Goal: Task Accomplishment & Management: Complete application form

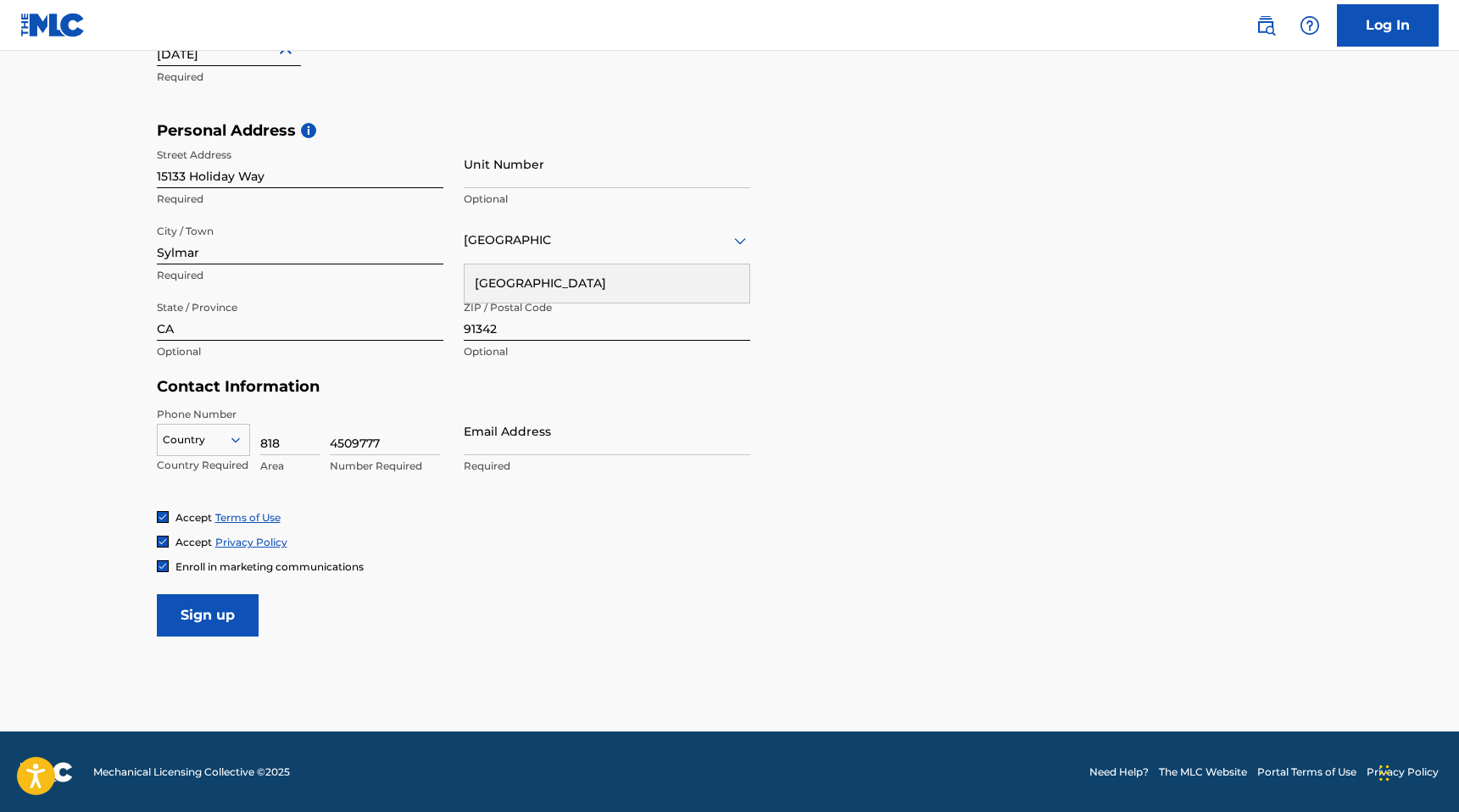
click at [511, 450] on input "Email Address" at bounding box center [607, 432] width 287 height 49
type input "[EMAIL_ADDRESS][DOMAIN_NAME]"
click at [1407, 17] on link "Log In" at bounding box center [1387, 25] width 102 height 43
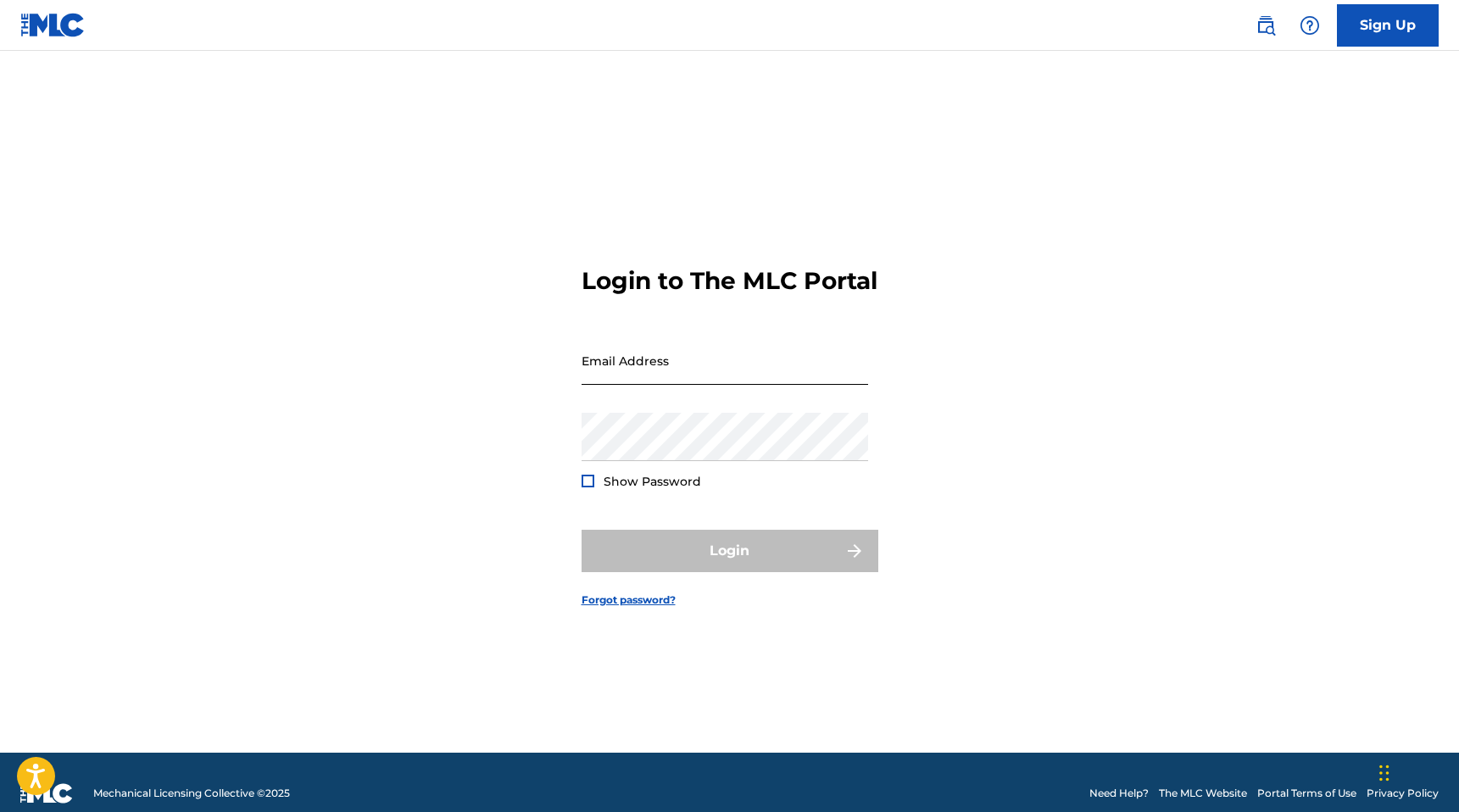
click at [645, 385] on input "Email Address" at bounding box center [725, 361] width 287 height 49
click at [697, 381] on input "Email Address" at bounding box center [725, 361] width 287 height 49
click at [1186, 25] on nav "Sign Up" at bounding box center [730, 25] width 1459 height 51
click at [719, 359] on input "Email Address" at bounding box center [725, 361] width 287 height 49
type input "[EMAIL_ADDRESS][DOMAIN_NAME]"
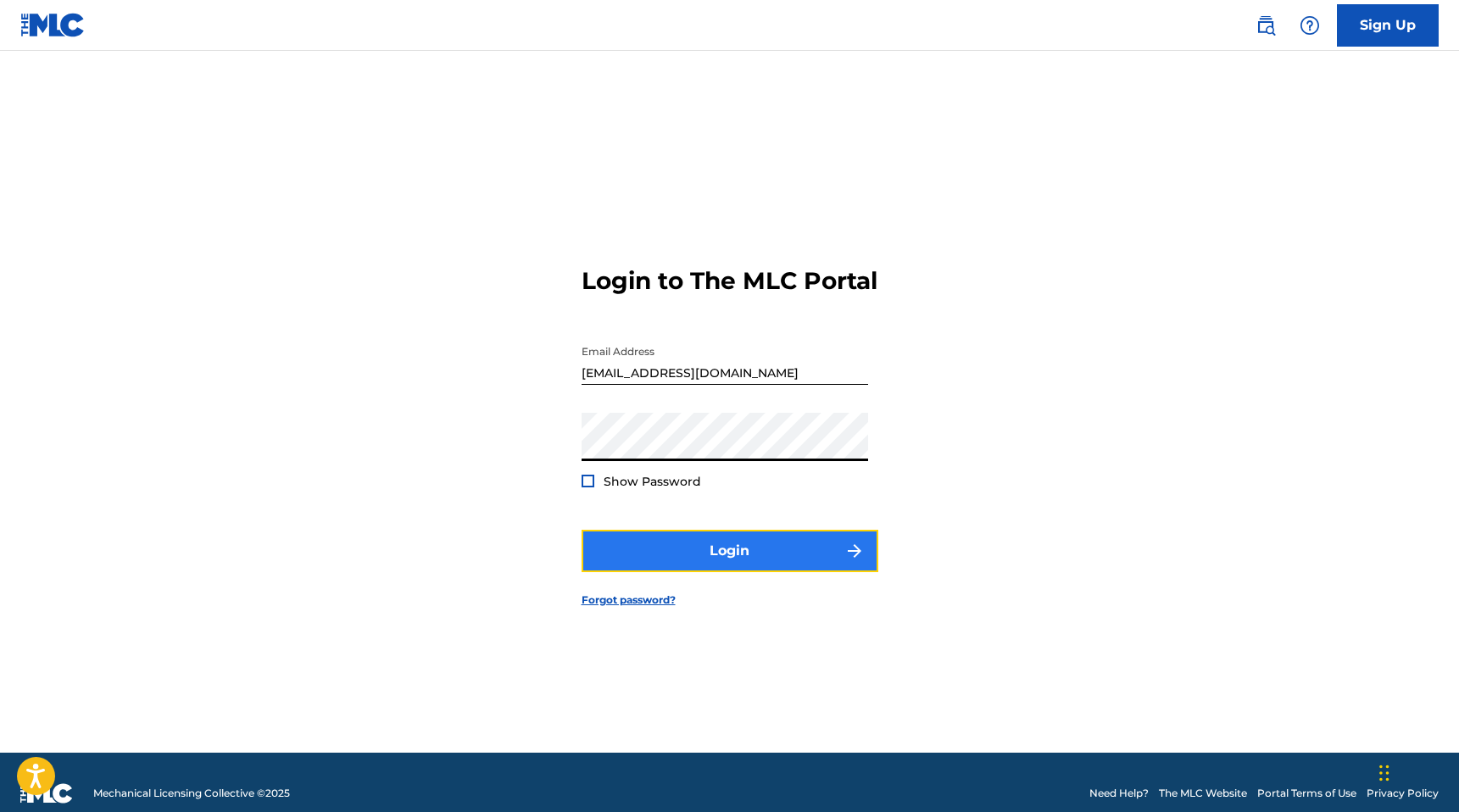
click at [685, 572] on button "Login" at bounding box center [730, 551] width 297 height 43
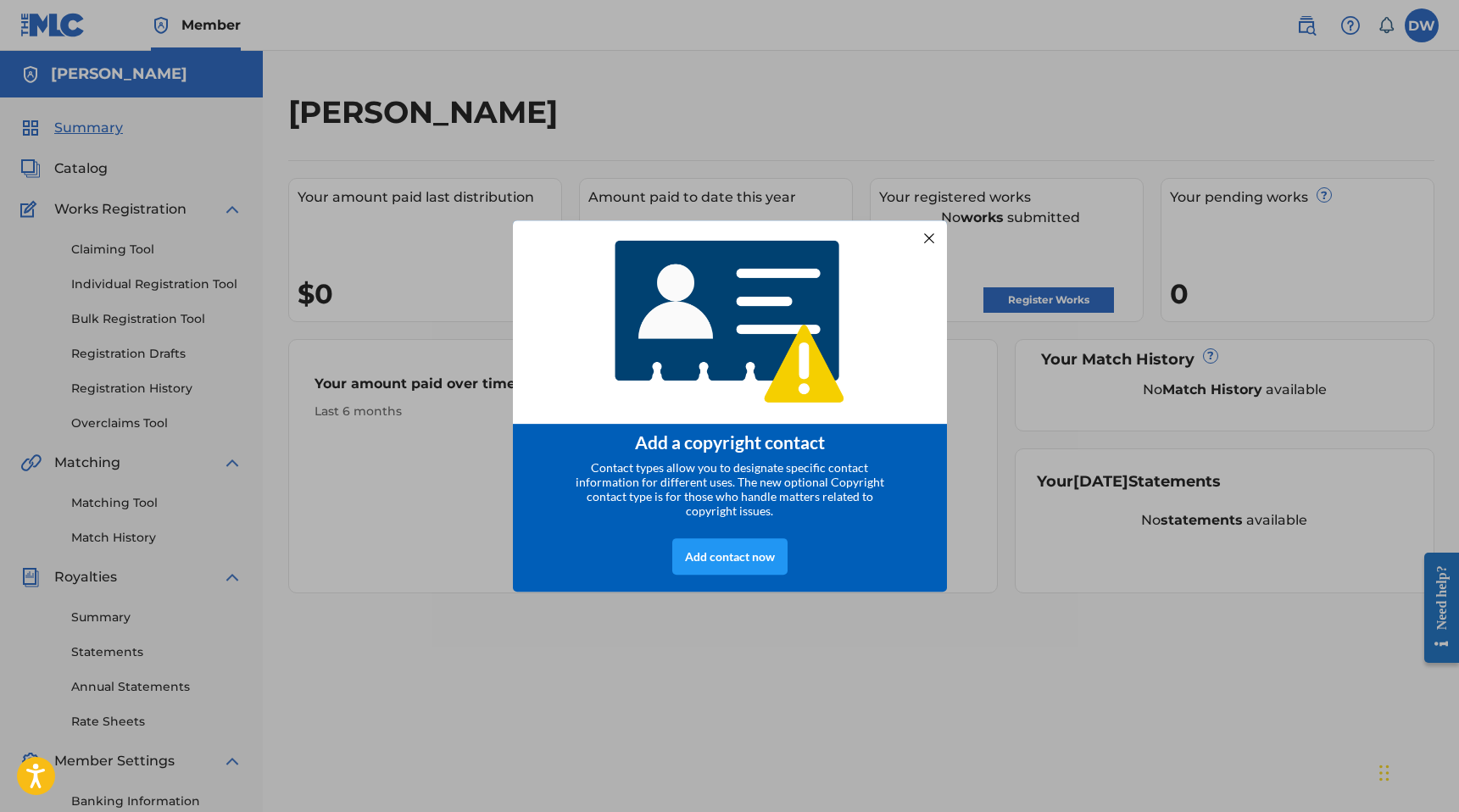
click at [917, 234] on div at bounding box center [928, 238] width 22 height 22
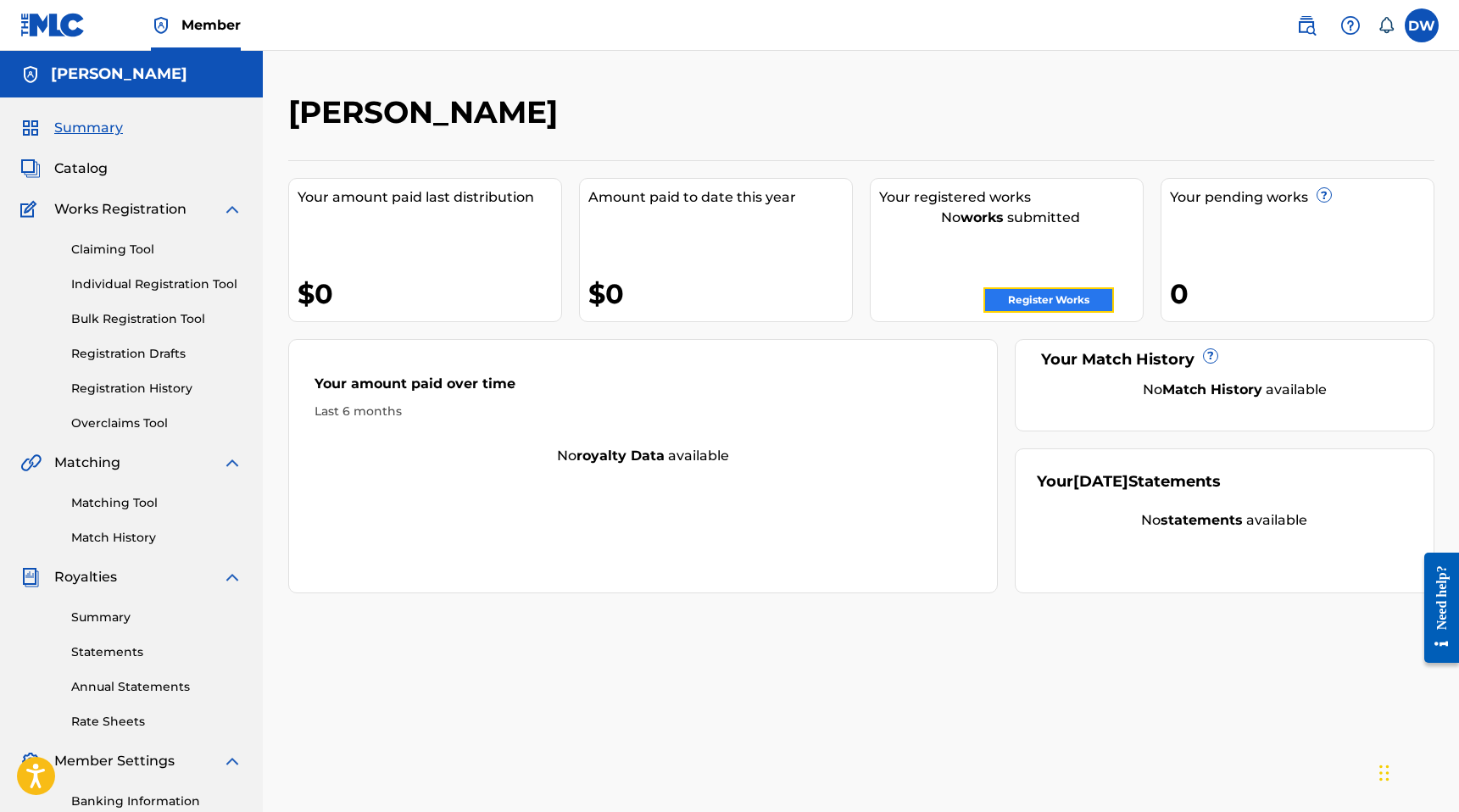
click at [1004, 298] on link "Register Works" at bounding box center [1048, 300] width 130 height 25
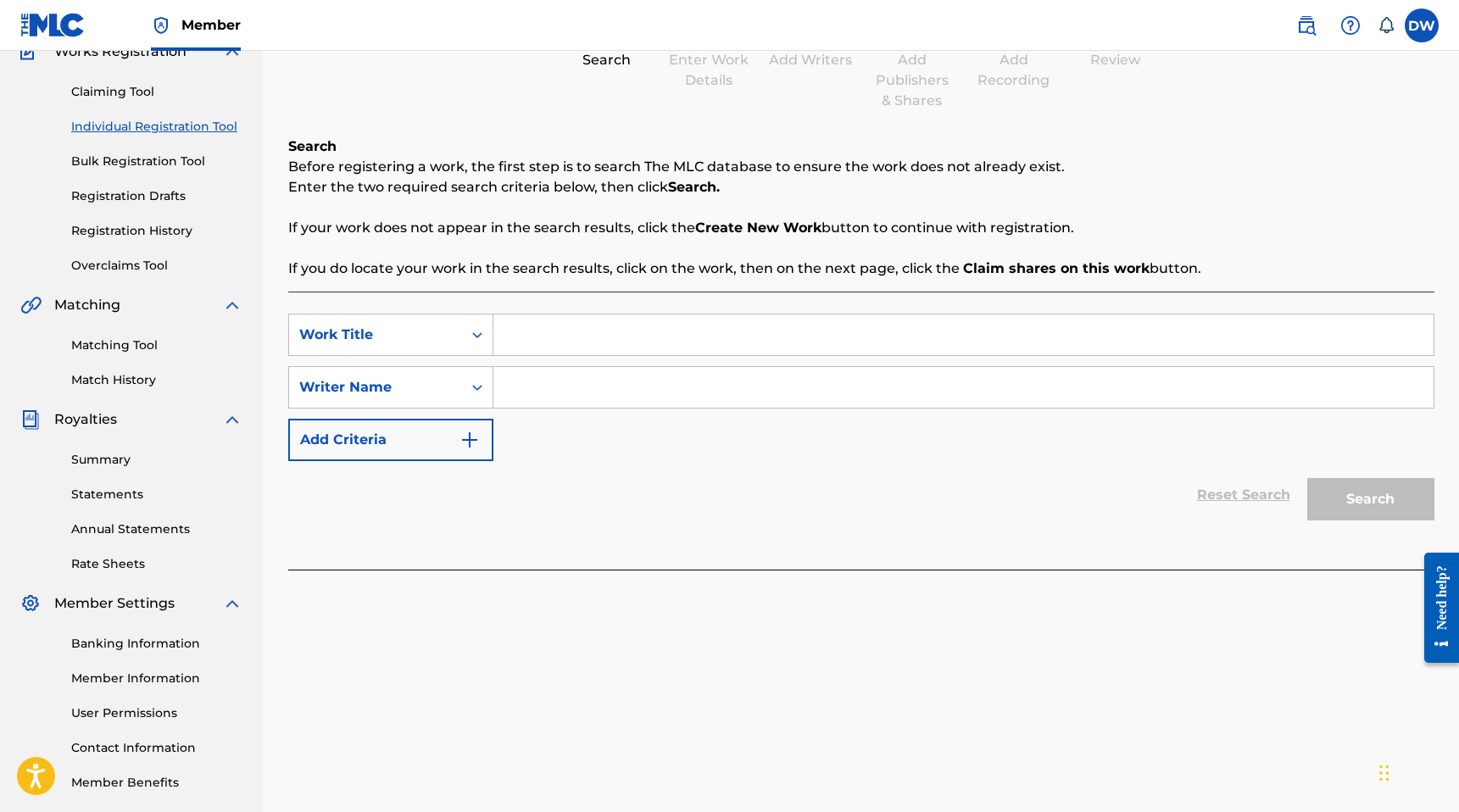
scroll to position [239, 0]
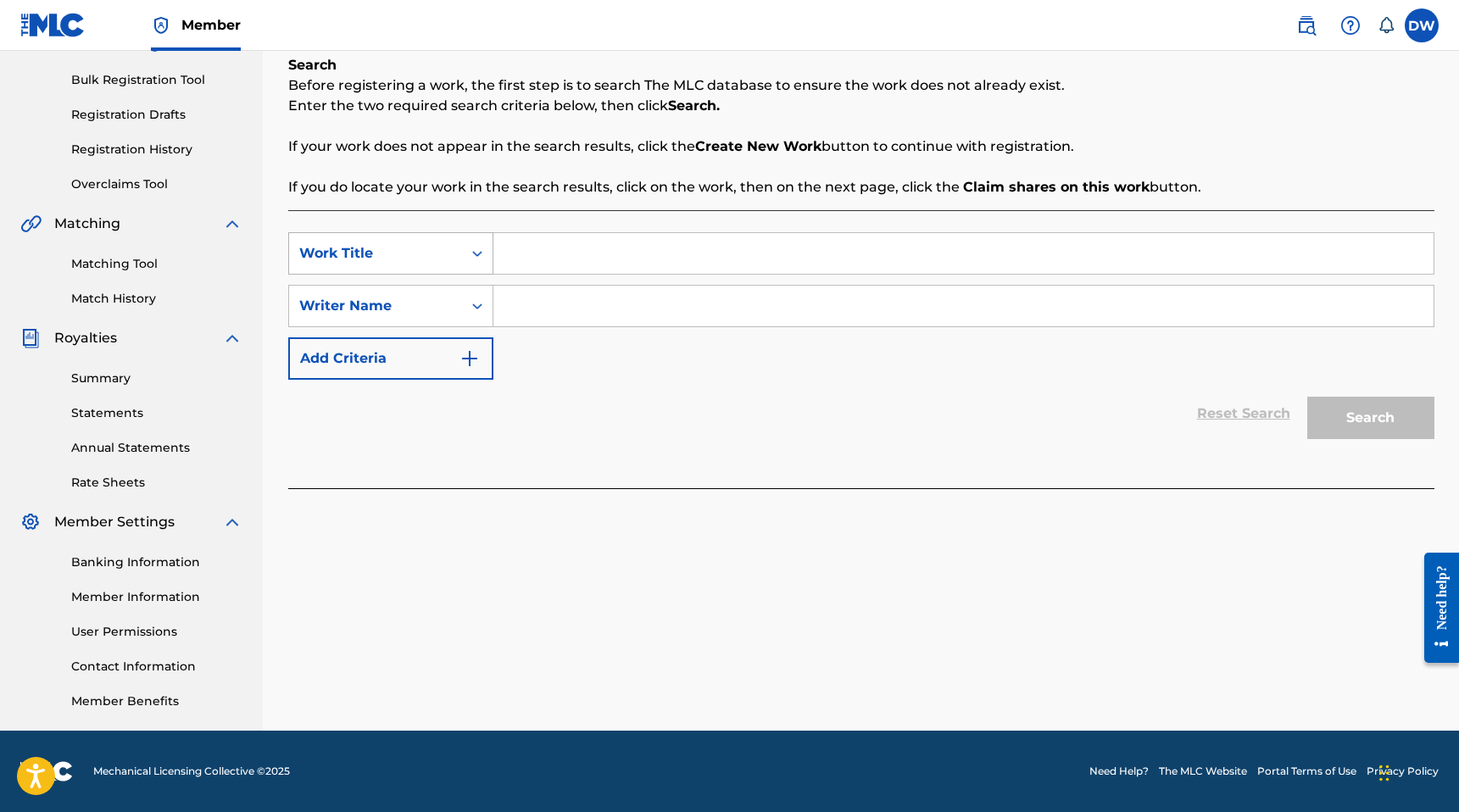
click at [464, 261] on div "Search Form" at bounding box center [477, 253] width 30 height 30
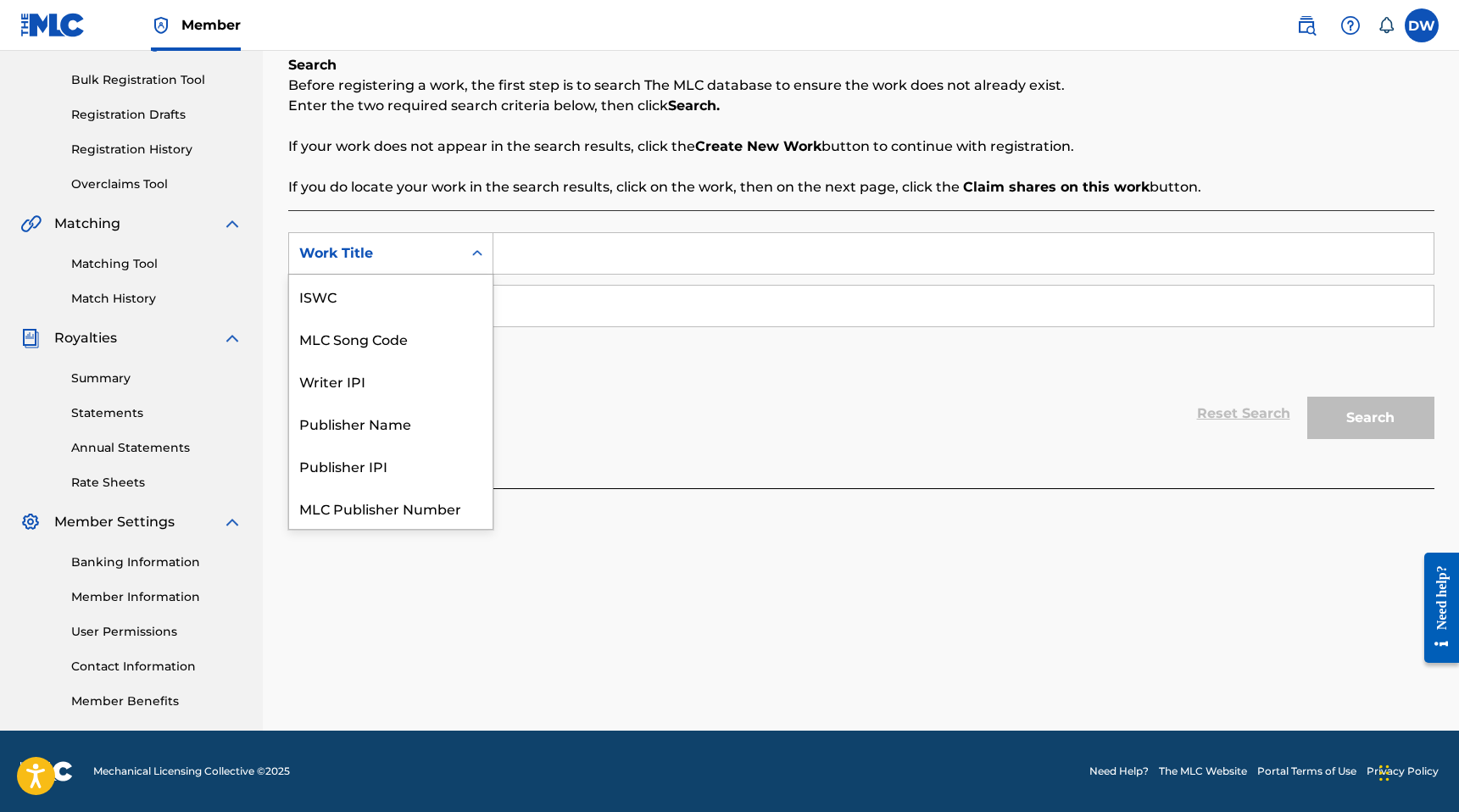
scroll to position [43, 0]
click at [579, 395] on div "Reset Search Search" at bounding box center [862, 413] width 1146 height 68
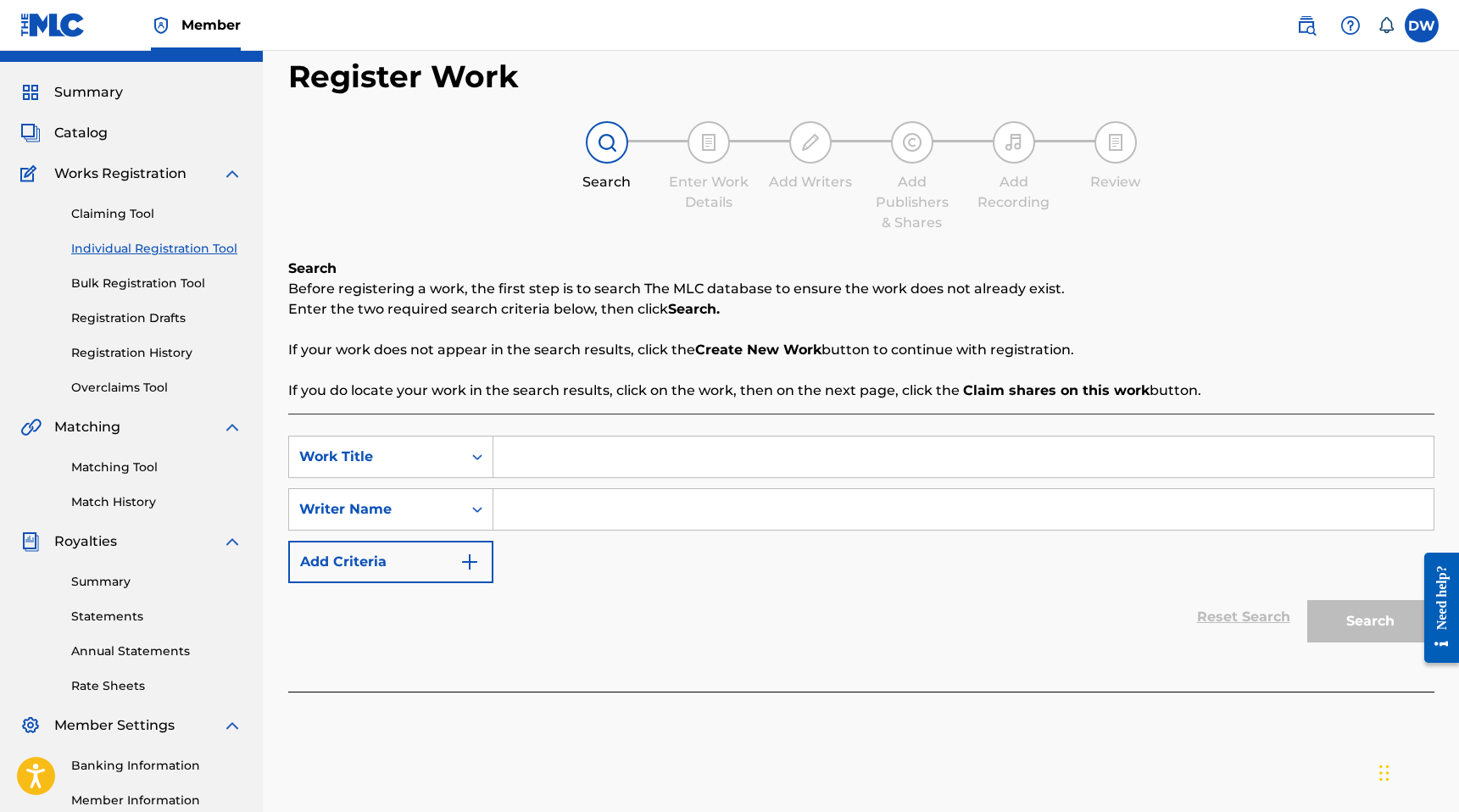
scroll to position [46, 0]
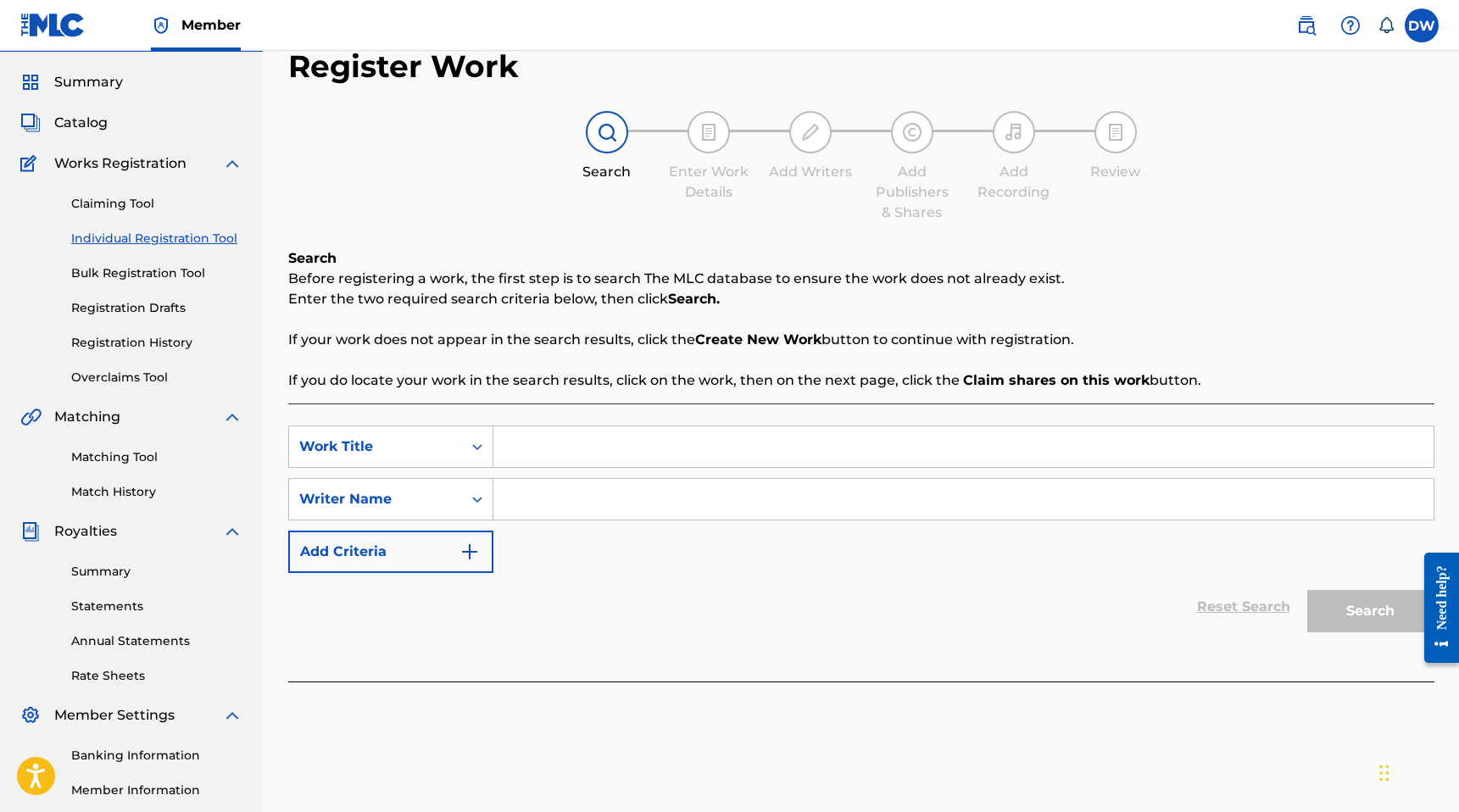
click at [165, 114] on div "Catalog" at bounding box center [131, 122] width 222 height 20
click at [64, 134] on div "Summary Catalog Works Registration Claiming Tool Individual Registration Tool B…" at bounding box center [131, 488] width 263 height 872
click at [80, 122] on span "Catalog" at bounding box center [80, 122] width 53 height 20
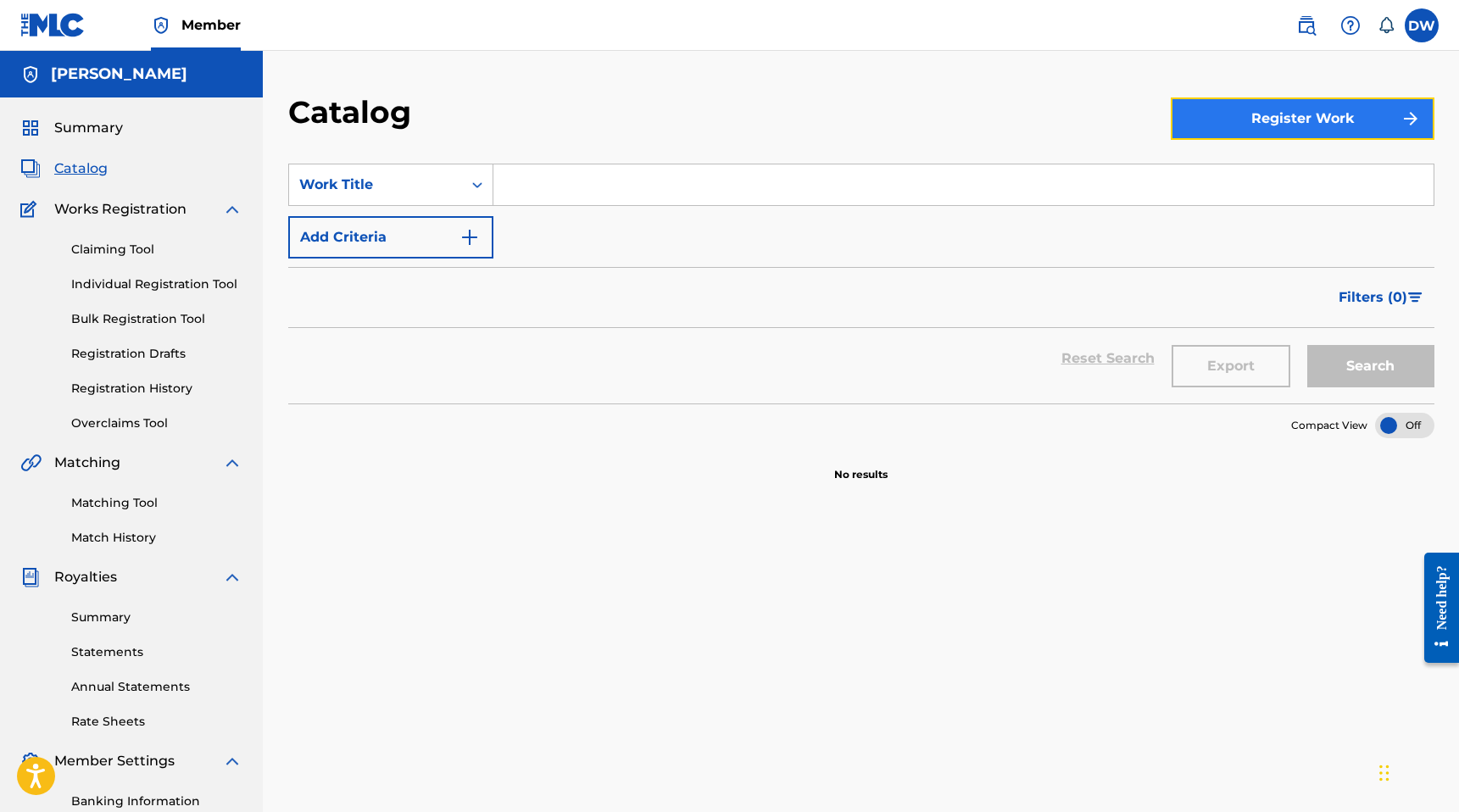
click at [1289, 120] on button "Register Work" at bounding box center [1303, 118] width 264 height 43
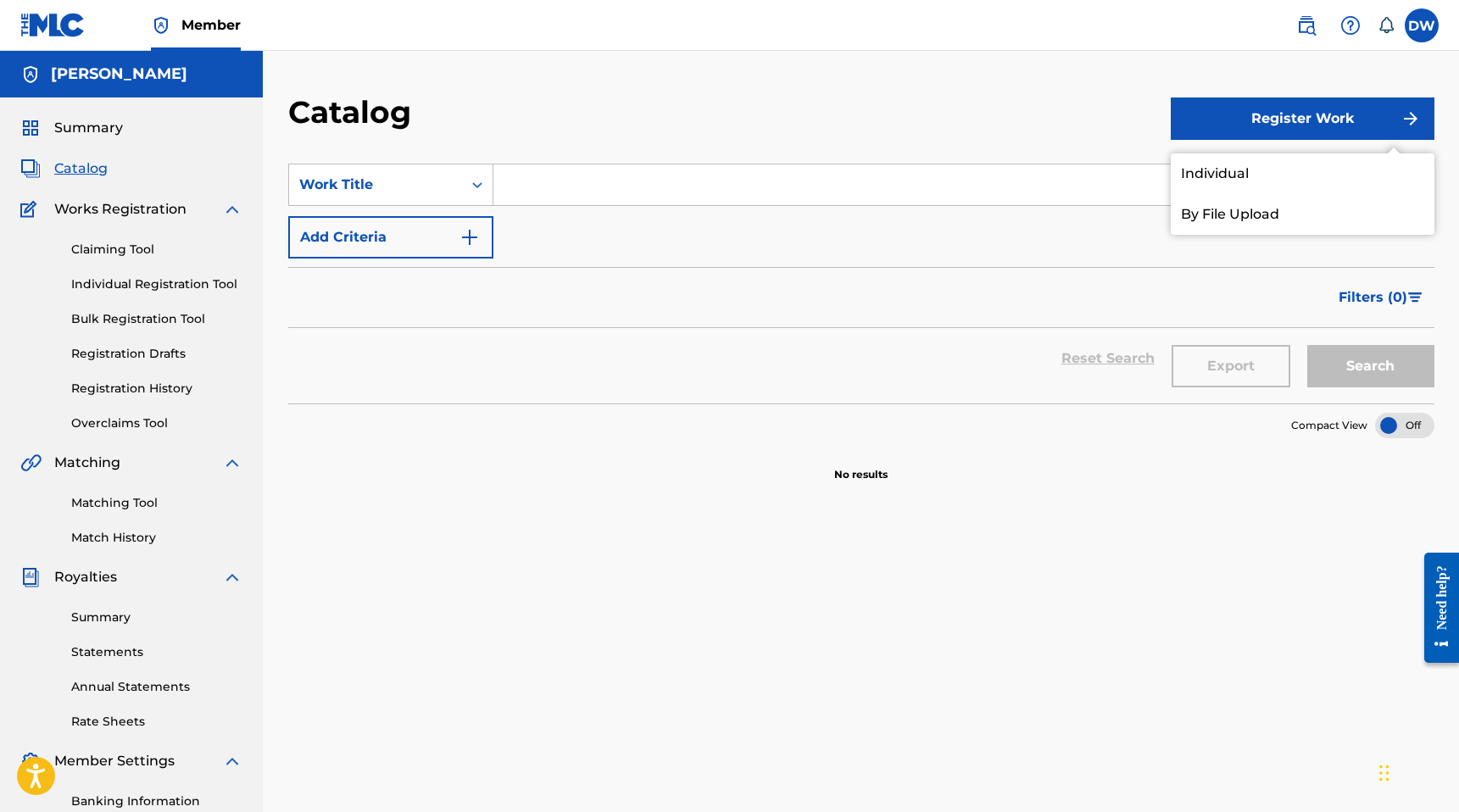
click at [809, 240] on div "SearchWithCriteriabbd5def8-3995-4900-9344-6964b3dfa445 Work Title Add Criteria" at bounding box center [862, 210] width 1146 height 95
click at [597, 426] on section "Compact View" at bounding box center [862, 421] width 1146 height 35
click at [616, 423] on section "Compact View" at bounding box center [862, 421] width 1146 height 35
click at [403, 247] on button "Add Criteria" at bounding box center [391, 237] width 205 height 43
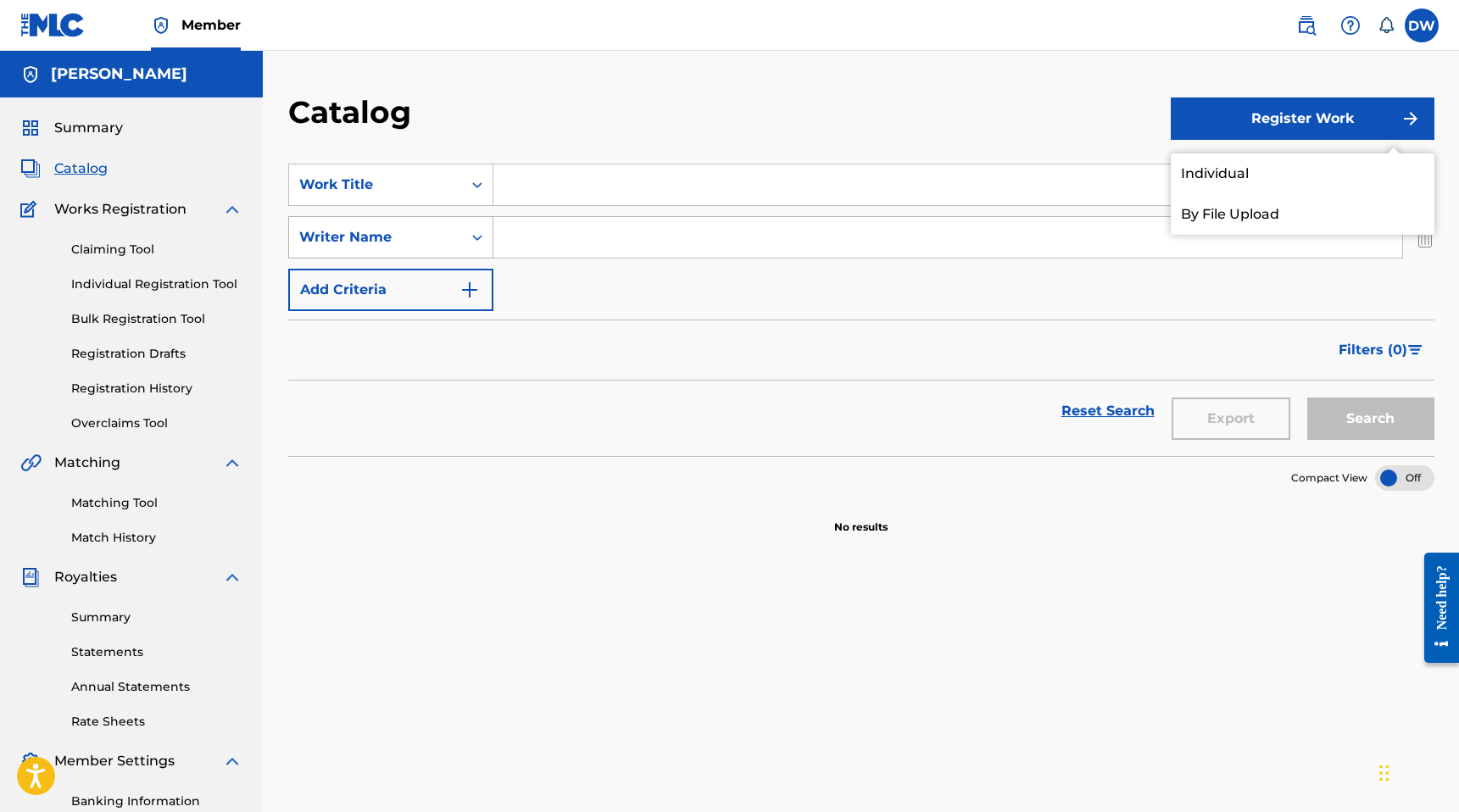
click at [426, 230] on div "Writer Name" at bounding box center [376, 237] width 153 height 20
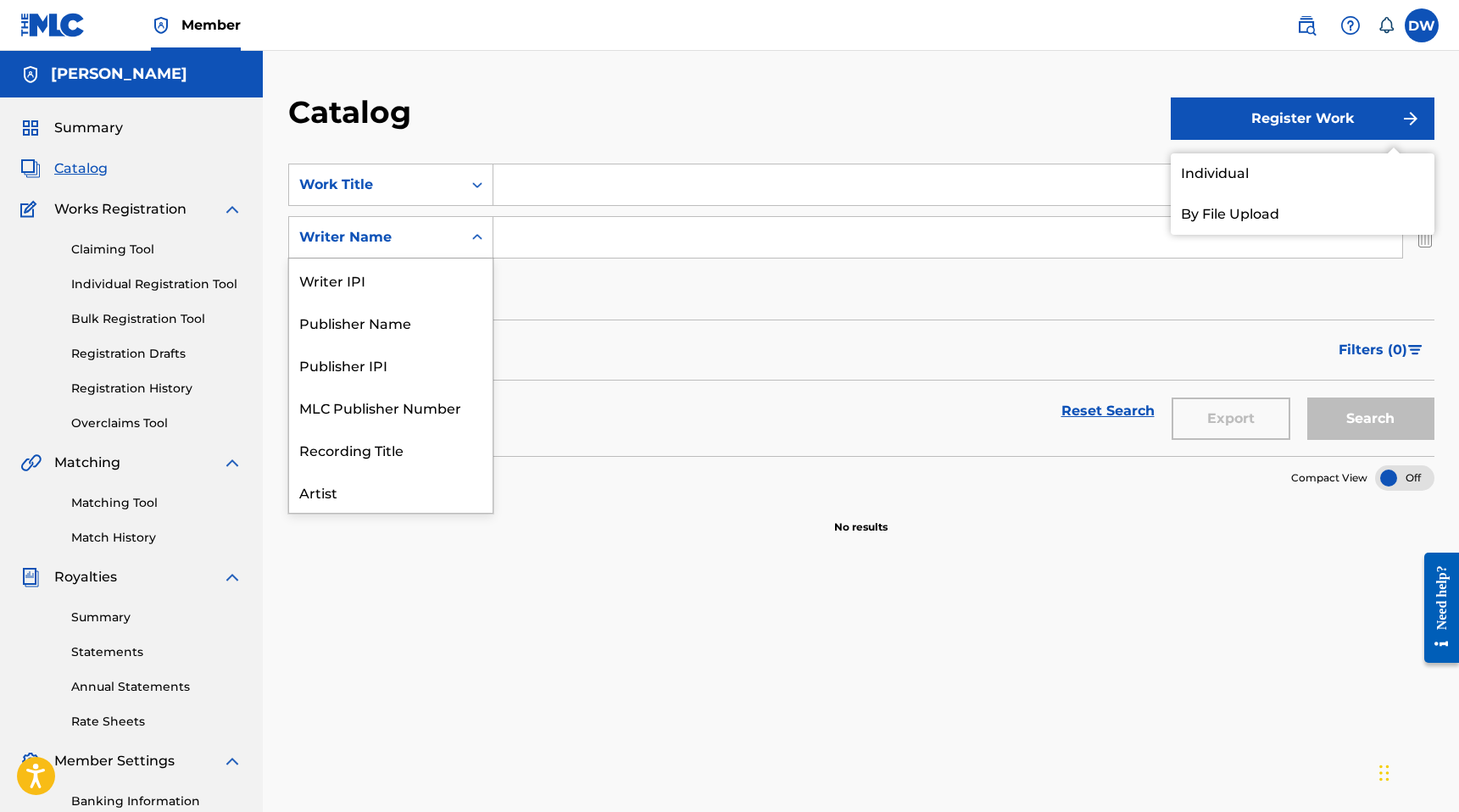
scroll to position [85, 0]
click at [846, 339] on div "Filters ( 0 )" at bounding box center [862, 350] width 1146 height 61
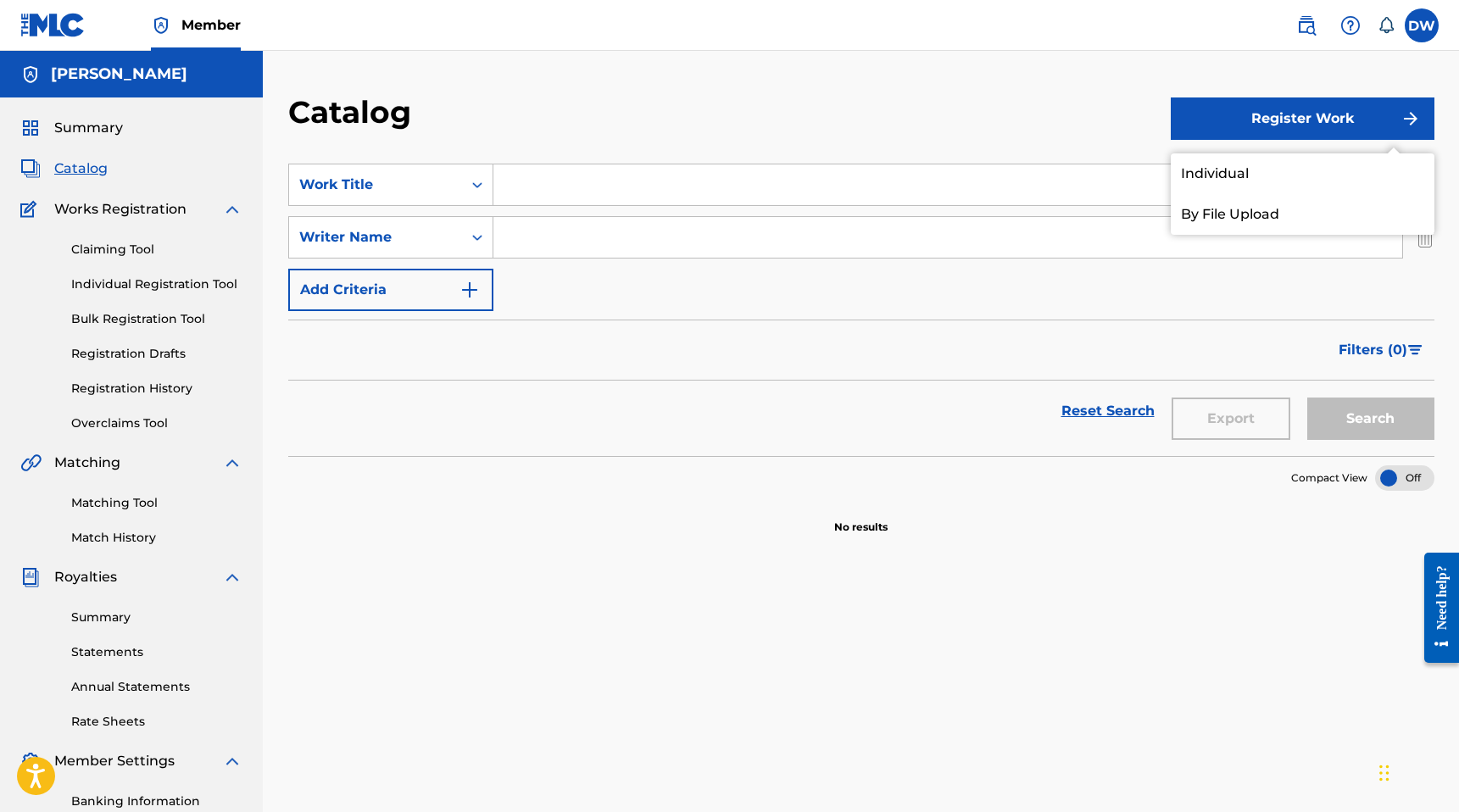
click at [1024, 162] on section "SearchWithCriteriabbd5def8-3995-4900-9344-6964b3dfa445 Work Title SearchWithCri…" at bounding box center [862, 300] width 1146 height 313
click at [1046, 64] on div "Catalog Register Work Individual By File Upload SearchWithCriteriabbd5def8-3995…" at bounding box center [861, 511] width 1196 height 919
click at [1427, 245] on img "Search Form" at bounding box center [1424, 237] width 18 height 43
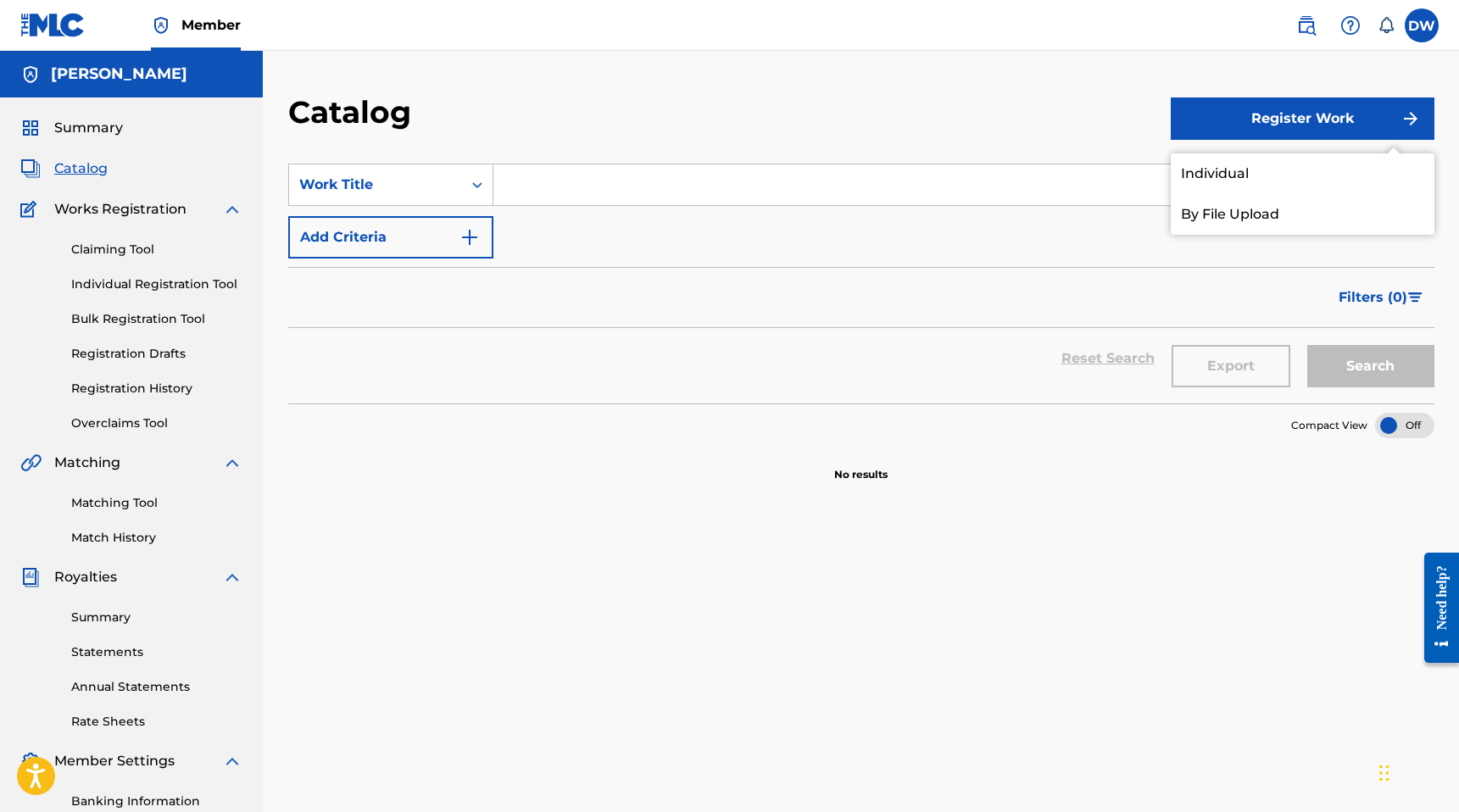
click at [528, 160] on section "SearchWithCriteriabbd5def8-3995-4900-9344-6964b3dfa445 Work Title Add Criteria …" at bounding box center [862, 274] width 1146 height 261
click at [522, 175] on input "Search Form" at bounding box center [963, 184] width 940 height 41
click at [447, 189] on div "Work Title" at bounding box center [376, 184] width 153 height 20
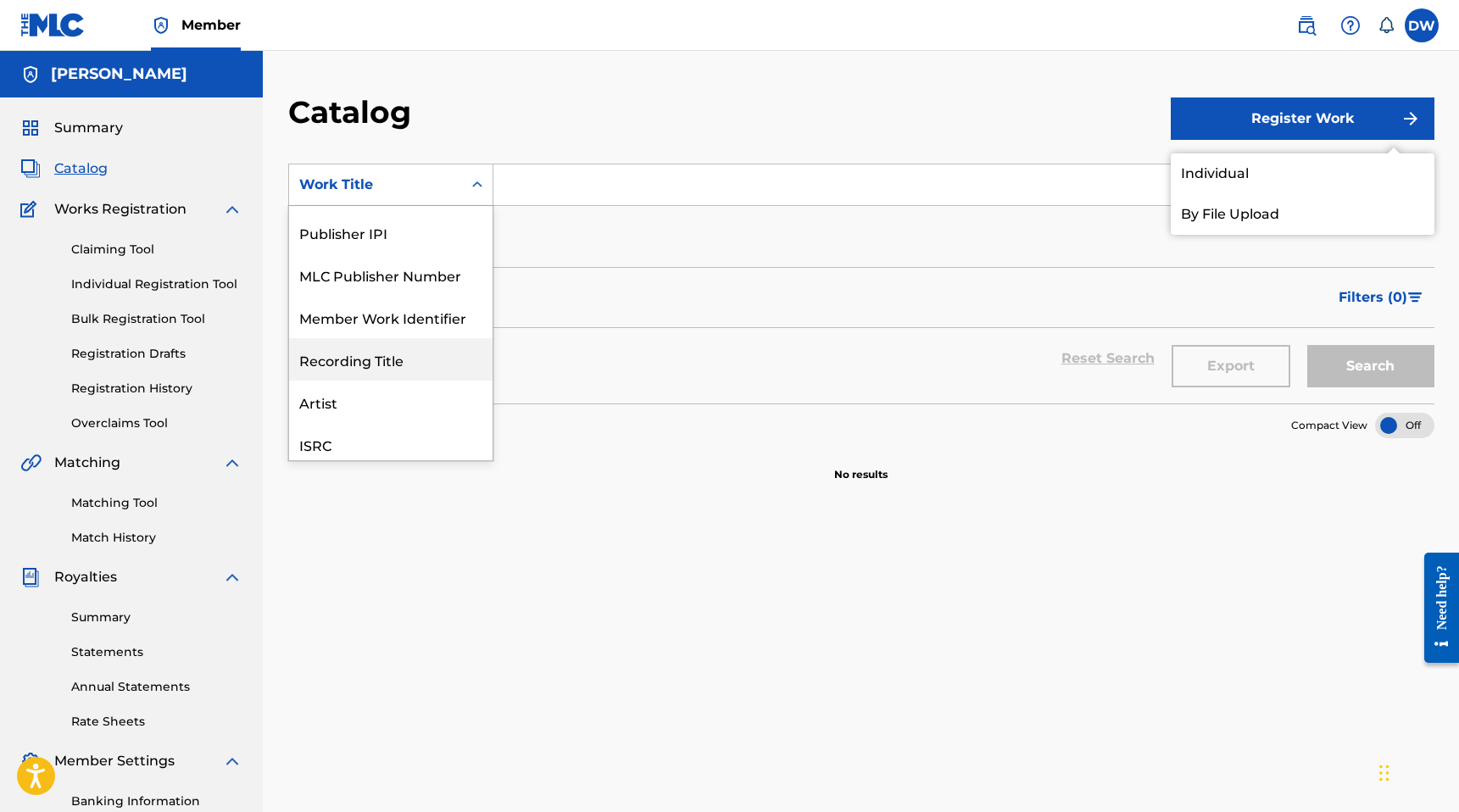
scroll to position [254, 0]
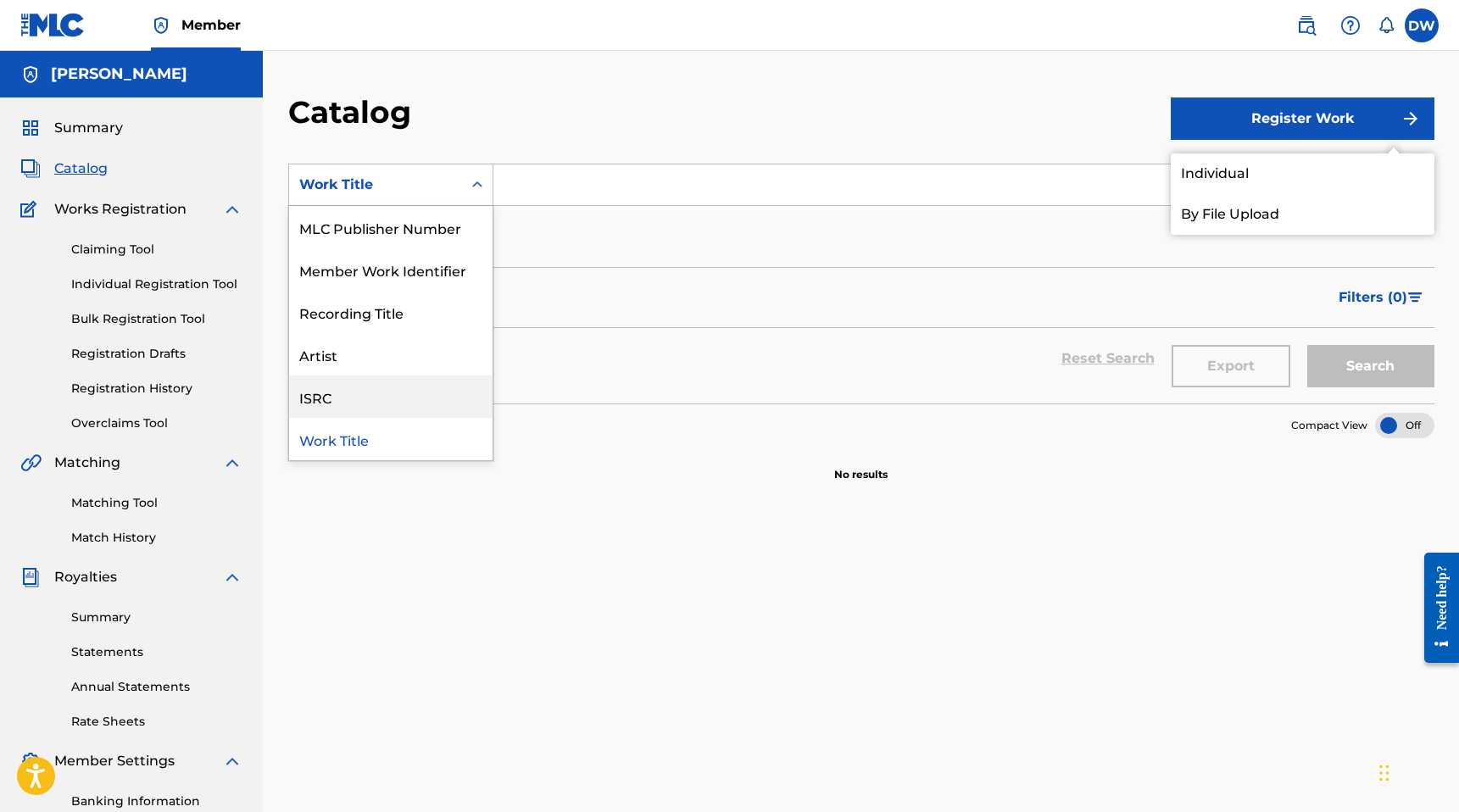
click at [399, 406] on div "ISRC" at bounding box center [391, 396] width 203 height 43
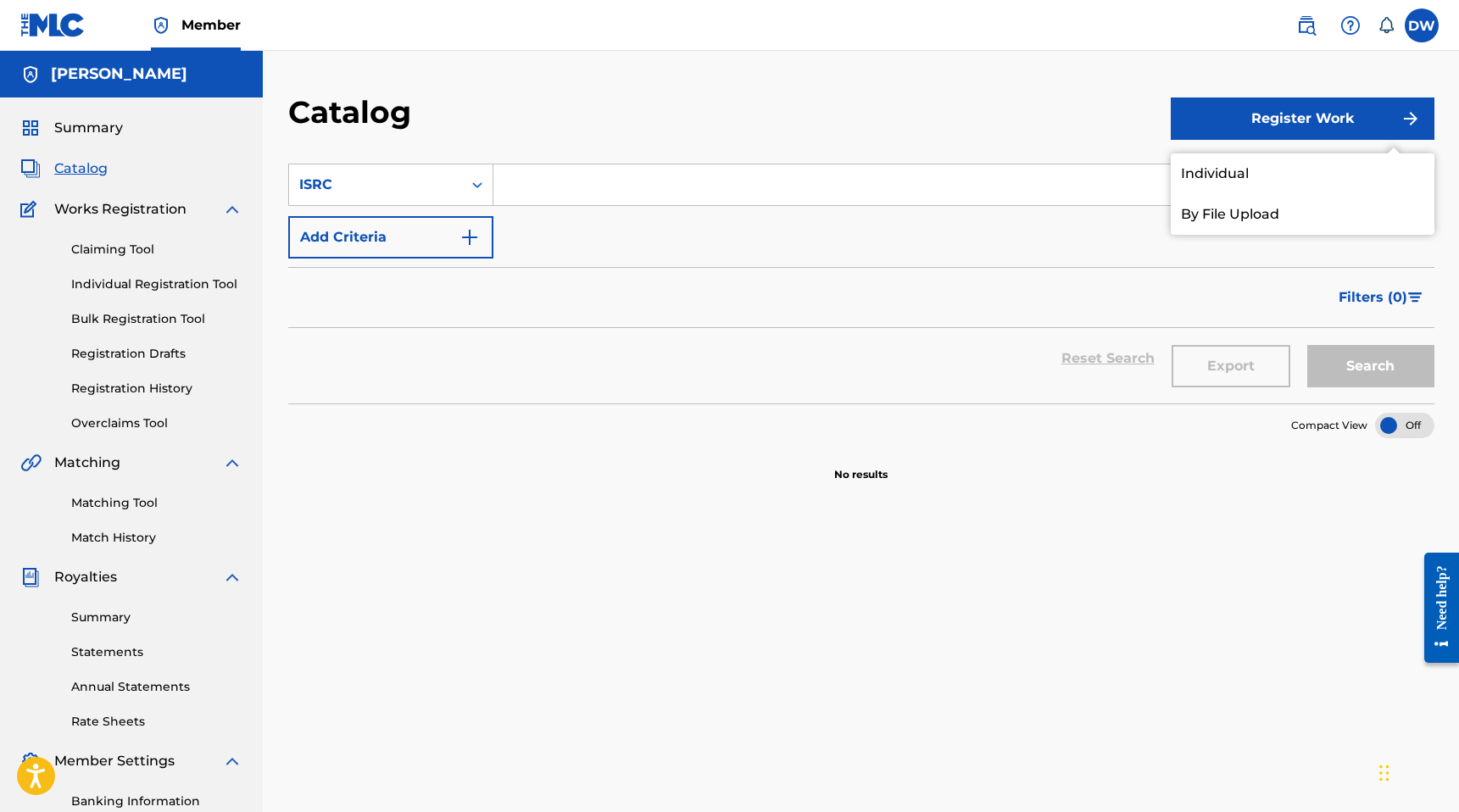
click at [558, 195] on input "Search Form" at bounding box center [963, 184] width 940 height 41
paste input "QZZ7P2548057"
type input "QZZ7P2548057"
click at [1388, 373] on button "Search" at bounding box center [1370, 366] width 127 height 43
click at [1378, 363] on button "Search" at bounding box center [1370, 366] width 127 height 43
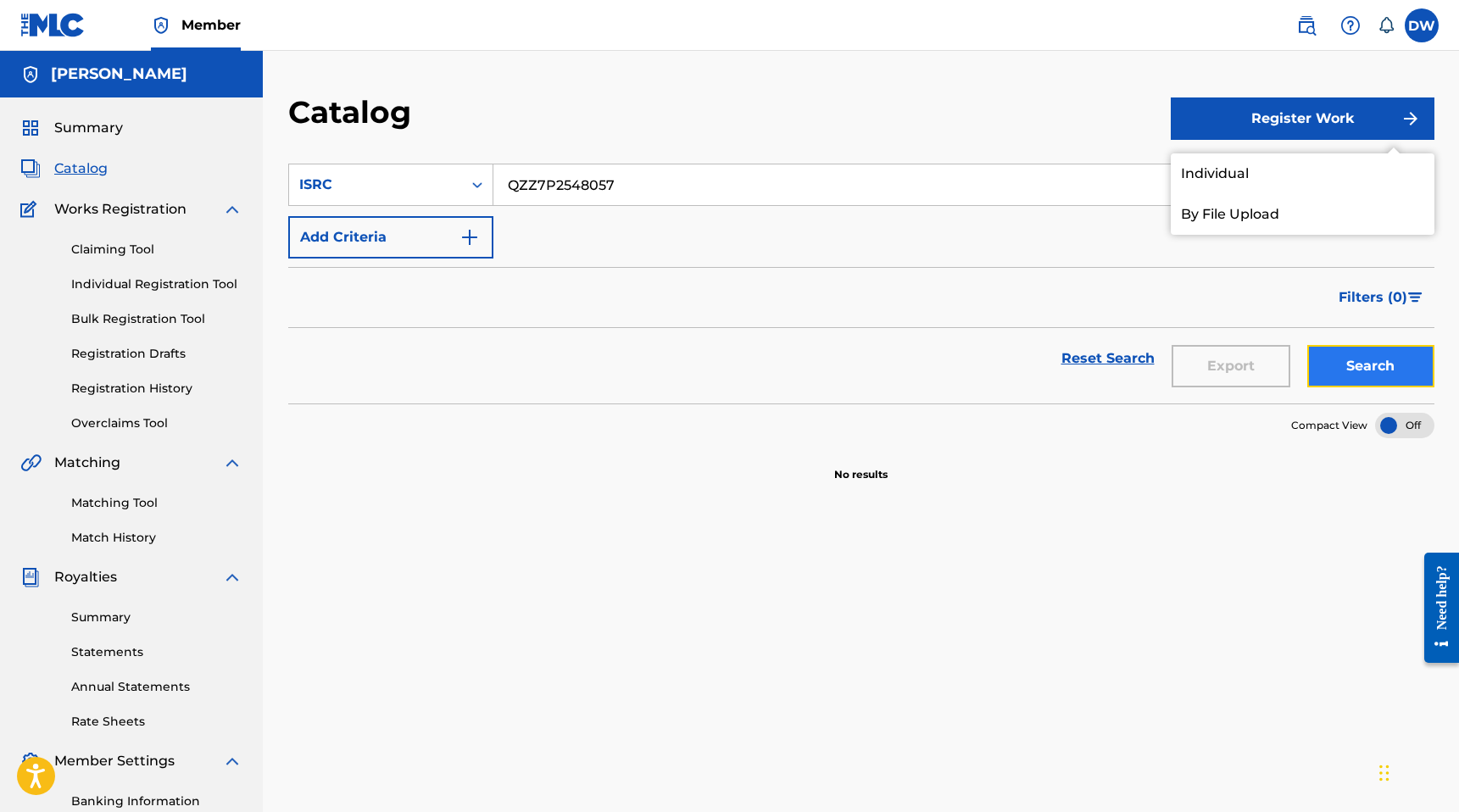
click at [1378, 363] on button "Search" at bounding box center [1370, 366] width 127 height 43
click at [639, 190] on input "QZZ7P2548057" at bounding box center [963, 184] width 940 height 41
paste input "QZHN42547164"
type input "QZHN42547164"
click at [1183, 218] on link "By File Upload" at bounding box center [1303, 215] width 264 height 41
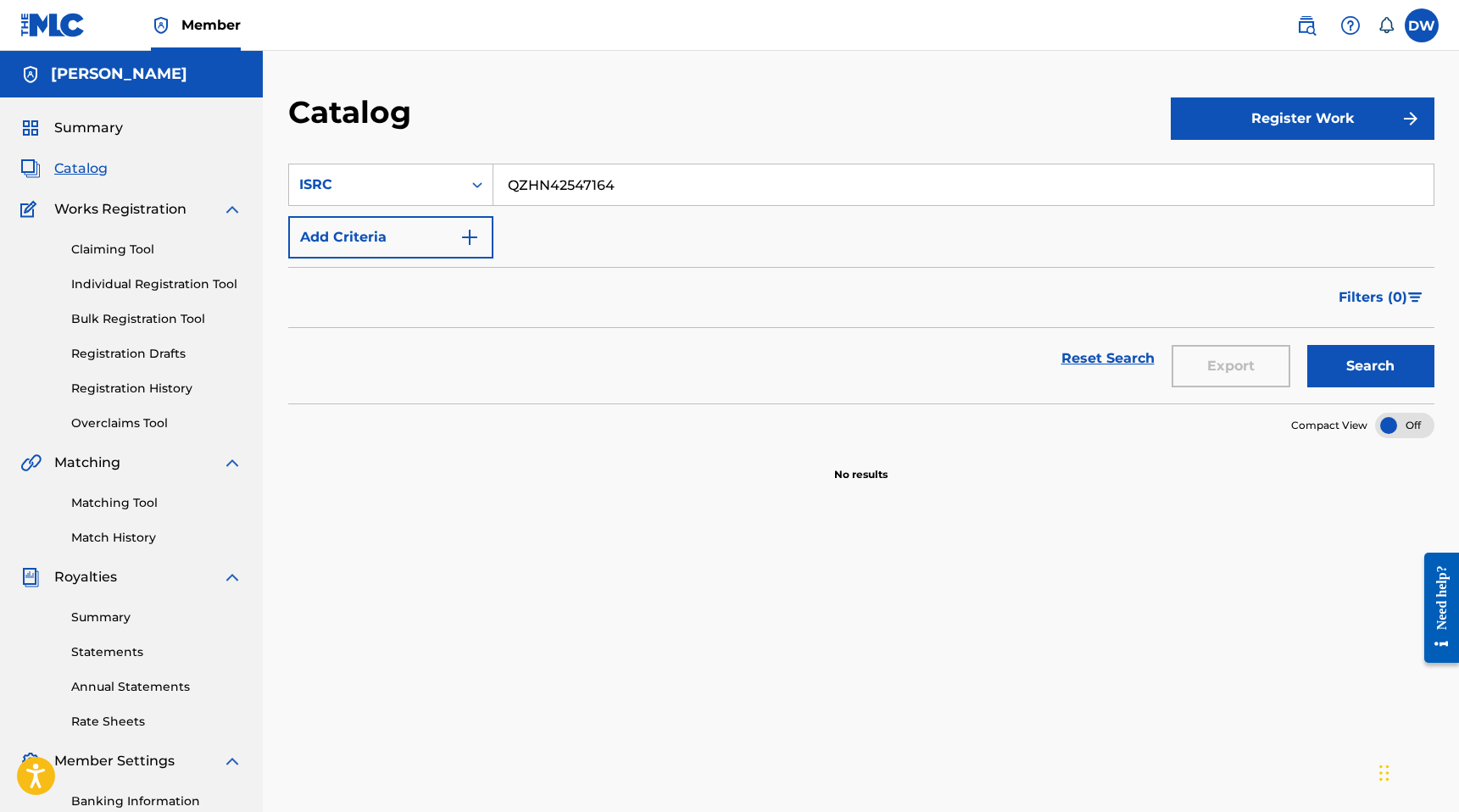
click at [673, 187] on input "QZHN42547164" at bounding box center [963, 184] width 940 height 41
click at [1341, 376] on button "Search" at bounding box center [1370, 366] width 127 height 43
click at [1422, 432] on div at bounding box center [1404, 425] width 59 height 25
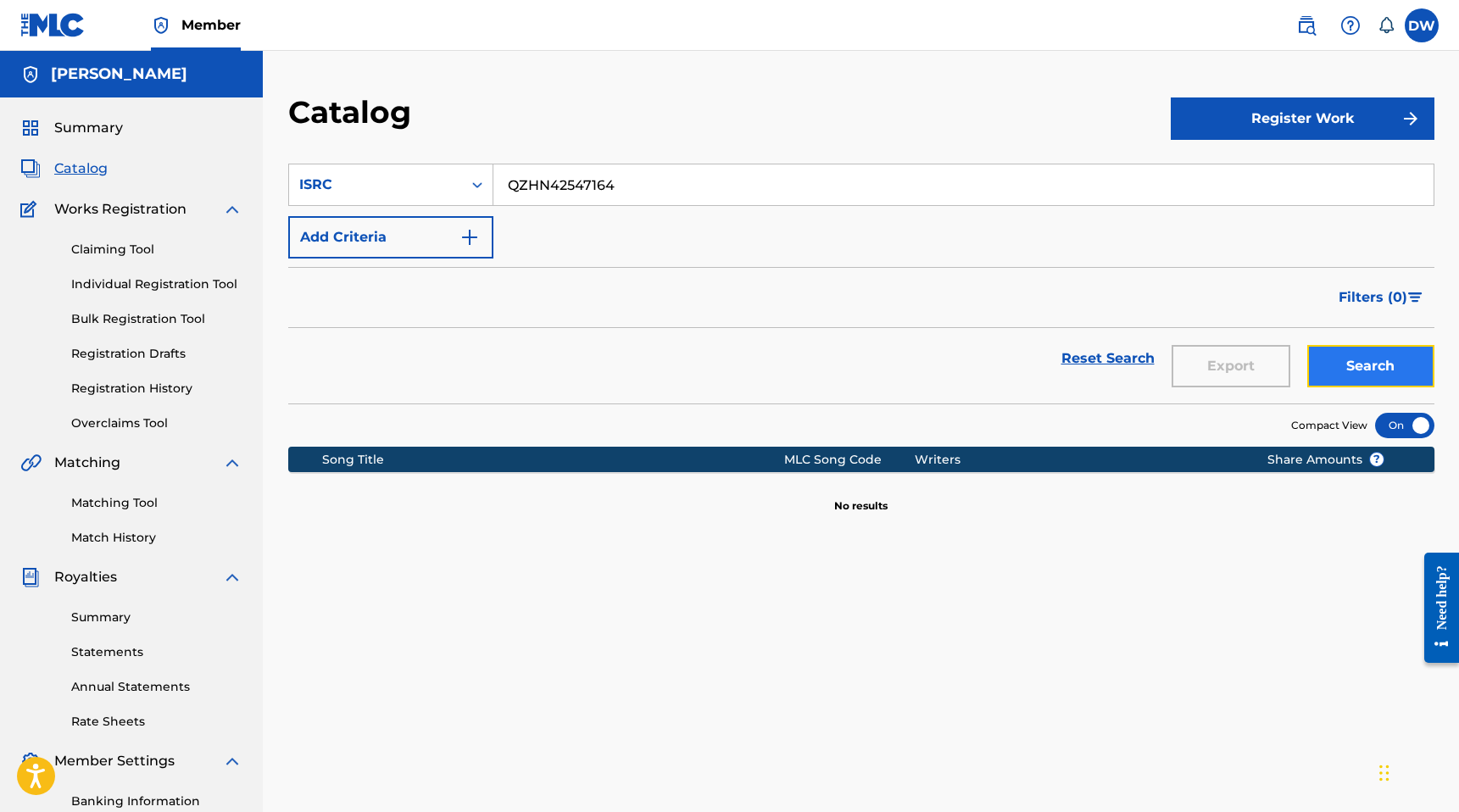
click at [1383, 367] on button "Search" at bounding box center [1370, 366] width 127 height 43
click at [1403, 421] on div at bounding box center [1404, 425] width 59 height 25
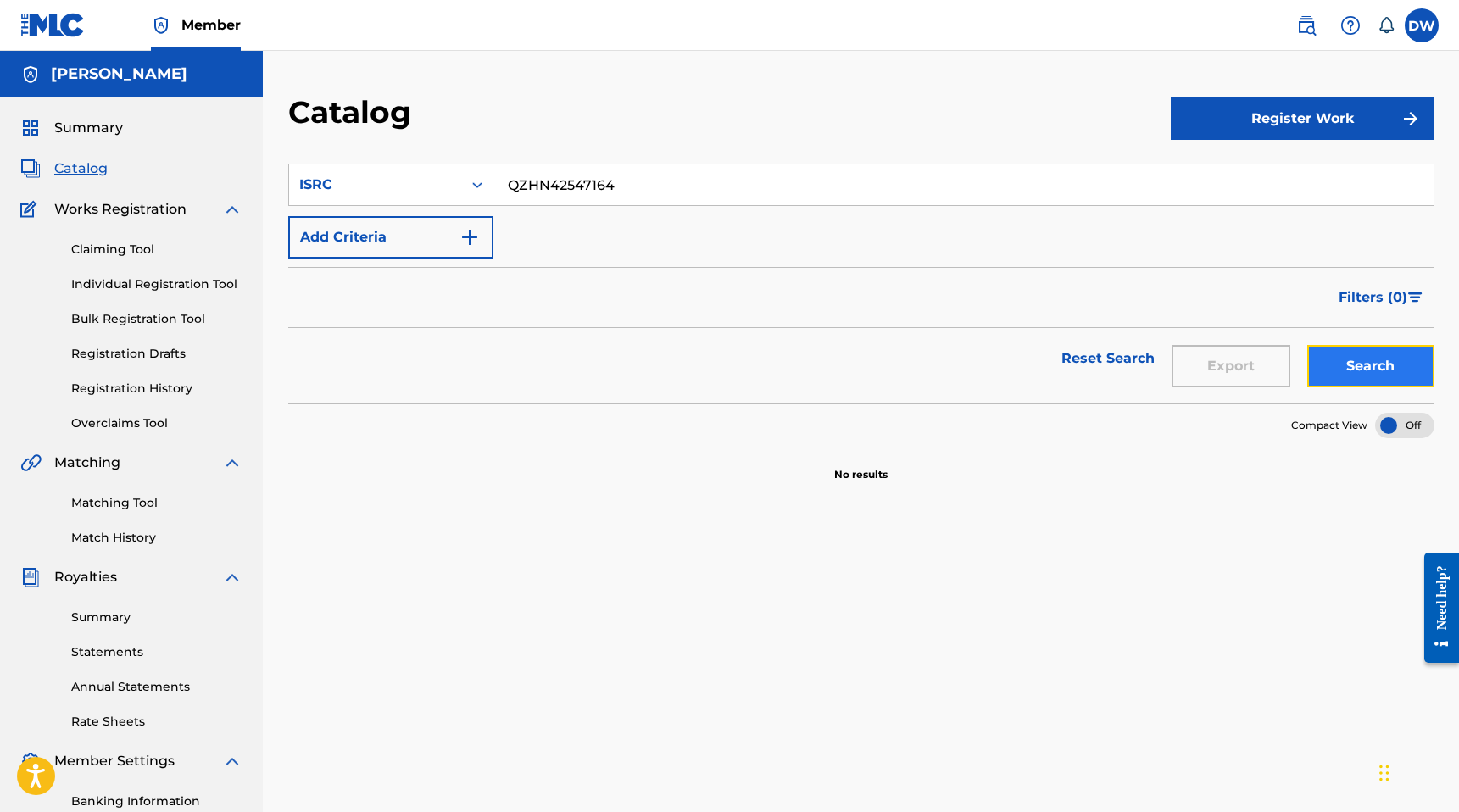
click at [1370, 379] on button "Search" at bounding box center [1370, 366] width 127 height 43
click at [339, 189] on div "ISRC" at bounding box center [376, 184] width 153 height 20
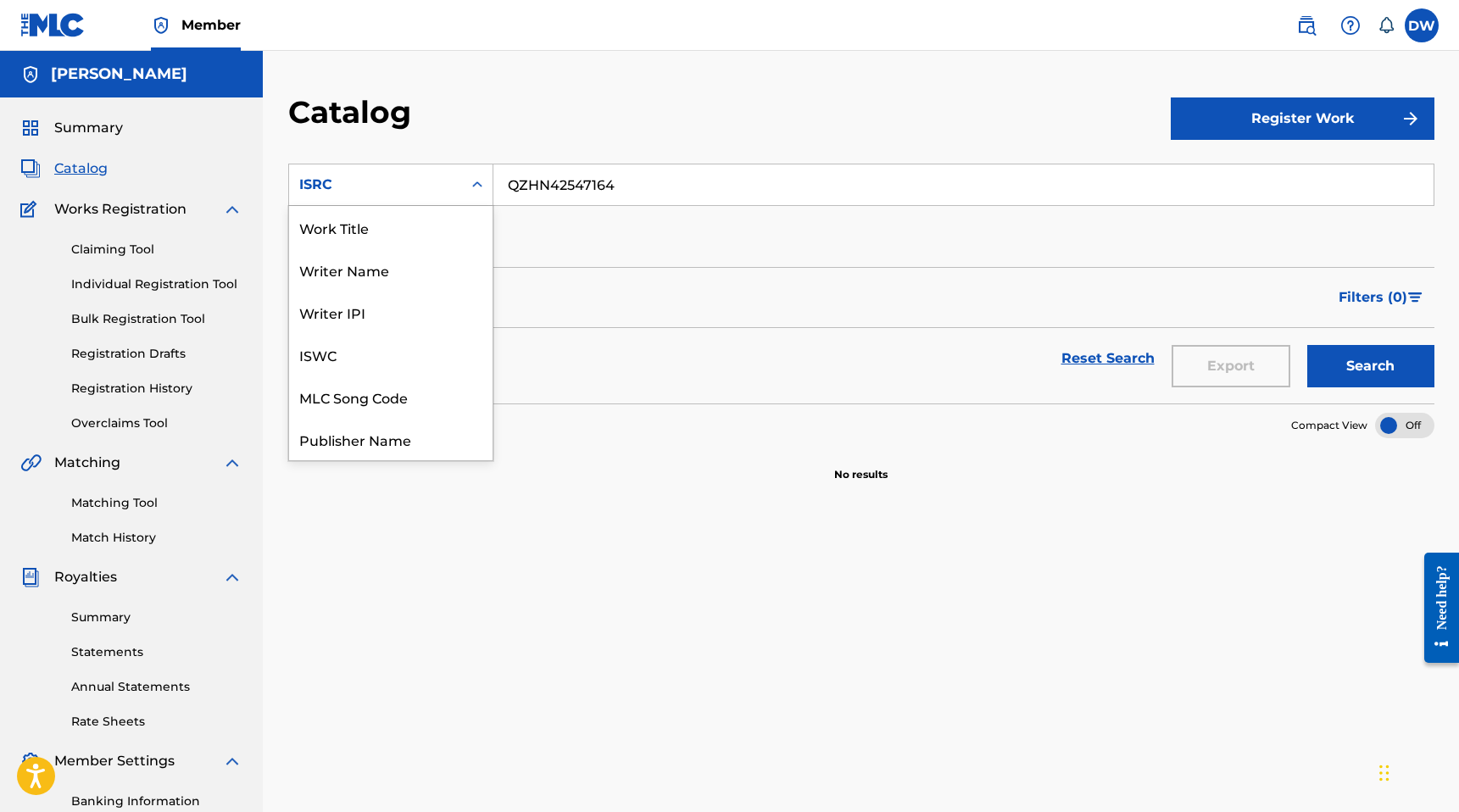
scroll to position [254, 0]
click at [338, 405] on div "Artist" at bounding box center [391, 396] width 203 height 43
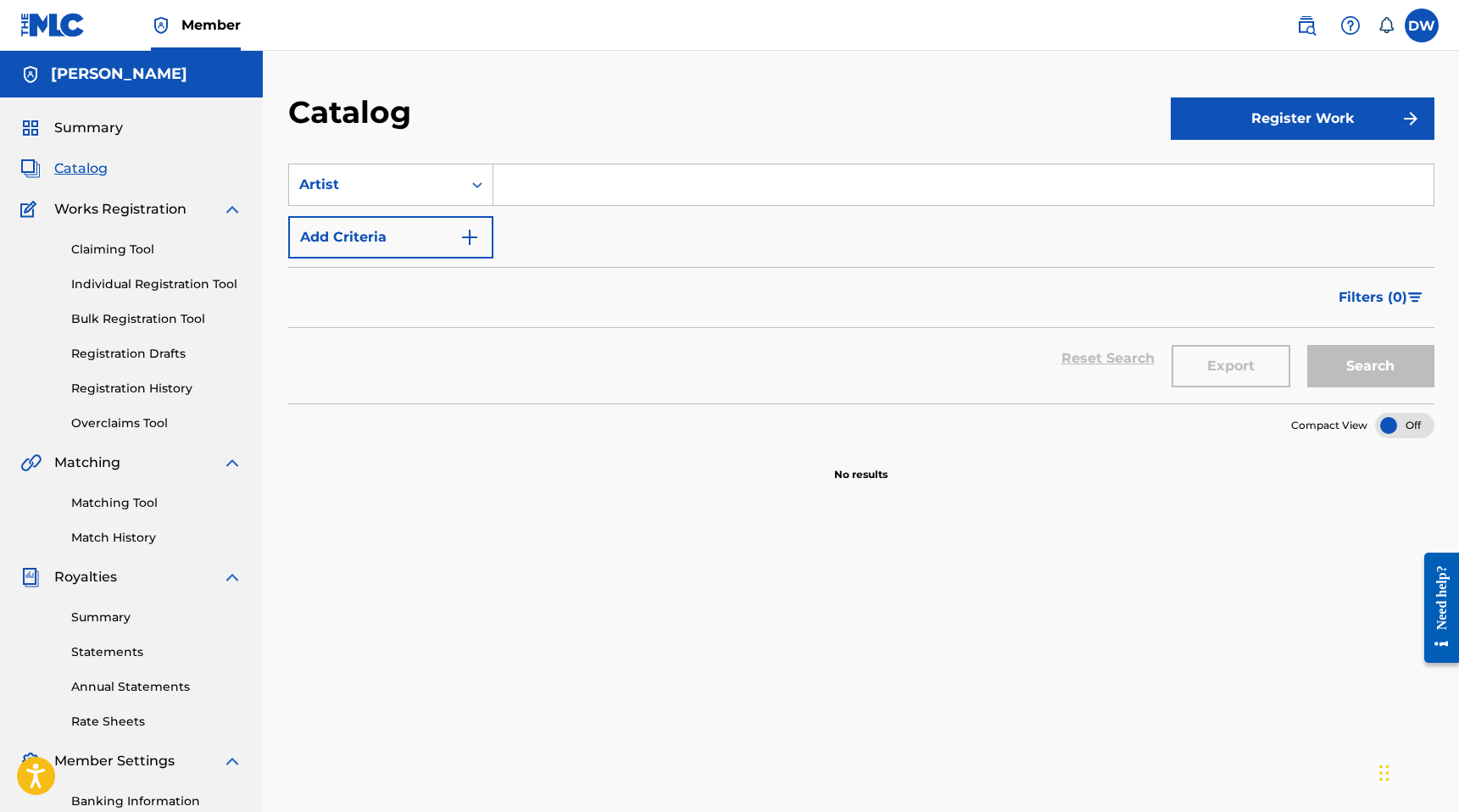
click at [545, 201] on input "Search Form" at bounding box center [963, 184] width 940 height 41
click at [1326, 358] on button "Search" at bounding box center [1370, 366] width 127 height 43
drag, startPoint x: 590, startPoint y: 168, endPoint x: 430, endPoint y: 168, distance: 160.0
click at [430, 168] on div "SearchWithCriteria4fb13efb-02a2-4013-970f-f45f46f13670 Artist Dwhite" at bounding box center [862, 184] width 1146 height 43
click at [1307, 345] on button "Search" at bounding box center [1370, 366] width 127 height 43
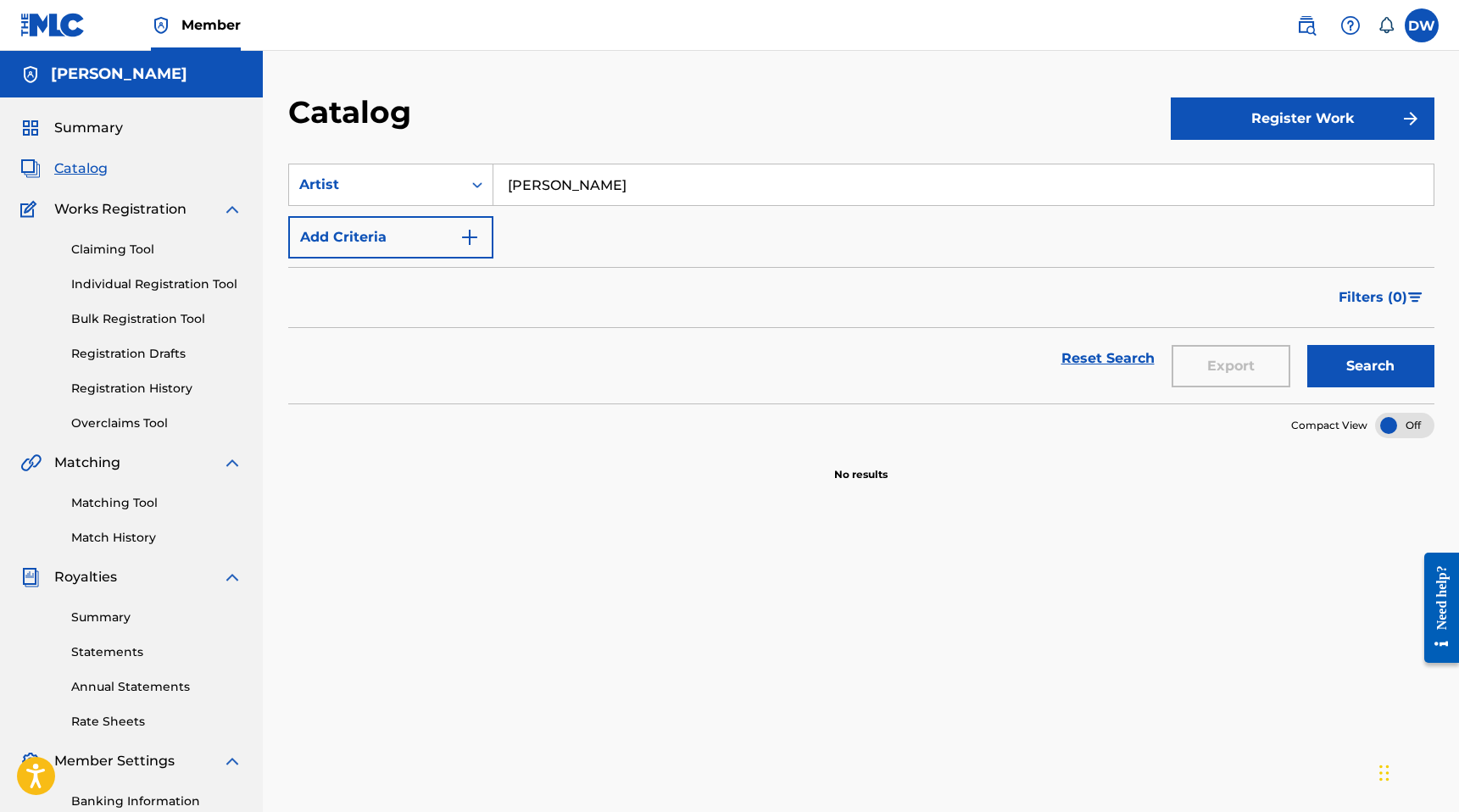
type input "[PERSON_NAME]"
click at [1307, 345] on button "Search" at bounding box center [1370, 366] width 127 height 43
click at [143, 204] on span "Works Registration" at bounding box center [120, 208] width 132 height 20
click at [32, 213] on img at bounding box center [30, 208] width 22 height 20
click at [90, 167] on span "Catalog" at bounding box center [80, 168] width 53 height 20
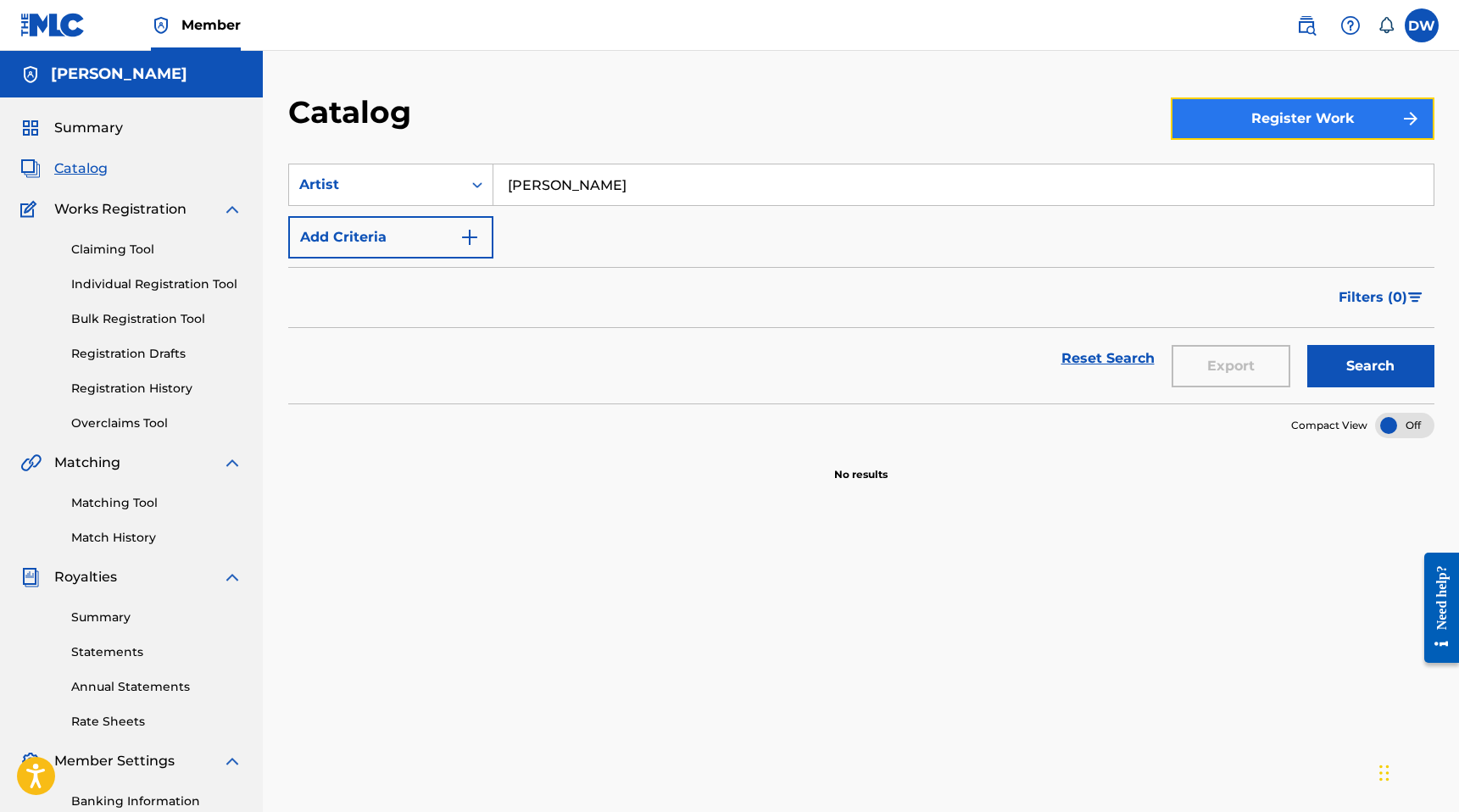
click at [1304, 115] on button "Register Work" at bounding box center [1303, 118] width 264 height 43
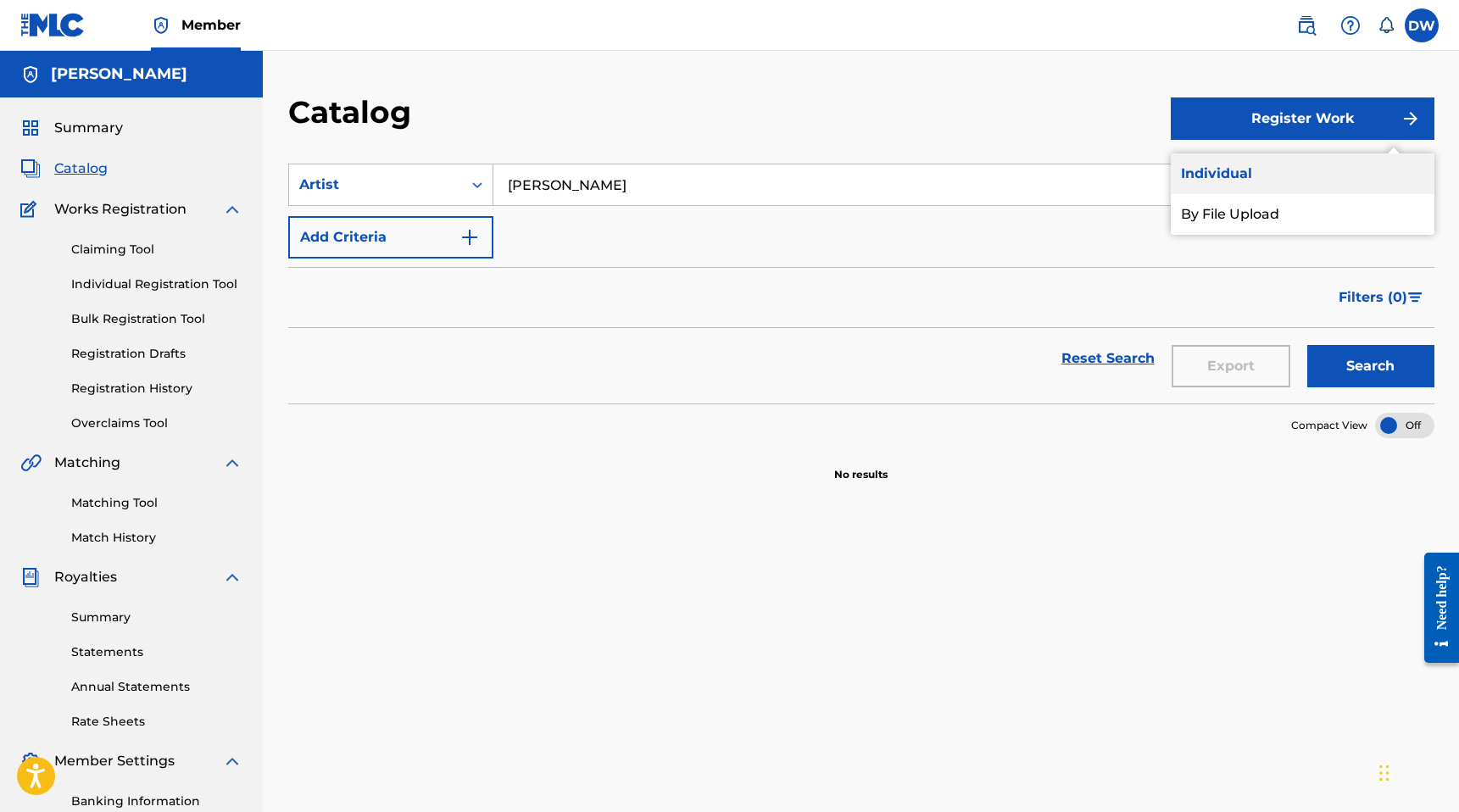
click at [1224, 173] on link "Individual" at bounding box center [1303, 174] width 264 height 41
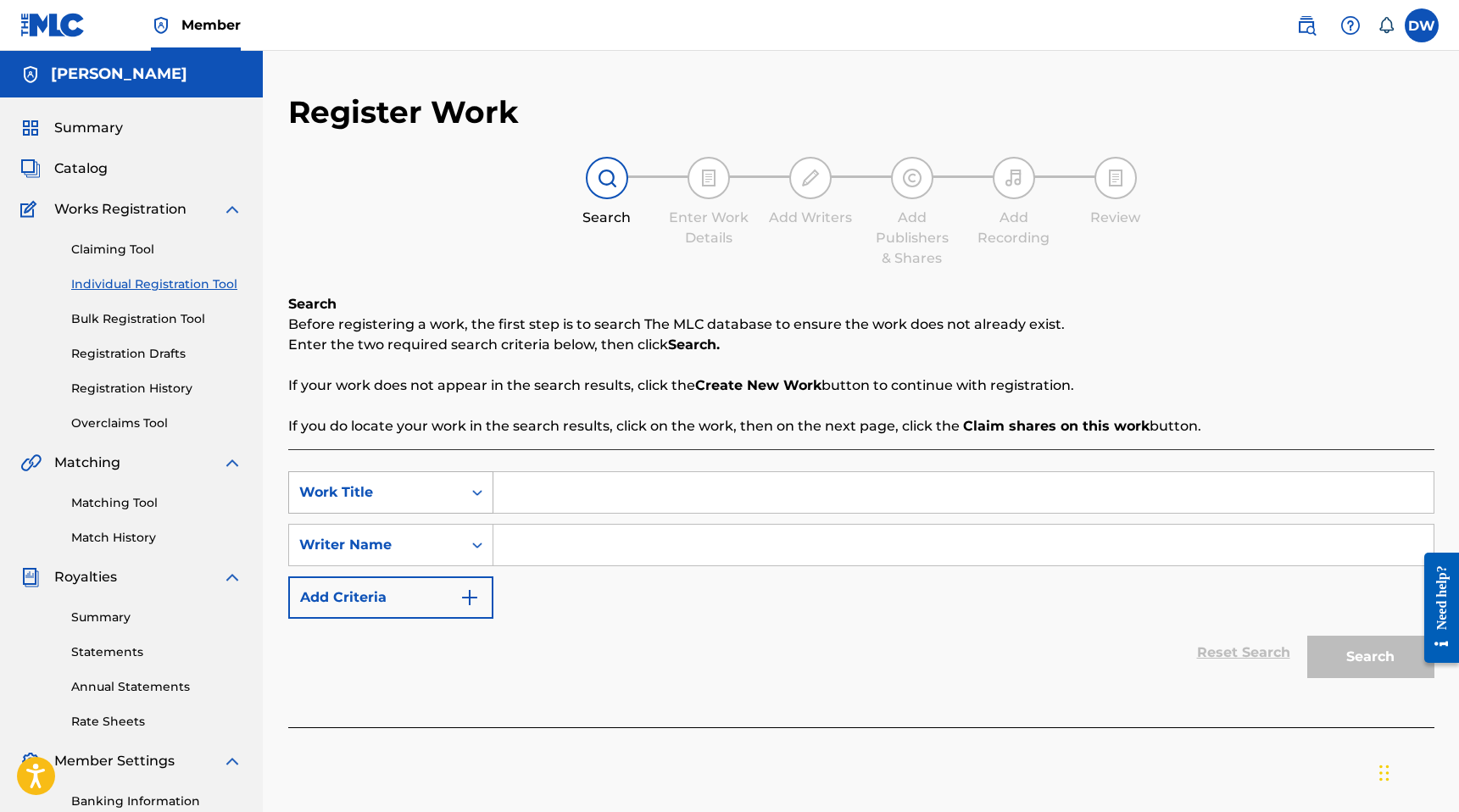
click at [443, 484] on div "Work Title" at bounding box center [376, 492] width 153 height 20
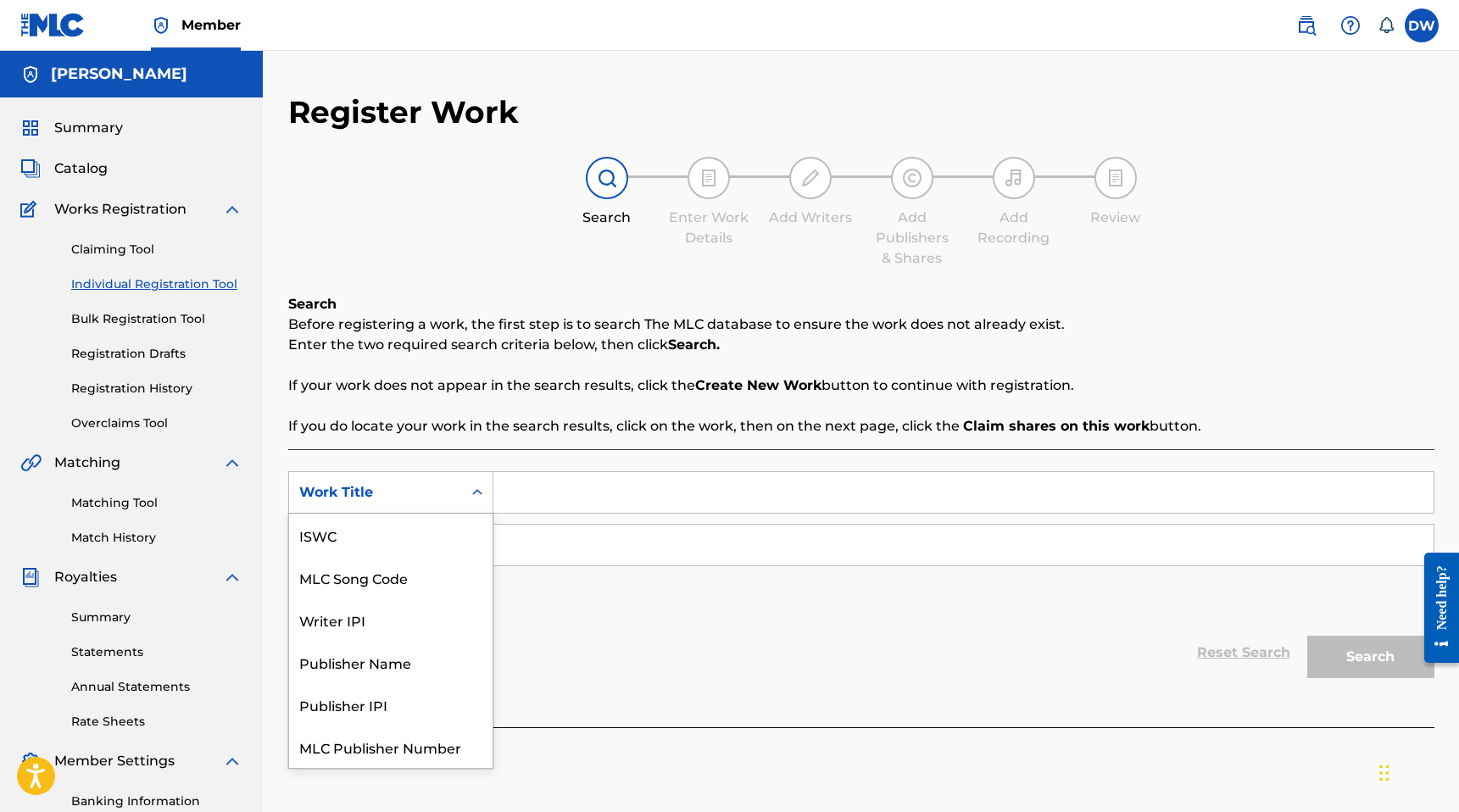
scroll to position [43, 0]
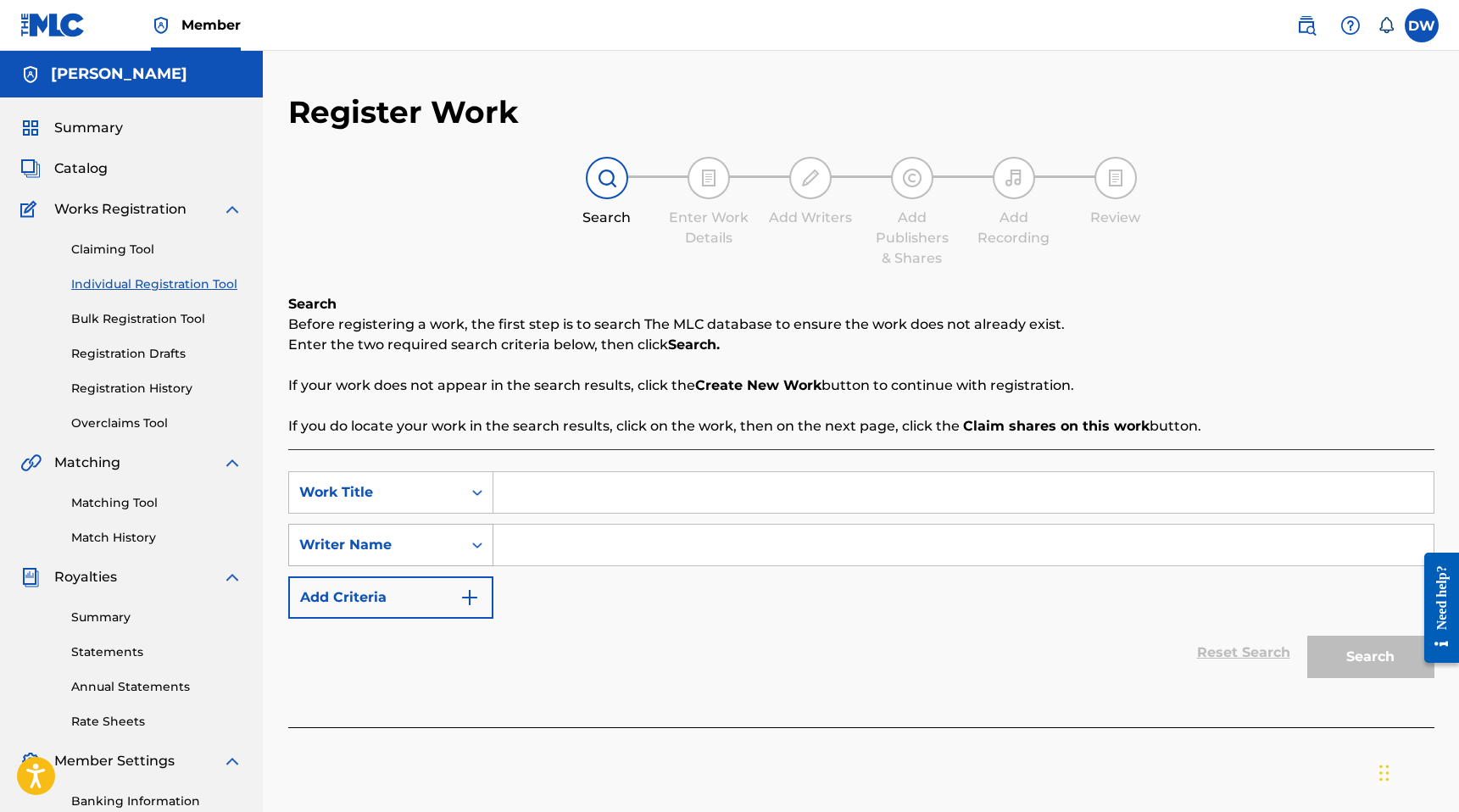
click at [427, 553] on div "Writer Name" at bounding box center [376, 545] width 153 height 20
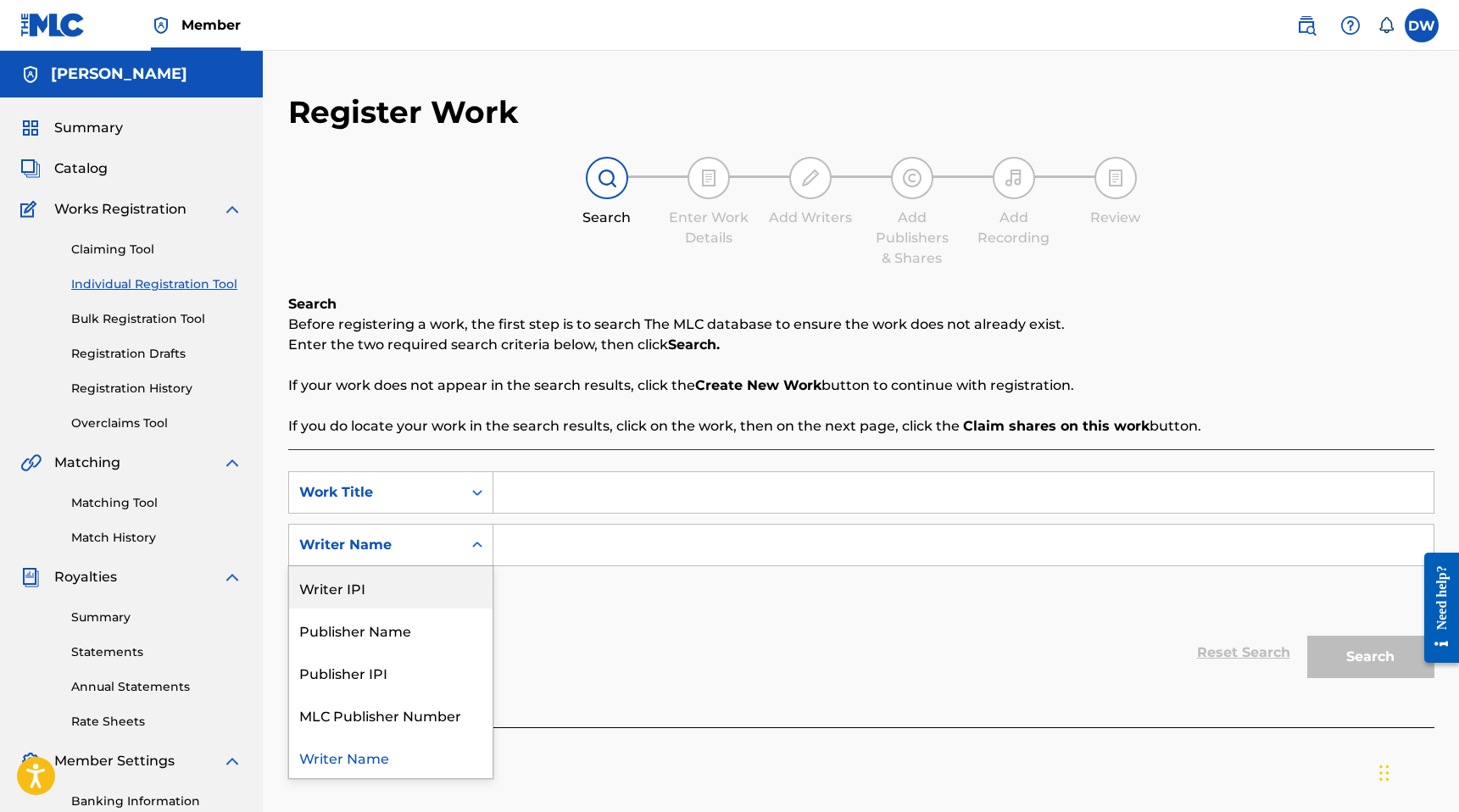
click at [545, 638] on div "Reset Search Search" at bounding box center [862, 653] width 1146 height 68
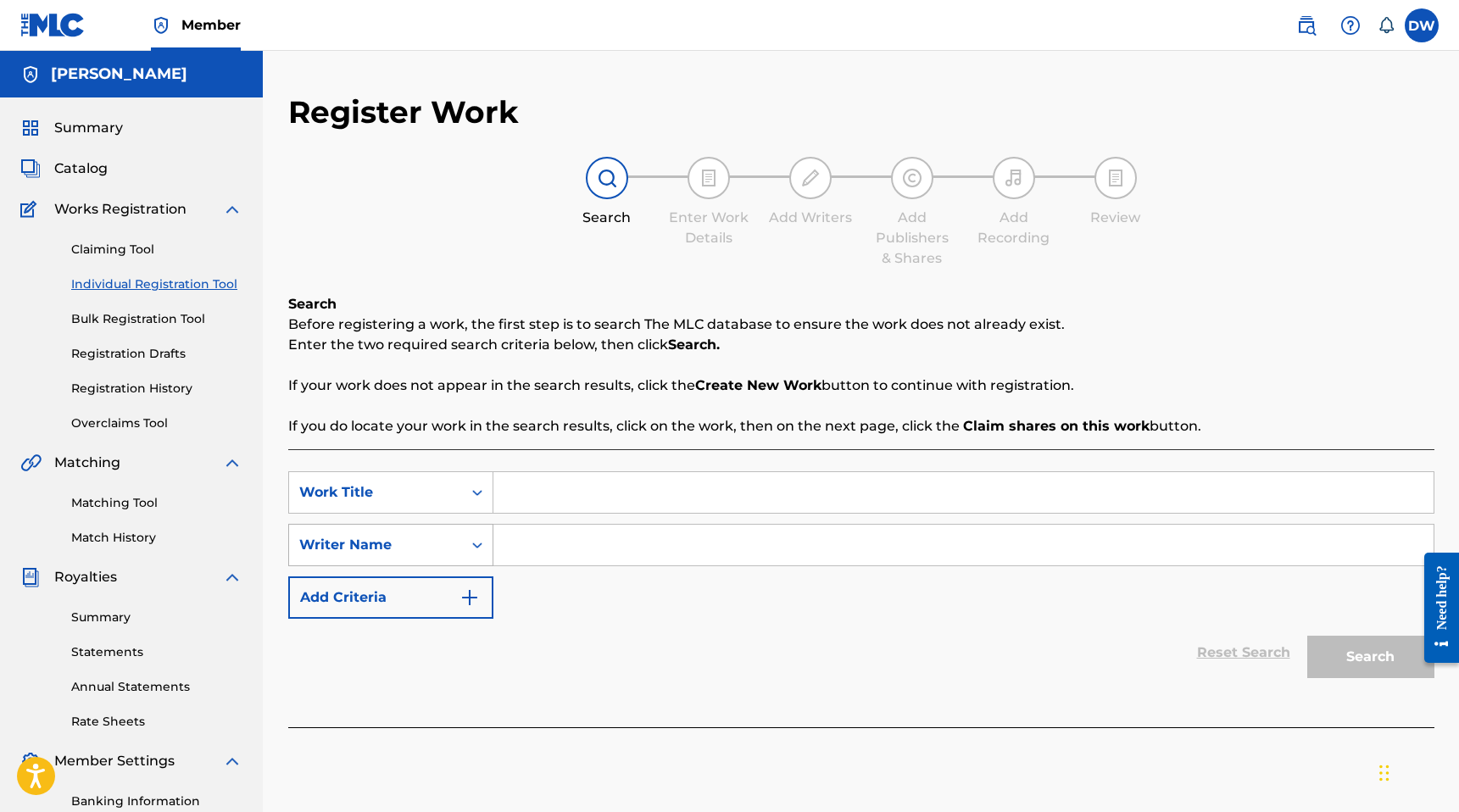
click at [414, 541] on div "Writer Name" at bounding box center [376, 545] width 153 height 20
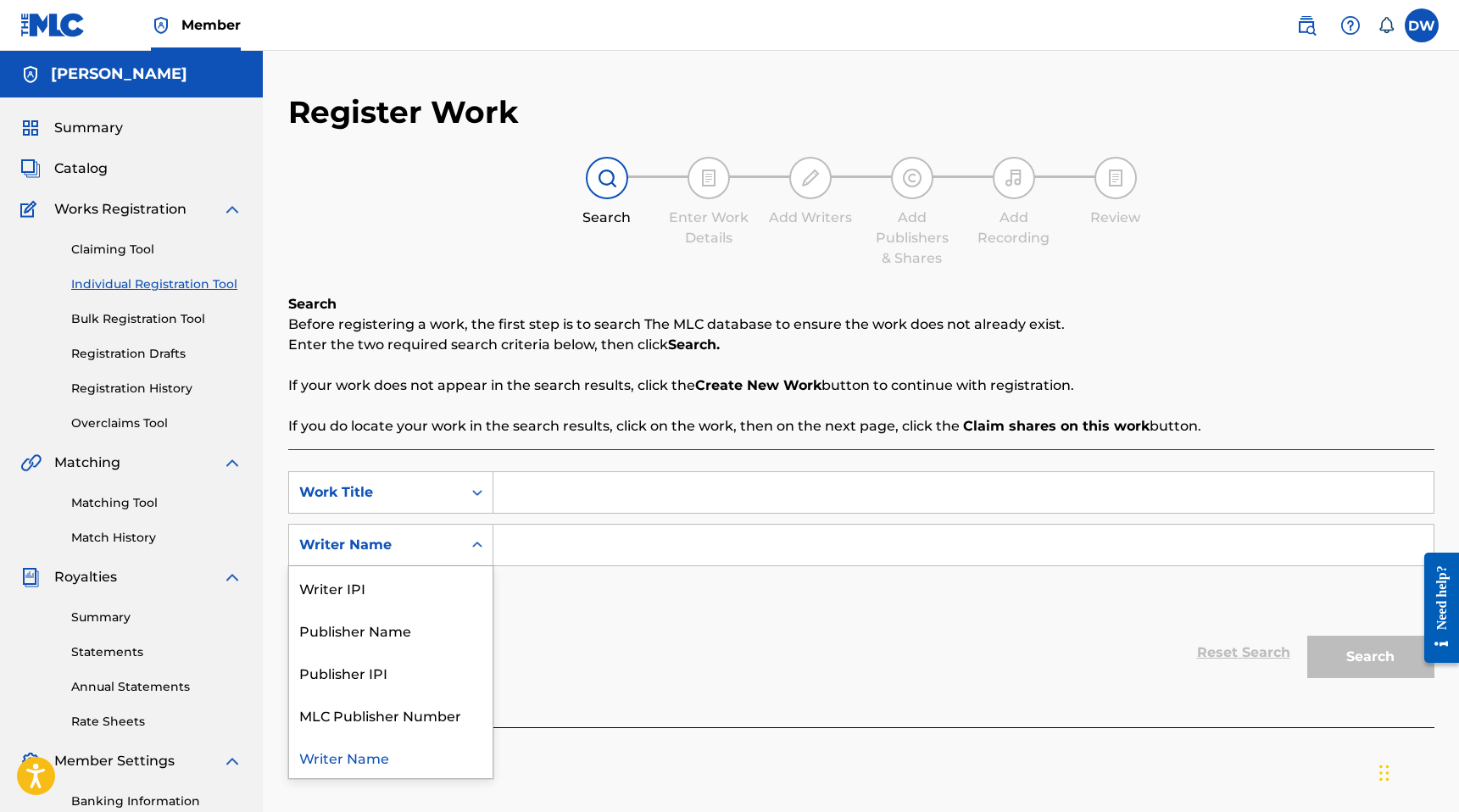
click at [573, 624] on div "Reset Search Search" at bounding box center [862, 653] width 1146 height 68
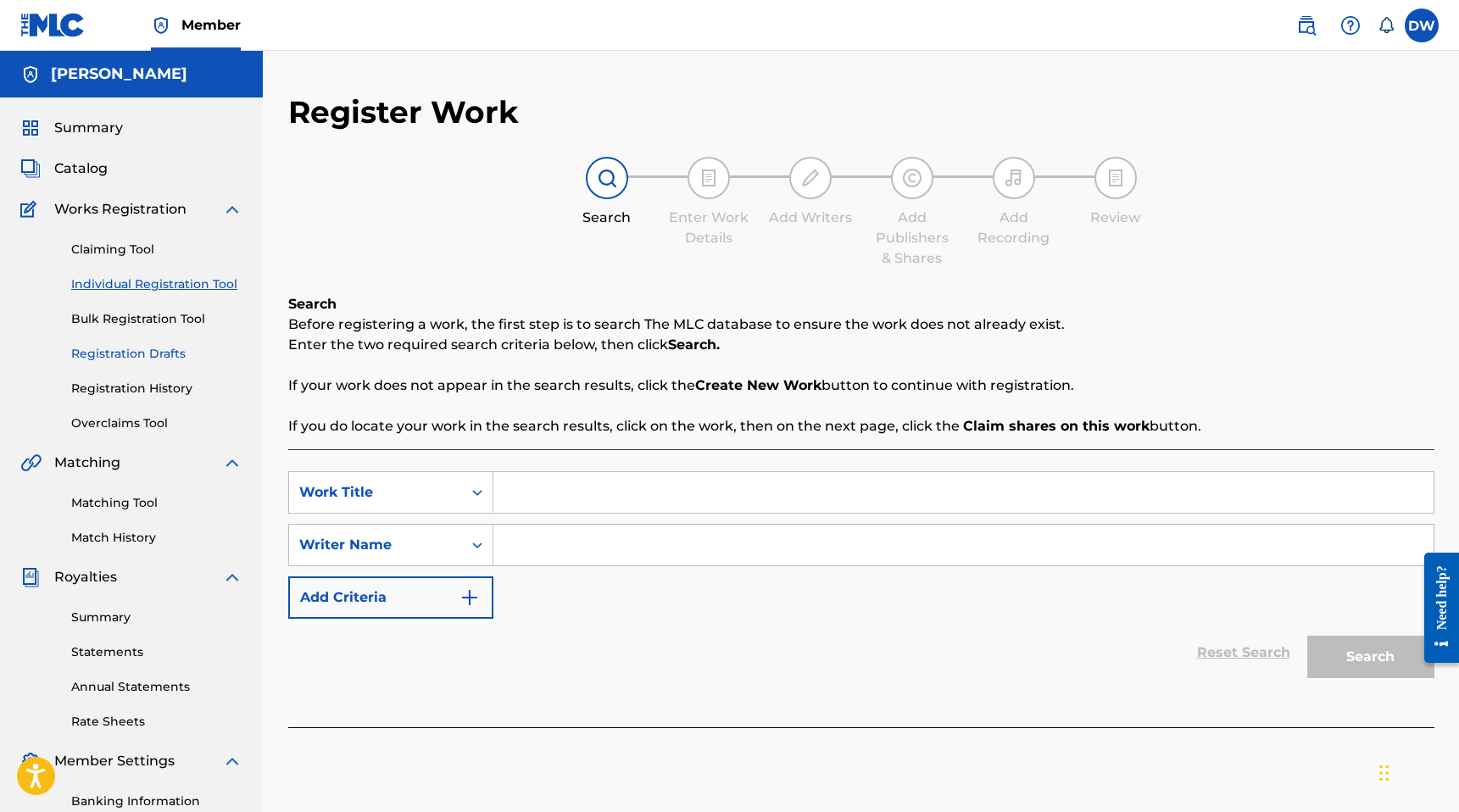
click at [140, 349] on link "Registration Drafts" at bounding box center [156, 353] width 171 height 17
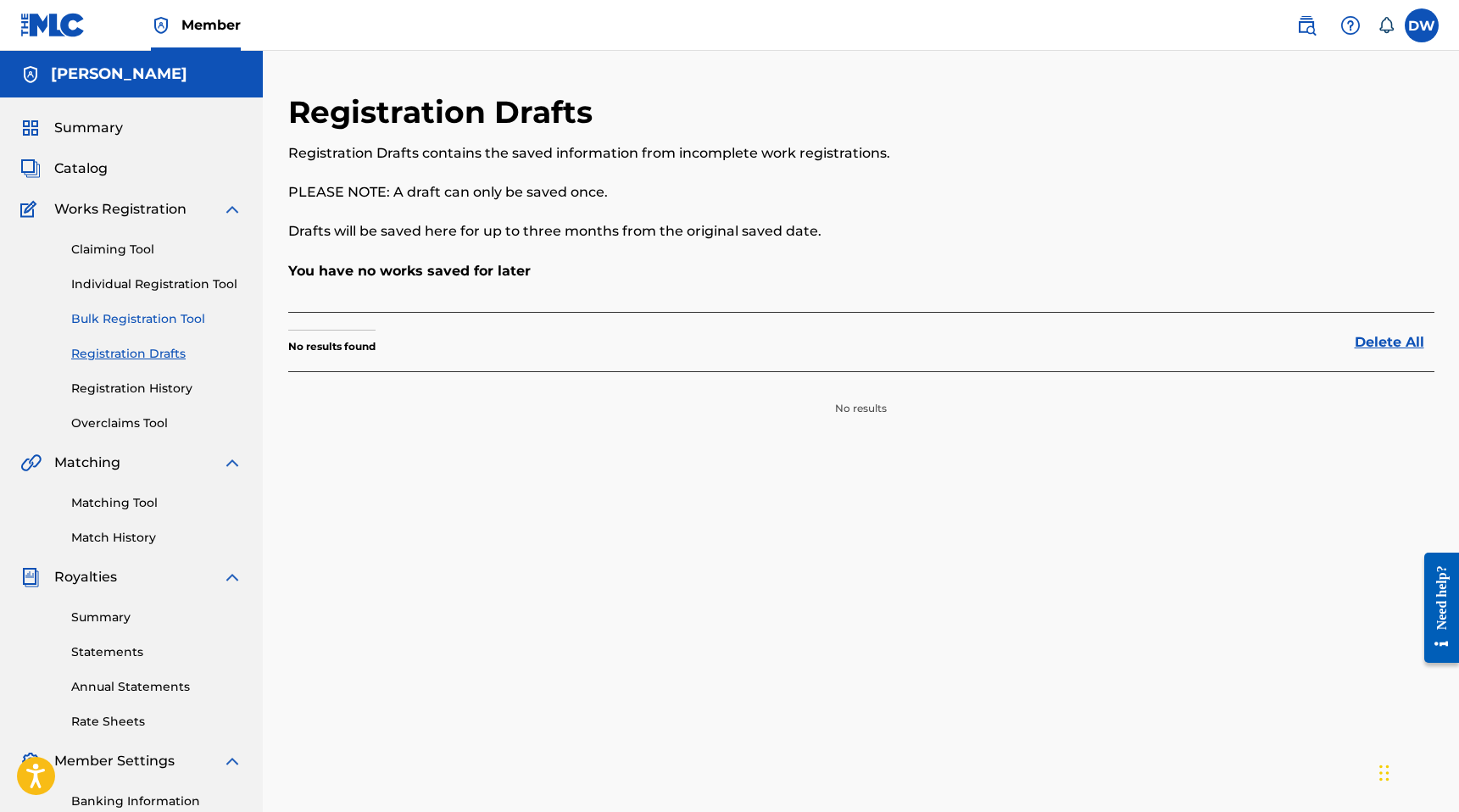
click at [140, 322] on link "Bulk Registration Tool" at bounding box center [156, 319] width 171 height 17
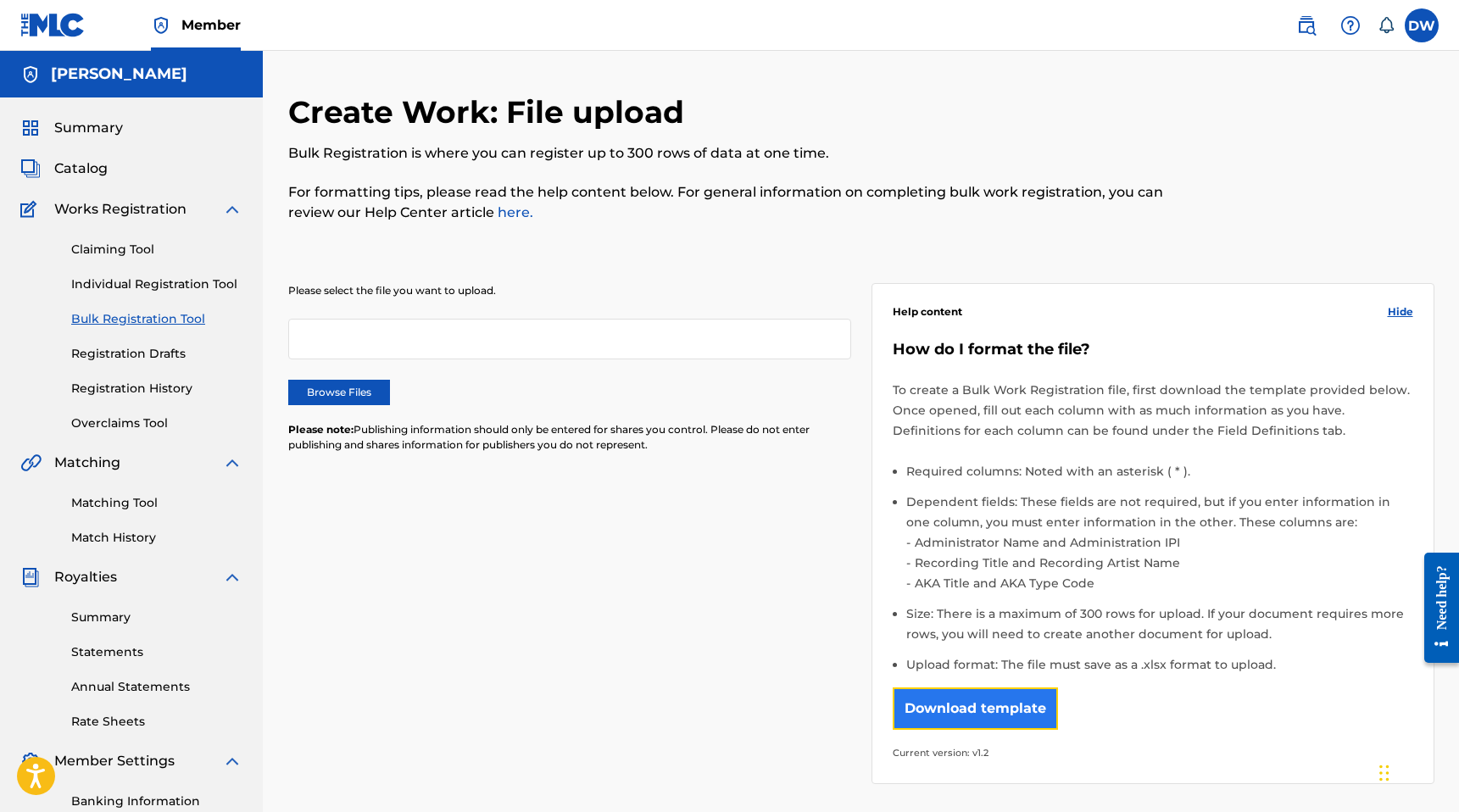
click at [931, 716] on button "Download template" at bounding box center [975, 709] width 165 height 43
click at [135, 286] on link "Individual Registration Tool" at bounding box center [156, 284] width 171 height 17
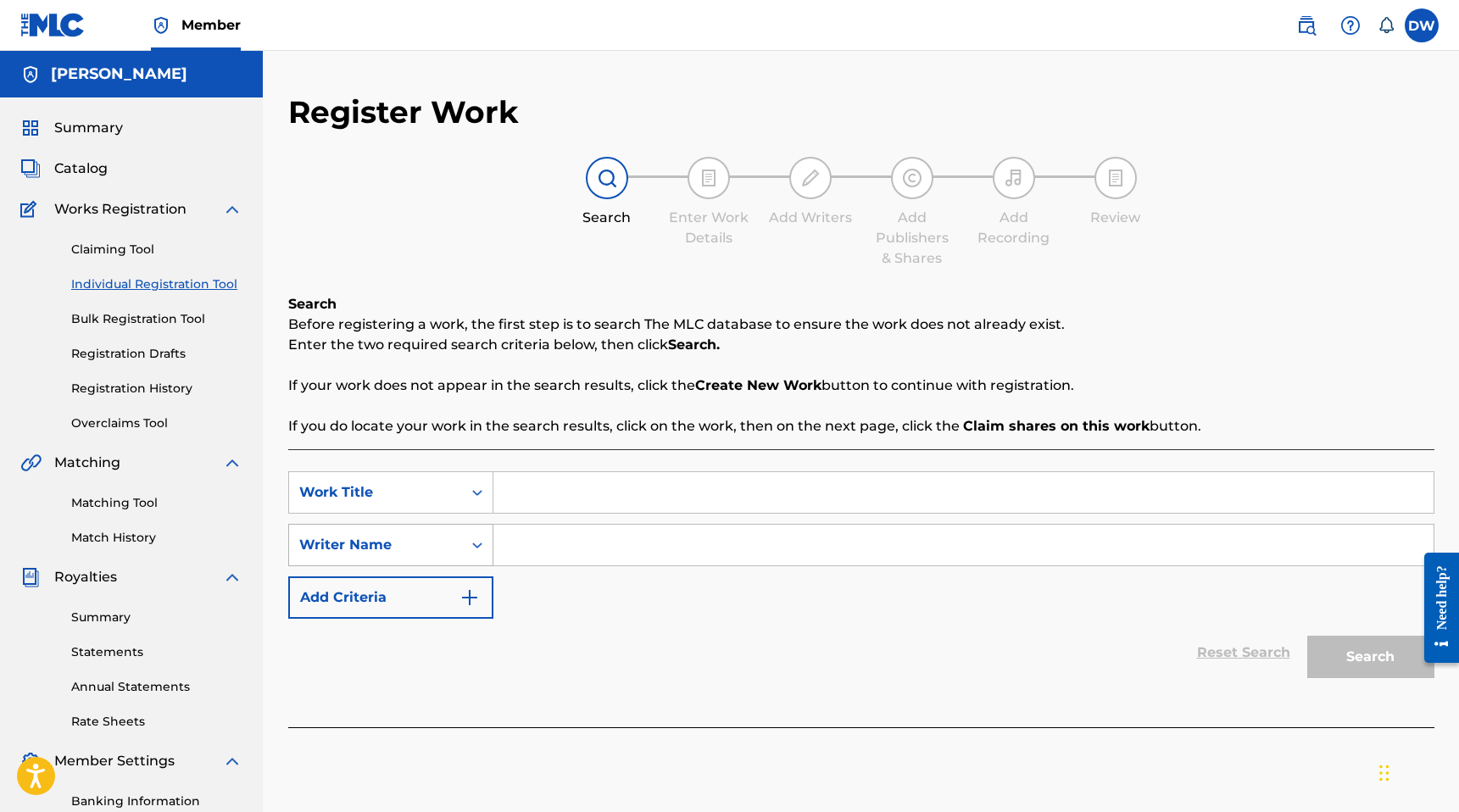
click at [376, 531] on div "Writer Name" at bounding box center [375, 545] width 173 height 32
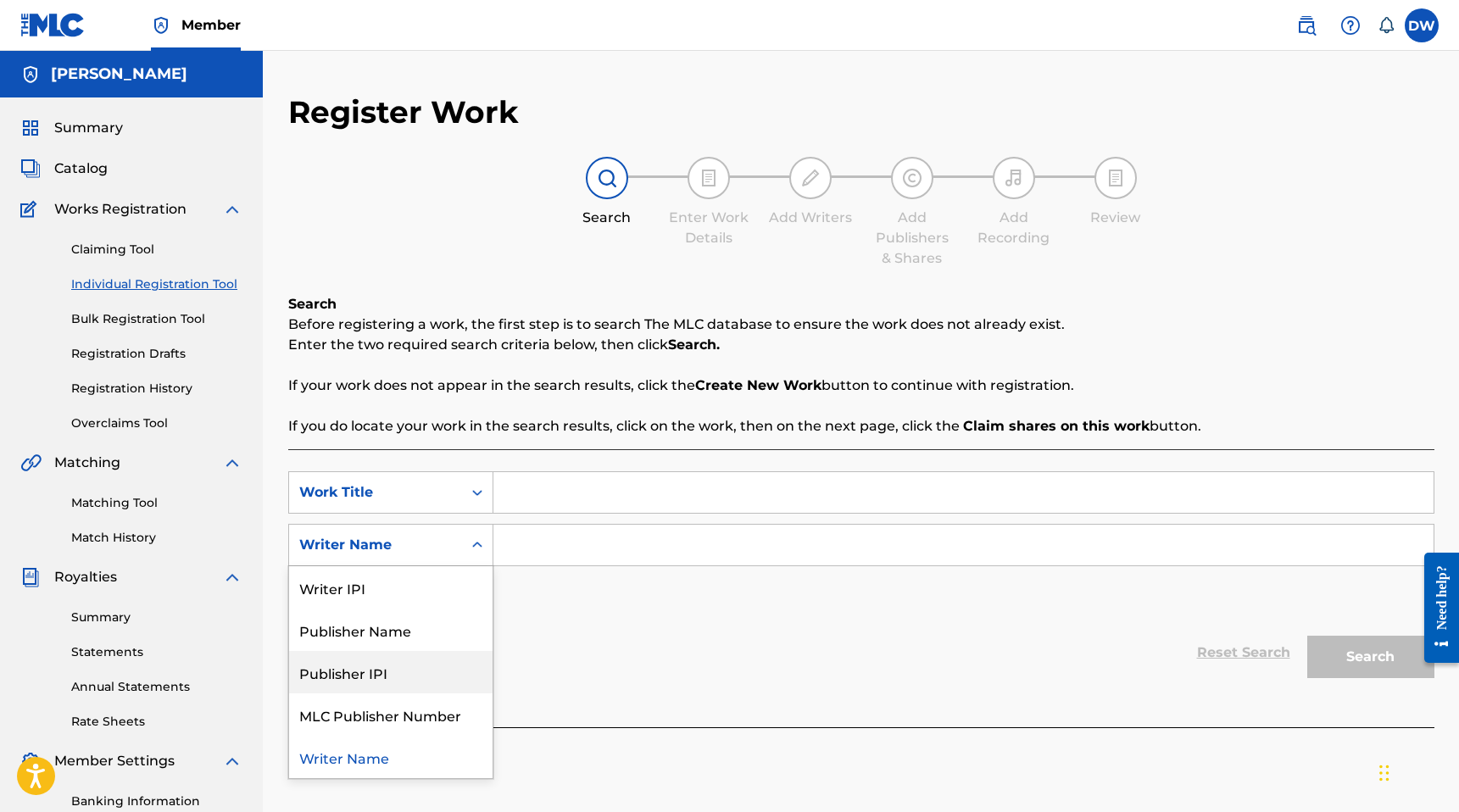
click at [361, 679] on div "Publisher IPI" at bounding box center [391, 672] width 203 height 43
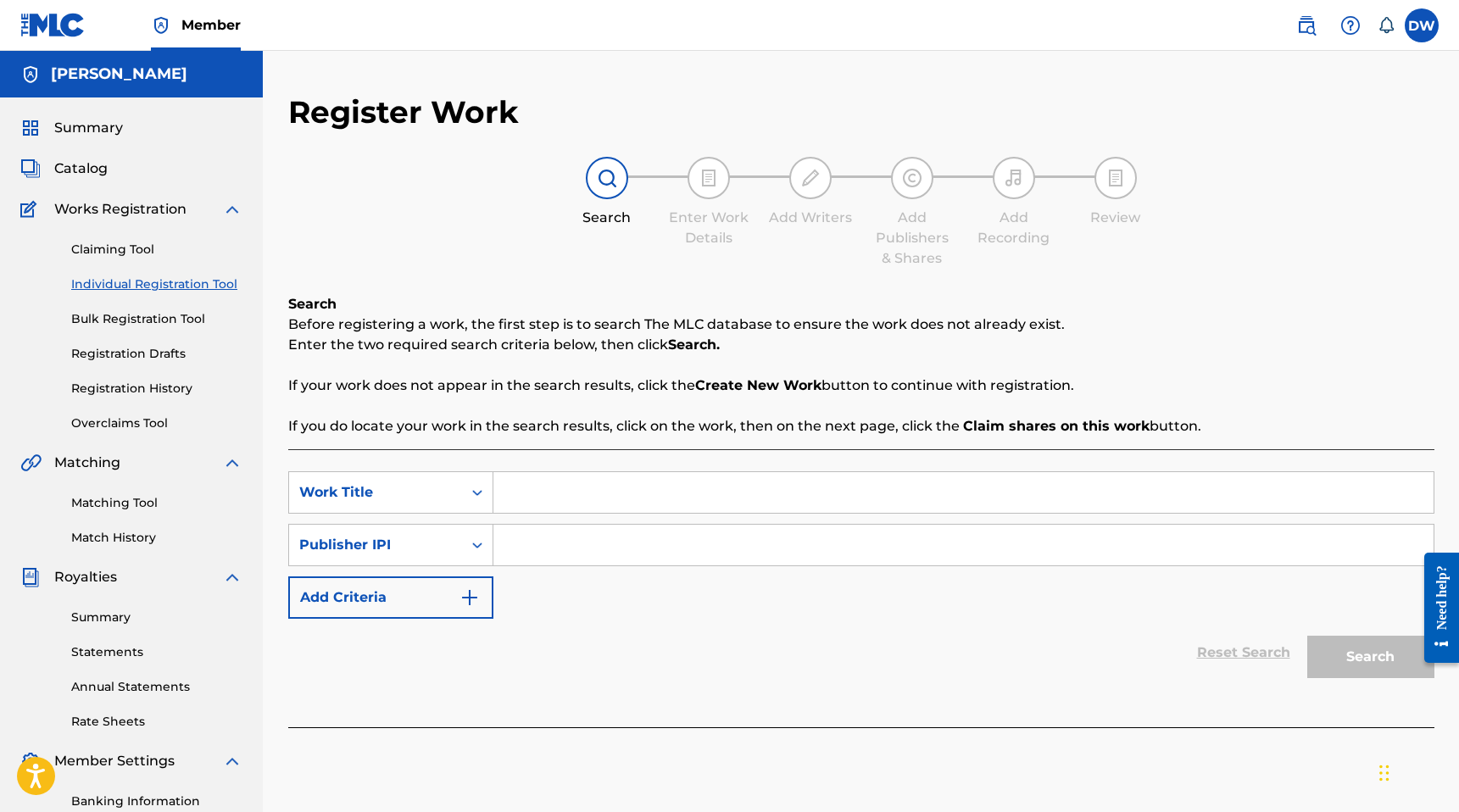
click at [538, 550] on input "Search Form" at bounding box center [963, 545] width 940 height 41
paste input "01185174446"
click at [551, 498] on input "Search Form" at bounding box center [963, 492] width 940 height 41
click at [457, 498] on div "Work Title" at bounding box center [375, 492] width 173 height 32
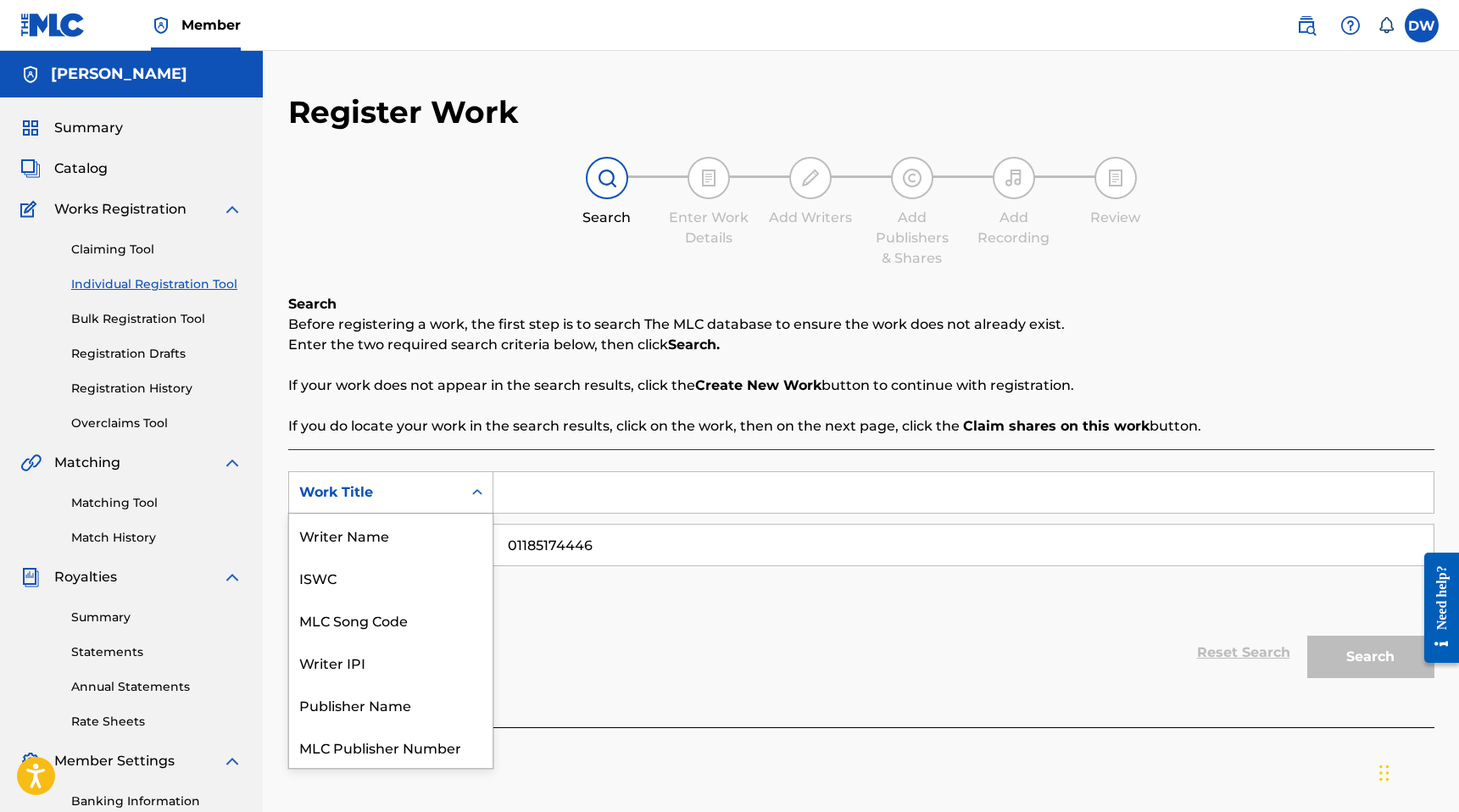
scroll to position [43, 0]
click at [446, 488] on div "Work Title" at bounding box center [376, 492] width 153 height 20
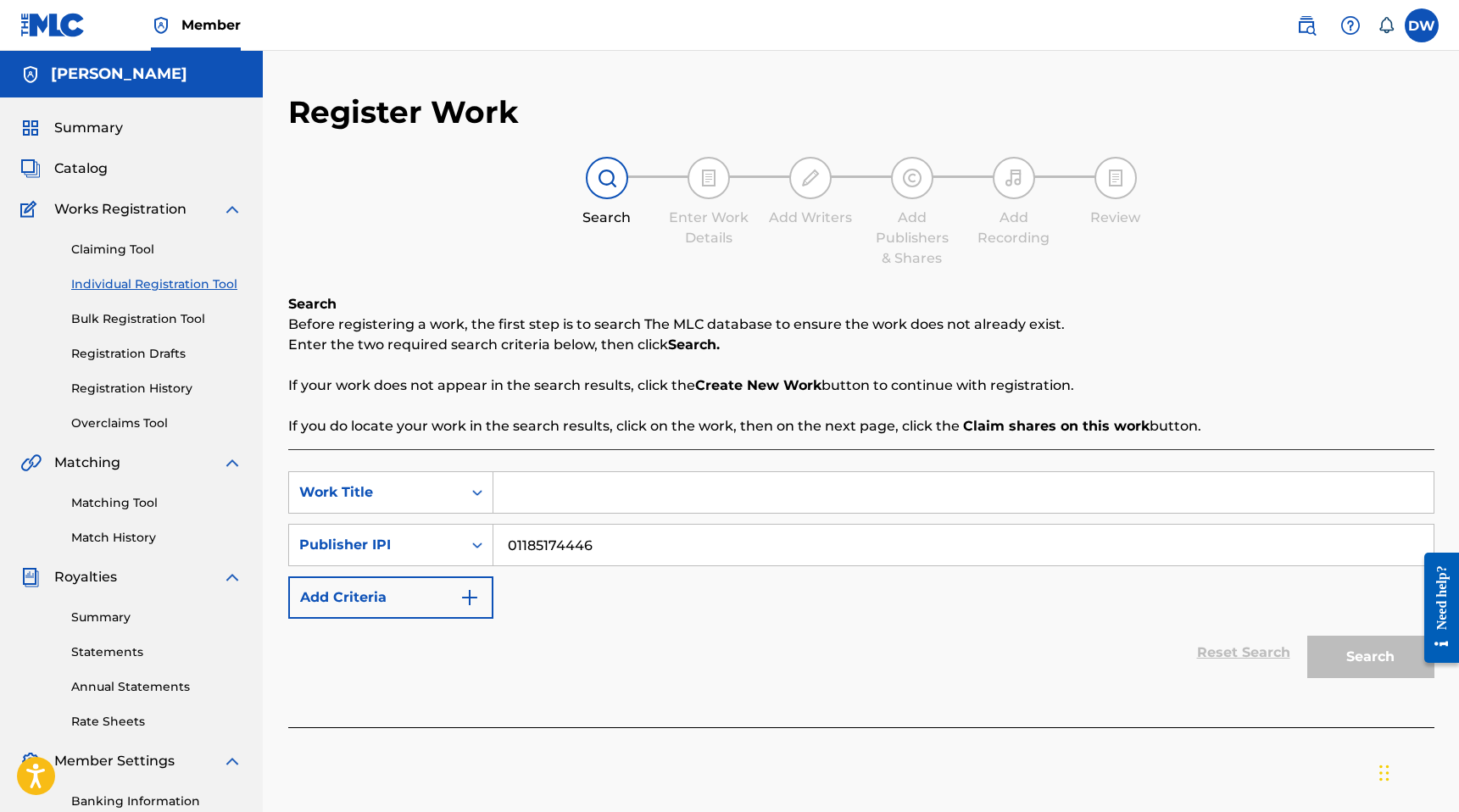
click at [637, 553] on input "01185174446" at bounding box center [963, 545] width 940 height 41
paste input "348"
type input "01185174348"
click at [393, 500] on div "Work Title" at bounding box center [376, 492] width 153 height 20
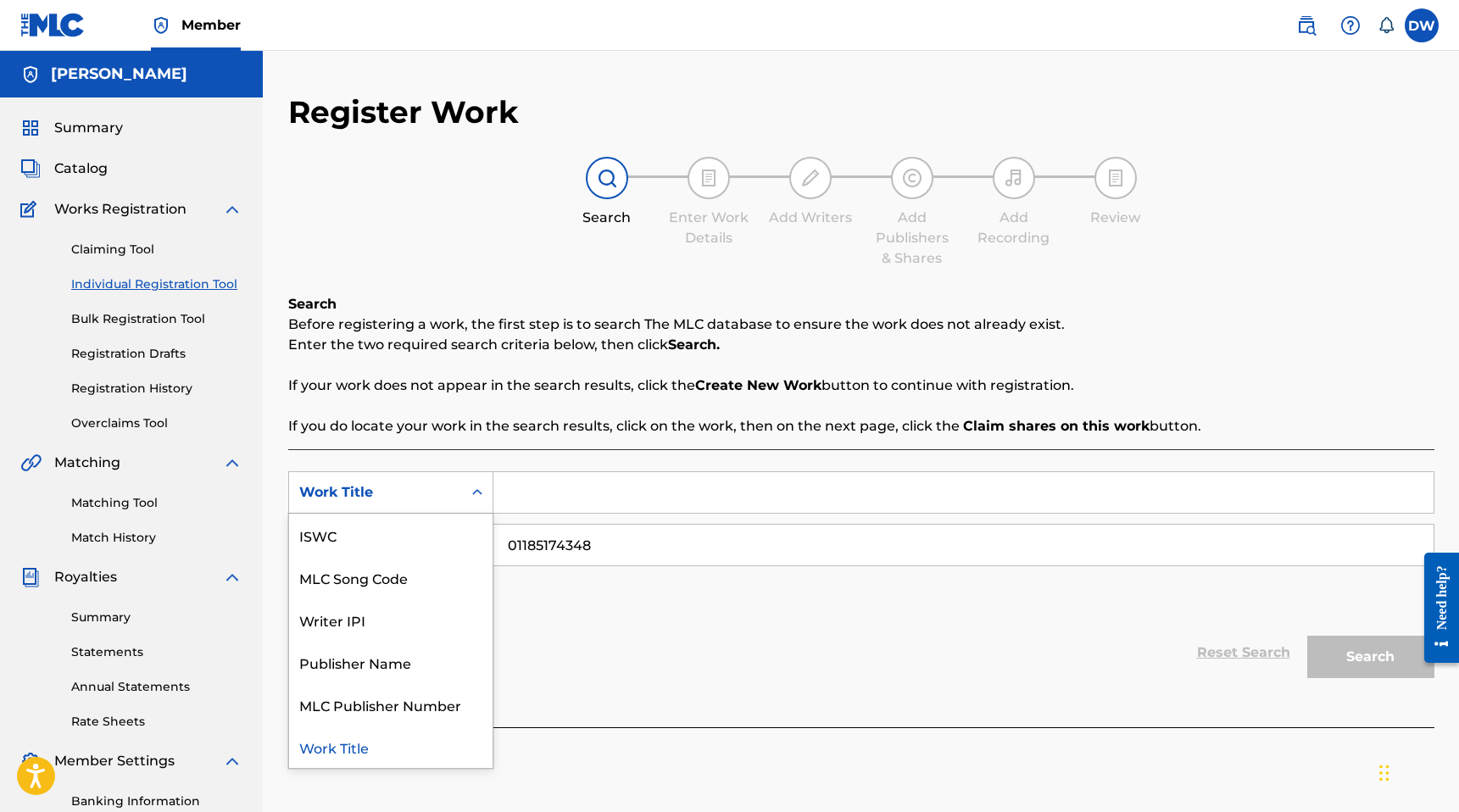
click at [498, 485] on input "Search Form" at bounding box center [963, 492] width 940 height 41
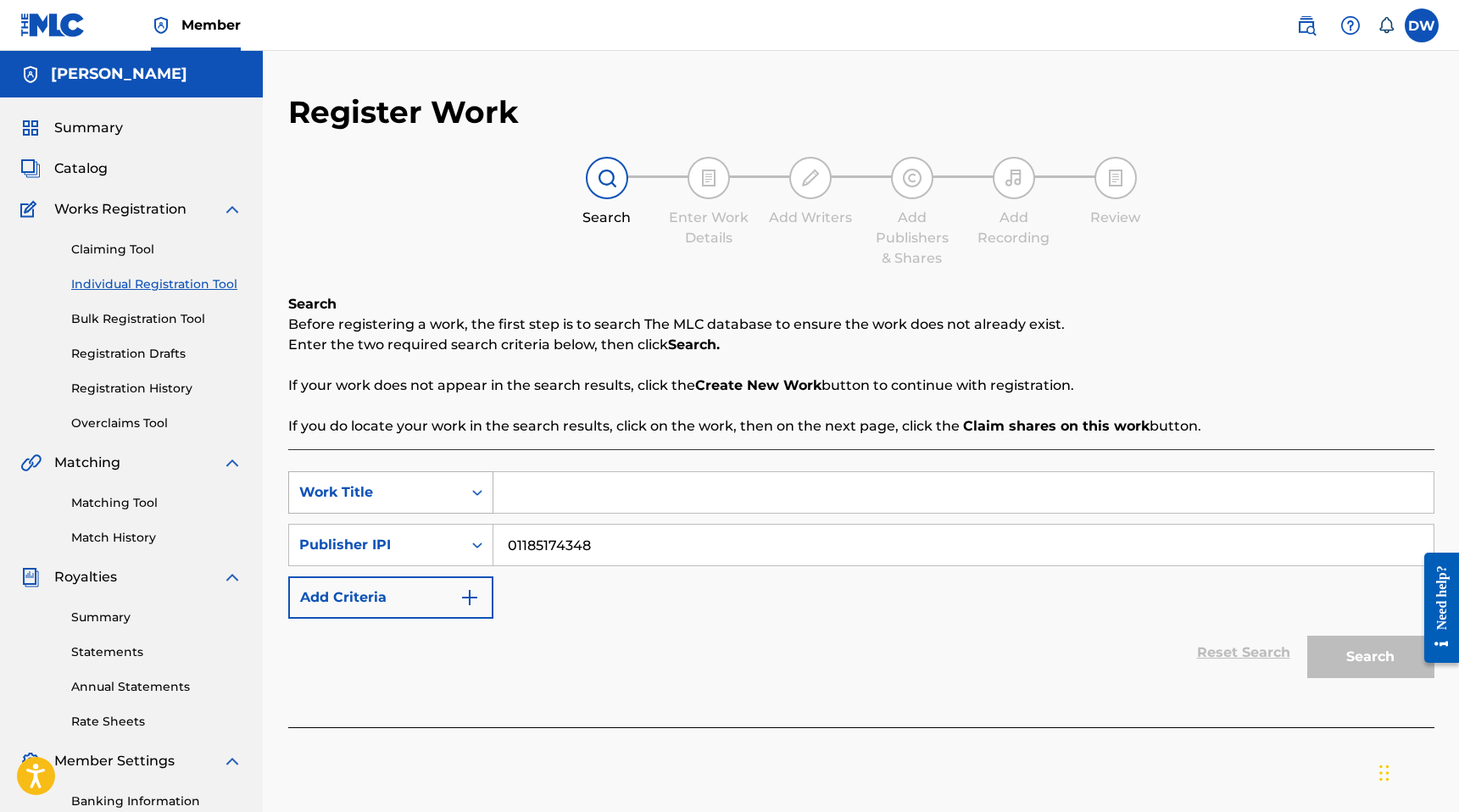
click at [361, 511] on div "Work Title" at bounding box center [391, 492] width 205 height 43
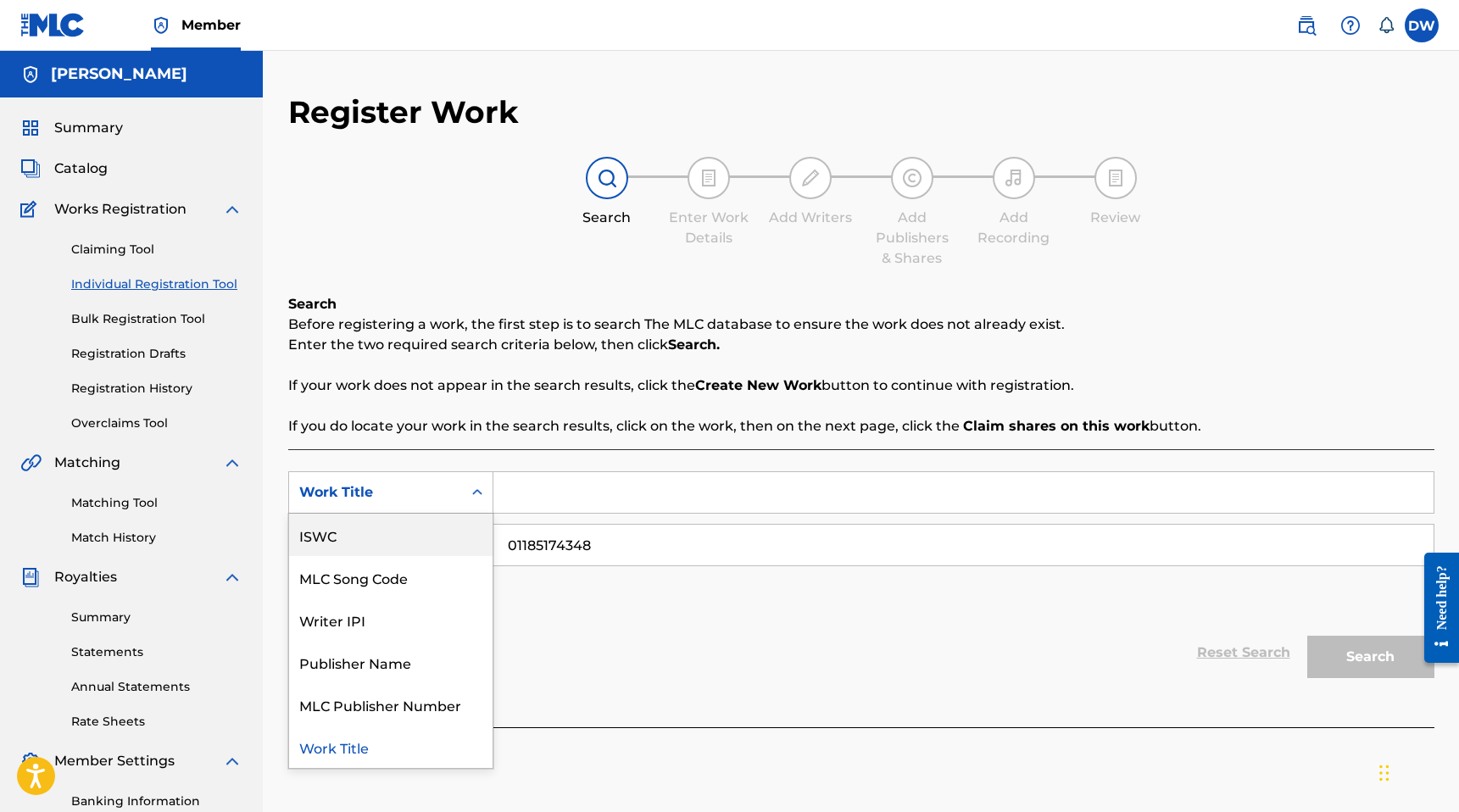
click at [349, 543] on div "ISWC" at bounding box center [391, 535] width 203 height 43
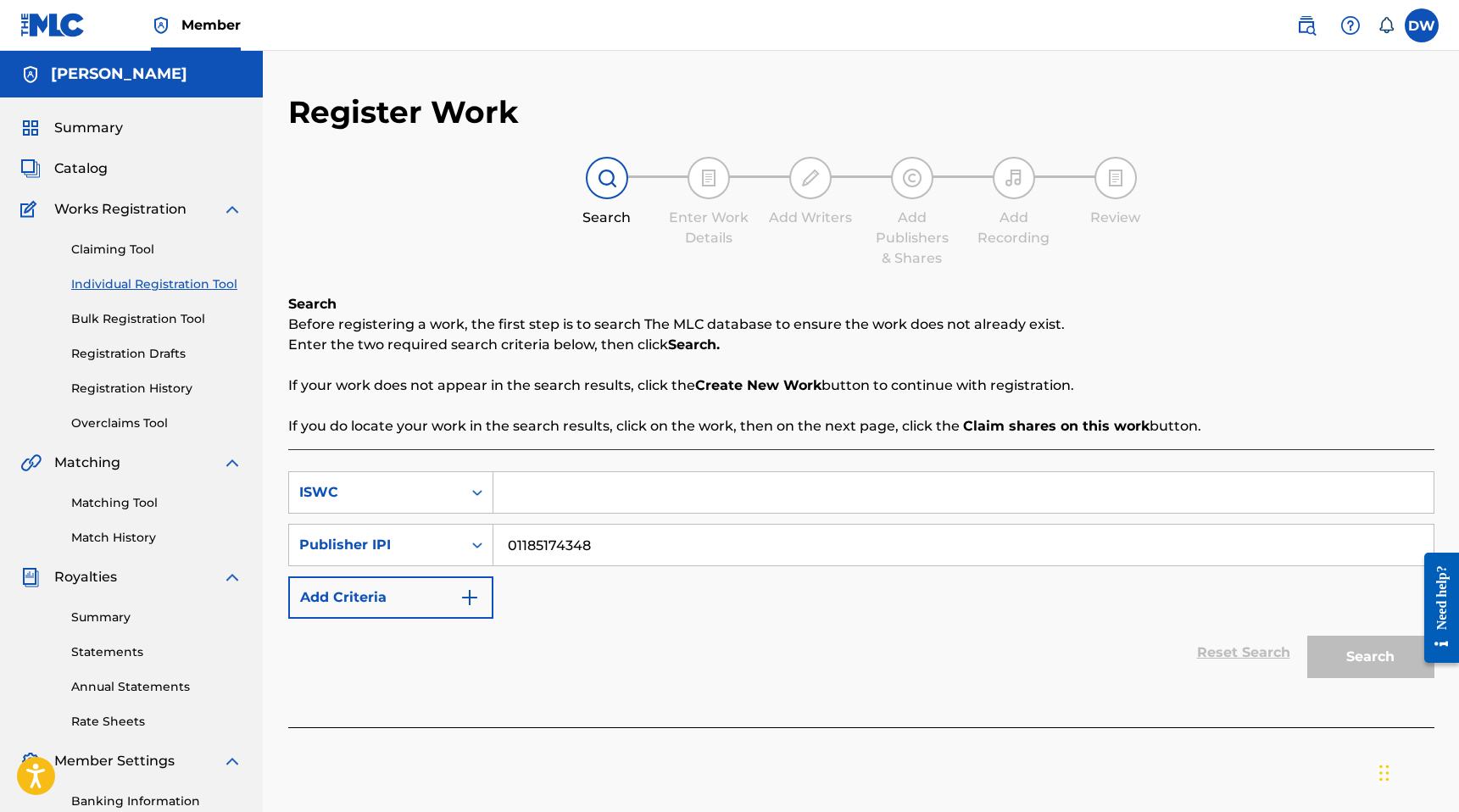
click at [545, 479] on input "Search Form" at bounding box center [963, 492] width 940 height 41
paste input "T-333.260.867-6"
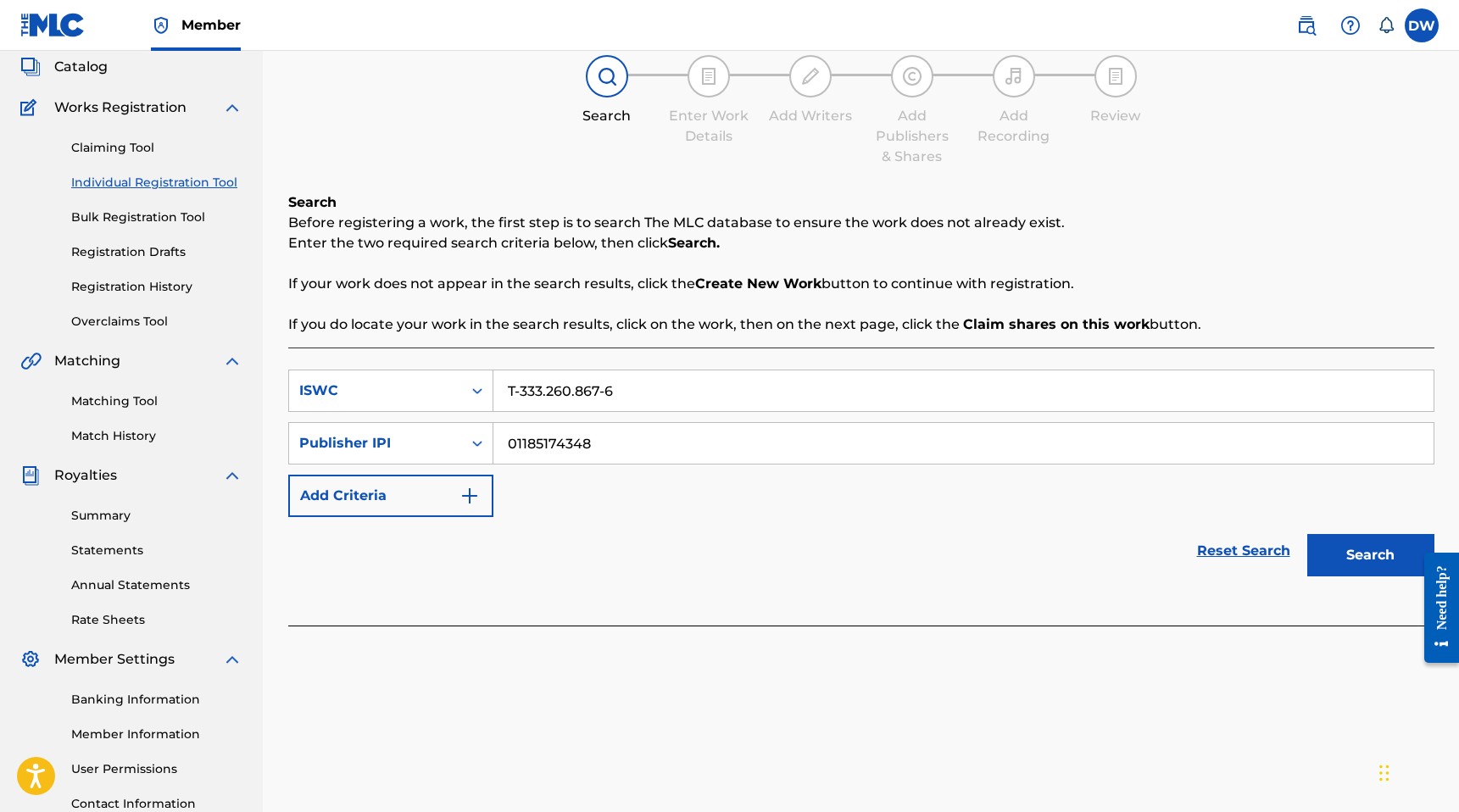
scroll to position [122, 0]
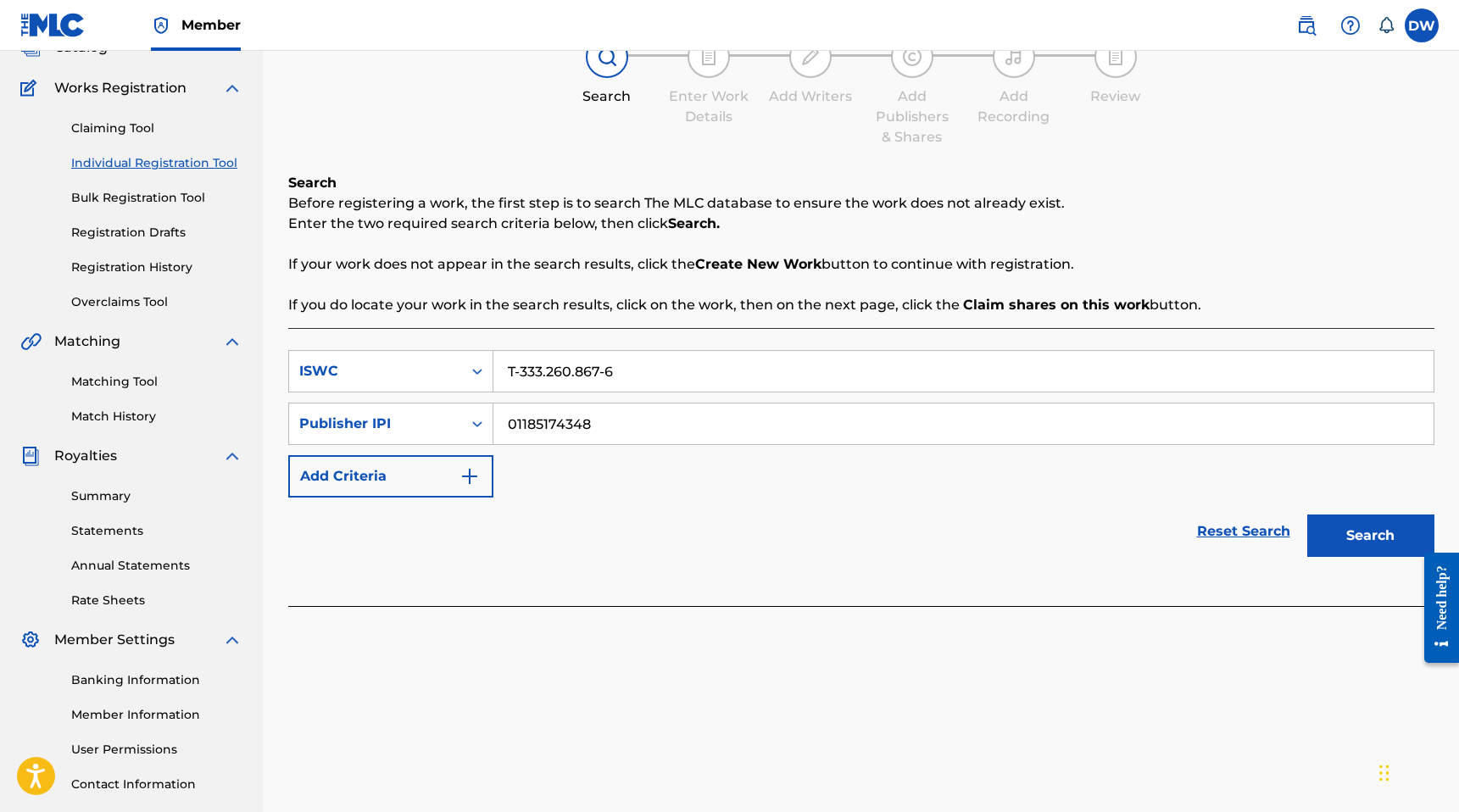
type input "T-333.260.867-6"
click at [1370, 512] on div "Search" at bounding box center [1366, 531] width 135 height 68
click at [1357, 526] on button "Search" at bounding box center [1370, 535] width 127 height 43
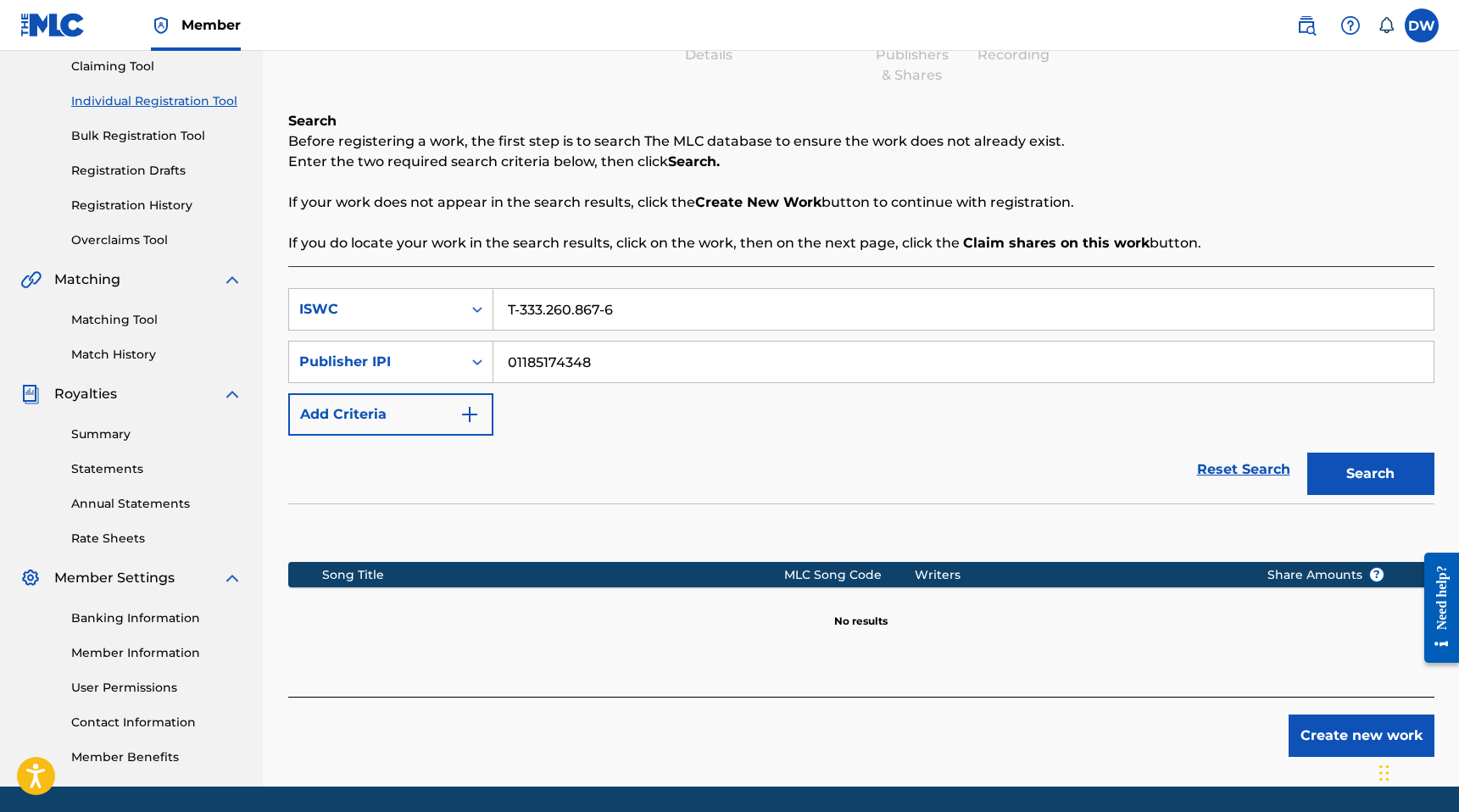
scroll to position [239, 0]
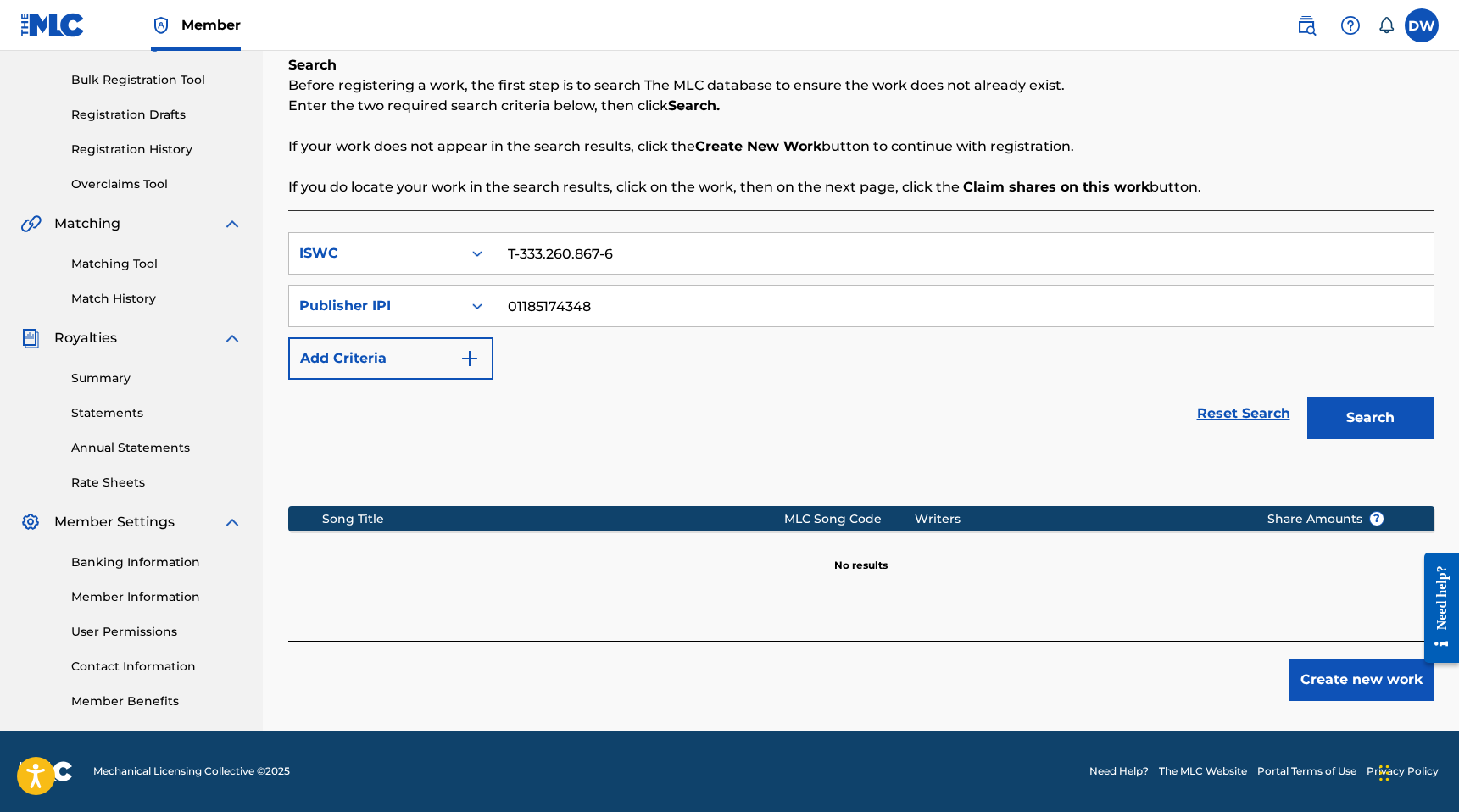
click at [625, 302] on input "01185174348" at bounding box center [963, 306] width 940 height 41
click at [401, 306] on div "Publisher IPI" at bounding box center [376, 306] width 153 height 20
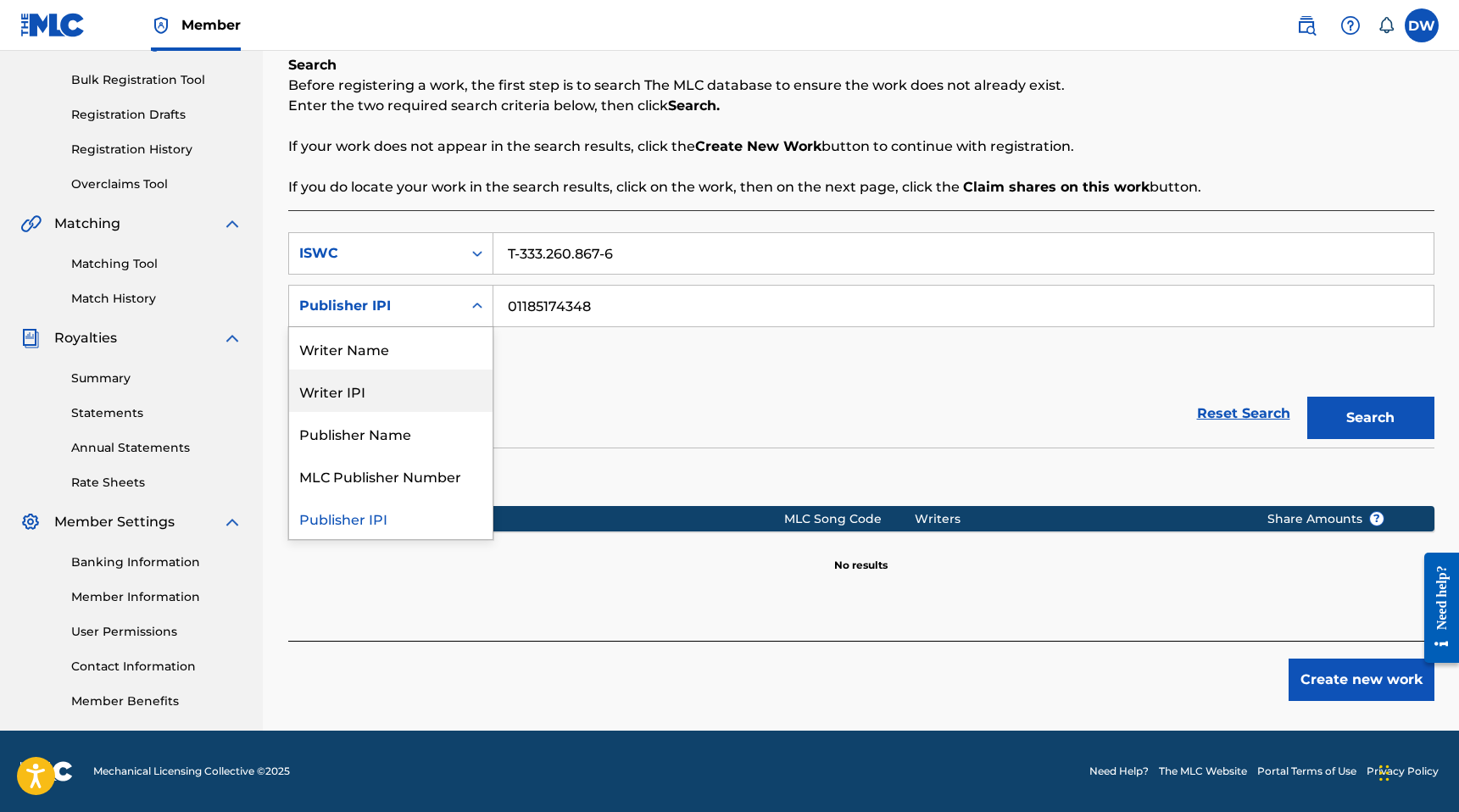
click at [370, 397] on div "Writer IPI" at bounding box center [391, 391] width 203 height 43
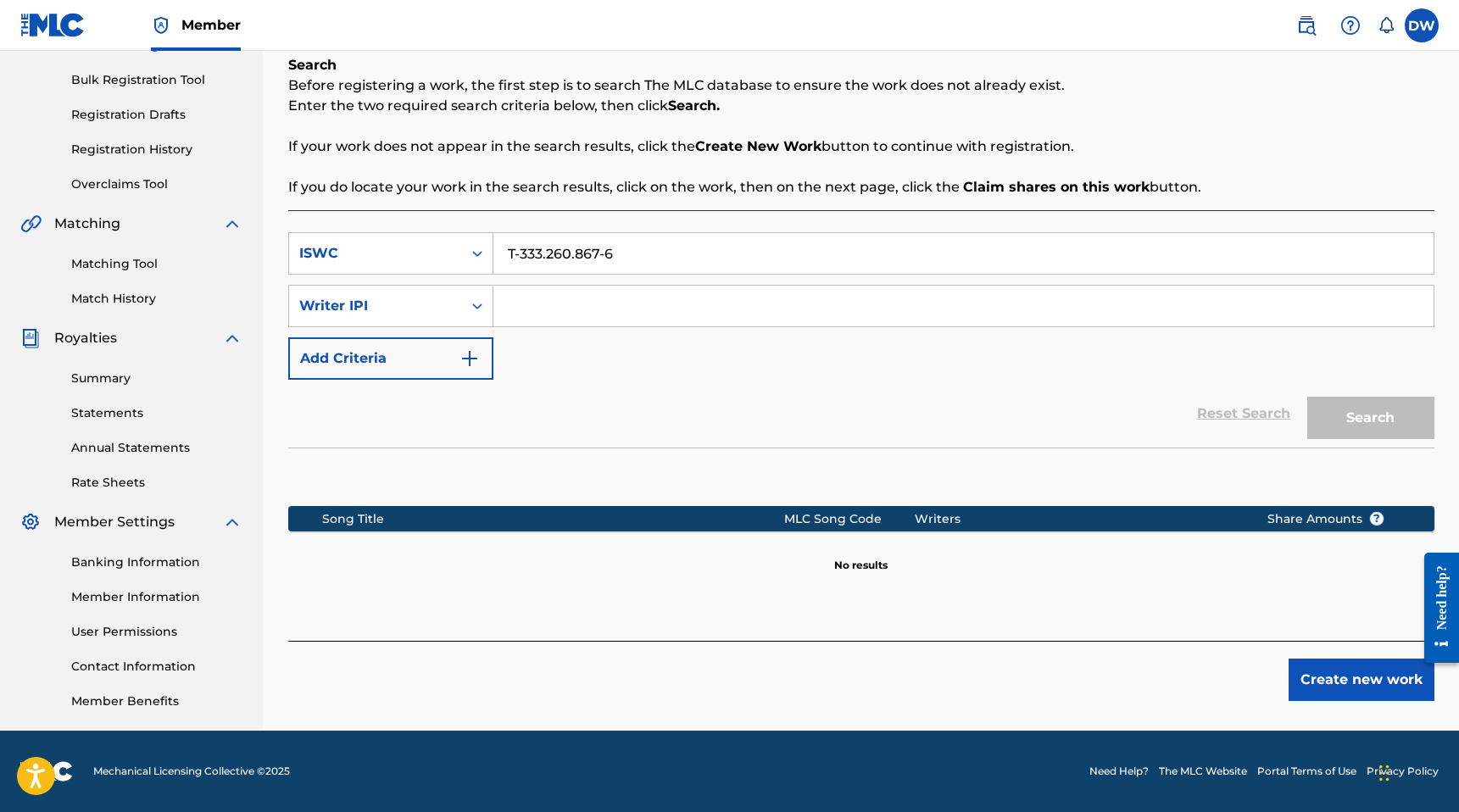
click at [579, 294] on input "Search Form" at bounding box center [963, 306] width 940 height 41
paste input "01185174348"
type input "01185174348"
click at [1363, 432] on button "Search" at bounding box center [1370, 418] width 127 height 43
click at [462, 299] on div "Search Form" at bounding box center [477, 306] width 30 height 30
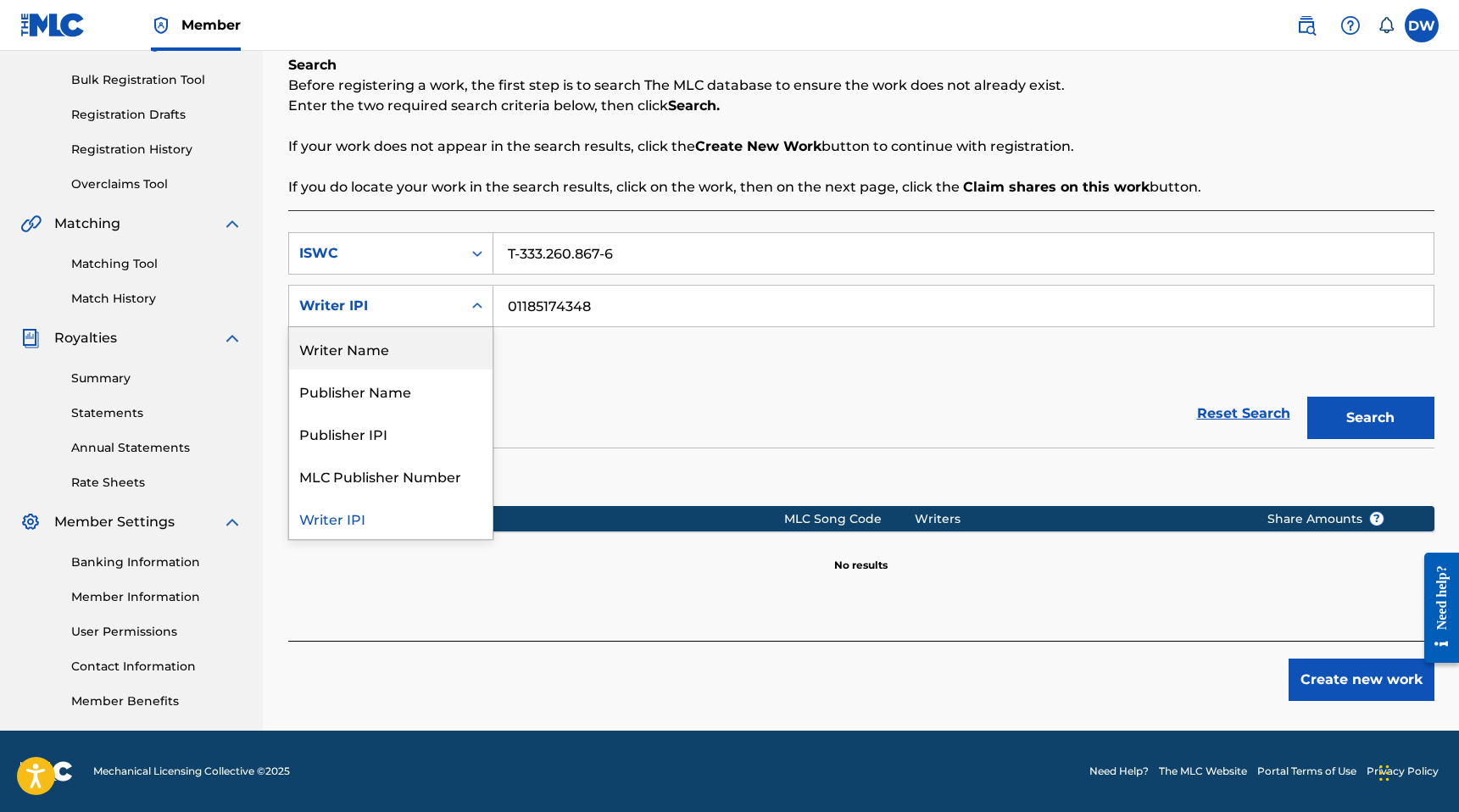
click at [347, 352] on div "Writer Name" at bounding box center [391, 348] width 203 height 43
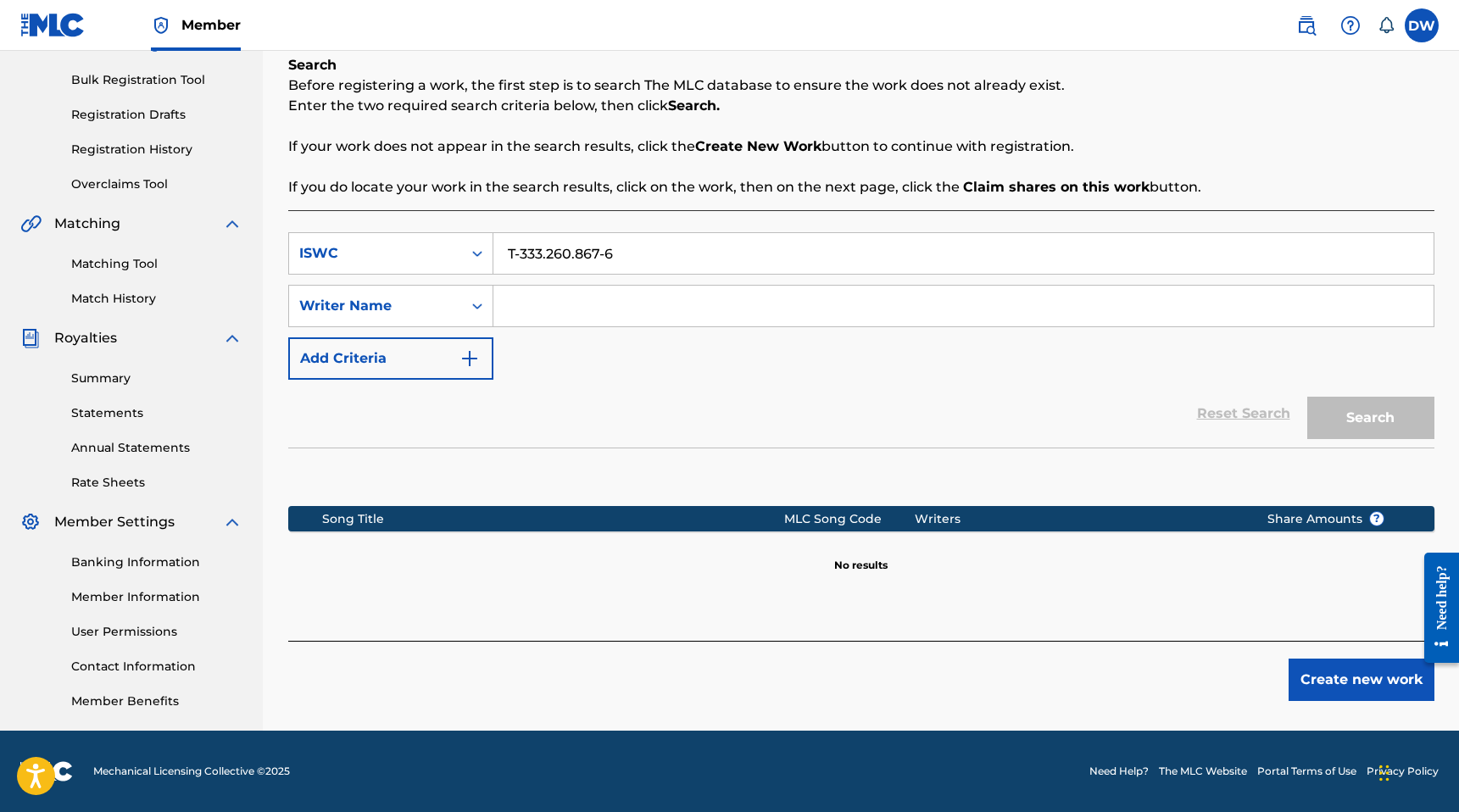
click at [577, 295] on input "Search Form" at bounding box center [963, 306] width 940 height 41
click at [571, 304] on input "Search Form" at bounding box center [963, 306] width 940 height 41
type input "[PERSON_NAME]"
click at [1365, 399] on button "Search" at bounding box center [1370, 418] width 127 height 43
click at [452, 258] on div "ISWC" at bounding box center [375, 253] width 173 height 32
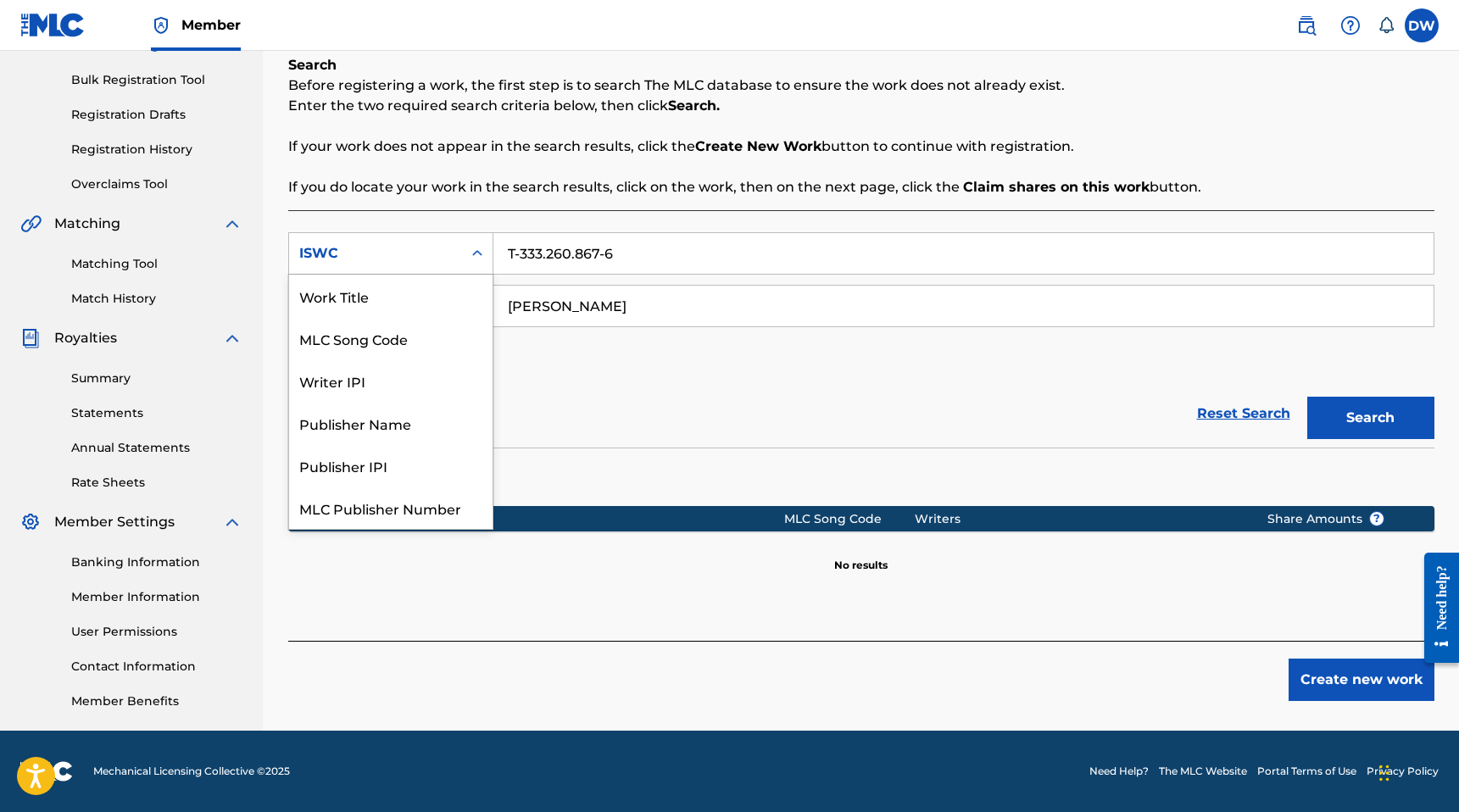
scroll to position [43, 0]
click at [408, 333] on div "Writer IPI" at bounding box center [391, 338] width 203 height 43
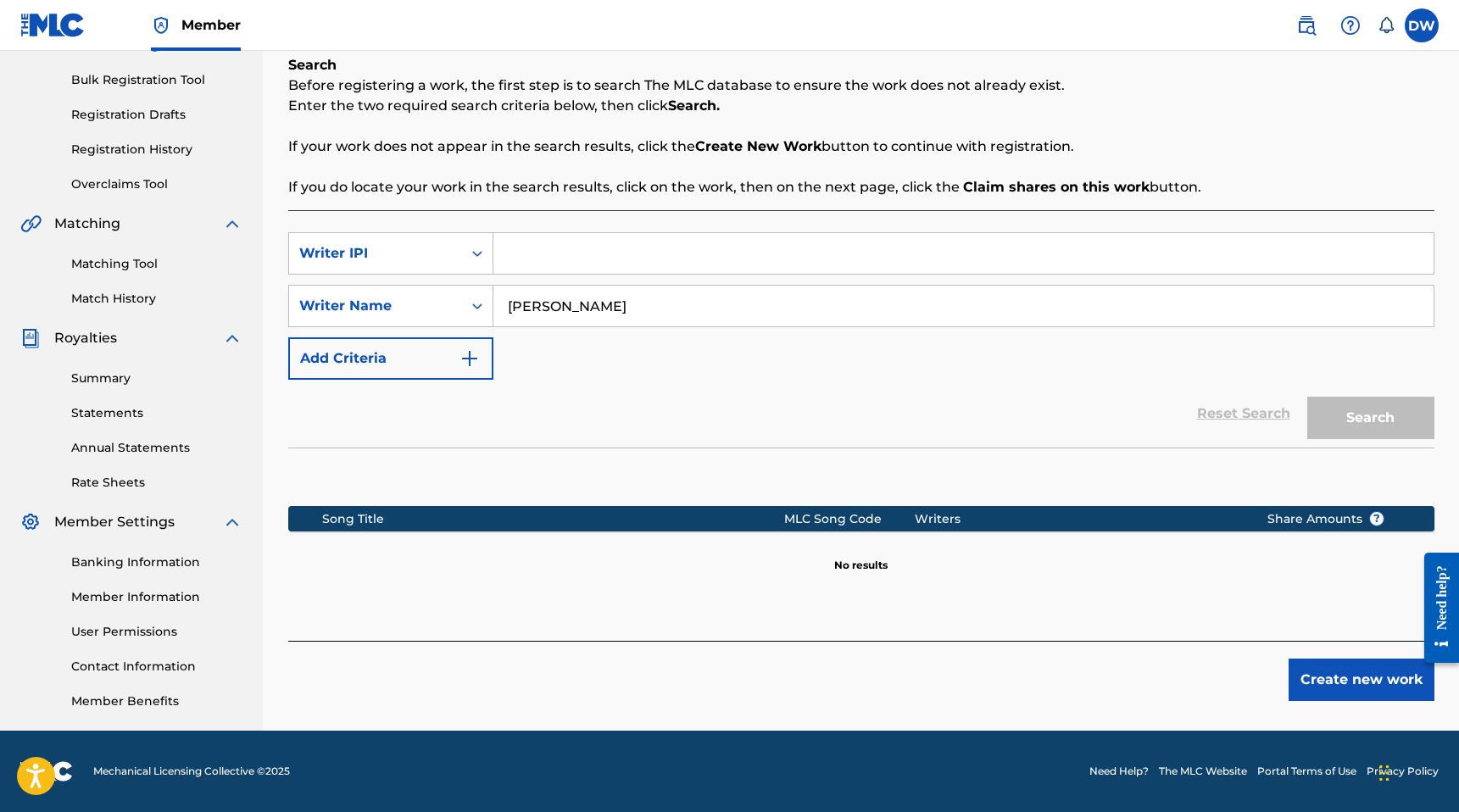
click at [423, 229] on div "SearchWithCriteriab565528d-e7c0-45fd-a0d2-7ac34dba220e Writer IPI SearchWithCri…" at bounding box center [862, 426] width 1146 height 431
click at [407, 262] on div "Writer IPI" at bounding box center [376, 253] width 153 height 20
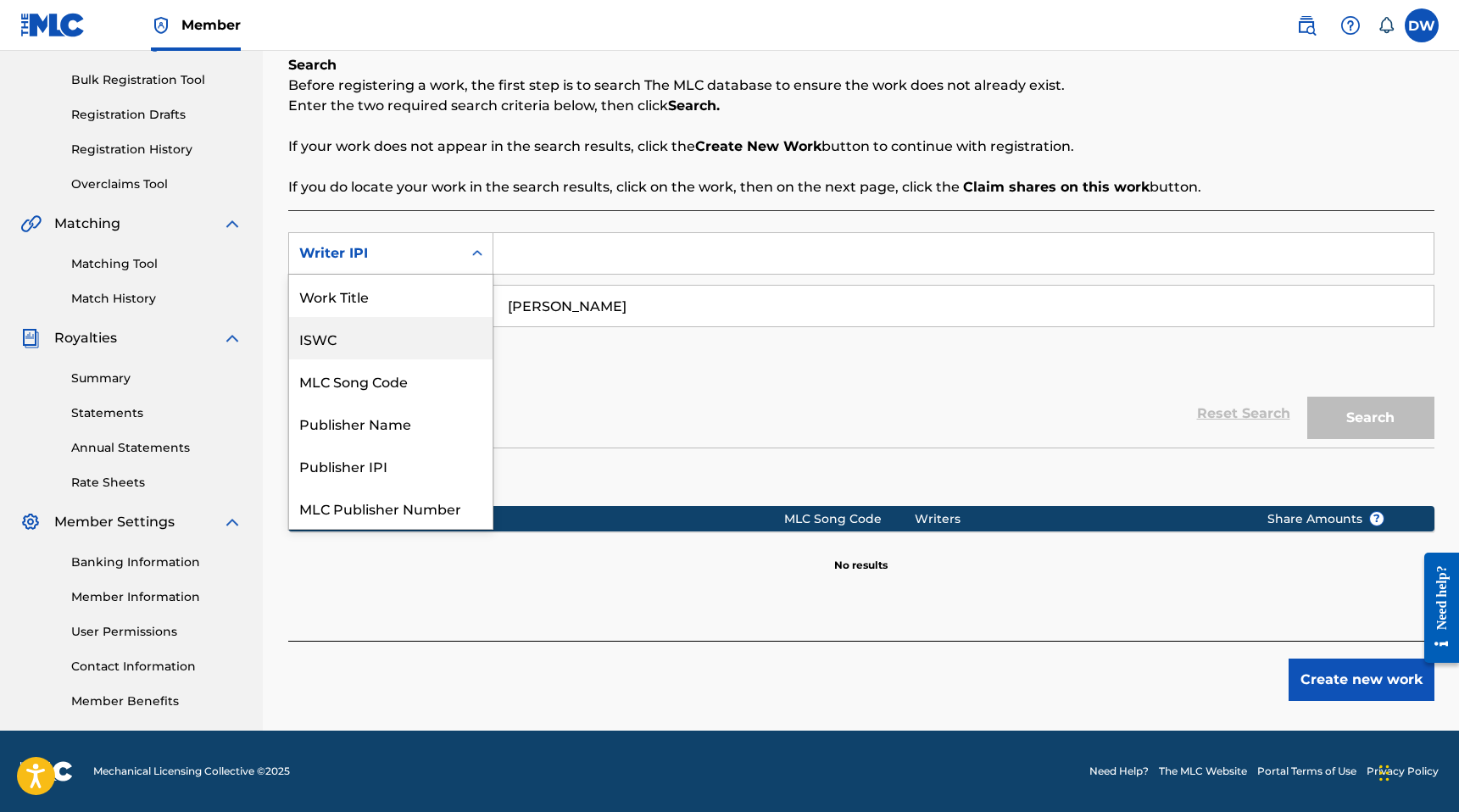
scroll to position [2, 0]
click at [368, 297] on div "Work Title" at bounding box center [391, 294] width 203 height 43
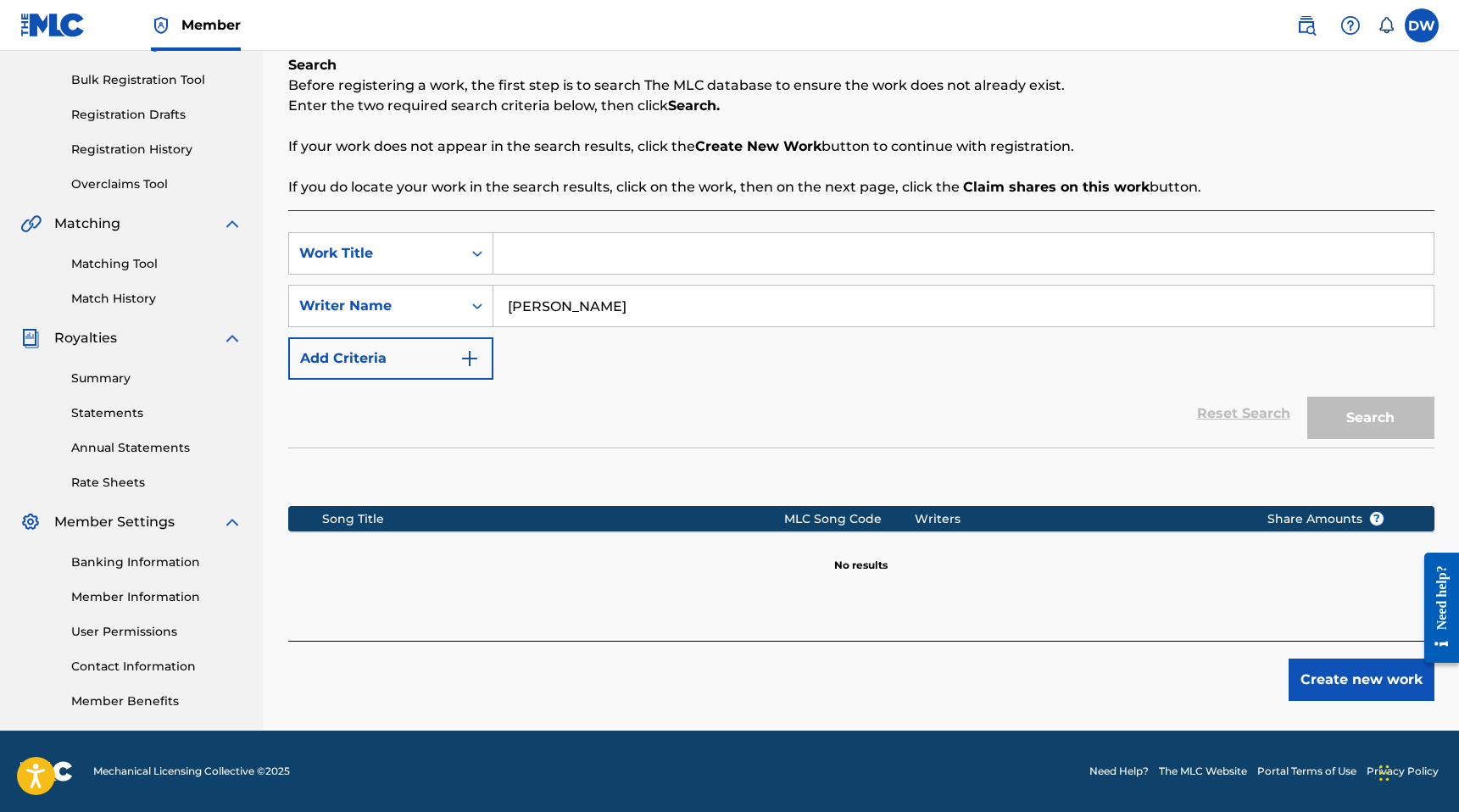
click at [561, 250] on input "Search Form" at bounding box center [963, 253] width 940 height 41
paste input "HEARTS AND SOULS"
type input "HEARTS AND SOULS"
click at [1363, 413] on button "Search" at bounding box center [1370, 418] width 127 height 43
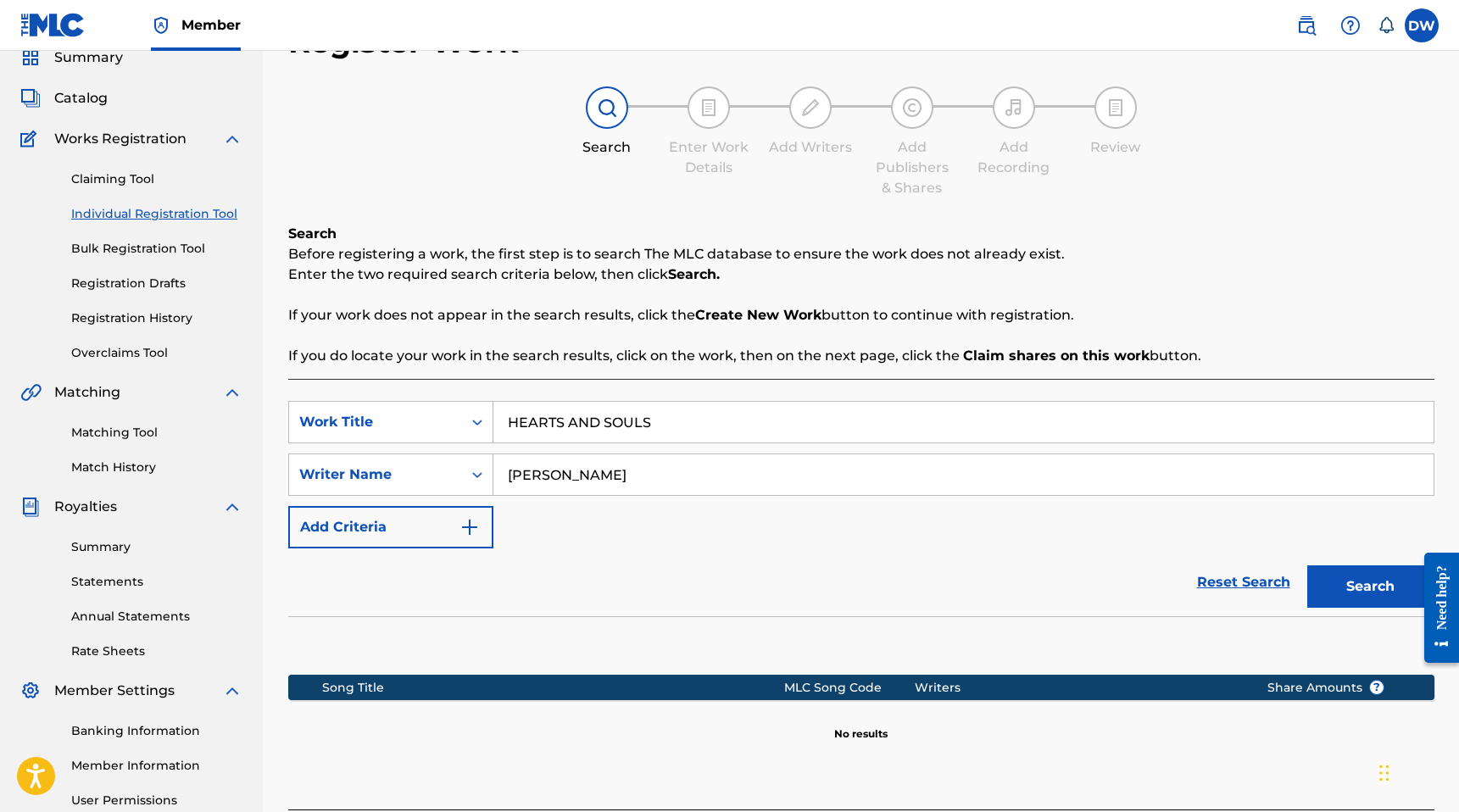
scroll to position [71, 0]
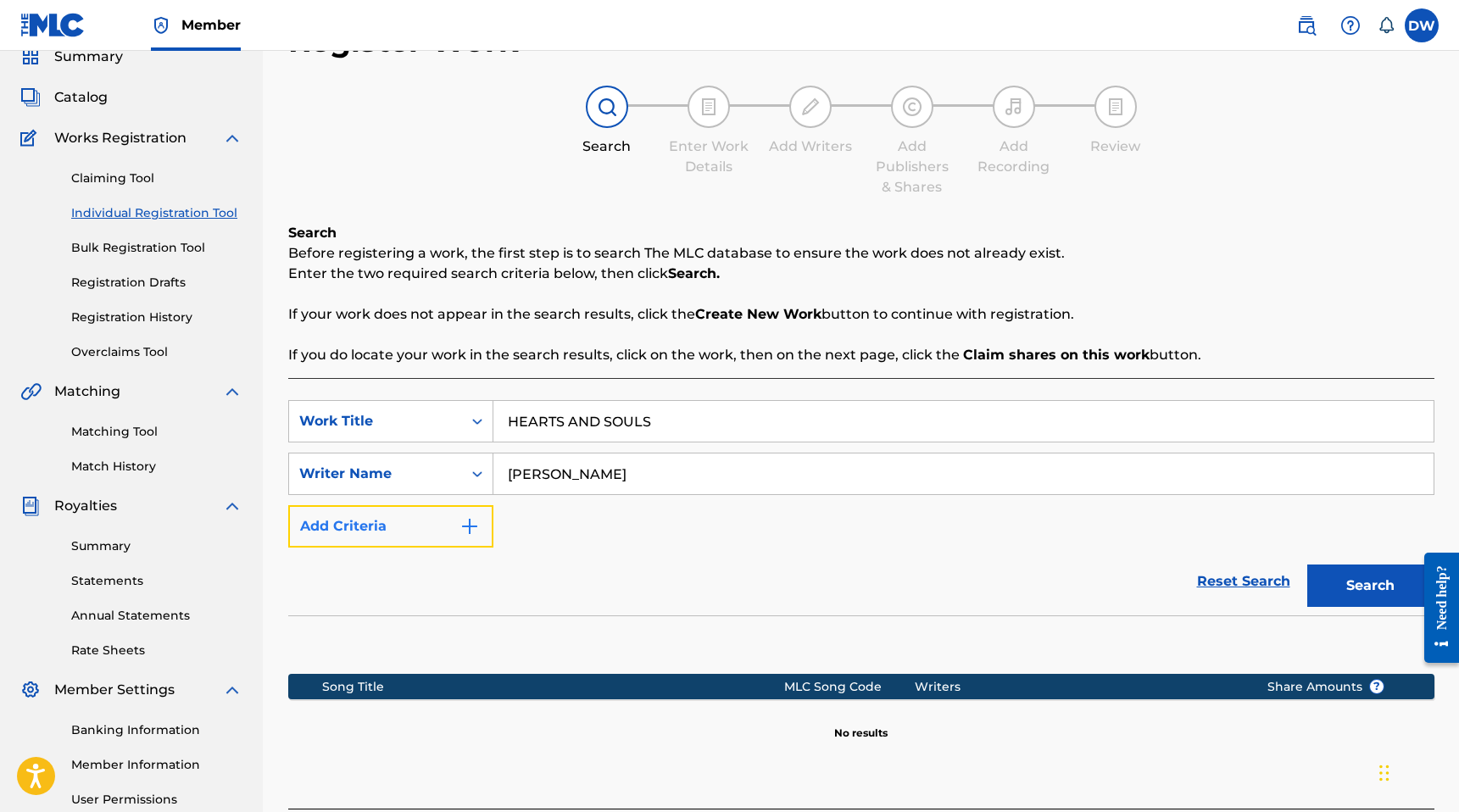
click at [457, 528] on button "Add Criteria" at bounding box center [391, 526] width 205 height 43
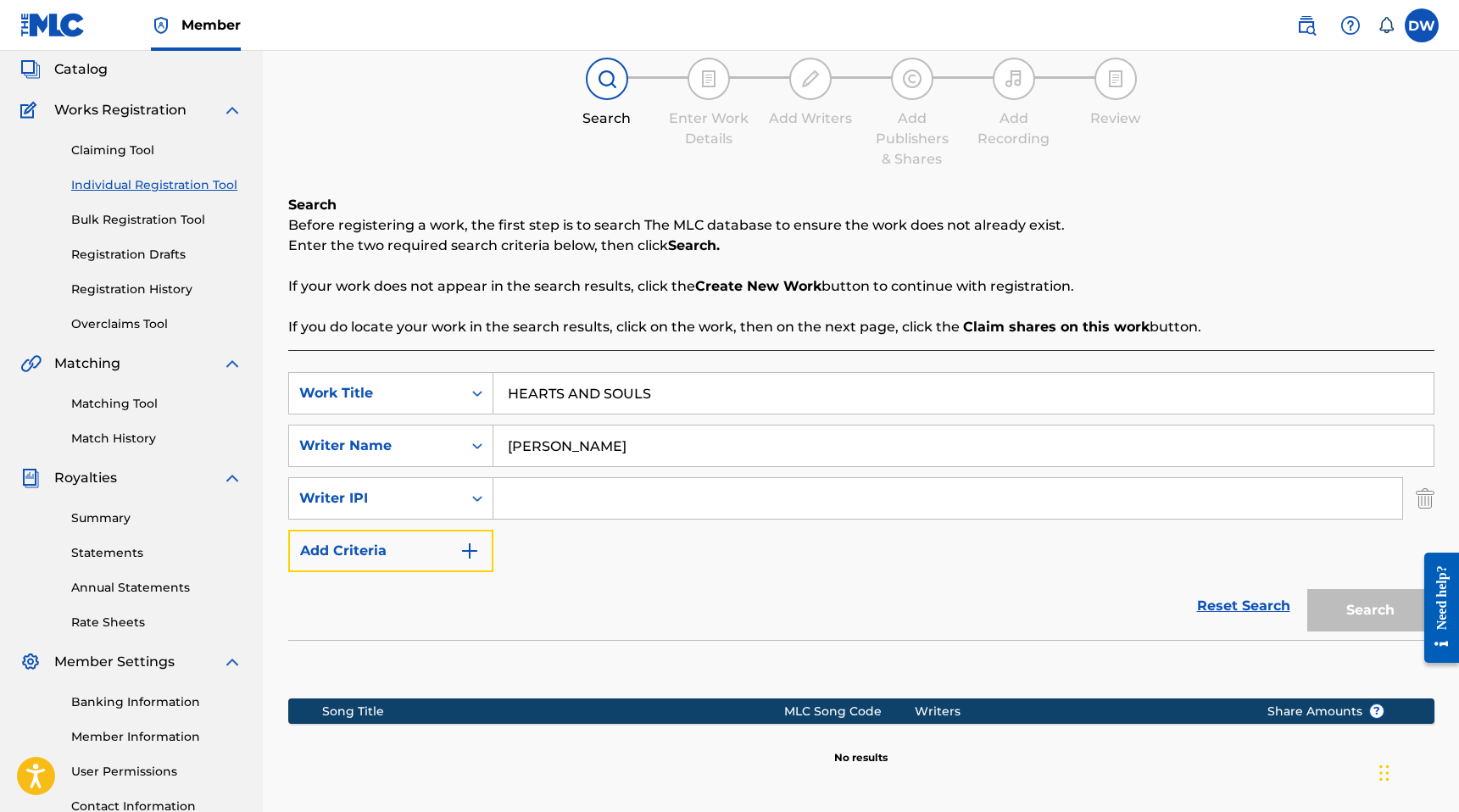
scroll to position [109, 0]
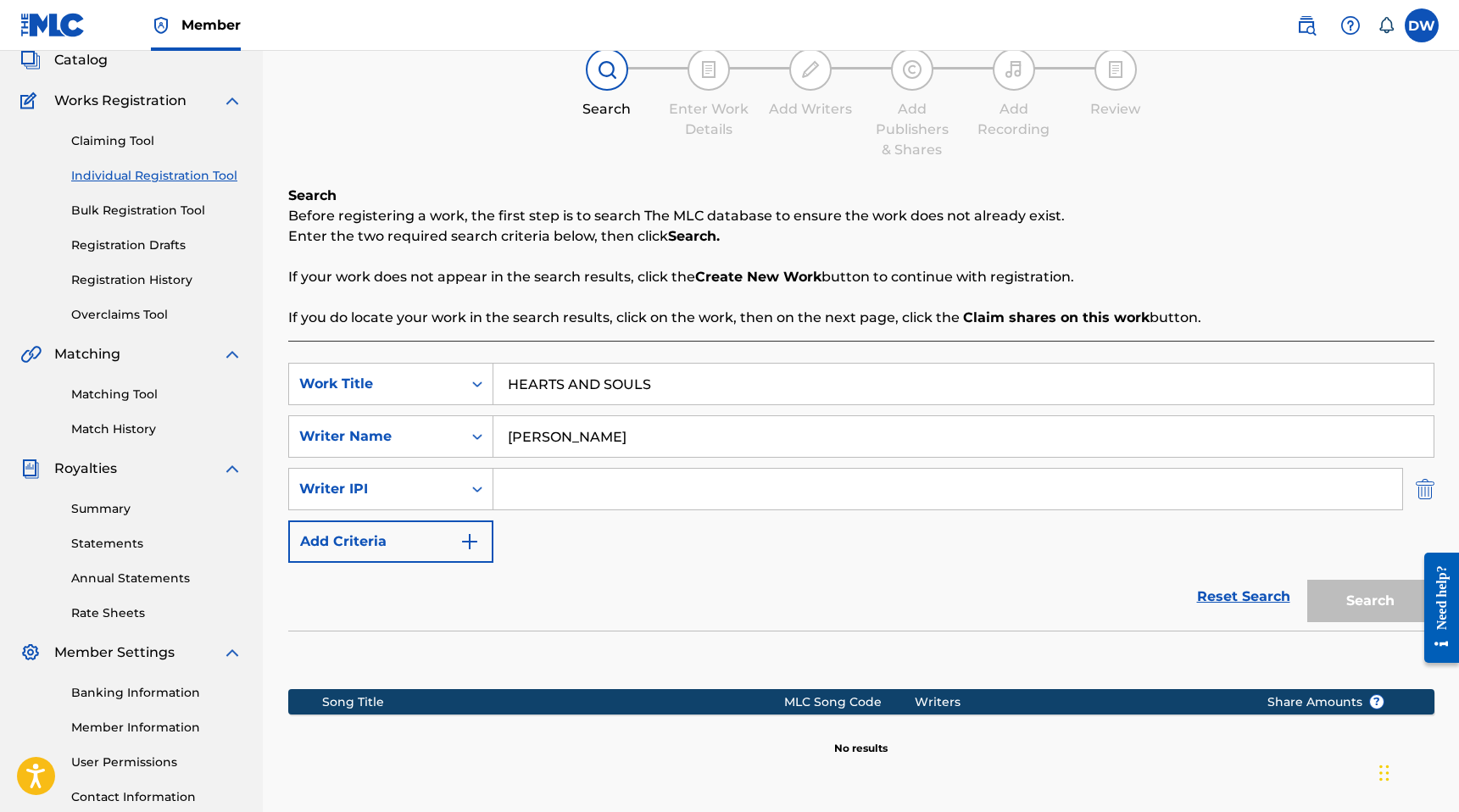
click at [1427, 493] on img "Search Form" at bounding box center [1424, 489] width 18 height 43
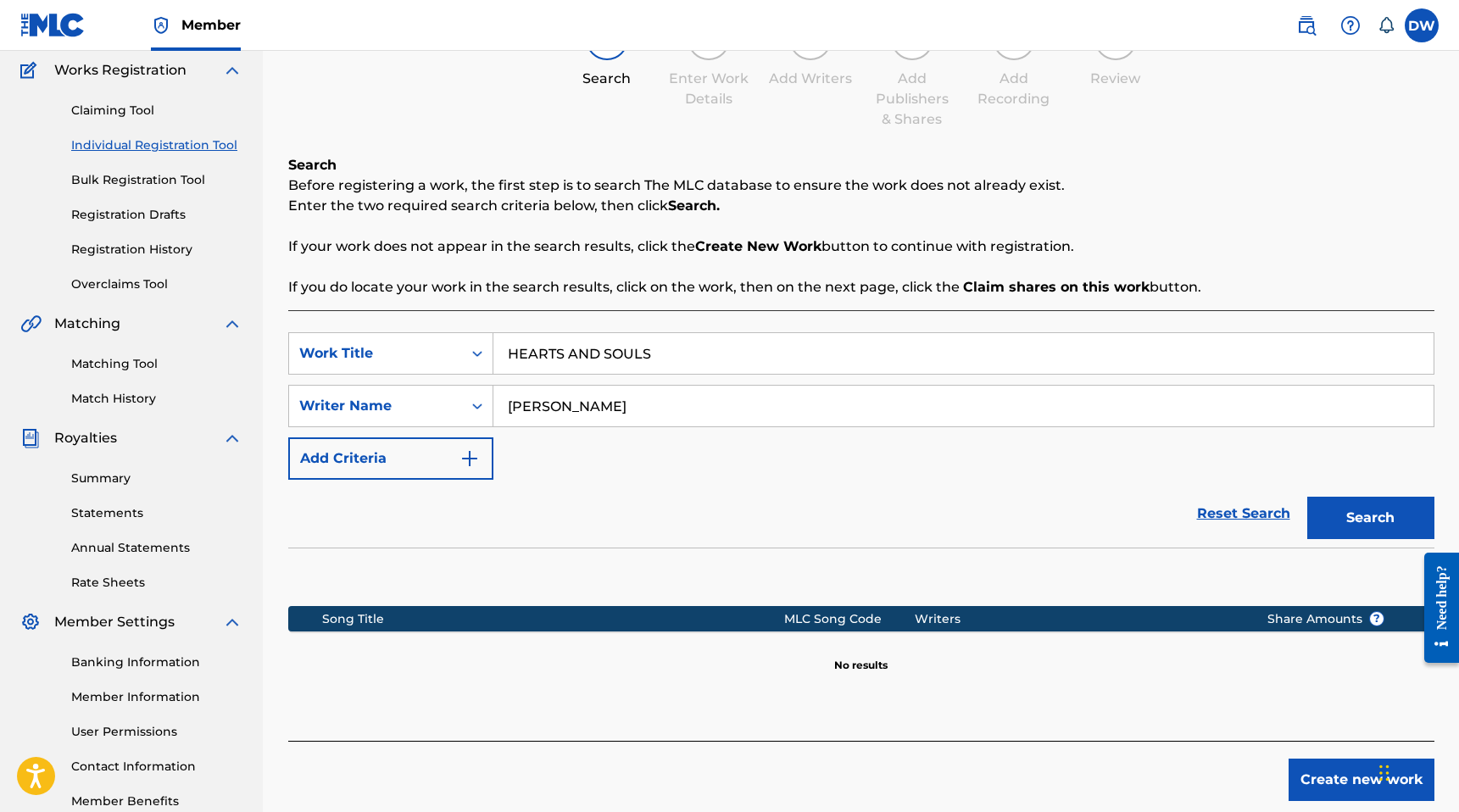
scroll to position [239, 0]
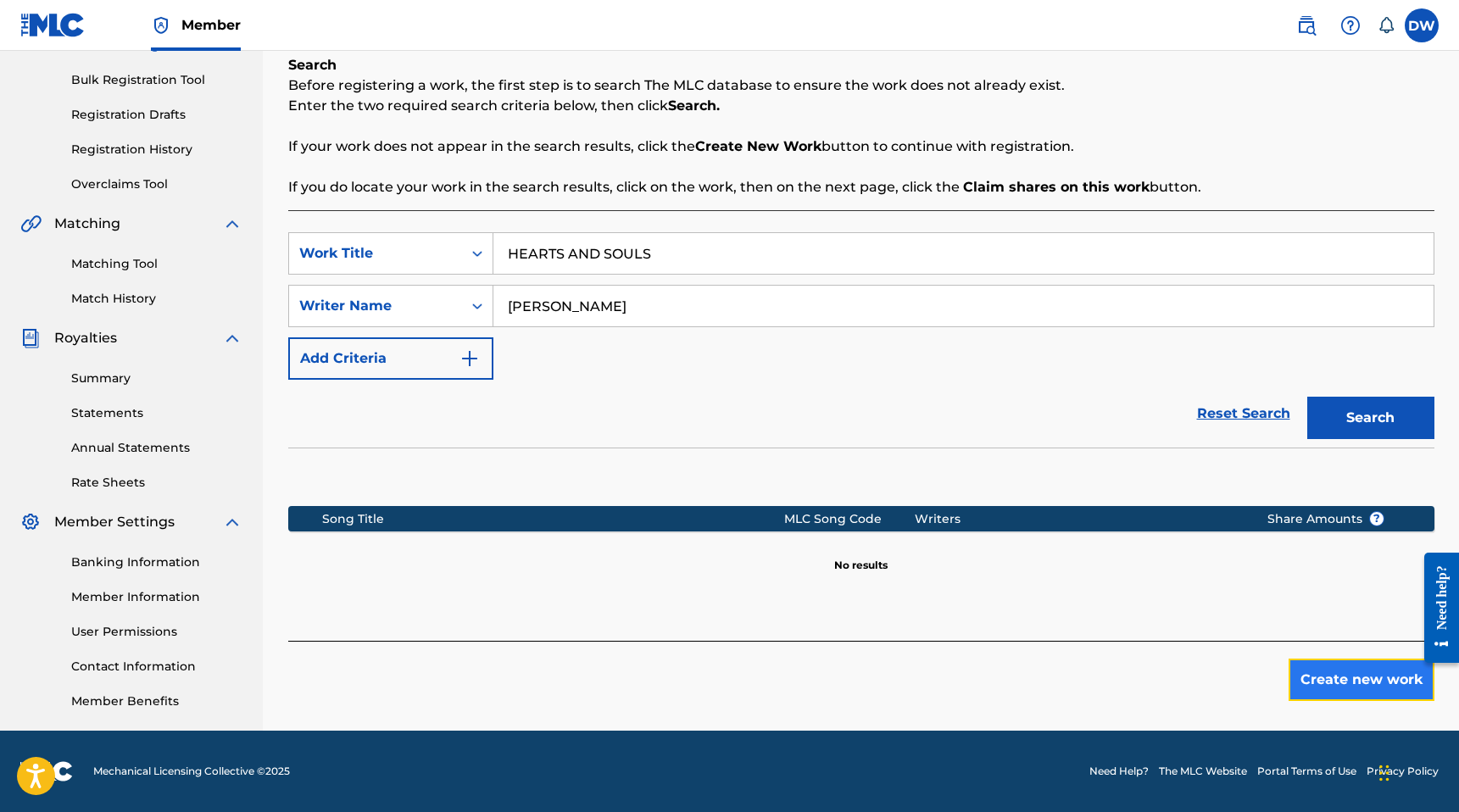
click at [1361, 676] on button "Create new work" at bounding box center [1362, 679] width 146 height 43
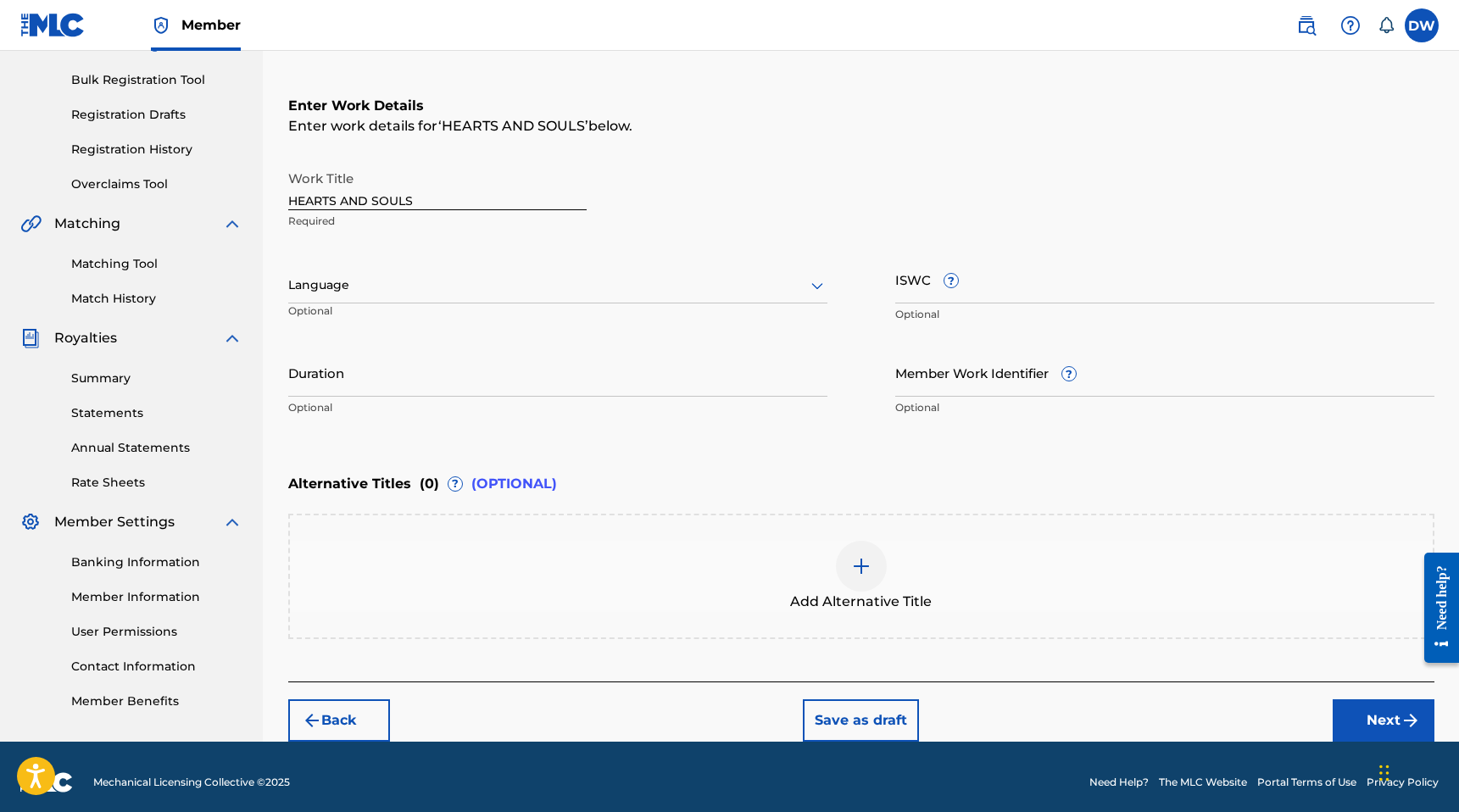
click at [395, 198] on input "HEARTS AND SOULS" at bounding box center [438, 186] width 299 height 49
click at [998, 297] on input "ISWC ?" at bounding box center [1165, 280] width 539 height 49
paste input "T-333.260.867-6"
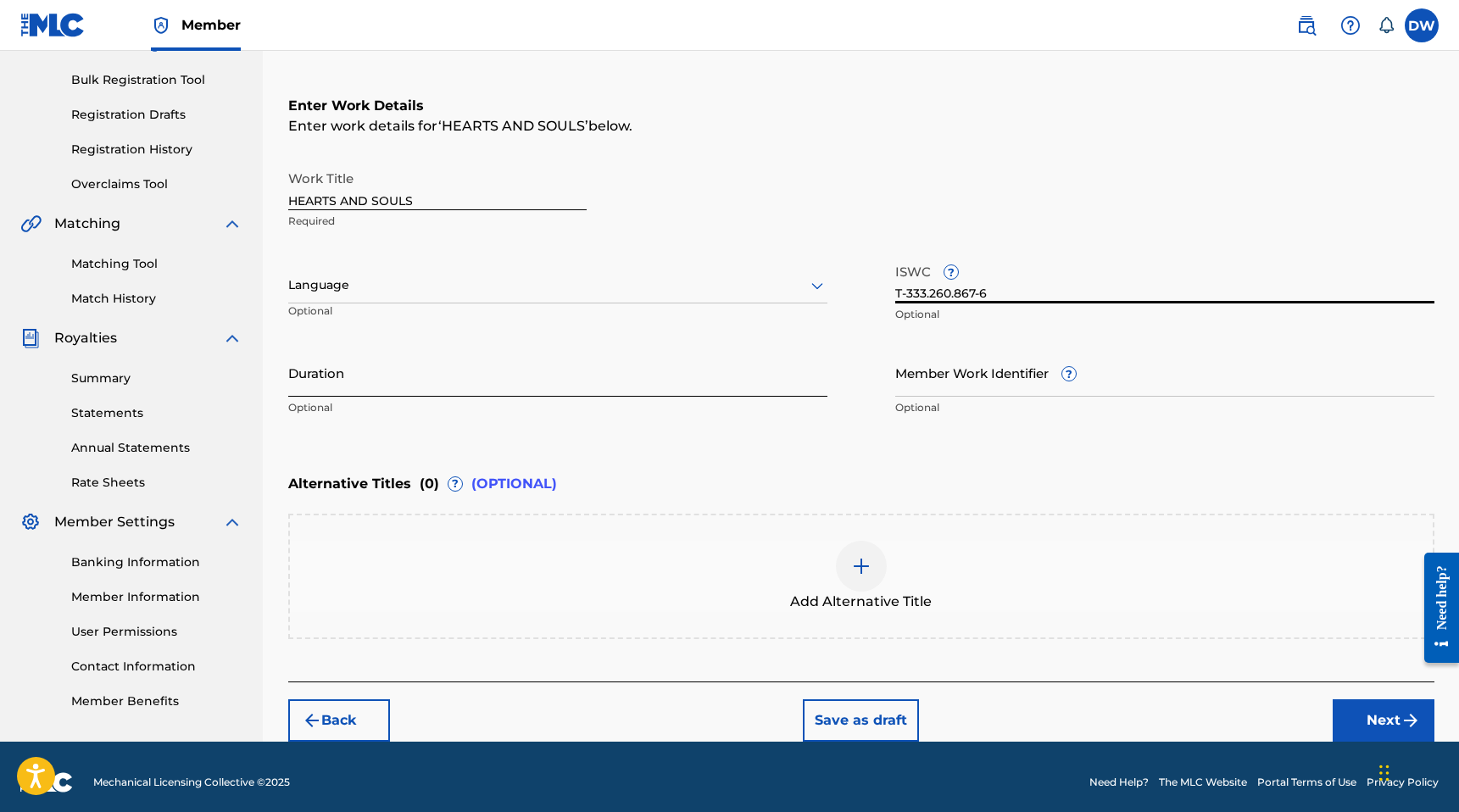
type input "T-333.260.867-6"
click at [545, 378] on input "Duration" at bounding box center [558, 373] width 539 height 49
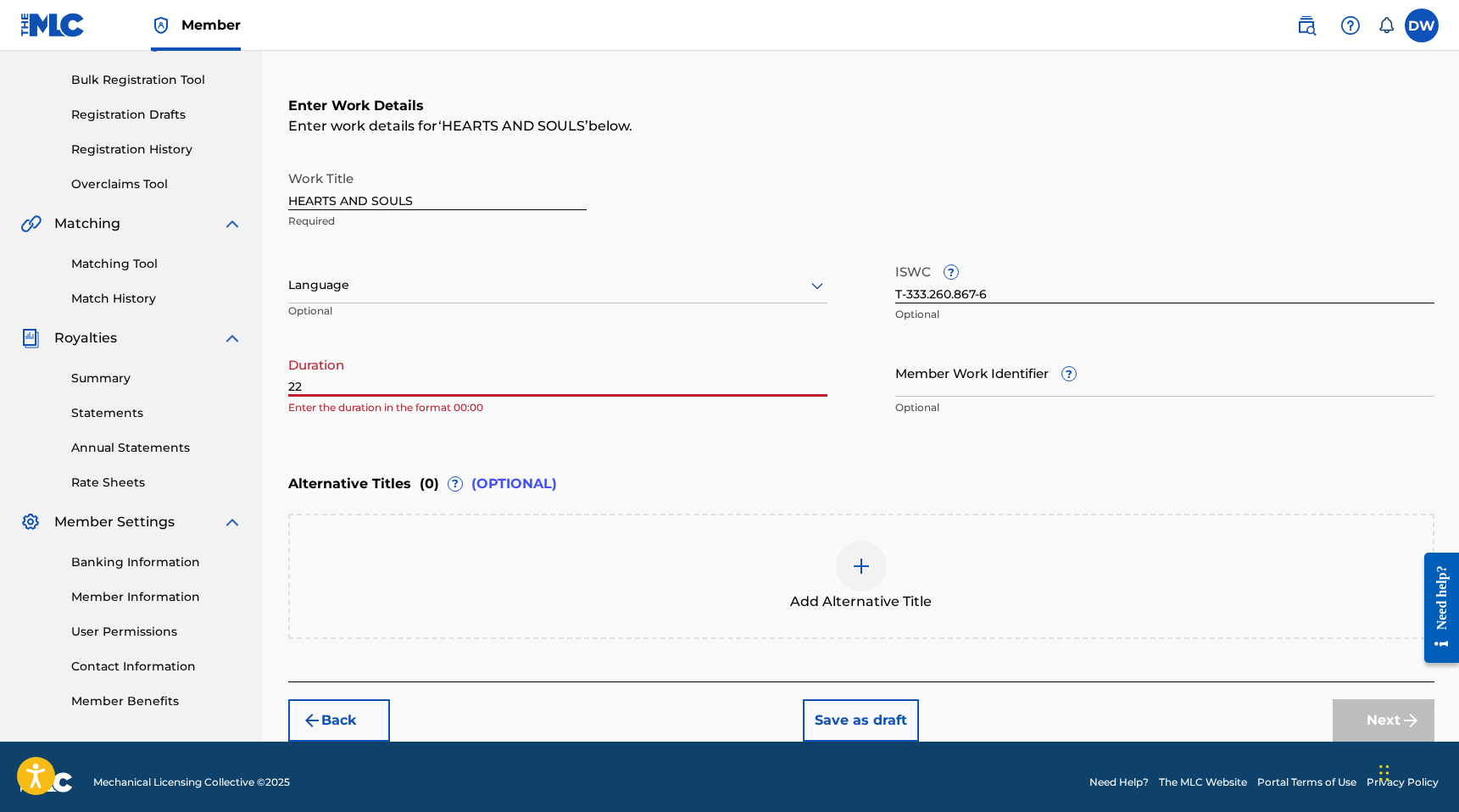
type input "2"
click at [921, 385] on input "Member Work Identifier ?" at bounding box center [1165, 373] width 539 height 49
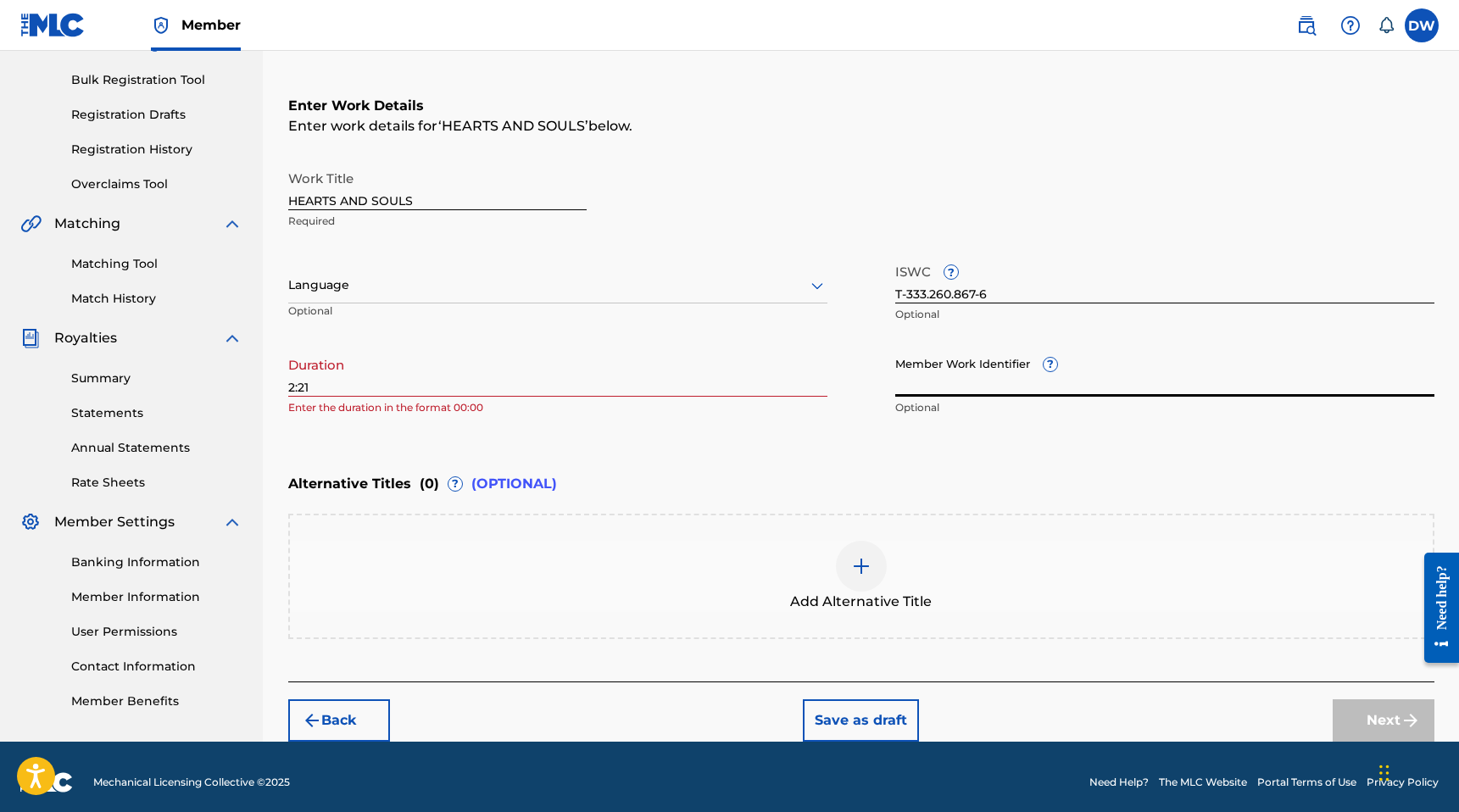
click at [1109, 322] on div "ISWC ? T-333.260.867-6 Optional" at bounding box center [1165, 294] width 539 height 76
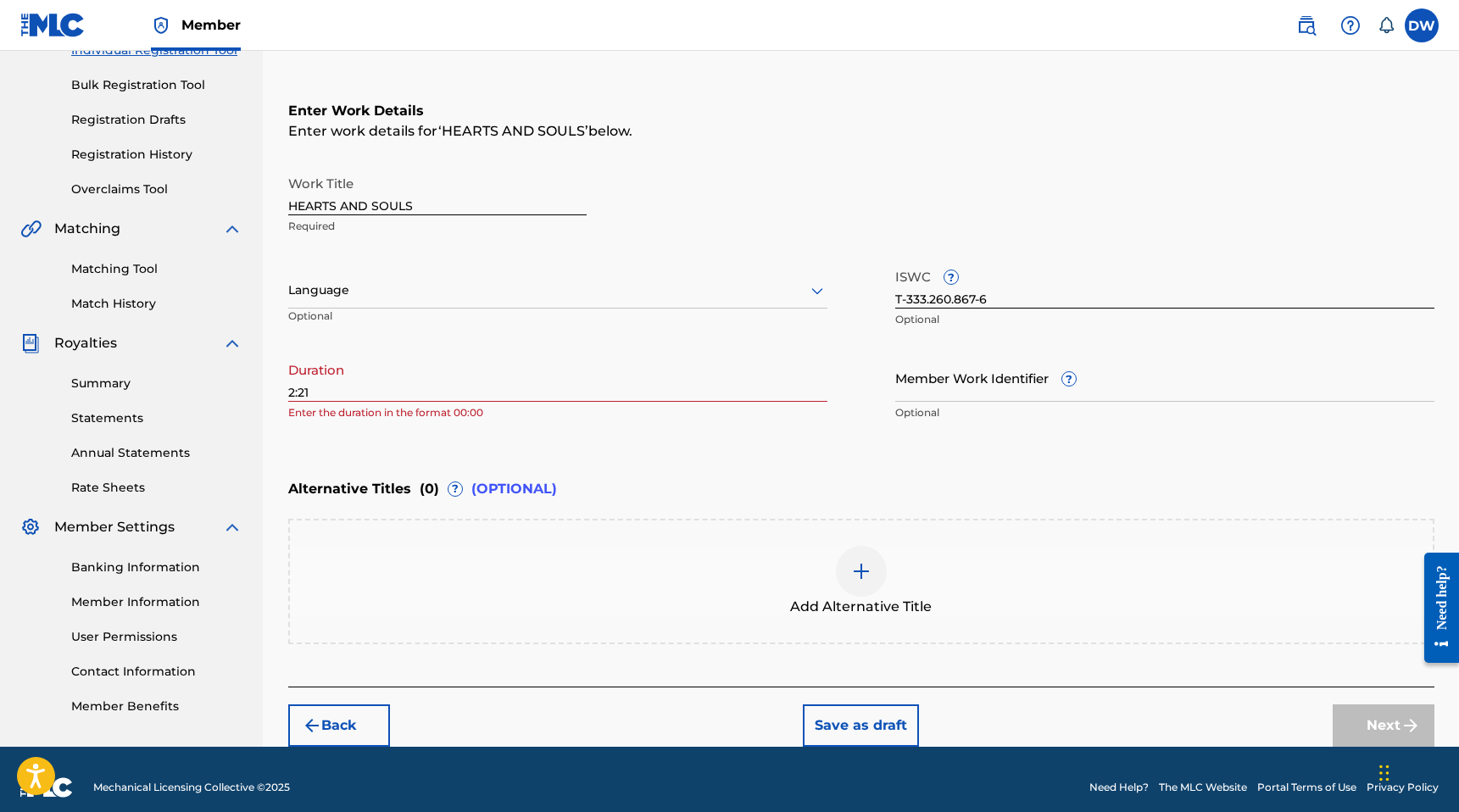
scroll to position [229, 0]
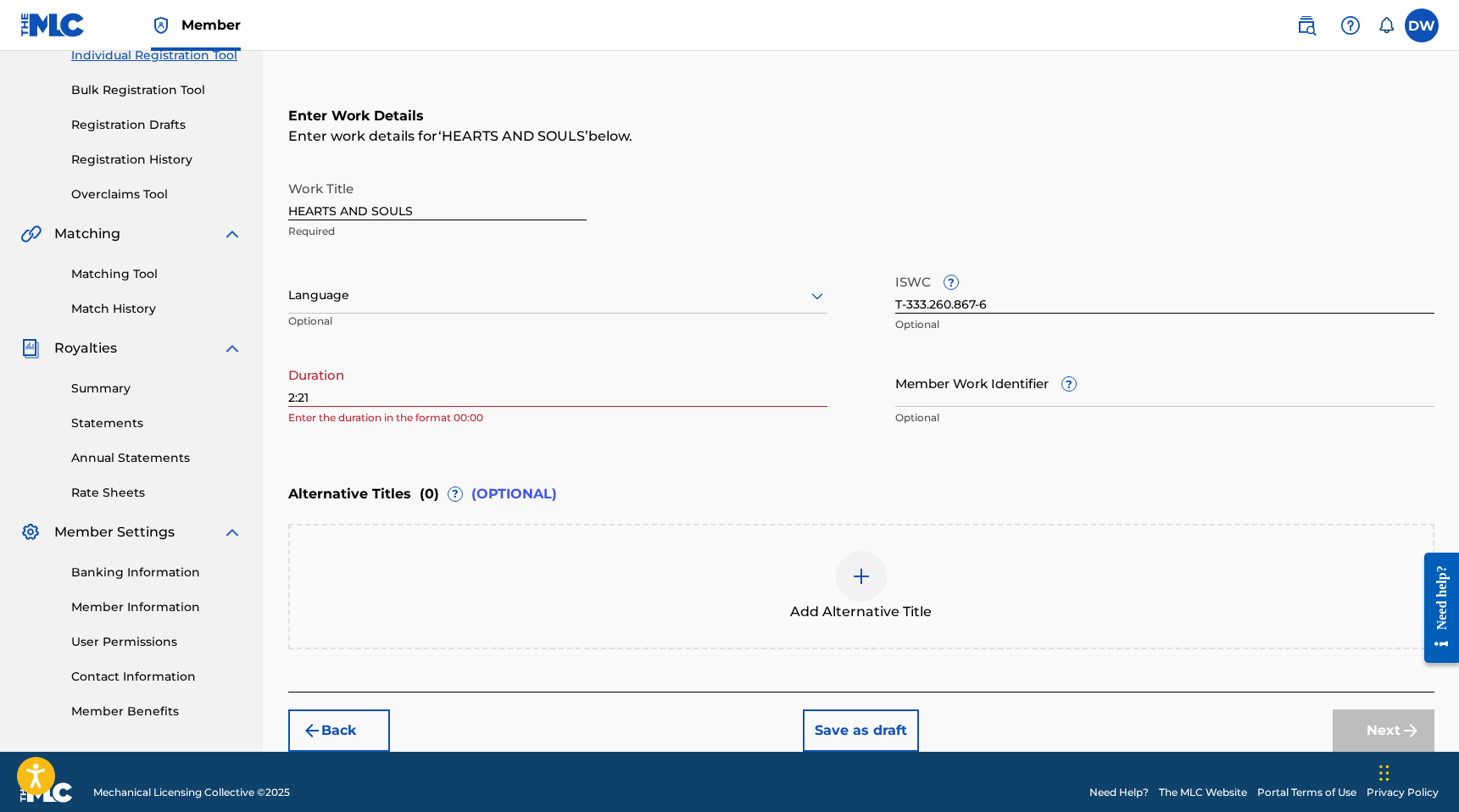
click at [557, 396] on input "2:21" at bounding box center [558, 383] width 539 height 49
click at [288, 398] on input "2:21" at bounding box center [558, 383] width 539 height 49
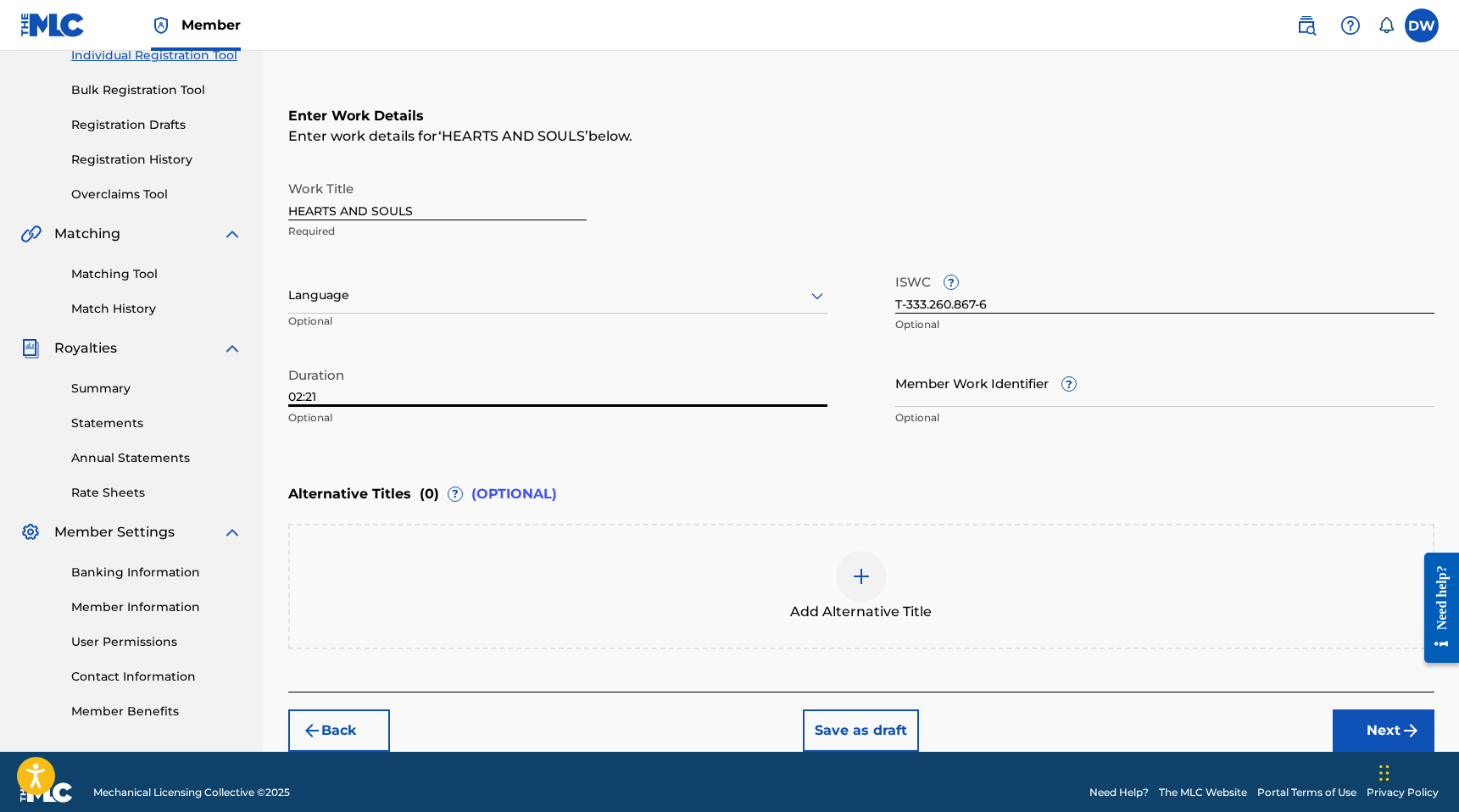
type input "02:21"
click at [384, 450] on div "Enter Work Details Enter work details for ‘ HEARTS AND SOULS ’ below. Work Titl…" at bounding box center [862, 270] width 1146 height 410
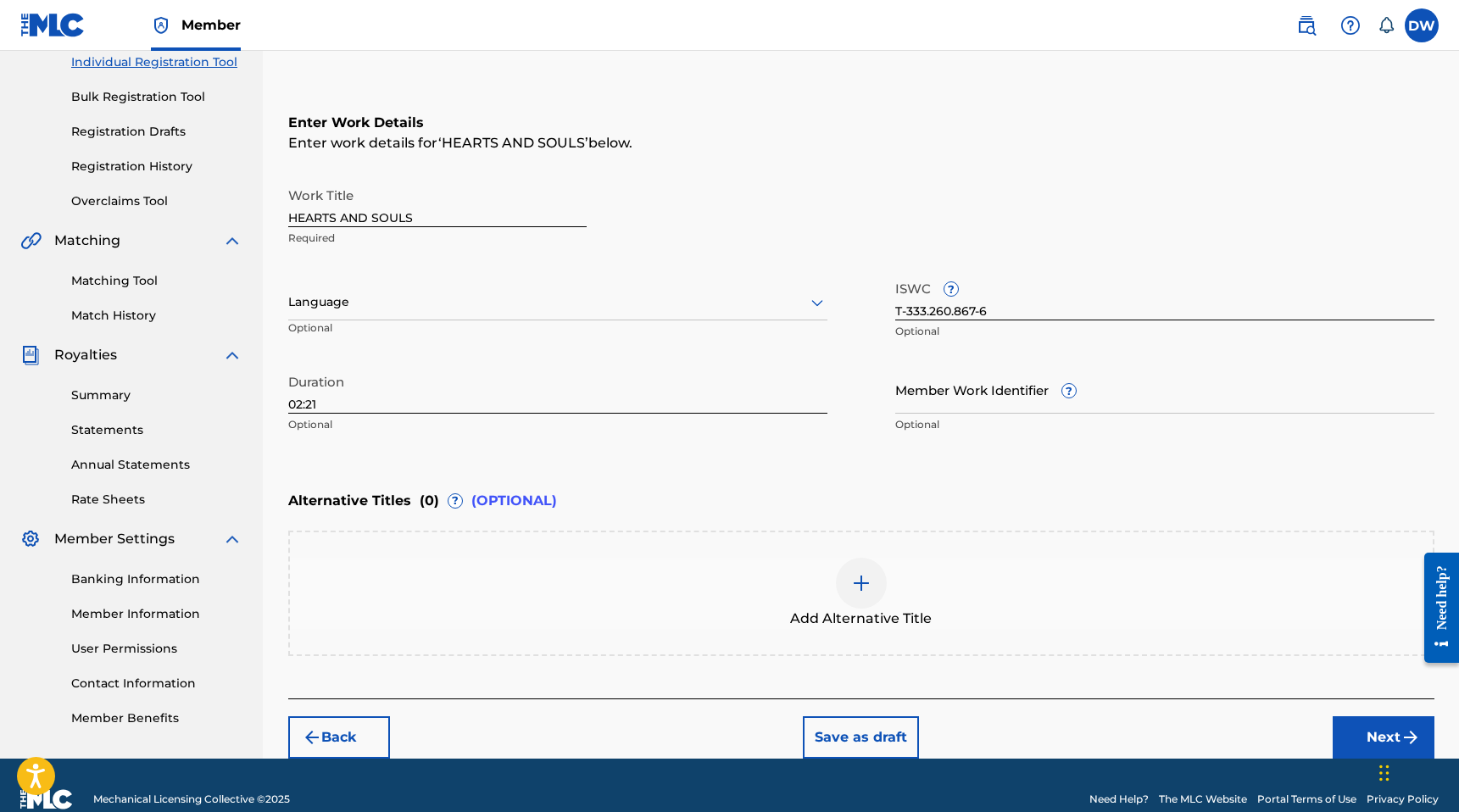
scroll to position [249, 0]
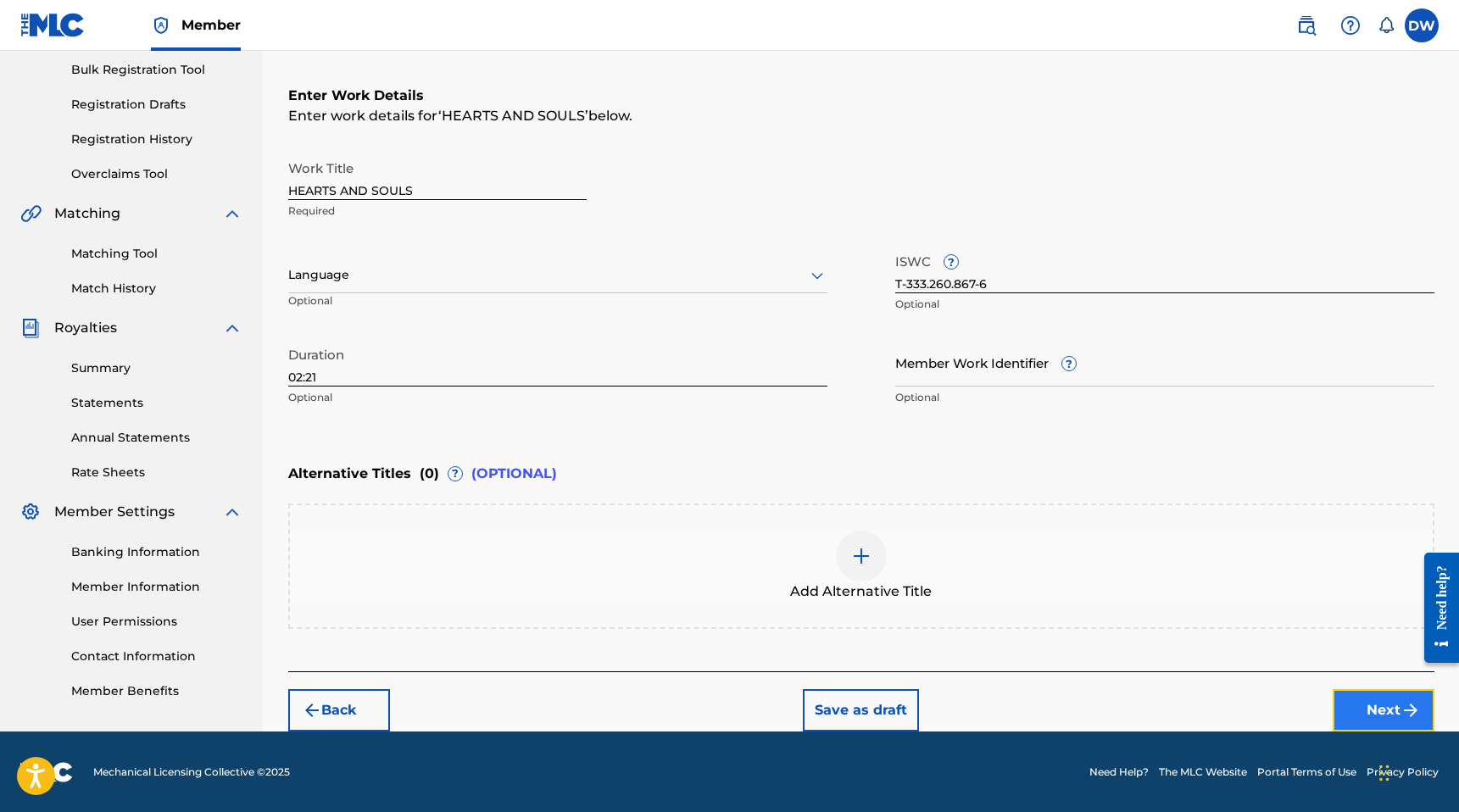
click at [1410, 720] on button "Next" at bounding box center [1383, 710] width 102 height 43
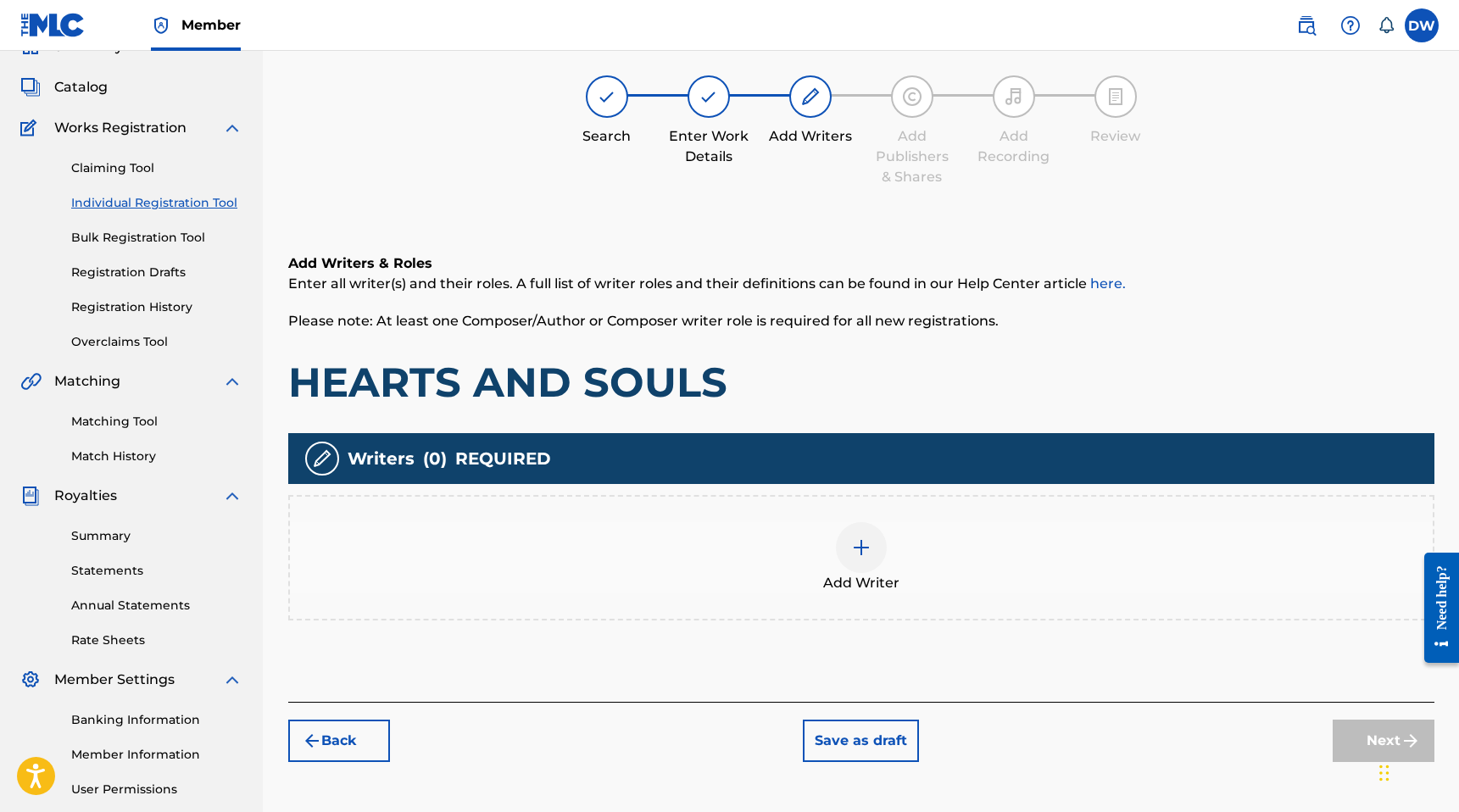
scroll to position [76, 0]
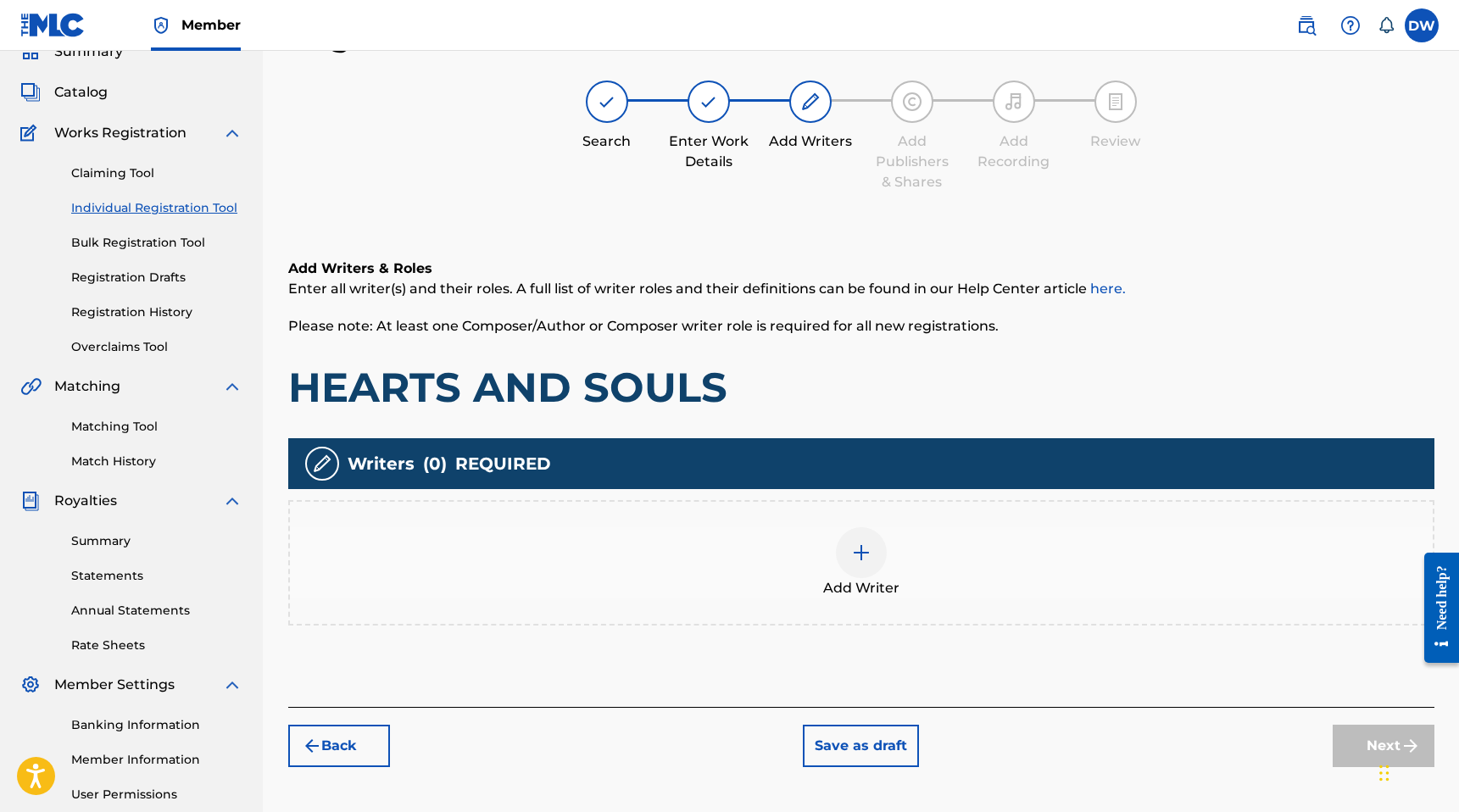
click at [860, 538] on div at bounding box center [861, 552] width 51 height 51
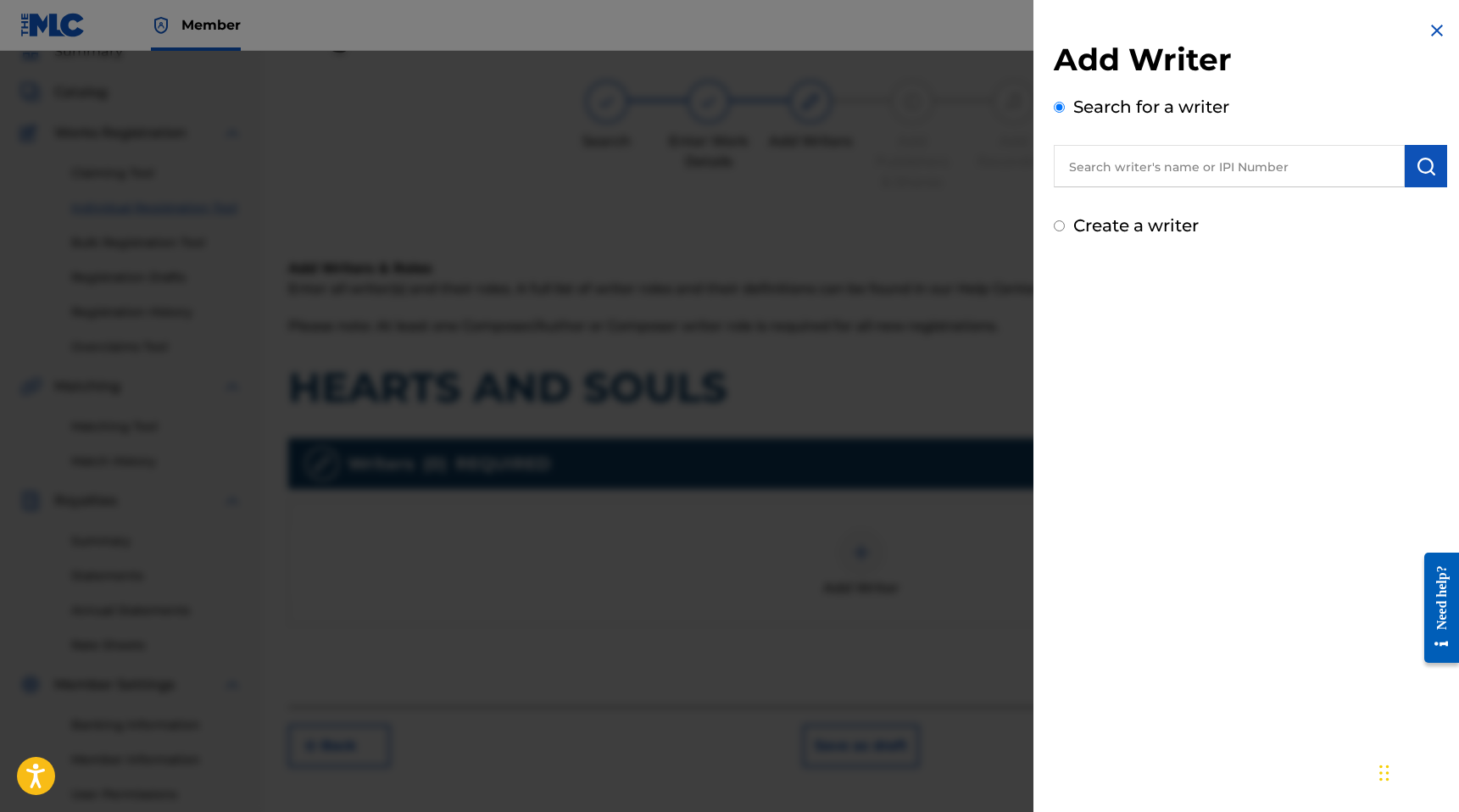
click at [1165, 156] on input "text" at bounding box center [1229, 166] width 351 height 43
paste input "T-333.260.867-6"
type input "T-333.260.867-6"
click at [1168, 171] on input "text" at bounding box center [1229, 166] width 351 height 43
paste input "01185174348"
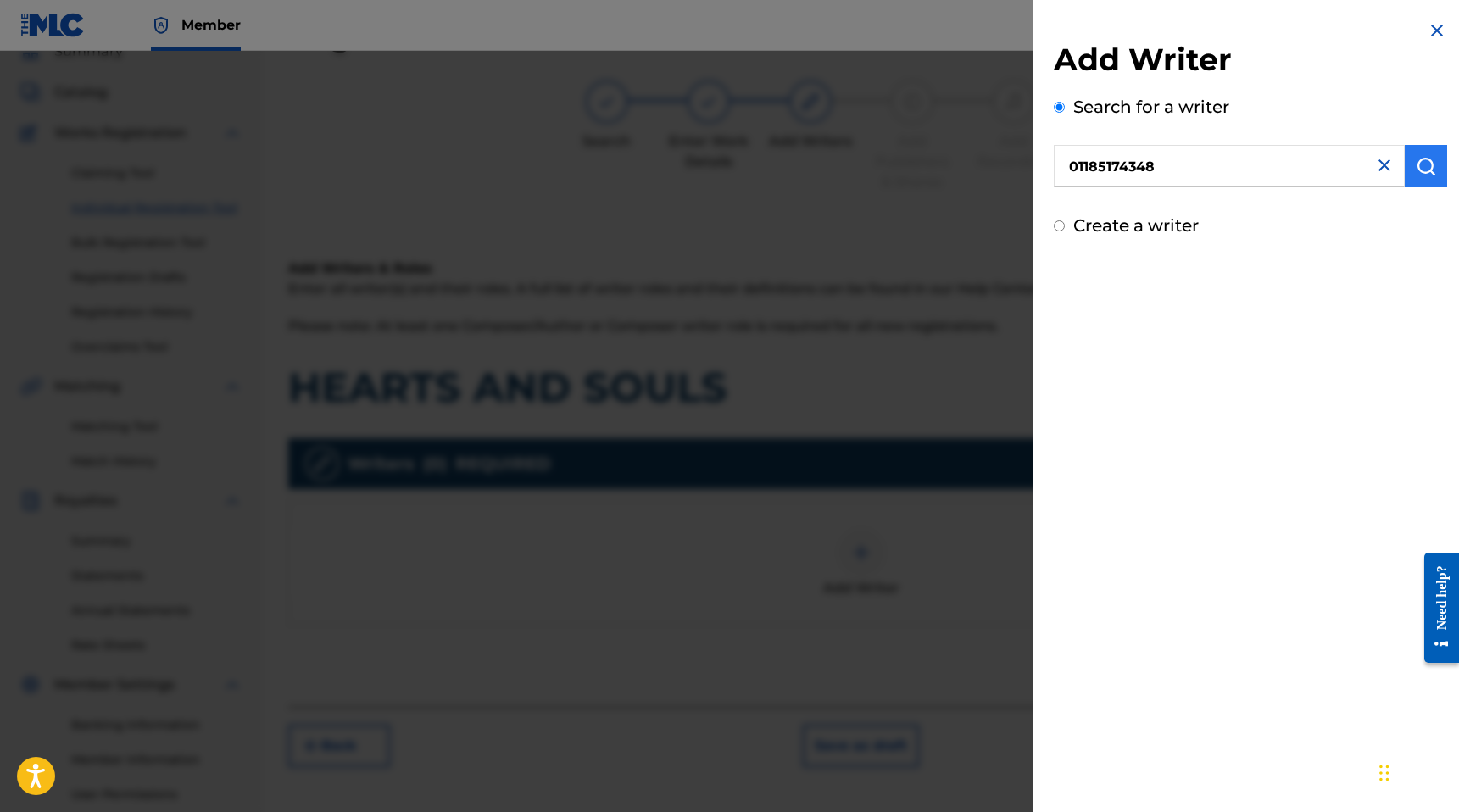
type input "01185174348"
click at [1429, 174] on img "submit" at bounding box center [1425, 166] width 20 height 20
click at [1160, 267] on div "Can't find what you're looking for?" at bounding box center [1250, 267] width 393 height 36
click at [1099, 304] on label "Create a writer" at bounding box center [1136, 297] width 125 height 20
radio input "true"
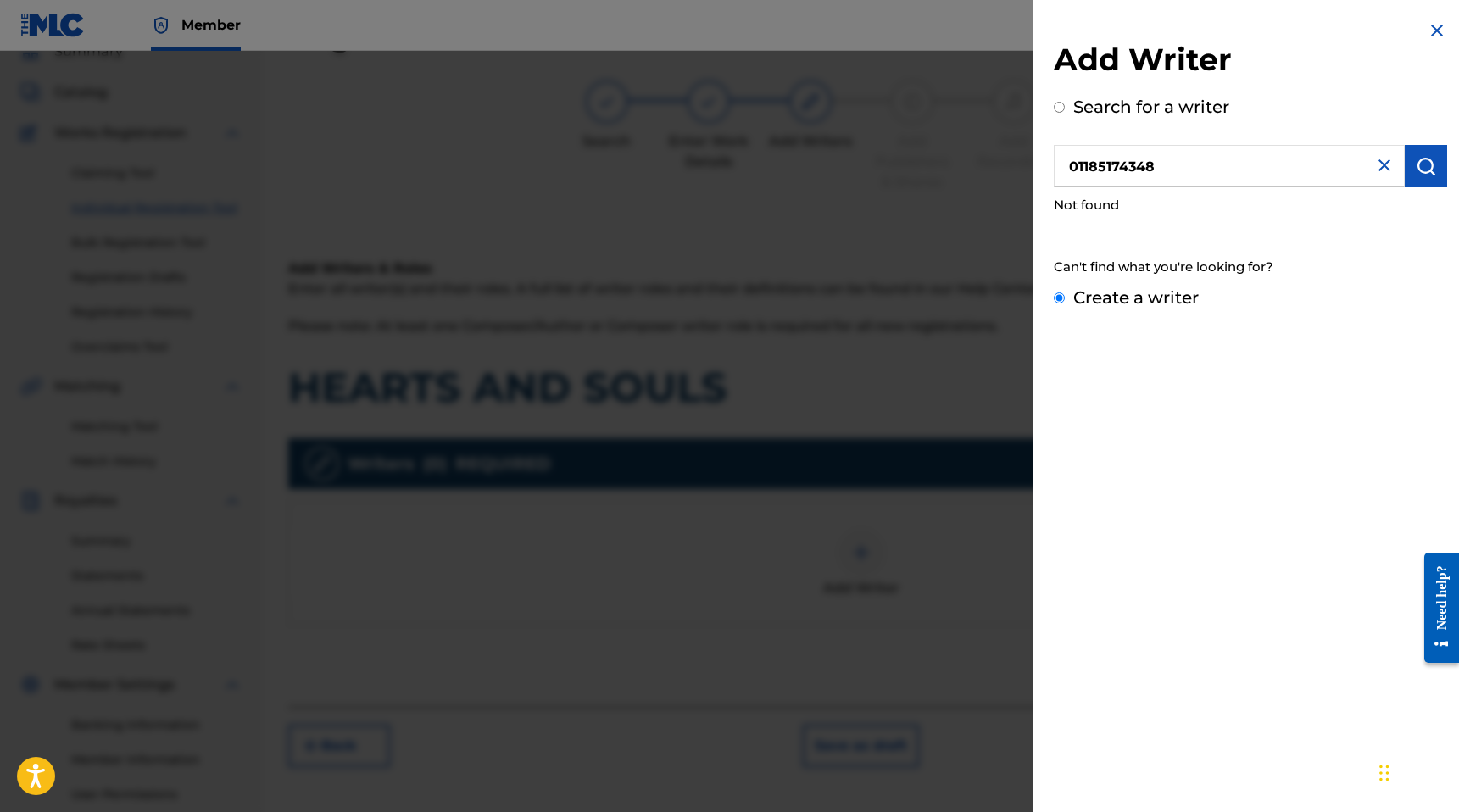
click at [1065, 303] on input "Create a writer" at bounding box center [1059, 298] width 11 height 11
radio input "false"
radio input "true"
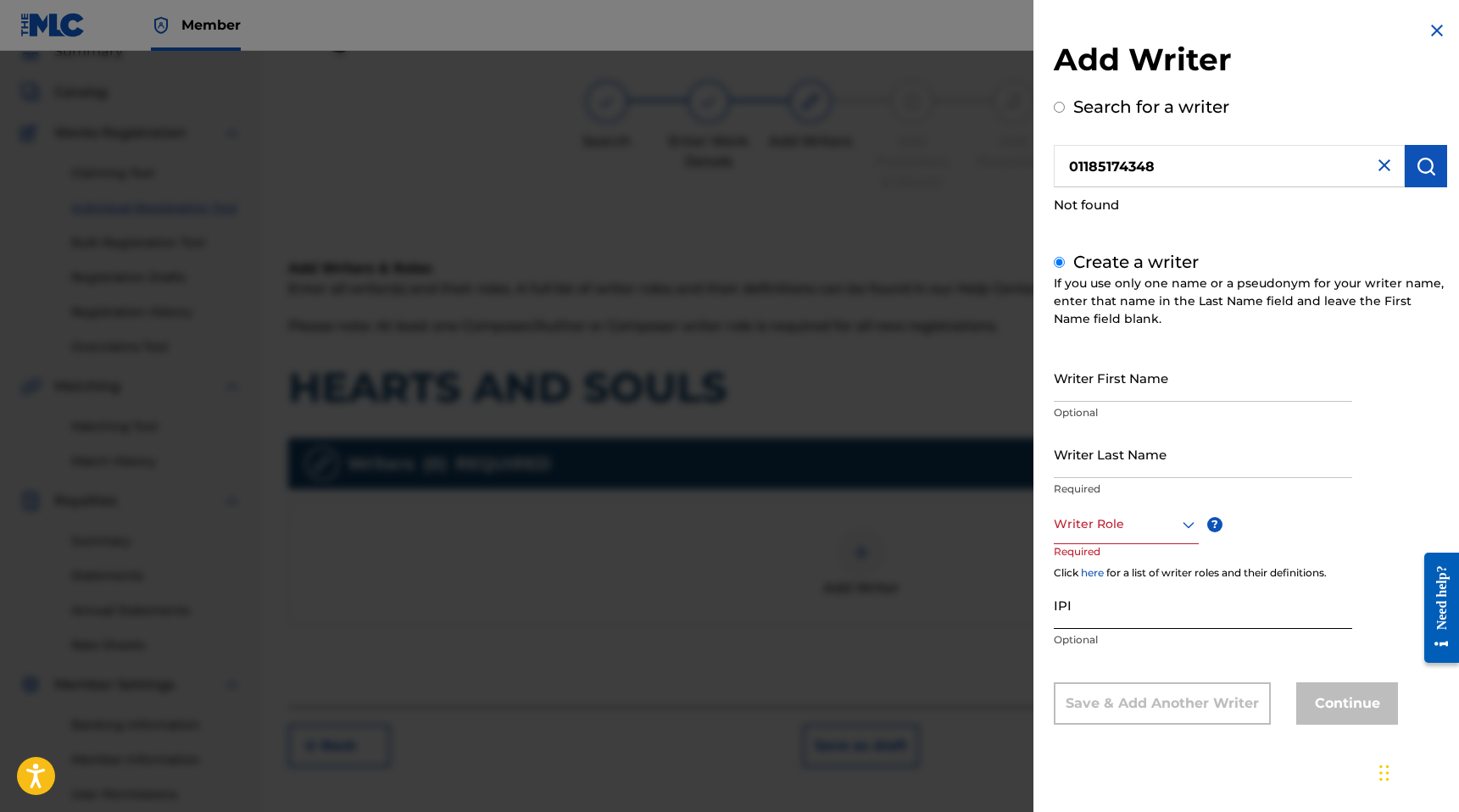
click at [1091, 601] on input "IPI" at bounding box center [1203, 605] width 299 height 49
paste input "01185174348"
type input "01185174348"
click at [1103, 381] on input "Writer First Name" at bounding box center [1203, 378] width 299 height 49
type input "[PERSON_NAME]"
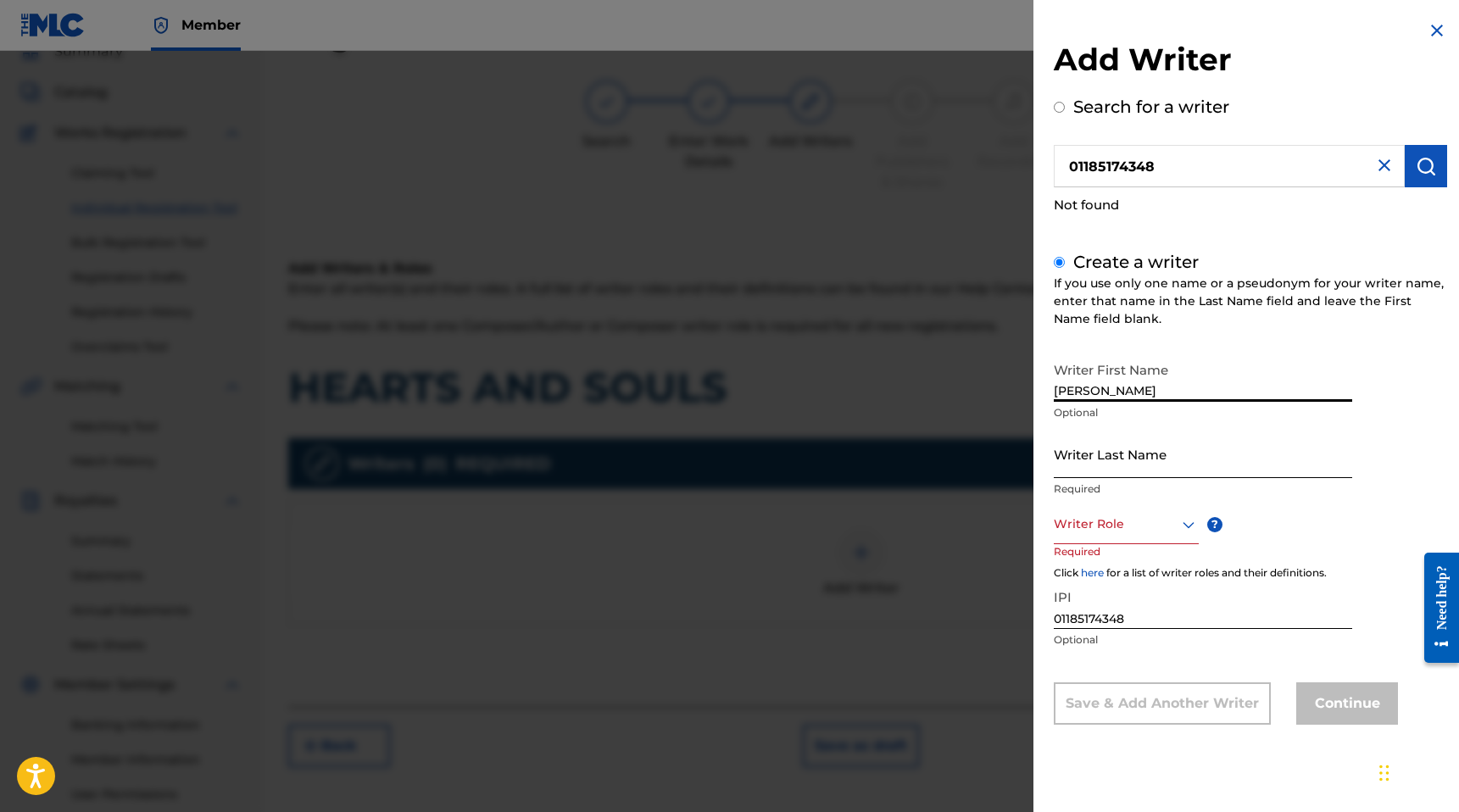
click at [1098, 470] on input "Writer Last Name" at bounding box center [1203, 454] width 299 height 49
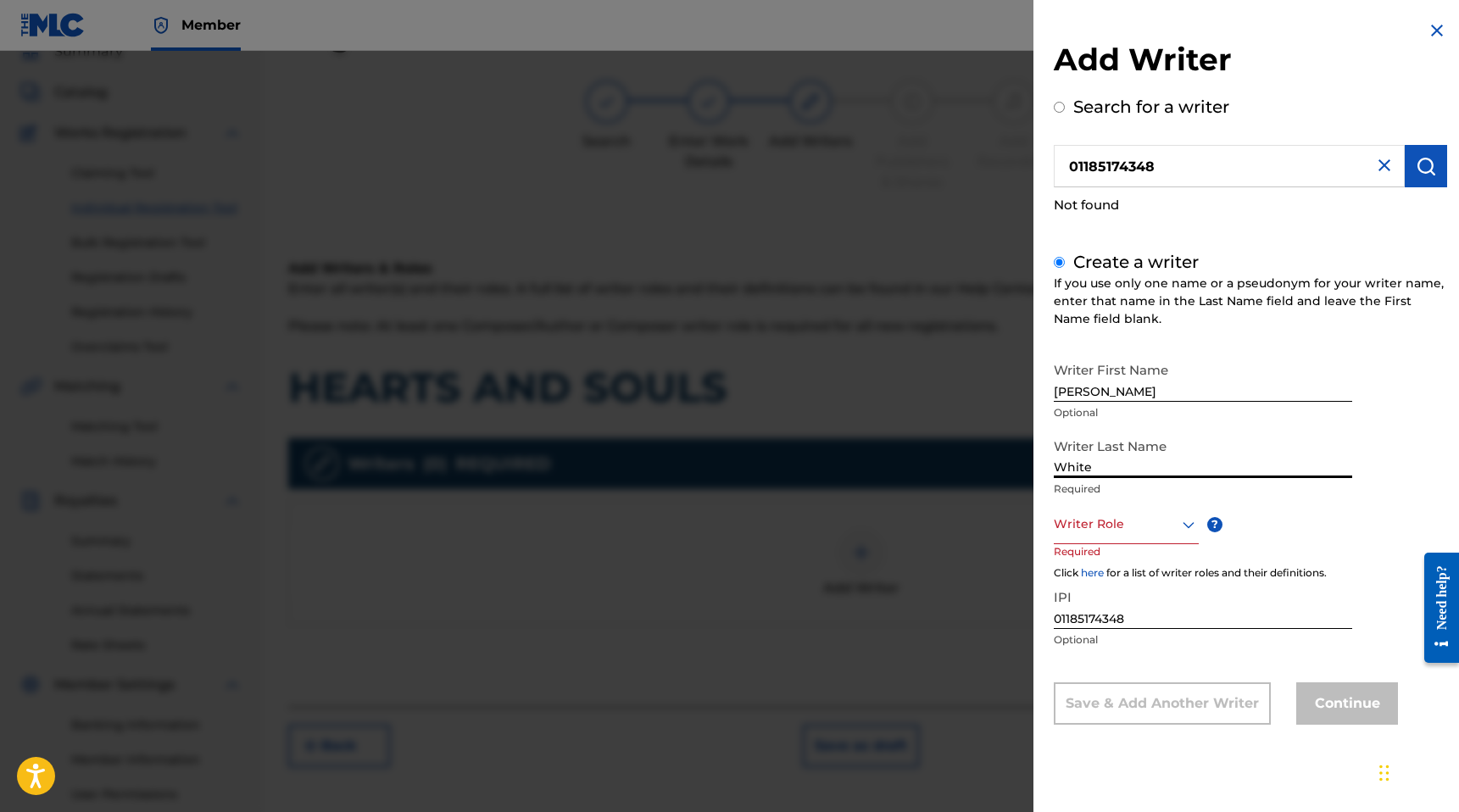
type input "White"
click at [1087, 531] on div at bounding box center [1126, 525] width 145 height 21
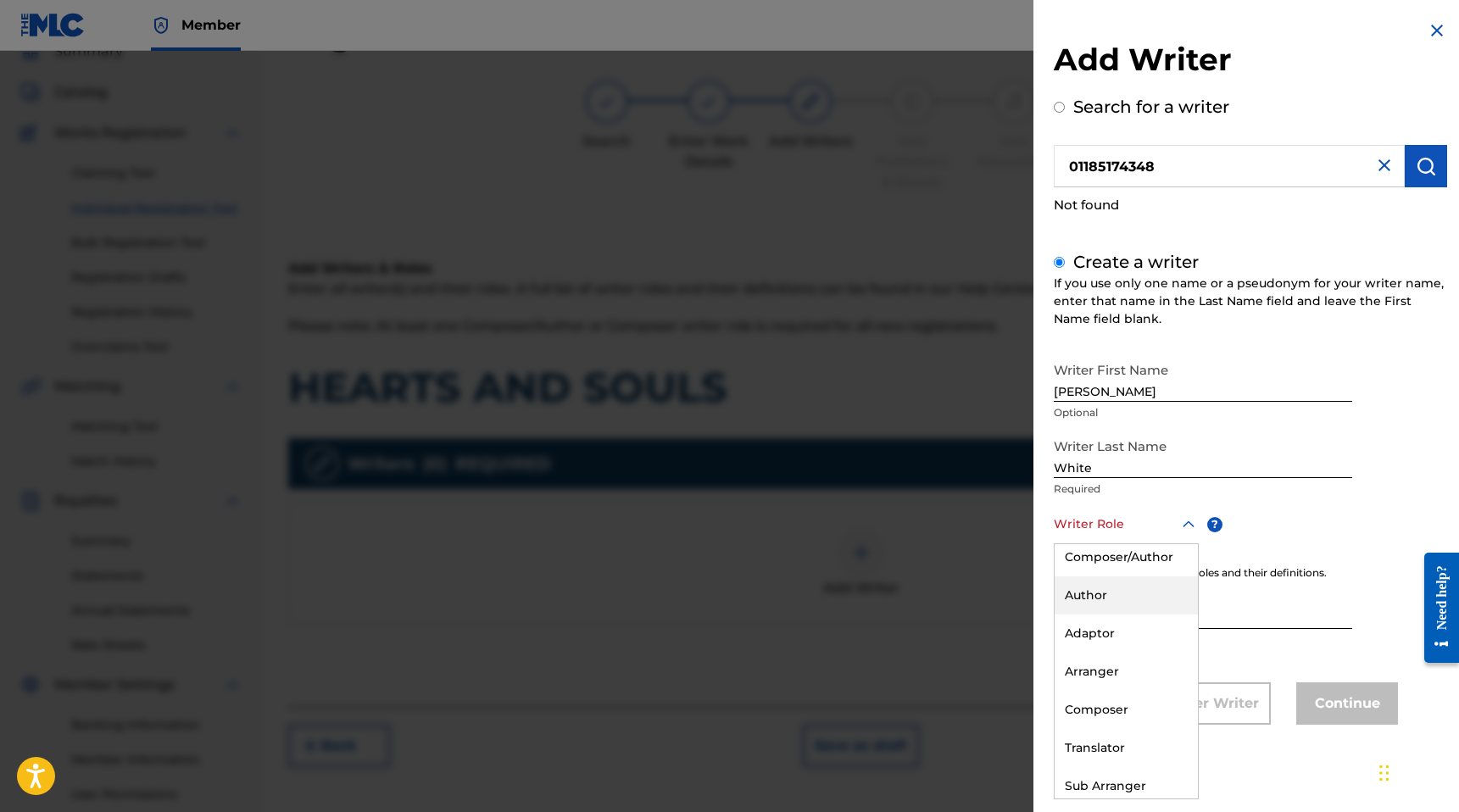
scroll to position [0, 0]
click at [1123, 571] on div "Composer/Author" at bounding box center [1126, 564] width 143 height 38
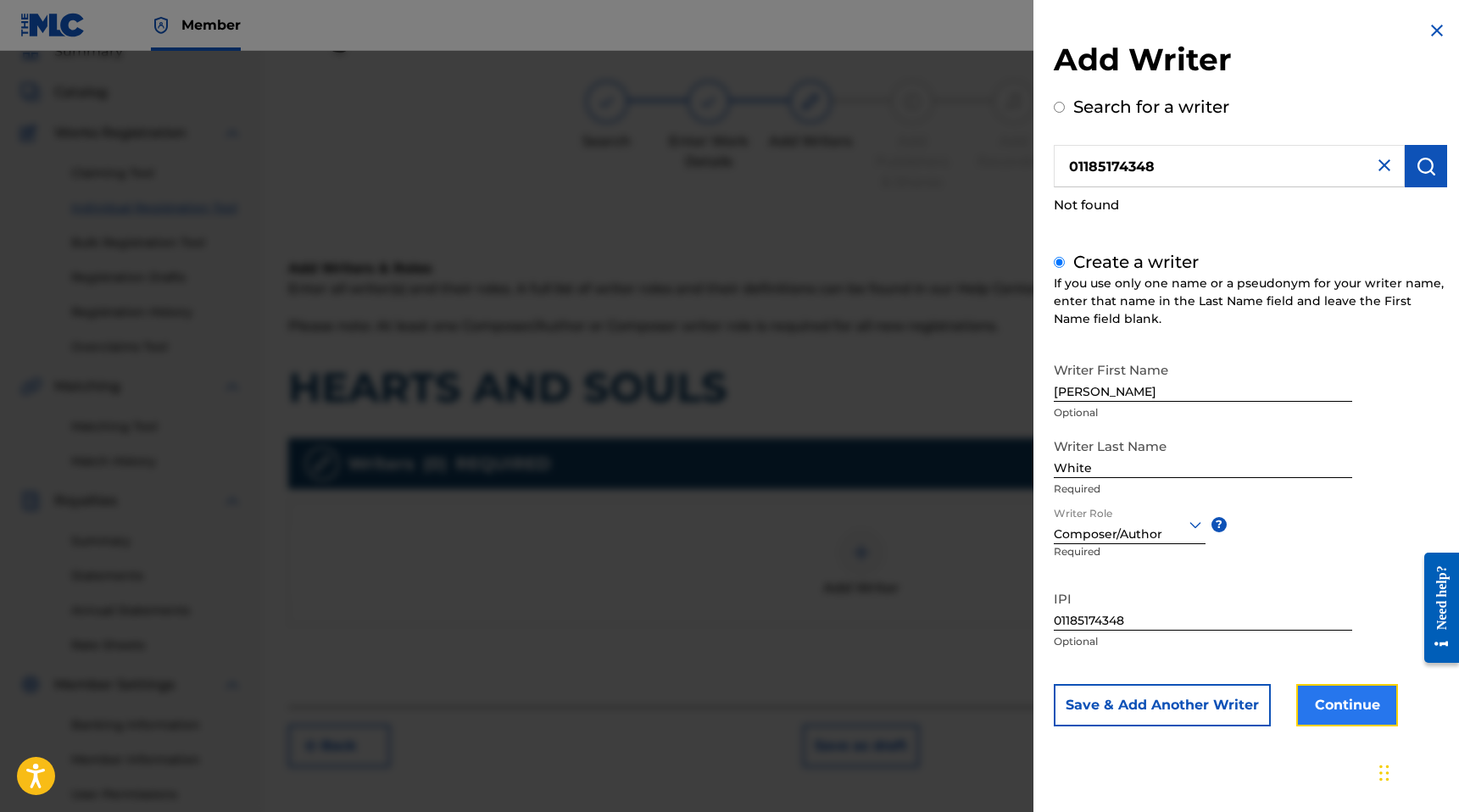
click at [1349, 709] on button "Continue" at bounding box center [1346, 705] width 102 height 43
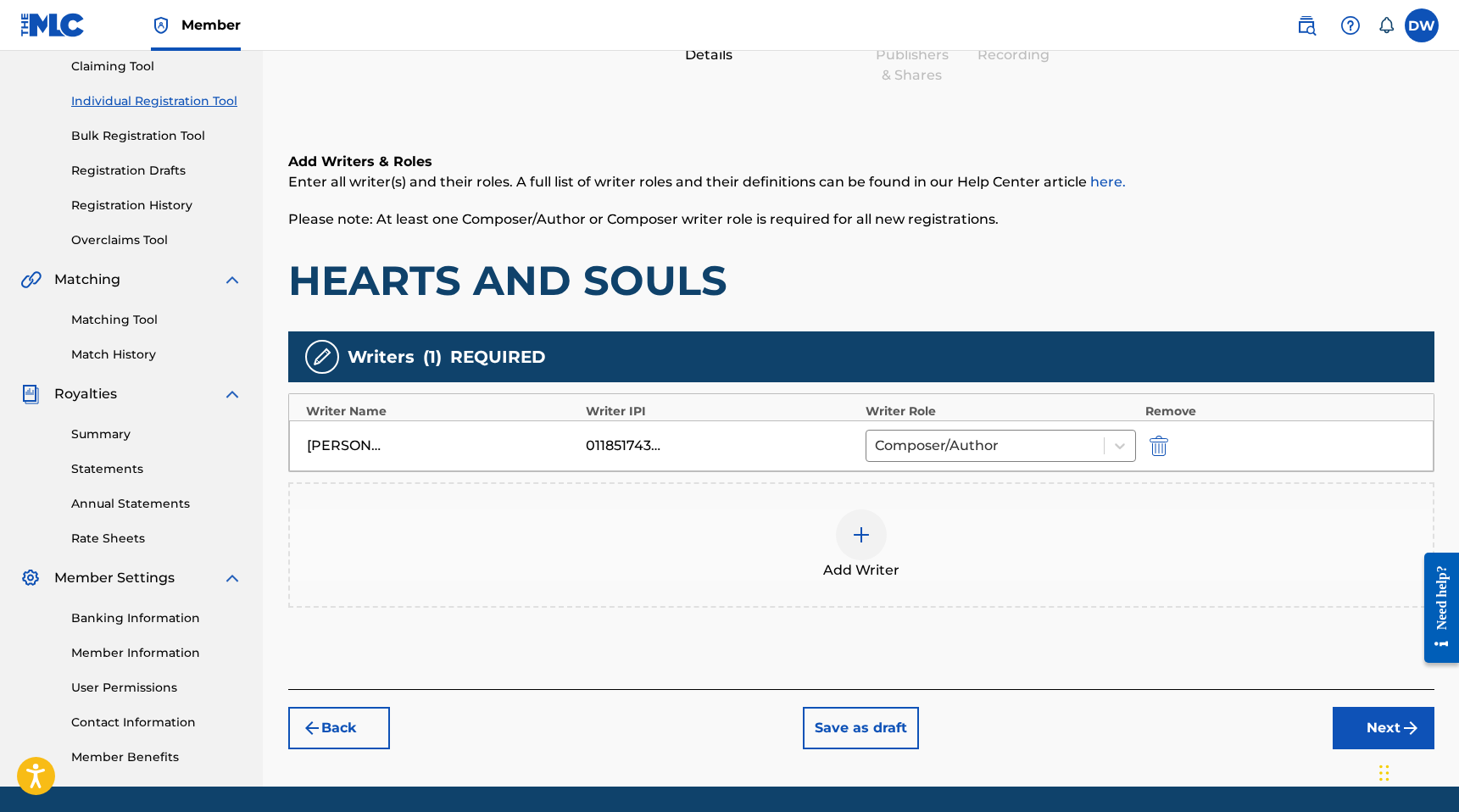
scroll to position [239, 0]
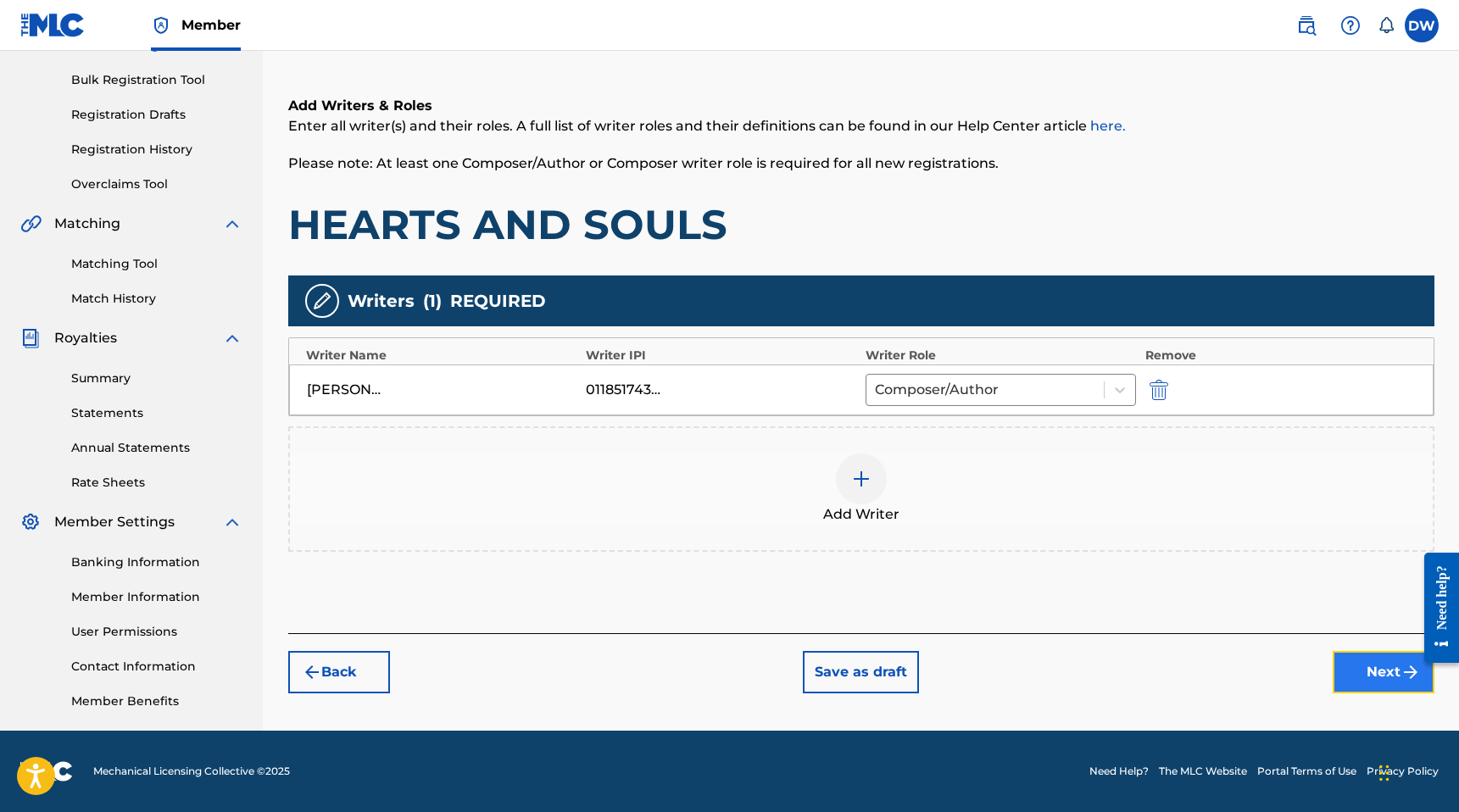
click at [1365, 664] on button "Next" at bounding box center [1383, 672] width 102 height 43
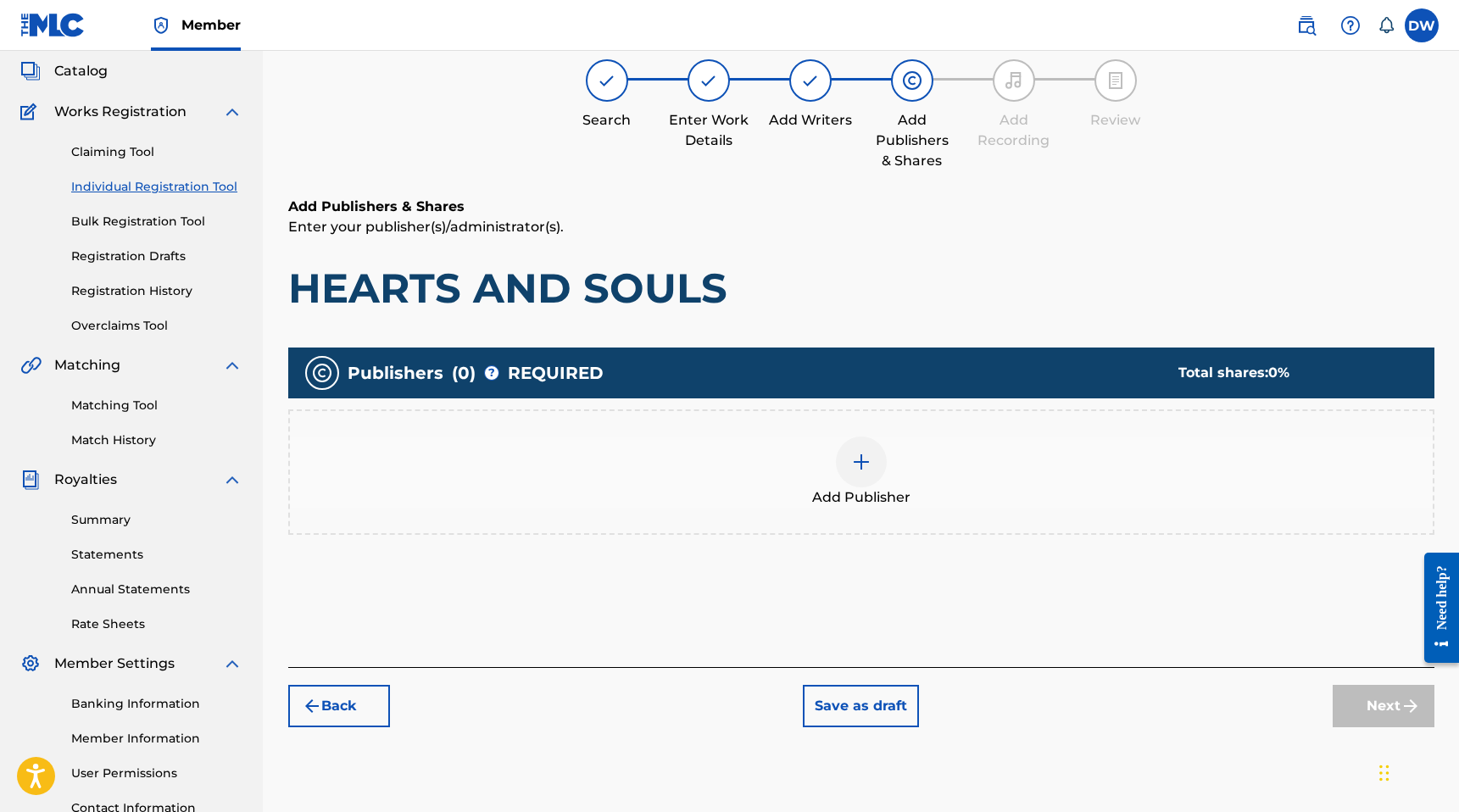
scroll to position [76, 0]
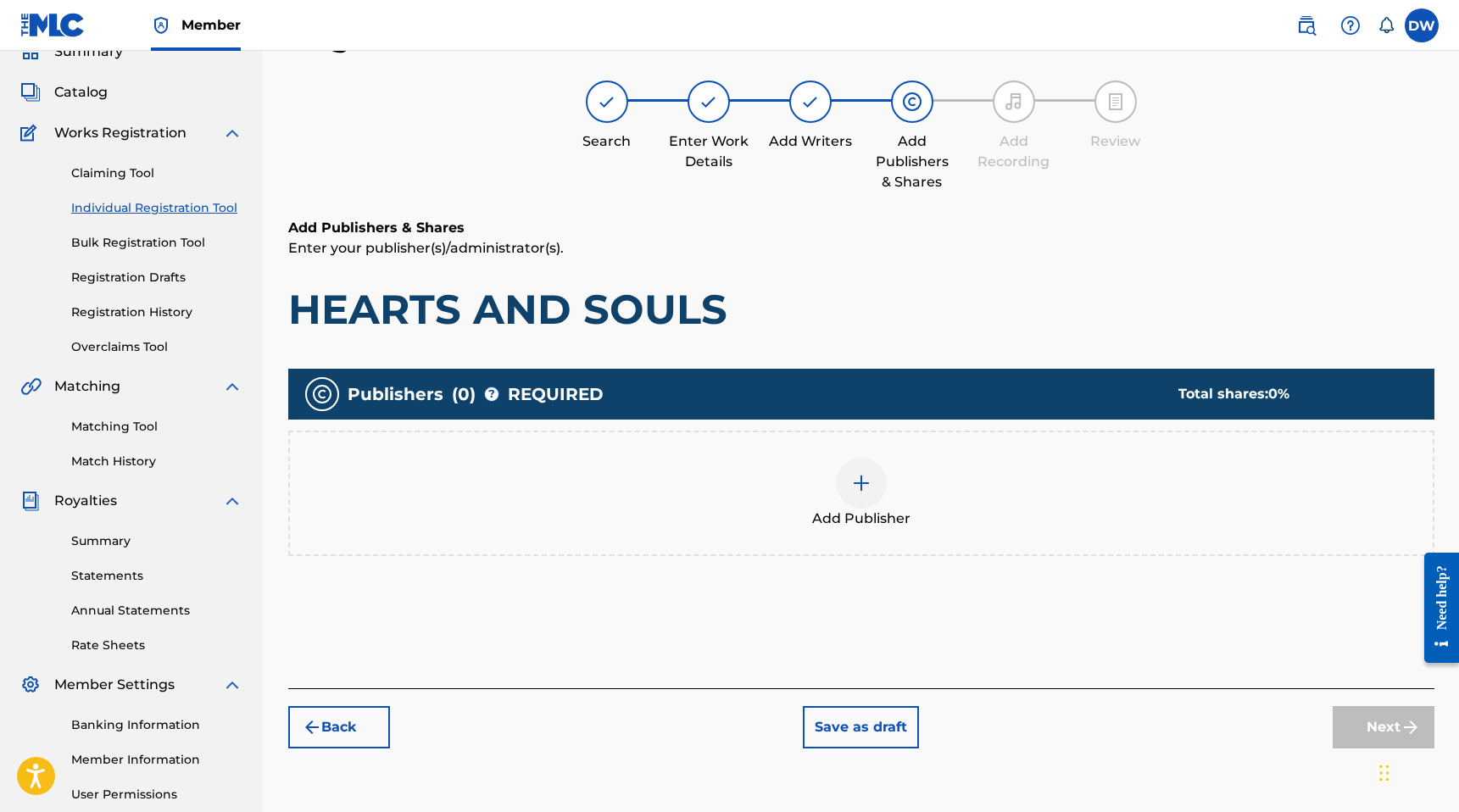
click at [859, 498] on div at bounding box center [861, 483] width 51 height 51
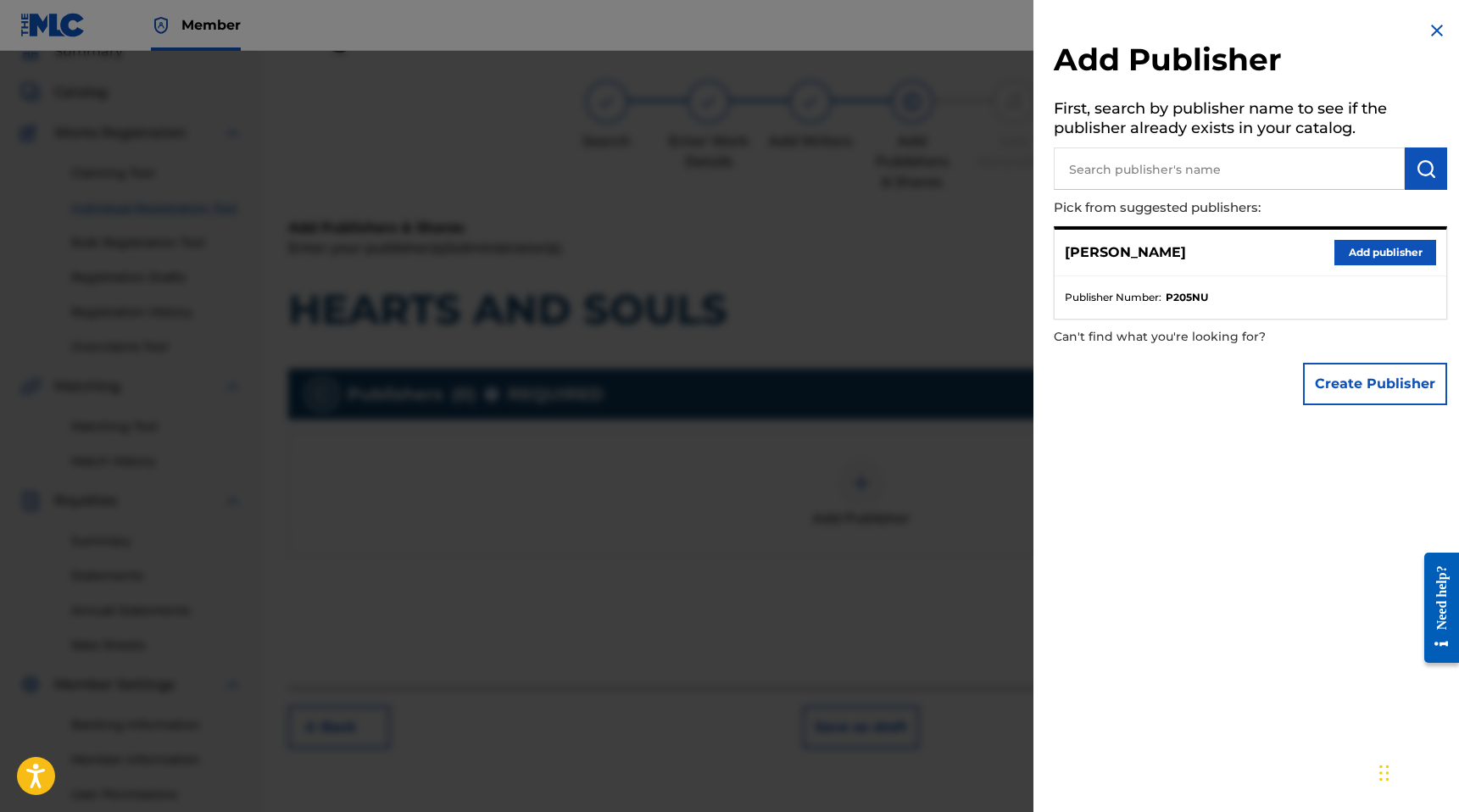
click at [866, 452] on div at bounding box center [730, 457] width 1459 height 812
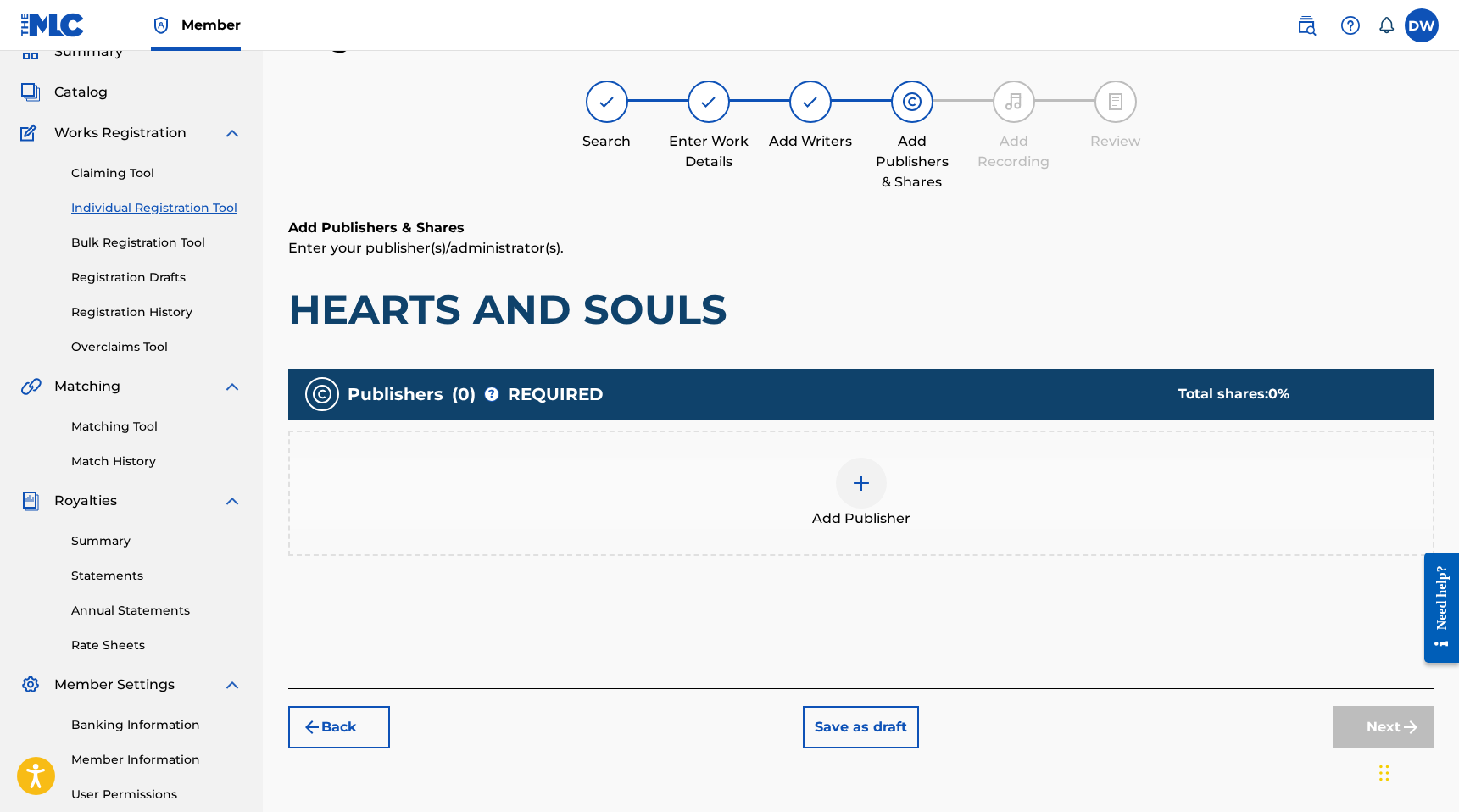
click at [1373, 727] on div "Next" at bounding box center [1383, 727] width 102 height 43
click at [876, 495] on div at bounding box center [861, 483] width 51 height 51
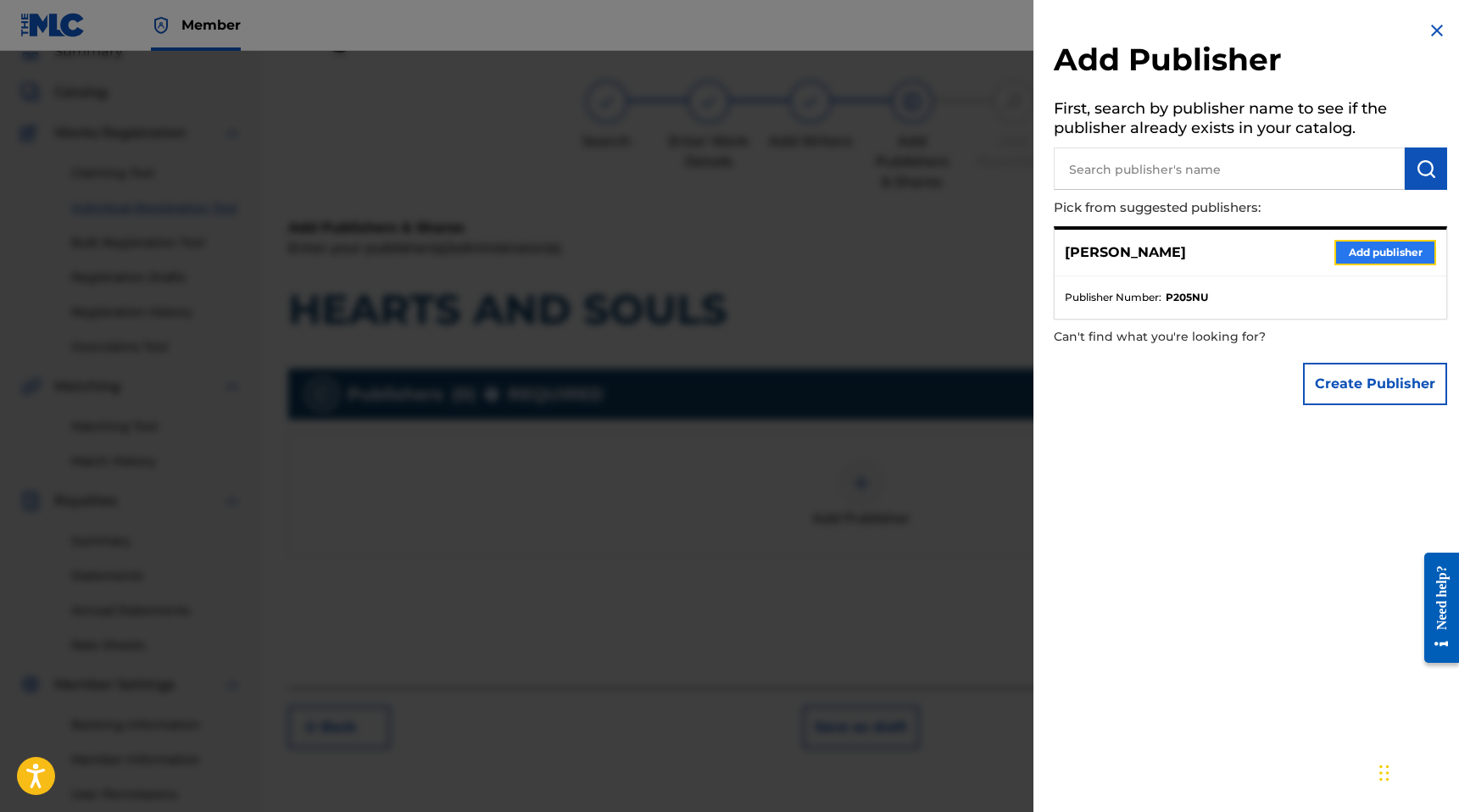
click at [1359, 253] on button "Add publisher" at bounding box center [1384, 252] width 102 height 25
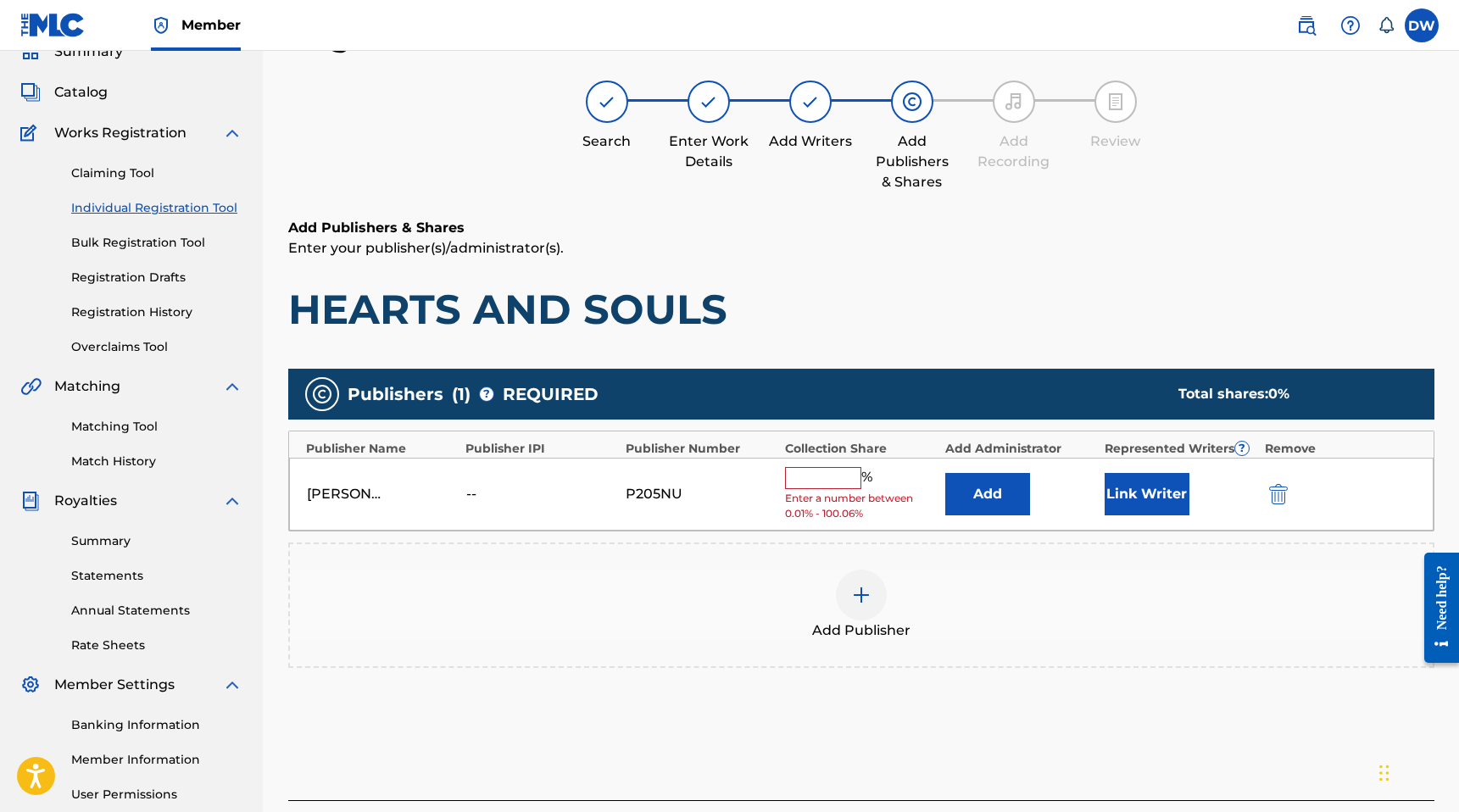
click at [812, 486] on input "text" at bounding box center [823, 478] width 76 height 22
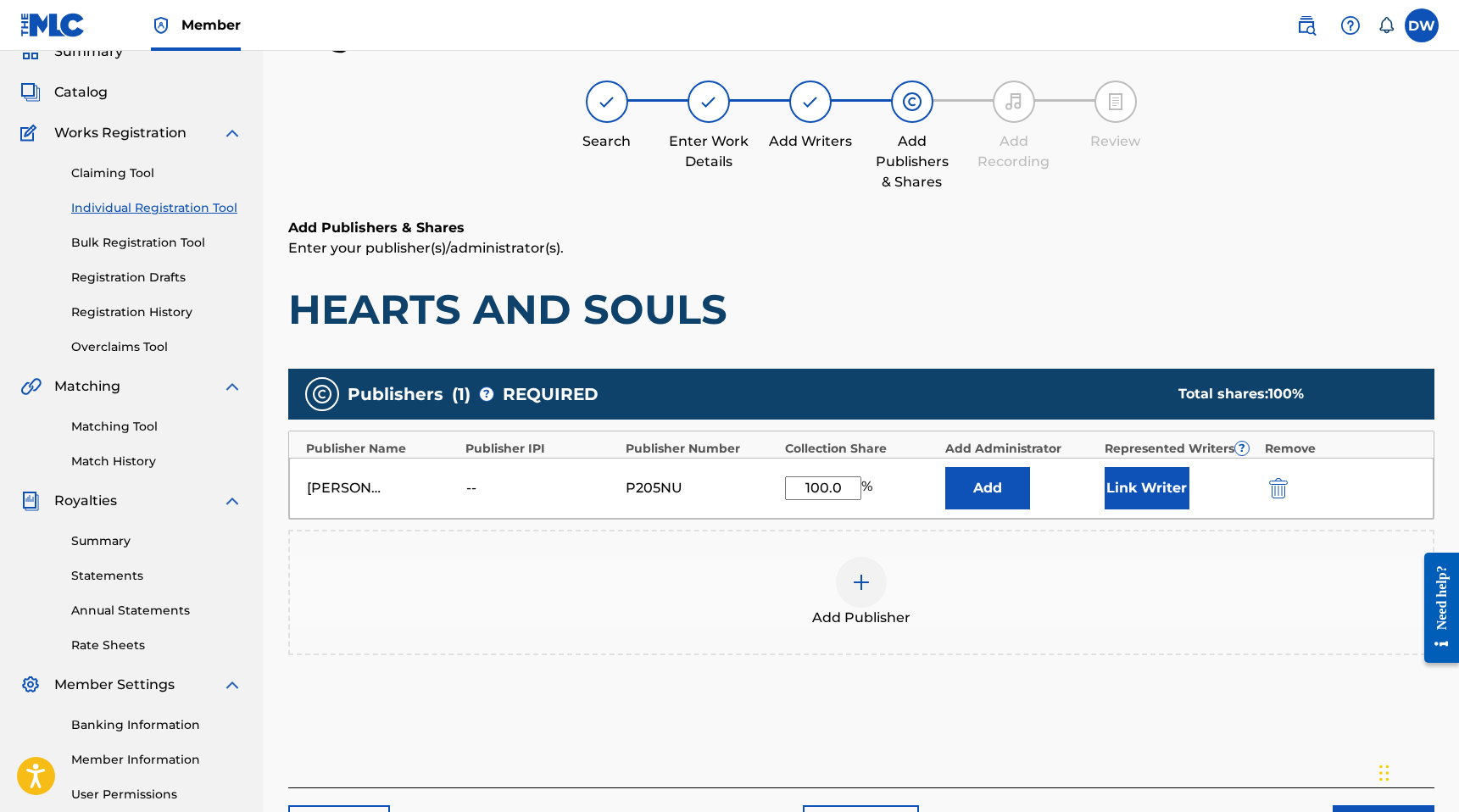
type input "100.06"
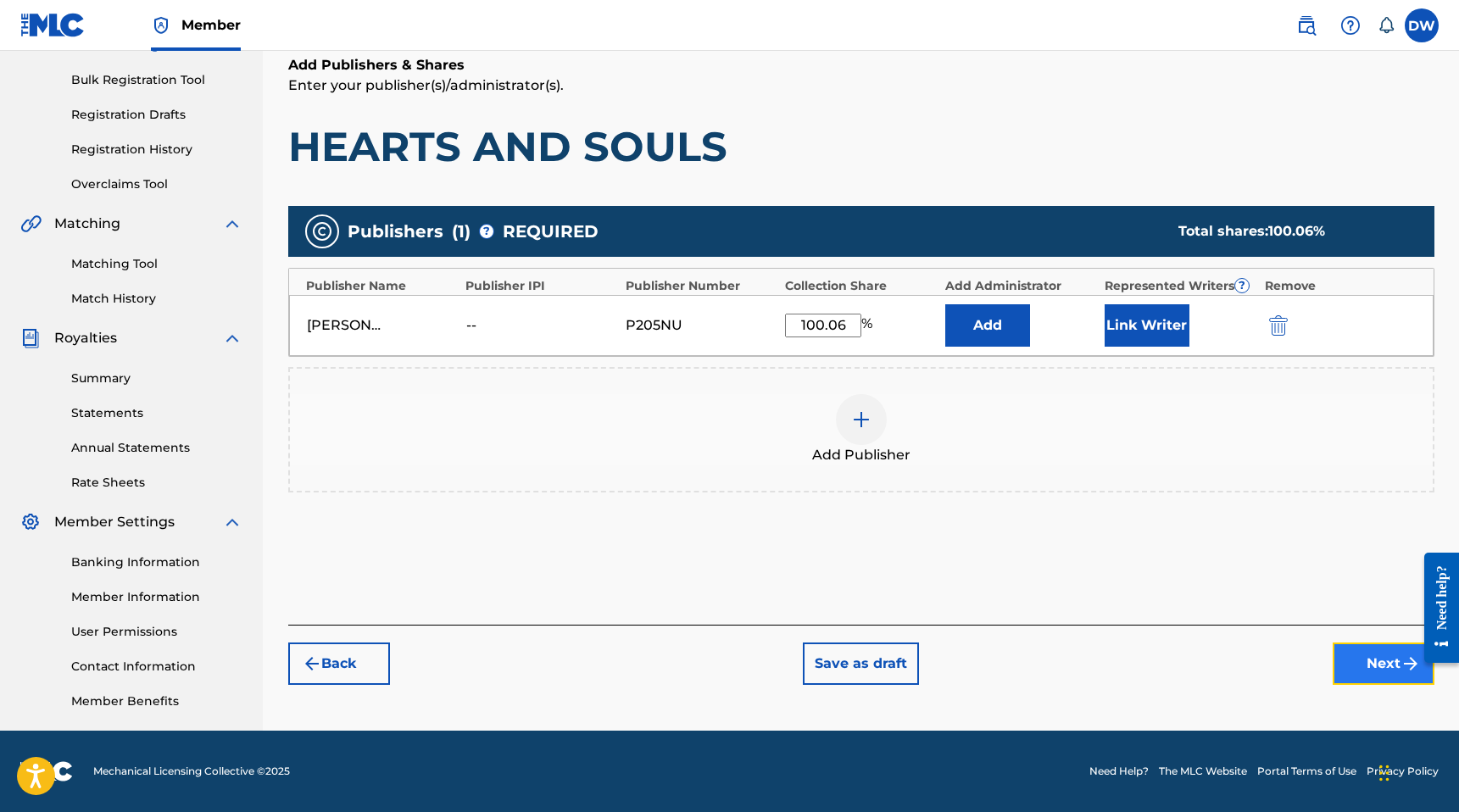
click at [1353, 667] on button "Next" at bounding box center [1383, 663] width 102 height 43
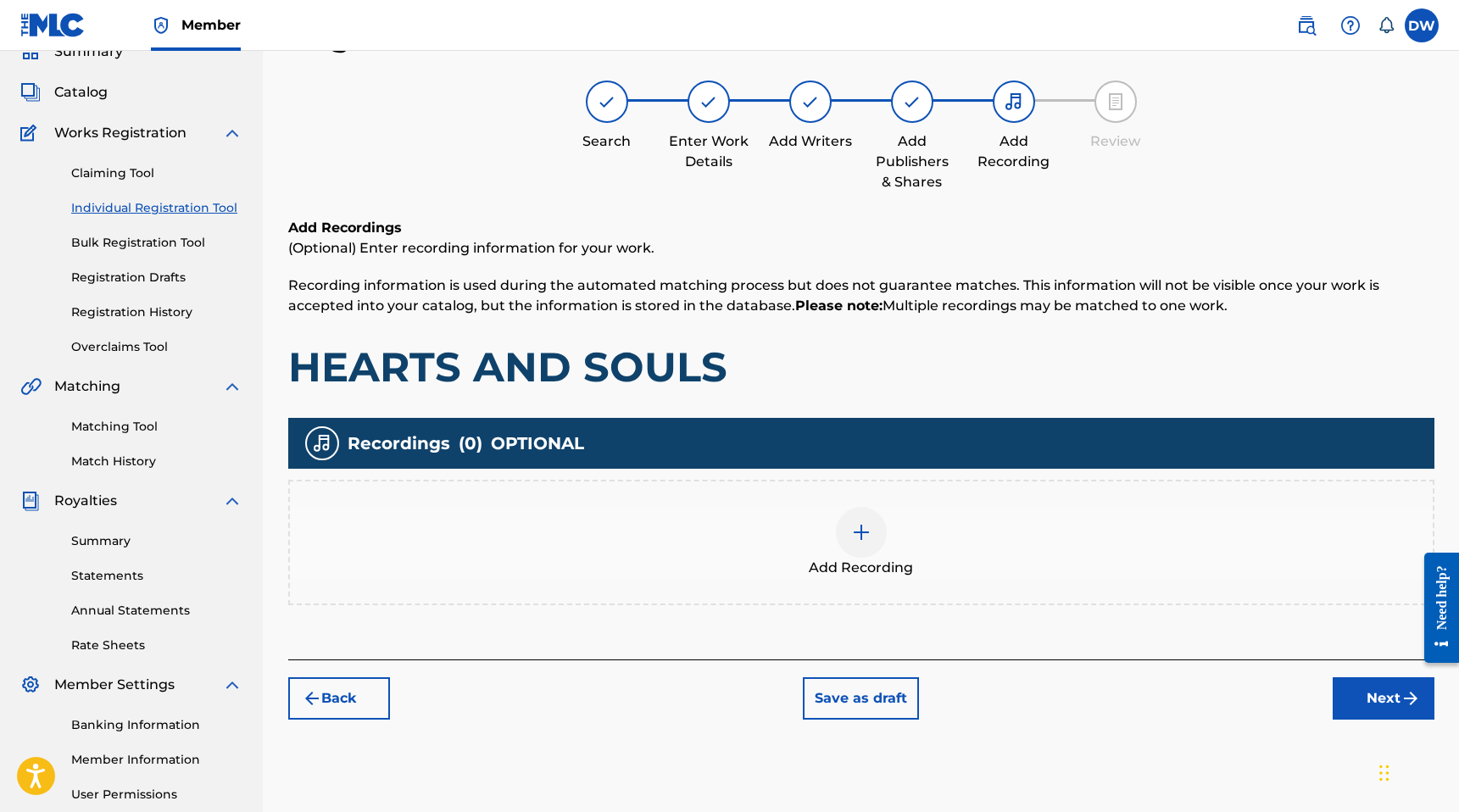
click at [916, 557] on div "Add Recording" at bounding box center [862, 543] width 1143 height 71
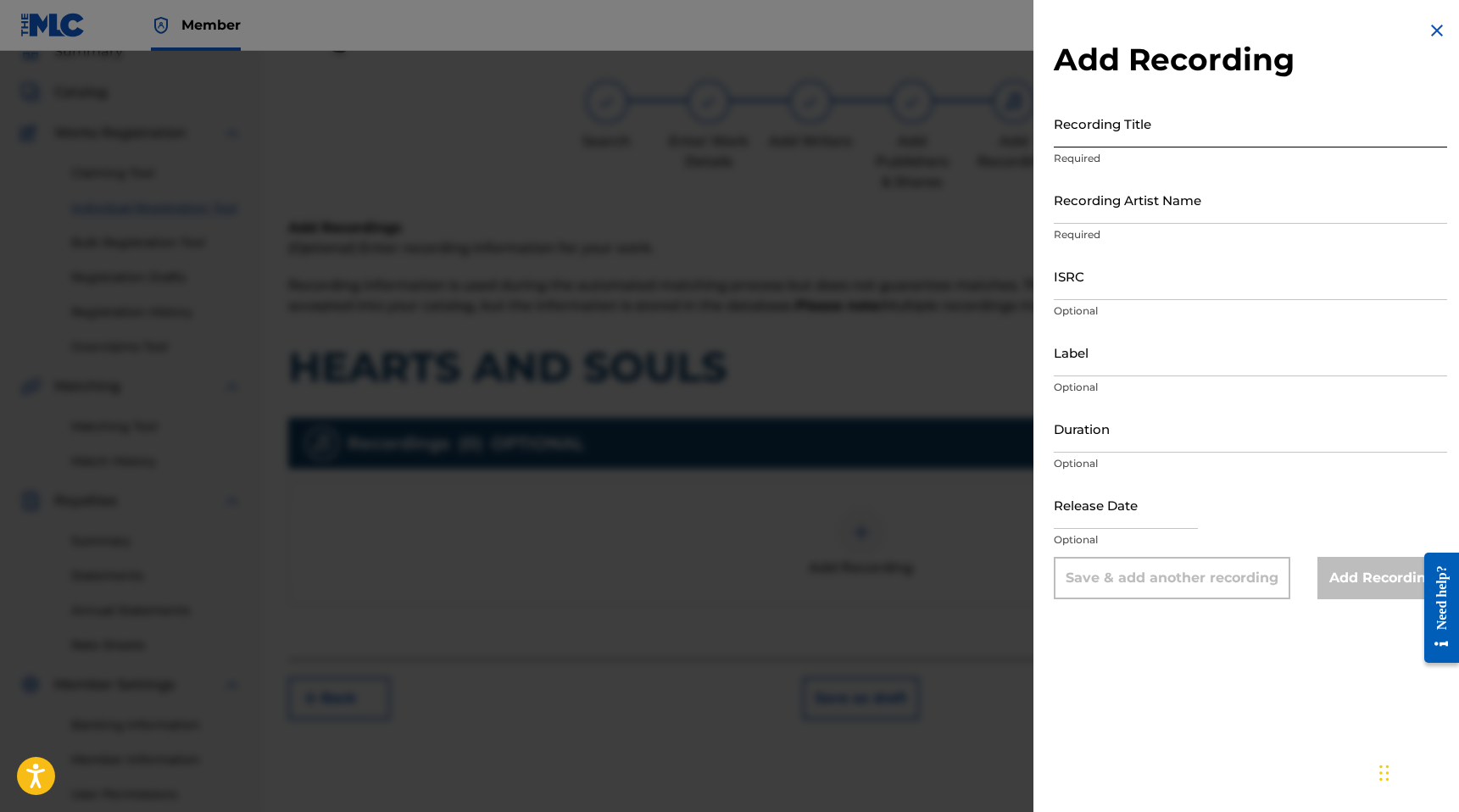
click at [1097, 147] on input "Recording Title" at bounding box center [1250, 123] width 393 height 49
click at [1112, 197] on input "Recording Artist Name" at bounding box center [1250, 200] width 393 height 49
type input "Dwhite"
click at [1130, 137] on input "Recording Title" at bounding box center [1250, 123] width 393 height 49
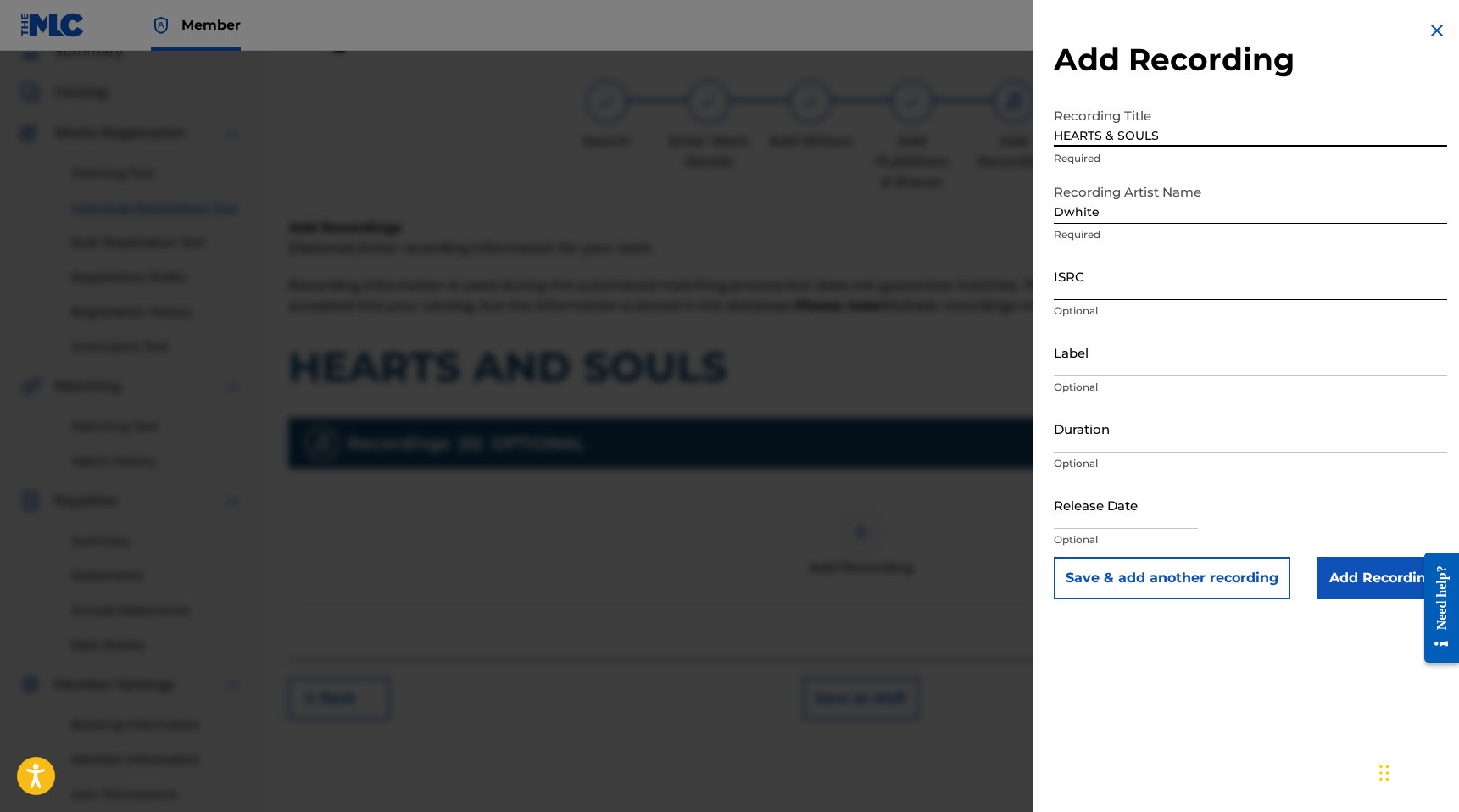
type input "HEARTS & SOULS"
click at [1088, 293] on input "ISRC" at bounding box center [1250, 276] width 393 height 49
click at [1093, 294] on input "ISRC" at bounding box center [1250, 276] width 393 height 49
paste input "QZK6H2507693"
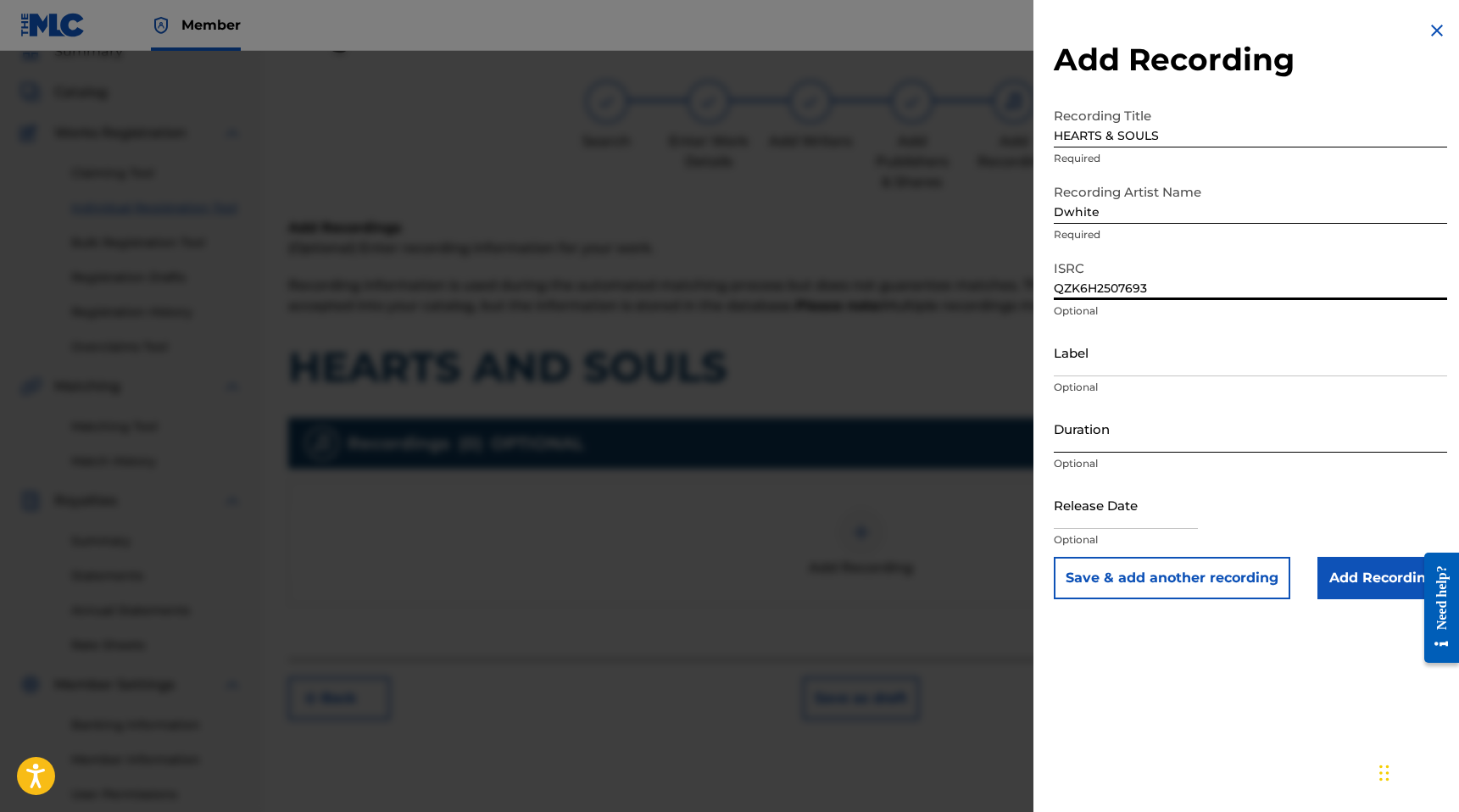
type input "QZK6H2507693"
click at [1087, 436] on input "Duration" at bounding box center [1250, 429] width 393 height 49
type input "02:21"
click at [1073, 507] on input "text" at bounding box center [1126, 505] width 144 height 49
select select "8"
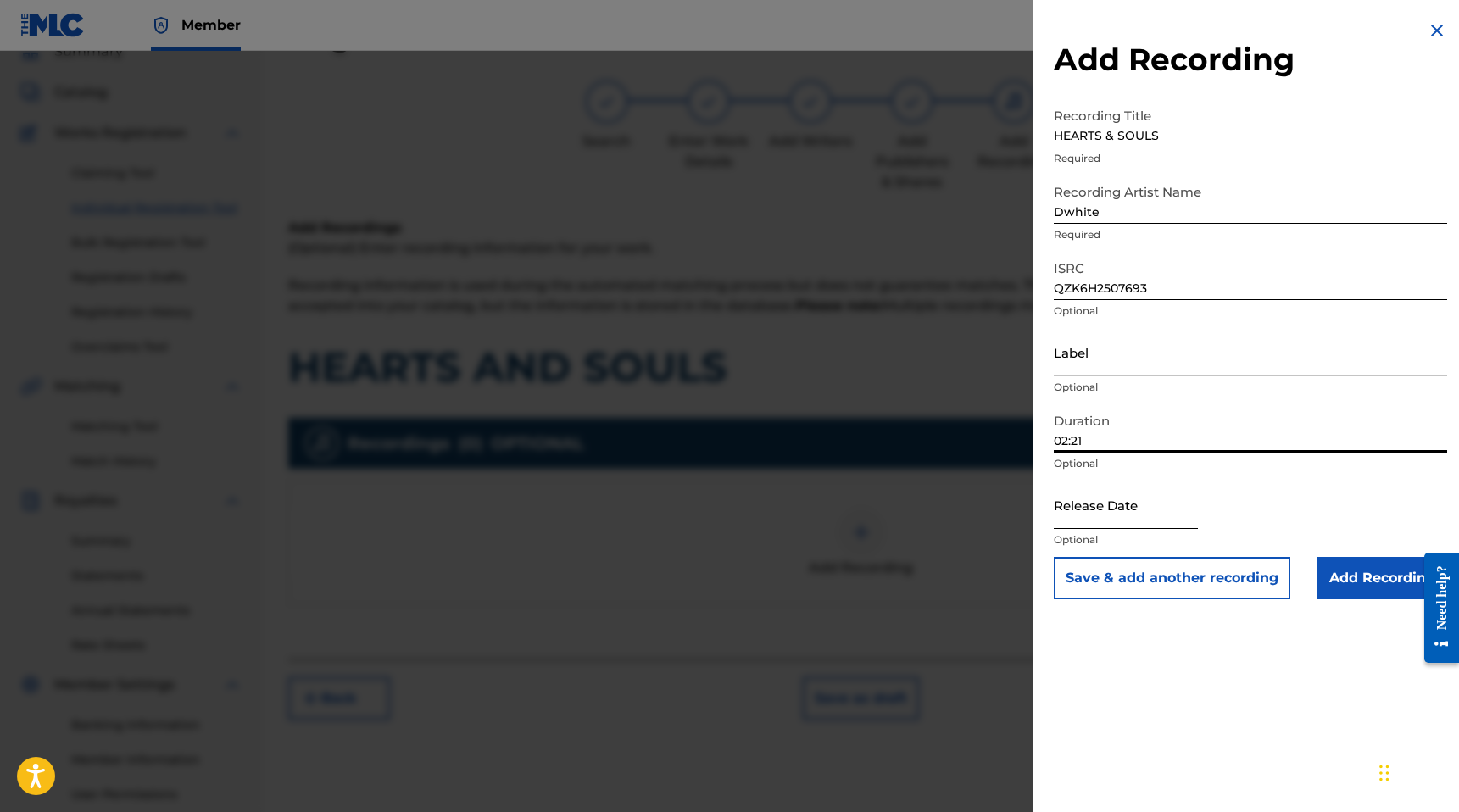
select select "2025"
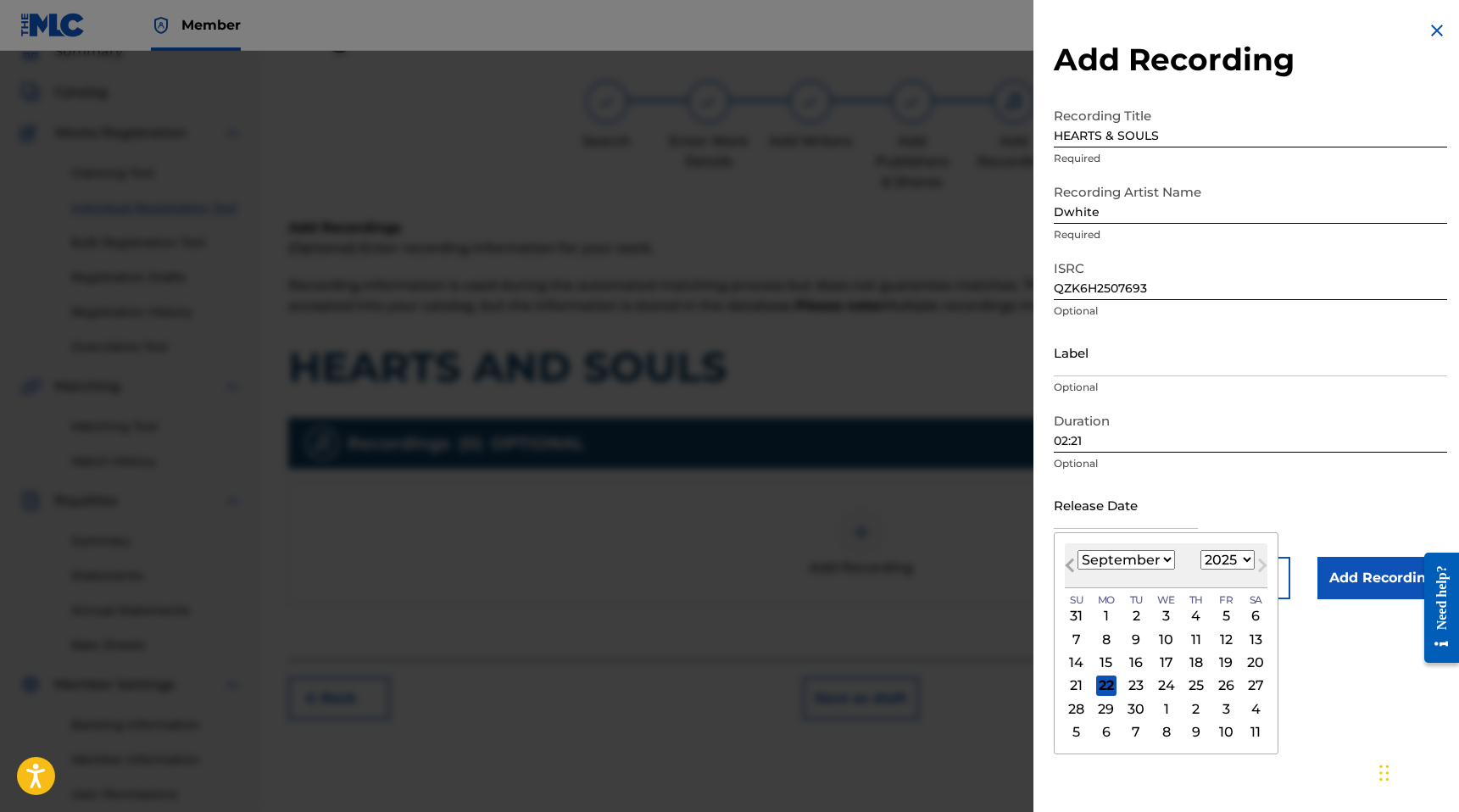
click at [1072, 564] on span "Previous Month" at bounding box center [1072, 567] width 0 height 25
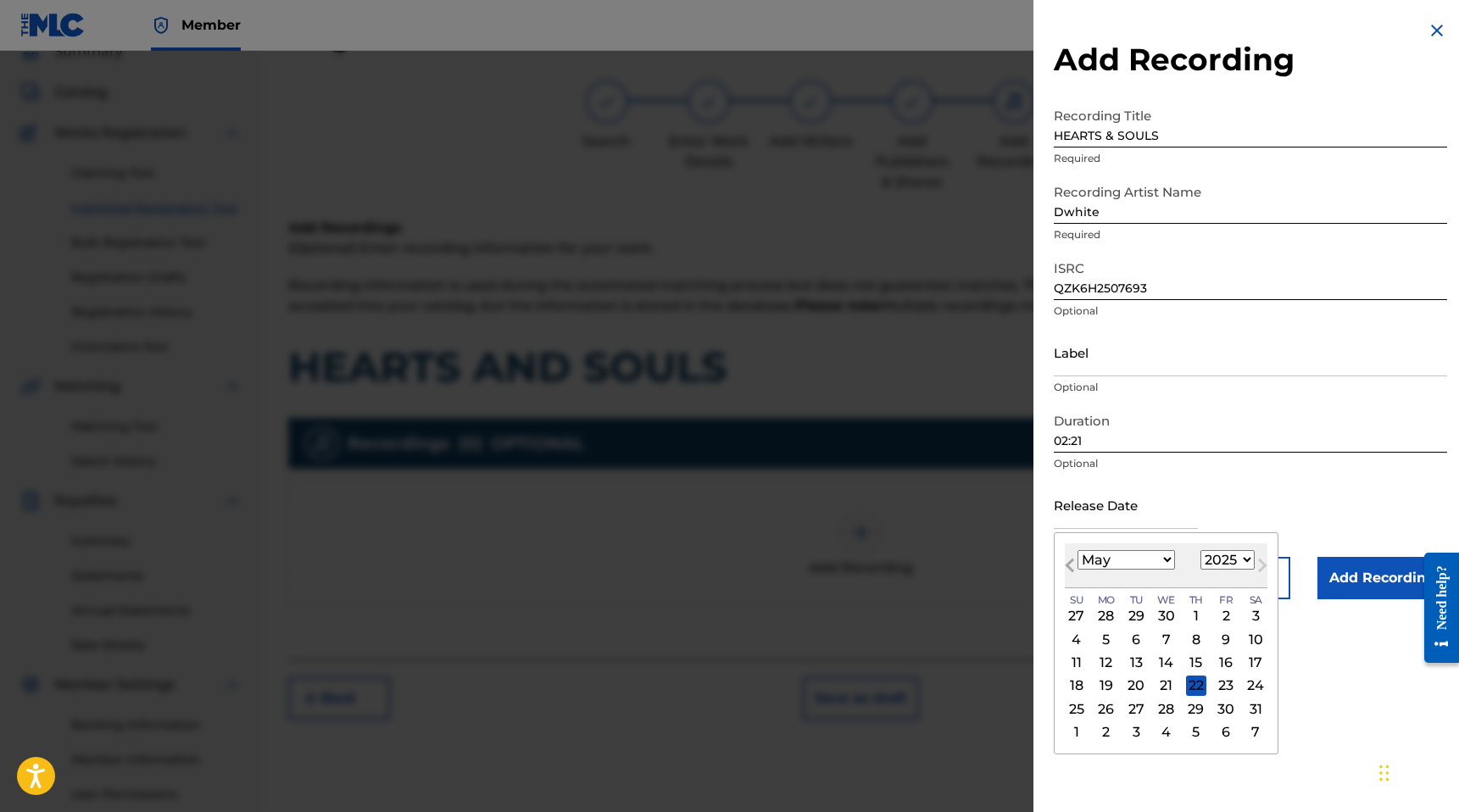
select select "3"
click at [1220, 640] on div "11" at bounding box center [1225, 638] width 20 height 20
type input "[DATE]"
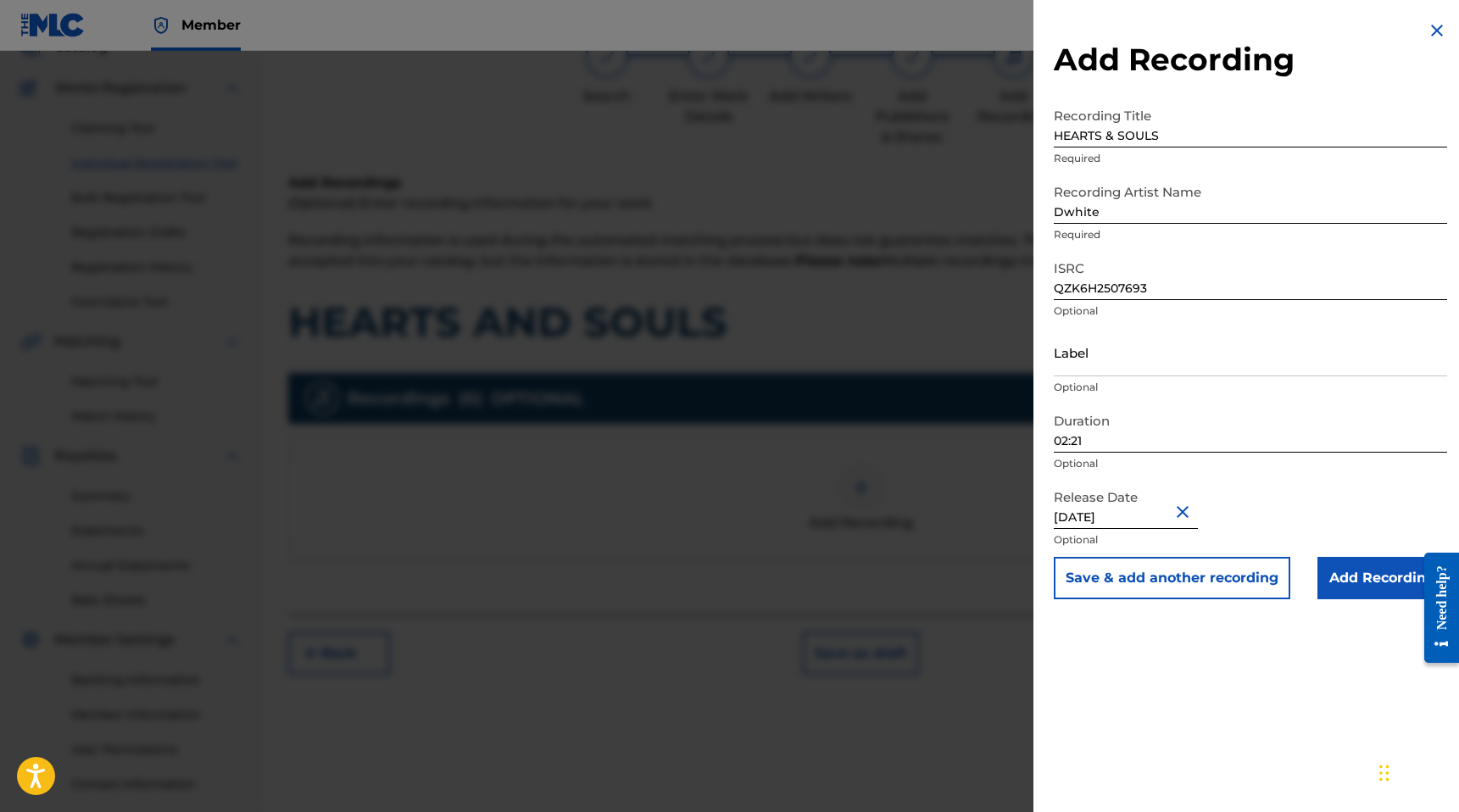
scroll to position [127, 0]
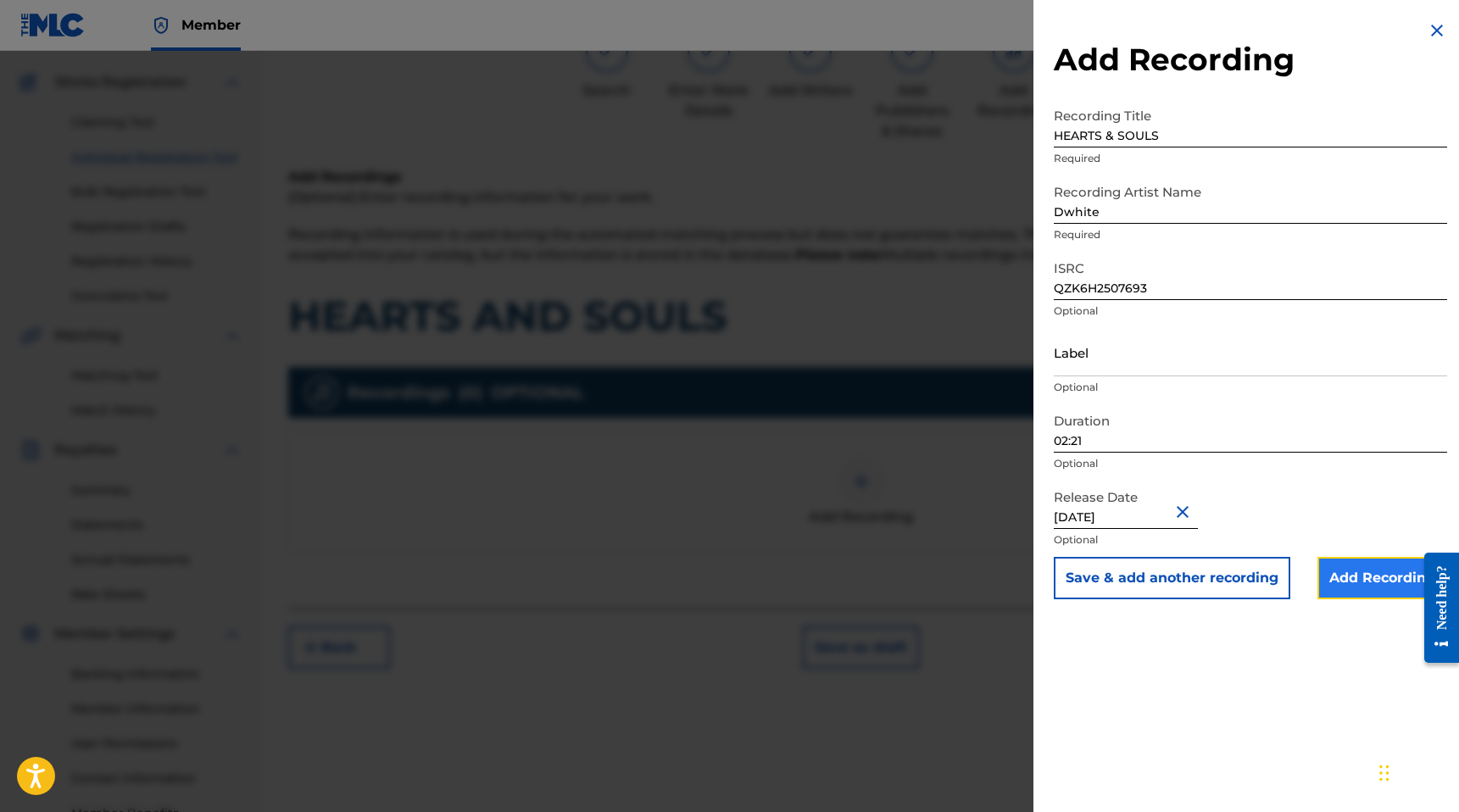
click at [1341, 583] on input "Add Recording" at bounding box center [1382, 578] width 129 height 43
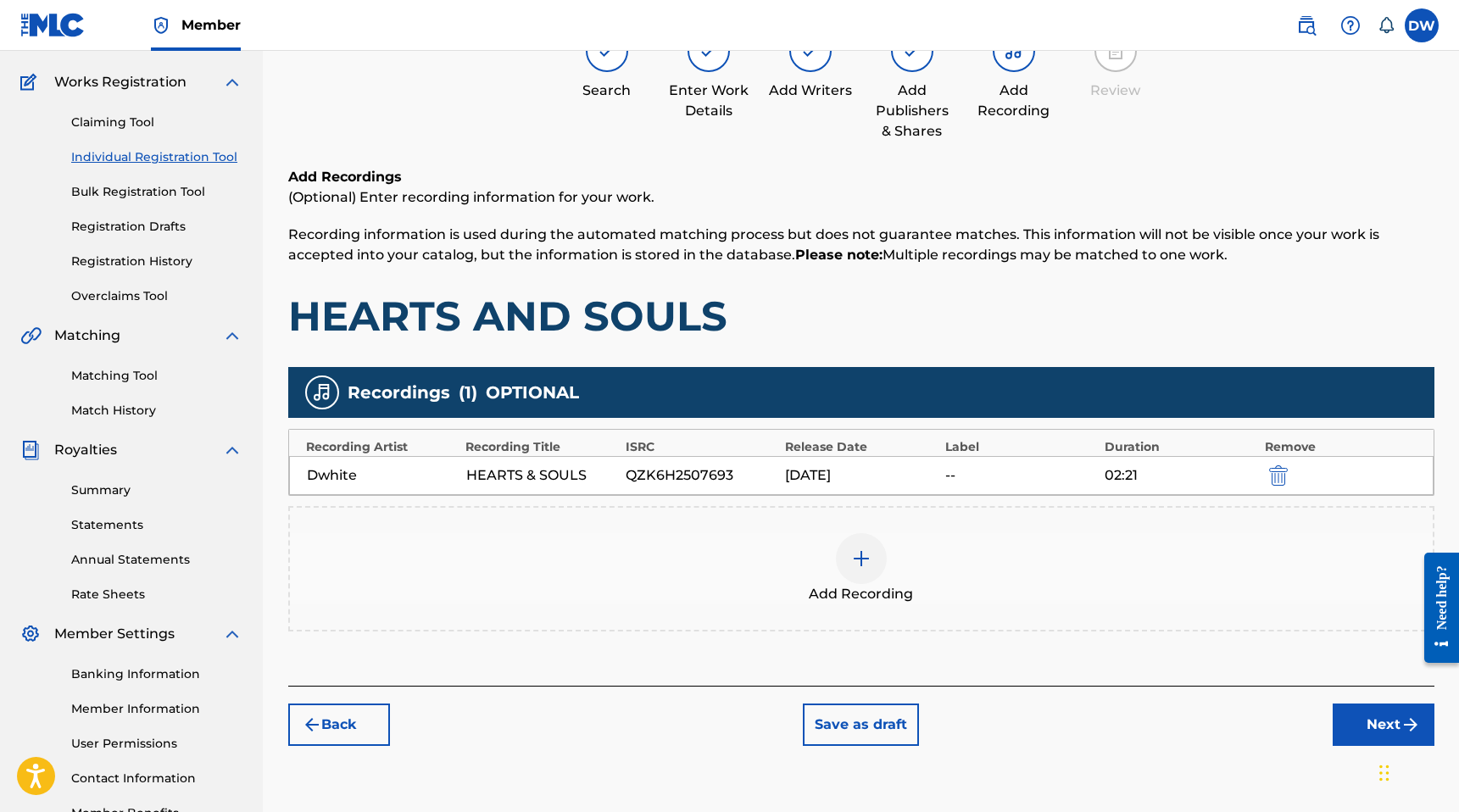
click at [868, 556] on img at bounding box center [861, 558] width 20 height 20
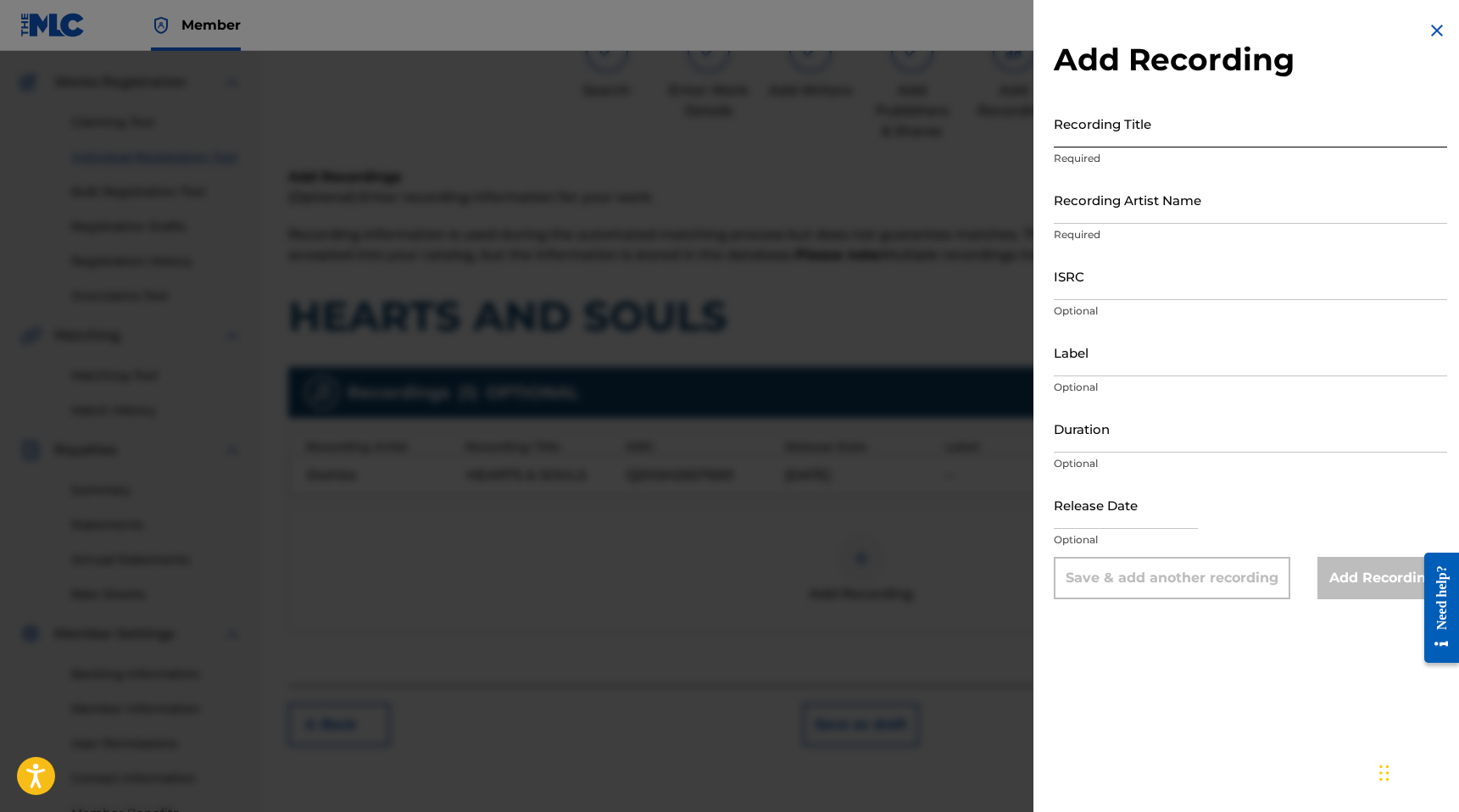
click at [1104, 146] on input "Recording Title" at bounding box center [1250, 123] width 393 height 49
type input "TIMES MOVES FAST"
click at [1165, 197] on input "Recording Artist Name" at bounding box center [1250, 200] width 393 height 49
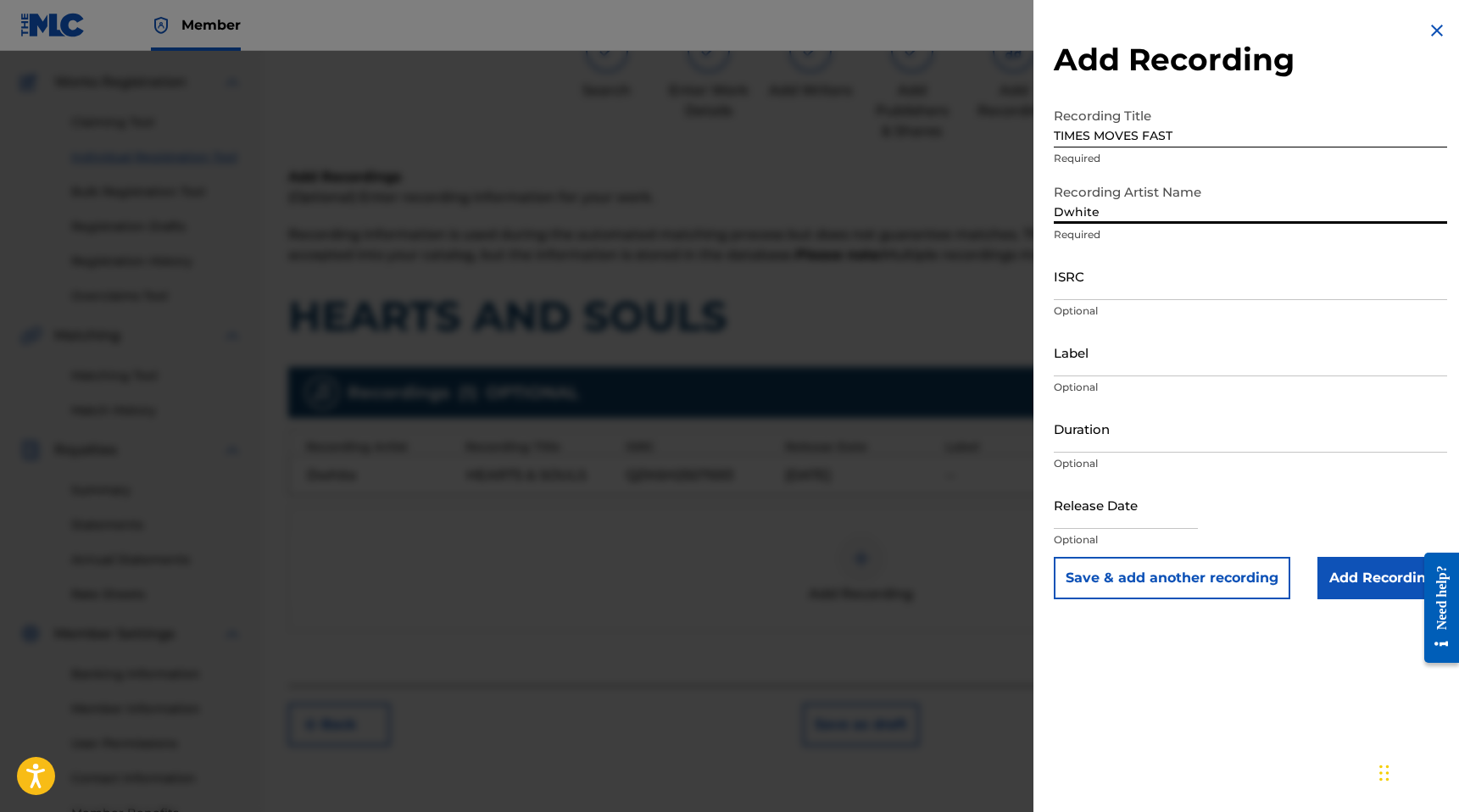
type input "Dwhite"
paste input "QZK6H2507694"
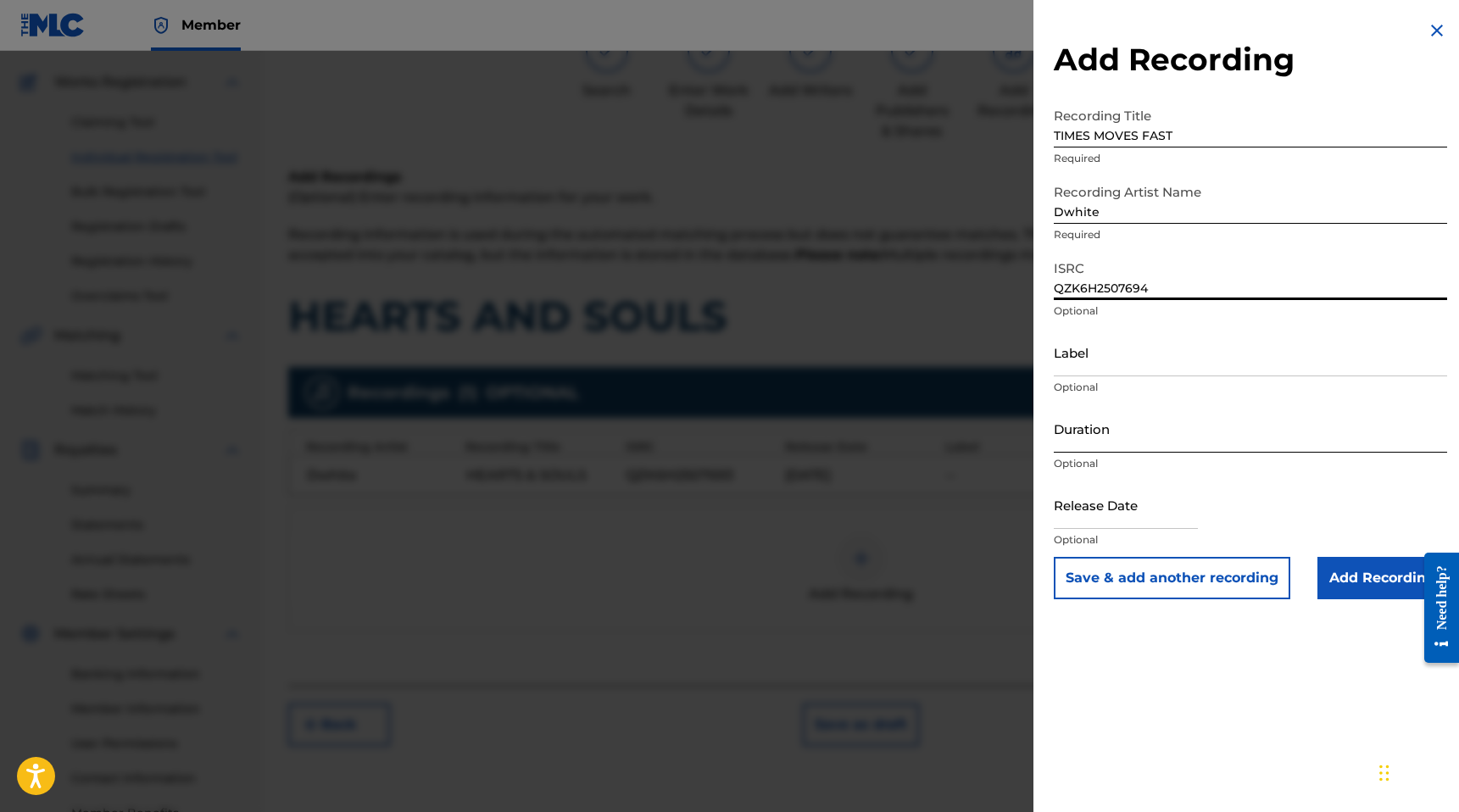
type input "QZK6H2507694"
click at [1096, 426] on input "Duration" at bounding box center [1250, 429] width 393 height 49
type input "03:53"
click at [1085, 513] on input "text" at bounding box center [1126, 505] width 144 height 49
select select "8"
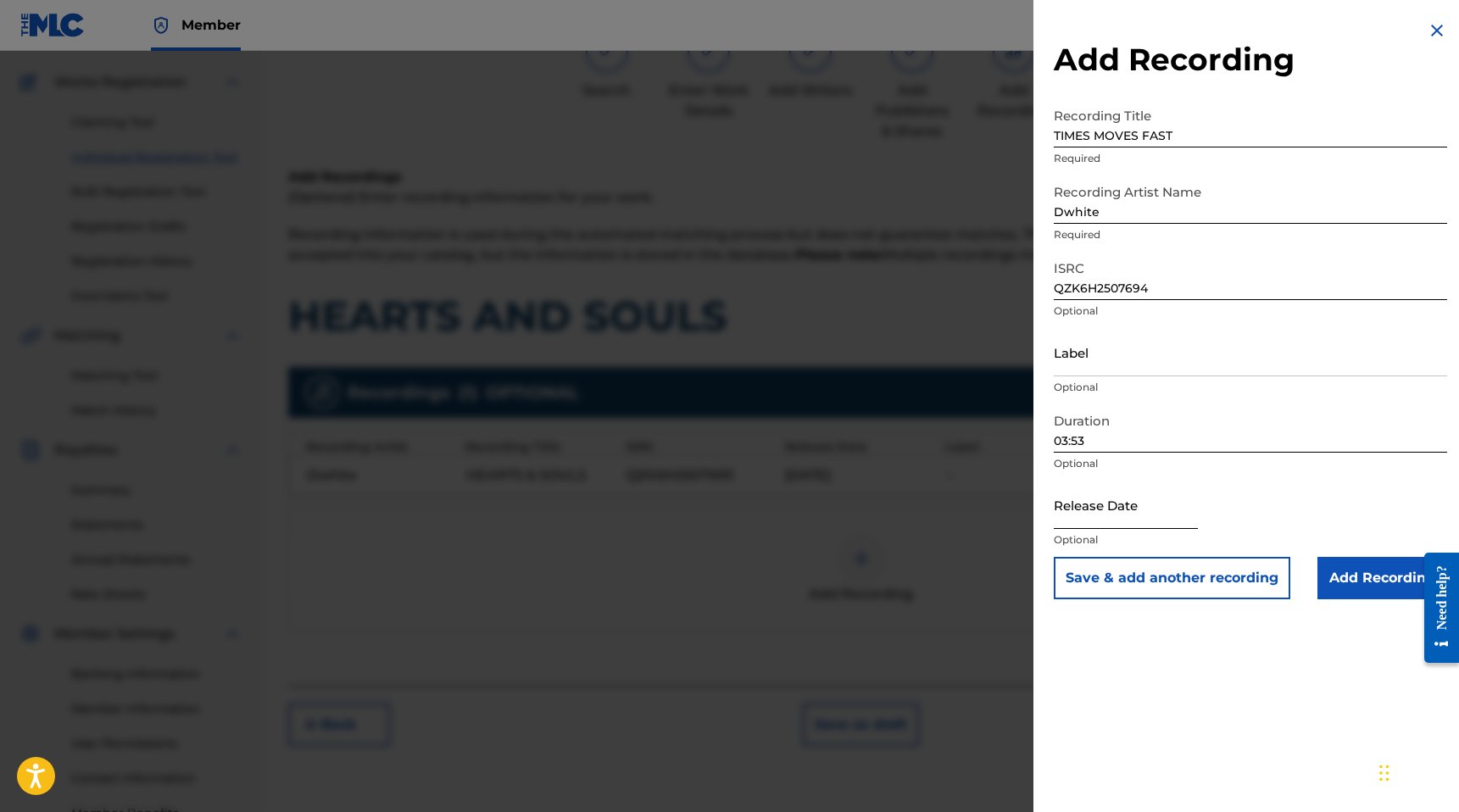
select select "2025"
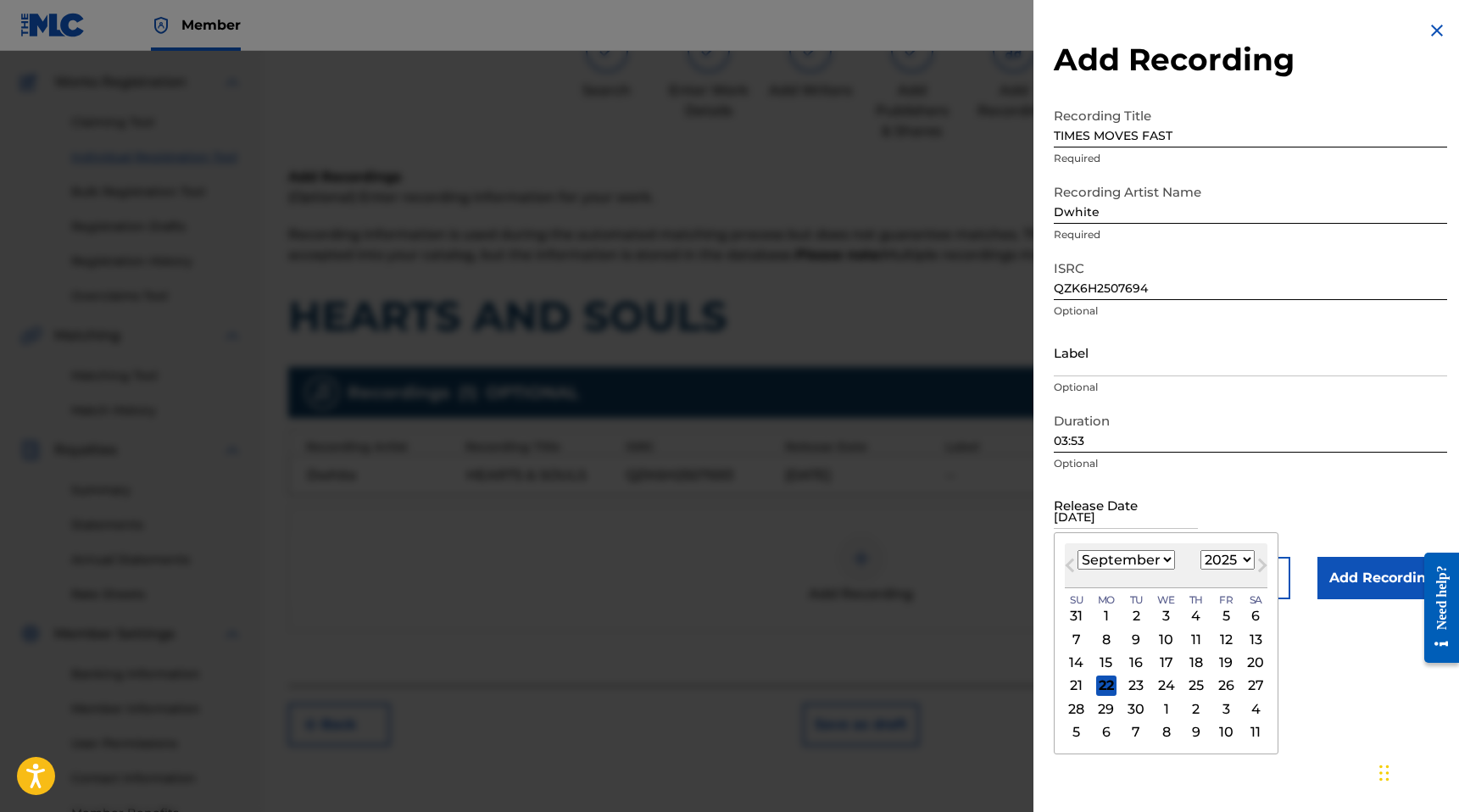
type input "[DATE]"
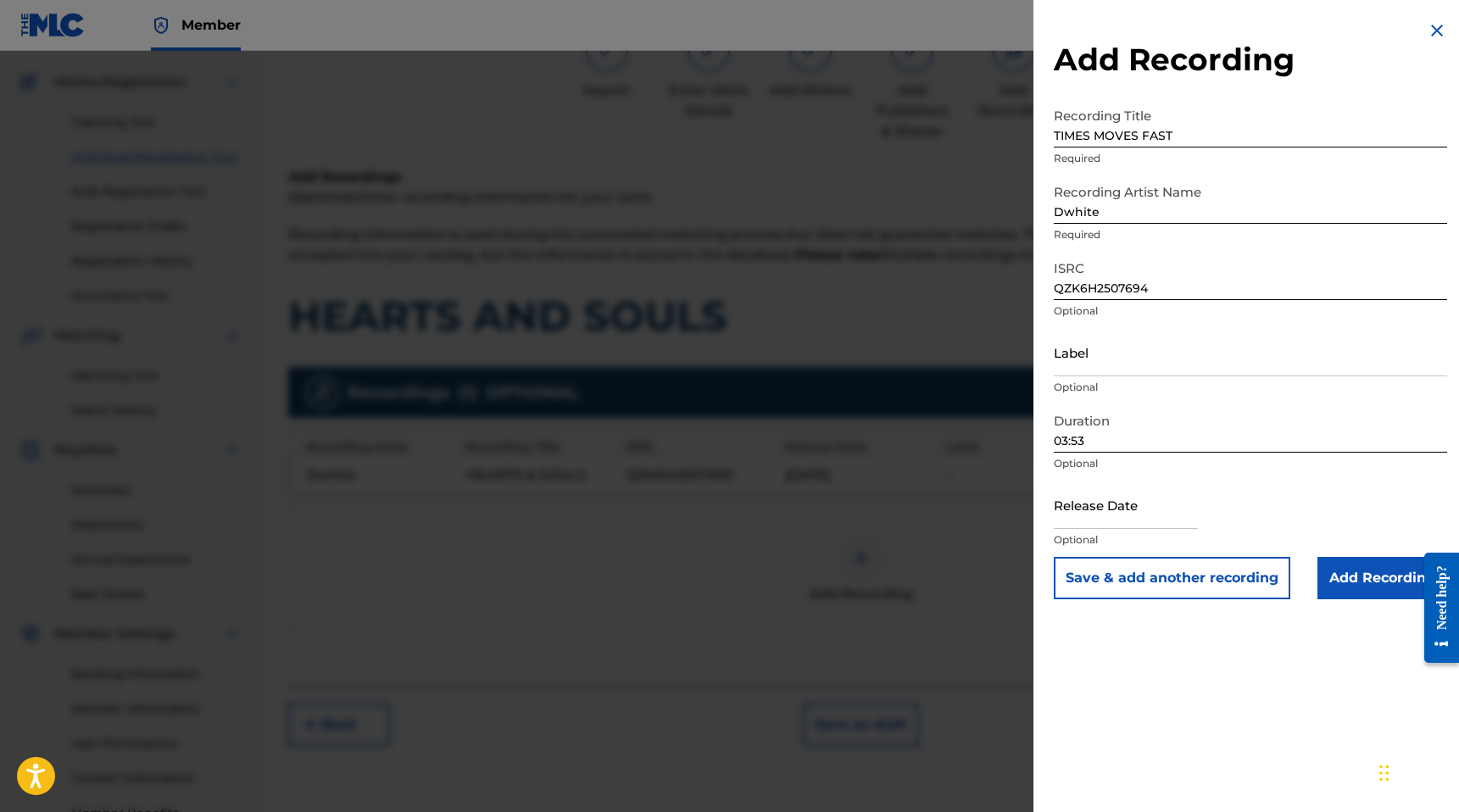
click at [1099, 535] on p "Optional" at bounding box center [1250, 540] width 393 height 16
click at [1110, 517] on input "text" at bounding box center [1126, 505] width 144 height 49
select select "8"
select select "2025"
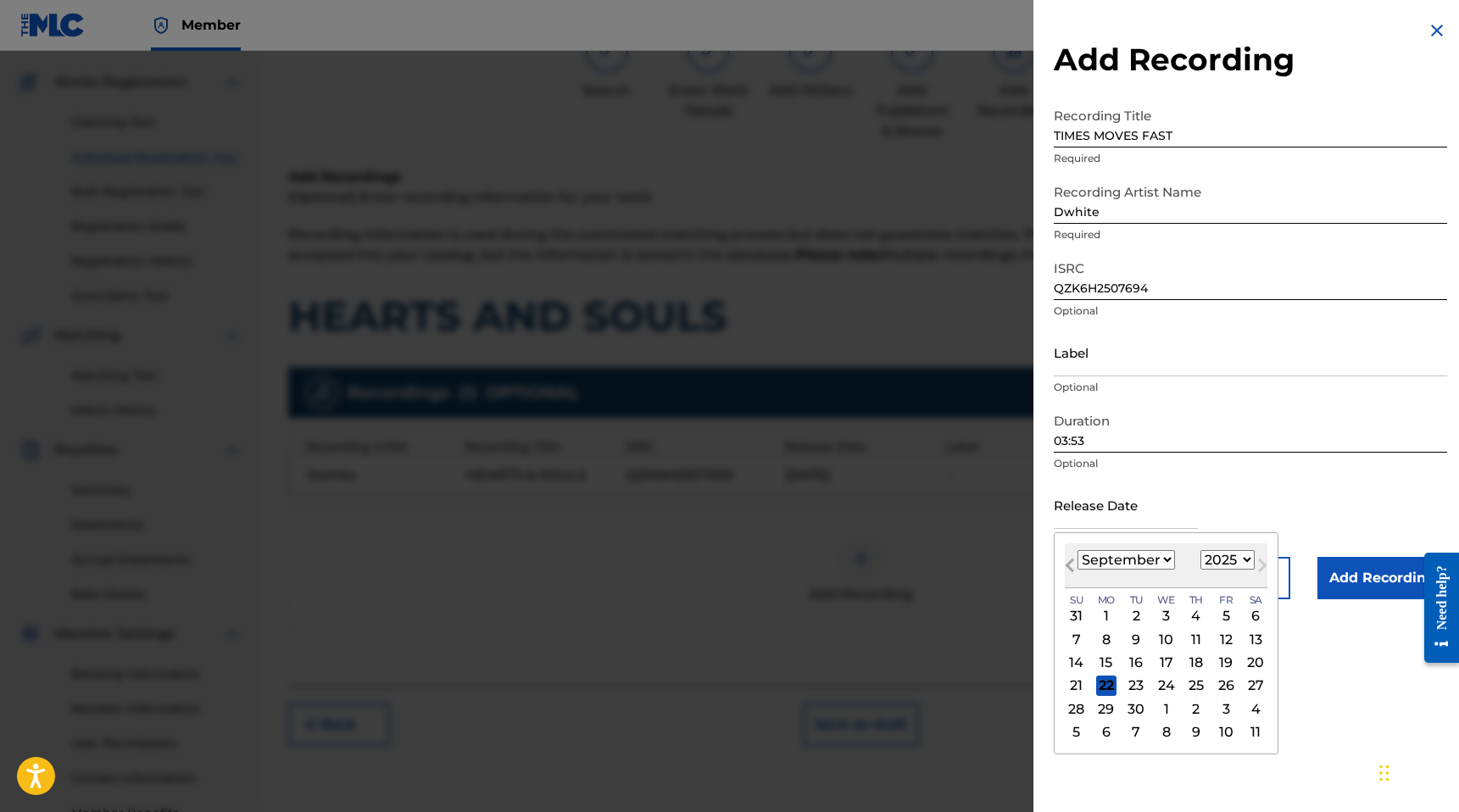
click at [1072, 564] on span "Previous Month" at bounding box center [1072, 567] width 0 height 25
select select "6"
click at [1119, 521] on input "text" at bounding box center [1126, 505] width 144 height 49
type input "[DATE]"
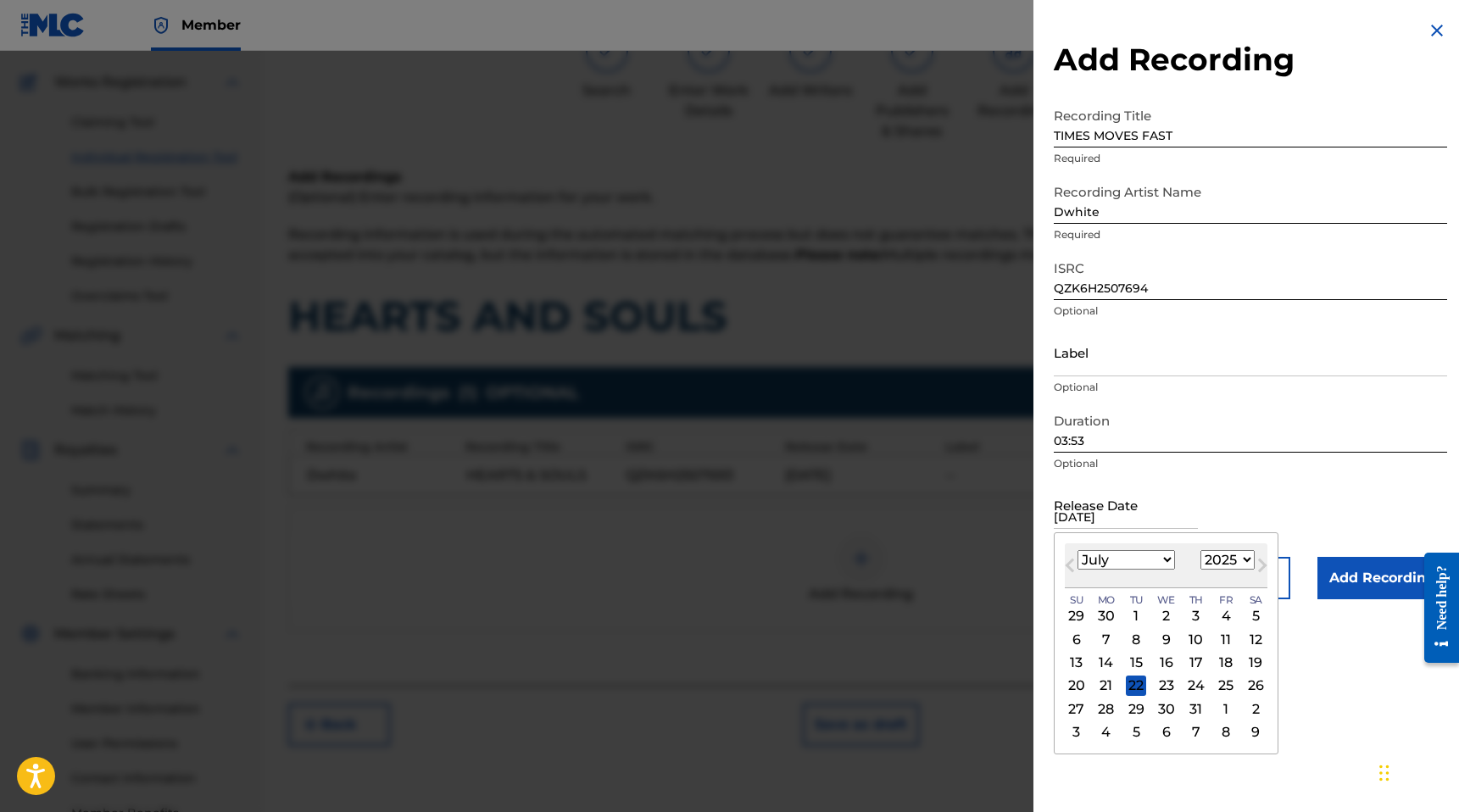
select select "3"
click at [1222, 642] on div "11" at bounding box center [1225, 638] width 20 height 20
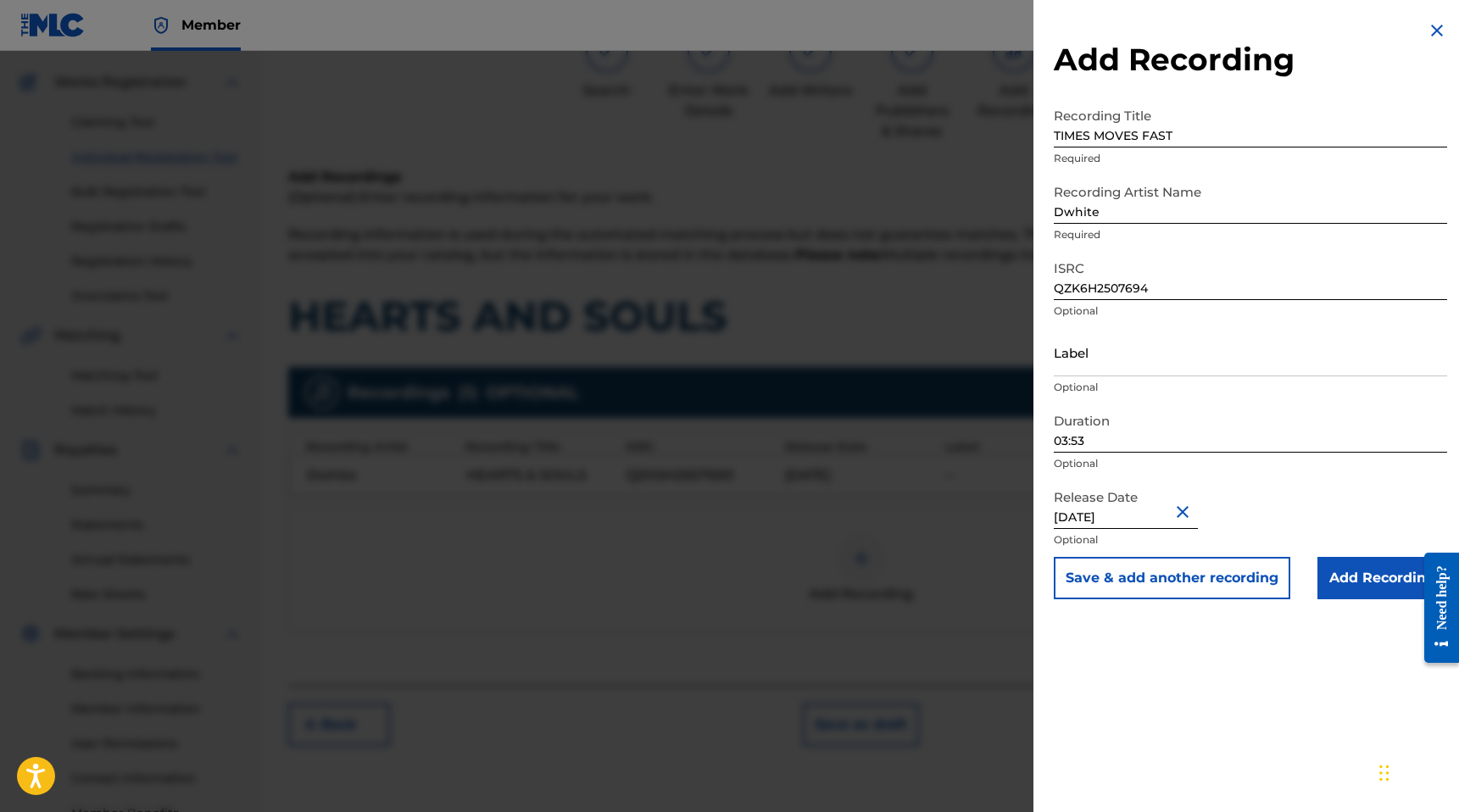
click at [1244, 472] on div "Duration 03:53 Optional" at bounding box center [1250, 443] width 393 height 76
click at [1450, 640] on div "Need help?" at bounding box center [1442, 608] width 23 height 85
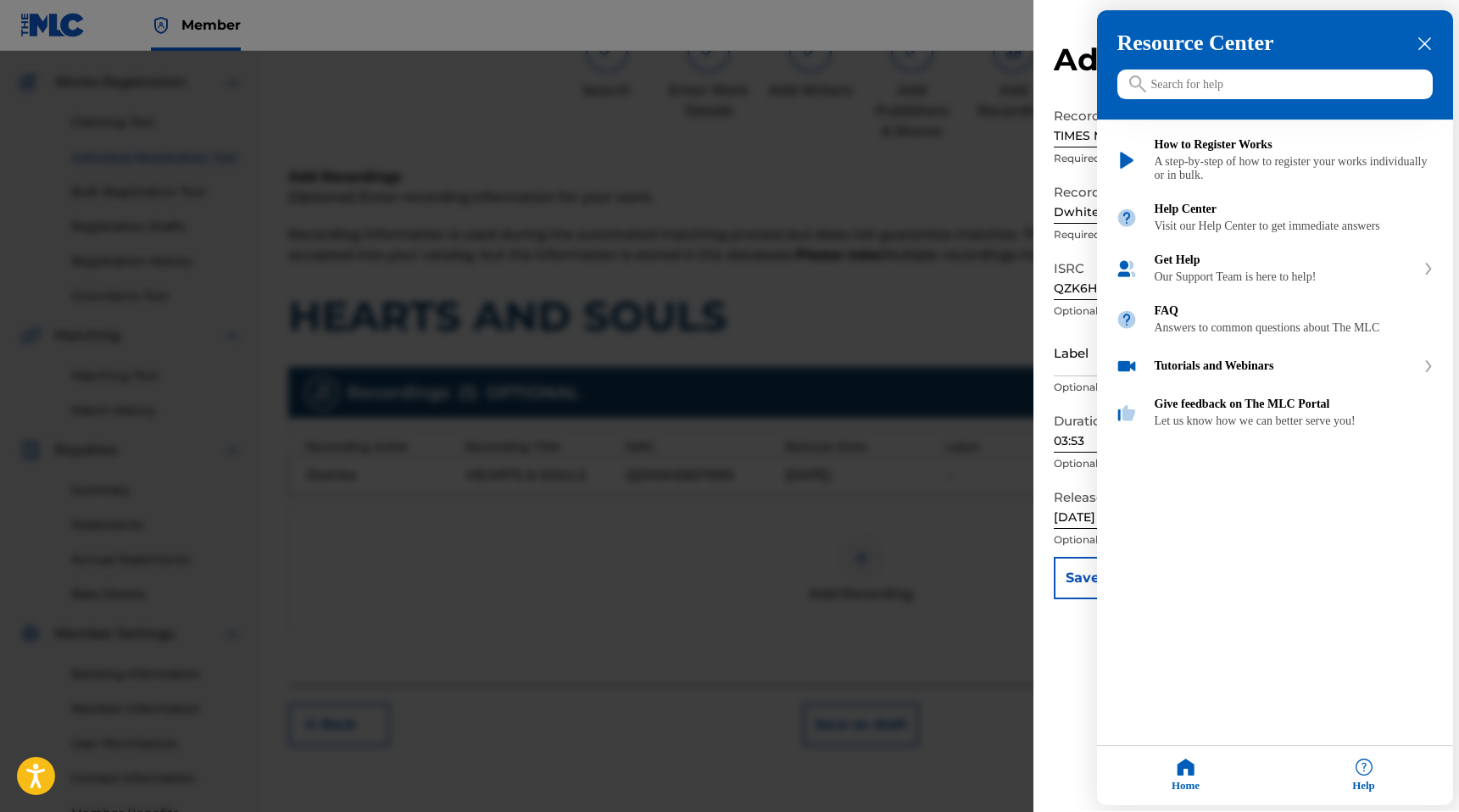
click at [1423, 43] on icon "close resource center" at bounding box center [1424, 44] width 13 height 13
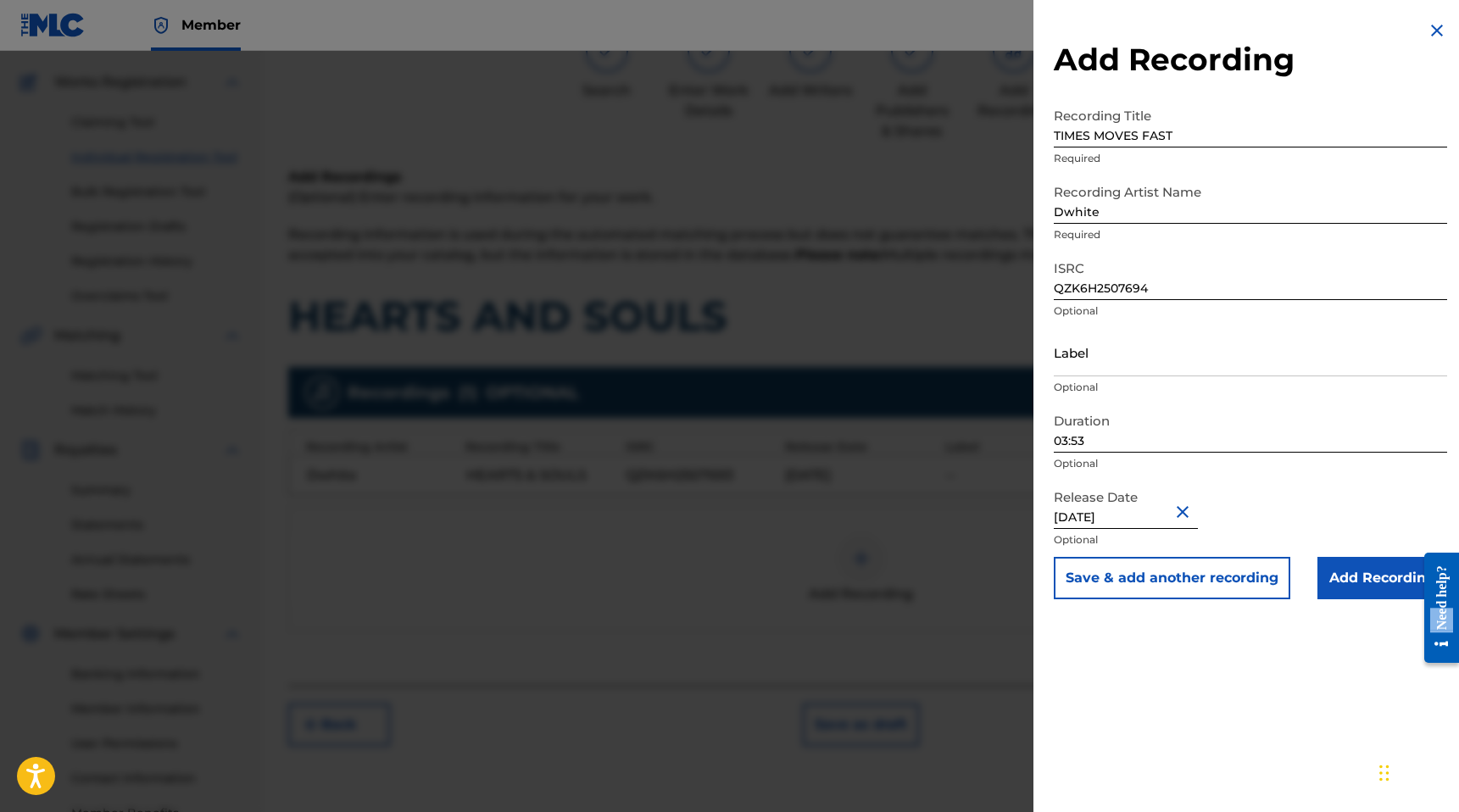
drag, startPoint x: 1449, startPoint y: 608, endPoint x: 1450, endPoint y: 383, distance: 225.0
click at [1450, 540] on html "Need help? Resource Center Help Get the help you need from our knowledge base N…" at bounding box center [1435, 608] width 48 height 136
click at [1343, 513] on div "Release Date [DATE] Optional" at bounding box center [1250, 518] width 393 height 76
click at [1228, 584] on button "Save & add another recording" at bounding box center [1172, 578] width 236 height 43
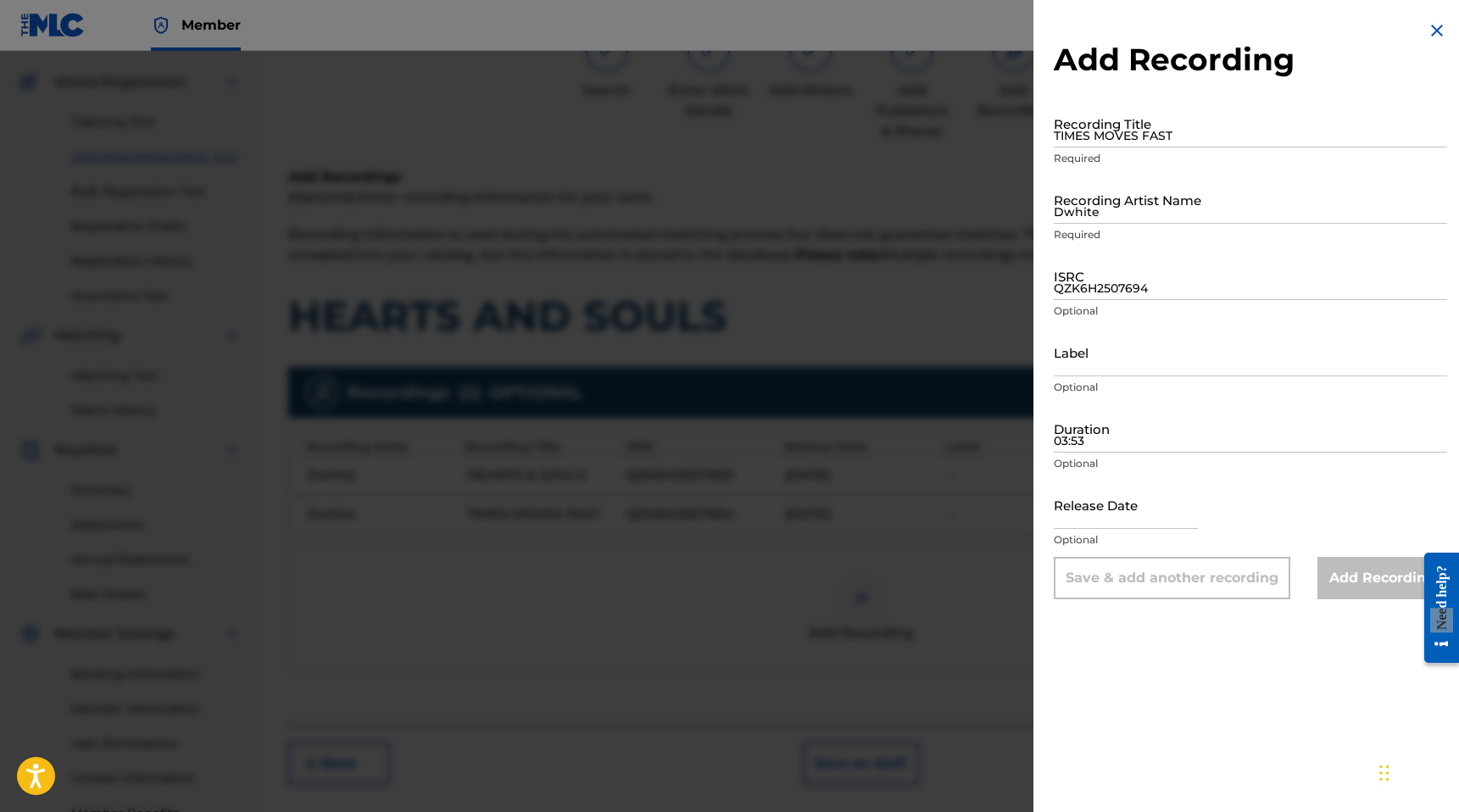
click at [1432, 18] on div "Add Recording Recording Title TIMES MOVES FAST Required Recording Artist Name D…" at bounding box center [1251, 310] width 434 height 620
click at [1429, 29] on img at bounding box center [1436, 30] width 20 height 20
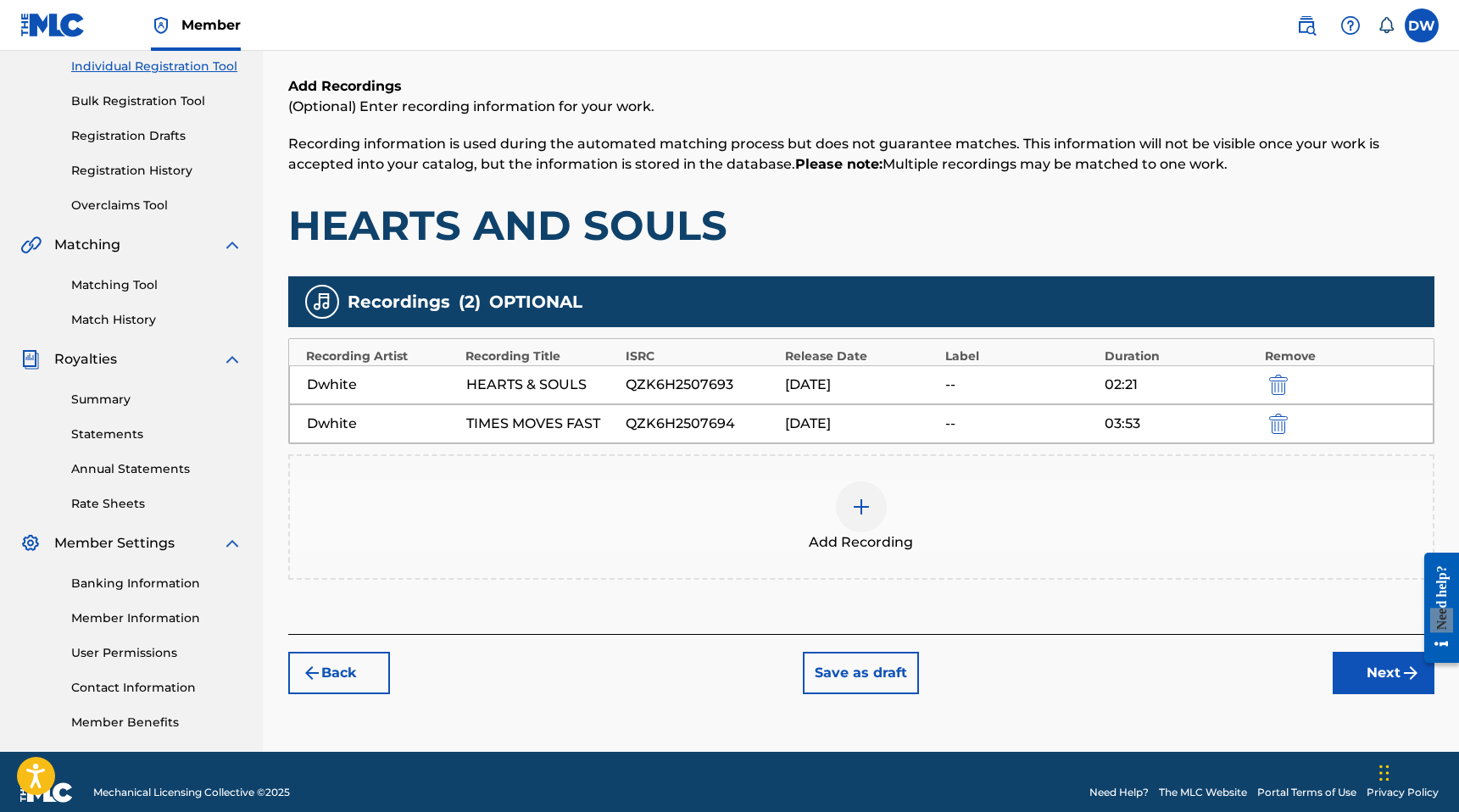
scroll to position [239, 0]
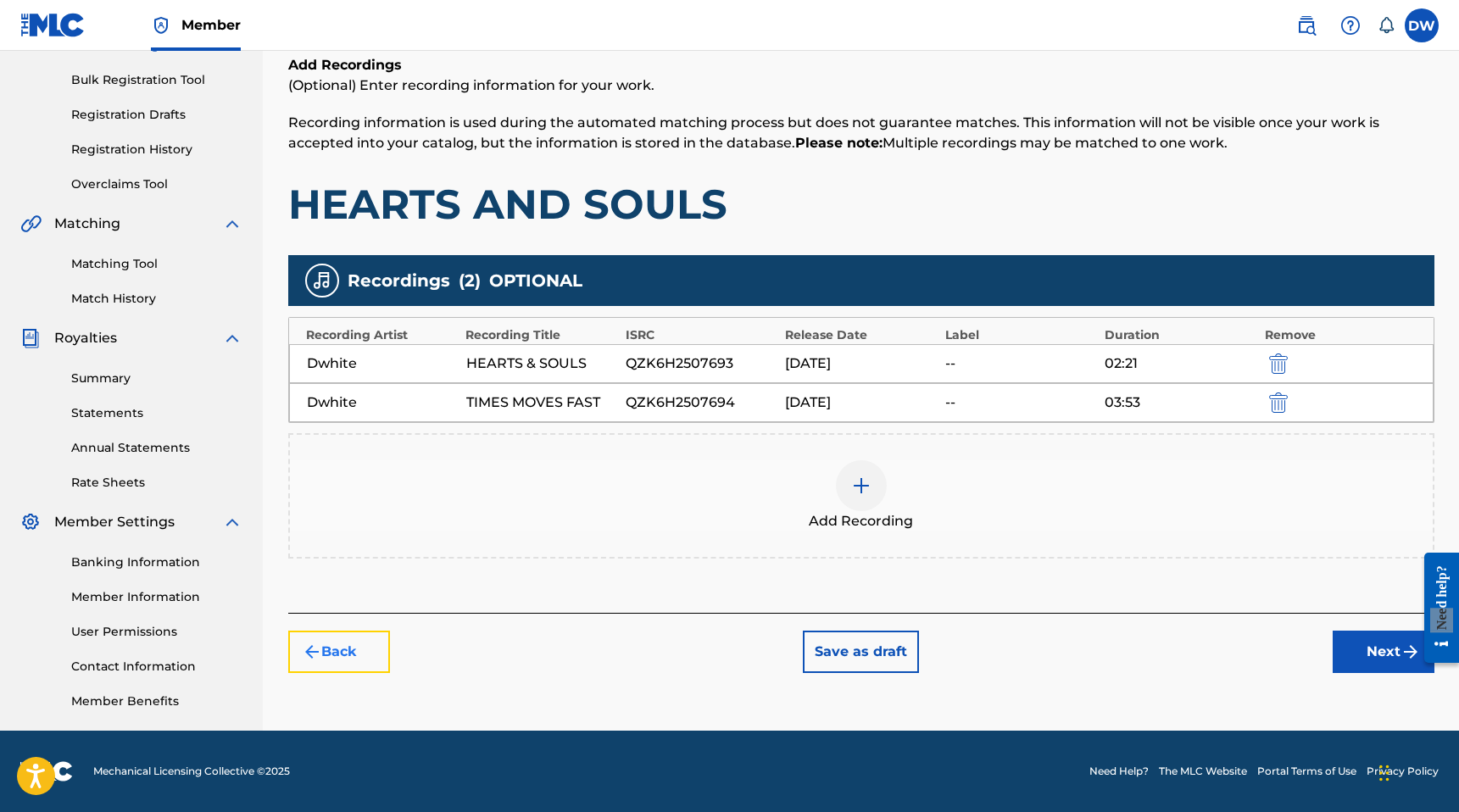
click at [356, 644] on button "Back" at bounding box center [339, 651] width 102 height 43
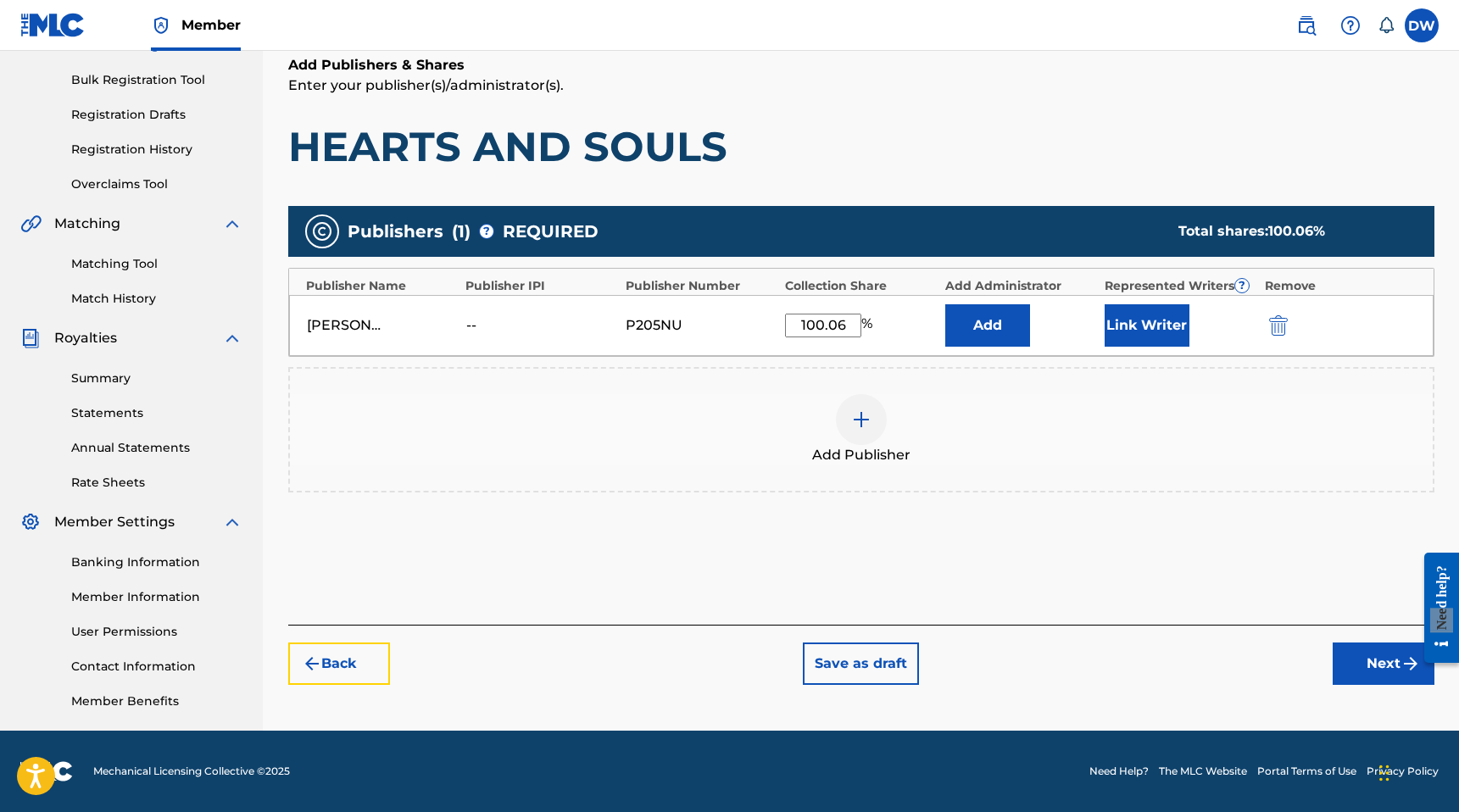
click at [356, 644] on button "Back" at bounding box center [339, 663] width 102 height 43
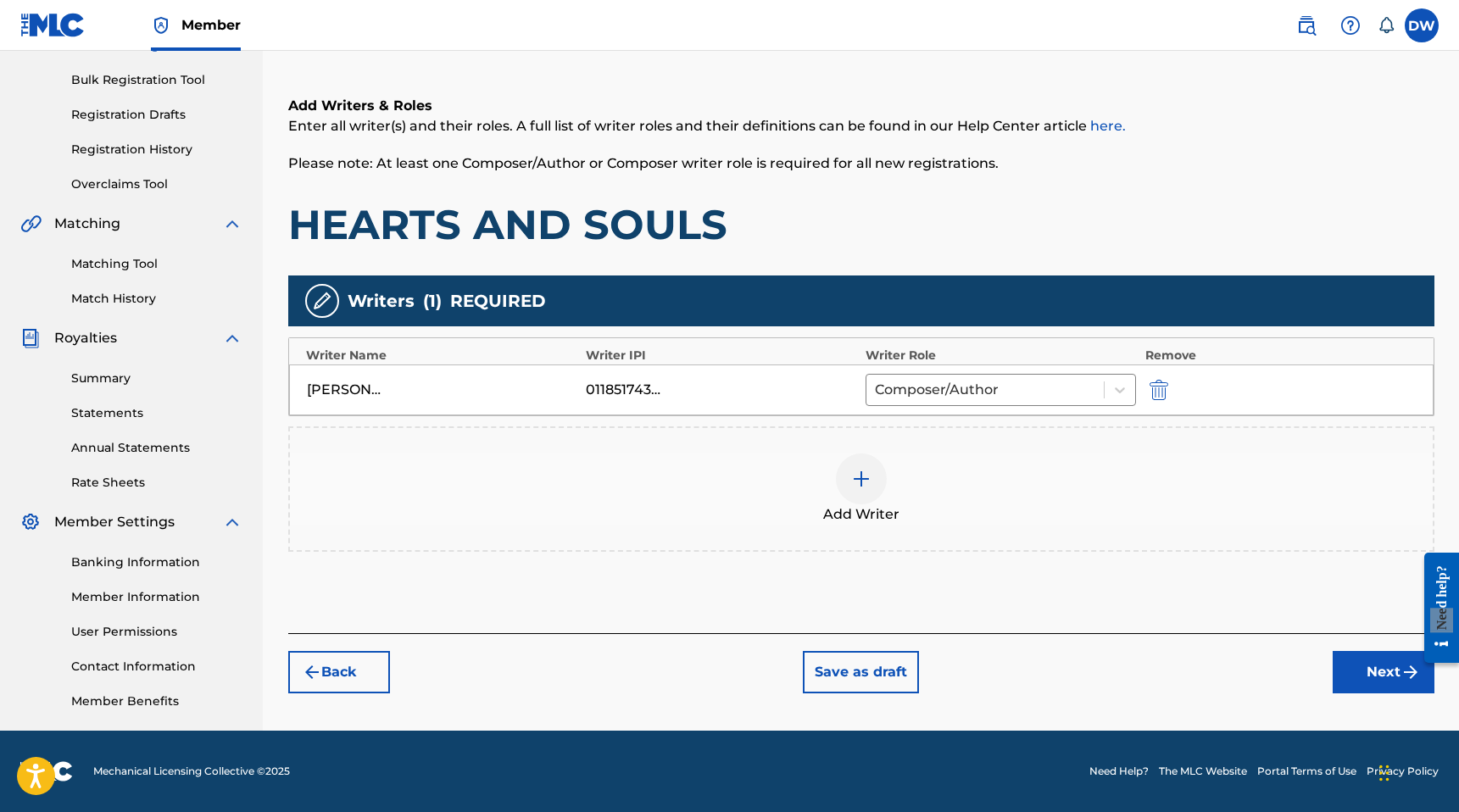
click at [356, 644] on div "Back Save as draft Next" at bounding box center [862, 663] width 1146 height 60
click at [337, 670] on button "Back" at bounding box center [339, 672] width 102 height 43
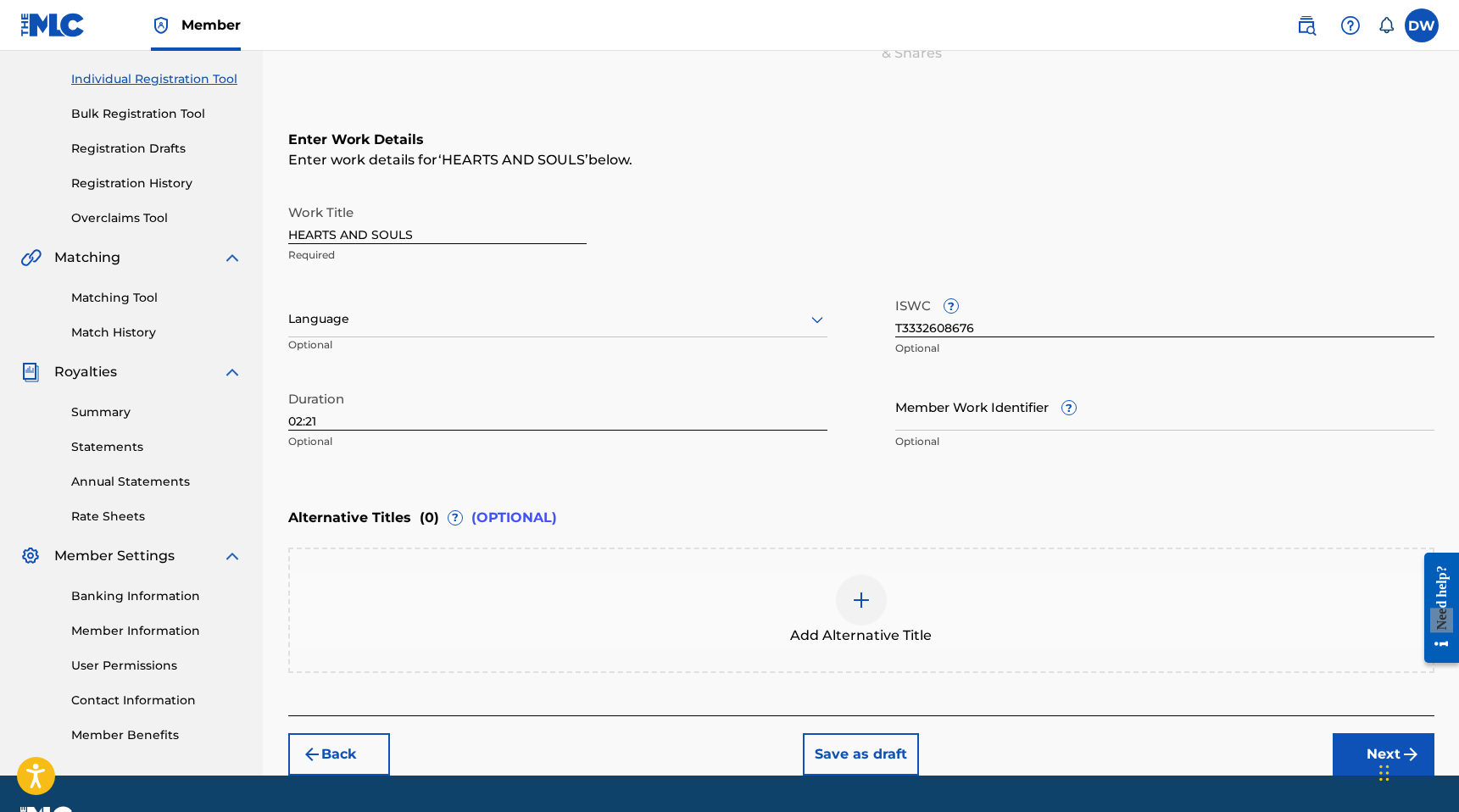
scroll to position [216, 0]
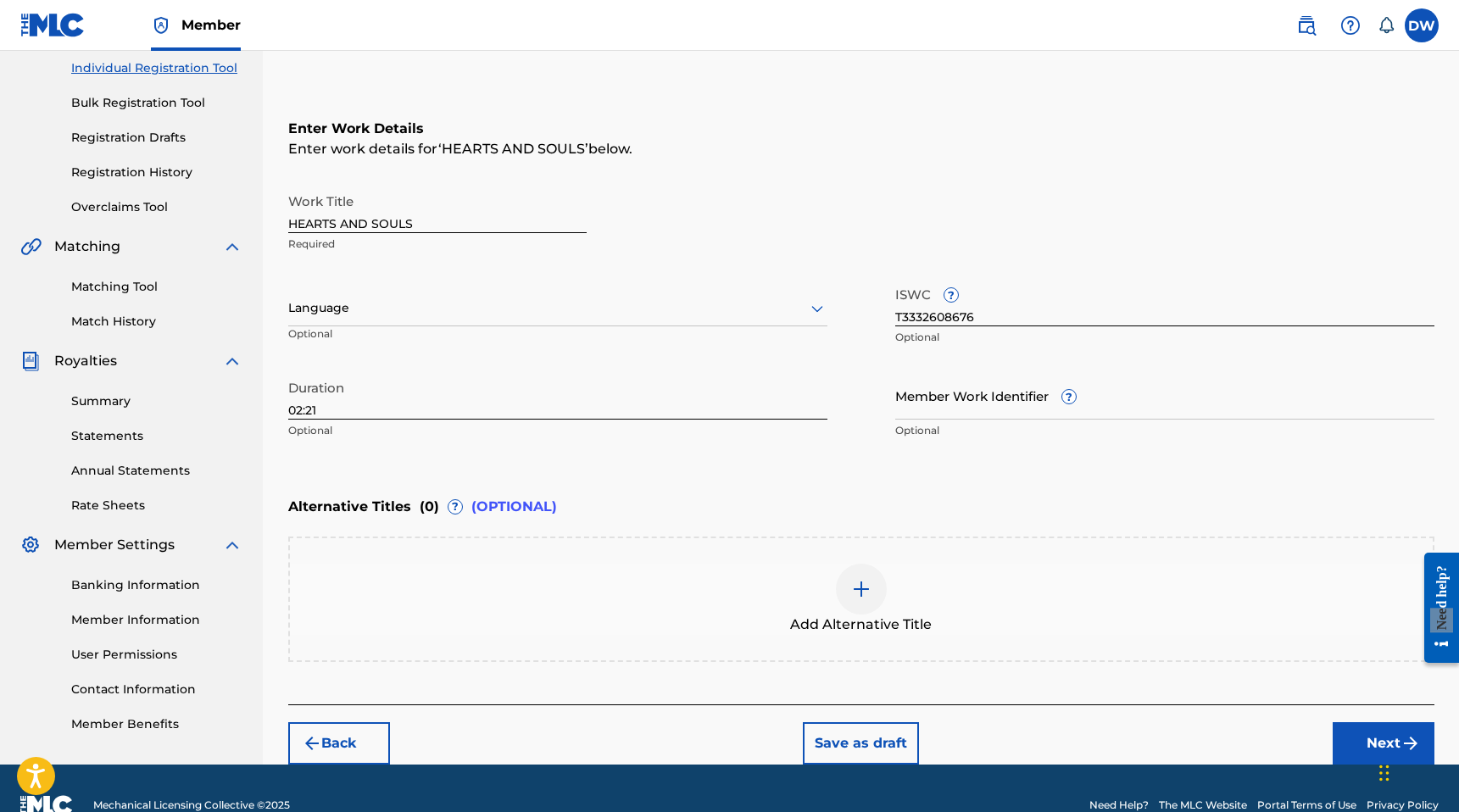
click at [432, 233] on div "Work Title HEARTS AND SOULS Required" at bounding box center [438, 223] width 299 height 76
click at [353, 222] on input "HEARTS AND SOULS" at bounding box center [438, 209] width 299 height 49
click at [411, 219] on input "HEARTS & SOULS" at bounding box center [438, 209] width 299 height 49
type input "HEARTS & SOULS (+)"
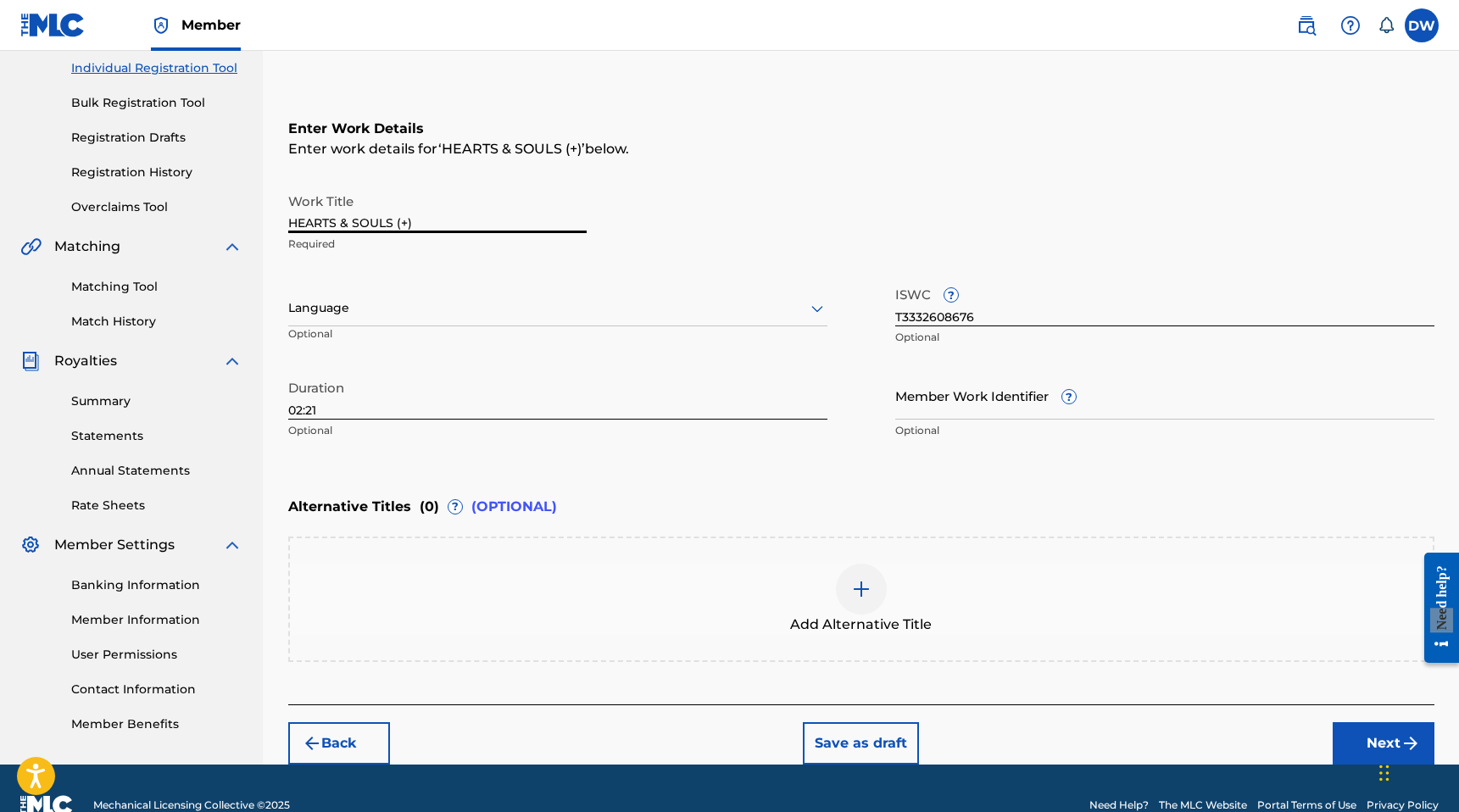
drag, startPoint x: 321, startPoint y: 413, endPoint x: 238, endPoint y: 413, distance: 83.0
click at [238, 413] on main "[PERSON_NAME] Summary Catalog Works Registration Claiming Tool Individual Regis…" at bounding box center [730, 300] width 1459 height 930
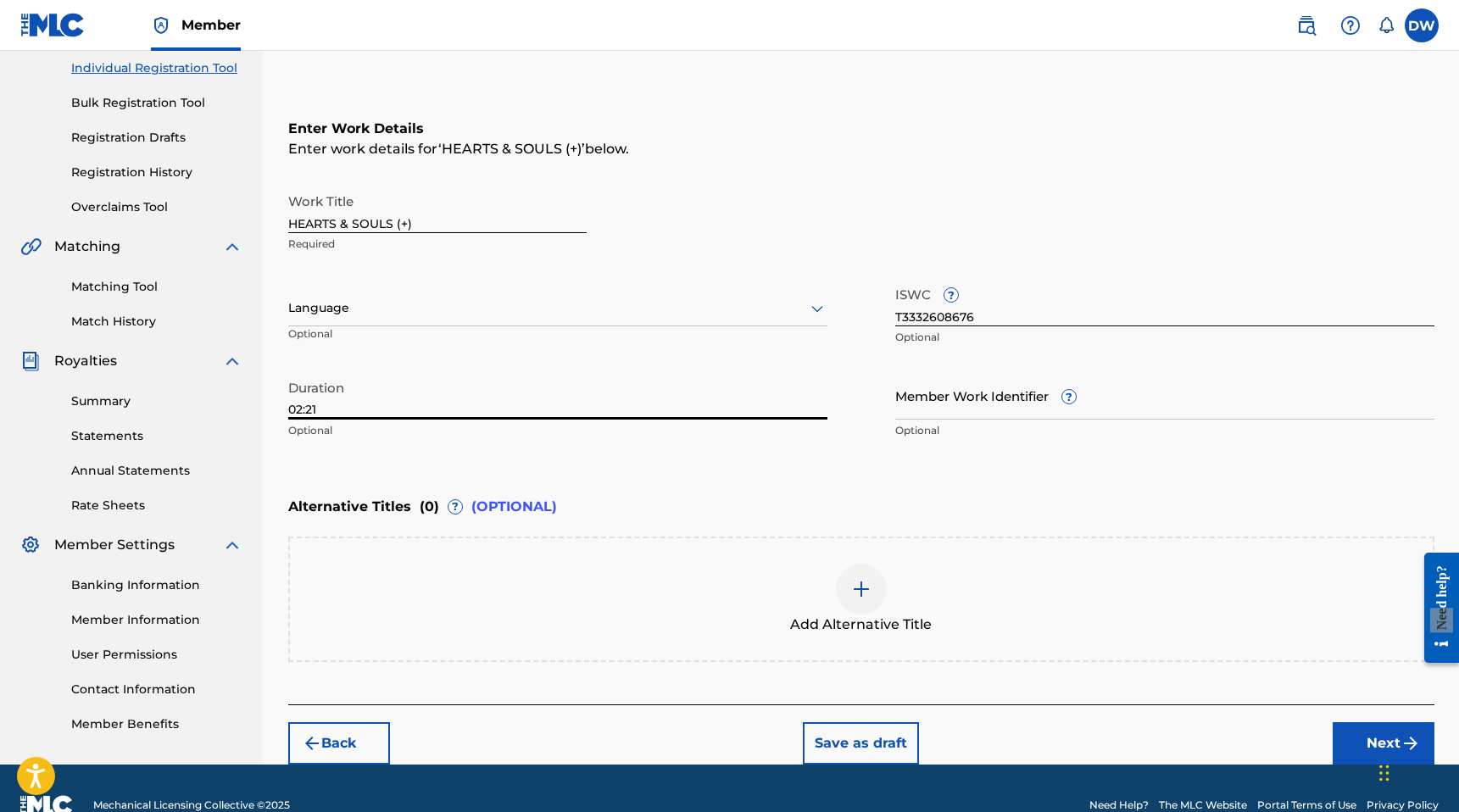
click at [353, 408] on input "02:21" at bounding box center [558, 396] width 539 height 49
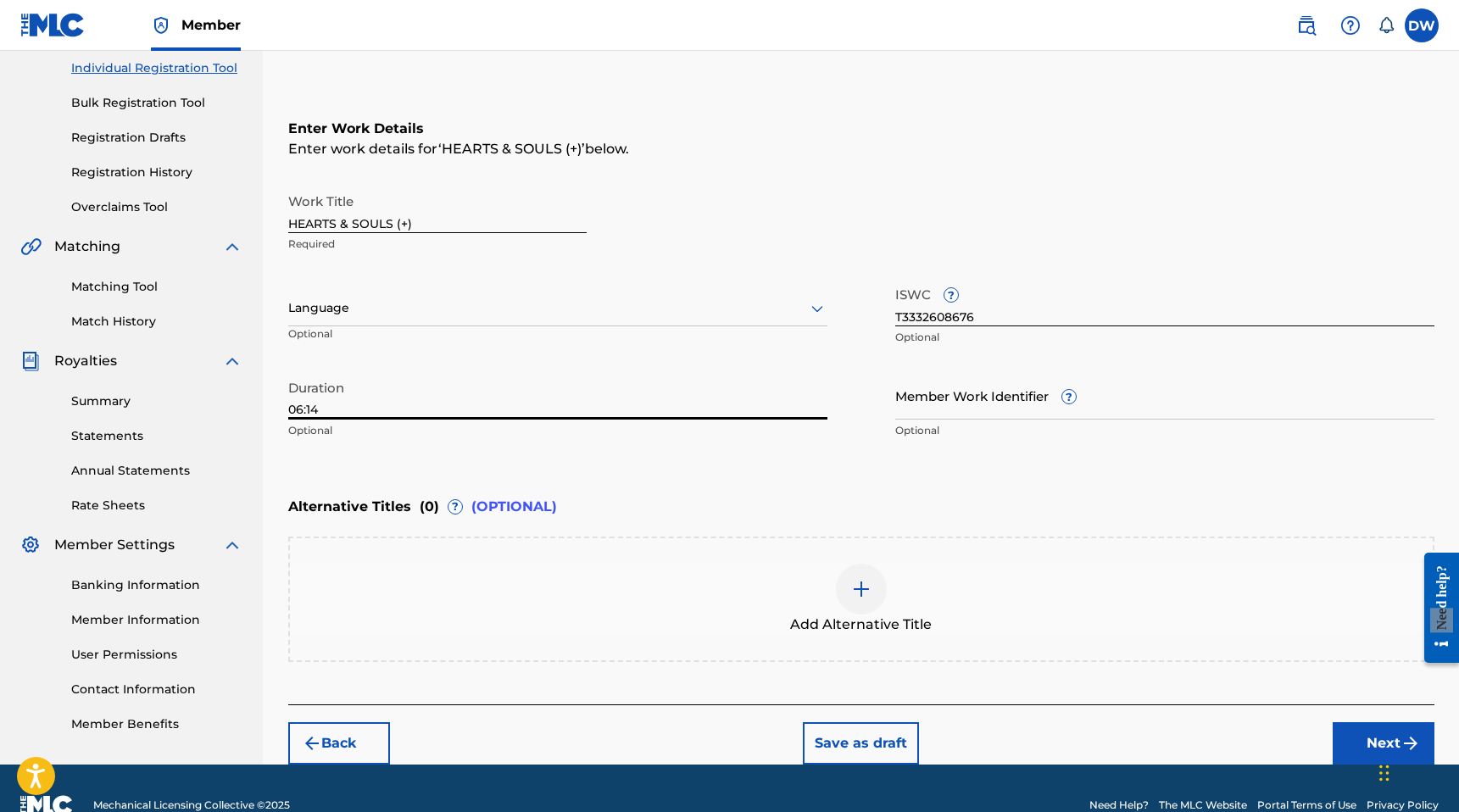
scroll to position [249, 0]
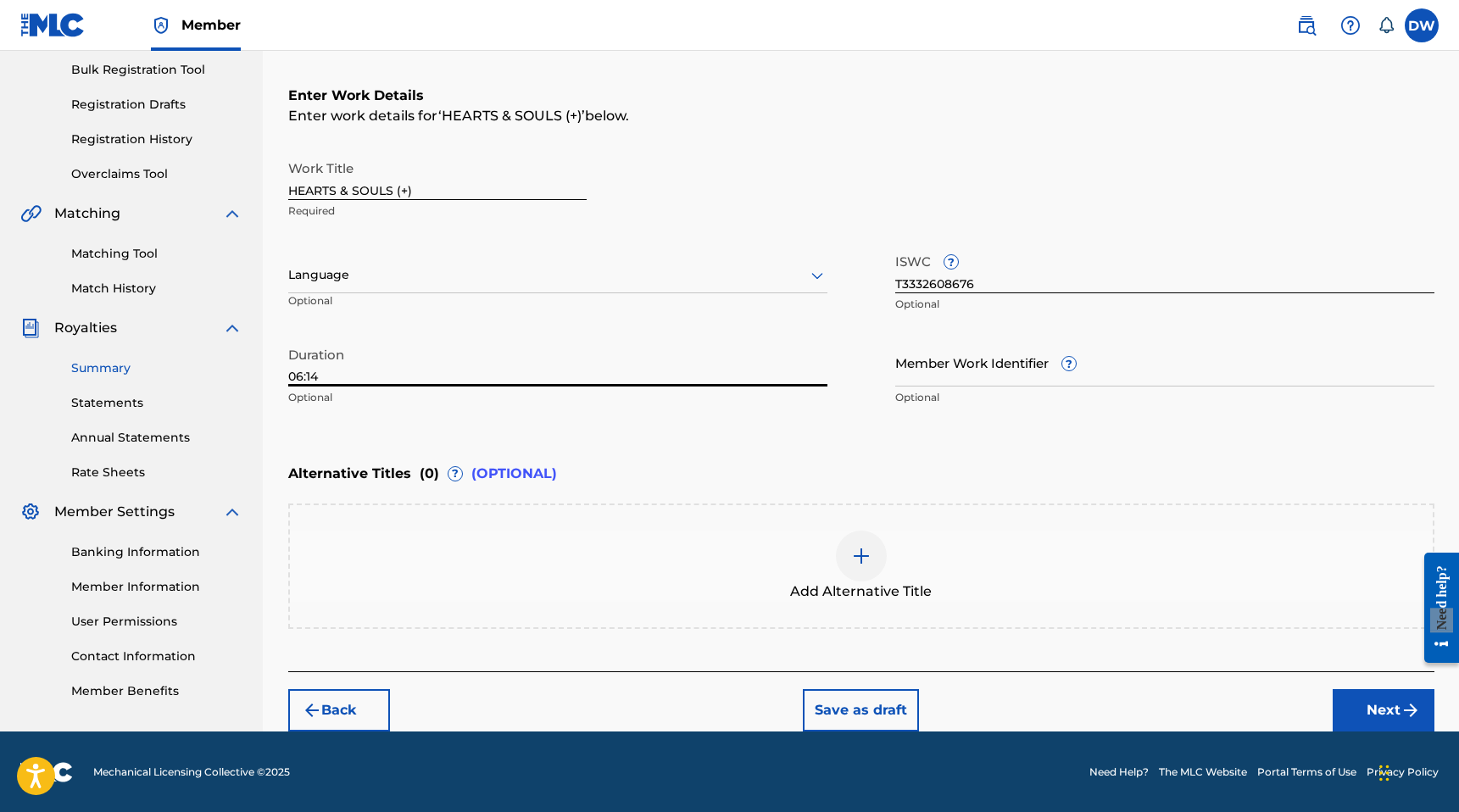
drag, startPoint x: 360, startPoint y: 369, endPoint x: 231, endPoint y: 369, distance: 129.0
click at [231, 369] on main "[PERSON_NAME] Summary Catalog Works Registration Claiming Tool Individual Regis…" at bounding box center [730, 267] width 1459 height 930
type input "02:21"
click at [469, 188] on input "HEARTS & SOULS (+)" at bounding box center [438, 176] width 299 height 49
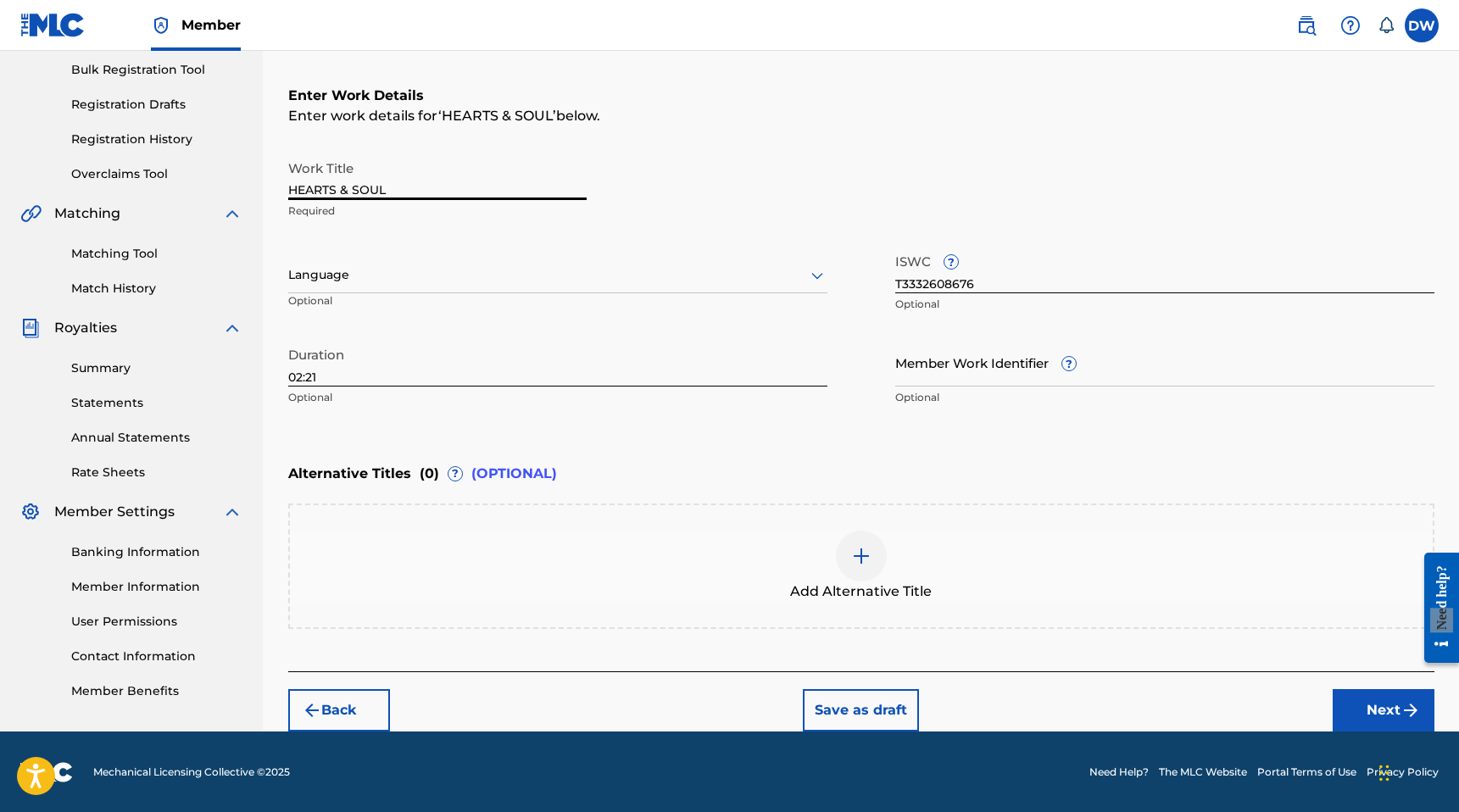
type input "HEARTS & SOULS"
click at [1368, 703] on button "Next" at bounding box center [1383, 710] width 102 height 43
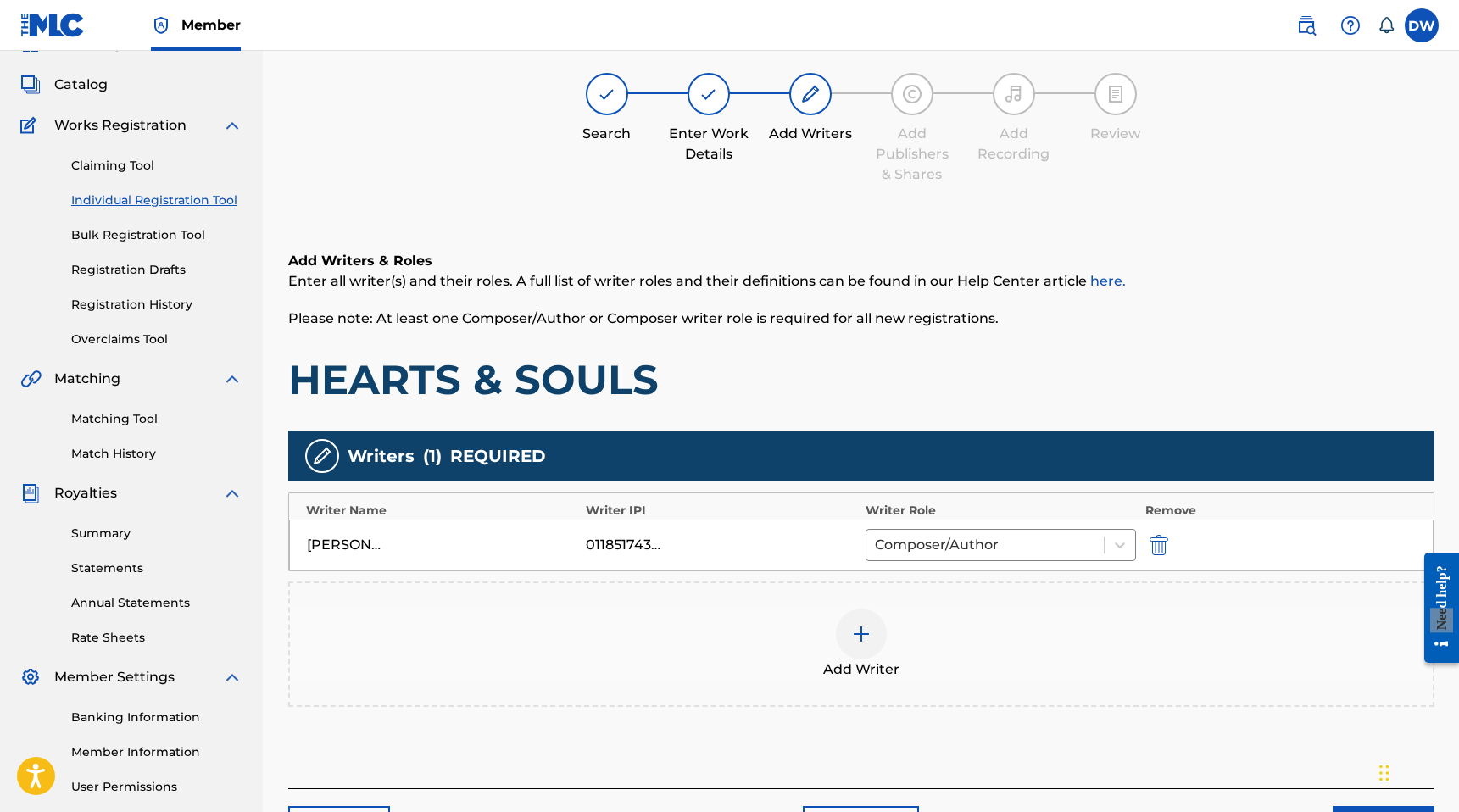
scroll to position [76, 0]
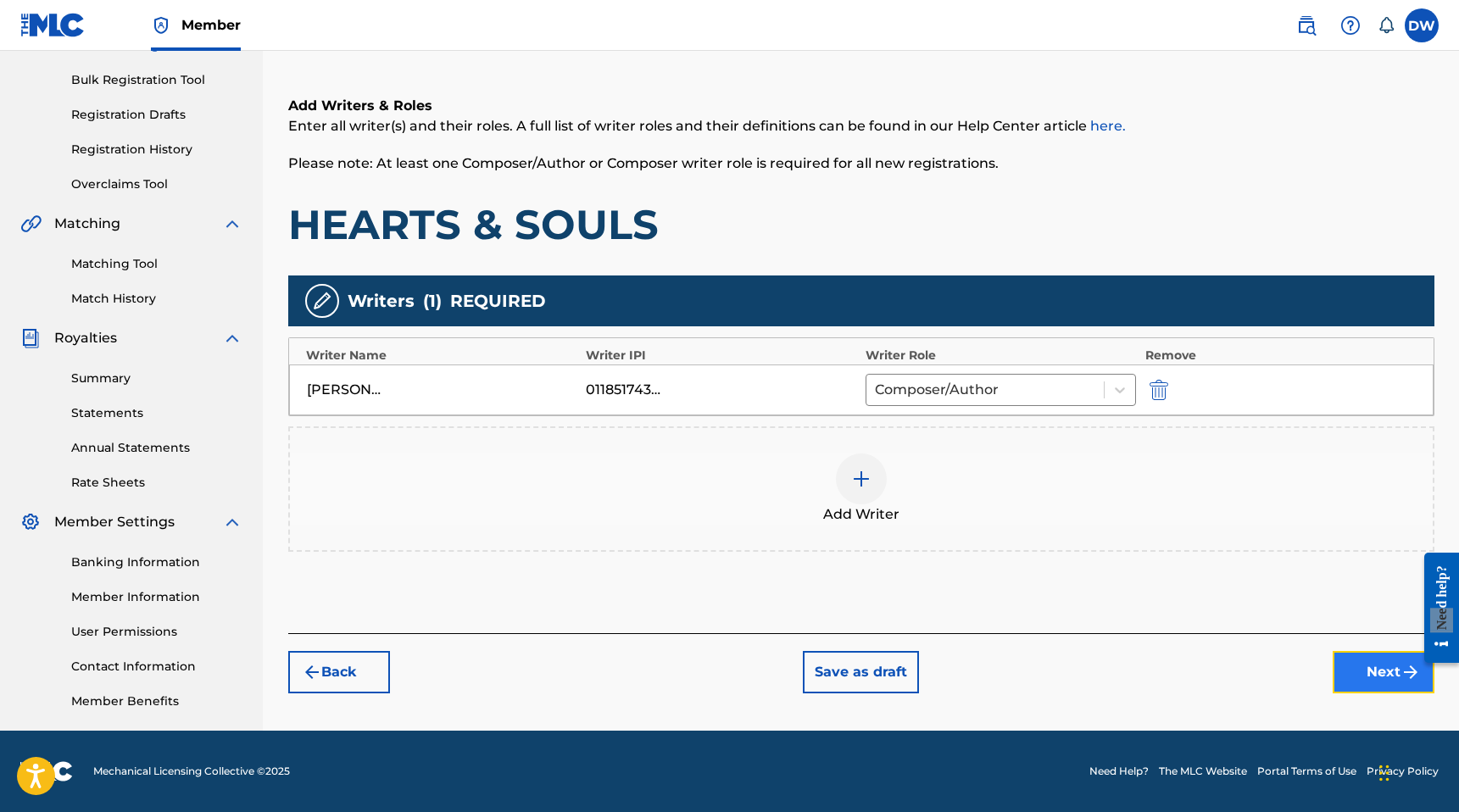
click at [1380, 676] on button "Next" at bounding box center [1383, 672] width 102 height 43
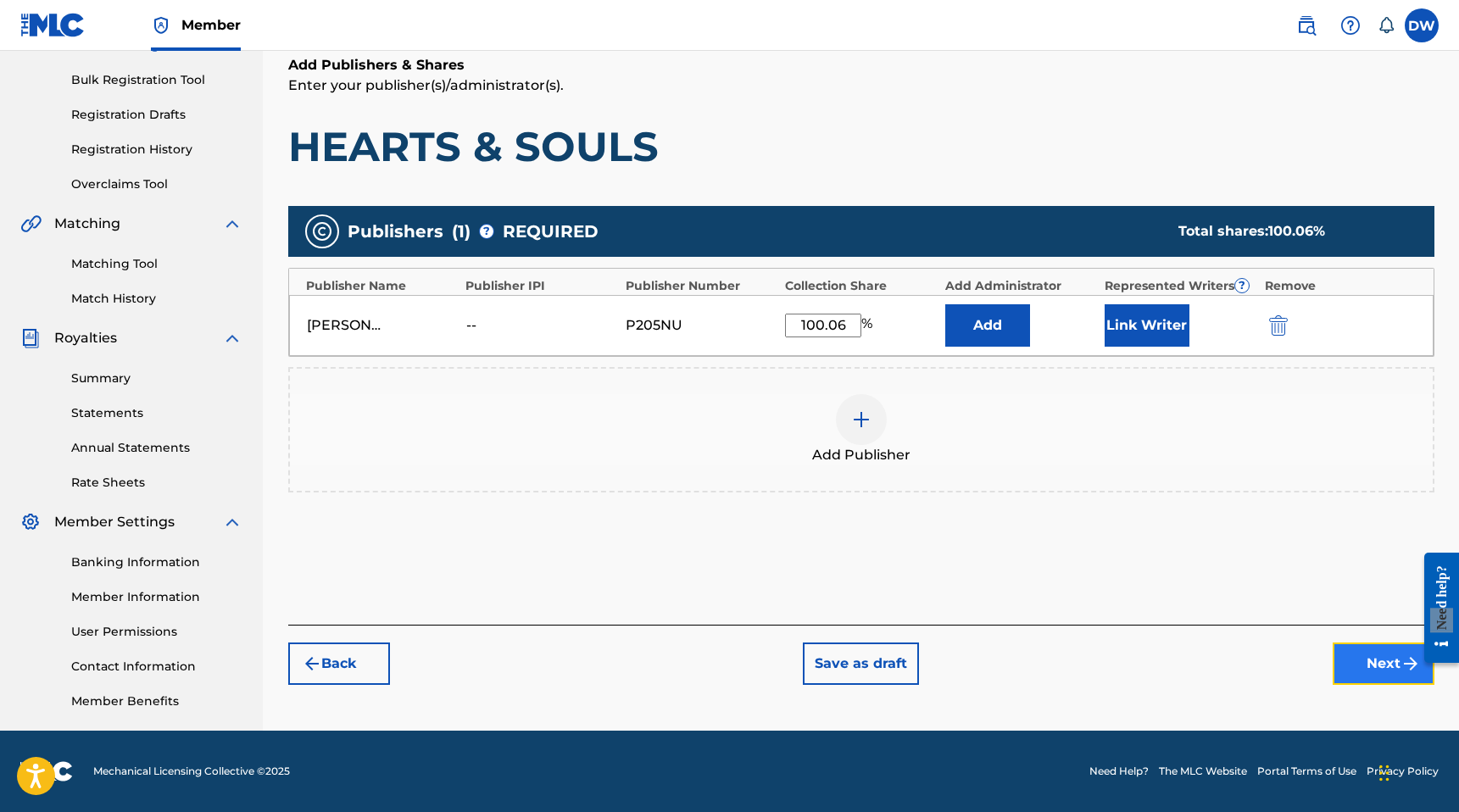
click at [1357, 666] on button "Next" at bounding box center [1383, 663] width 102 height 43
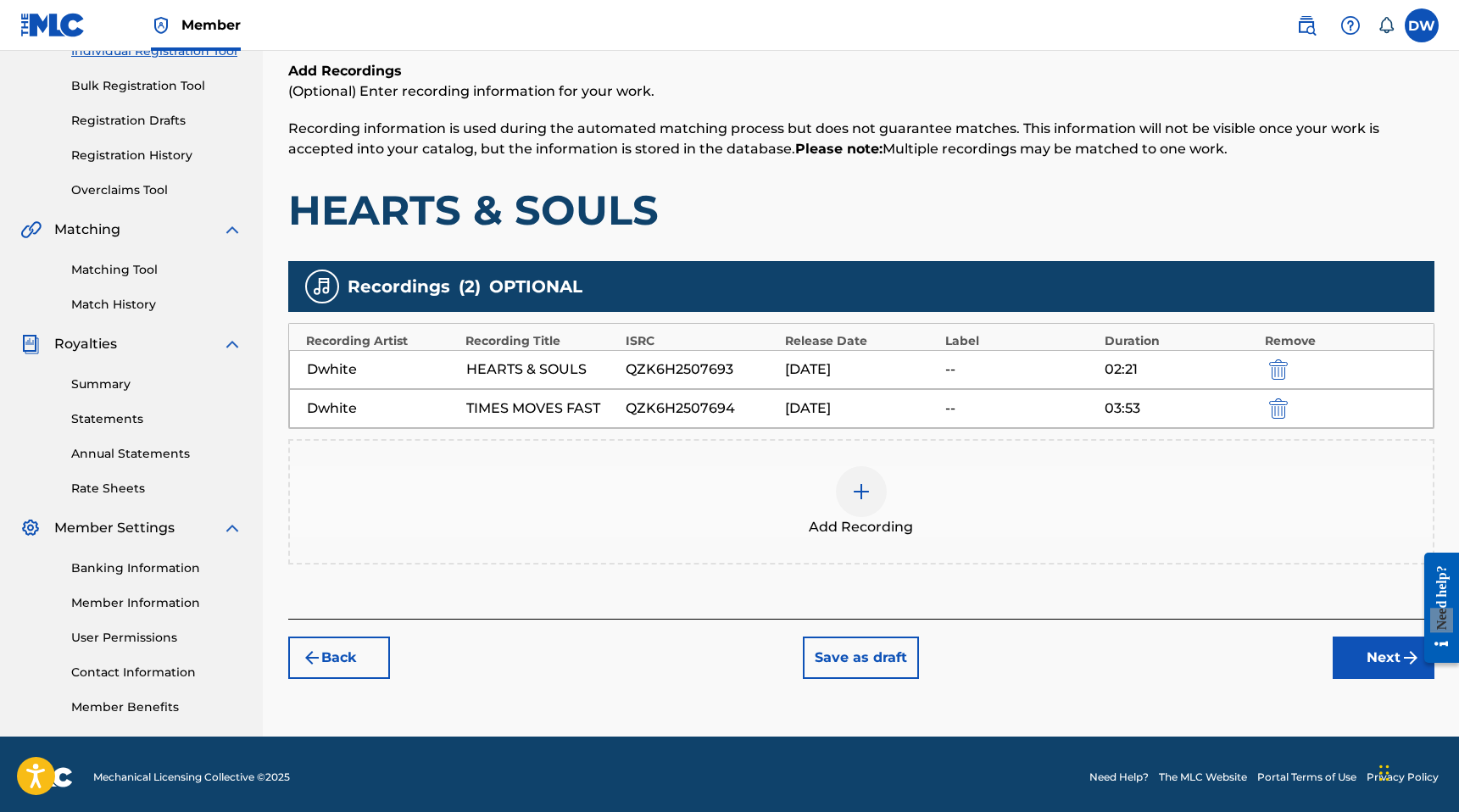
scroll to position [239, 0]
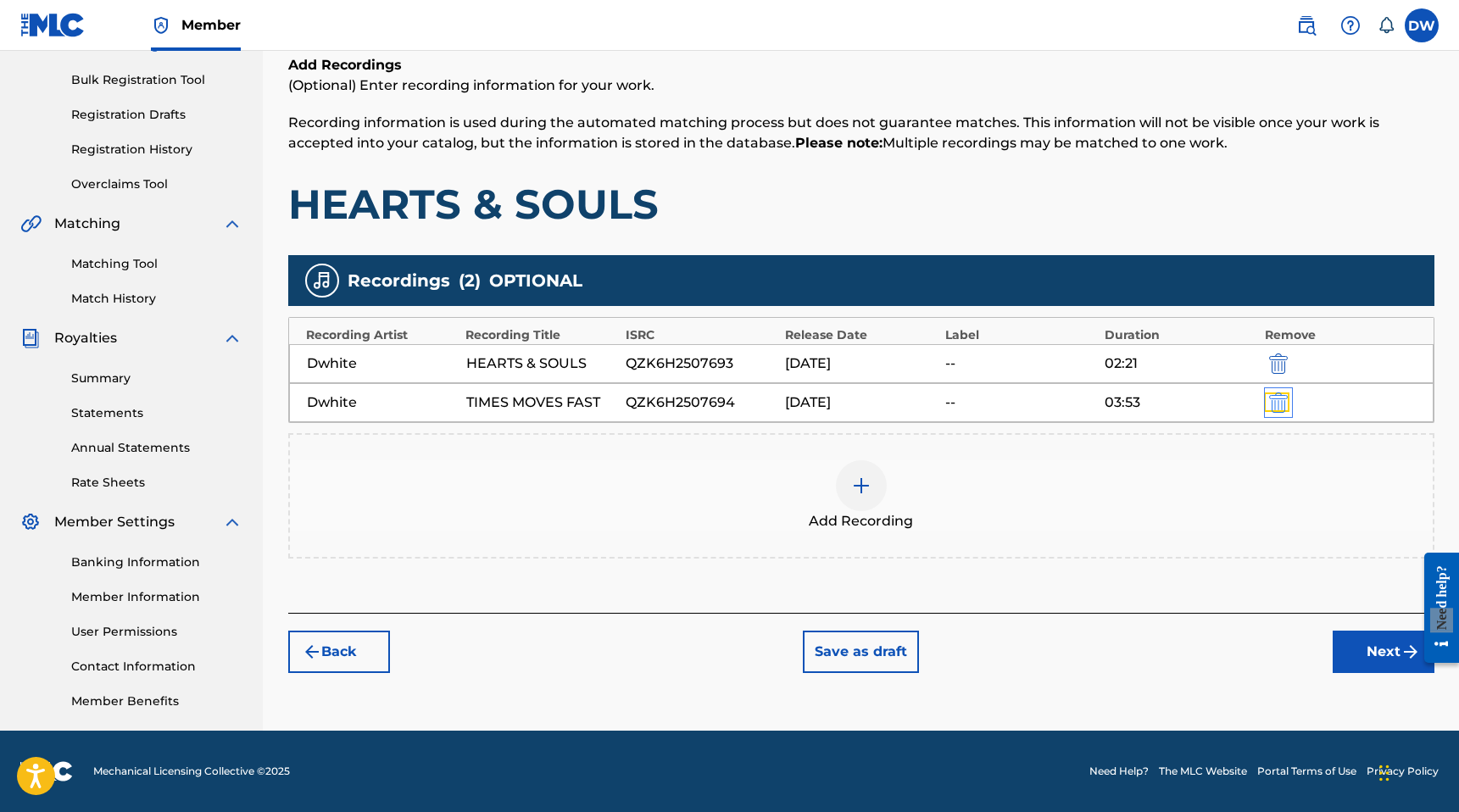
click at [1285, 400] on img "submit" at bounding box center [1277, 402] width 18 height 20
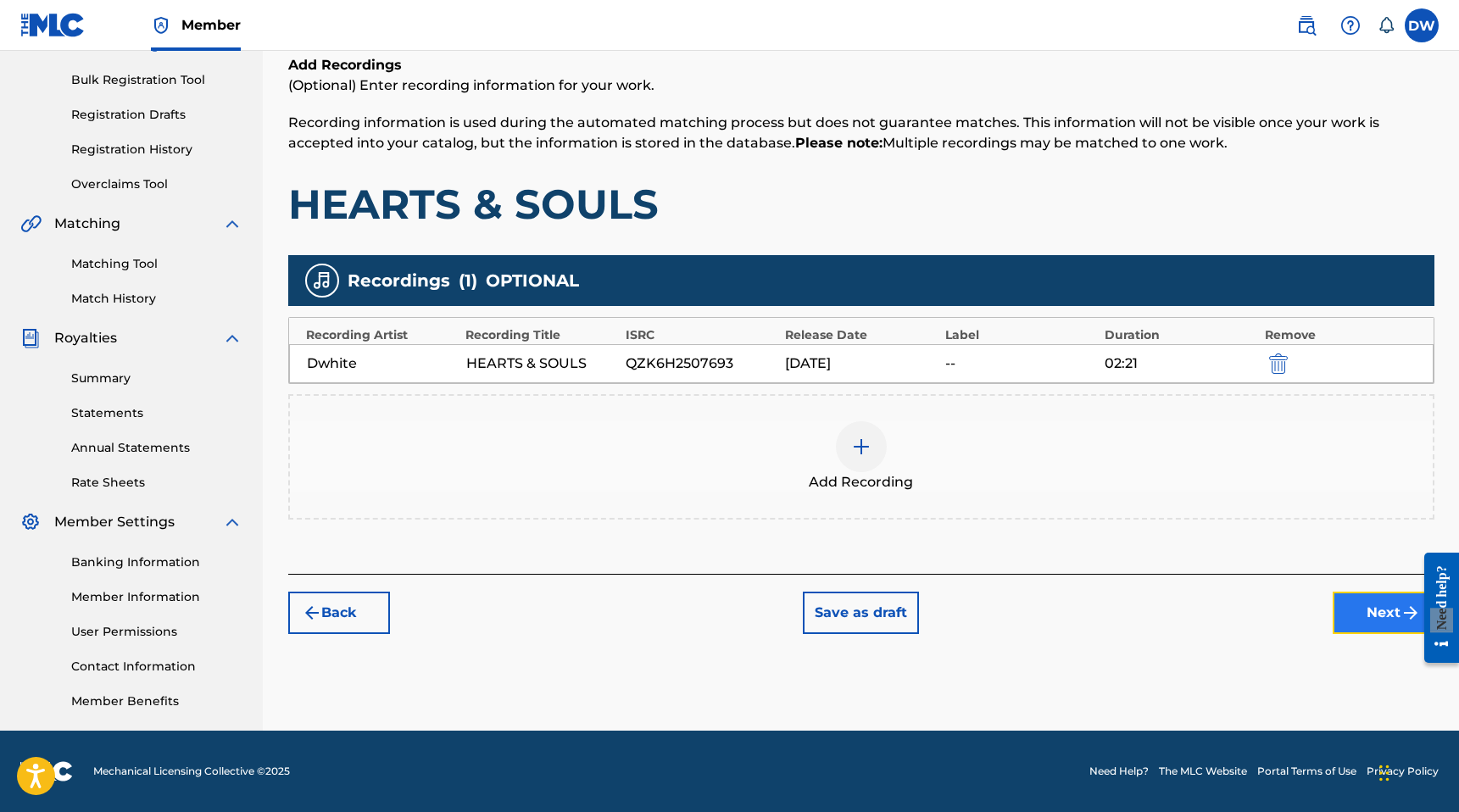
click at [1362, 610] on button "Next" at bounding box center [1383, 612] width 102 height 43
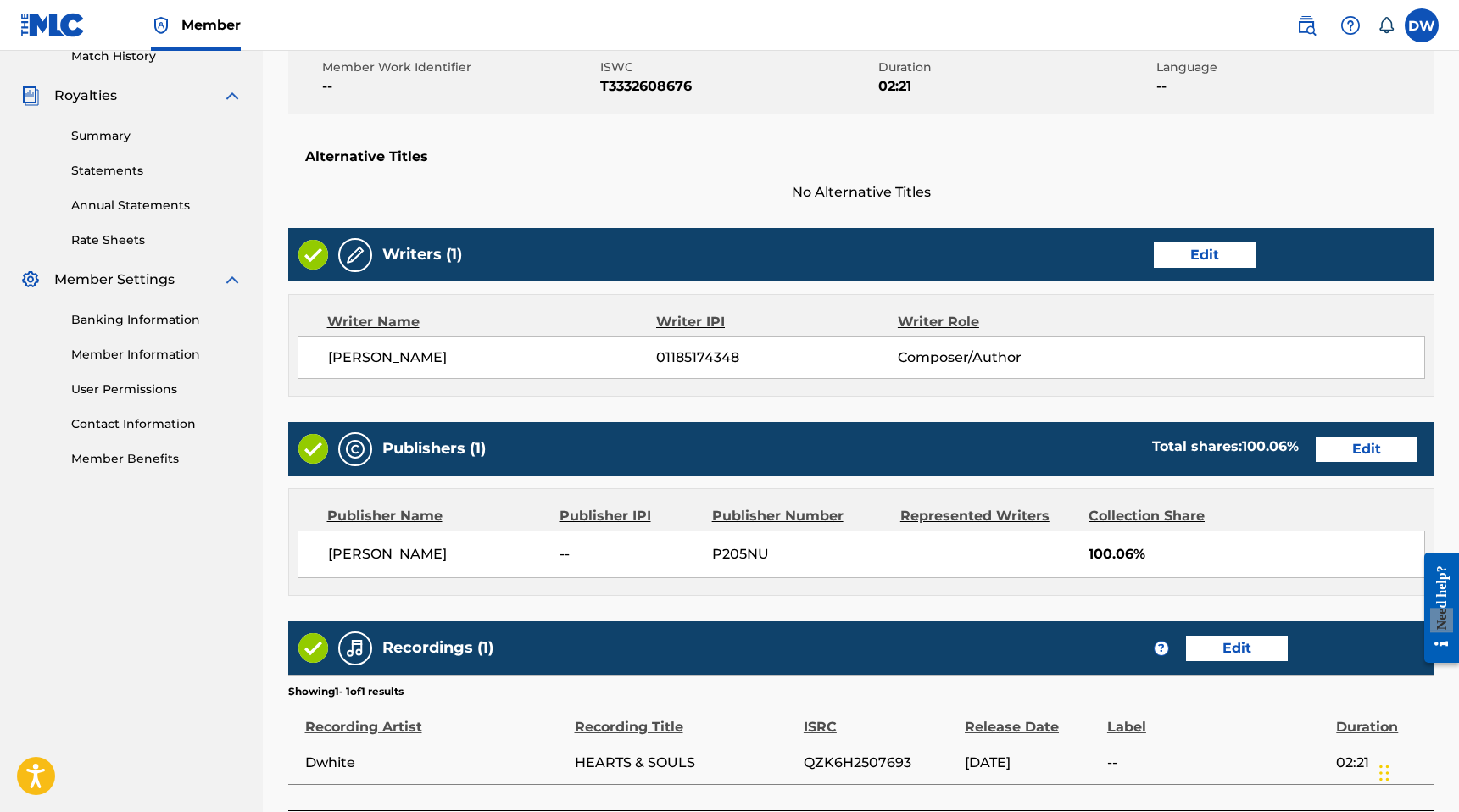
scroll to position [620, 0]
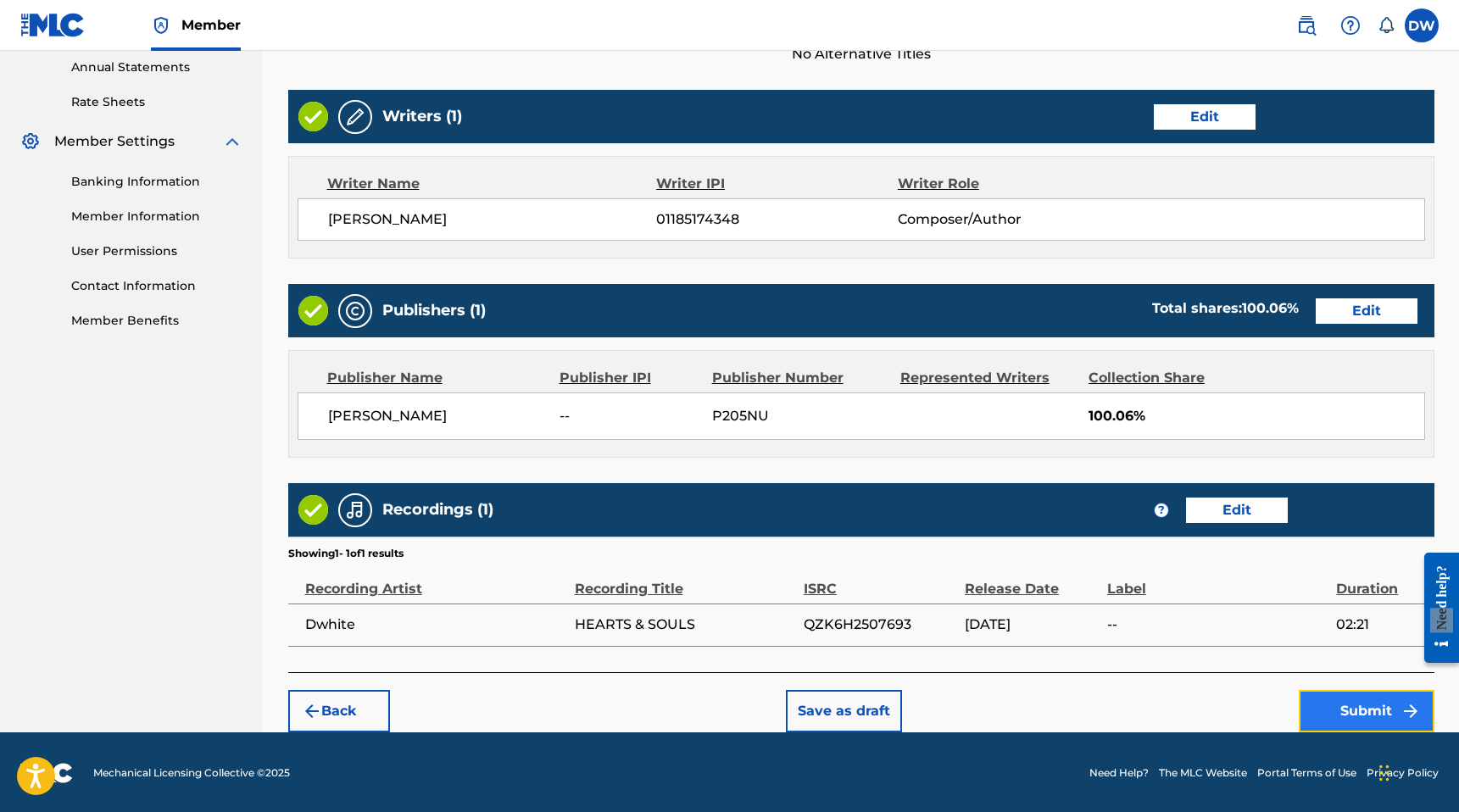
click at [1334, 698] on button "Submit" at bounding box center [1366, 711] width 135 height 43
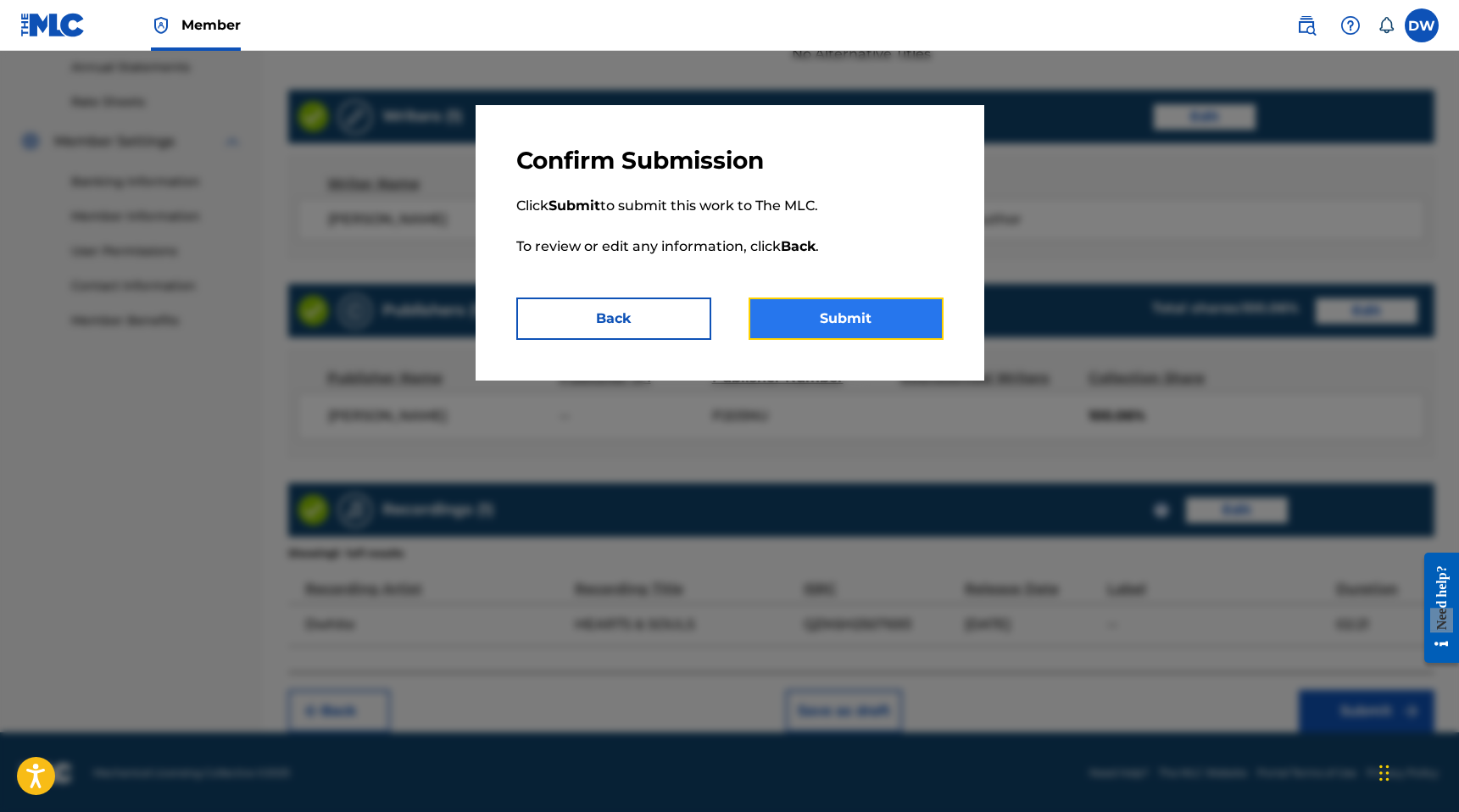
click at [828, 316] on button "Submit" at bounding box center [846, 319] width 195 height 43
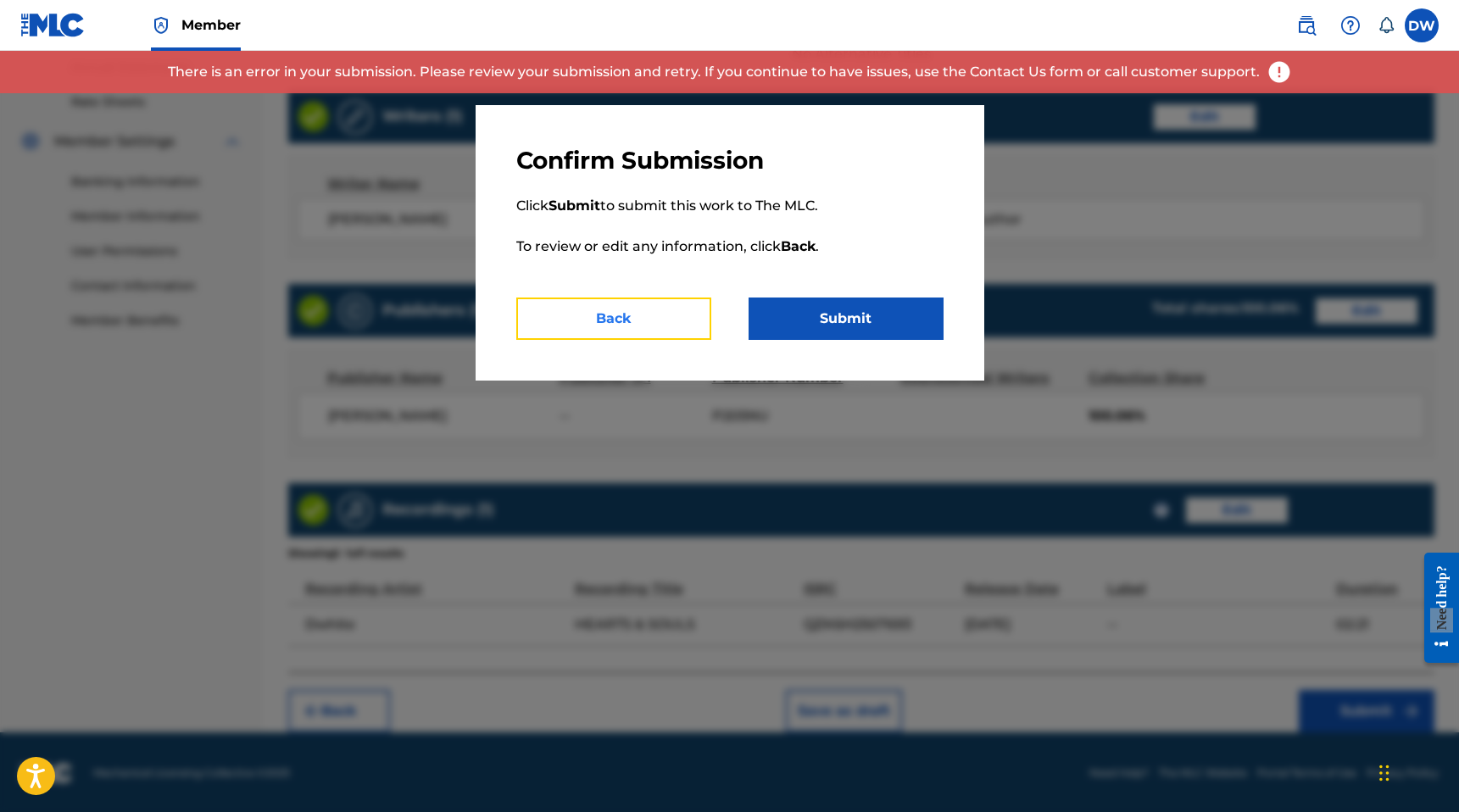
click at [661, 319] on button "Back" at bounding box center [613, 319] width 195 height 43
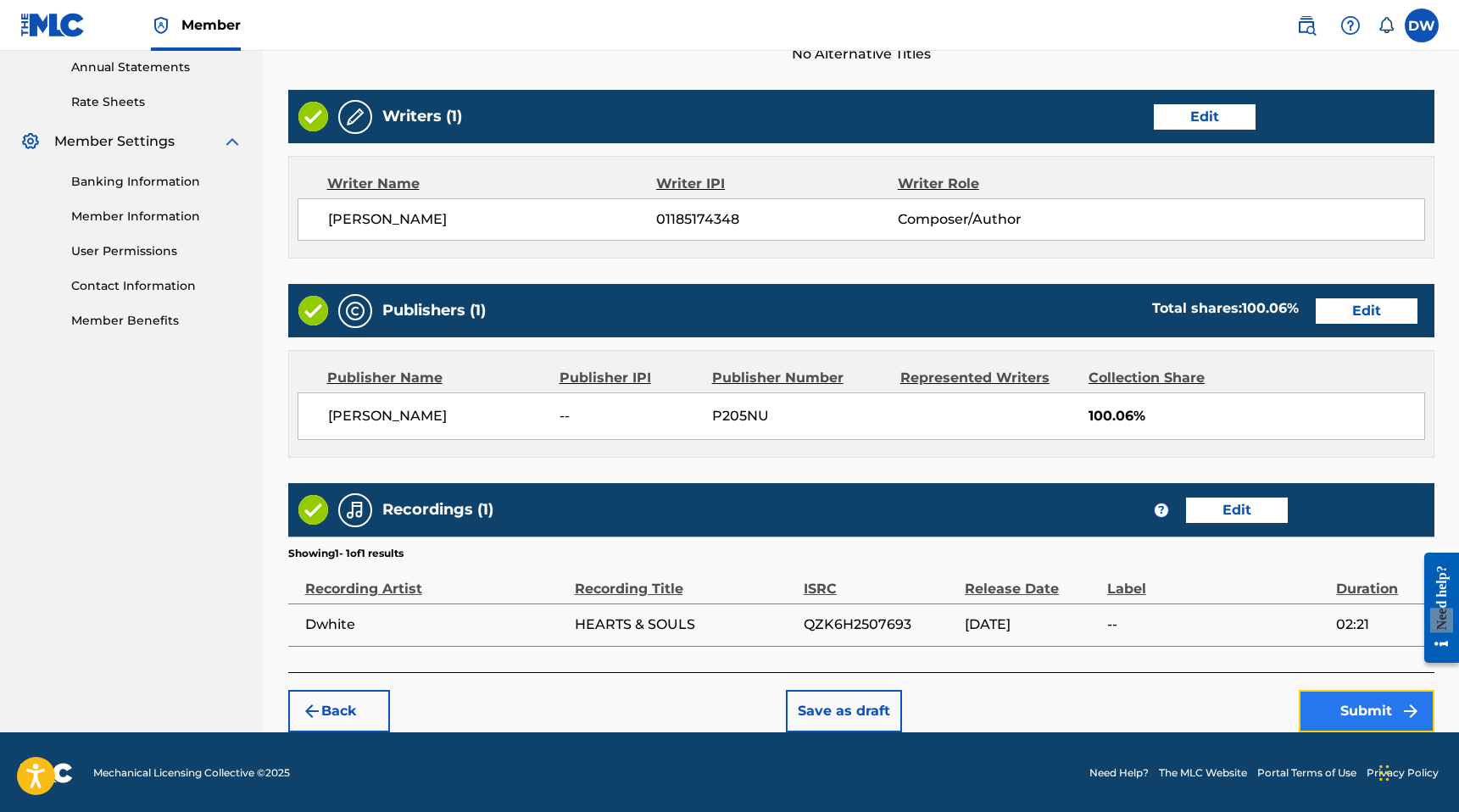
click at [1325, 713] on button "Submit" at bounding box center [1366, 711] width 135 height 43
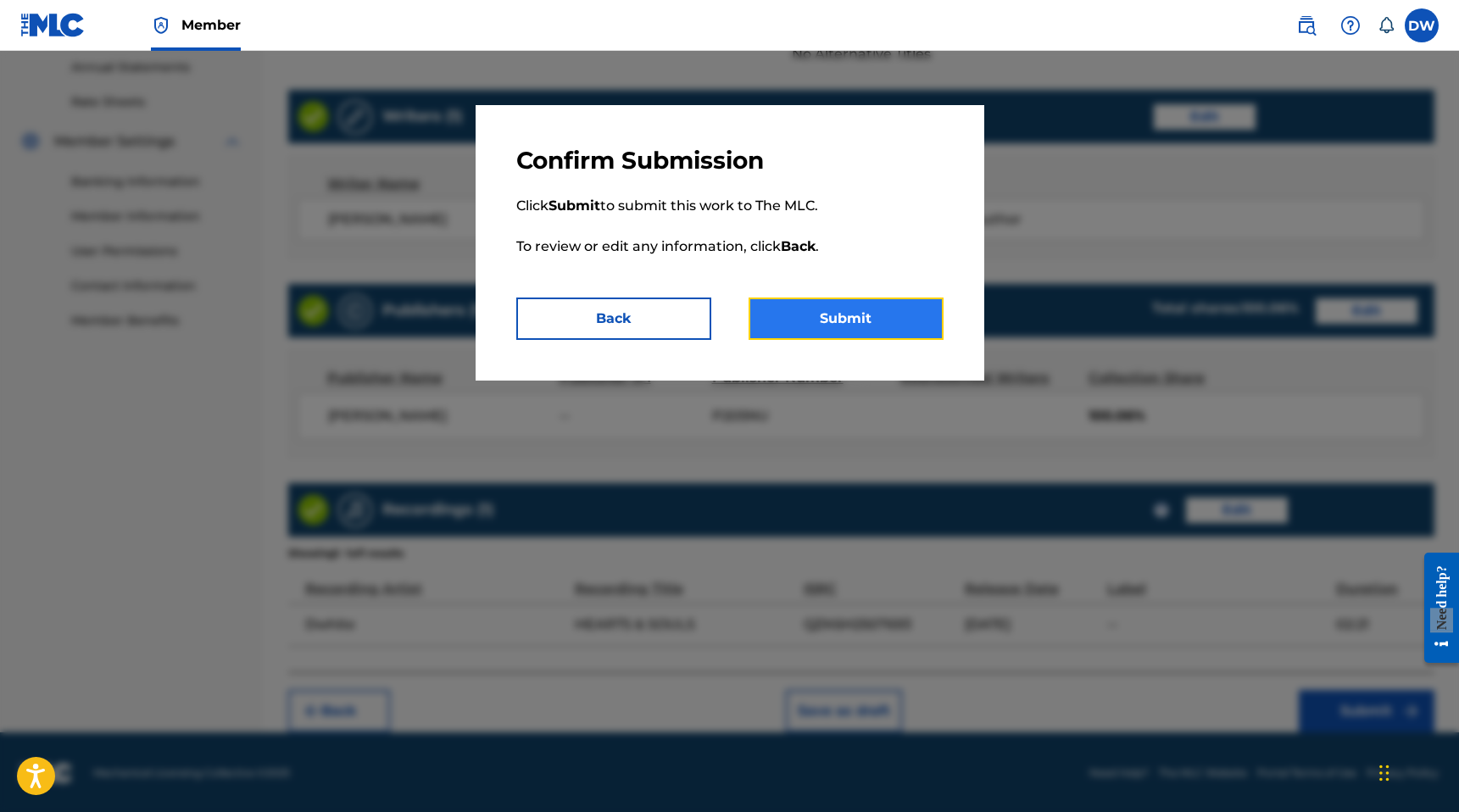
click at [786, 320] on button "Submit" at bounding box center [846, 319] width 195 height 43
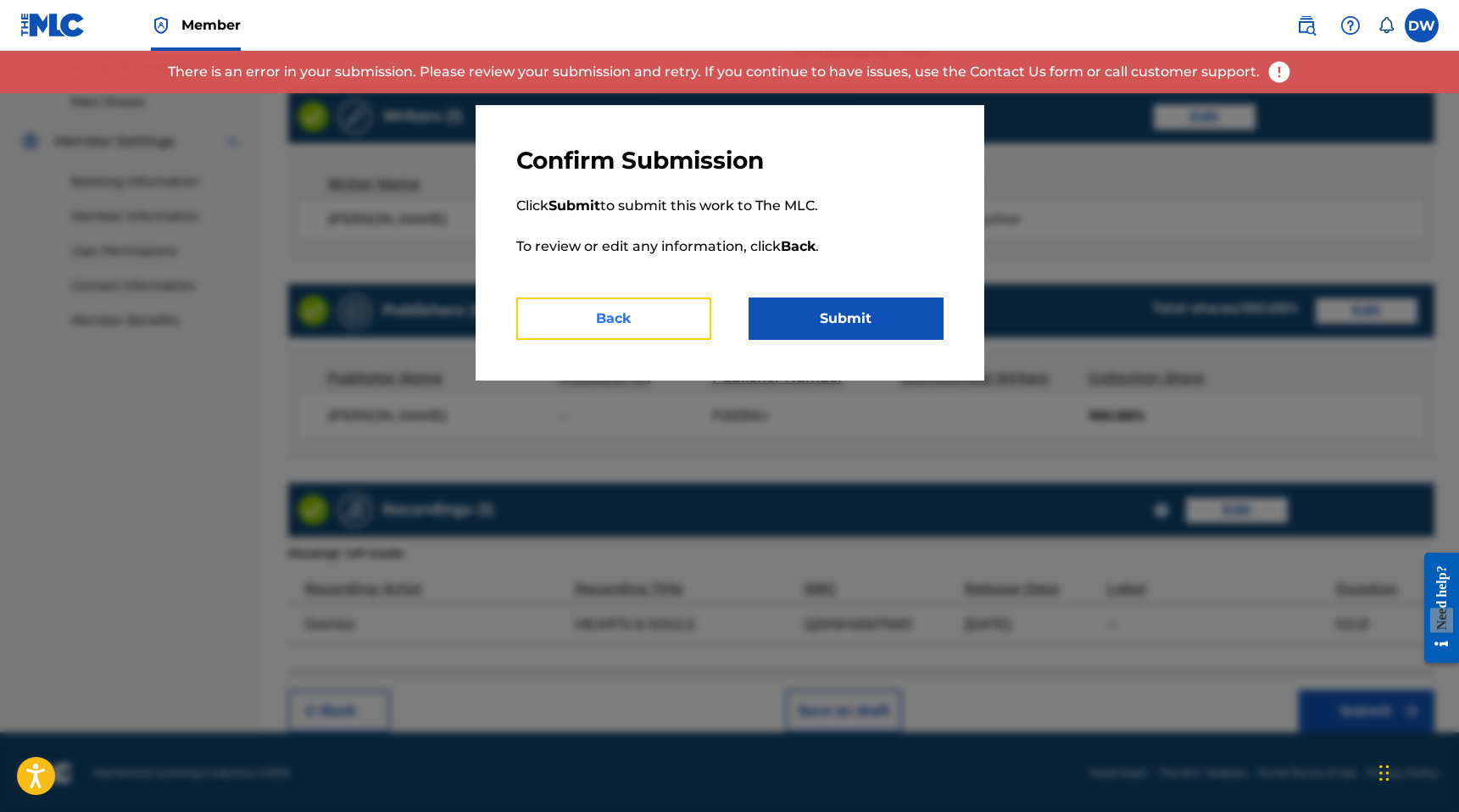
click at [585, 301] on button "Back" at bounding box center [613, 319] width 195 height 43
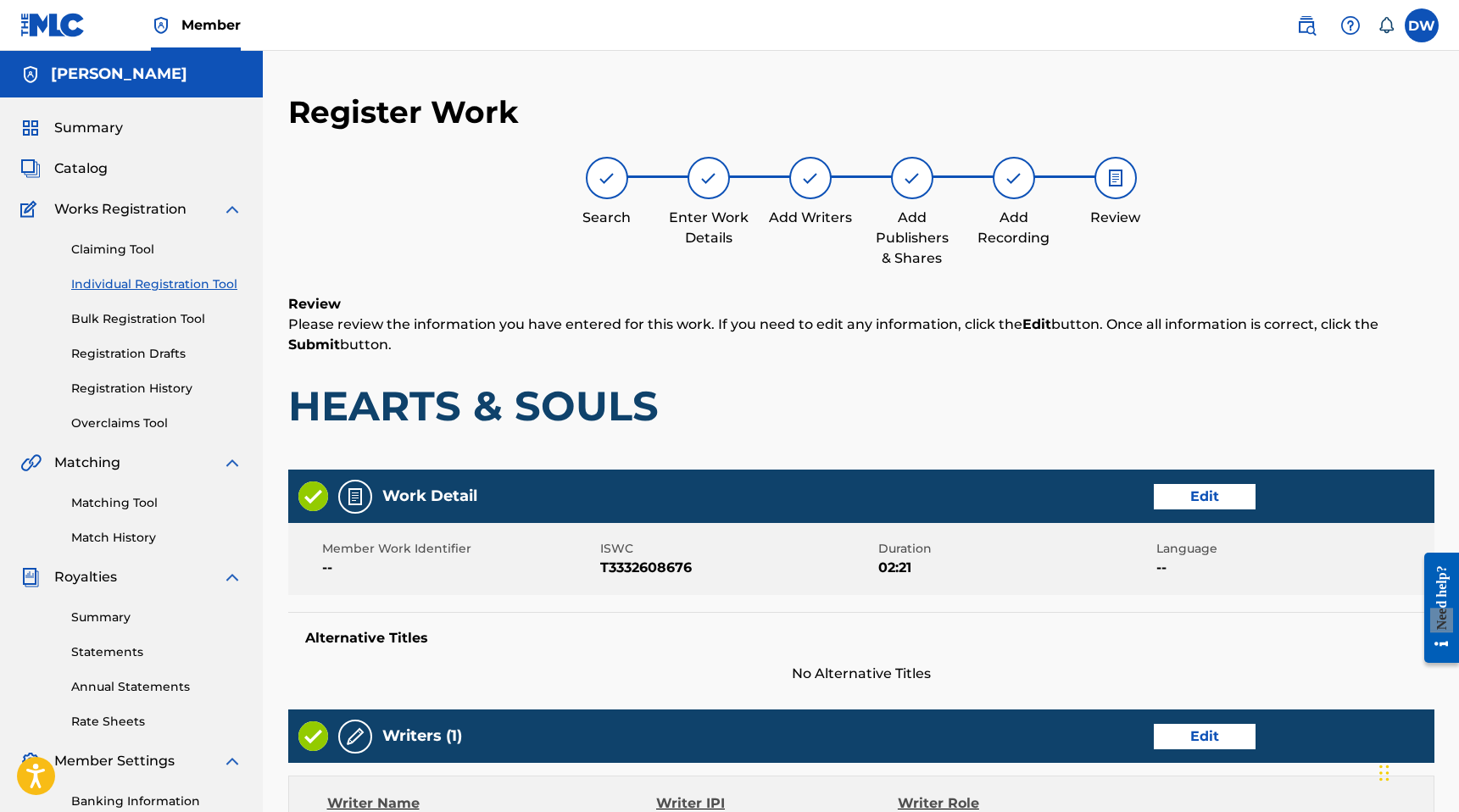
scroll to position [79, 0]
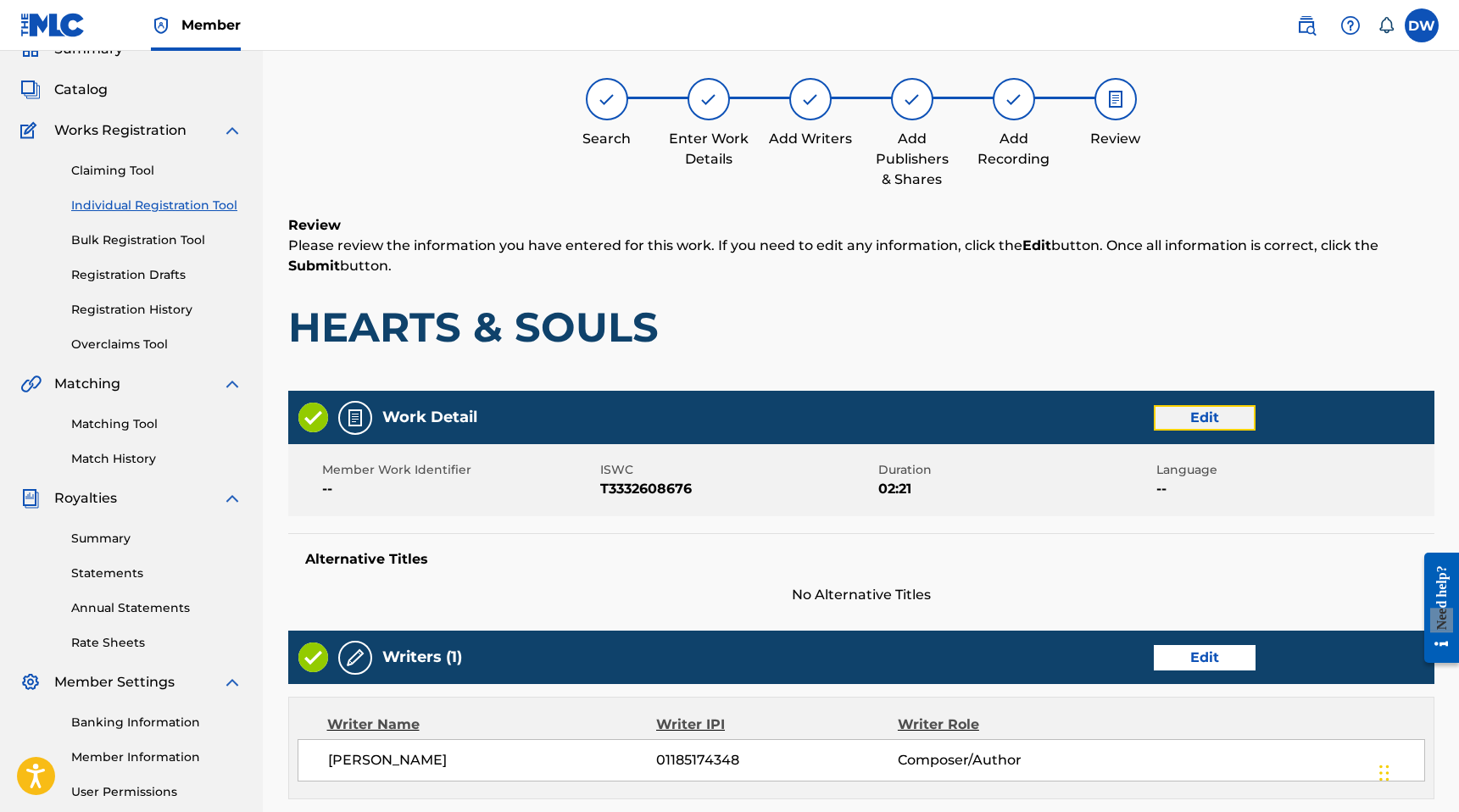
click at [1184, 409] on button "Edit" at bounding box center [1204, 418] width 102 height 25
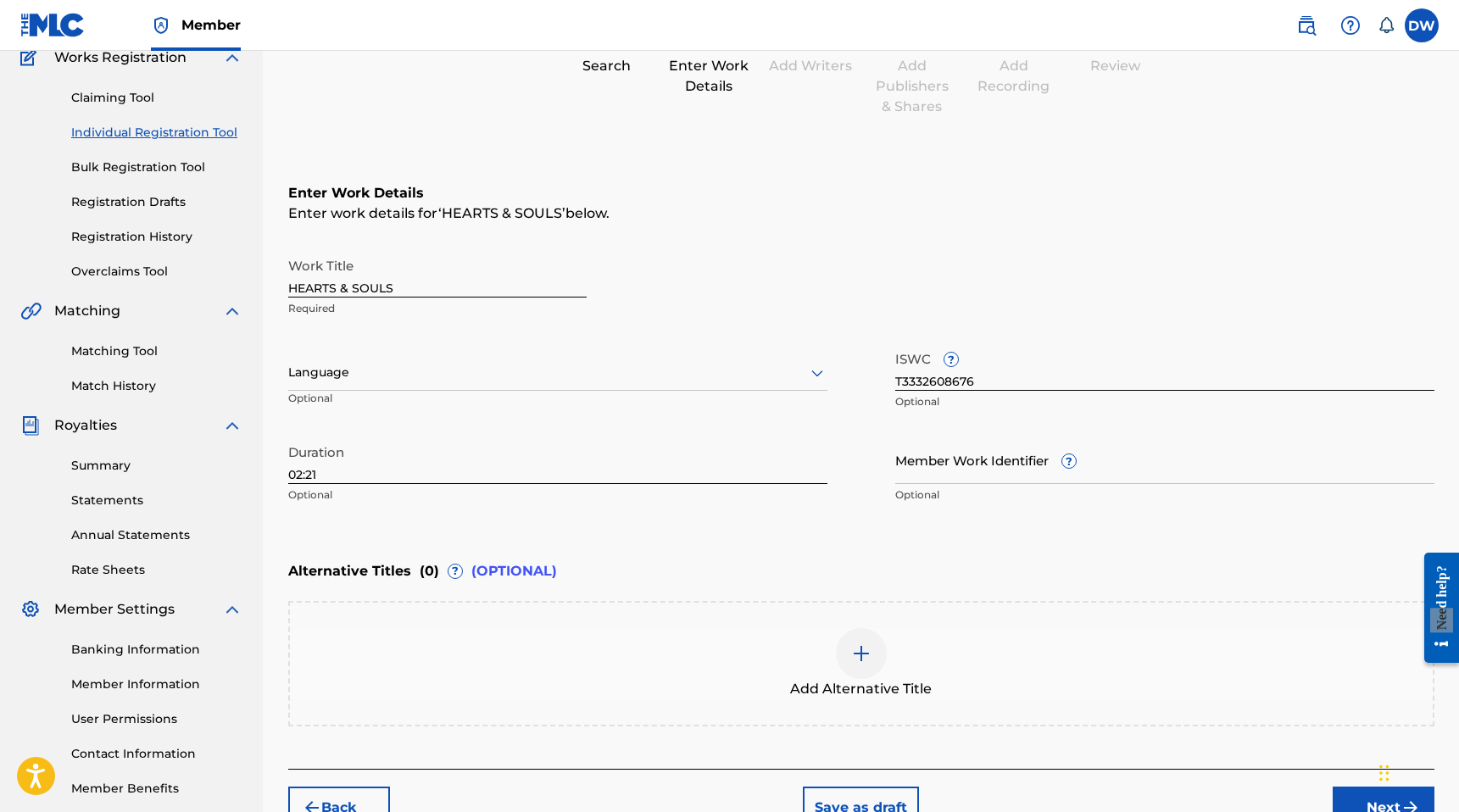
scroll to position [155, 0]
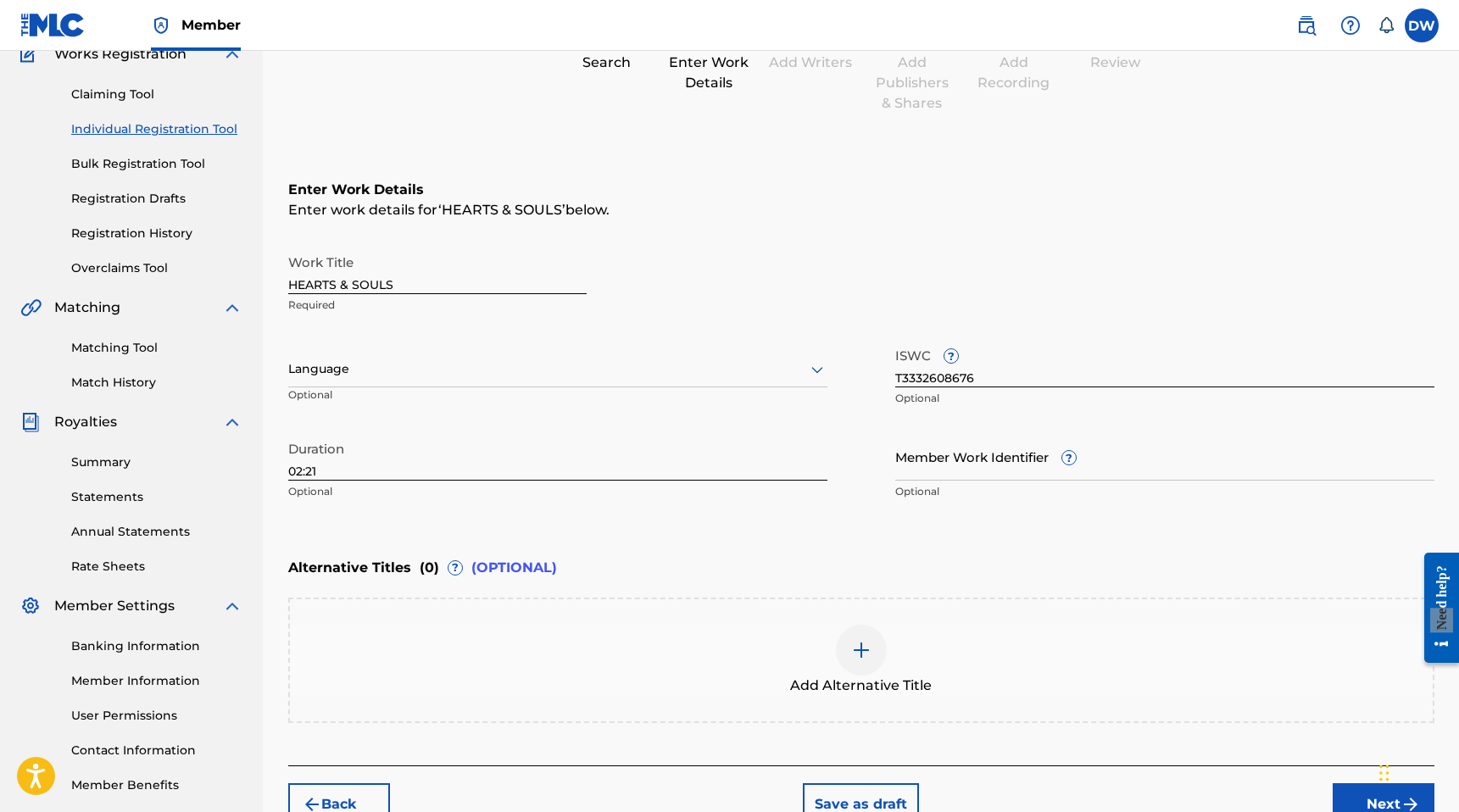
click at [420, 382] on div "Language" at bounding box center [558, 369] width 539 height 36
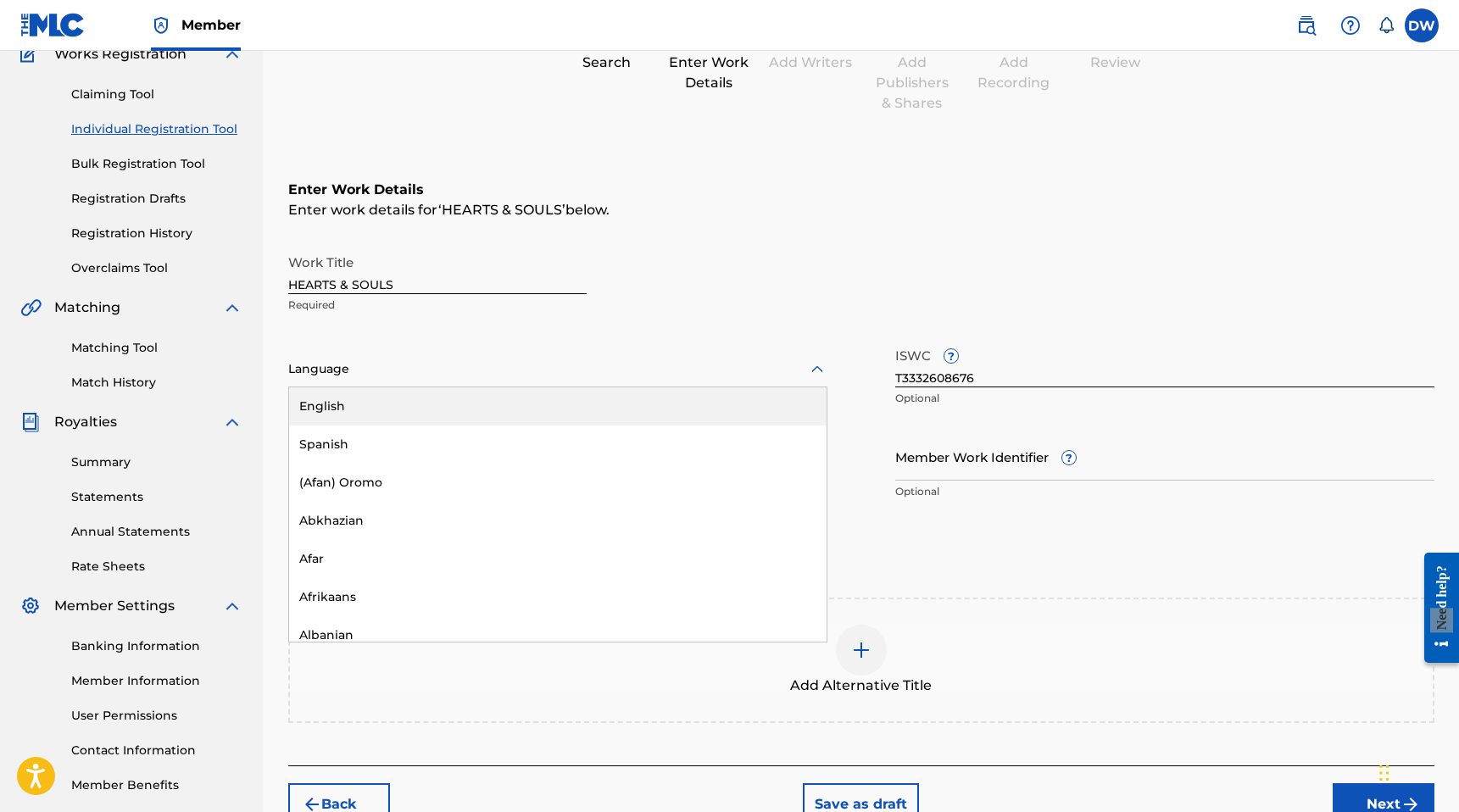
click at [402, 406] on div "English" at bounding box center [558, 406] width 538 height 38
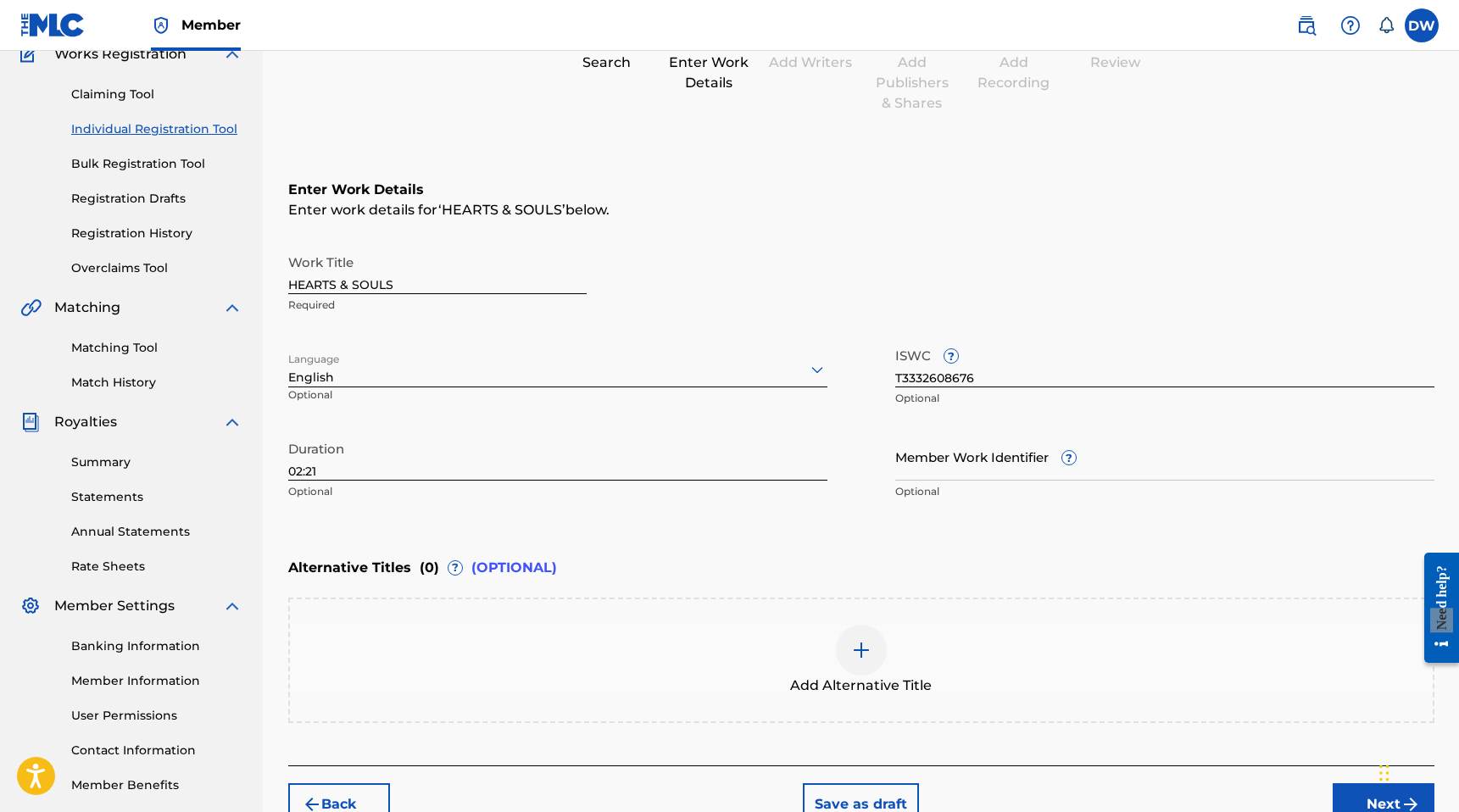
scroll to position [249, 0]
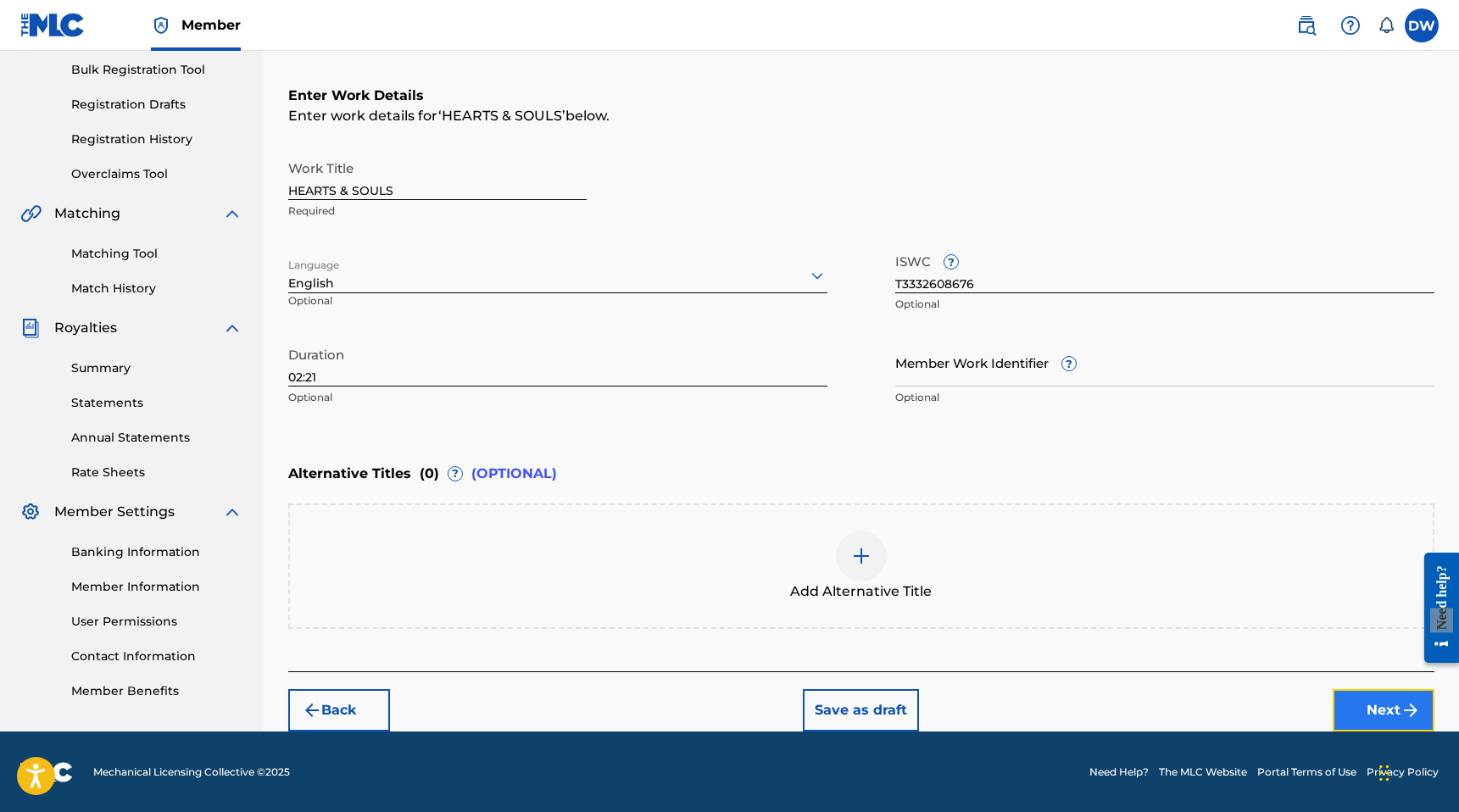
click at [1387, 696] on button "Next" at bounding box center [1383, 710] width 102 height 43
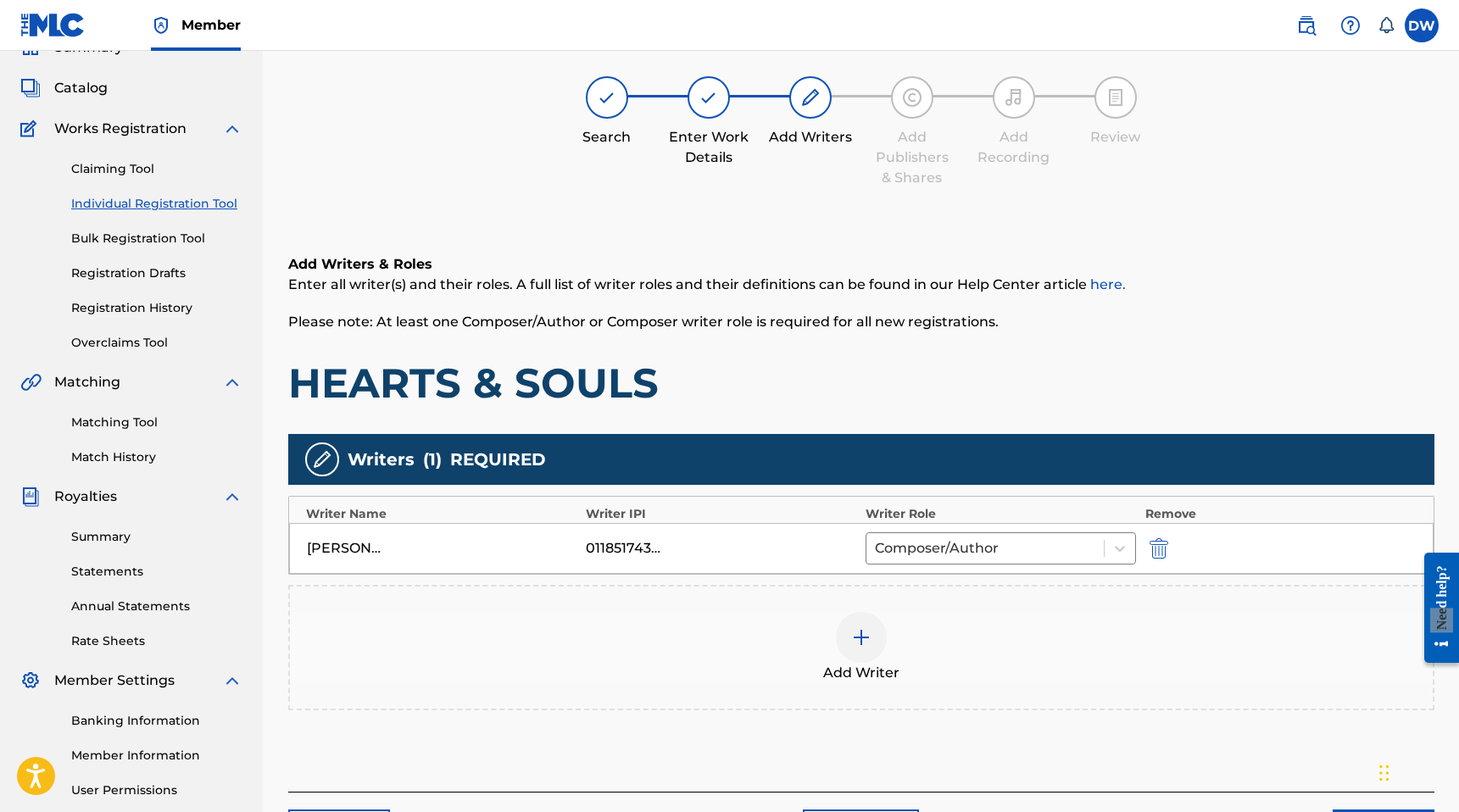
scroll to position [76, 0]
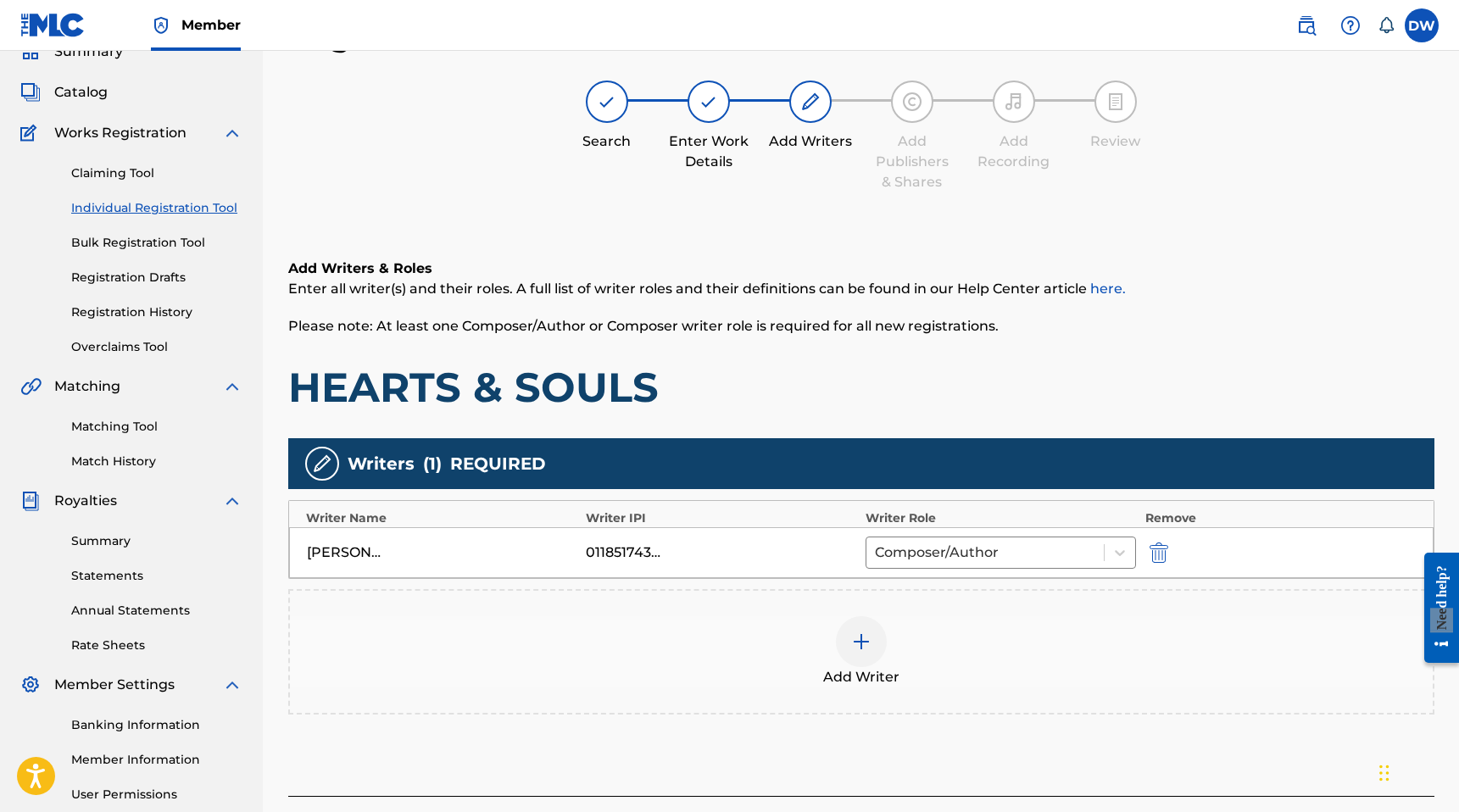
click at [1118, 110] on img at bounding box center [1115, 101] width 20 height 20
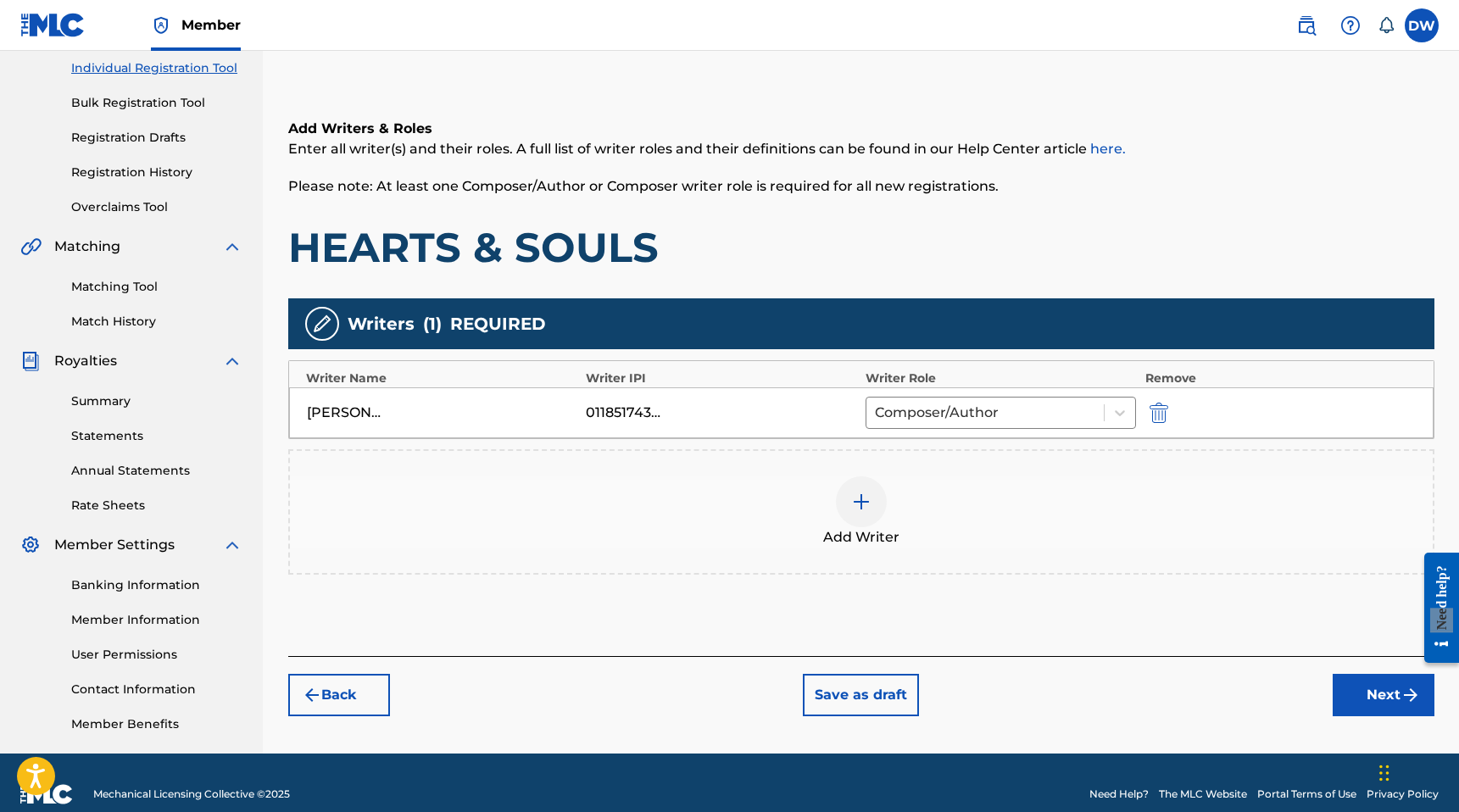
scroll to position [239, 0]
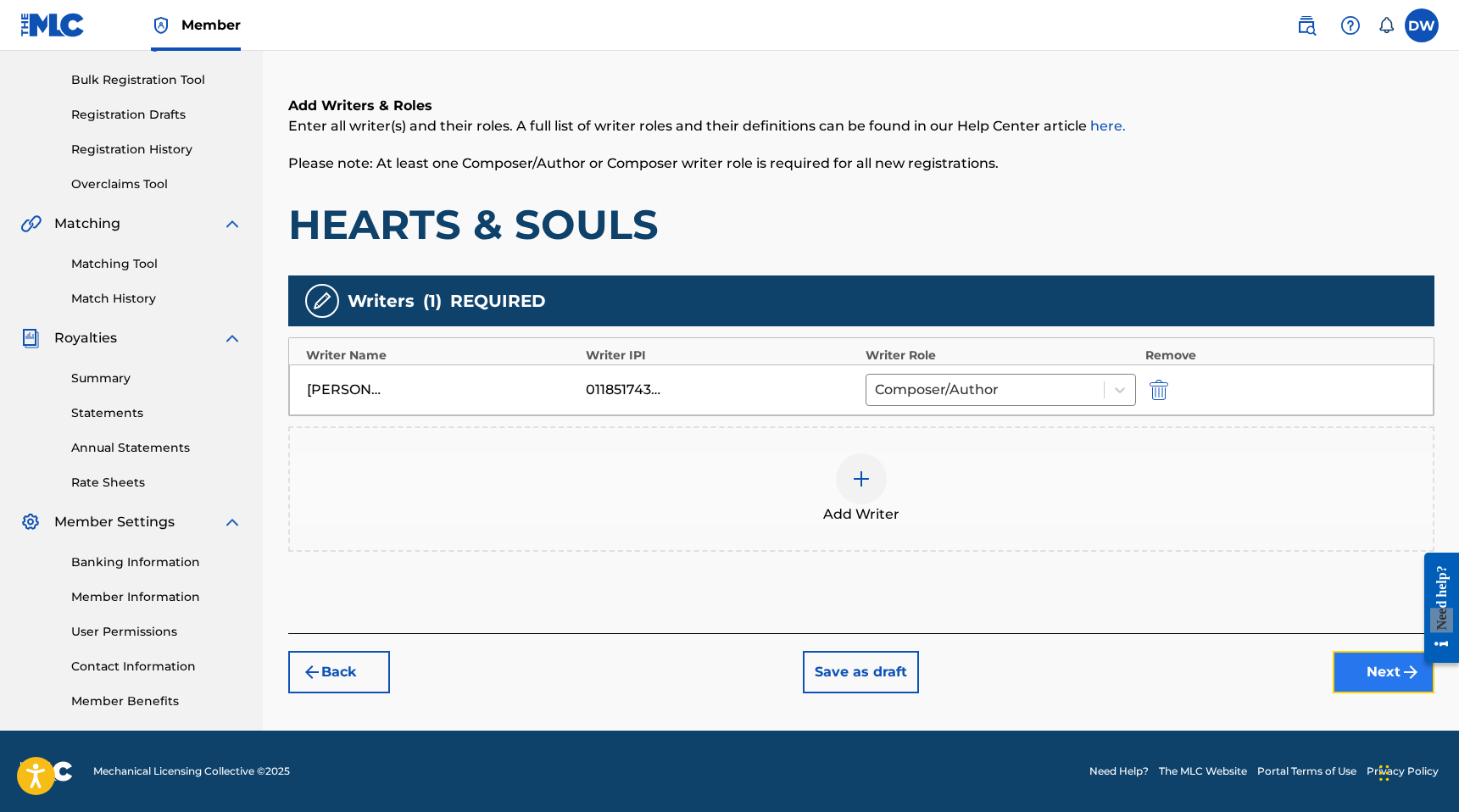
click at [1365, 683] on button "Next" at bounding box center [1383, 672] width 102 height 43
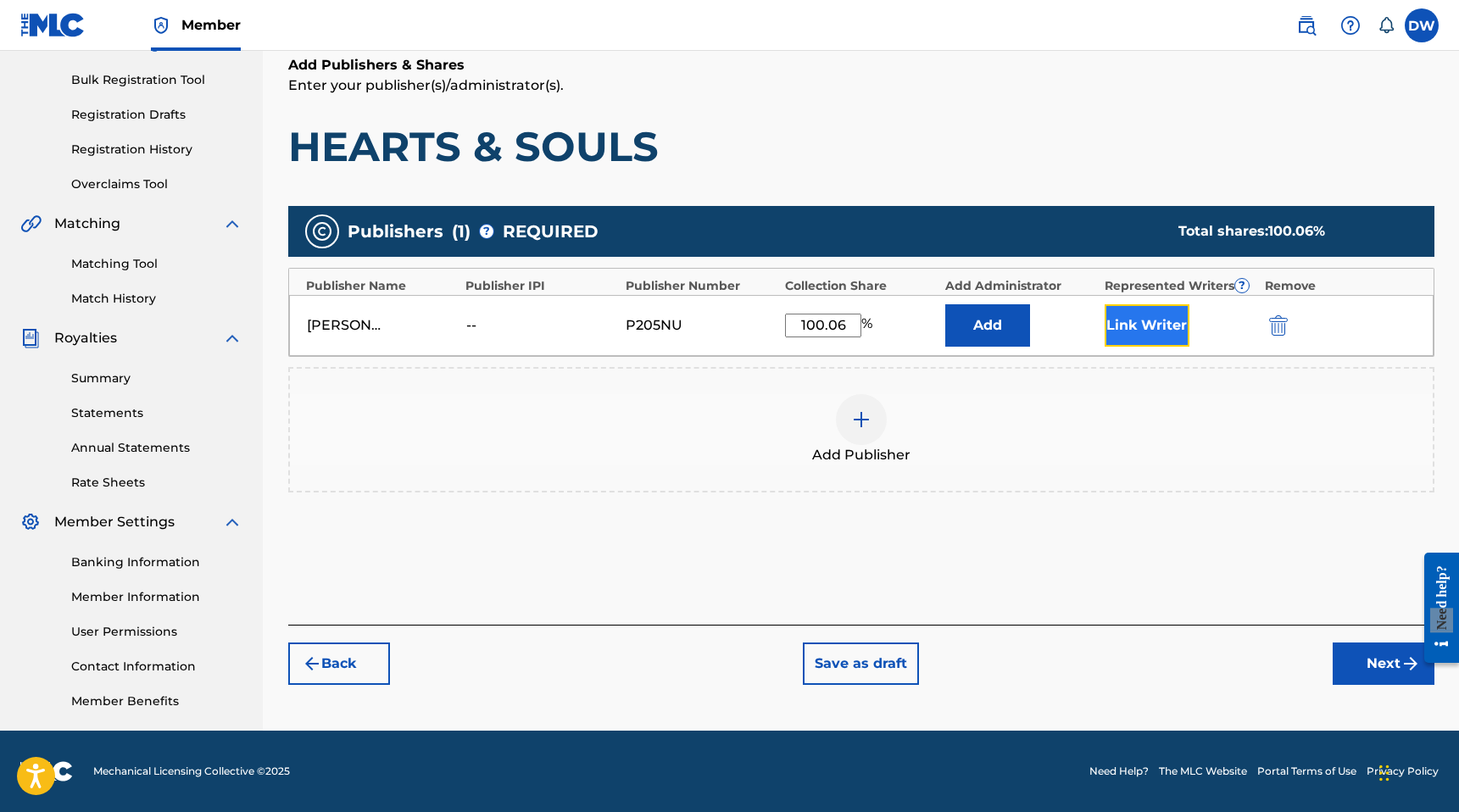
click at [1146, 321] on button "Link Writer" at bounding box center [1147, 325] width 85 height 43
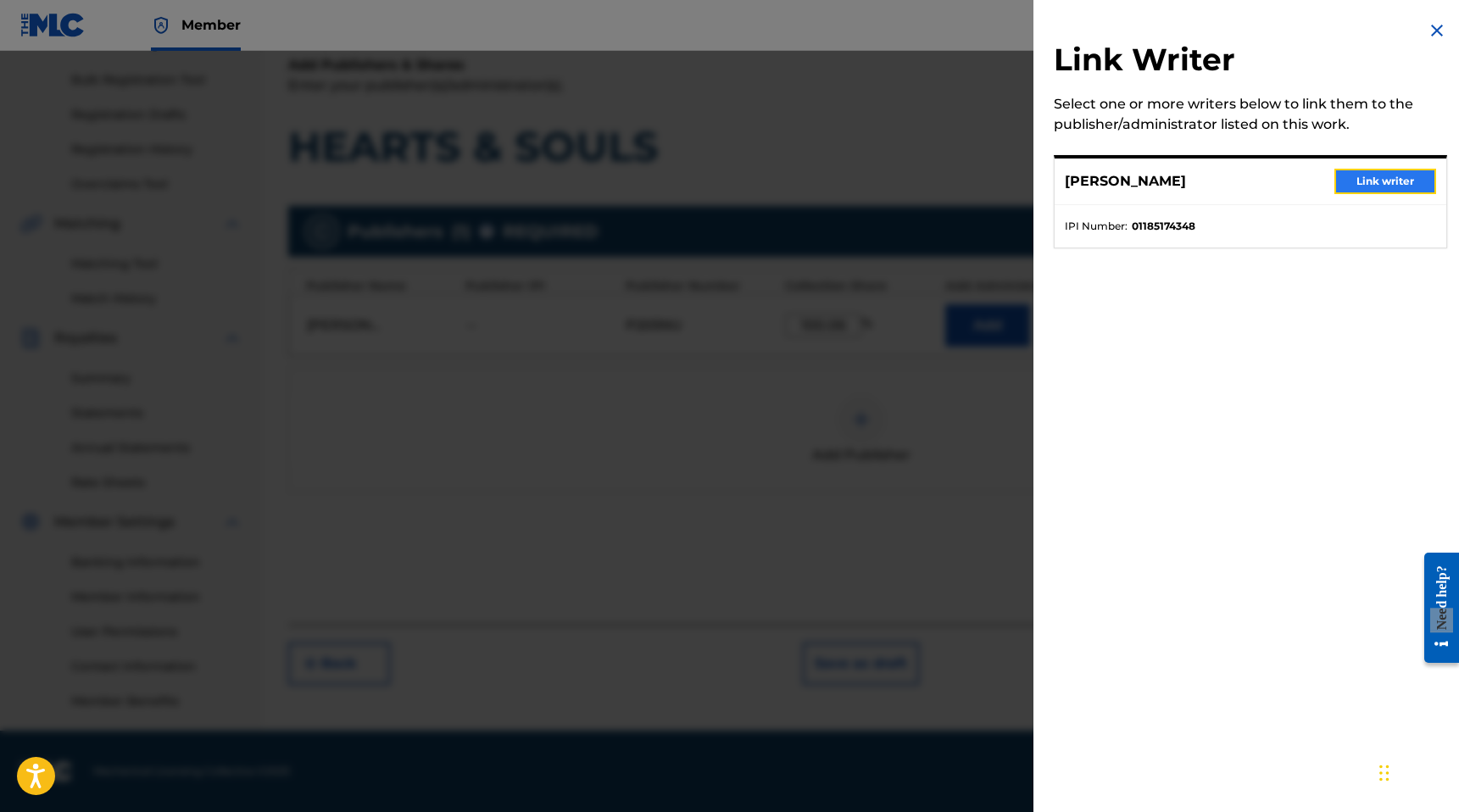
click at [1363, 182] on button "Link writer" at bounding box center [1384, 181] width 102 height 25
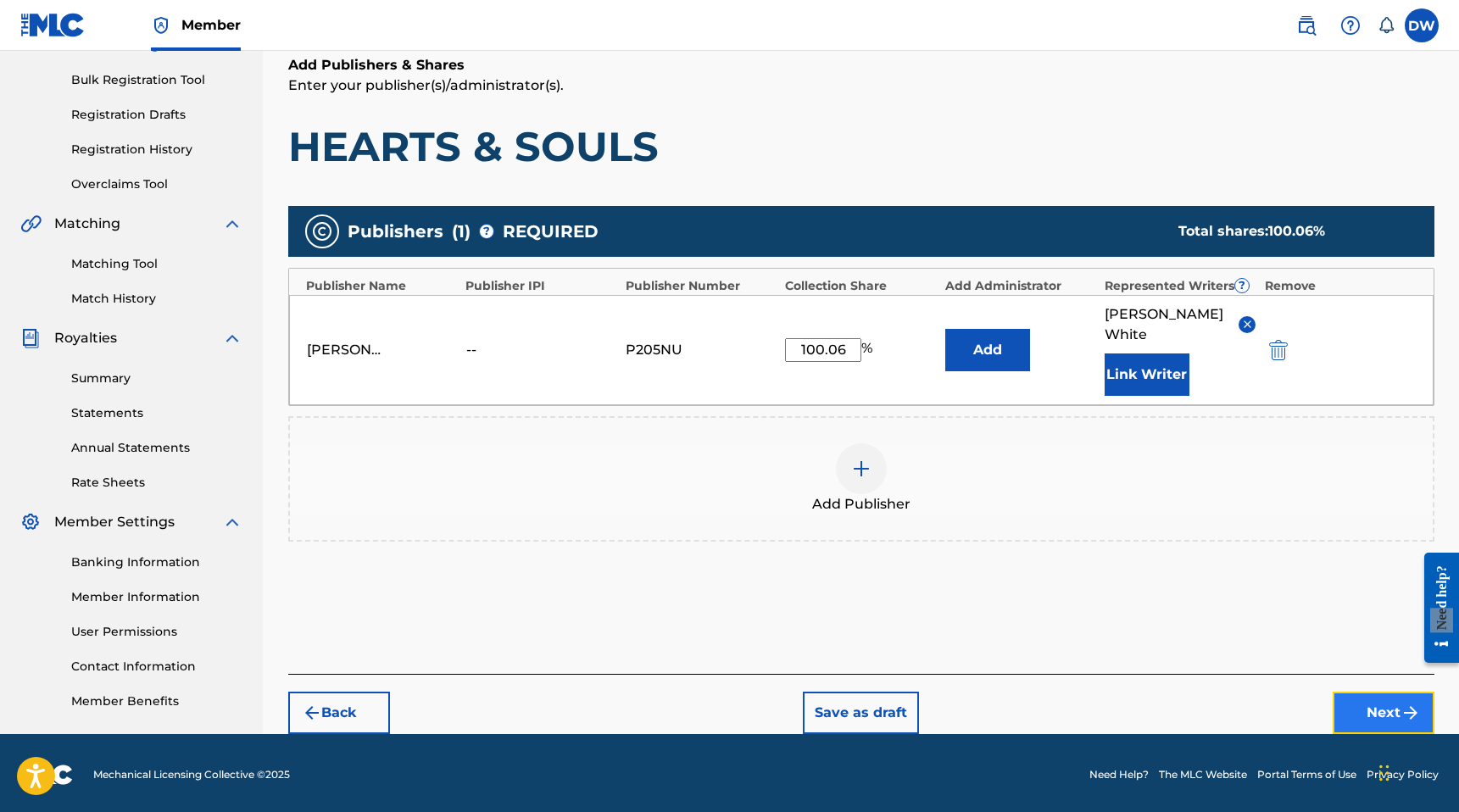
click at [1356, 691] on button "Next" at bounding box center [1383, 712] width 102 height 43
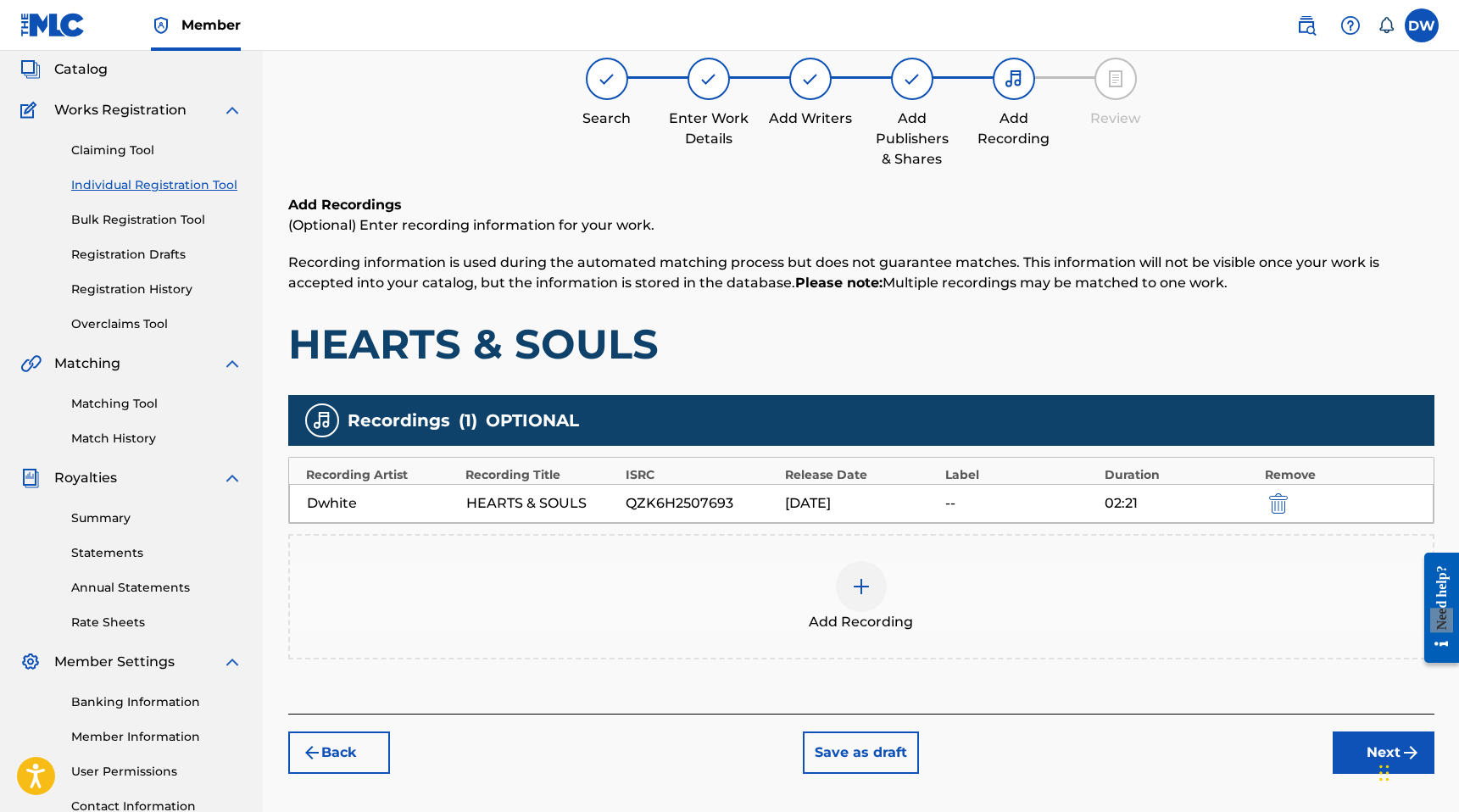
scroll to position [76, 0]
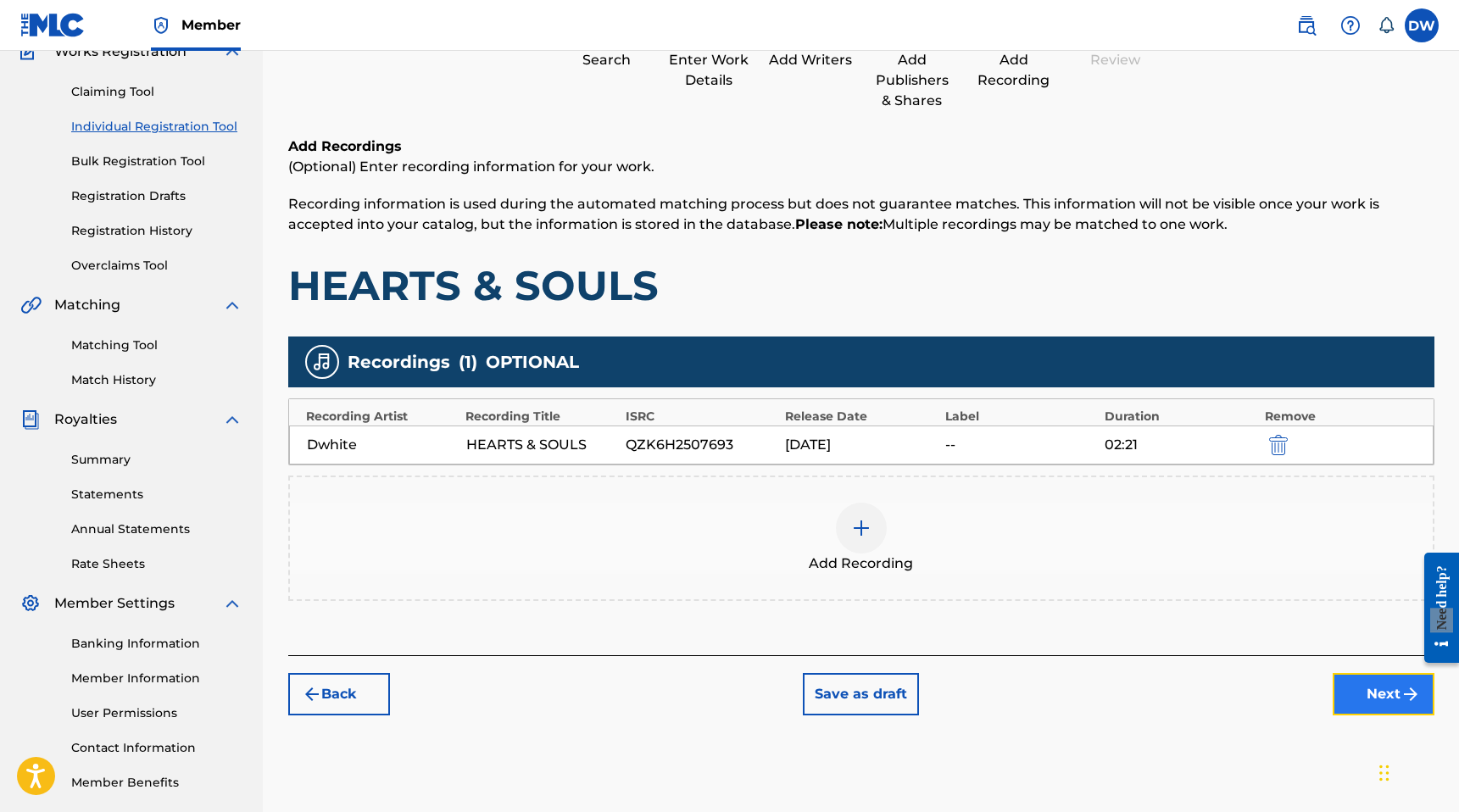
click at [1365, 682] on button "Next" at bounding box center [1383, 694] width 102 height 43
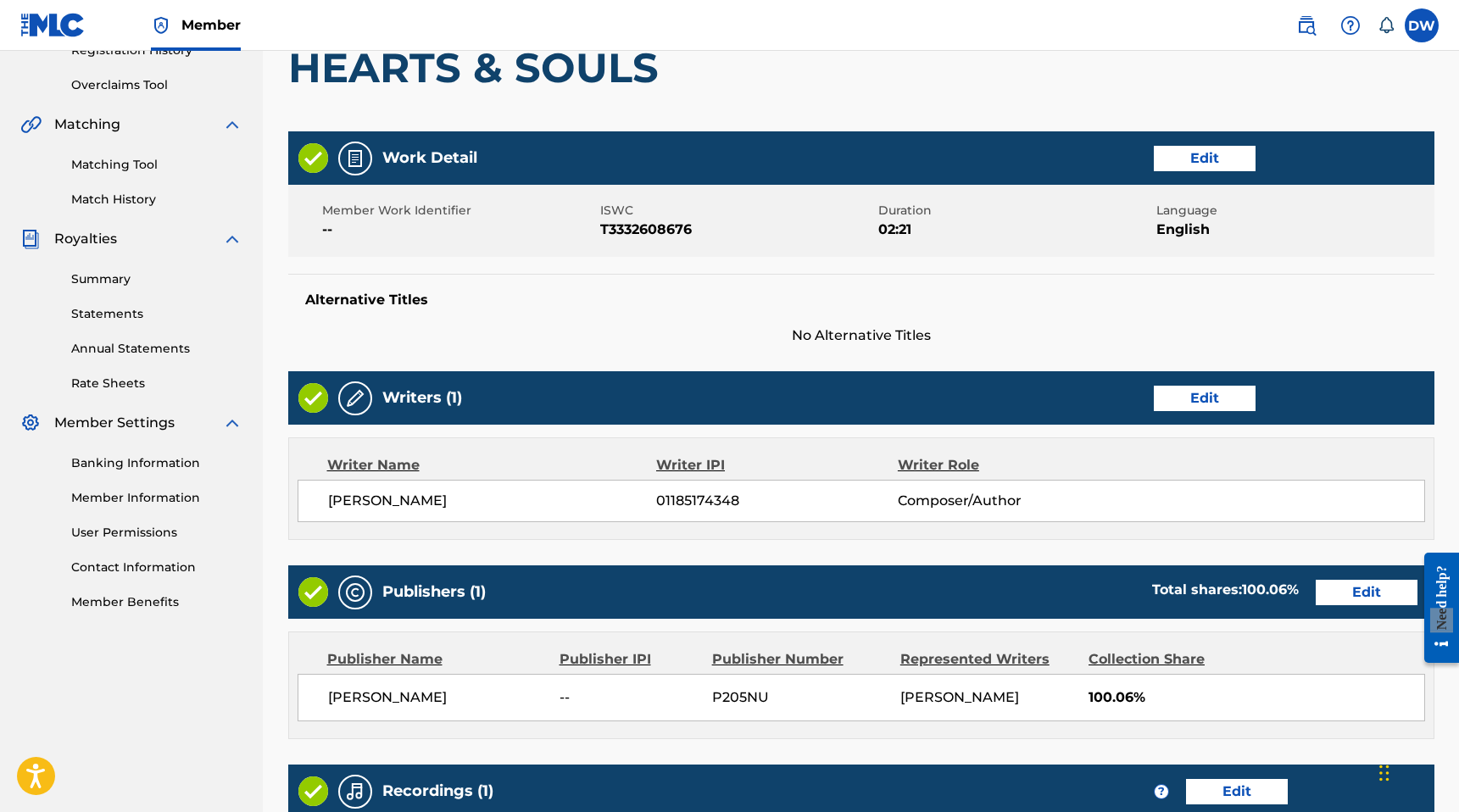
scroll to position [620, 0]
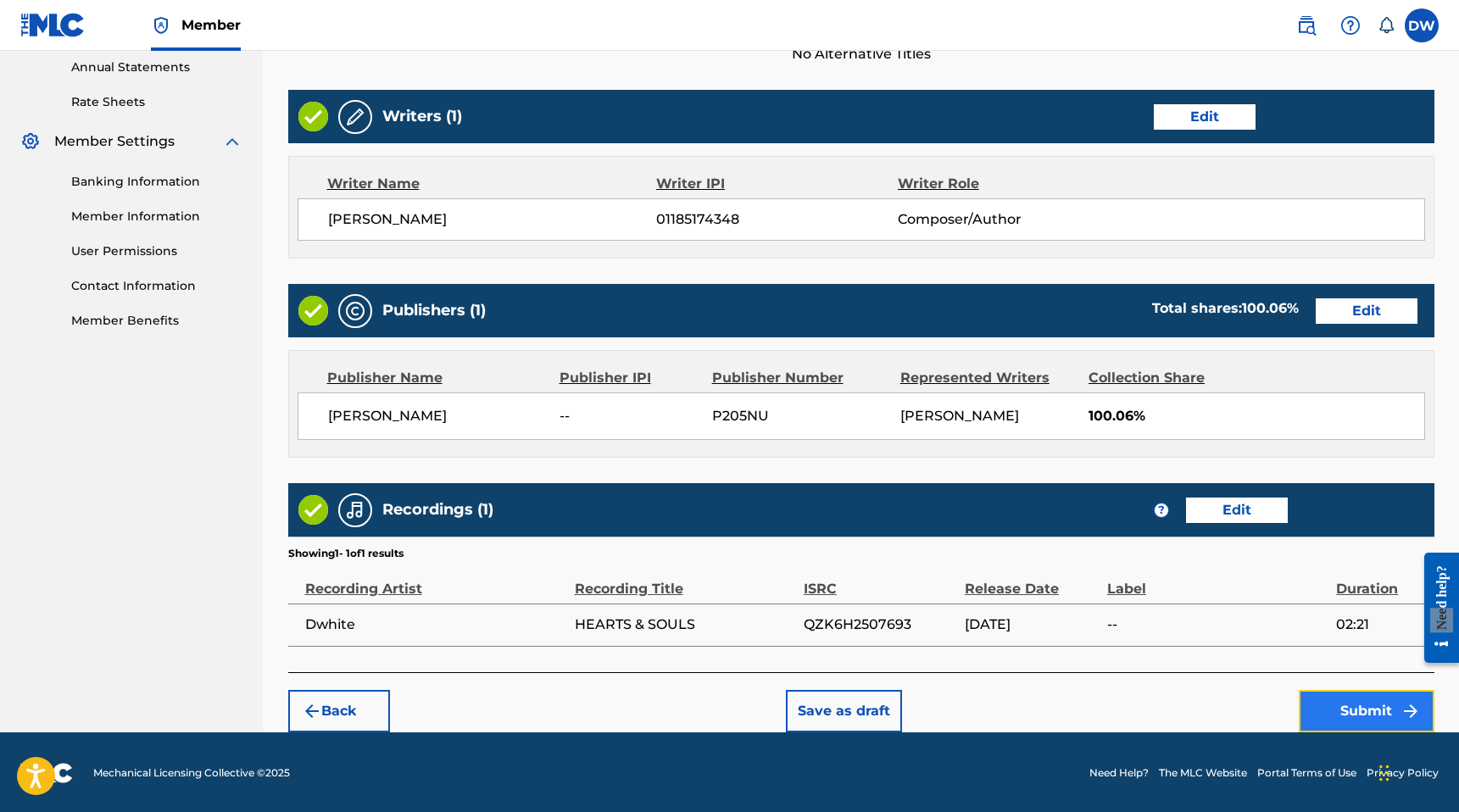
click at [1334, 697] on button "Submit" at bounding box center [1366, 711] width 135 height 43
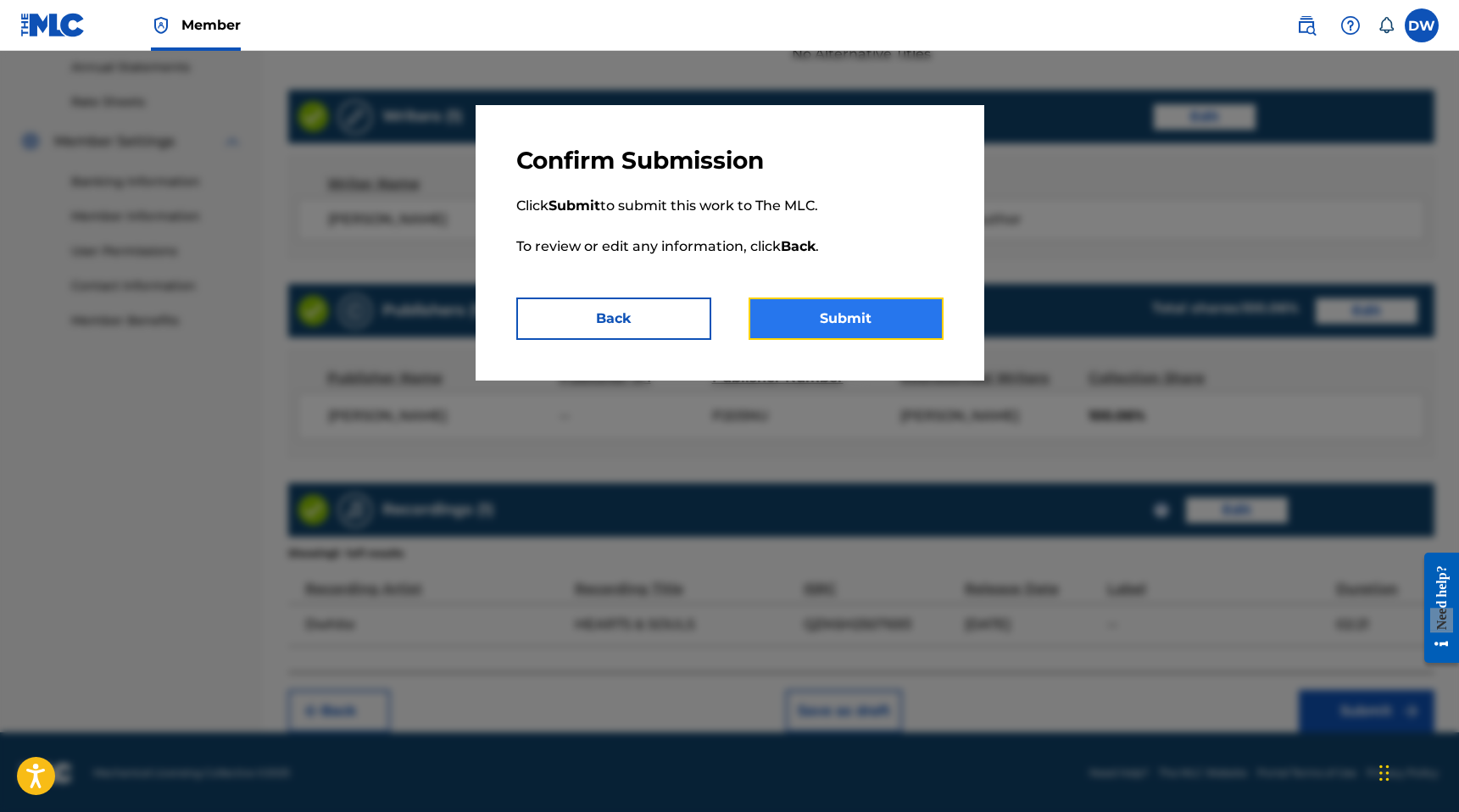
click at [845, 321] on button "Submit" at bounding box center [846, 319] width 195 height 43
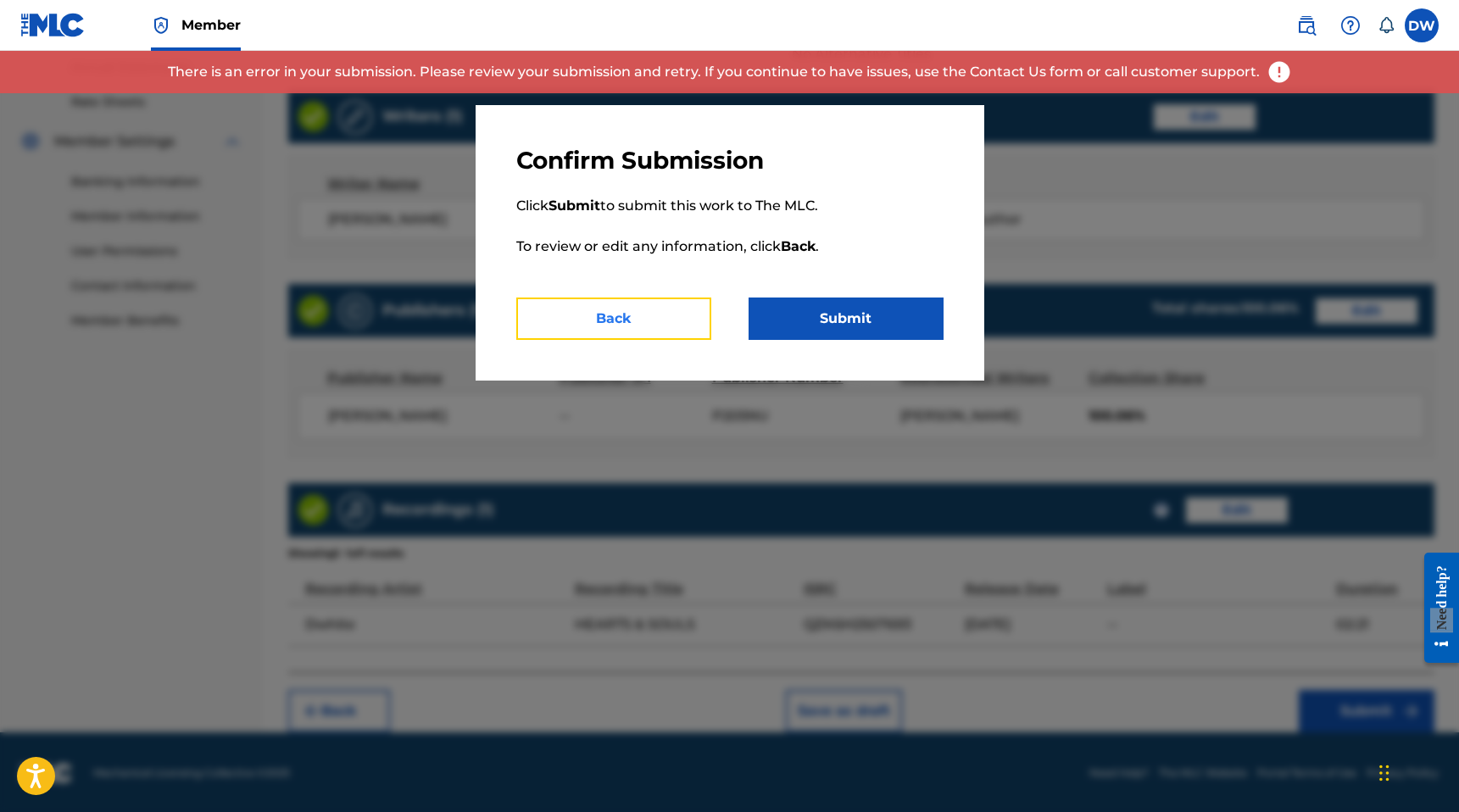
click at [611, 322] on button "Back" at bounding box center [613, 319] width 195 height 43
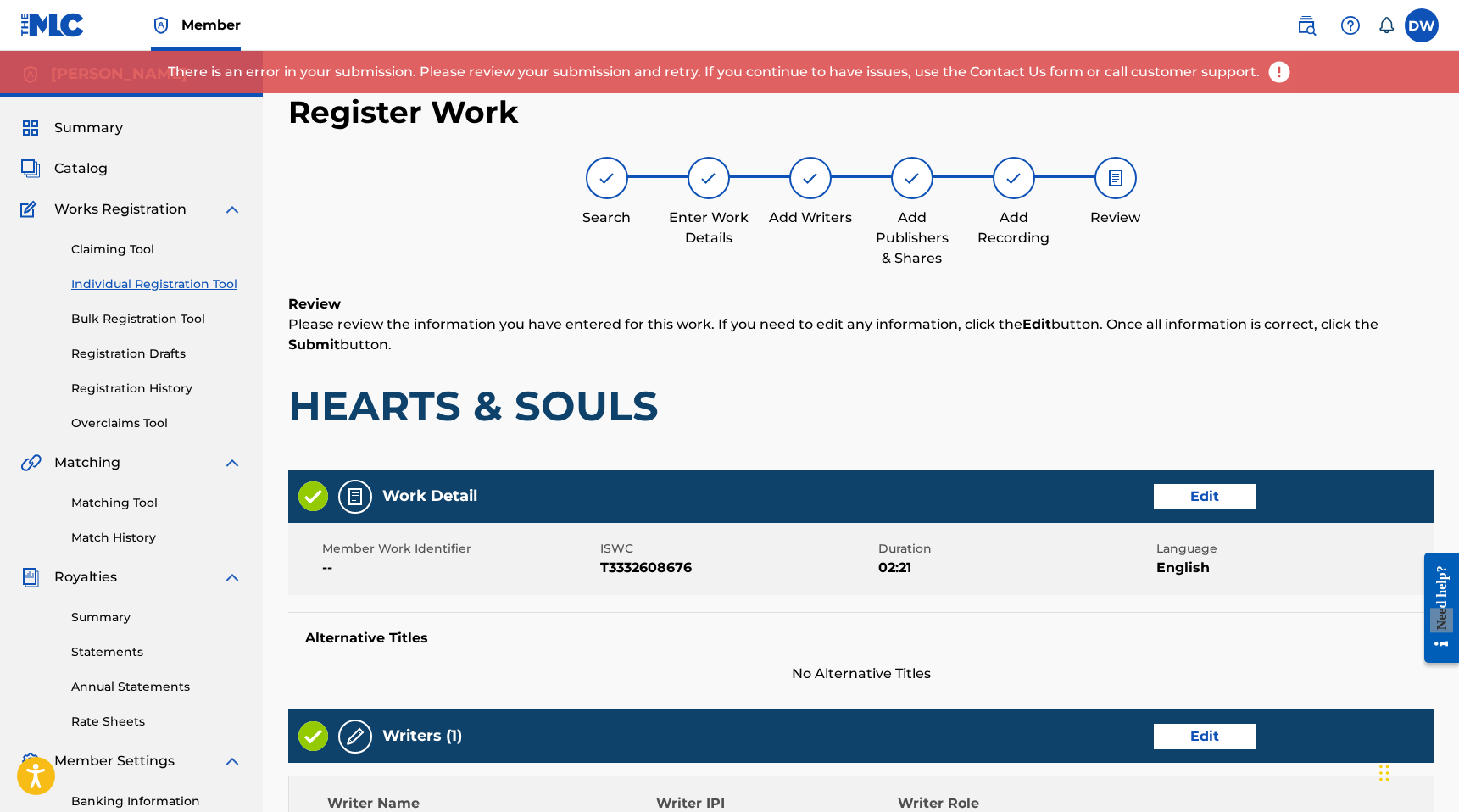
scroll to position [76, 0]
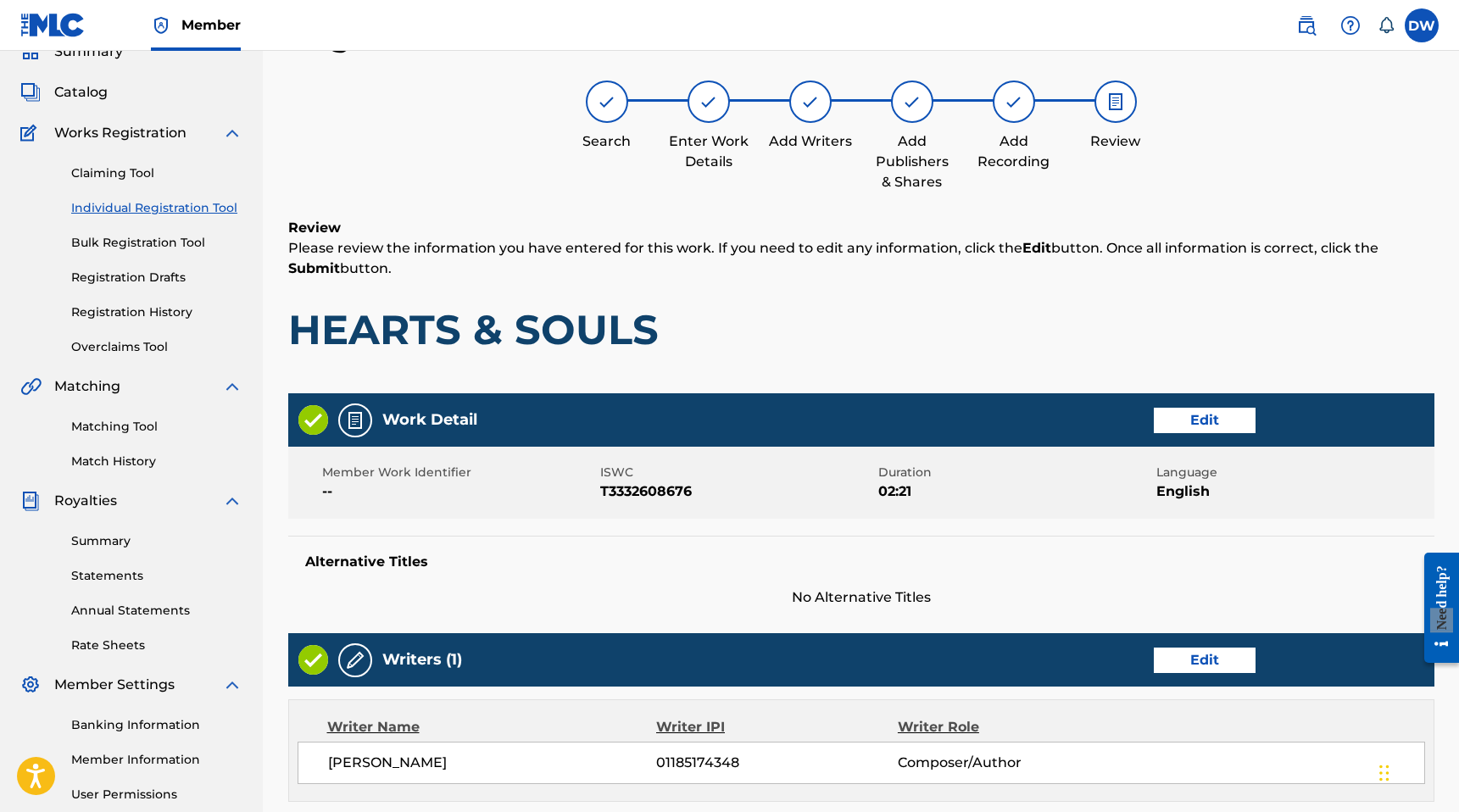
click at [580, 325] on h1 "HEARTS & SOULS" at bounding box center [862, 329] width 1146 height 51
click at [603, 102] on img at bounding box center [606, 101] width 20 height 20
click at [1205, 415] on button "Edit" at bounding box center [1204, 420] width 102 height 25
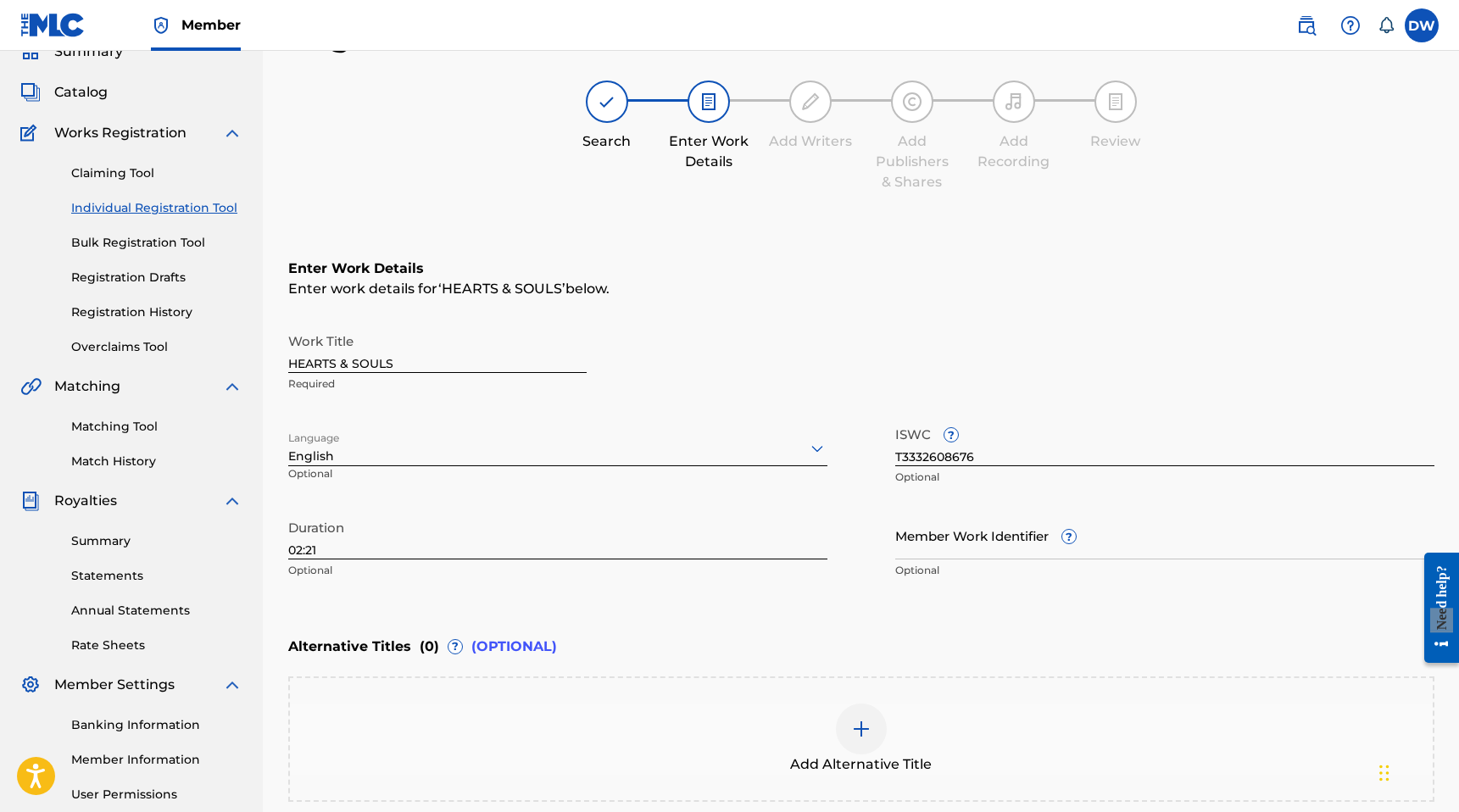
click at [345, 363] on input "HEARTS & SOULS" at bounding box center [438, 349] width 299 height 49
type input "HEARTS AND SOULS"
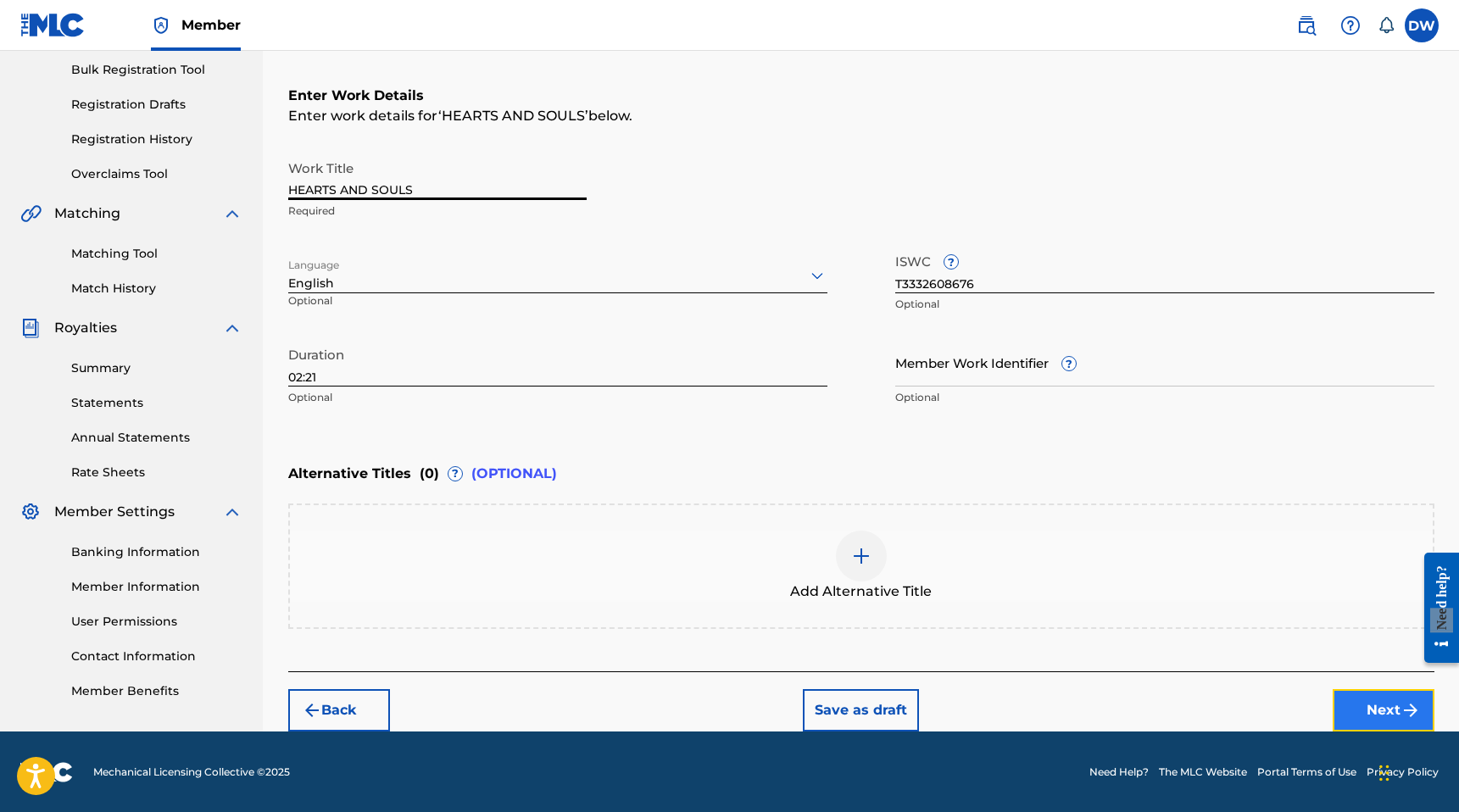
click at [1353, 710] on button "Next" at bounding box center [1383, 710] width 102 height 43
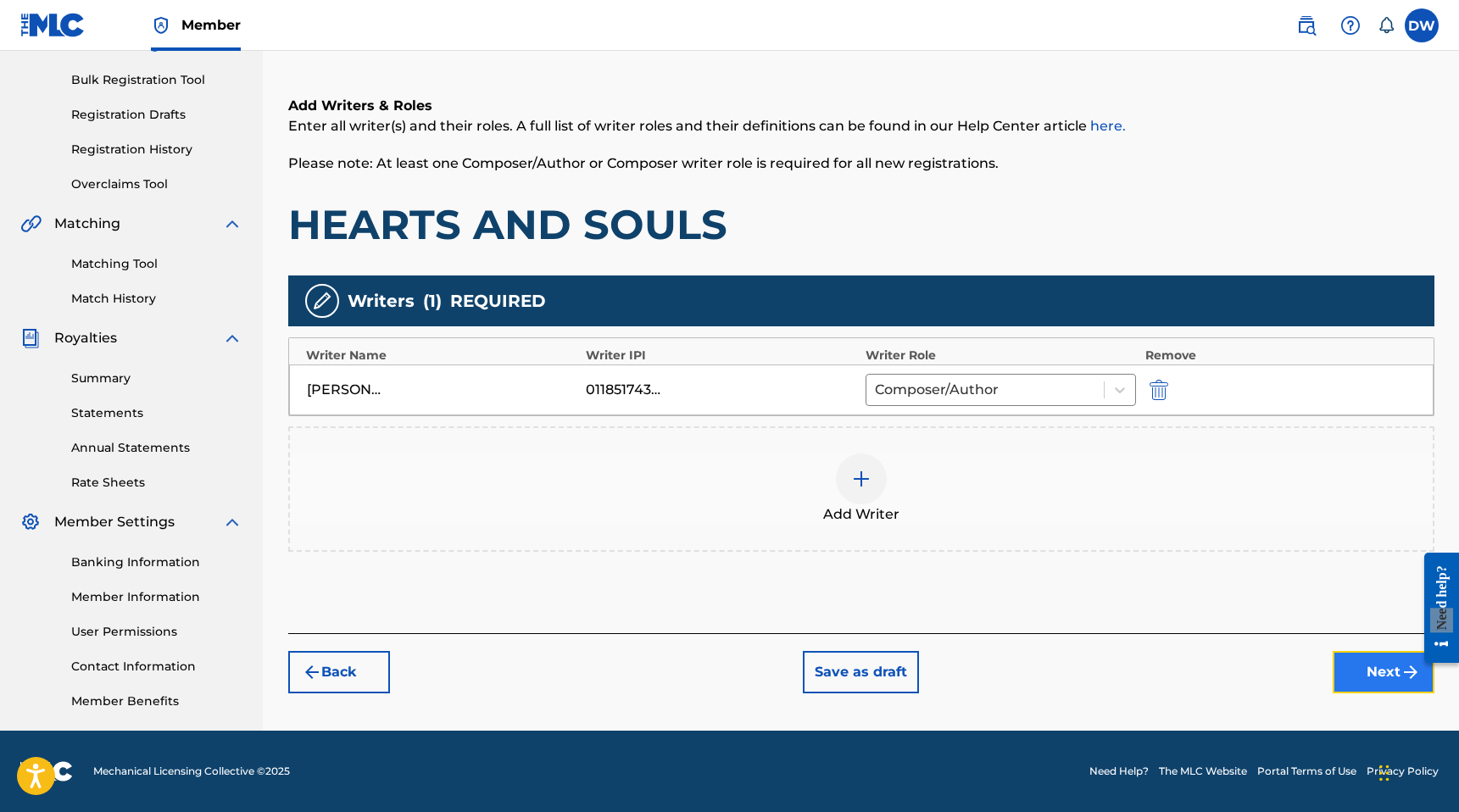
click at [1375, 679] on button "Next" at bounding box center [1383, 672] width 102 height 43
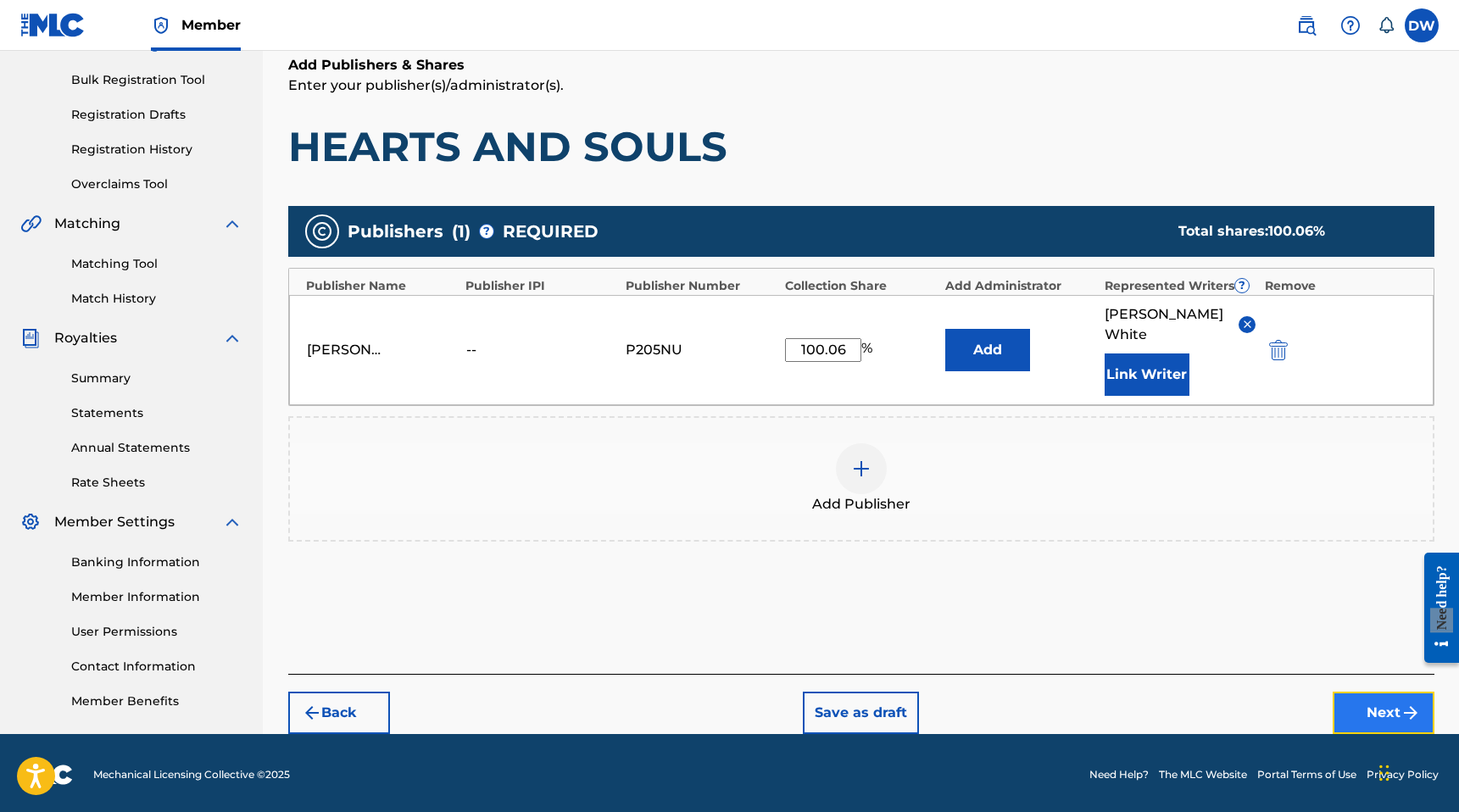
click at [1368, 691] on button "Next" at bounding box center [1383, 712] width 102 height 43
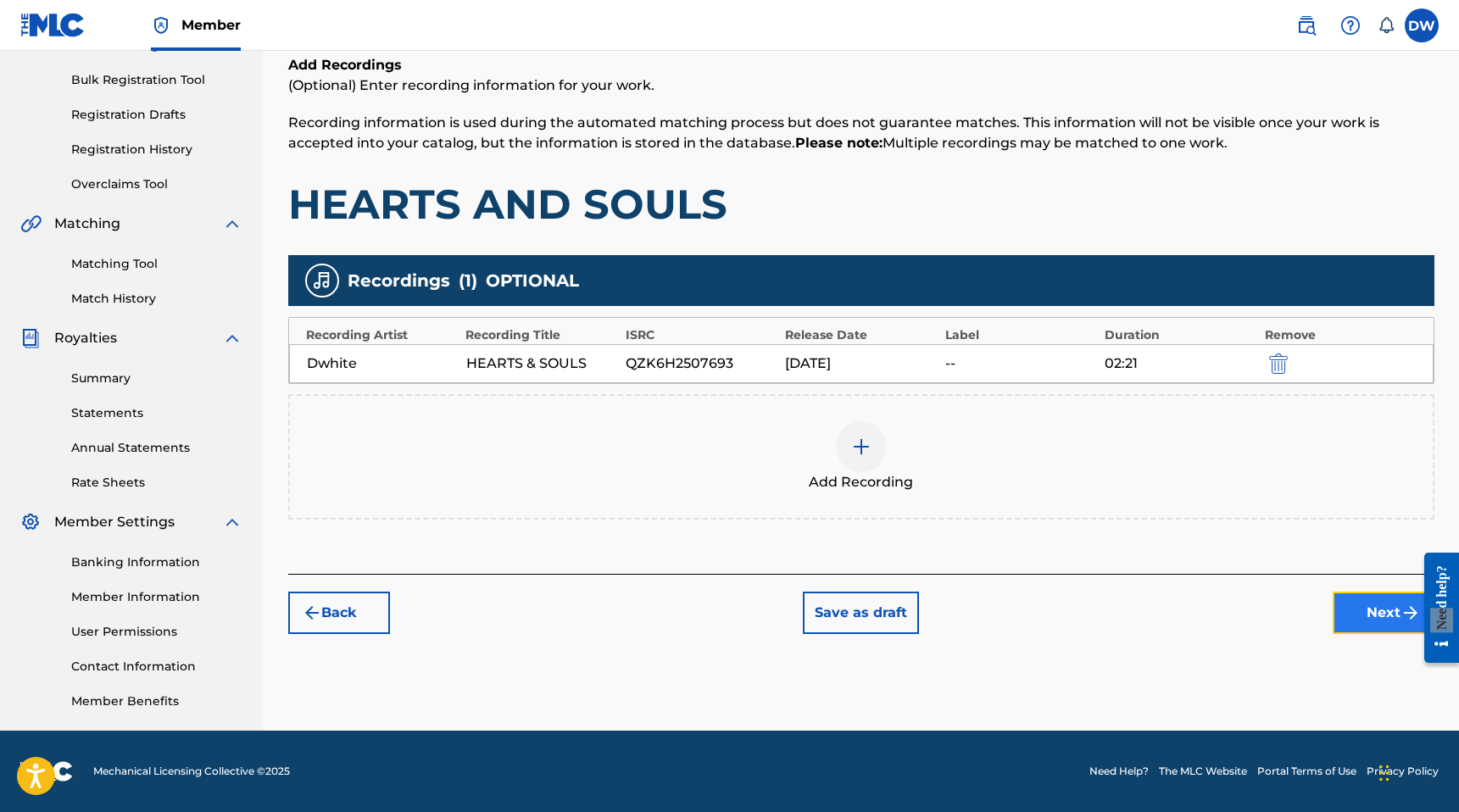
click at [1376, 618] on button "Next" at bounding box center [1383, 612] width 102 height 43
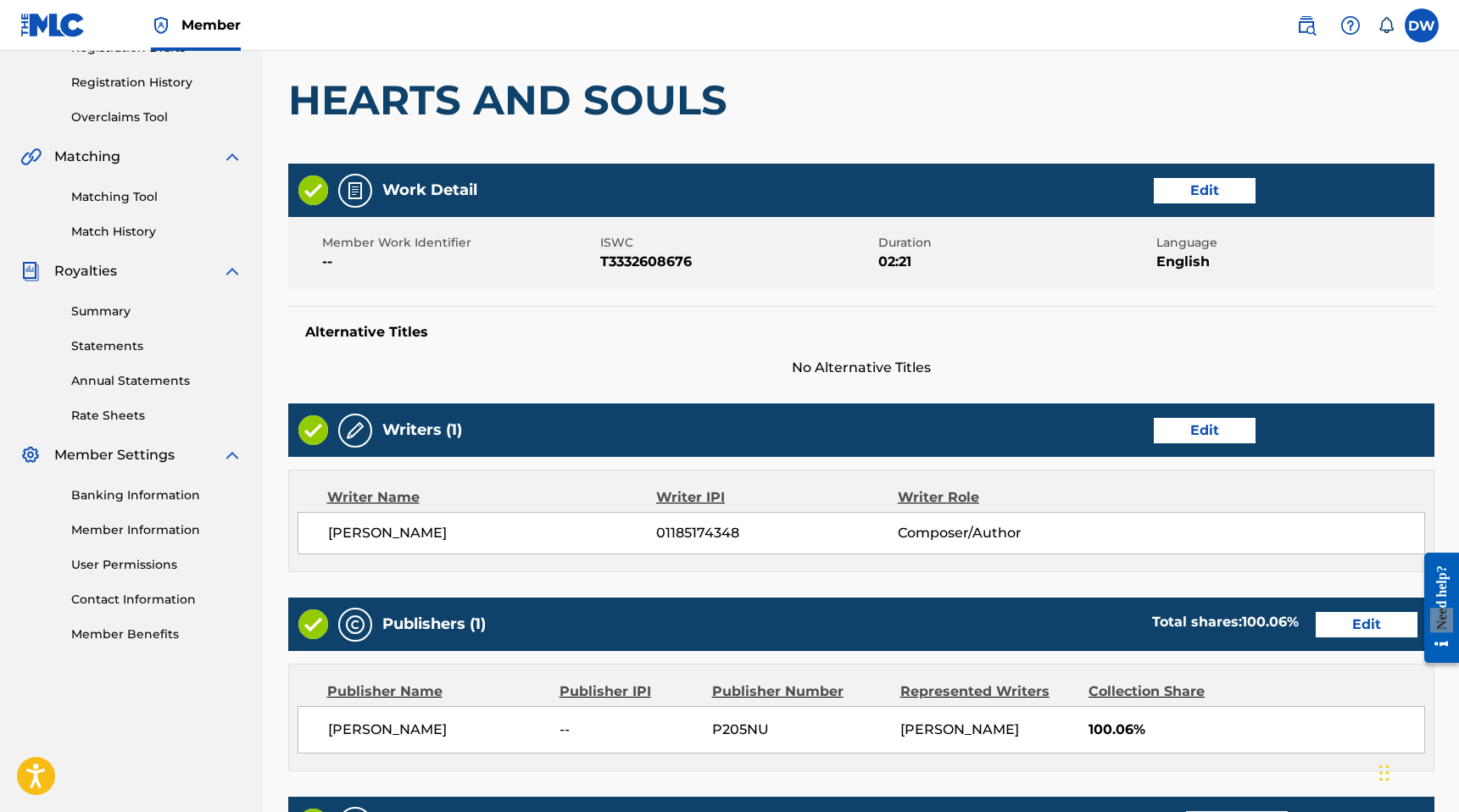
scroll to position [620, 0]
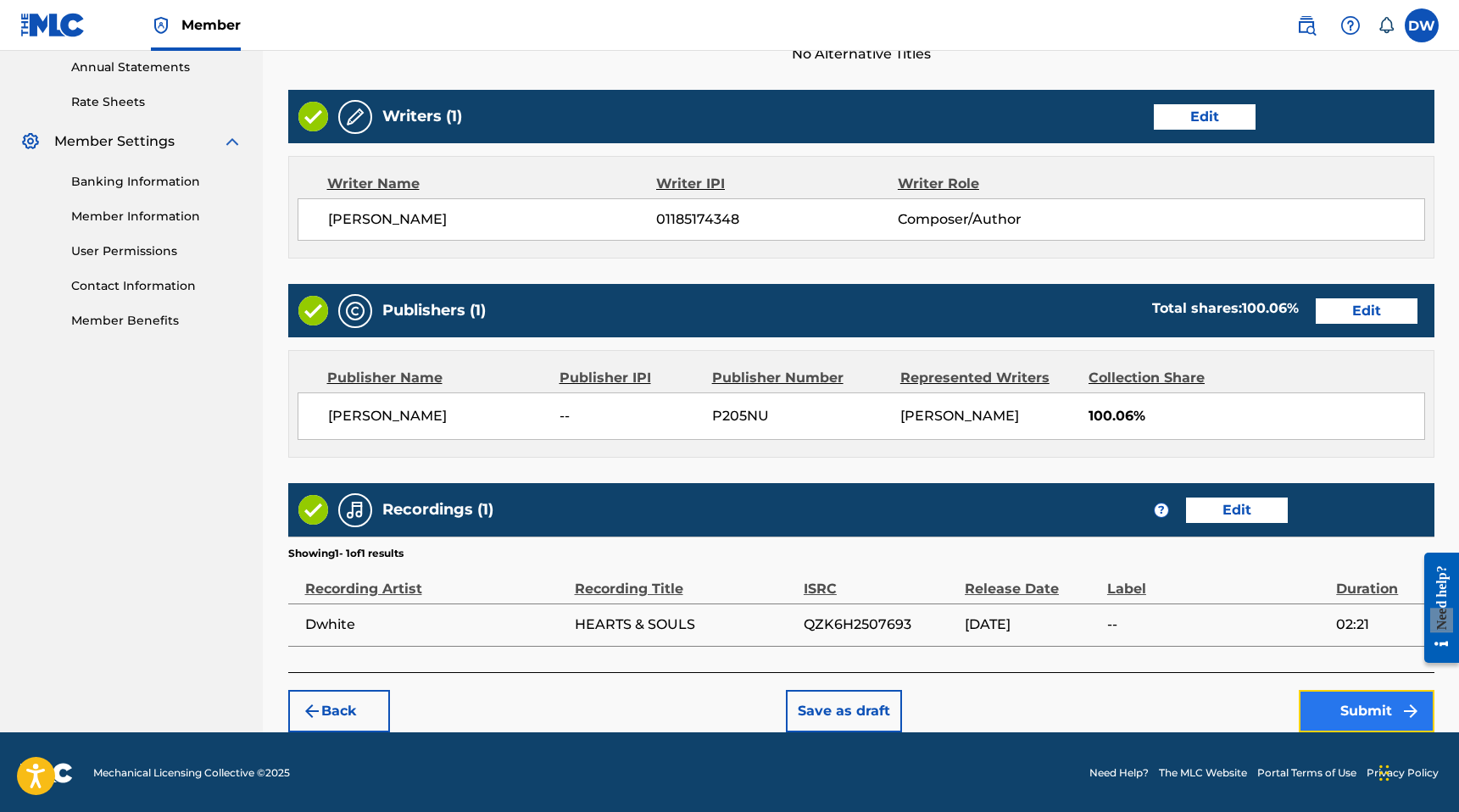
click at [1344, 696] on button "Submit" at bounding box center [1366, 711] width 135 height 43
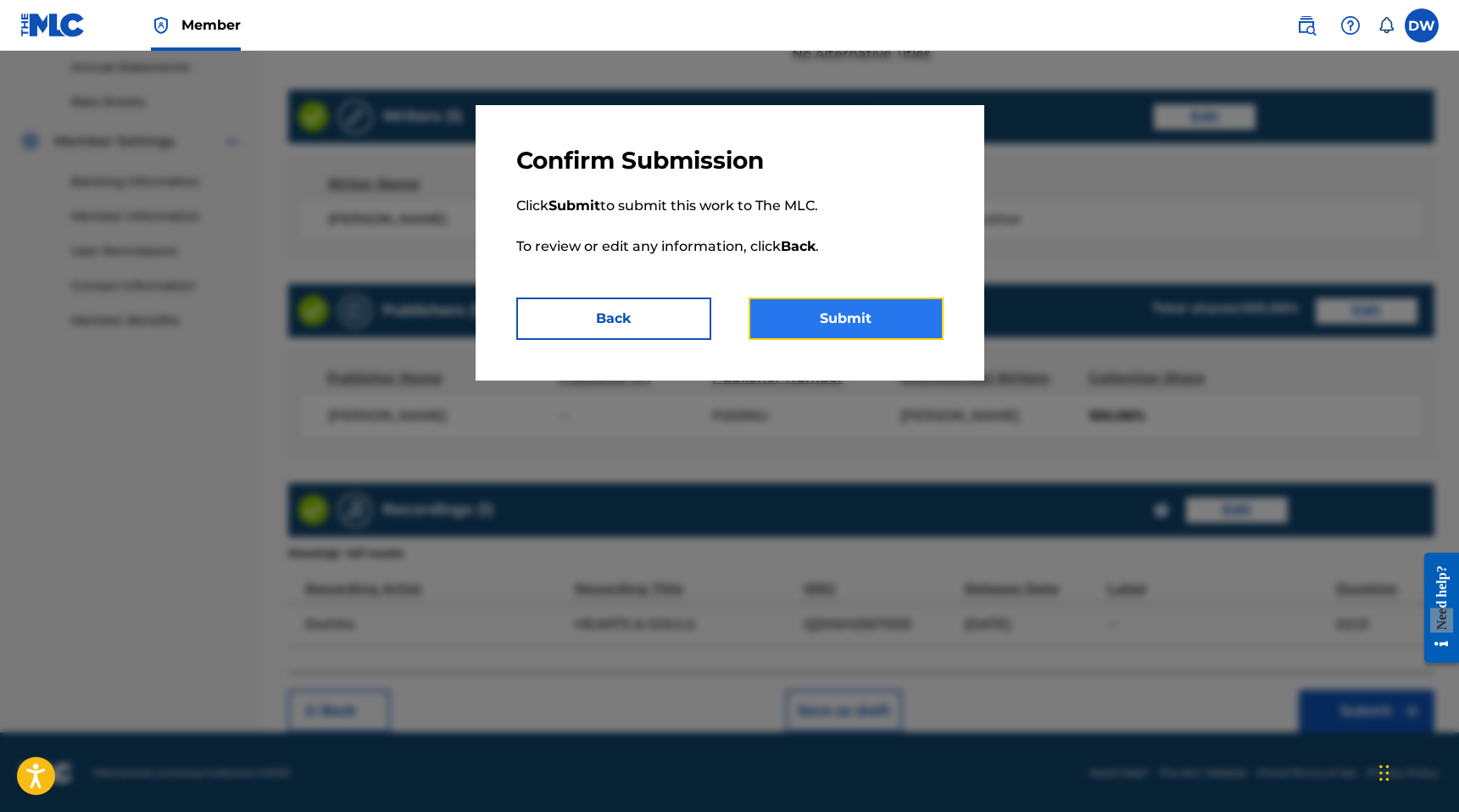
click at [886, 335] on button "Submit" at bounding box center [846, 319] width 195 height 43
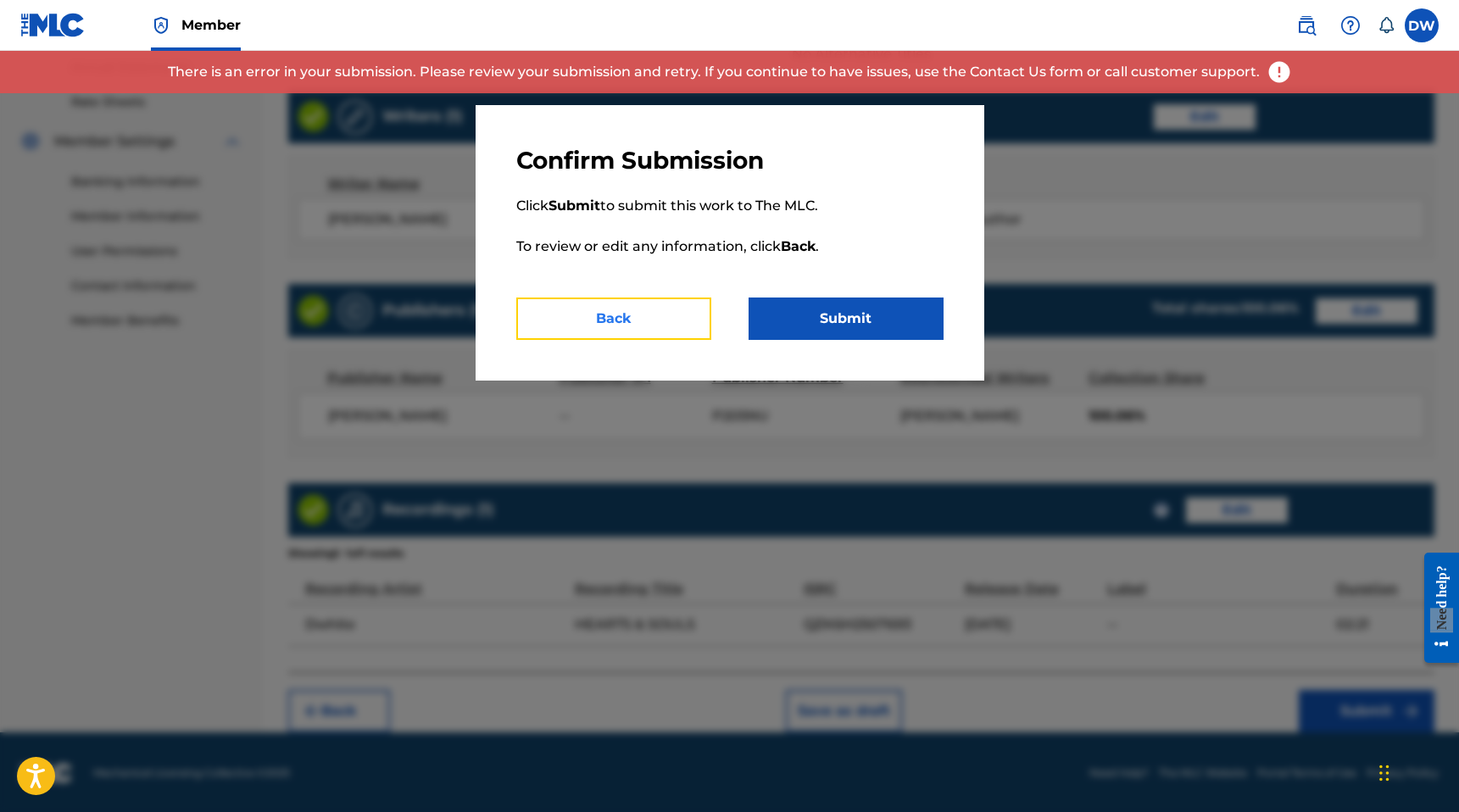
click at [669, 316] on button "Back" at bounding box center [613, 319] width 195 height 43
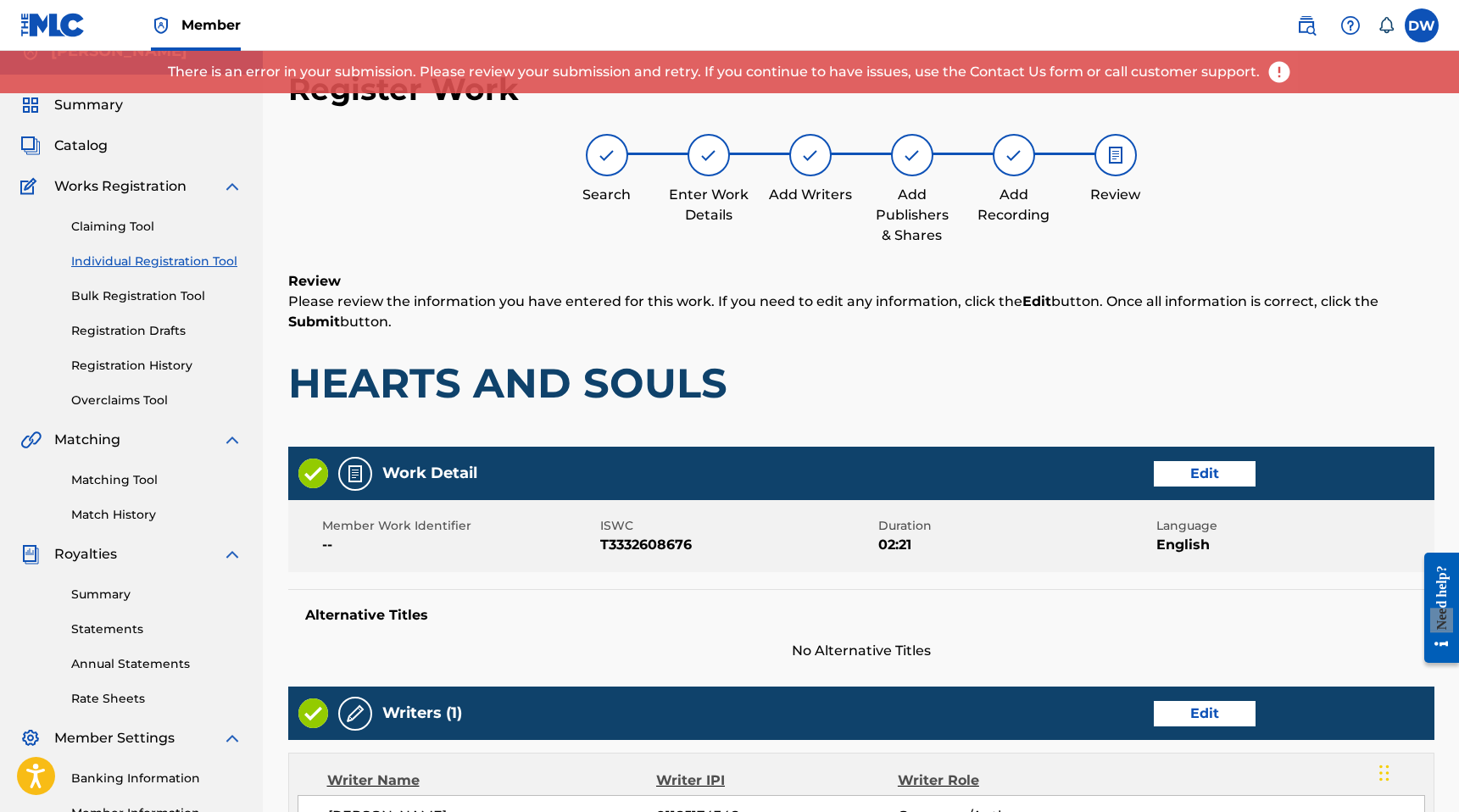
scroll to position [0, 0]
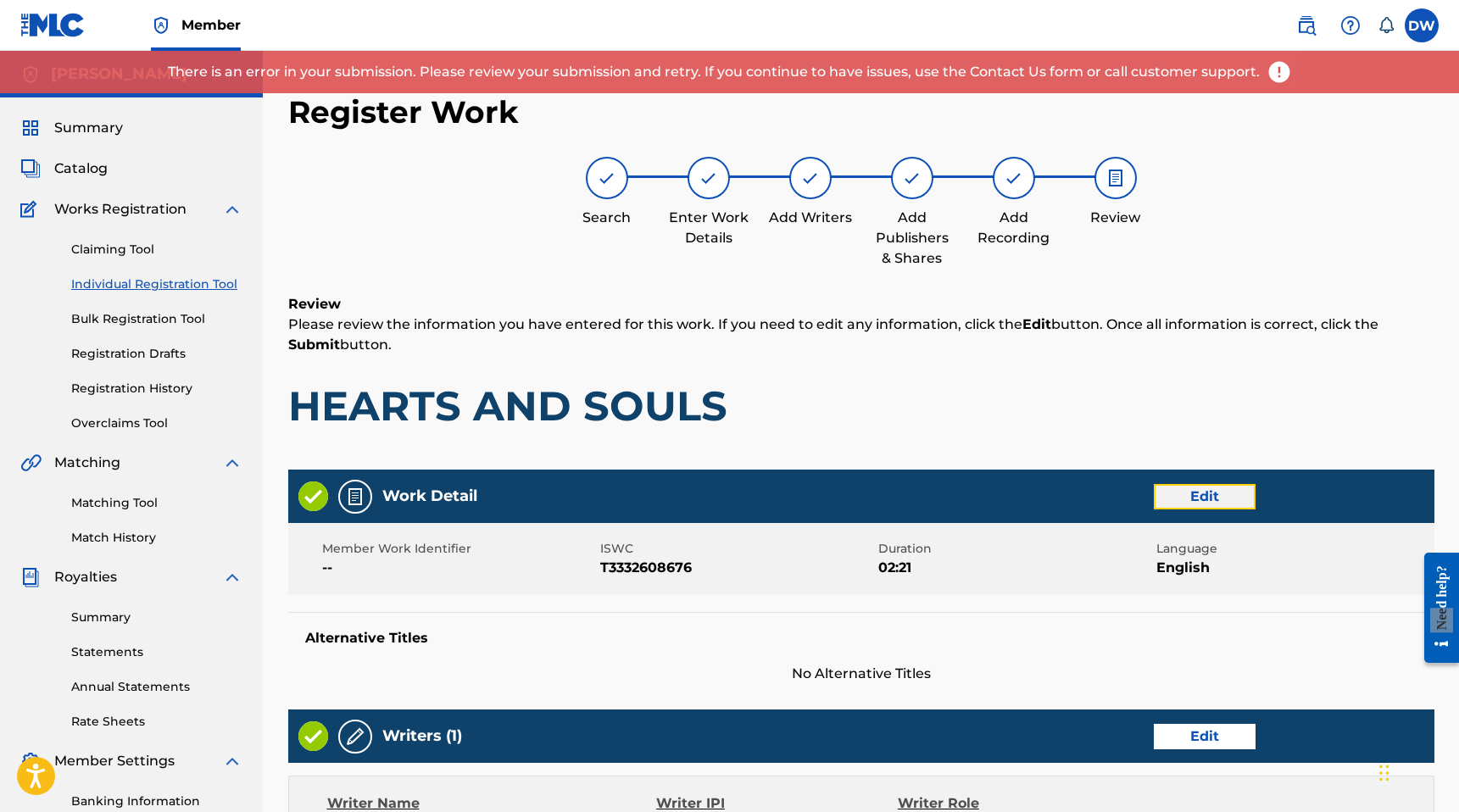
click at [1192, 496] on button "Edit" at bounding box center [1204, 496] width 102 height 25
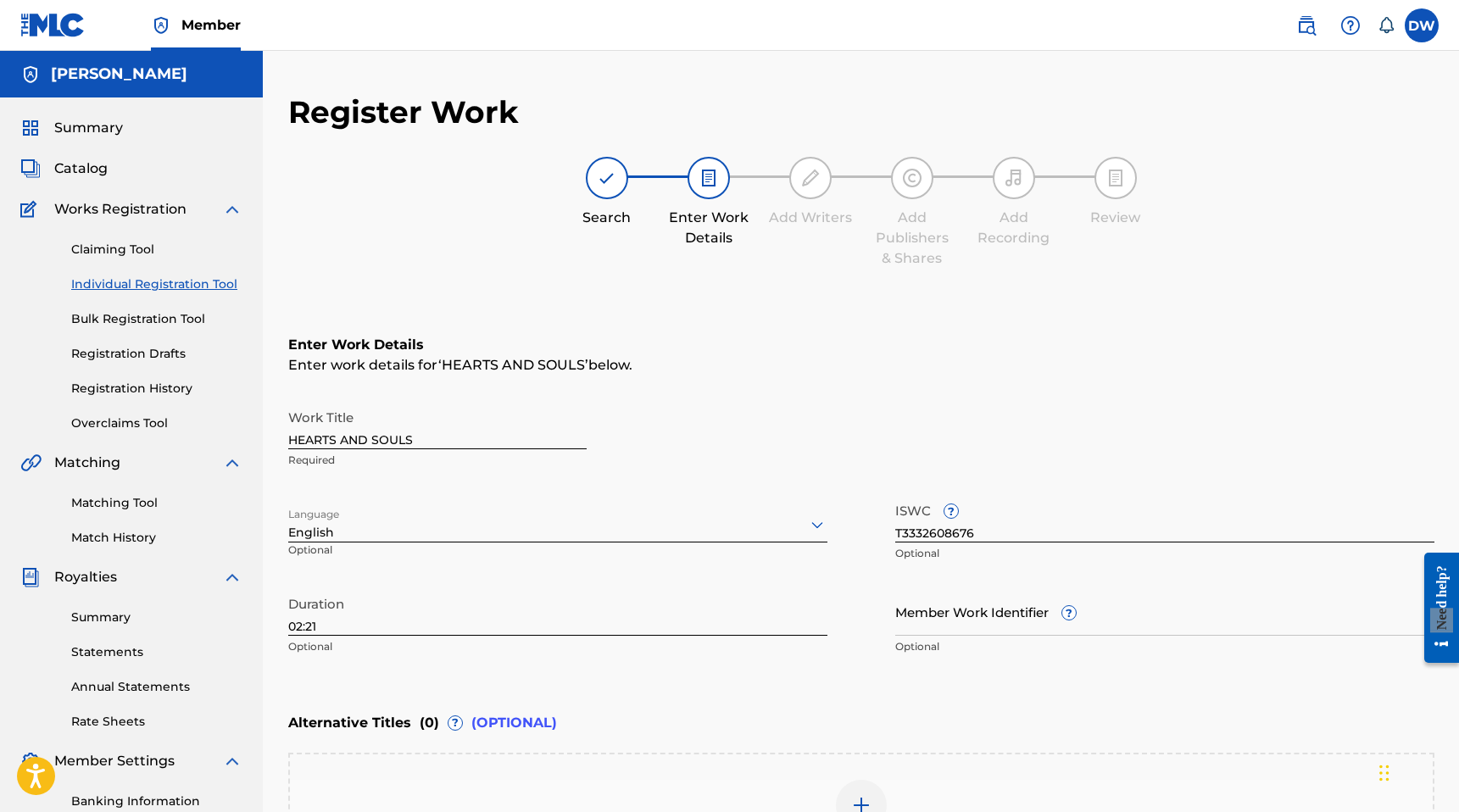
click at [354, 446] on input "HEARTS AND SOULS" at bounding box center [438, 426] width 299 height 49
click at [555, 403] on input "HEARTS & SOULS" at bounding box center [438, 426] width 299 height 49
type input "HEARTS & SOULS"
click at [628, 388] on div "Enter Work Details Enter work details for ‘ HEARTS & SOULS ’ below. Work Title …" at bounding box center [862, 499] width 1146 height 410
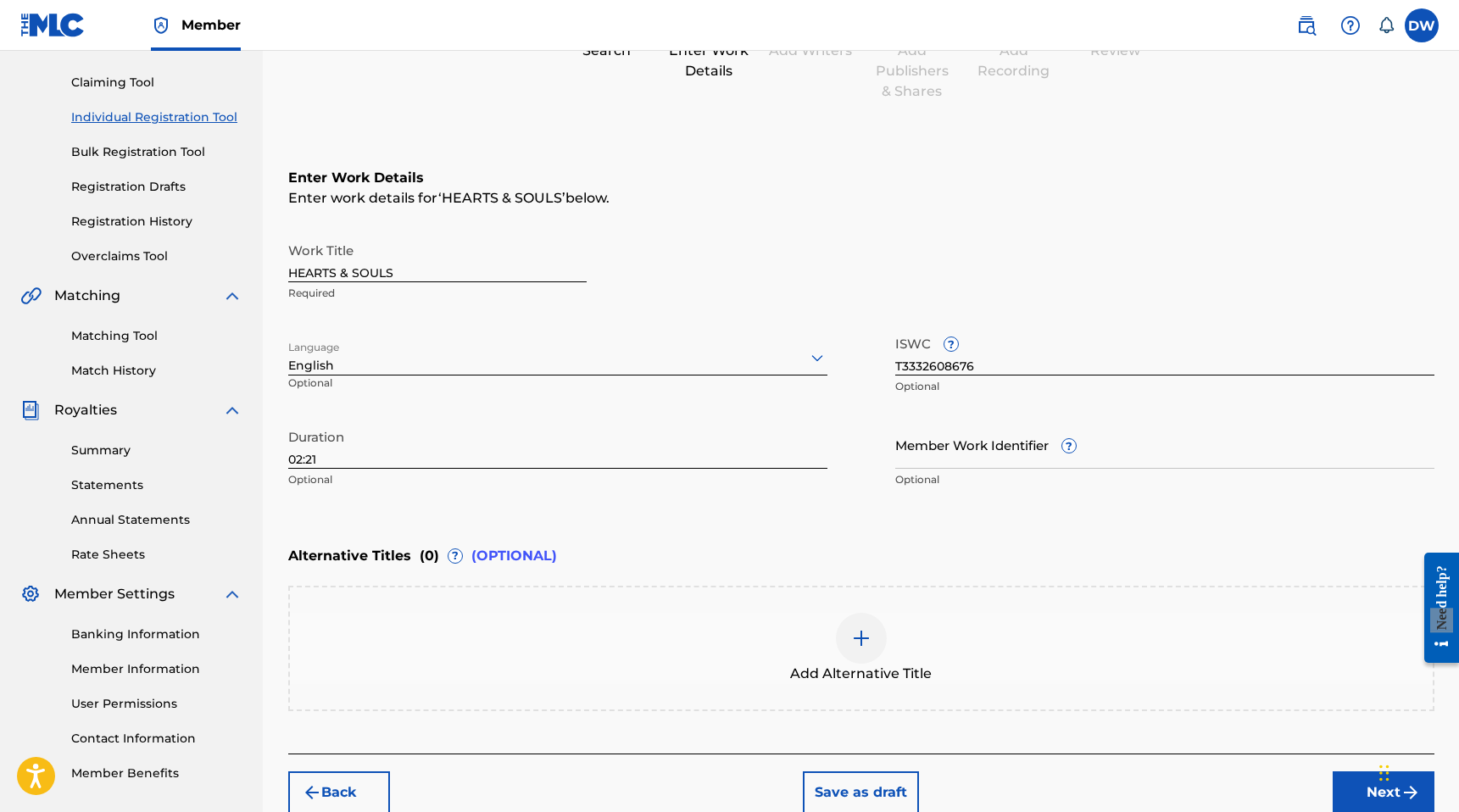
scroll to position [249, 0]
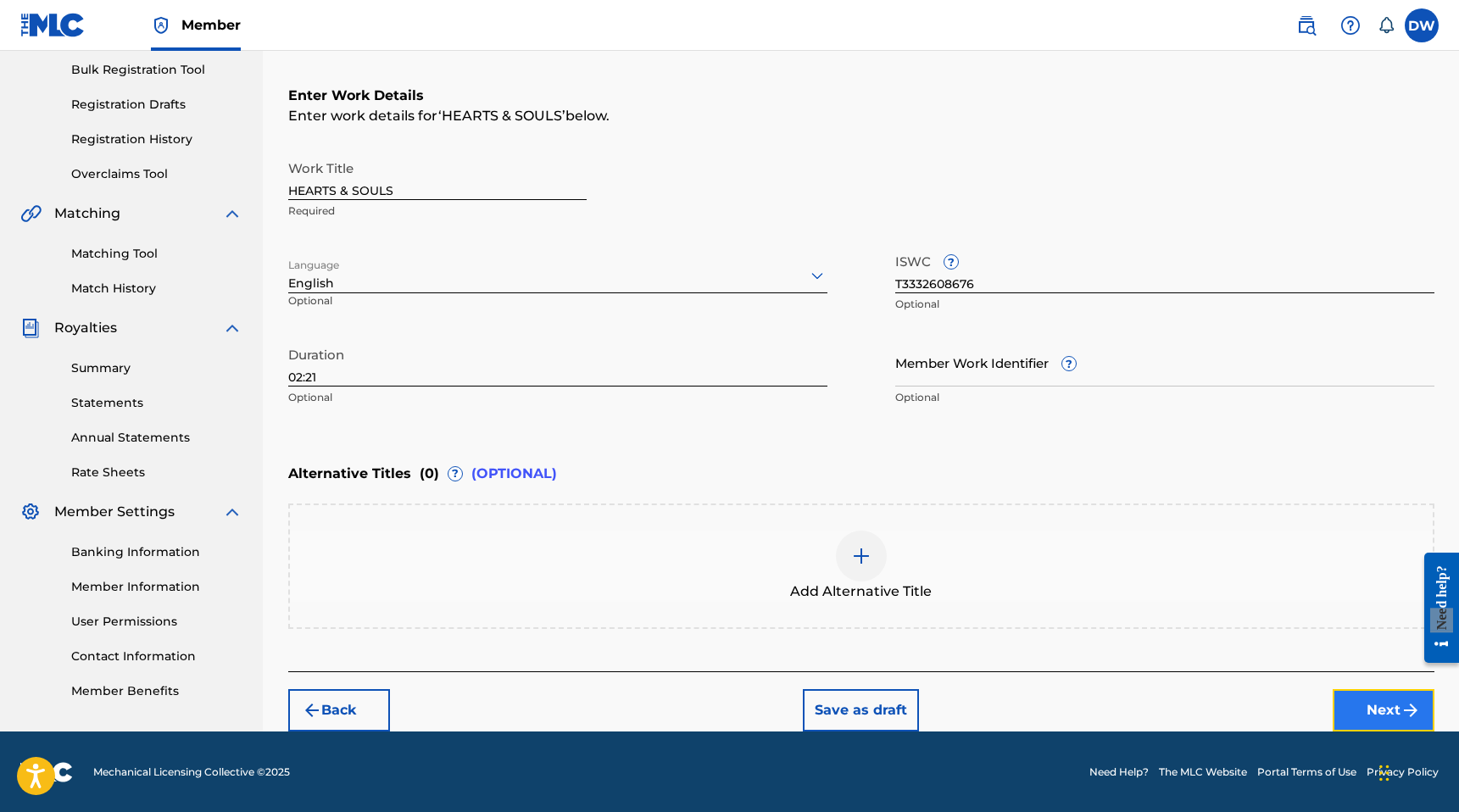
click at [1398, 701] on button "Next" at bounding box center [1383, 710] width 102 height 43
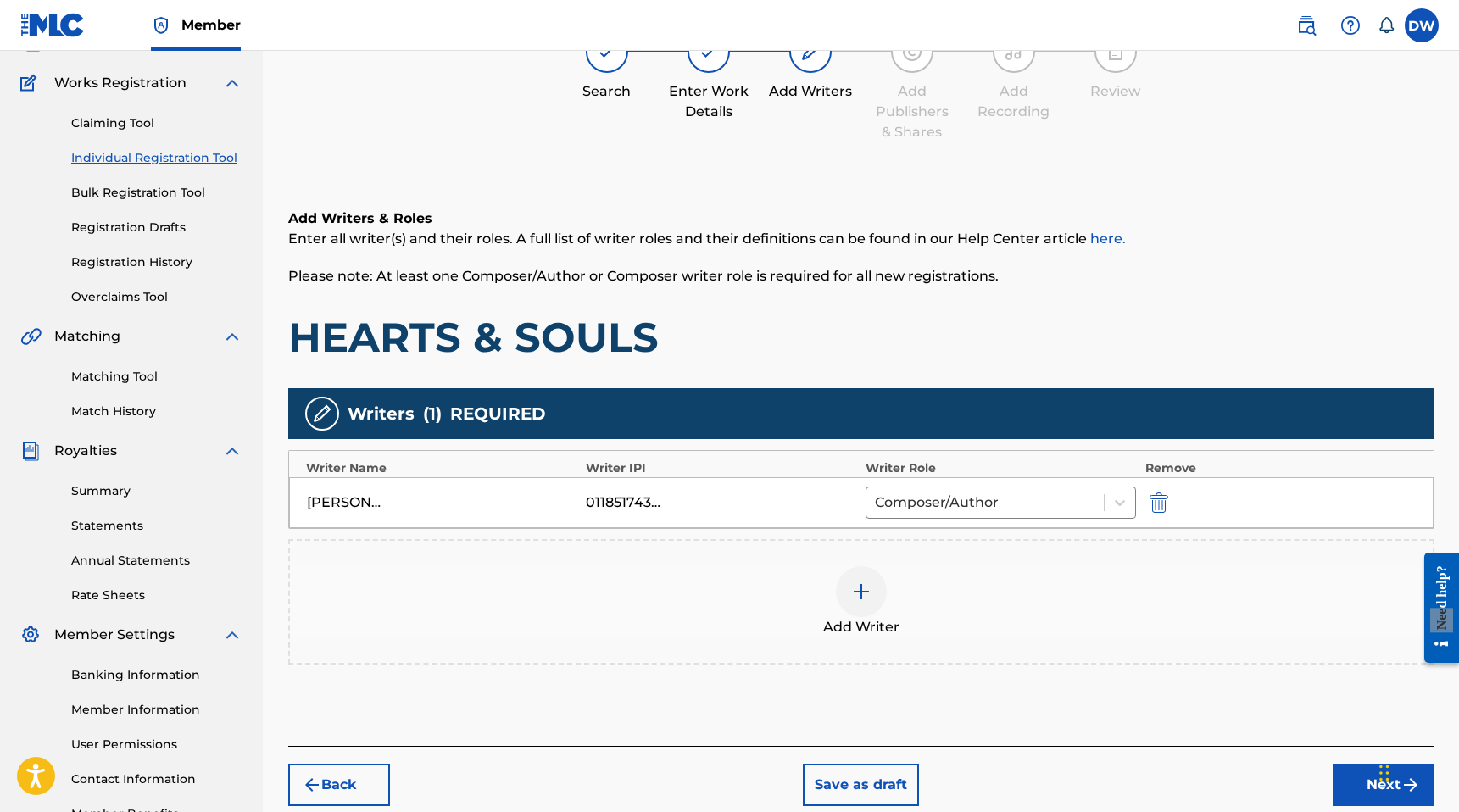
scroll to position [155, 0]
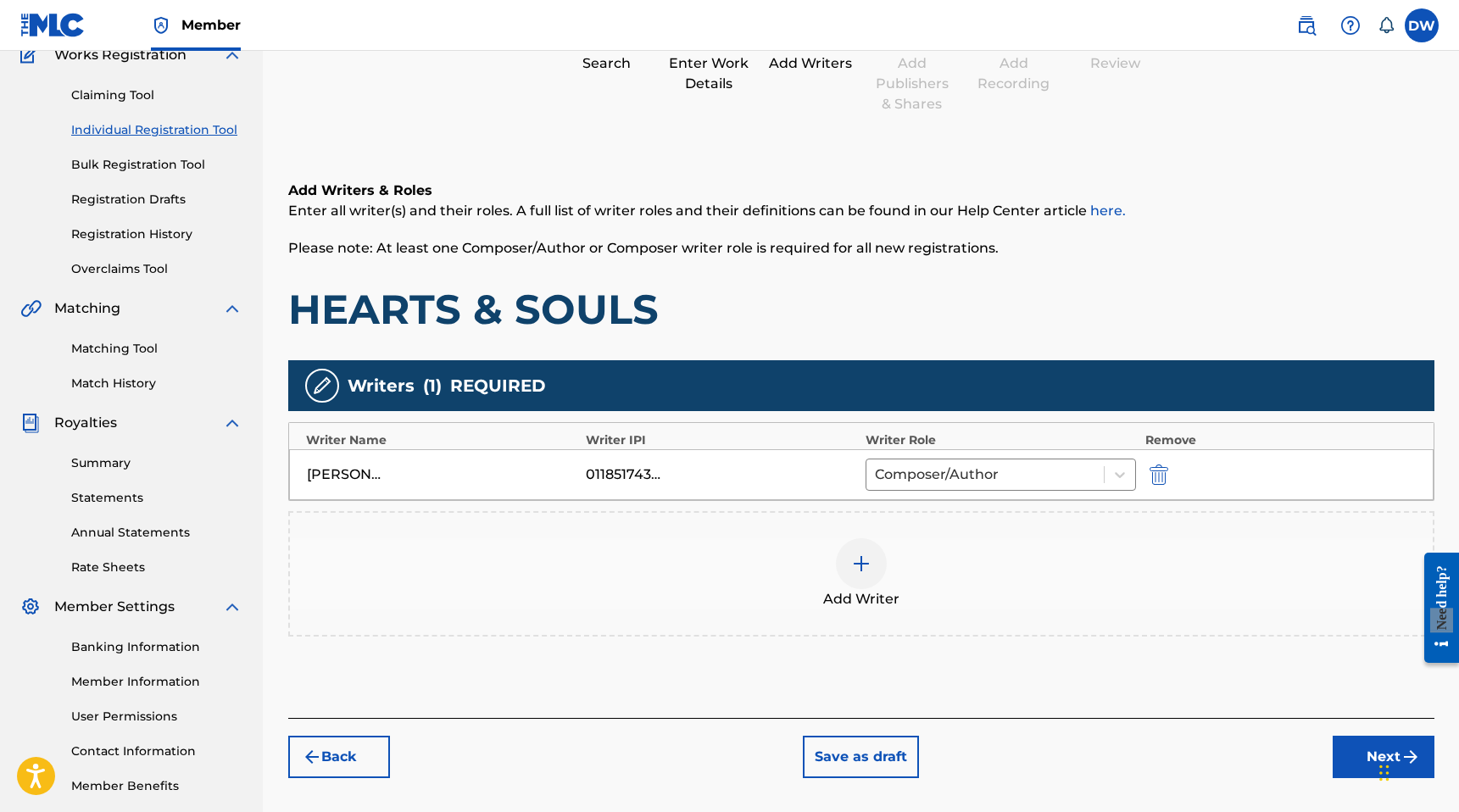
click at [466, 463] on div "[PERSON_NAME] 01185174348 Composer/Author" at bounding box center [862, 474] width 1145 height 51
click at [947, 479] on div at bounding box center [985, 474] width 221 height 23
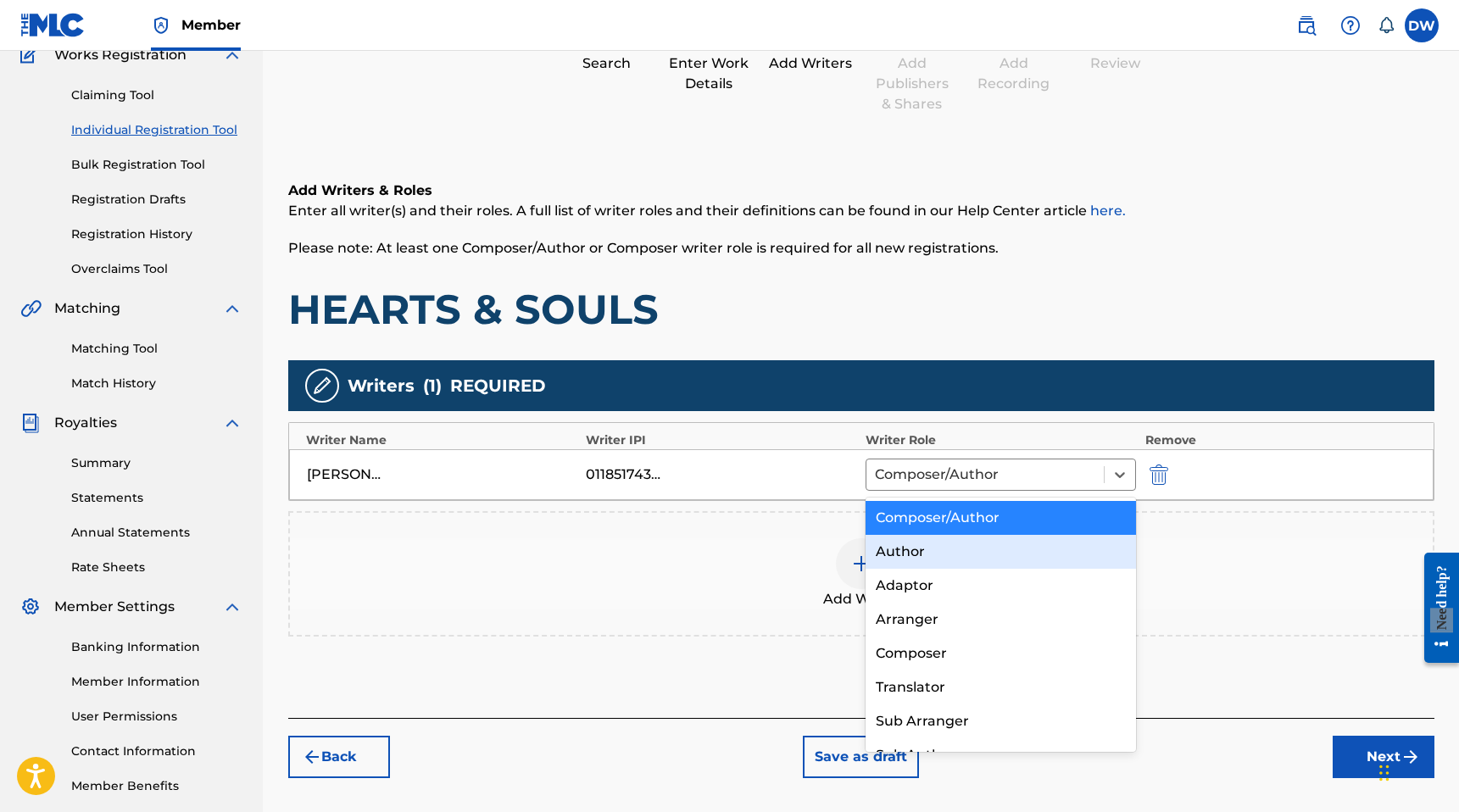
click at [695, 528] on div "Add Writer" at bounding box center [862, 574] width 1146 height 125
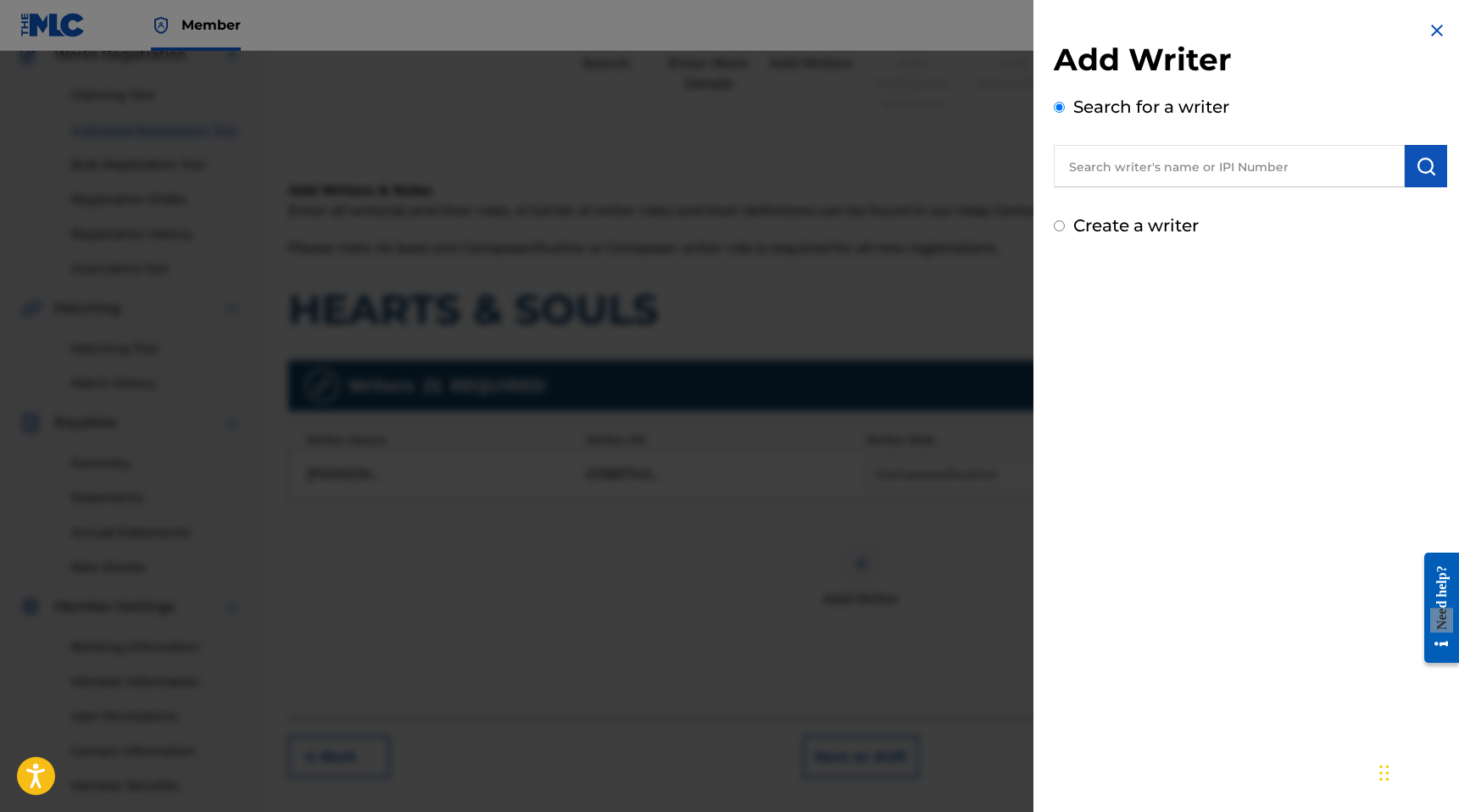
click at [846, 442] on div at bounding box center [730, 457] width 1459 height 812
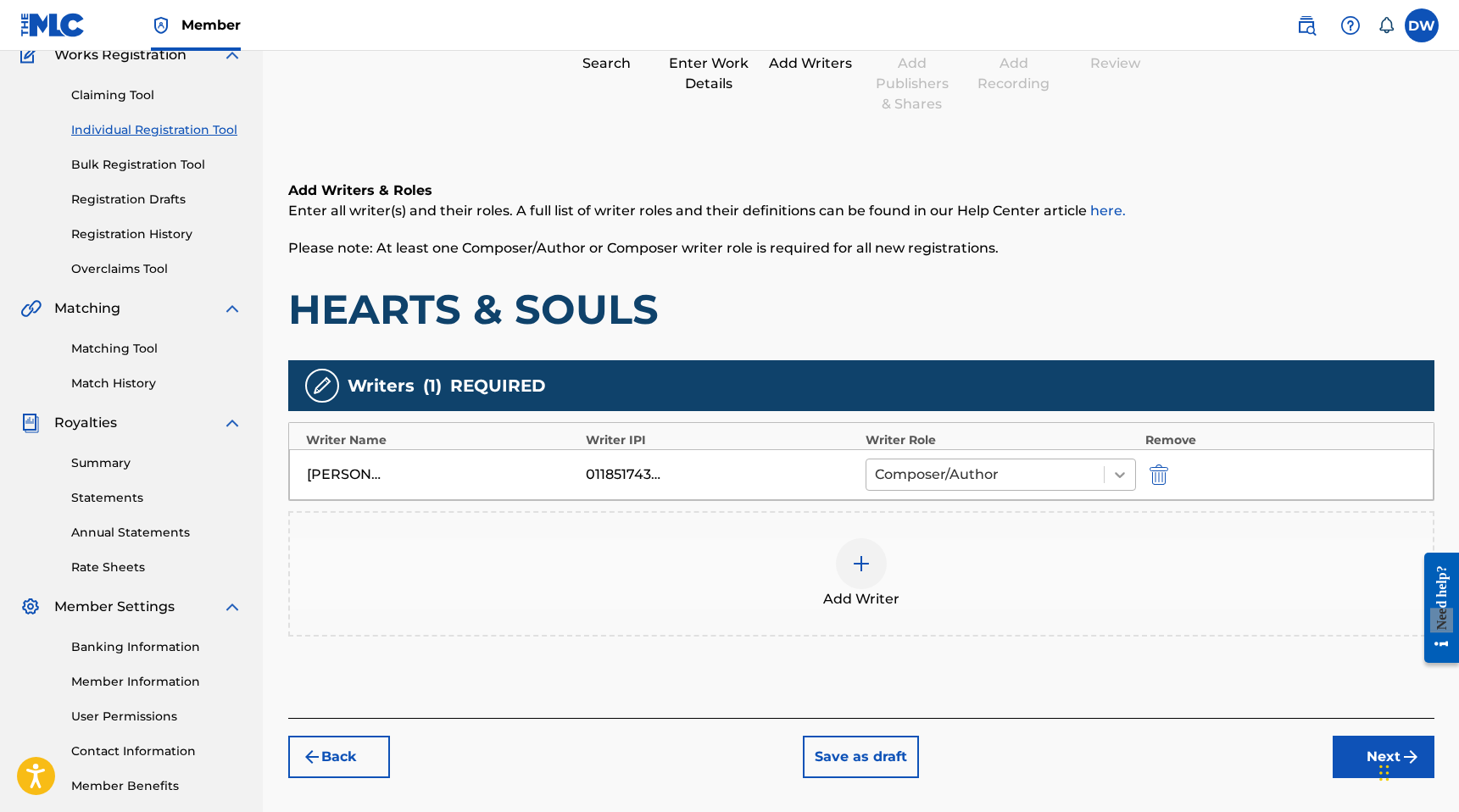
click at [1126, 470] on icon at bounding box center [1120, 475] width 17 height 17
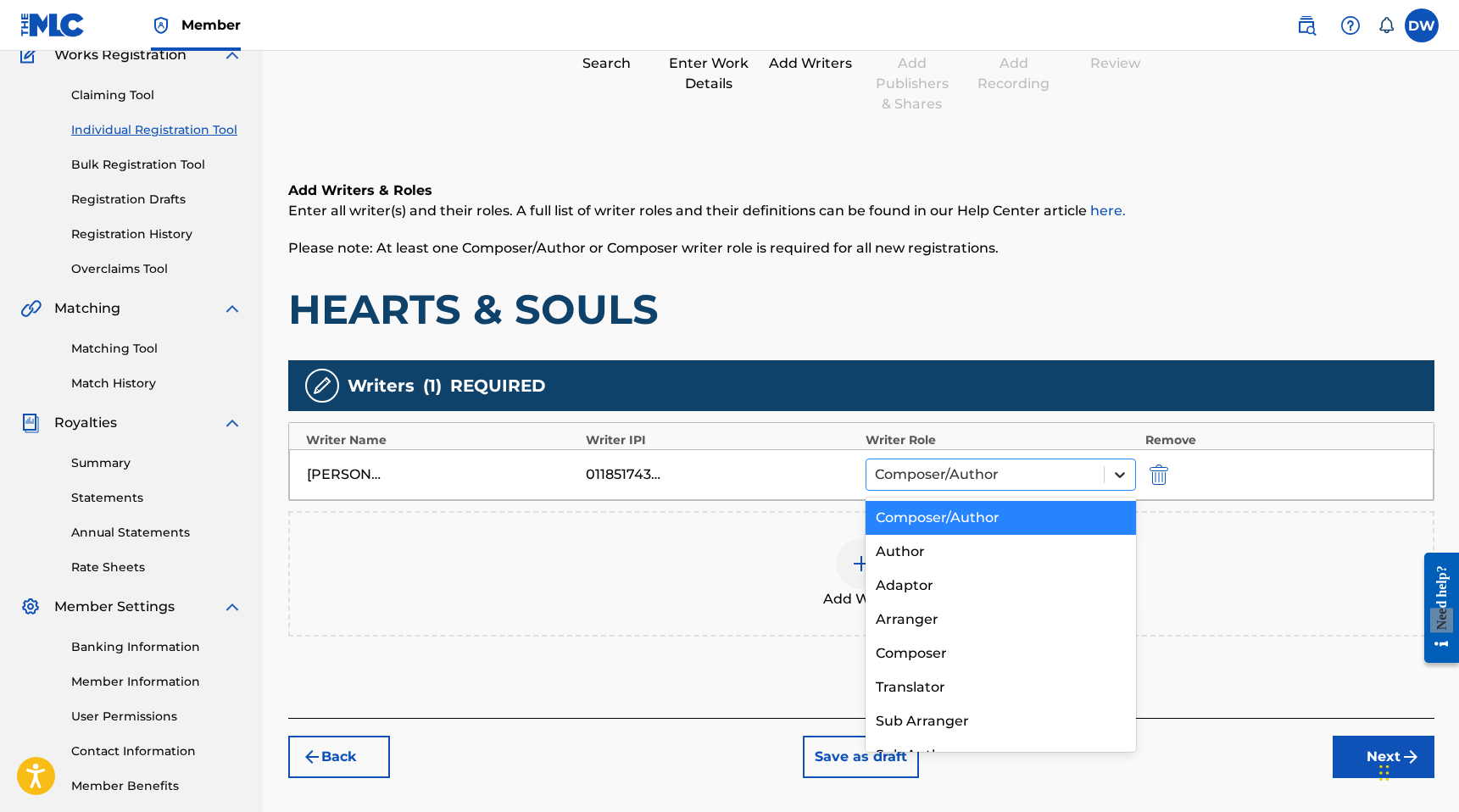
click at [1126, 470] on icon at bounding box center [1120, 475] width 17 height 17
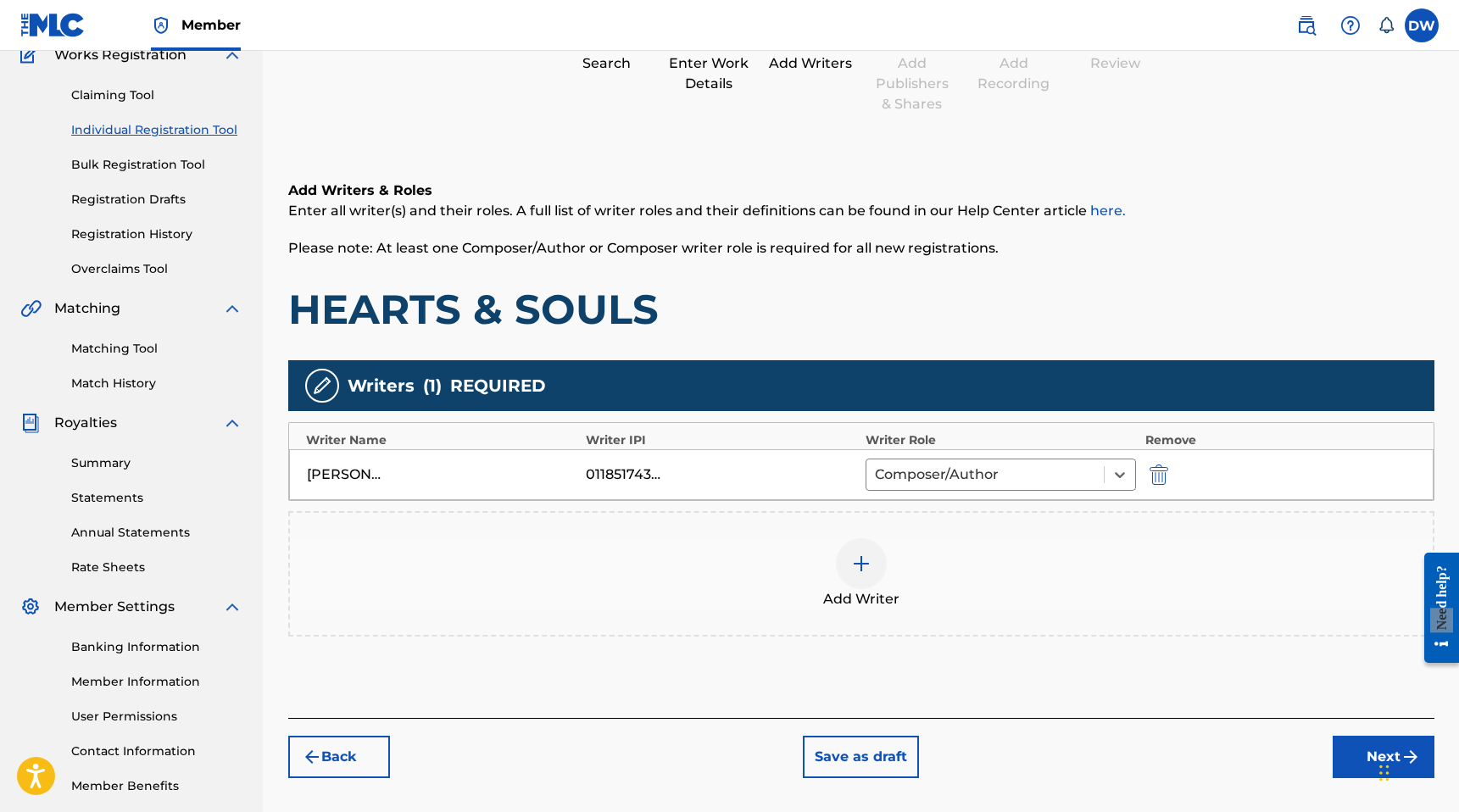
click at [624, 474] on div "01185174348" at bounding box center [624, 474] width 76 height 20
click at [332, 480] on div "[PERSON_NAME]" at bounding box center [345, 474] width 76 height 20
click at [390, 471] on div "[PERSON_NAME]" at bounding box center [442, 474] width 271 height 20
click at [1357, 762] on button "Next" at bounding box center [1383, 756] width 102 height 43
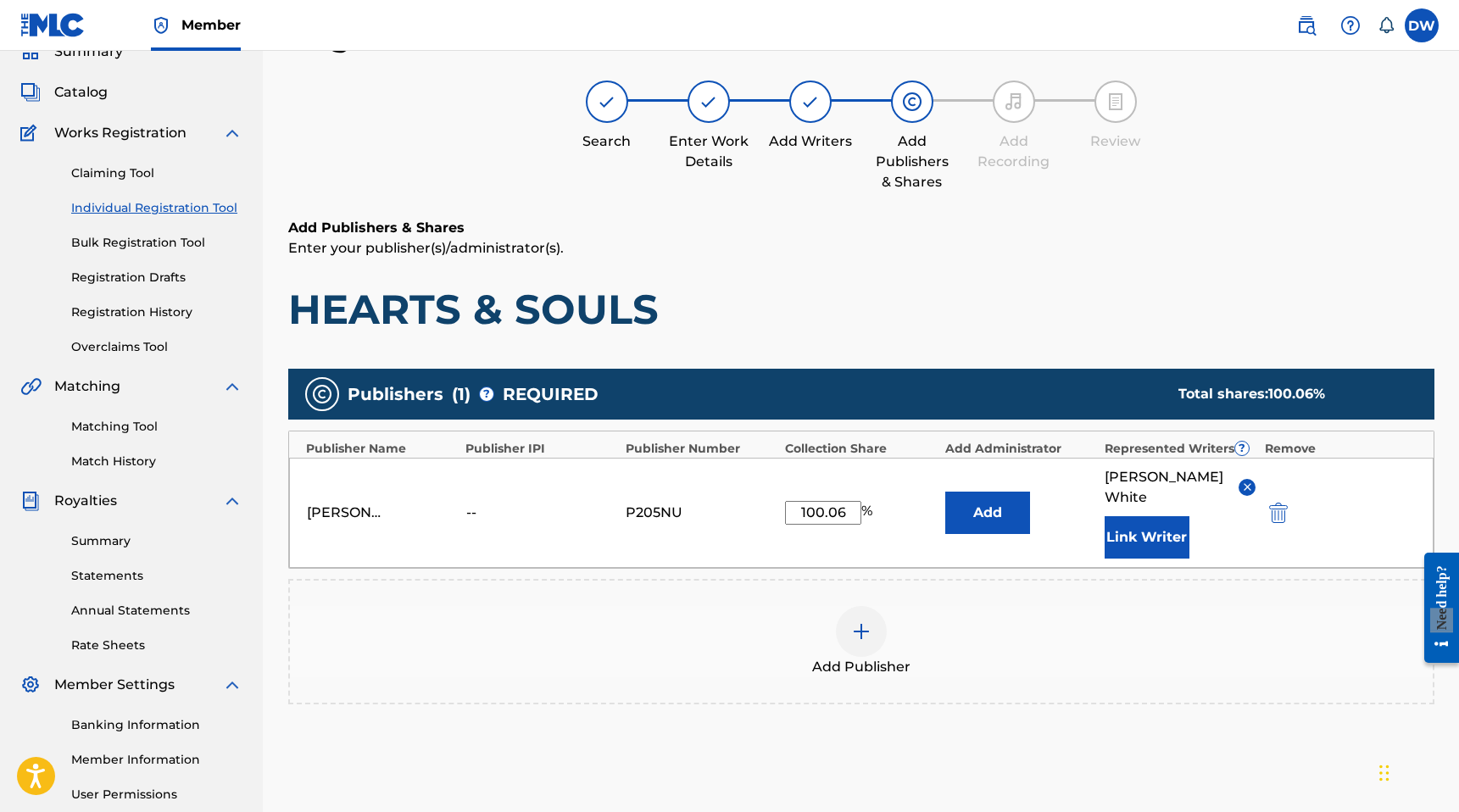
scroll to position [125, 0]
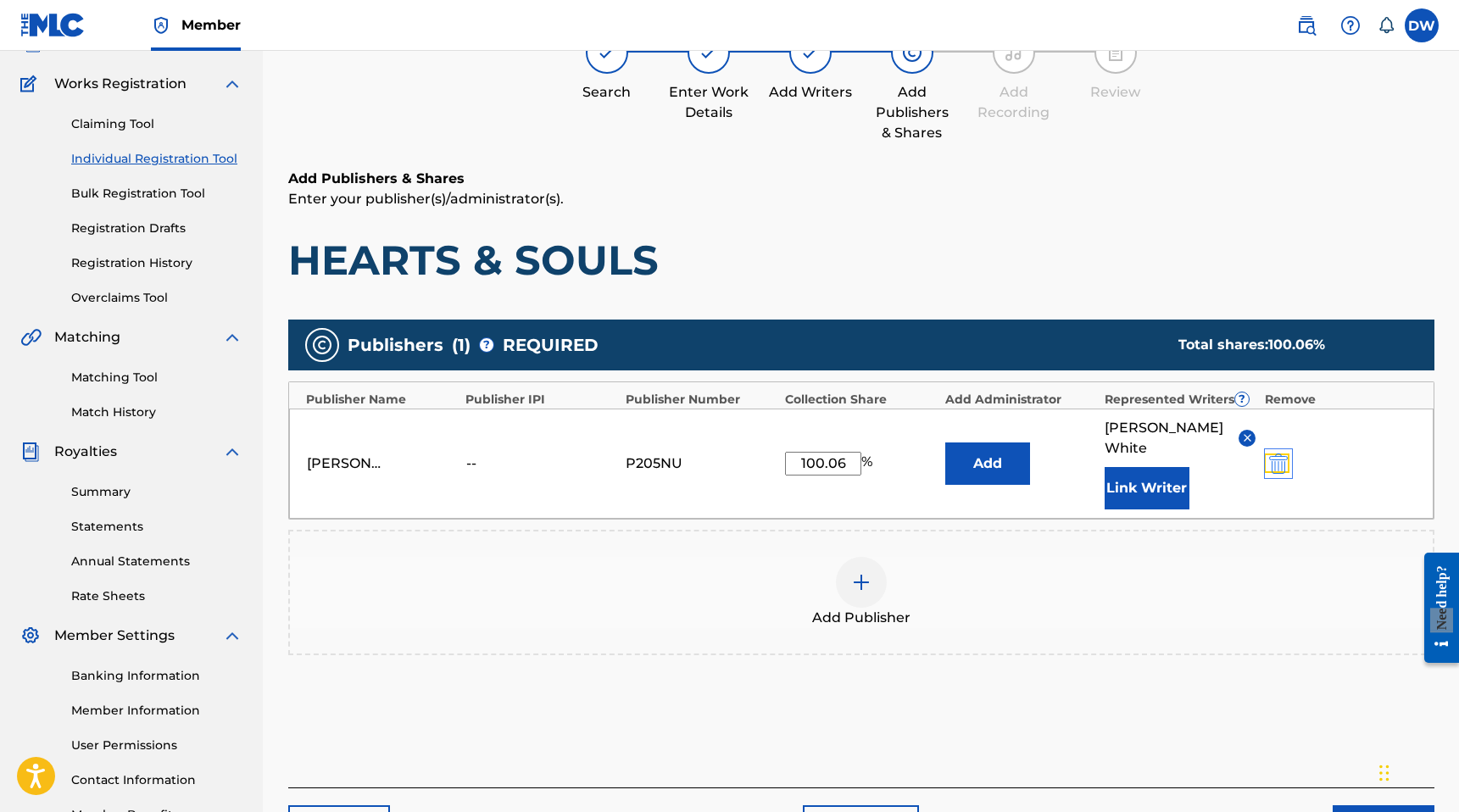
click at [1277, 453] on img "submit" at bounding box center [1277, 463] width 18 height 20
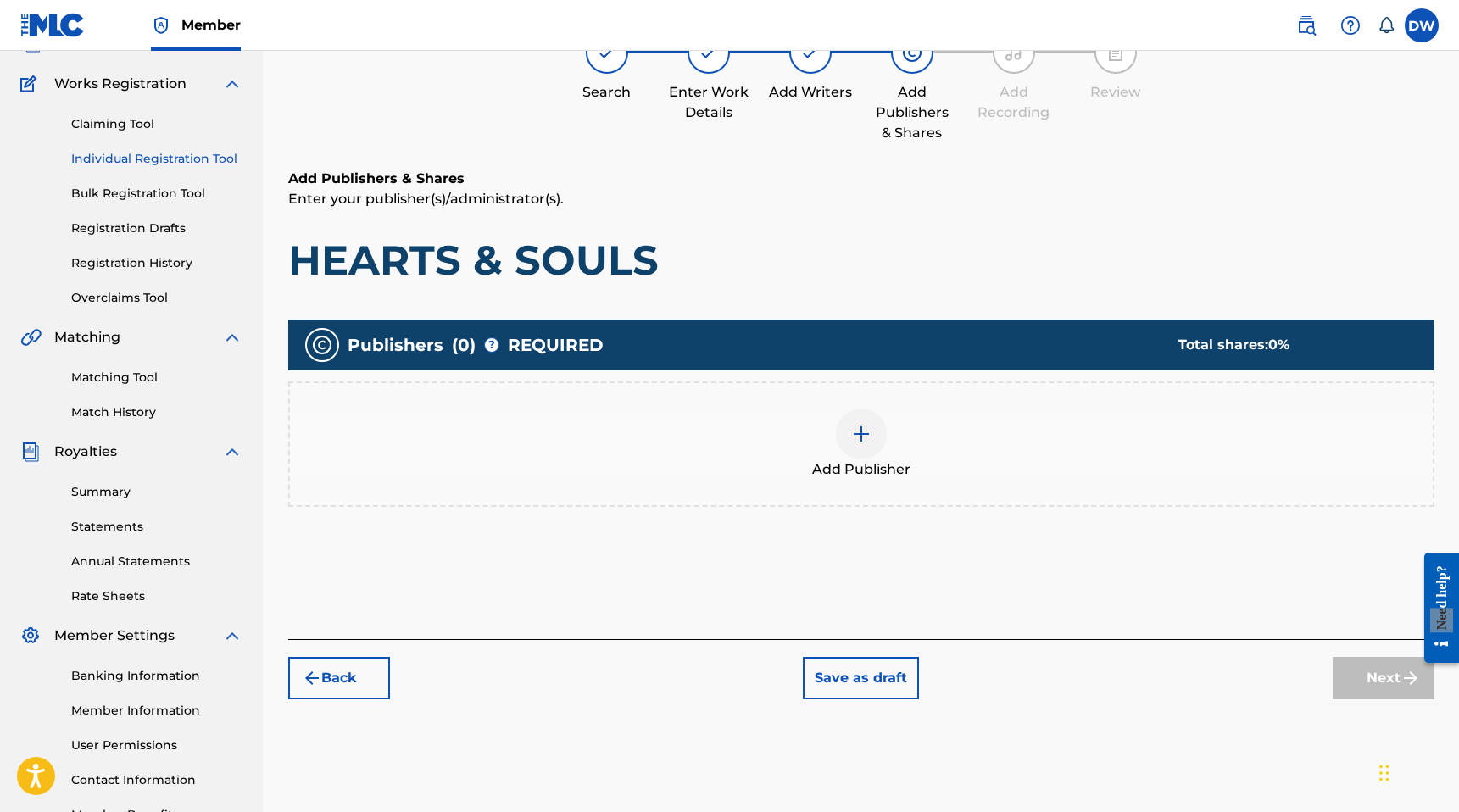
click at [842, 440] on div at bounding box center [861, 433] width 51 height 51
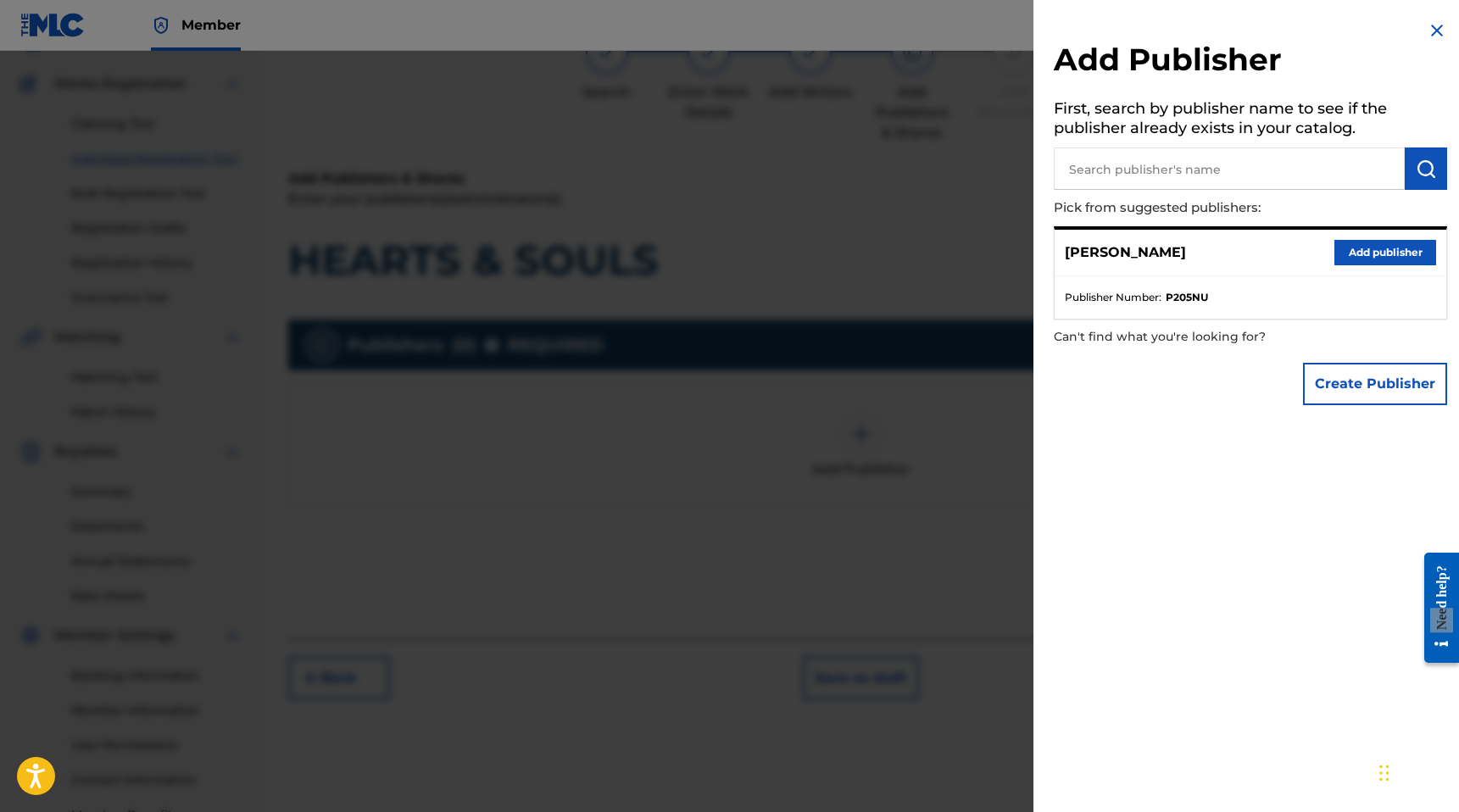
click at [1179, 165] on input "text" at bounding box center [1229, 168] width 351 height 43
paste input "00686021835"
type input "00686021835"
click at [1432, 173] on button "submit" at bounding box center [1425, 168] width 43 height 43
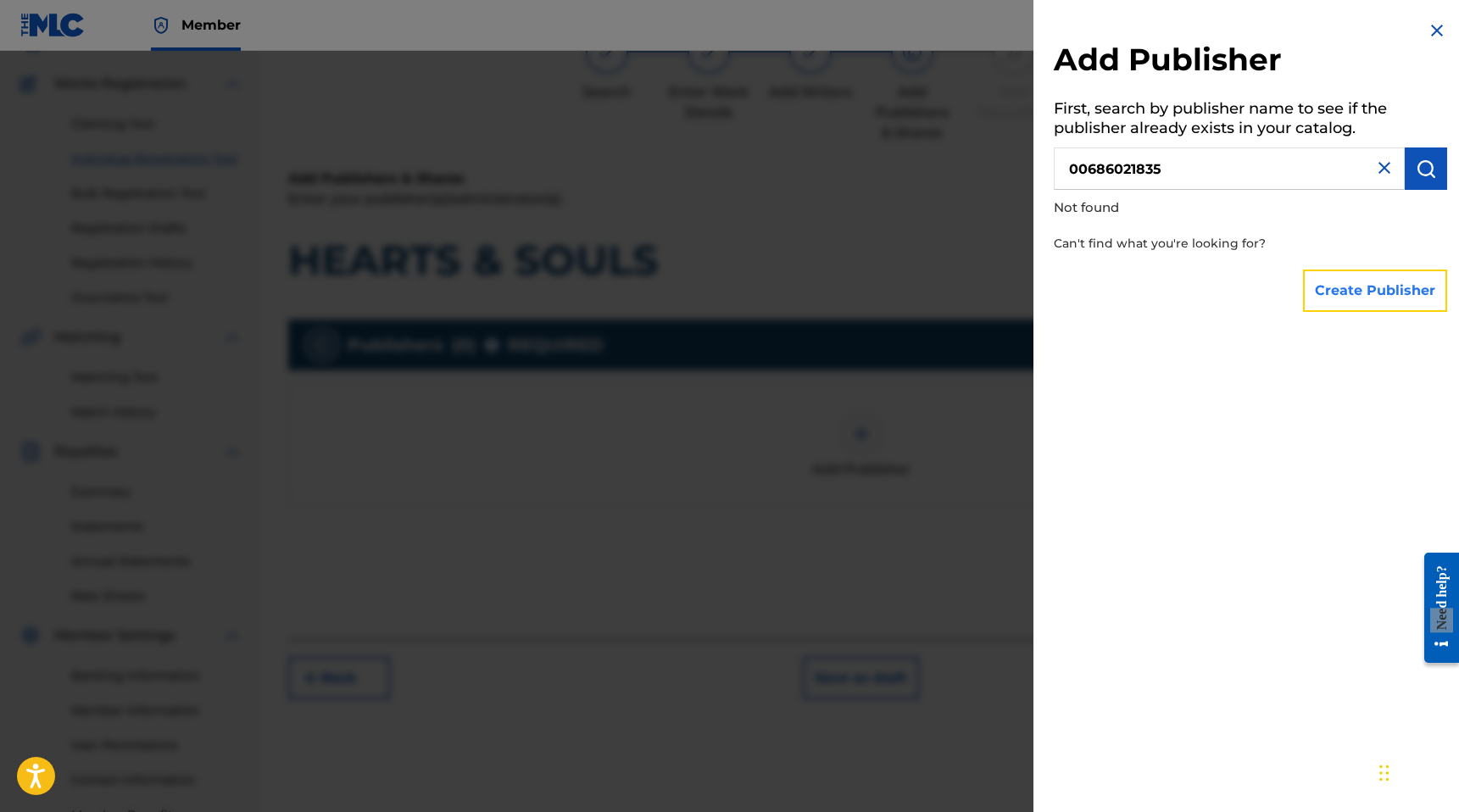
click at [1341, 288] on button "Create Publisher" at bounding box center [1375, 290] width 144 height 43
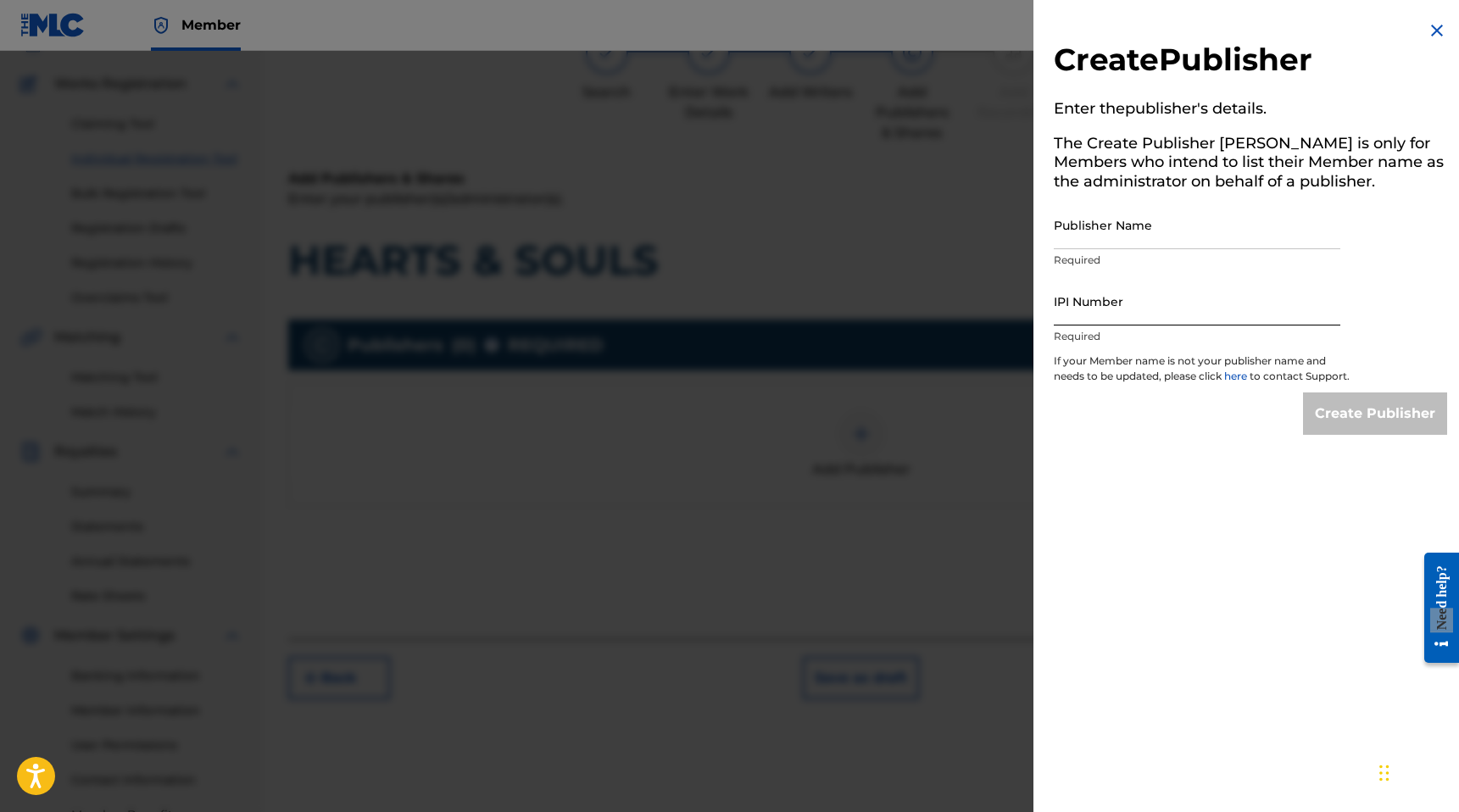
click at [1086, 316] on input "IPI Number" at bounding box center [1197, 301] width 287 height 49
paste input "00686021835"
type input "00686021835"
click at [1102, 225] on input "Publisher Name" at bounding box center [1197, 225] width 287 height 49
paste input "MANUSCRIPT"
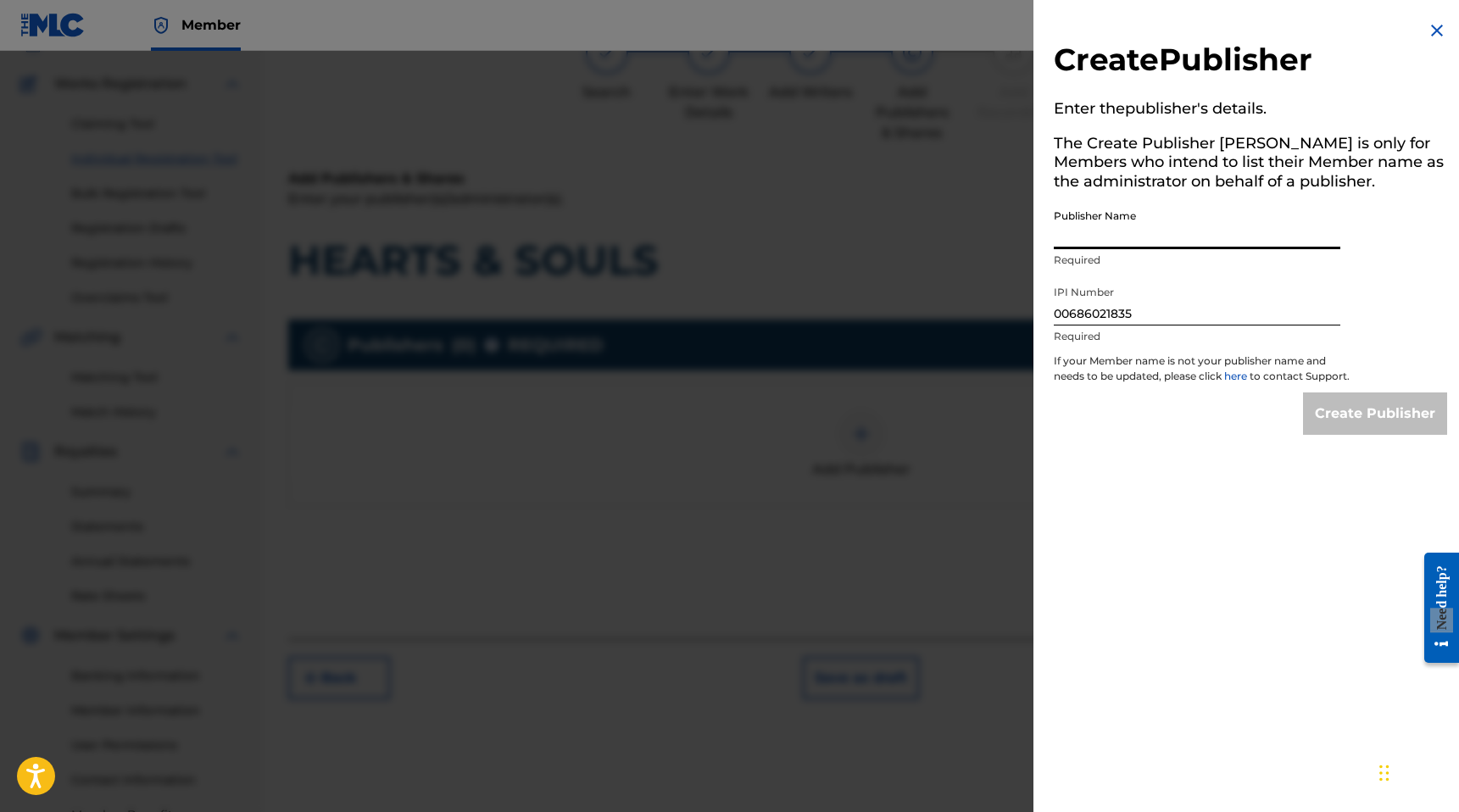
type input "MANUSCRIPT"
click at [1360, 420] on input "Create Publisher" at bounding box center [1375, 413] width 144 height 43
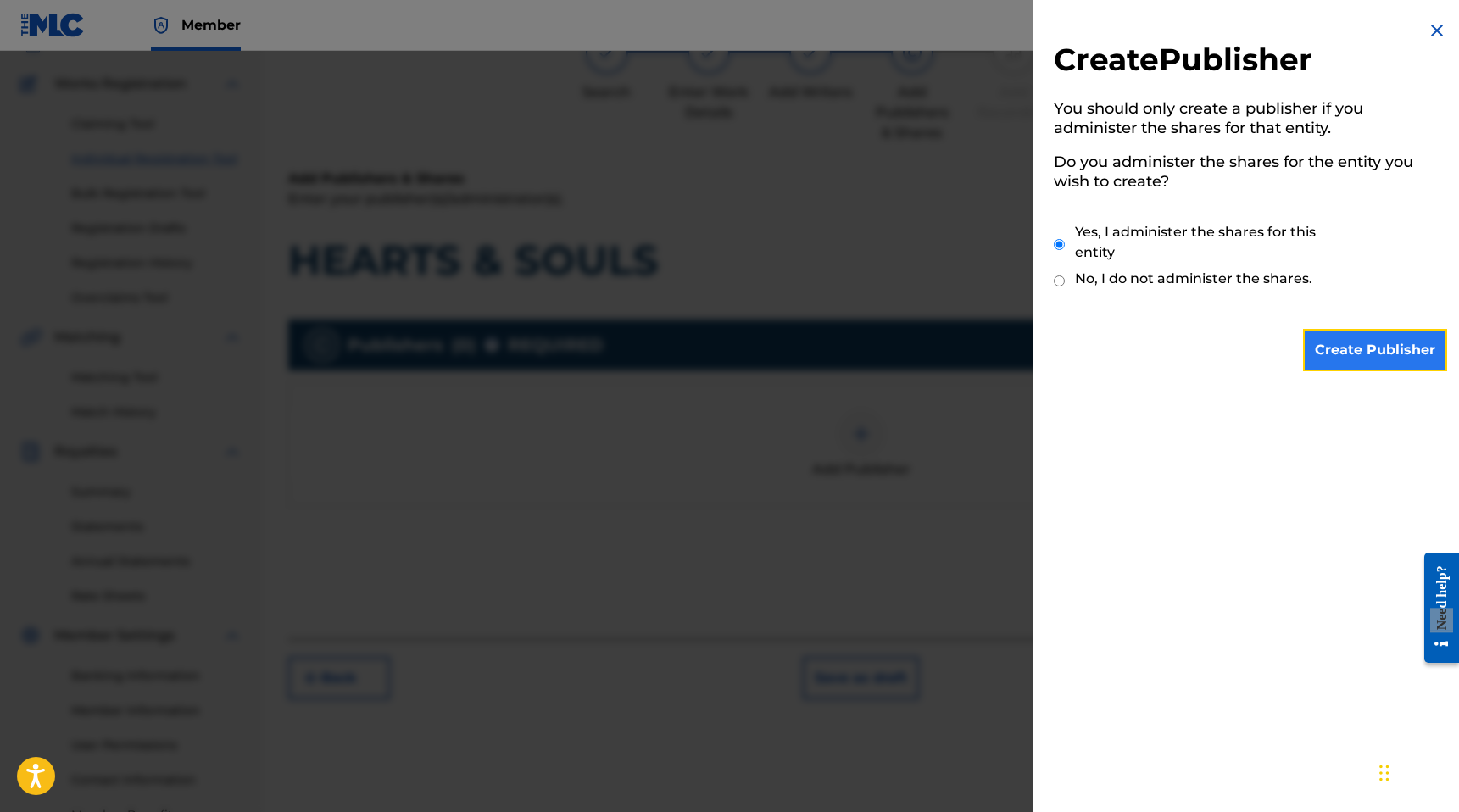
click at [1343, 335] on input "Create Publisher" at bounding box center [1375, 350] width 144 height 43
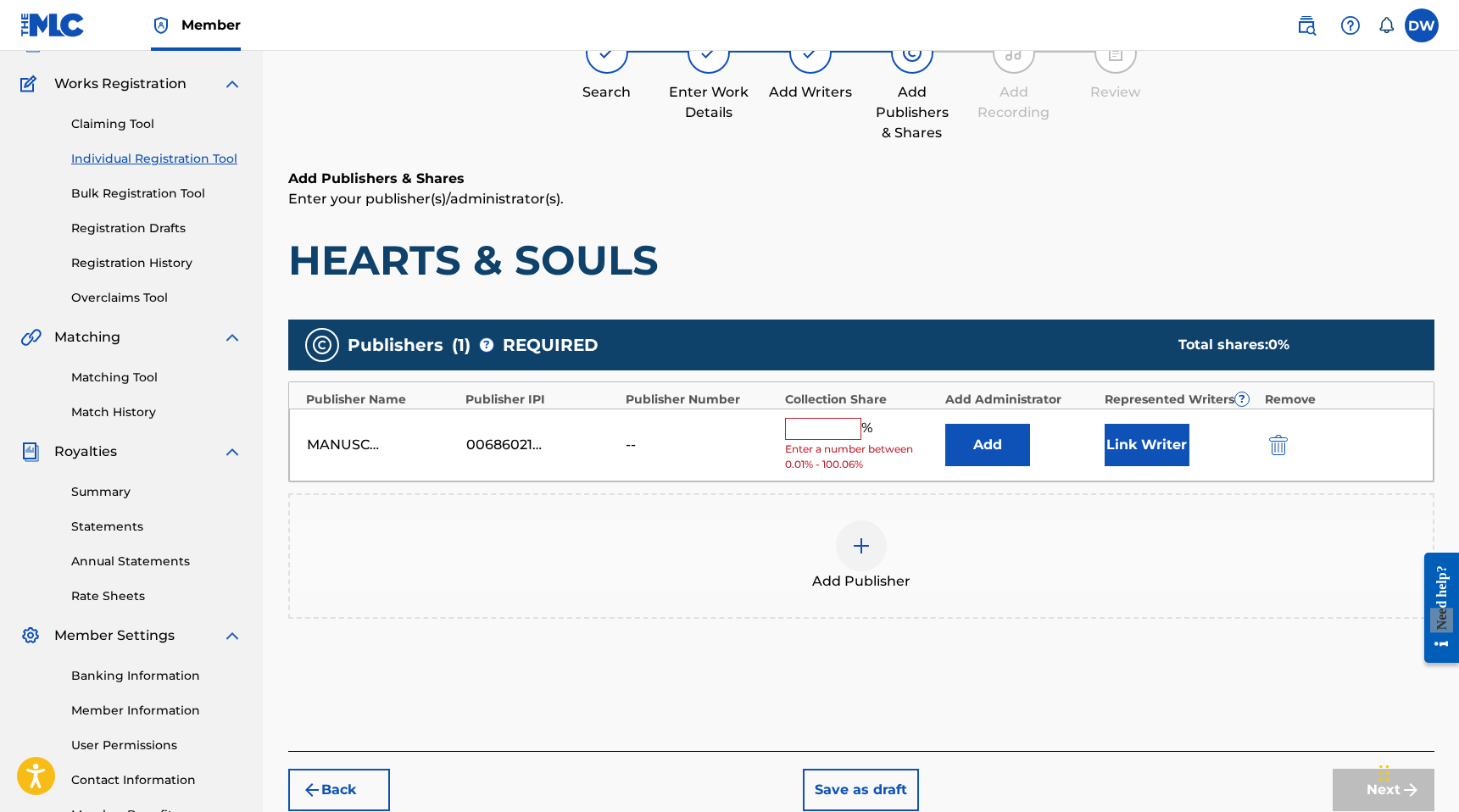
click at [812, 444] on span "Enter a number between 0.01% - 100.06%" at bounding box center [861, 457] width 151 height 30
click at [827, 431] on input "text" at bounding box center [823, 428] width 76 height 22
click at [1098, 547] on div "Add Publisher" at bounding box center [862, 556] width 1143 height 71
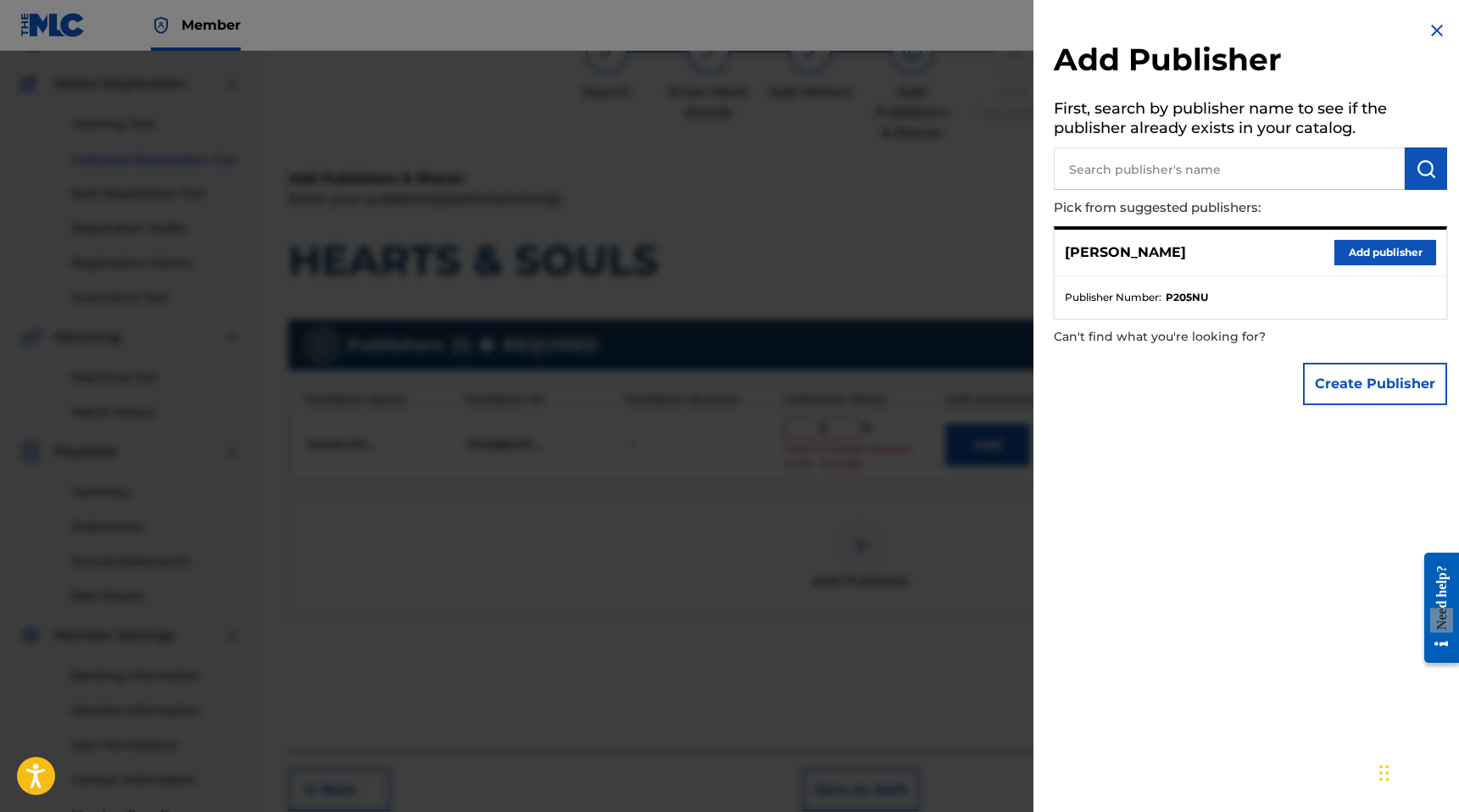
click at [914, 433] on div at bounding box center [730, 457] width 1459 height 812
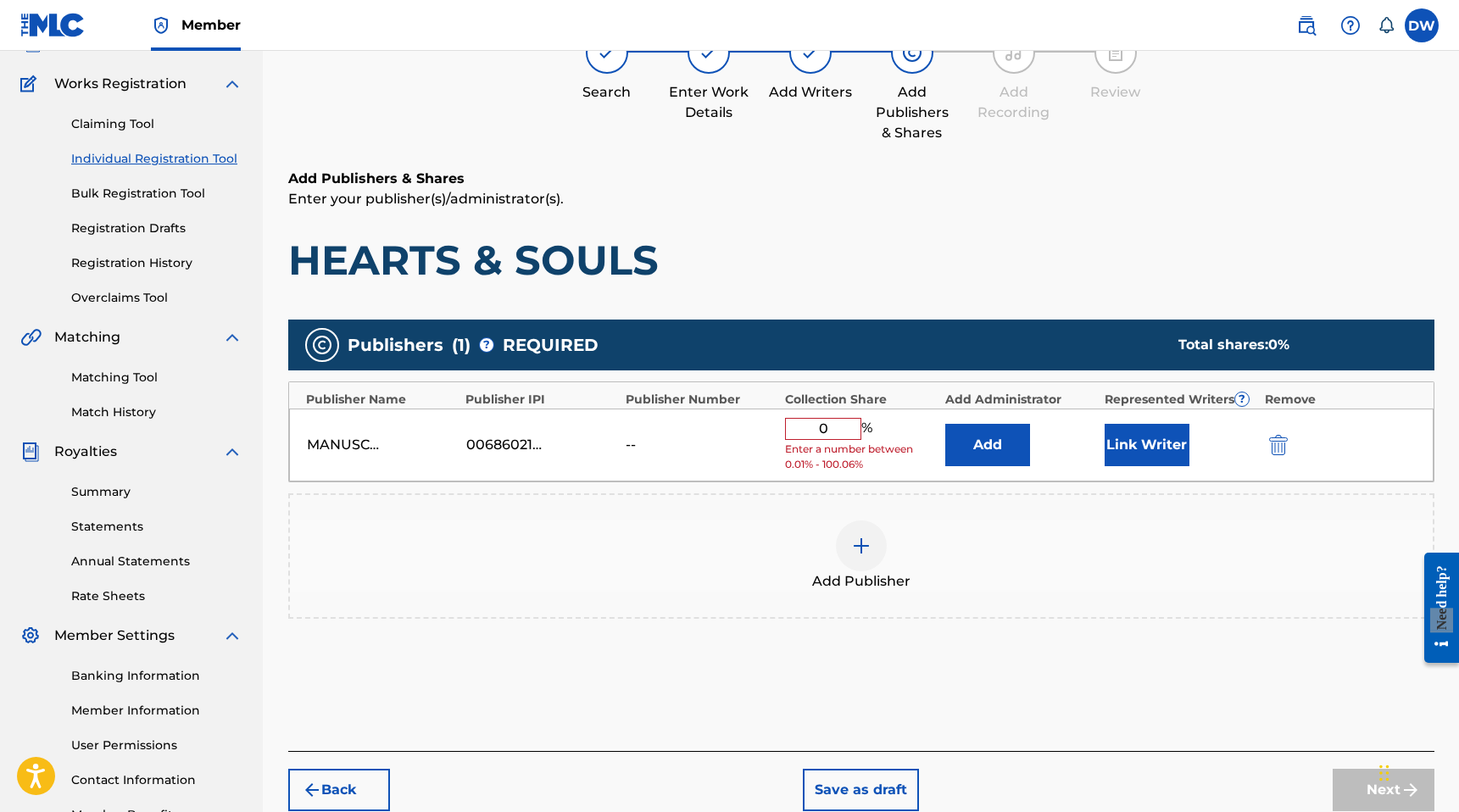
click at [1205, 686] on div "Add Publishers & Shares Enter your publisher(s)/administrator(s). HEARTS & SOUL…" at bounding box center [862, 459] width 1146 height 583
click at [842, 432] on input "0" at bounding box center [823, 428] width 76 height 22
type input "0.01"
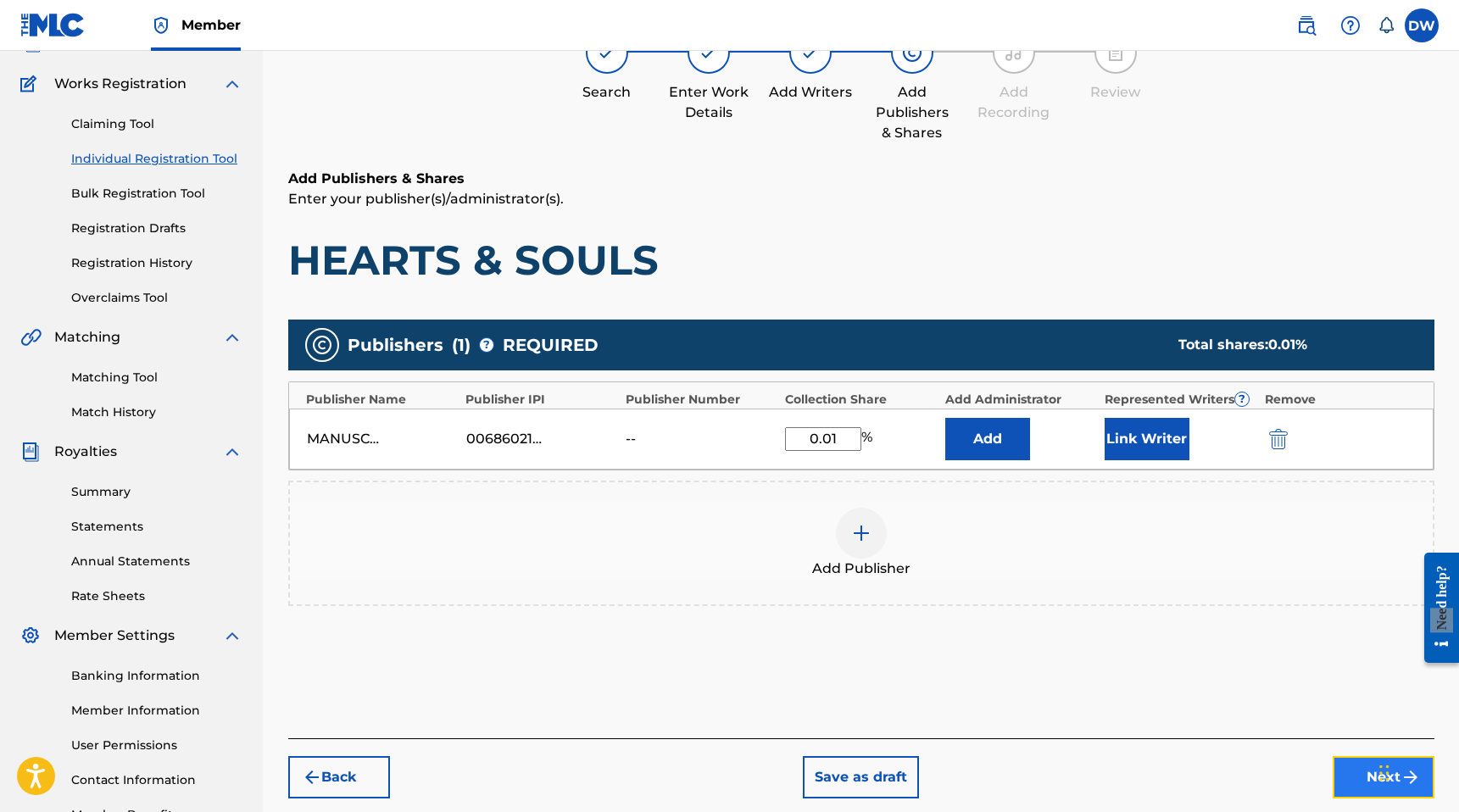
click at [1347, 777] on button "Next" at bounding box center [1383, 777] width 102 height 43
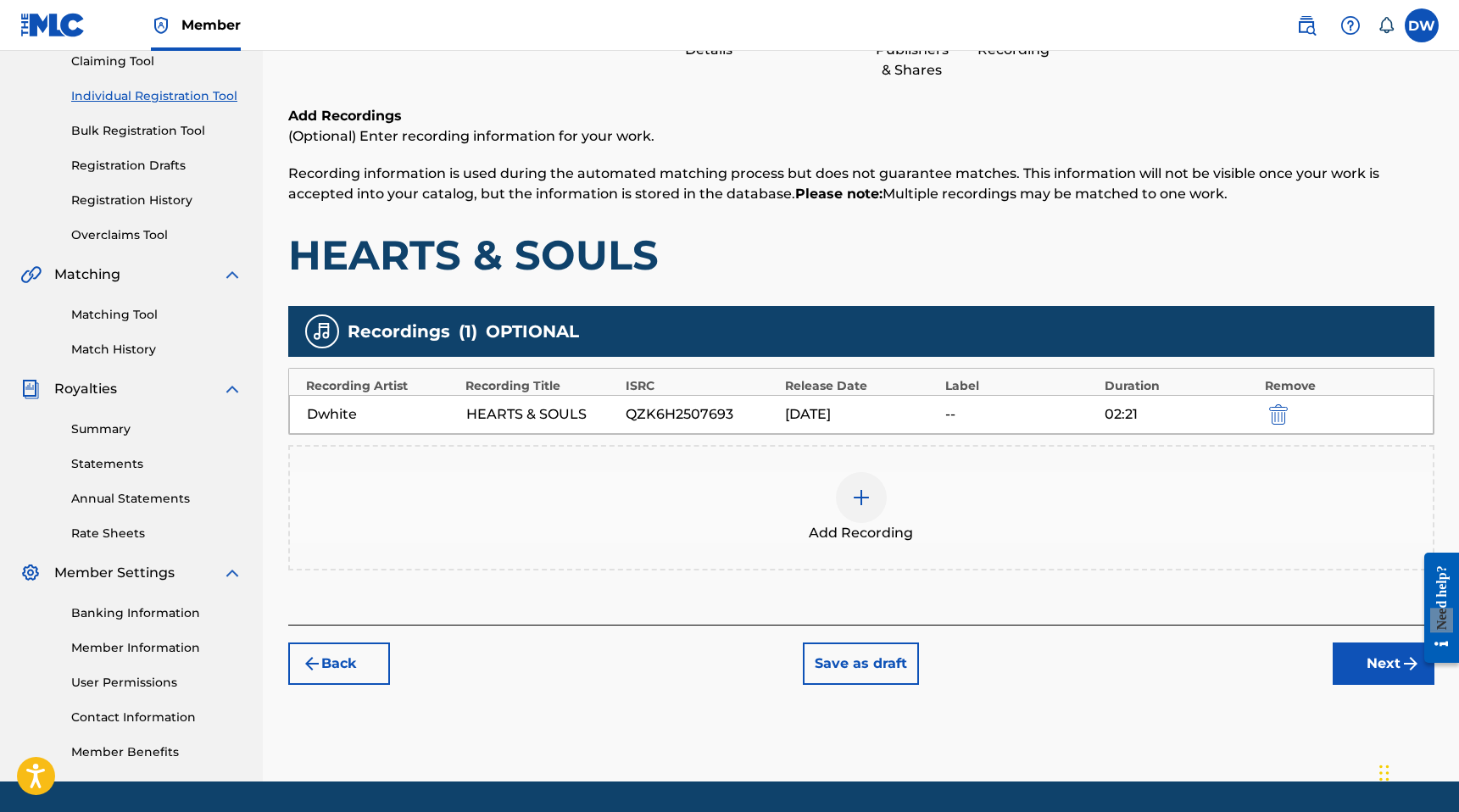
scroll to position [239, 0]
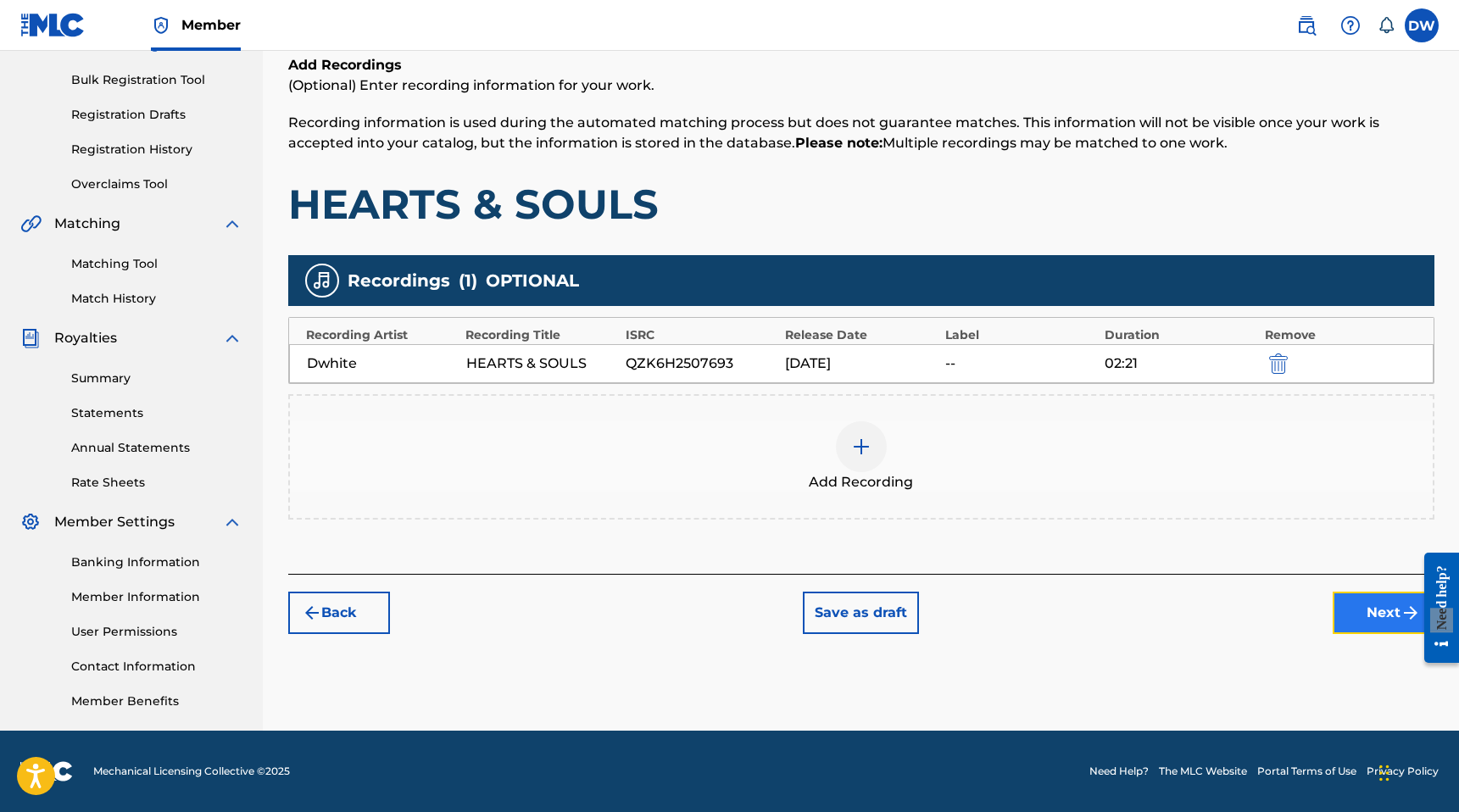
click at [1366, 617] on button "Next" at bounding box center [1383, 612] width 102 height 43
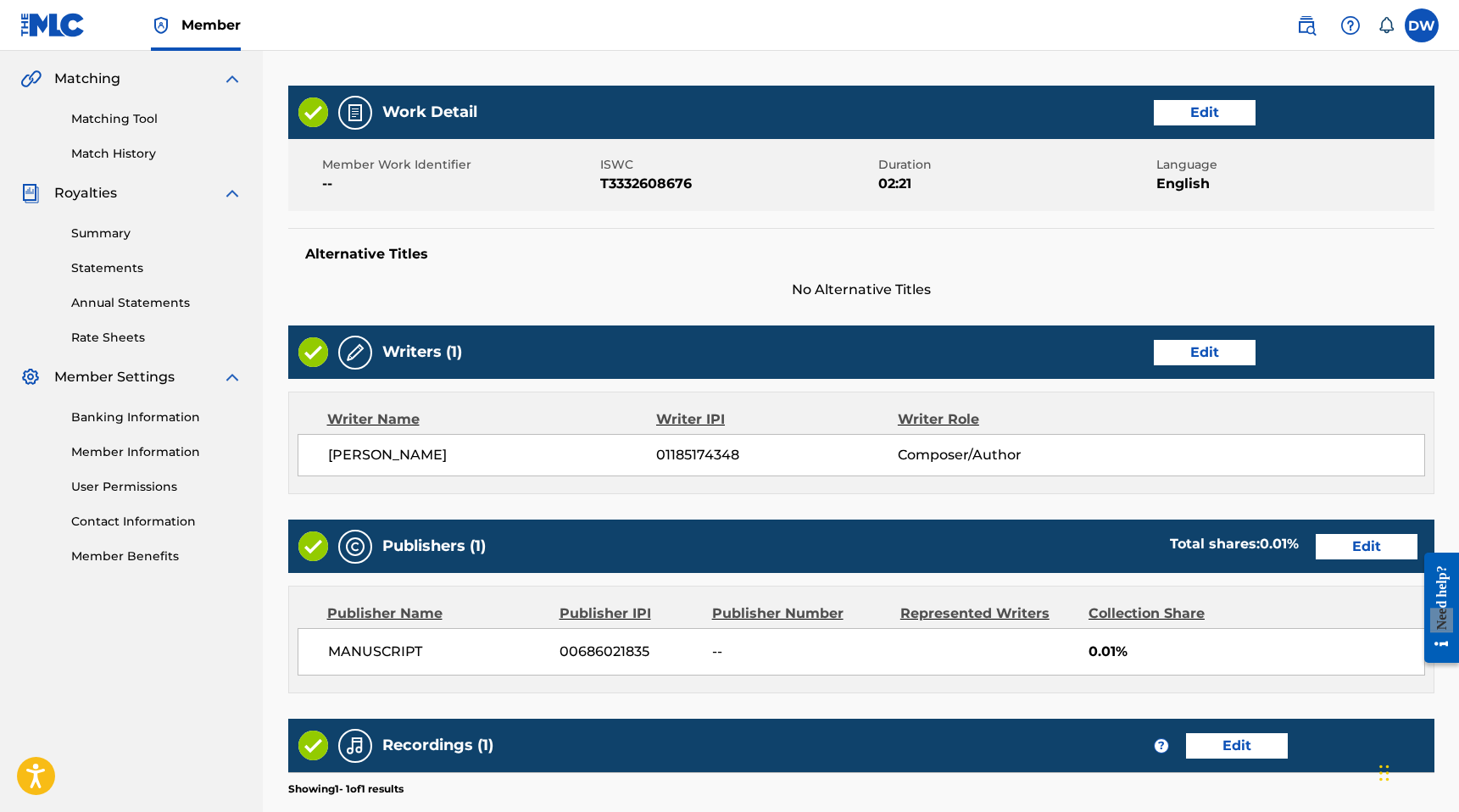
scroll to position [620, 0]
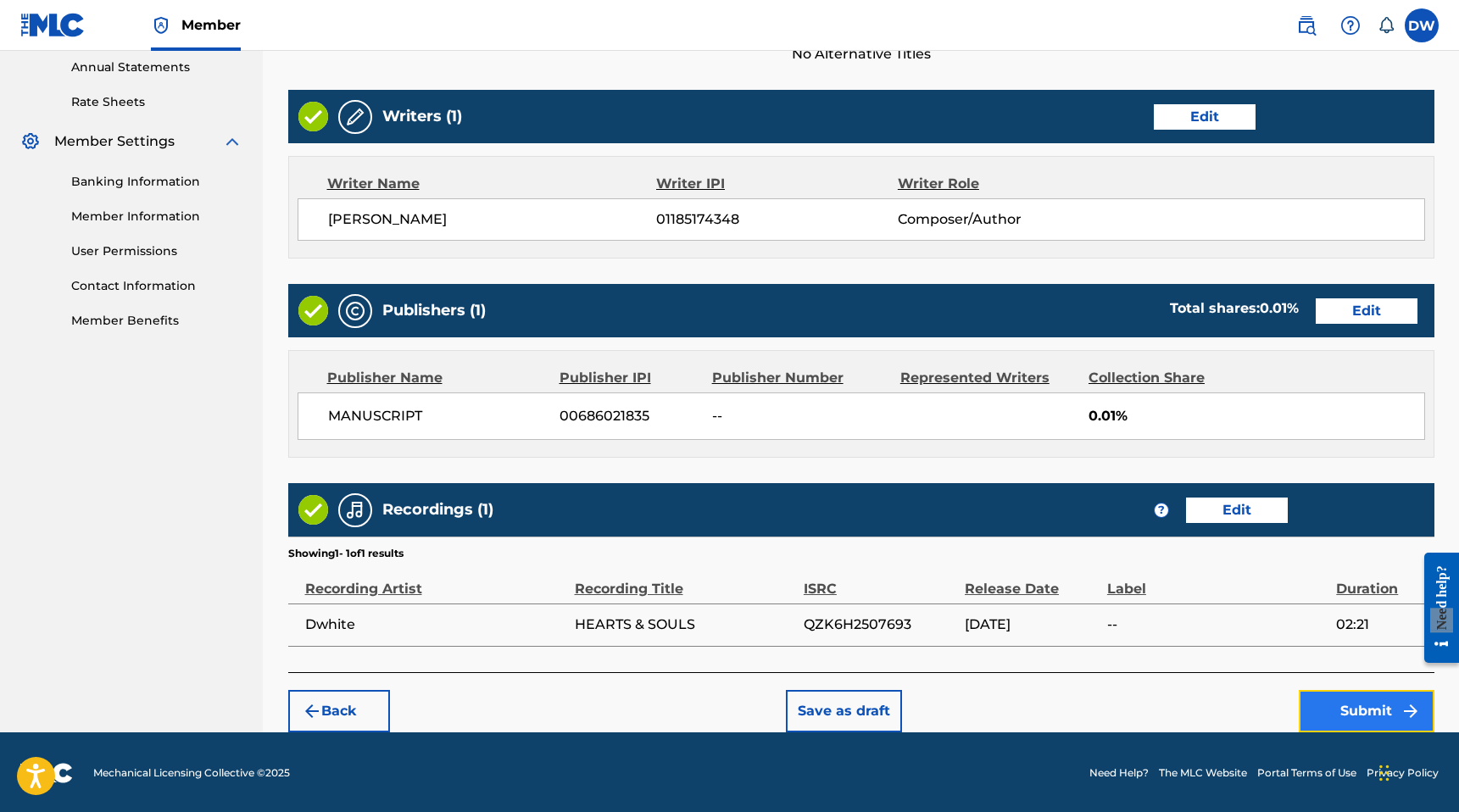
click at [1333, 711] on button "Submit" at bounding box center [1366, 711] width 135 height 43
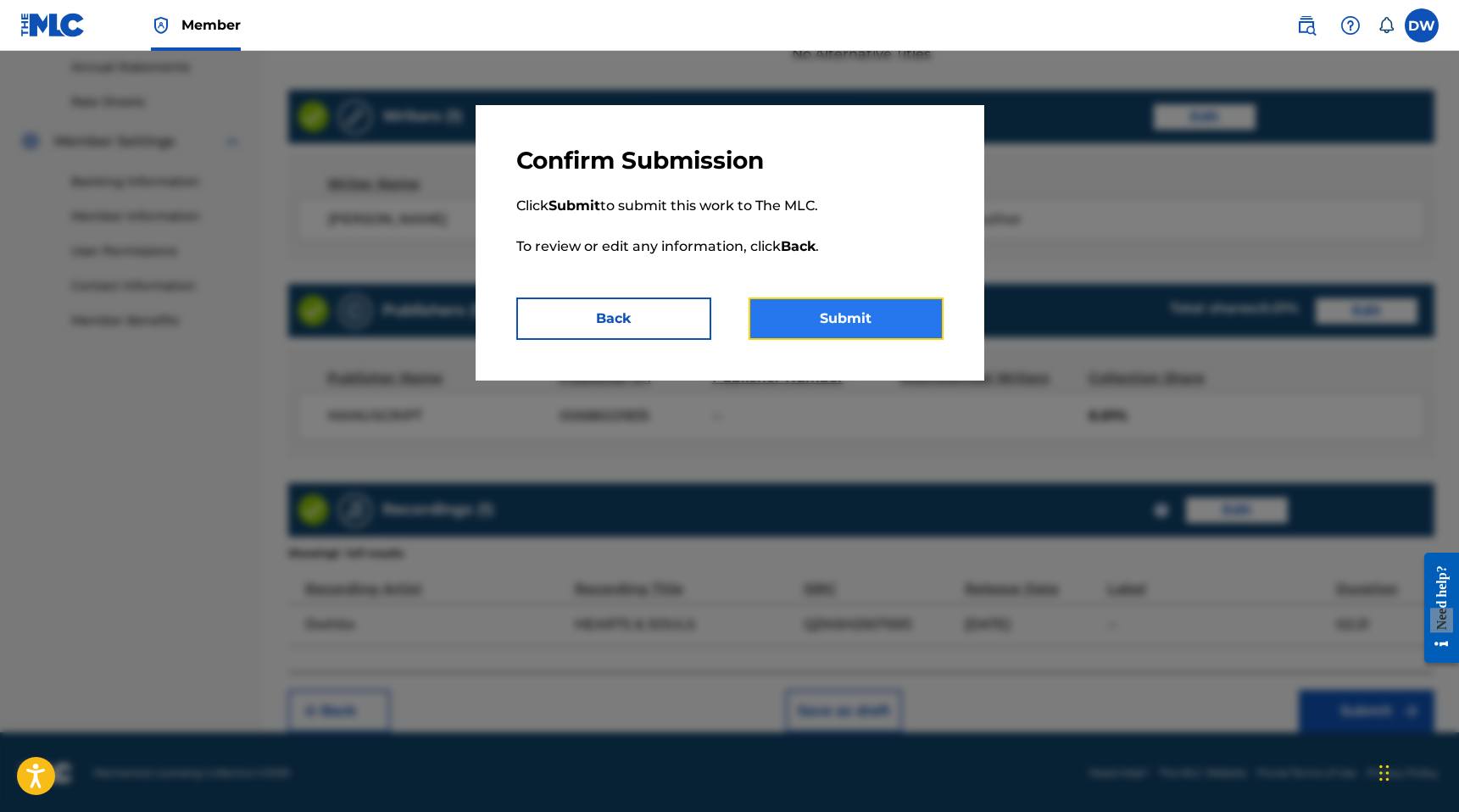
click at [901, 310] on button "Submit" at bounding box center [846, 319] width 195 height 43
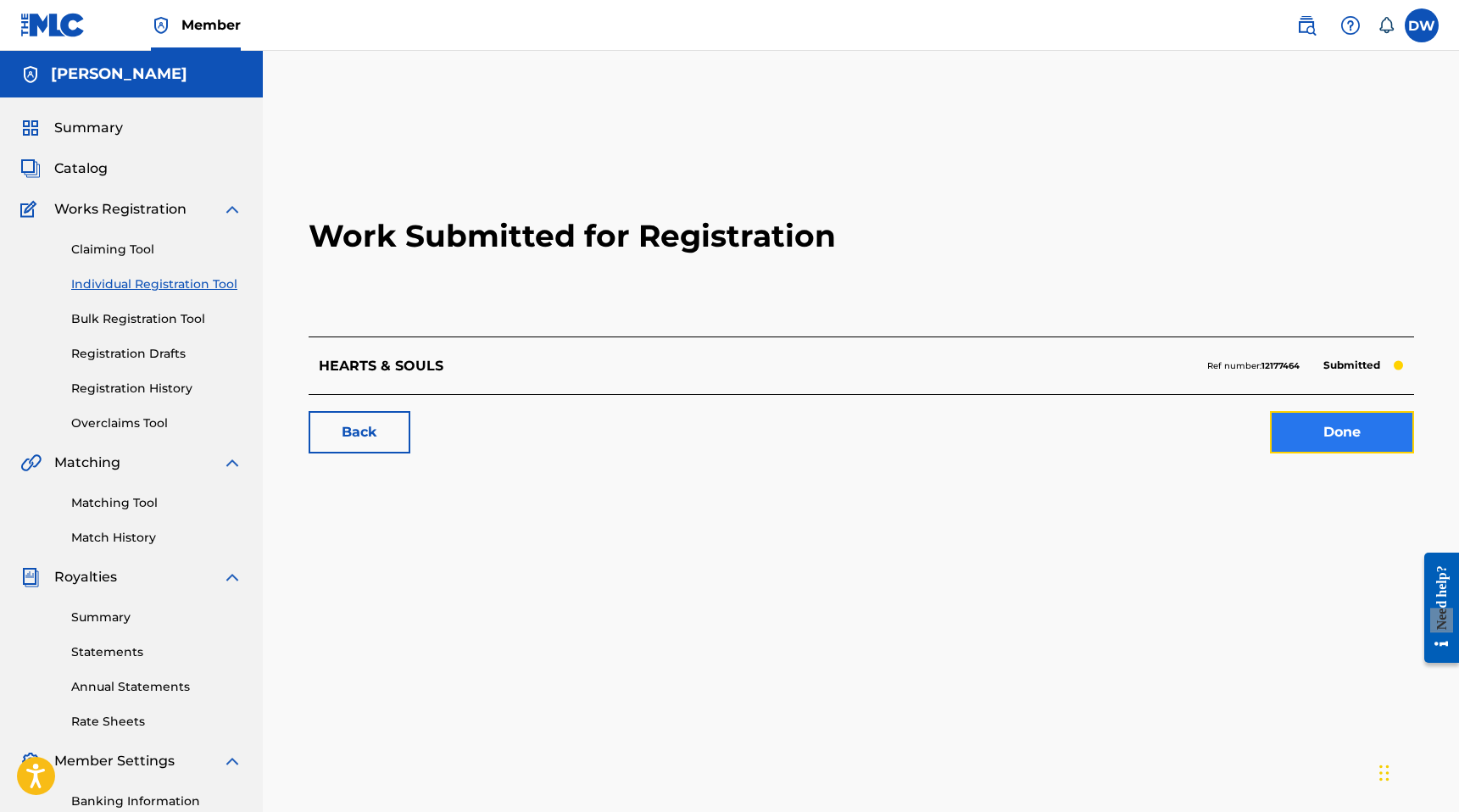
click at [1365, 429] on link "Done" at bounding box center [1342, 432] width 144 height 43
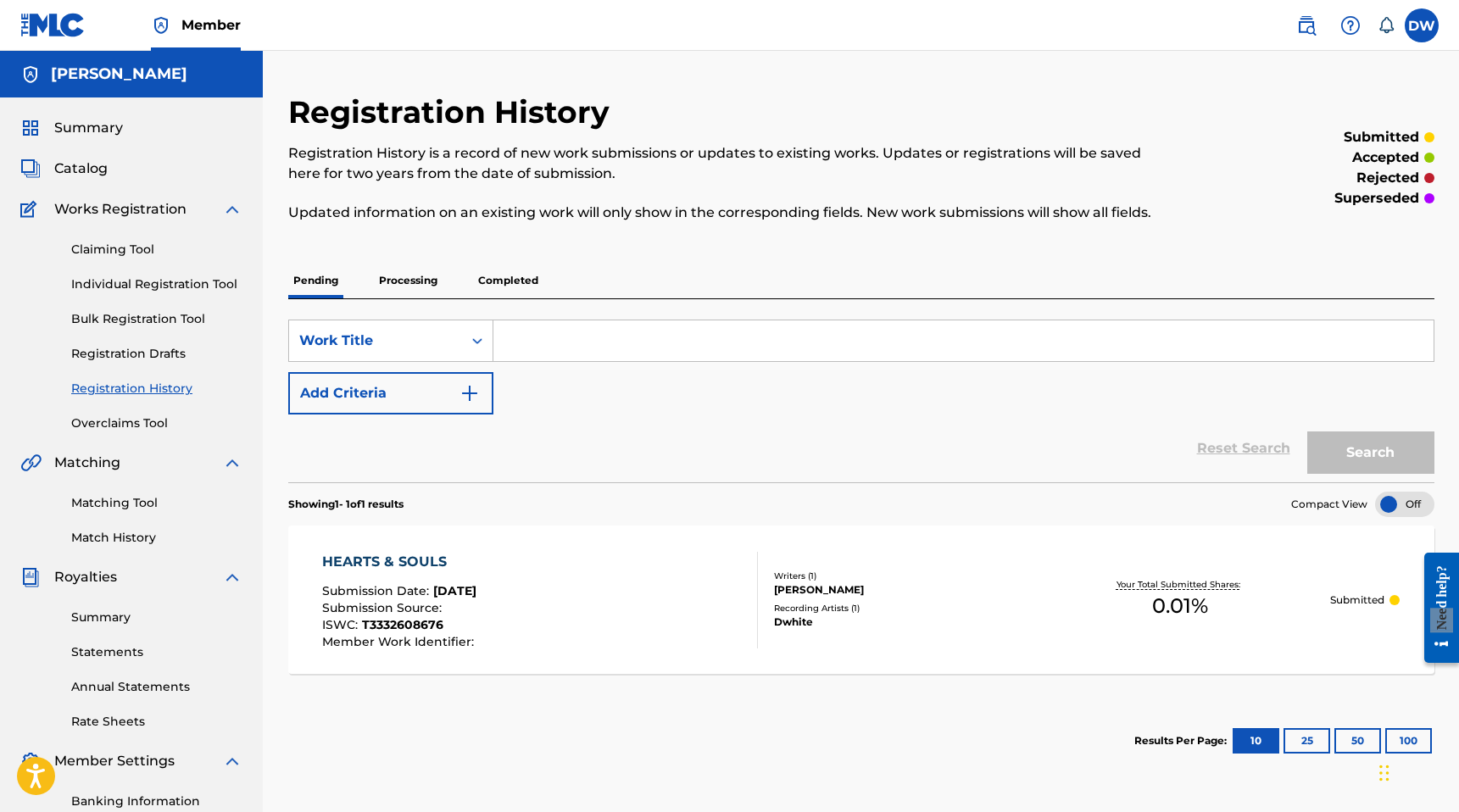
click at [688, 351] on input "Search Form" at bounding box center [963, 340] width 940 height 41
click at [1377, 463] on button "Search" at bounding box center [1370, 452] width 127 height 43
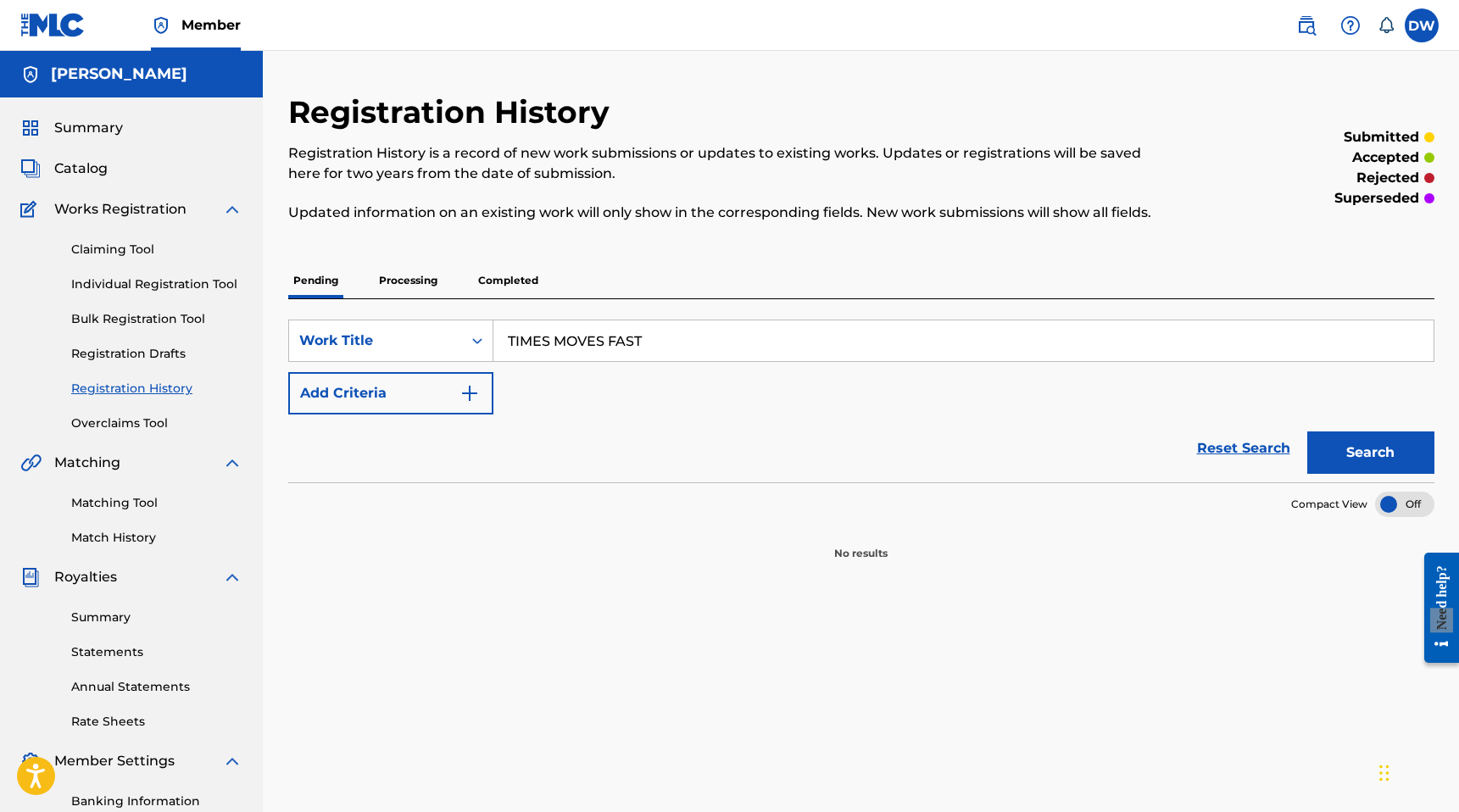
click at [663, 344] on input "TIMES MOVES FAST" at bounding box center [963, 340] width 940 height 41
type input "SICKO MODE"
click at [1307, 432] on button "Search" at bounding box center [1370, 452] width 127 height 43
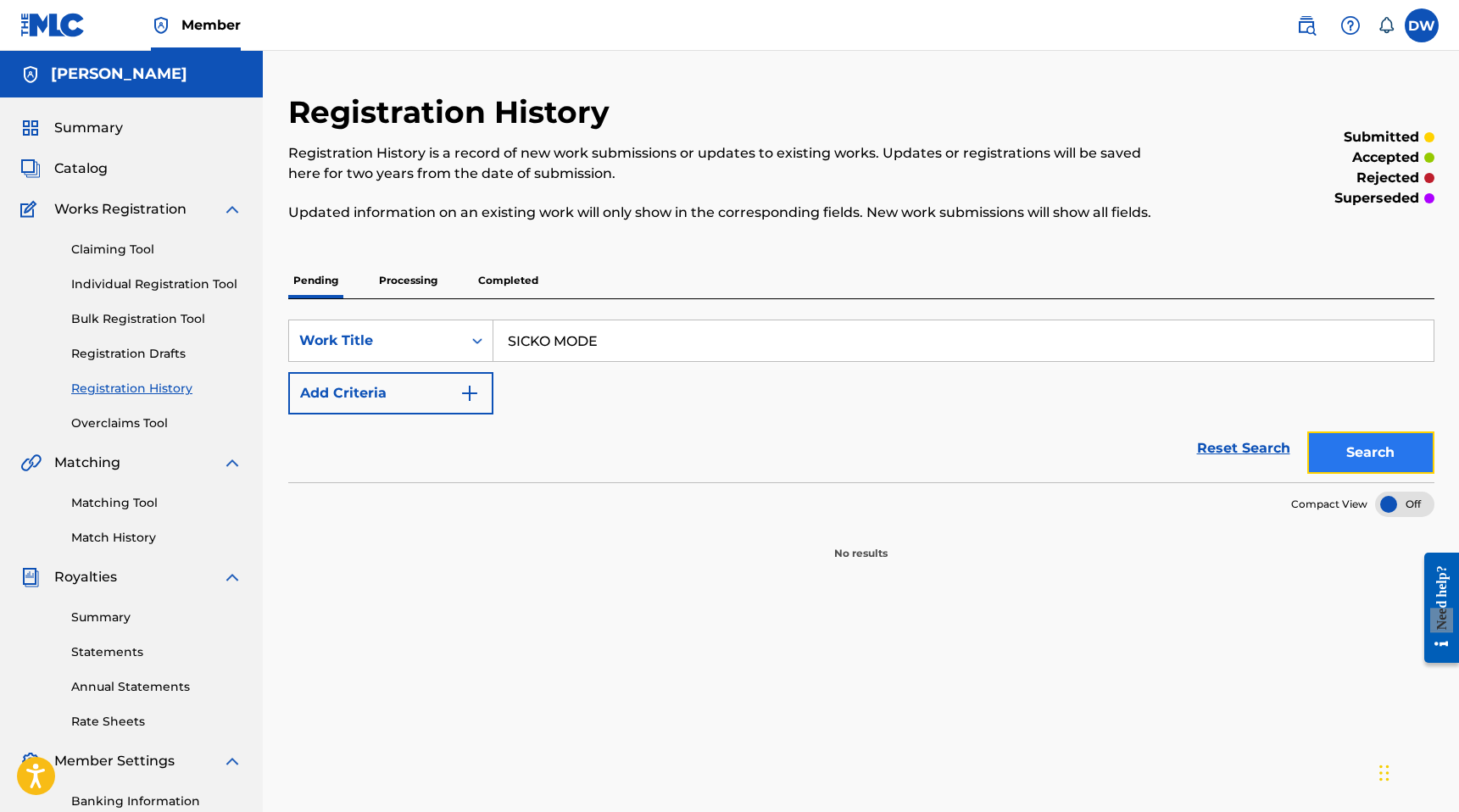
click at [1337, 449] on button "Search" at bounding box center [1370, 452] width 127 height 43
click at [132, 283] on link "Individual Registration Tool" at bounding box center [156, 284] width 171 height 17
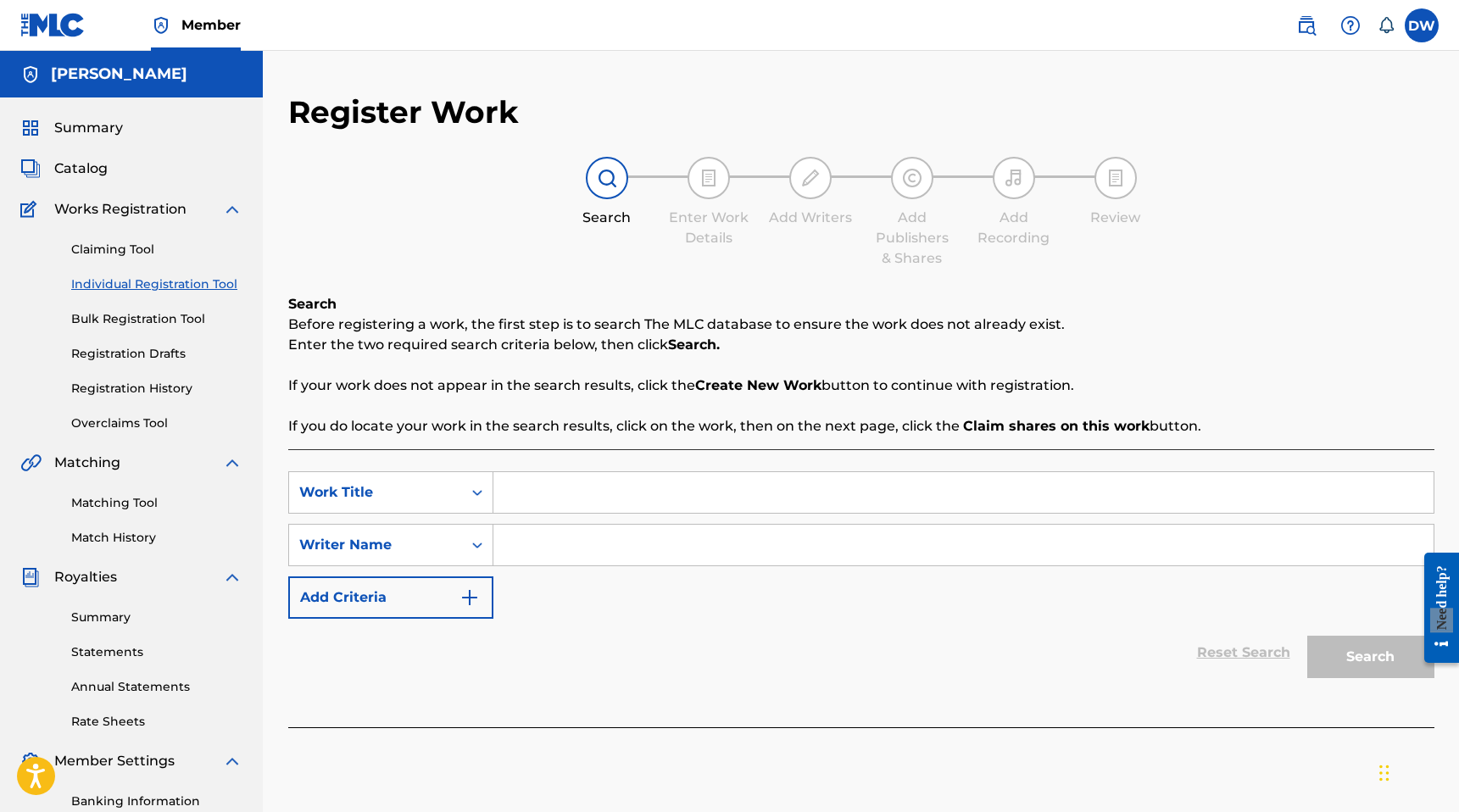
click at [521, 486] on input "Search Form" at bounding box center [963, 492] width 940 height 41
type input "SICKO MODE"
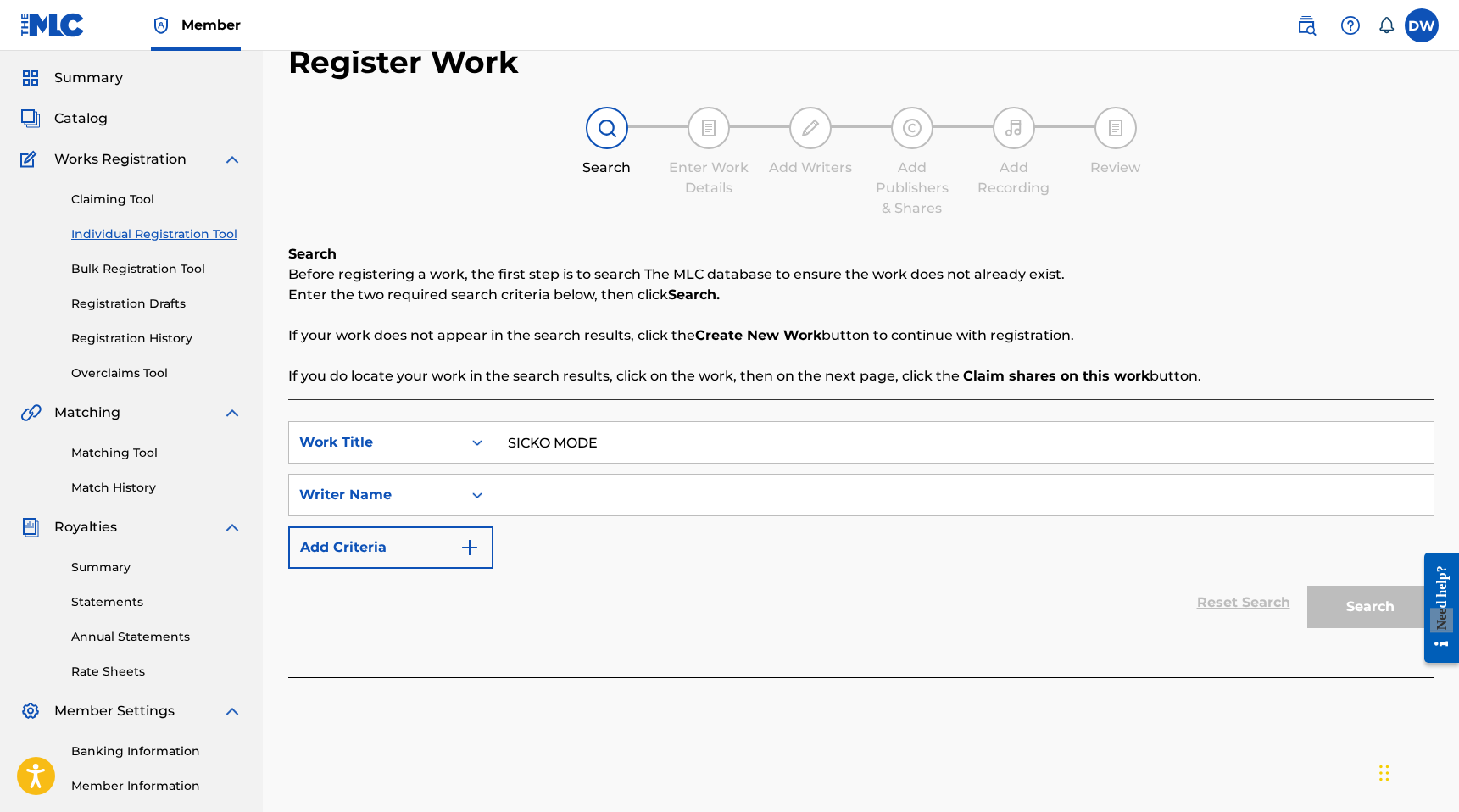
scroll to position [55, 0]
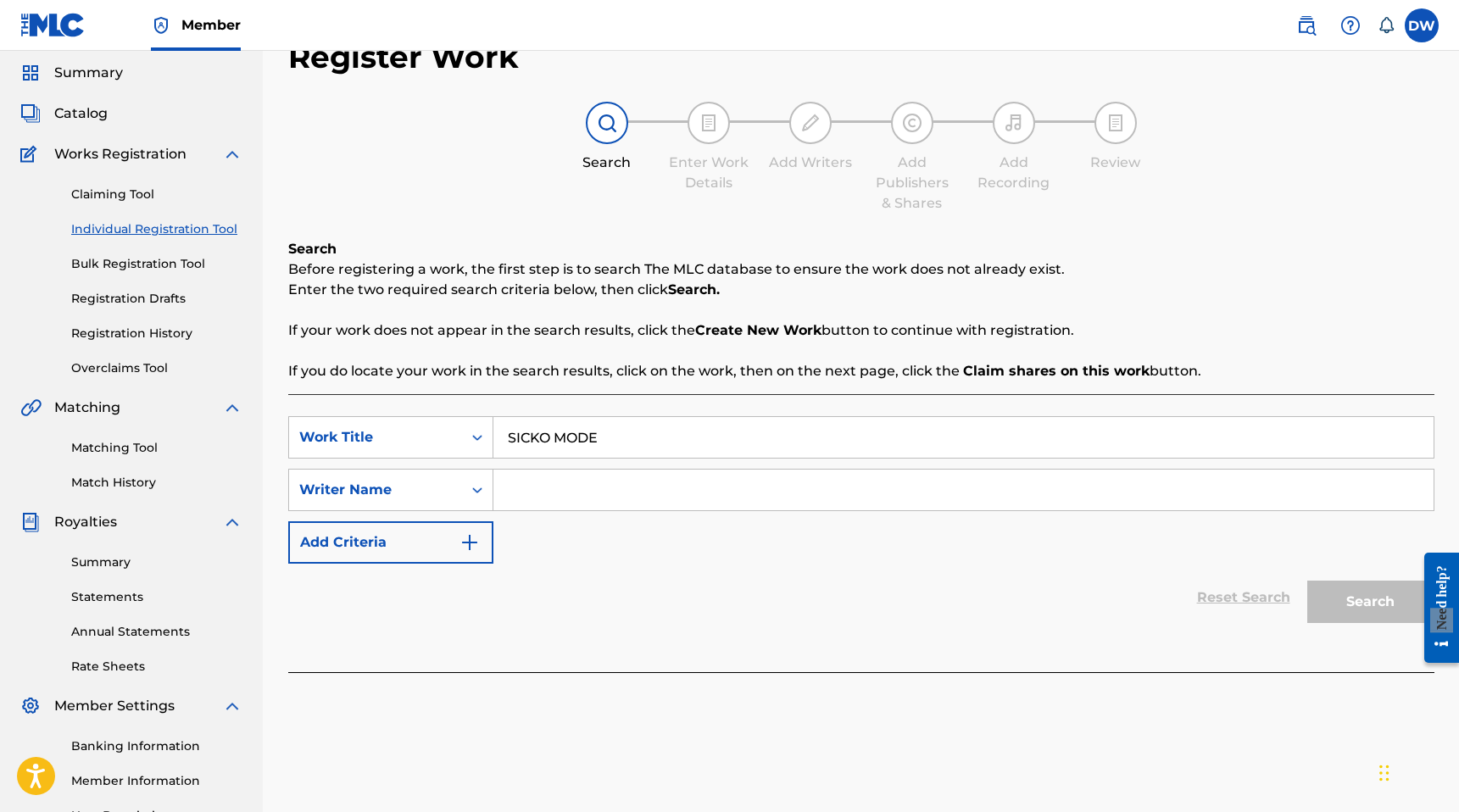
click at [708, 505] on input "Search Form" at bounding box center [963, 490] width 940 height 41
type input "[PERSON_NAME]"
click at [1350, 585] on button "Search" at bounding box center [1370, 602] width 127 height 43
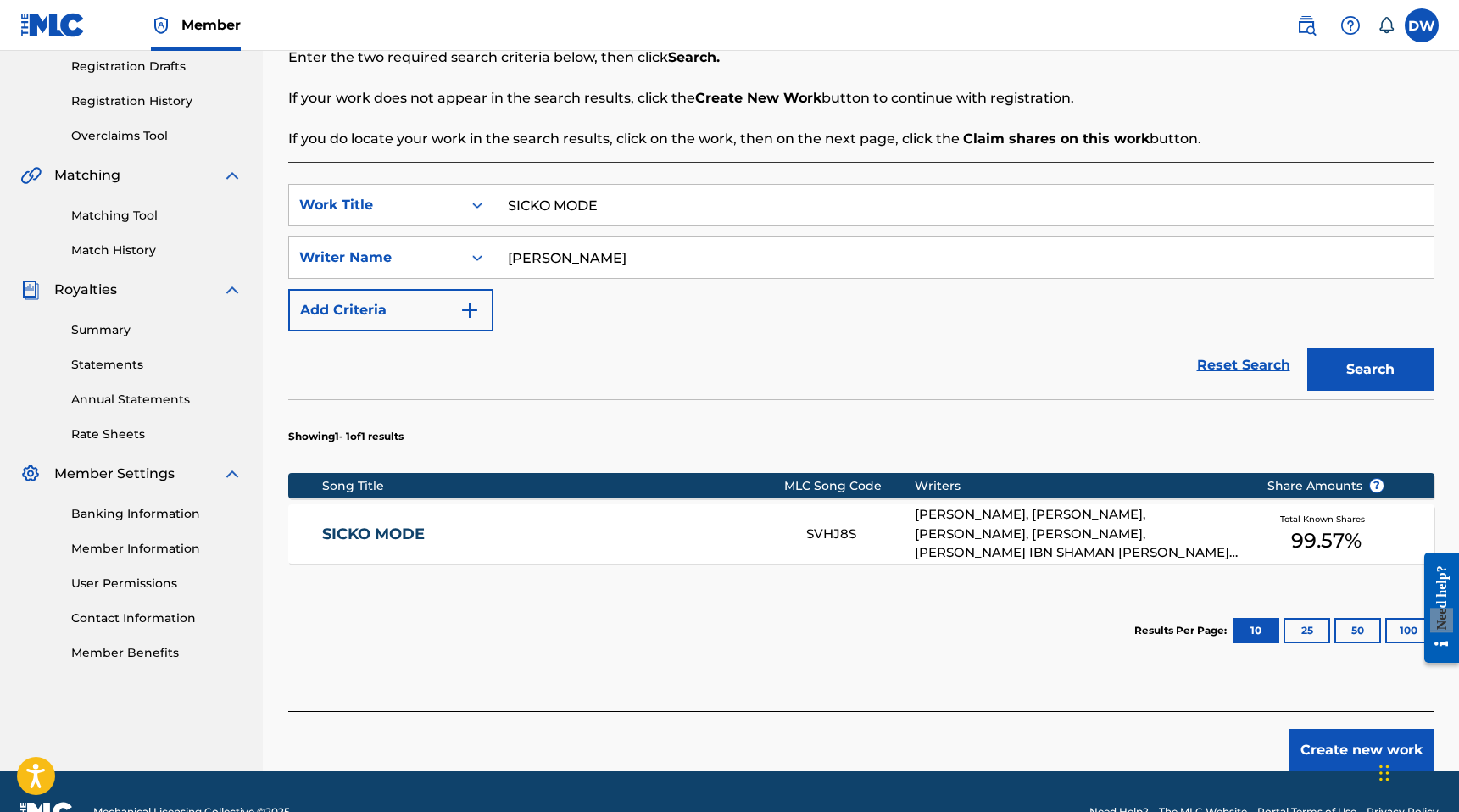
scroll to position [328, 0]
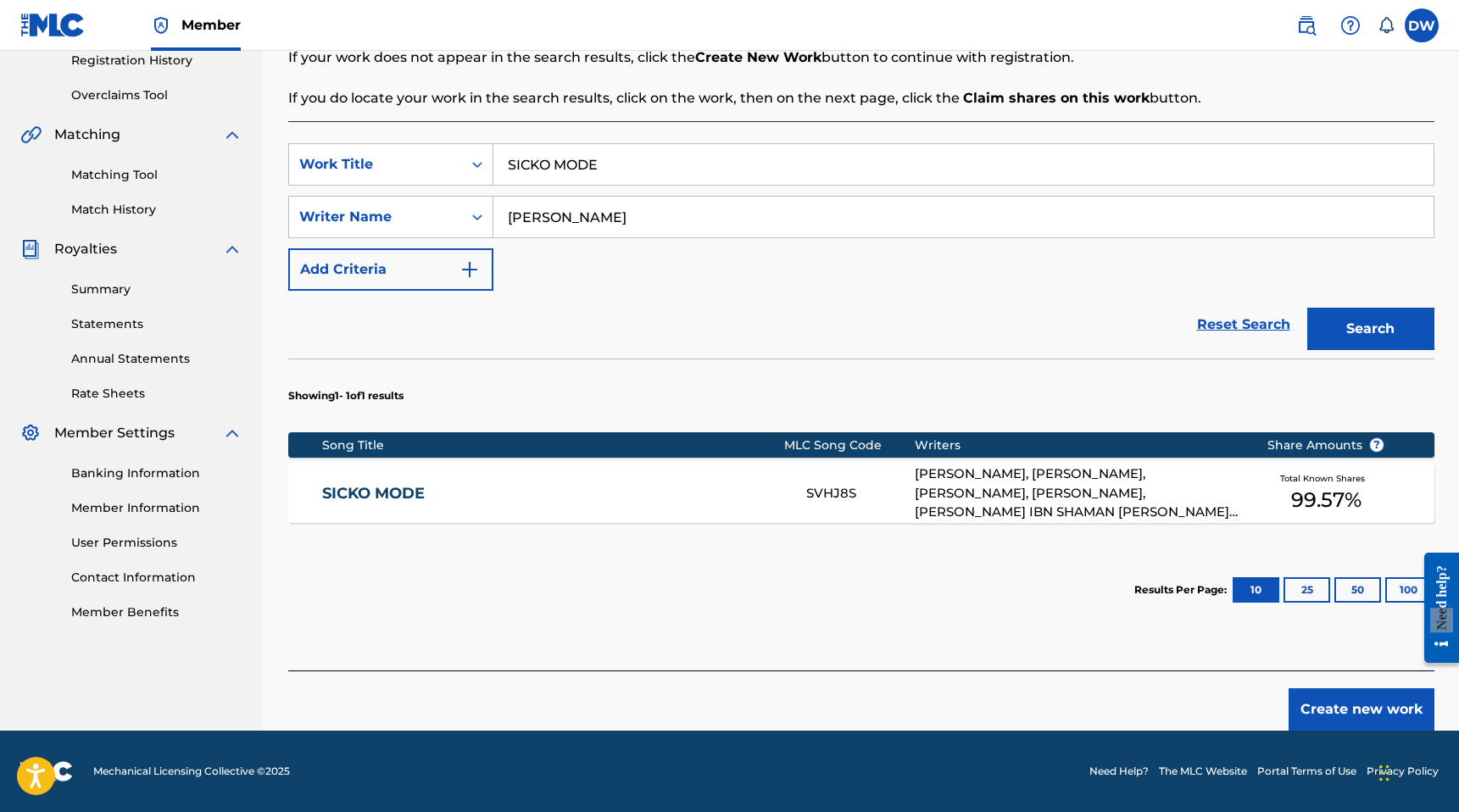
click at [1378, 501] on div "Total Known Shares 99.57 %" at bounding box center [1325, 494] width 169 height 52
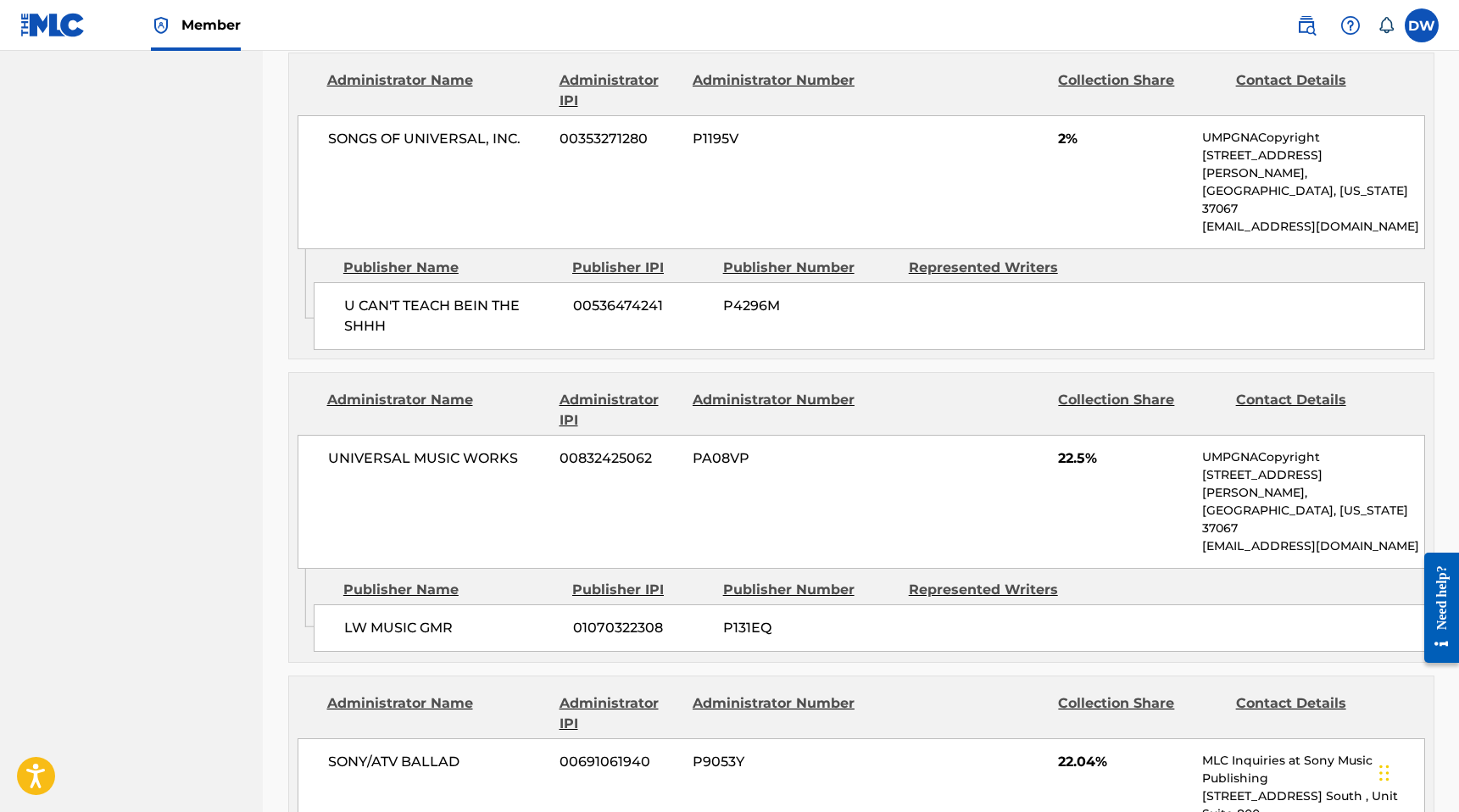
scroll to position [4047, 0]
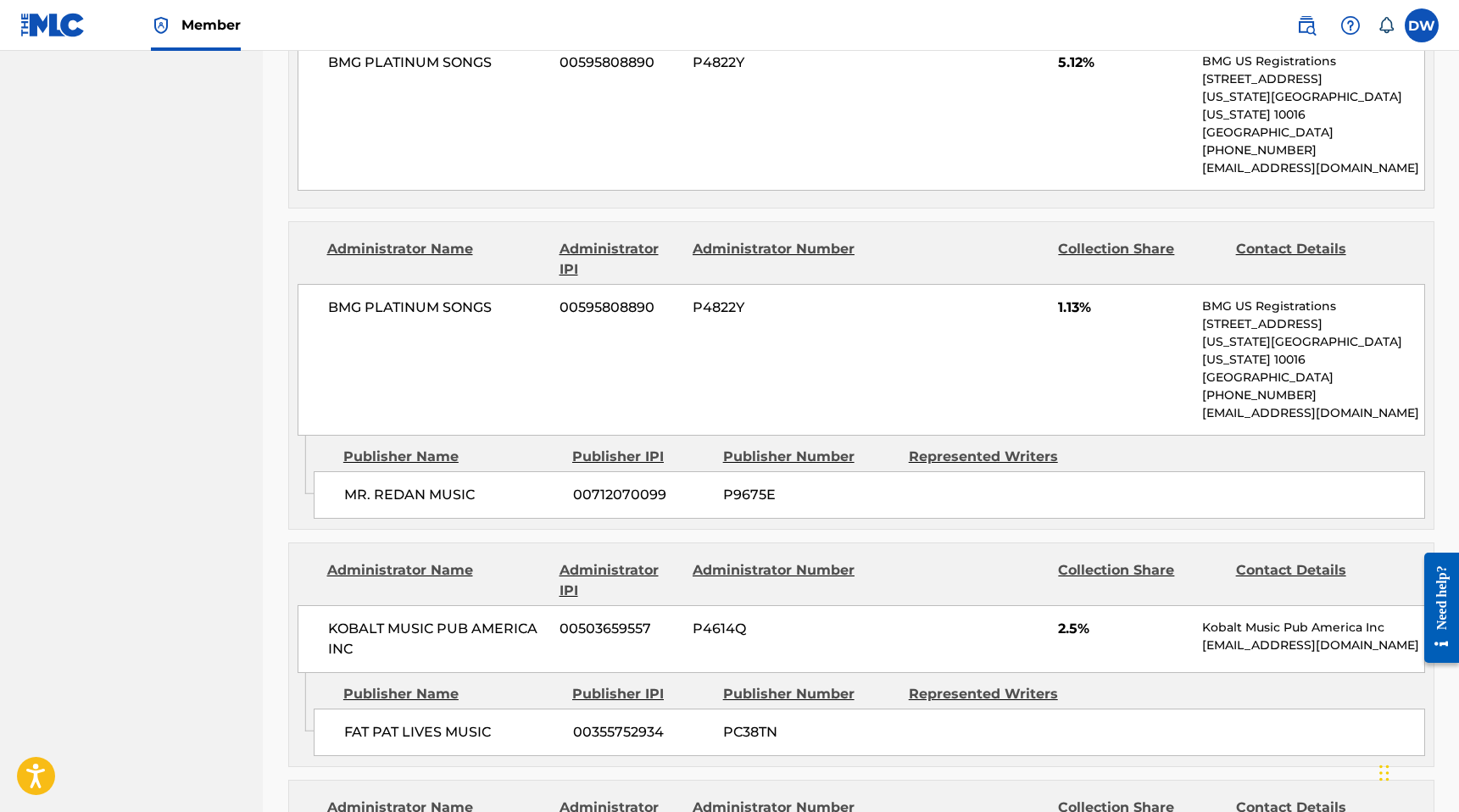
scroll to position [8704, 0]
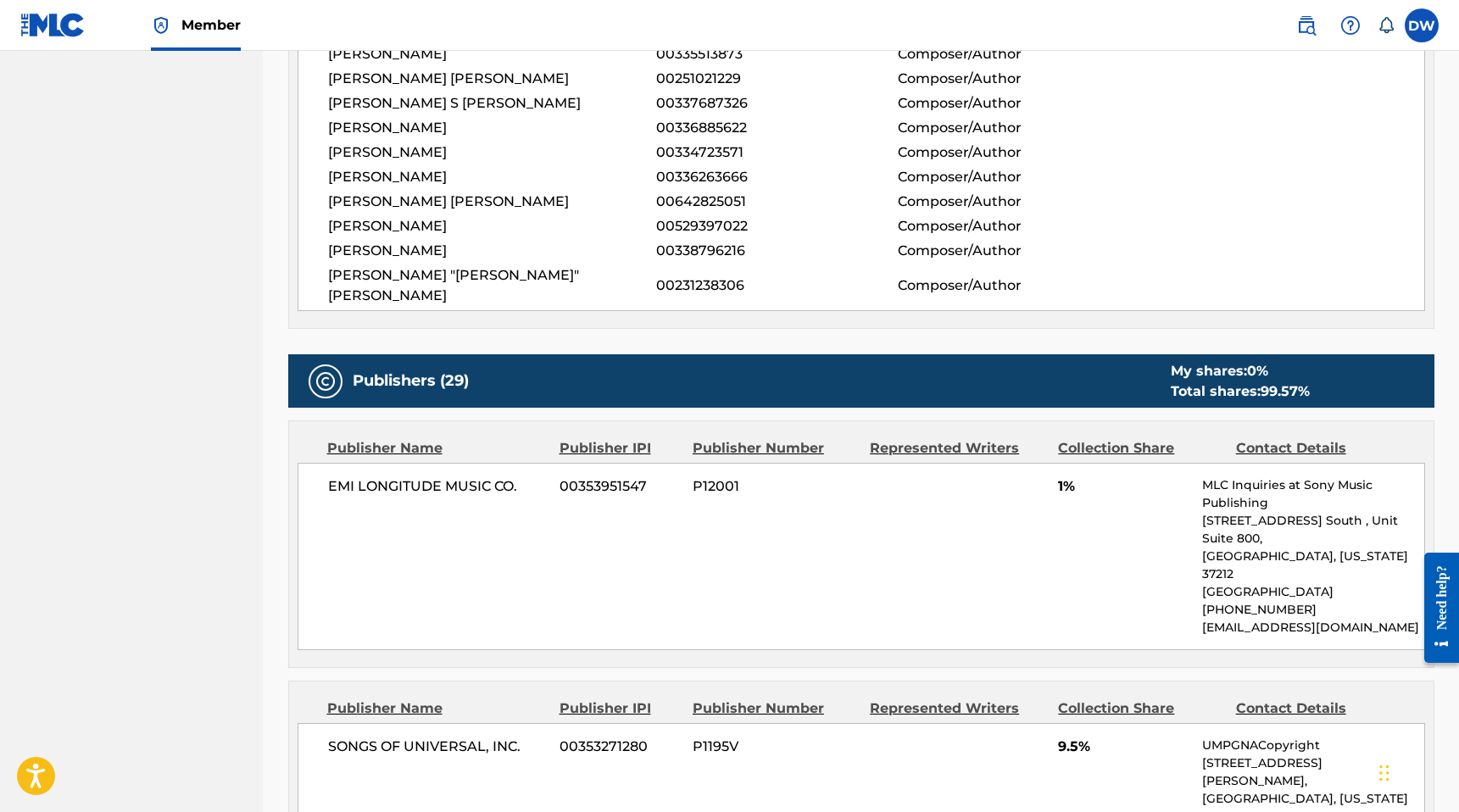
scroll to position [328, 0]
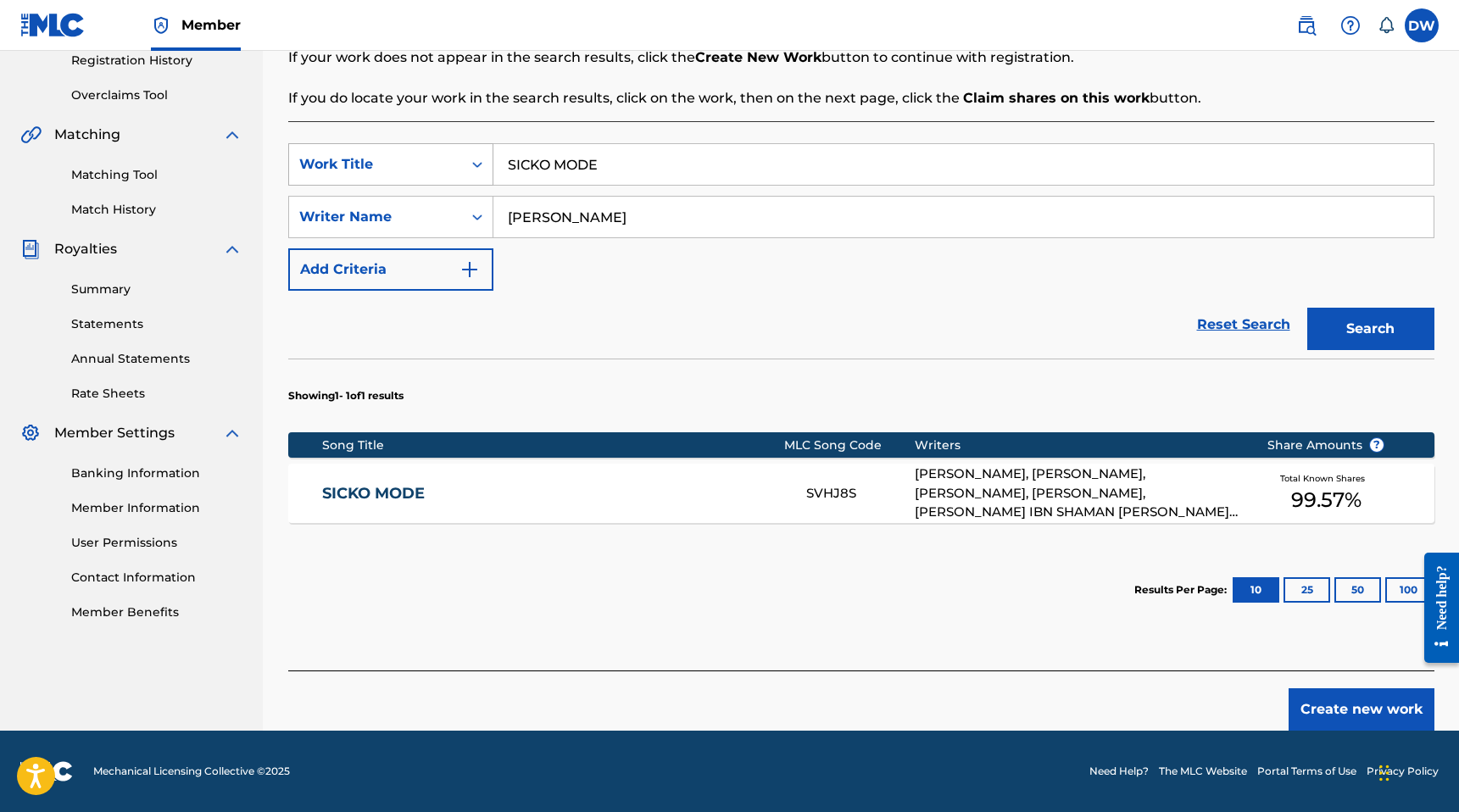
drag, startPoint x: 631, startPoint y: 162, endPoint x: 353, endPoint y: 162, distance: 278.0
click at [353, 162] on div "SearchWithCriteriadb5e3c82-4432-40dc-bb7d-4061af43c8ca Work Title SICKO MODE" at bounding box center [862, 164] width 1146 height 43
type input "T"
type input "ASTROTHUNDER"
drag, startPoint x: 656, startPoint y: 210, endPoint x: 346, endPoint y: 215, distance: 310.0
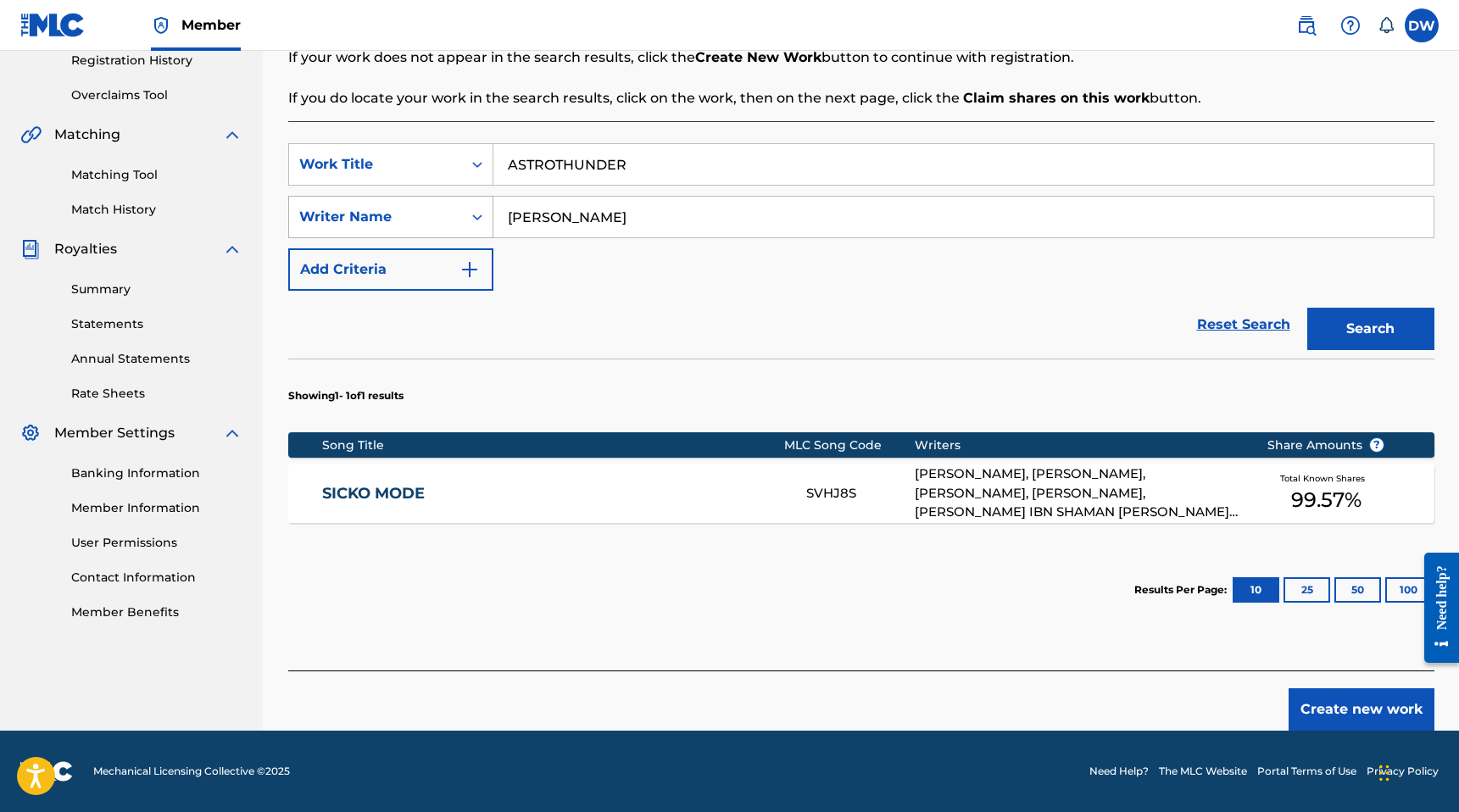
click at [346, 215] on div "SearchWithCriteria3cab5a57-5e61-4cbe-b5a9-6cd7251388ed Writer Name [PERSON_NAME]" at bounding box center [862, 216] width 1146 height 43
click at [1307, 307] on button "Search" at bounding box center [1370, 328] width 127 height 43
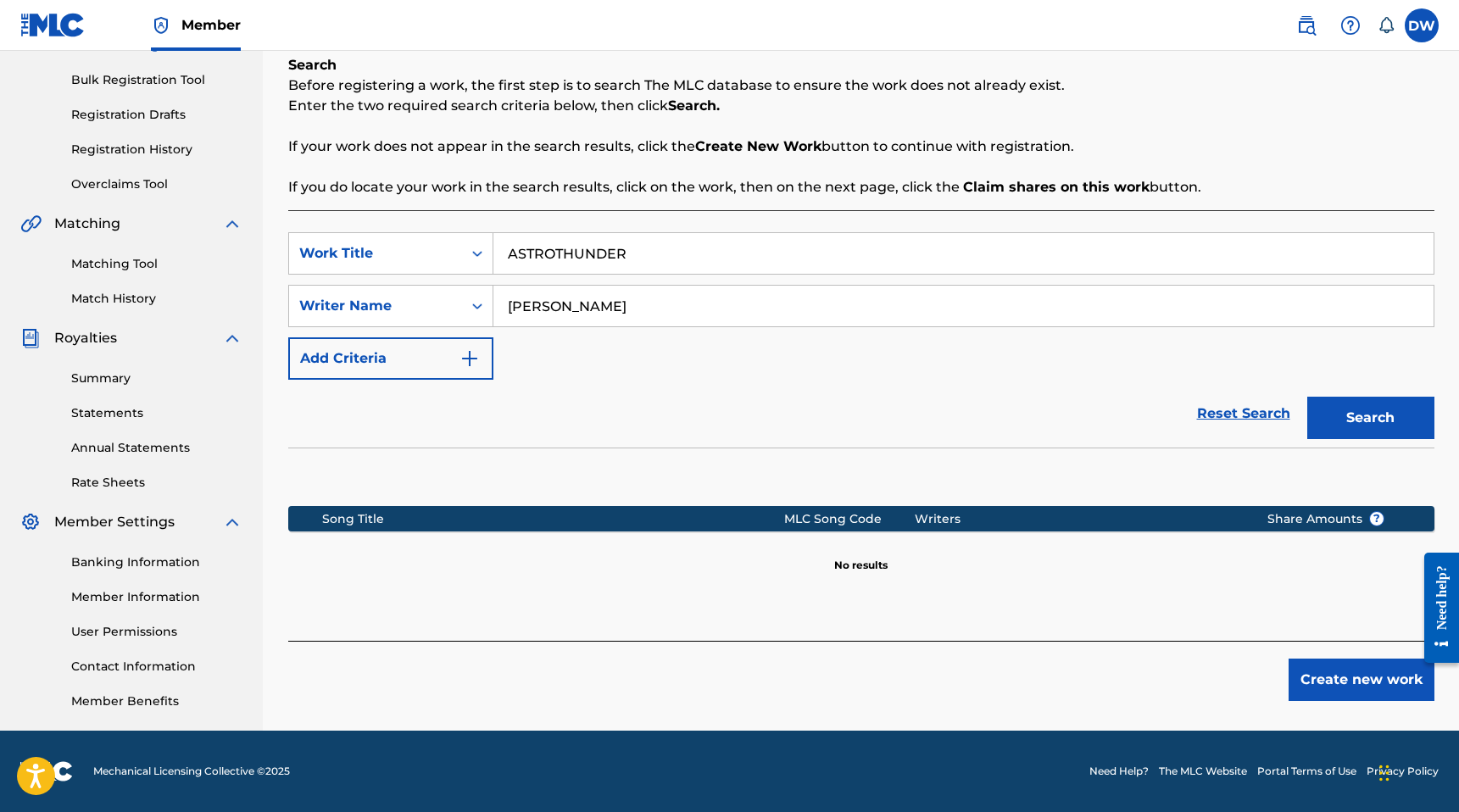
click at [578, 306] on input "[PERSON_NAME]" at bounding box center [963, 306] width 940 height 41
type input "[PERSON_NAME]"
click at [1307, 397] on button "Search" at bounding box center [1370, 418] width 127 height 43
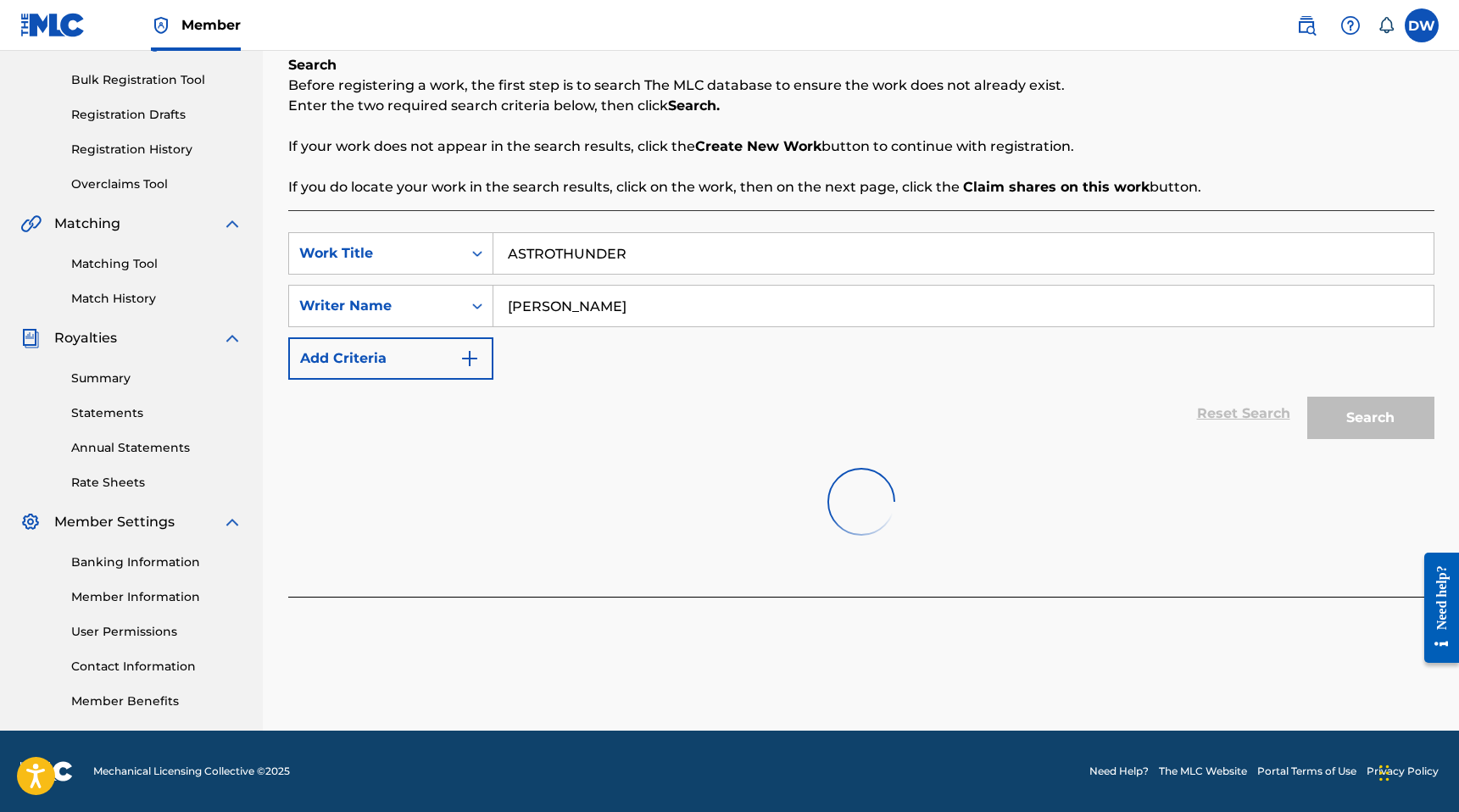
scroll to position [328, 0]
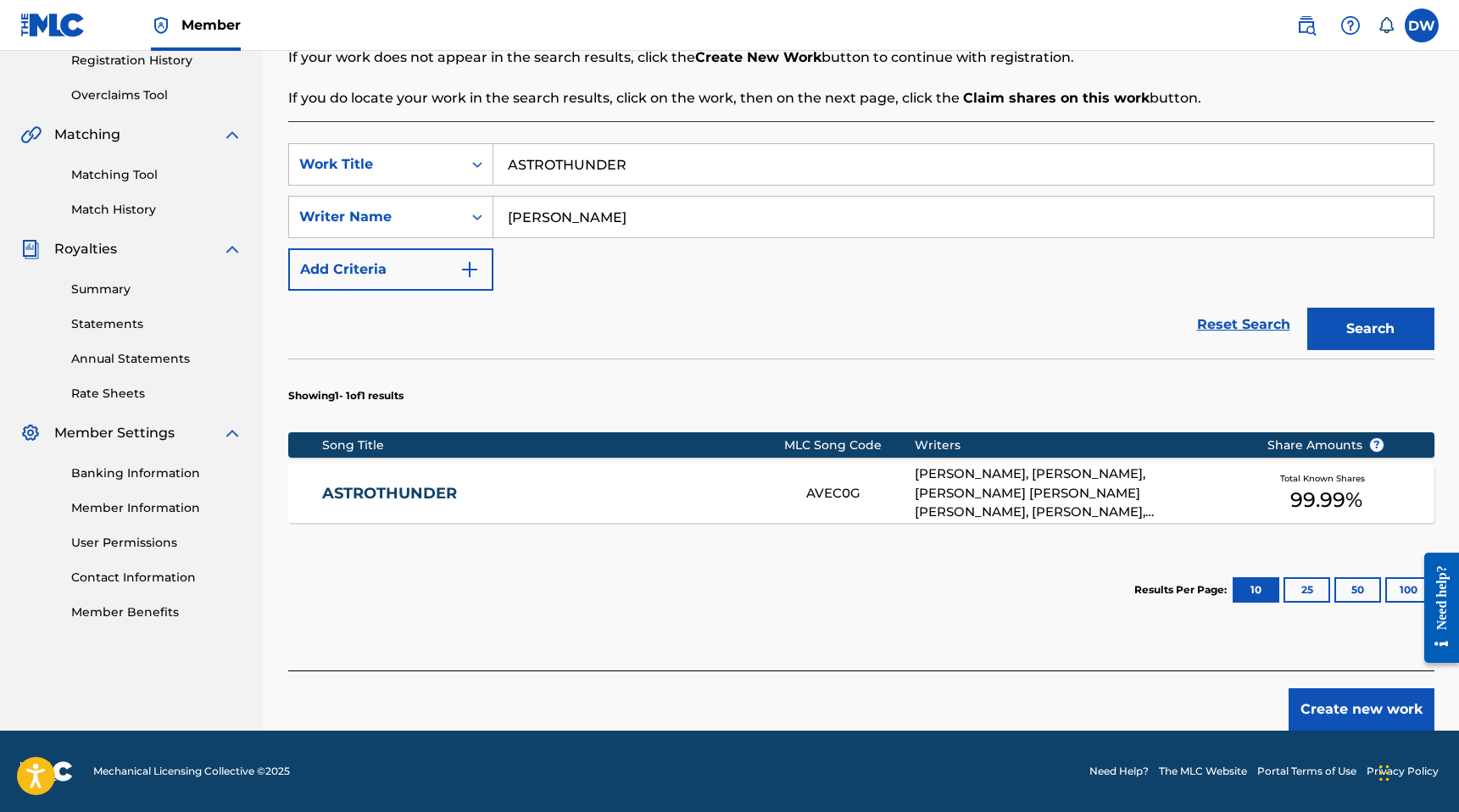
click at [966, 482] on div "[PERSON_NAME], [PERSON_NAME], [PERSON_NAME] [PERSON_NAME] [PERSON_NAME], [PERSO…" at bounding box center [1078, 493] width 327 height 57
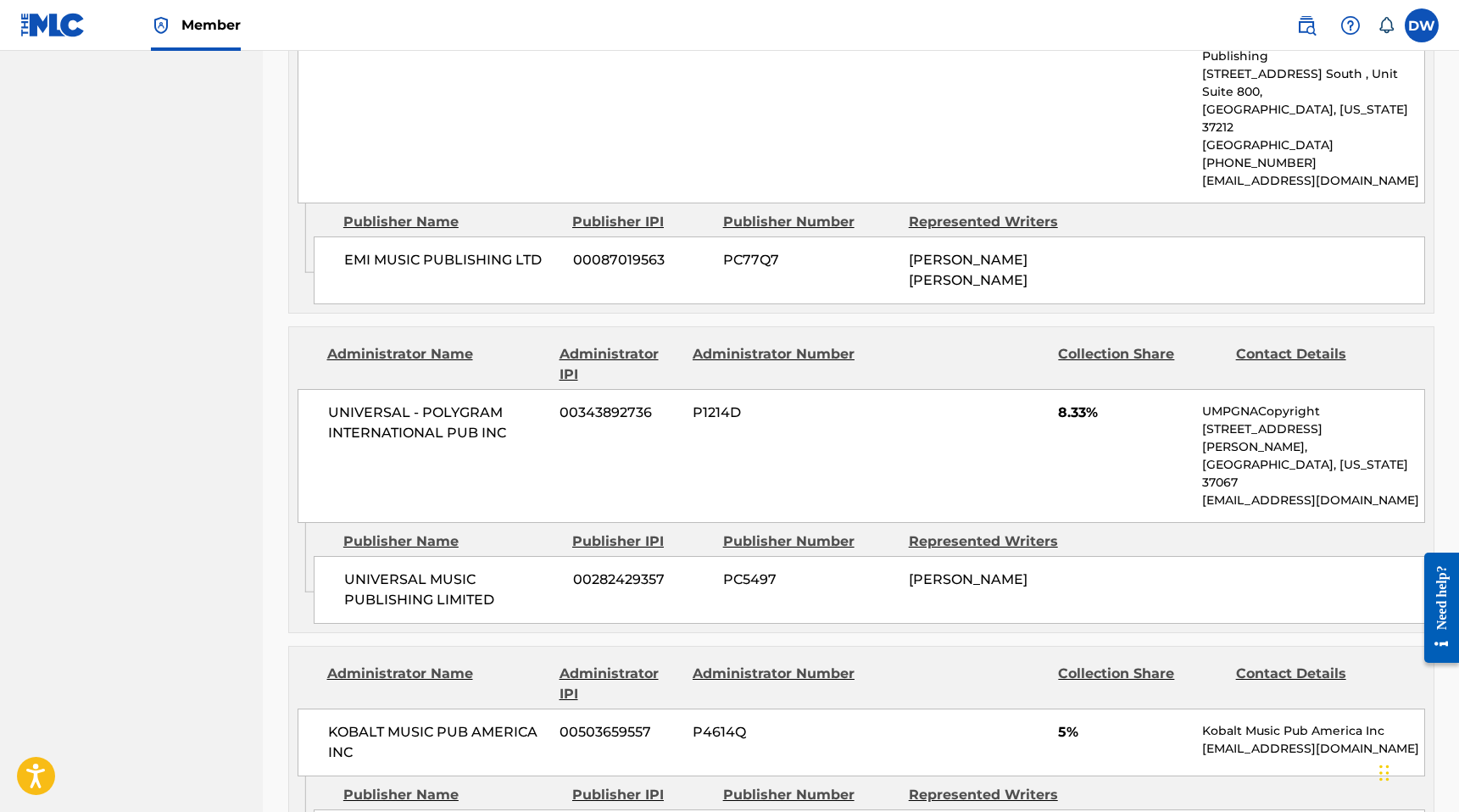
scroll to position [3330, 0]
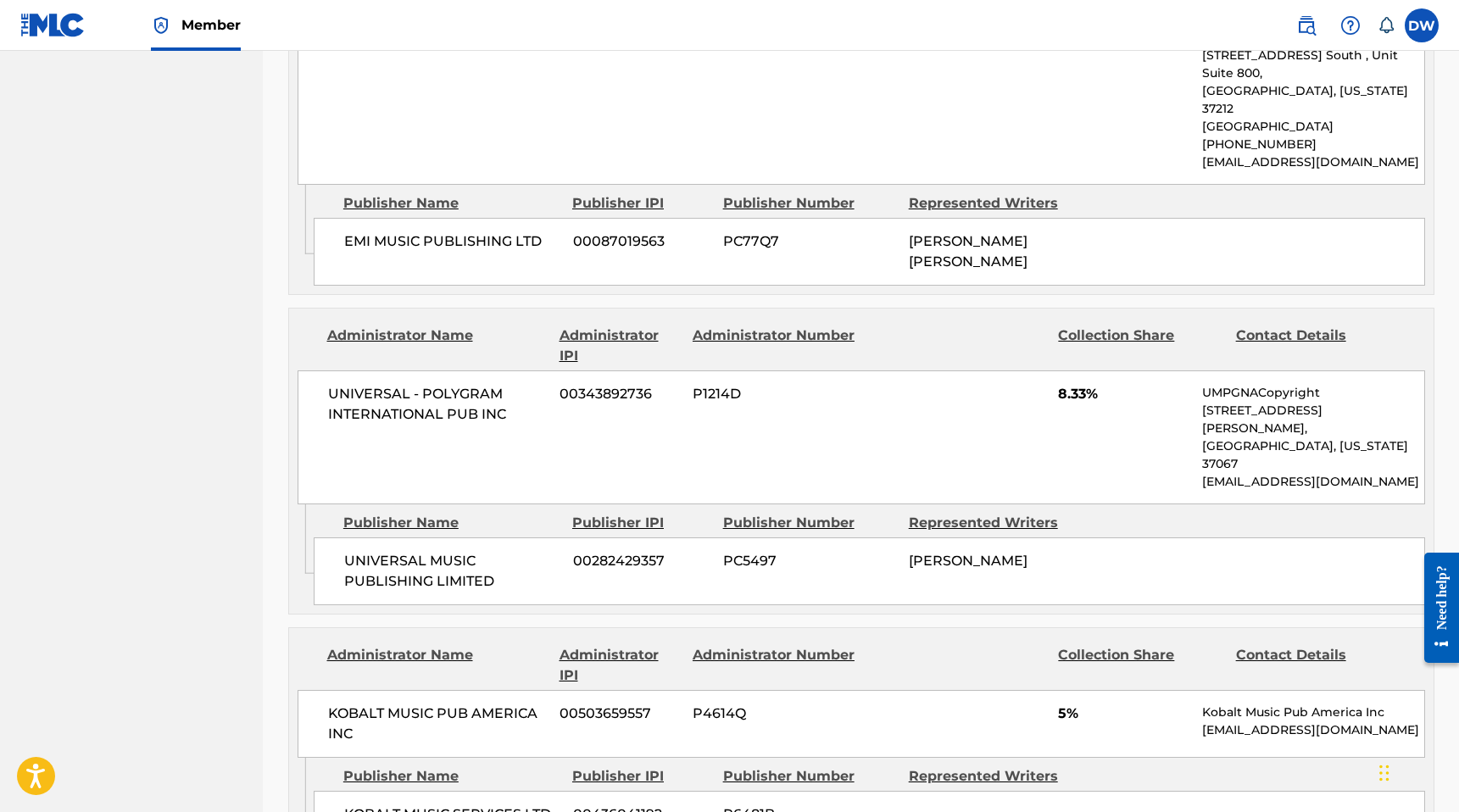
scroll to position [328, 0]
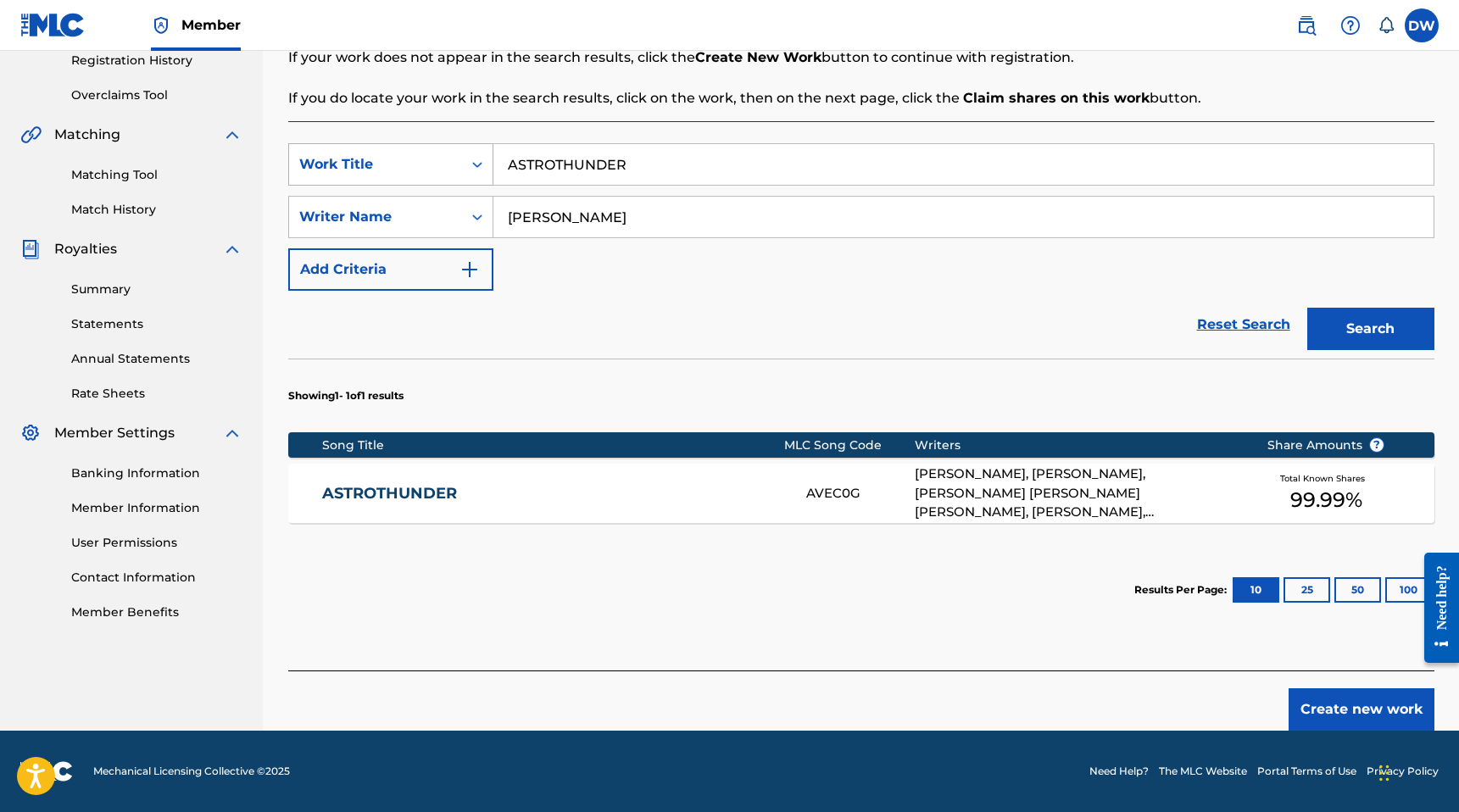
drag, startPoint x: 640, startPoint y: 169, endPoint x: 349, endPoint y: 169, distance: 291.0
click at [363, 169] on div "SearchWithCriteriadb5e3c82-4432-40dc-bb7d-4061af43c8ca Work Title ASTROTHUNDER" at bounding box center [862, 164] width 1146 height 43
type input "THE BEES KNEES"
drag, startPoint x: 596, startPoint y: 227, endPoint x: 337, endPoint y: 227, distance: 259.0
click at [337, 227] on div "SearchWithCriteria3cab5a57-5e61-4cbe-b5a9-6cd7251388ed Writer Name [PERSON_NAME]" at bounding box center [862, 216] width 1146 height 43
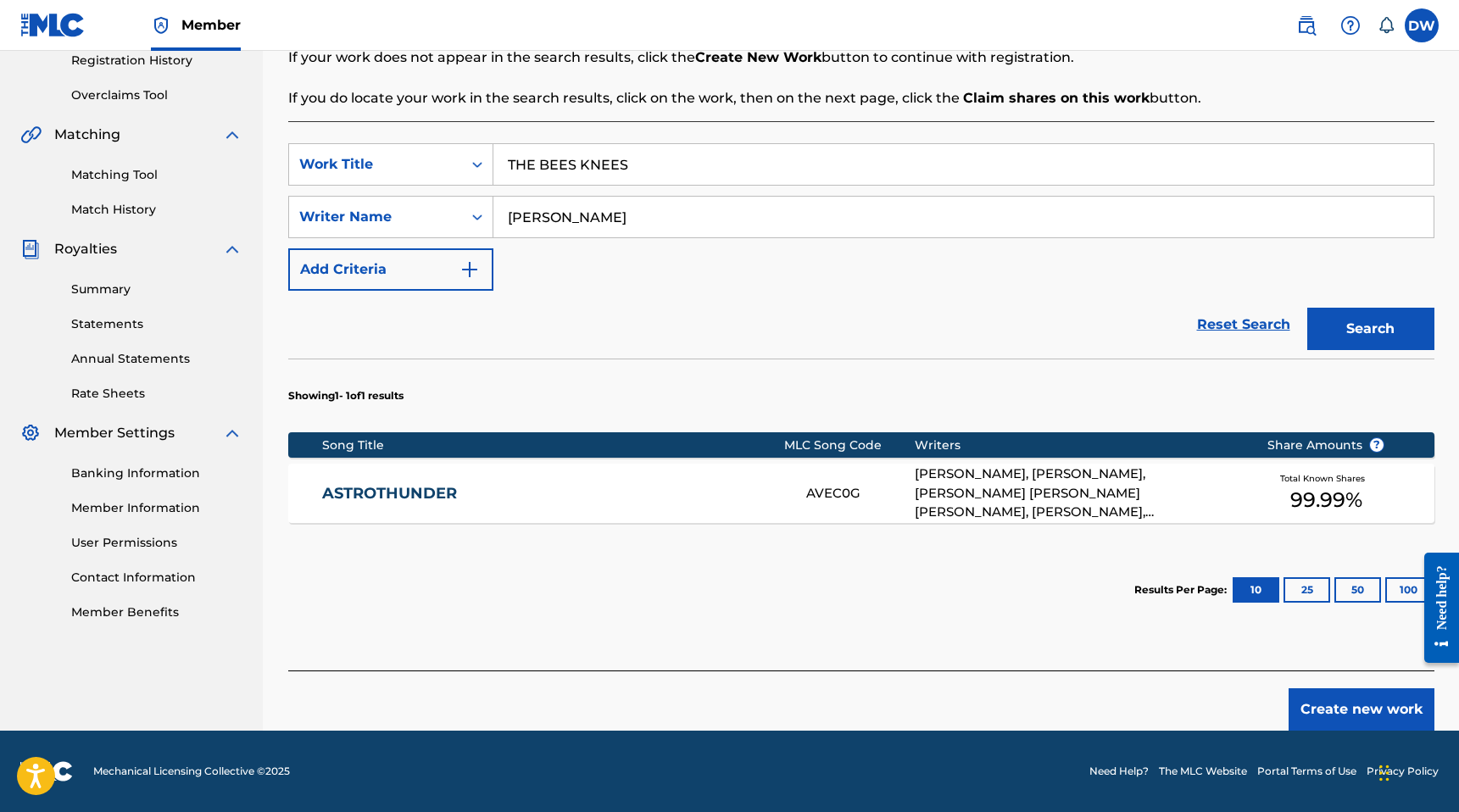
click at [1307, 307] on button "Search" at bounding box center [1370, 328] width 127 height 43
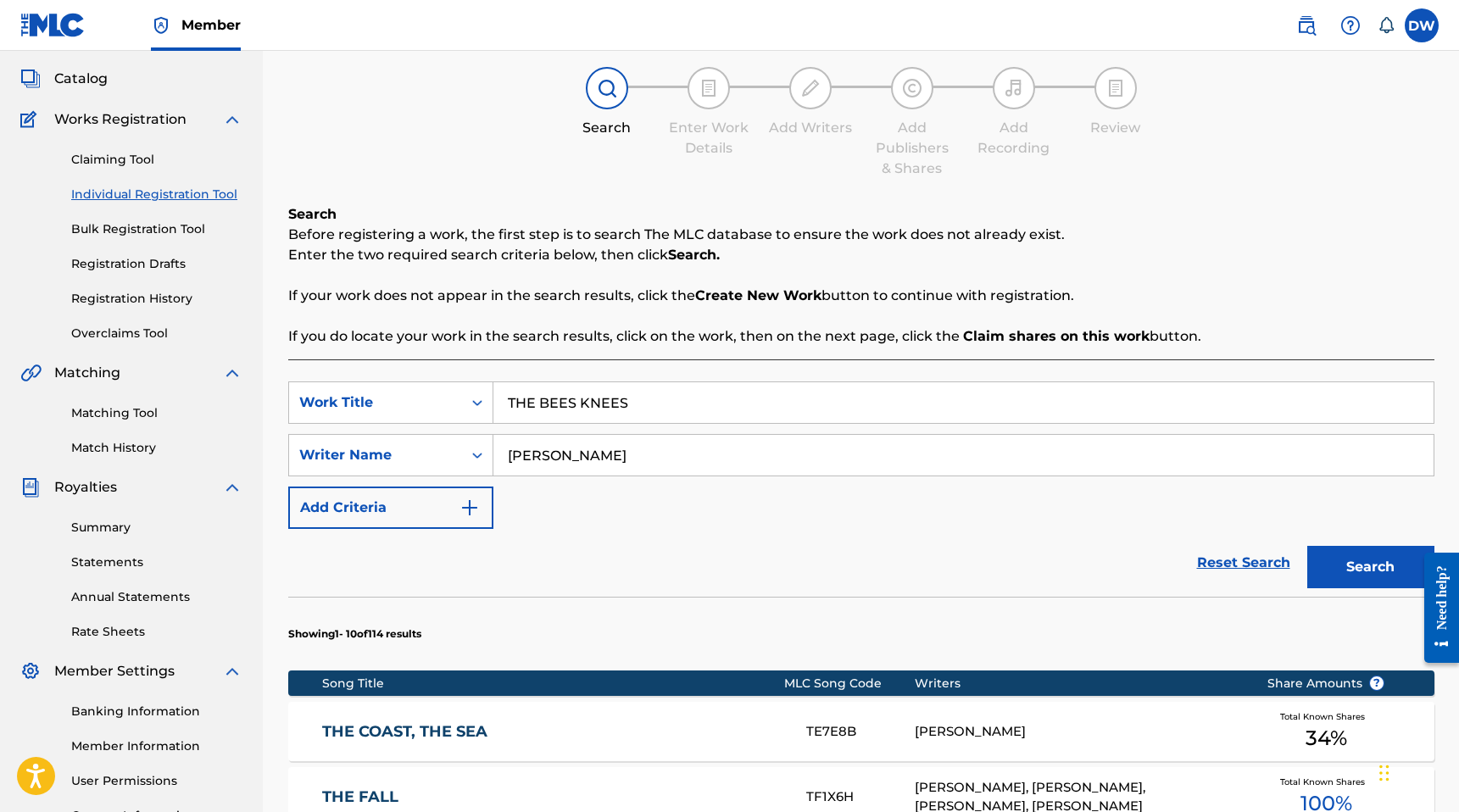
scroll to position [43, 0]
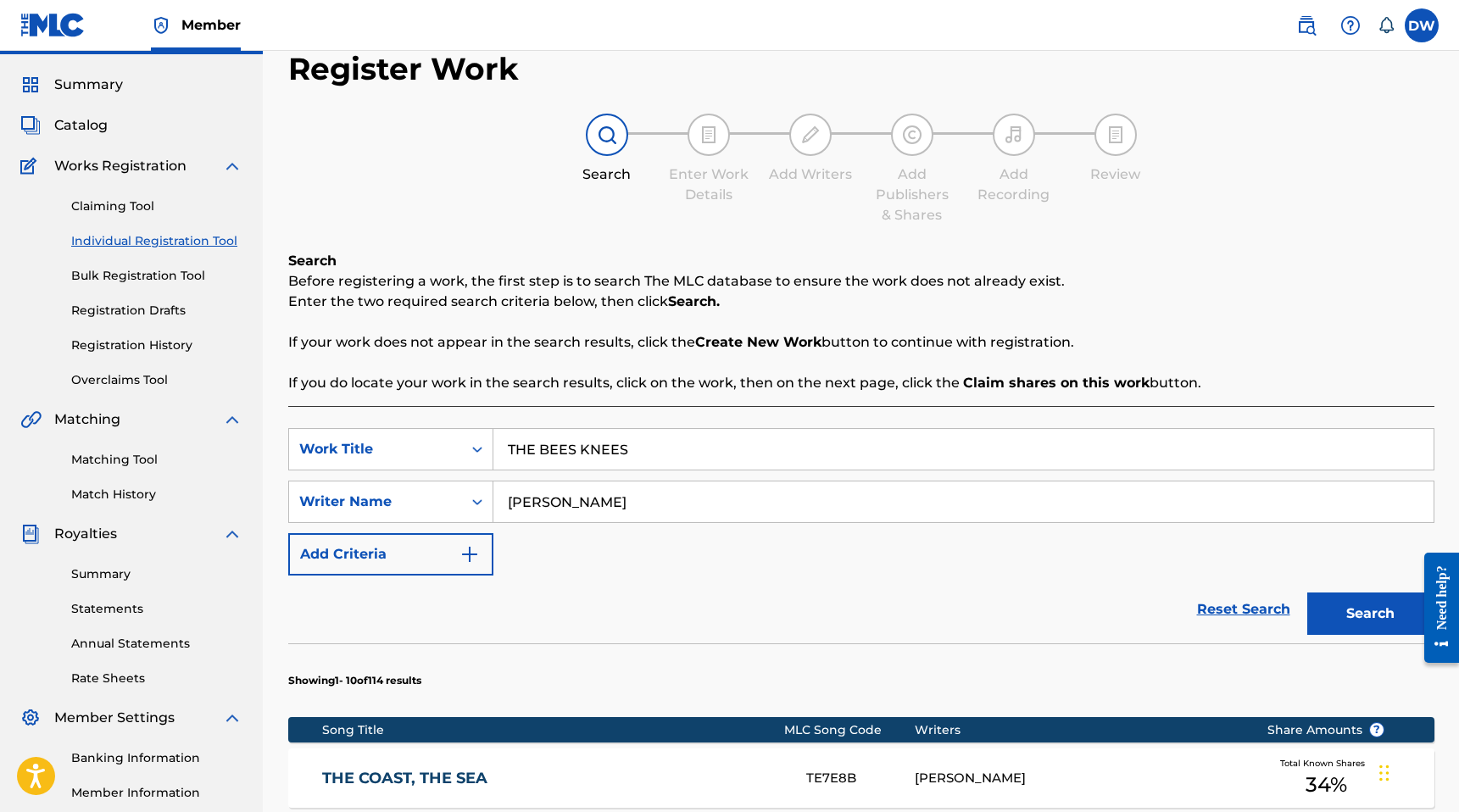
click at [1307, 592] on button "Search" at bounding box center [1370, 613] width 127 height 43
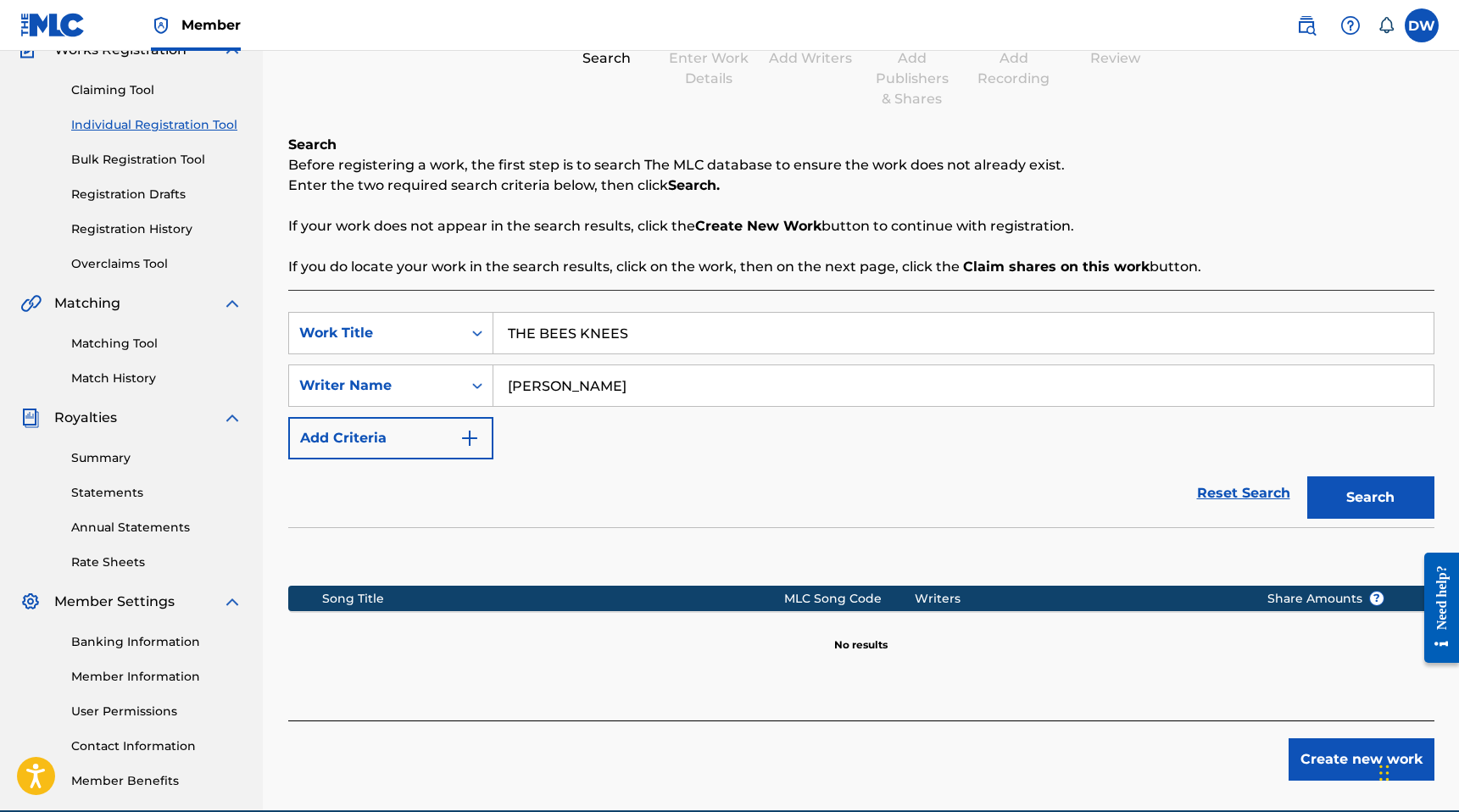
scroll to position [164, 0]
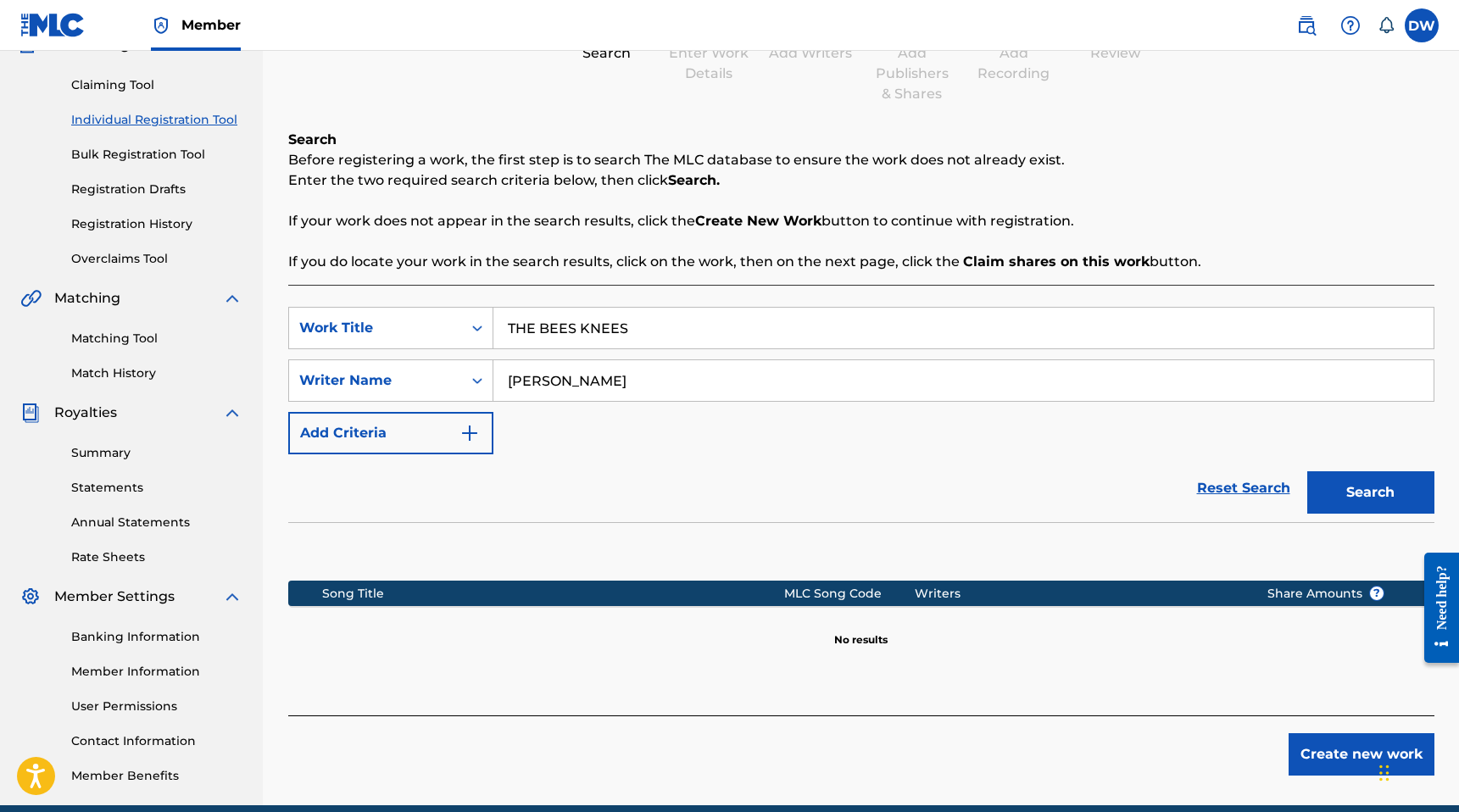
drag, startPoint x: 640, startPoint y: 398, endPoint x: 568, endPoint y: 382, distance: 73.8
click at [568, 382] on input "[PERSON_NAME]" at bounding box center [963, 380] width 940 height 41
click at [1307, 472] on button "Search" at bounding box center [1370, 492] width 127 height 43
drag, startPoint x: 655, startPoint y: 371, endPoint x: 461, endPoint y: 371, distance: 194.0
click at [461, 371] on div "SearchWithCriteria3cab5a57-5e61-4cbe-b5a9-6cd7251388ed Writer Name [PERSON_NAME]" at bounding box center [862, 380] width 1146 height 43
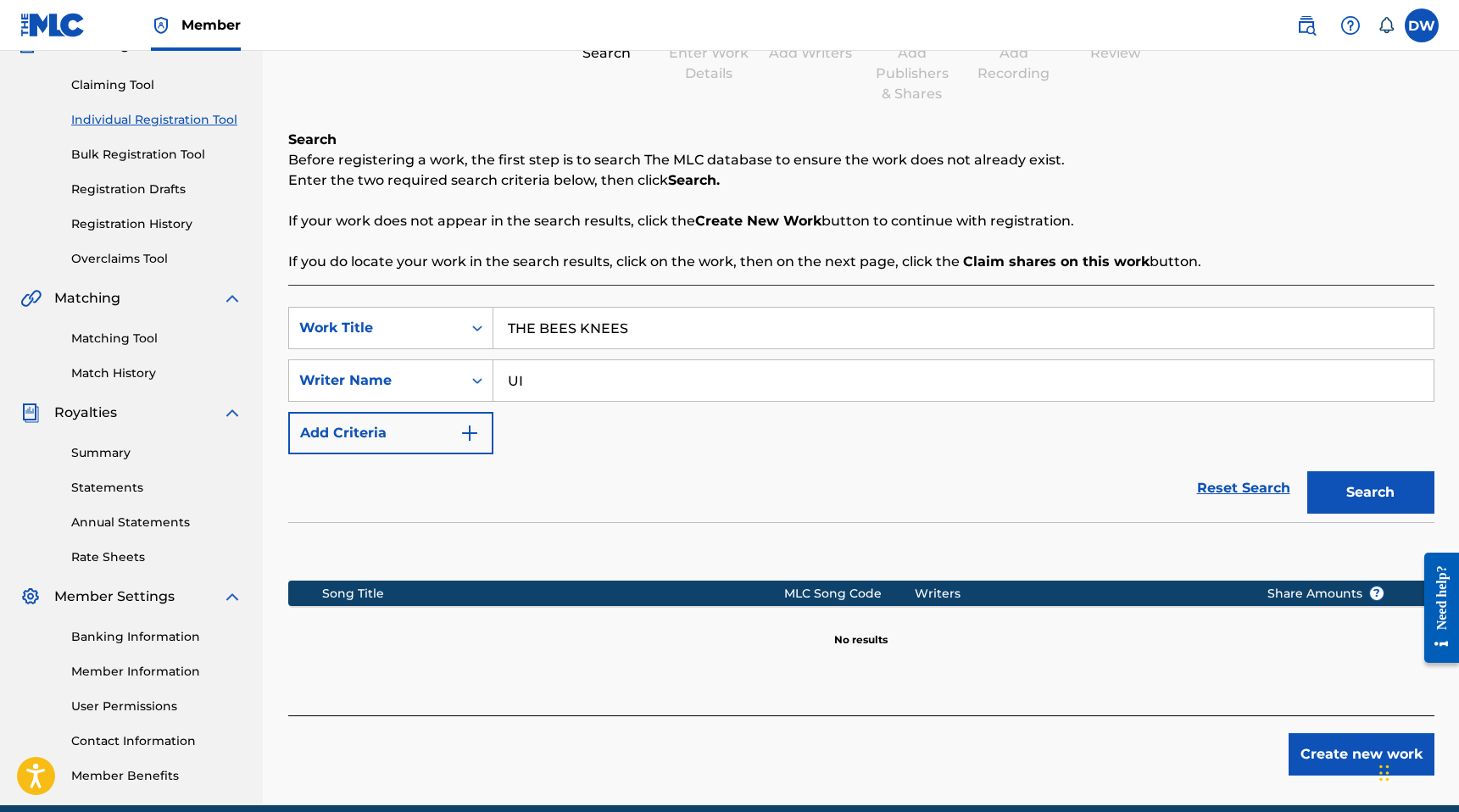
type input "U"
type input "JUICE WRLD"
click at [1307, 472] on button "Search" at bounding box center [1370, 492] width 127 height 43
drag, startPoint x: 483, startPoint y: 322, endPoint x: 388, endPoint y: 322, distance: 95.0
click at [388, 322] on div "SearchWithCriteriadb5e3c82-4432-40dc-bb7d-4061af43c8ca Work Title THE BEES KNEES" at bounding box center [862, 327] width 1146 height 43
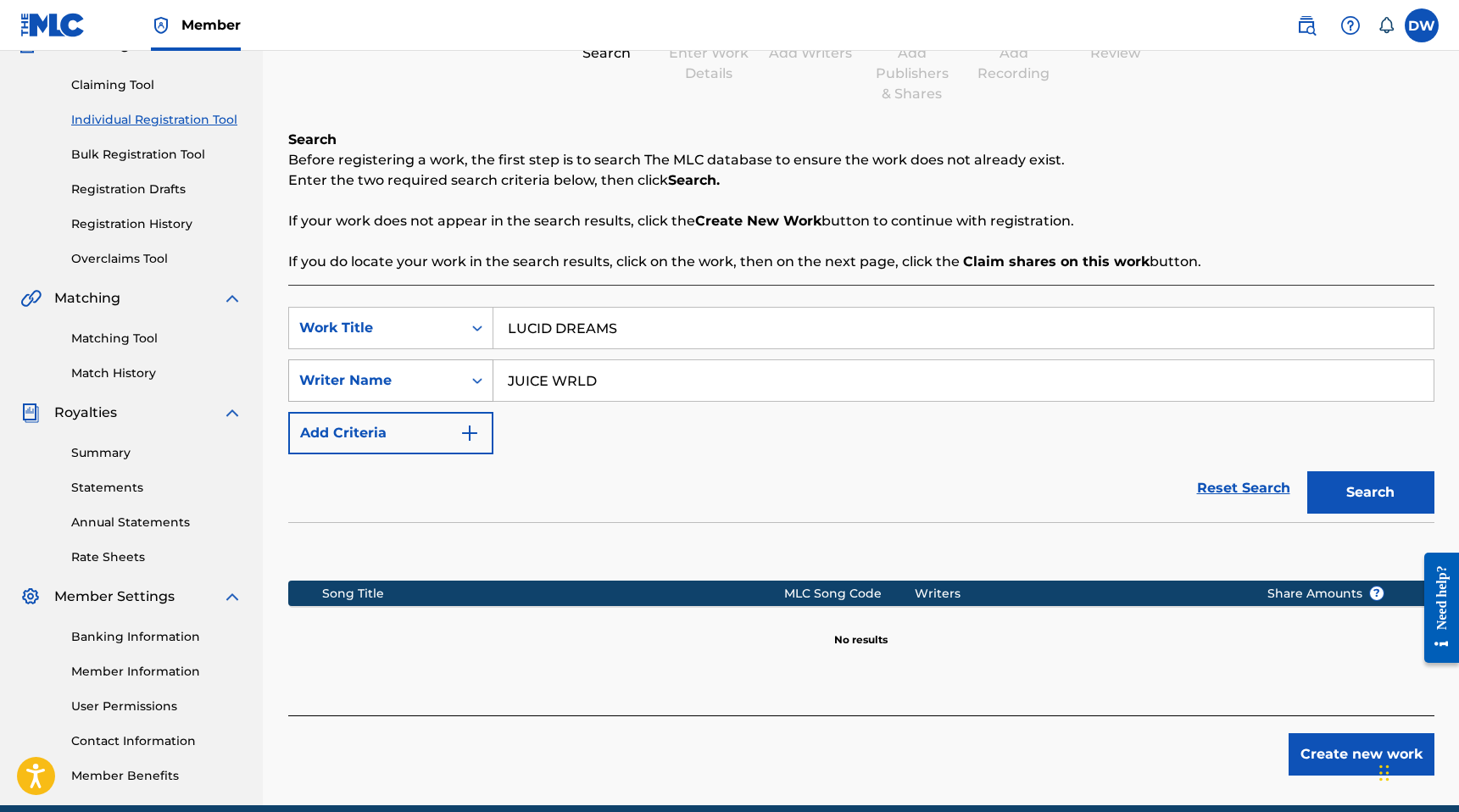
type input "LUCID DREAMS"
click at [1307, 472] on button "Search" at bounding box center [1370, 492] width 127 height 43
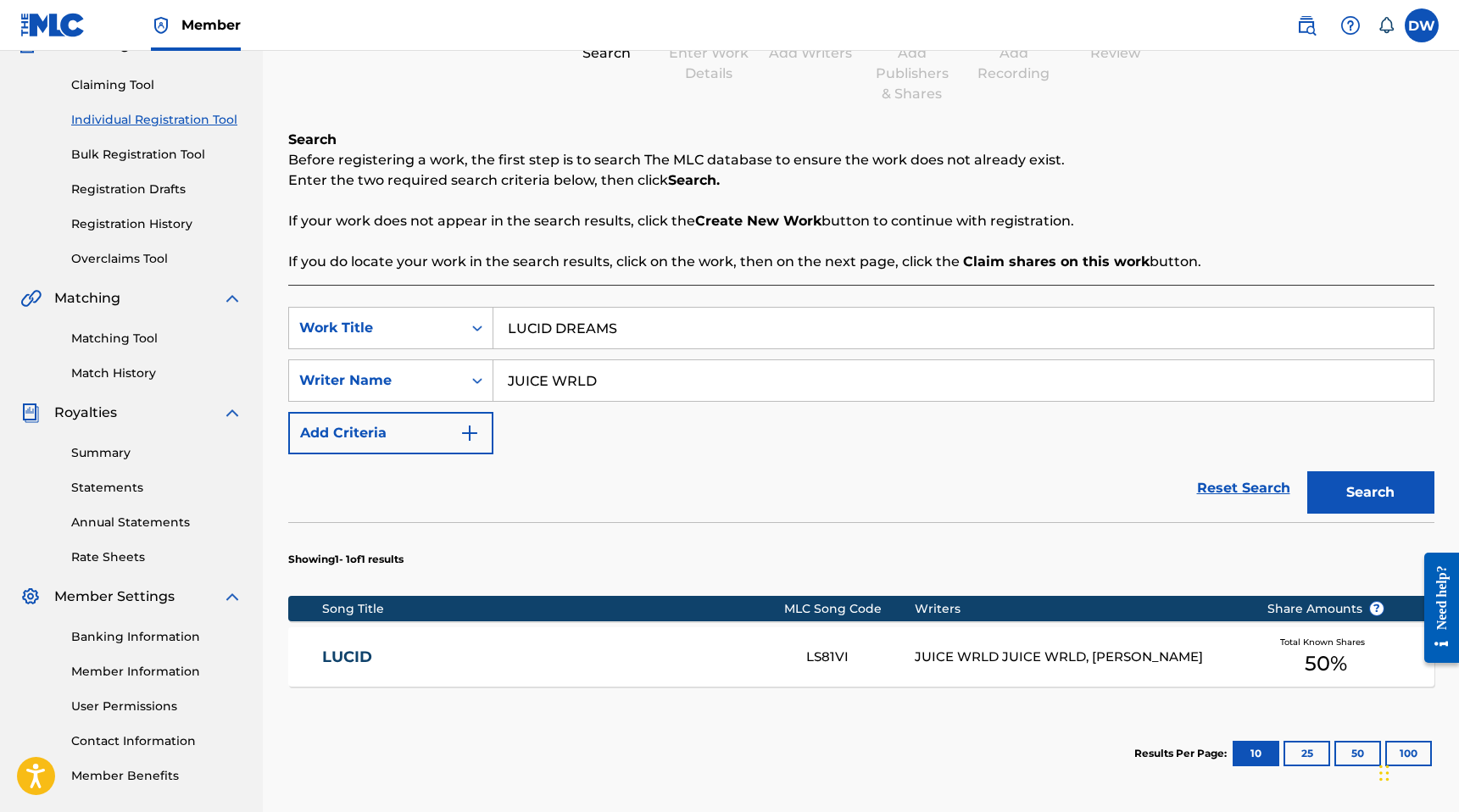
click at [562, 662] on link "LUCID" at bounding box center [552, 657] width 461 height 19
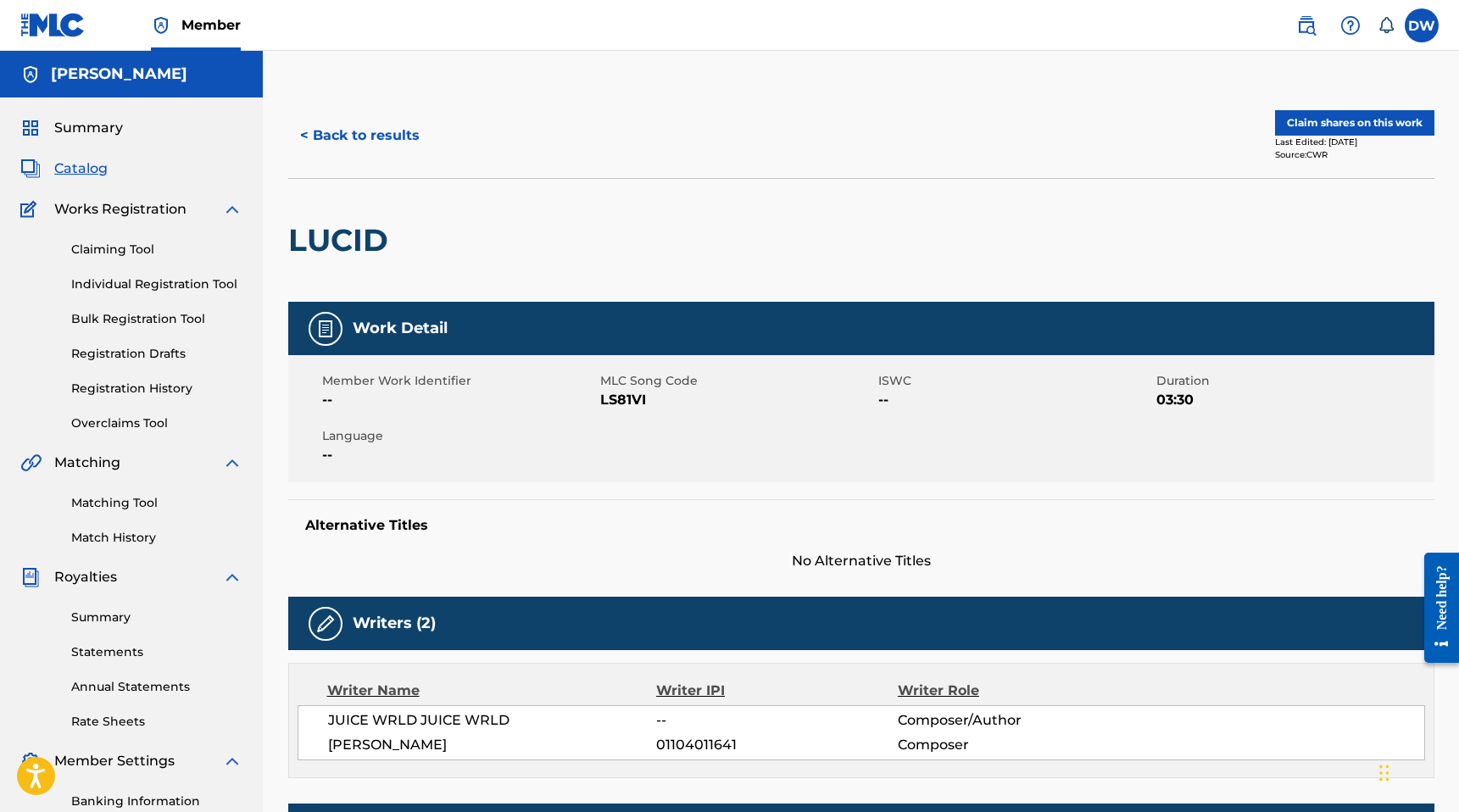
scroll to position [162, 0]
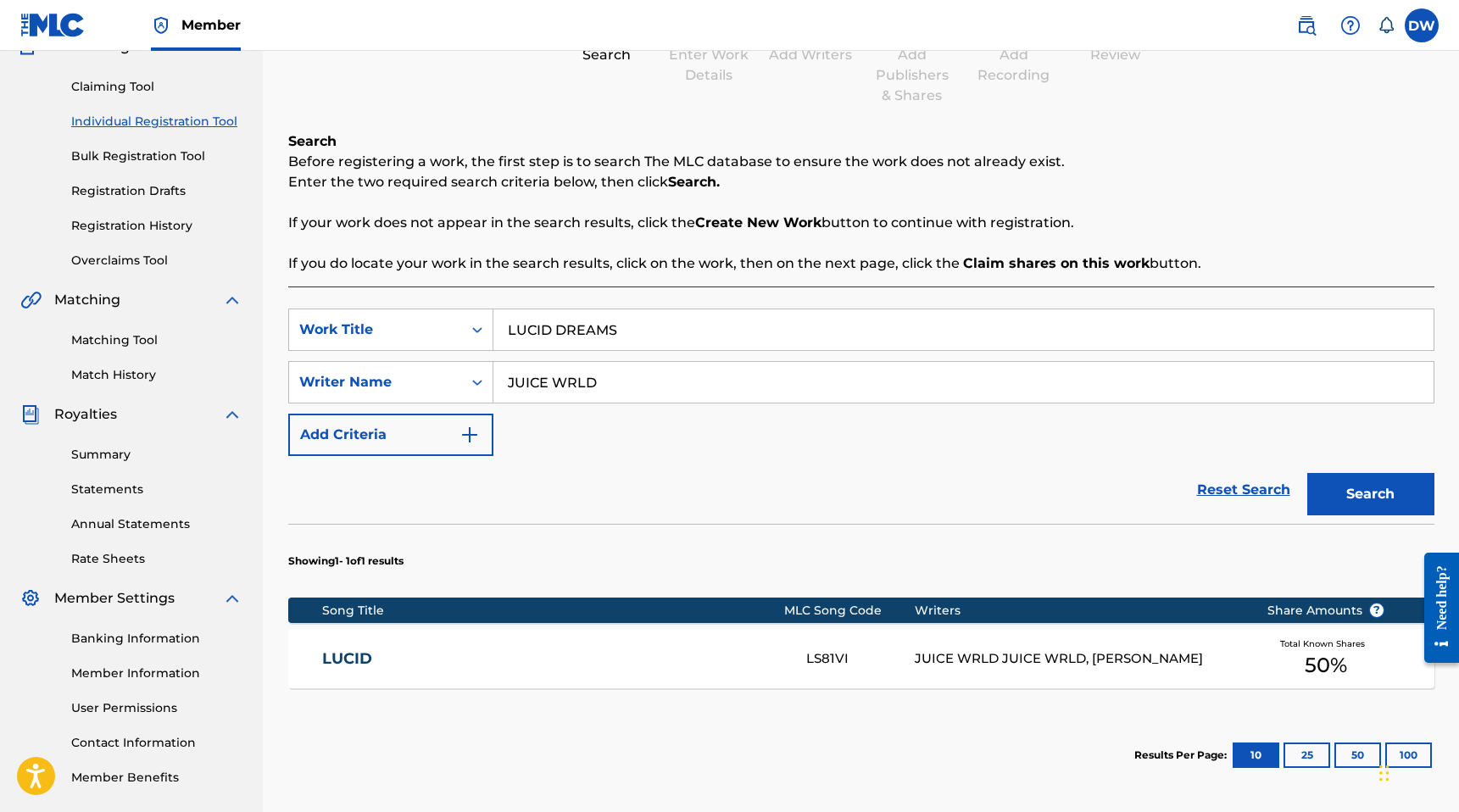
click at [595, 381] on input "JUICE WRLD" at bounding box center [963, 382] width 940 height 41
type input "[PERSON_NAME]"
click at [1307, 473] on button "Search" at bounding box center [1370, 494] width 127 height 43
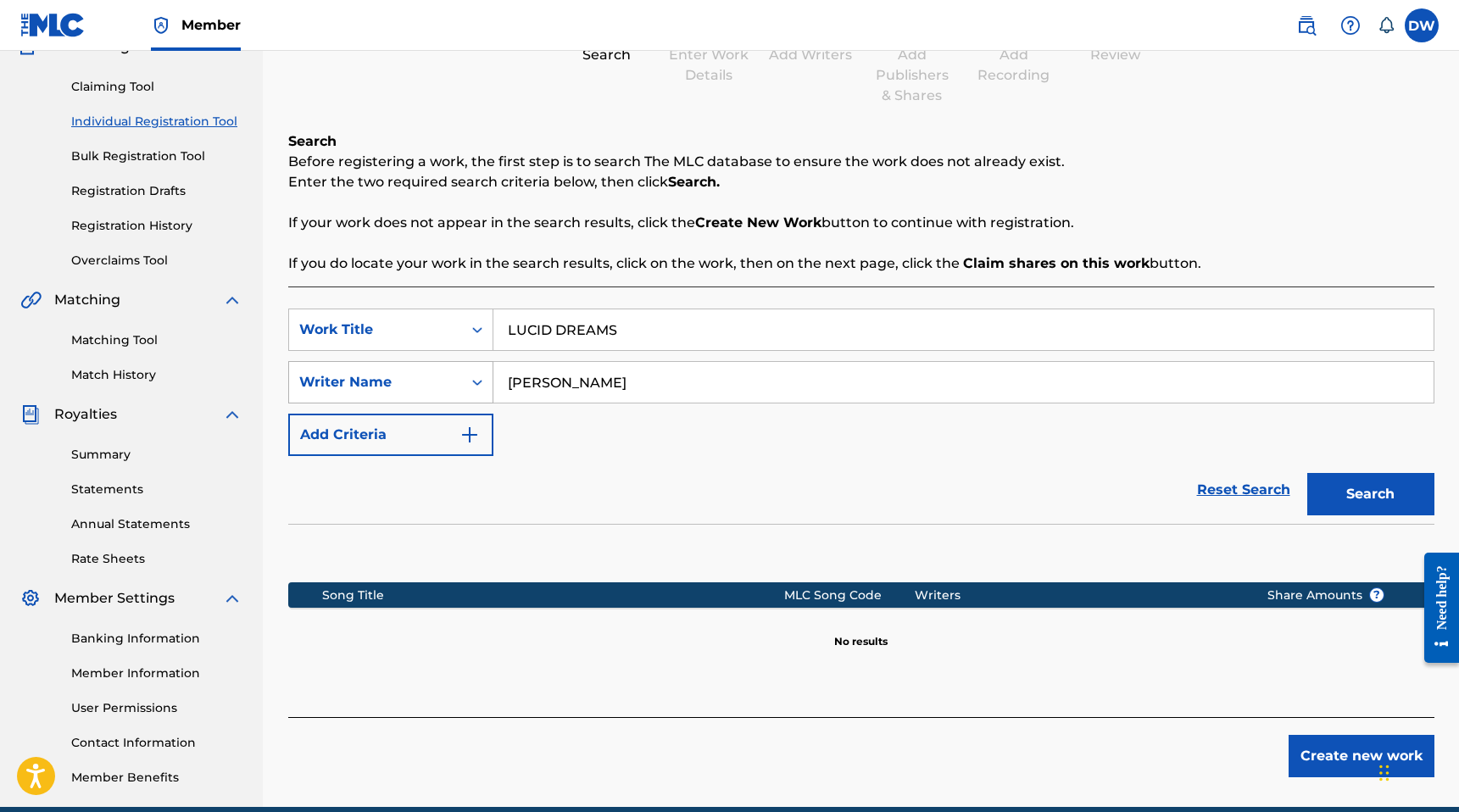
drag, startPoint x: 690, startPoint y: 373, endPoint x: 485, endPoint y: 363, distance: 205.2
click at [485, 363] on div "SearchWithCriteria3cab5a57-5e61-4cbe-b5a9-6cd7251388ed Writer Name [PERSON_NAME]" at bounding box center [862, 382] width 1146 height 43
drag, startPoint x: 670, startPoint y: 323, endPoint x: 412, endPoint y: 311, distance: 258.3
click at [412, 311] on div "SearchWithCriteriadb5e3c82-4432-40dc-bb7d-4061af43c8ca Work Title LUCID DREAMS" at bounding box center [862, 329] width 1146 height 43
click at [1307, 473] on button "Search" at bounding box center [1370, 494] width 127 height 43
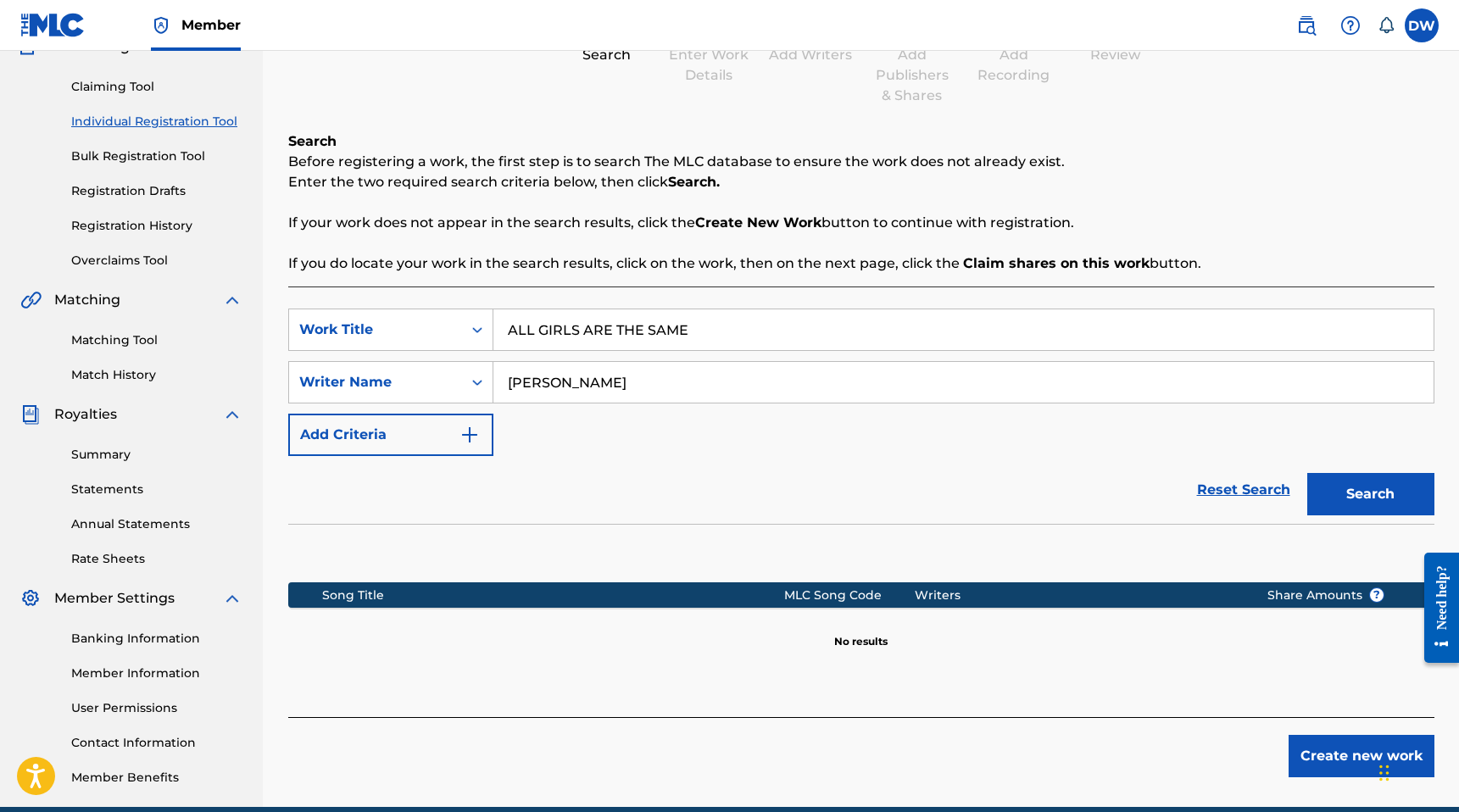
drag, startPoint x: 714, startPoint y: 330, endPoint x: 504, endPoint y: 287, distance: 214.4
click at [504, 287] on div "SearchWithCriteriadb5e3c82-4432-40dc-bb7d-4061af43c8ca Work Title ALL GIRLS ARE…" at bounding box center [862, 502] width 1146 height 431
type input "LULLABY"
click at [616, 386] on input "[PERSON_NAME]" at bounding box center [963, 382] width 940 height 41
click at [1307, 473] on button "Search" at bounding box center [1370, 494] width 127 height 43
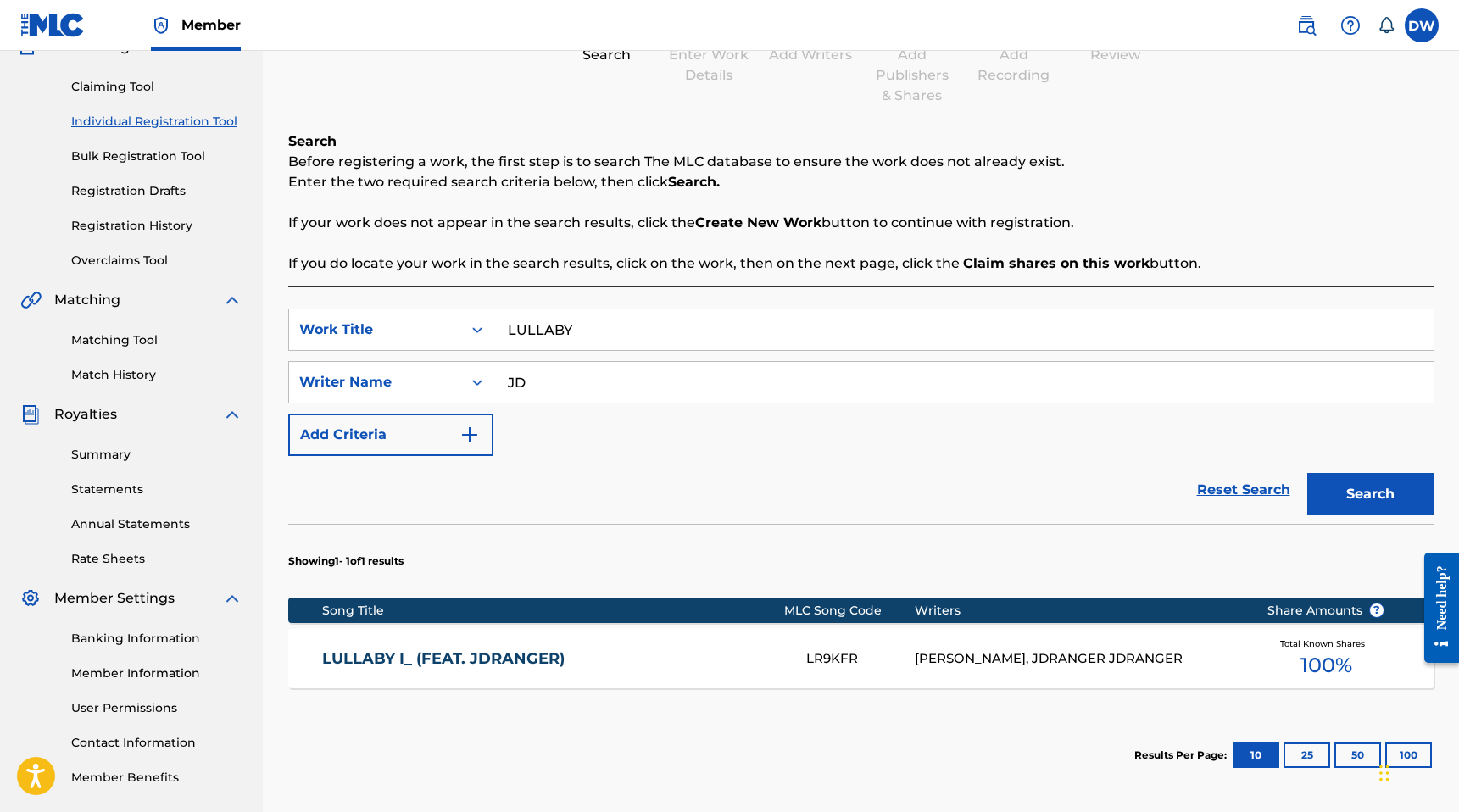
click at [590, 391] on input "JD" at bounding box center [963, 382] width 940 height 41
type input "[PERSON_NAME]"
click at [1307, 473] on button "Search" at bounding box center [1370, 494] width 127 height 43
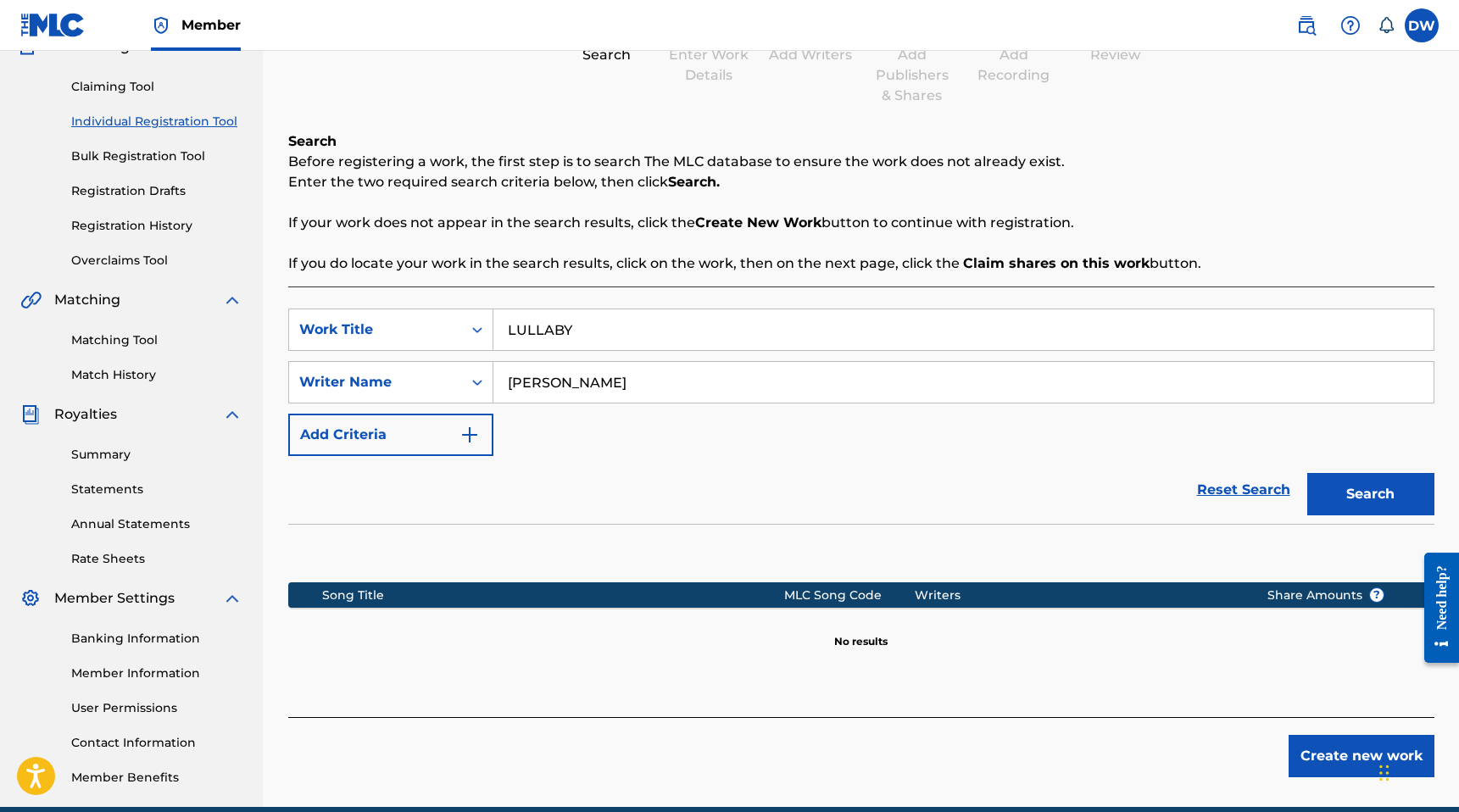
drag, startPoint x: 629, startPoint y: 390, endPoint x: 492, endPoint y: 369, distance: 138.6
click at [493, 369] on input "[PERSON_NAME]" at bounding box center [963, 382] width 940 height 41
drag, startPoint x: 583, startPoint y: 334, endPoint x: 520, endPoint y: 334, distance: 63.0
click at [546, 334] on input "LULLABY" at bounding box center [963, 329] width 940 height 41
type input "P"
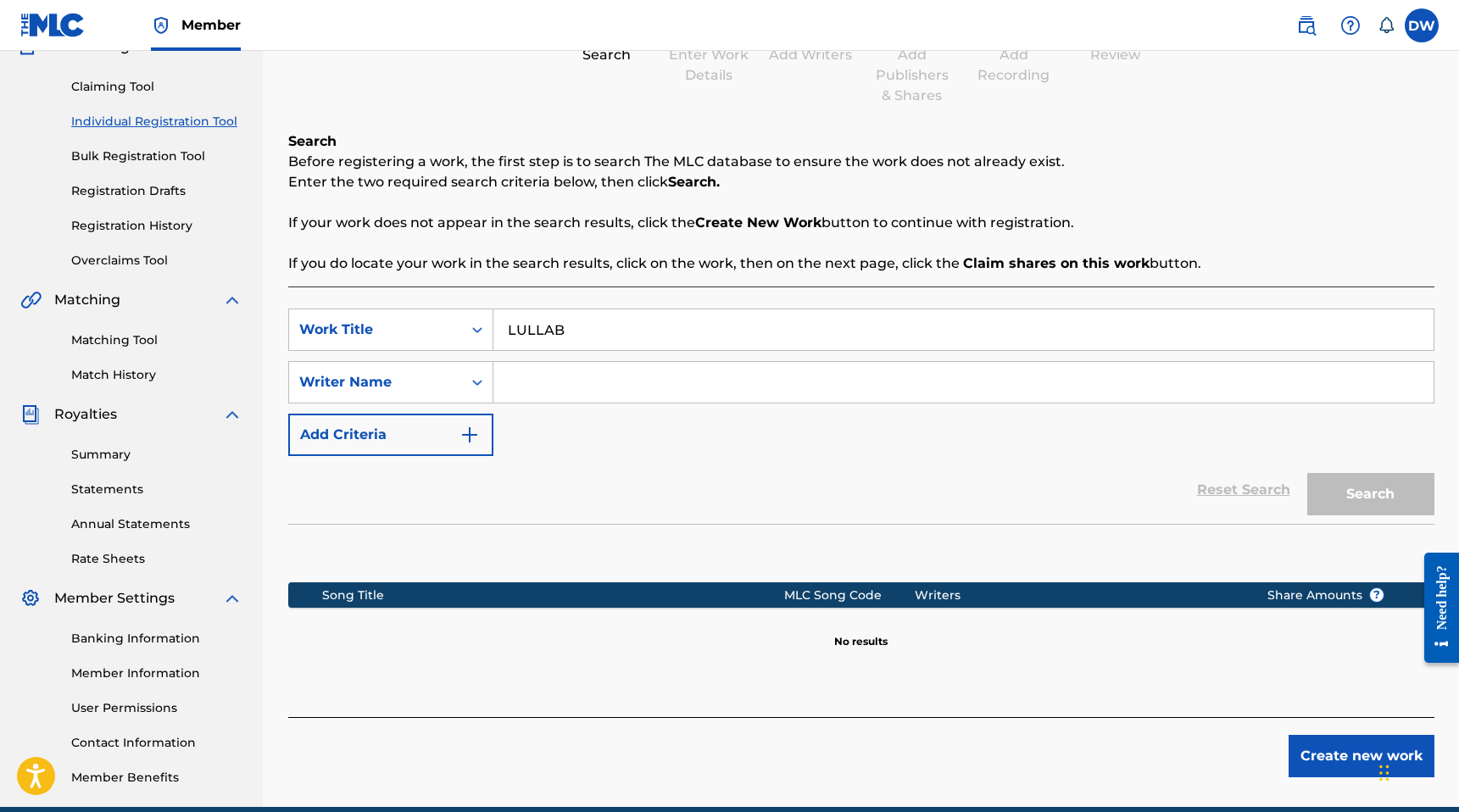
type input "LULLABY"
click at [527, 399] on input "Search Form" at bounding box center [963, 382] width 940 height 41
click at [1307, 473] on button "Search" at bounding box center [1370, 494] width 127 height 43
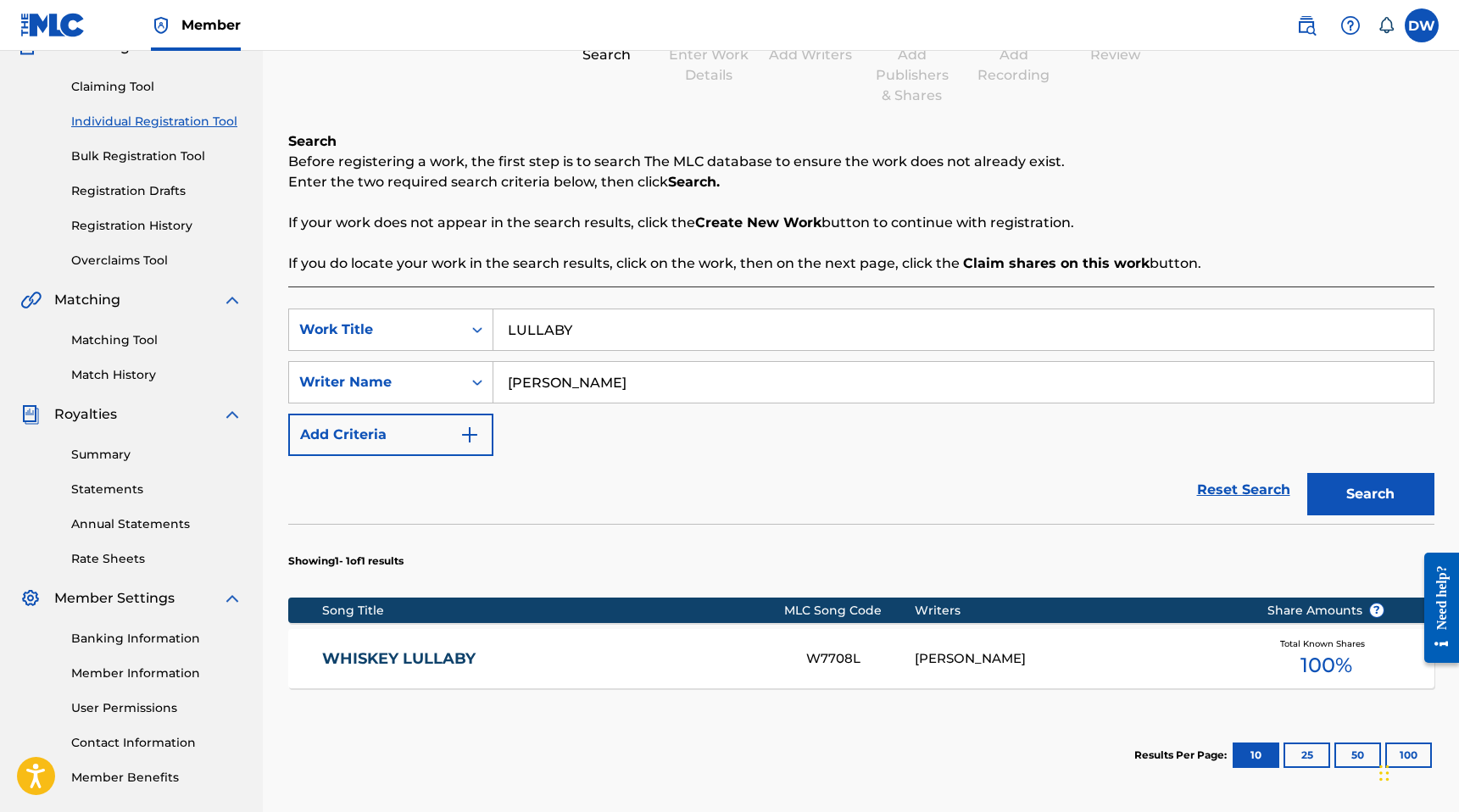
type input "[PERSON_NAME]"
click at [1307, 473] on button "Search" at bounding box center [1370, 494] width 127 height 43
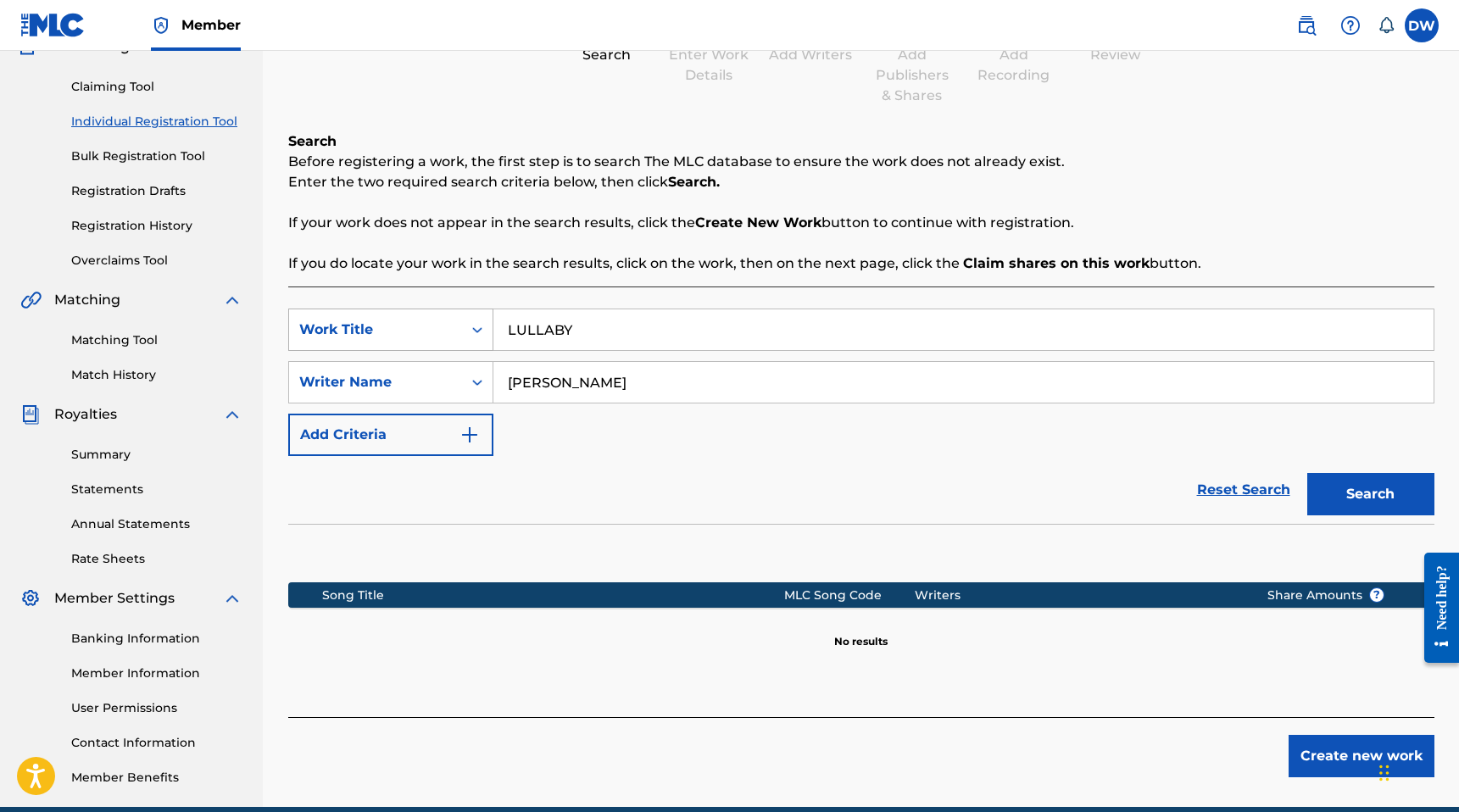
drag, startPoint x: 627, startPoint y: 333, endPoint x: 440, endPoint y: 328, distance: 187.1
click at [440, 328] on div "SearchWithCriteriadb5e3c82-4432-40dc-bb7d-4061af43c8ca Work Title LULLABY" at bounding box center [862, 329] width 1146 height 43
type input "G"
type input "[PERSON_NAME] UP THE WINDOWS"
click at [1307, 473] on button "Search" at bounding box center [1370, 494] width 127 height 43
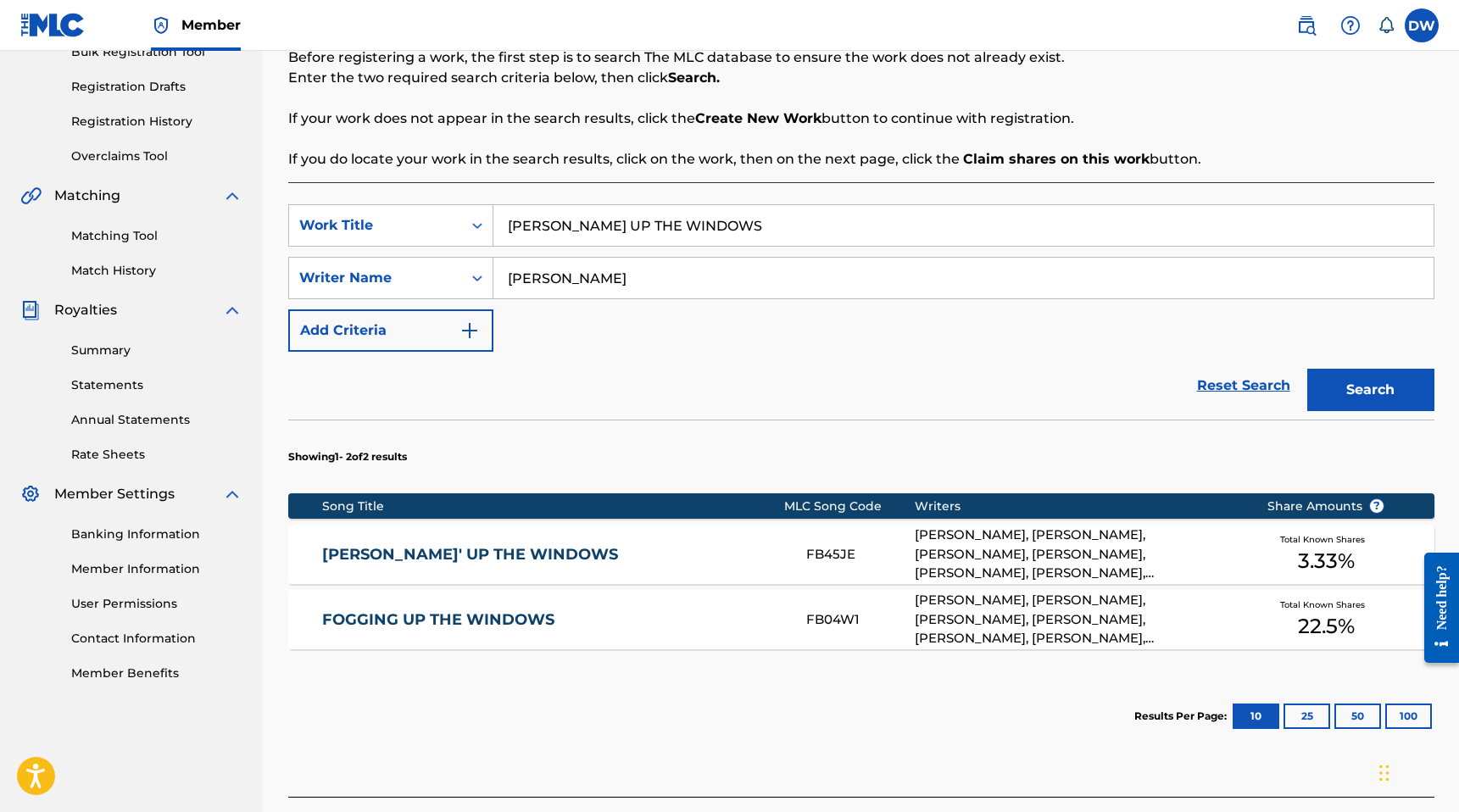
scroll to position [271, 0]
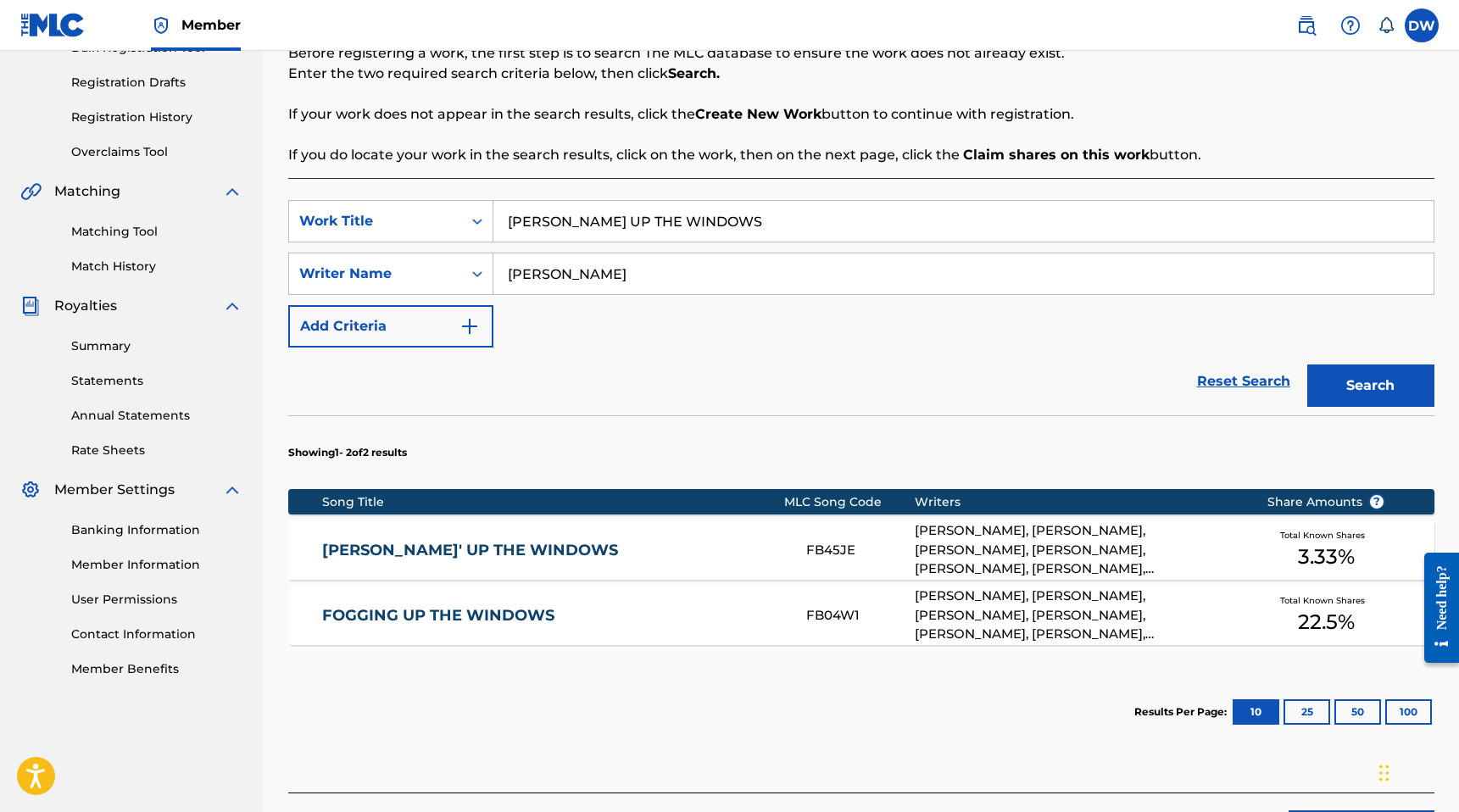
click at [514, 550] on link "[PERSON_NAME]' UP THE WINDOWS" at bounding box center [552, 551] width 461 height 19
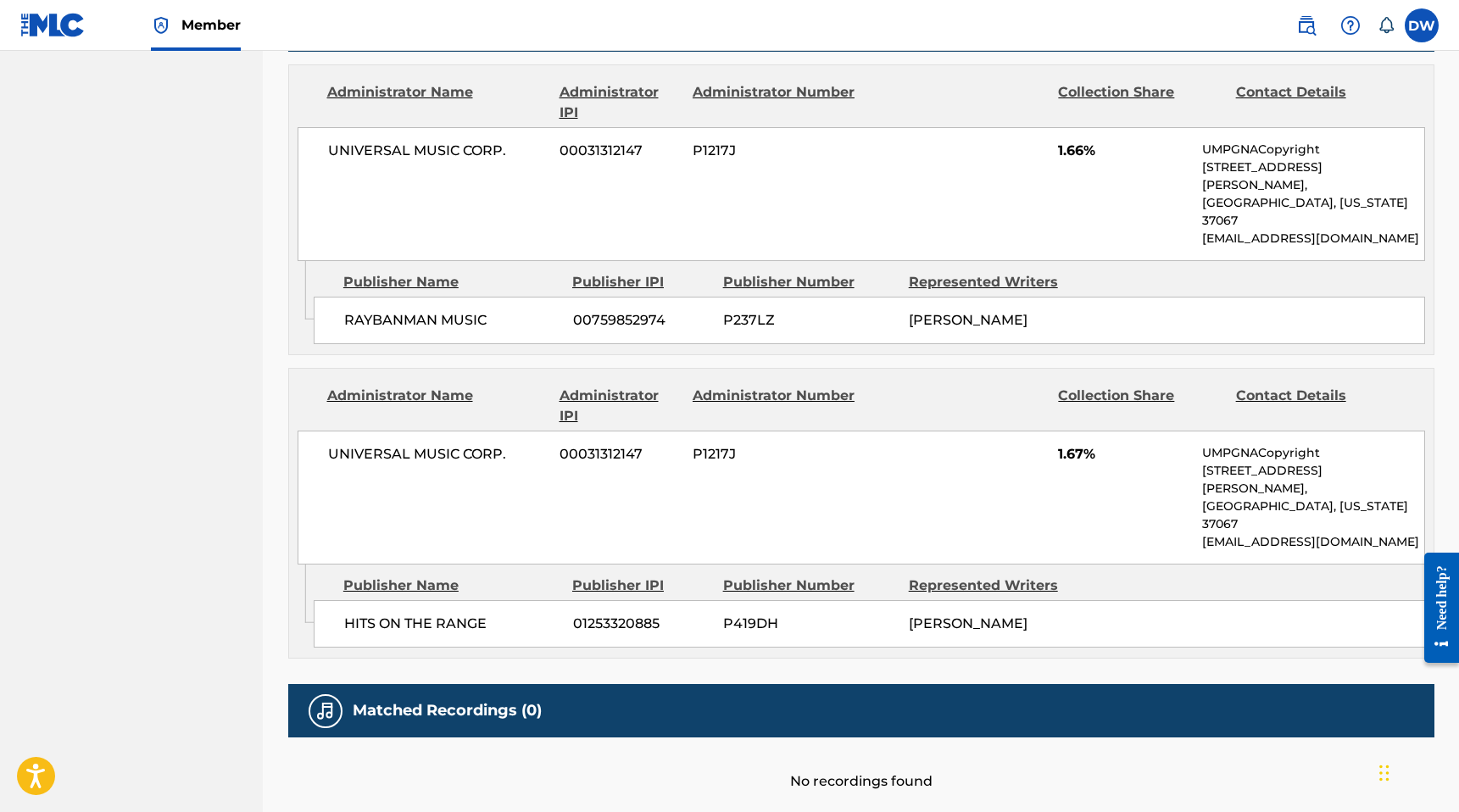
scroll to position [933, 0]
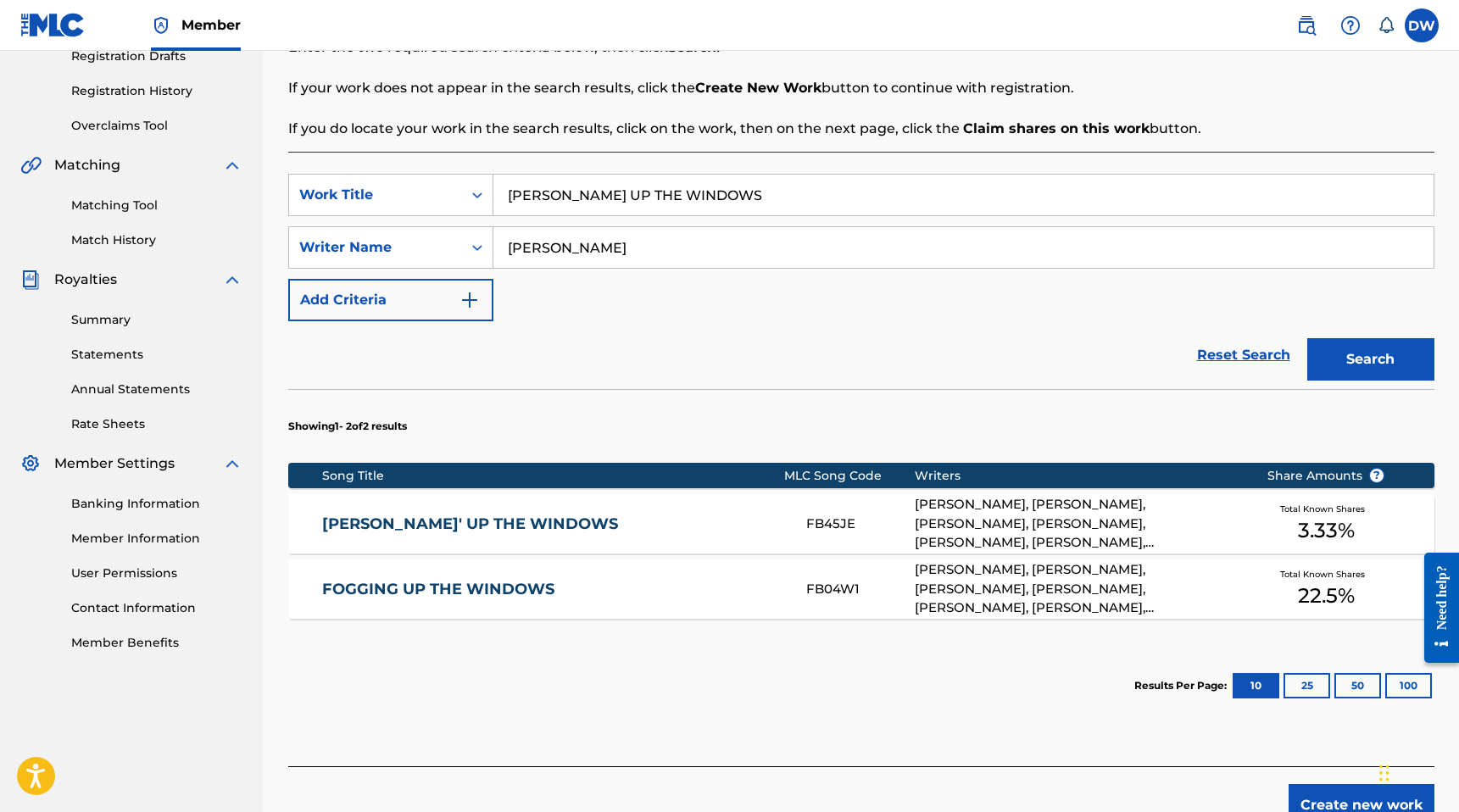
scroll to position [177, 0]
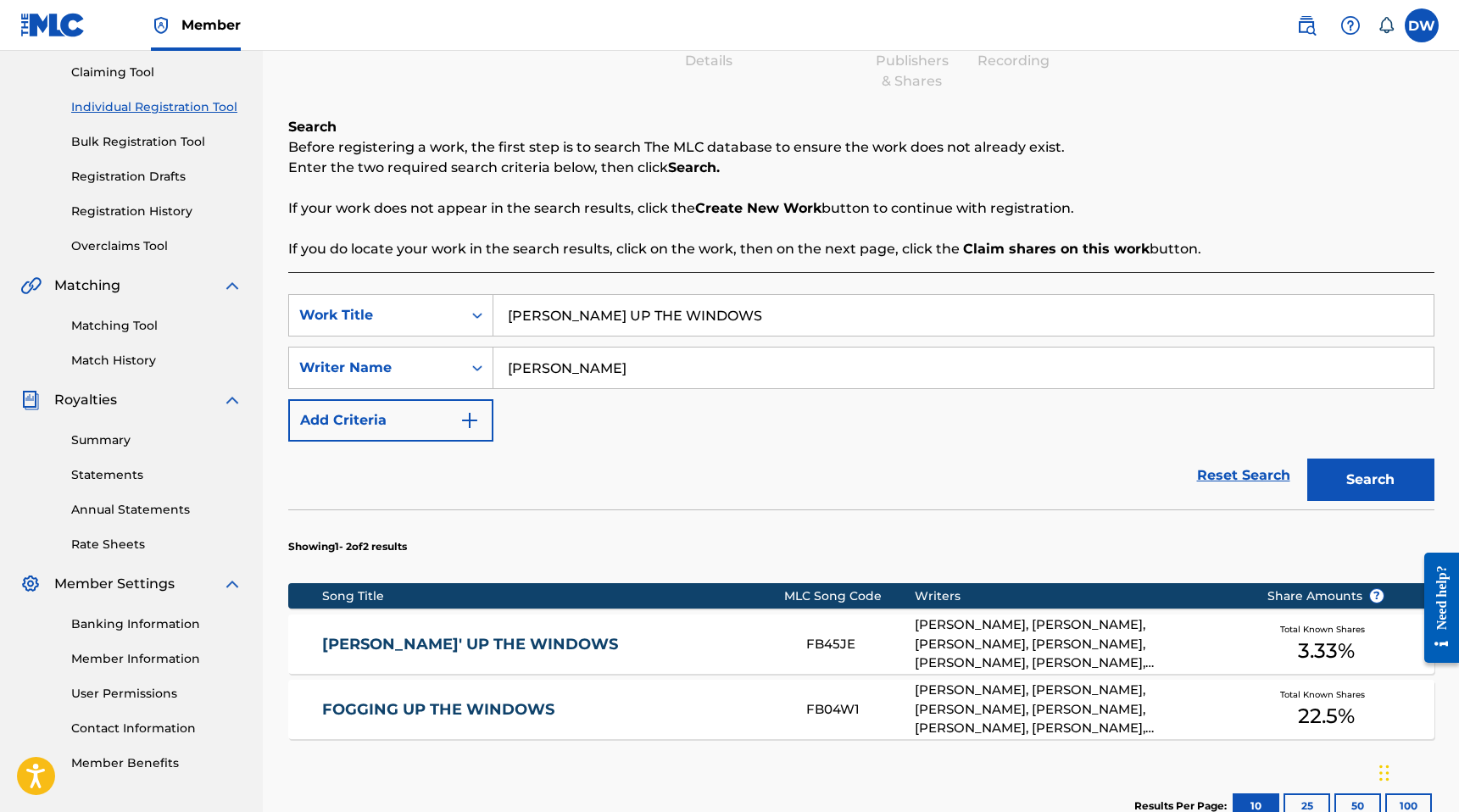
click at [600, 312] on input "[PERSON_NAME] UP THE WINDOWS" at bounding box center [963, 315] width 940 height 41
type input "TIMES MOVES FAST"
drag, startPoint x: 630, startPoint y: 359, endPoint x: 379, endPoint y: 357, distance: 251.0
click at [379, 357] on div "SearchWithCriteria3cab5a57-5e61-4cbe-b5a9-6cd7251388ed Writer Name [PERSON_NAME]" at bounding box center [862, 367] width 1146 height 43
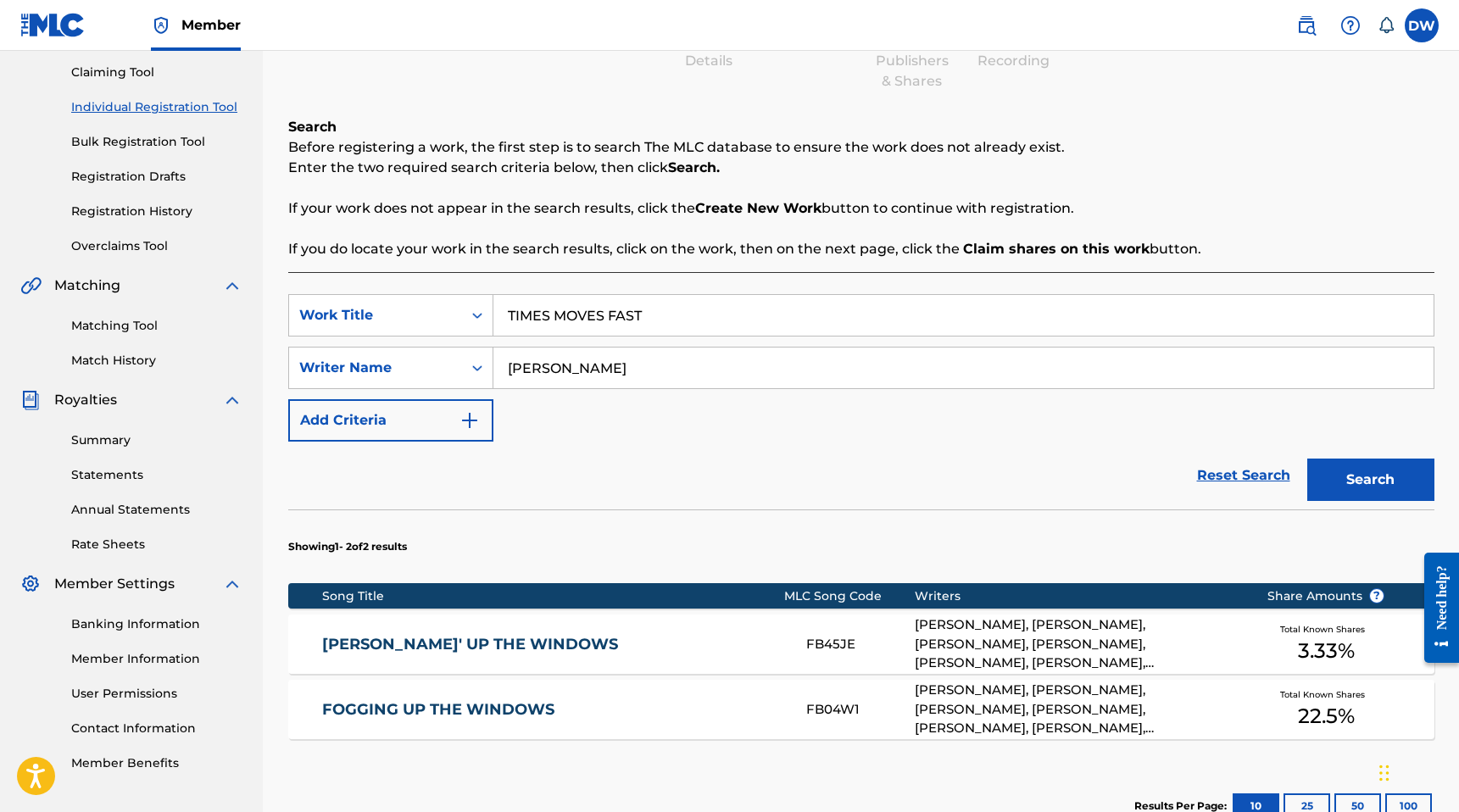
type input "[PERSON_NAME]"
click at [1376, 454] on div "Search" at bounding box center [1366, 476] width 135 height 68
click at [1355, 471] on button "Search" at bounding box center [1370, 479] width 127 height 43
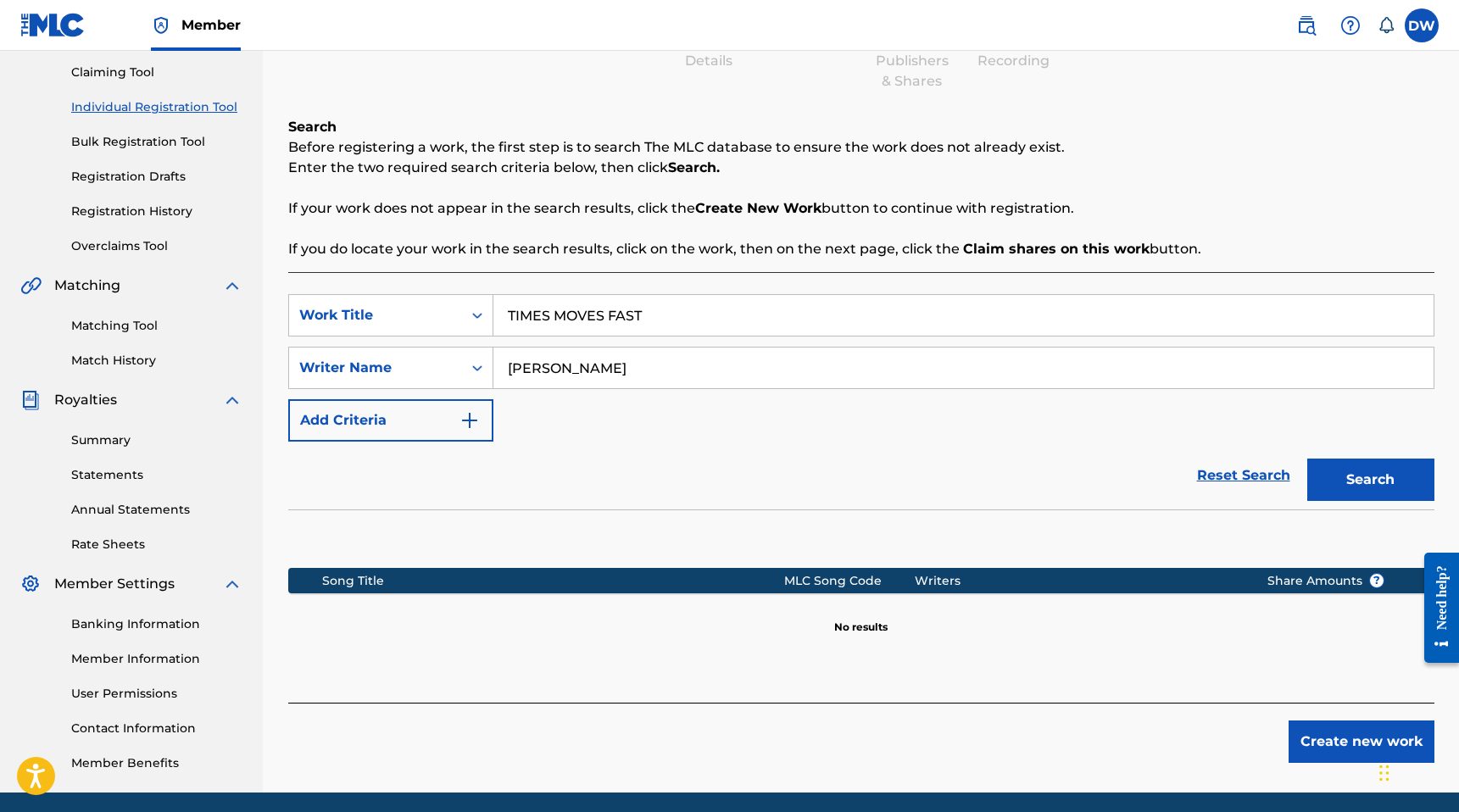
scroll to position [239, 0]
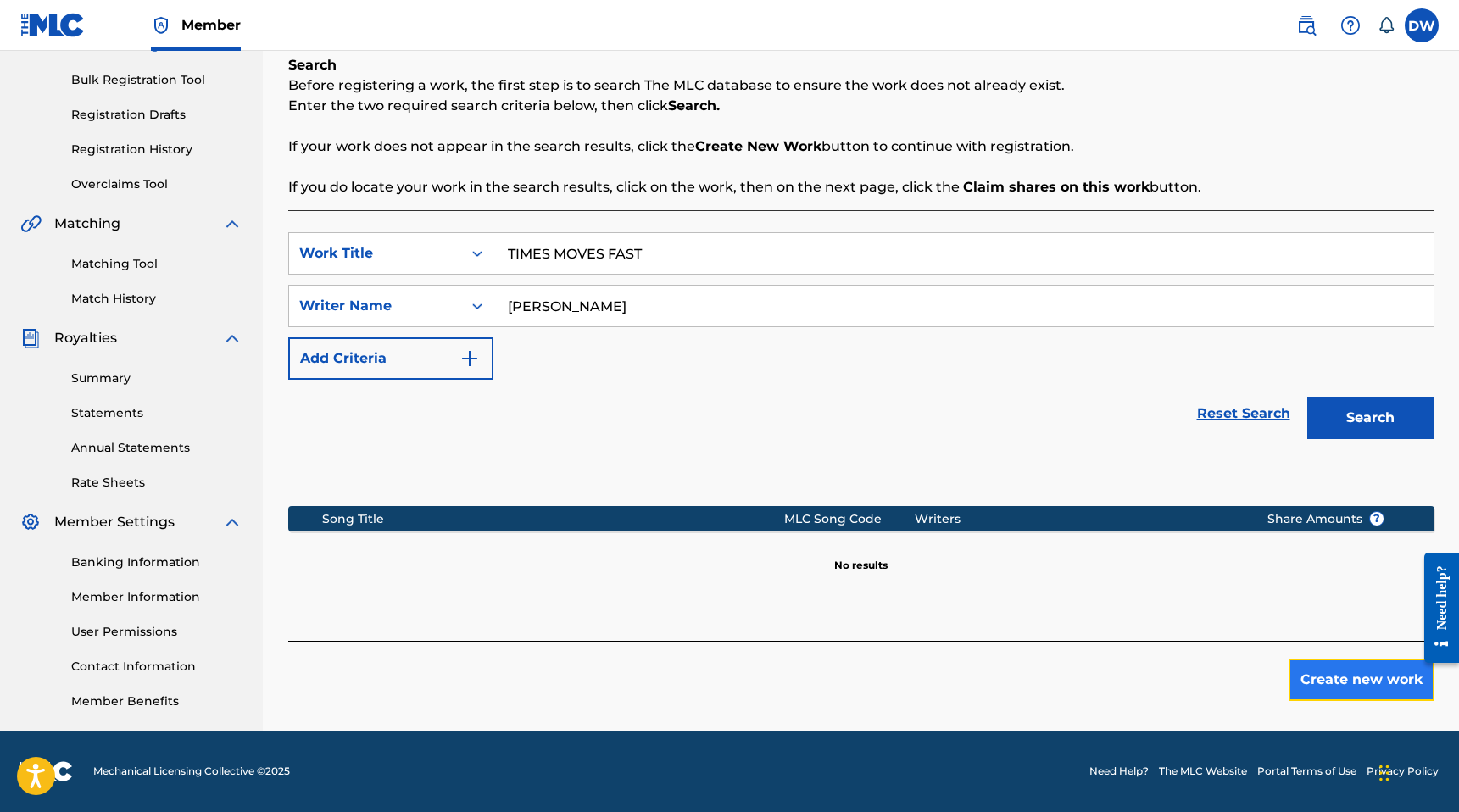
click at [1327, 673] on button "Create new work" at bounding box center [1362, 679] width 146 height 43
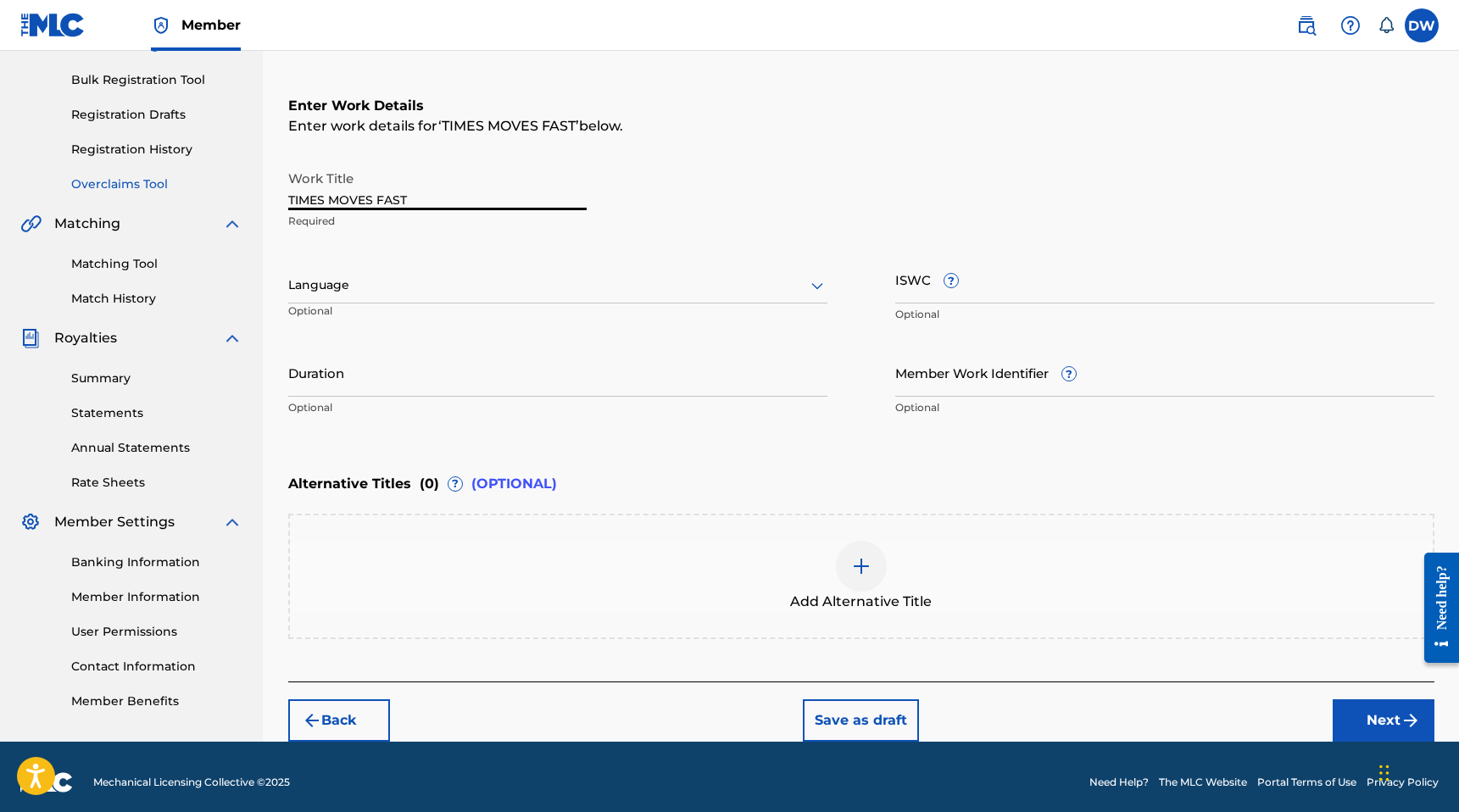
drag, startPoint x: 427, startPoint y: 201, endPoint x: 132, endPoint y: 190, distance: 295.2
click at [132, 190] on main "[PERSON_NAME] Summary Catalog Works Registration Claiming Tool Individual Regis…" at bounding box center [730, 276] width 1459 height 930
type input "PRICELESS"
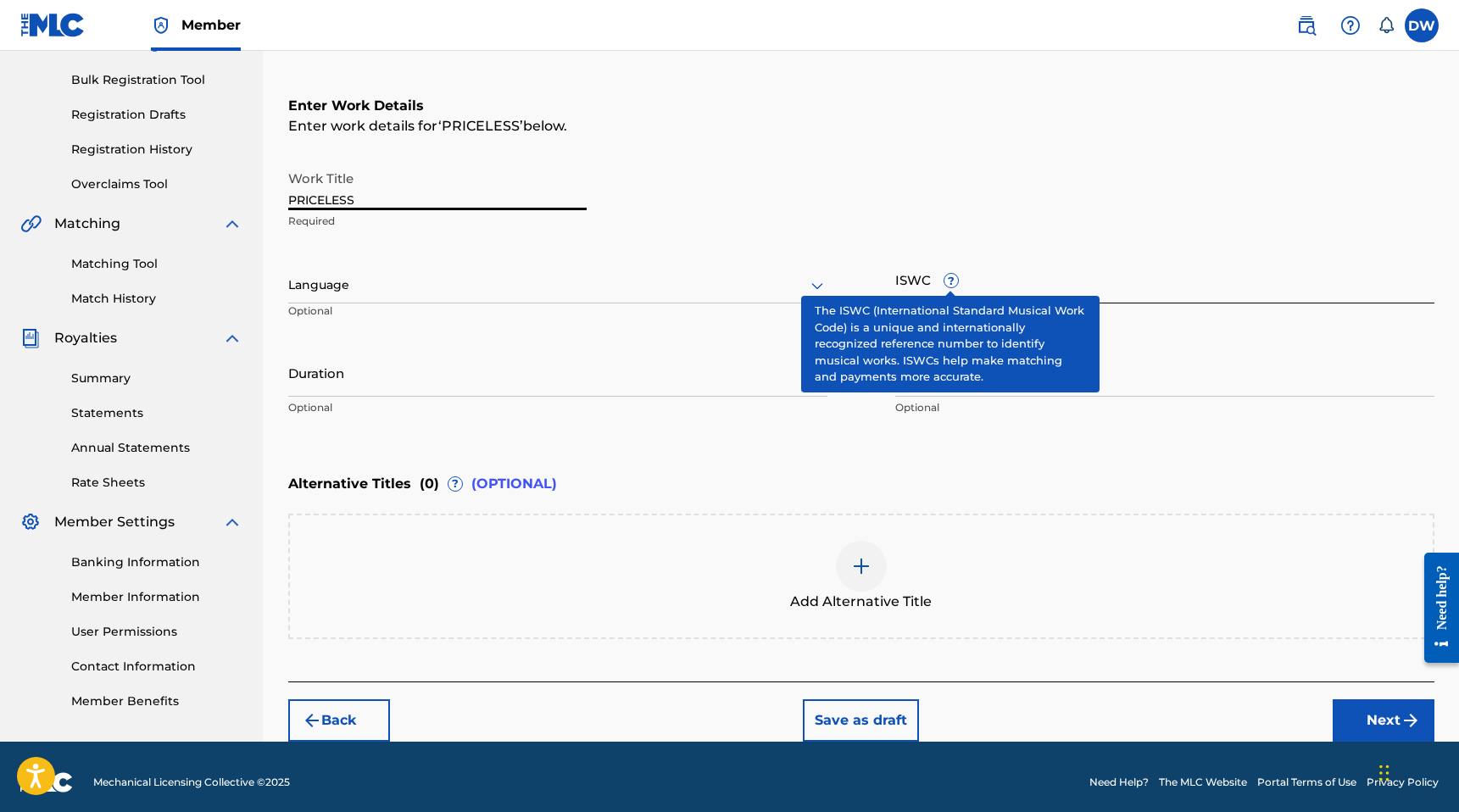
click at [1034, 276] on input "ISWC ?" at bounding box center [1165, 280] width 539 height 49
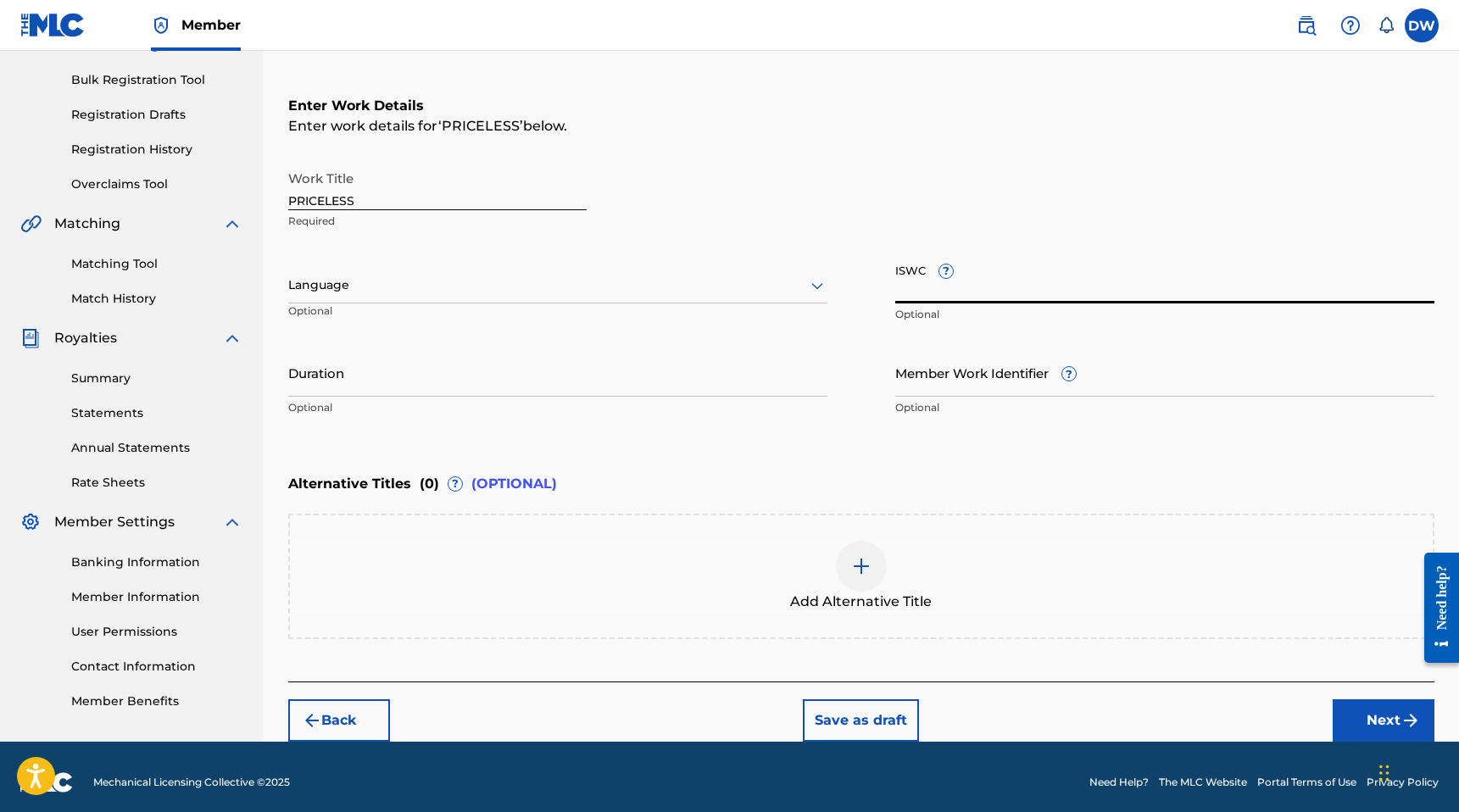
paste input "T-333.253.351-0"
type input "T-333.253.351-0"
click at [518, 303] on div "Language Optional" at bounding box center [558, 294] width 539 height 76
click at [467, 280] on div at bounding box center [558, 285] width 539 height 21
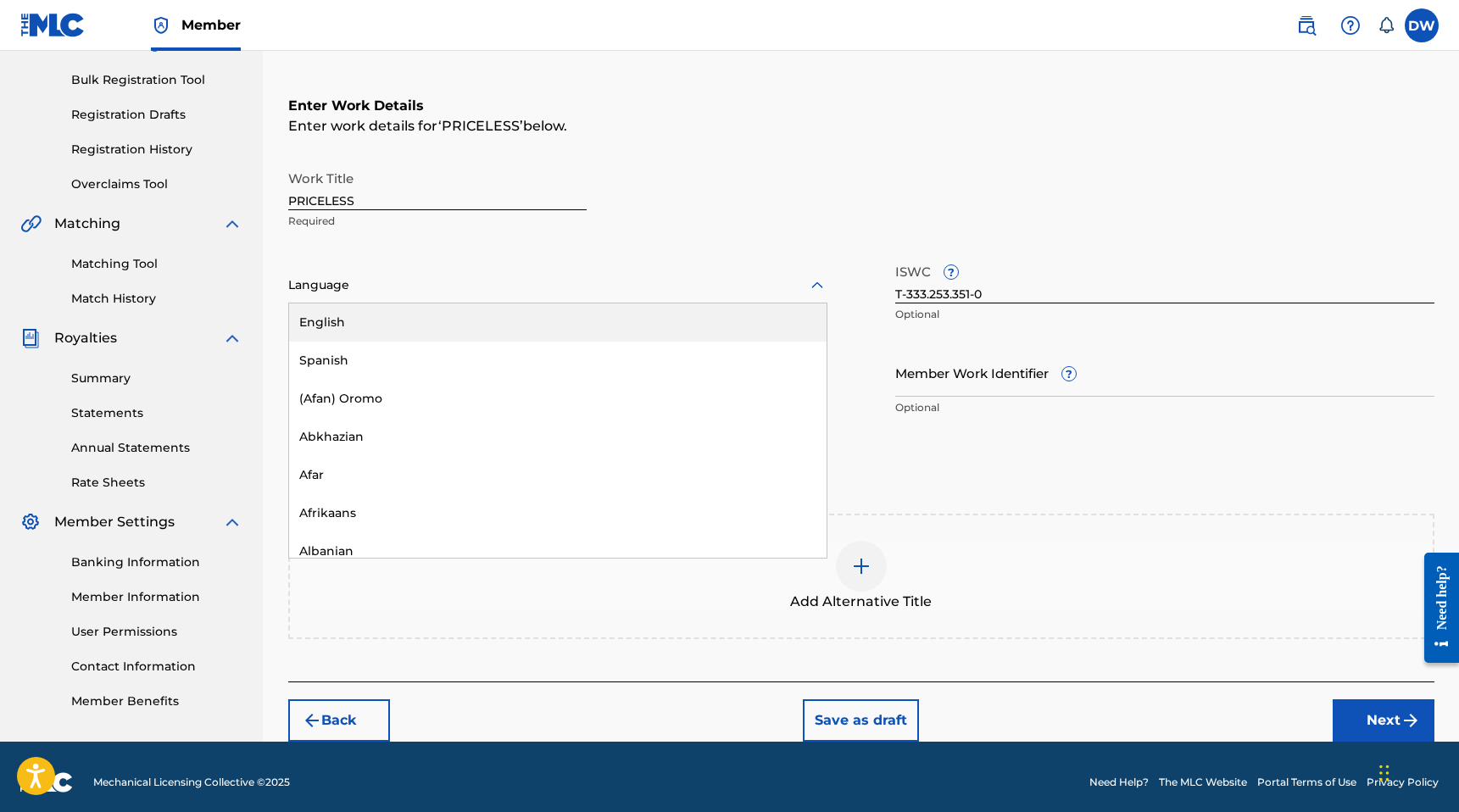
click at [409, 320] on div "English" at bounding box center [558, 322] width 538 height 38
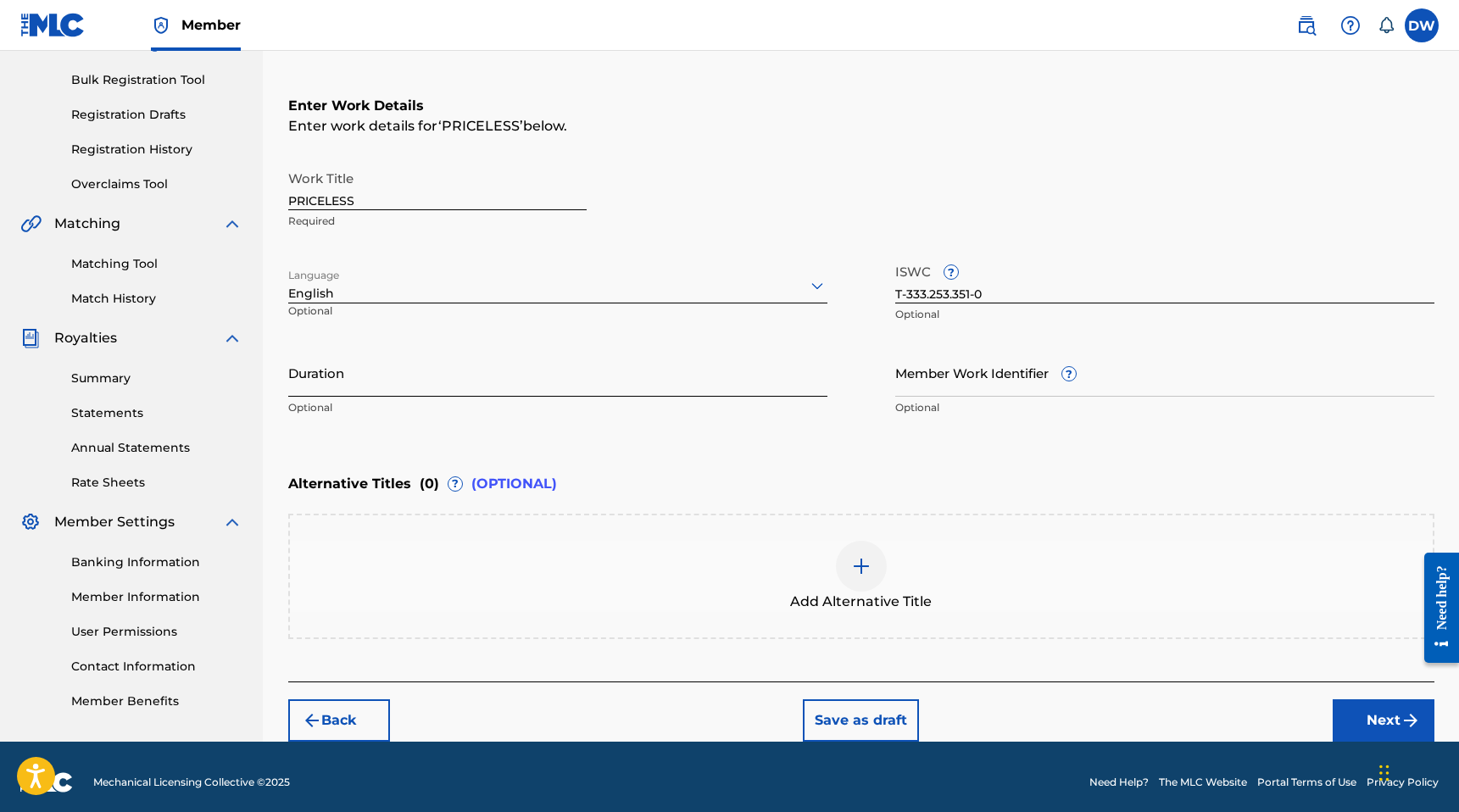
click at [378, 386] on input "Duration" at bounding box center [558, 373] width 539 height 49
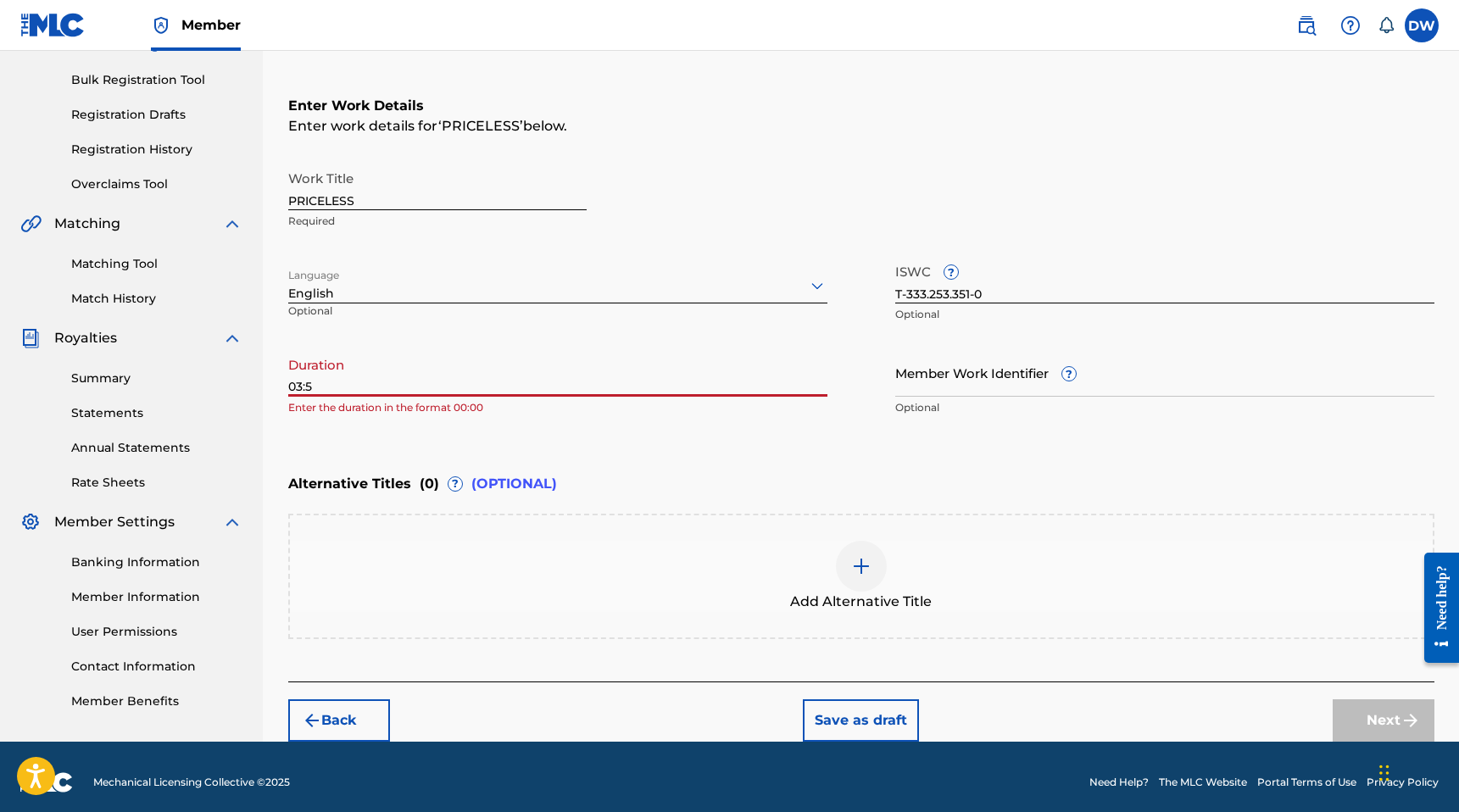
type input "03:53"
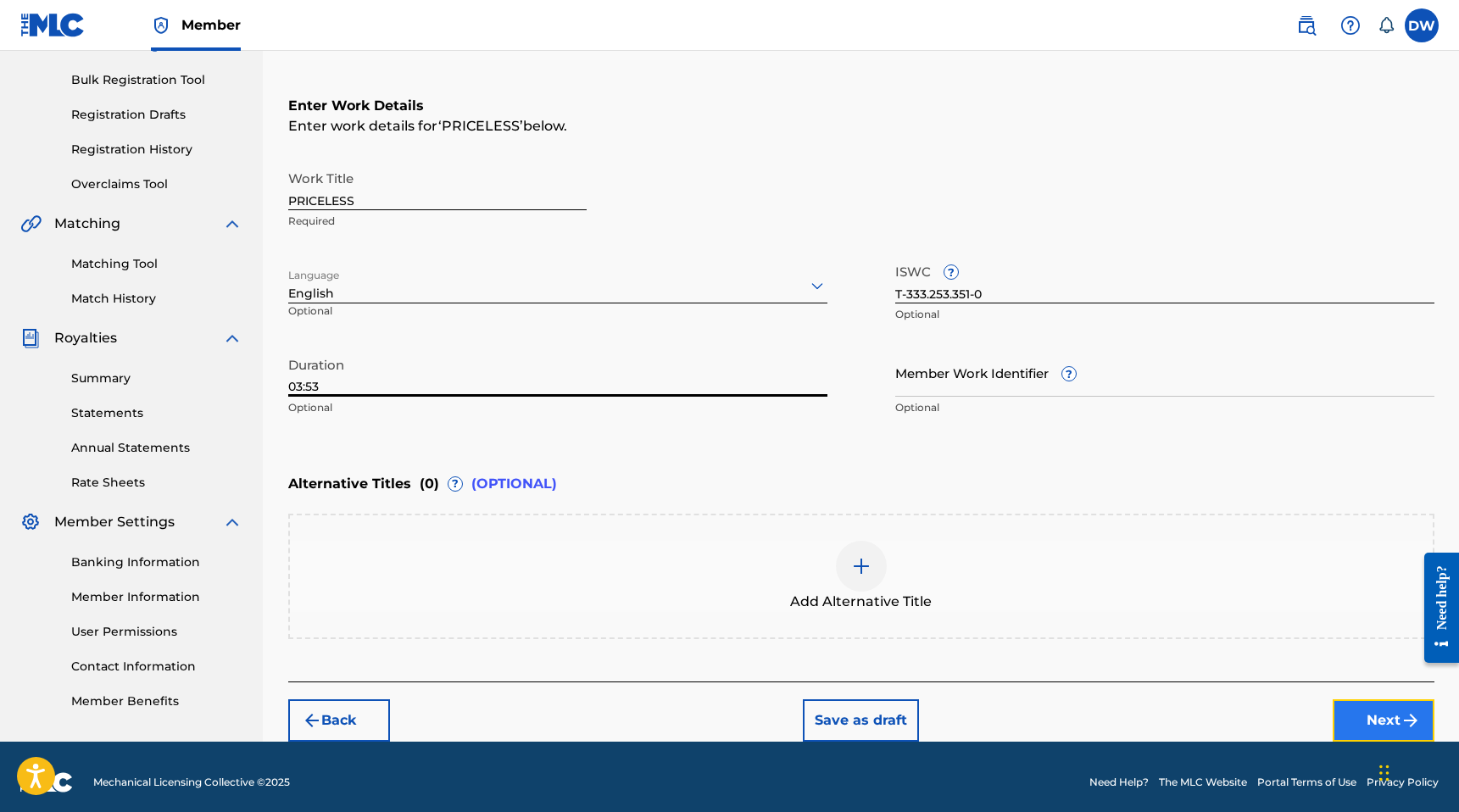
click at [1356, 706] on button "Next" at bounding box center [1383, 720] width 102 height 43
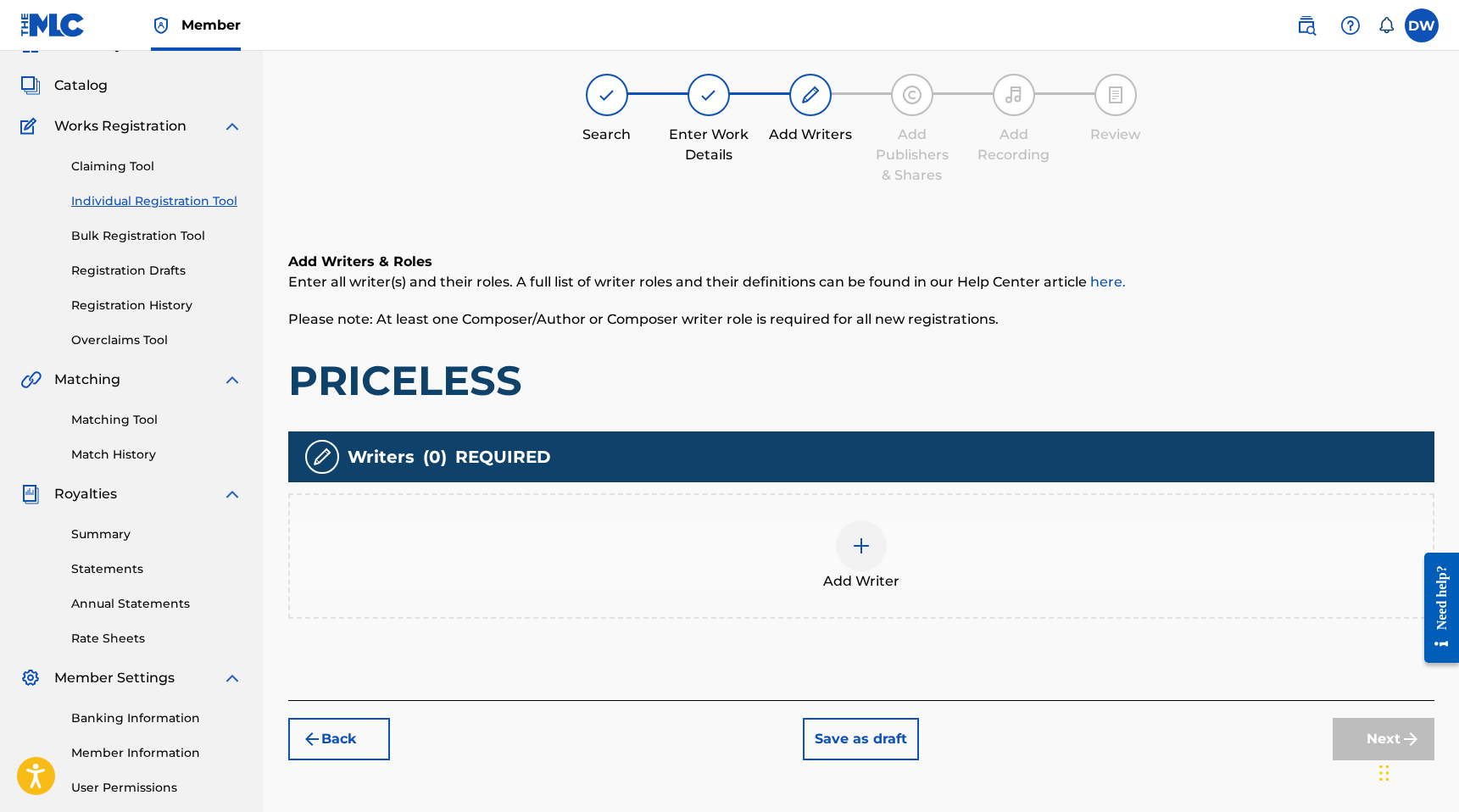
scroll to position [76, 0]
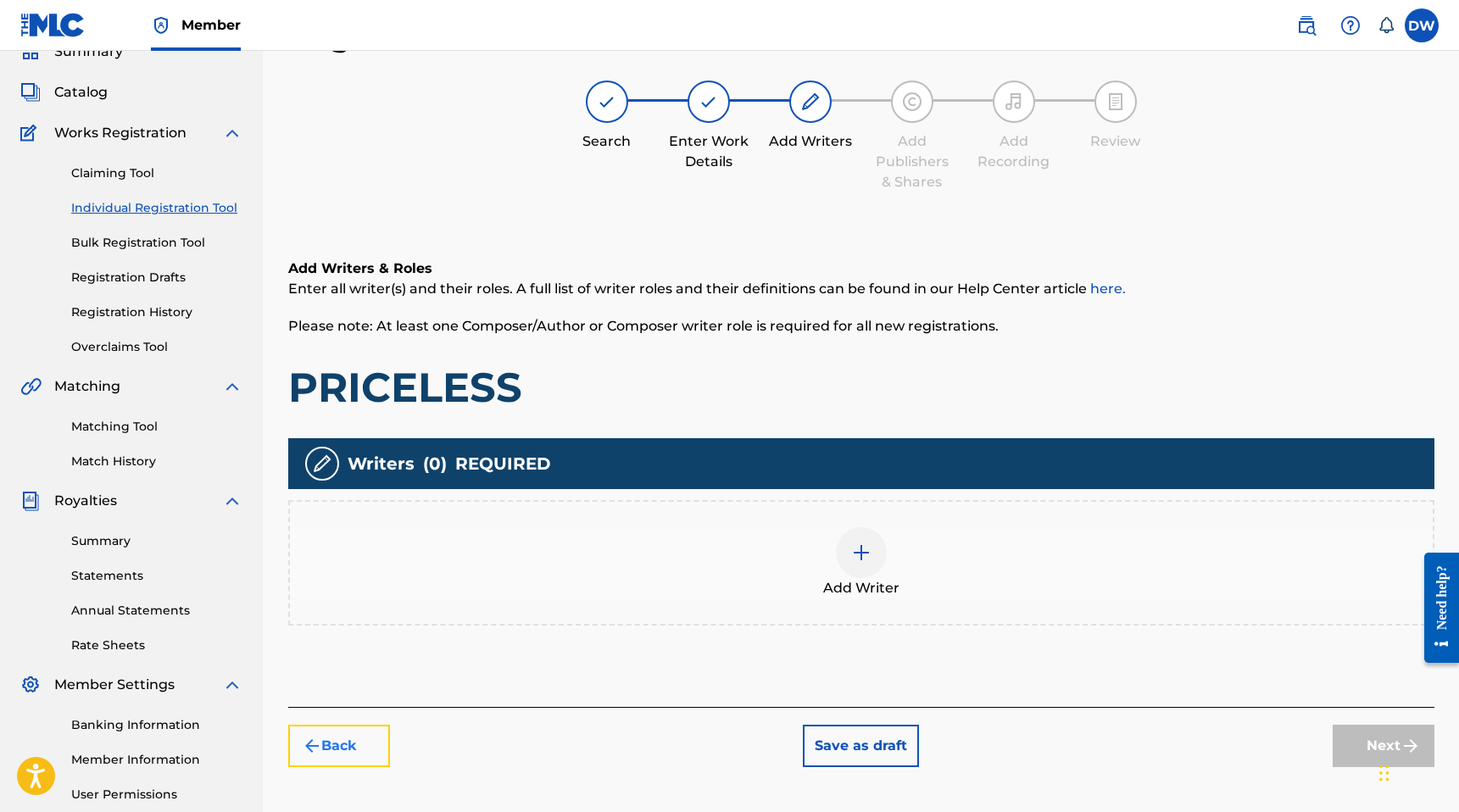
click at [368, 726] on button "Back" at bounding box center [339, 746] width 102 height 43
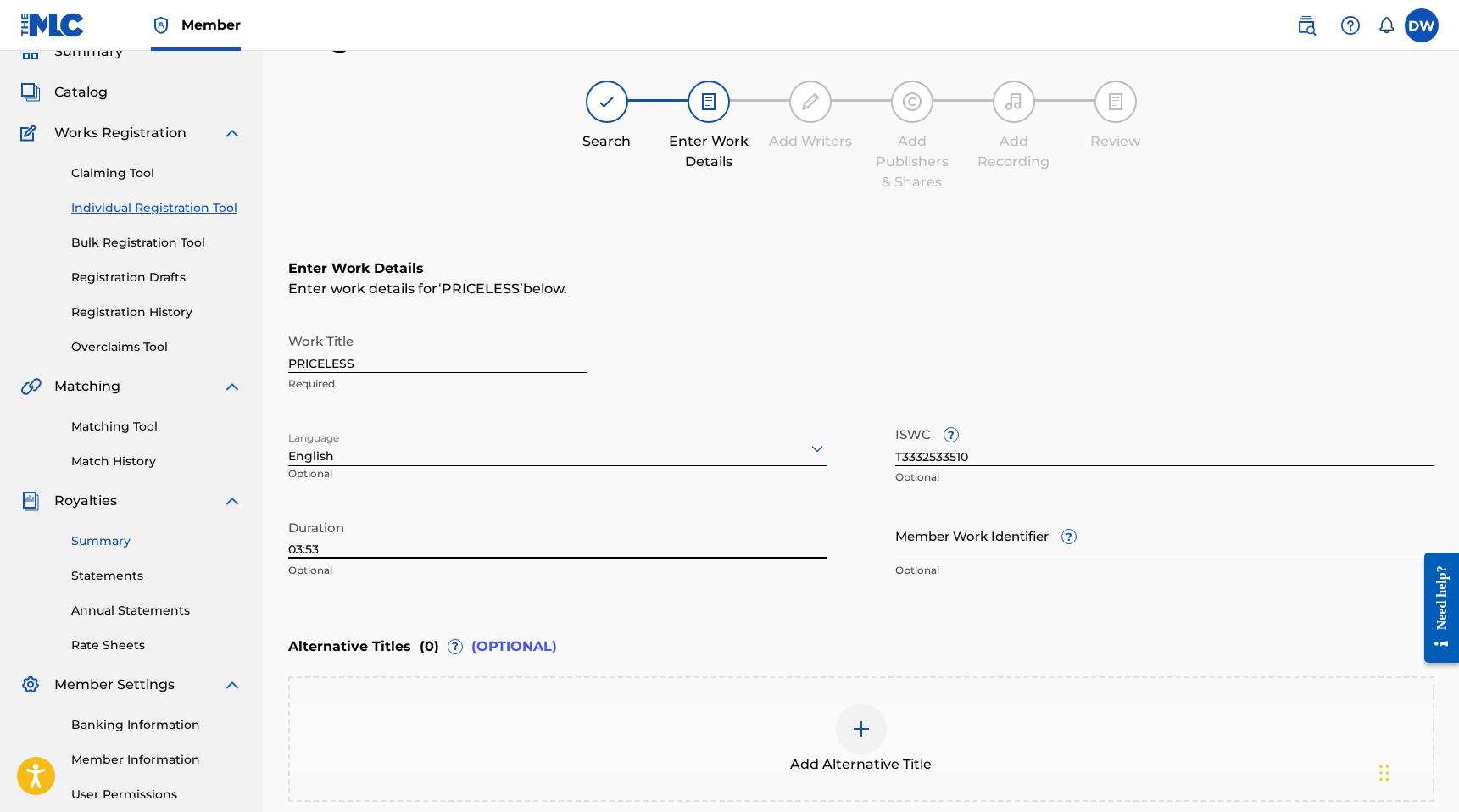
drag, startPoint x: 345, startPoint y: 545, endPoint x: 202, endPoint y: 545, distance: 143.0
click at [202, 545] on main "[PERSON_NAME] Summary Catalog Works Registration Claiming Tool Individual Regis…" at bounding box center [730, 439] width 1459 height 930
type input "02:50"
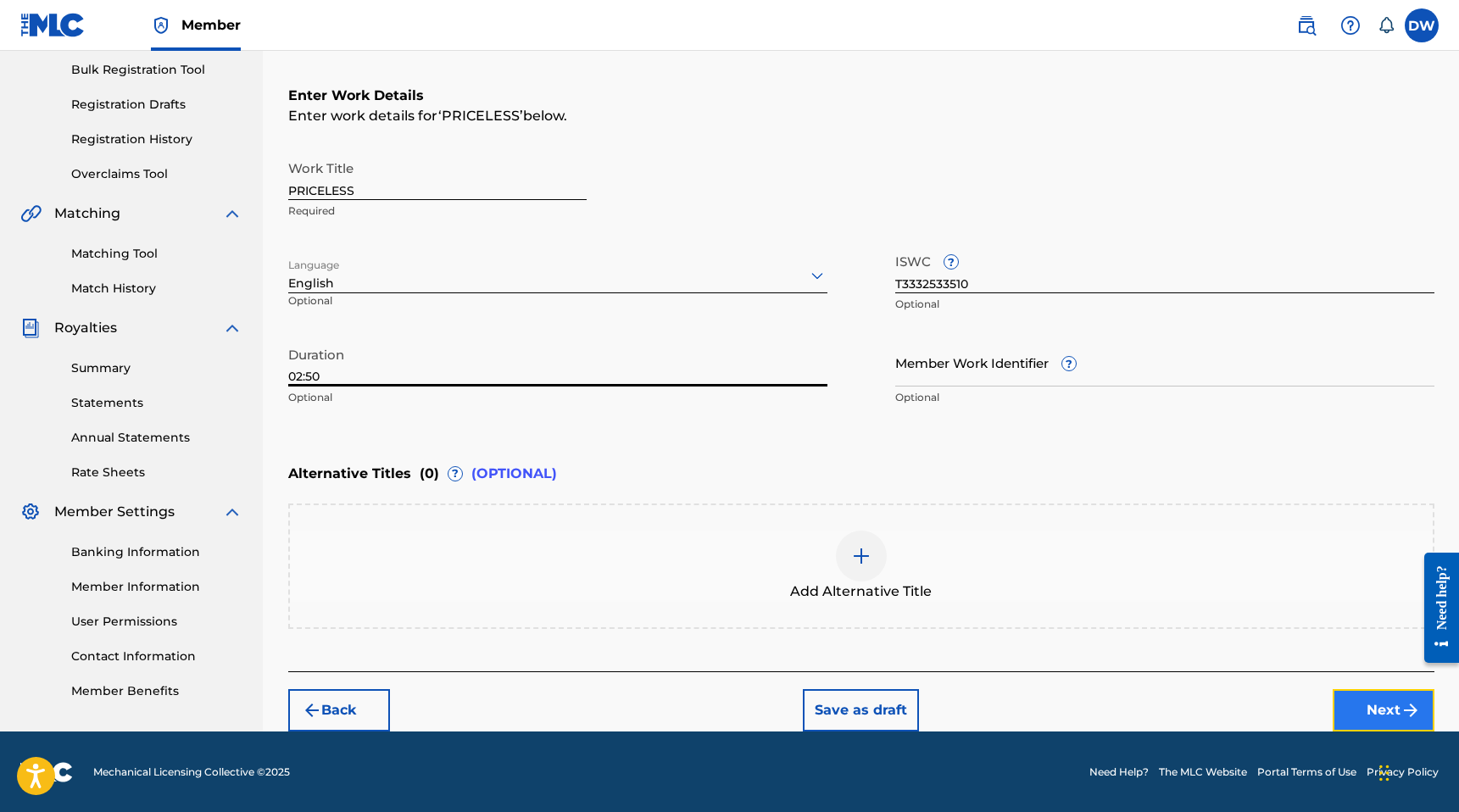
click at [1364, 697] on button "Next" at bounding box center [1383, 710] width 102 height 43
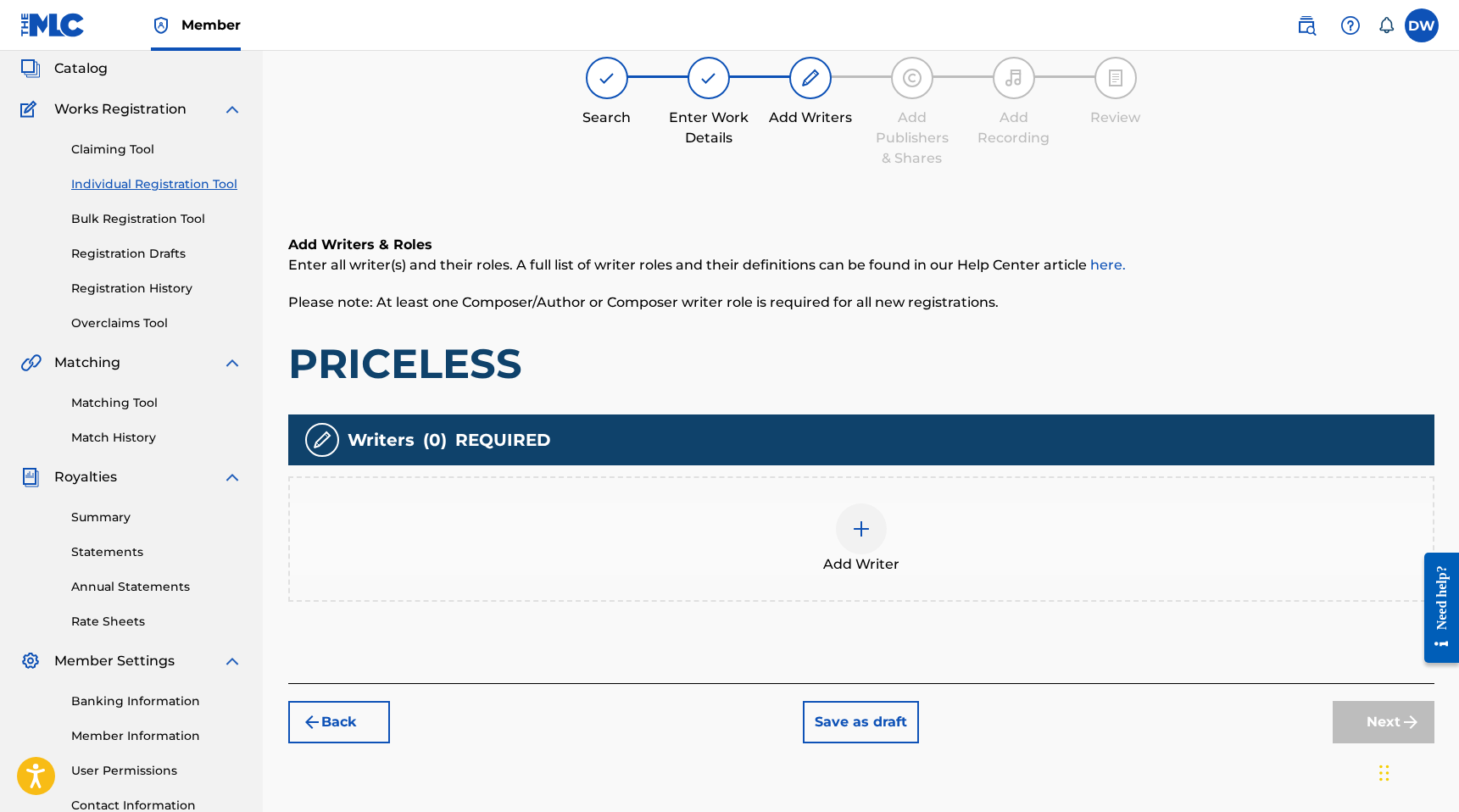
scroll to position [109, 0]
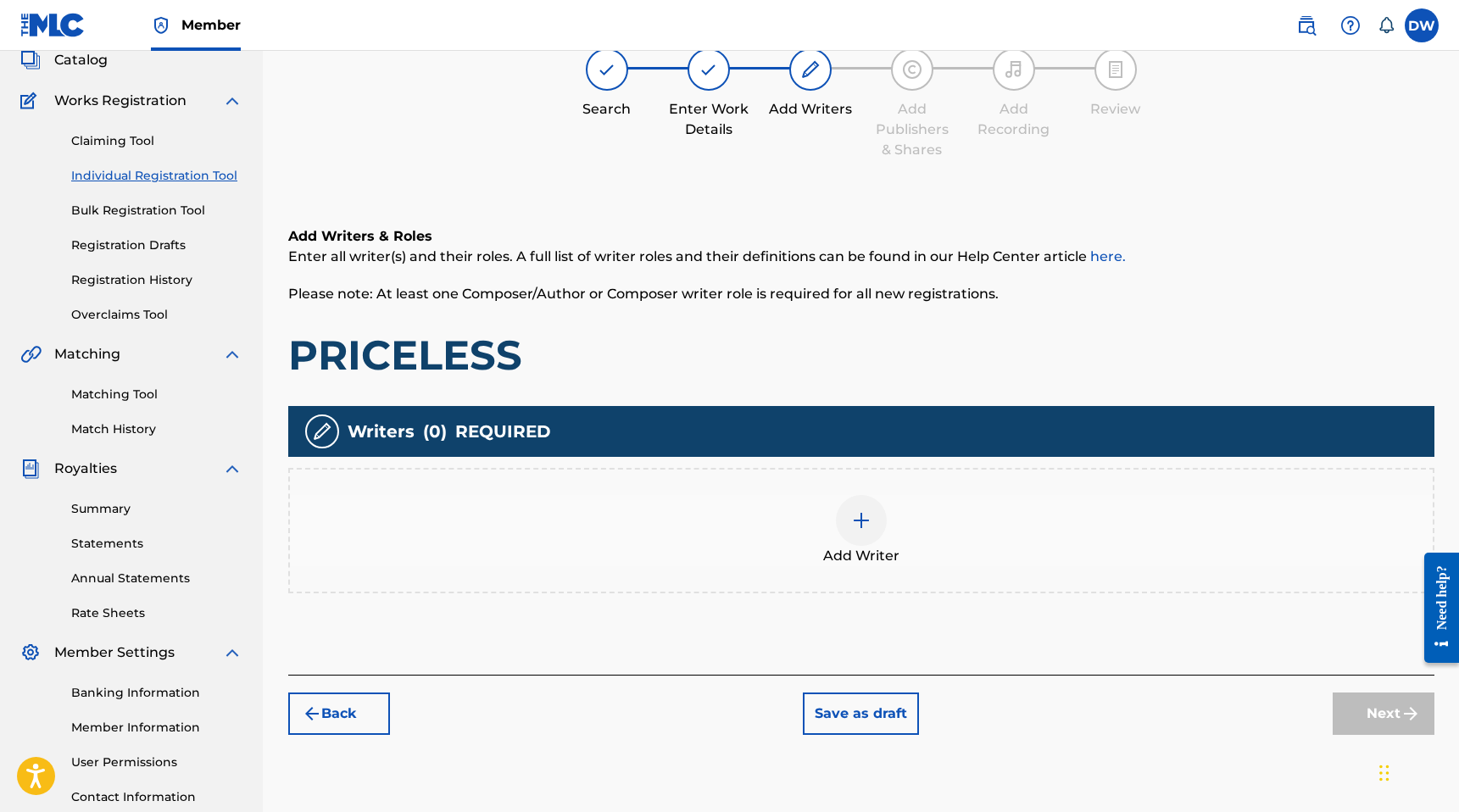
click at [860, 524] on img at bounding box center [861, 520] width 20 height 20
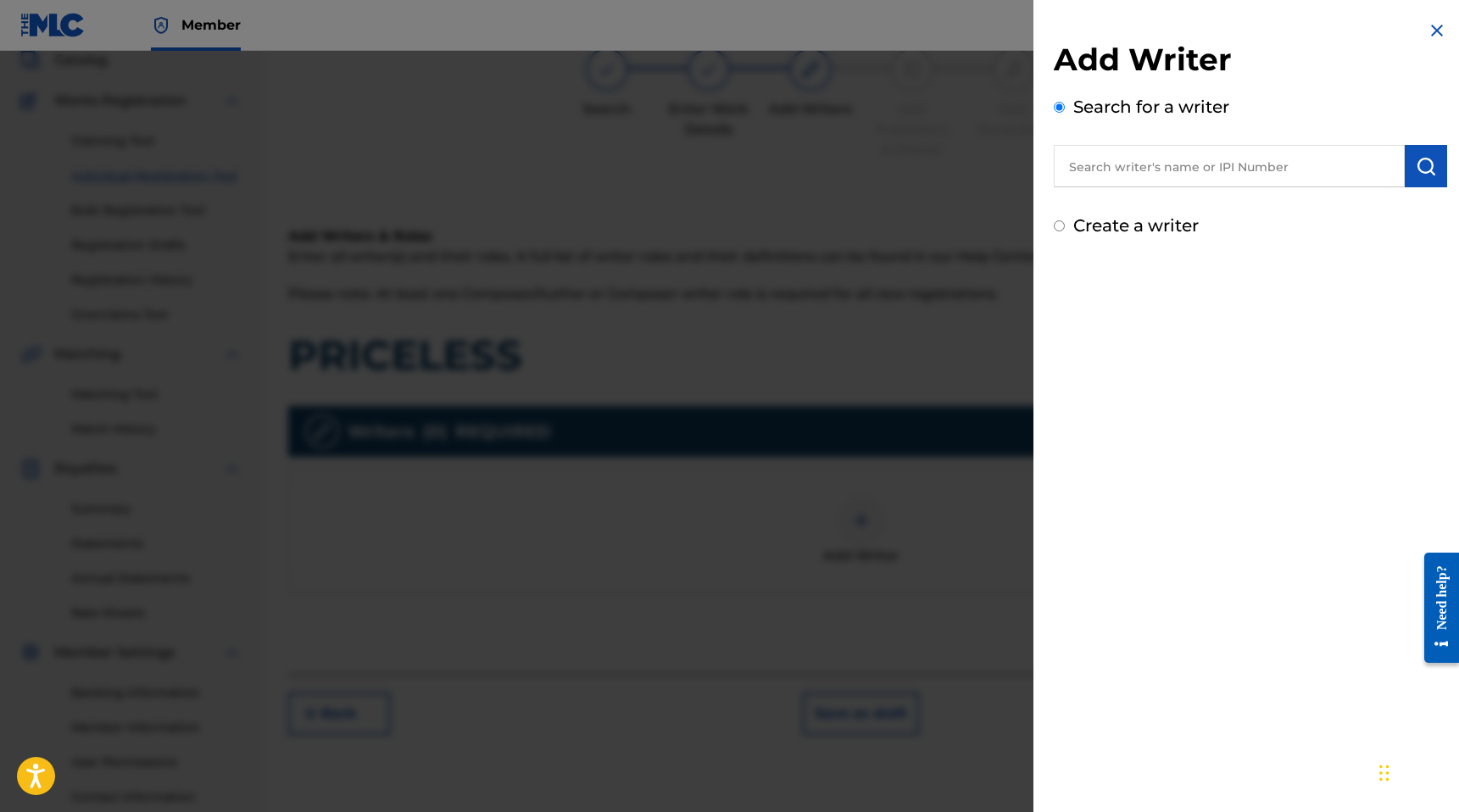
click at [1157, 181] on input "text" at bounding box center [1229, 166] width 351 height 43
paste input "01185174348"
type input "01185174348"
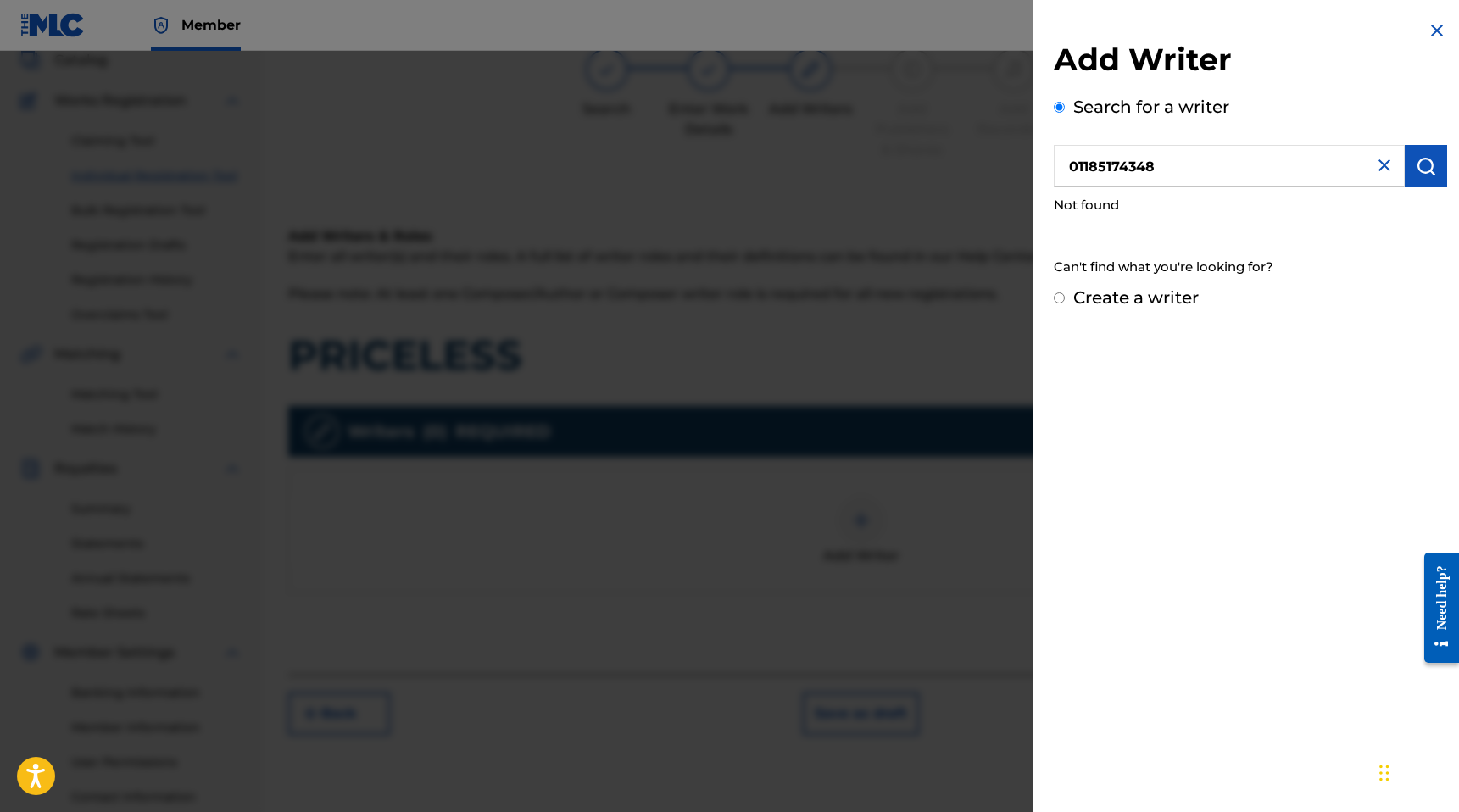
click at [1126, 302] on label "Create a writer" at bounding box center [1136, 297] width 125 height 20
radio input "true"
click at [1065, 302] on input "Create a writer" at bounding box center [1059, 298] width 11 height 11
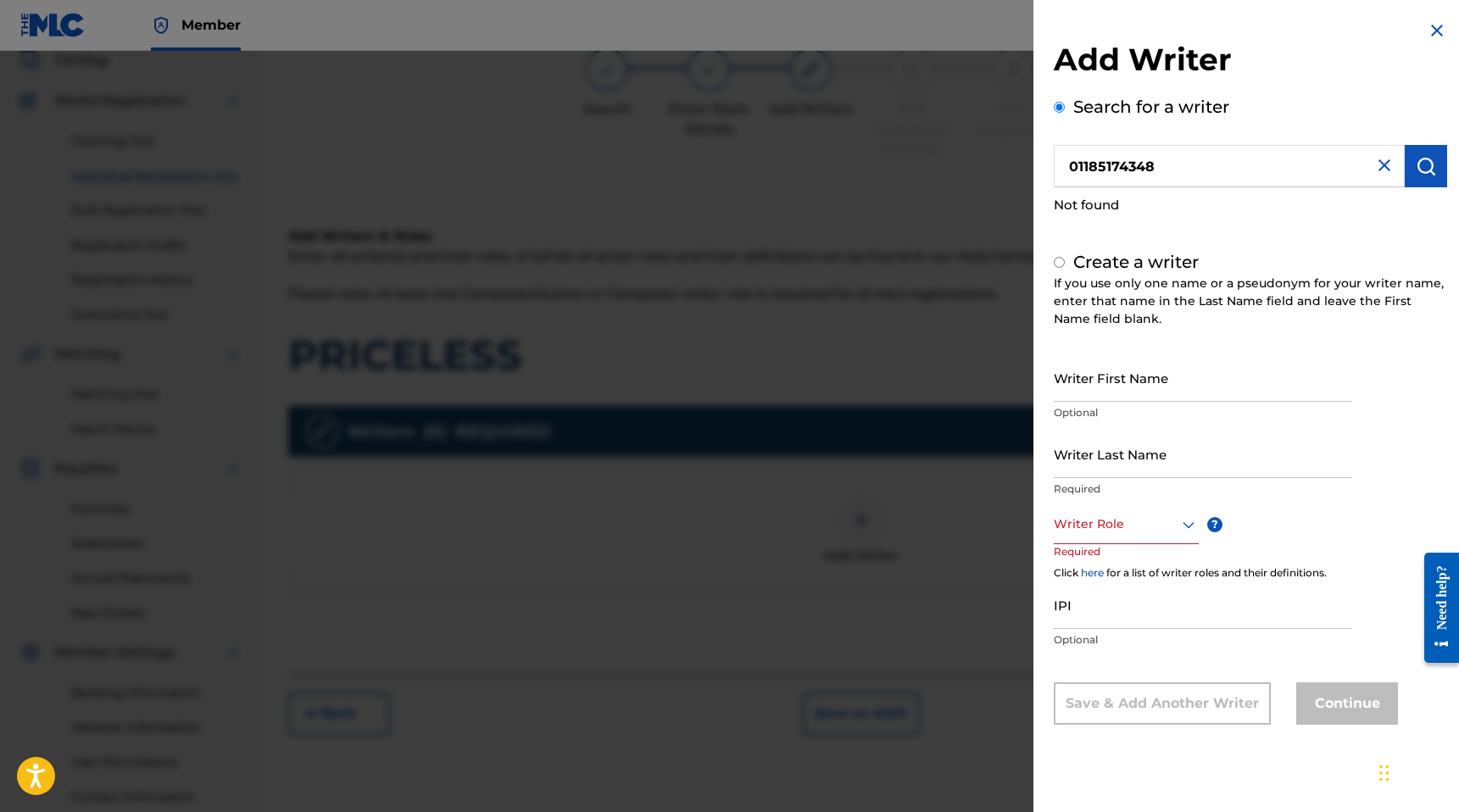
radio input "false"
radio input "true"
click at [1094, 386] on input "Writer First Name" at bounding box center [1203, 378] width 299 height 49
type input "[PERSON_NAME]"
type input "White"
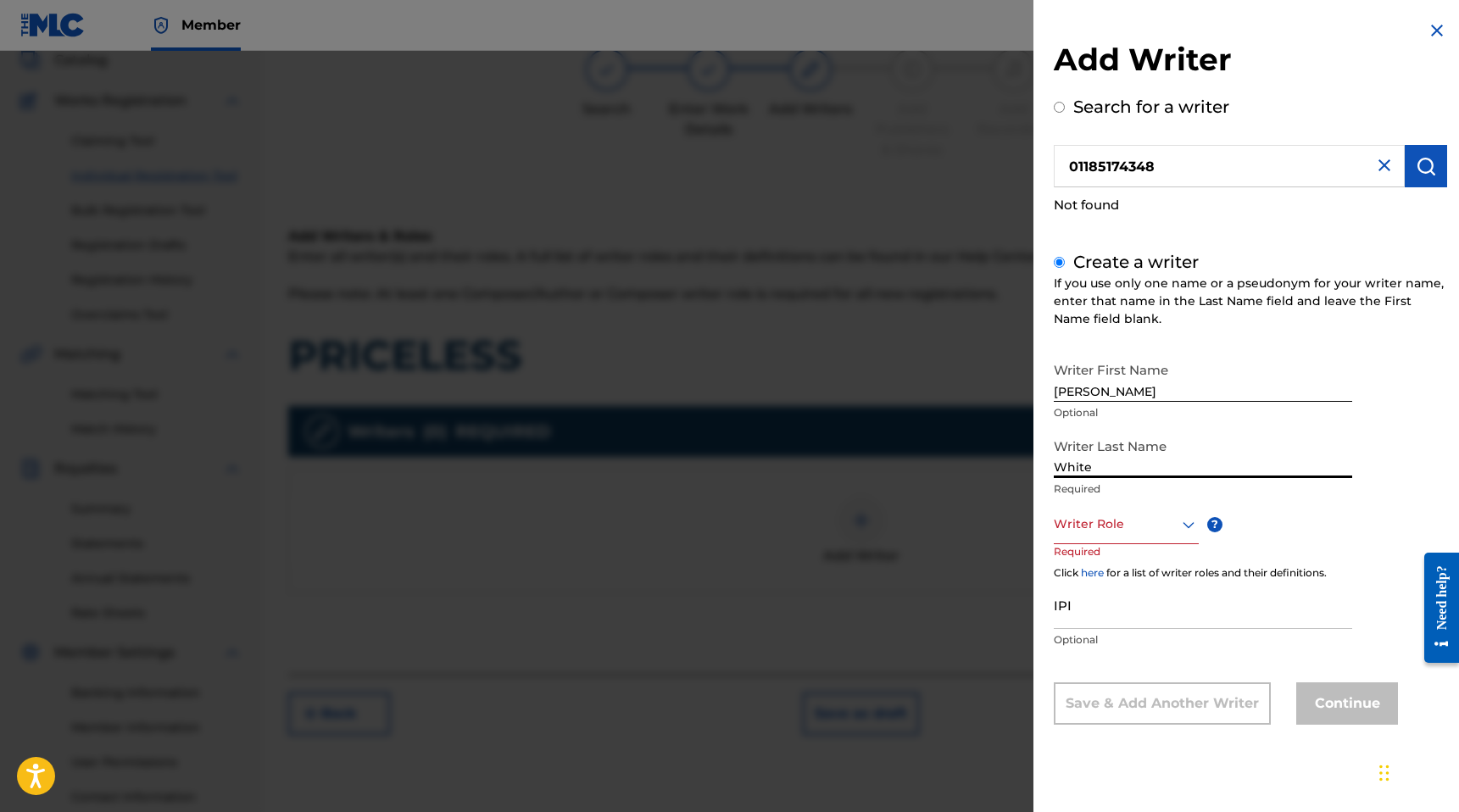
click at [1109, 538] on div "Writer Role" at bounding box center [1126, 525] width 145 height 38
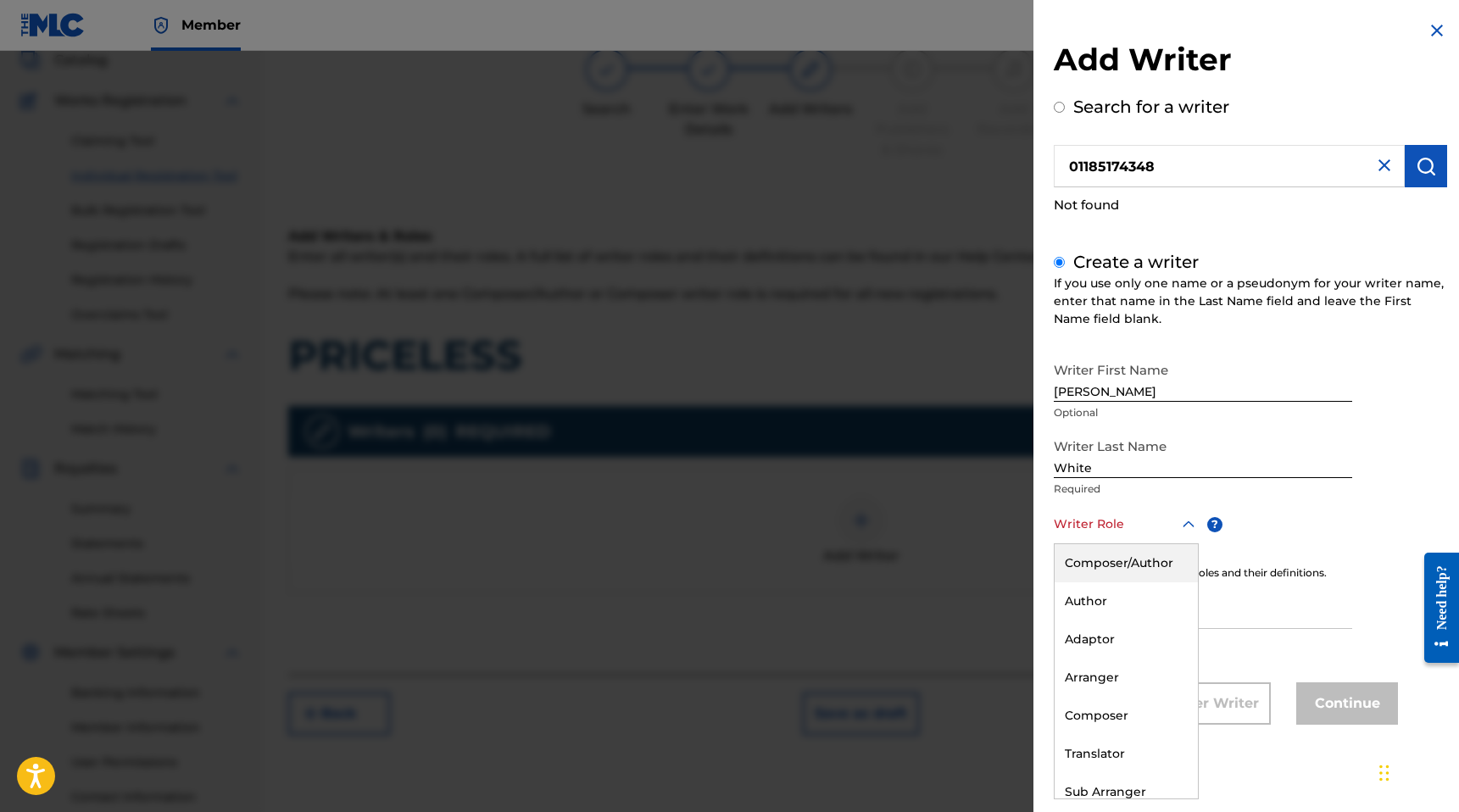
click at [1100, 564] on div "Composer/Author" at bounding box center [1126, 564] width 143 height 38
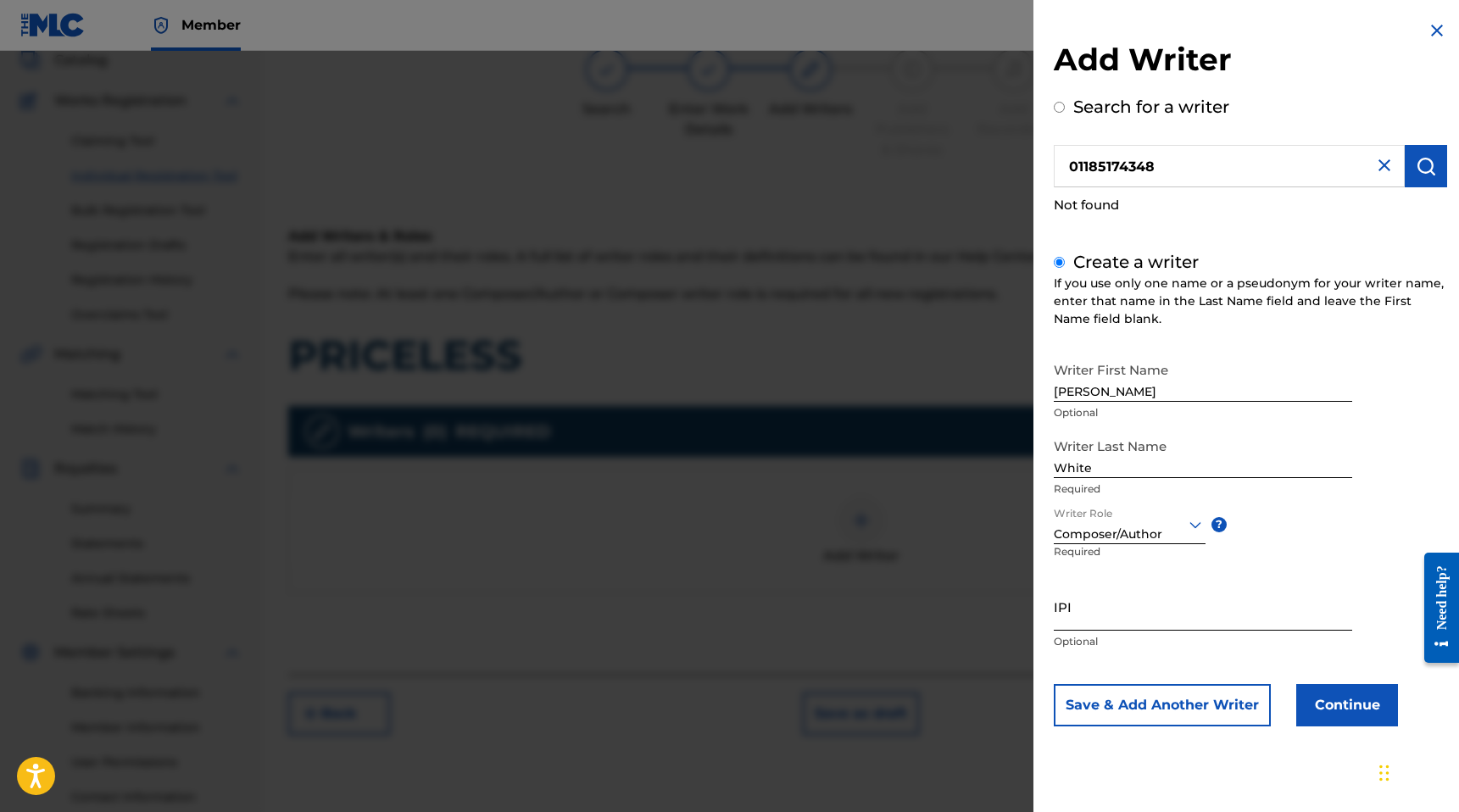
click at [1082, 616] on input "IPI" at bounding box center [1203, 607] width 299 height 49
paste input "01185174348"
type input "01185174348"
click at [1330, 696] on button "Continue" at bounding box center [1346, 705] width 102 height 43
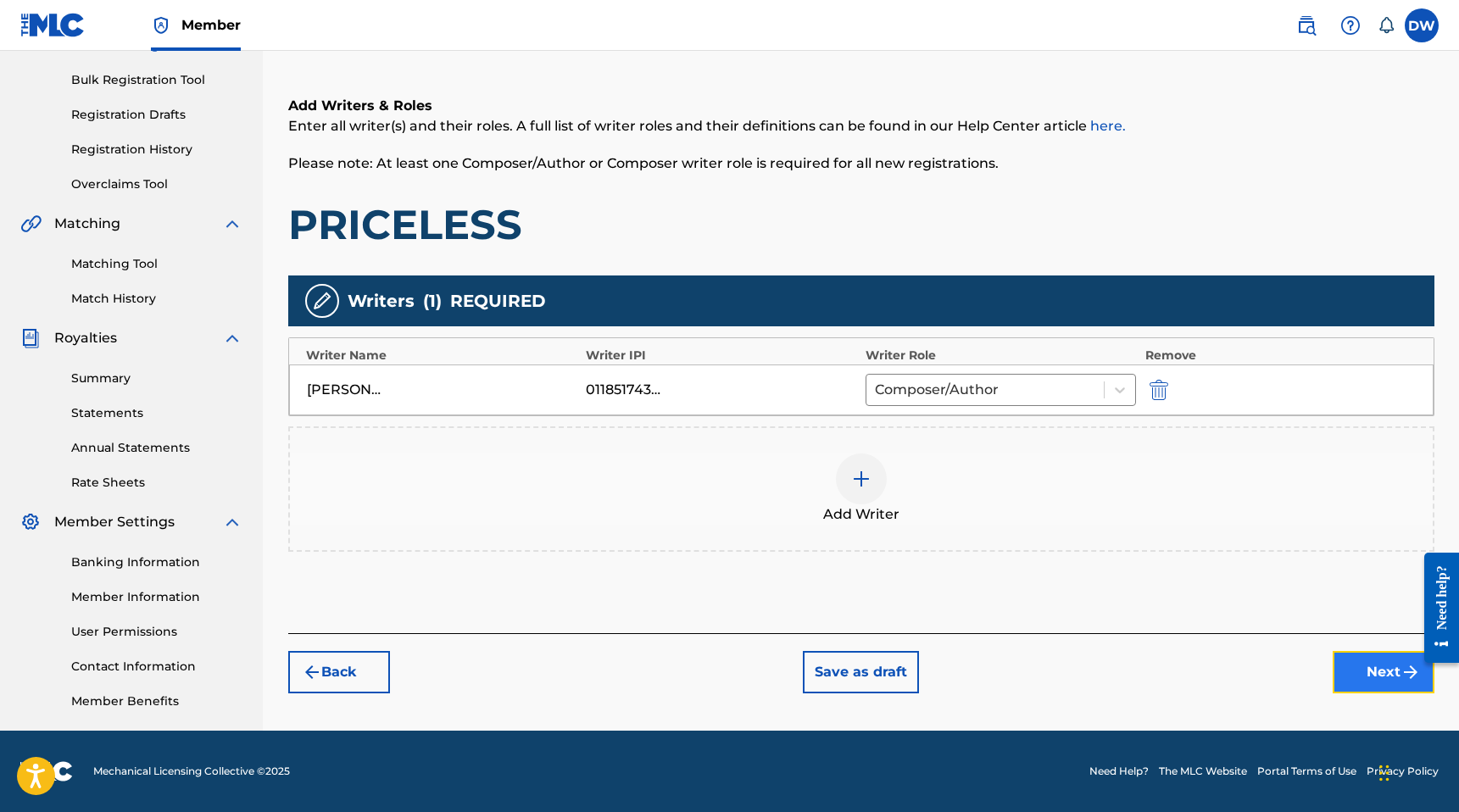
click at [1385, 680] on button "Next" at bounding box center [1383, 672] width 102 height 43
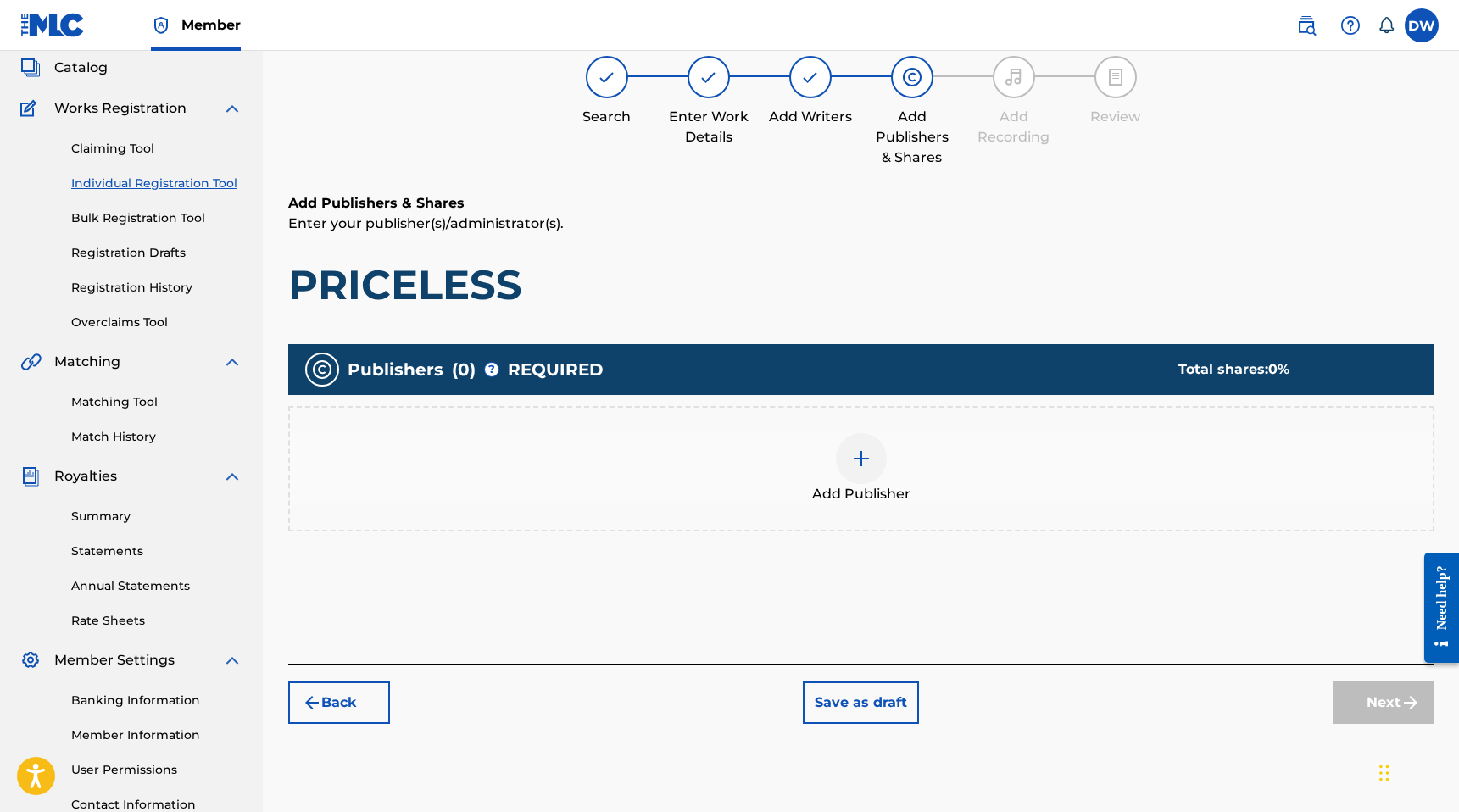
scroll to position [76, 0]
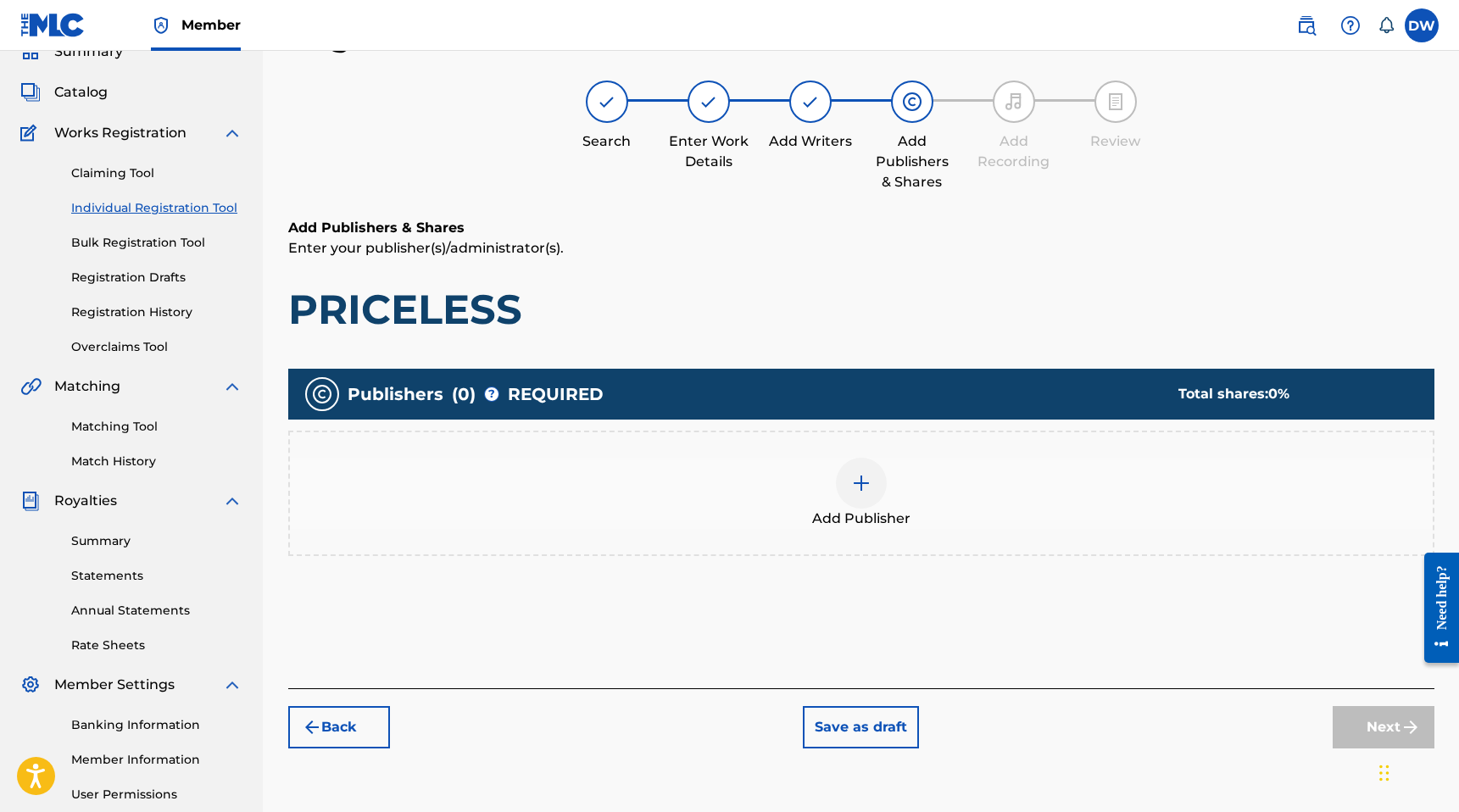
click at [861, 495] on div at bounding box center [861, 483] width 51 height 51
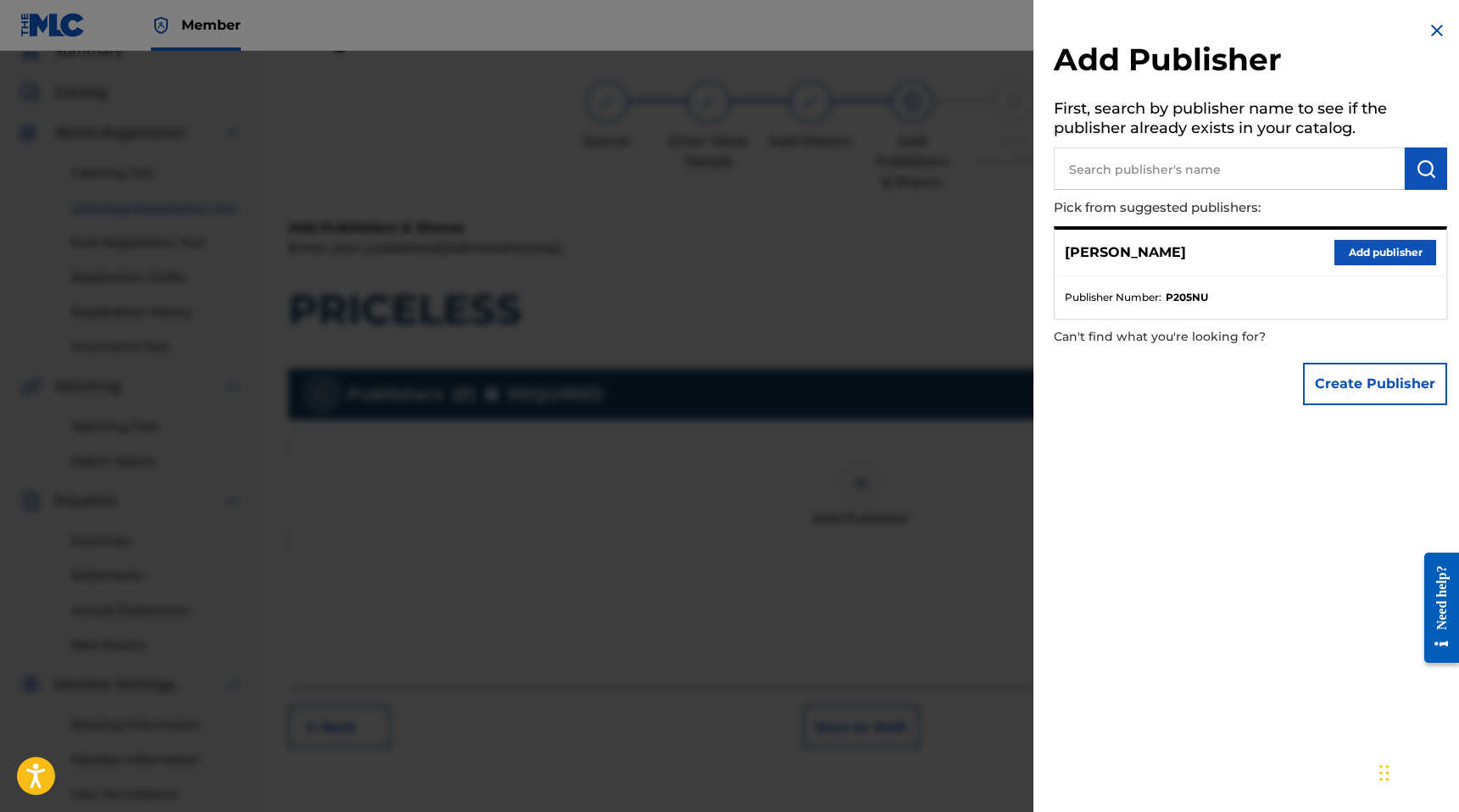
click at [1176, 160] on input "text" at bounding box center [1229, 168] width 351 height 43
click at [1343, 392] on button "Create Publisher" at bounding box center [1375, 384] width 144 height 43
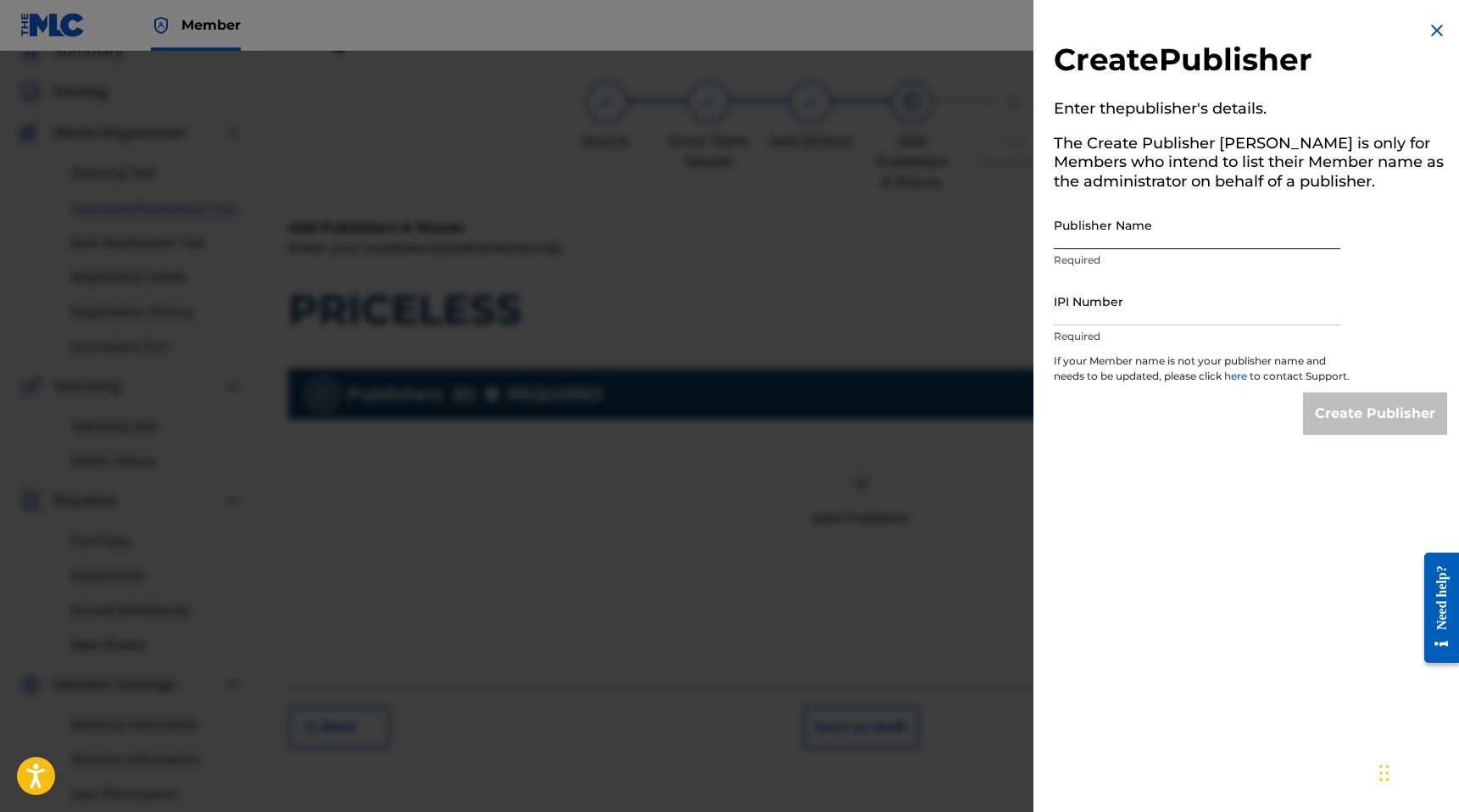
click at [1132, 237] on input "Publisher Name" at bounding box center [1197, 225] width 287 height 49
type input "MANUSCRIPT"
click at [1121, 305] on input "IPI Number" at bounding box center [1197, 301] width 287 height 49
type input "00686021835"
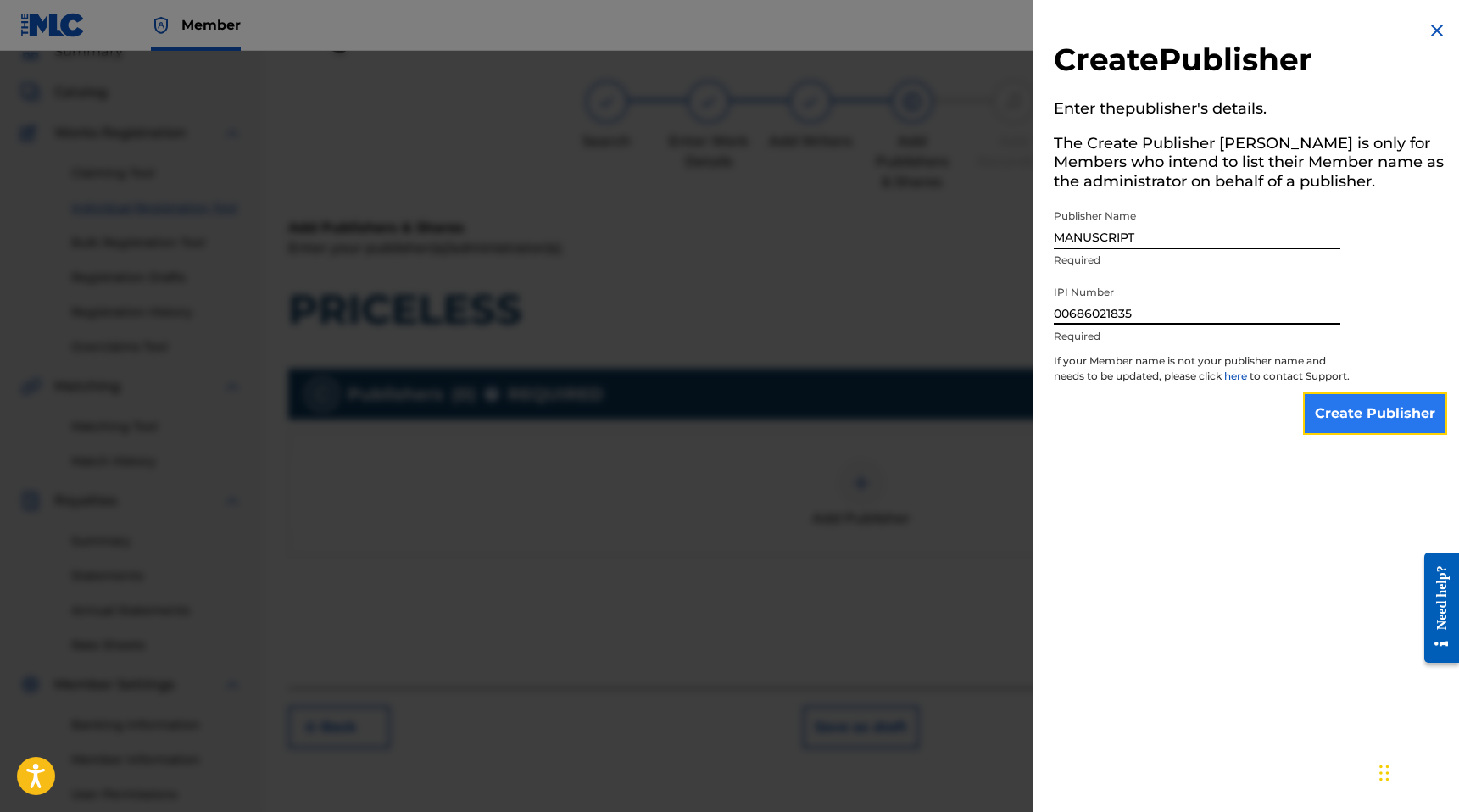
click at [1367, 435] on input "Create Publisher" at bounding box center [1375, 413] width 144 height 43
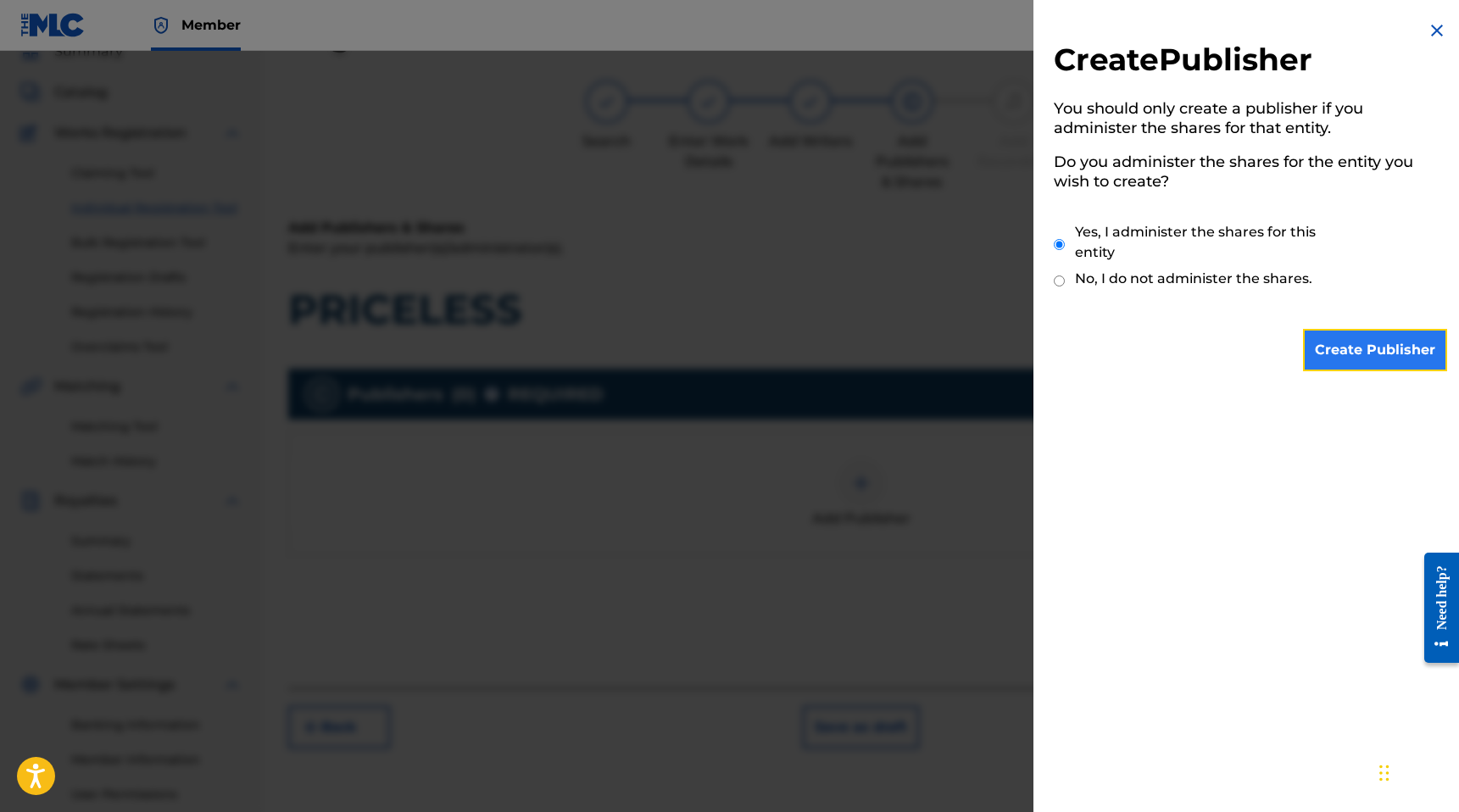
click at [1346, 343] on input "Create Publisher" at bounding box center [1375, 350] width 144 height 43
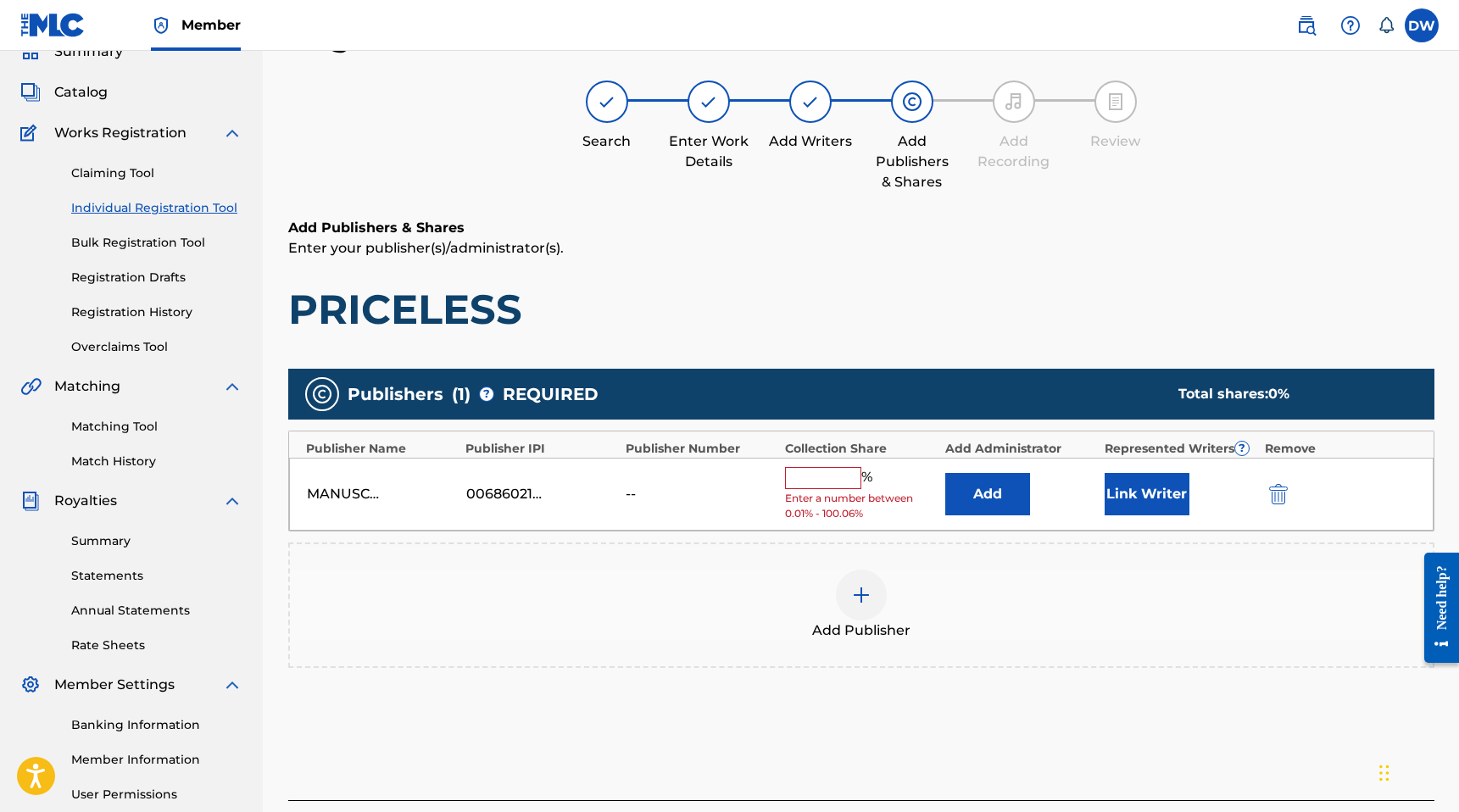
click at [835, 483] on input "text" at bounding box center [823, 478] width 76 height 22
type input "0.01"
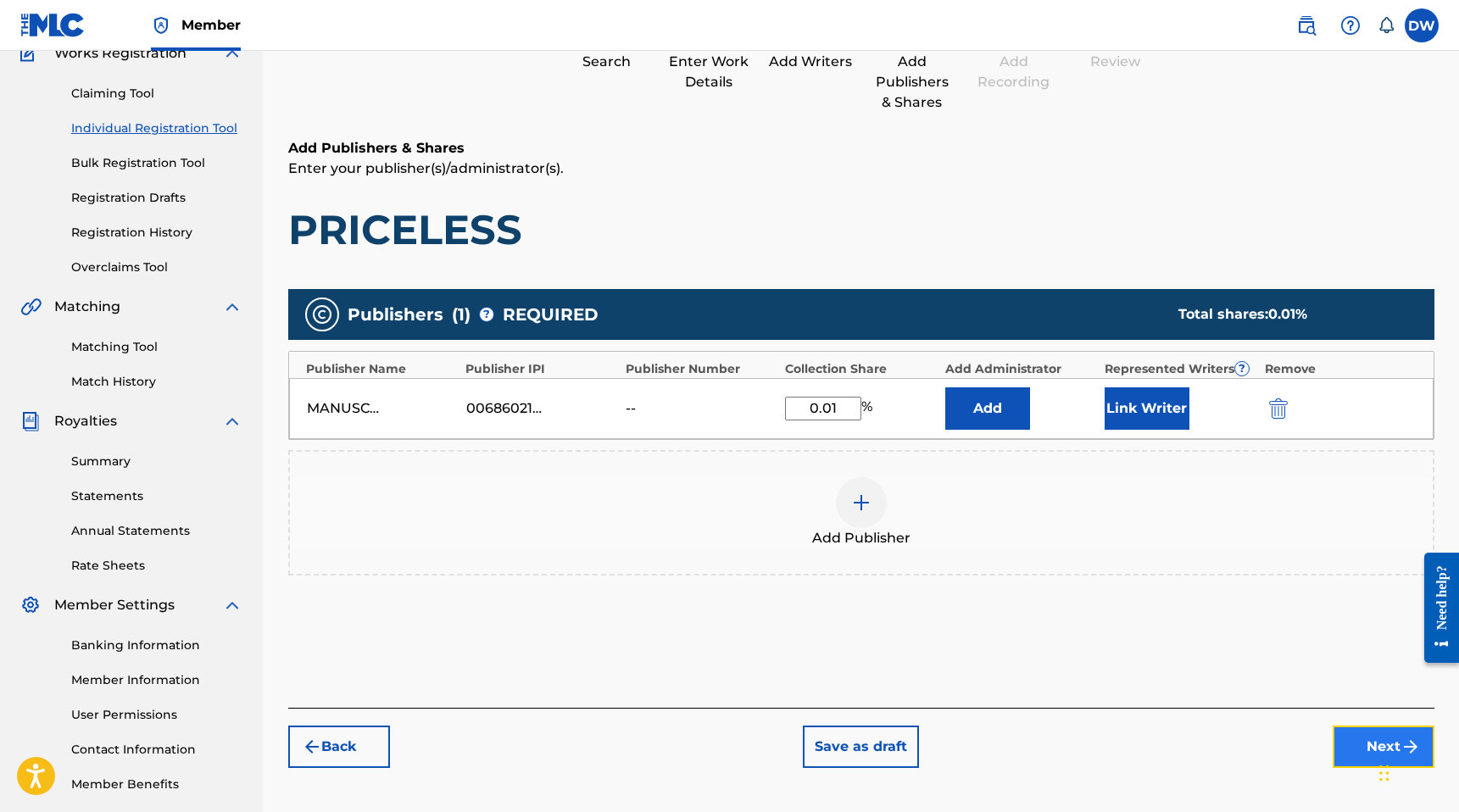
click at [1350, 744] on button "Next" at bounding box center [1383, 747] width 102 height 43
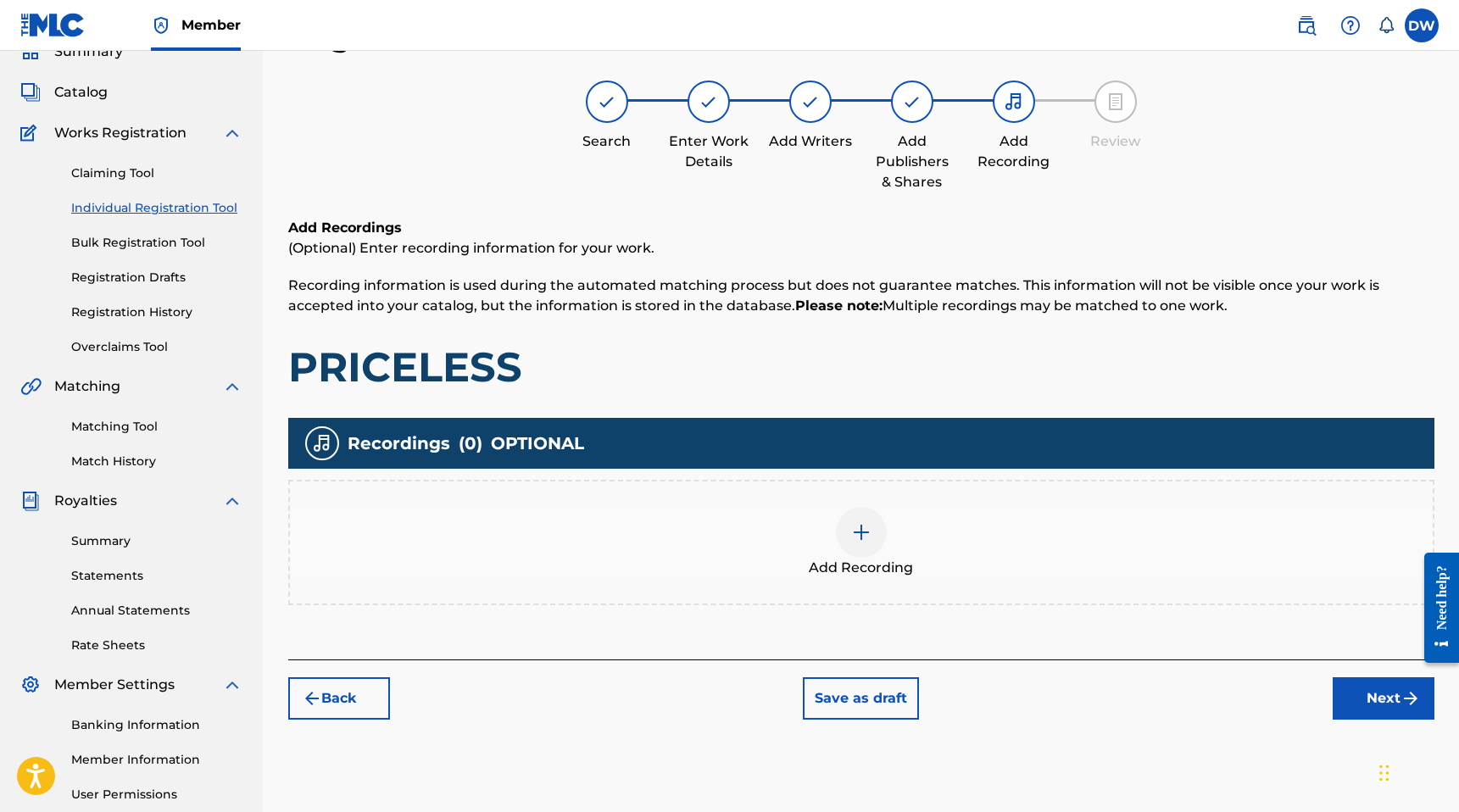
click at [875, 512] on div at bounding box center [861, 532] width 51 height 51
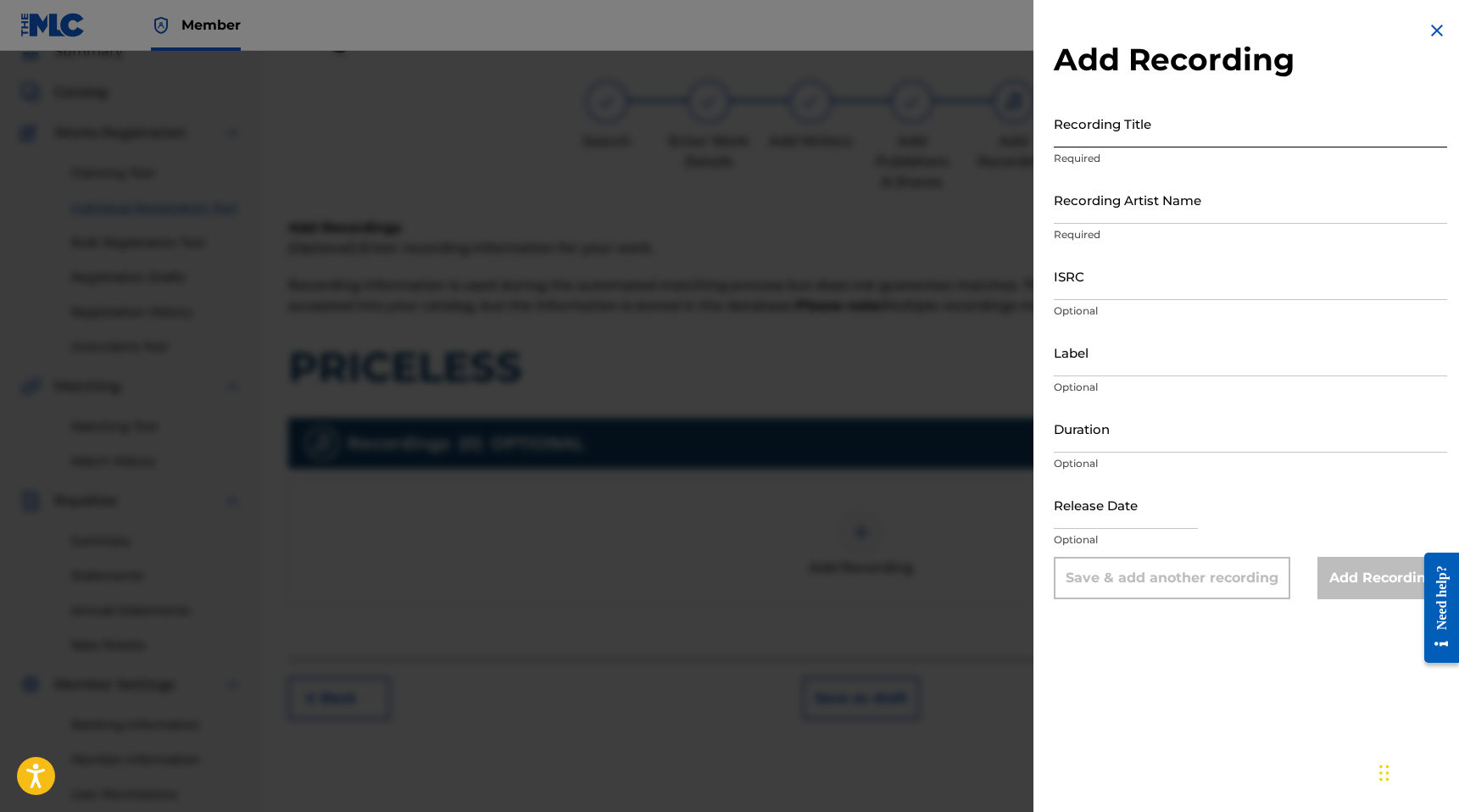
click at [1120, 147] on input "Recording Title" at bounding box center [1250, 123] width 393 height 49
type input "PRICELESS"
click at [1161, 211] on input "Recording Artist Name" at bounding box center [1250, 200] width 393 height 49
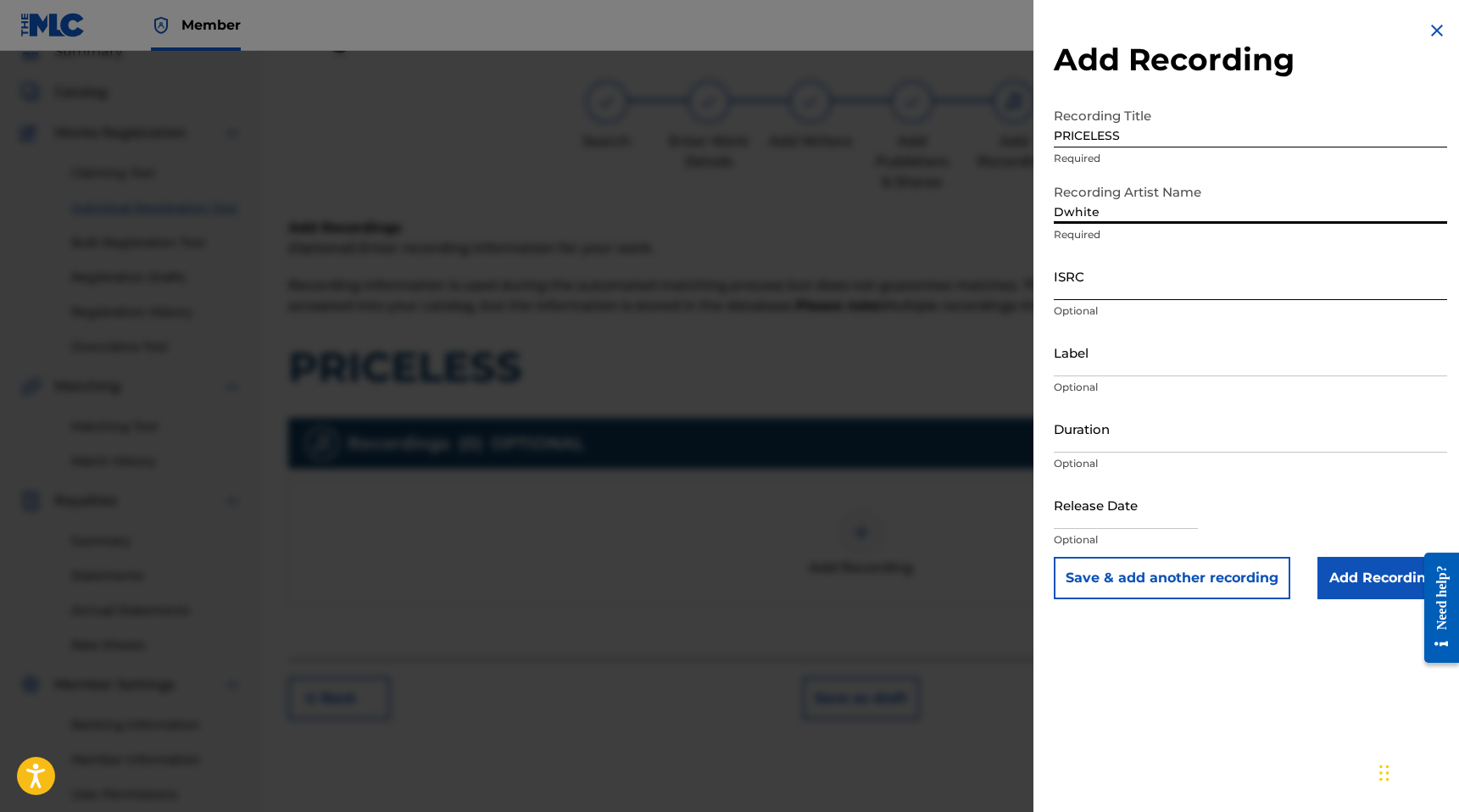
type input "Dwhite"
click at [1140, 280] on input "ISRC" at bounding box center [1250, 276] width 393 height 49
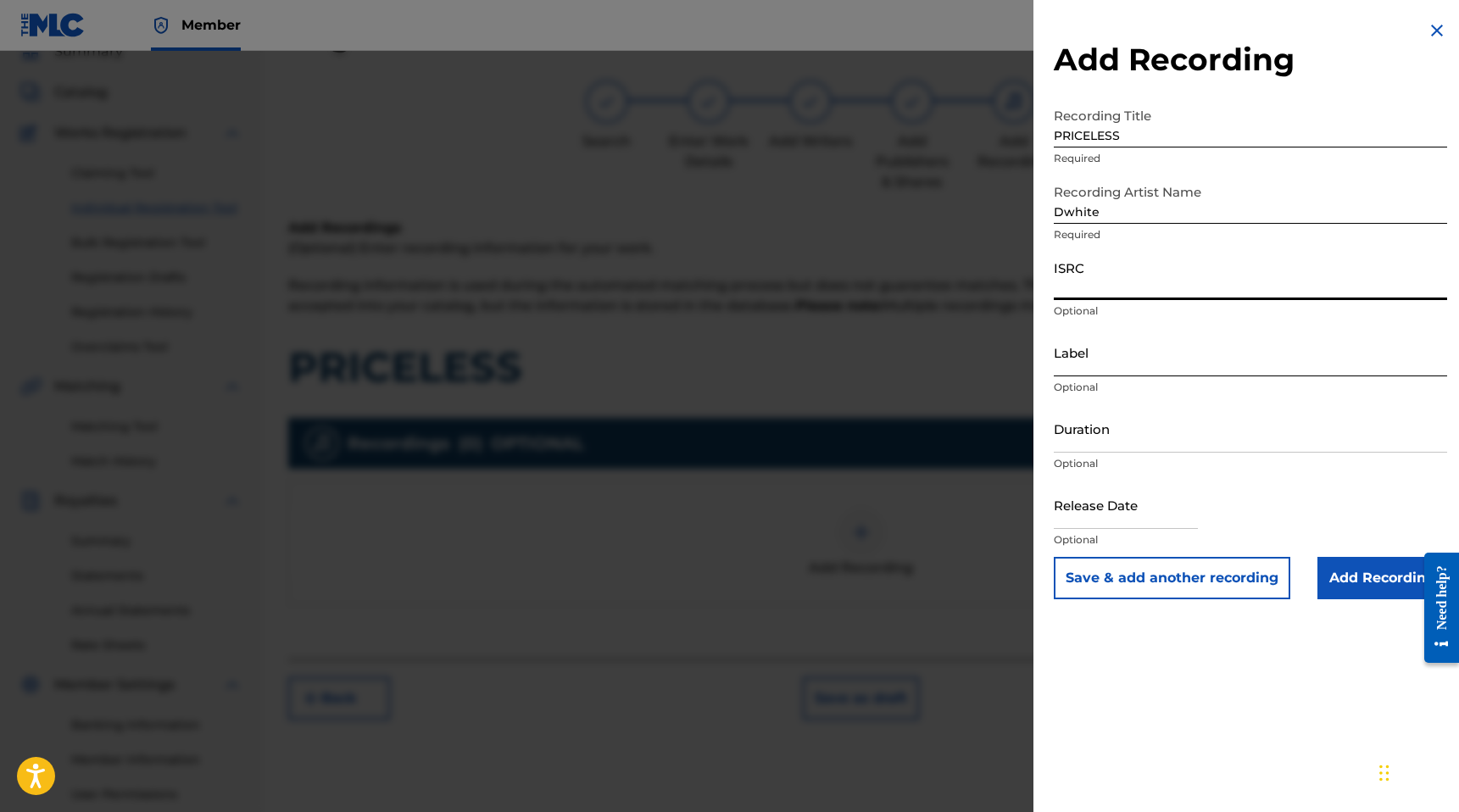
paste input "QZHN42547164"
type input "QZHN42547164"
click at [1086, 434] on input "Duration" at bounding box center [1250, 429] width 393 height 49
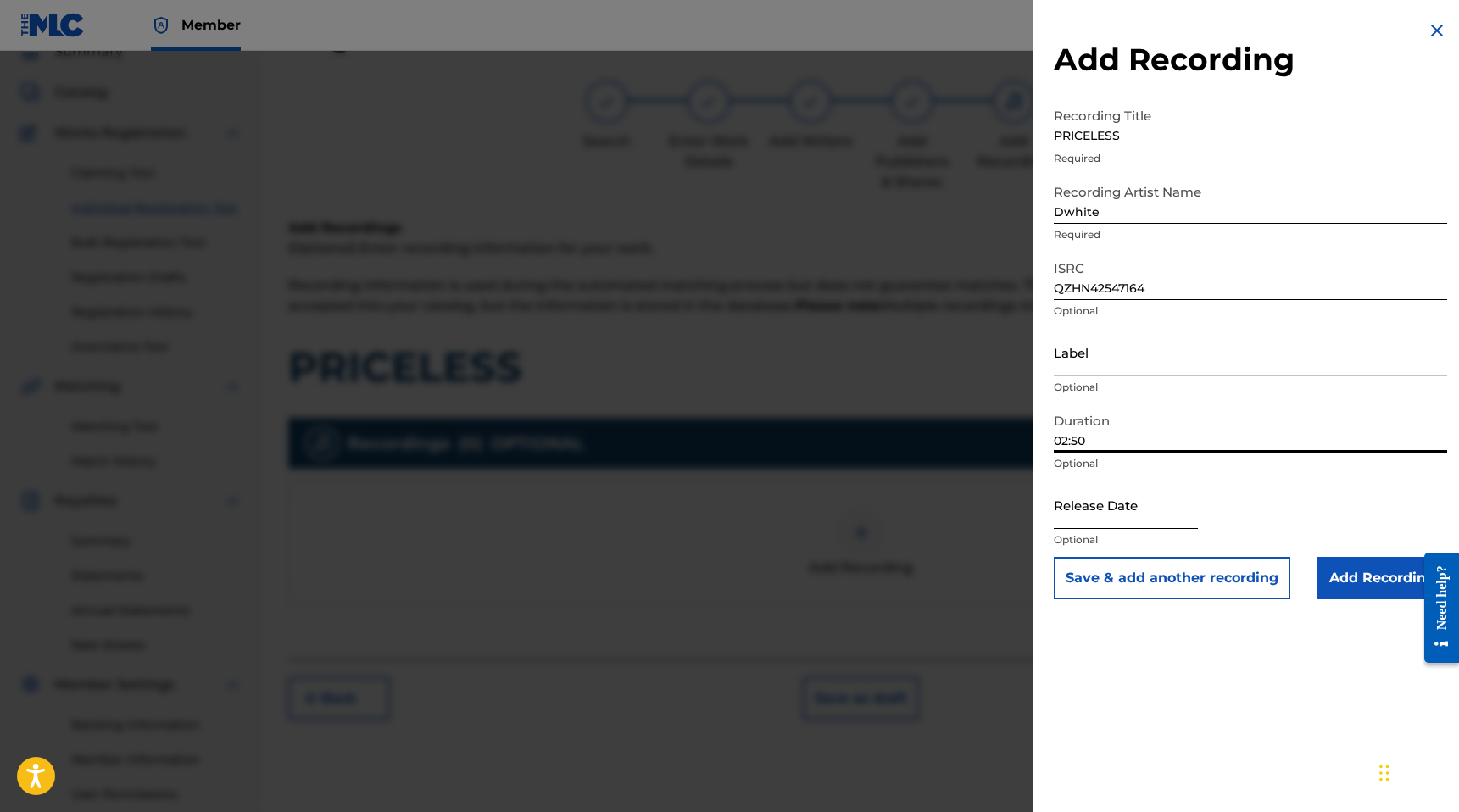
type input "02:50"
click at [1106, 510] on input "text" at bounding box center [1126, 505] width 144 height 49
select select "8"
select select "2025"
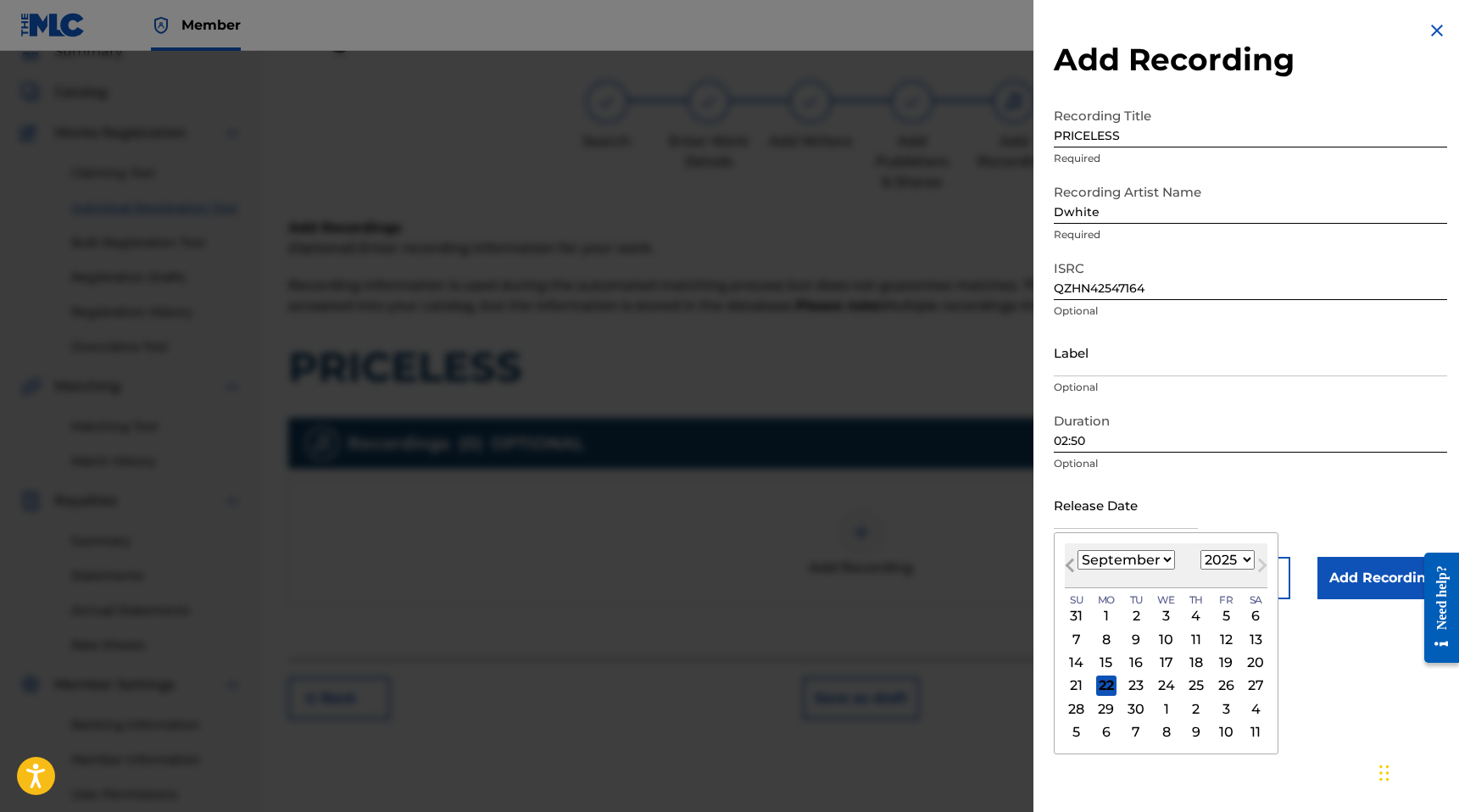
click at [1072, 564] on span "Previous Month" at bounding box center [1072, 567] width 0 height 25
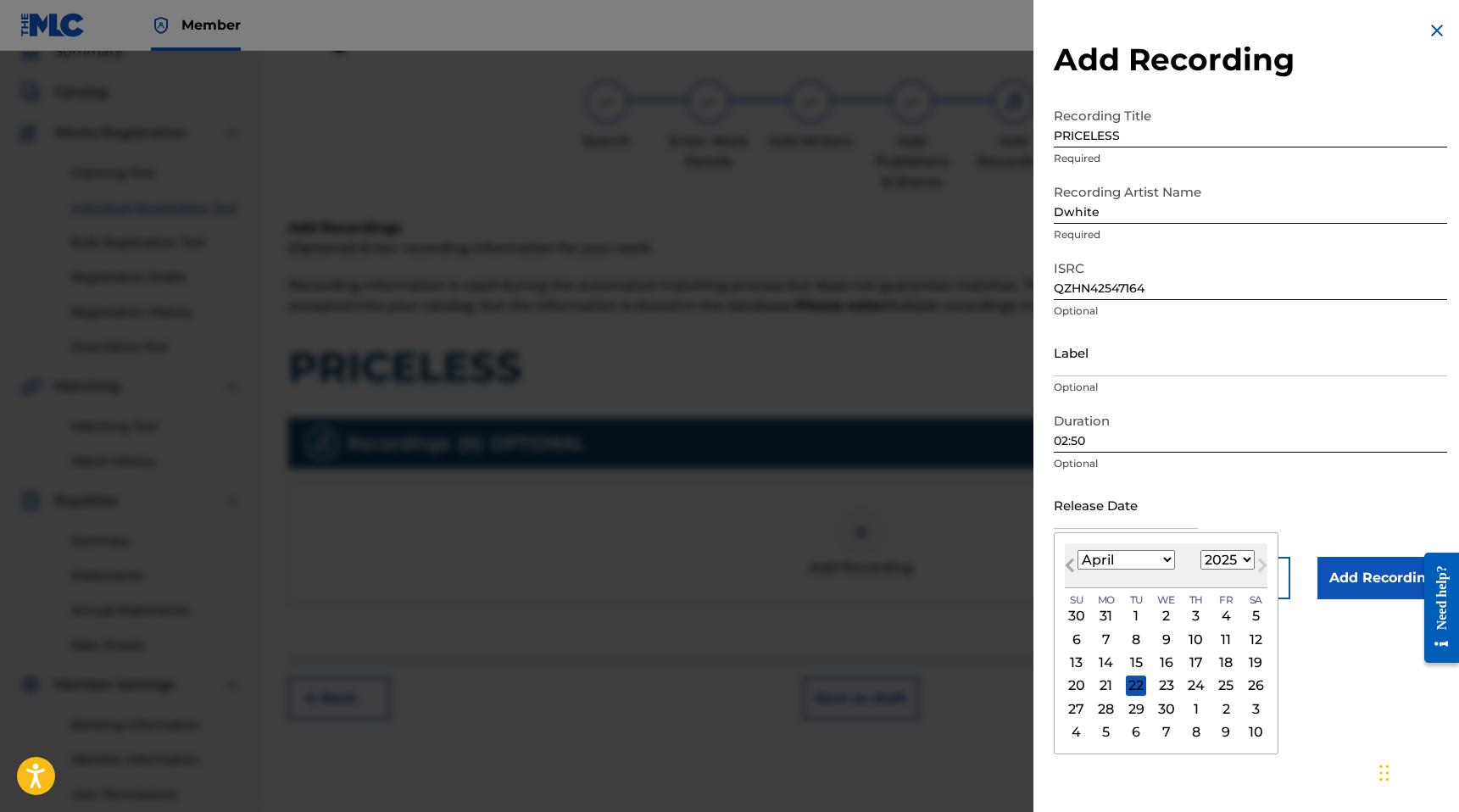
click at [1072, 564] on span "Previous Month" at bounding box center [1072, 567] width 0 height 25
select select "1"
click at [1165, 684] on div "19" at bounding box center [1165, 685] width 20 height 20
type input "[DATE]"
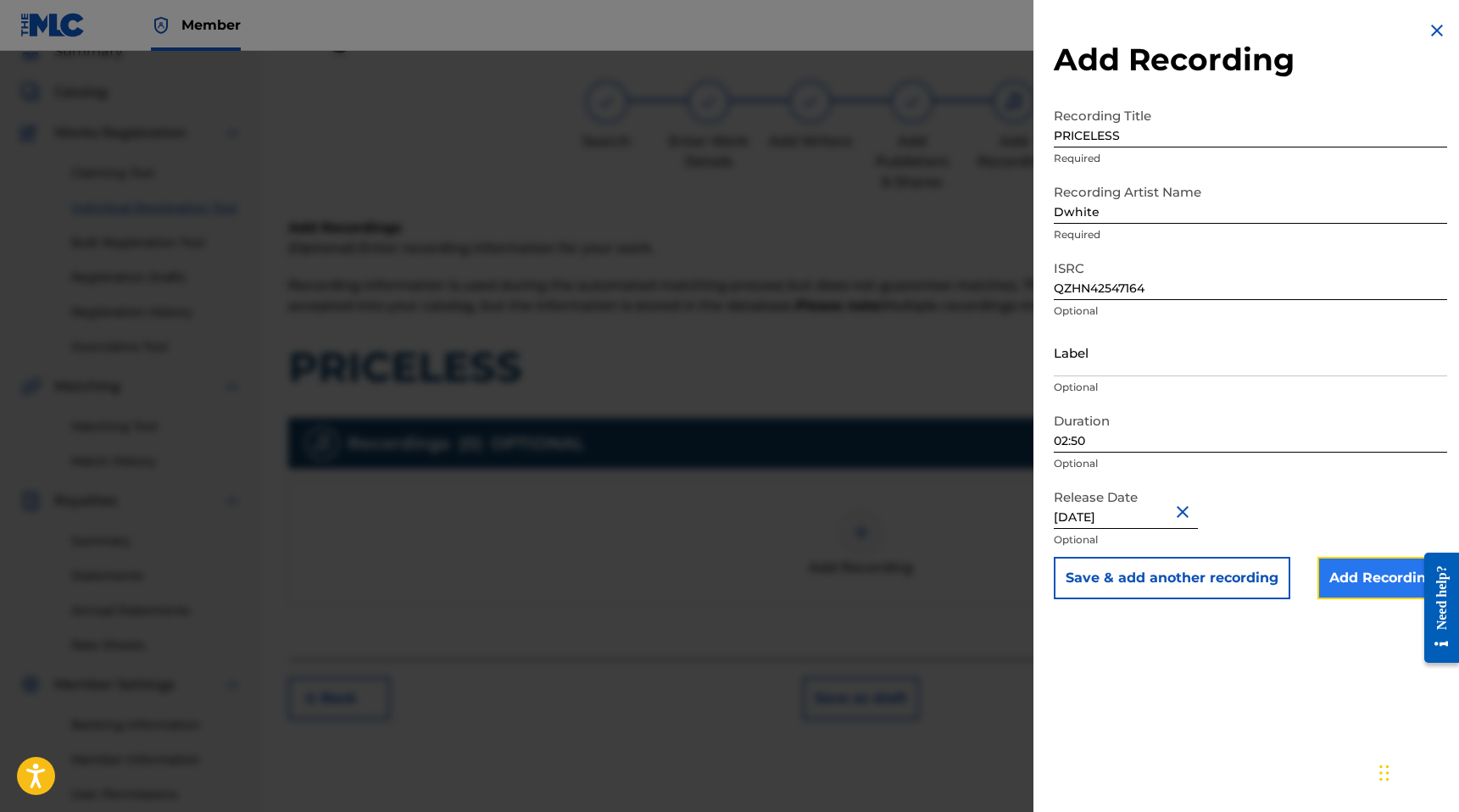
click at [1383, 580] on input "Add Recording" at bounding box center [1382, 578] width 129 height 43
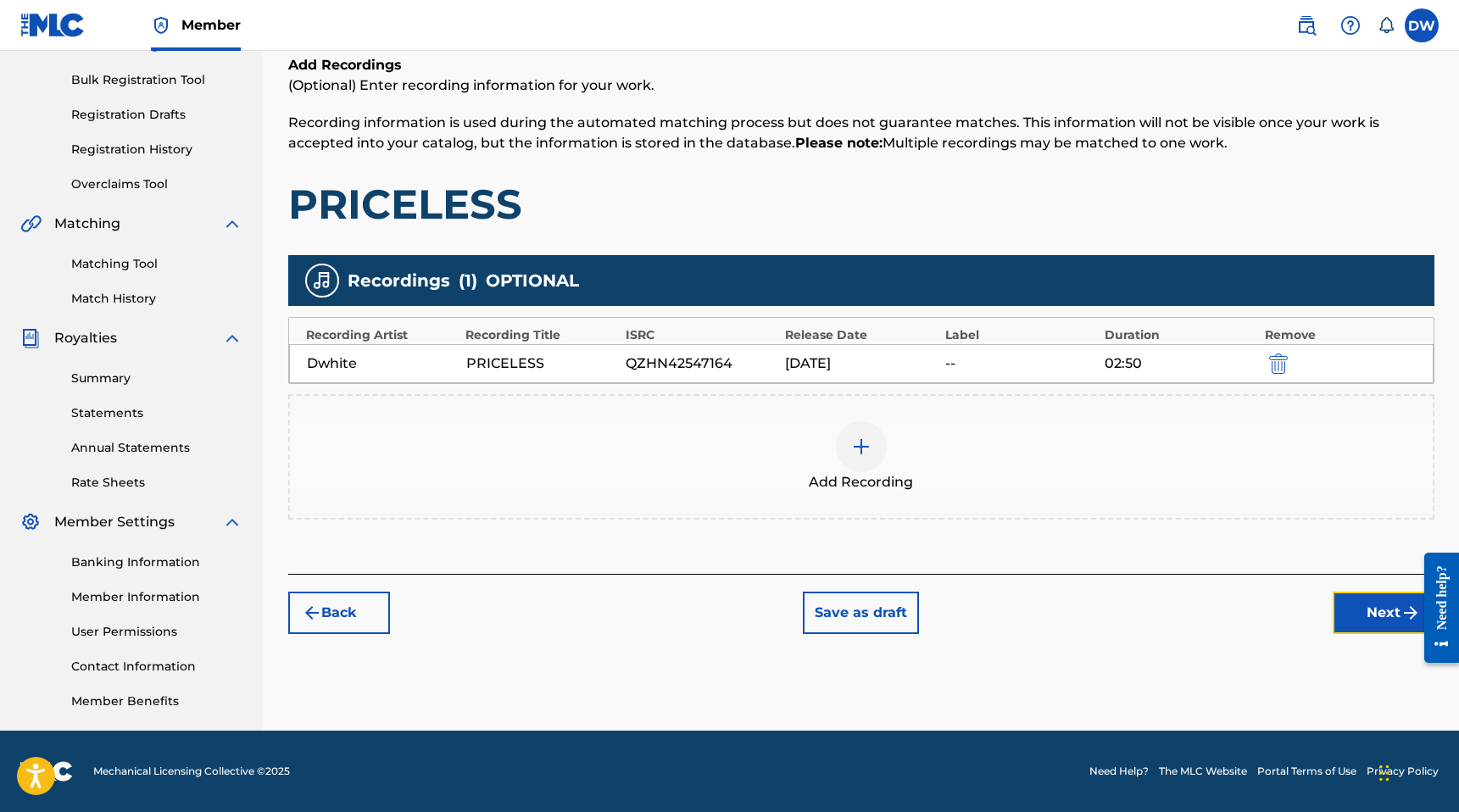
click at [1346, 631] on button "Next" at bounding box center [1383, 612] width 102 height 43
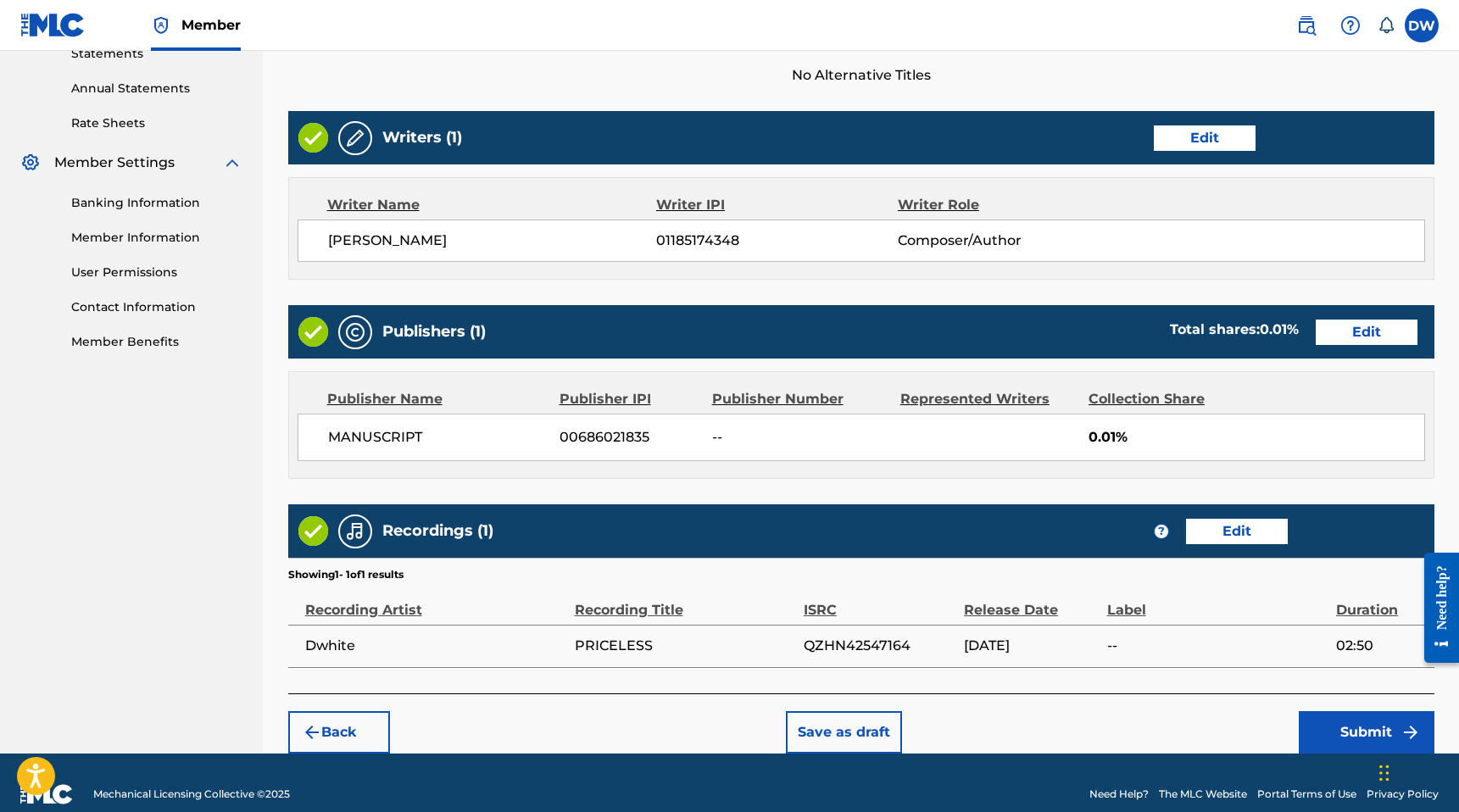
scroll to position [620, 0]
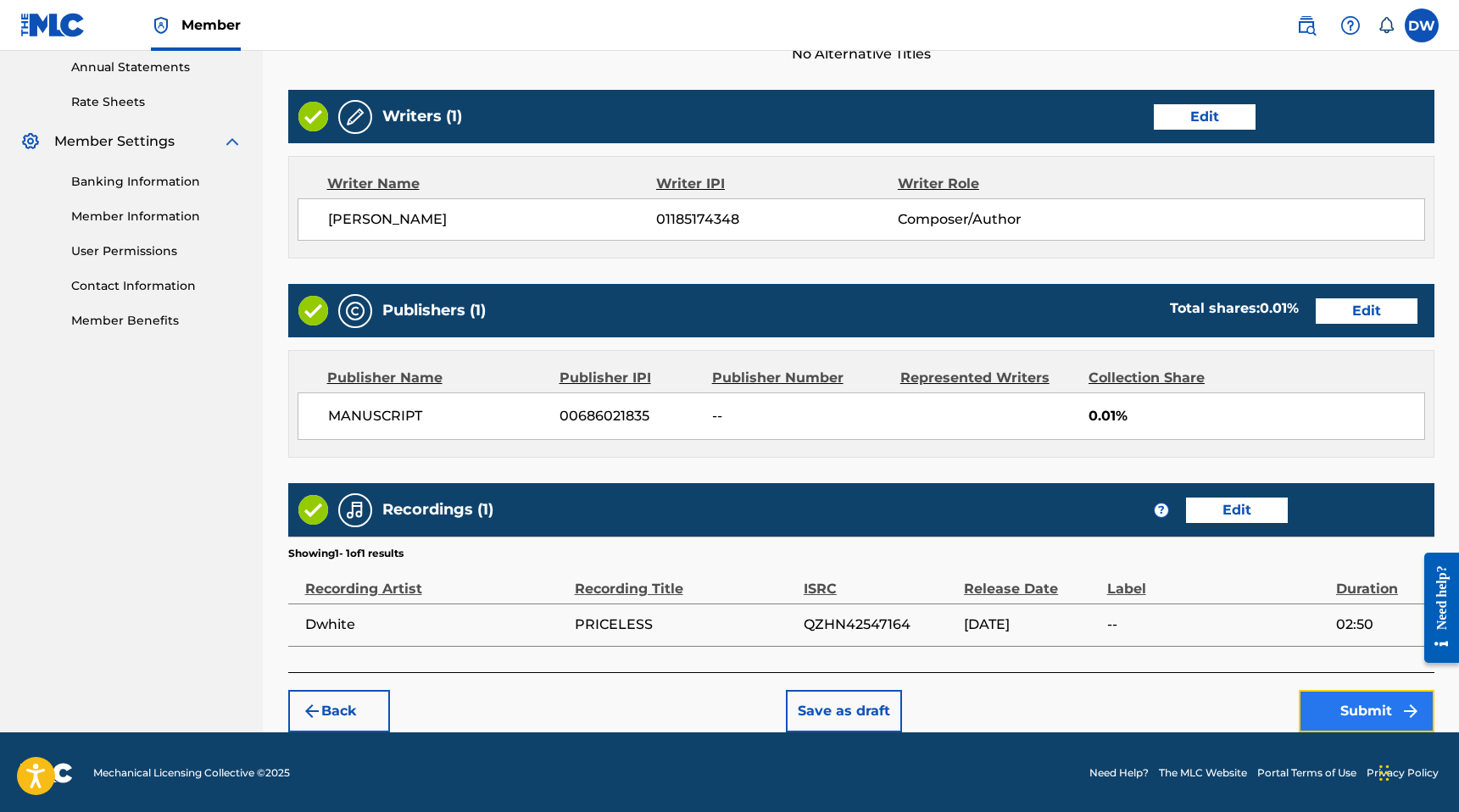
click at [1338, 703] on button "Submit" at bounding box center [1366, 711] width 135 height 43
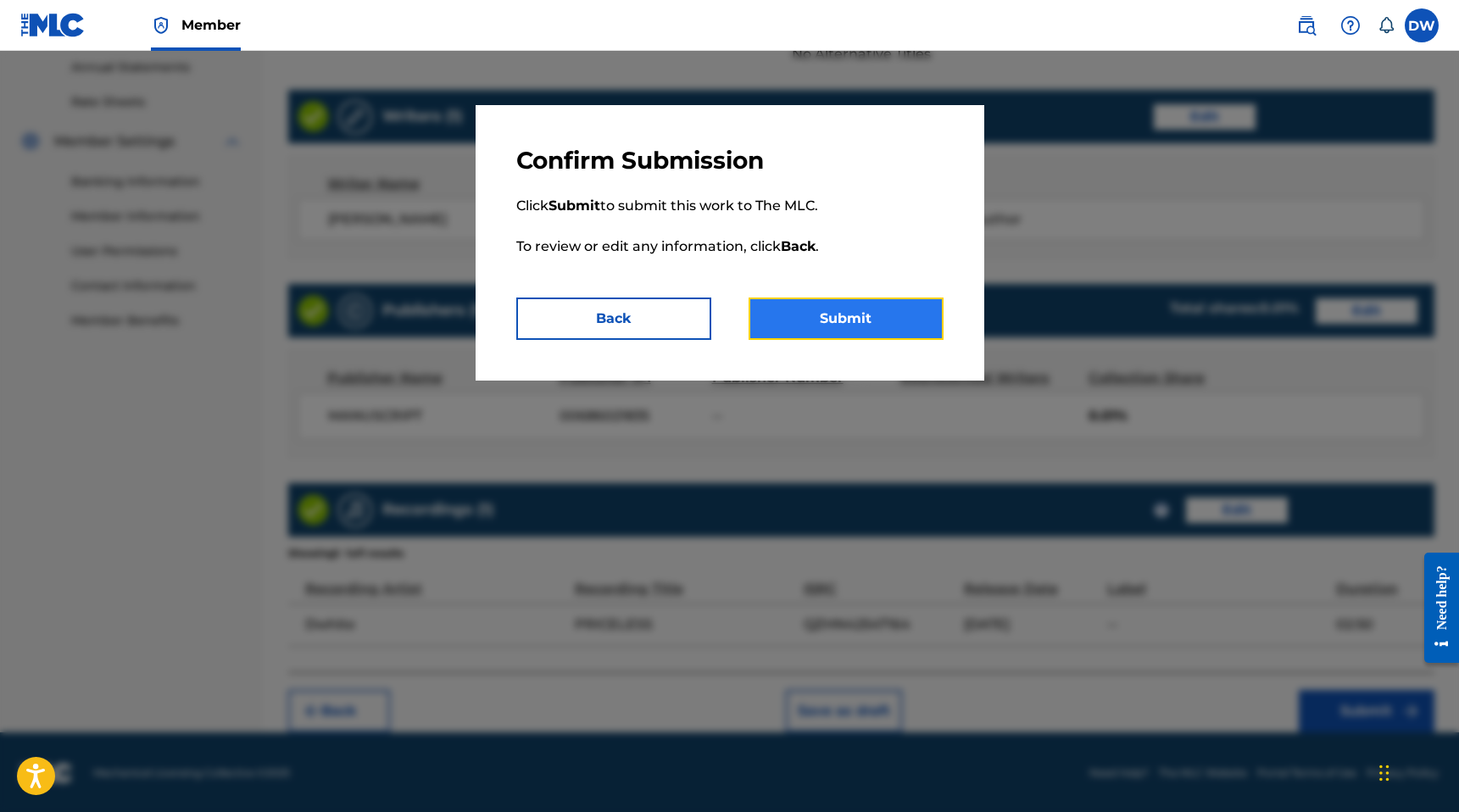
click at [822, 326] on button "Submit" at bounding box center [846, 319] width 195 height 43
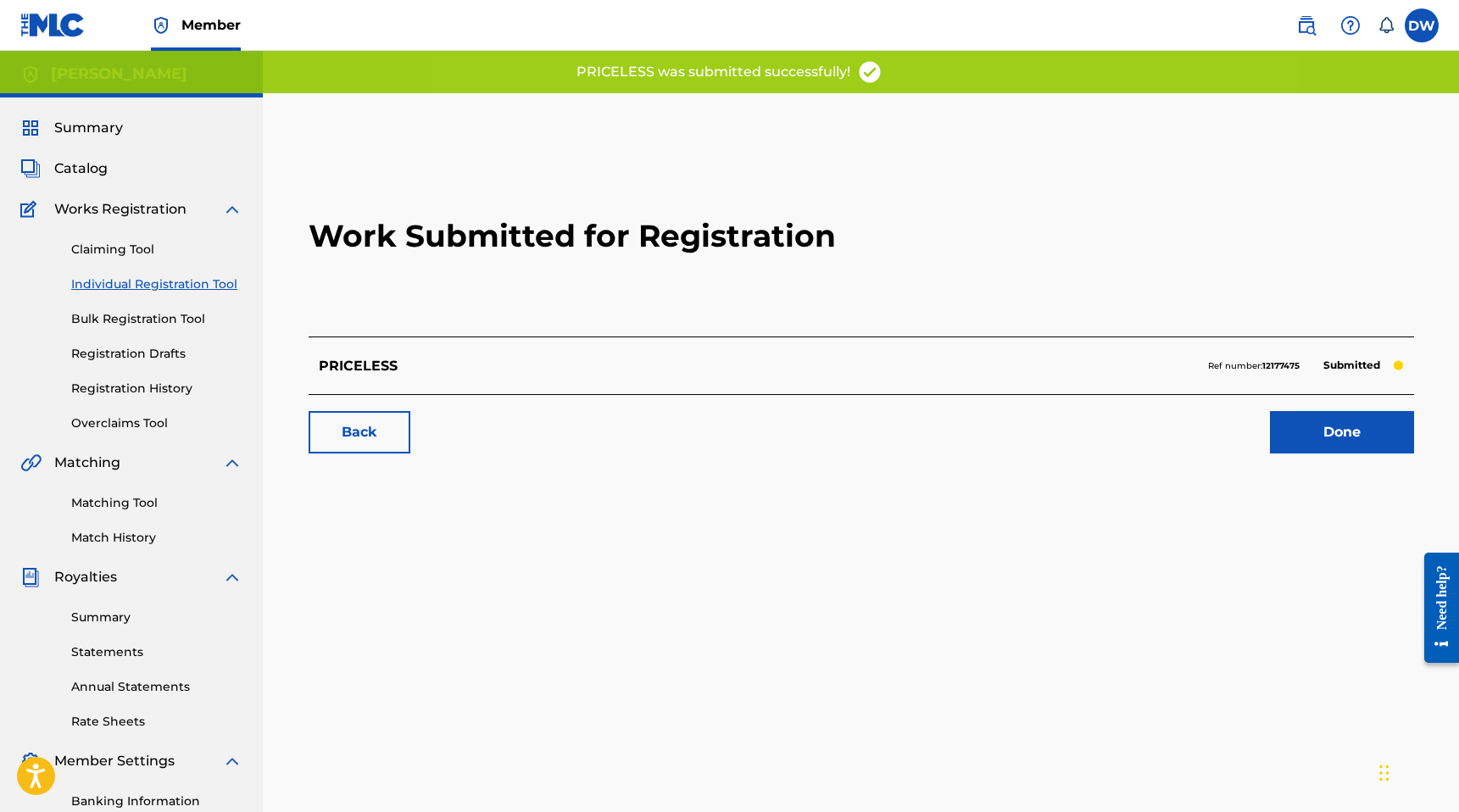
click at [205, 281] on link "Individual Registration Tool" at bounding box center [156, 284] width 171 height 17
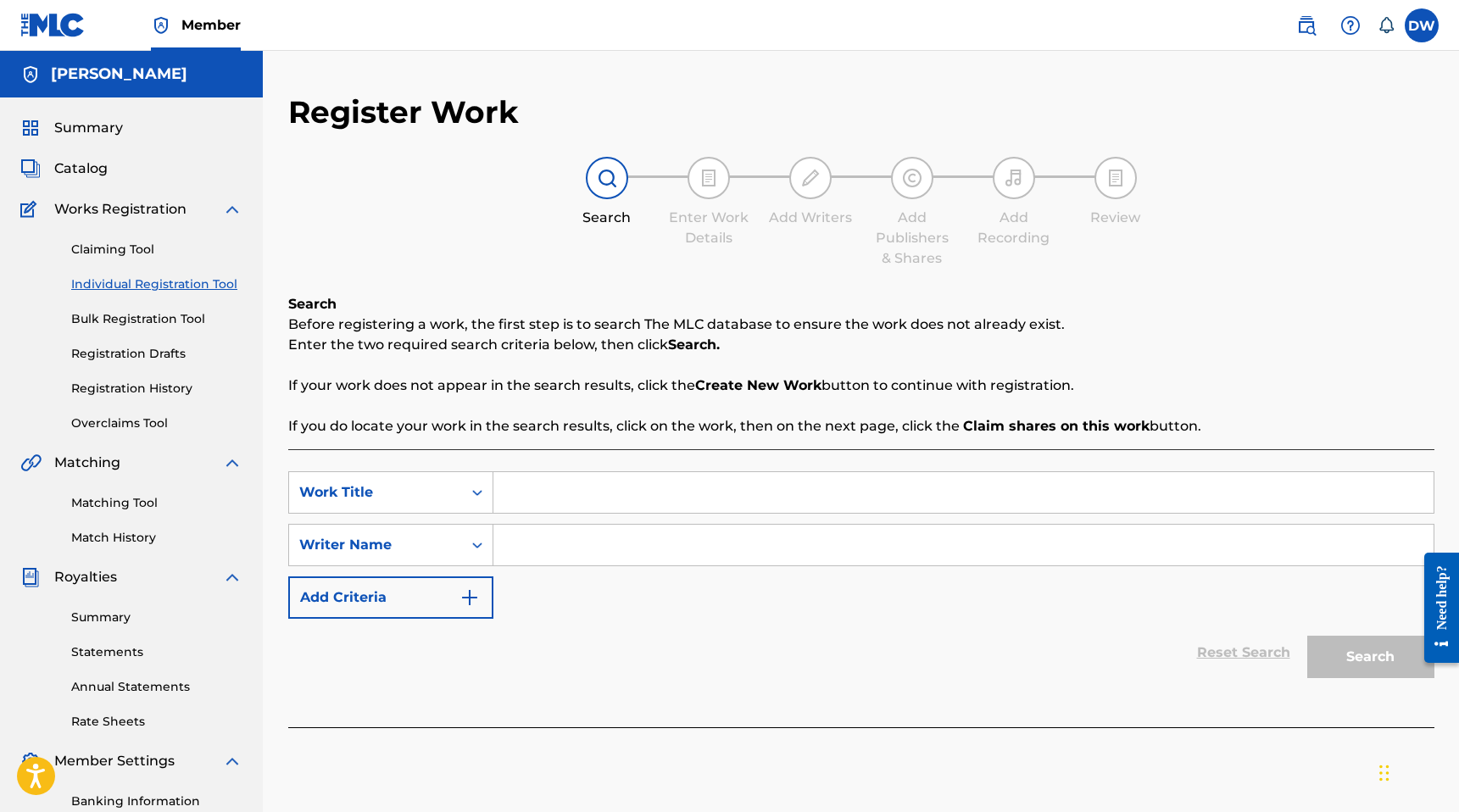
click at [597, 482] on input "Search Form" at bounding box center [963, 492] width 940 height 41
type input "LOCKJAW"
click at [572, 543] on input "Search Form" at bounding box center [963, 545] width 940 height 41
type input "[PERSON_NAME]"
click at [1307, 636] on button "Search" at bounding box center [1370, 657] width 127 height 43
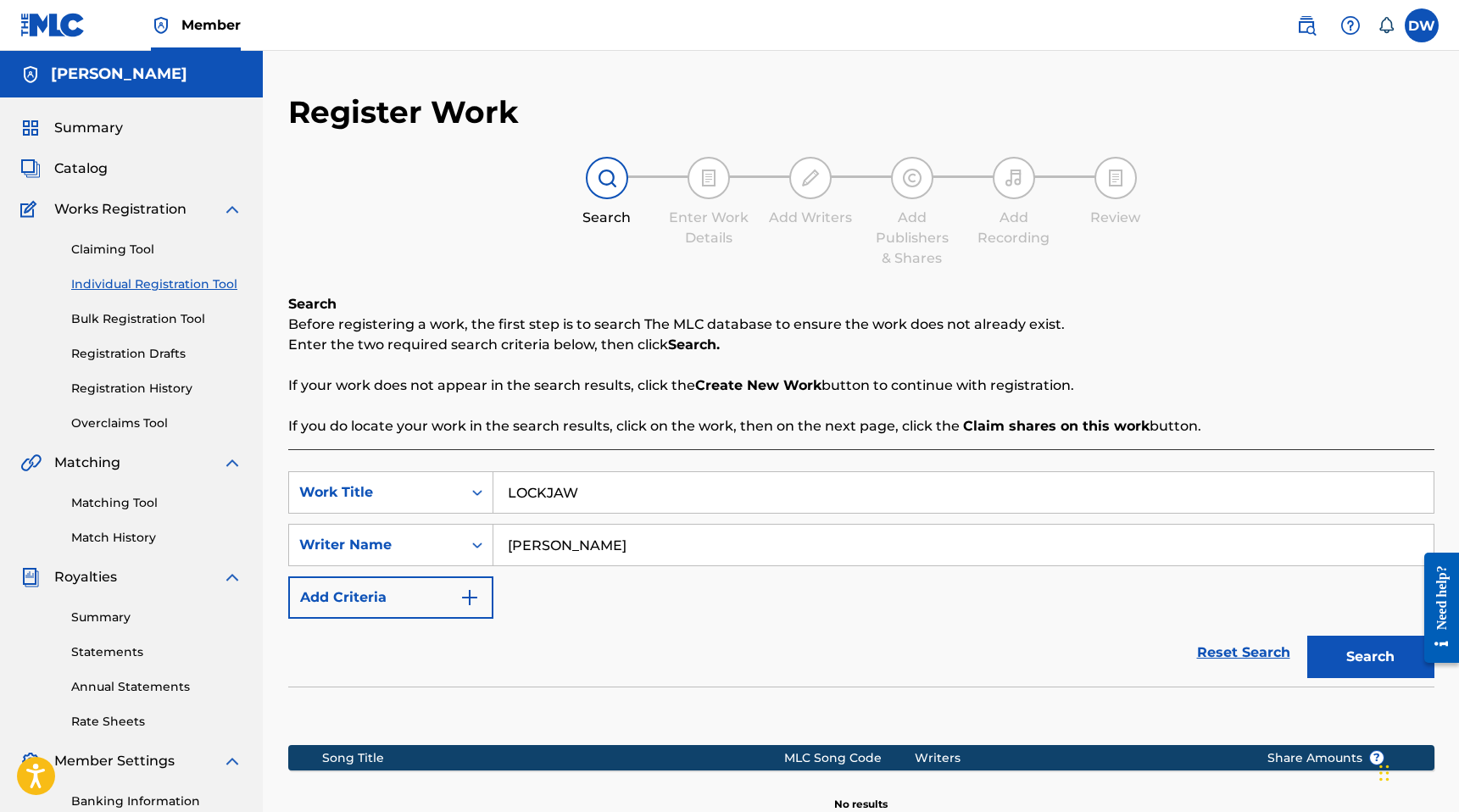
scroll to position [228, 0]
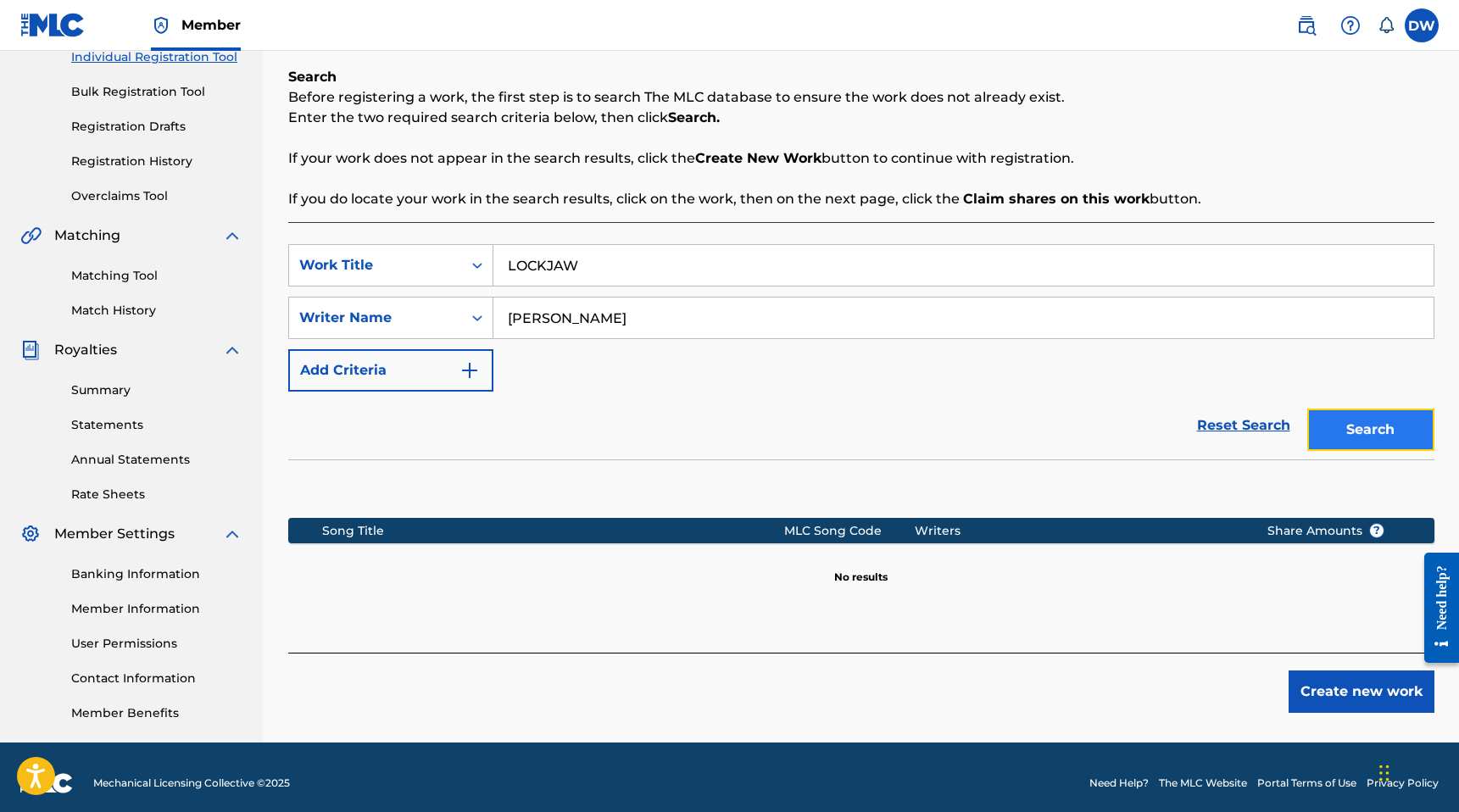
click at [1387, 432] on button "Search" at bounding box center [1370, 429] width 127 height 43
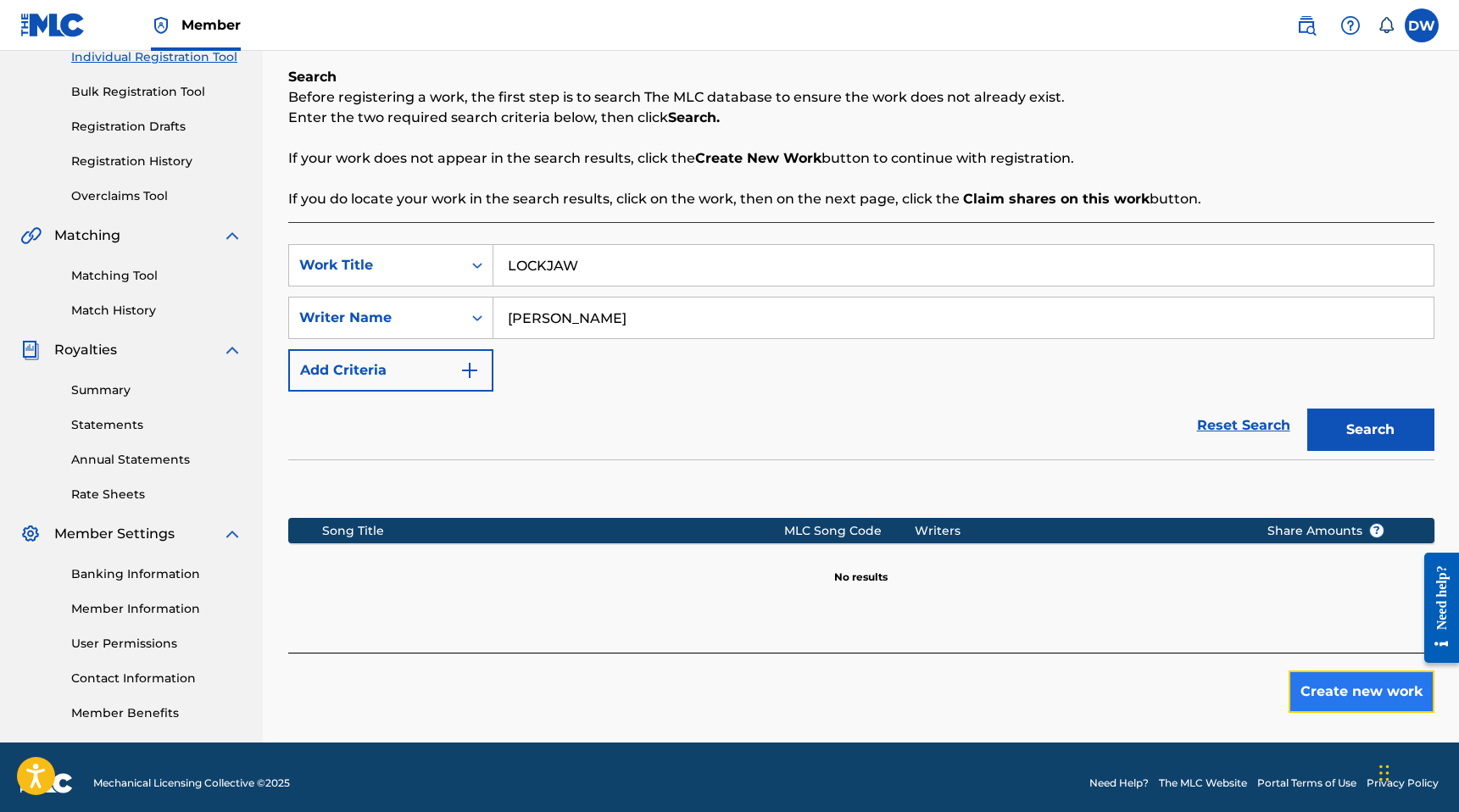
click at [1352, 686] on button "Create new work" at bounding box center [1362, 691] width 146 height 43
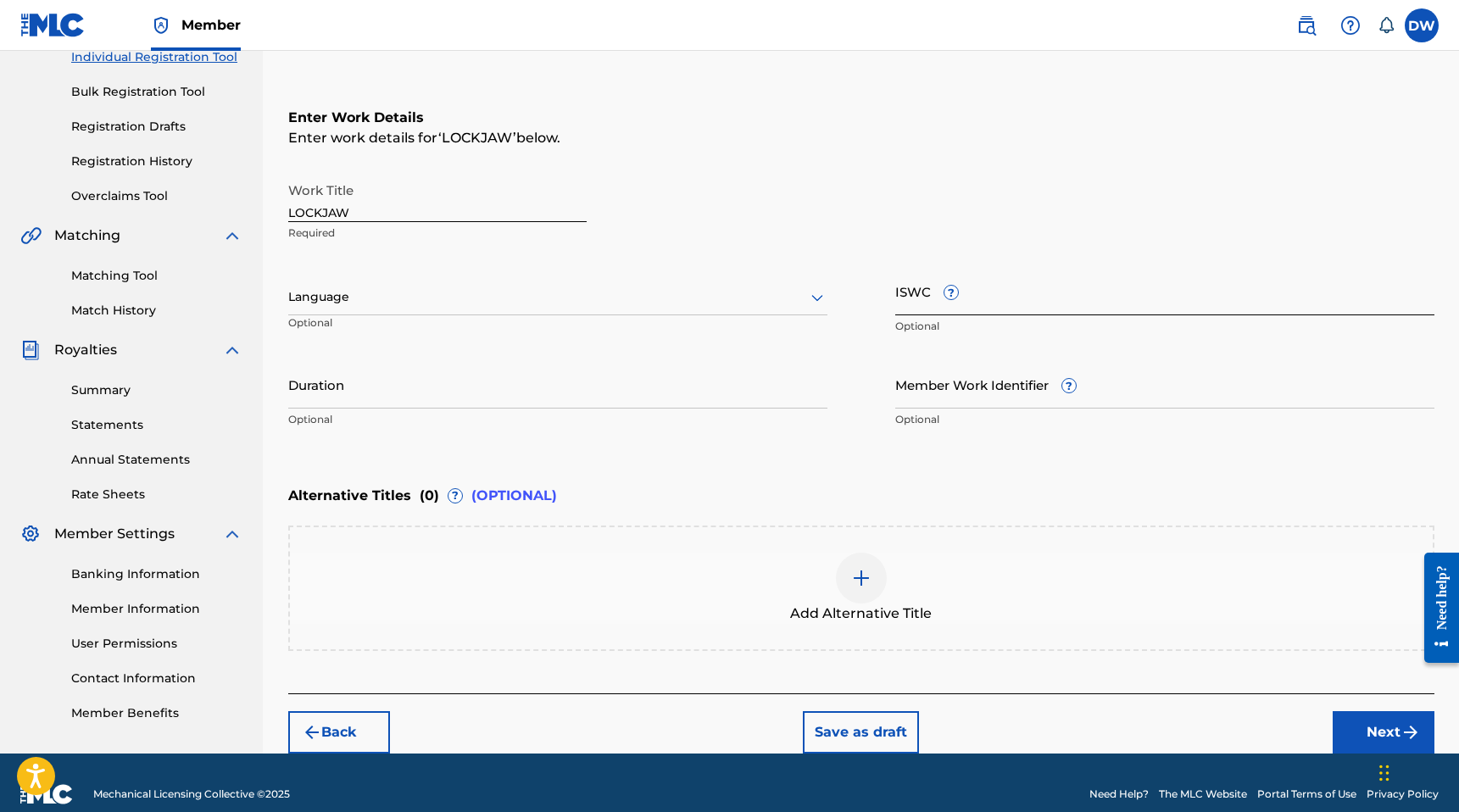
click at [995, 287] on input "ISWC ?" at bounding box center [1165, 291] width 539 height 49
paste input "T-321.163.442-9"
type input "T-321.163.442-9"
click at [373, 312] on div "Language" at bounding box center [558, 297] width 539 height 36
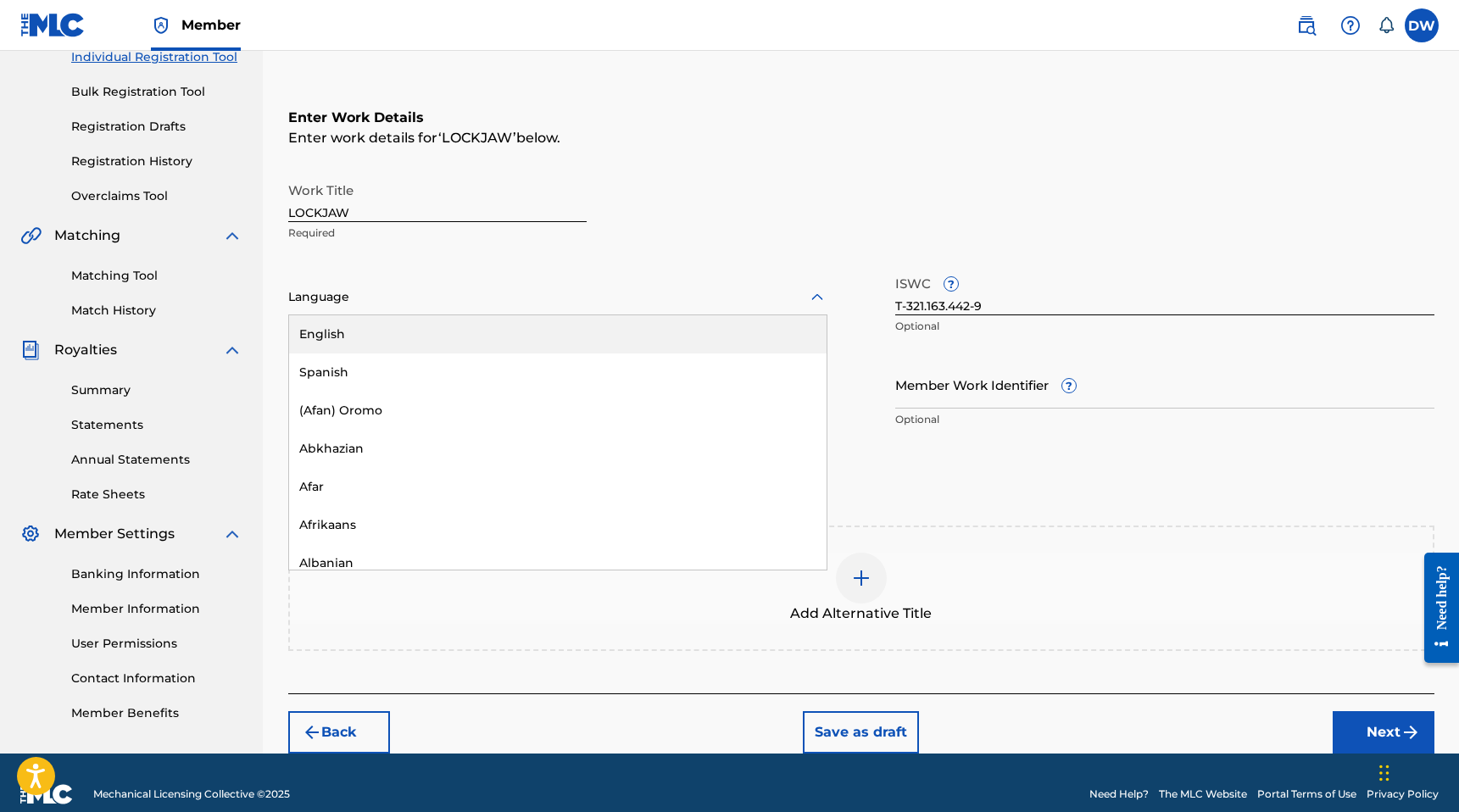
click at [357, 340] on div "English" at bounding box center [558, 334] width 538 height 38
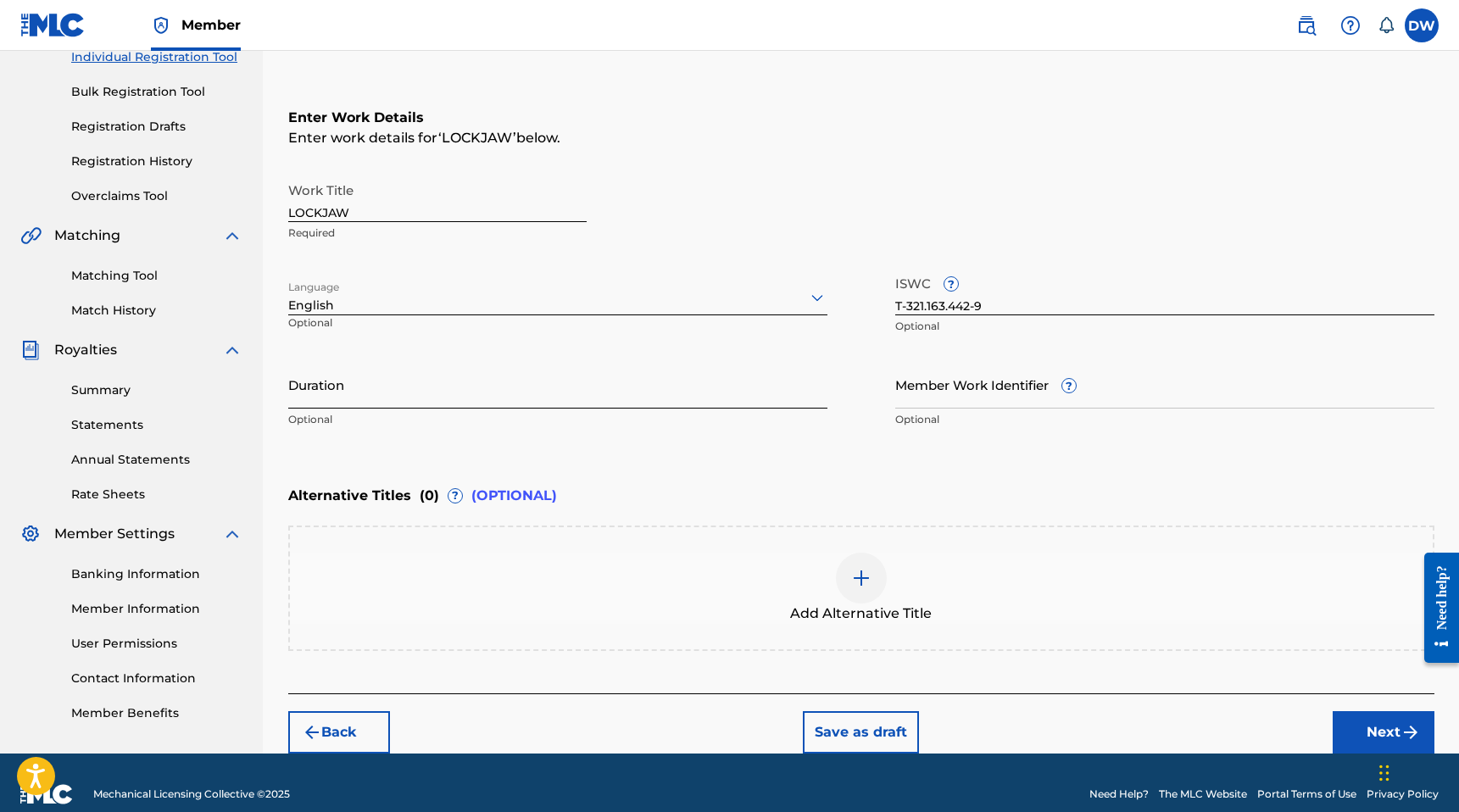
click at [320, 402] on input "Duration" at bounding box center [558, 385] width 539 height 49
click at [407, 373] on input "Duration" at bounding box center [558, 385] width 539 height 49
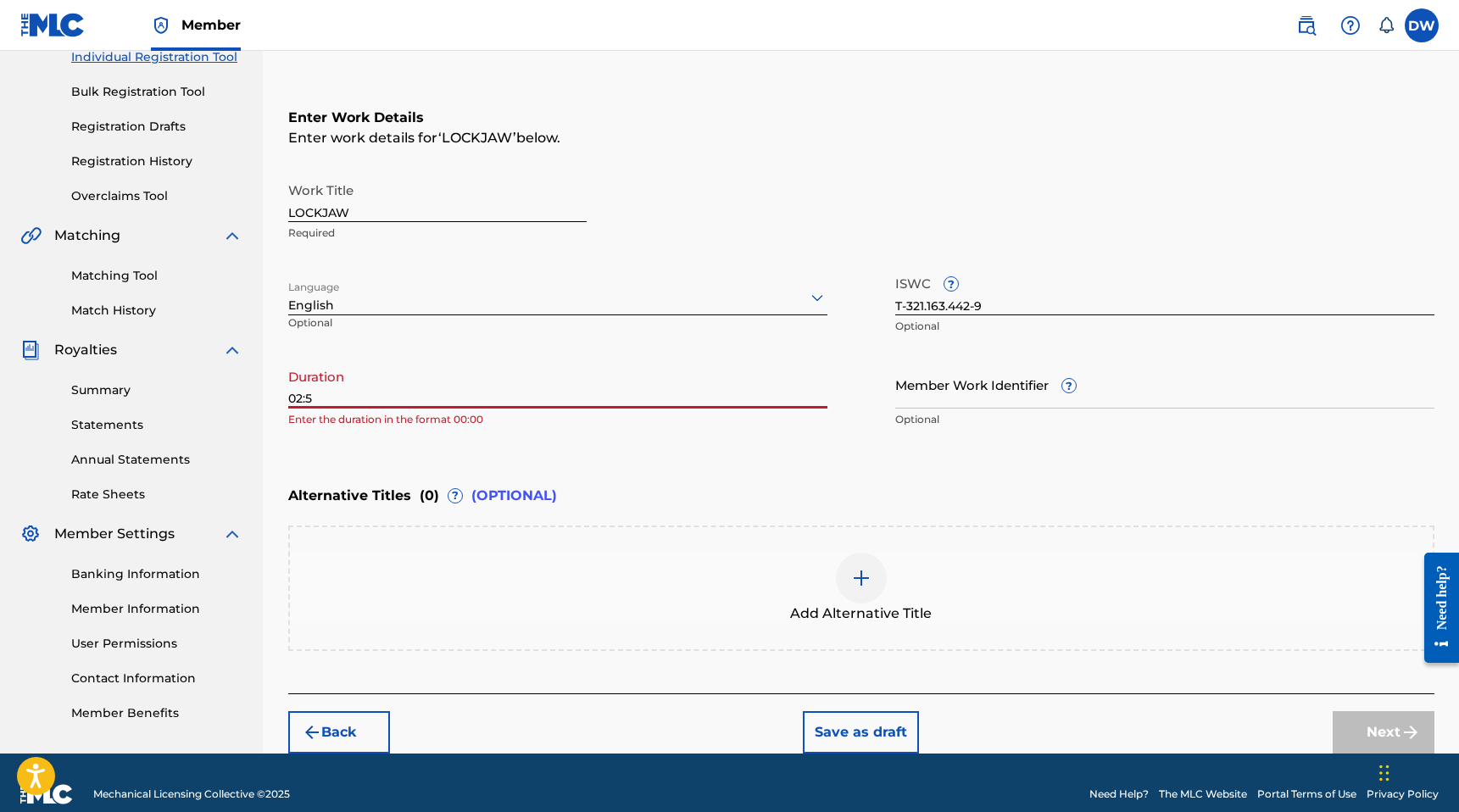
type input "02:52"
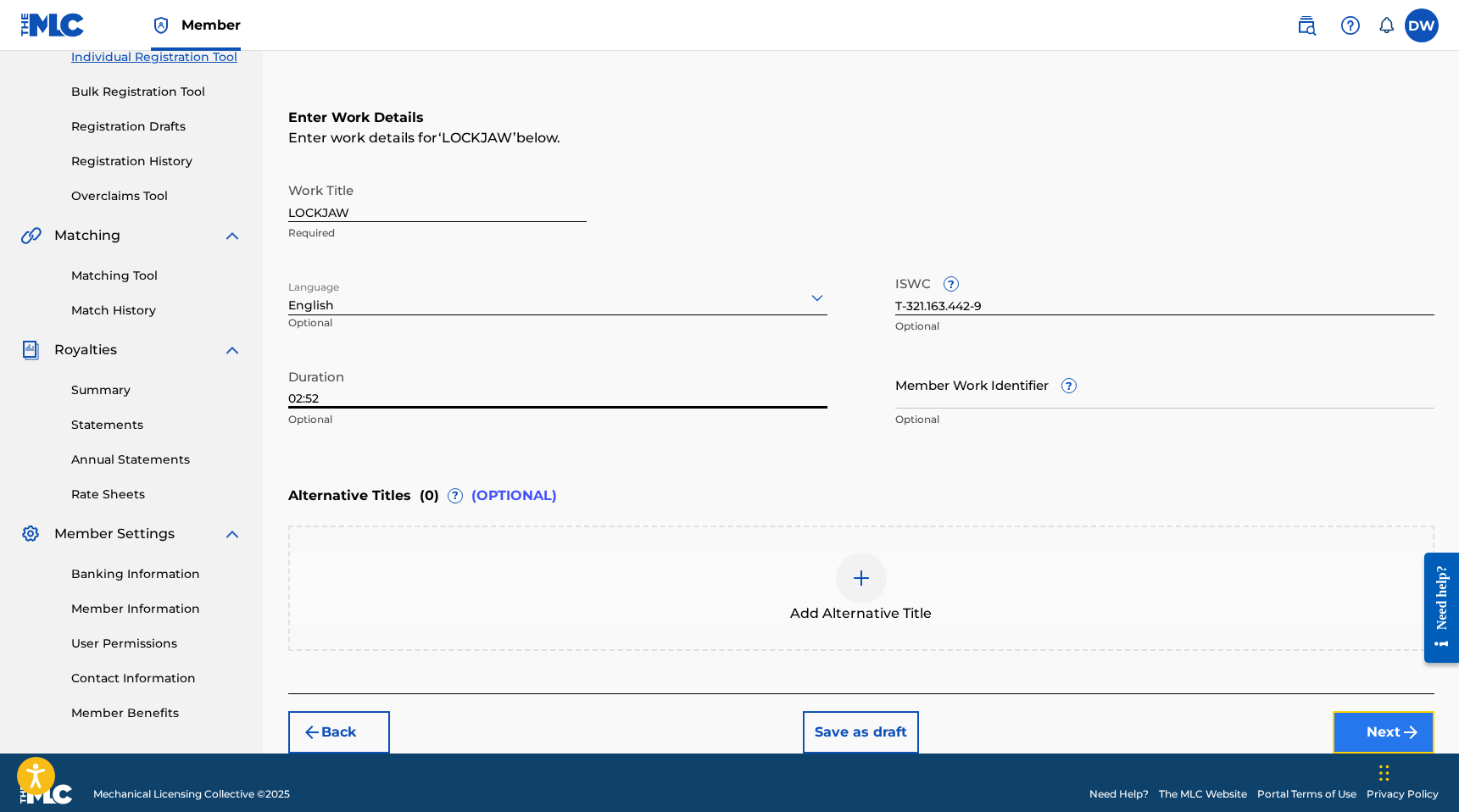
click at [1361, 731] on button "Next" at bounding box center [1383, 732] width 102 height 43
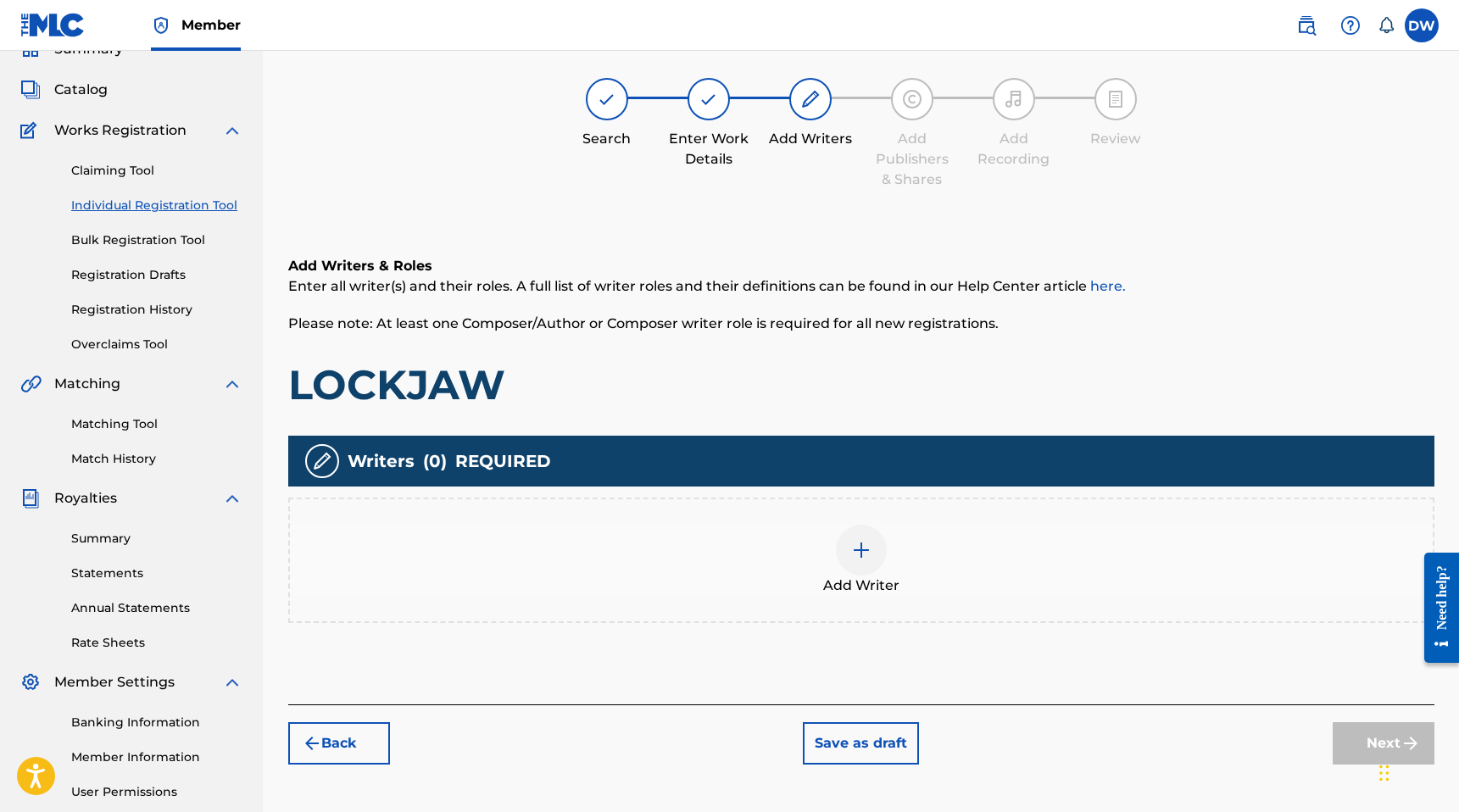
scroll to position [76, 0]
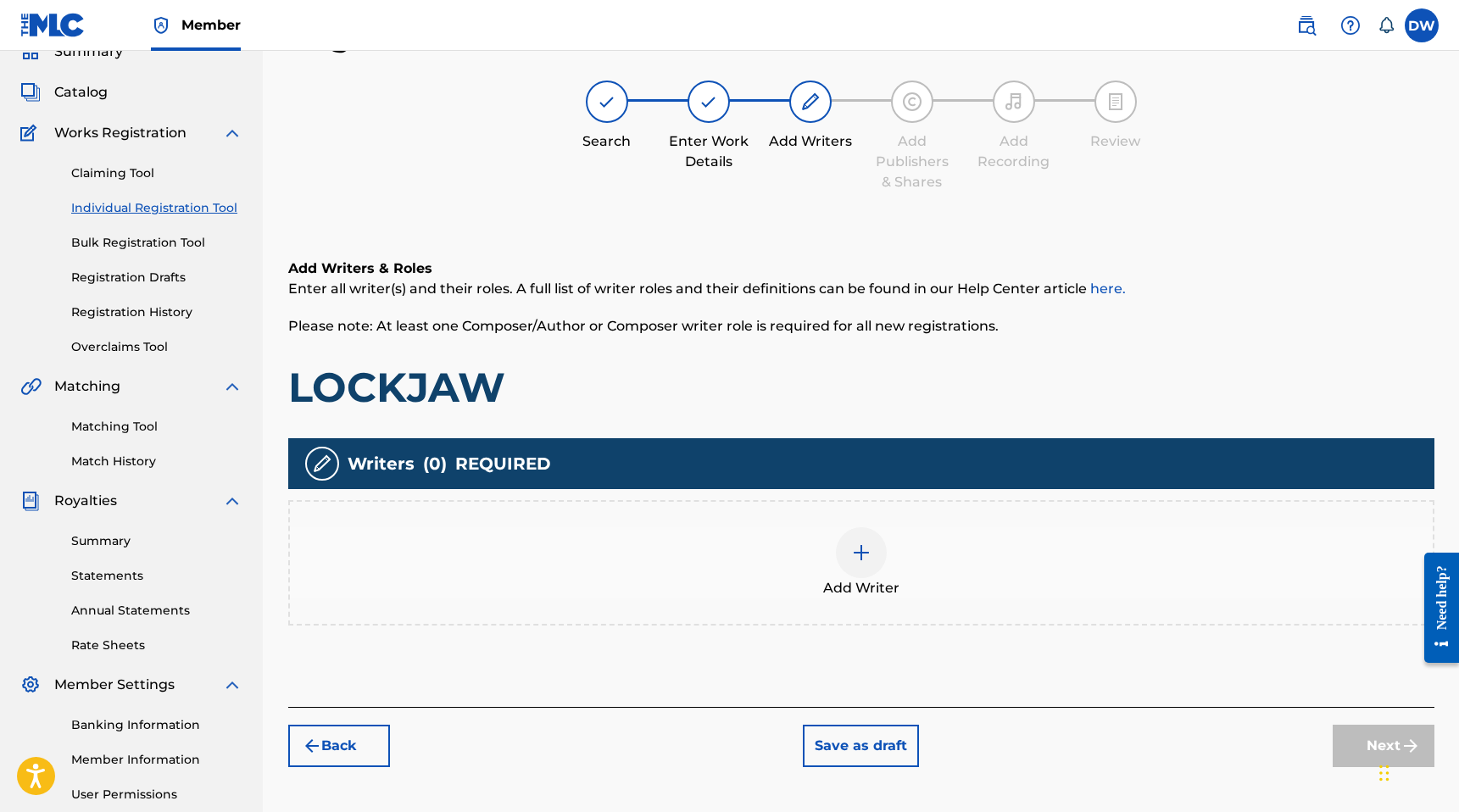
click at [862, 569] on div at bounding box center [861, 552] width 51 height 51
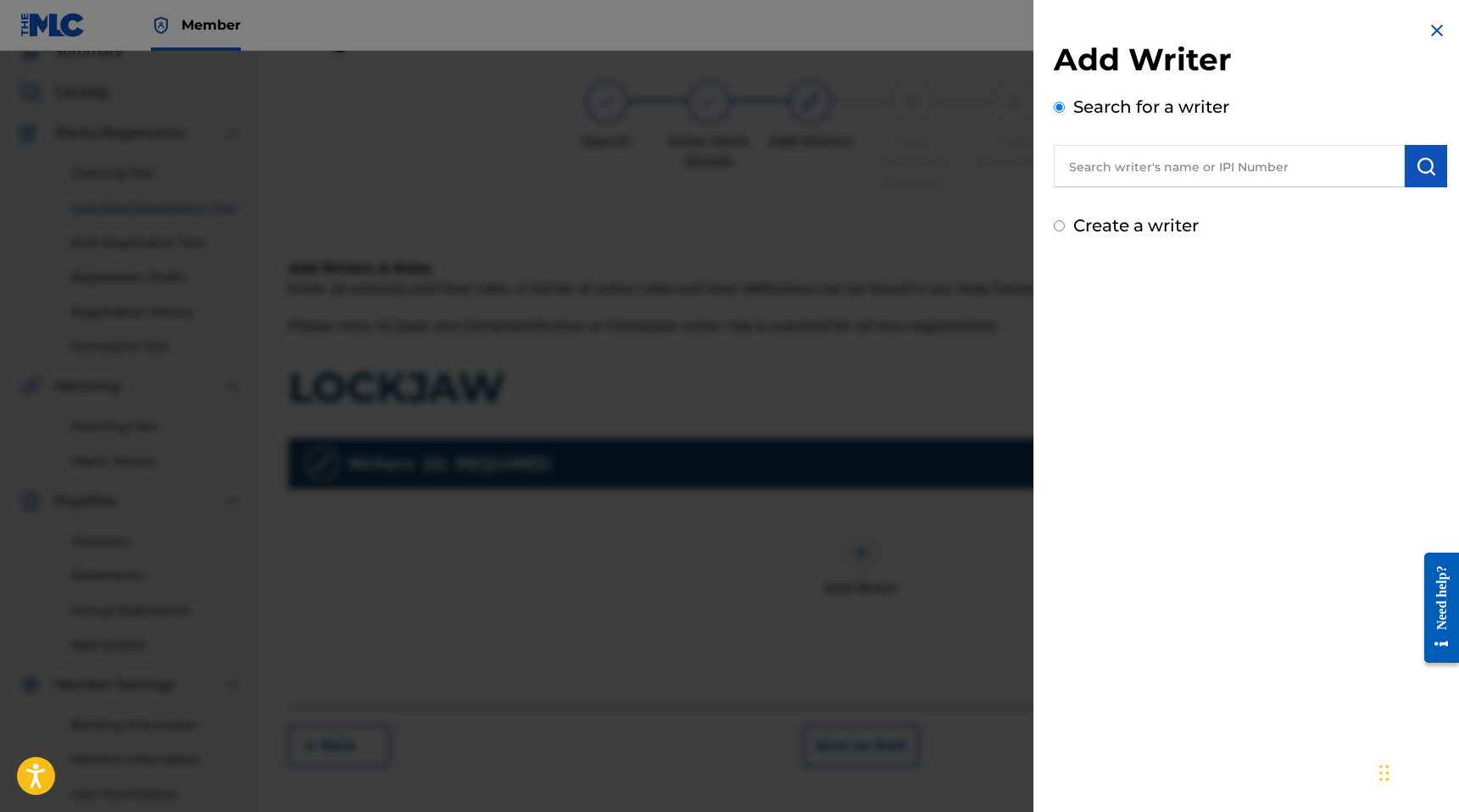
click at [1209, 159] on input "text" at bounding box center [1229, 166] width 351 height 43
click at [1107, 230] on label "Create a writer" at bounding box center [1136, 225] width 125 height 20
radio input "true"
click at [1065, 230] on input "Create a writer" at bounding box center [1059, 226] width 11 height 11
radio input "false"
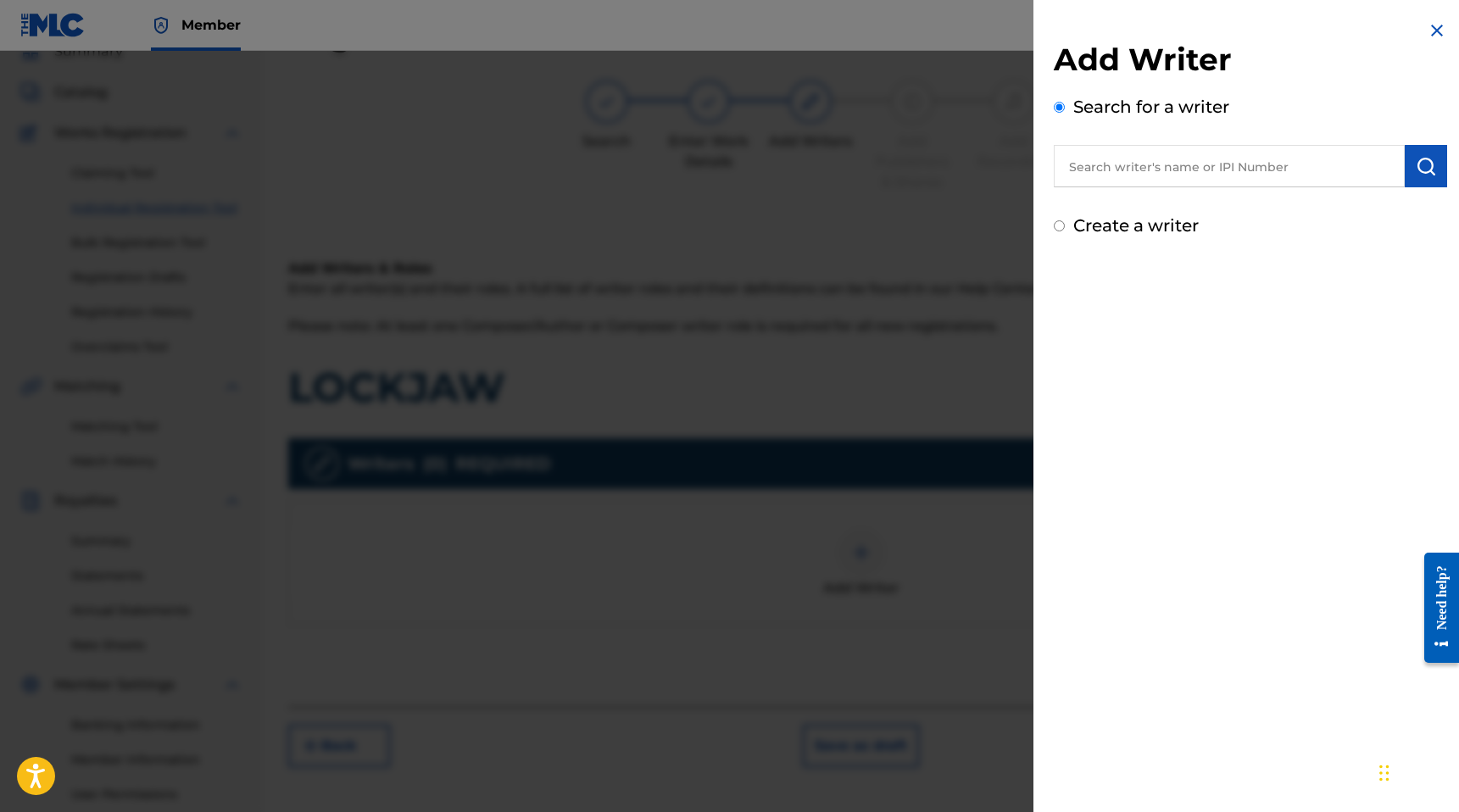
radio input "true"
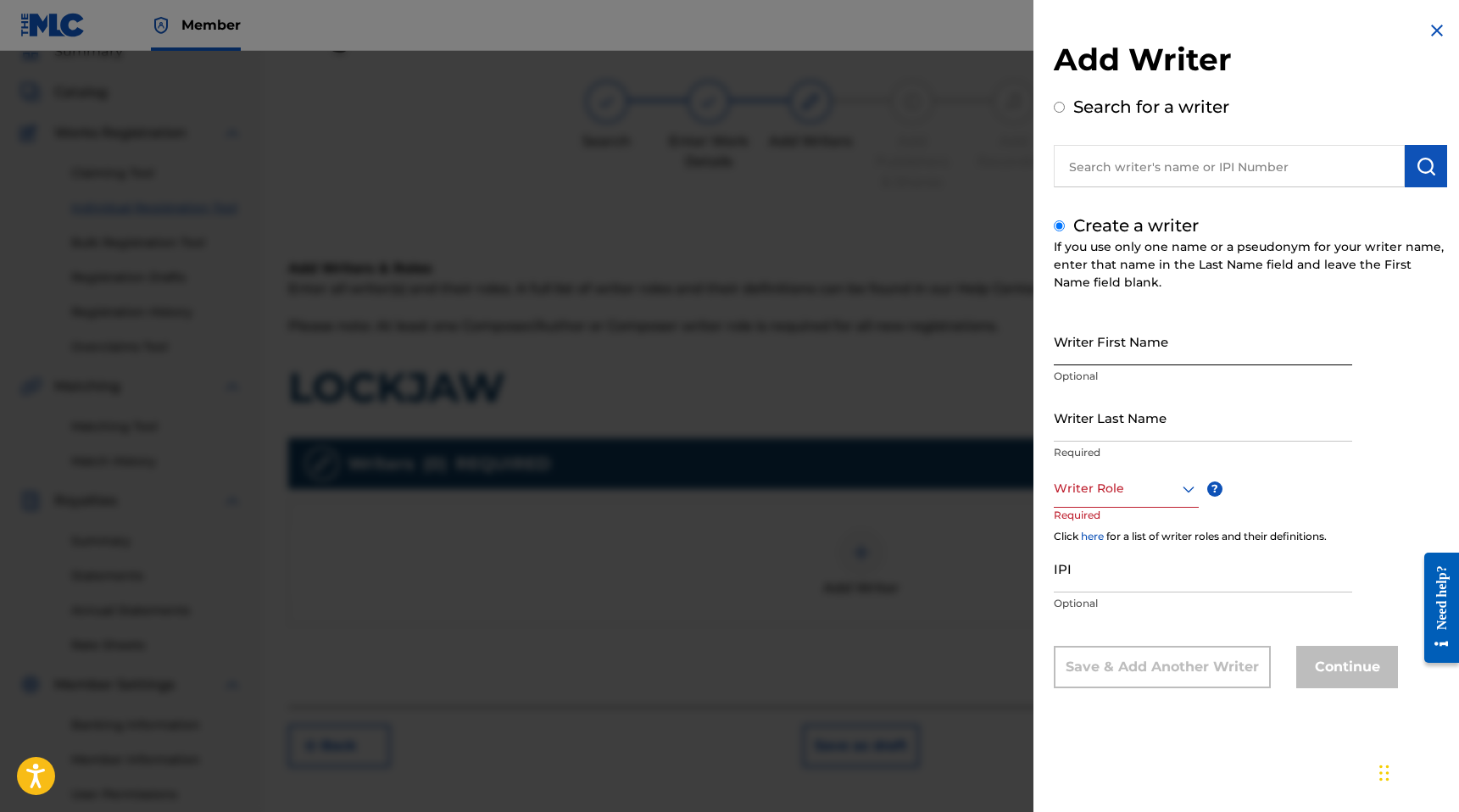
click at [1088, 359] on input "Writer First Name" at bounding box center [1203, 341] width 299 height 49
type input "D"
type input "[PERSON_NAME]"
type input "White"
click at [1096, 485] on div at bounding box center [1126, 489] width 145 height 21
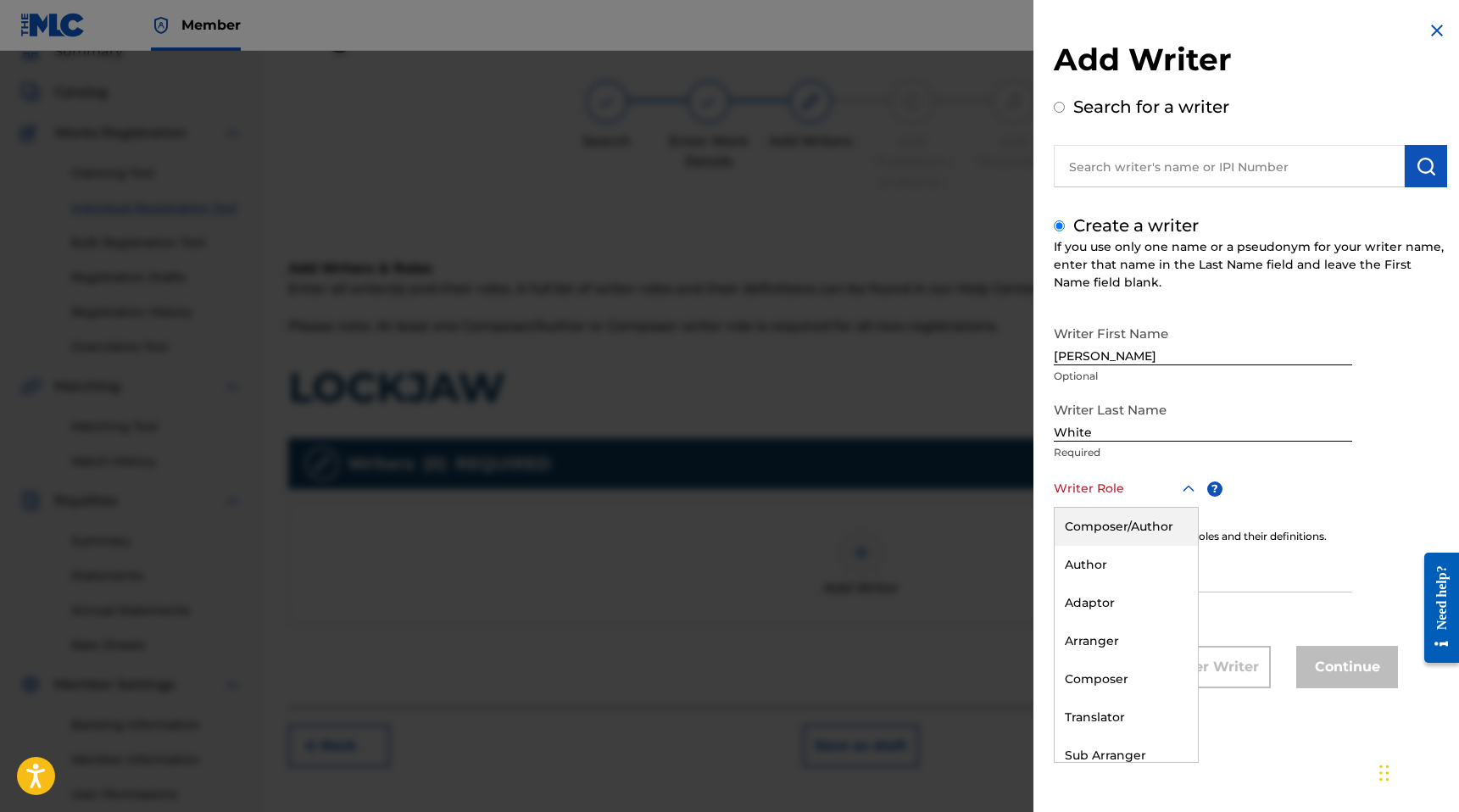
click at [1086, 537] on div "Composer/Author" at bounding box center [1126, 527] width 143 height 38
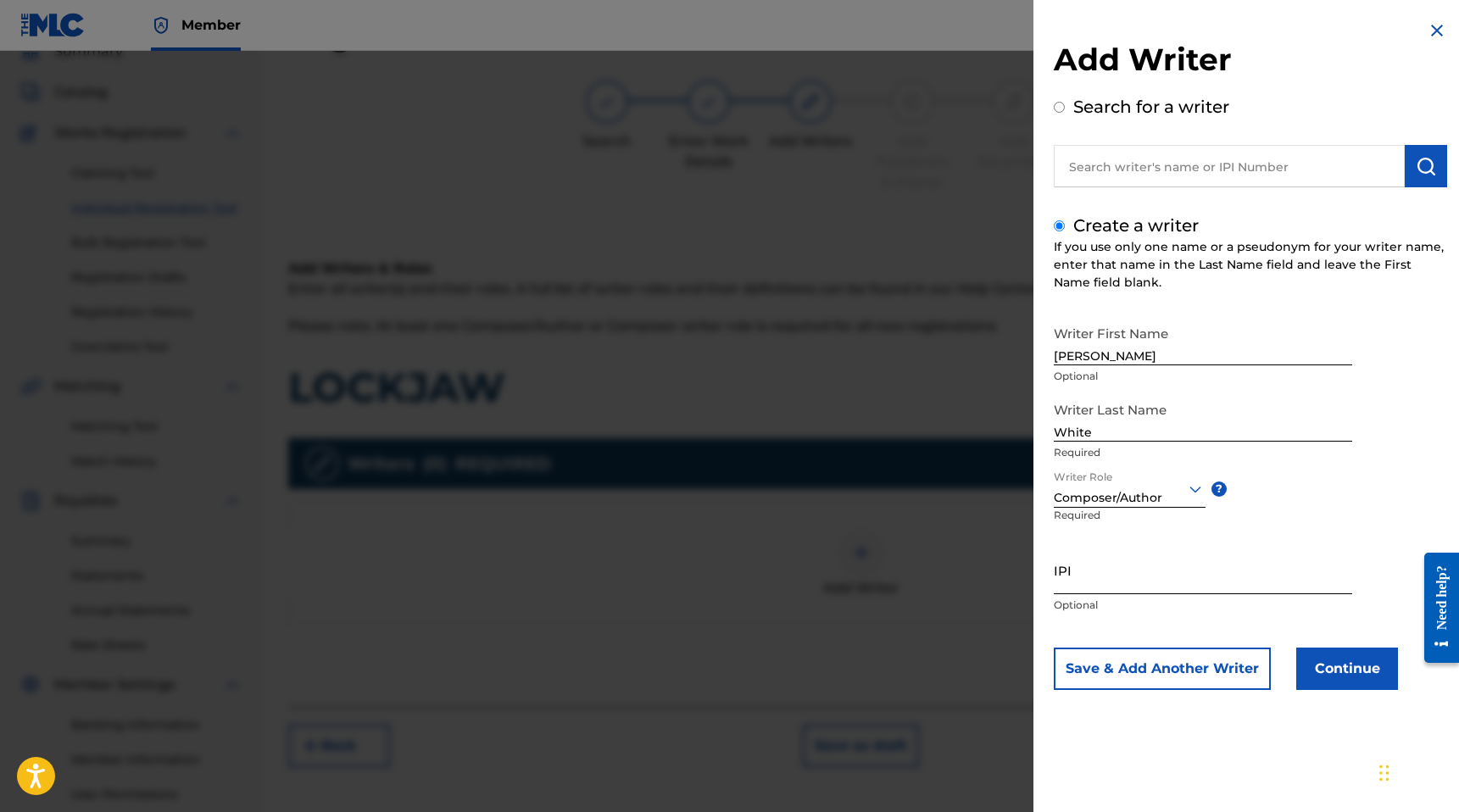
click at [1073, 585] on input "IPI" at bounding box center [1203, 571] width 299 height 49
paste input "01185174348"
type input "01185174348"
click at [1310, 665] on button "Continue" at bounding box center [1346, 669] width 102 height 43
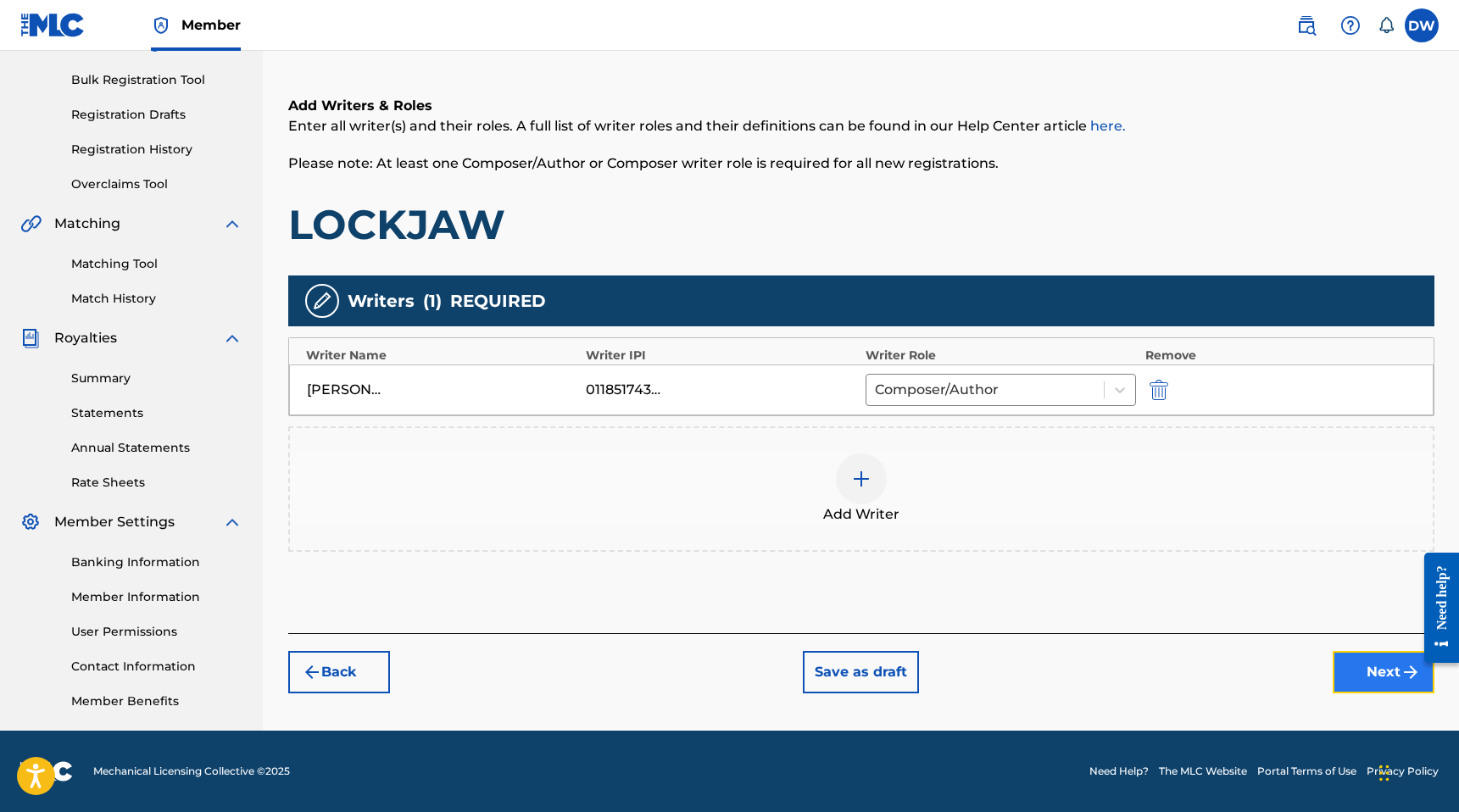
click at [1365, 672] on button "Next" at bounding box center [1383, 672] width 102 height 43
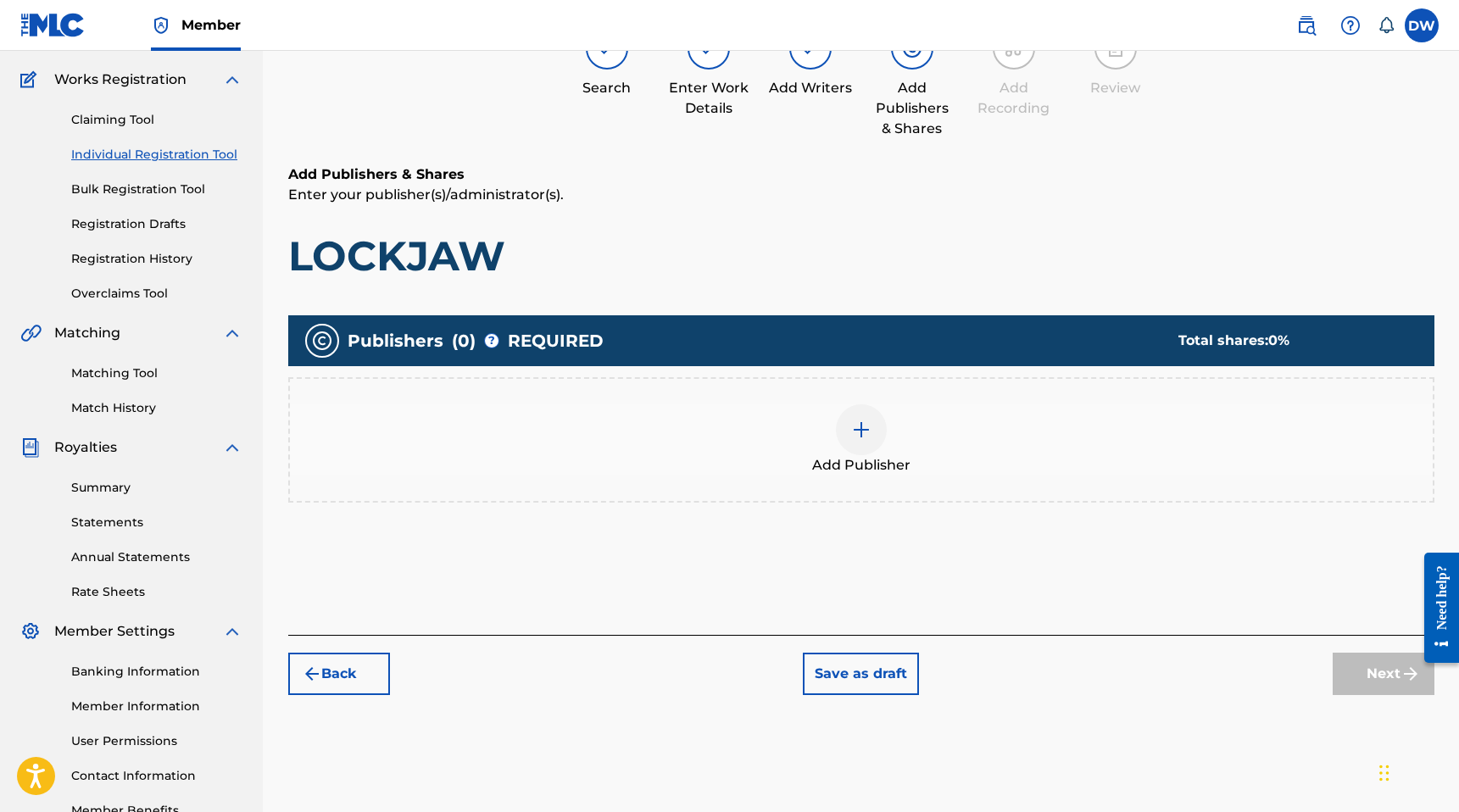
scroll to position [183, 0]
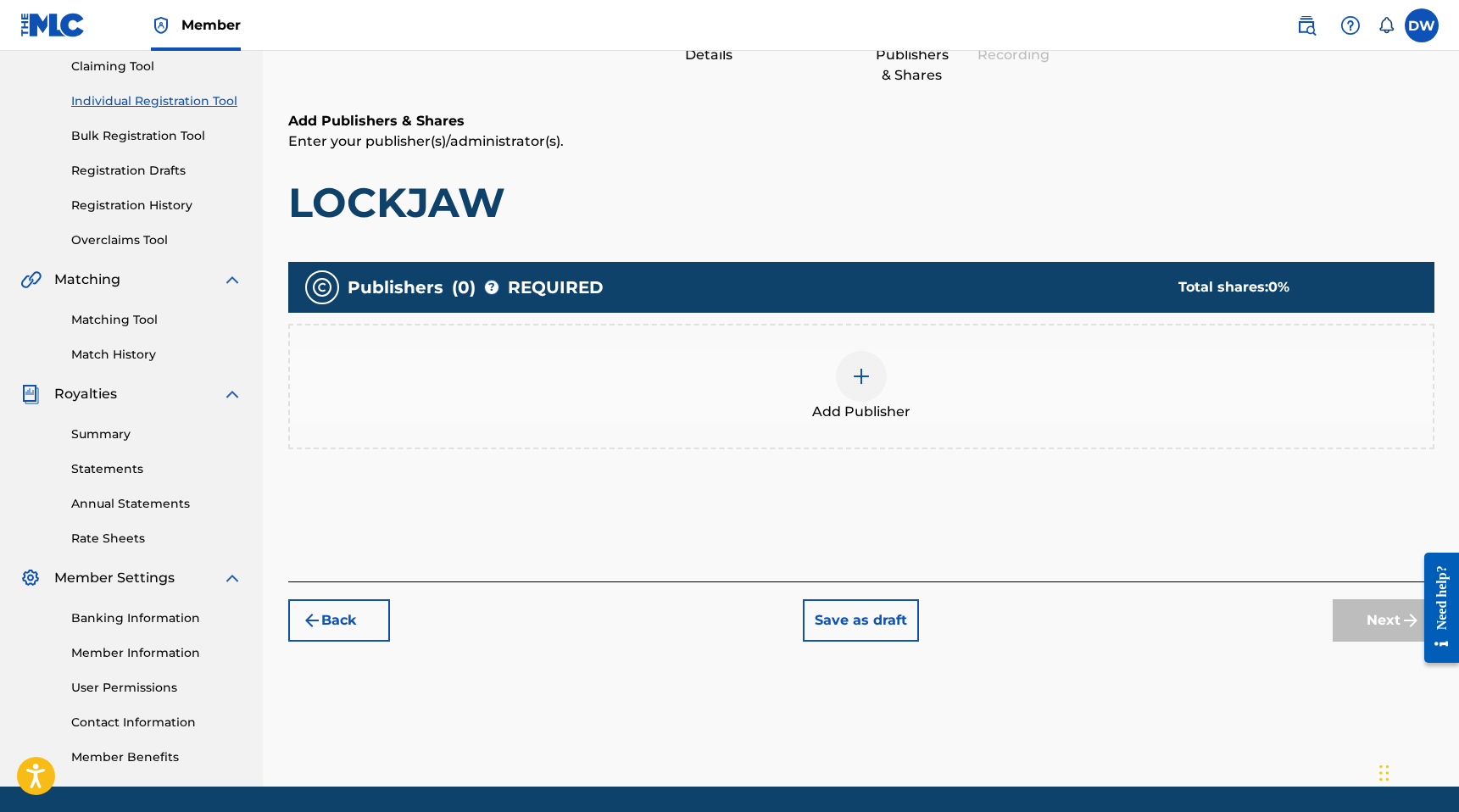
click at [859, 396] on div at bounding box center [861, 376] width 51 height 51
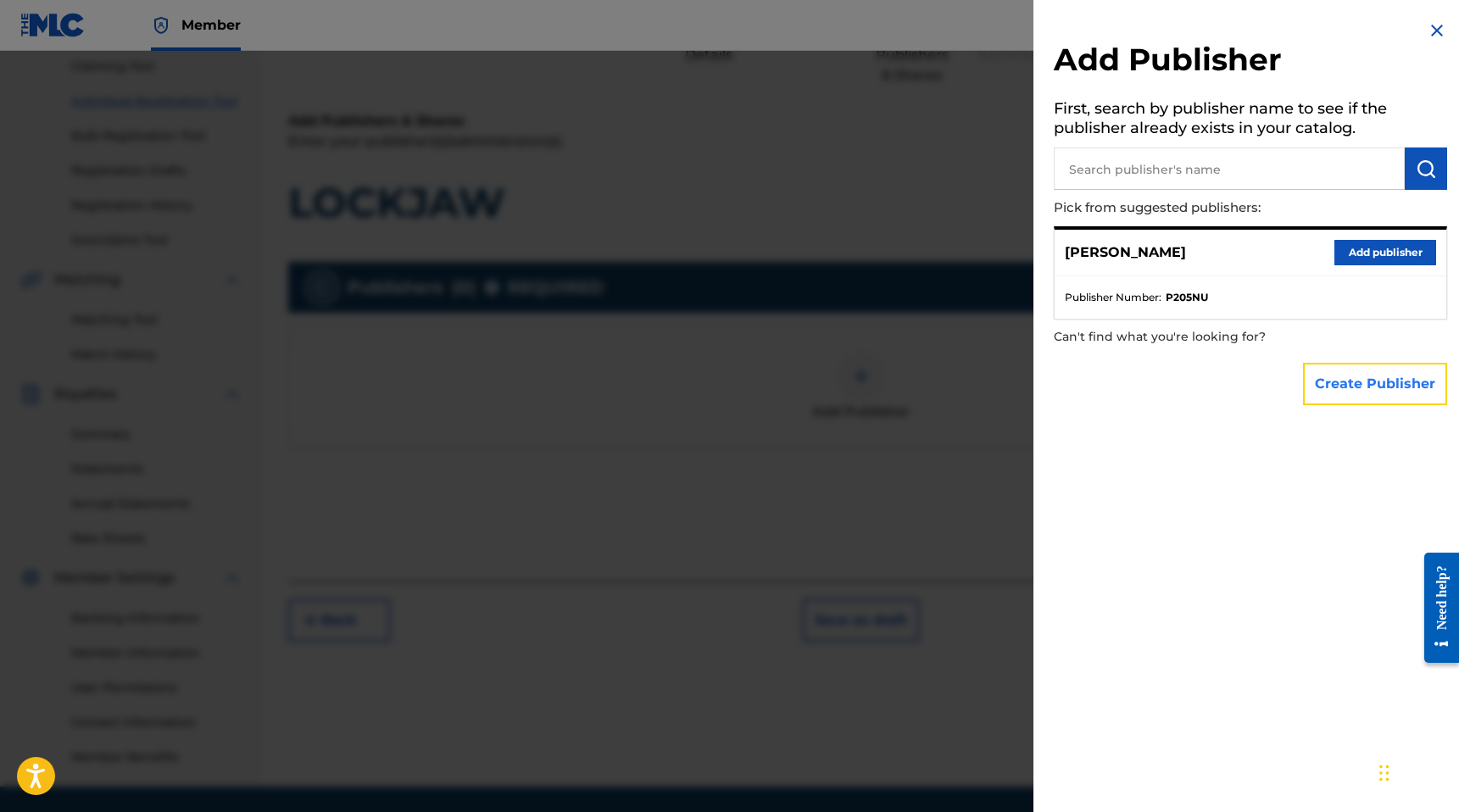
click at [1358, 370] on button "Create Publisher" at bounding box center [1375, 384] width 144 height 43
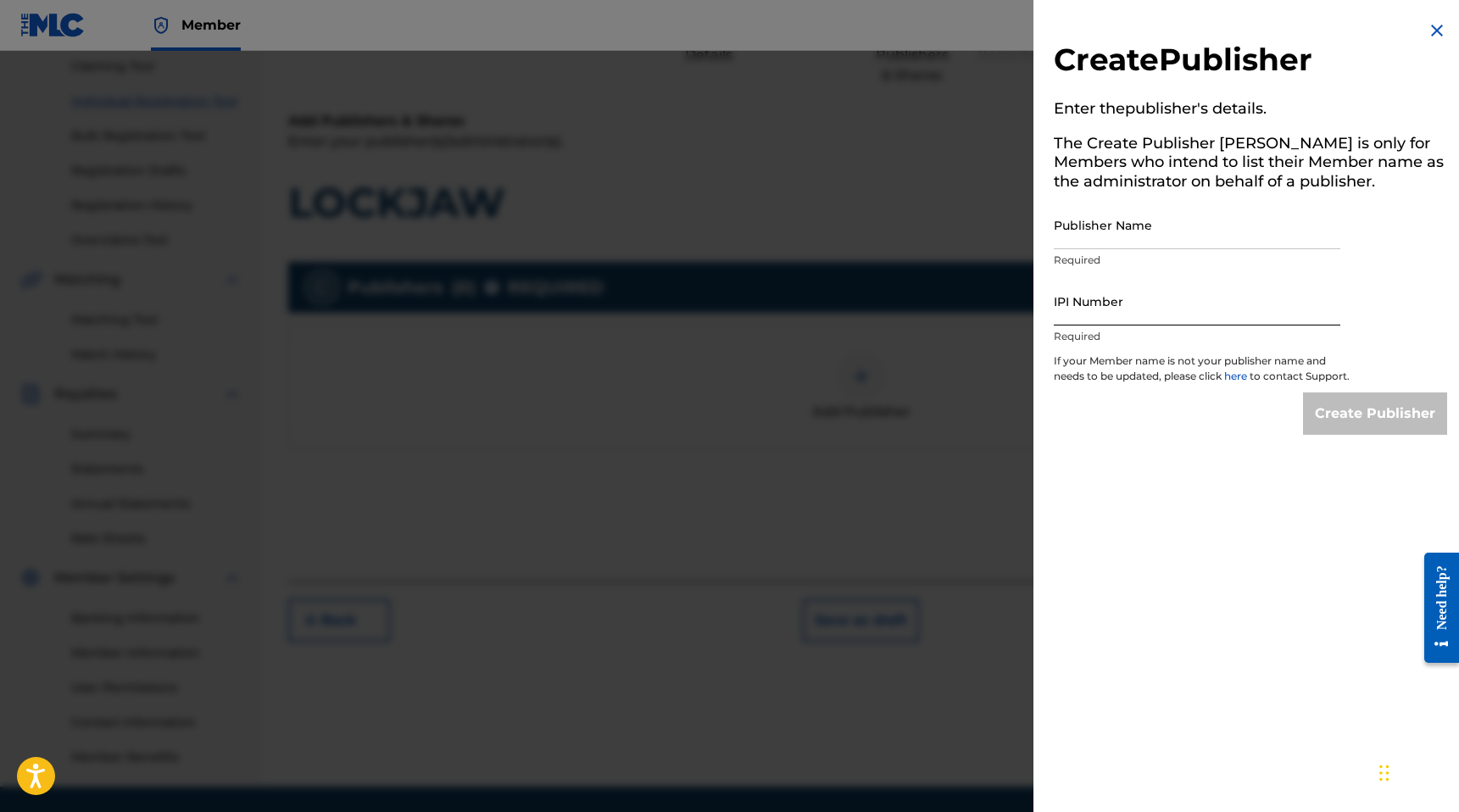
click at [1179, 309] on input "IPI Number" at bounding box center [1197, 301] width 287 height 49
type input "00686021835"
click at [1120, 239] on input "Publisher Name" at bounding box center [1197, 225] width 287 height 49
type input "MANUSCRIPT"
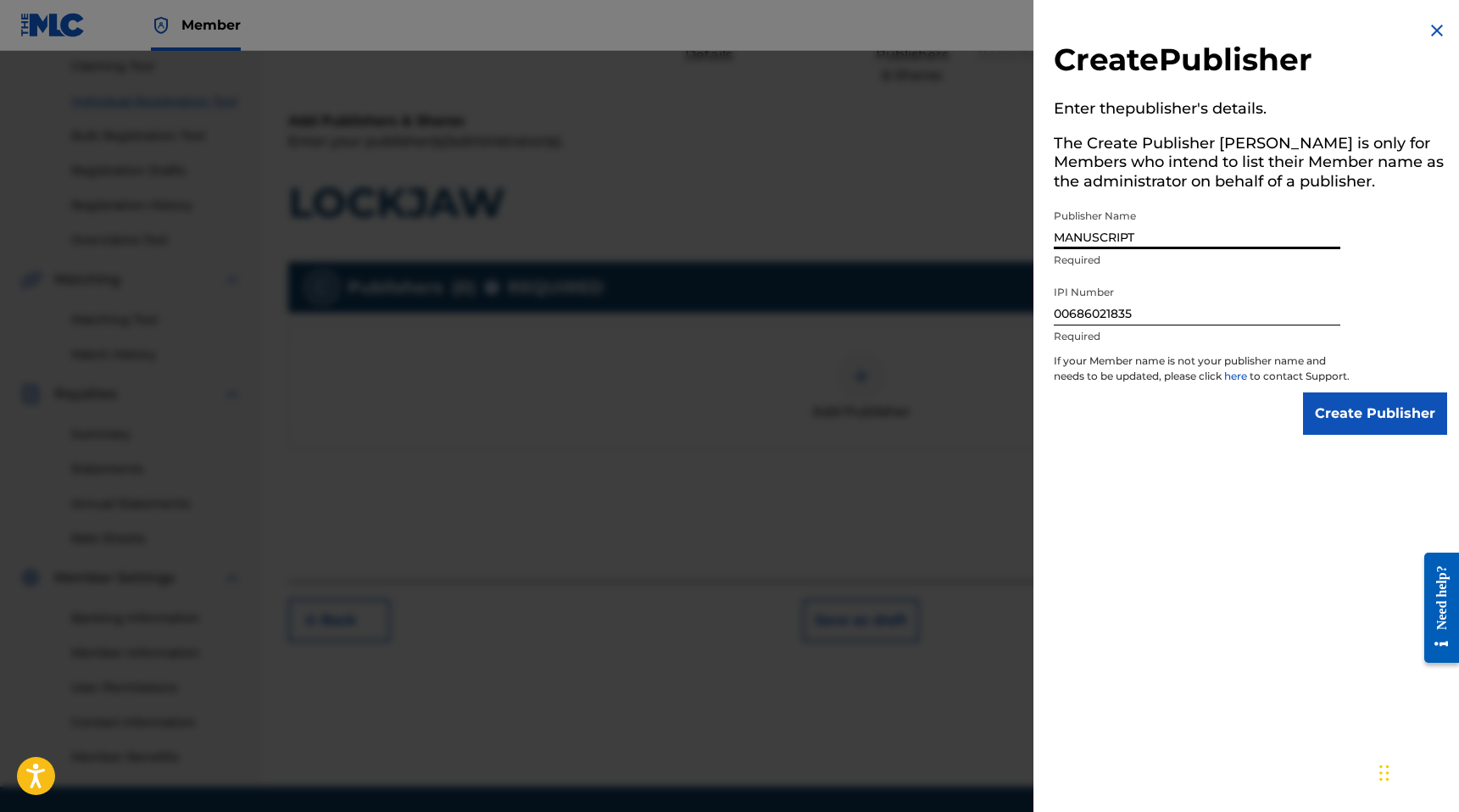
click at [1352, 455] on div "Create Publisher Enter the publisher 's details. The Create Publisher button is…" at bounding box center [1251, 228] width 434 height 455
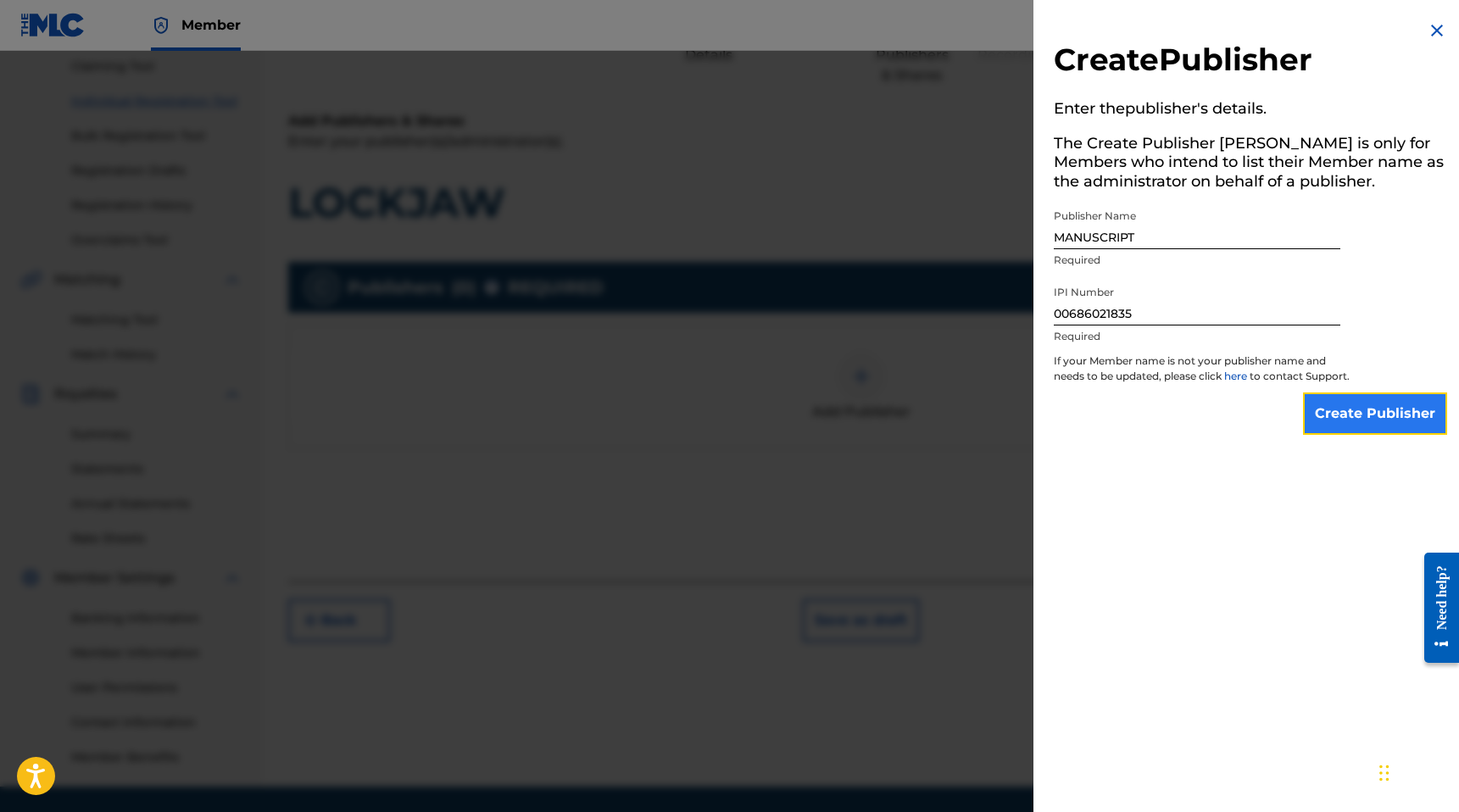
click at [1366, 435] on input "Create Publisher" at bounding box center [1375, 413] width 144 height 43
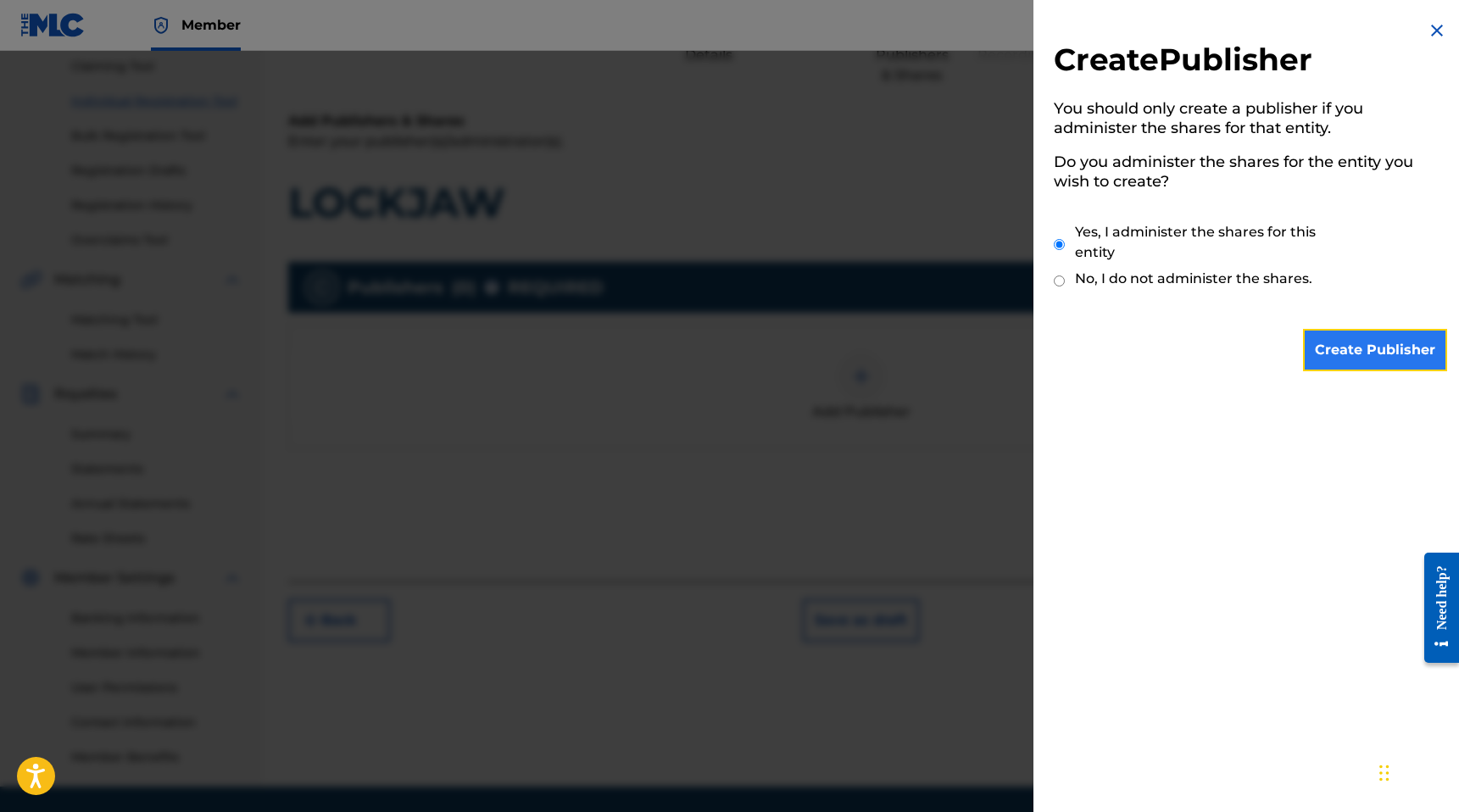
click at [1346, 354] on input "Create Publisher" at bounding box center [1375, 350] width 144 height 43
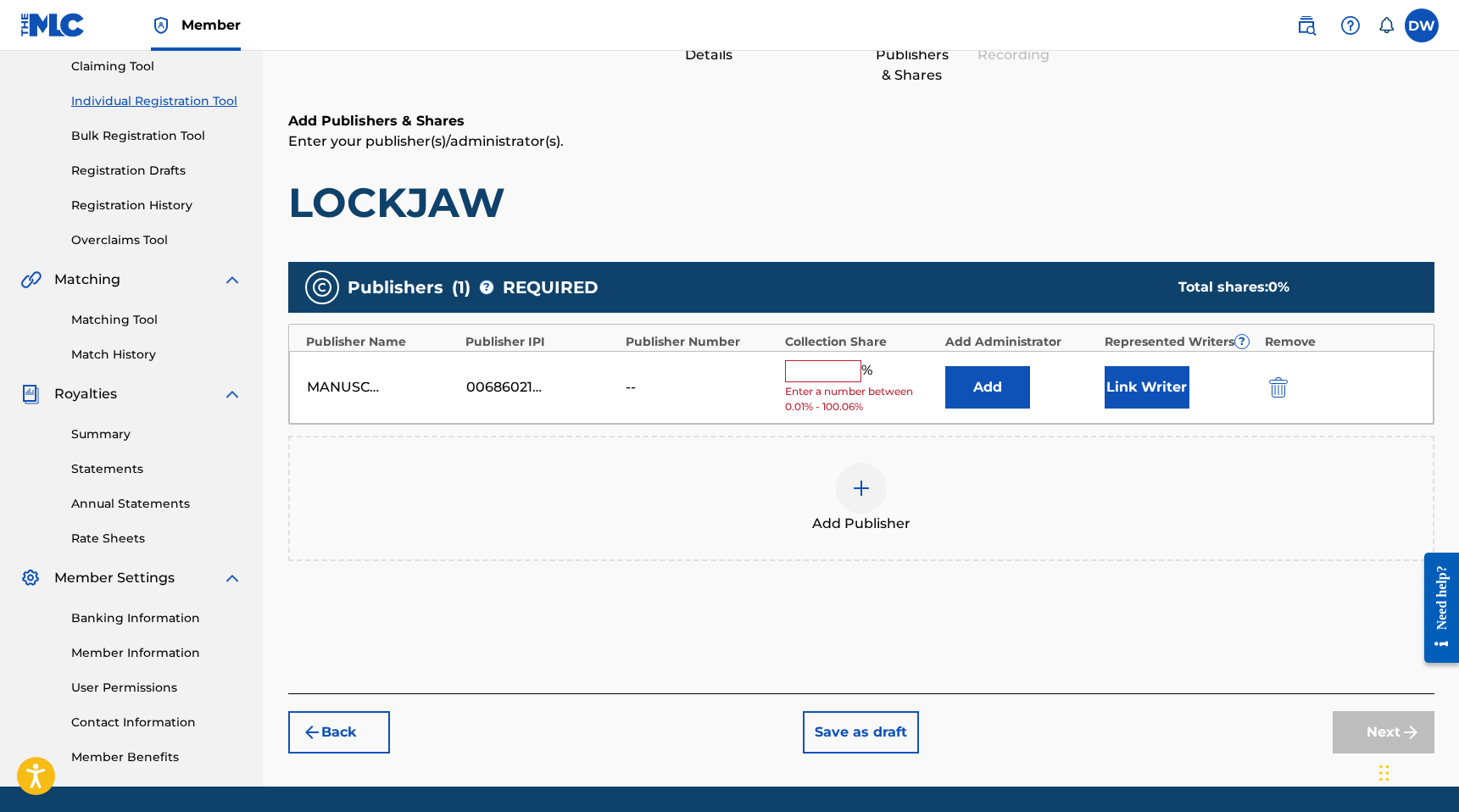
click at [848, 373] on input "text" at bounding box center [823, 371] width 76 height 22
type input "0.01"
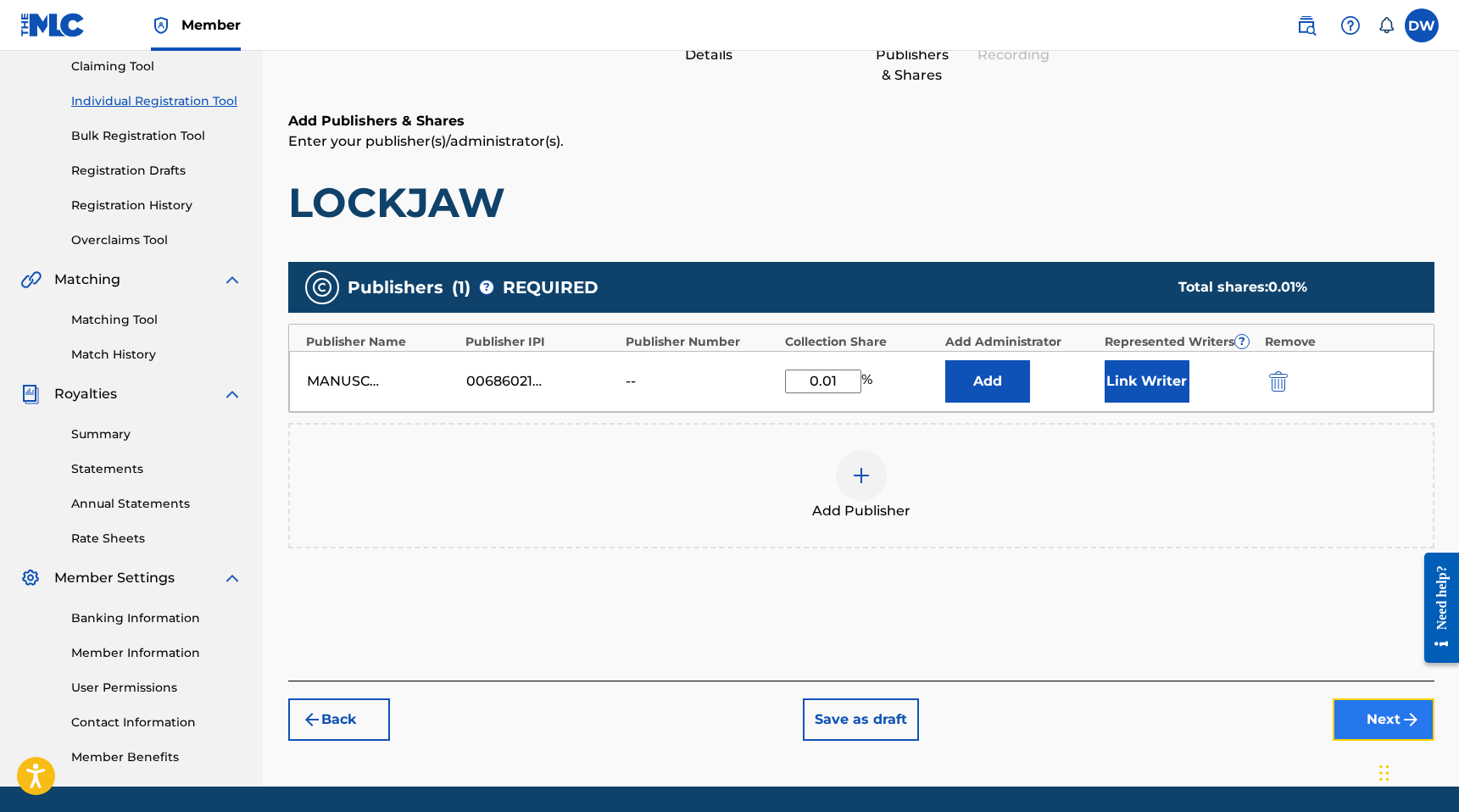
click at [1377, 721] on button "Next" at bounding box center [1383, 719] width 102 height 43
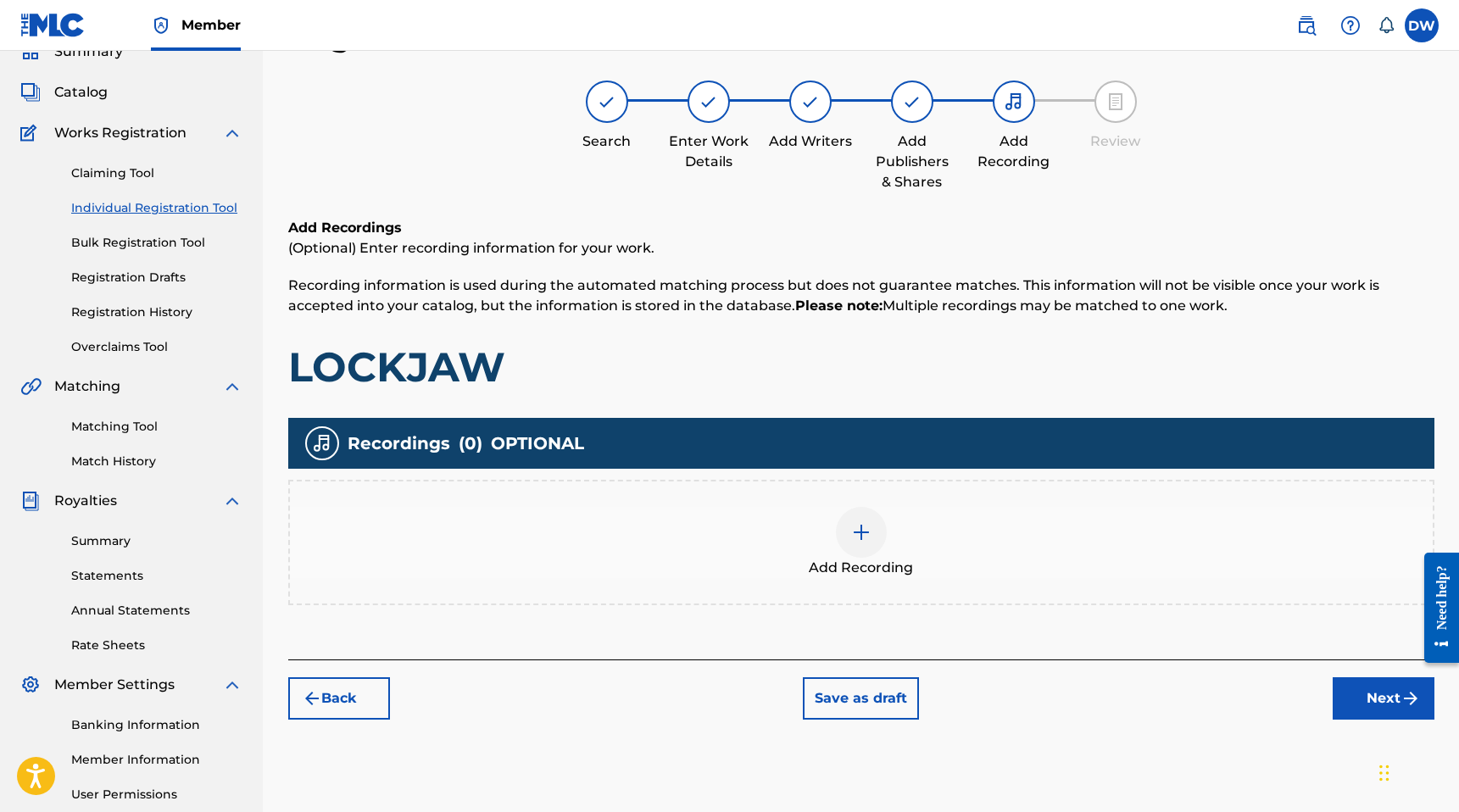
scroll to position [76, 0]
click at [1028, 557] on div "Add Recording" at bounding box center [862, 543] width 1143 height 71
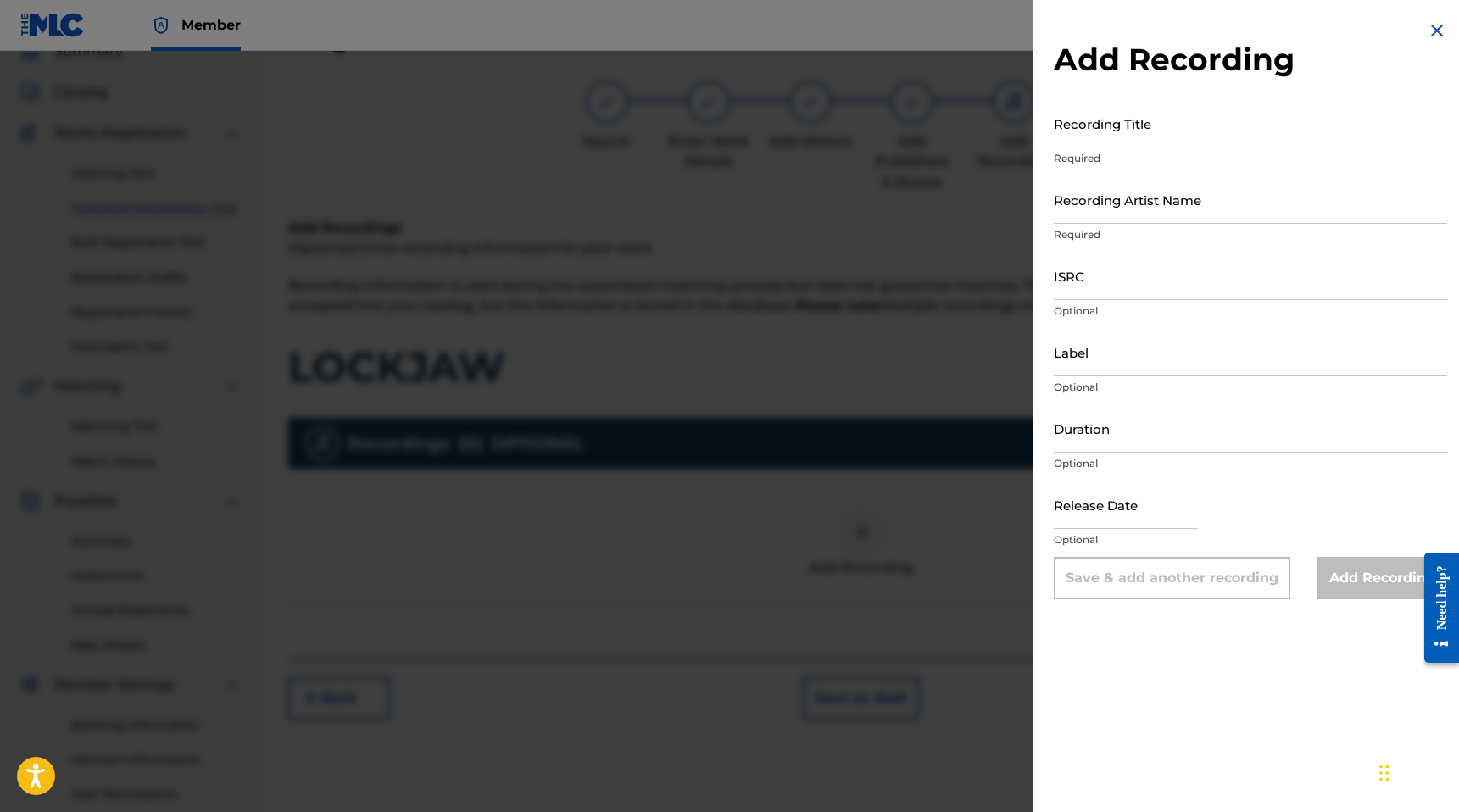
click at [1111, 120] on input "Recording Title" at bounding box center [1250, 123] width 393 height 49
type input "LOCKJAW"
click at [1165, 216] on input "Recording Artist Name" at bounding box center [1250, 200] width 393 height 49
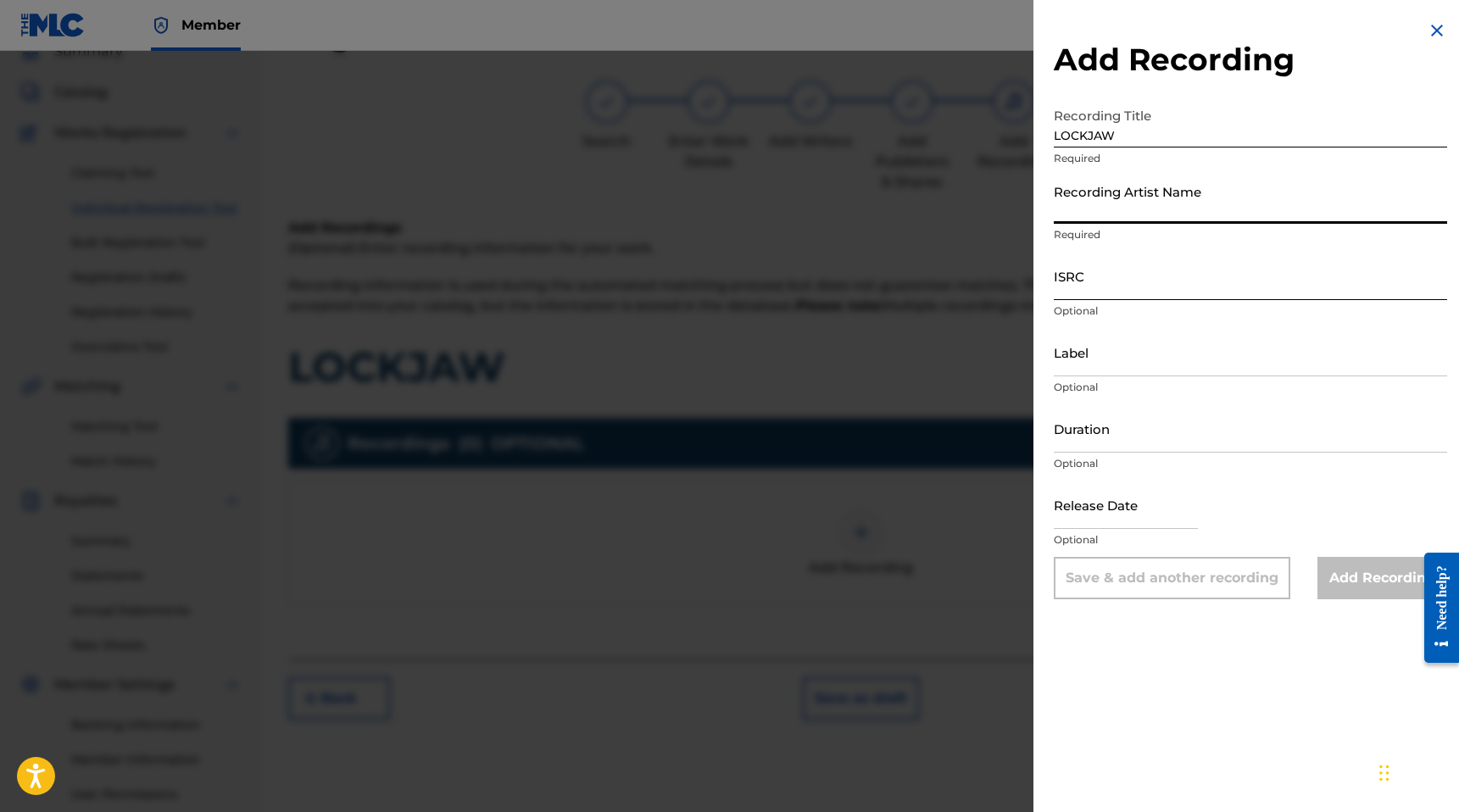
type input "Dwhite"
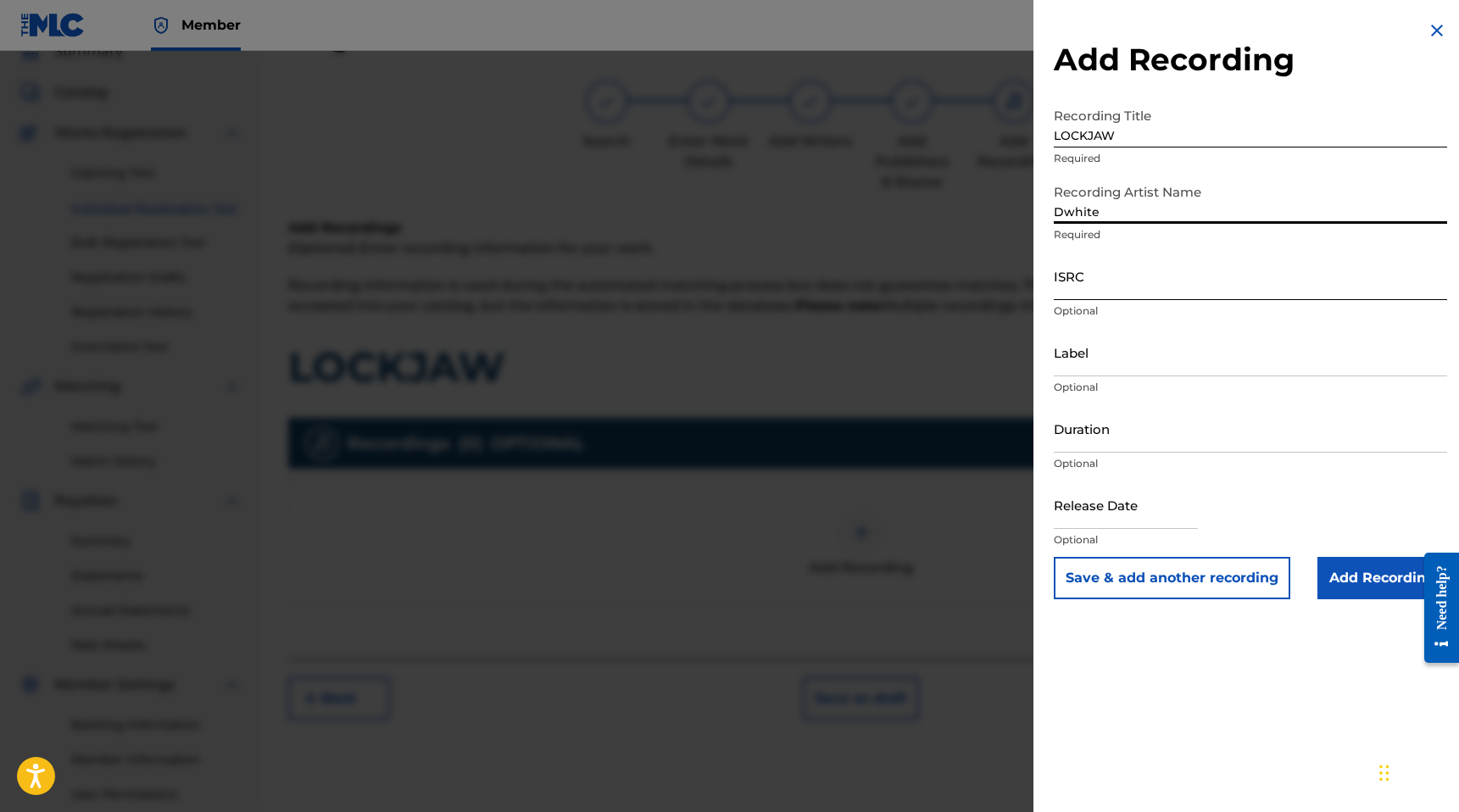
click at [1115, 283] on input "ISRC" at bounding box center [1250, 276] width 393 height 49
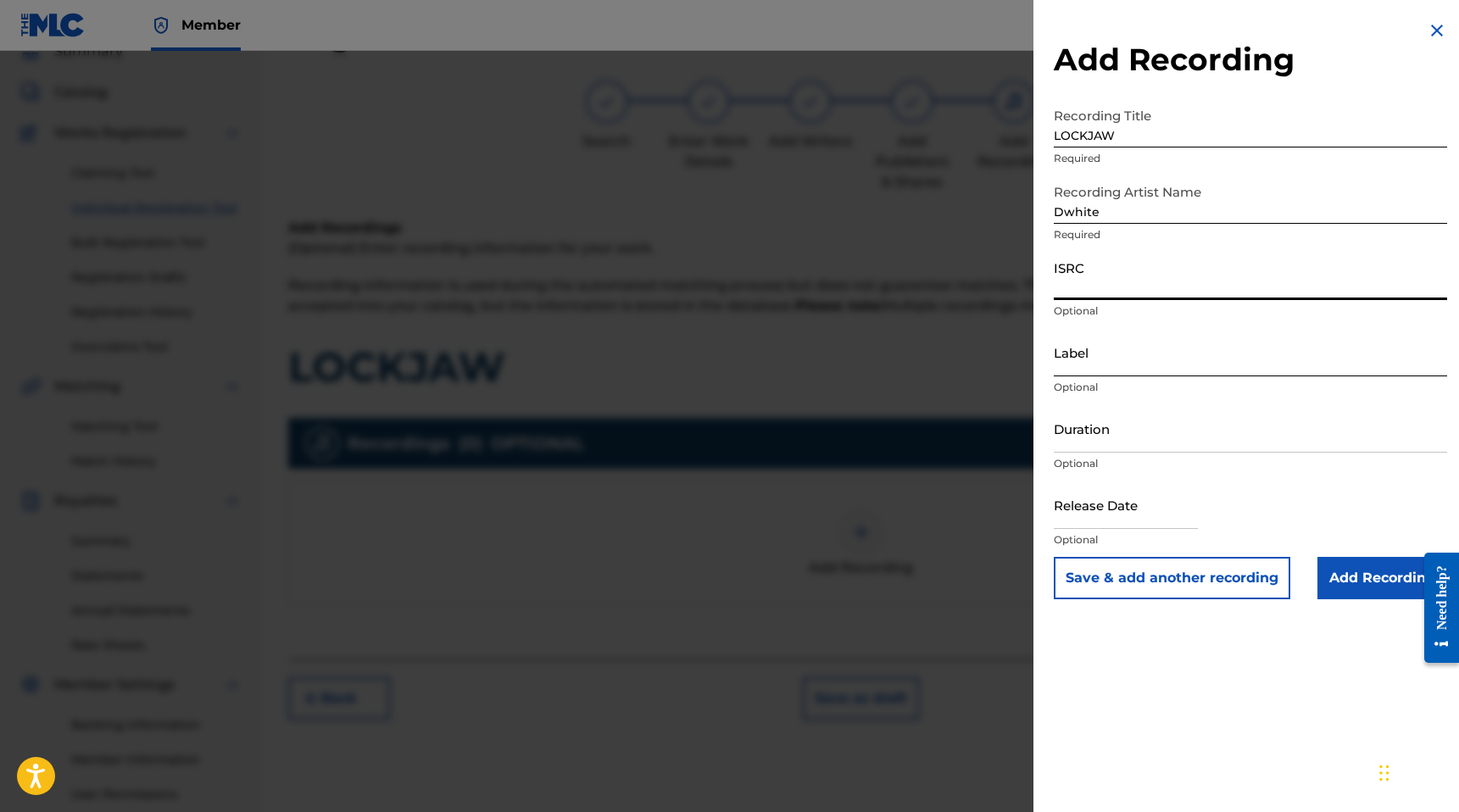
paste input "QZTAU2176068"
type input "QZTAU2176068"
click at [1086, 443] on input "Duration" at bounding box center [1250, 429] width 393 height 49
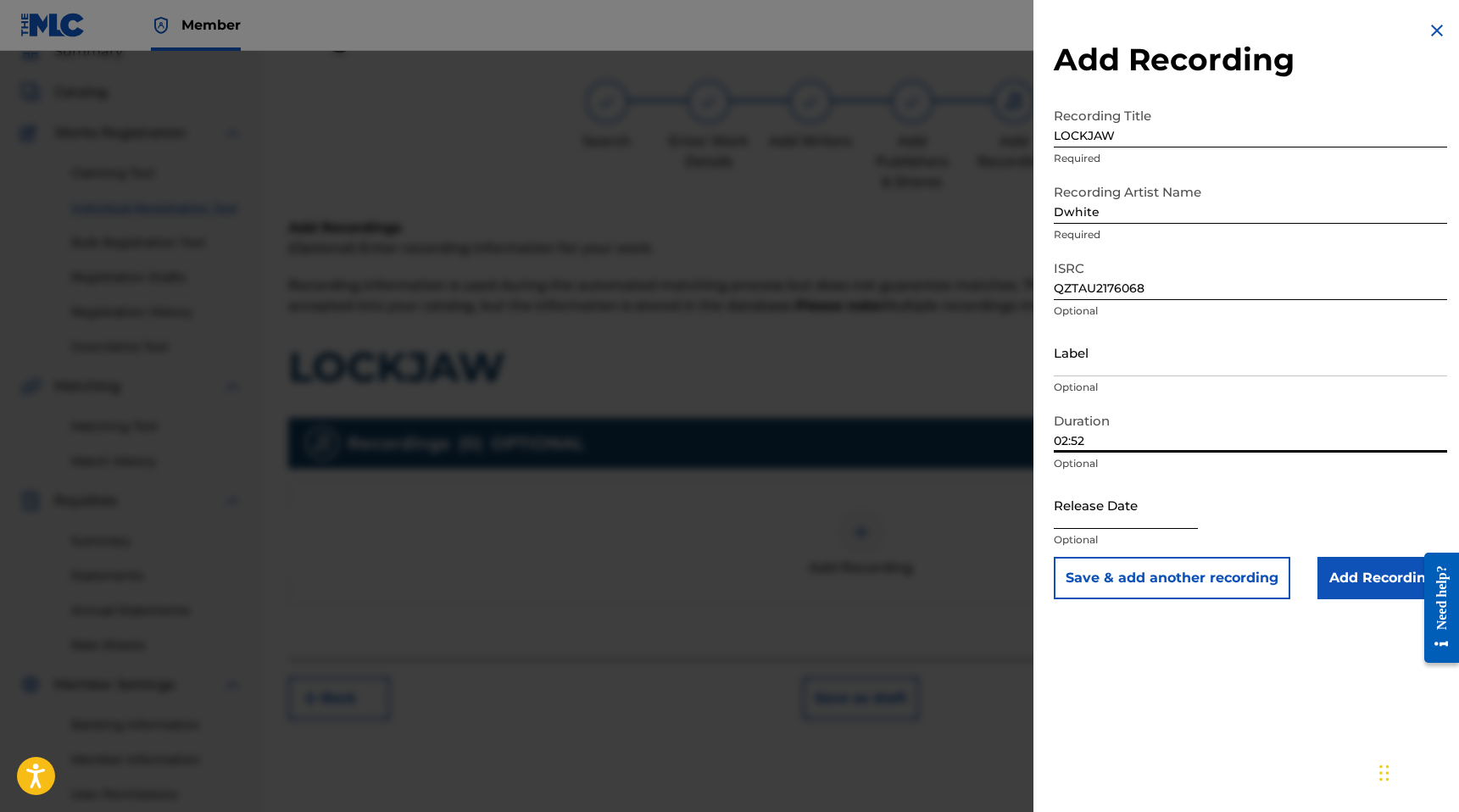
type input "02:52"
click at [1085, 518] on input "text" at bounding box center [1126, 505] width 144 height 49
select select "8"
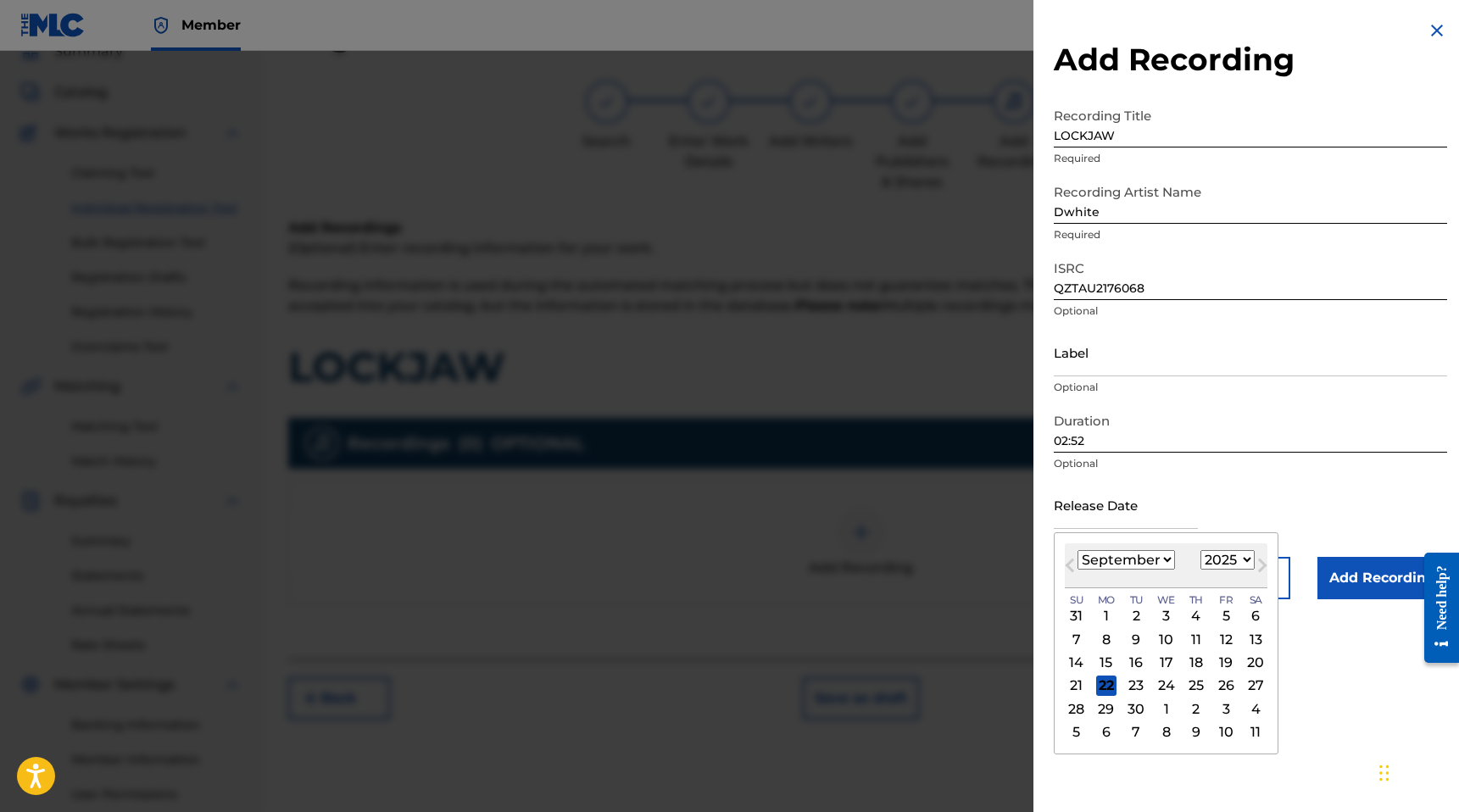
click at [1205, 557] on select "1899 1900 1901 1902 1903 1904 1905 1906 1907 1908 1909 1910 1911 1912 1913 1914…" at bounding box center [1227, 559] width 54 height 19
select select "2022"
click at [1200, 550] on select "1899 1900 1901 1902 1903 1904 1905 1906 1907 1908 1909 1910 1911 1912 1913 1914…" at bounding box center [1227, 559] width 54 height 19
click at [1141, 564] on select "January February March April May June July August September October November De…" at bounding box center [1126, 559] width 97 height 19
select select "0"
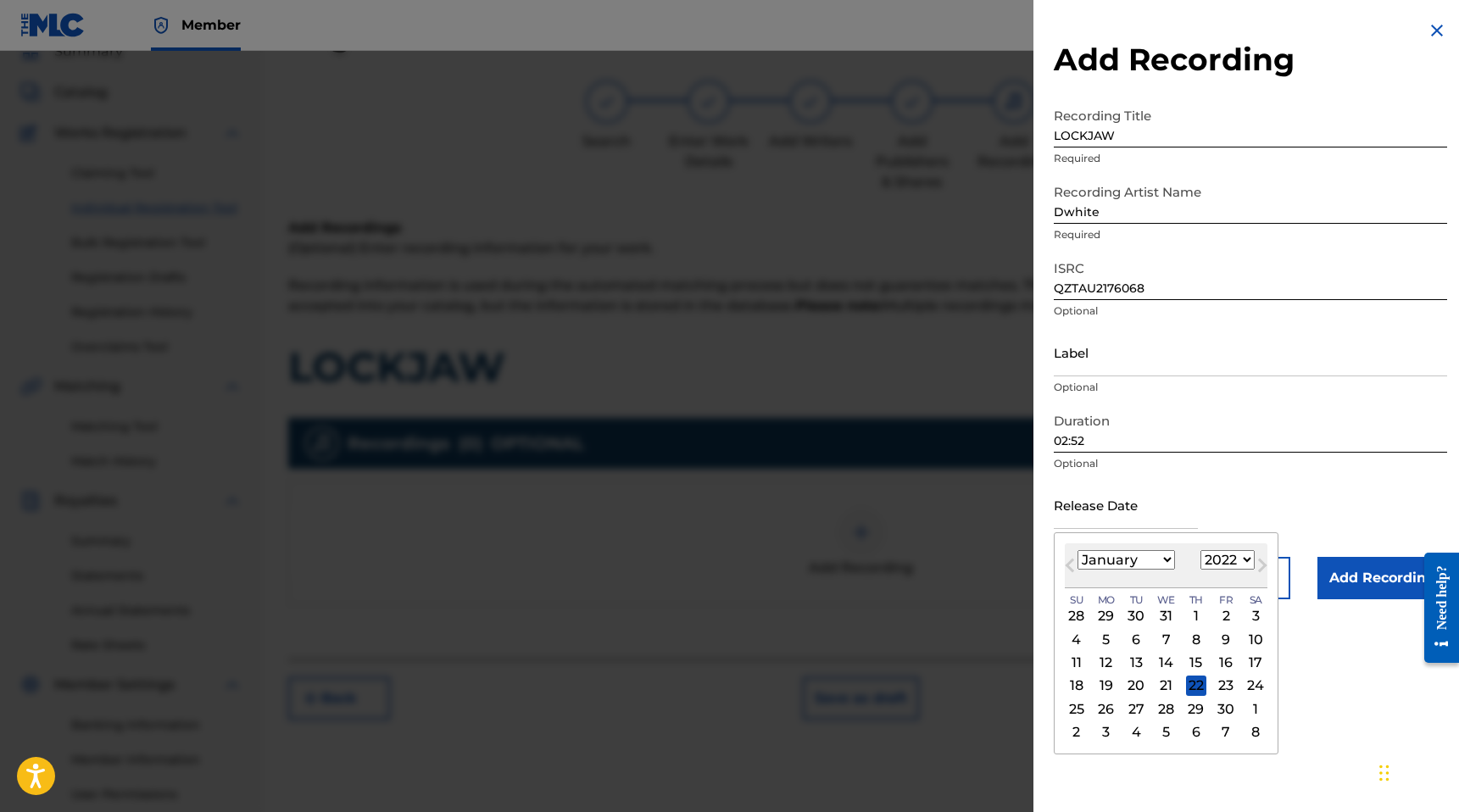
click at [1078, 550] on select "January February March April May June July August September October November De…" at bounding box center [1126, 559] width 97 height 19
click at [1221, 731] on div "4" at bounding box center [1225, 732] width 20 height 20
type input "[DATE]"
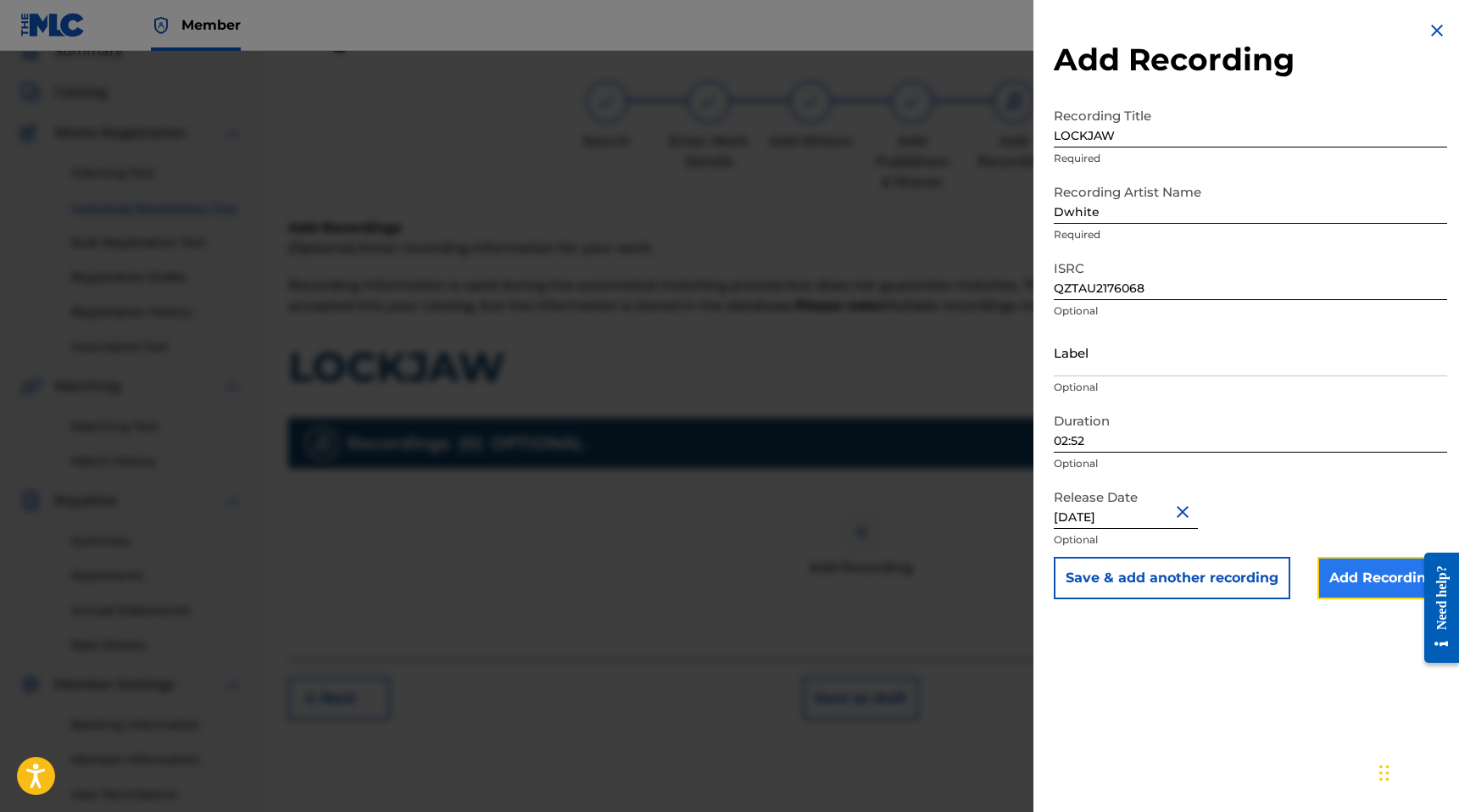
click at [1335, 569] on input "Add Recording" at bounding box center [1382, 578] width 129 height 43
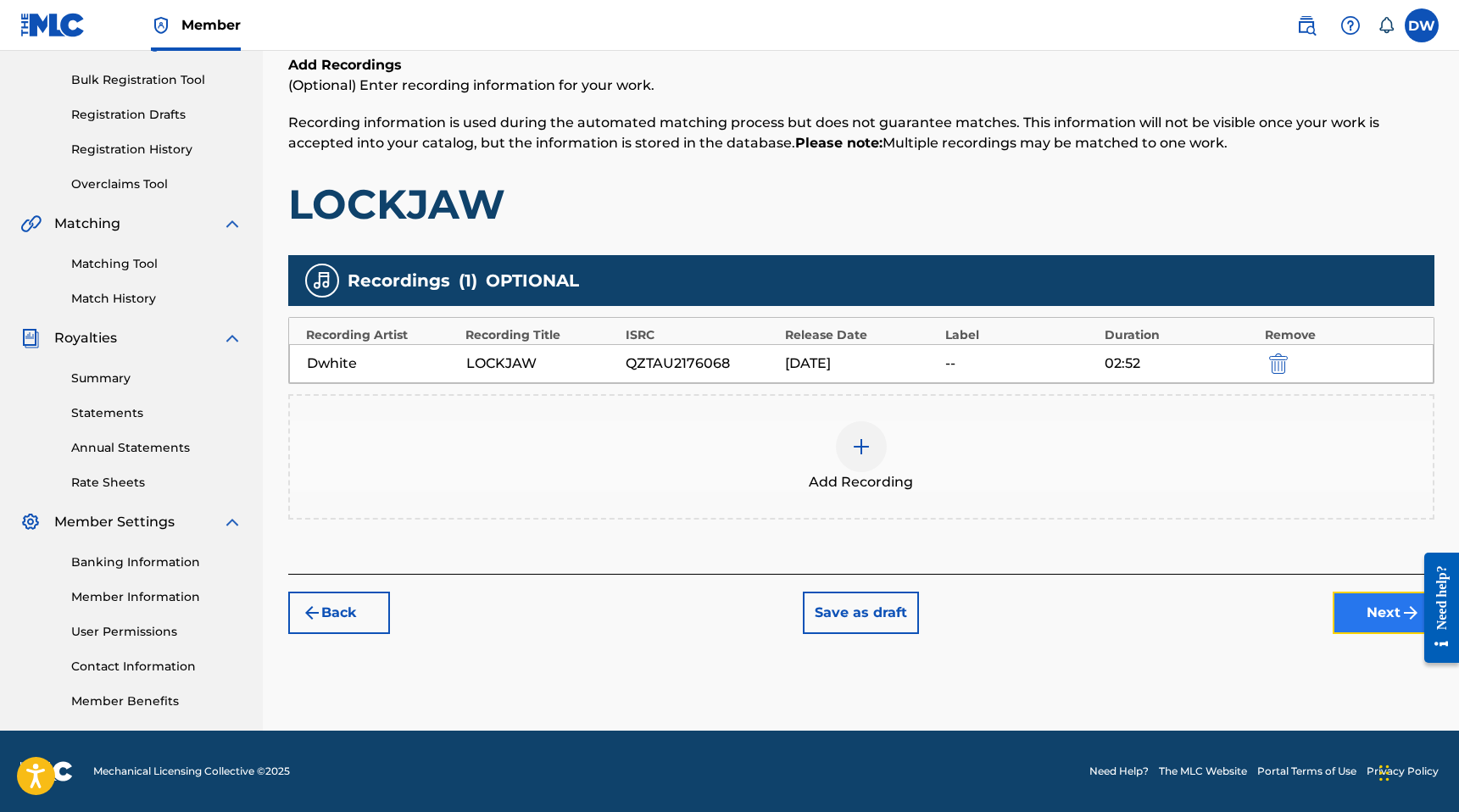
click at [1356, 614] on button "Next" at bounding box center [1383, 612] width 102 height 43
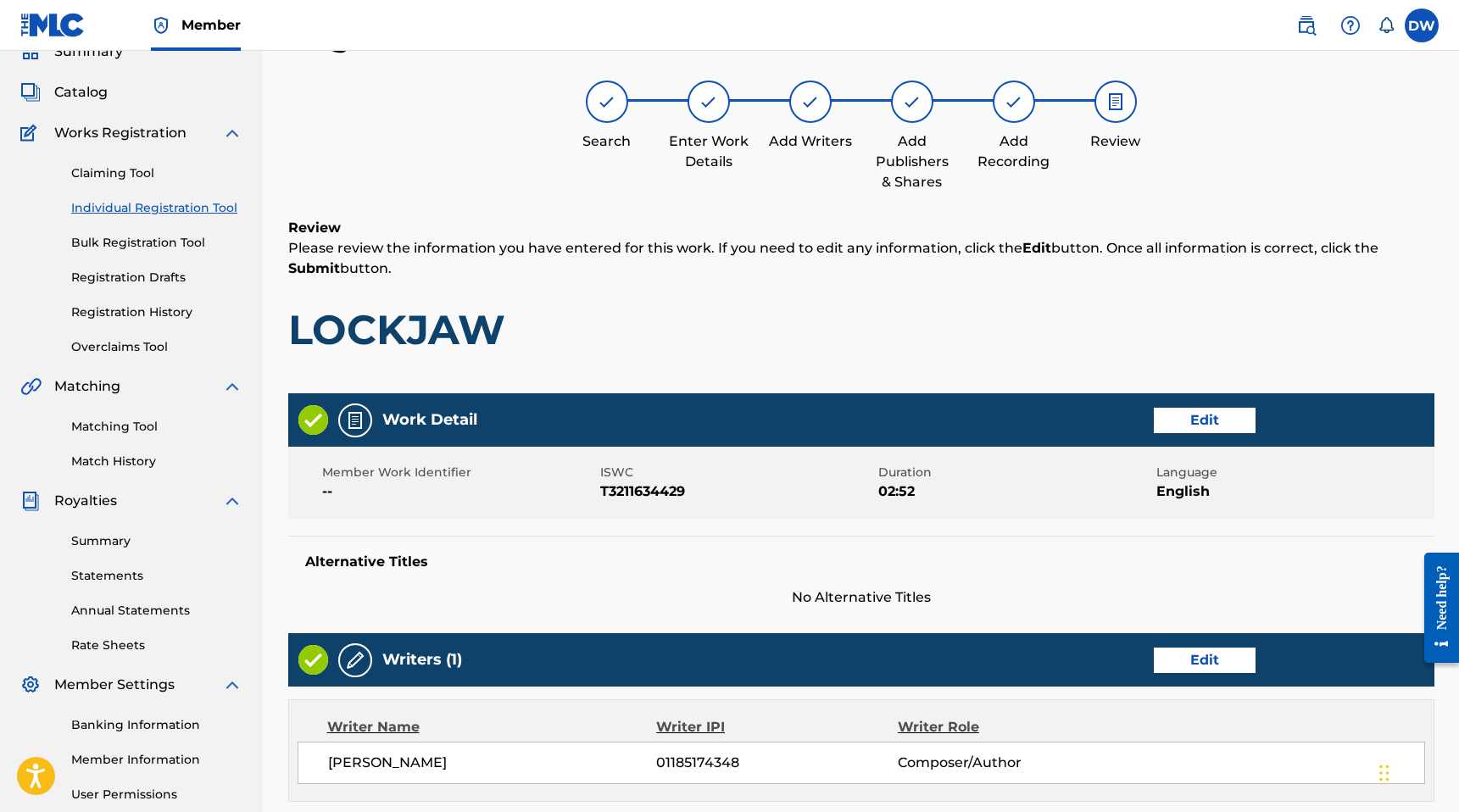
scroll to position [620, 0]
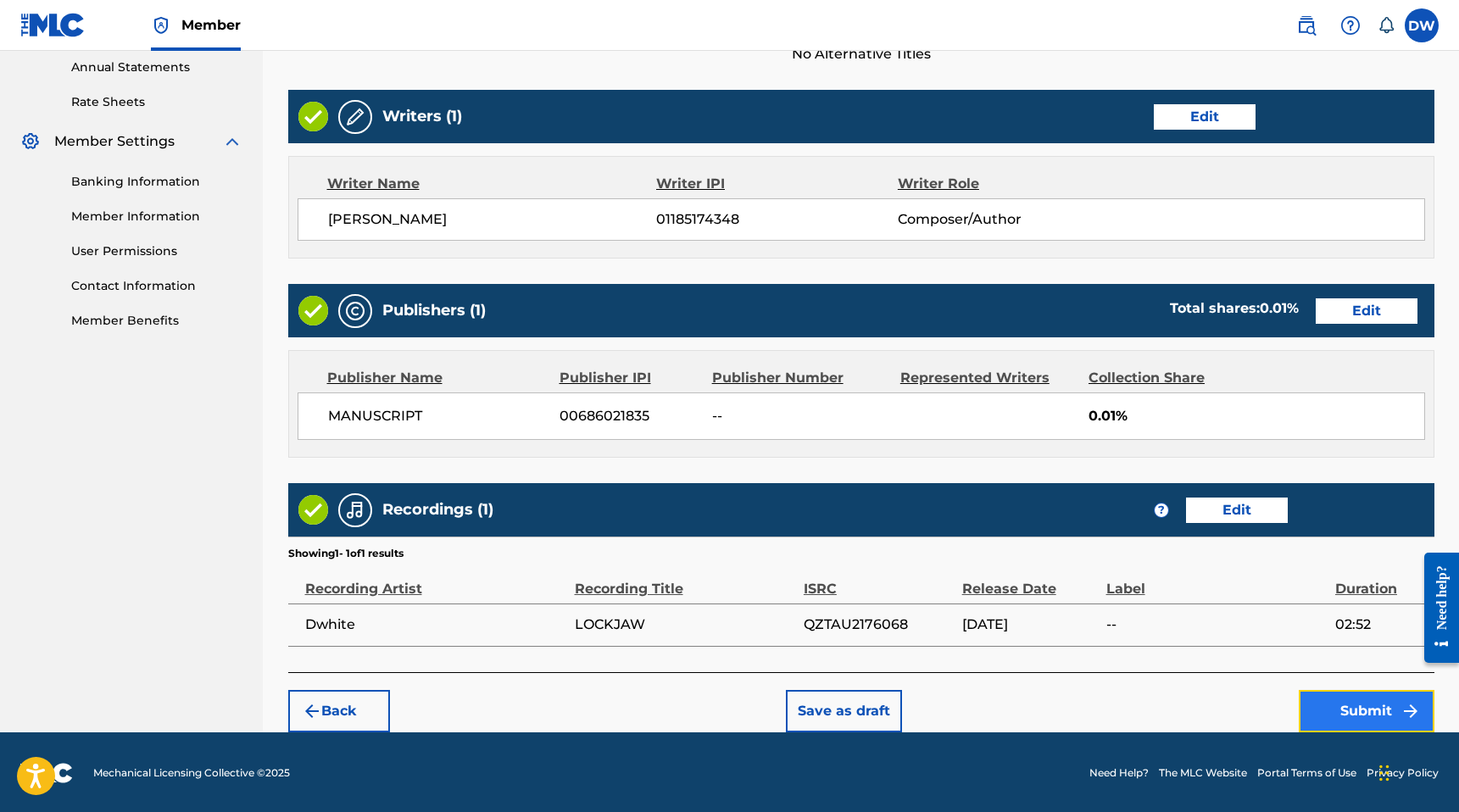
click at [1332, 724] on button "Submit" at bounding box center [1366, 711] width 135 height 43
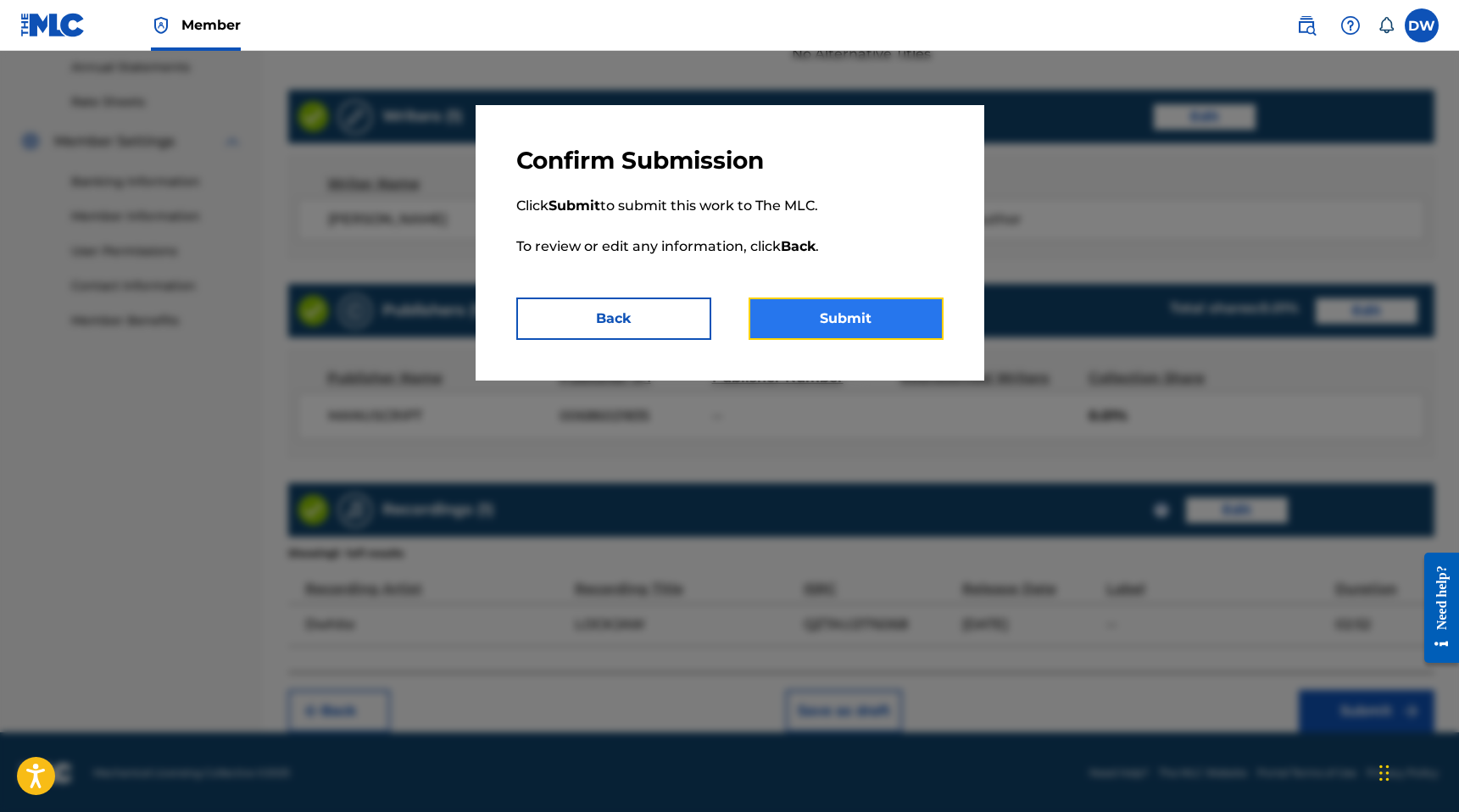
click at [786, 321] on button "Submit" at bounding box center [846, 319] width 195 height 43
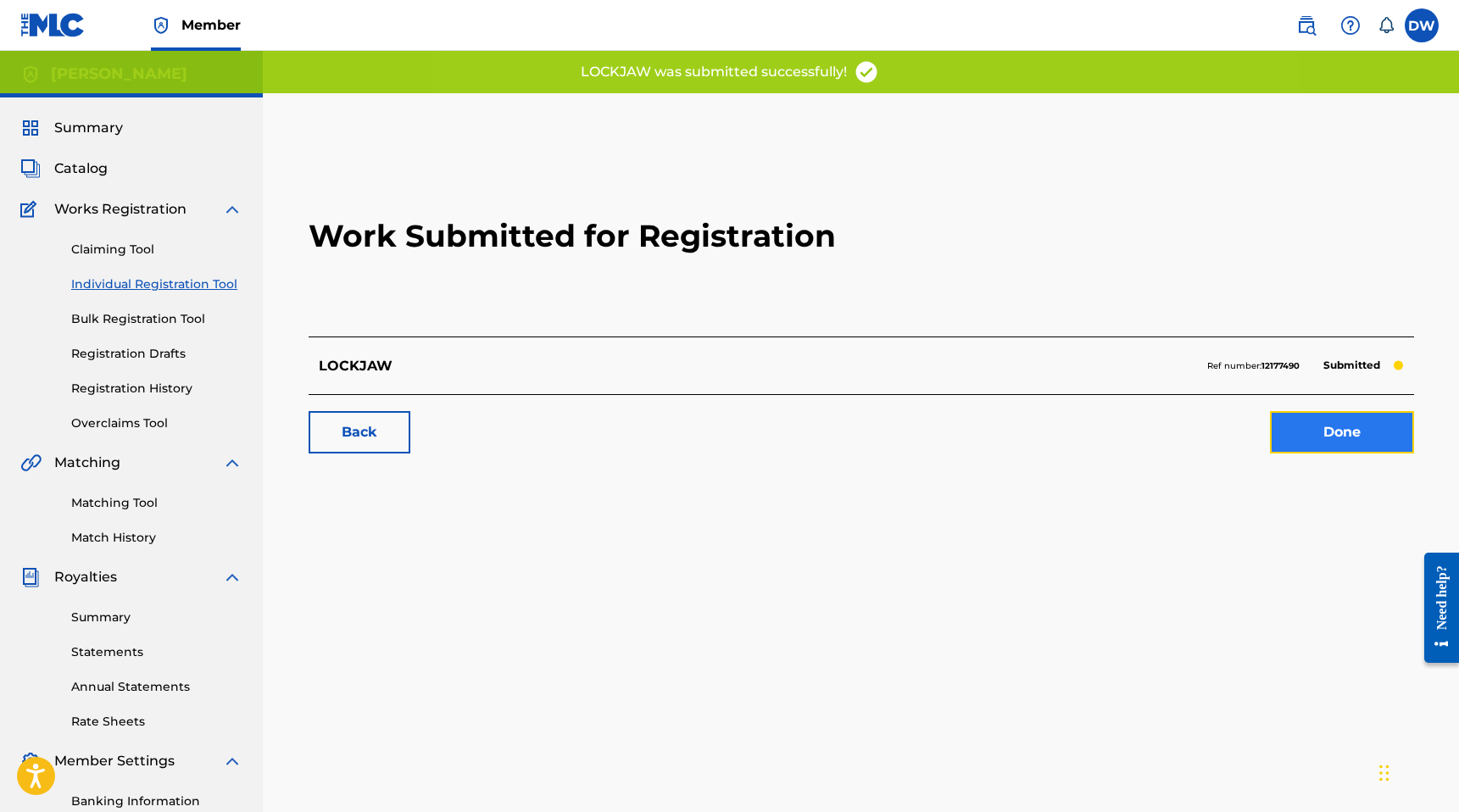
click at [1322, 443] on link "Done" at bounding box center [1342, 432] width 144 height 43
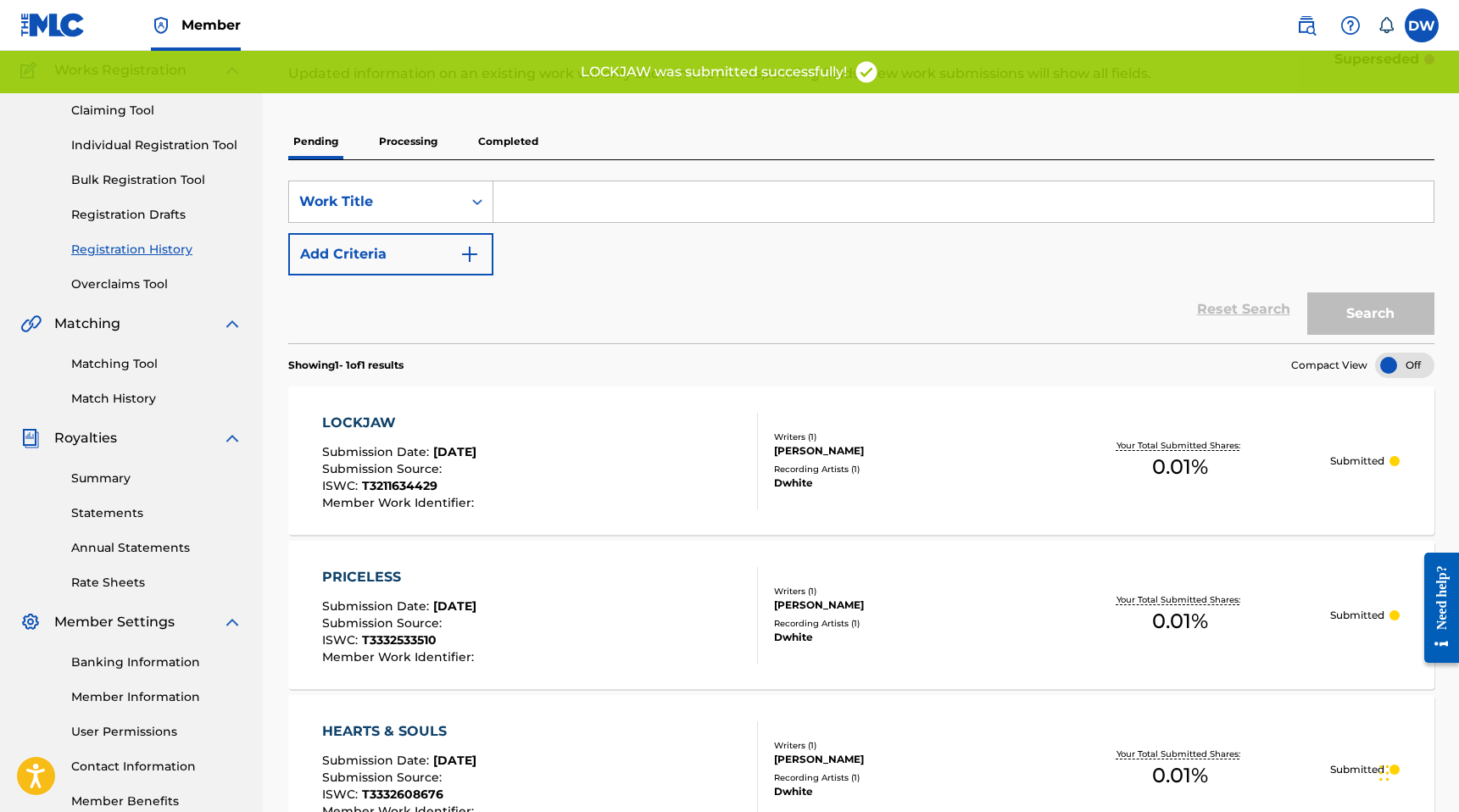
scroll to position [359, 0]
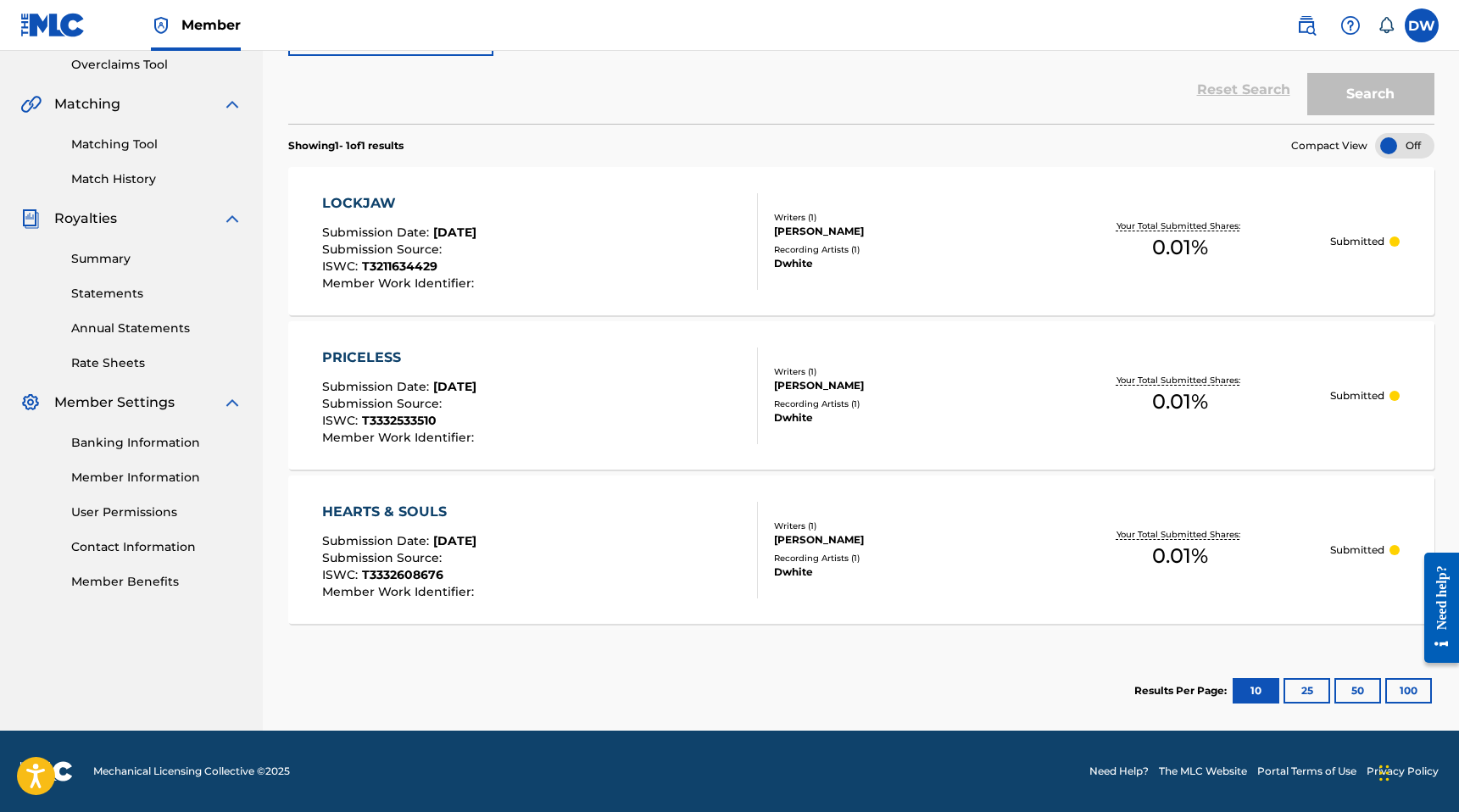
click at [1191, 262] on span "0.01 %" at bounding box center [1180, 247] width 56 height 30
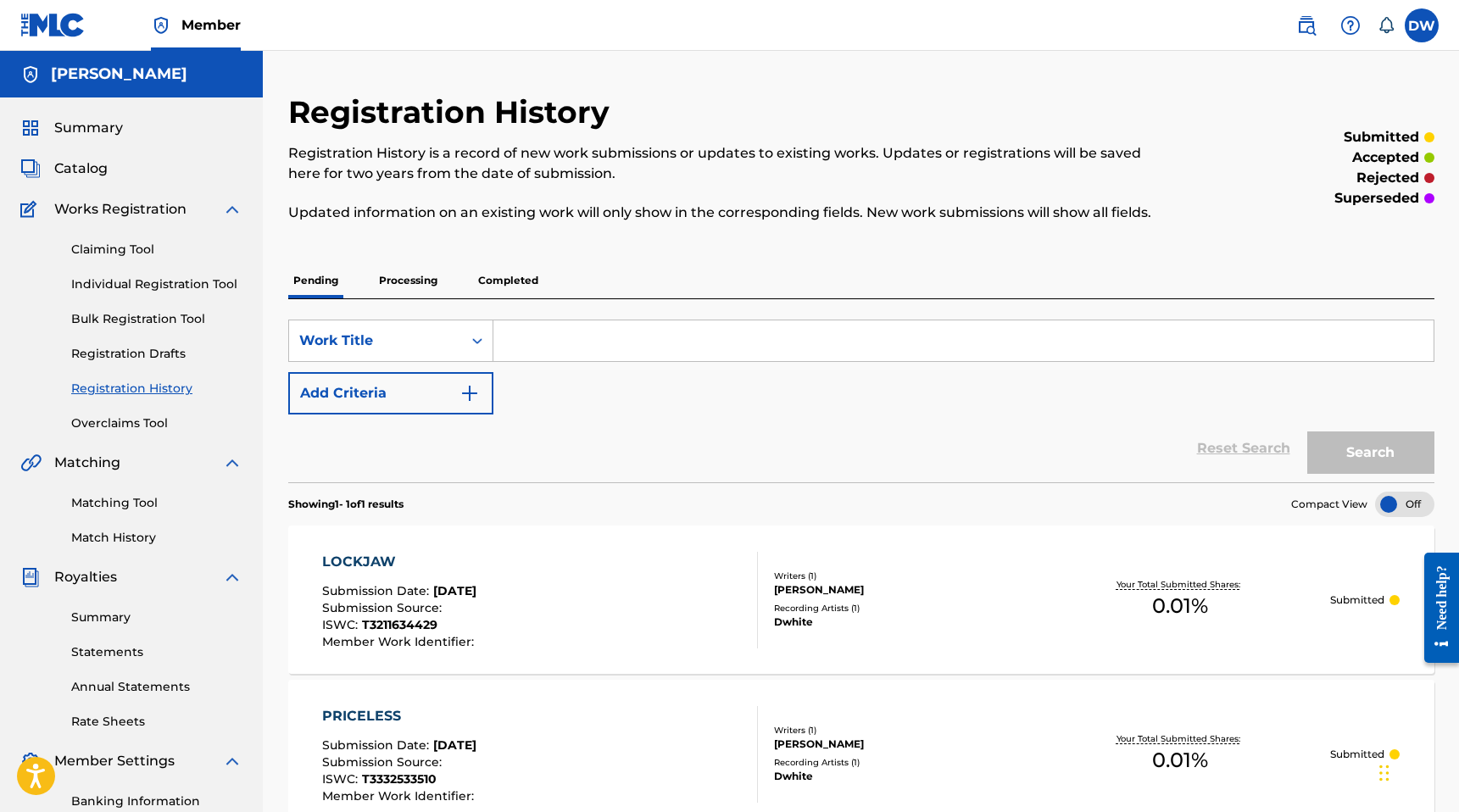
scroll to position [314, 0]
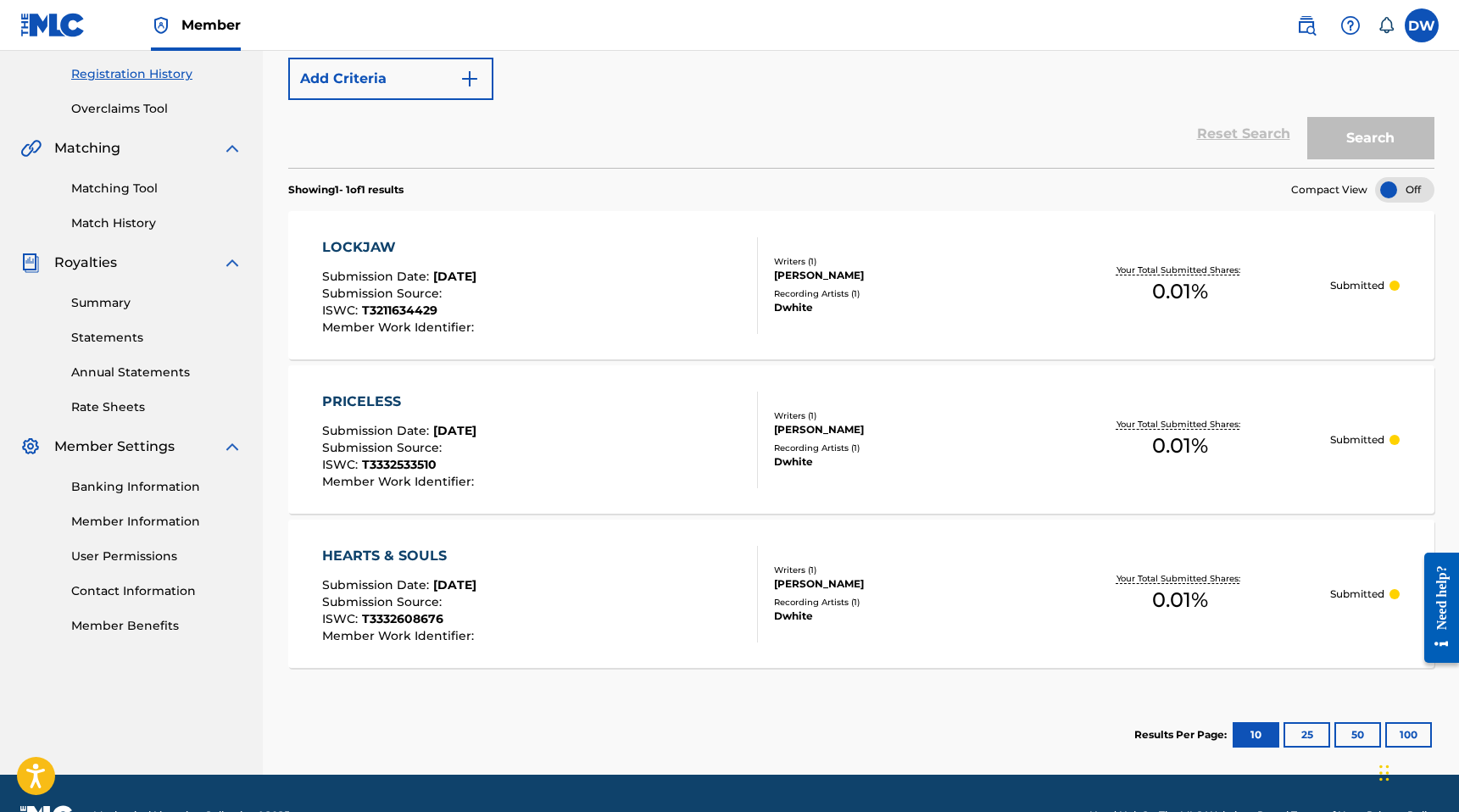
click at [1175, 312] on div "LOCKJAW Submission Date : [DATE] Submission Source : ISWC : T3211634429 Member …" at bounding box center [862, 285] width 1146 height 149
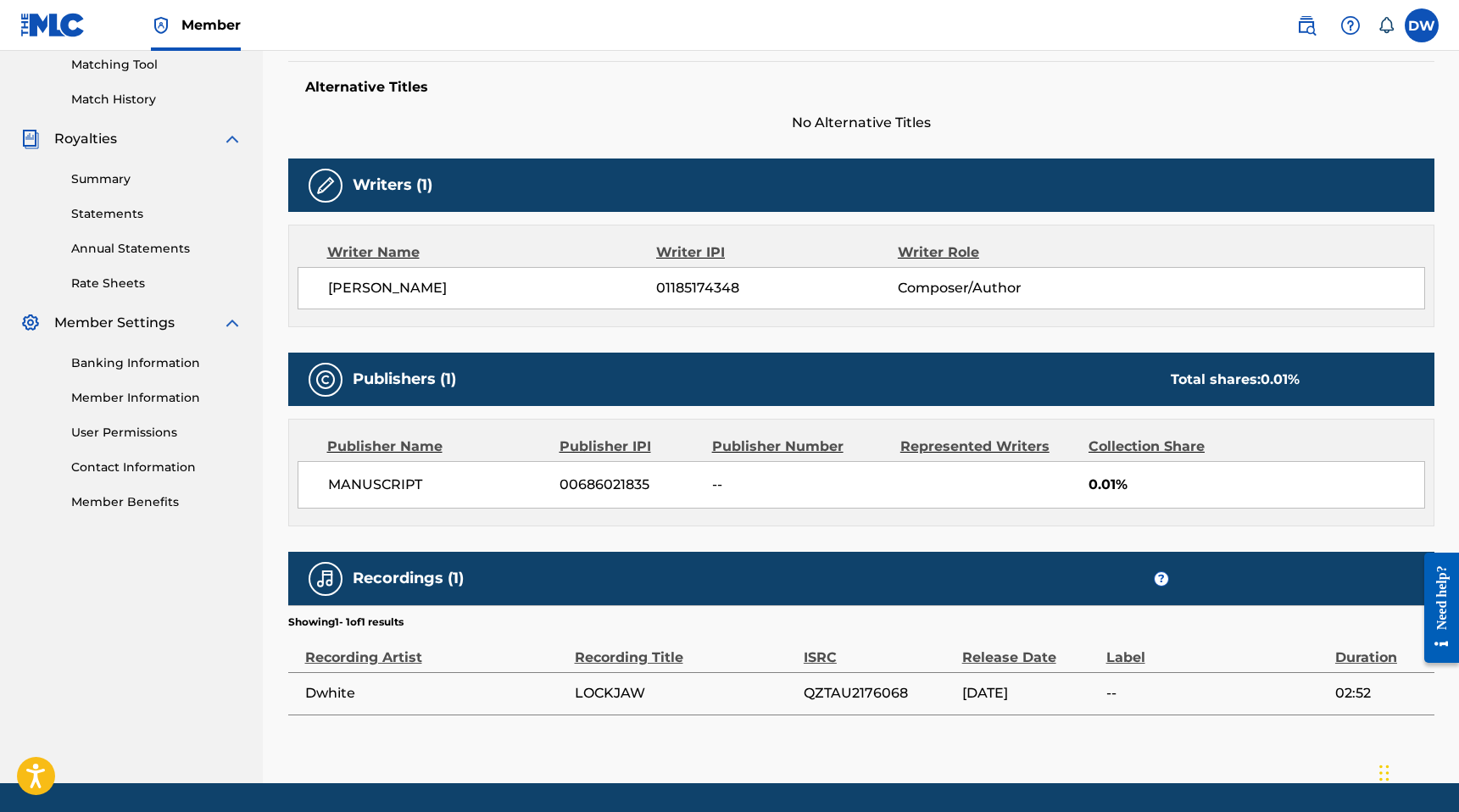
scroll to position [489, 0]
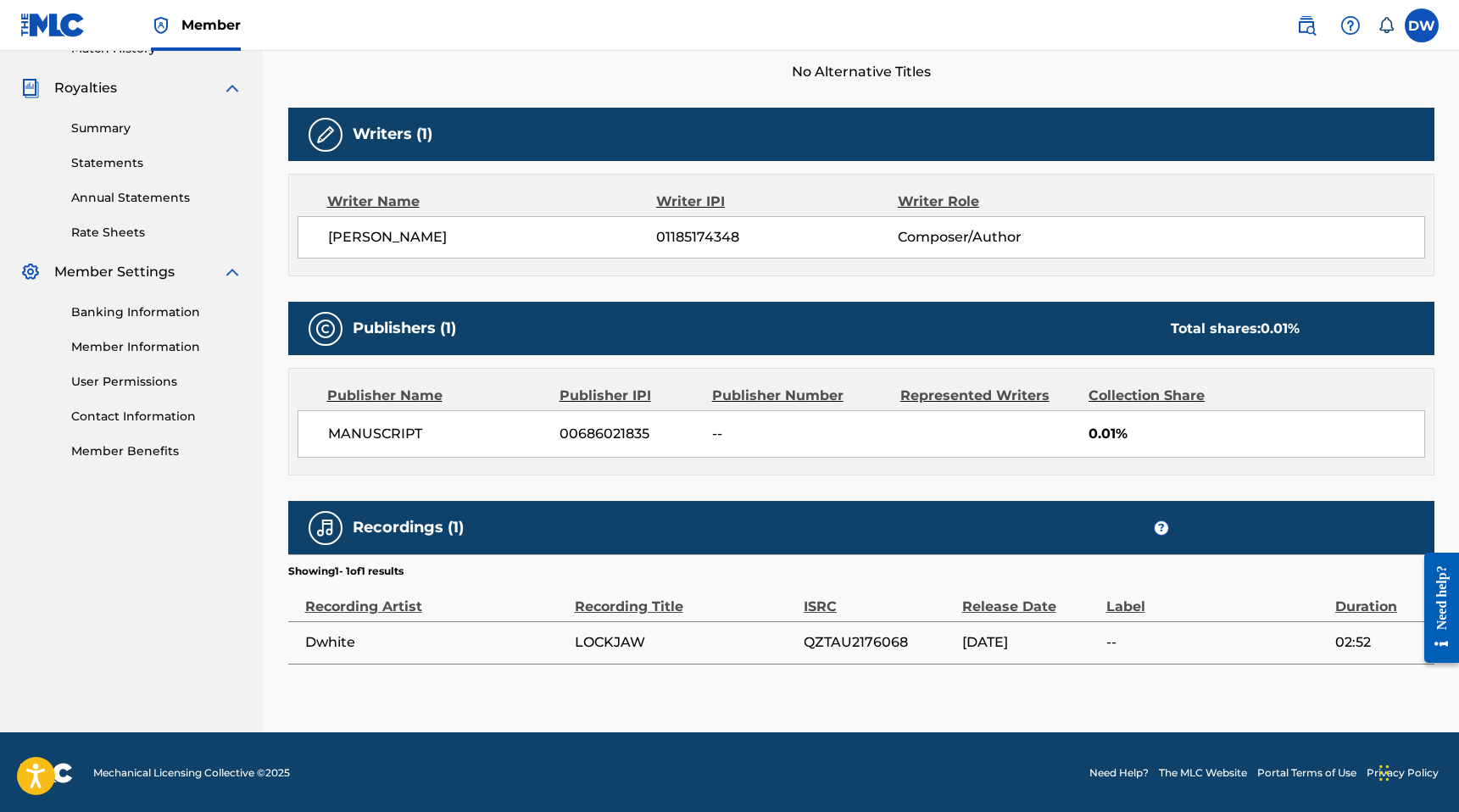
click at [1135, 398] on div "Collection Share" at bounding box center [1170, 395] width 164 height 20
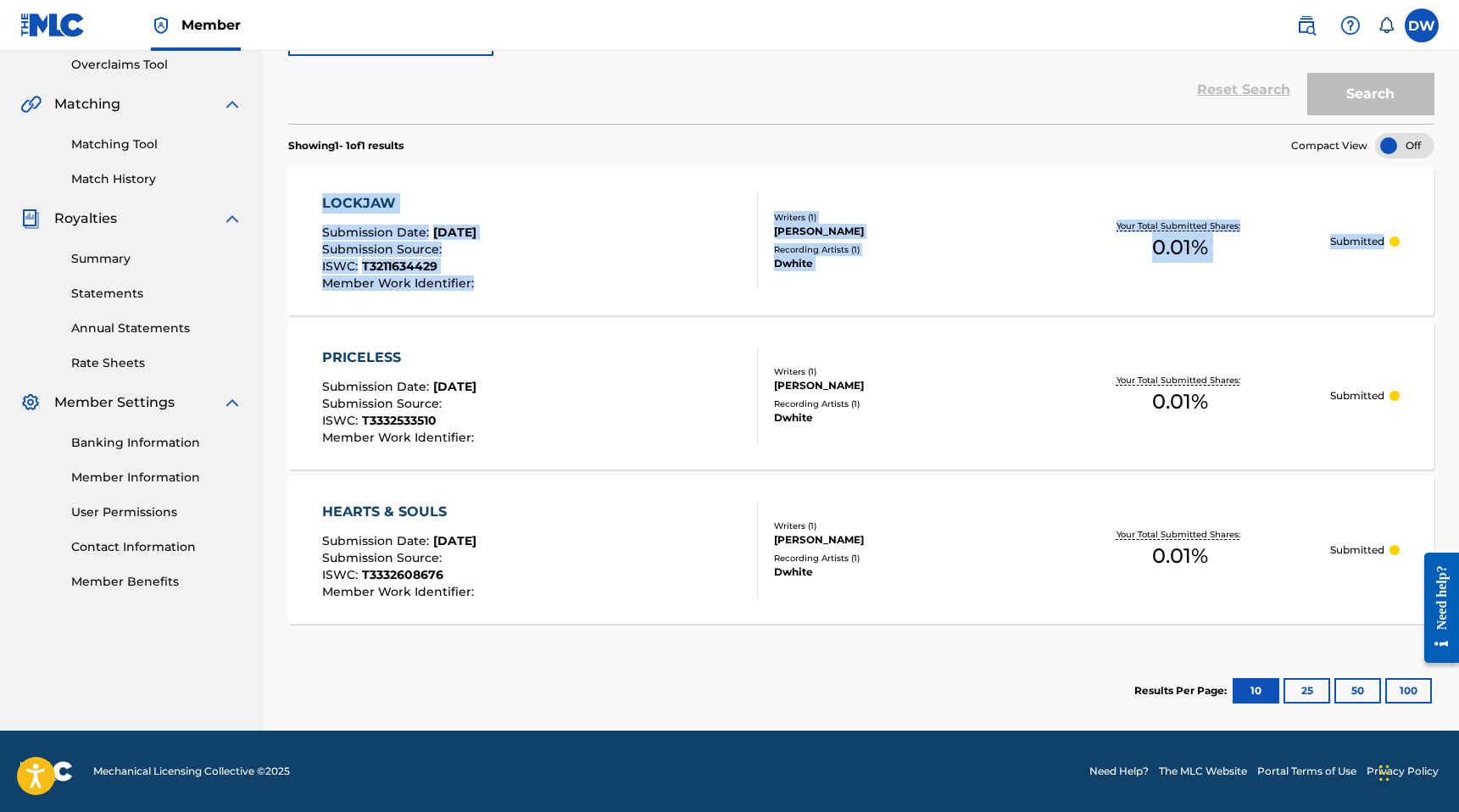
click at [1149, 243] on div "Your Total Submitted Shares: 0.01 %" at bounding box center [1180, 241] width 301 height 52
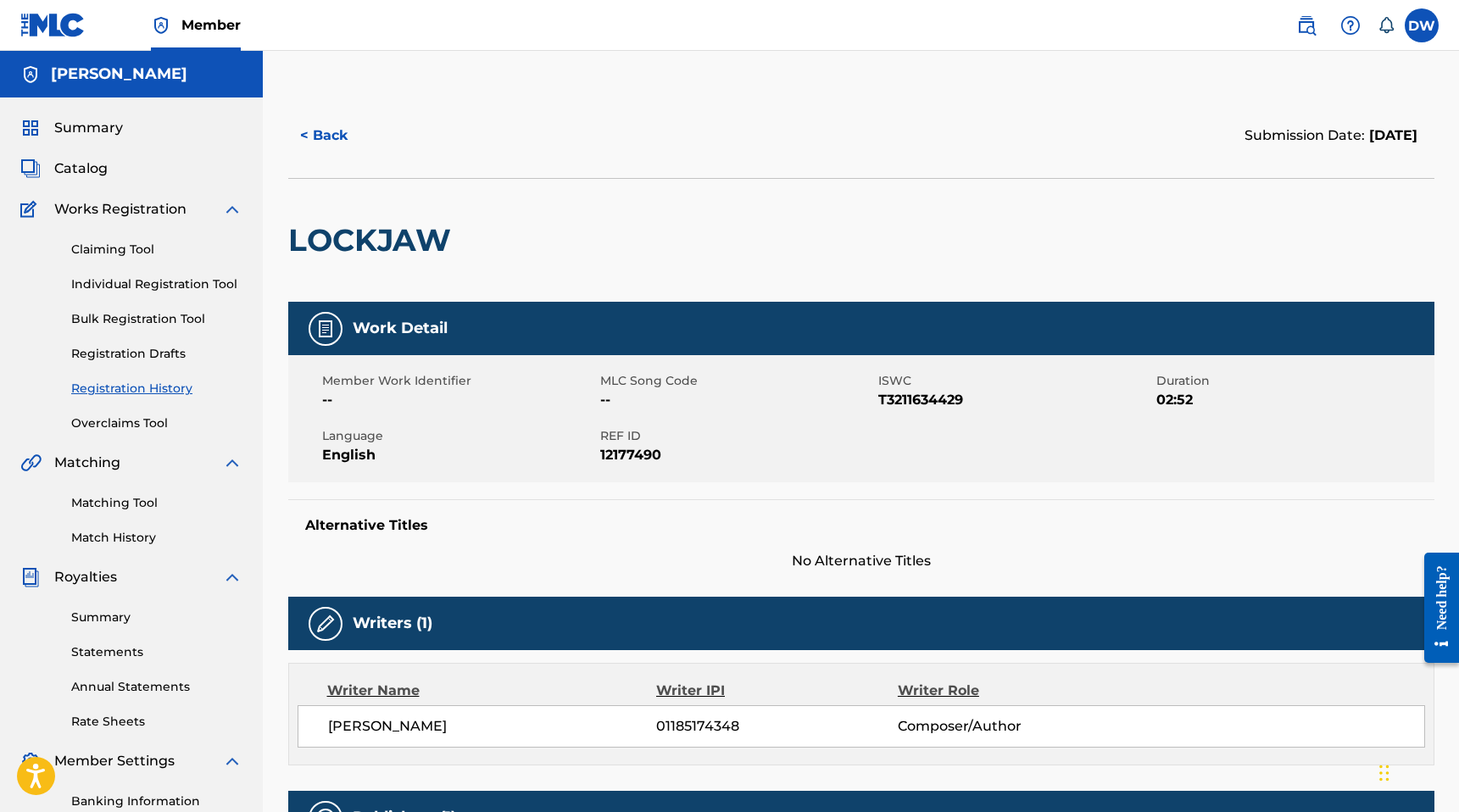
scroll to position [314, 0]
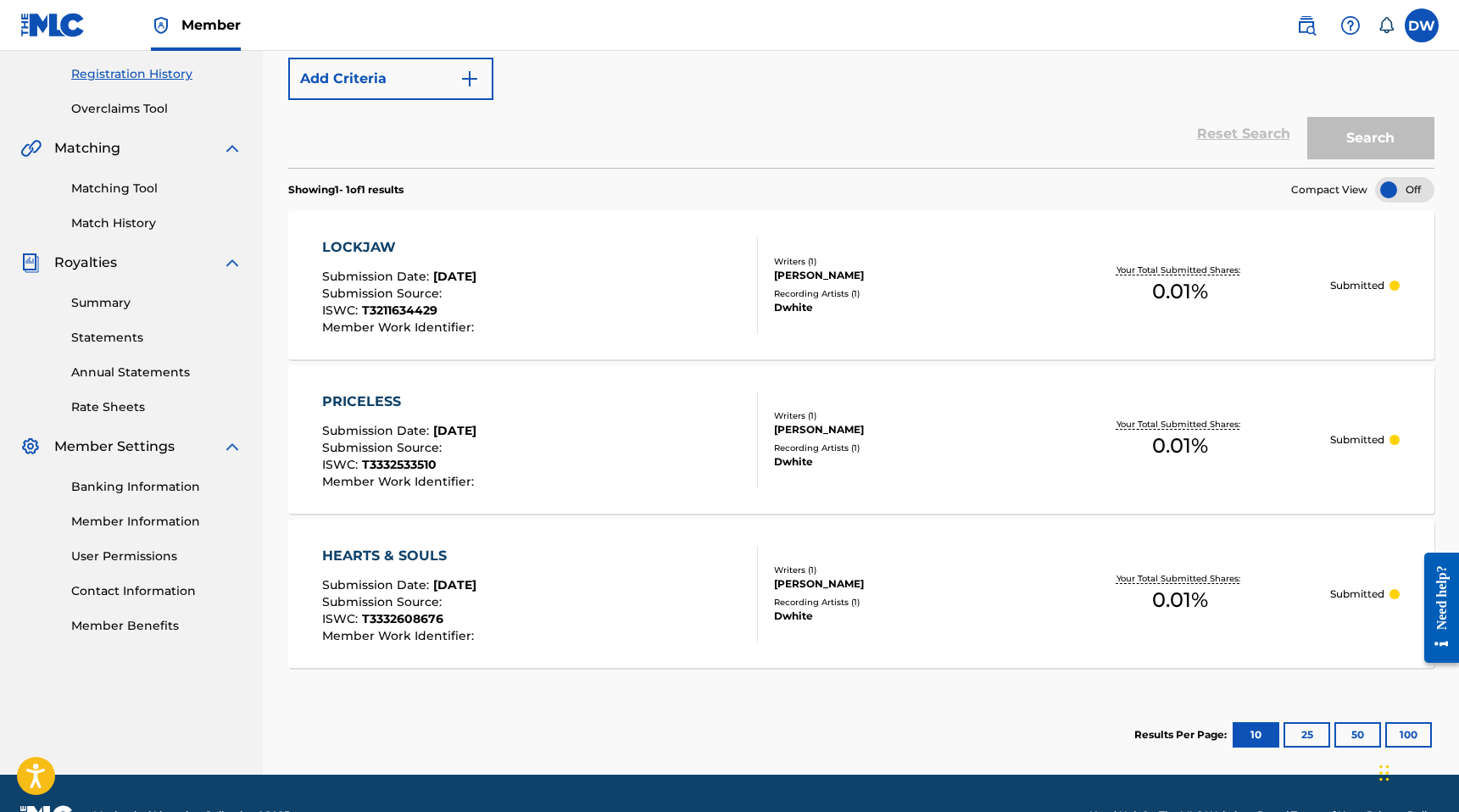
click at [1244, 296] on div "Your Total Submitted Shares: 0.01 %" at bounding box center [1180, 286] width 301 height 52
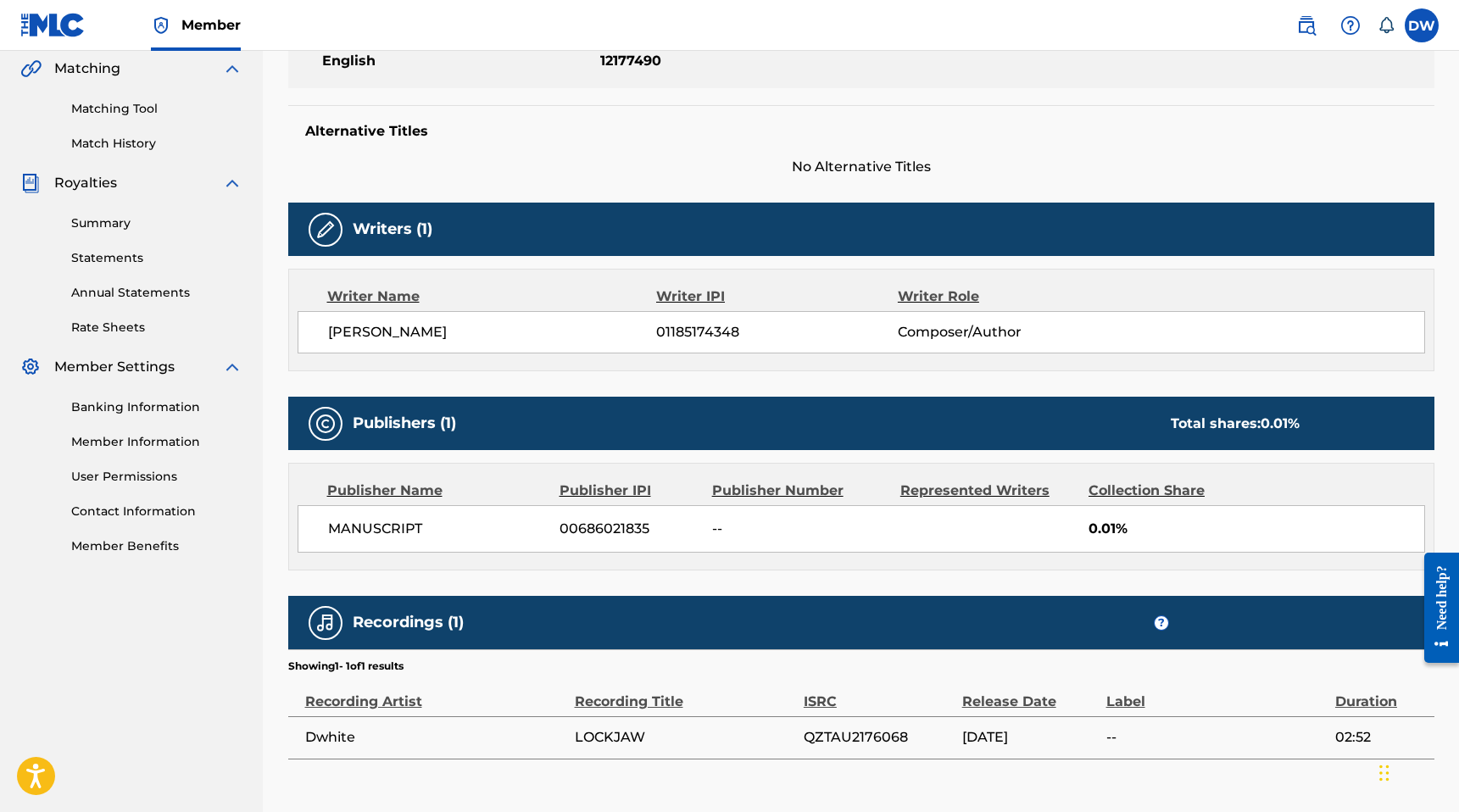
scroll to position [489, 0]
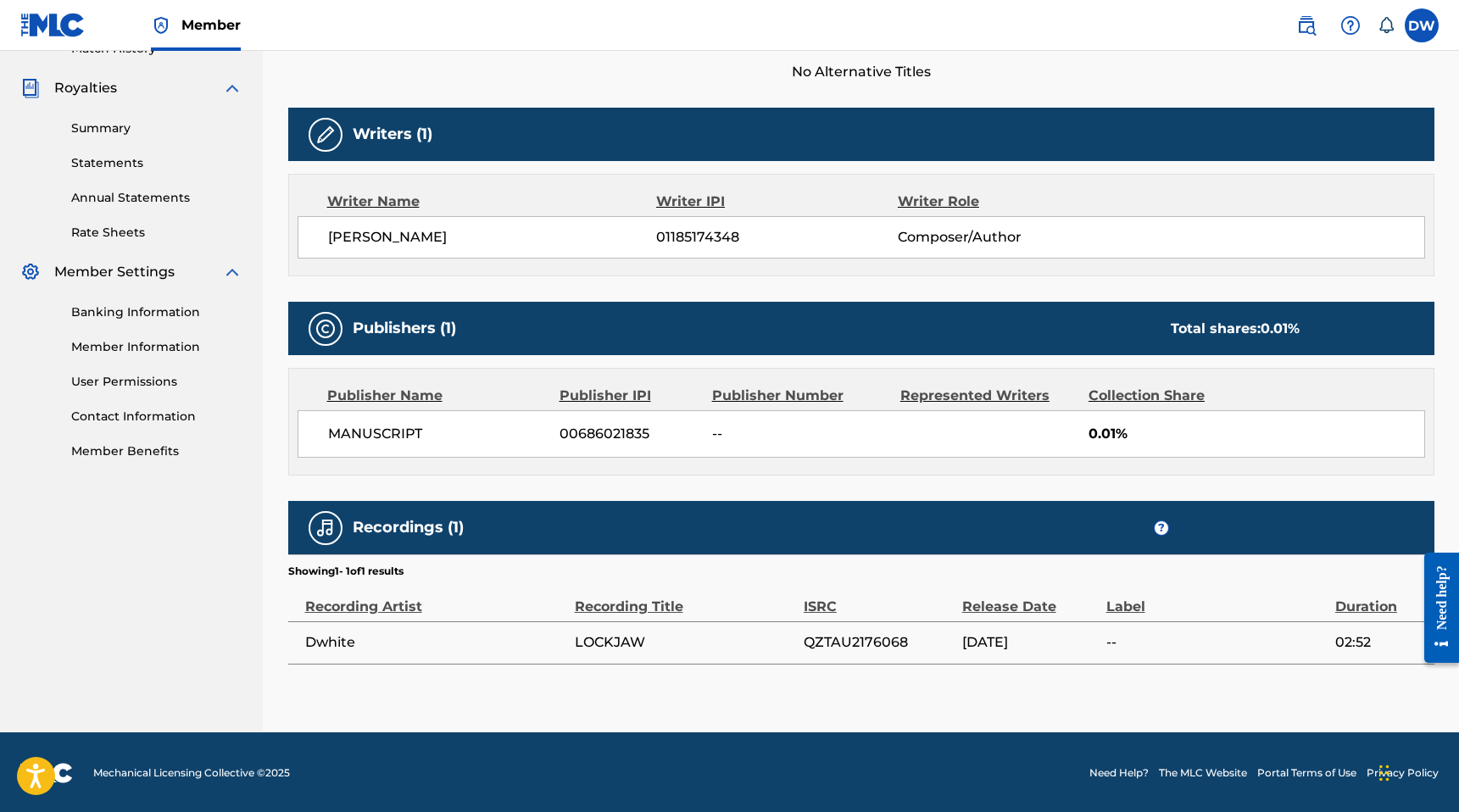
click at [1114, 428] on span "0.01%" at bounding box center [1256, 433] width 336 height 20
click at [1129, 407] on div "Publisher Name Publisher IPI Publisher Number Represented Writers Collection Sh…" at bounding box center [862, 422] width 1145 height 106
click at [1139, 399] on div "Collection Share" at bounding box center [1170, 395] width 164 height 20
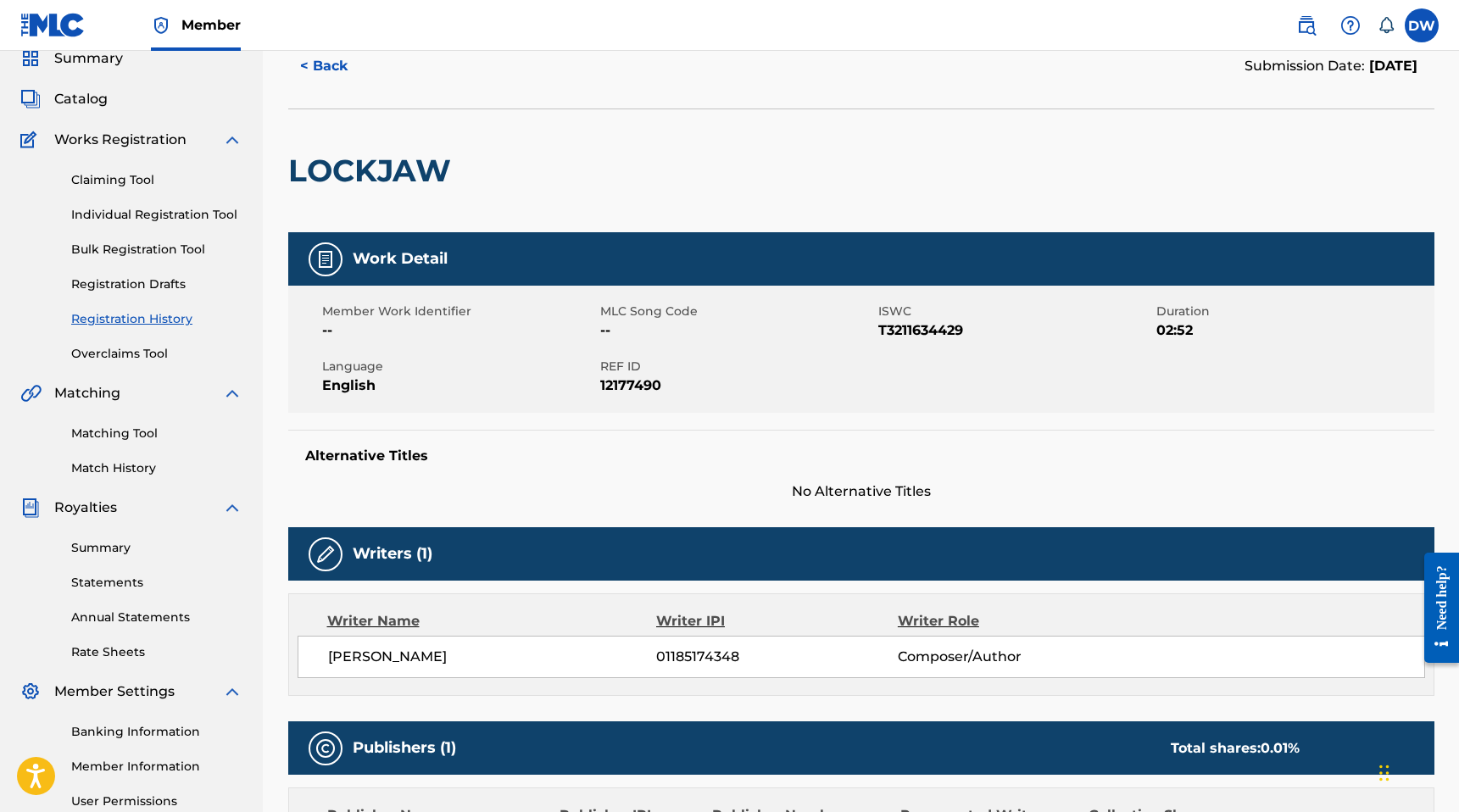
scroll to position [0, 0]
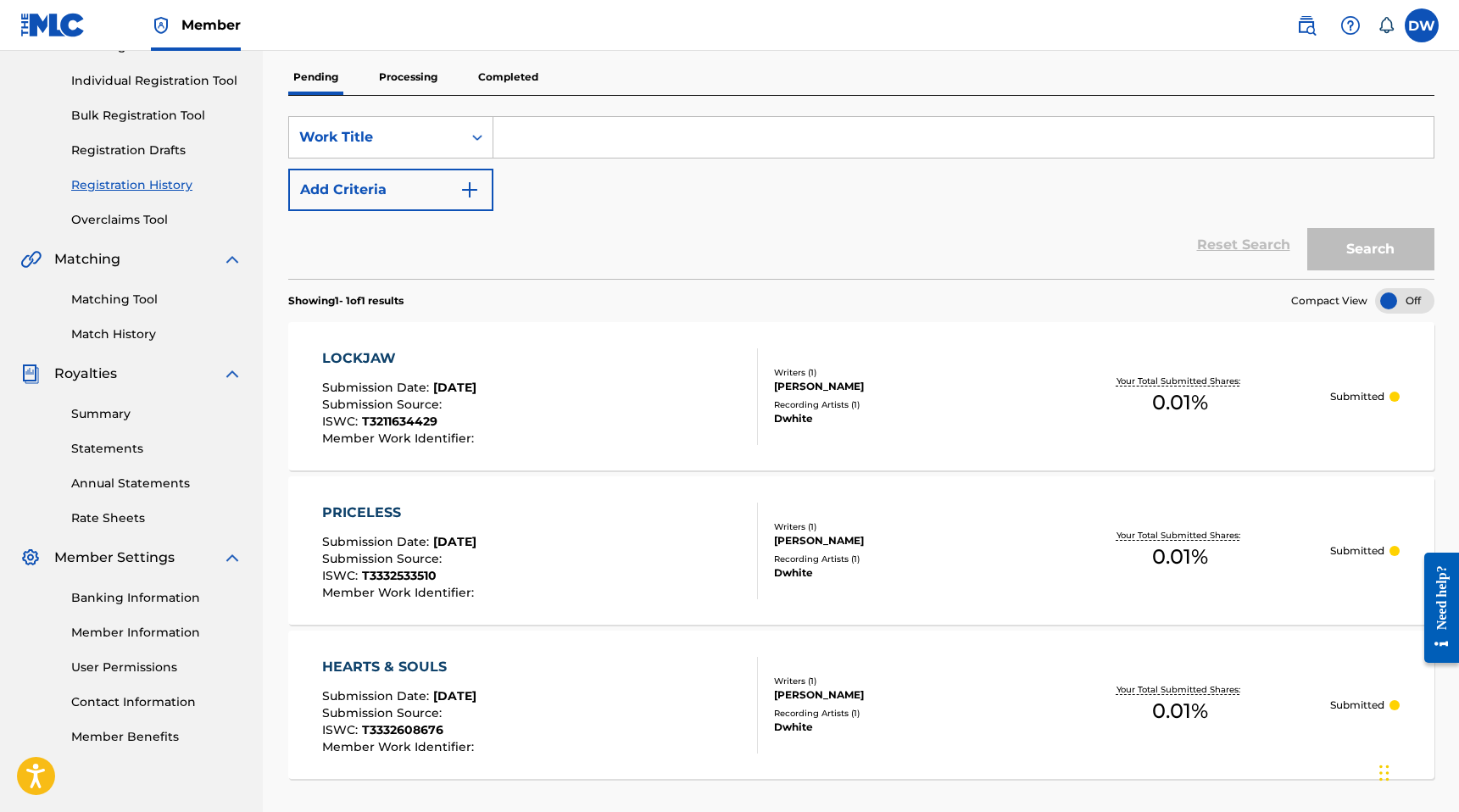
scroll to position [207, 0]
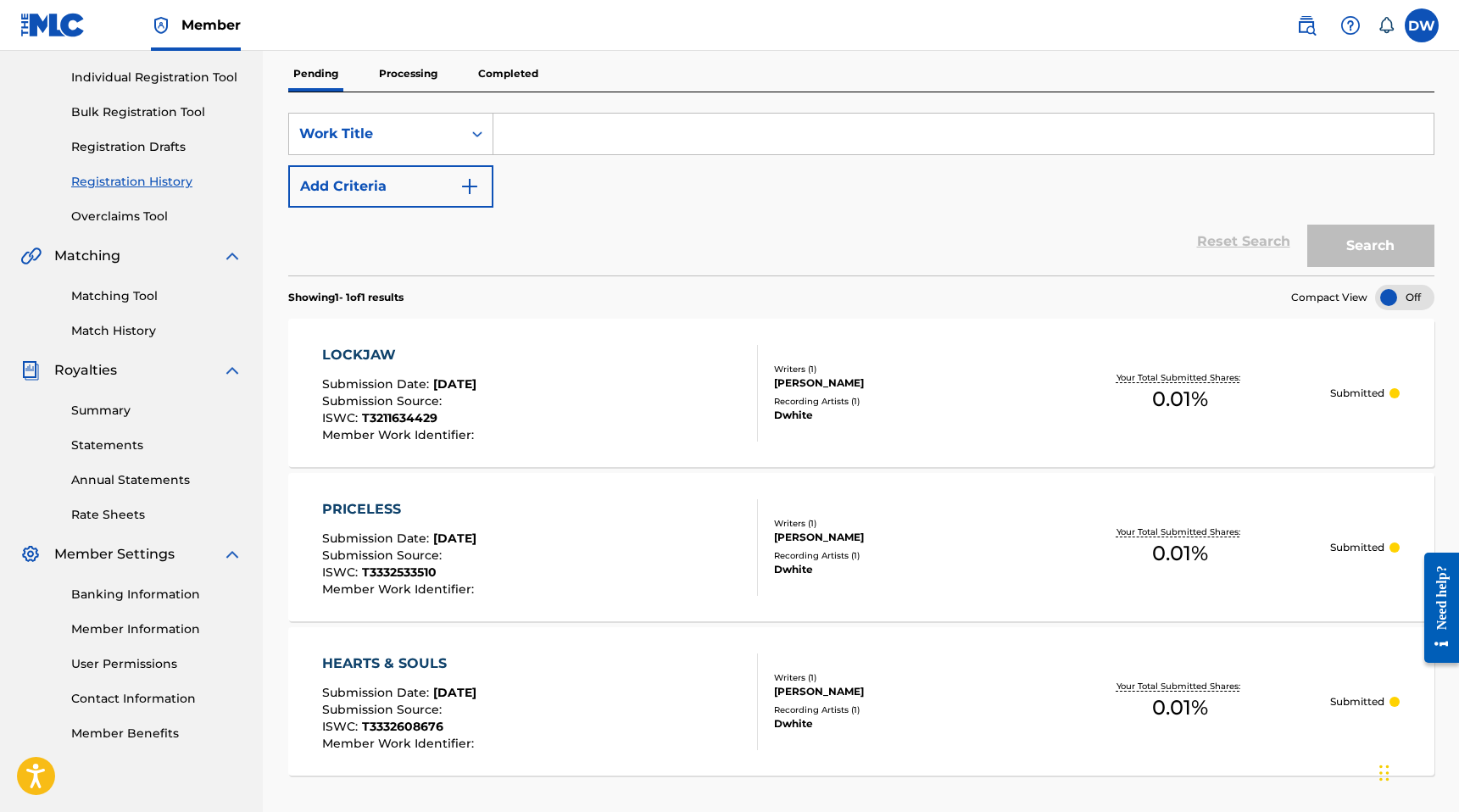
click at [404, 73] on p "Processing" at bounding box center [407, 73] width 69 height 36
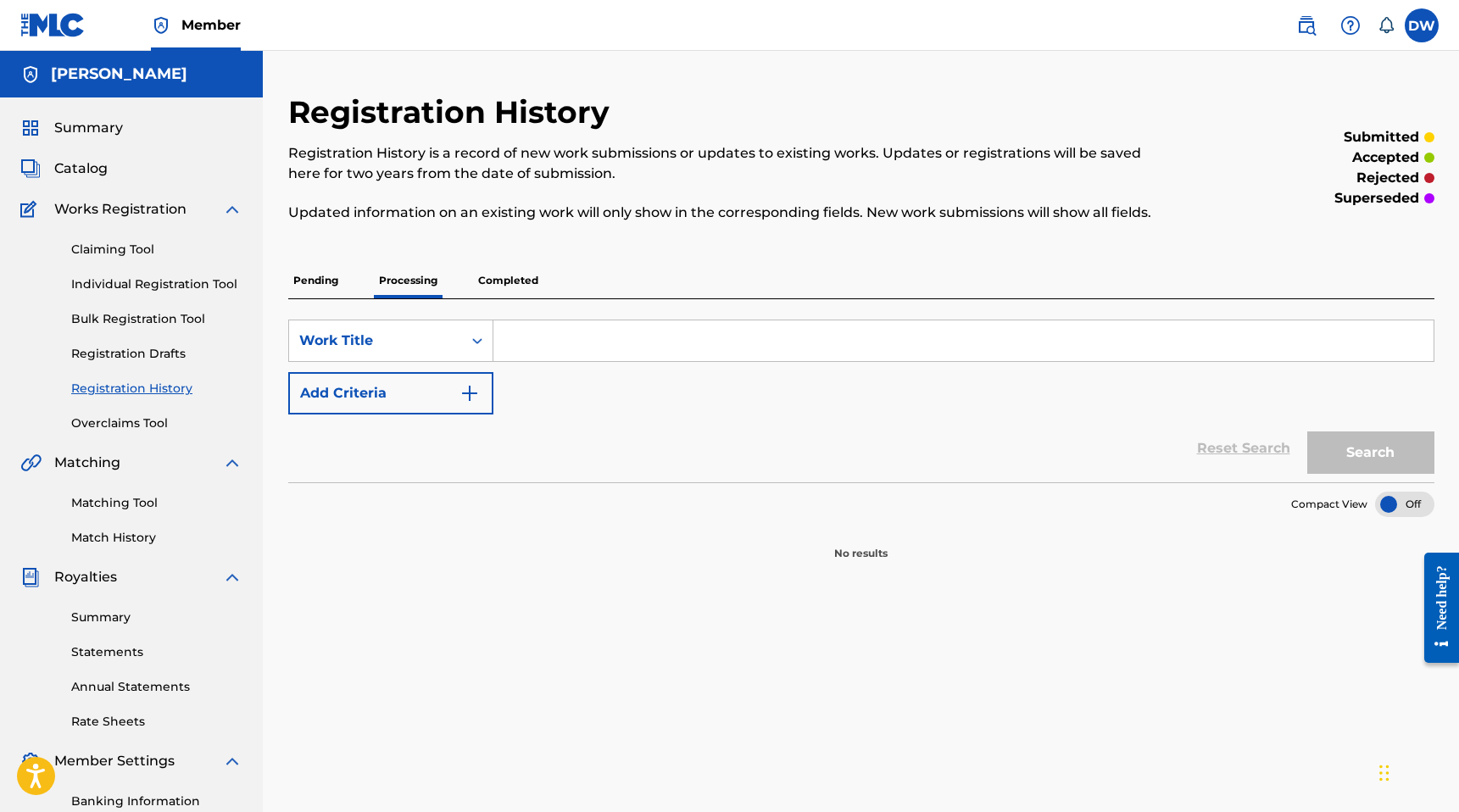
click at [330, 294] on p "Pending" at bounding box center [315, 281] width 55 height 36
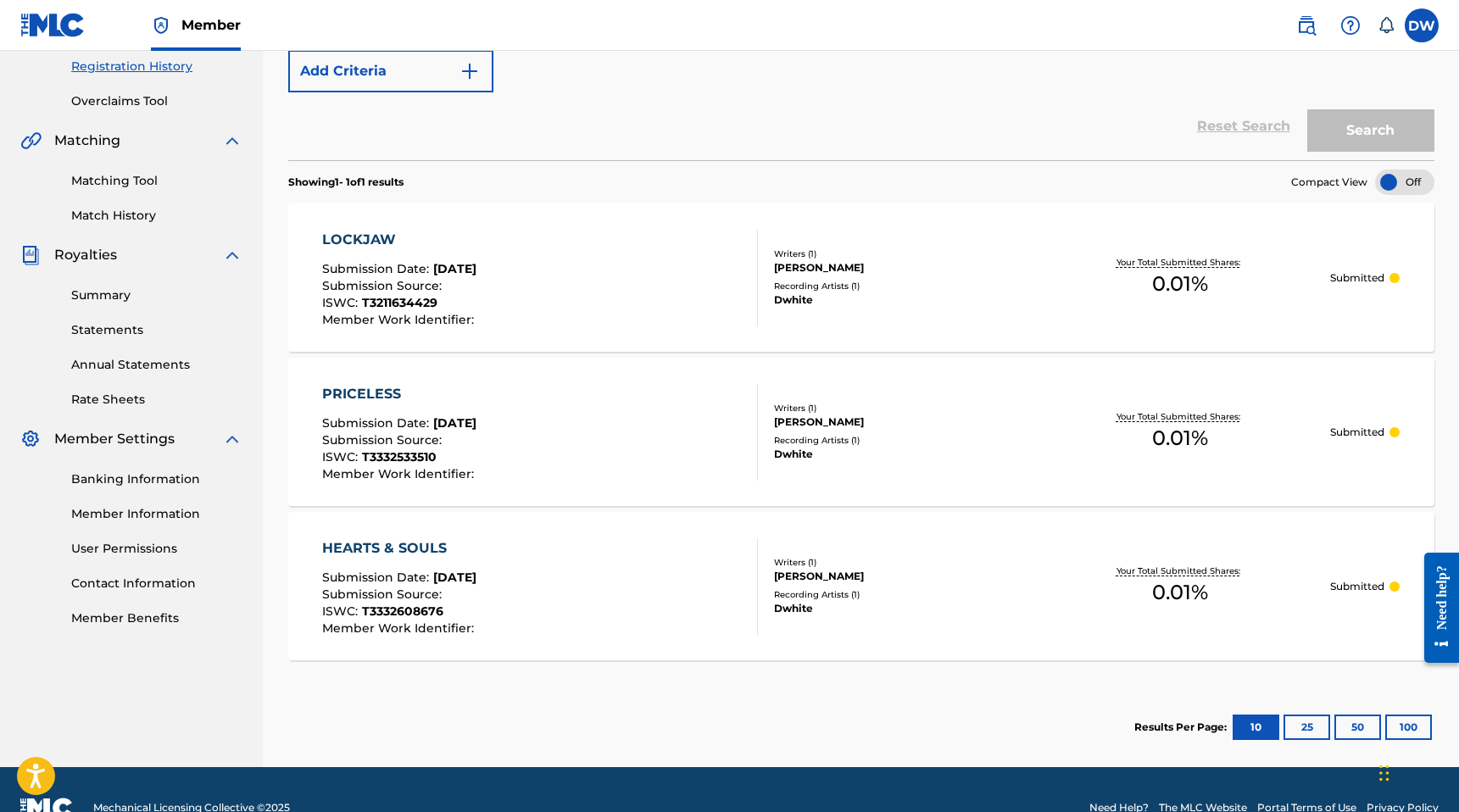
scroll to position [359, 0]
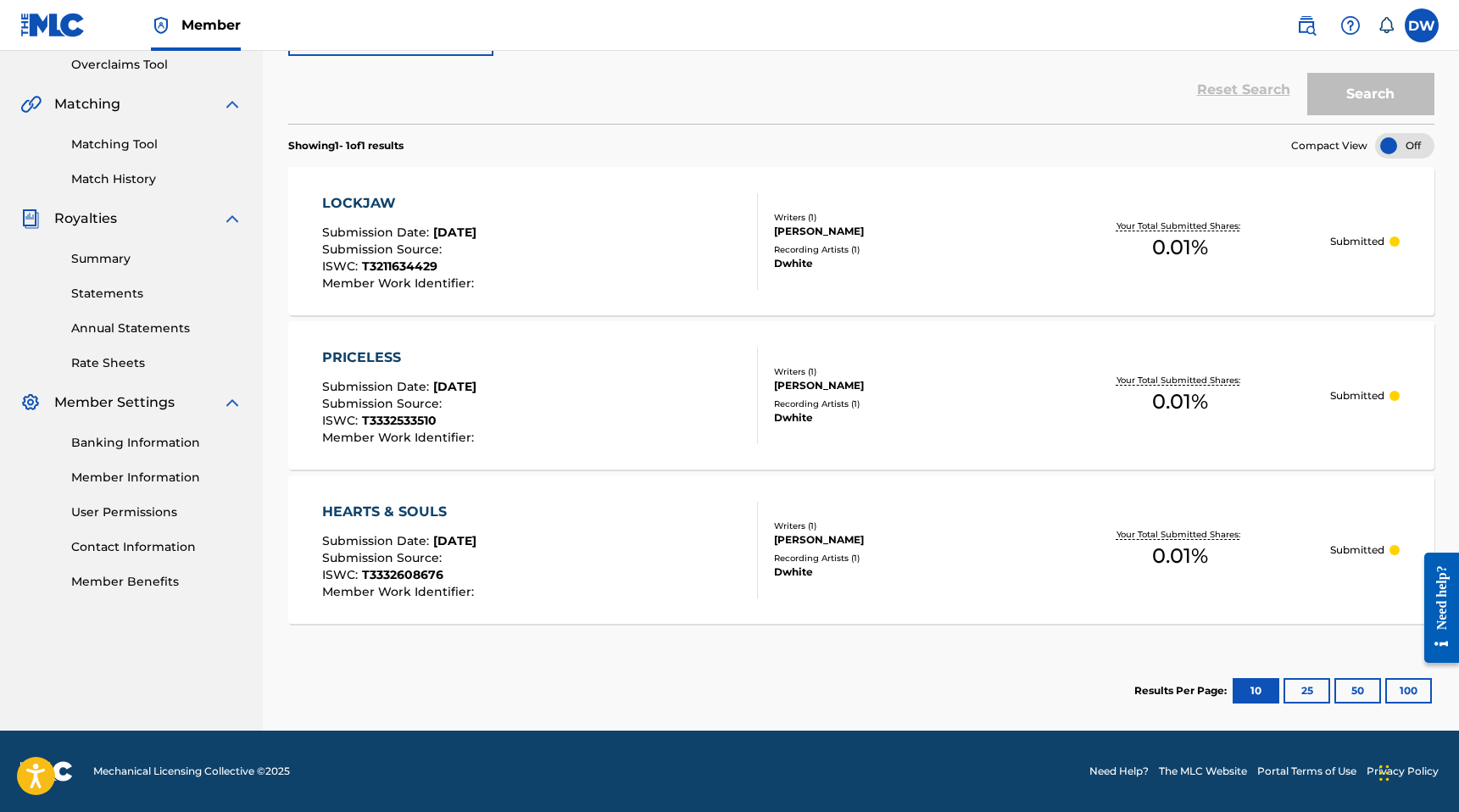
click at [1370, 549] on p "Submitted" at bounding box center [1357, 551] width 54 height 16
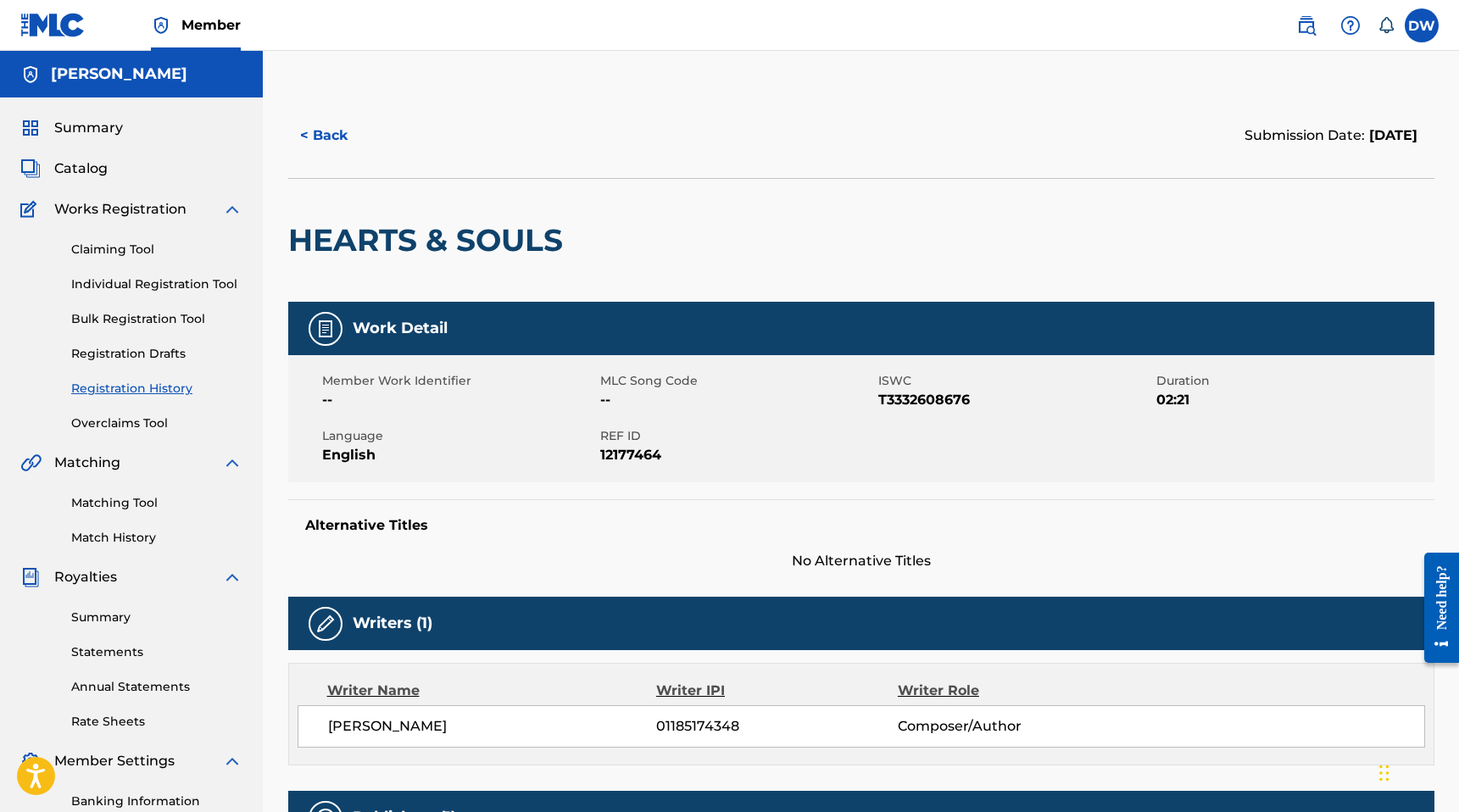
click at [324, 327] on img at bounding box center [325, 328] width 20 height 20
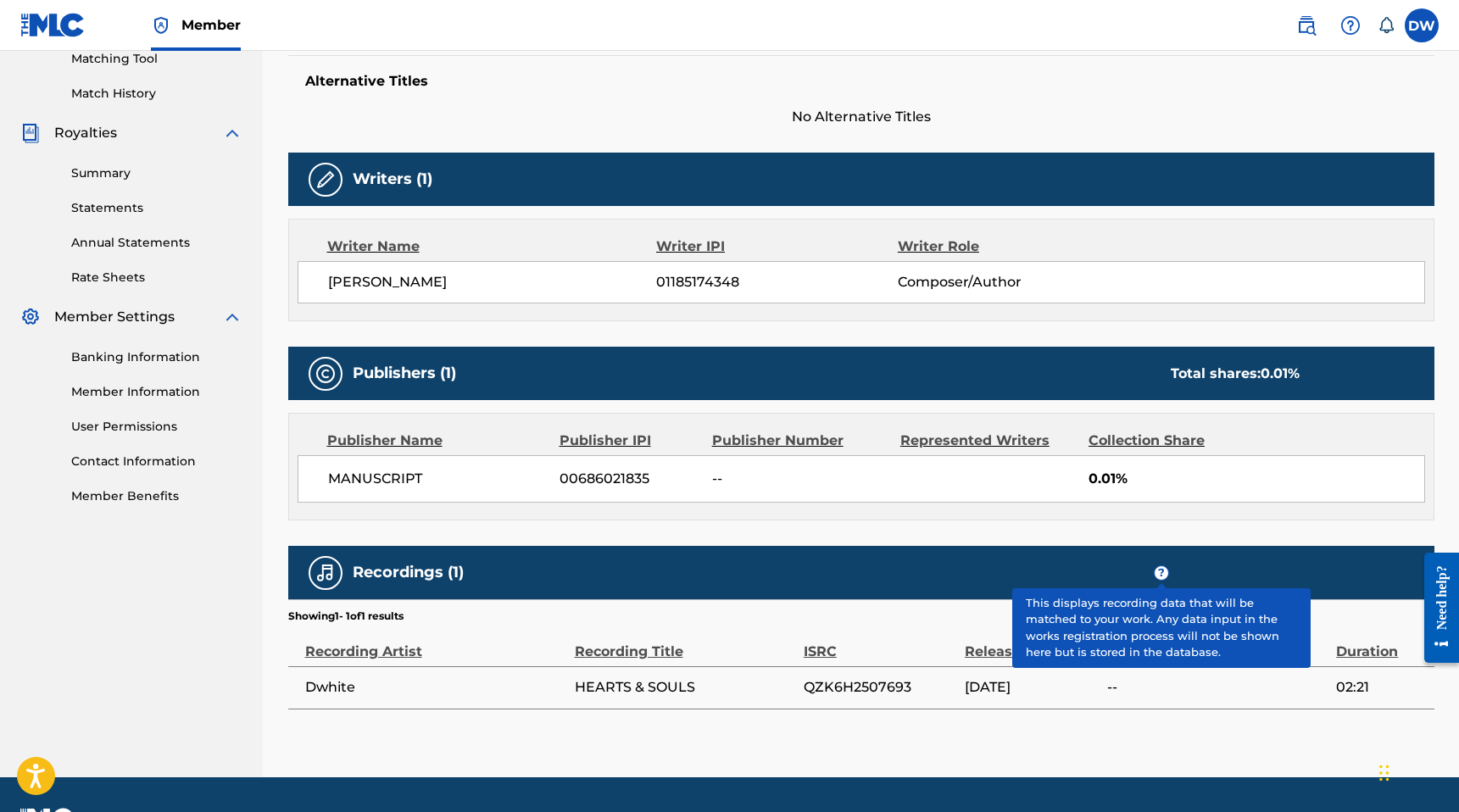
scroll to position [489, 0]
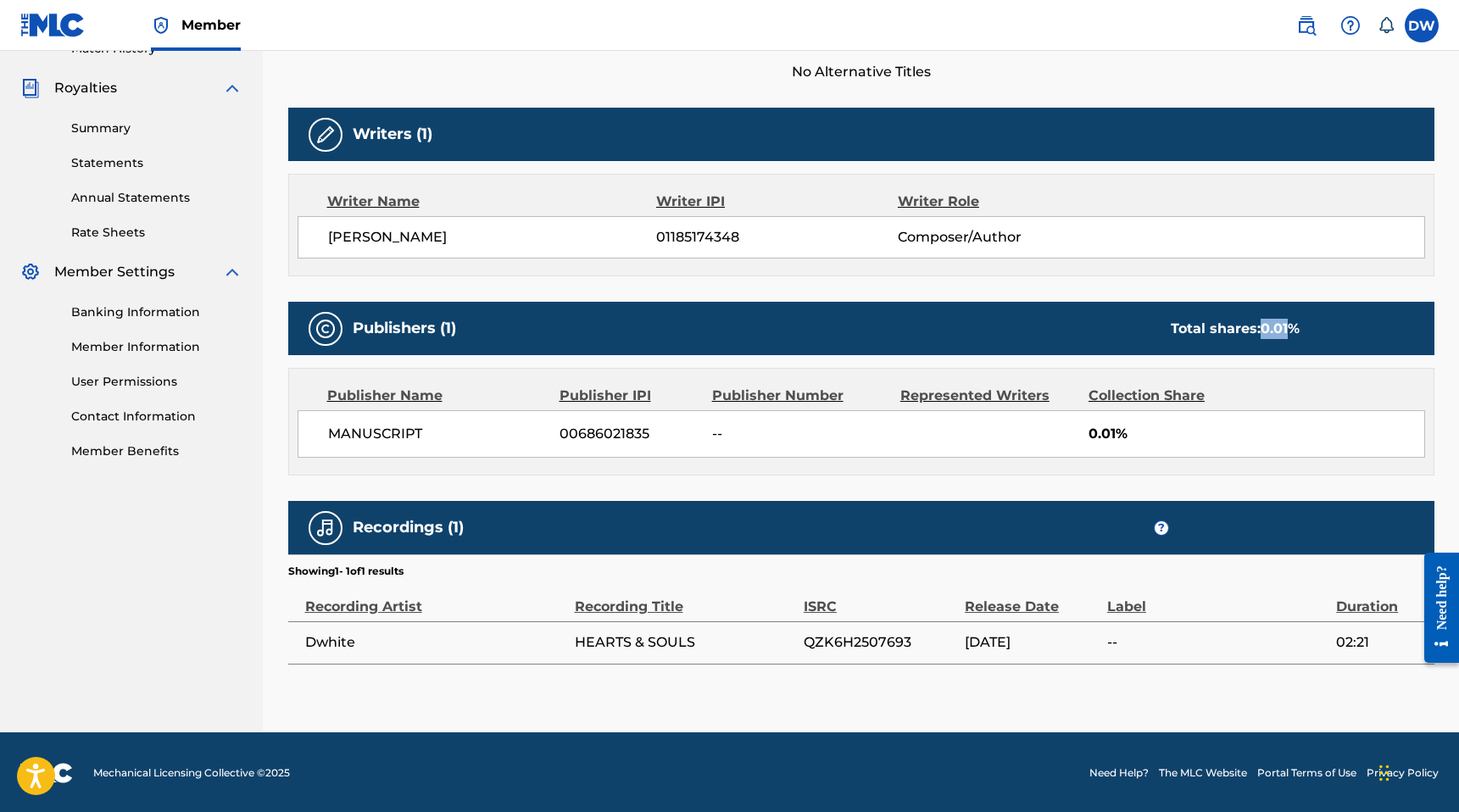
click at [332, 322] on img at bounding box center [325, 328] width 20 height 20
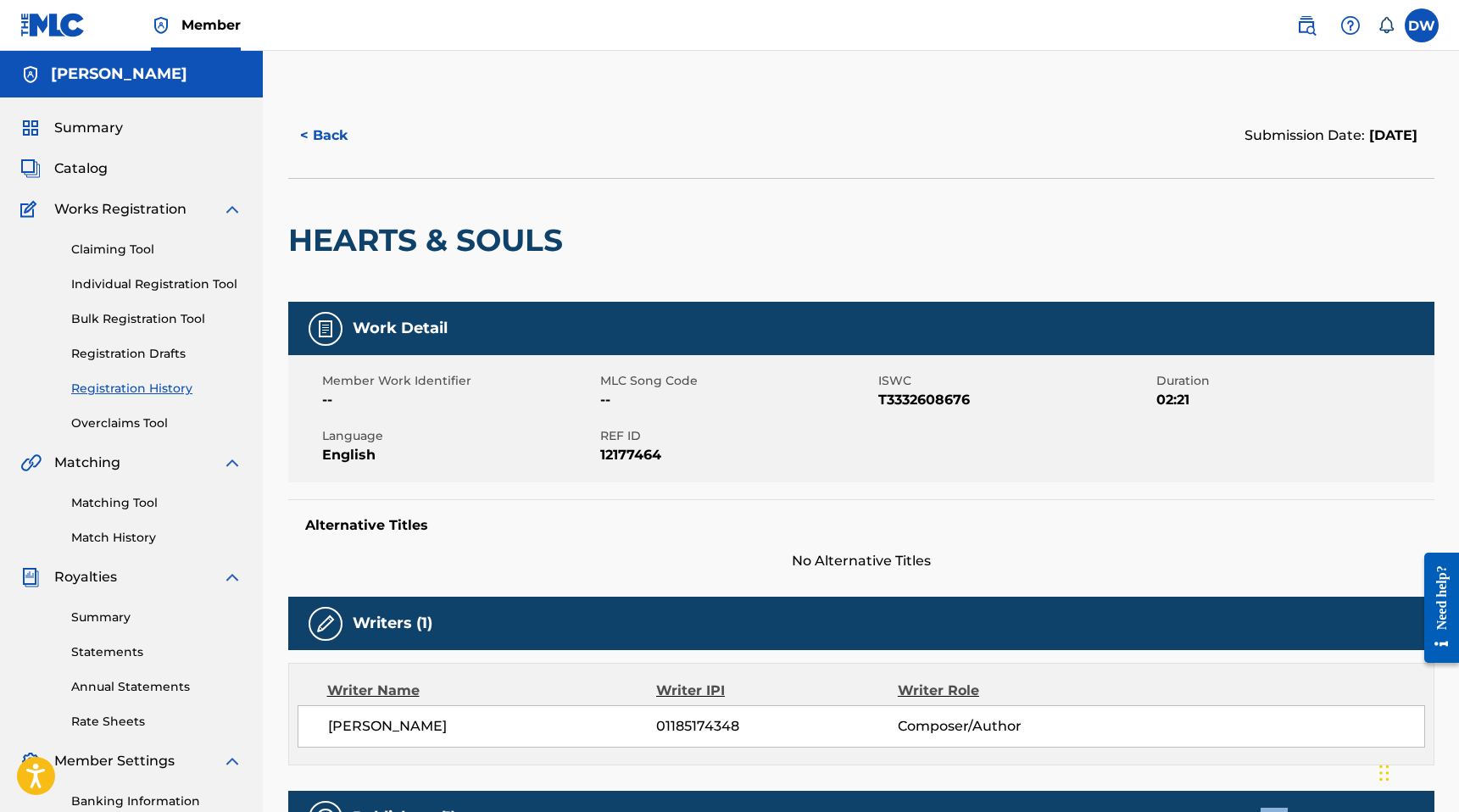
click at [473, 285] on div "HEARTS & SOULS" at bounding box center [430, 241] width 283 height 123
click at [1348, 19] on img at bounding box center [1350, 25] width 20 height 20
click at [1317, 65] on link "Contact us" at bounding box center [1350, 72] width 144 height 41
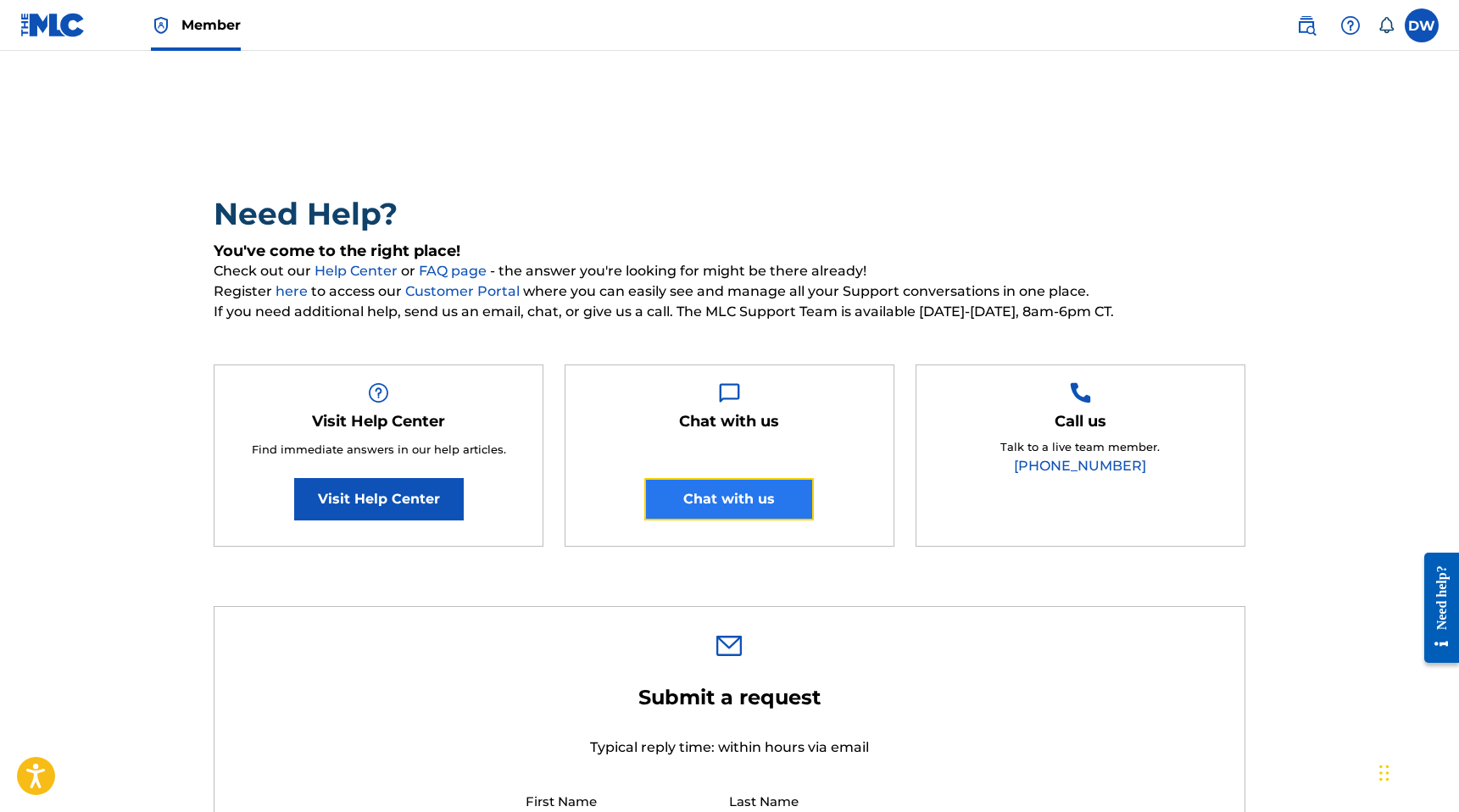
click at [737, 510] on button "Chat with us" at bounding box center [729, 499] width 169 height 43
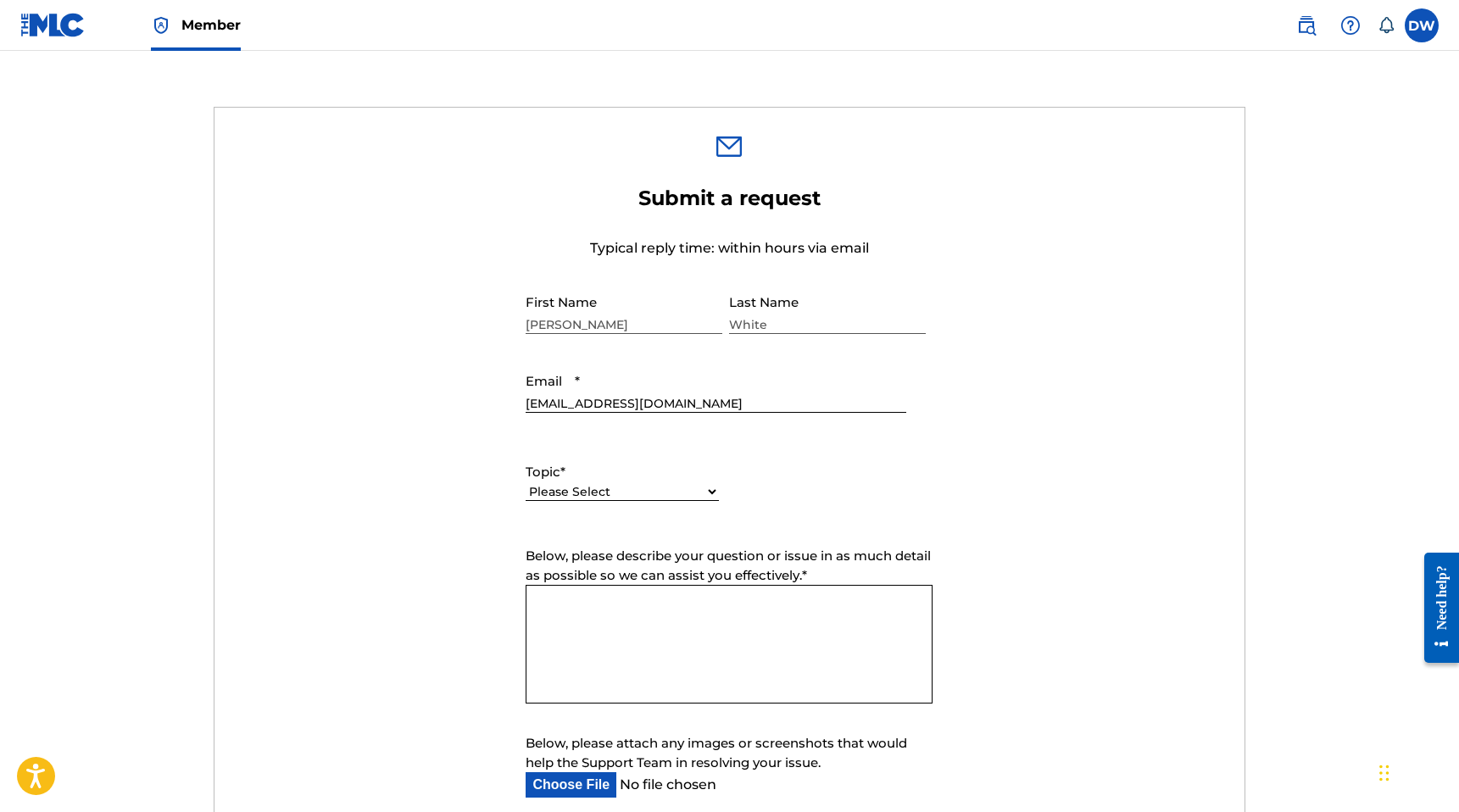
scroll to position [578, 0]
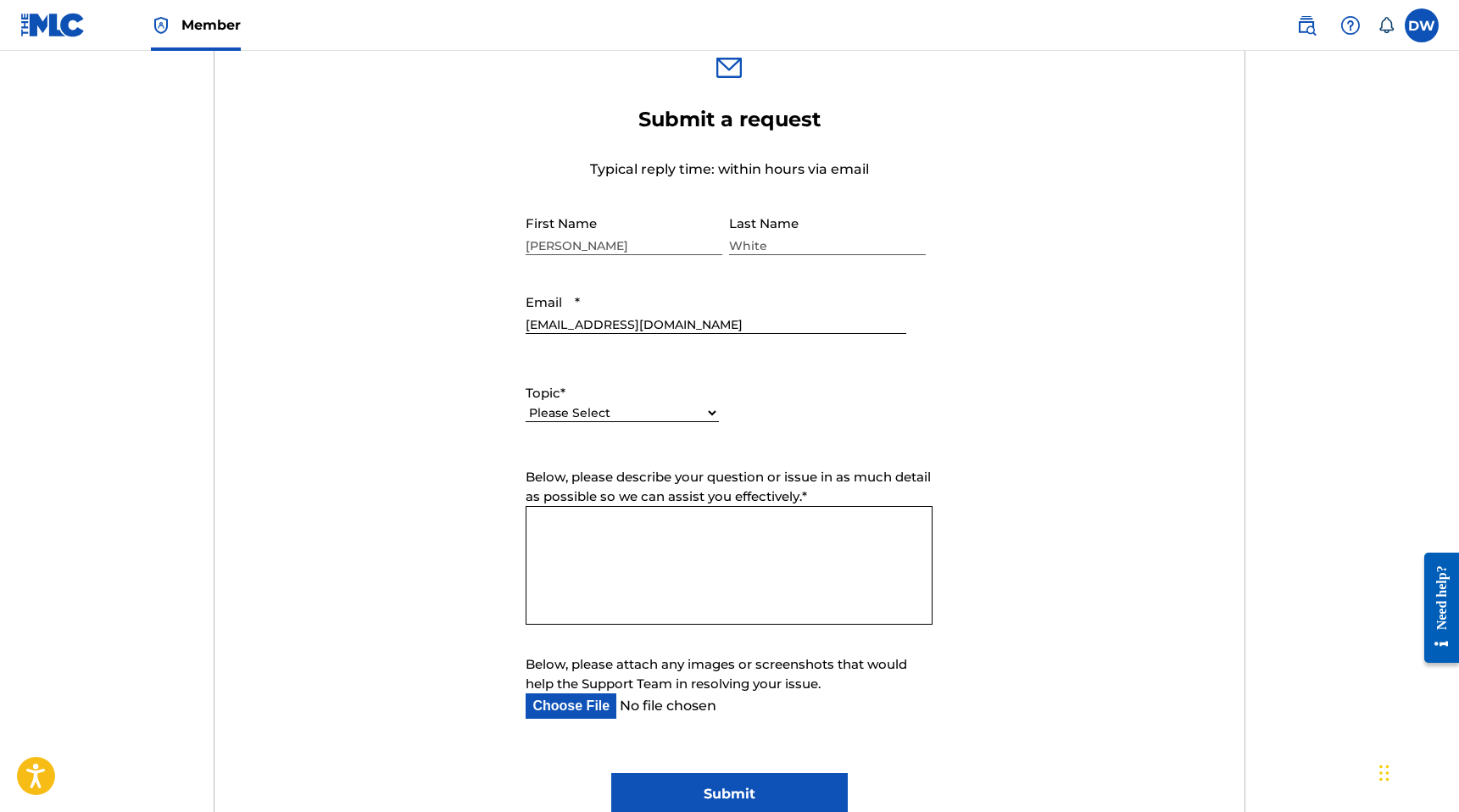
click at [573, 412] on select "Please Select I need help with my account I need help with managing my catalog …" at bounding box center [622, 413] width 194 height 17
select select "I need help with managing my catalog"
click at [525, 406] on select "Please Select I need help with my account I need help with managing my catalog …" at bounding box center [622, 413] width 194 height 17
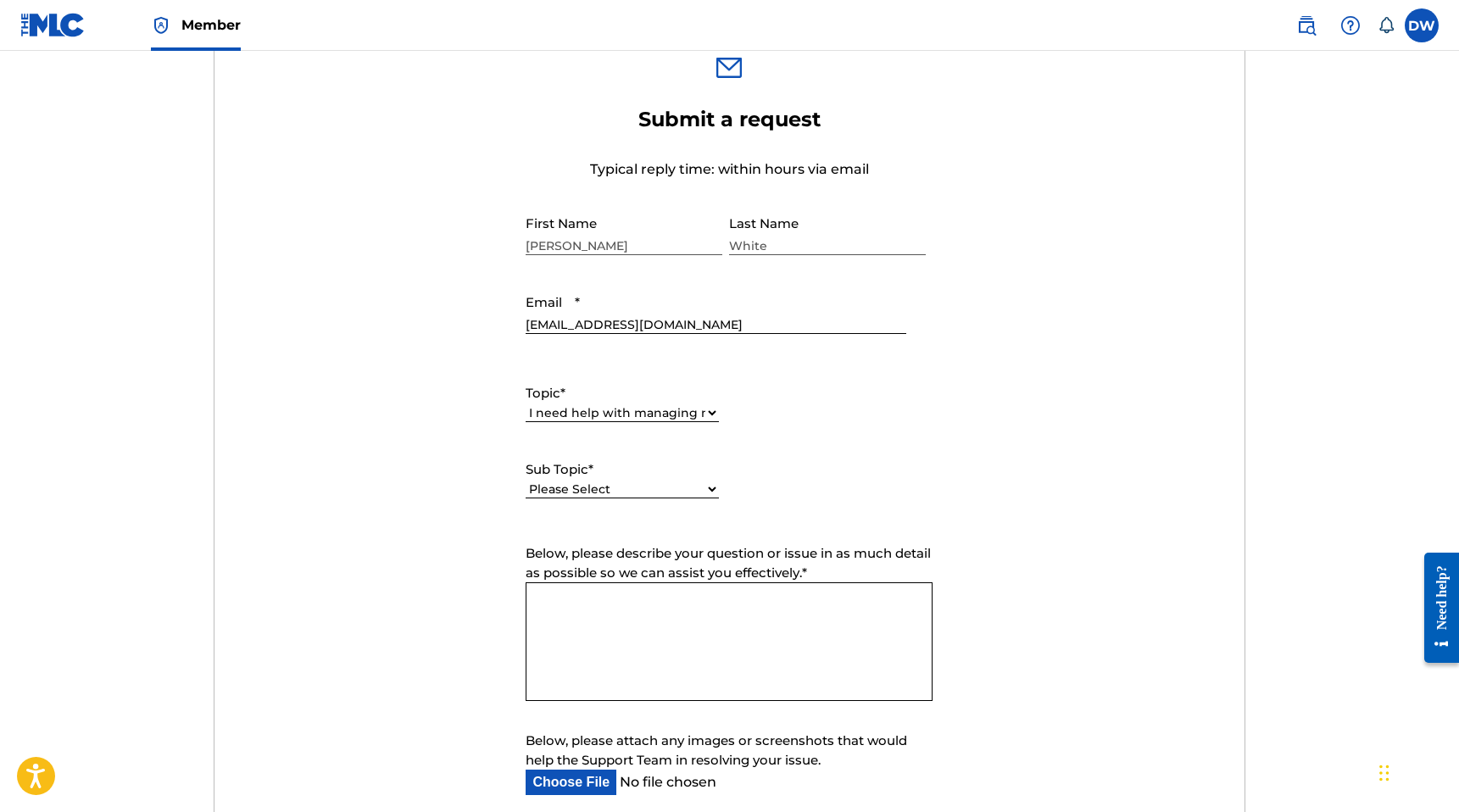
click at [581, 479] on div "Please Select I need help with CWR I need help registering my work(s) in The ML…" at bounding box center [622, 498] width 194 height 38
click at [581, 486] on select "Please Select I need help with CWR I need help registering my work(s) in The ML…" at bounding box center [622, 489] width 194 height 17
select select "I need help editing my works"
click at [525, 481] on select "Please Select I need help with CWR I need help registering my work(s) in The ML…" at bounding box center [622, 489] width 194 height 17
click at [654, 710] on form "Submit a request Typical reply time: within hours via email First Name [PERSON_…" at bounding box center [730, 499] width 1030 height 785
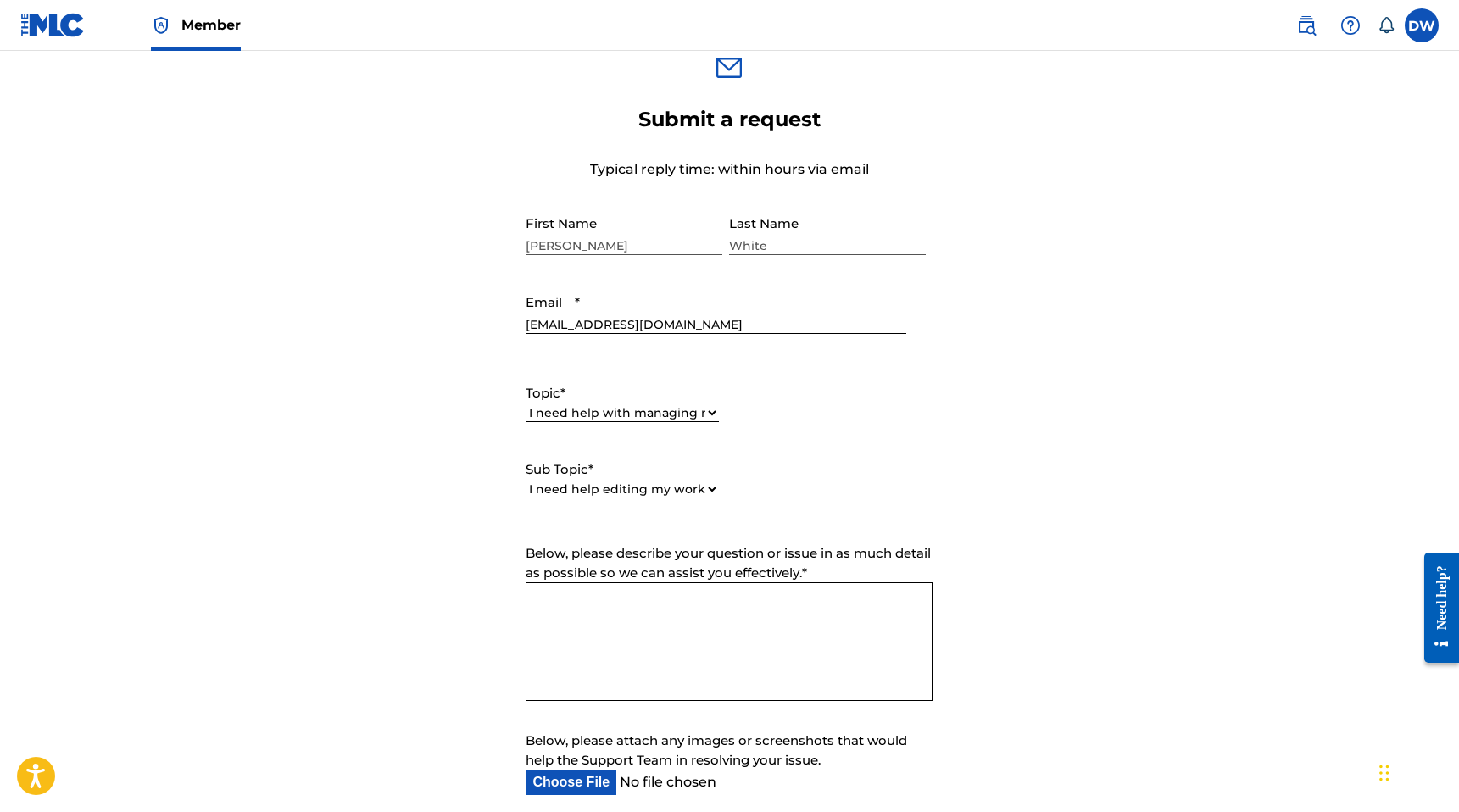
click at [684, 620] on textarea "Below, please describe your question or issue in as much detail as possible so …" at bounding box center [729, 642] width 407 height 119
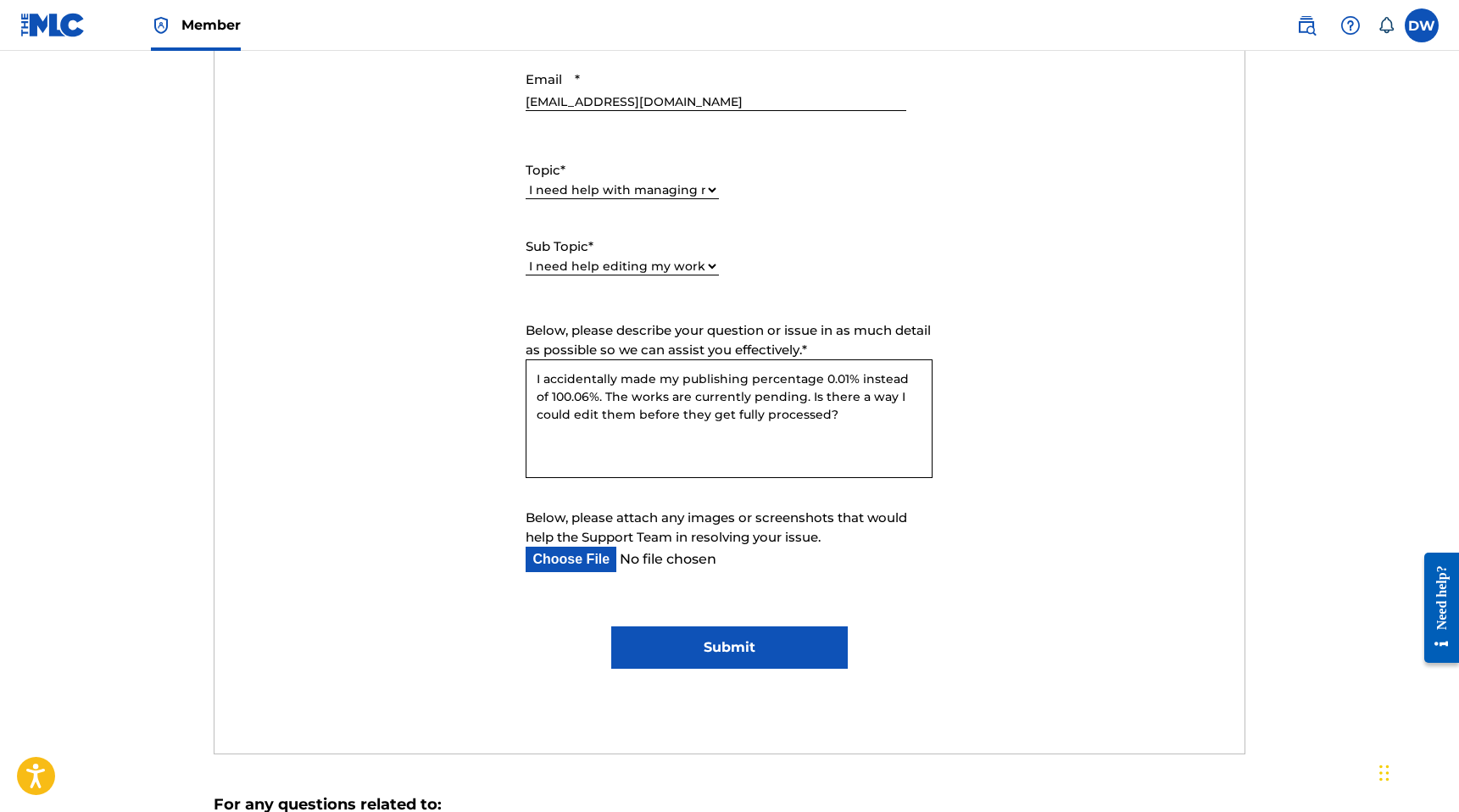
scroll to position [889, 0]
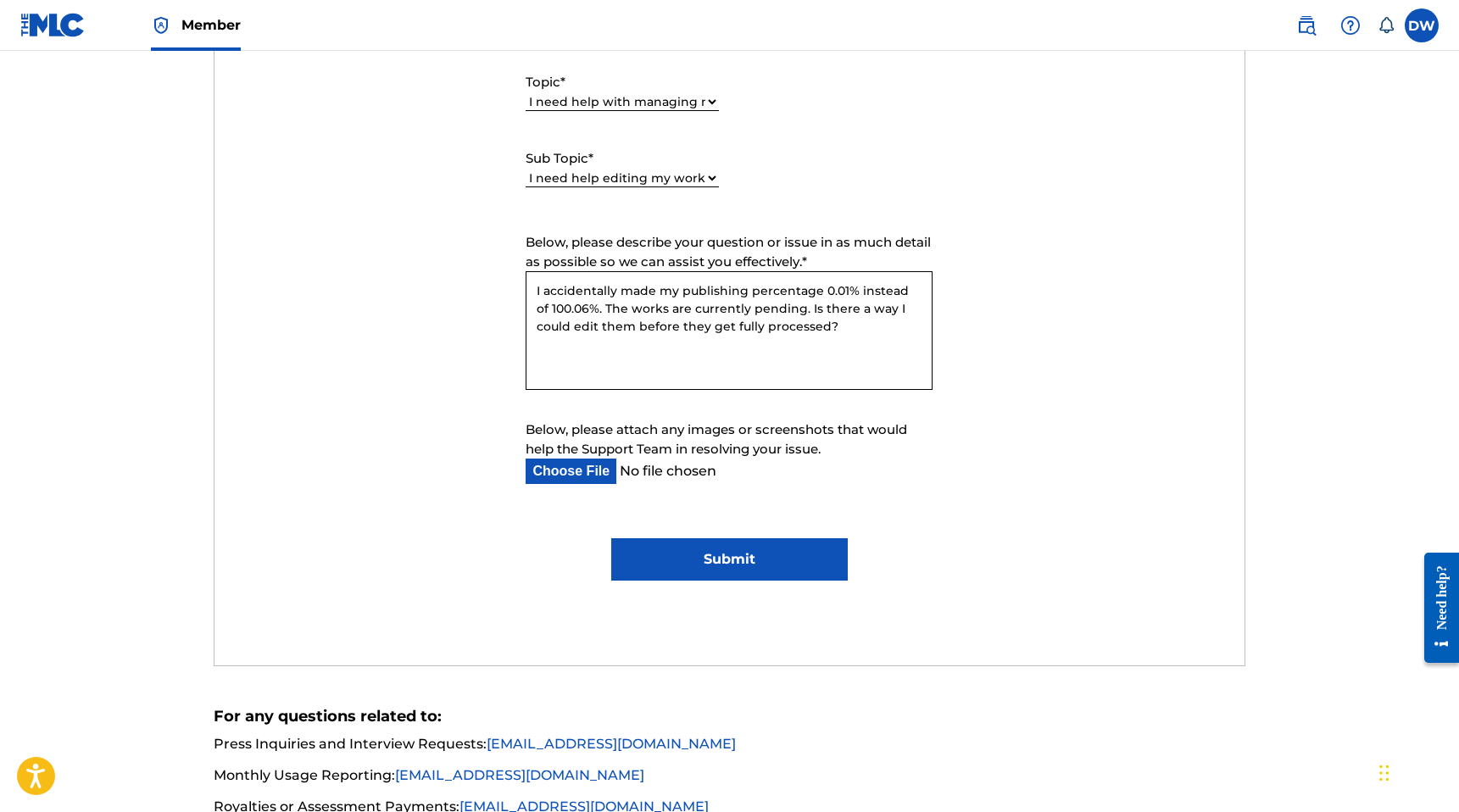
type textarea "I accidentally made my publishing percentage 0.01% instead of 100.06%. The work…"
click at [677, 556] on input "Submit" at bounding box center [730, 559] width 236 height 43
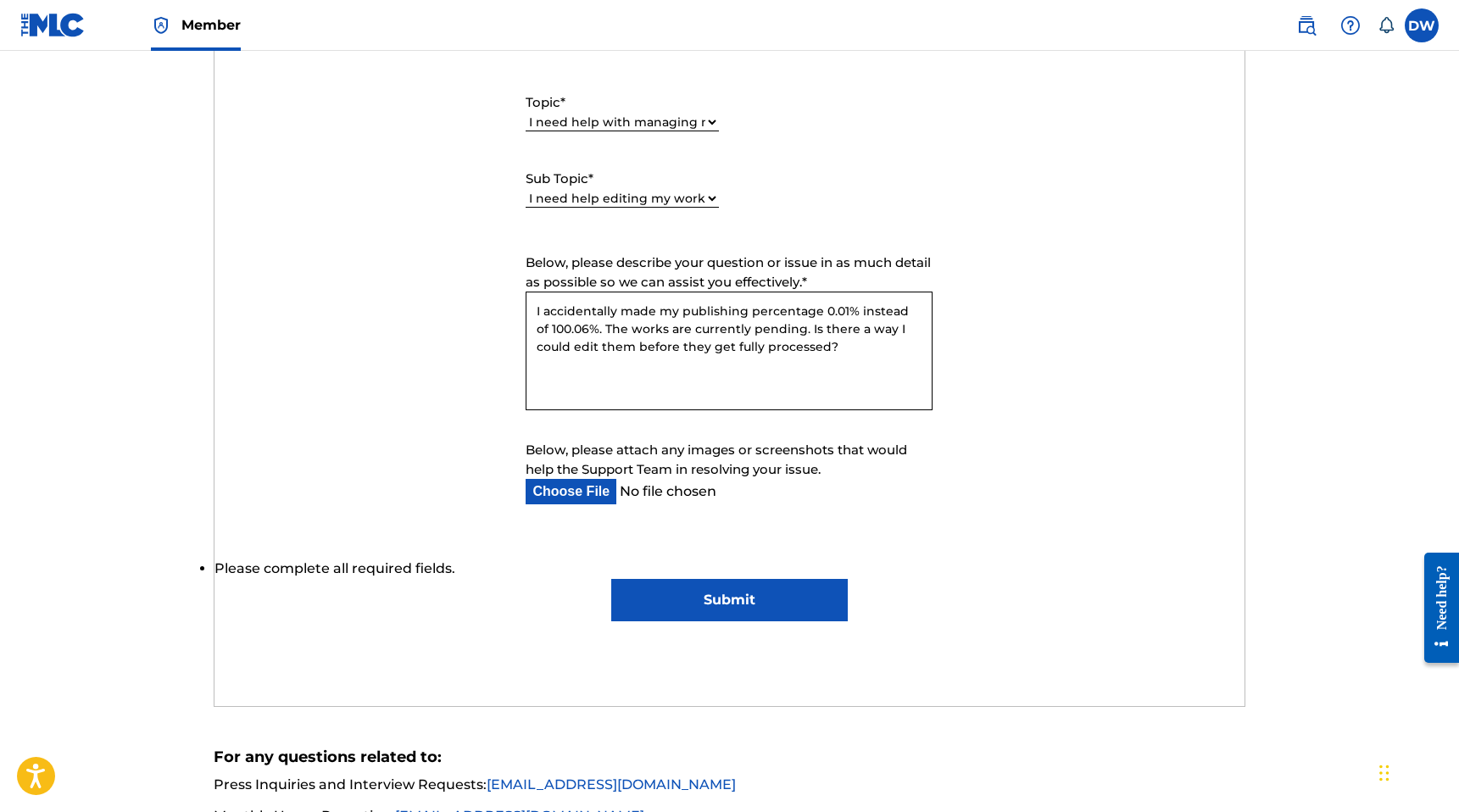
click at [703, 605] on input "Submit" at bounding box center [730, 600] width 236 height 43
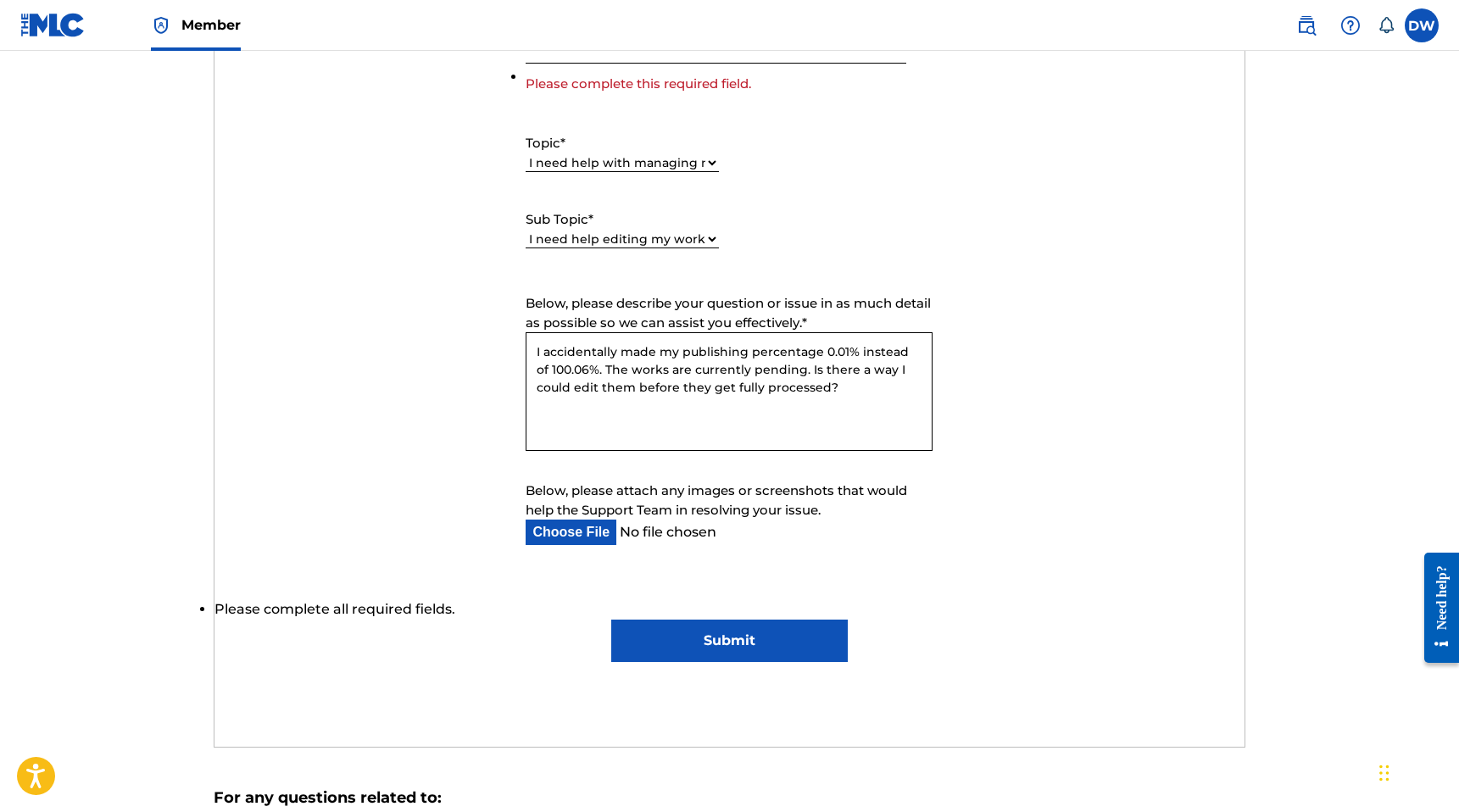
scroll to position [843, 0]
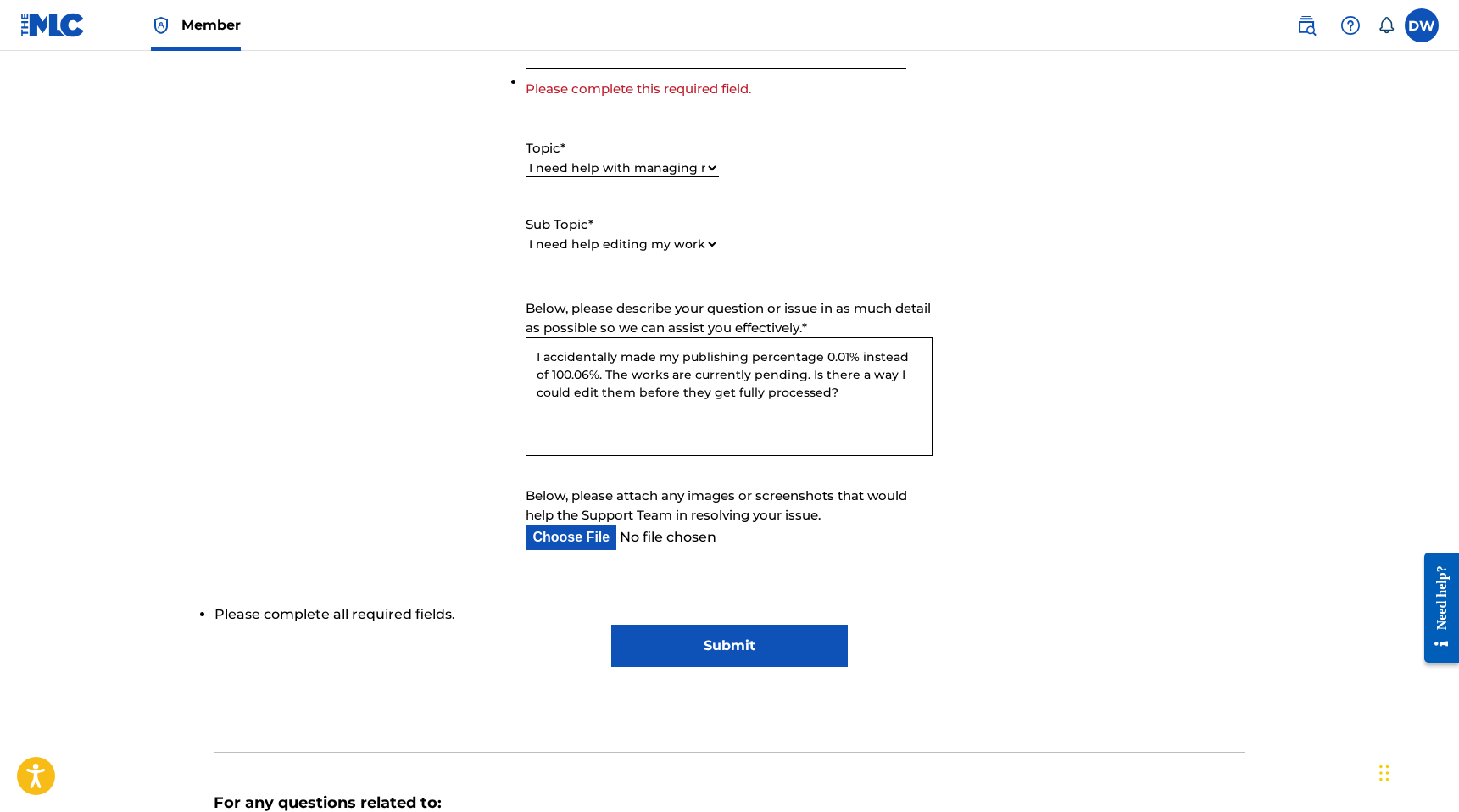
click at [1004, 373] on form "Submit a request Typical reply time: within hours via email First Name [PERSON_…" at bounding box center [730, 254] width 1030 height 826
click at [1066, 659] on div "Submit" at bounding box center [730, 645] width 1030 height 43
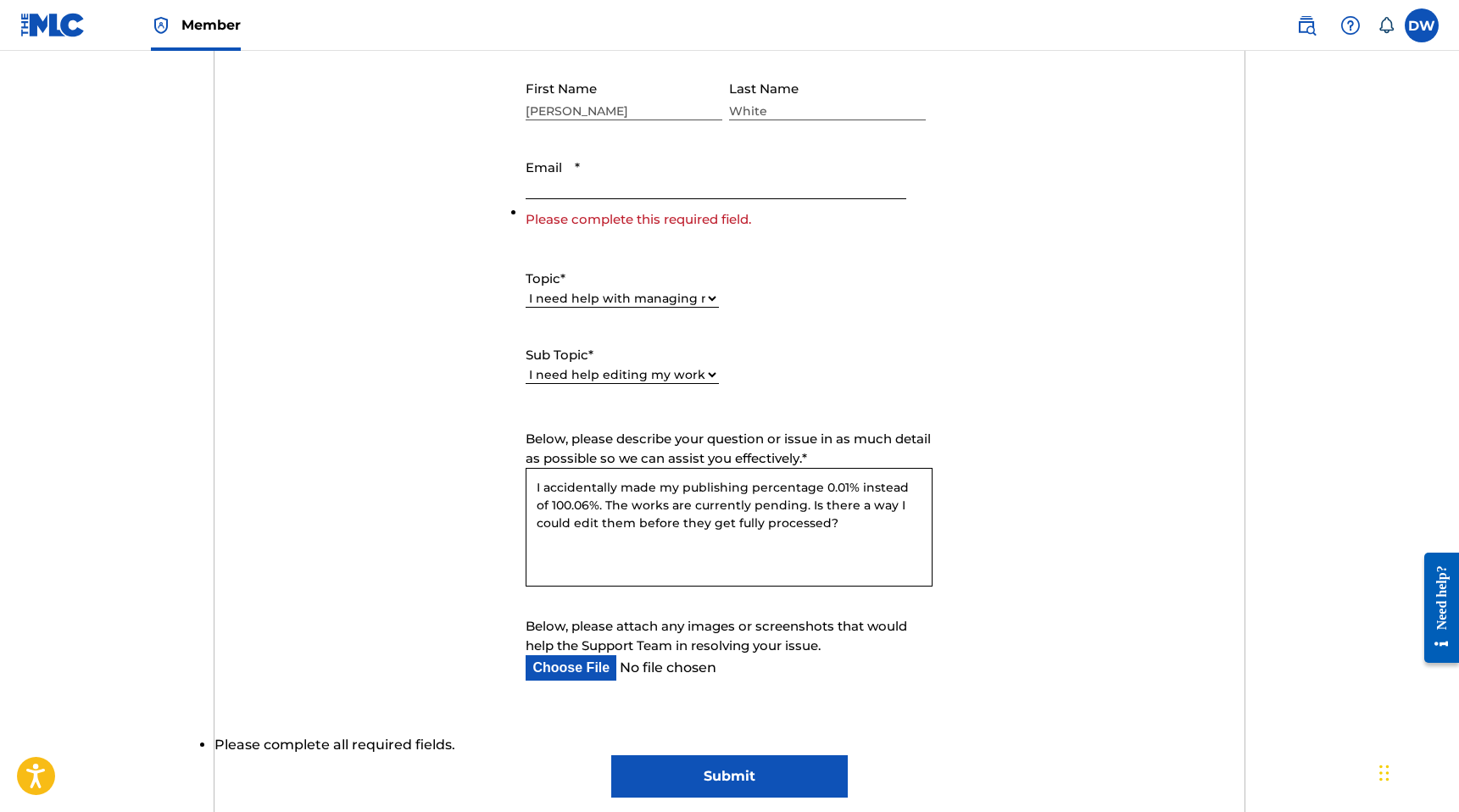
scroll to position [712, 0]
click at [617, 190] on input "Email *" at bounding box center [715, 176] width 380 height 49
type input "[EMAIL_ADDRESS][DOMAIN_NAME]"
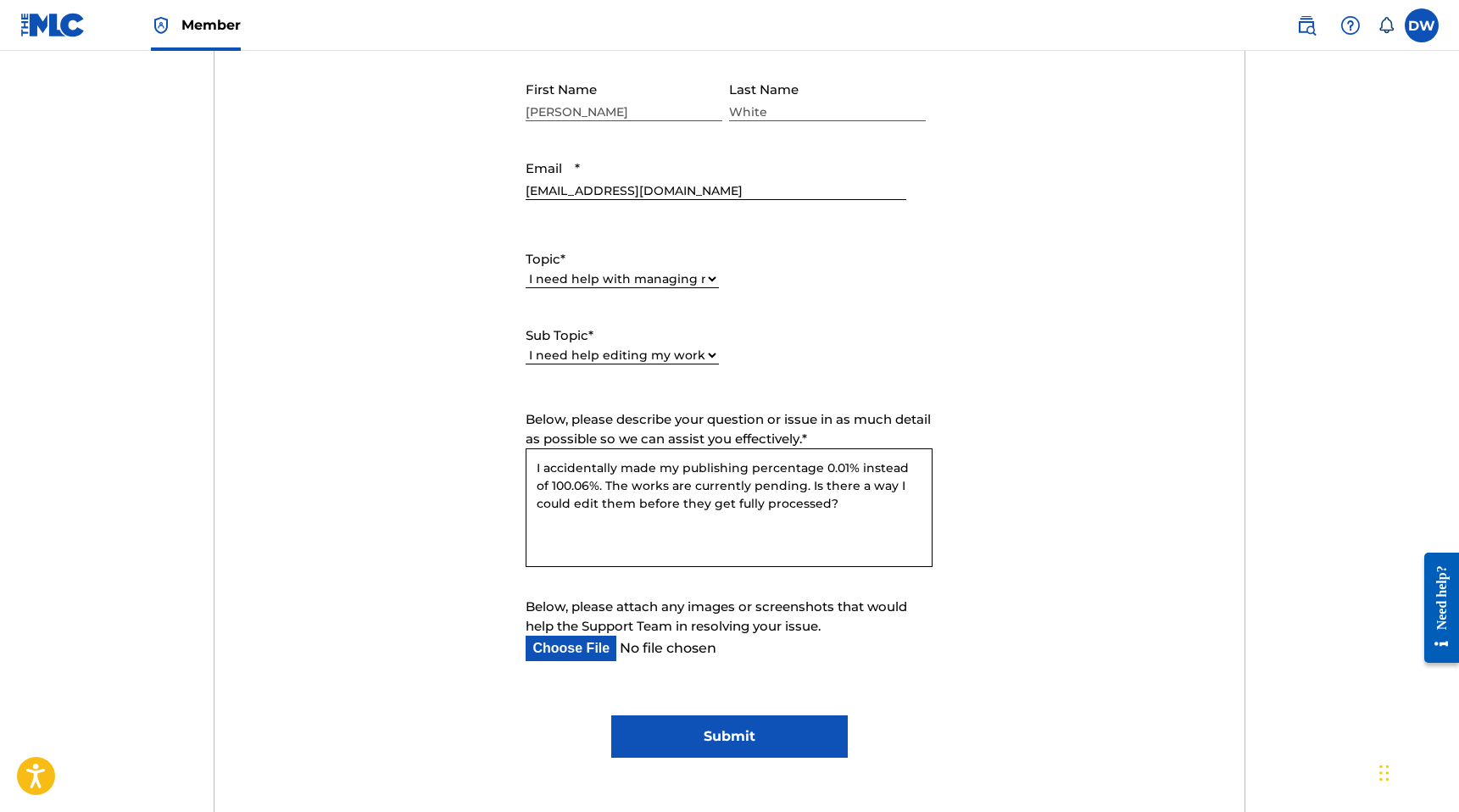
click at [743, 729] on input "Submit" at bounding box center [730, 736] width 236 height 43
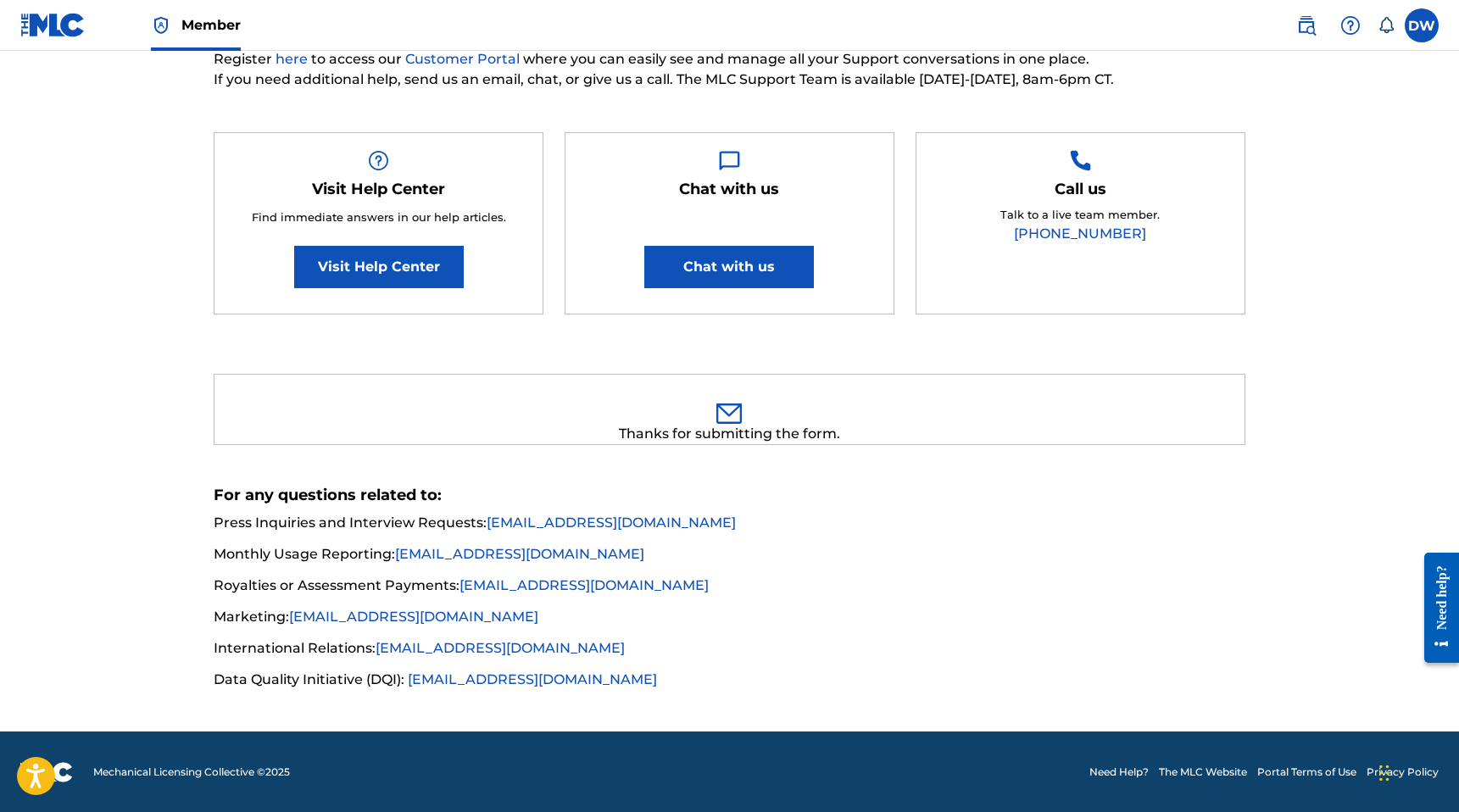
click at [1041, 619] on li "Marketing: [EMAIL_ADDRESS][DOMAIN_NAME]" at bounding box center [730, 622] width 1032 height 30
click at [1454, 628] on div "Need help?" at bounding box center [1442, 607] width 35 height 110
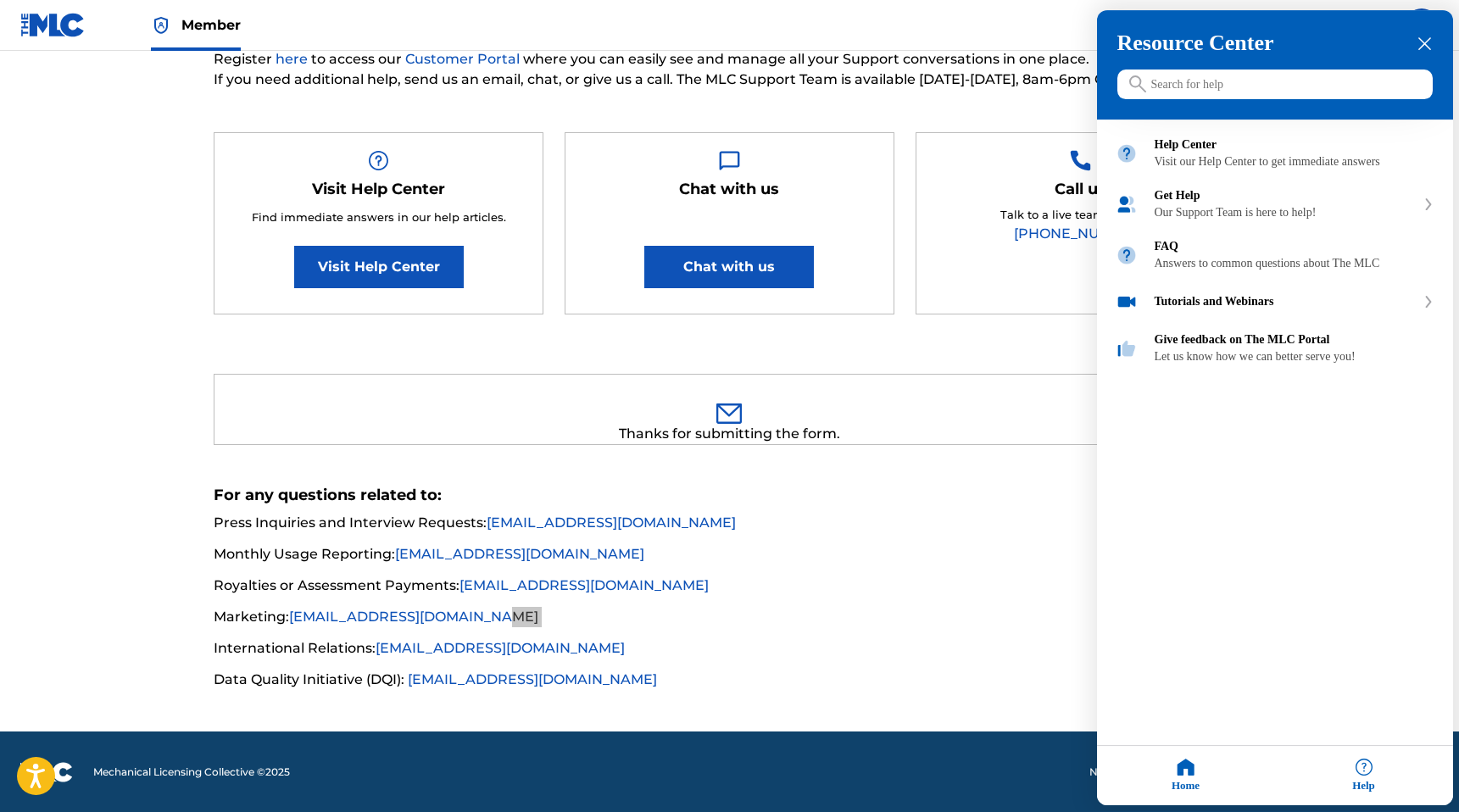
click at [1070, 552] on div at bounding box center [730, 406] width 1459 height 812
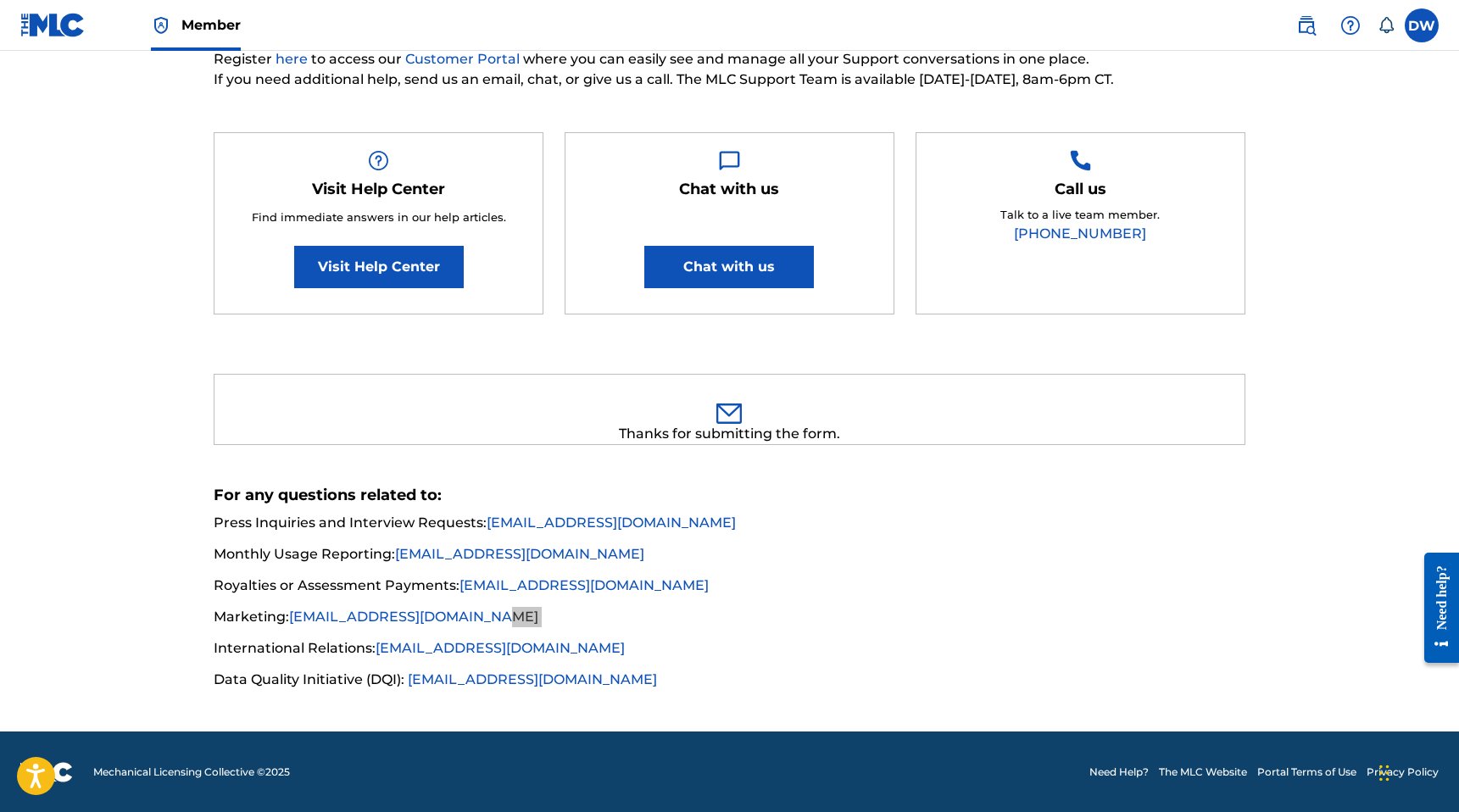
scroll to position [0, 0]
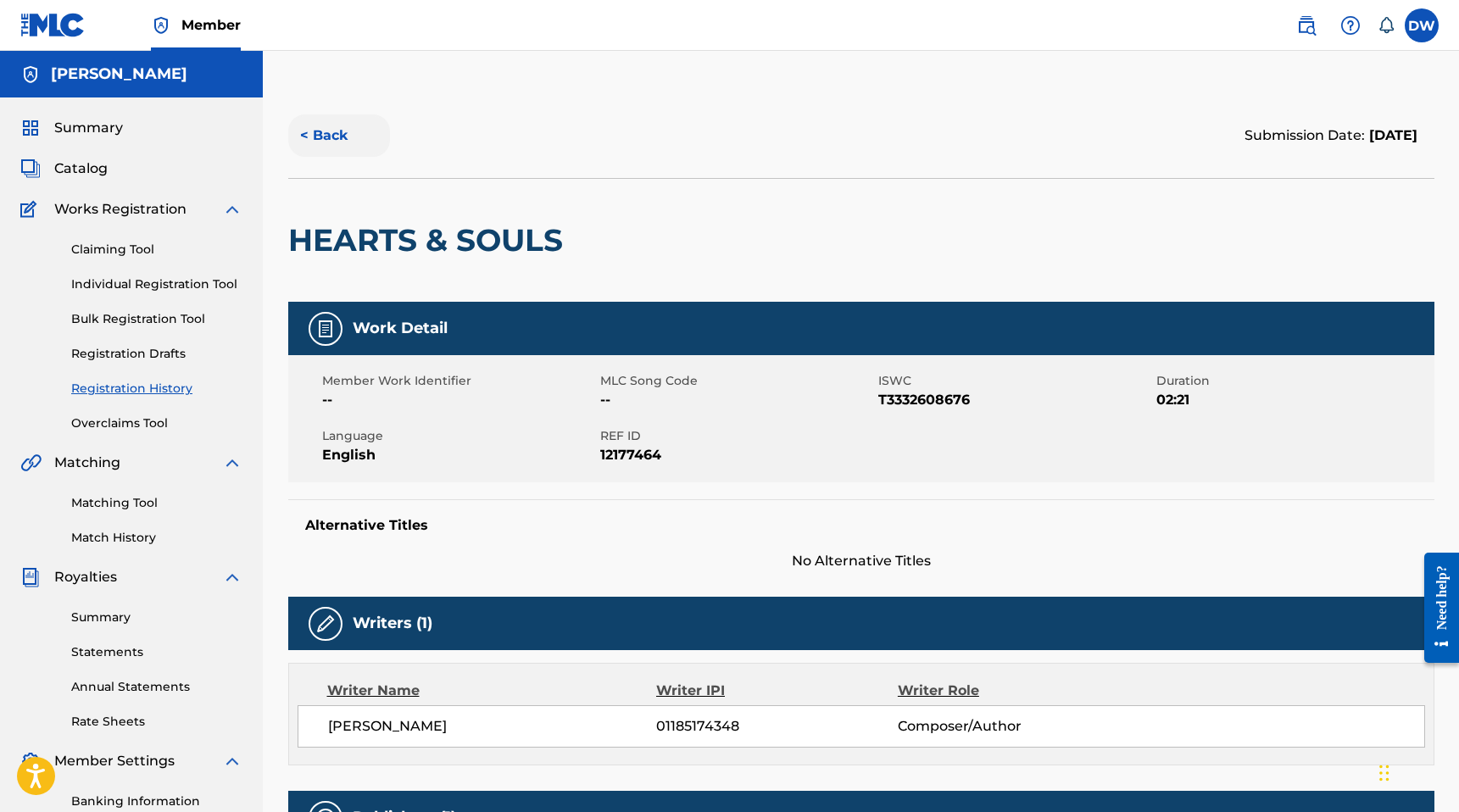
click at [321, 127] on button "< Back" at bounding box center [339, 135] width 102 height 43
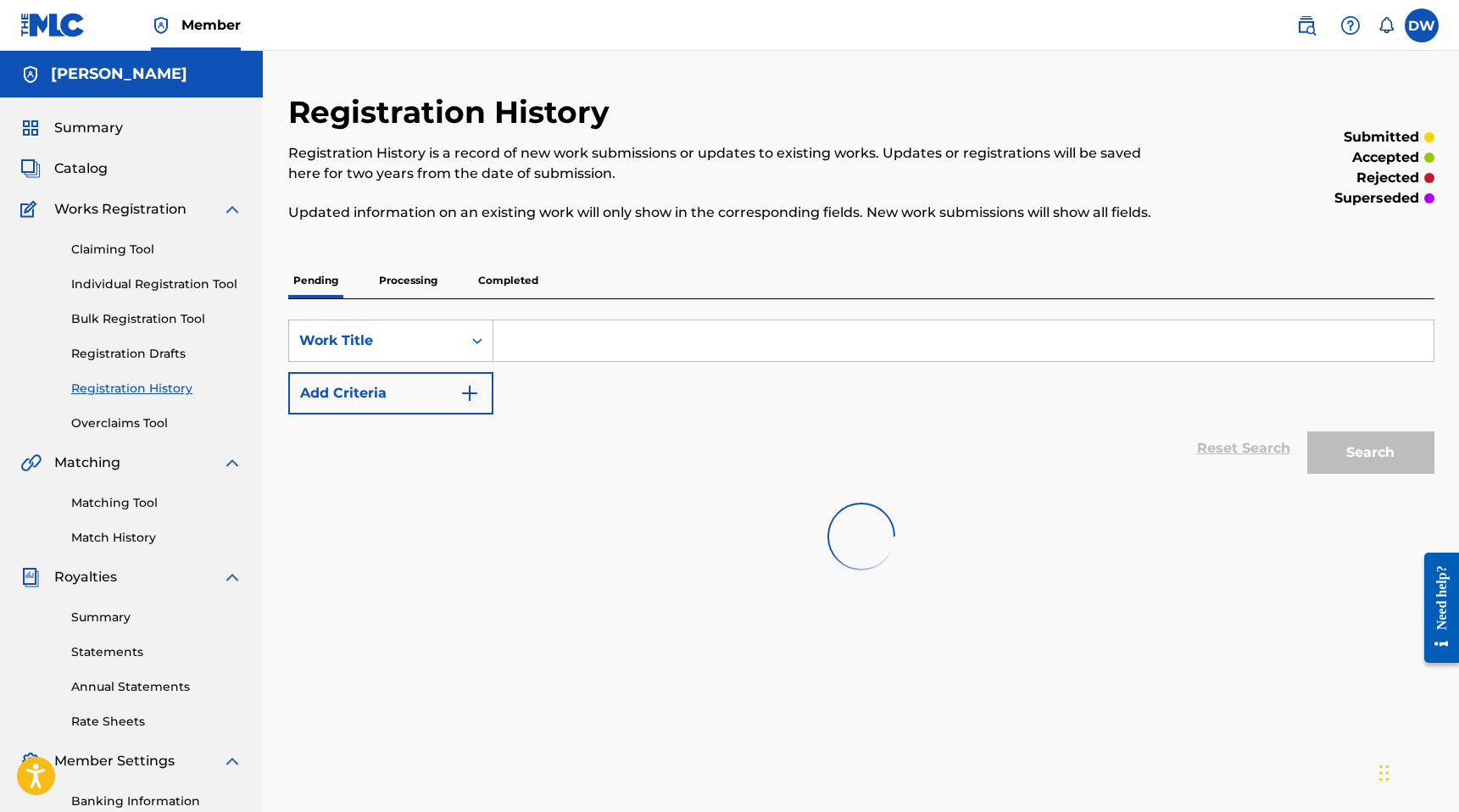
scroll to position [239, 0]
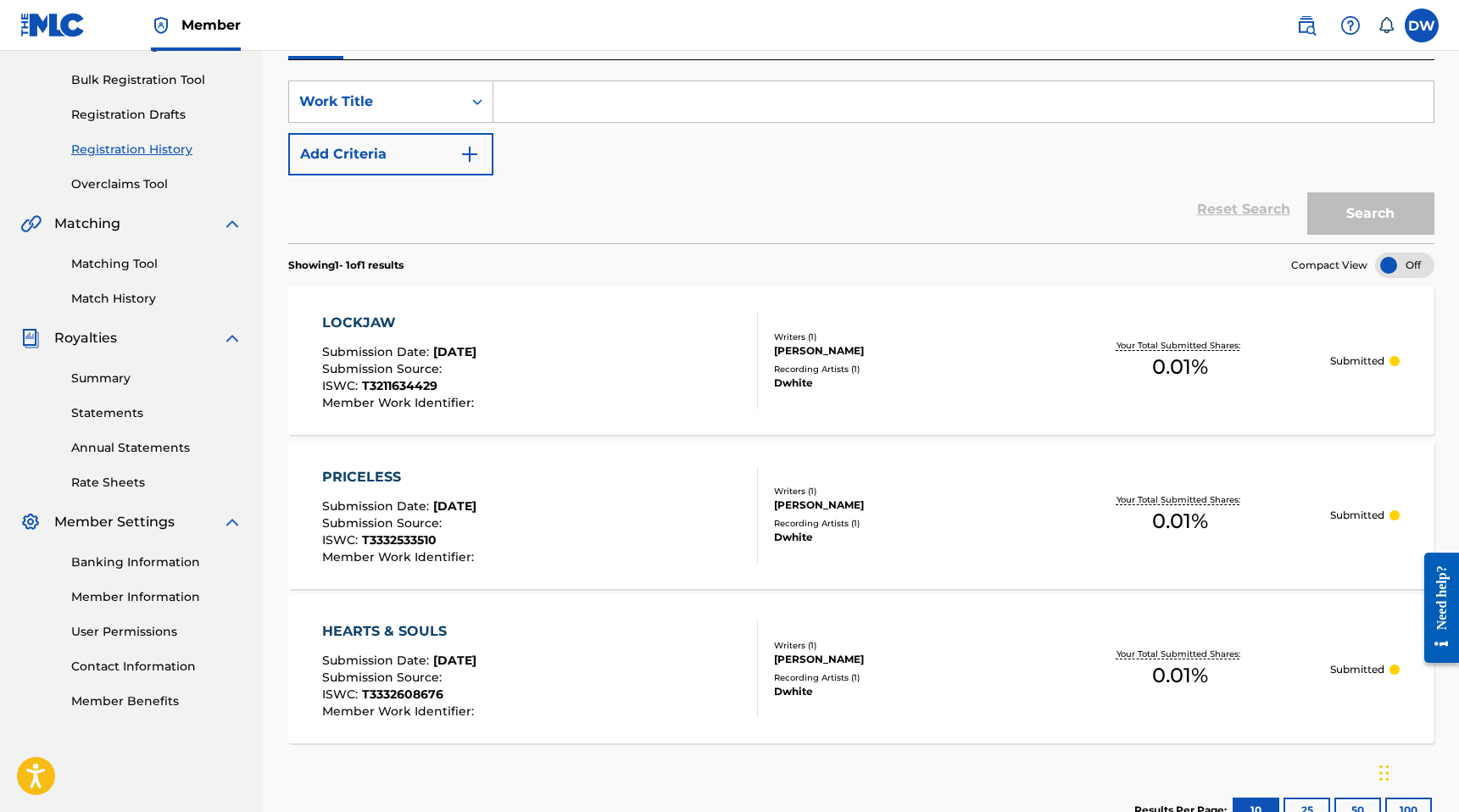
click at [1399, 268] on div at bounding box center [1404, 265] width 59 height 25
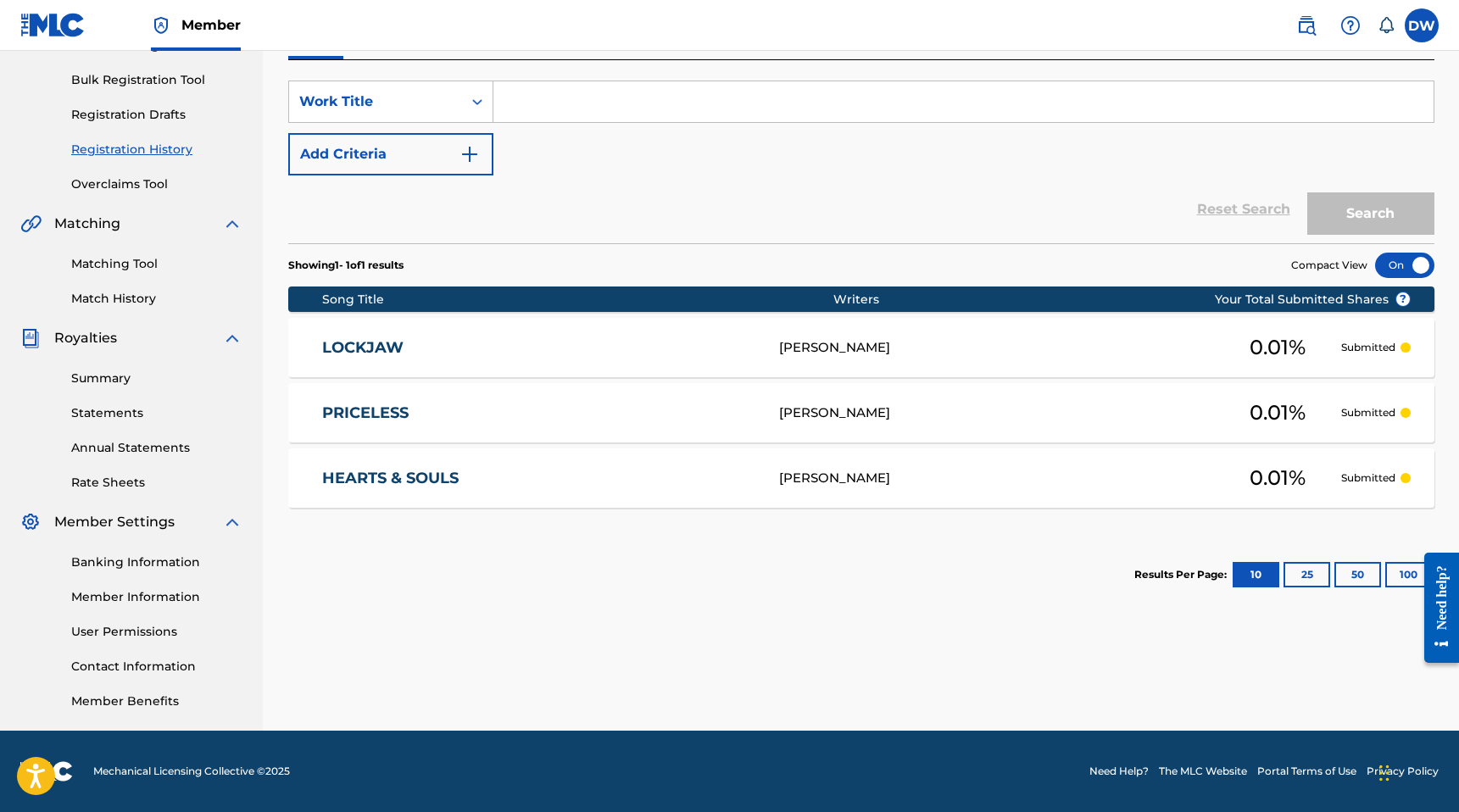
click at [1399, 268] on div at bounding box center [1404, 265] width 59 height 25
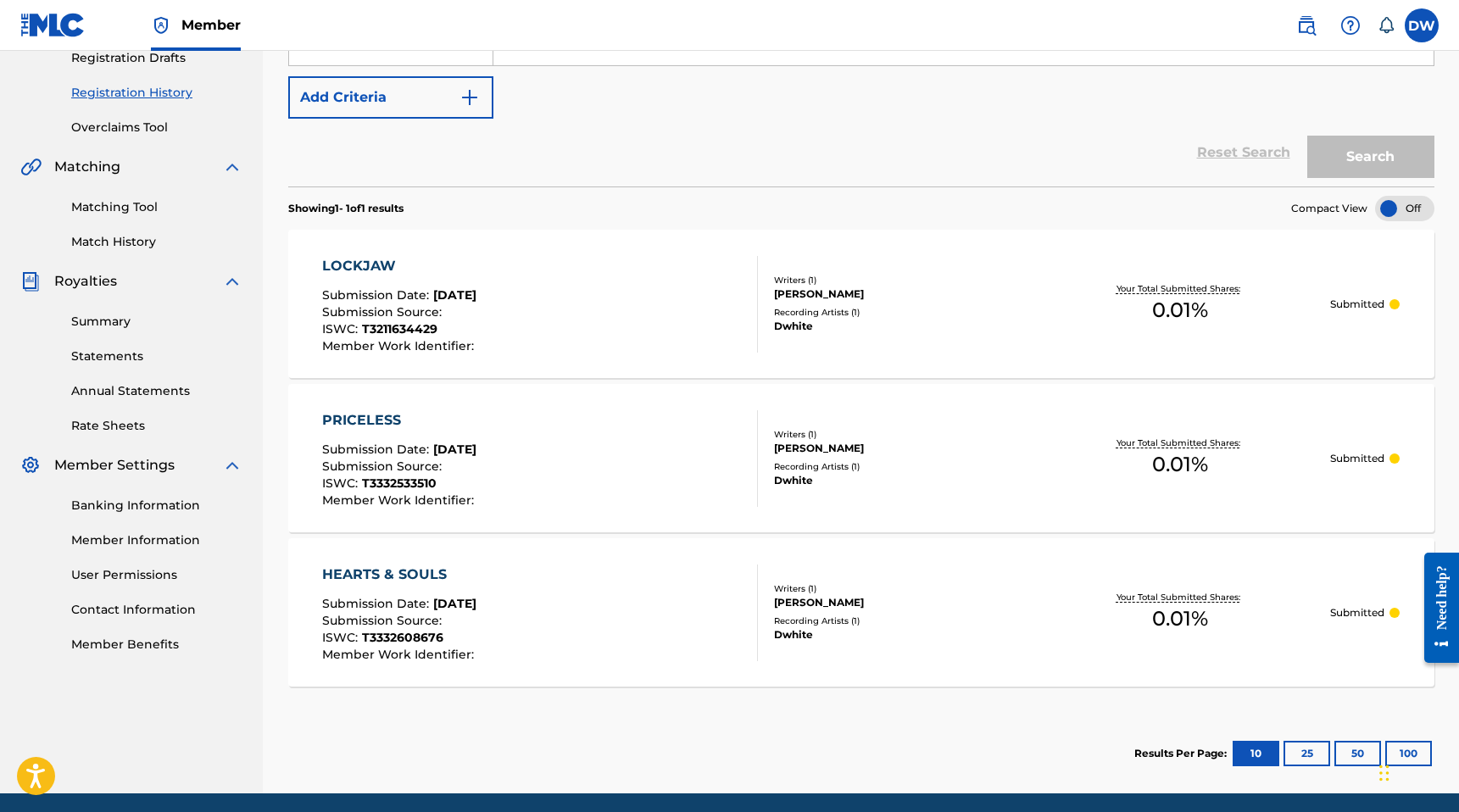
scroll to position [300, 0]
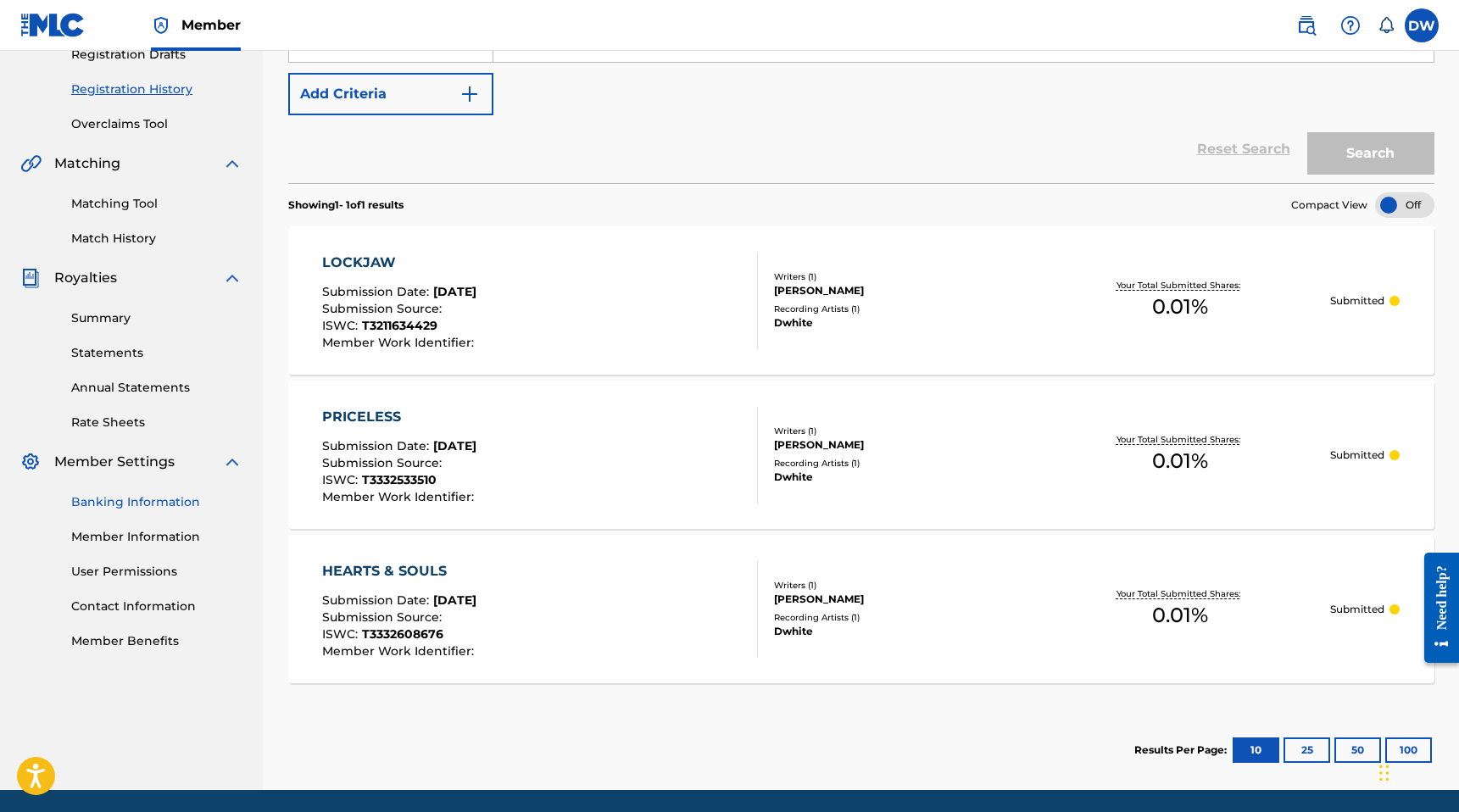
click at [153, 504] on link "Banking Information" at bounding box center [156, 502] width 171 height 17
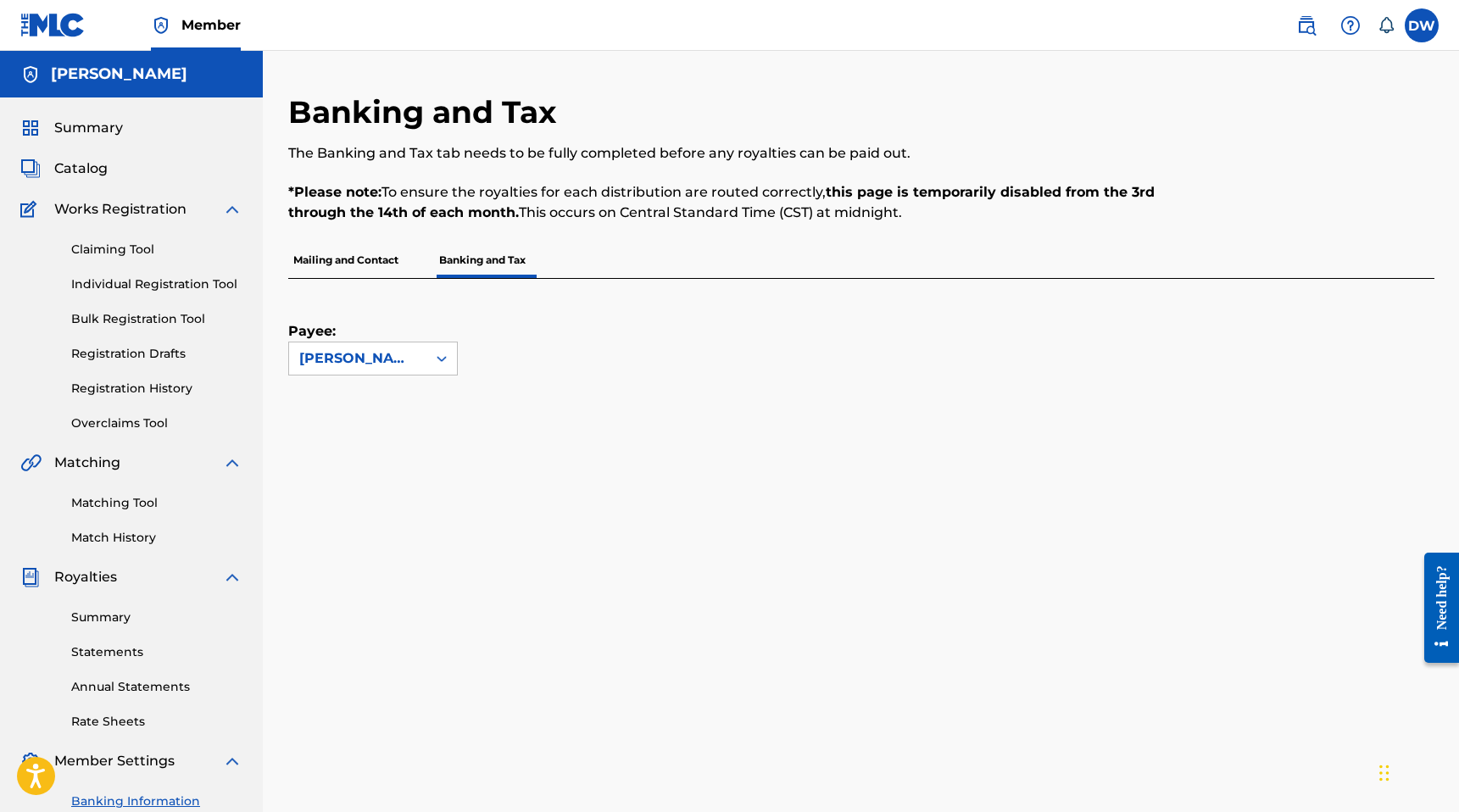
click at [359, 253] on p "Mailing and Contact" at bounding box center [346, 260] width 116 height 36
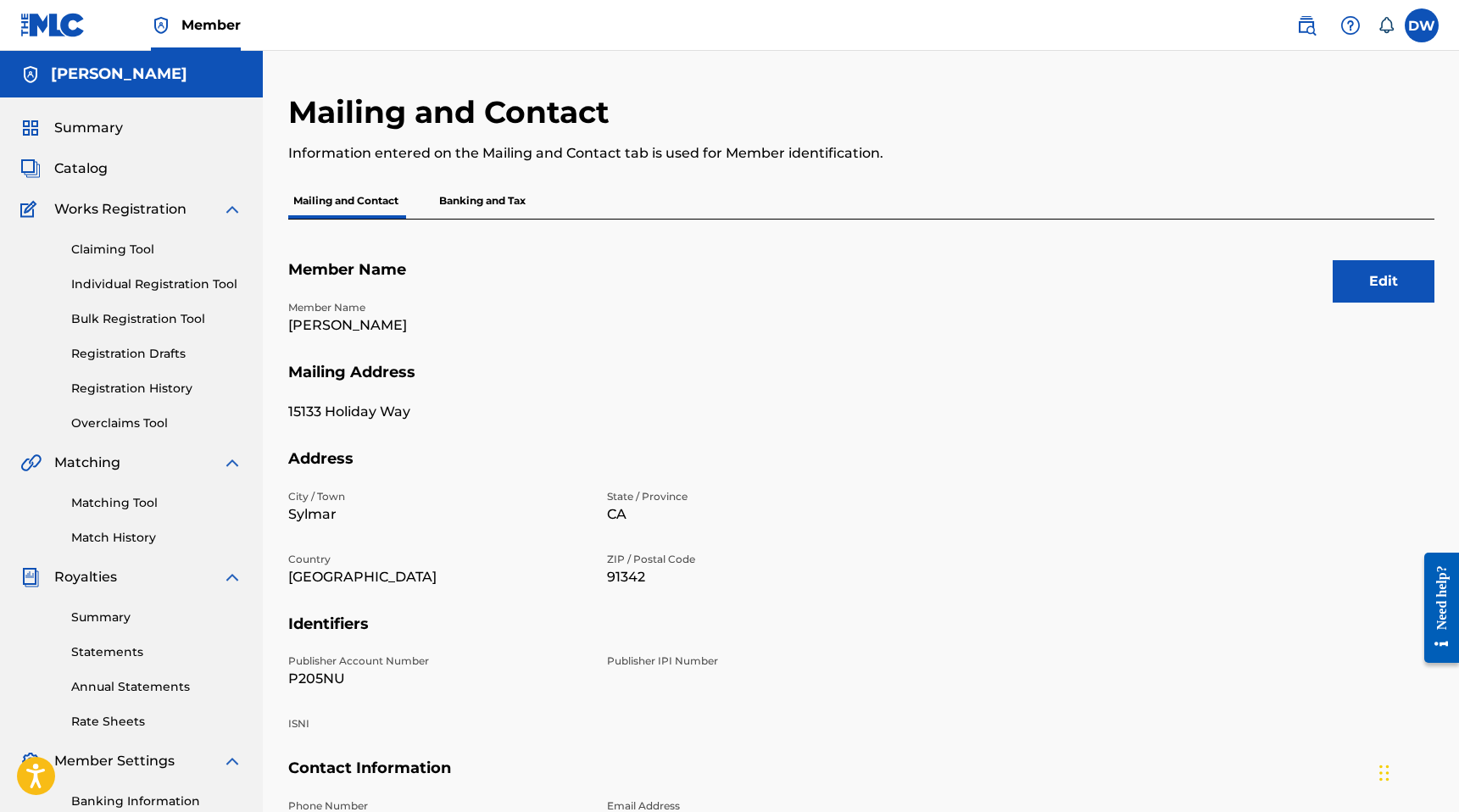
click at [485, 189] on p "Banking and Tax" at bounding box center [482, 201] width 96 height 36
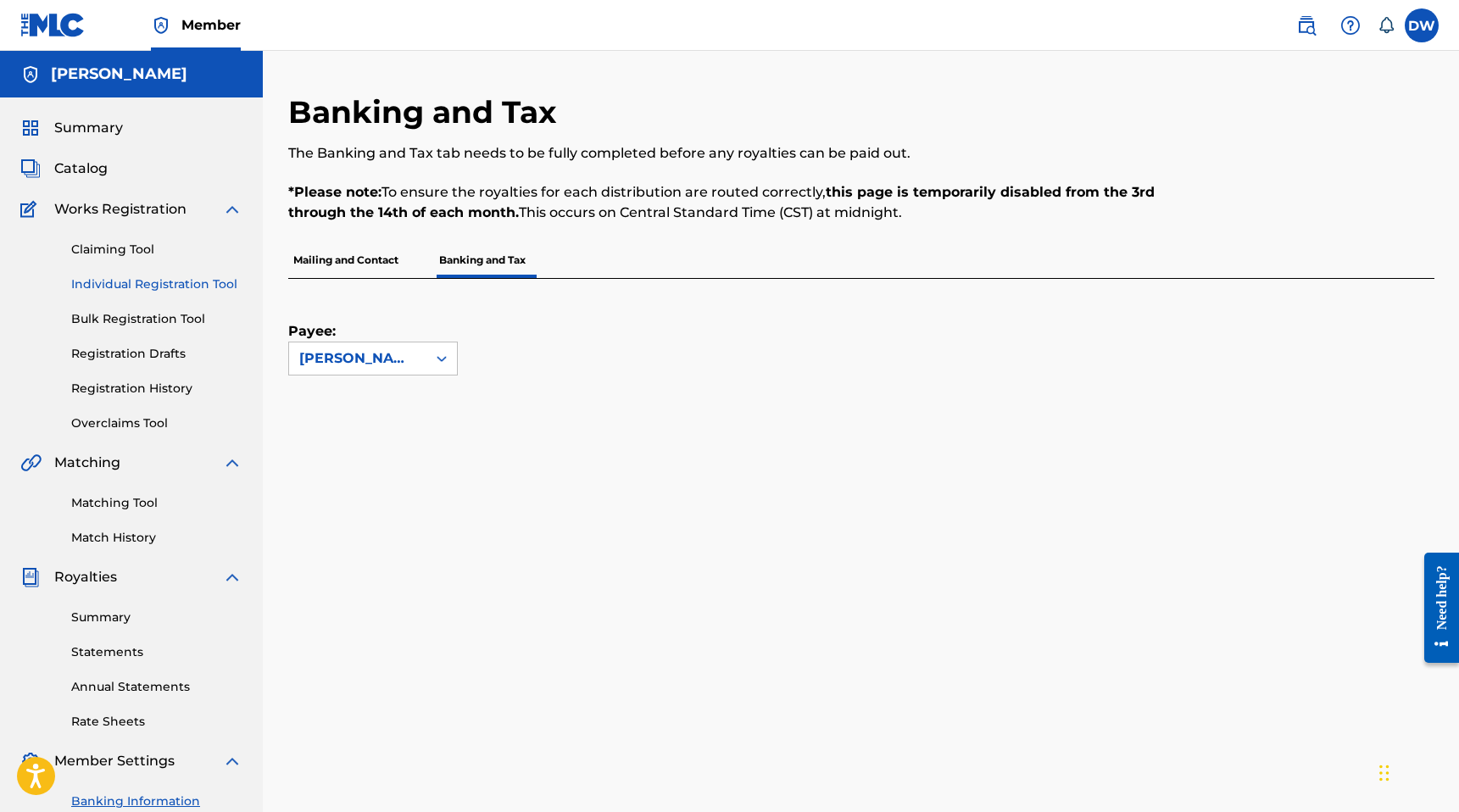
click at [177, 292] on link "Individual Registration Tool" at bounding box center [156, 284] width 171 height 17
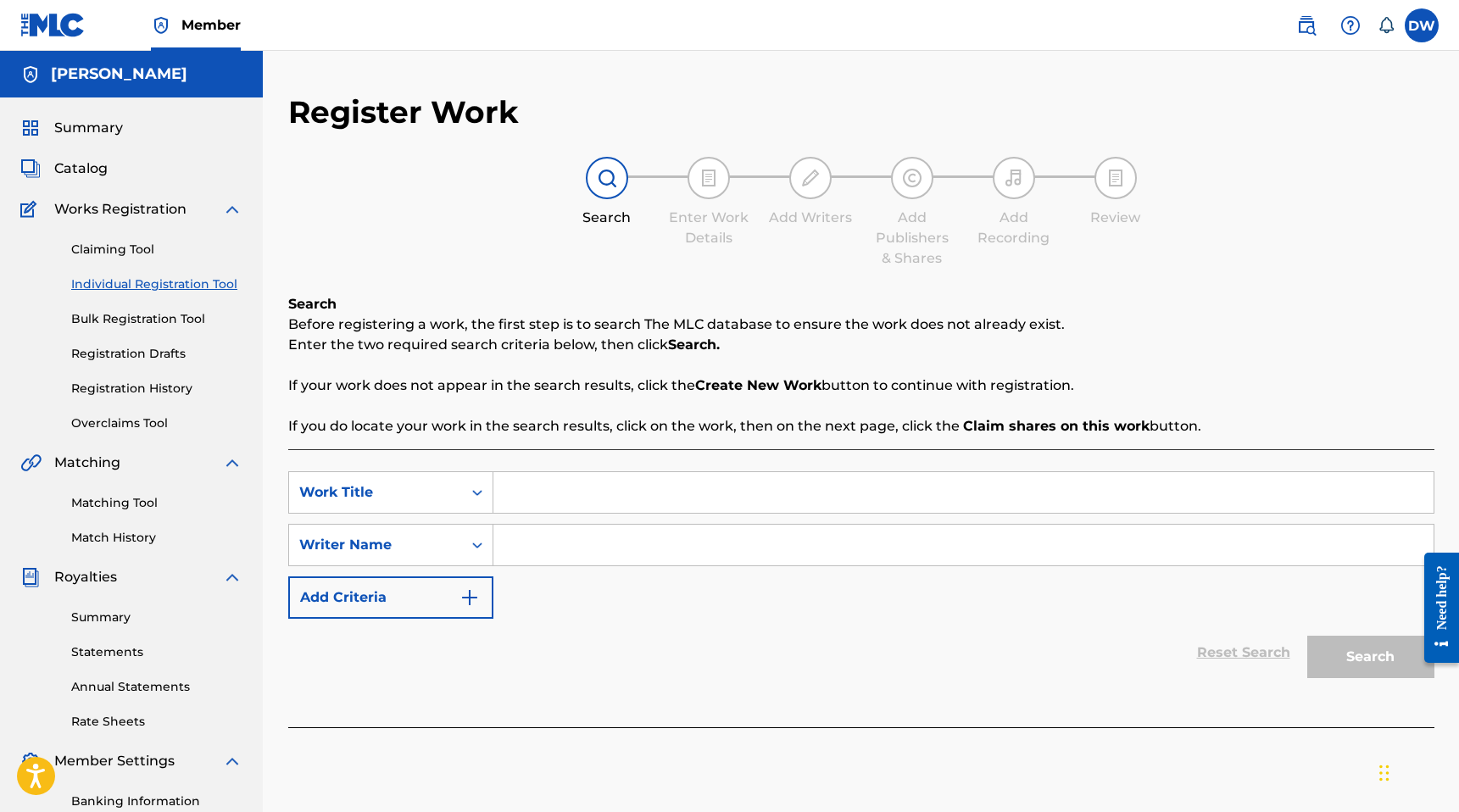
click at [525, 504] on input "Search Form" at bounding box center [963, 492] width 940 height 41
type input "MOSHPIT"
click at [1078, 562] on input "Search Form" at bounding box center [963, 545] width 940 height 41
type input "d"
type input "[PERSON_NAME]"
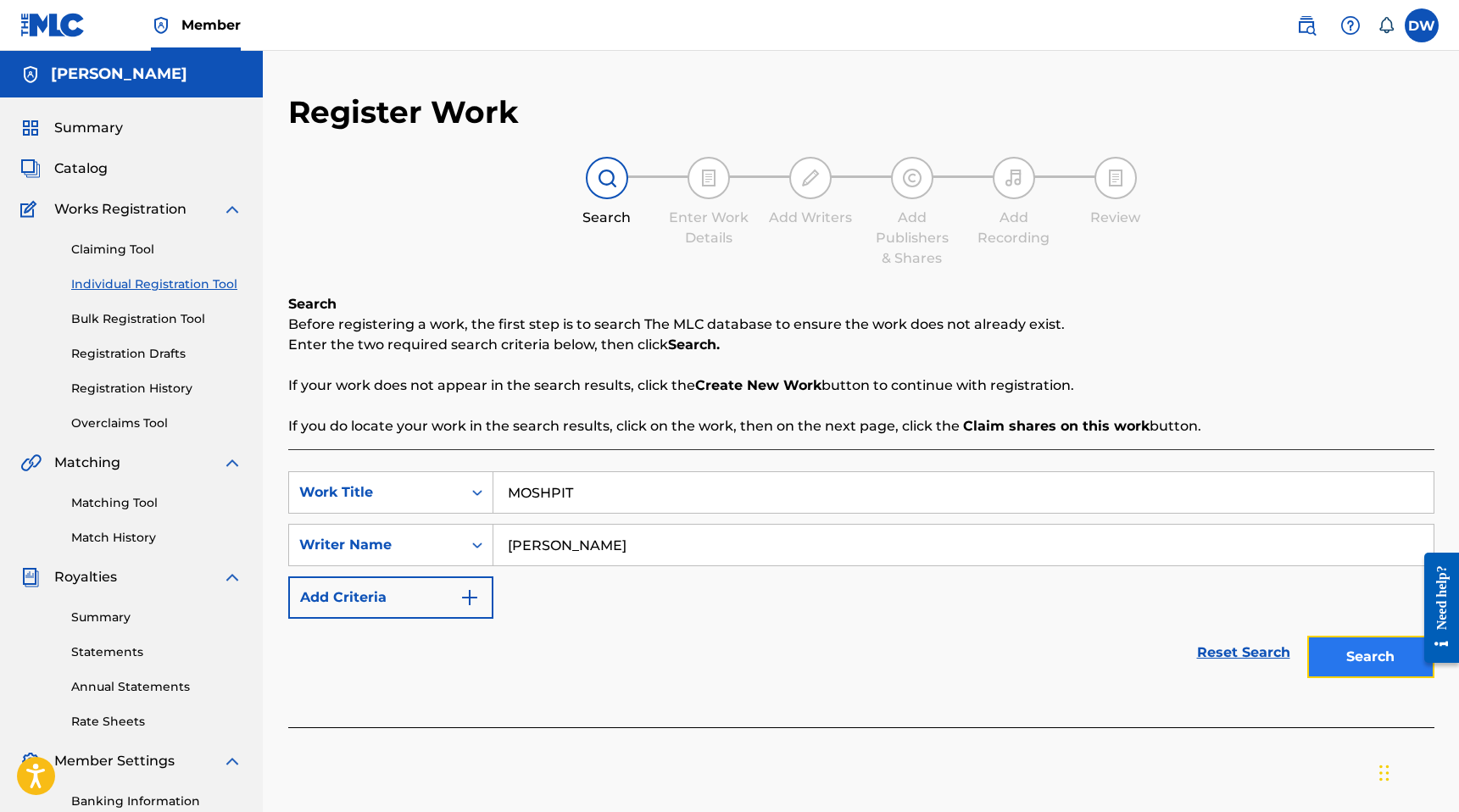
click at [1345, 665] on button "Search" at bounding box center [1370, 657] width 127 height 43
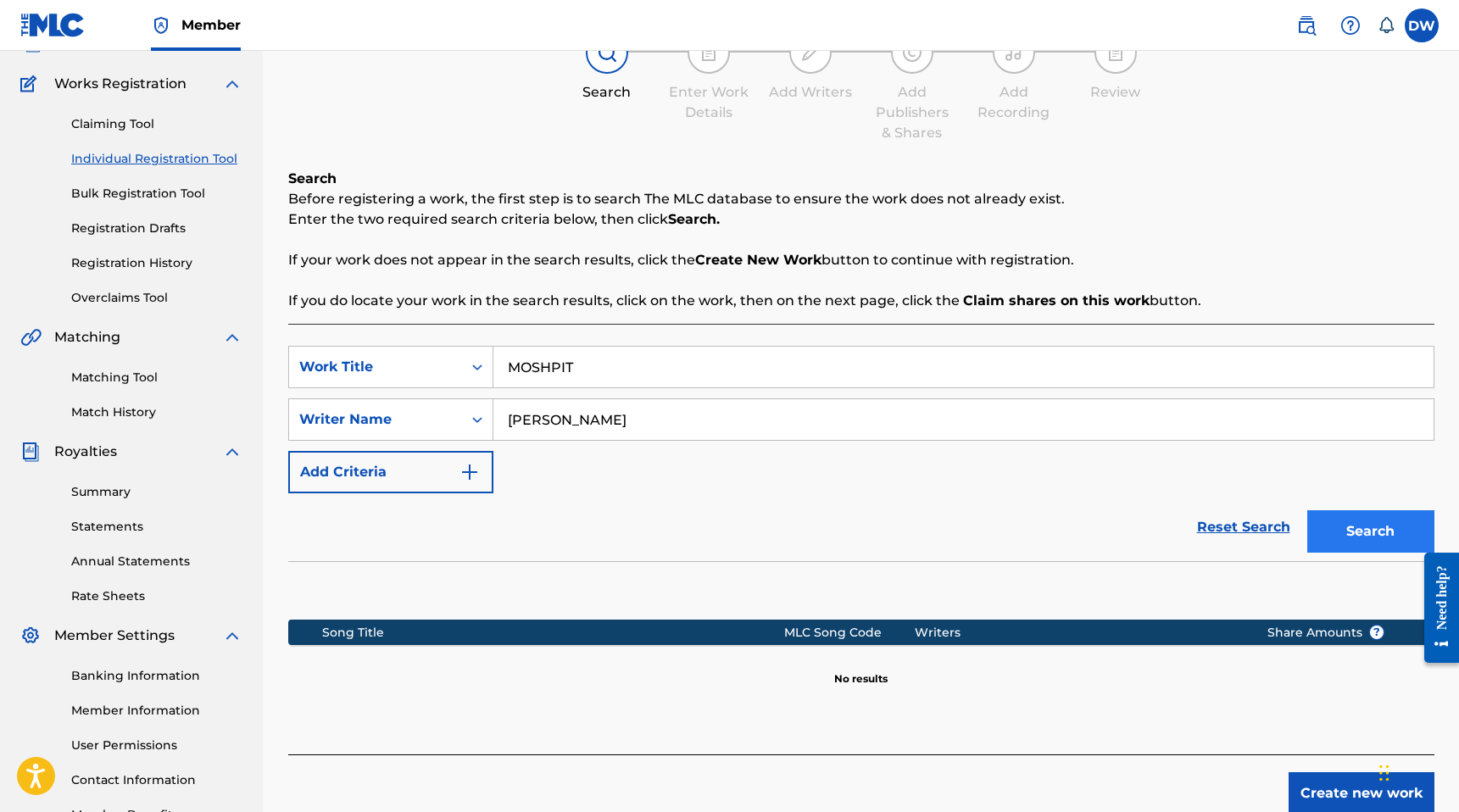
scroll to position [239, 0]
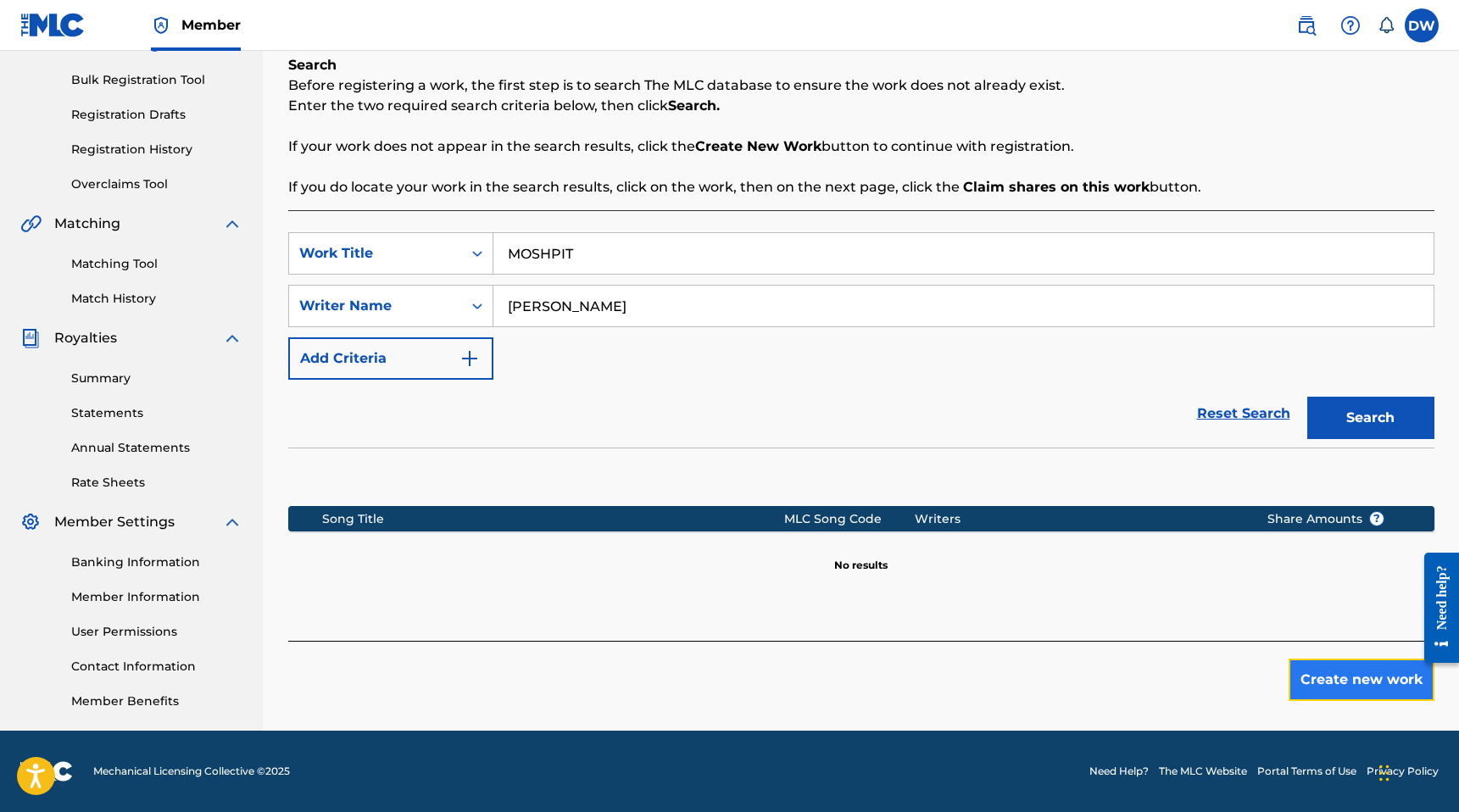
click at [1337, 683] on button "Create new work" at bounding box center [1362, 679] width 146 height 43
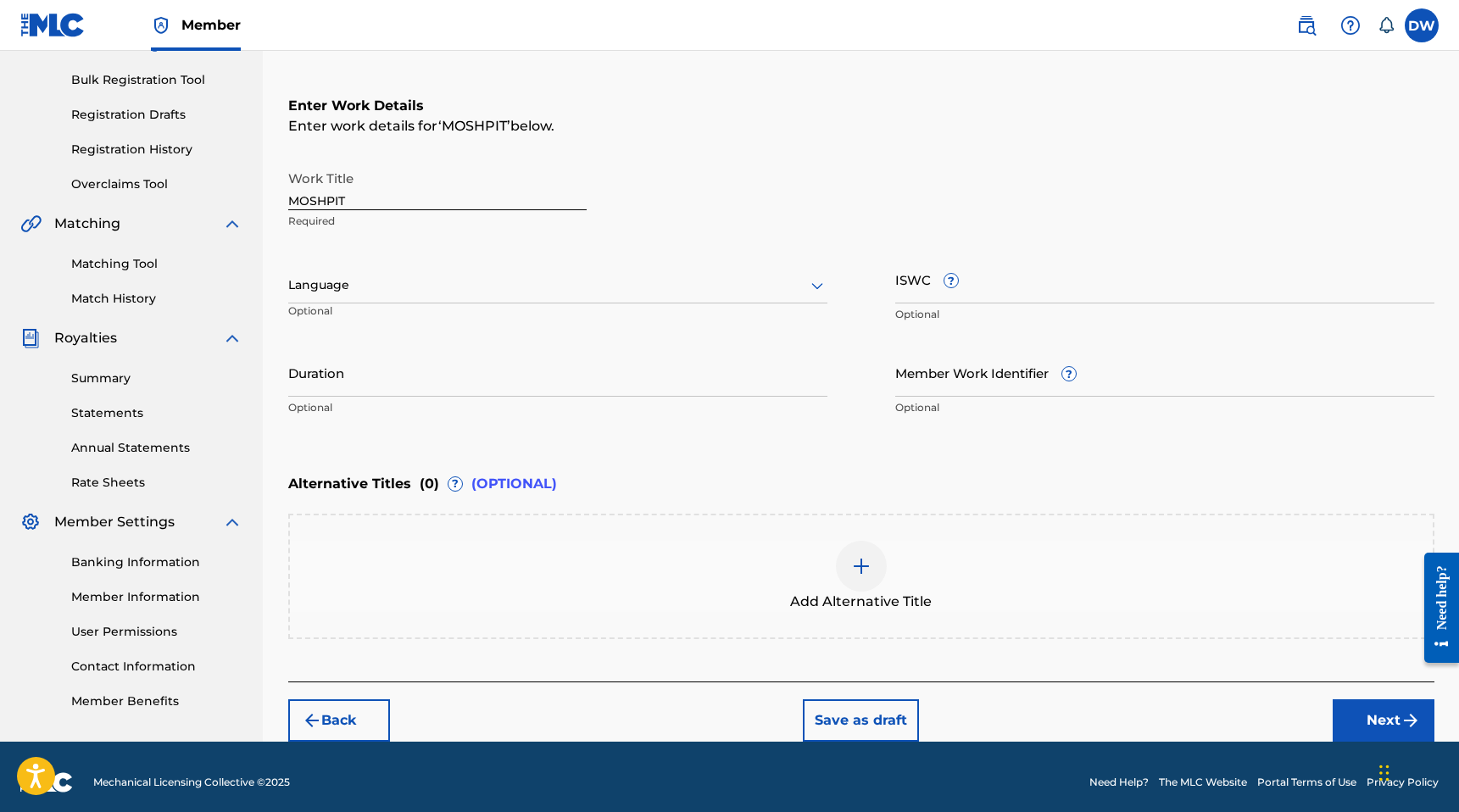
click at [366, 283] on div at bounding box center [558, 285] width 539 height 21
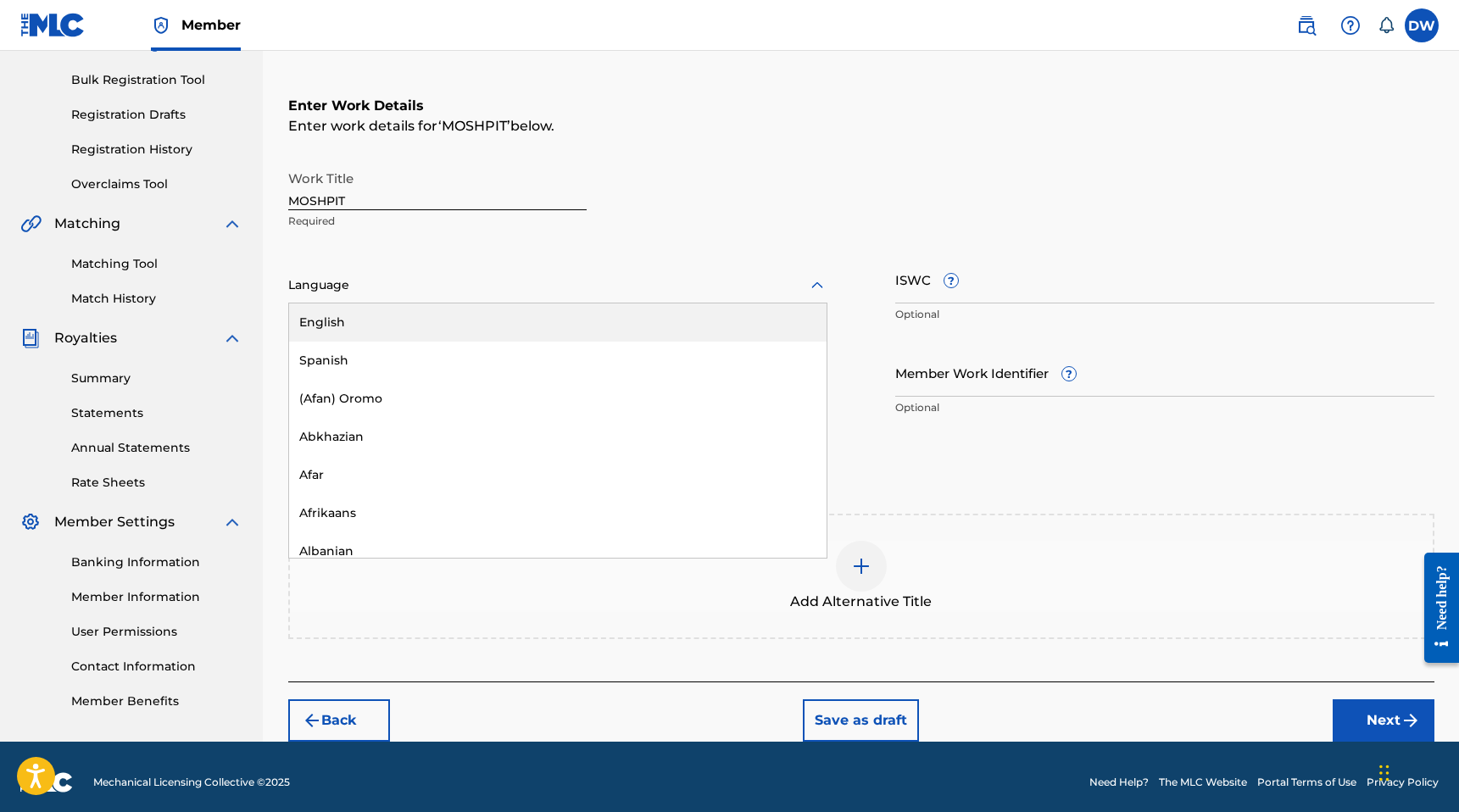
click at [363, 317] on div "English" at bounding box center [558, 322] width 538 height 38
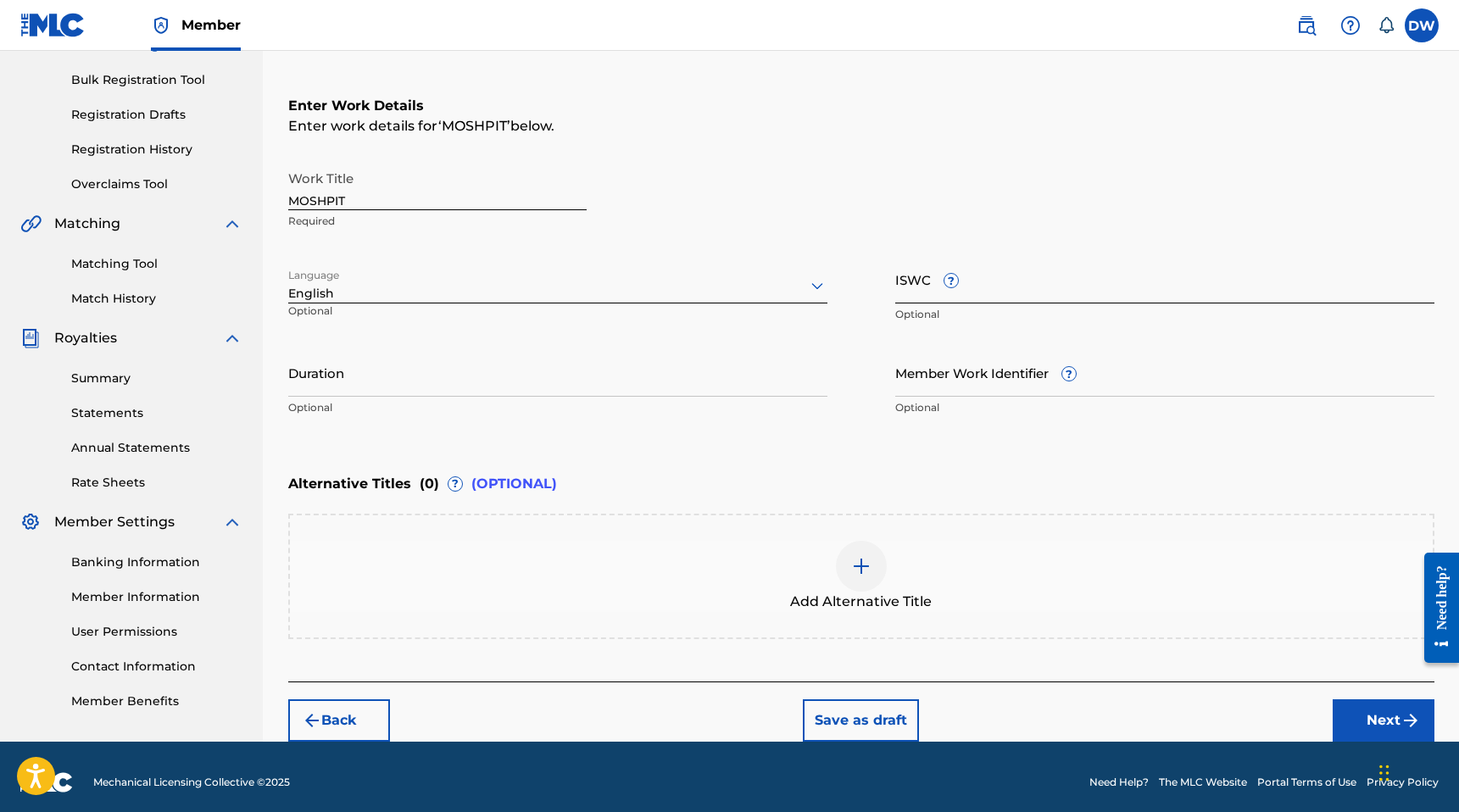
click at [1002, 280] on input "ISWC ?" at bounding box center [1165, 280] width 539 height 49
paste input "T-321.555.218-0"
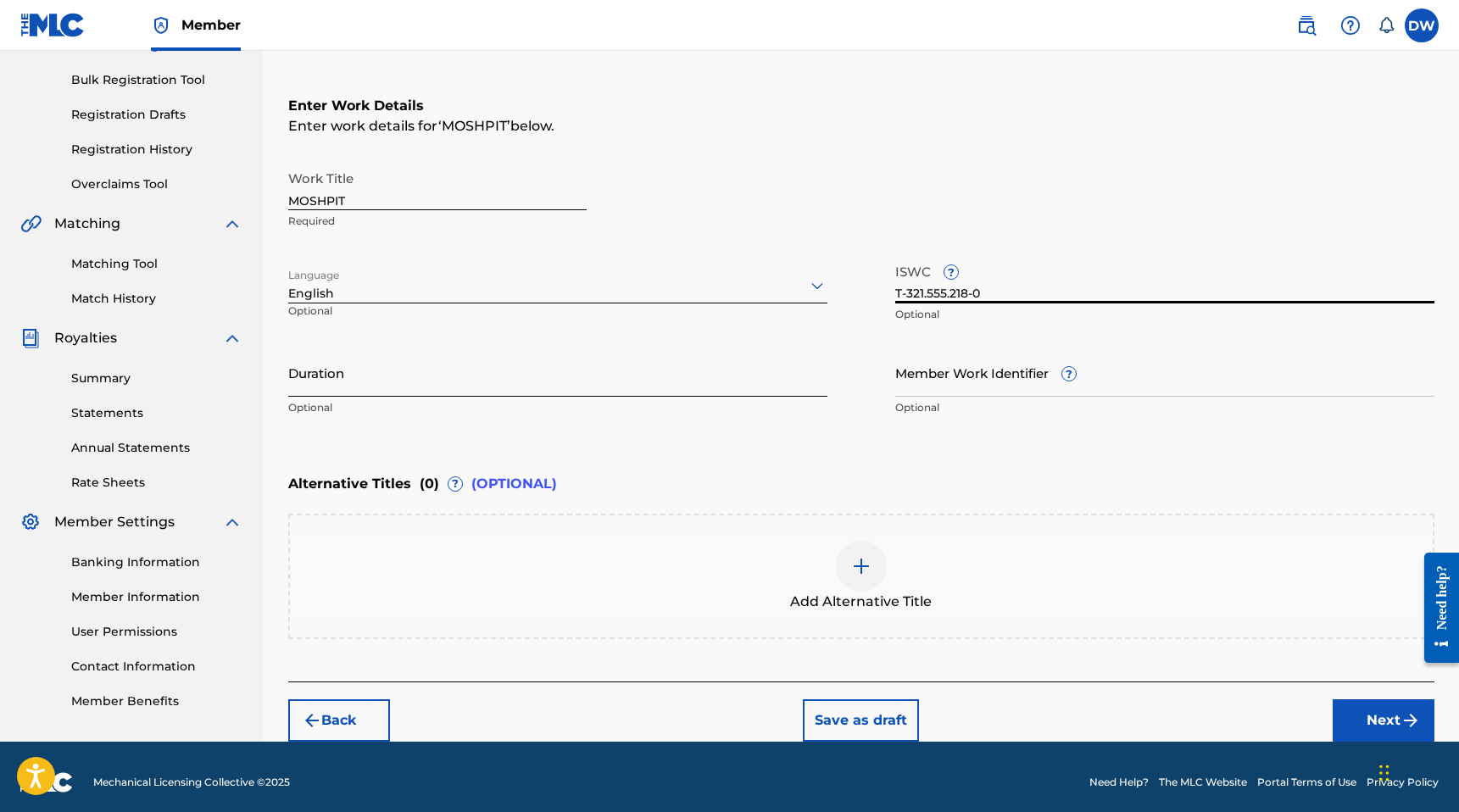
type input "T-321.555.218-0"
click at [596, 378] on input "Duration" at bounding box center [558, 373] width 539 height 49
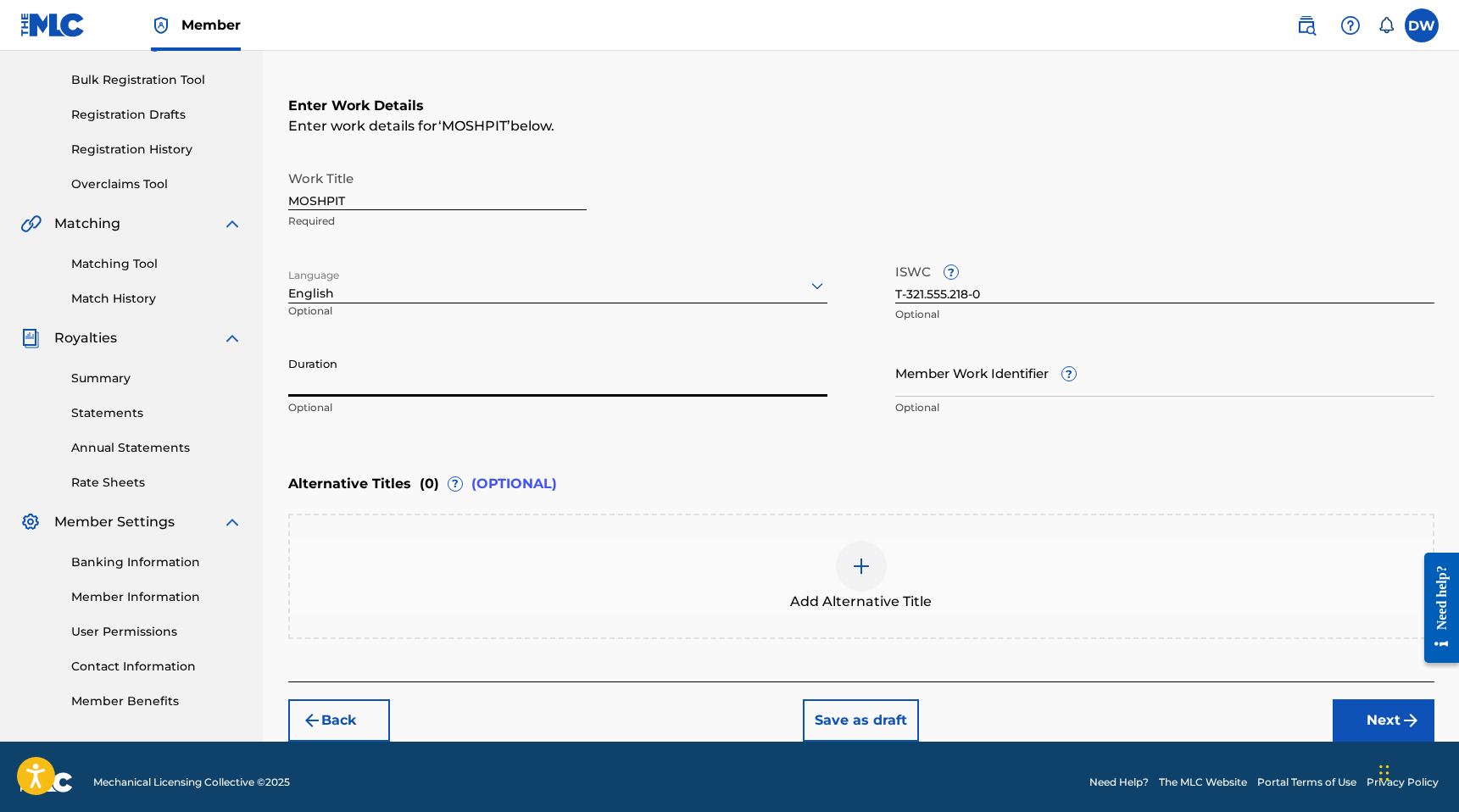
click at [385, 384] on input "Duration" at bounding box center [558, 373] width 539 height 49
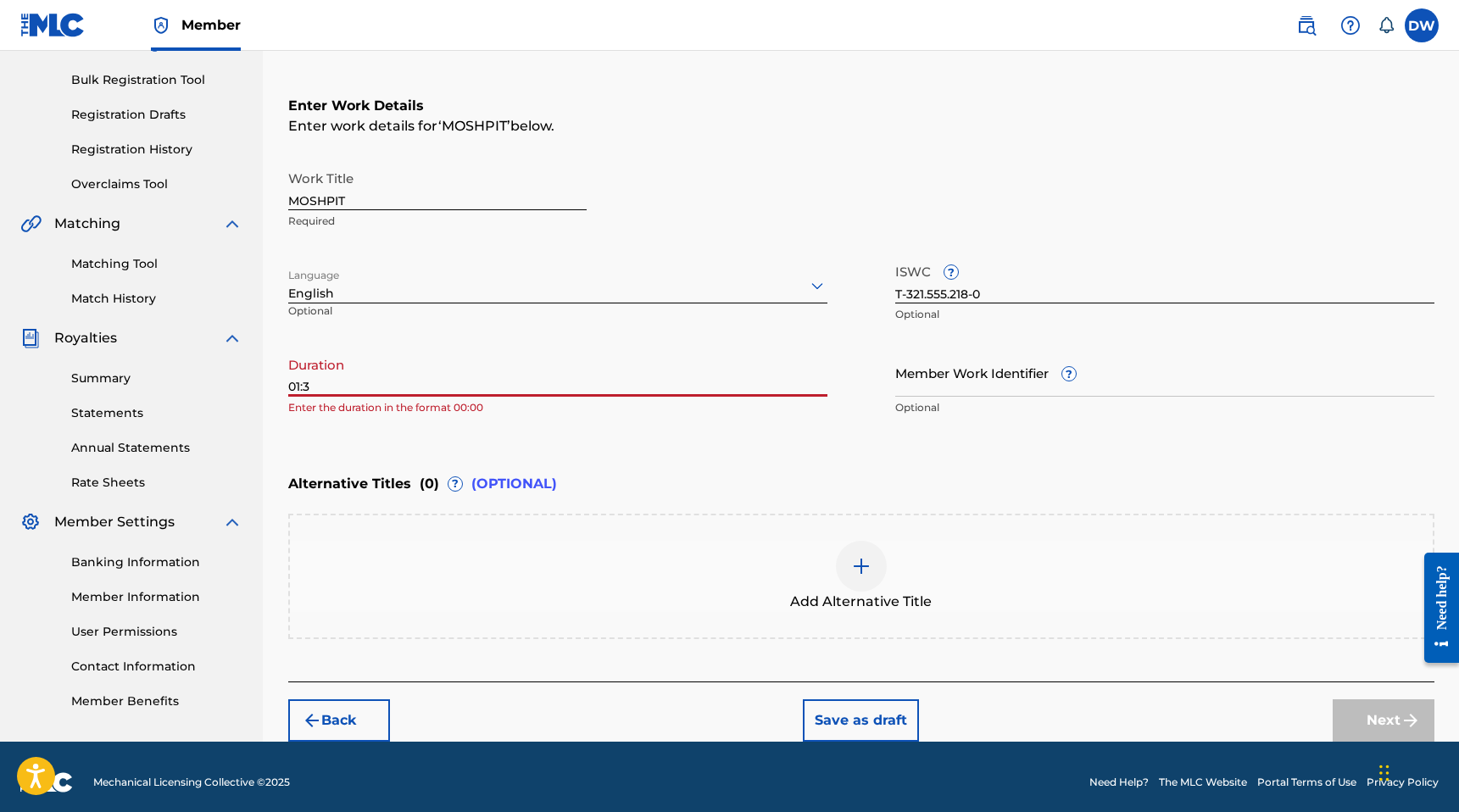
type input "01:34"
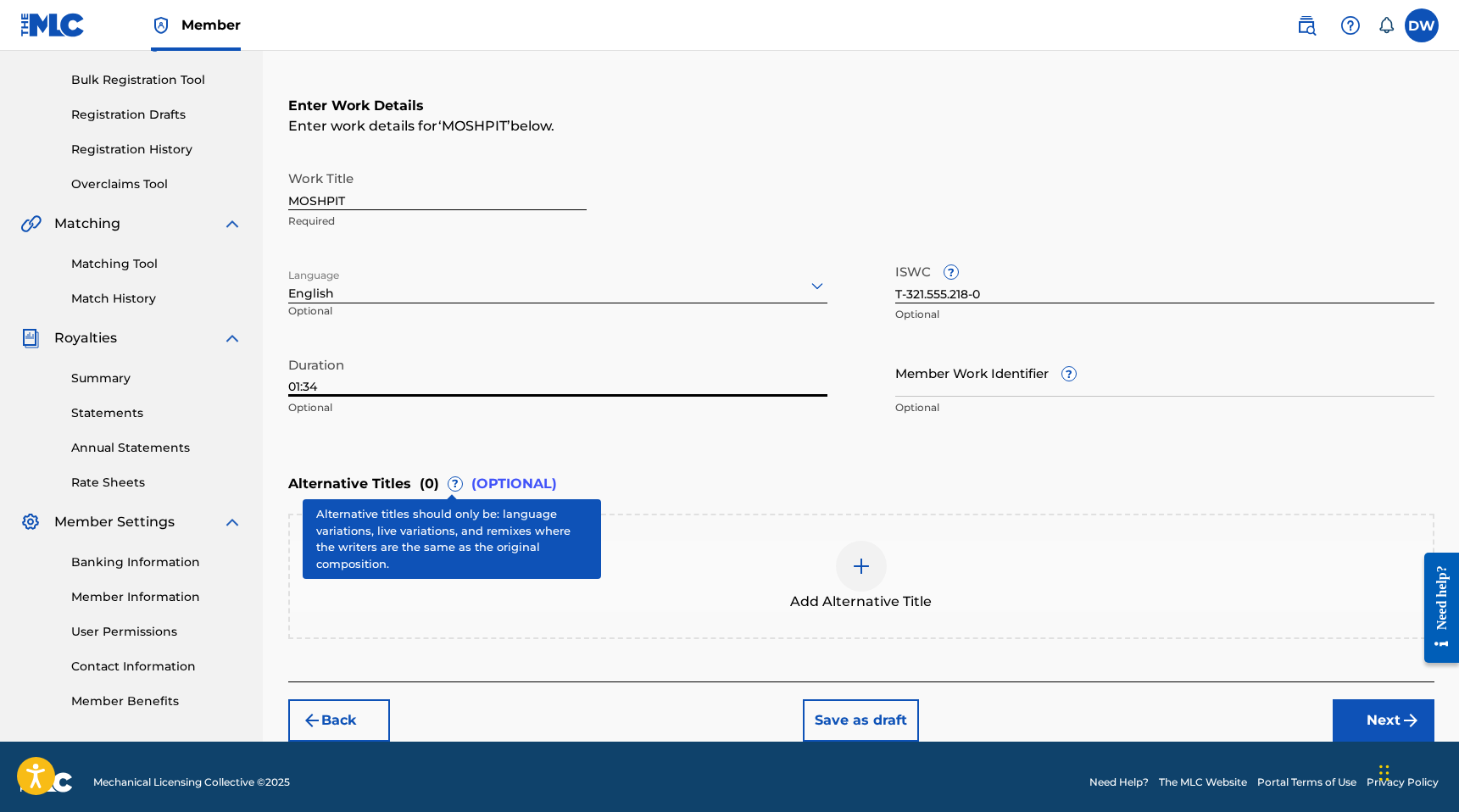
scroll to position [249, 0]
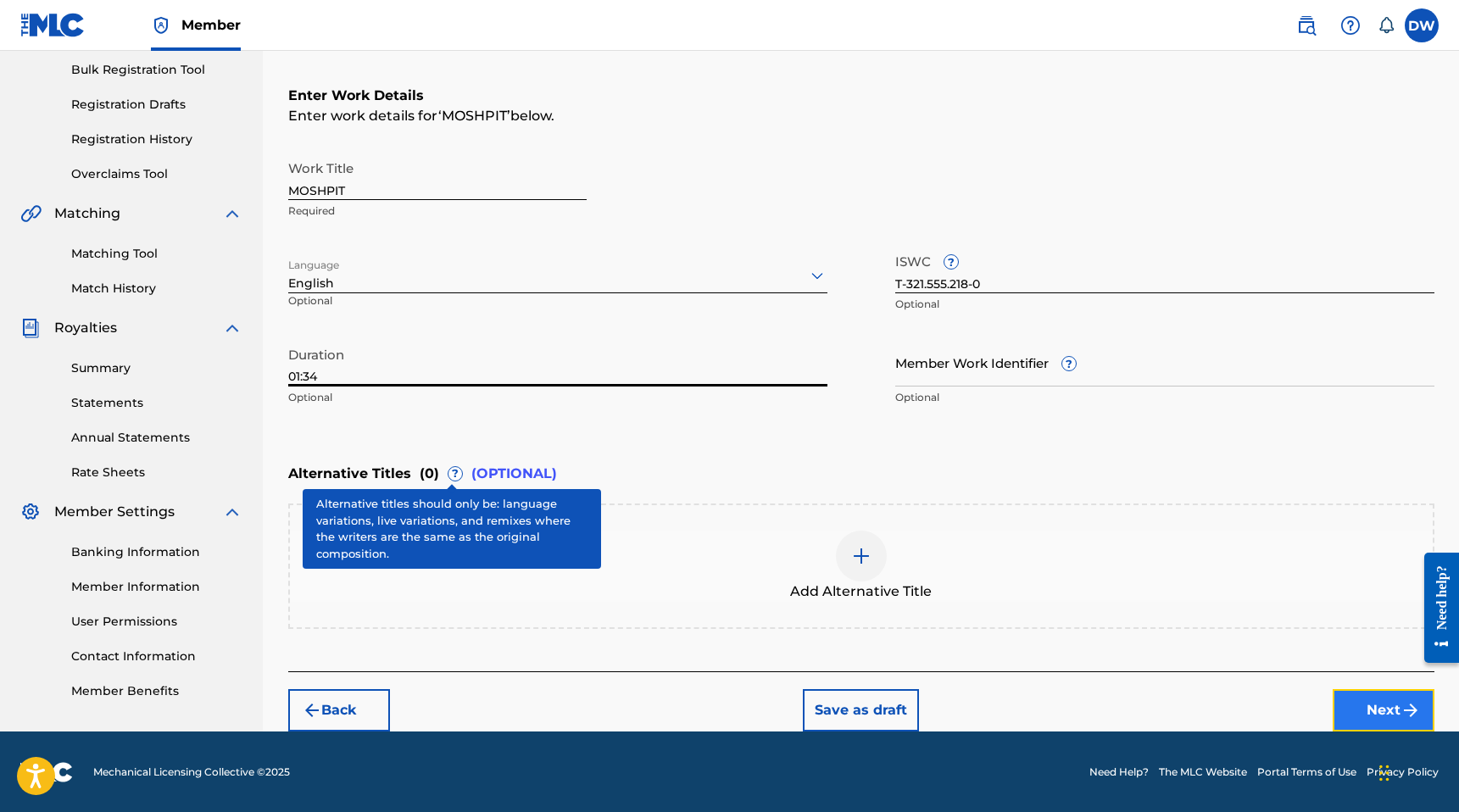
click at [1359, 693] on button "Next" at bounding box center [1383, 710] width 102 height 43
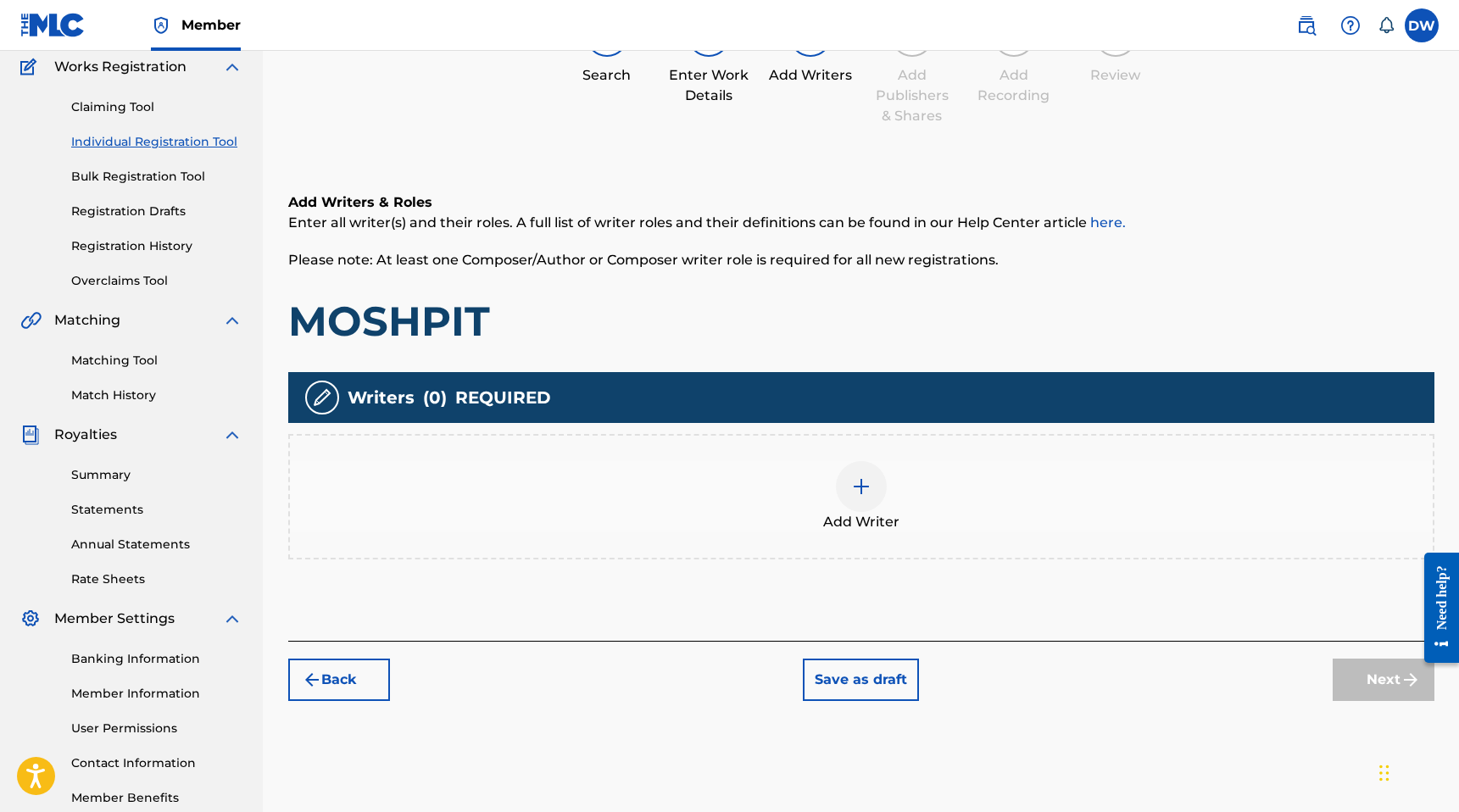
scroll to position [225, 0]
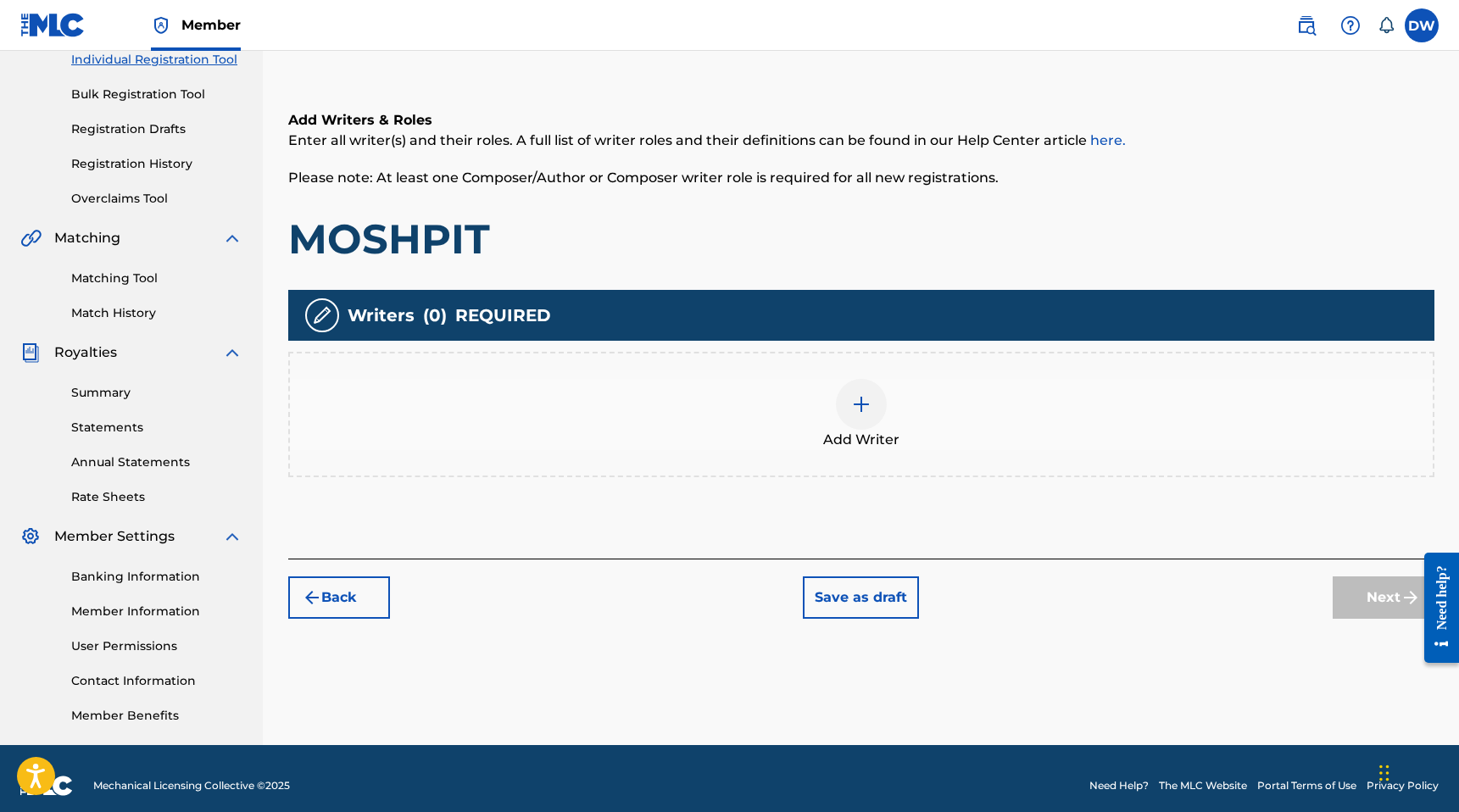
click at [889, 403] on div "Add Writer" at bounding box center [862, 414] width 1143 height 71
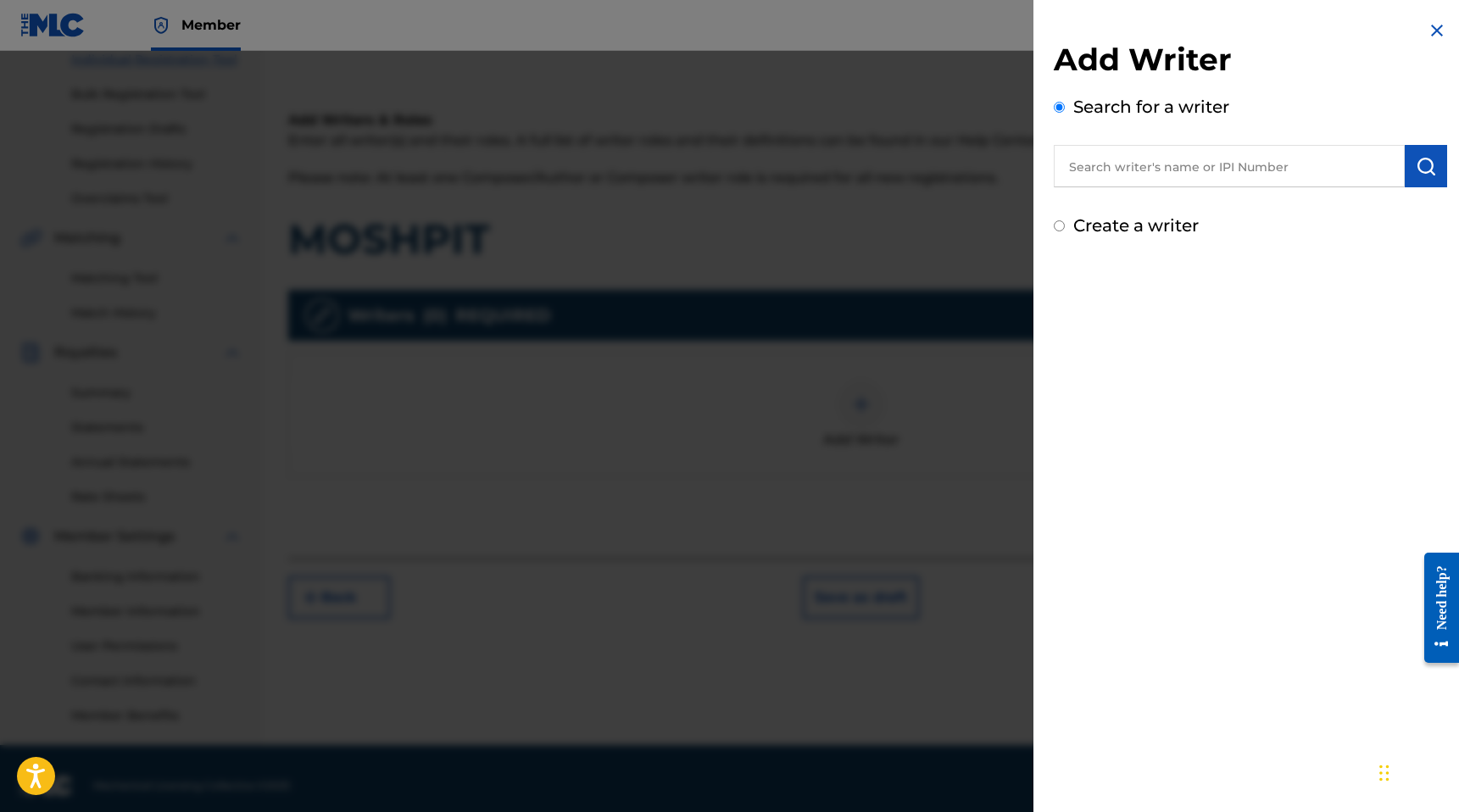
click at [1129, 233] on label "Create a writer" at bounding box center [1136, 225] width 125 height 20
radio input "true"
click at [1065, 231] on input "Create a writer" at bounding box center [1059, 226] width 11 height 11
radio input "false"
radio input "true"
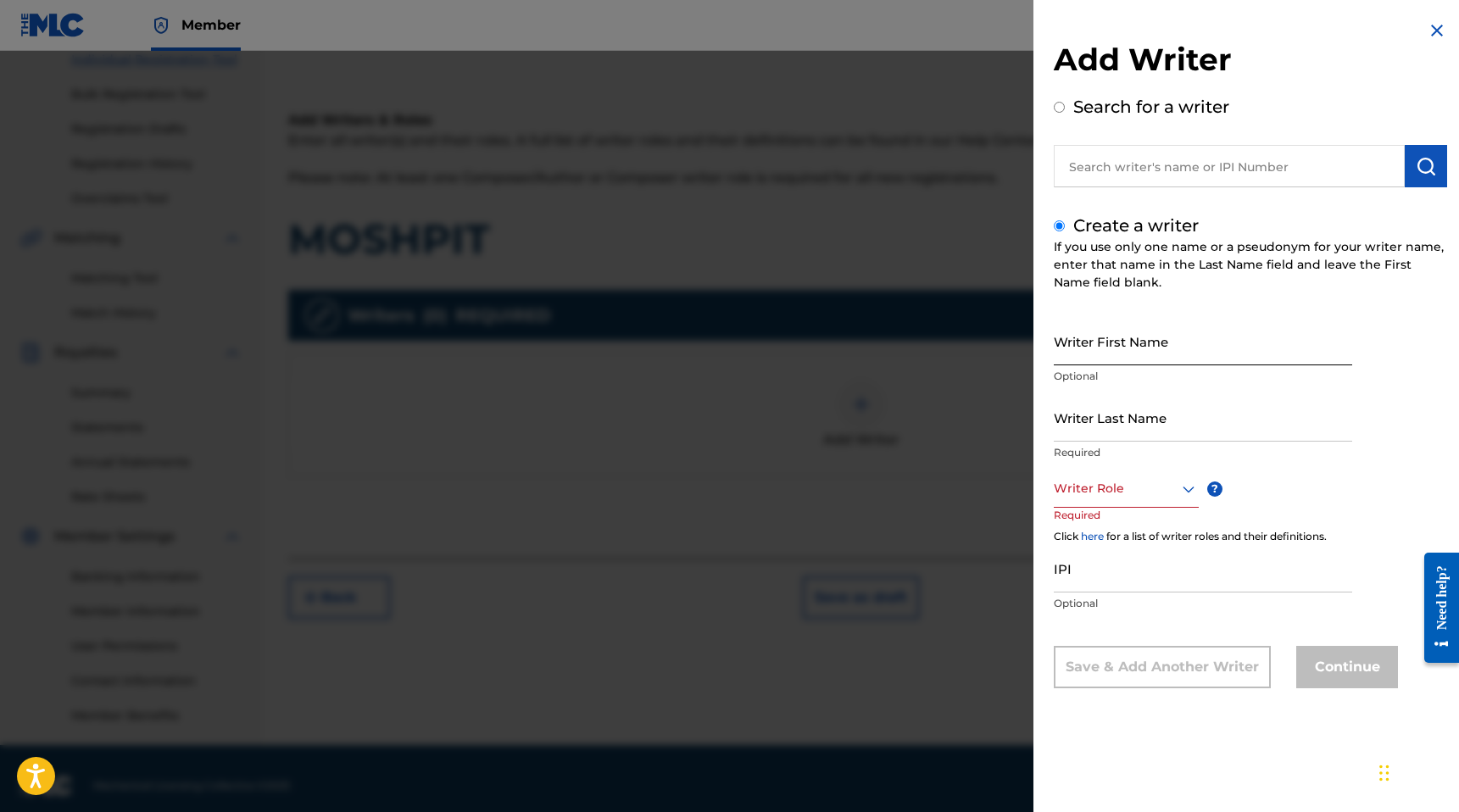
click at [1104, 342] on input "Writer First Name" at bounding box center [1203, 341] width 299 height 49
click at [1099, 418] on input "Writer Last Name" at bounding box center [1203, 418] width 299 height 49
type input "W"
click at [1094, 343] on input "Writer First Name" at bounding box center [1203, 341] width 299 height 49
type input "[PERSON_NAME]"
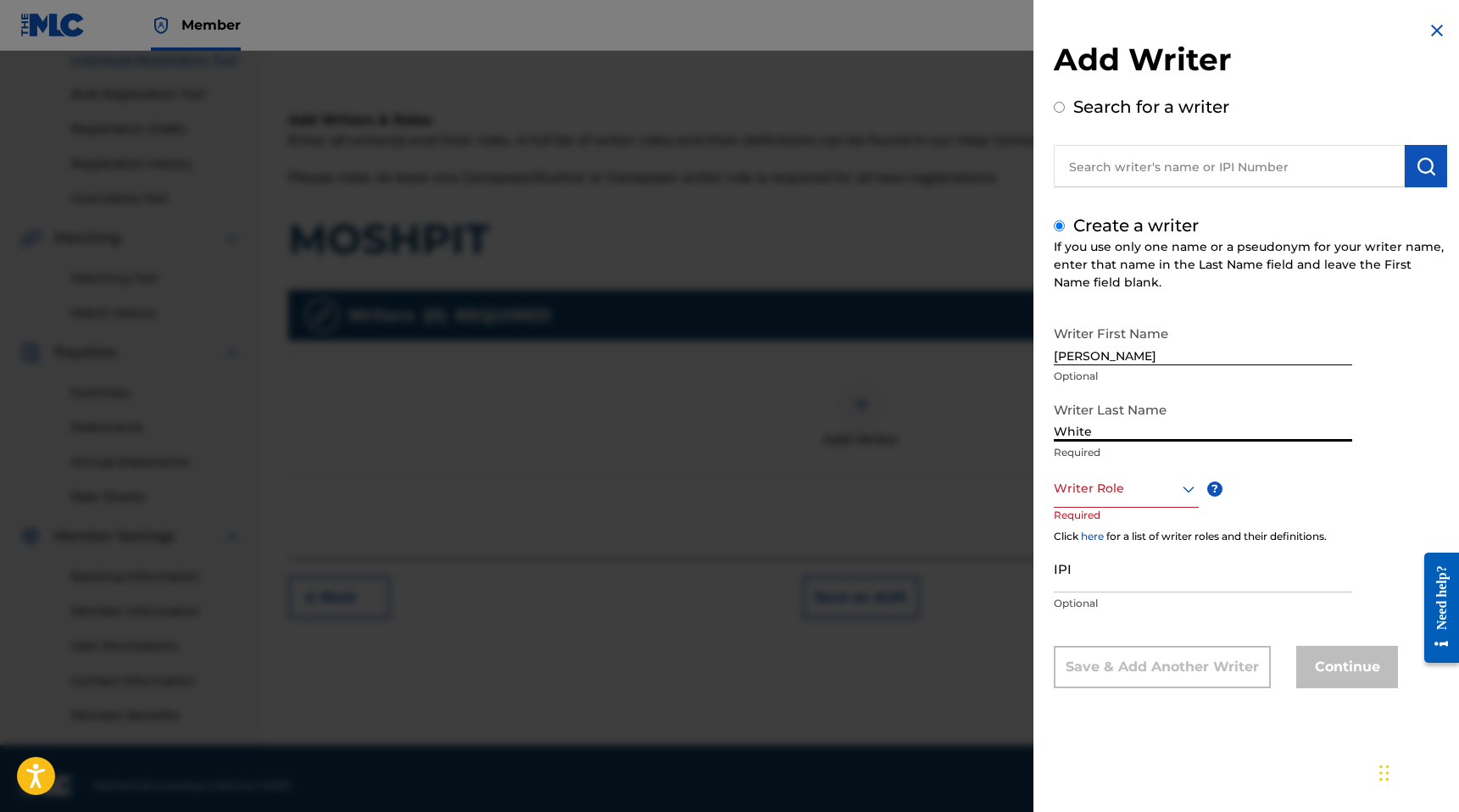
type input "White"
click at [1092, 482] on div at bounding box center [1126, 489] width 145 height 21
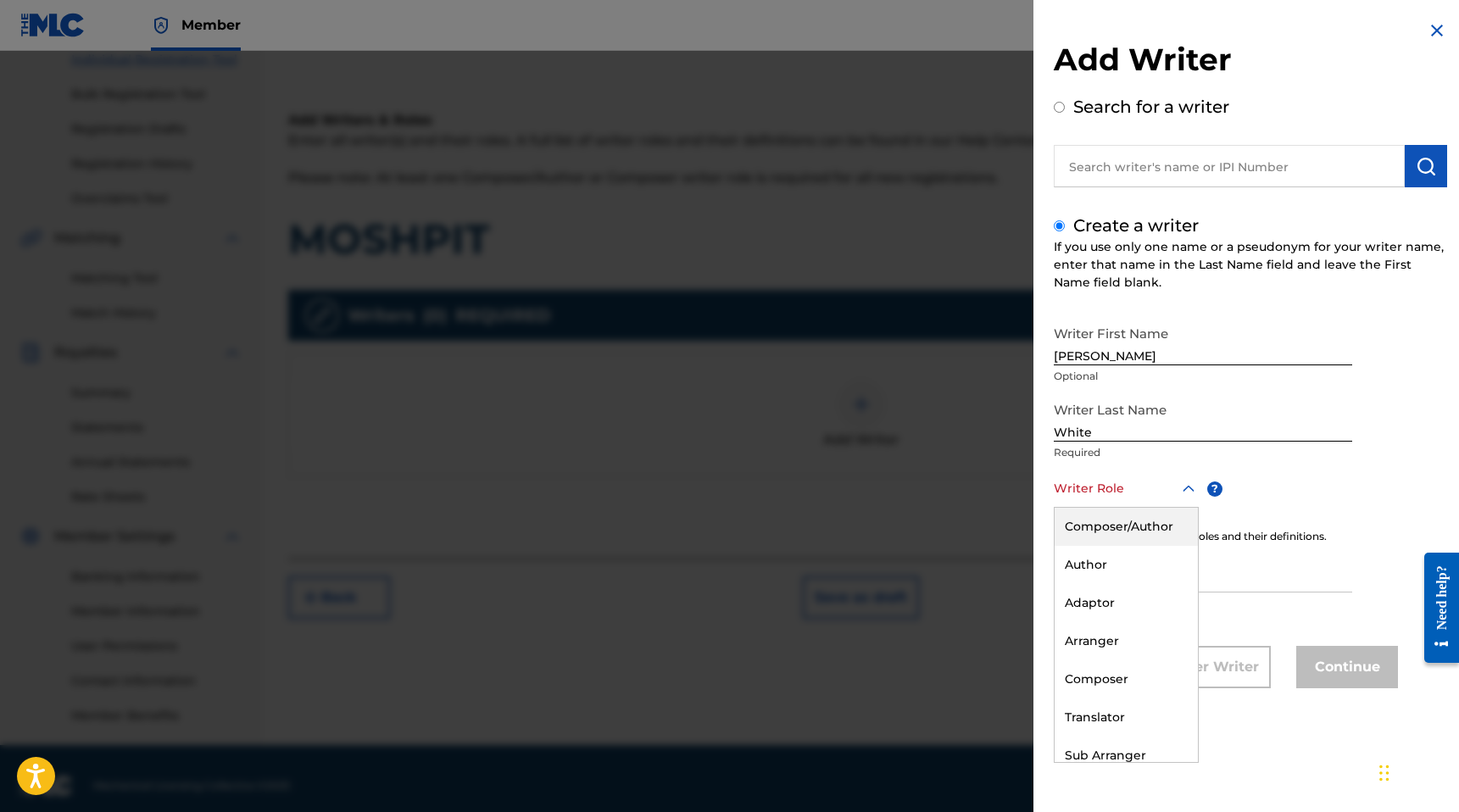
click at [1090, 525] on div "Composer/Author" at bounding box center [1126, 527] width 143 height 38
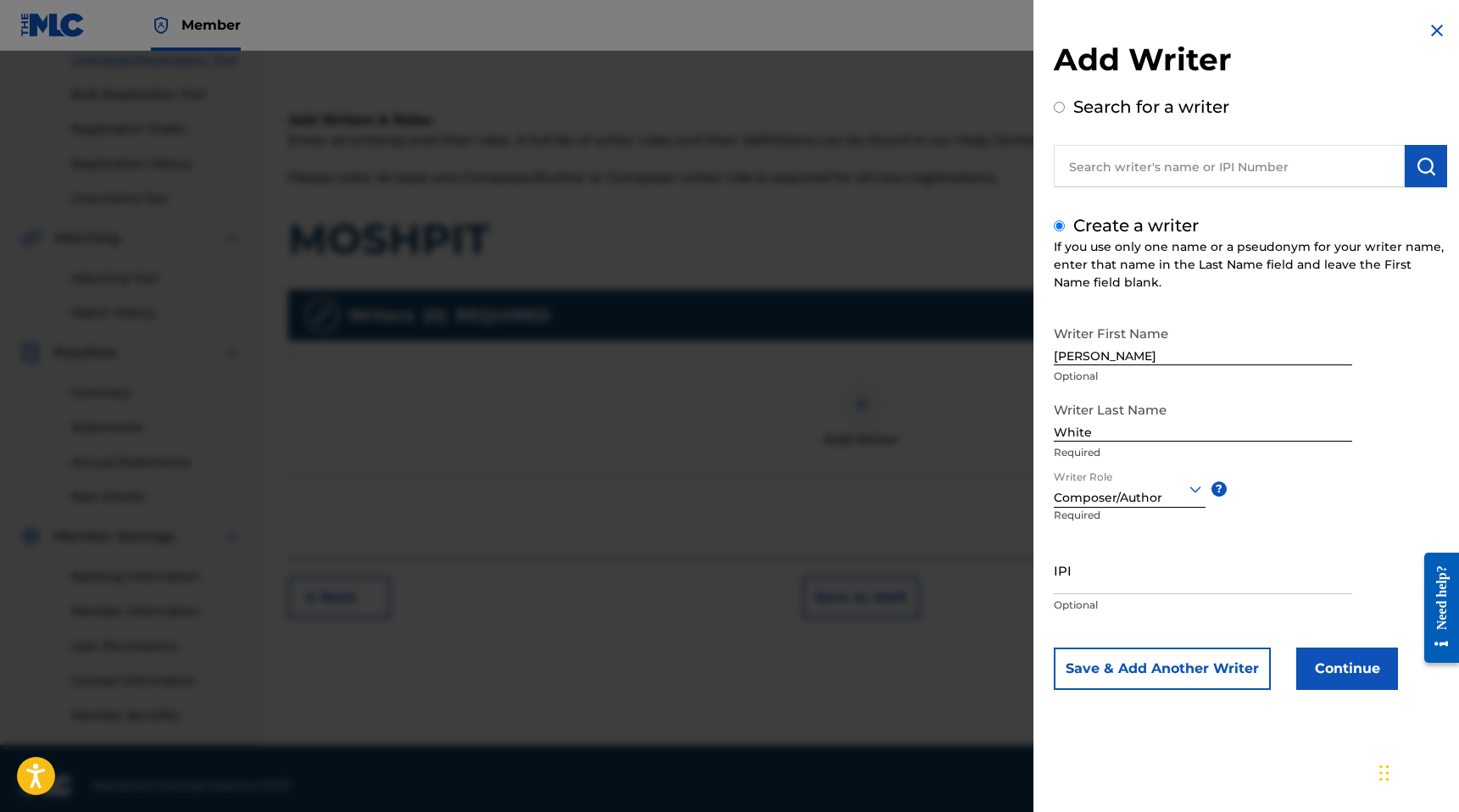
click at [1084, 594] on div "IPI Optional" at bounding box center [1203, 584] width 299 height 76
click at [1119, 584] on input "IPI" at bounding box center [1203, 571] width 299 height 49
paste input "01185174348"
type input "01185174348"
click at [1319, 684] on button "Continue" at bounding box center [1346, 669] width 102 height 43
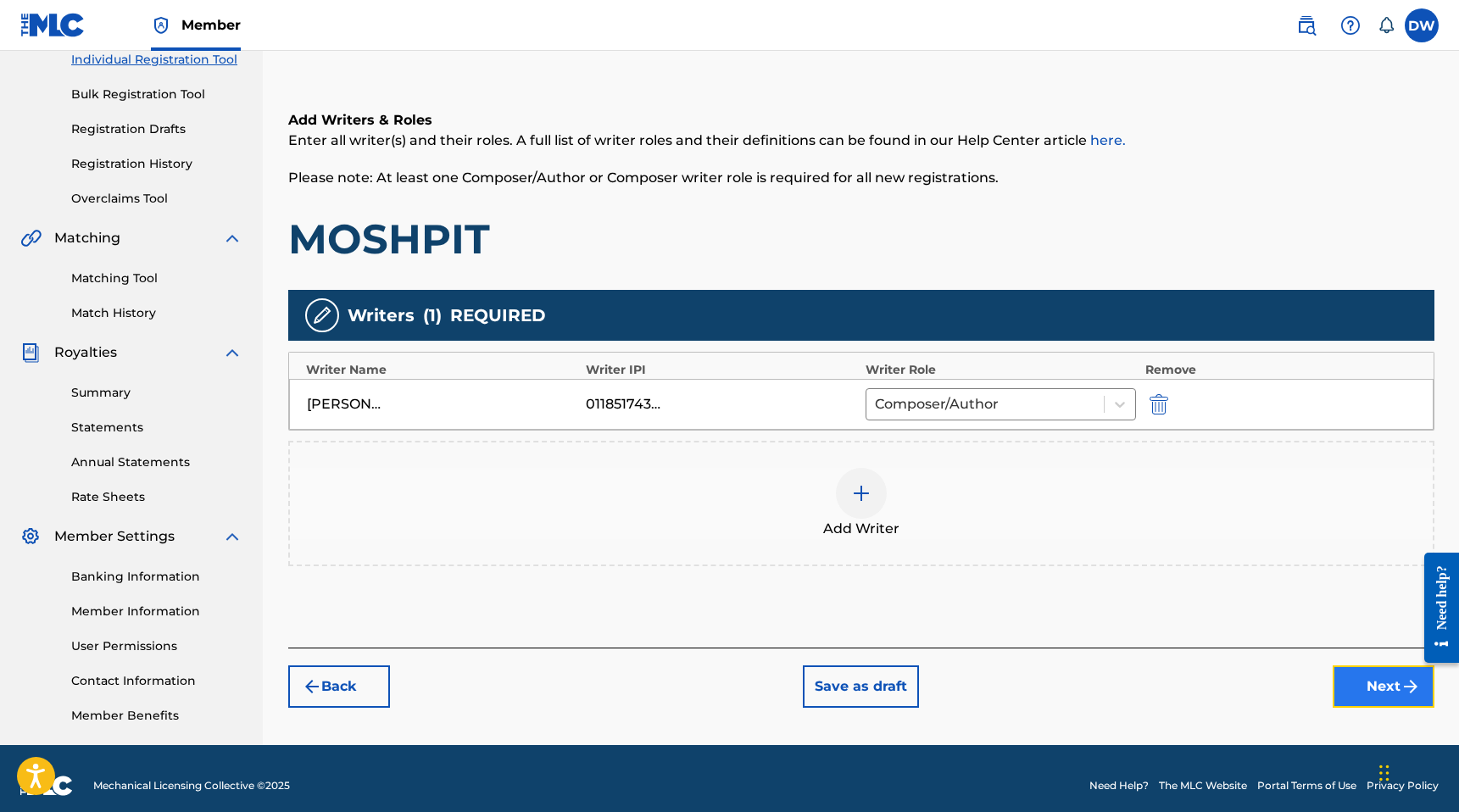
click at [1363, 695] on button "Next" at bounding box center [1383, 686] width 102 height 43
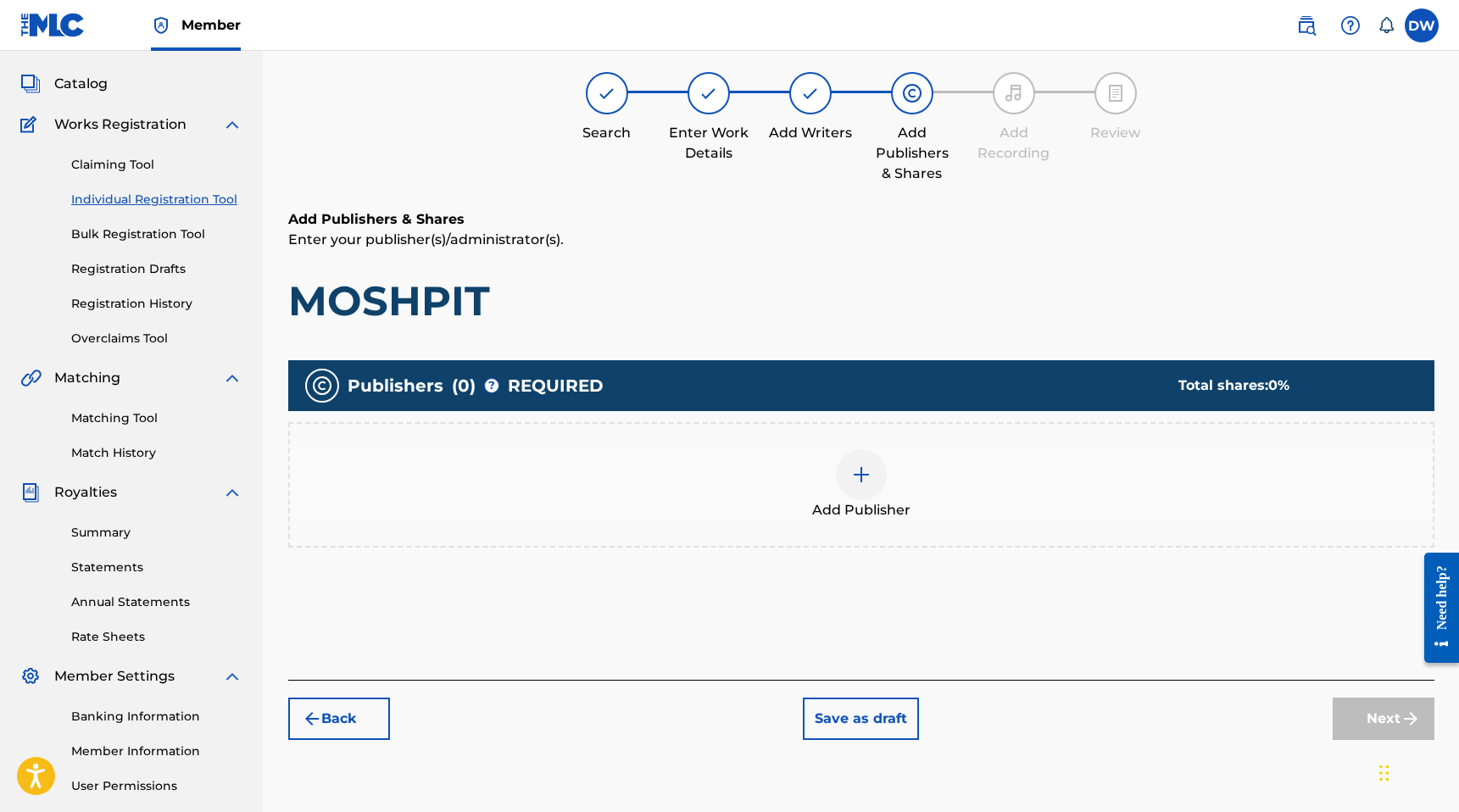
scroll to position [76, 0]
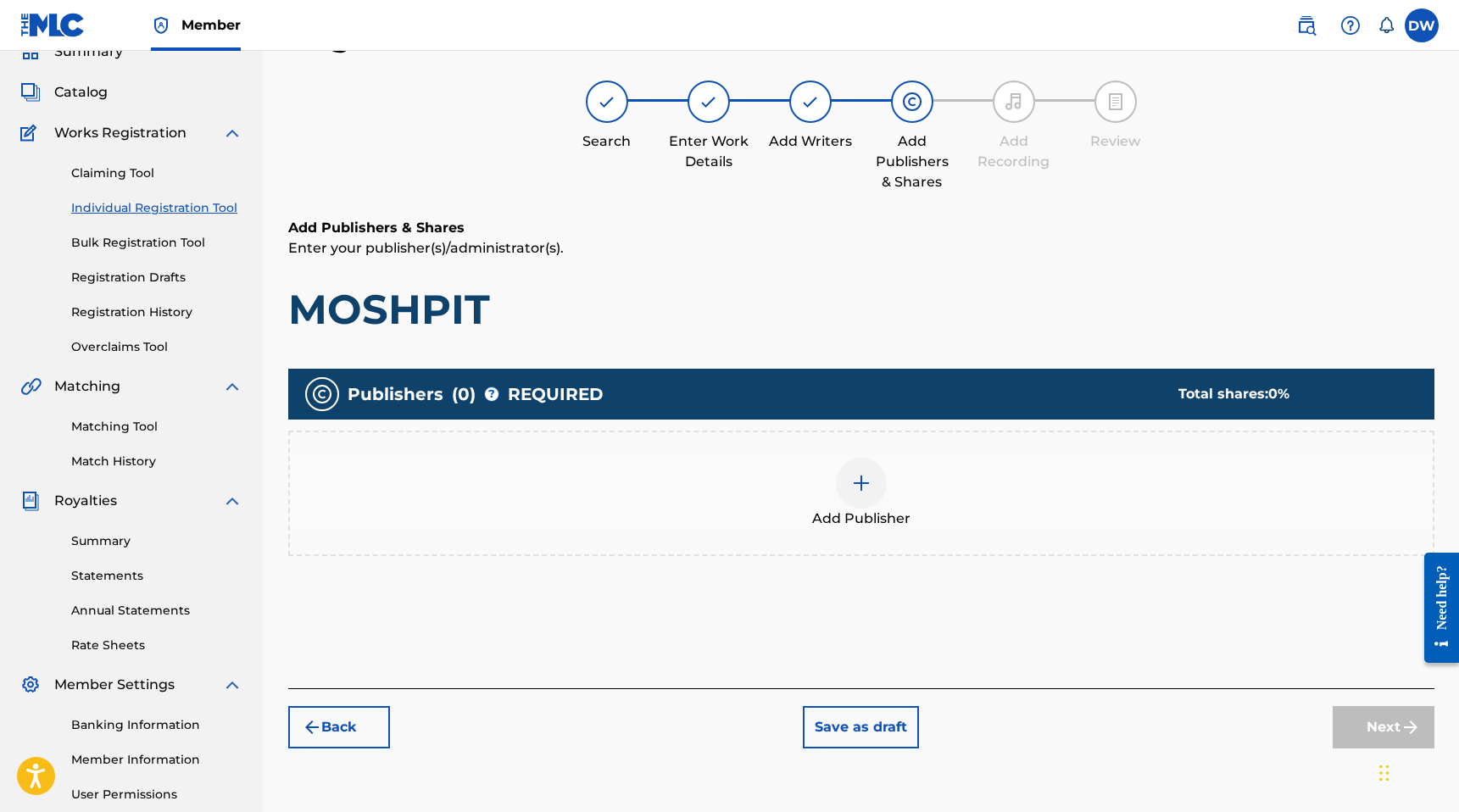
click at [878, 454] on div "Add Publisher" at bounding box center [862, 493] width 1146 height 125
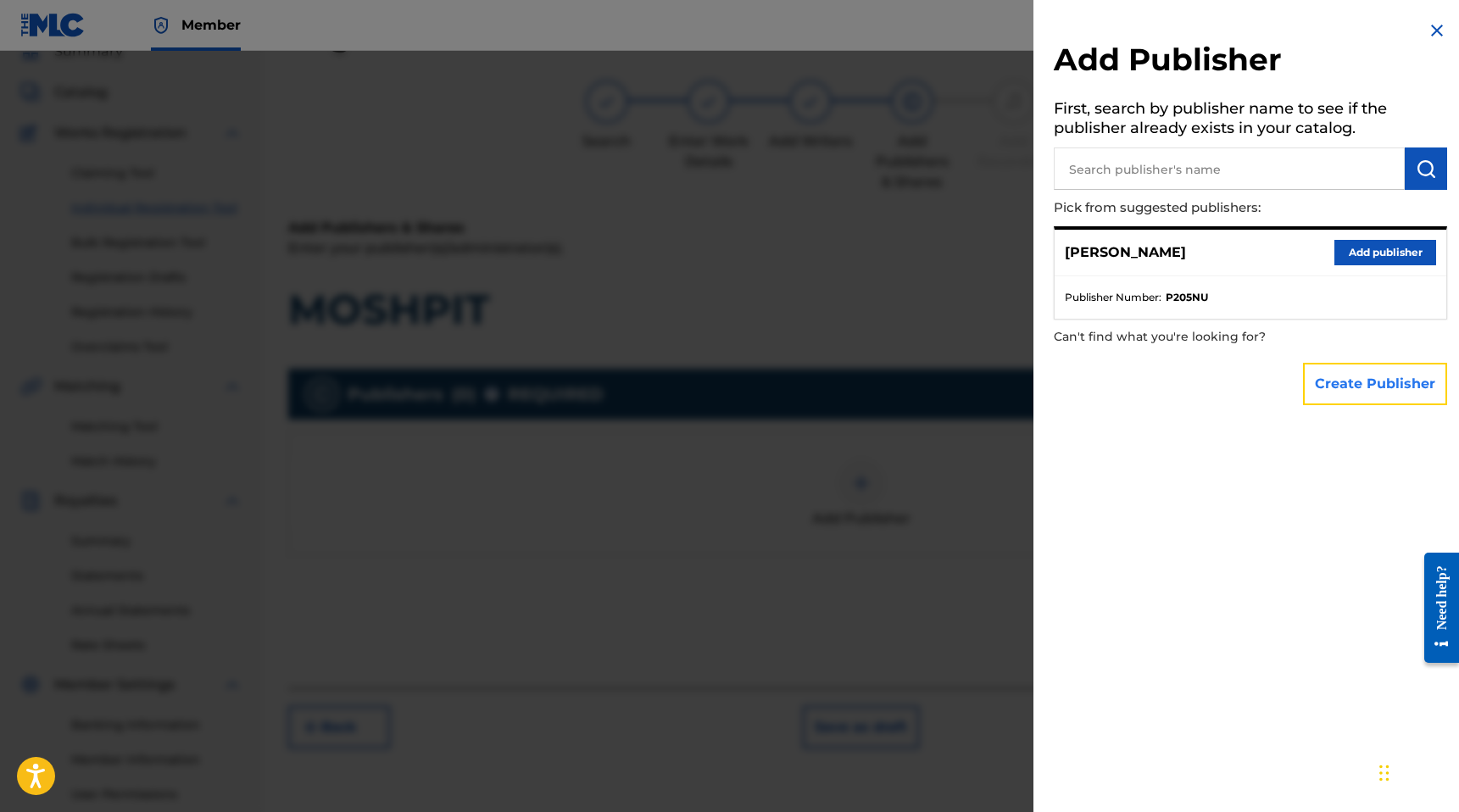
click at [1330, 382] on button "Create Publisher" at bounding box center [1375, 384] width 144 height 43
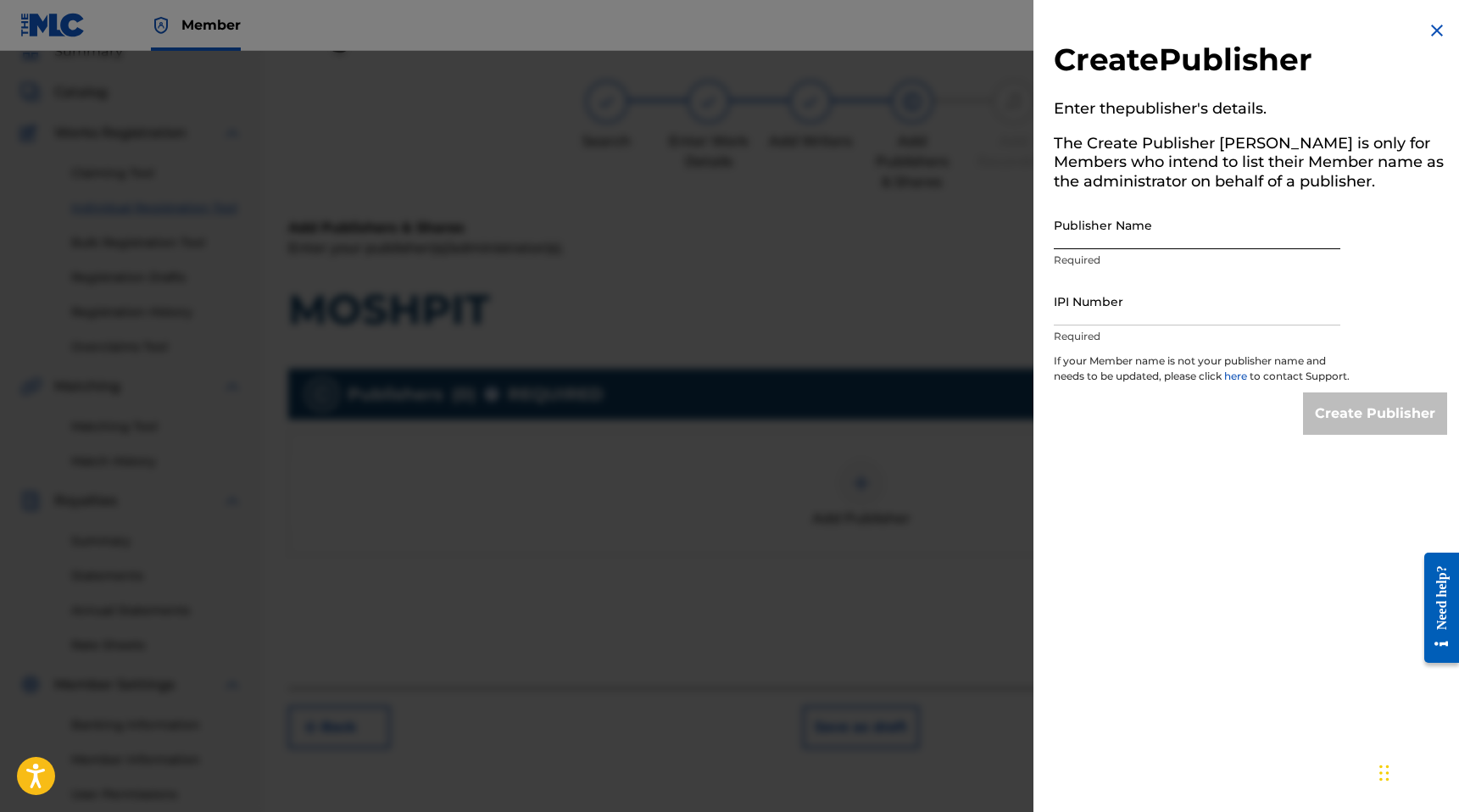
click at [1126, 237] on input "Publisher Name" at bounding box center [1197, 225] width 287 height 49
type input "MANUSCRIPT"
click at [1144, 308] on input "IPI Number" at bounding box center [1197, 301] width 287 height 49
type input "00686021835"
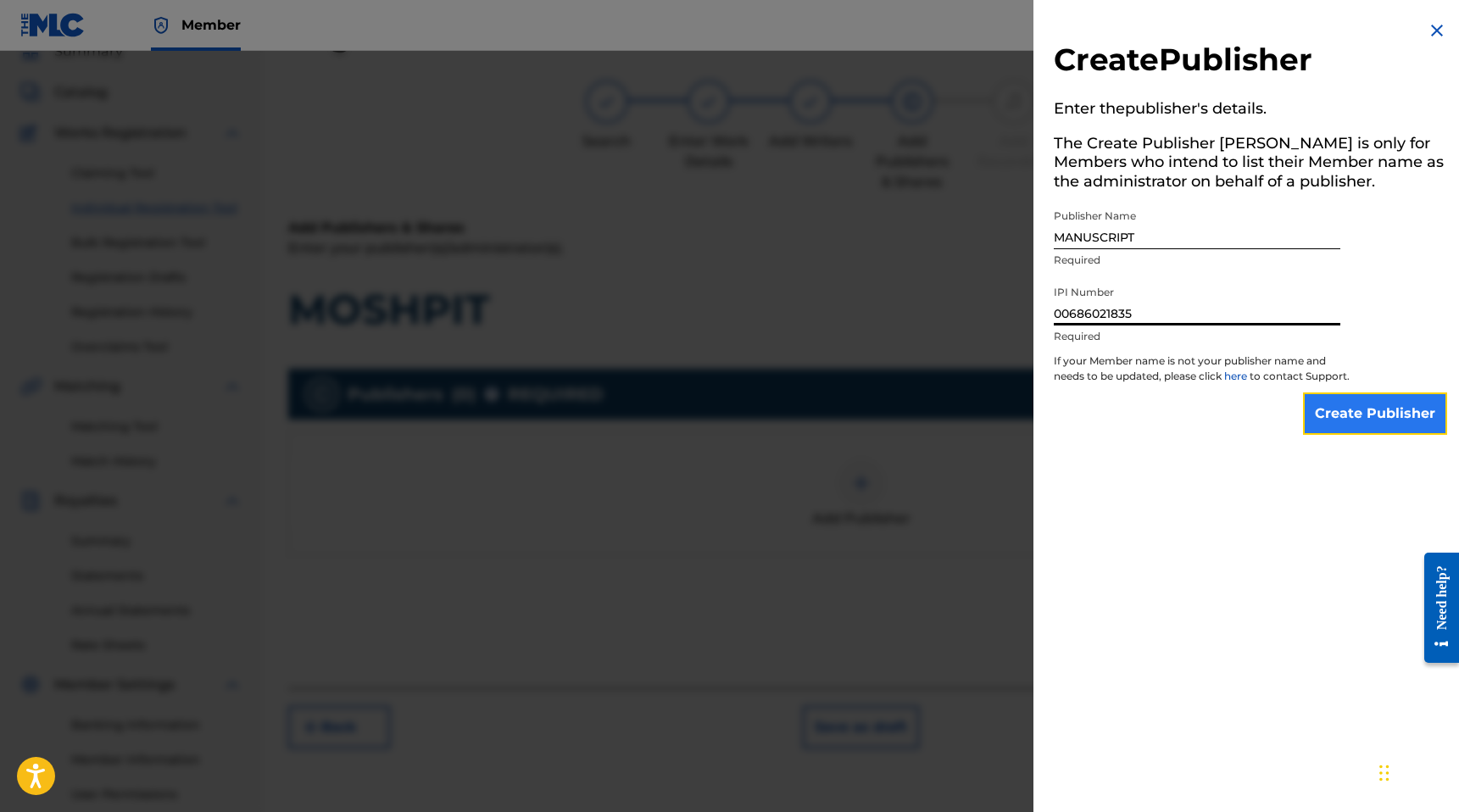
click at [1347, 427] on input "Create Publisher" at bounding box center [1375, 413] width 144 height 43
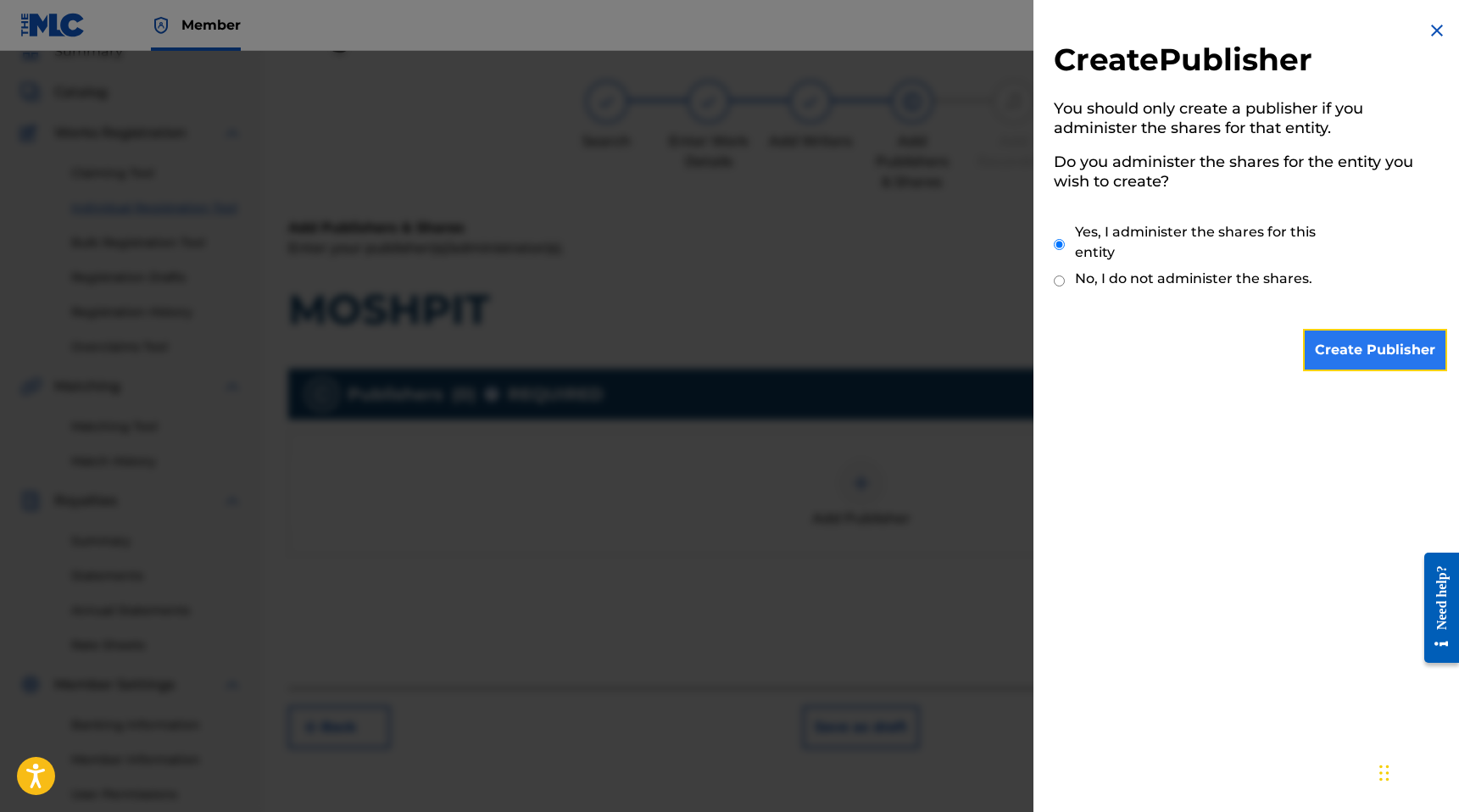
click at [1357, 353] on input "Create Publisher" at bounding box center [1375, 350] width 144 height 43
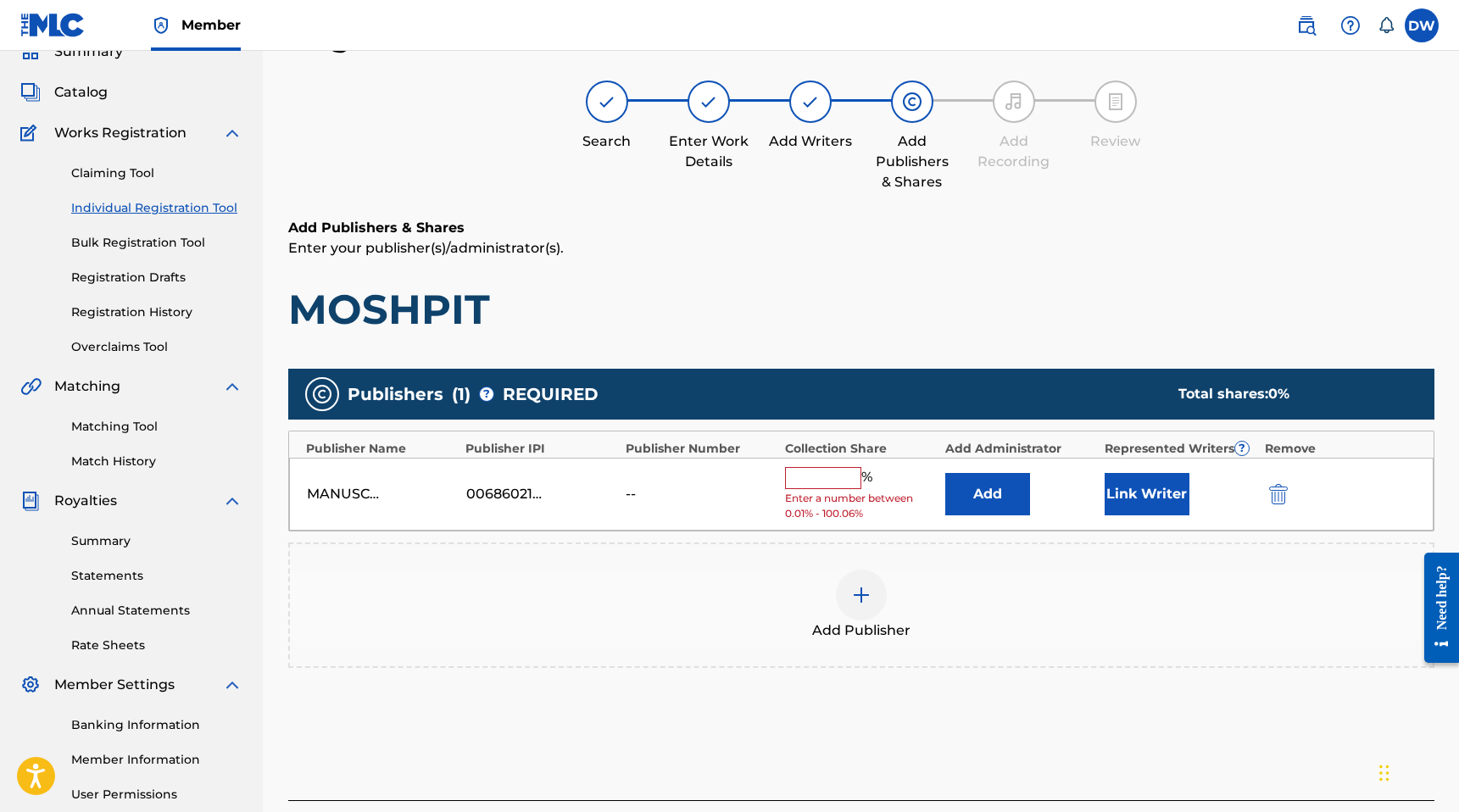
click at [838, 479] on input "text" at bounding box center [823, 478] width 76 height 22
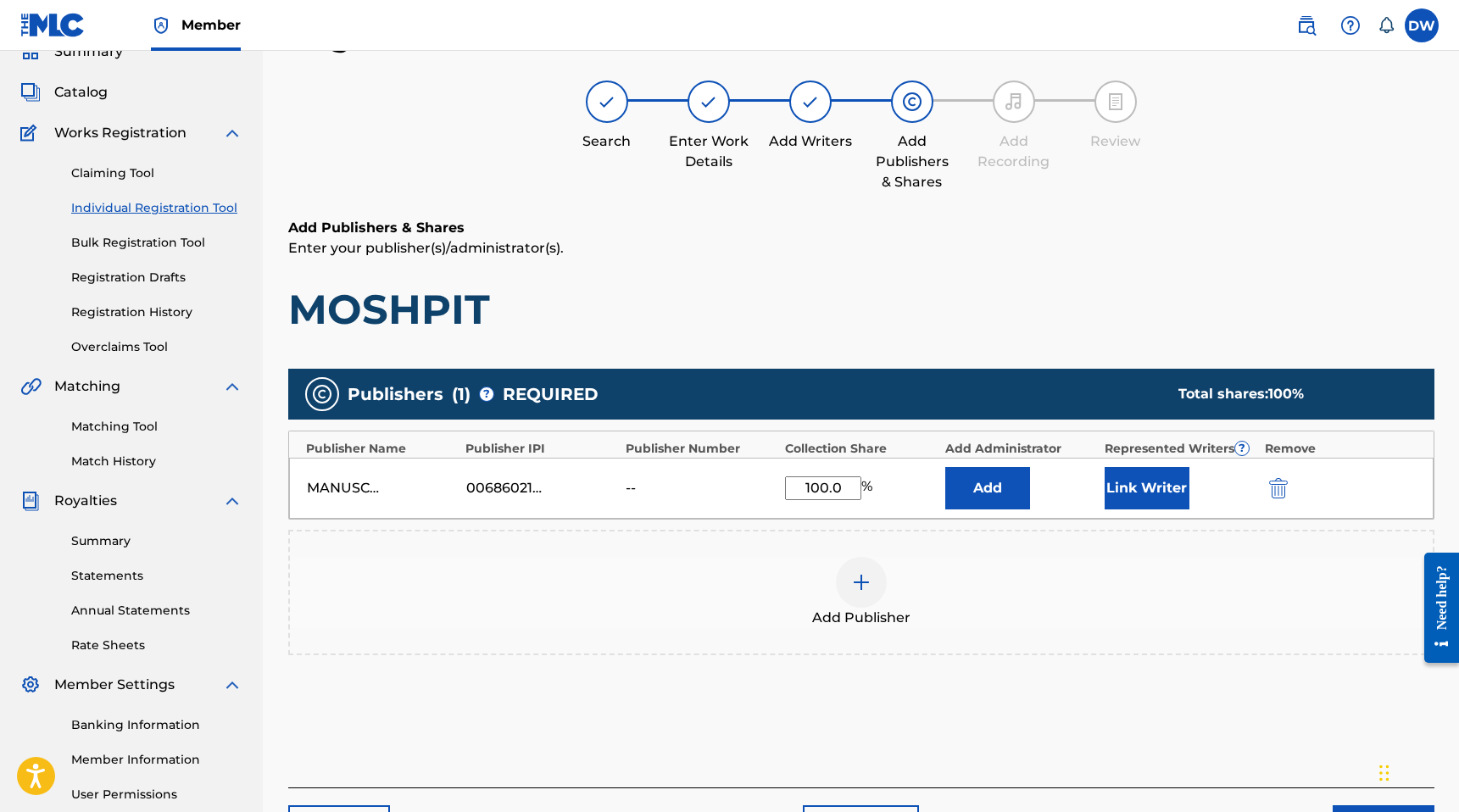
type input "100.06"
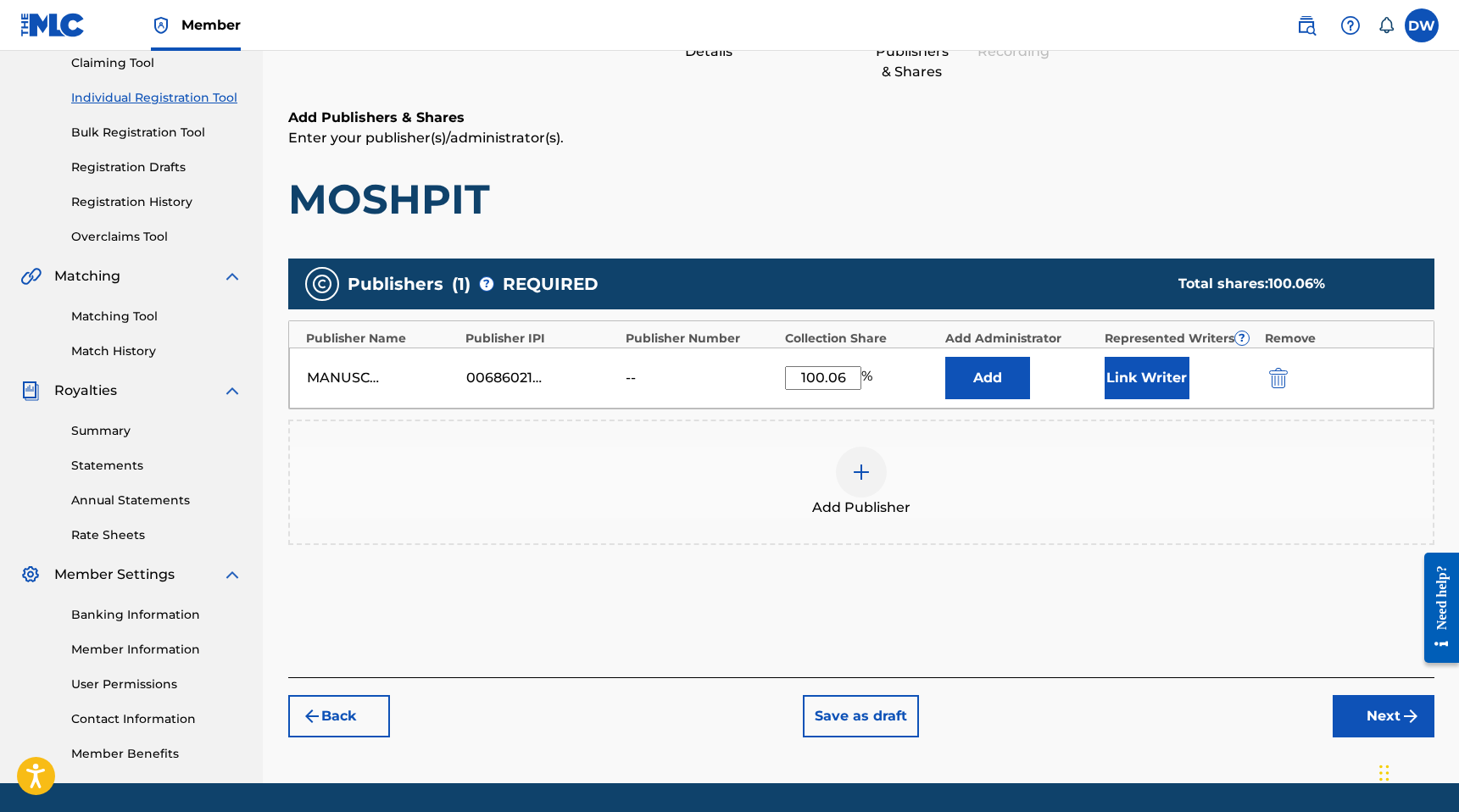
scroll to position [239, 0]
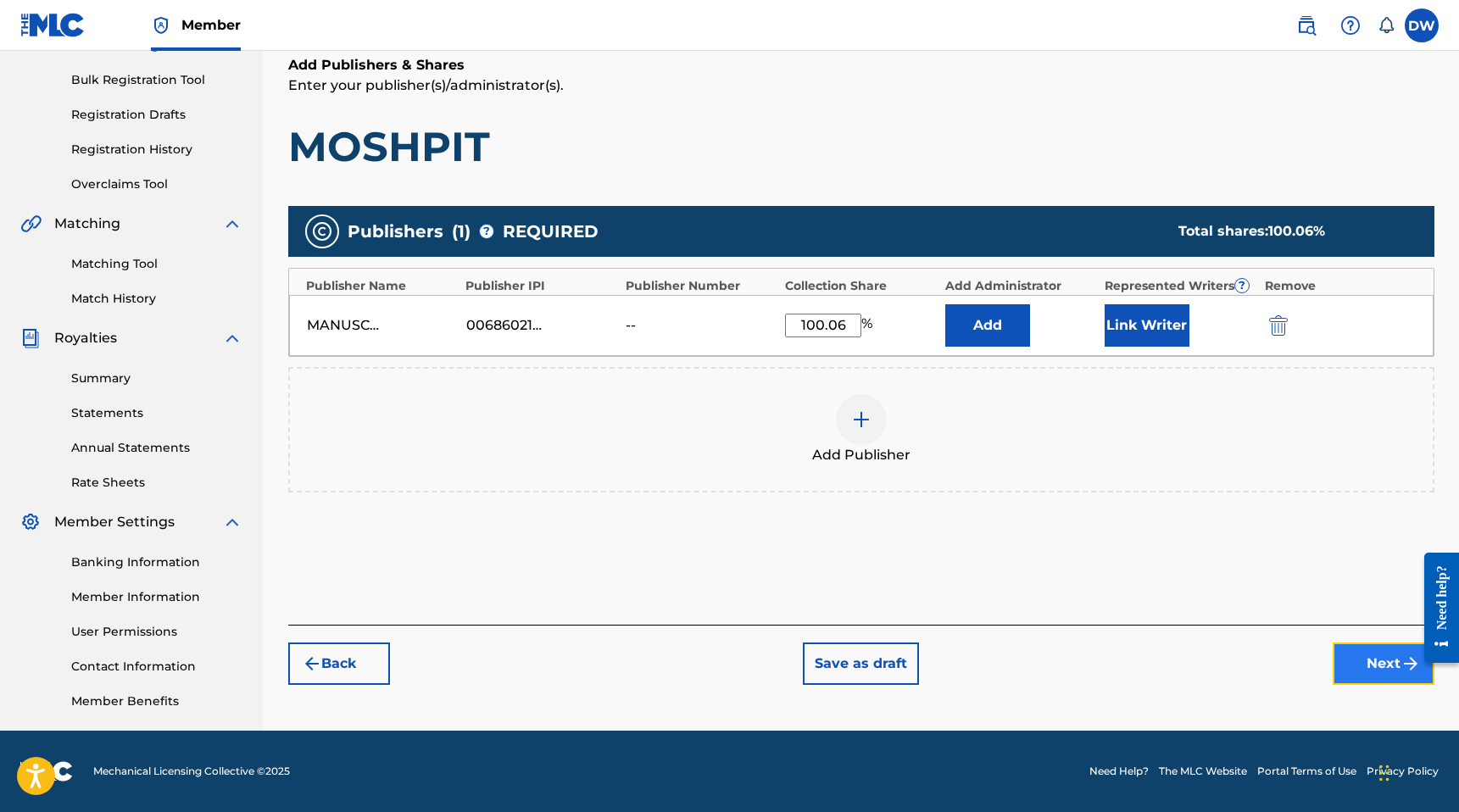
click at [1363, 654] on button "Next" at bounding box center [1383, 663] width 102 height 43
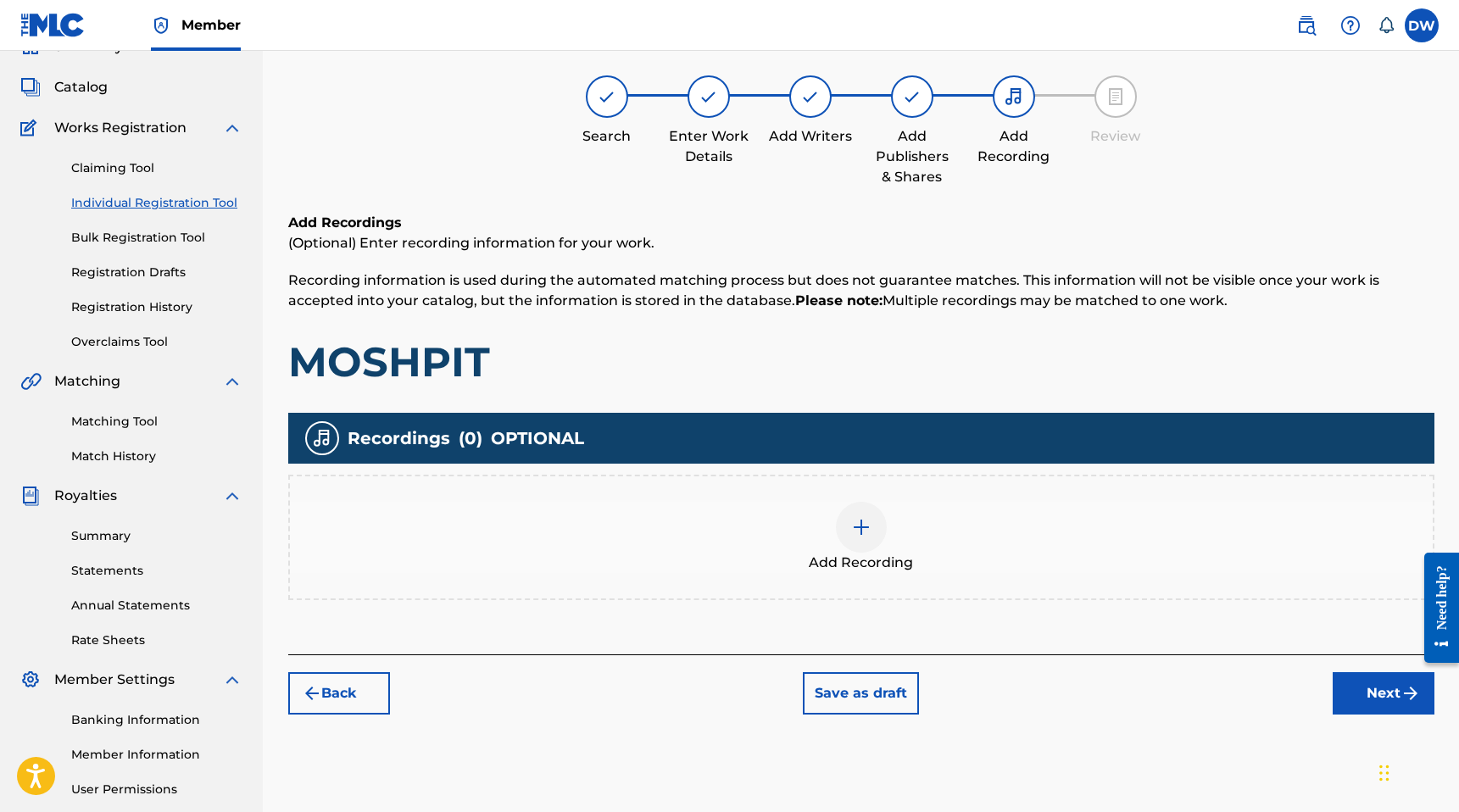
scroll to position [76, 0]
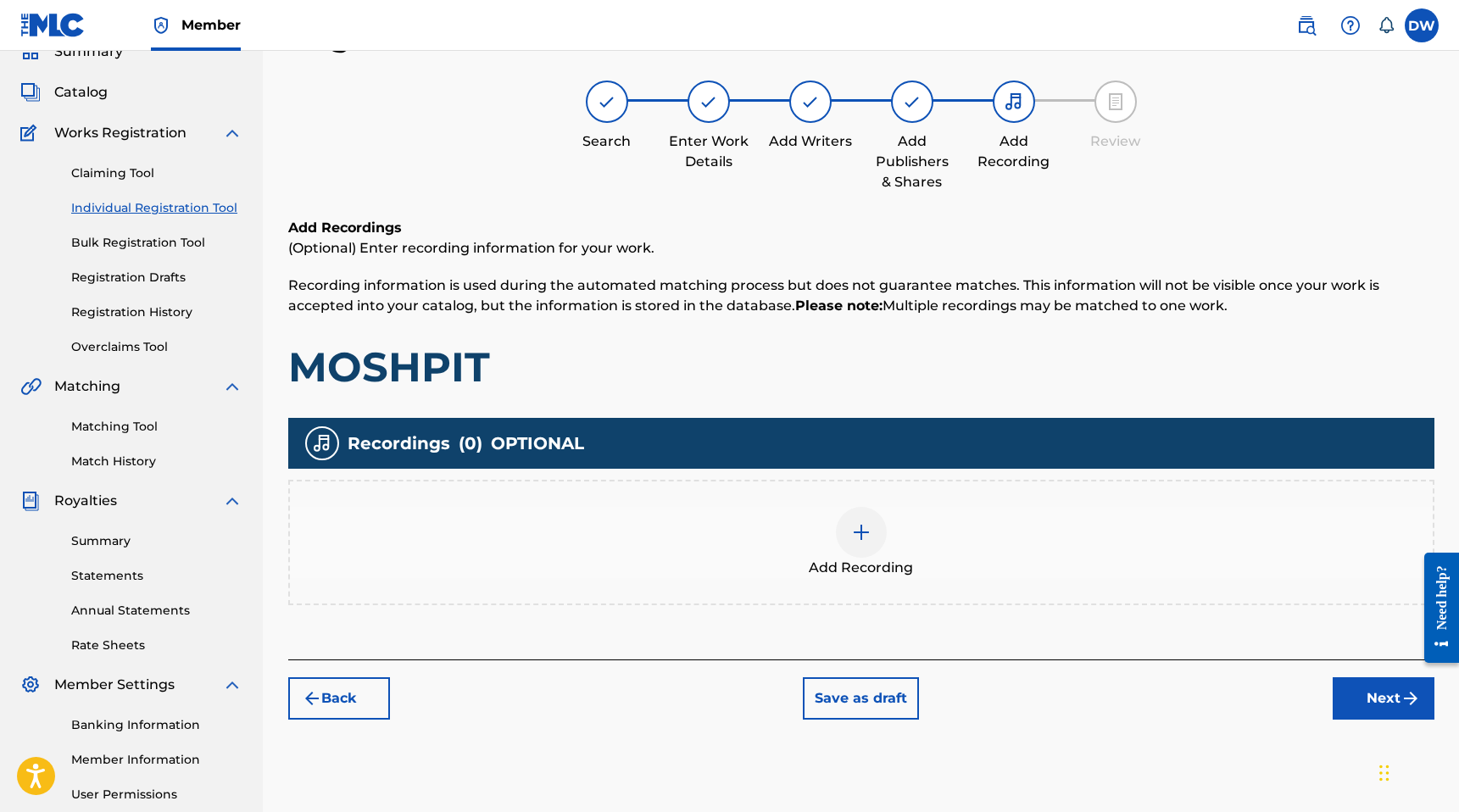
click at [970, 531] on div "Add Recording" at bounding box center [862, 543] width 1143 height 71
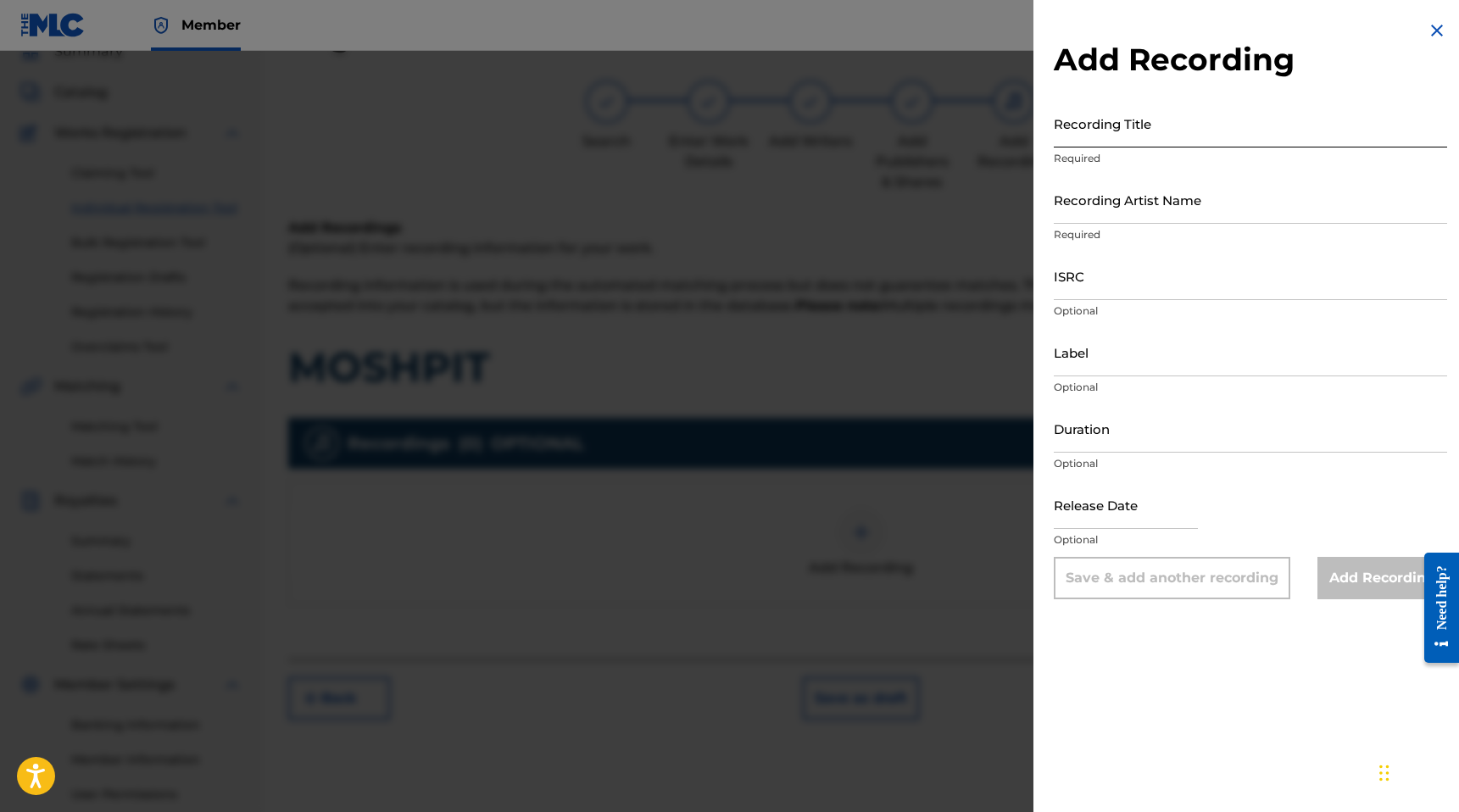
click at [1126, 131] on input "Recording Title" at bounding box center [1250, 123] width 393 height 49
type input "MOSHPIT"
click at [1134, 220] on input "Recording Artist Name" at bounding box center [1250, 200] width 393 height 49
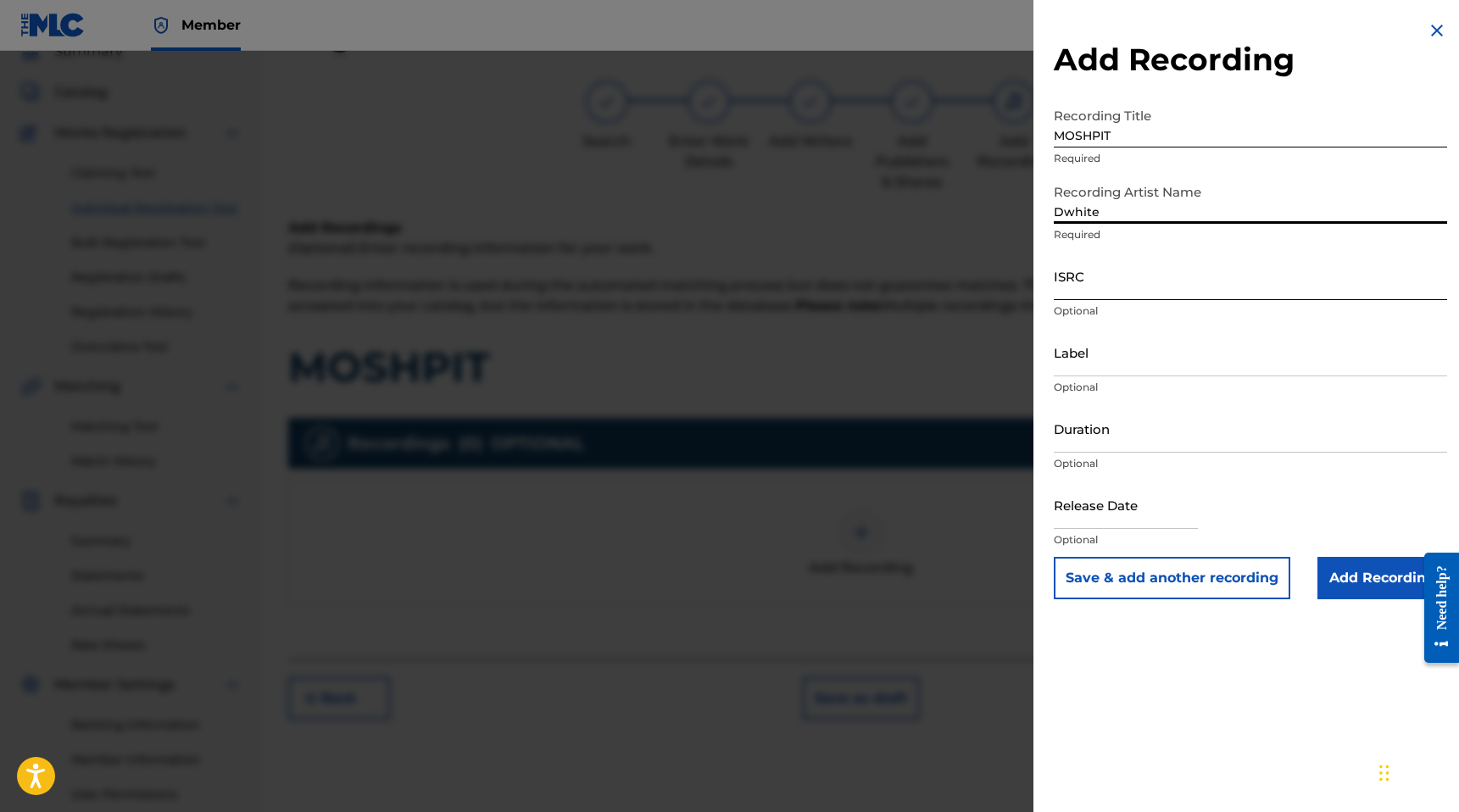
type input "Dwhite"
click at [1081, 290] on input "ISRC" at bounding box center [1250, 276] width 393 height 49
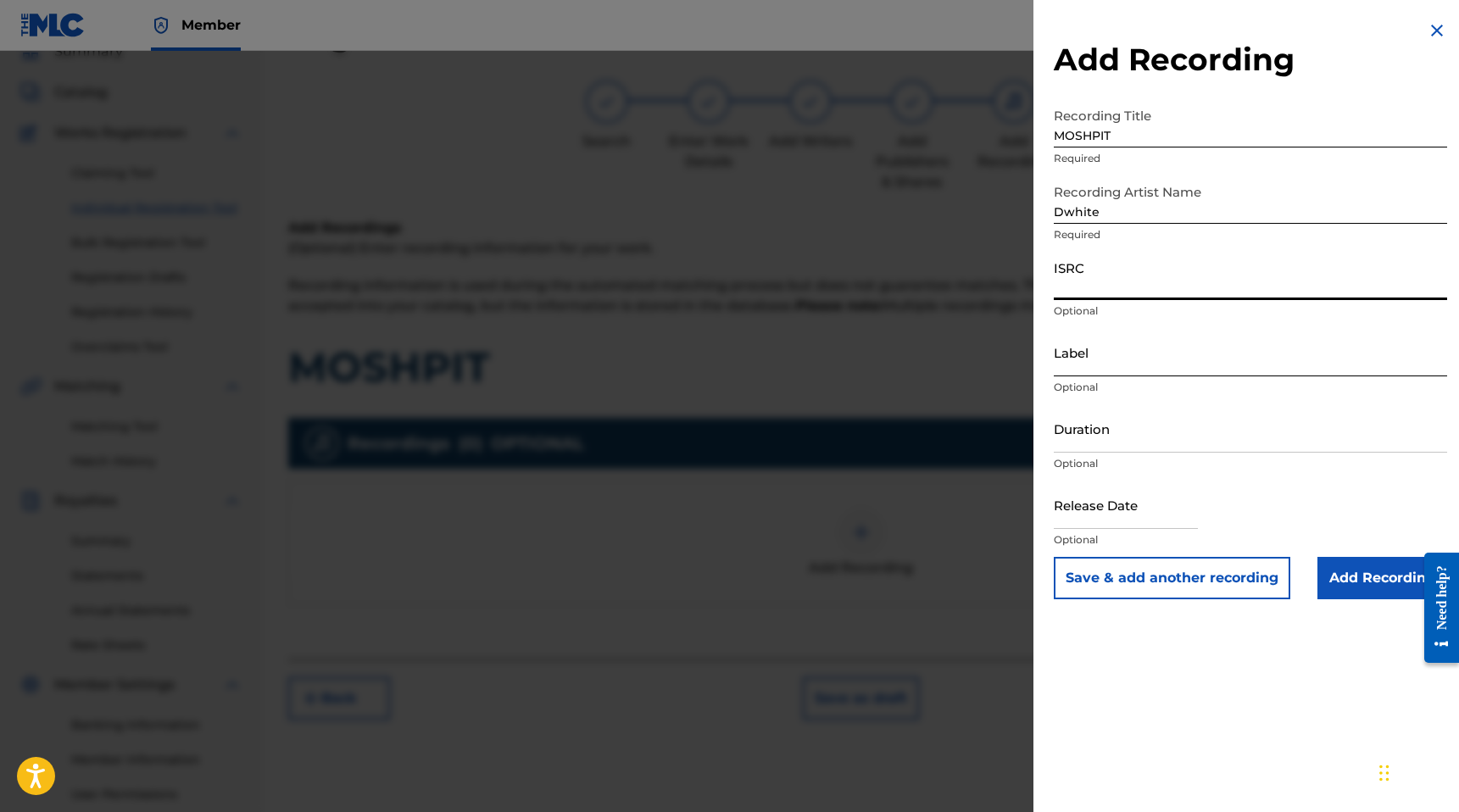
paste input "QZNWS2116492"
type input "QZNWS2116492"
click at [1081, 445] on input "Duration" at bounding box center [1250, 429] width 393 height 49
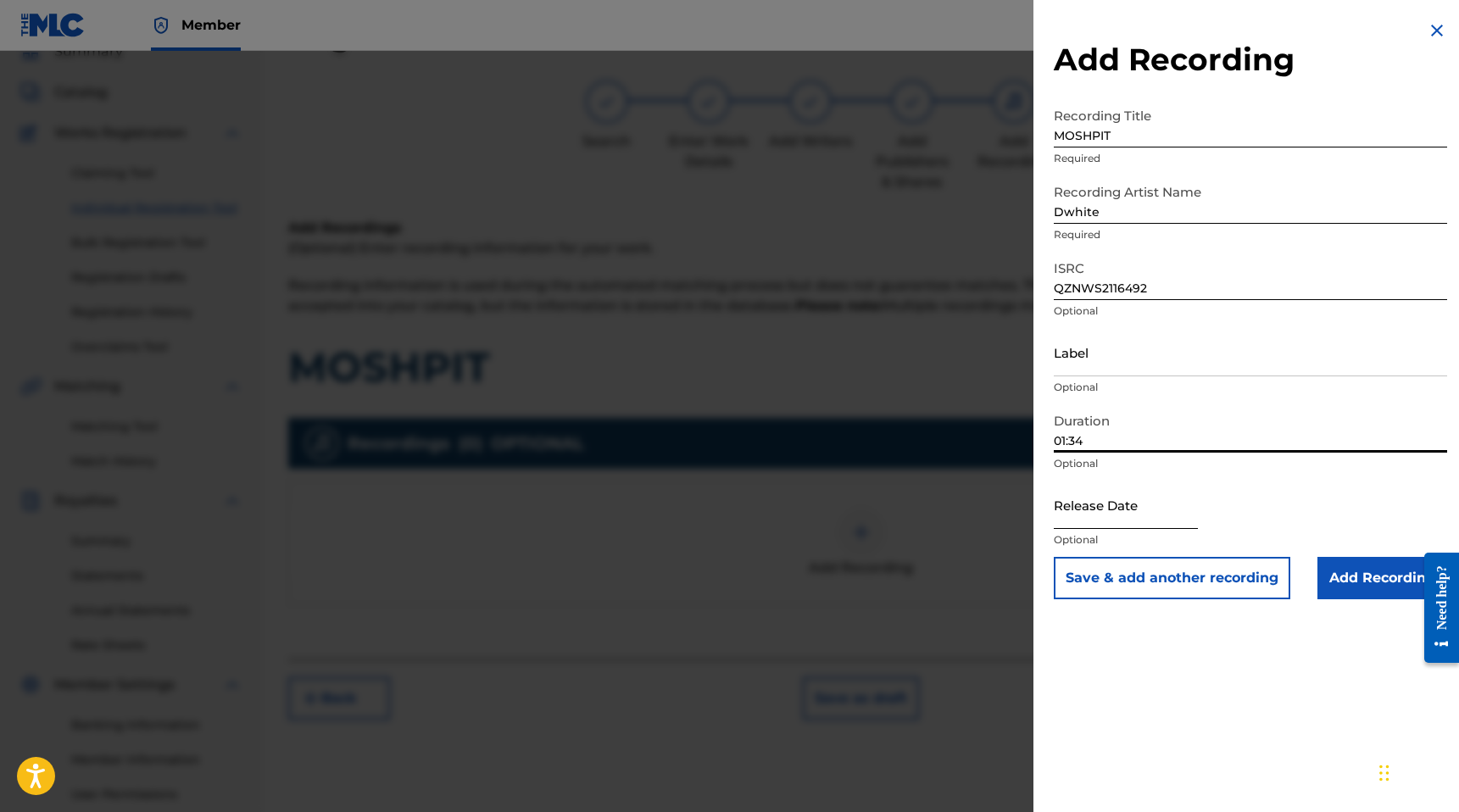
type input "01:34"
click at [1117, 520] on input "text" at bounding box center [1126, 505] width 144 height 49
select select "8"
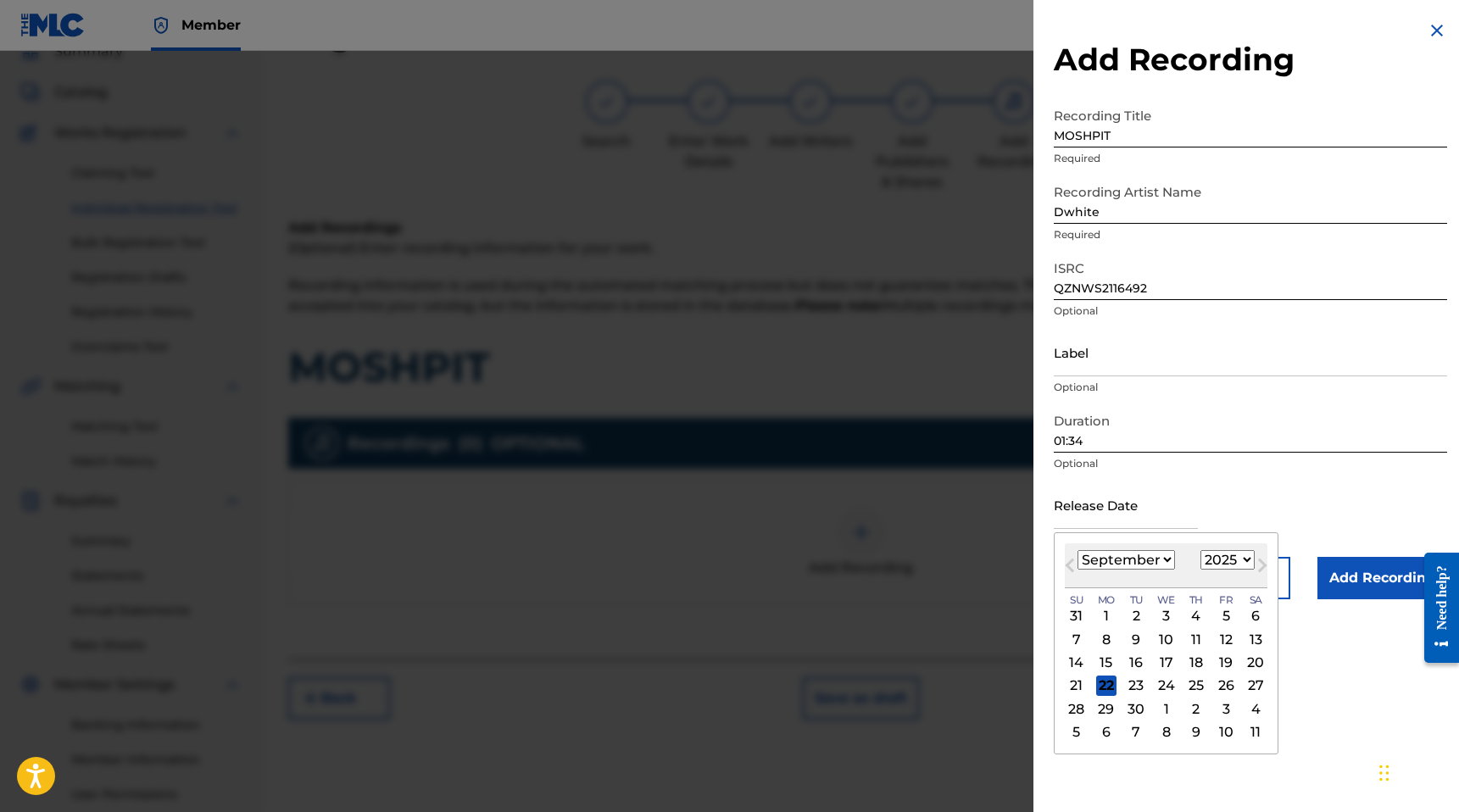
click at [1093, 564] on select "January February March April May June July August September October November De…" at bounding box center [1126, 559] width 97 height 19
click at [1228, 554] on select "1899 1900 1901 1902 1903 1904 1905 1906 1907 1908 1909 1910 1911 1912 1913 1914…" at bounding box center [1227, 559] width 54 height 19
select select "2021"
click at [1200, 550] on select "1899 1900 1901 1902 1903 1904 1905 1906 1907 1908 1909 1910 1911 1912 1913 1914…" at bounding box center [1227, 559] width 54 height 19
click at [1148, 561] on select "January February March April May June July August September October November De…" at bounding box center [1126, 559] width 97 height 19
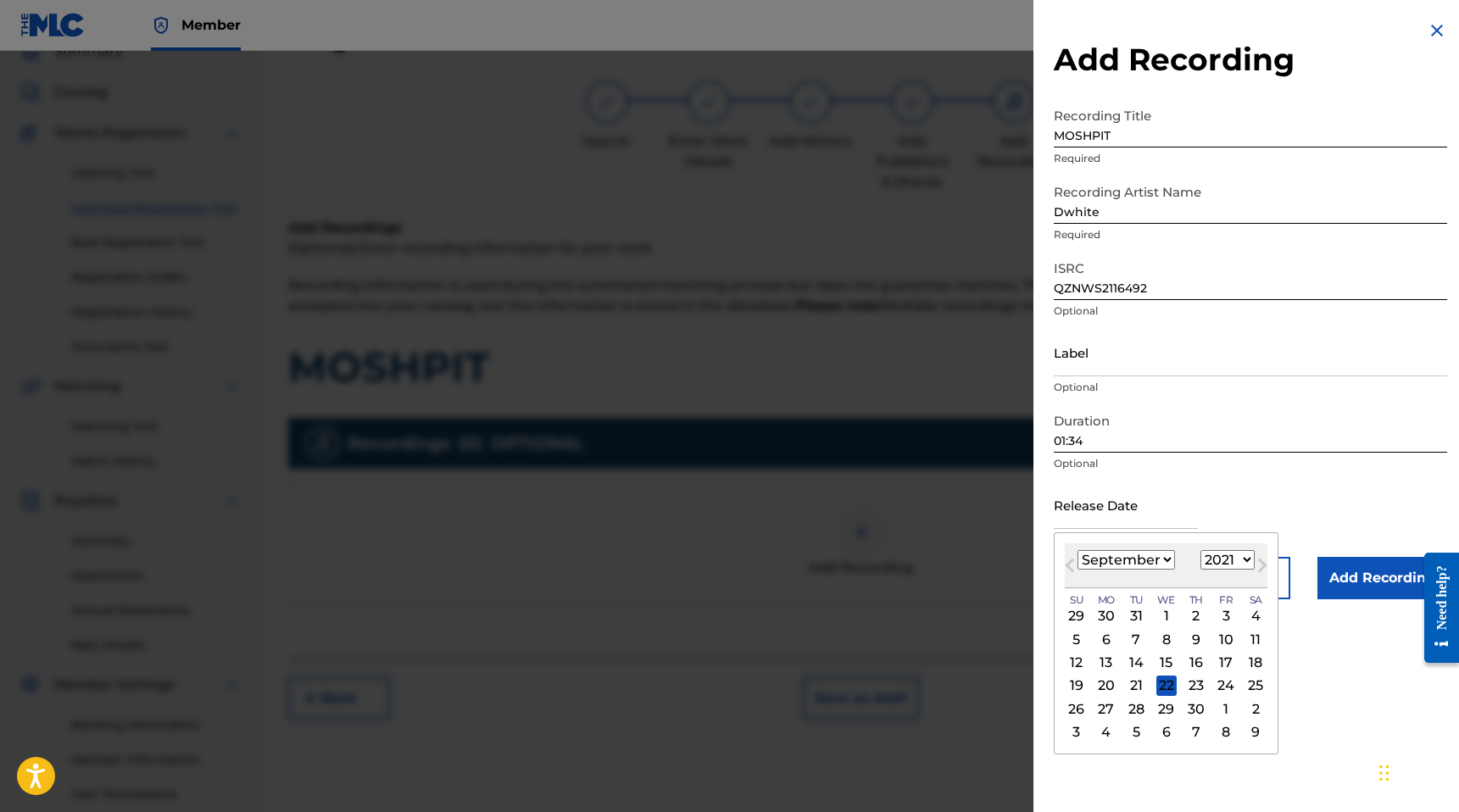
select select "9"
click at [1078, 550] on select "January February March April May June July August September October November De…" at bounding box center [1126, 559] width 97 height 19
click at [1198, 635] on div "7" at bounding box center [1196, 638] width 20 height 20
type input "[DATE]"
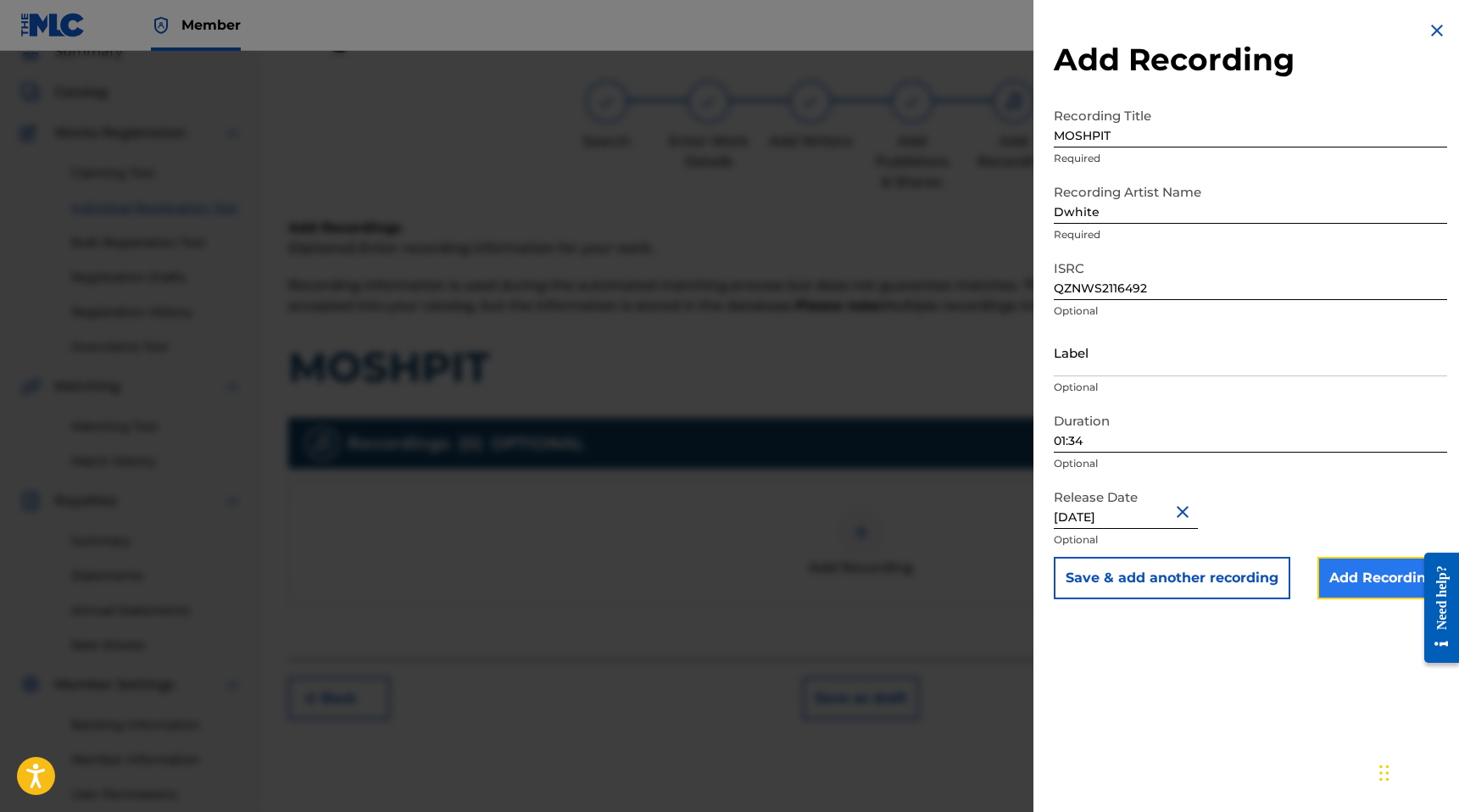
click at [1365, 587] on input "Add Recording" at bounding box center [1382, 578] width 129 height 43
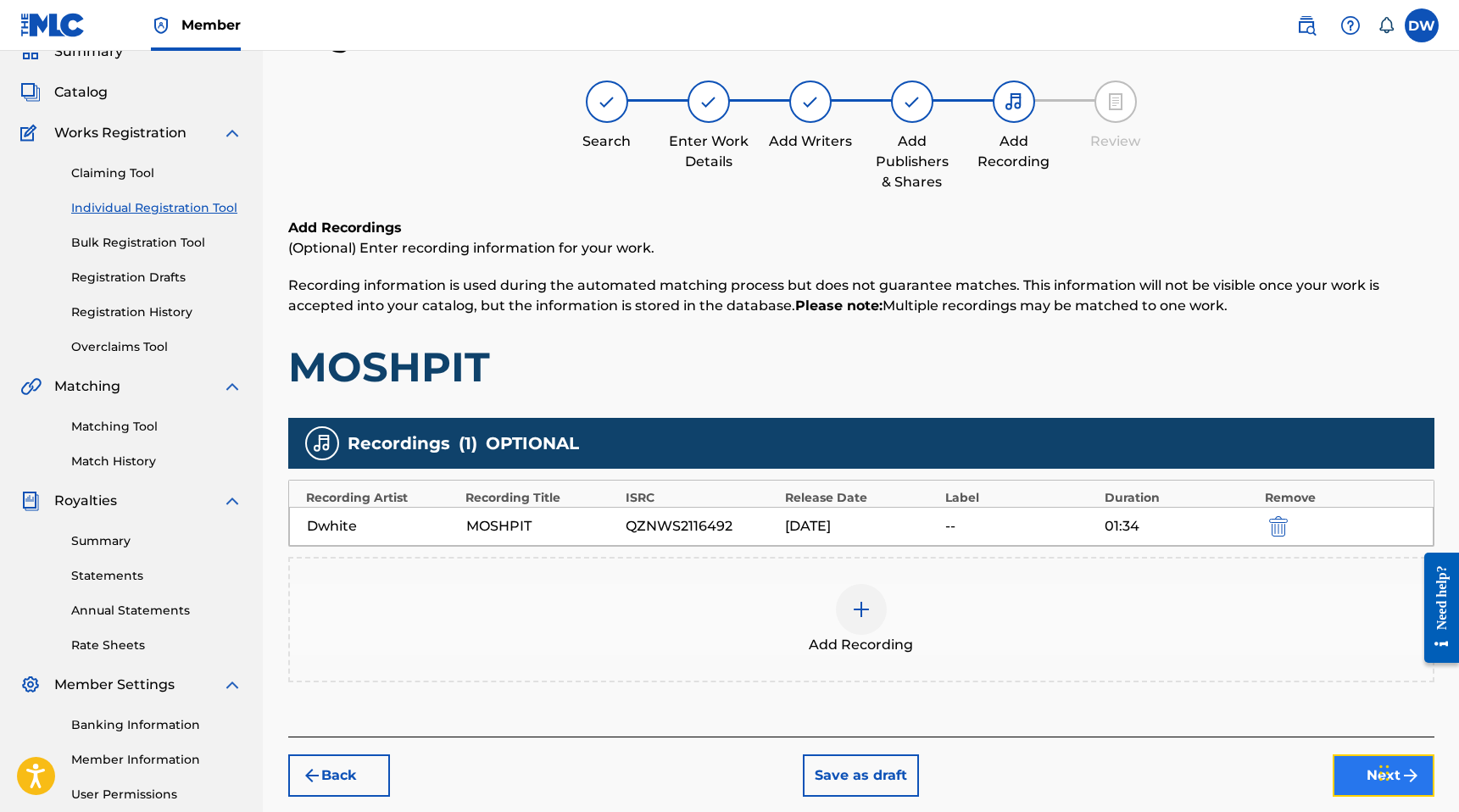
click at [1350, 781] on button "Next" at bounding box center [1383, 776] width 102 height 43
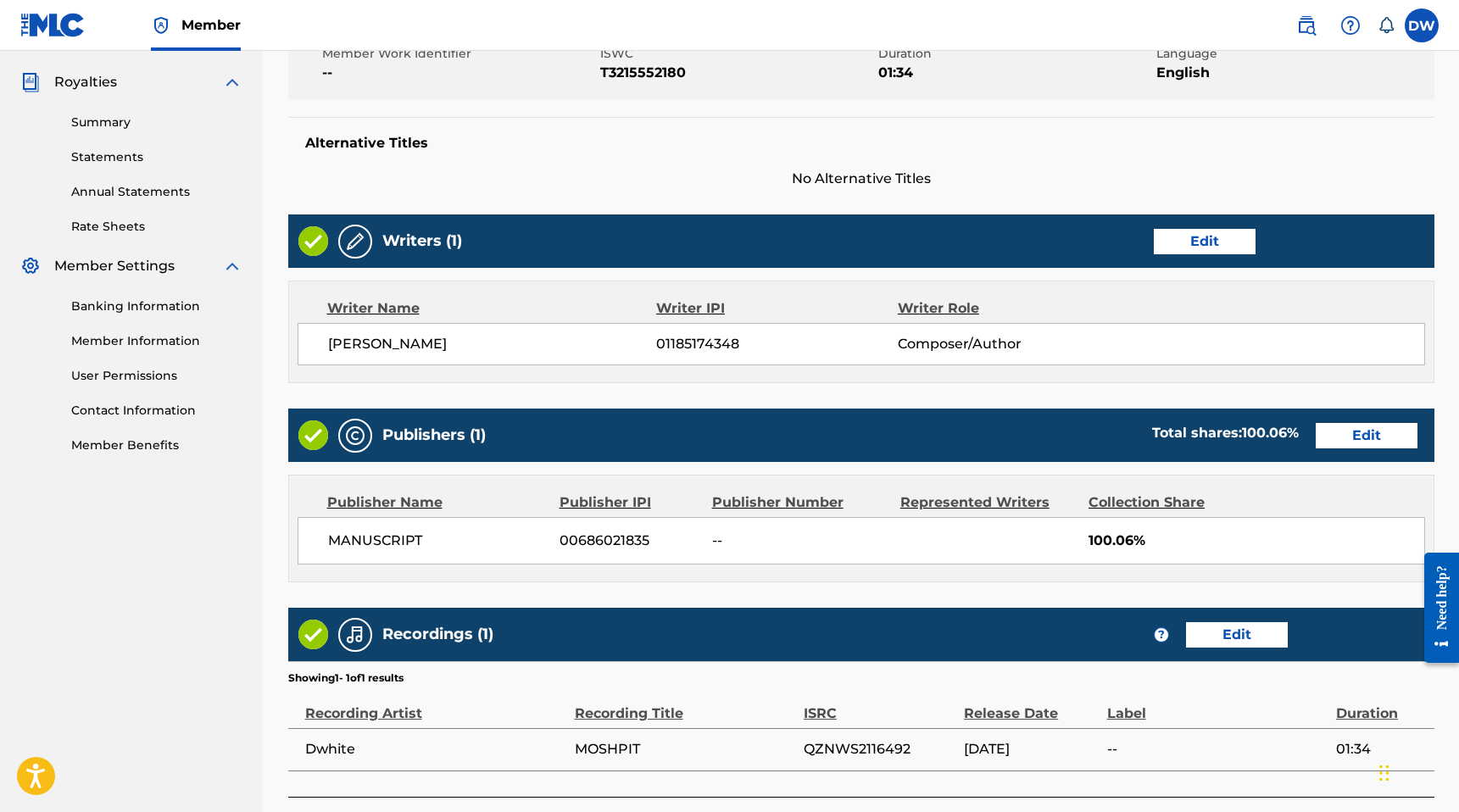
scroll to position [620, 0]
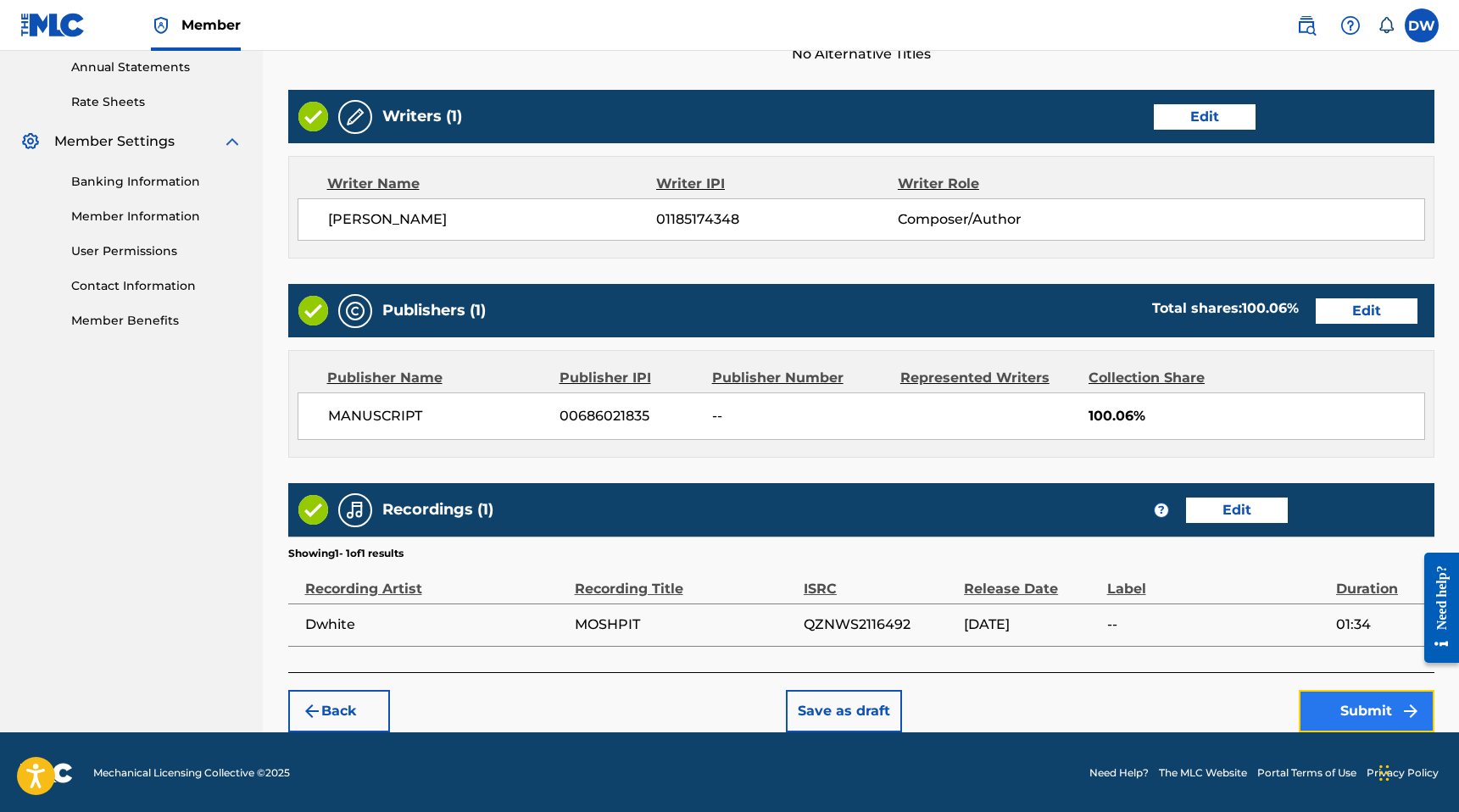
click at [1330, 713] on button "Submit" at bounding box center [1366, 711] width 135 height 43
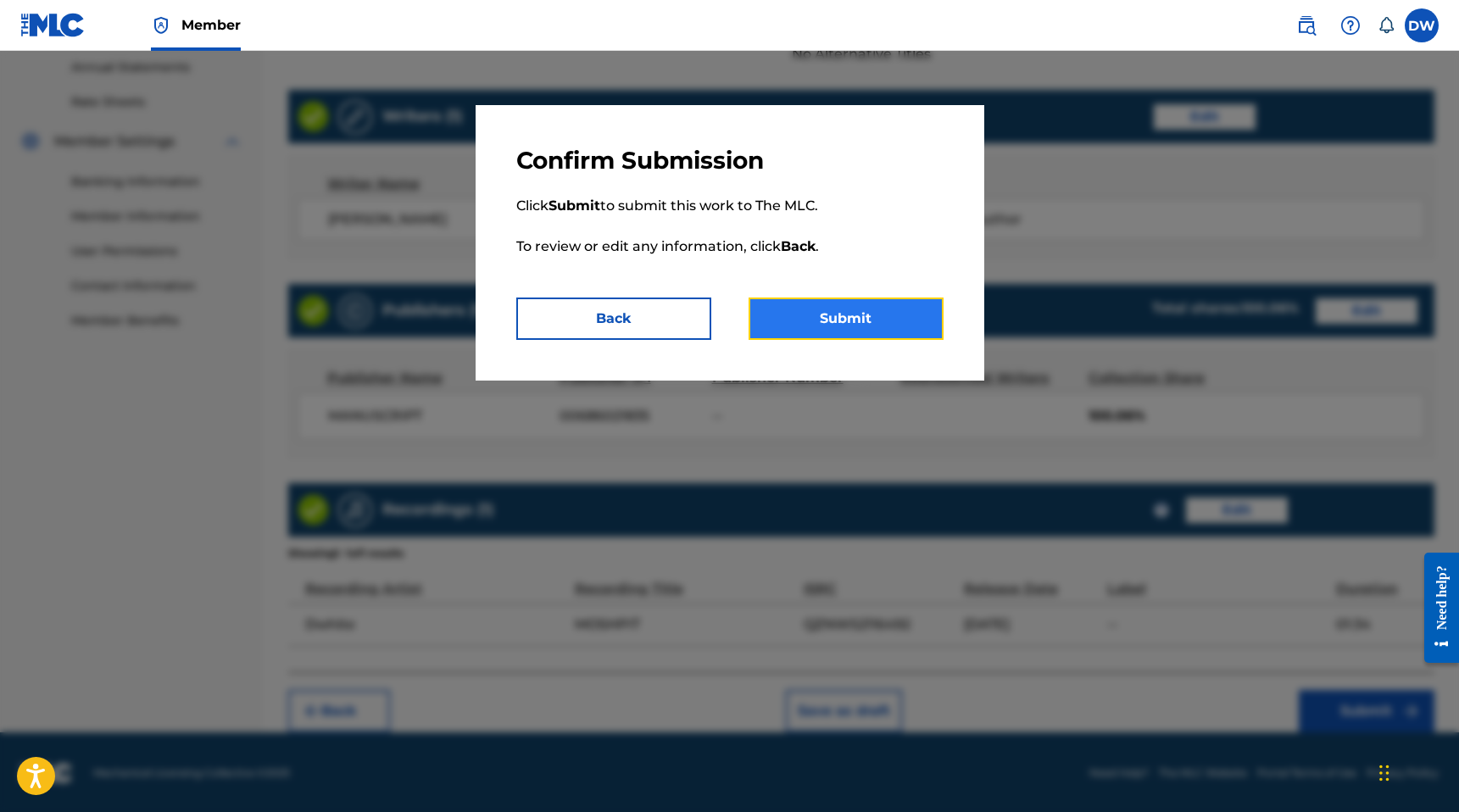
click at [901, 327] on button "Submit" at bounding box center [846, 319] width 195 height 43
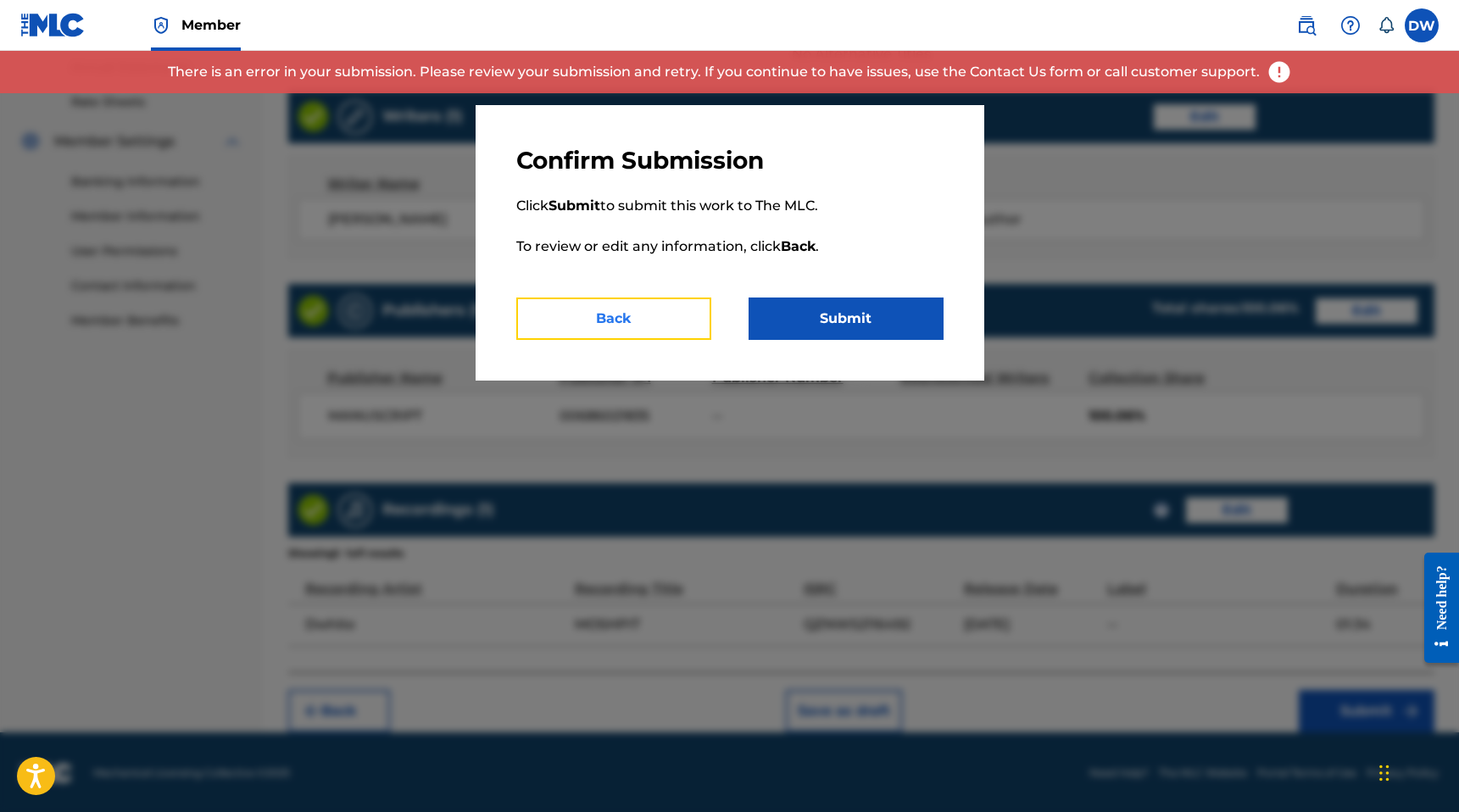
click at [642, 327] on button "Back" at bounding box center [613, 319] width 195 height 43
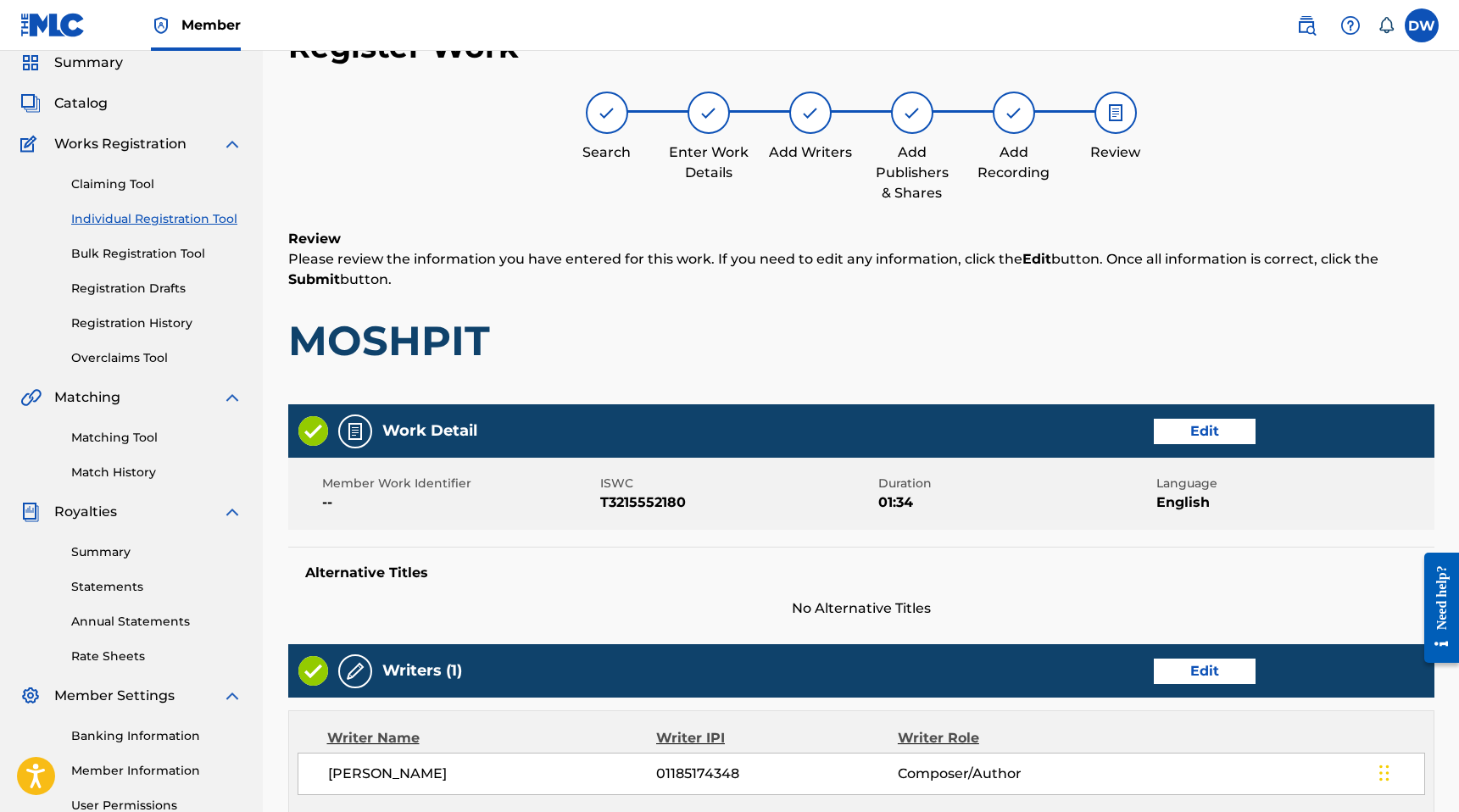
scroll to position [0, 0]
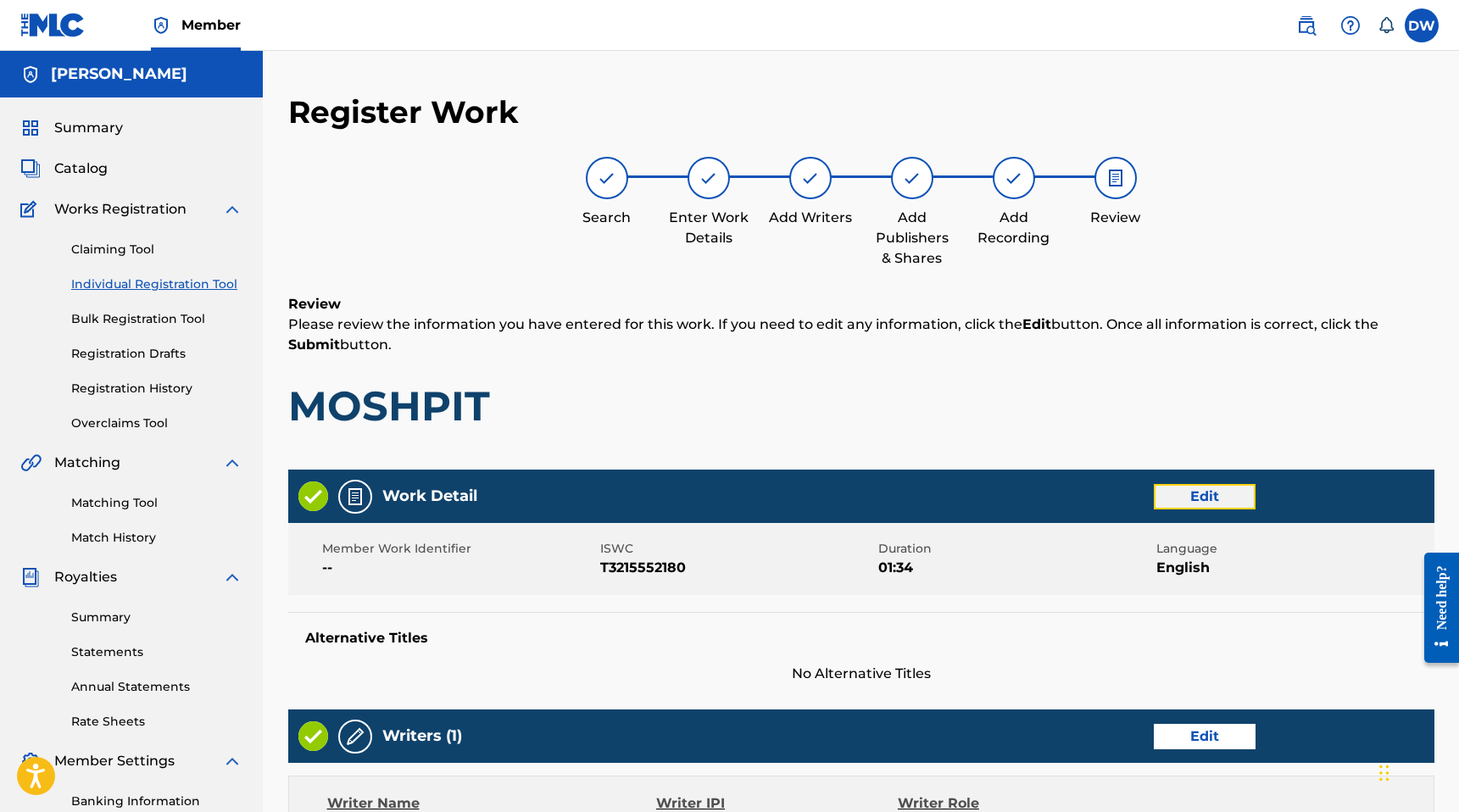
click at [1176, 491] on button "Edit" at bounding box center [1204, 496] width 102 height 25
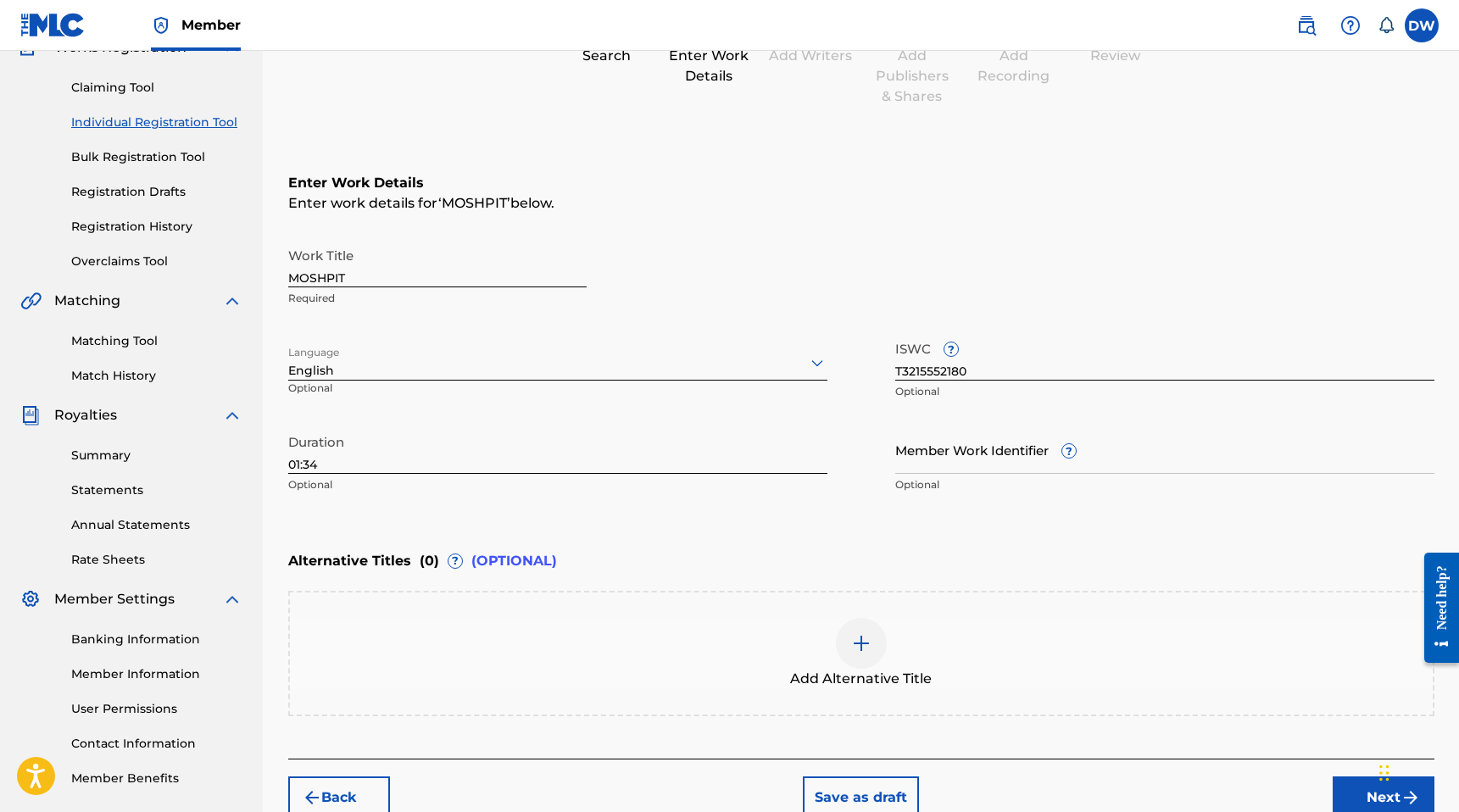
scroll to position [249, 0]
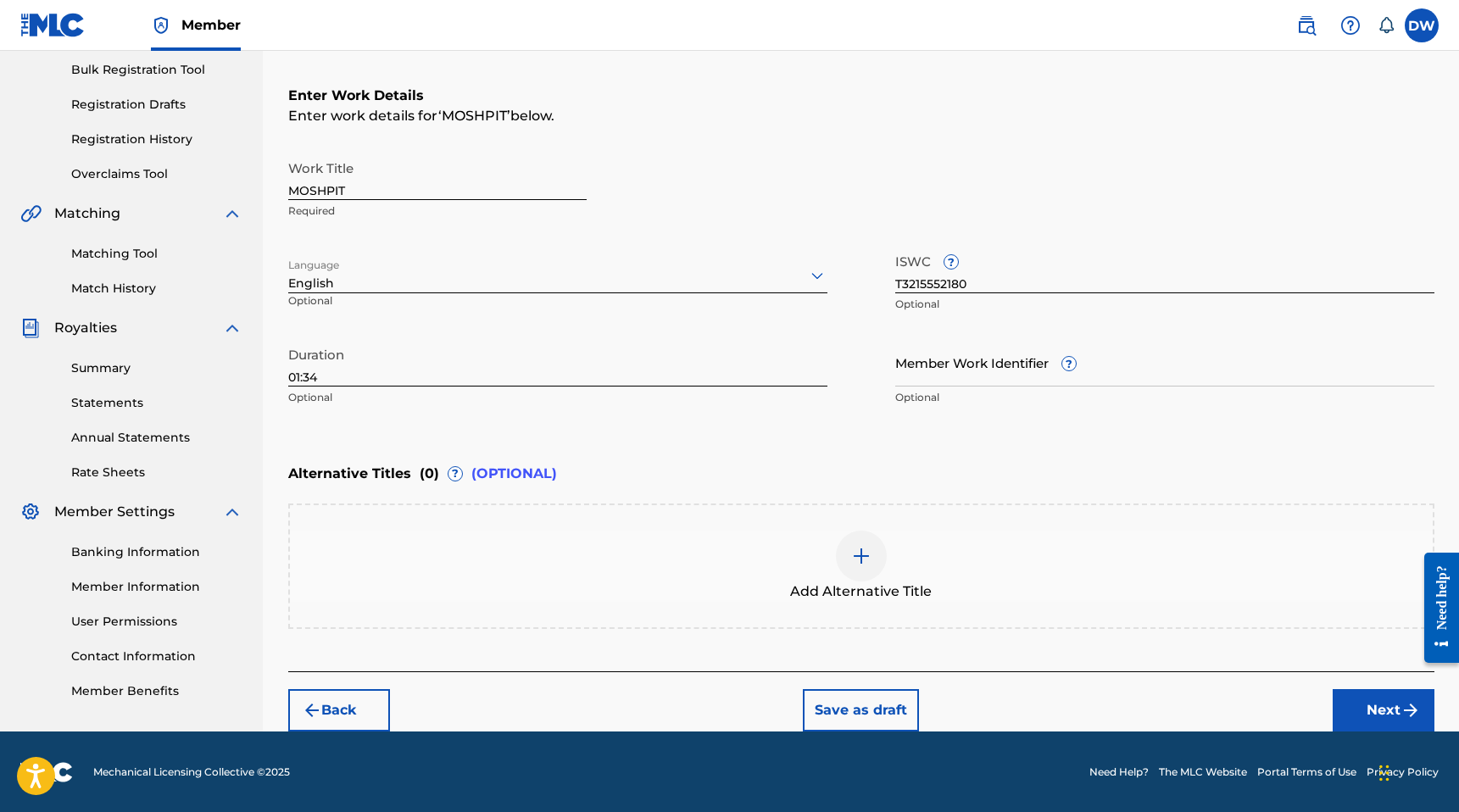
click at [978, 268] on input "T3215552180" at bounding box center [1165, 269] width 539 height 49
paste input "-321.555.218-"
type input "T-321.555.218-0"
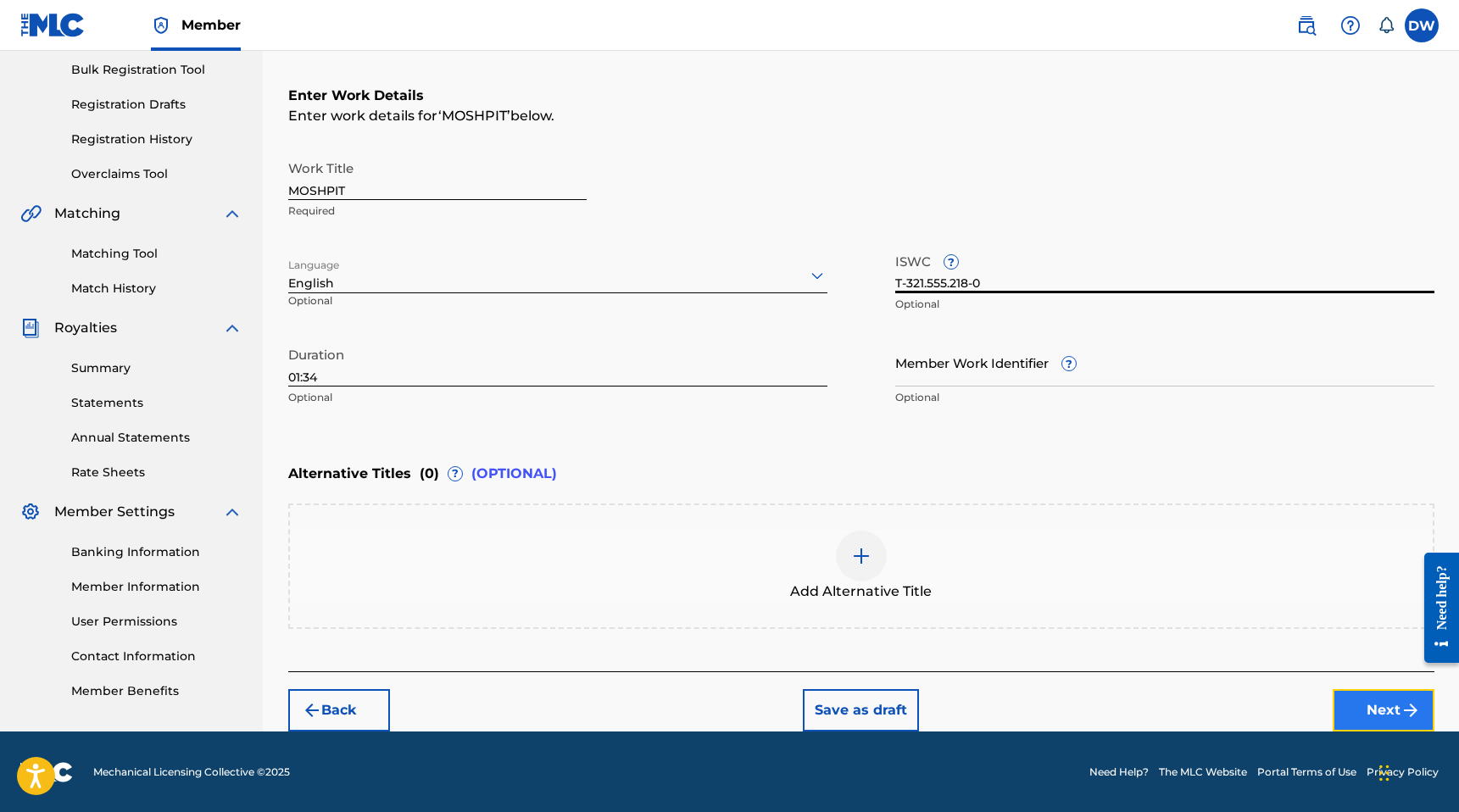
click at [1366, 715] on button "Next" at bounding box center [1383, 710] width 102 height 43
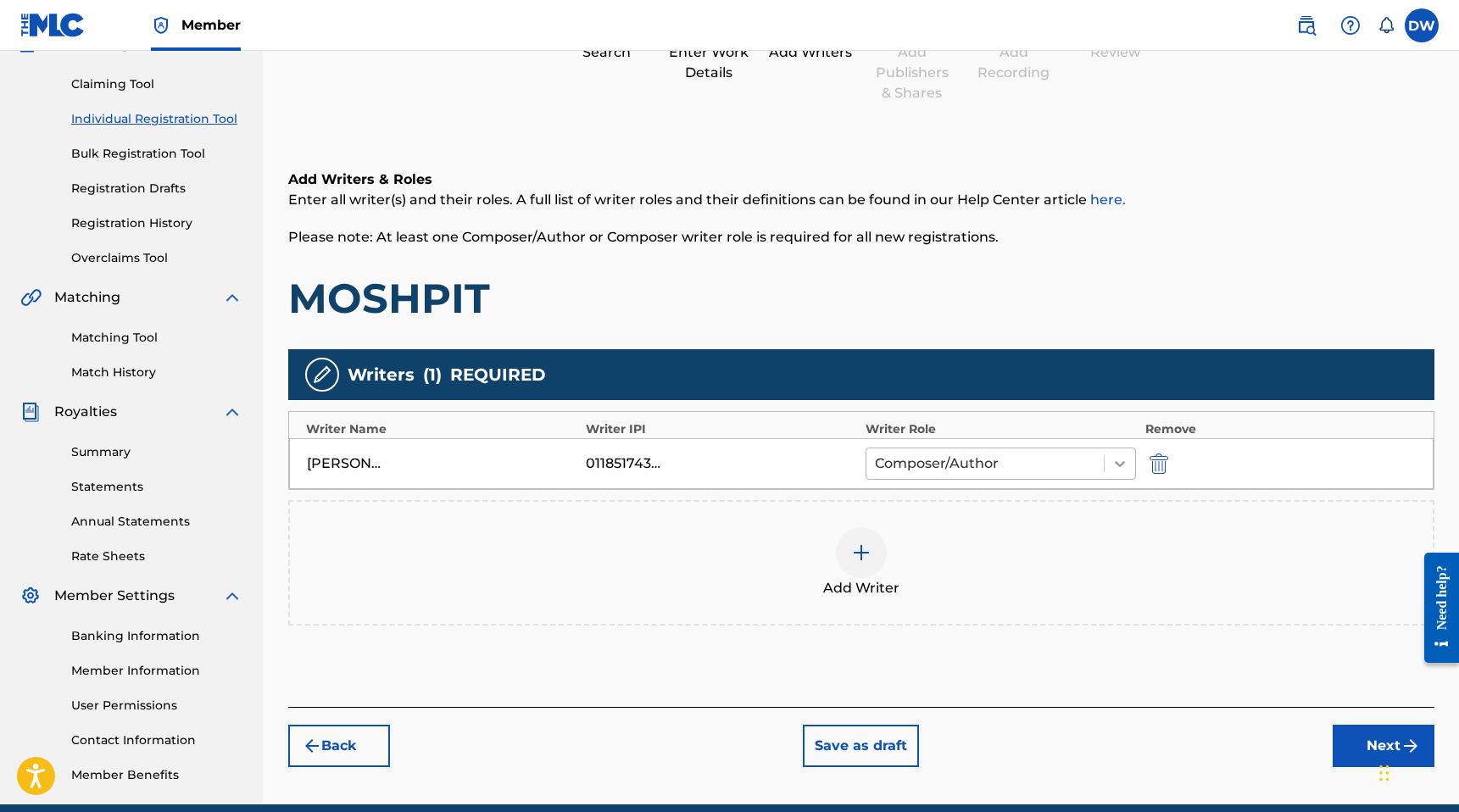
scroll to position [168, 0]
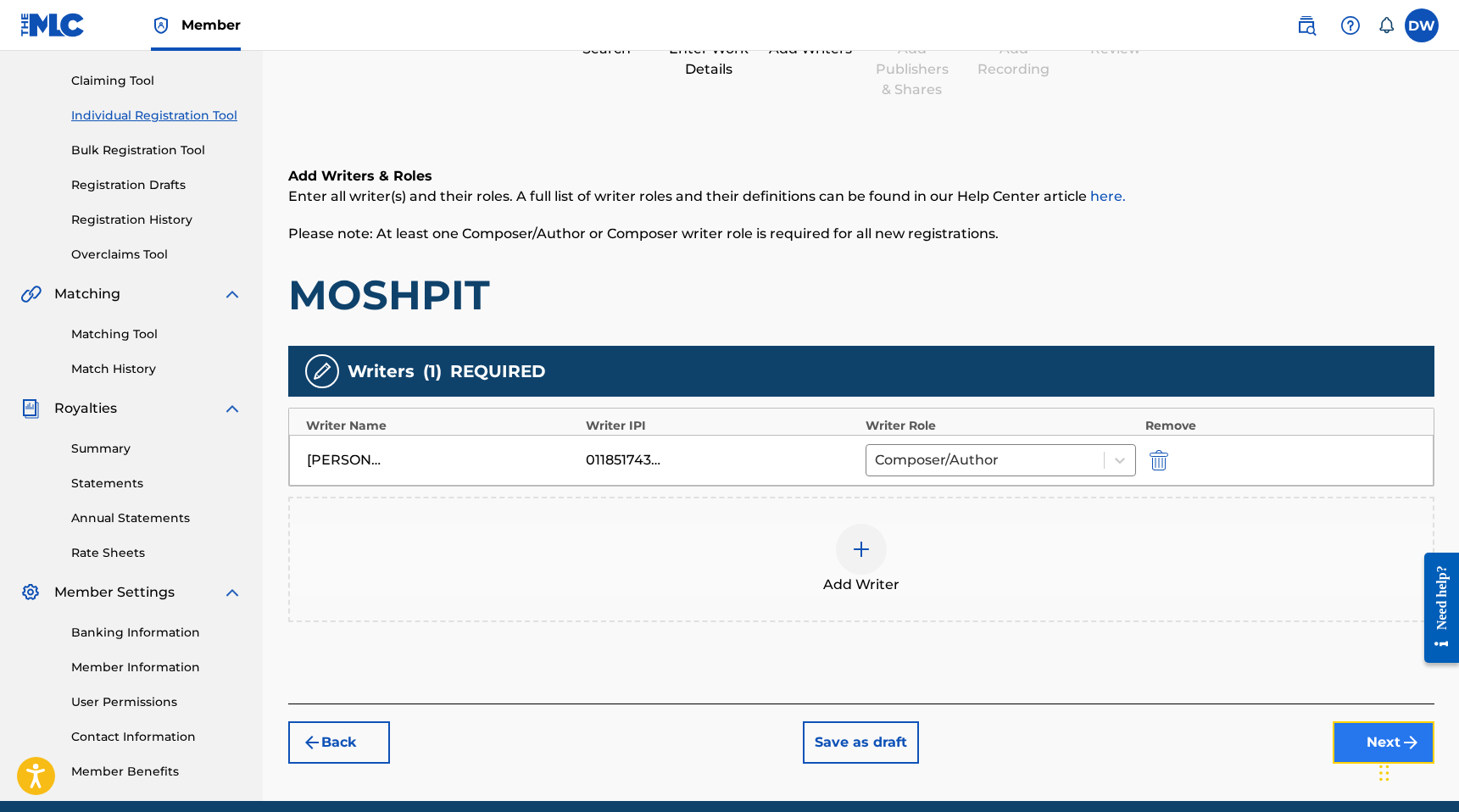
click at [1363, 731] on button "Next" at bounding box center [1383, 743] width 102 height 43
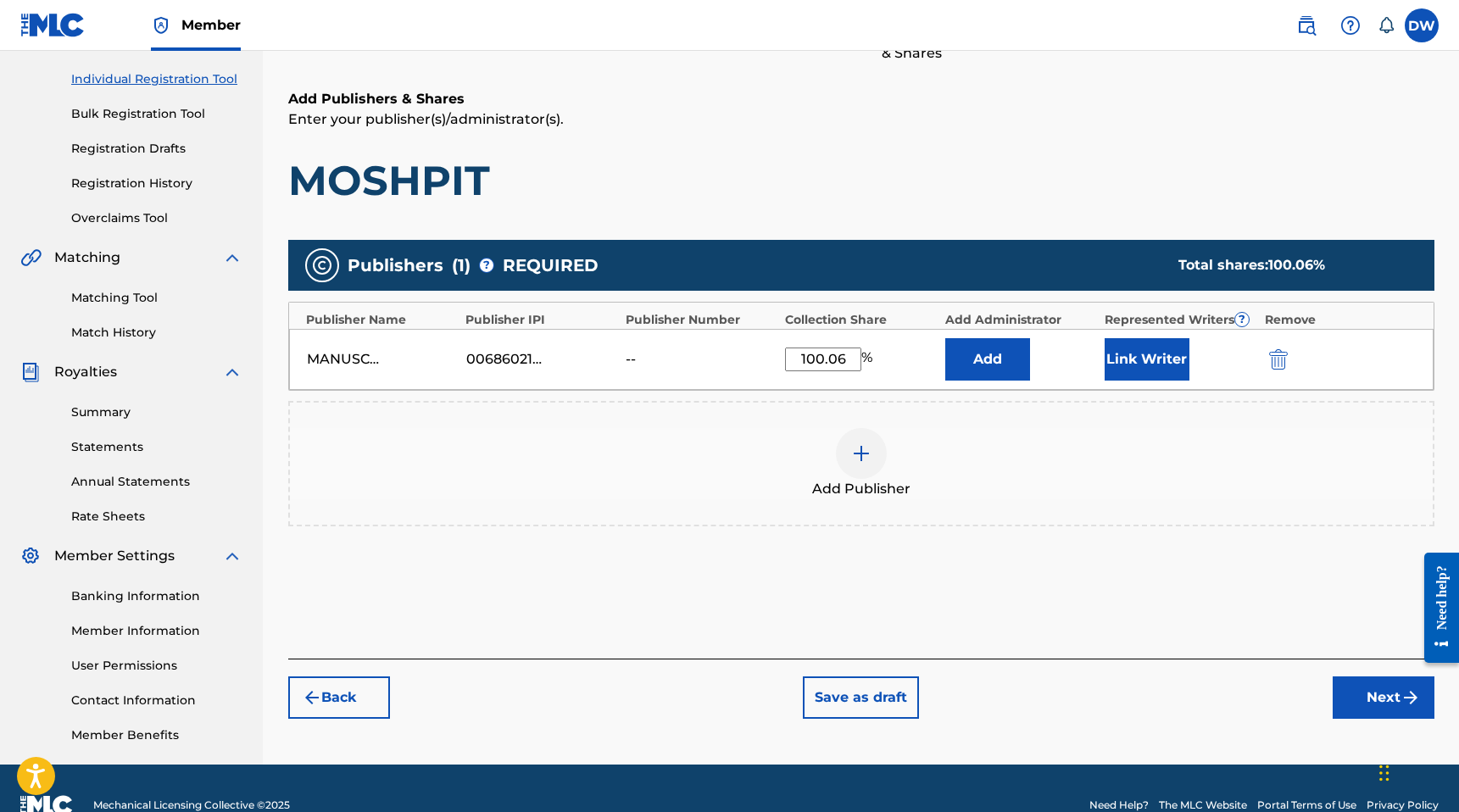
scroll to position [207, 0]
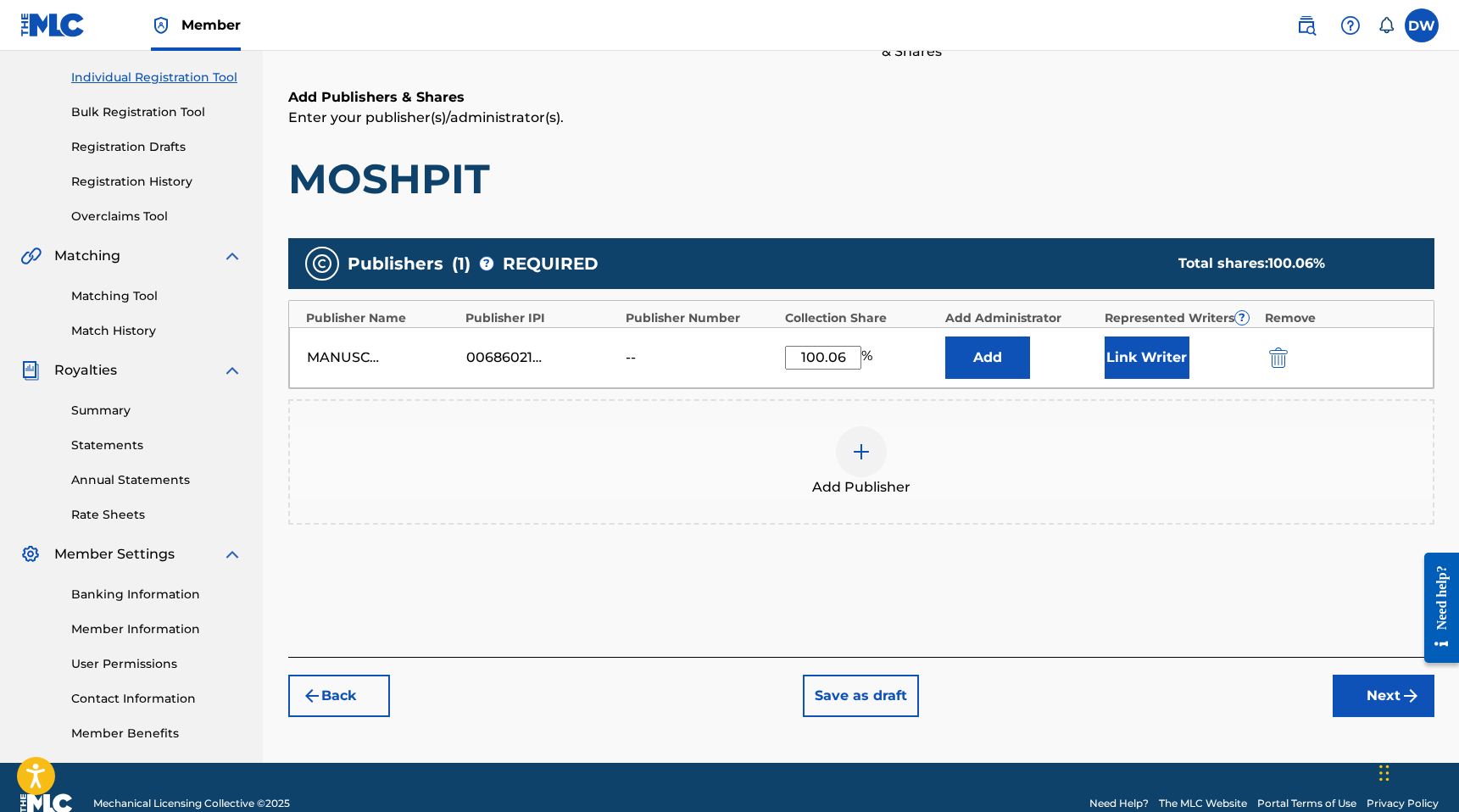
click at [723, 367] on div "MANUSCRIPT 00686021835 -- 100.06 % Add Link Writer" at bounding box center [862, 358] width 1145 height 61
click at [1348, 691] on button "Next" at bounding box center [1383, 696] width 102 height 43
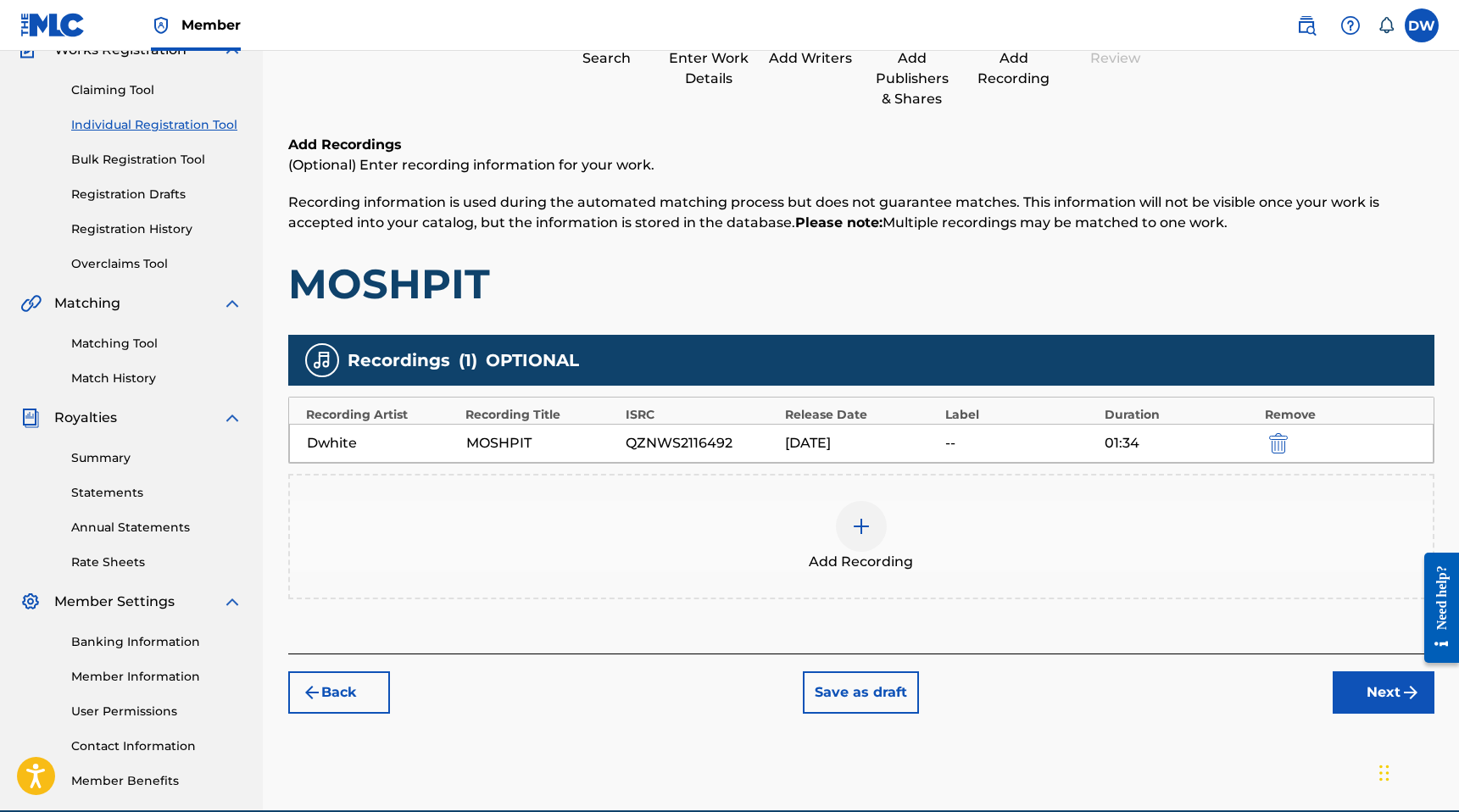
scroll to position [160, 0]
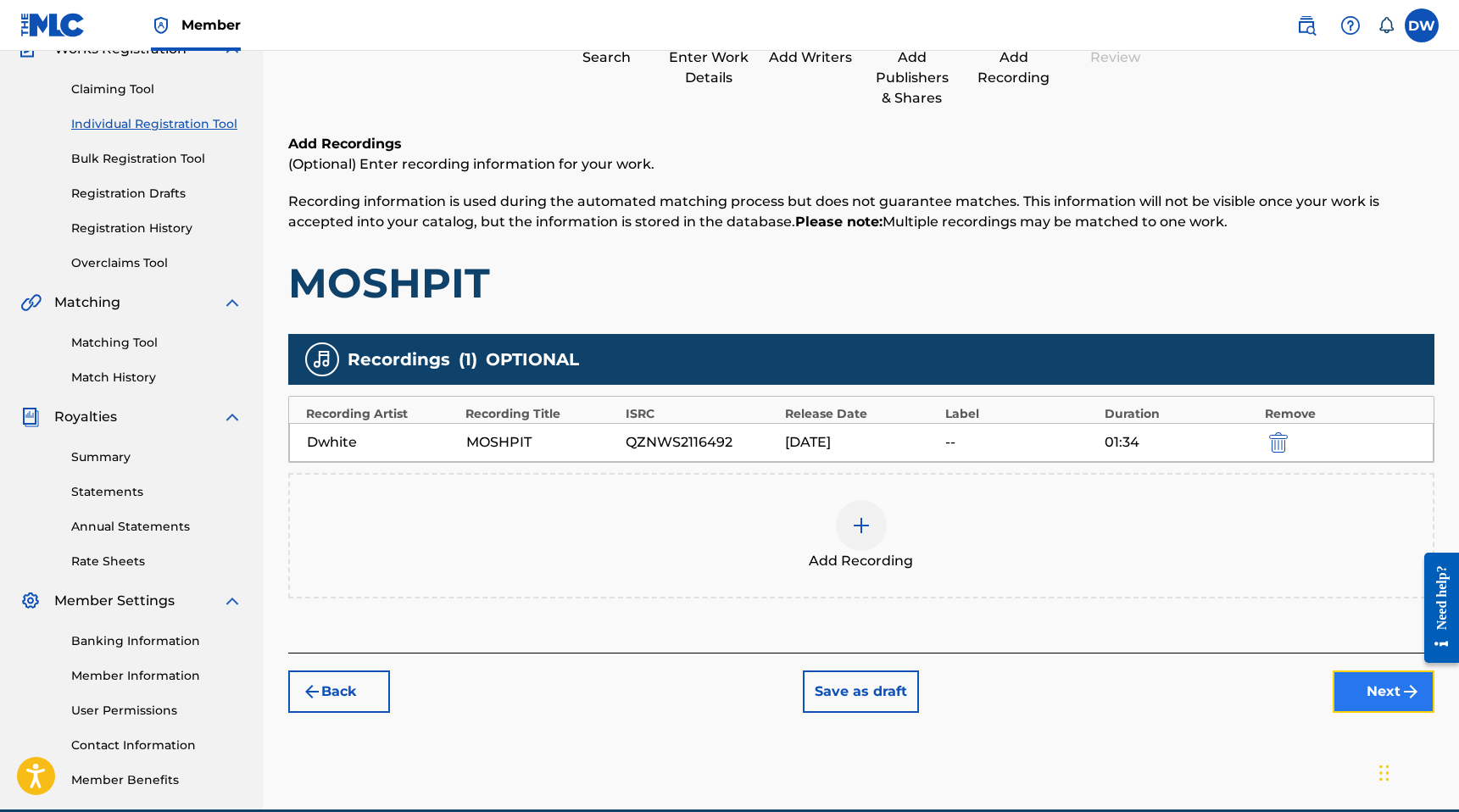
click at [1339, 698] on button "Next" at bounding box center [1383, 691] width 102 height 43
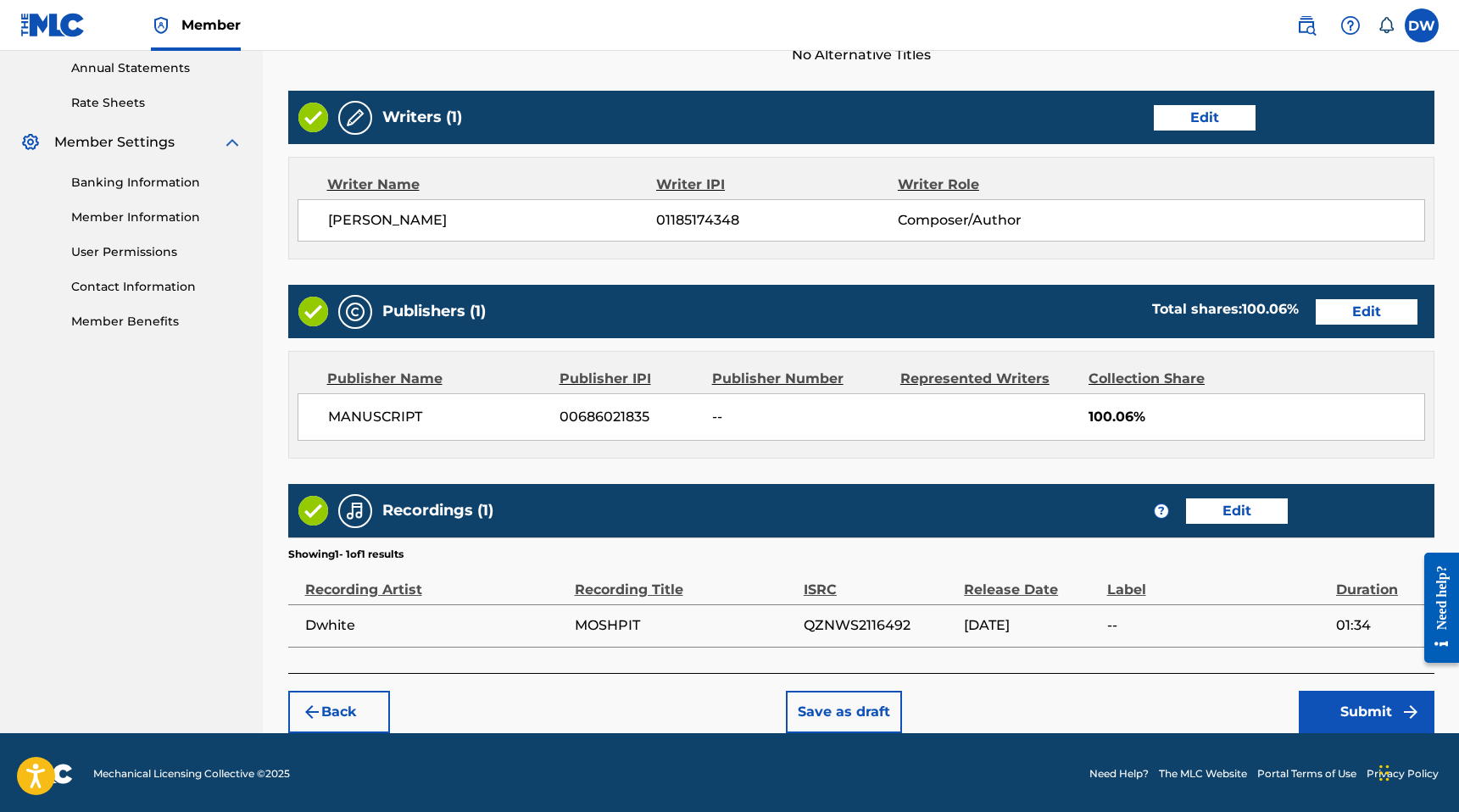
scroll to position [620, 0]
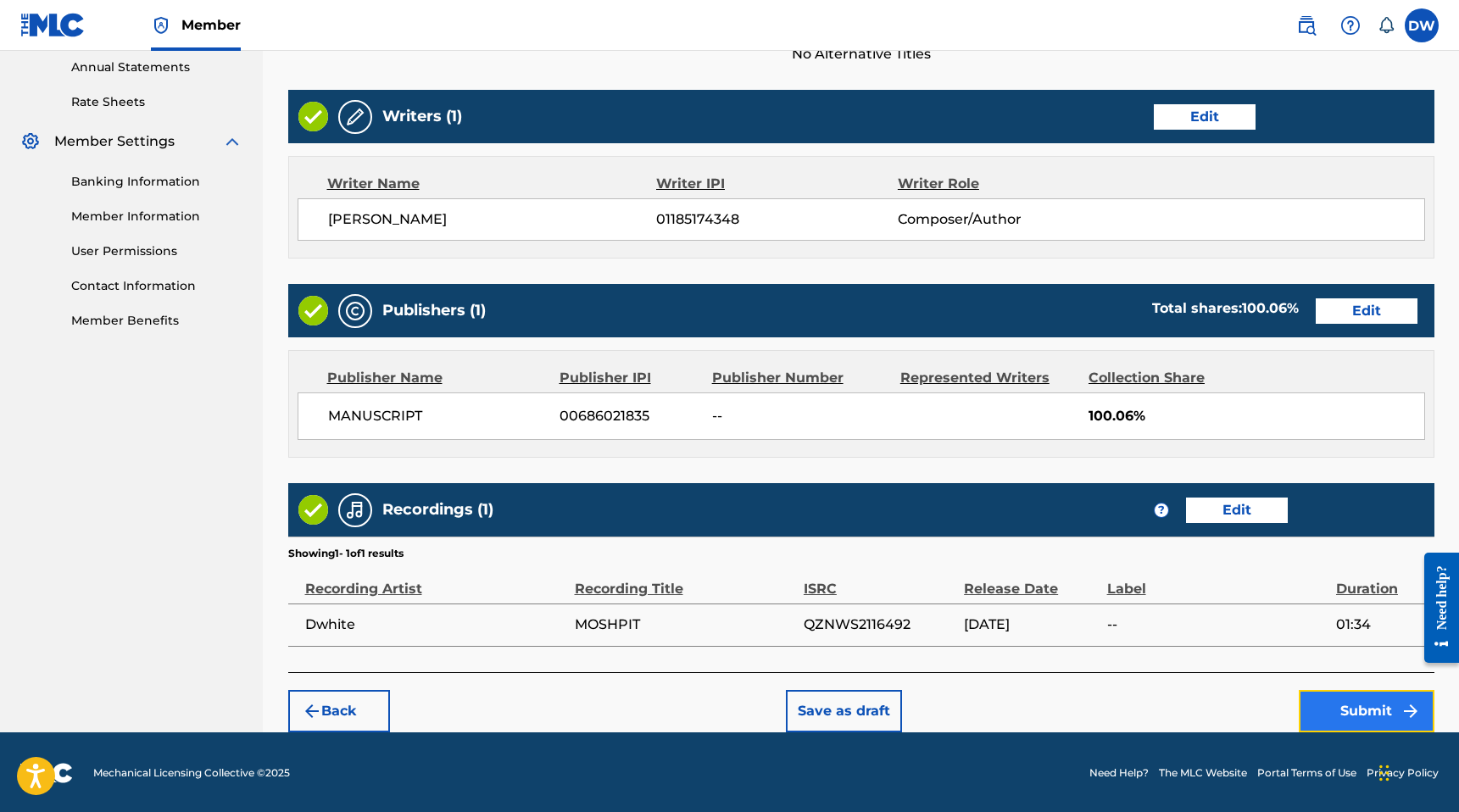
click at [1356, 704] on button "Submit" at bounding box center [1366, 711] width 135 height 43
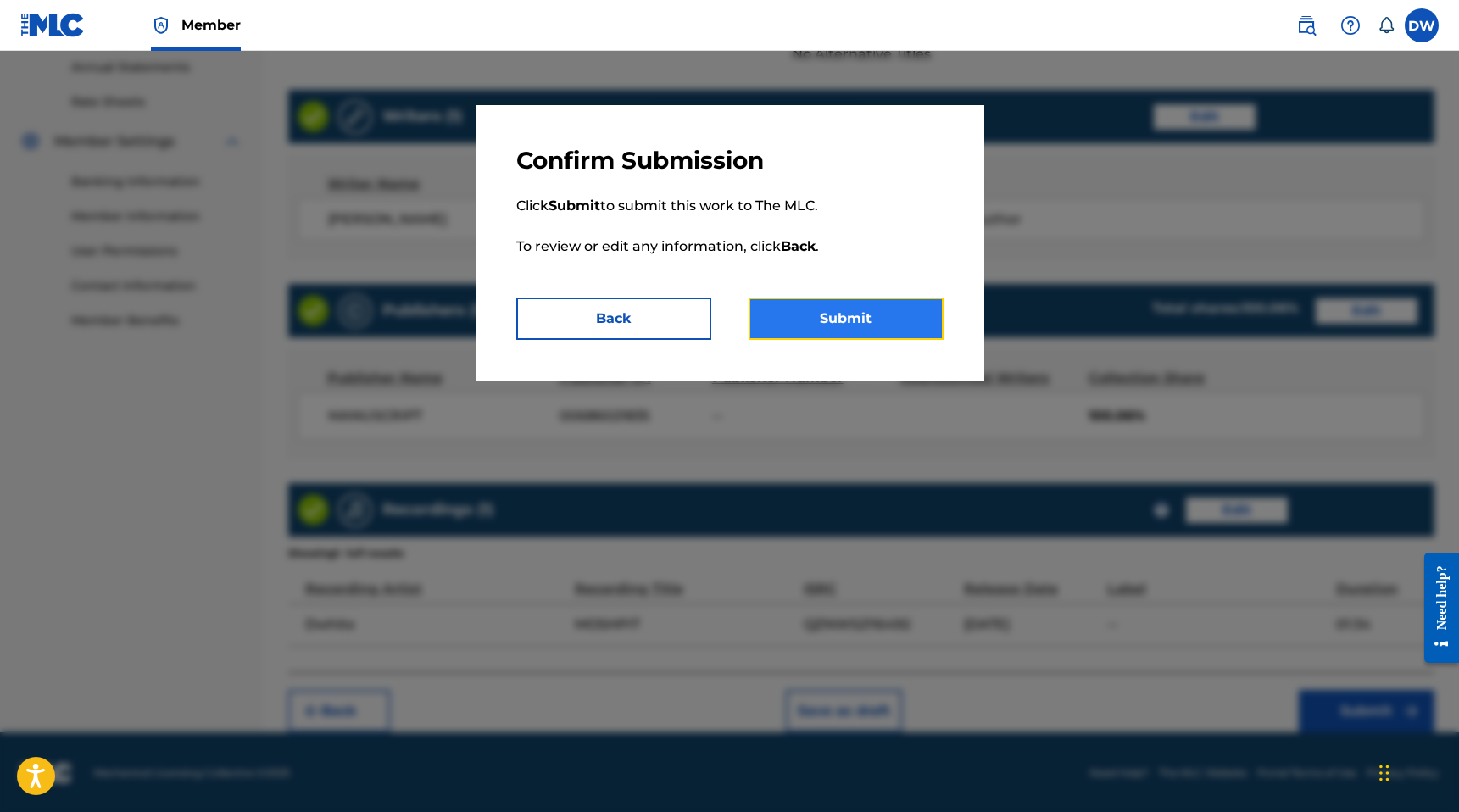
click at [862, 326] on button "Submit" at bounding box center [846, 319] width 195 height 43
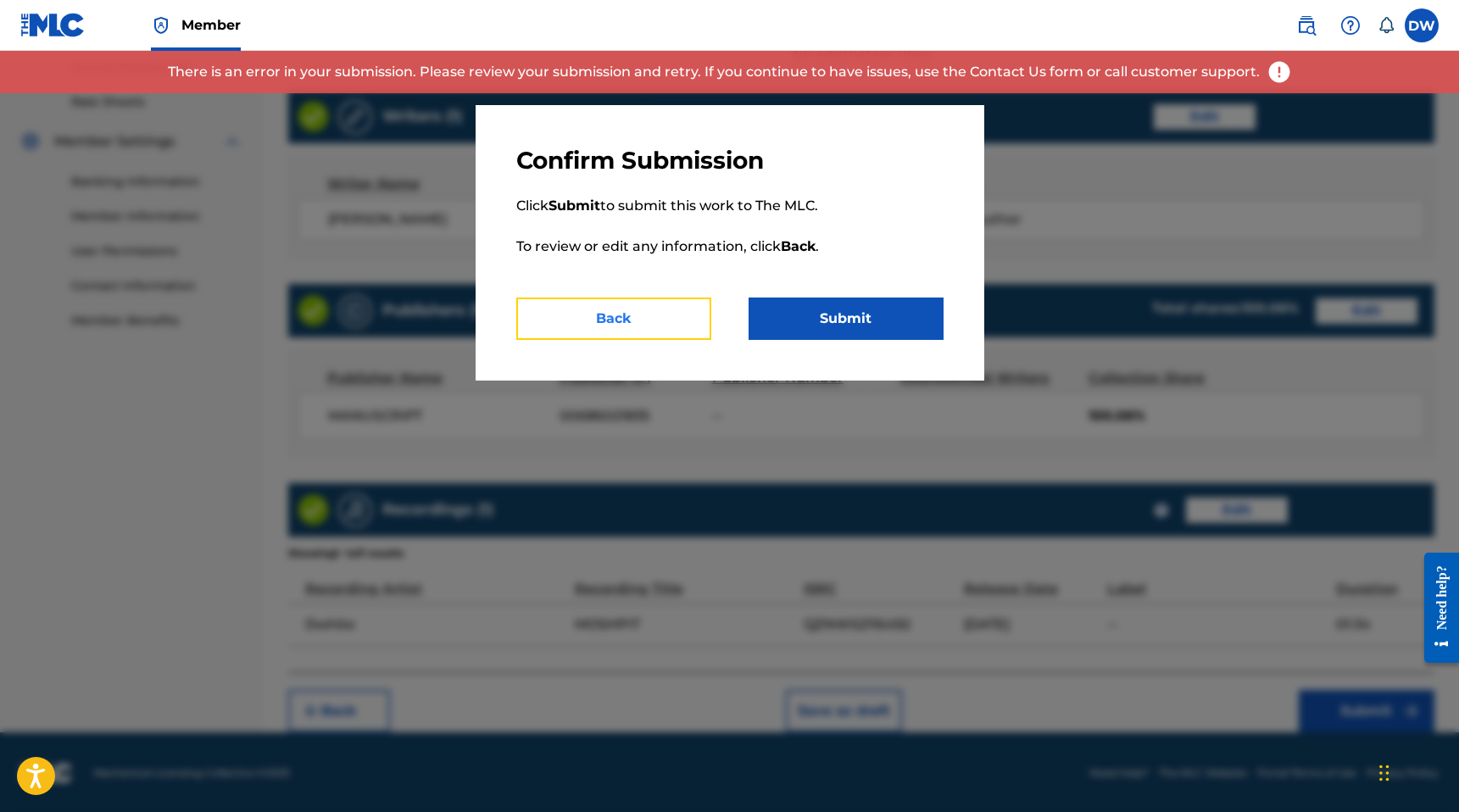
click at [680, 307] on button "Back" at bounding box center [613, 319] width 195 height 43
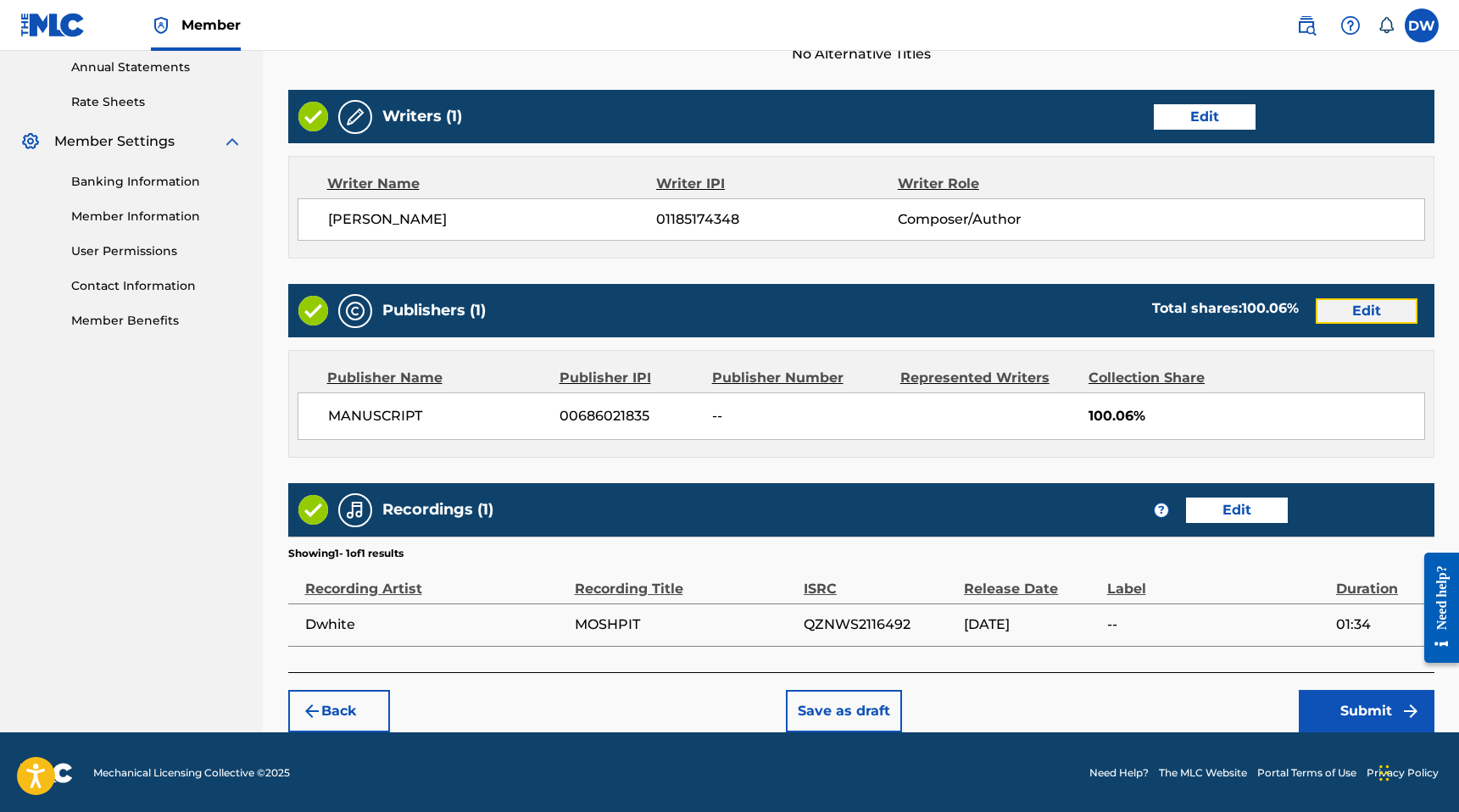
click at [1331, 316] on button "Edit" at bounding box center [1366, 311] width 102 height 25
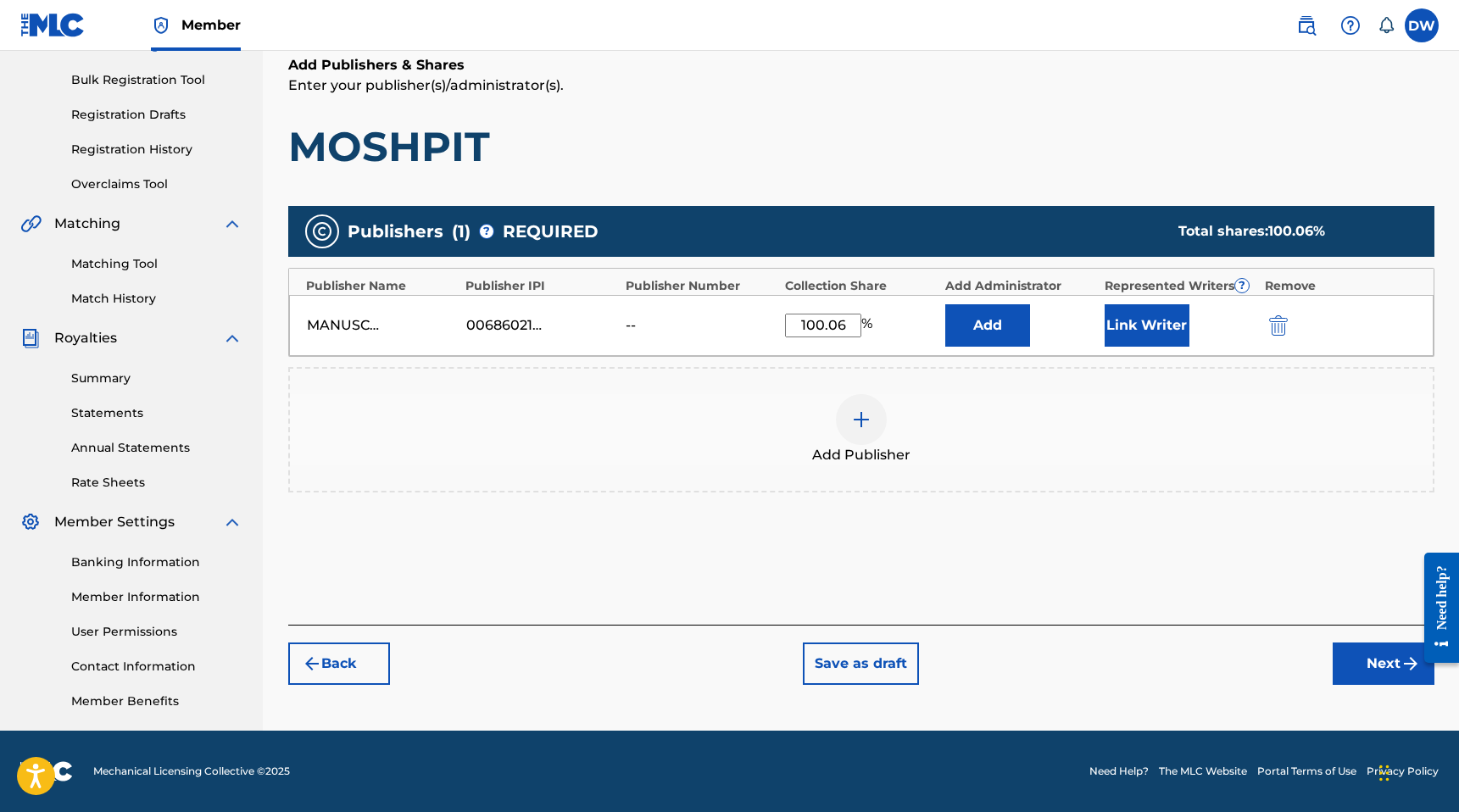
click at [846, 322] on input "100.06" at bounding box center [823, 325] width 76 height 23
click at [945, 304] on button "Add" at bounding box center [987, 325] width 85 height 43
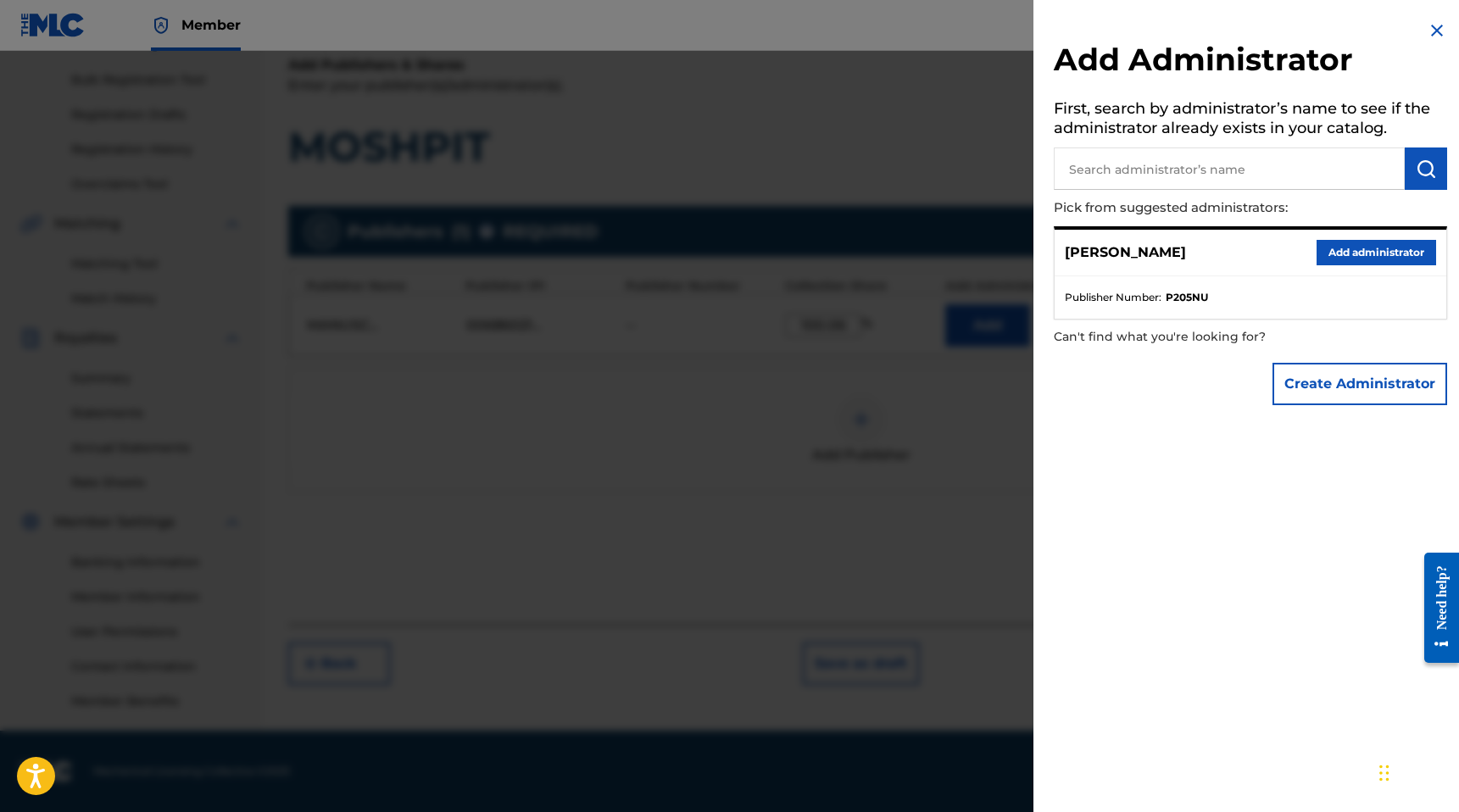
click at [962, 409] on div at bounding box center [730, 457] width 1459 height 812
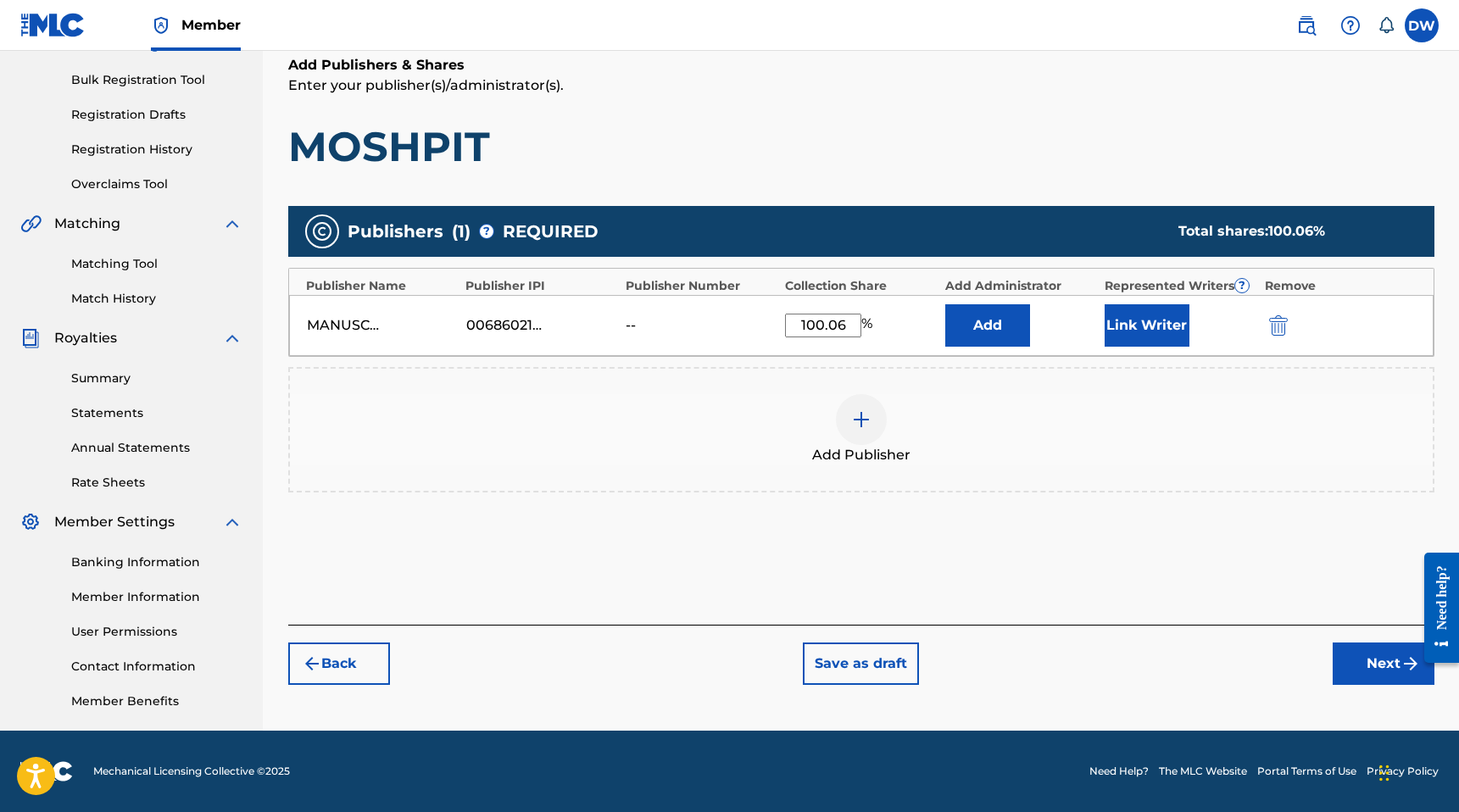
click at [849, 321] on input "100.06" at bounding box center [823, 325] width 76 height 23
type input "100.00"
click at [1151, 541] on div "Publishers ( 1 ) ? REQUIRED Total shares: 100 % Publisher Name Publisher IPI Pu…" at bounding box center [862, 373] width 1146 height 353
click at [1348, 662] on button "Next" at bounding box center [1383, 663] width 102 height 43
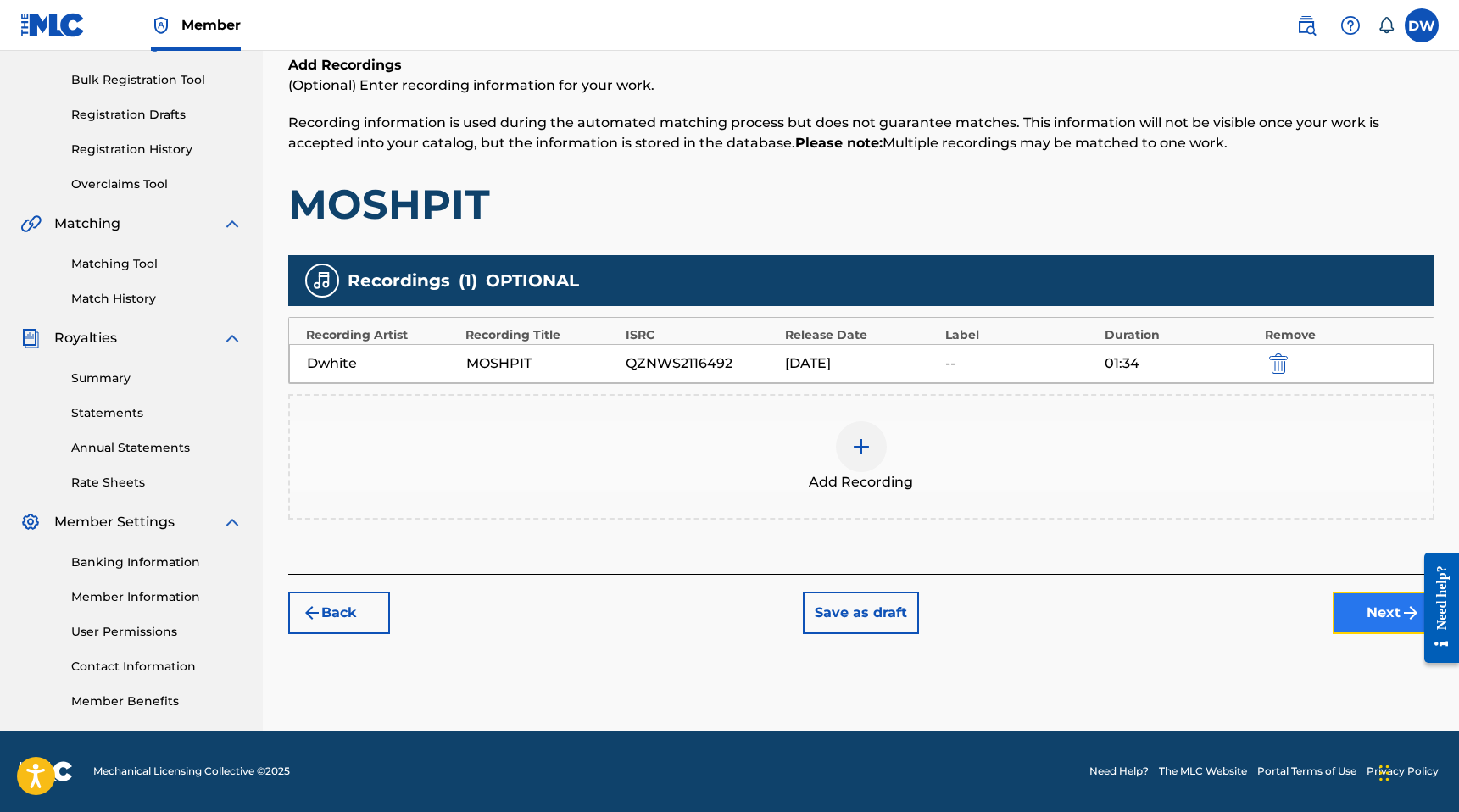
click at [1362, 631] on button "Next" at bounding box center [1383, 612] width 102 height 43
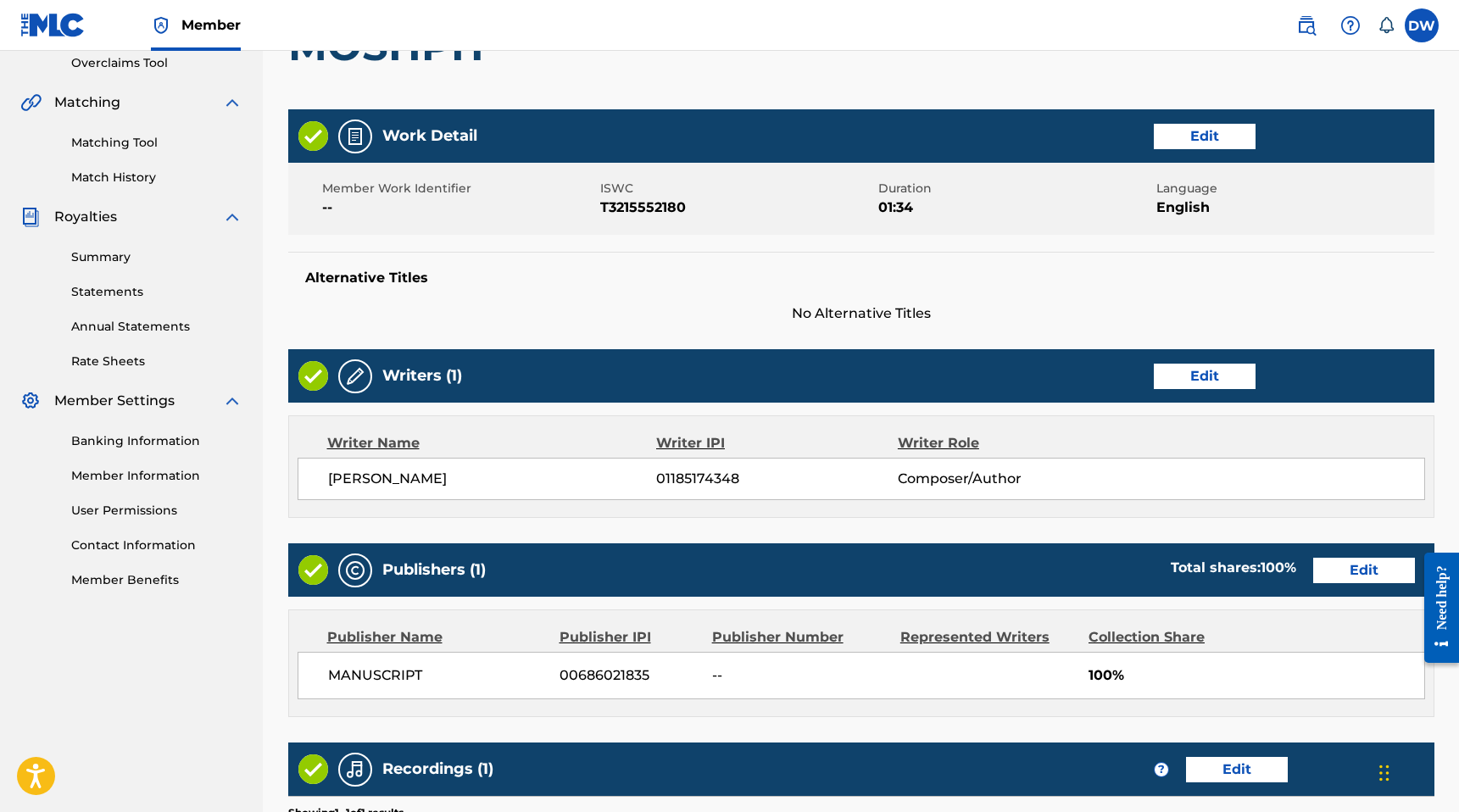
scroll to position [620, 0]
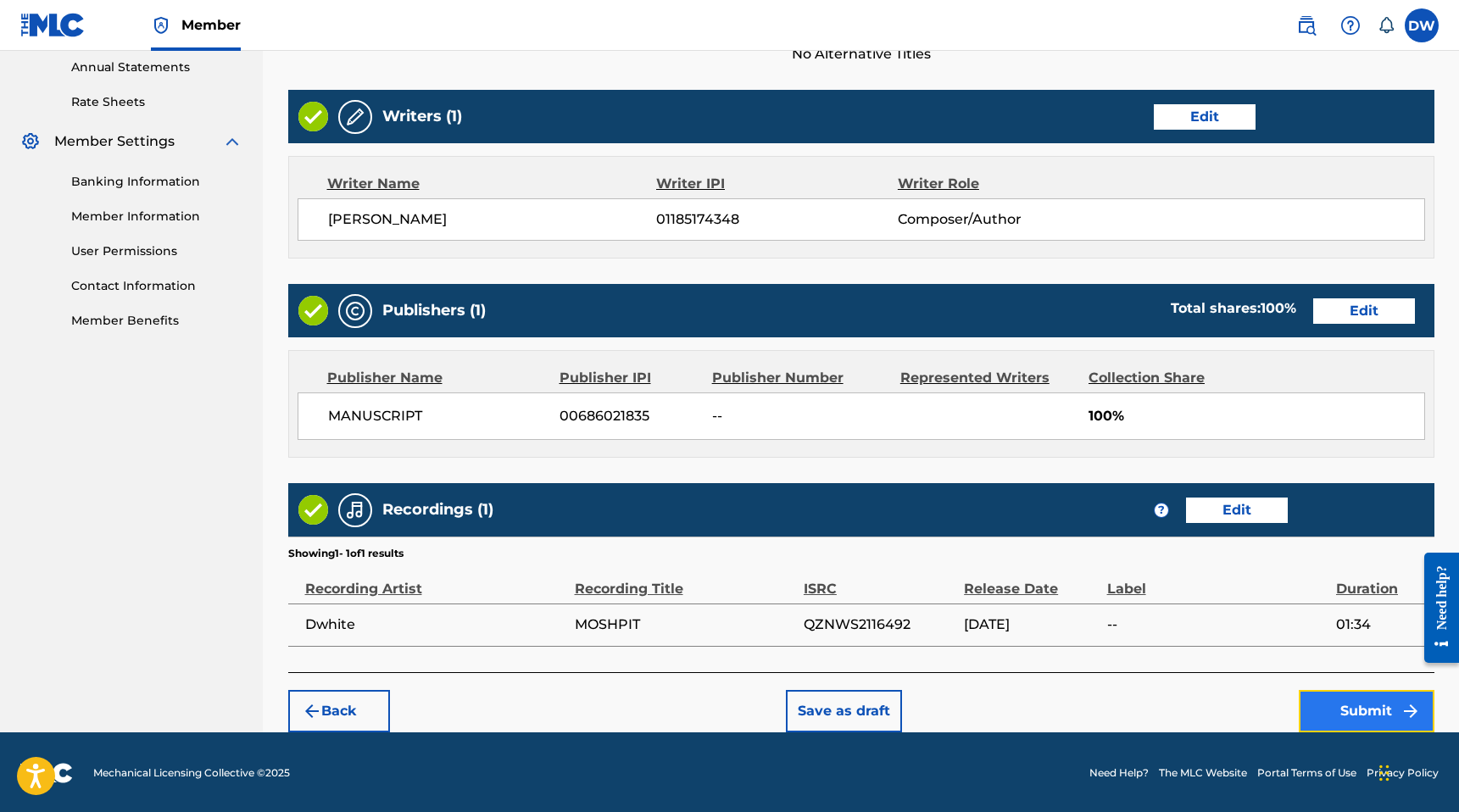
click at [1370, 718] on button "Submit" at bounding box center [1366, 711] width 135 height 43
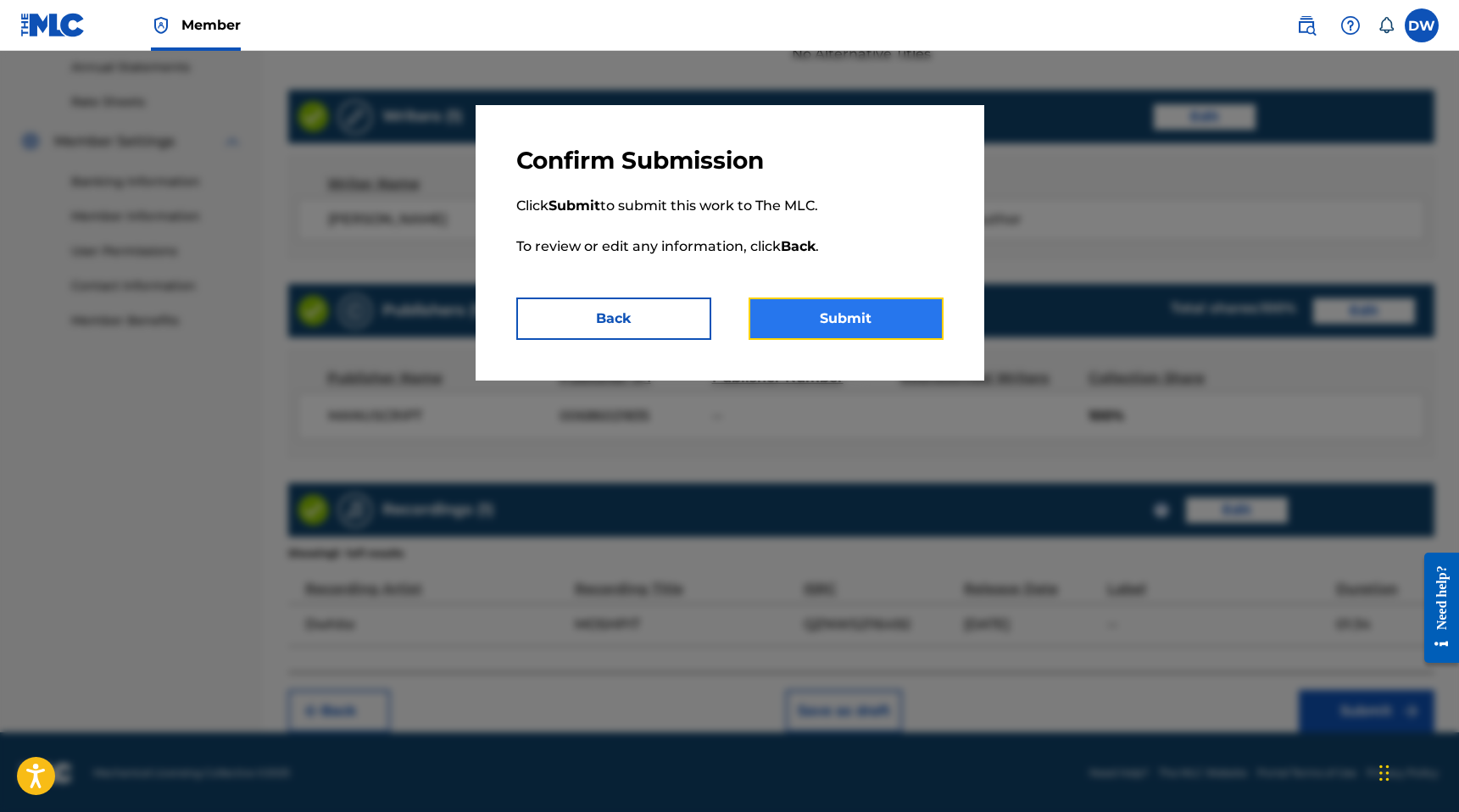
click at [878, 326] on button "Submit" at bounding box center [846, 319] width 195 height 43
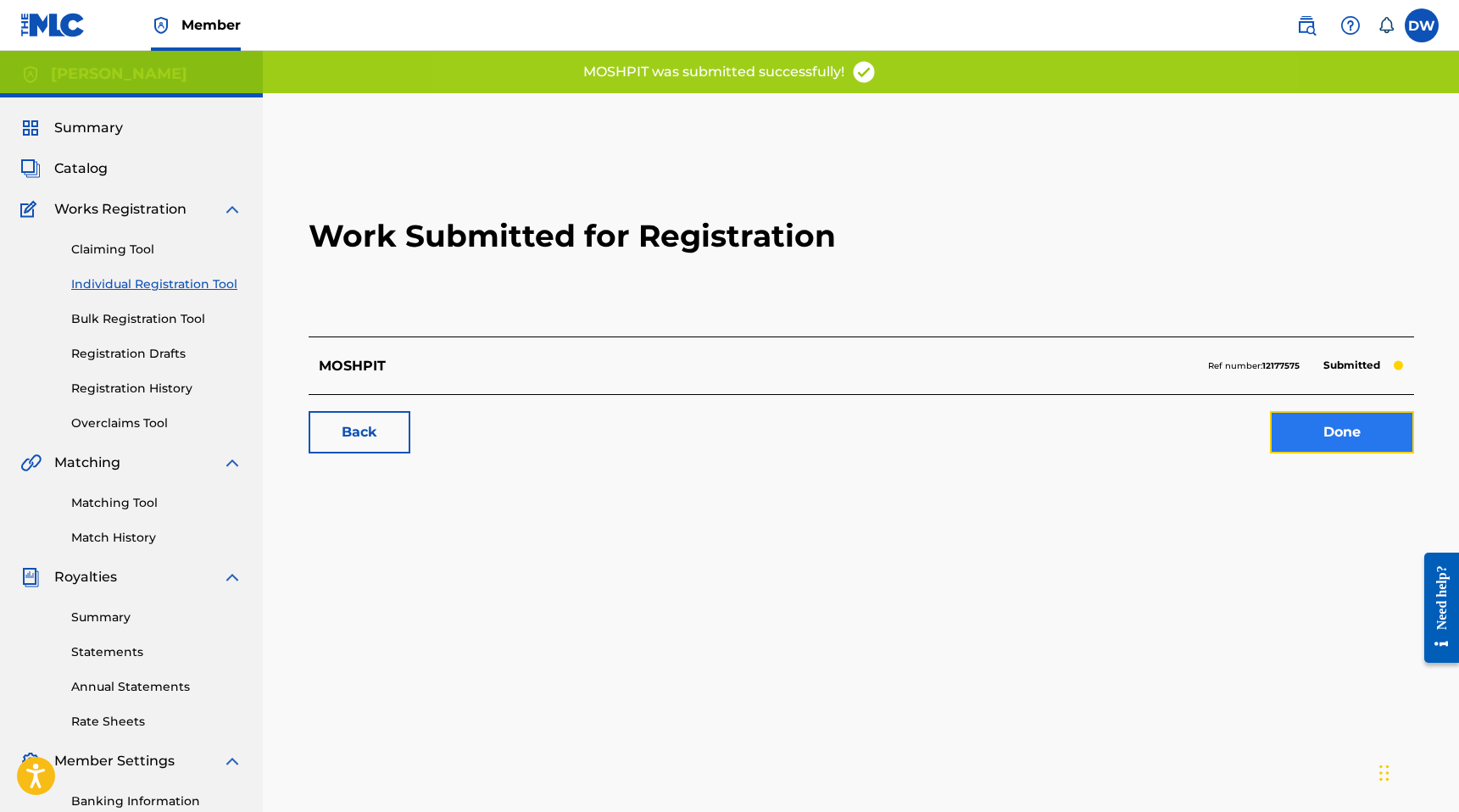
click at [1323, 433] on link "Done" at bounding box center [1342, 432] width 144 height 43
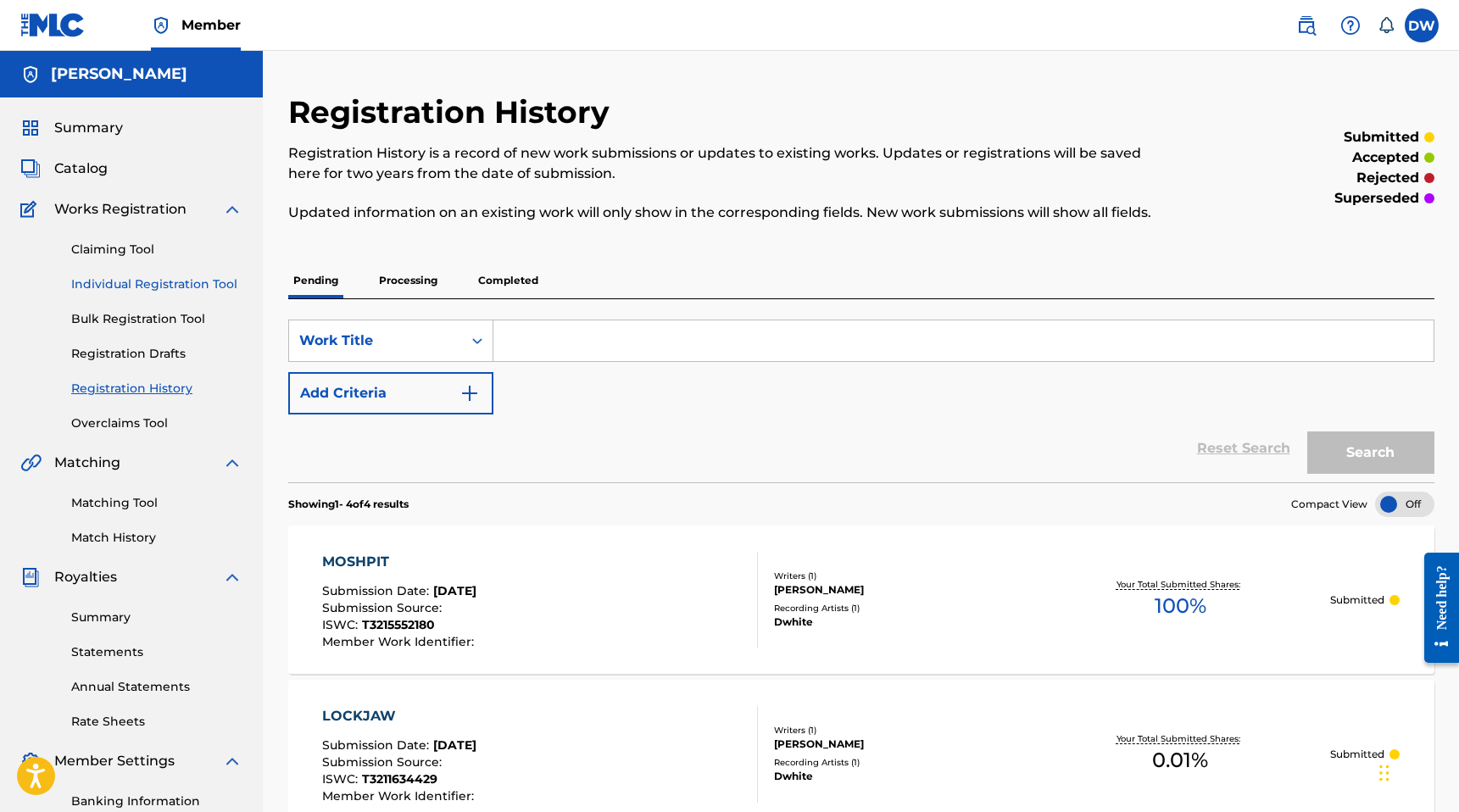
click at [144, 287] on link "Individual Registration Tool" at bounding box center [156, 284] width 171 height 17
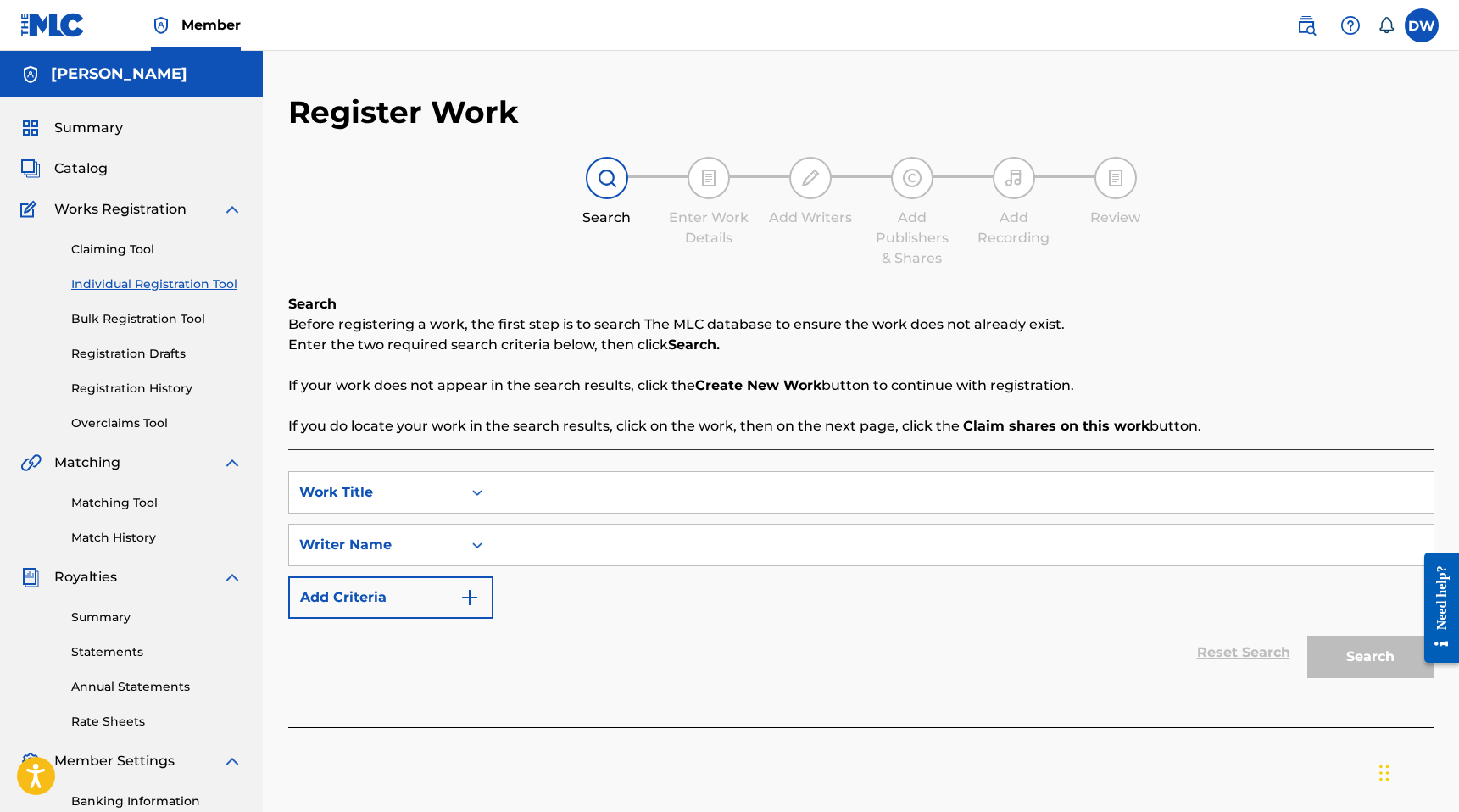
click at [609, 487] on input "Search Form" at bounding box center [963, 492] width 940 height 41
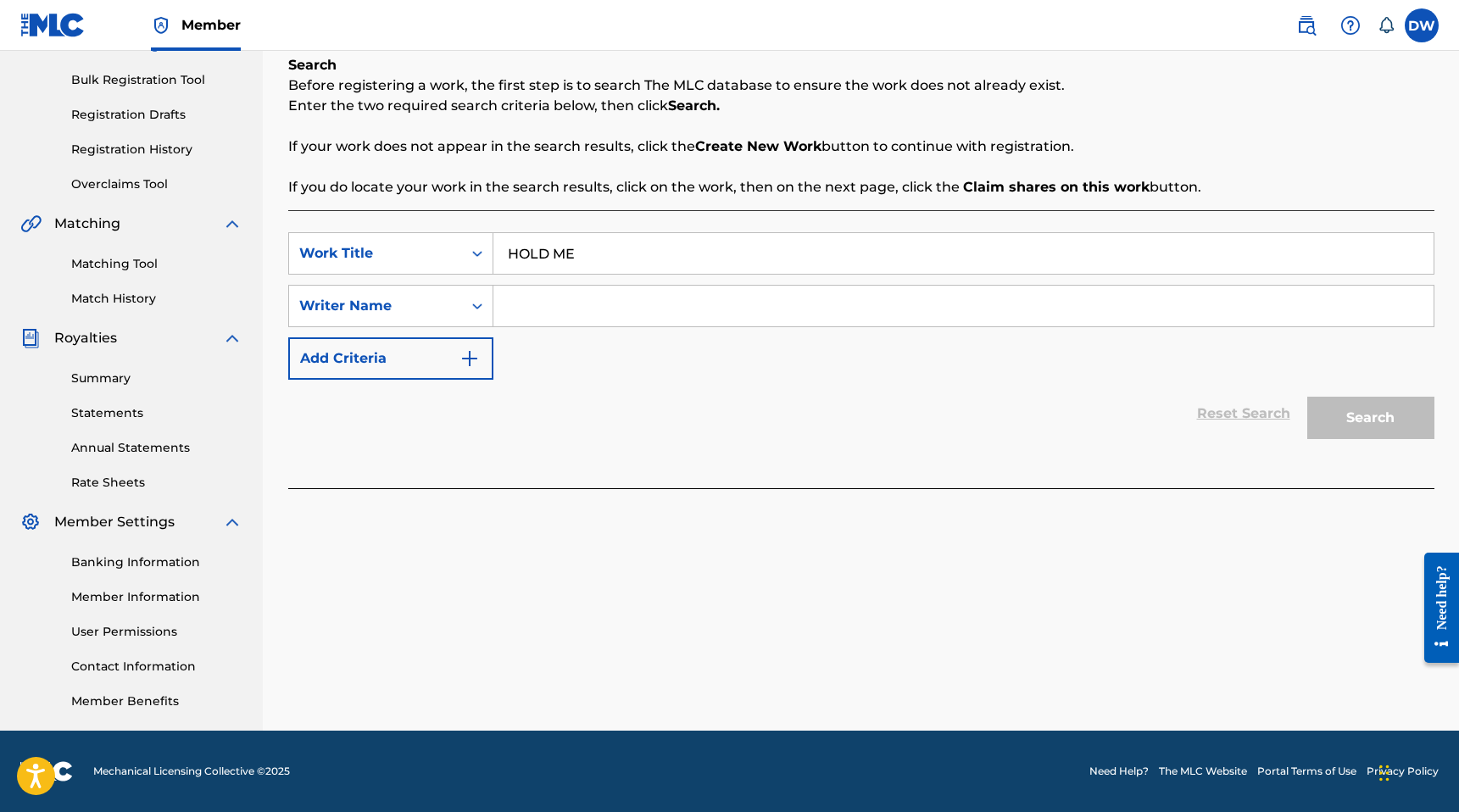
type input "HOLD ME"
click at [691, 298] on input "Search Form" at bounding box center [963, 306] width 940 height 41
type input "[PERSON_NAME]"
click at [1332, 407] on button "Search" at bounding box center [1370, 418] width 127 height 43
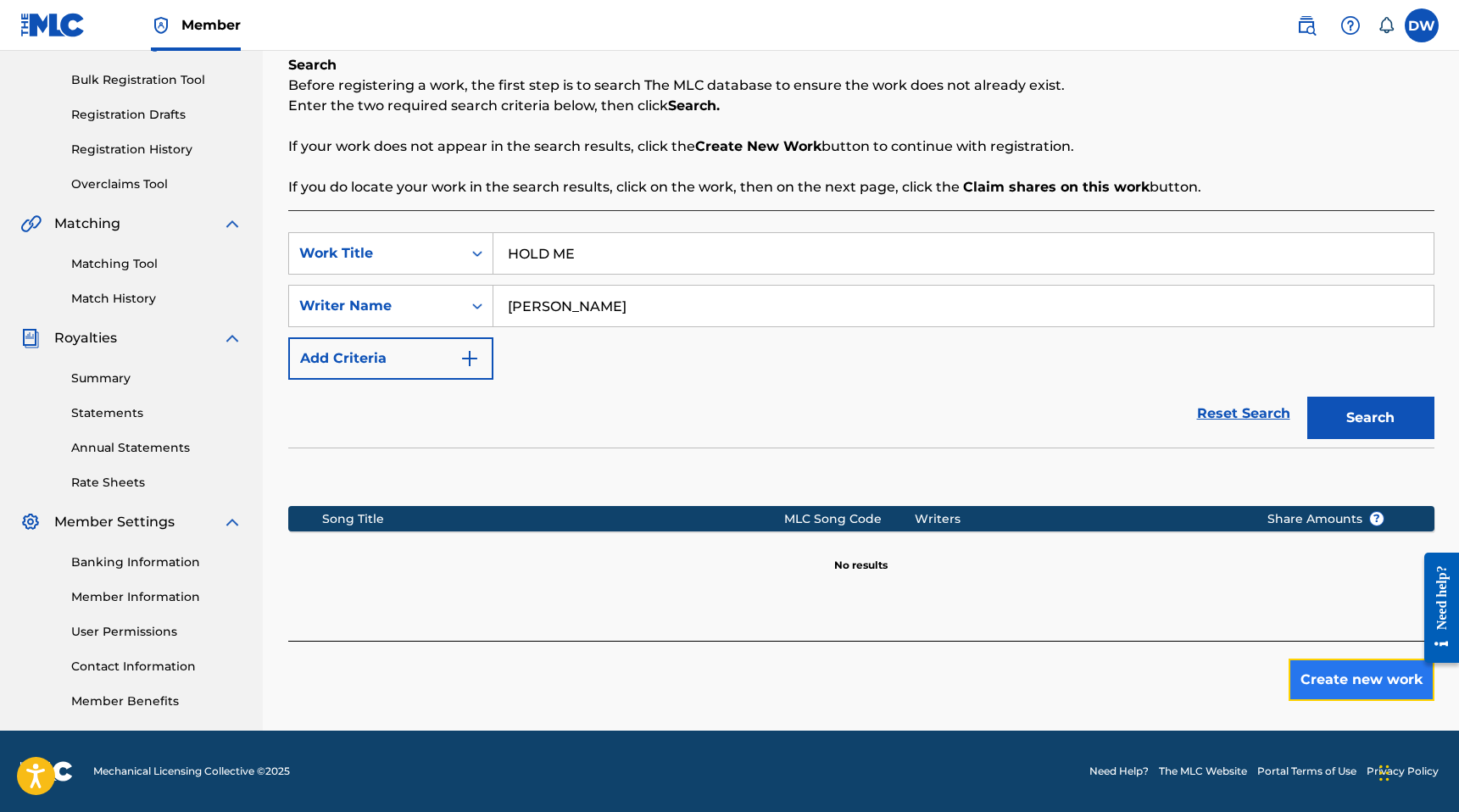
click at [1326, 676] on button "Create new work" at bounding box center [1362, 679] width 146 height 43
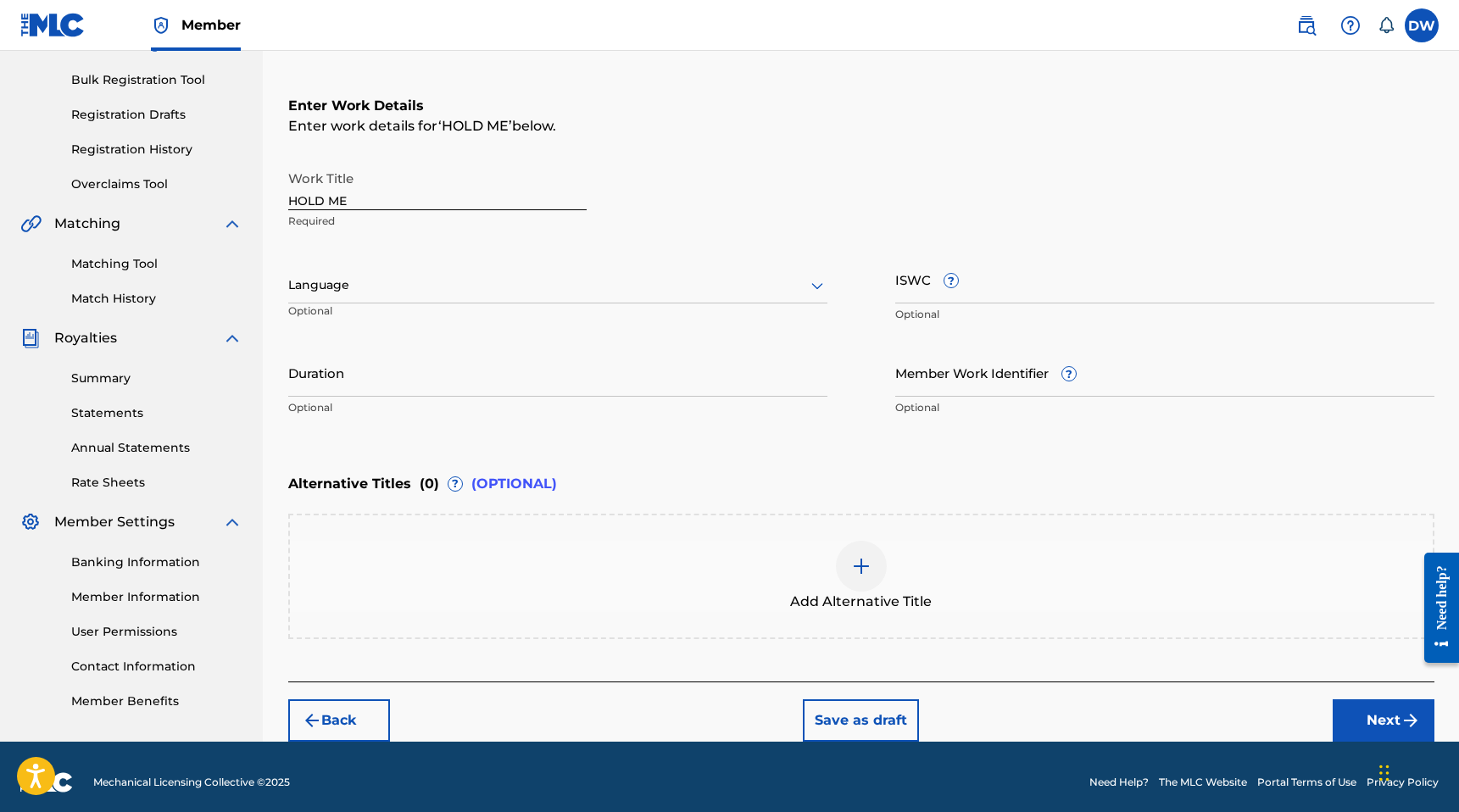
click at [499, 294] on div at bounding box center [558, 285] width 539 height 21
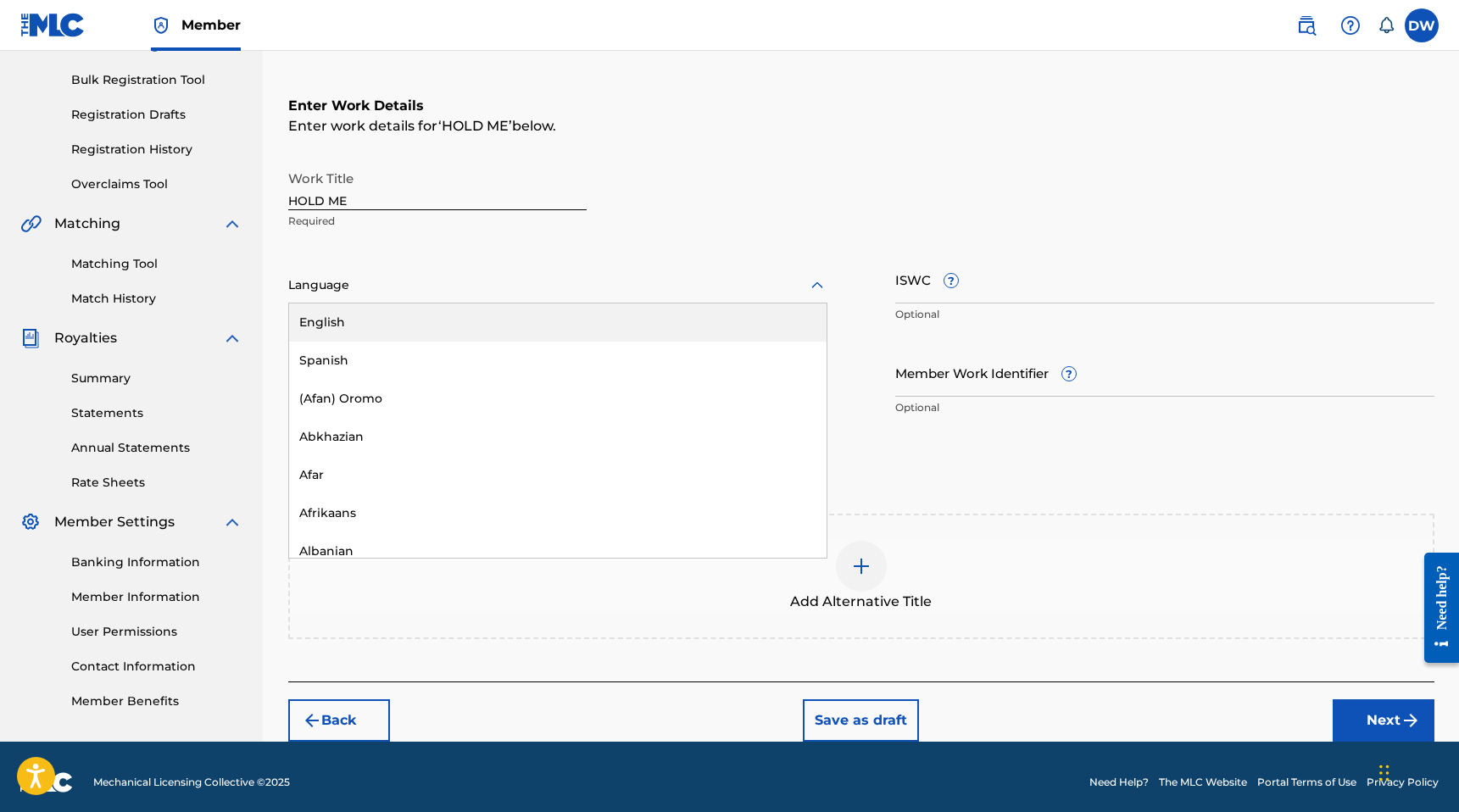
click at [446, 314] on div "English" at bounding box center [558, 322] width 538 height 38
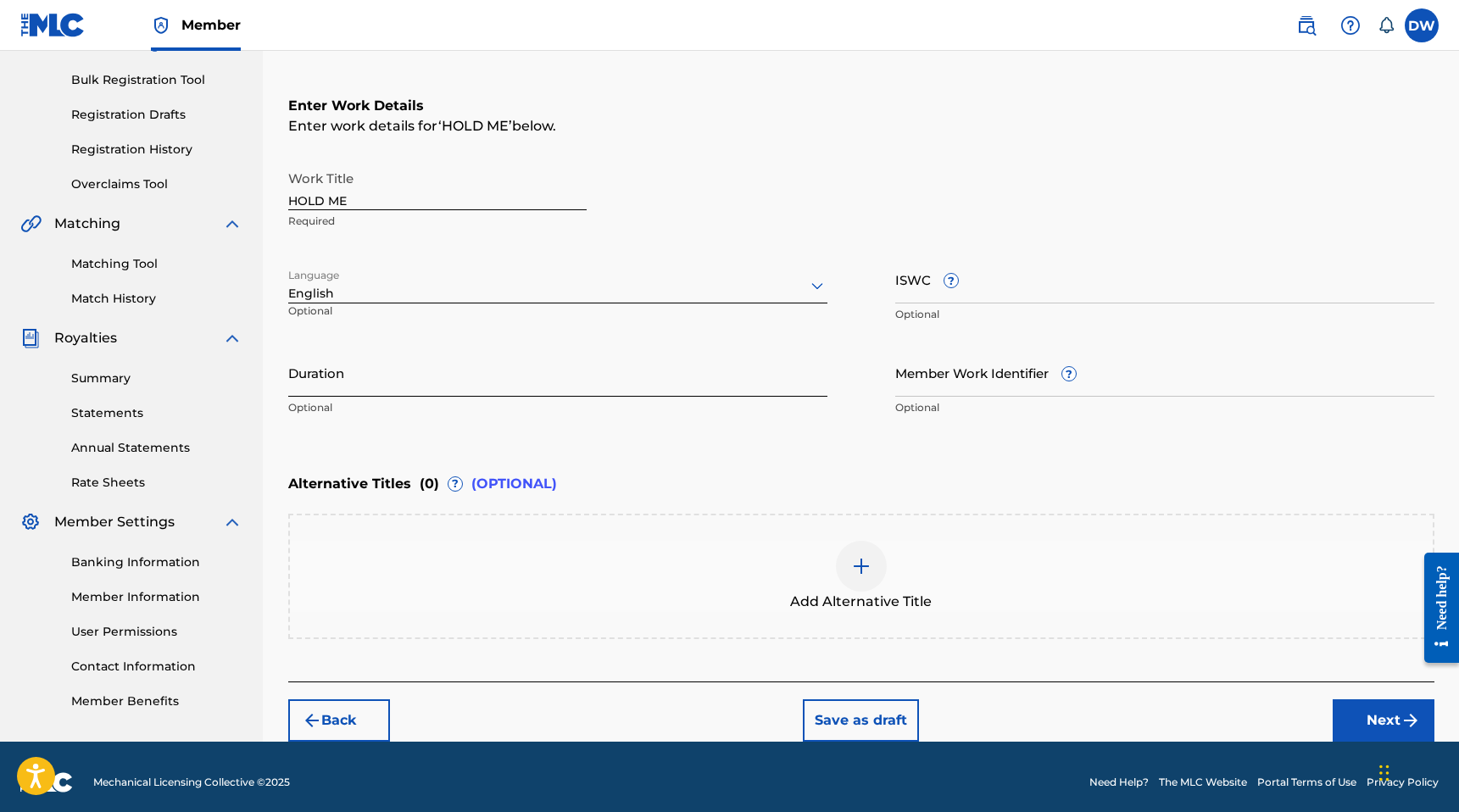
click at [370, 375] on input "Duration" at bounding box center [558, 373] width 539 height 49
click at [356, 375] on input "Duration" at bounding box center [558, 373] width 539 height 49
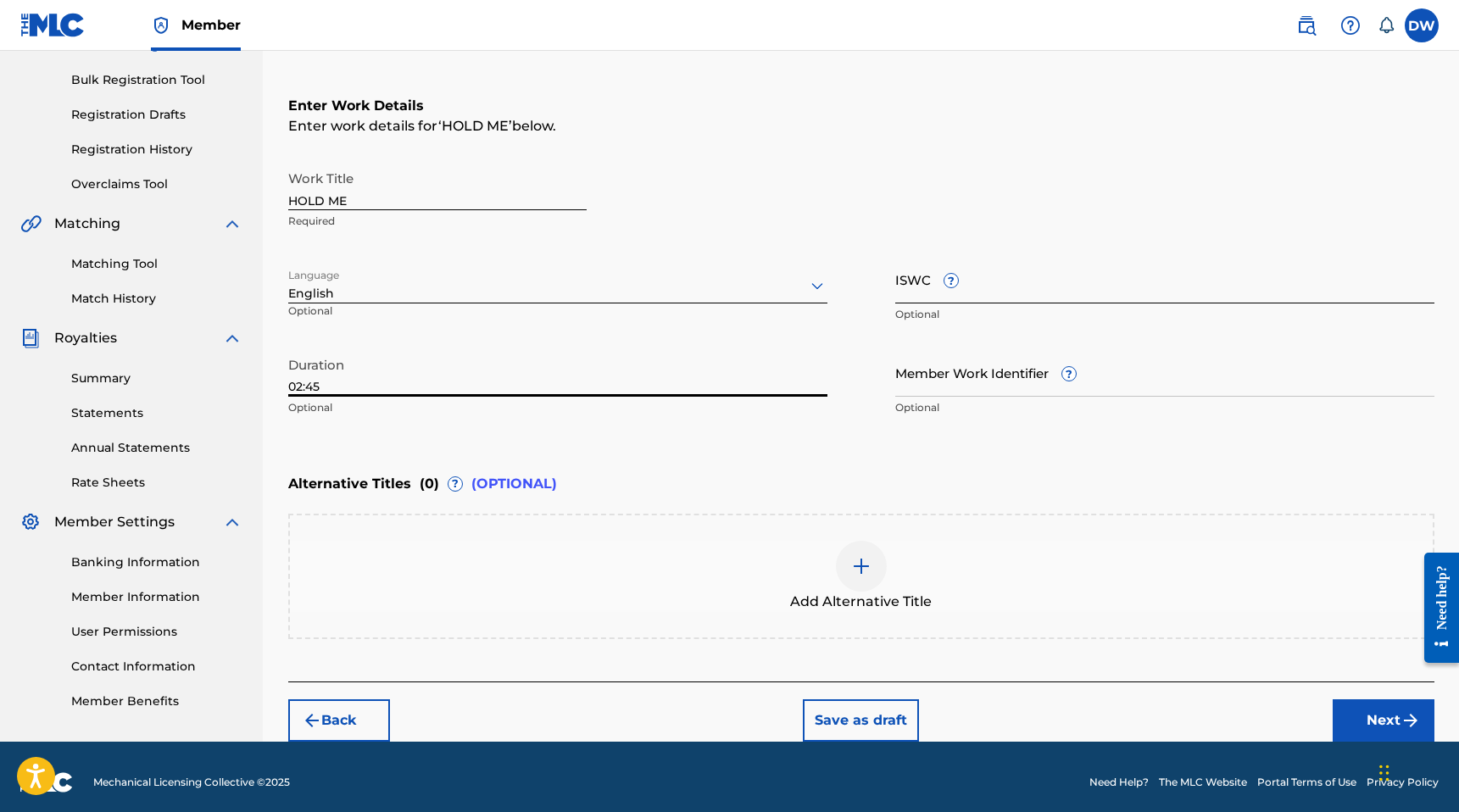
type input "02:45"
click at [987, 287] on input "ISWC ?" at bounding box center [1165, 280] width 539 height 49
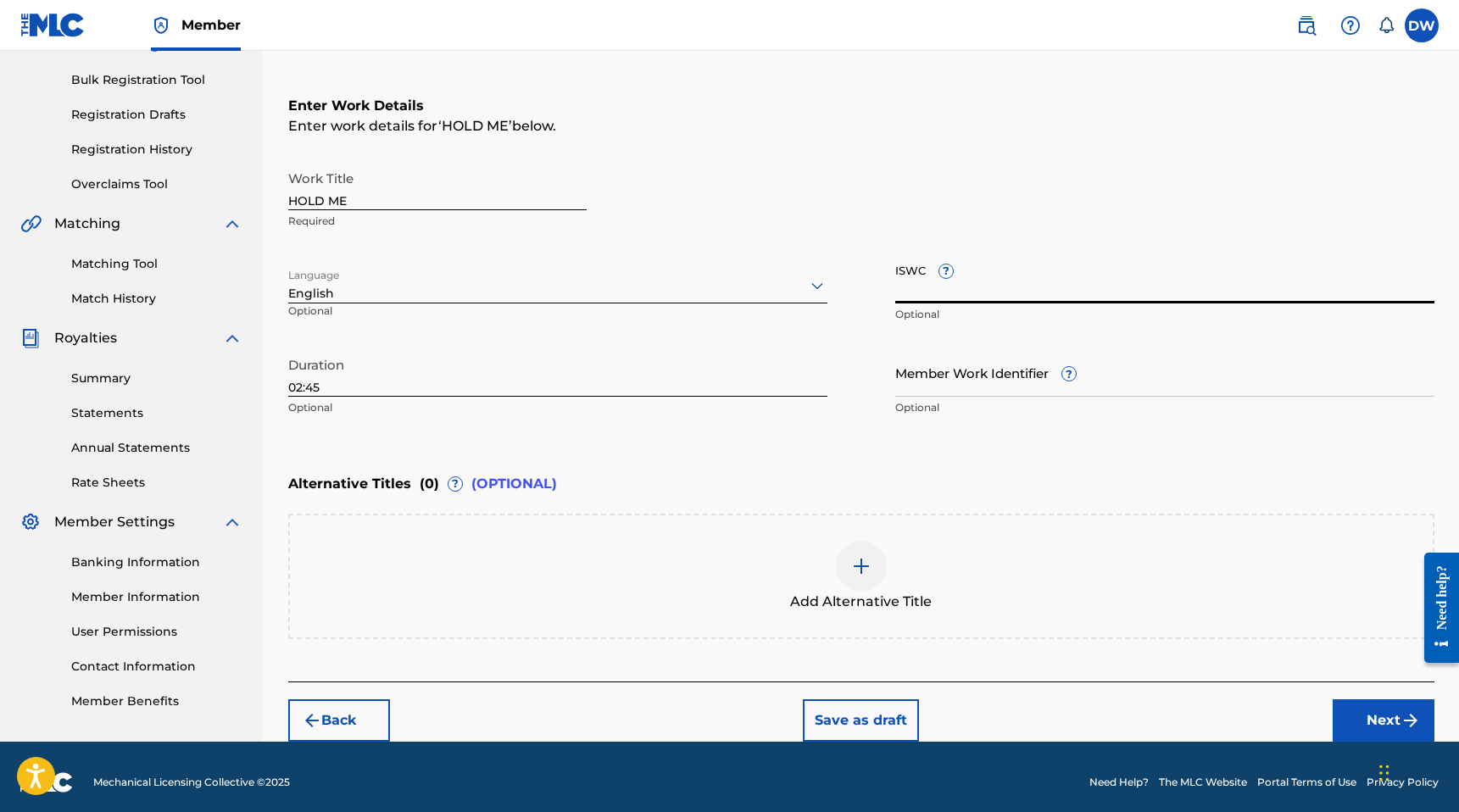
paste input "T-321.555.212-4"
type input "T-321.555.212-4"
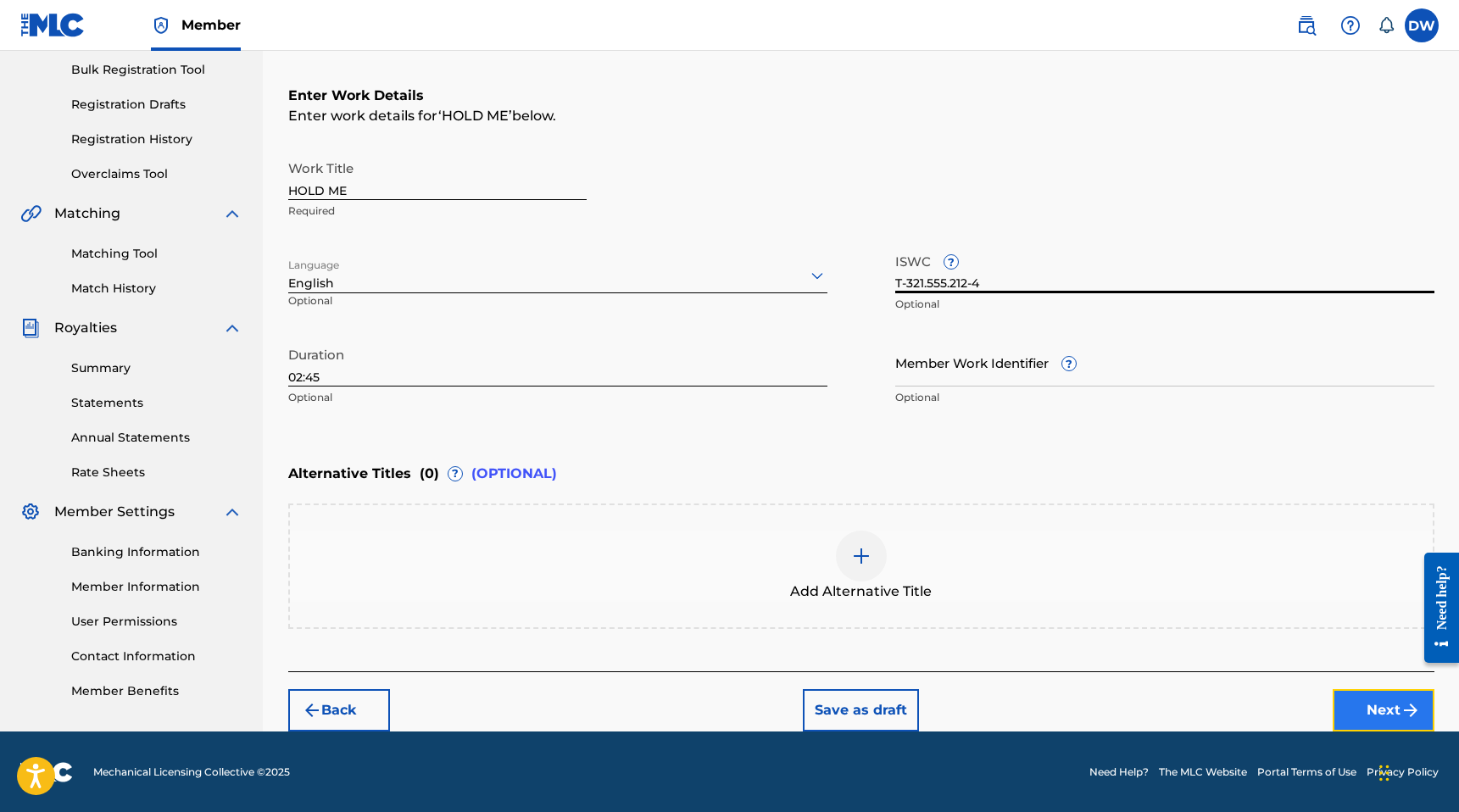
click at [1364, 705] on button "Next" at bounding box center [1383, 710] width 102 height 43
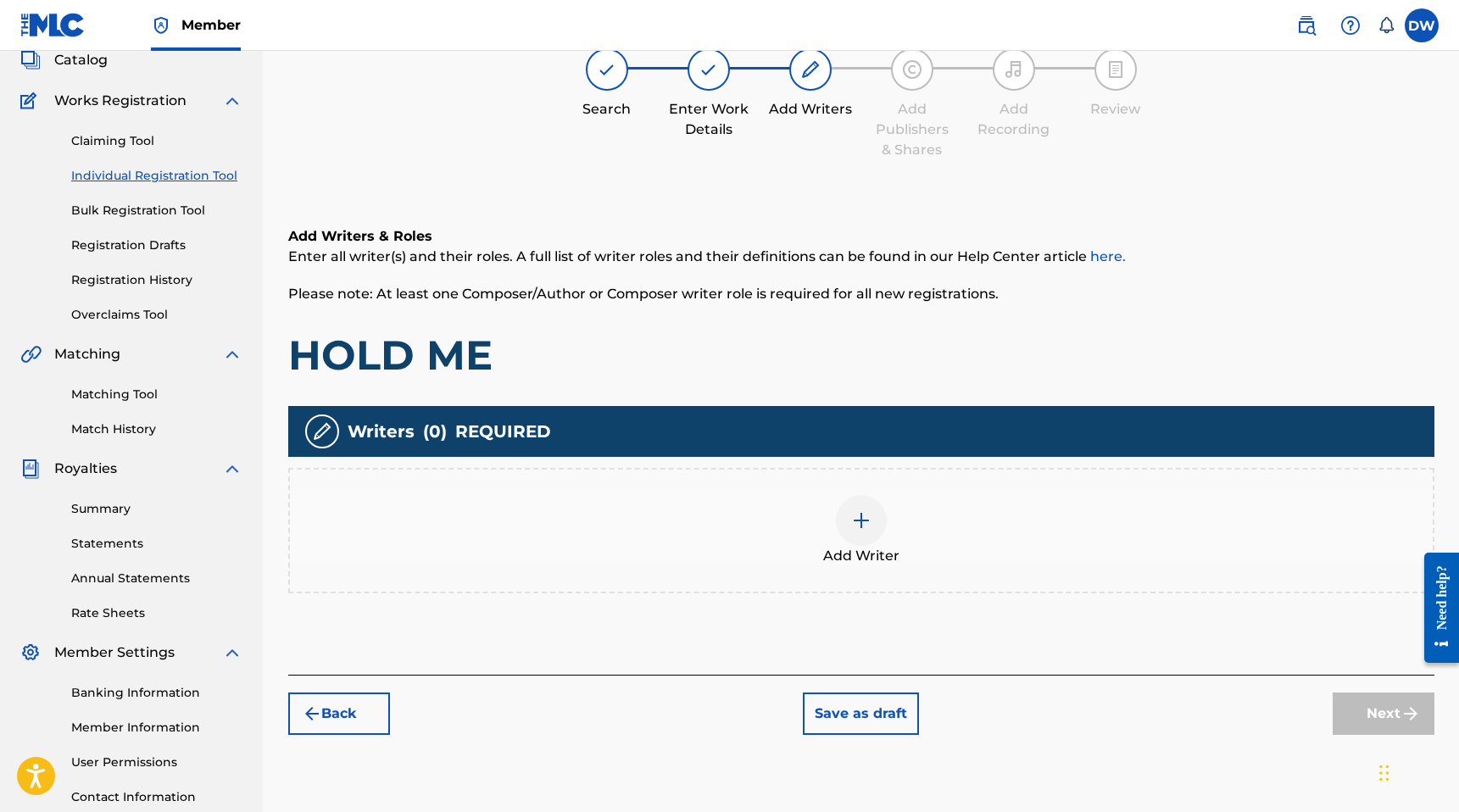
scroll to position [76, 0]
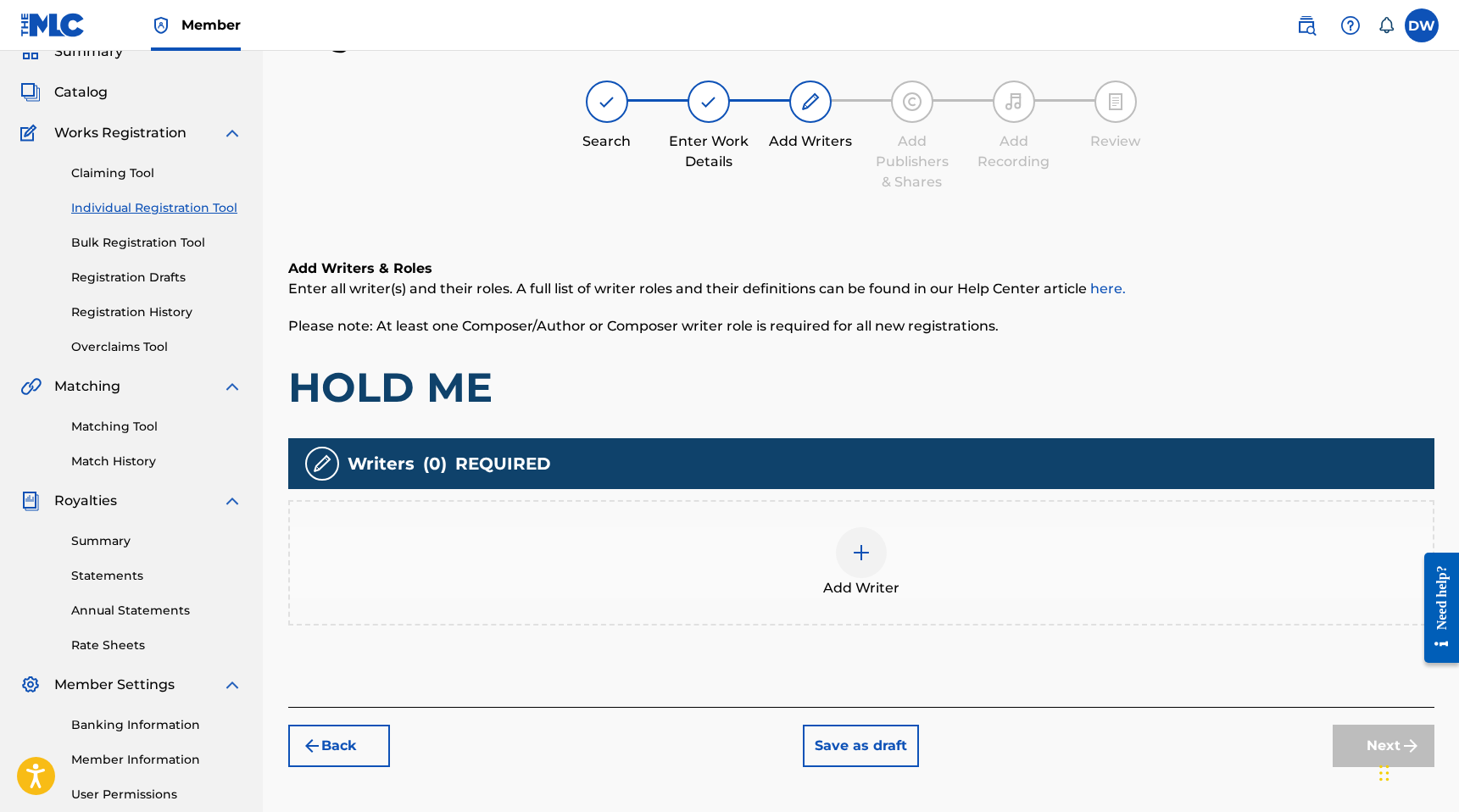
click at [941, 589] on div "Add Writer" at bounding box center [862, 563] width 1143 height 71
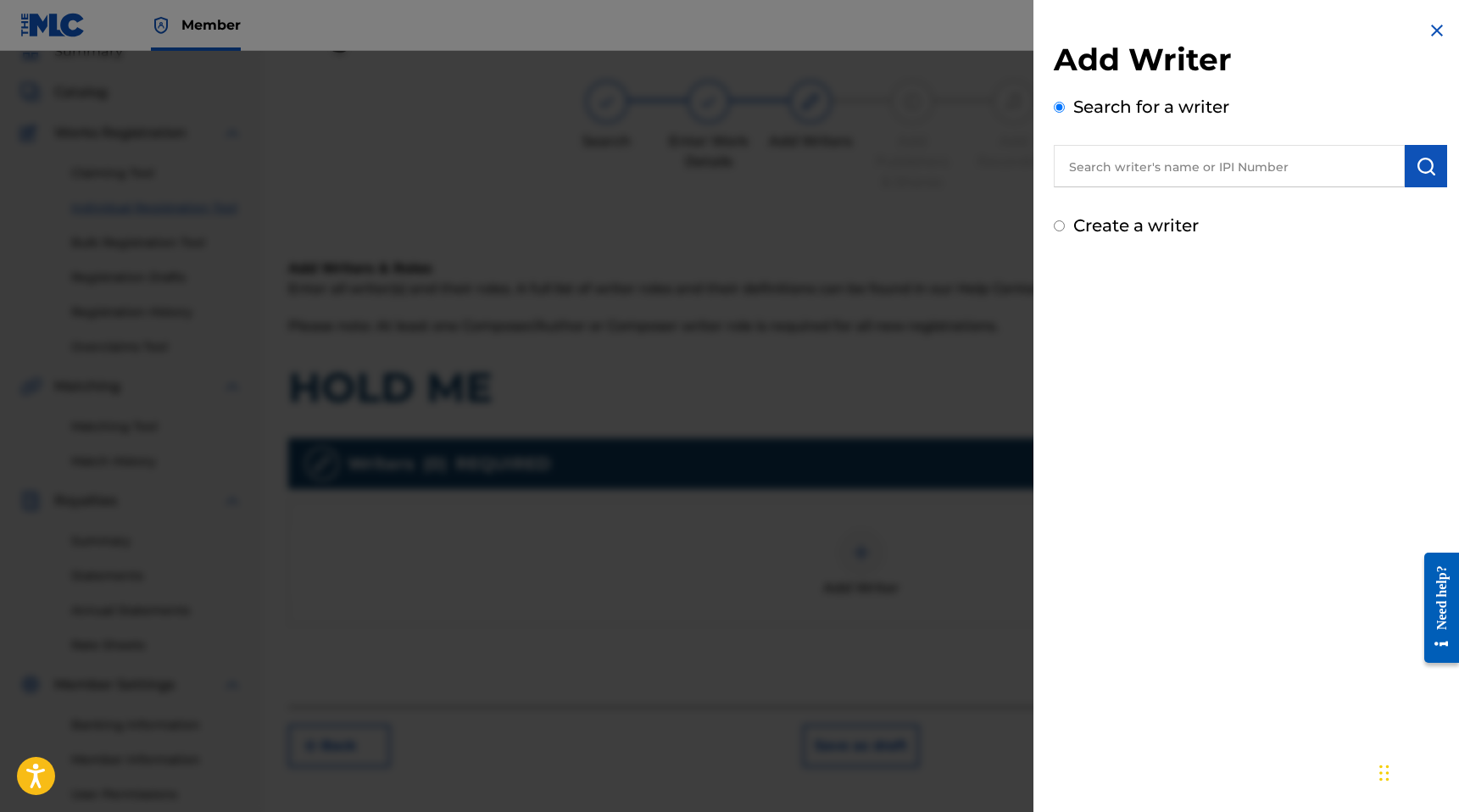
click at [1063, 226] on input "Create a writer" at bounding box center [1059, 226] width 11 height 11
radio input "false"
radio input "true"
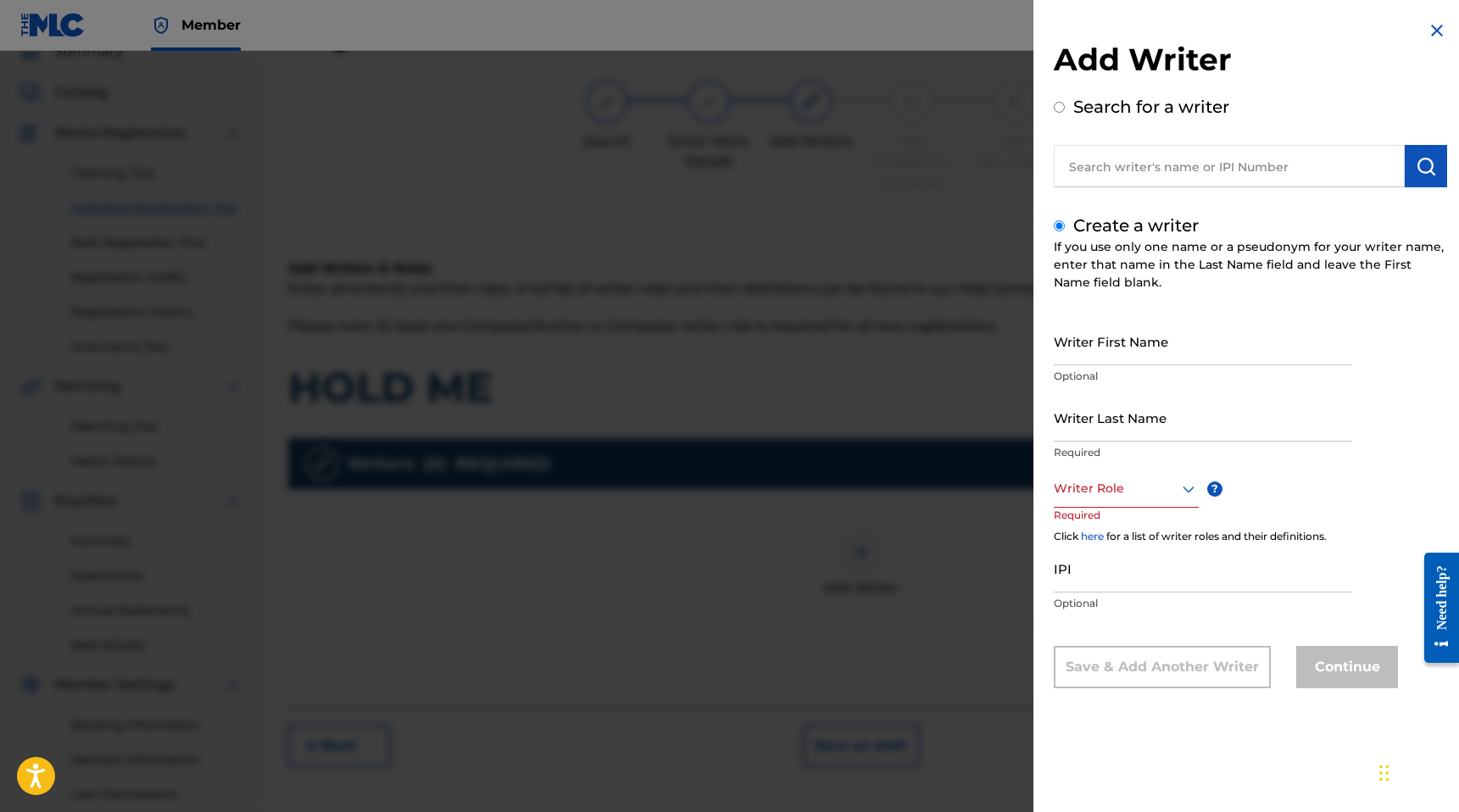
click at [1114, 492] on div at bounding box center [1126, 489] width 145 height 21
click at [1106, 526] on div "Composer/Author" at bounding box center [1126, 527] width 143 height 38
click at [1108, 485] on div at bounding box center [1129, 489] width 152 height 21
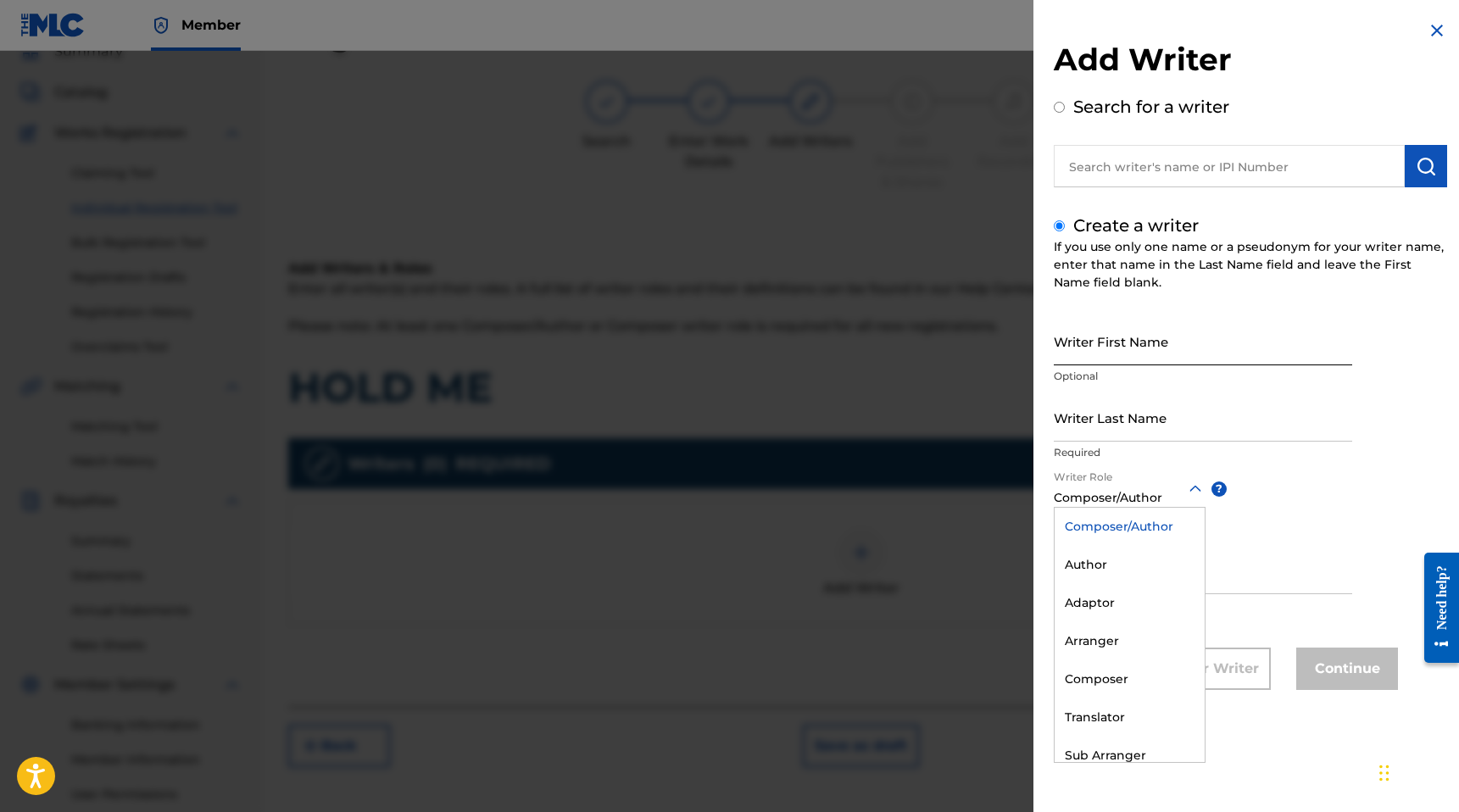
click at [1122, 345] on input "Writer First Name" at bounding box center [1203, 341] width 299 height 49
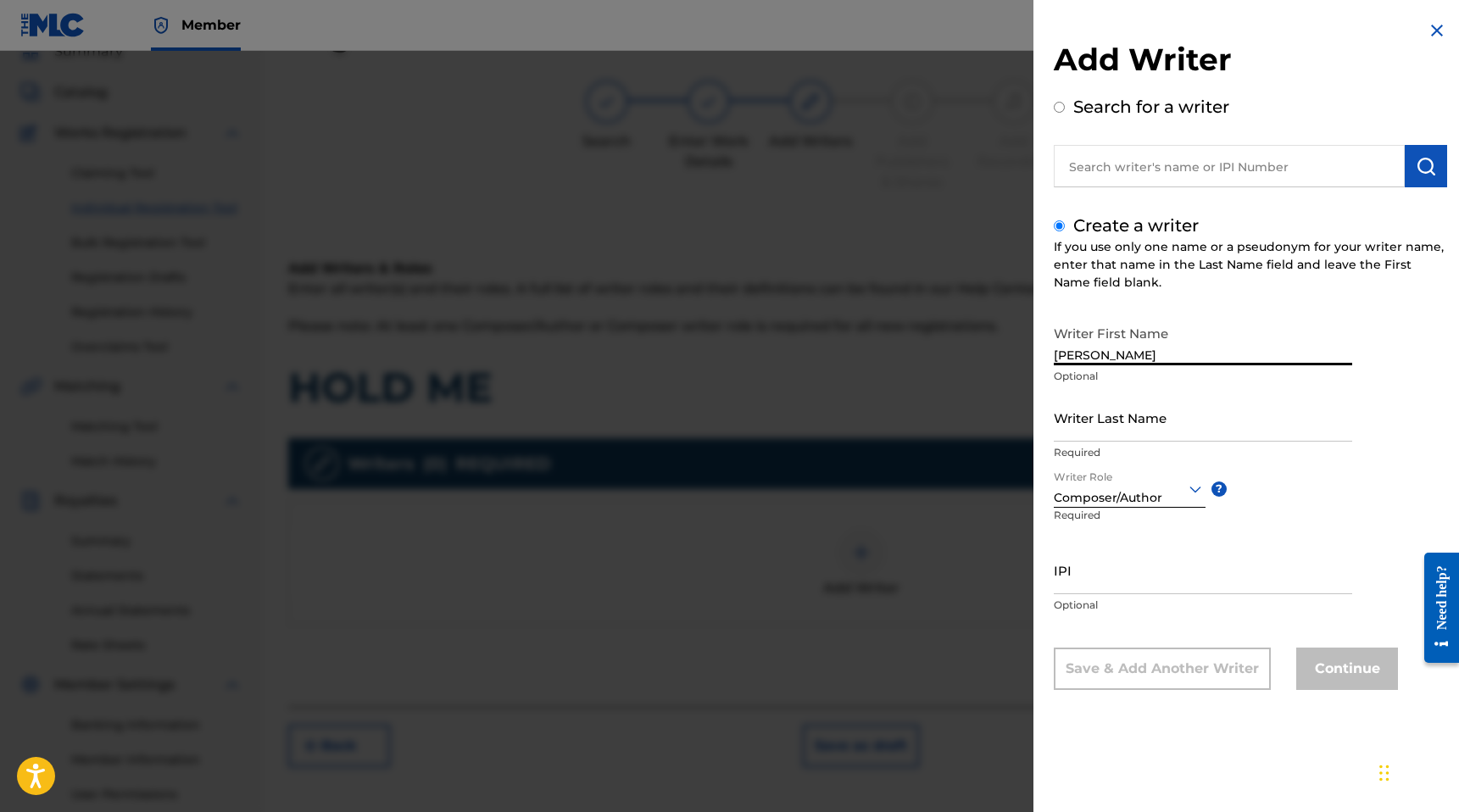
type input "[PERSON_NAME]"
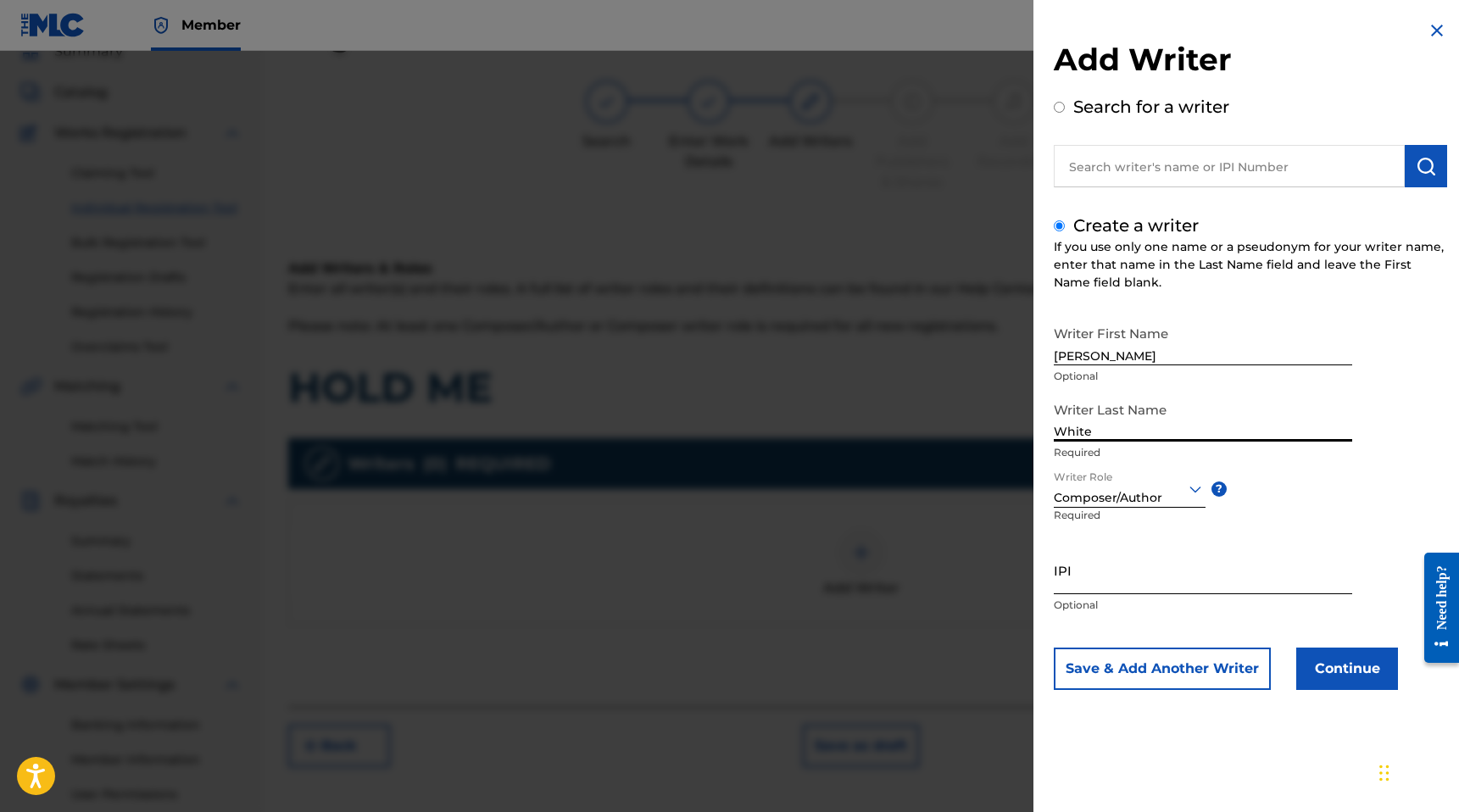
type input "White"
click at [1117, 578] on input "IPI" at bounding box center [1203, 571] width 299 height 49
paste input "01185174348"
type input "01185174348"
click at [1319, 671] on button "Continue" at bounding box center [1346, 669] width 102 height 43
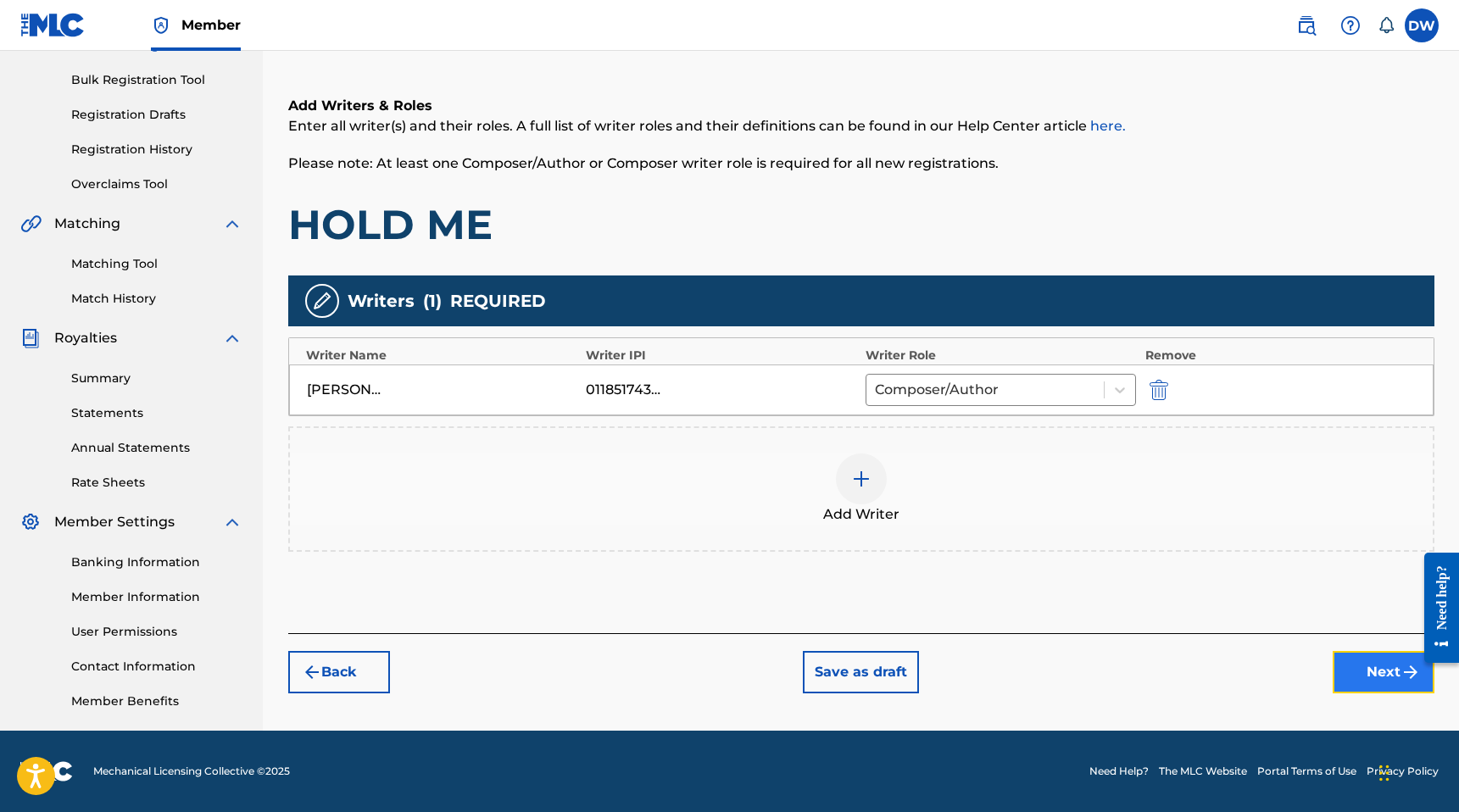
click at [1356, 682] on button "Next" at bounding box center [1383, 672] width 102 height 43
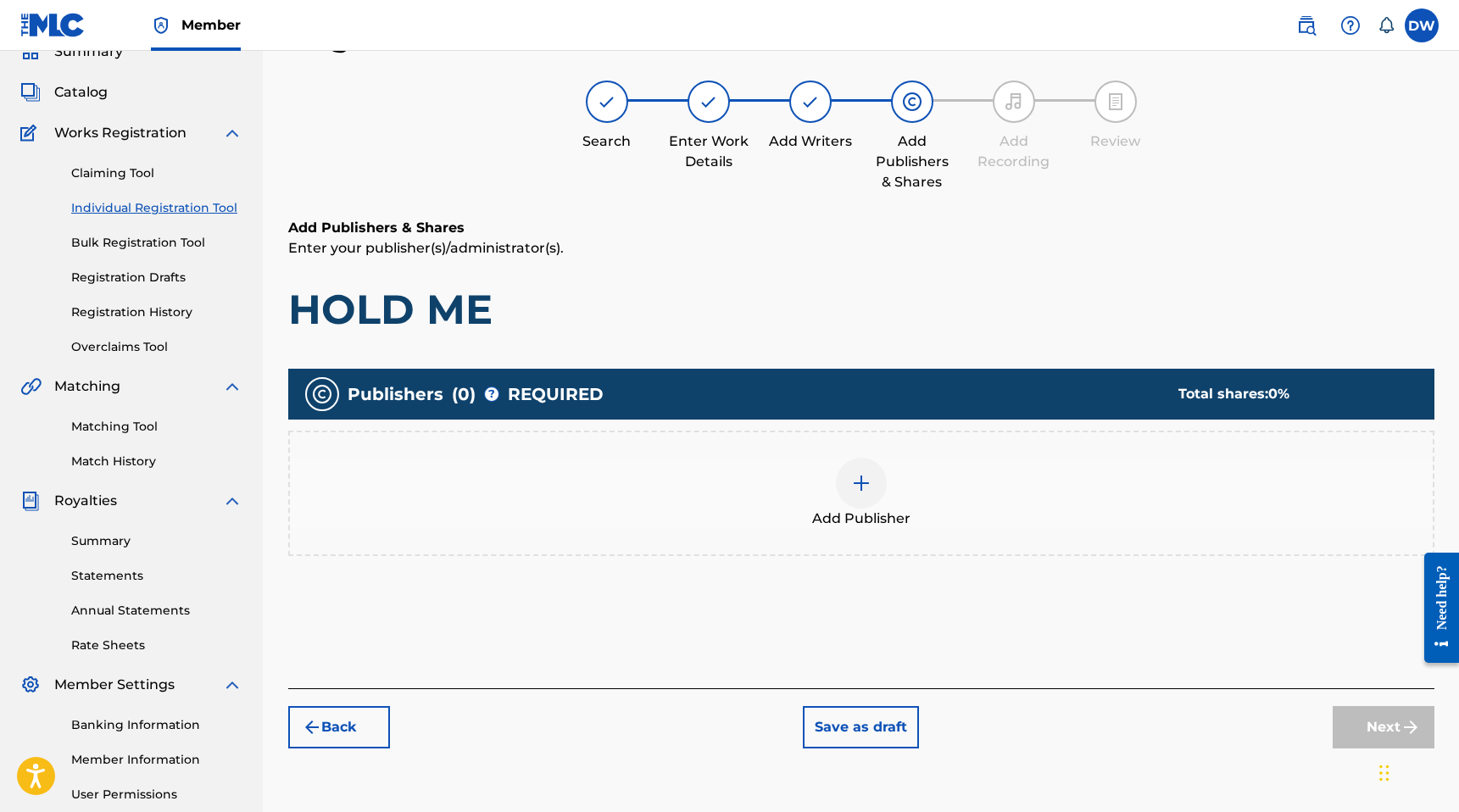
click at [835, 488] on div at bounding box center [861, 483] width 51 height 51
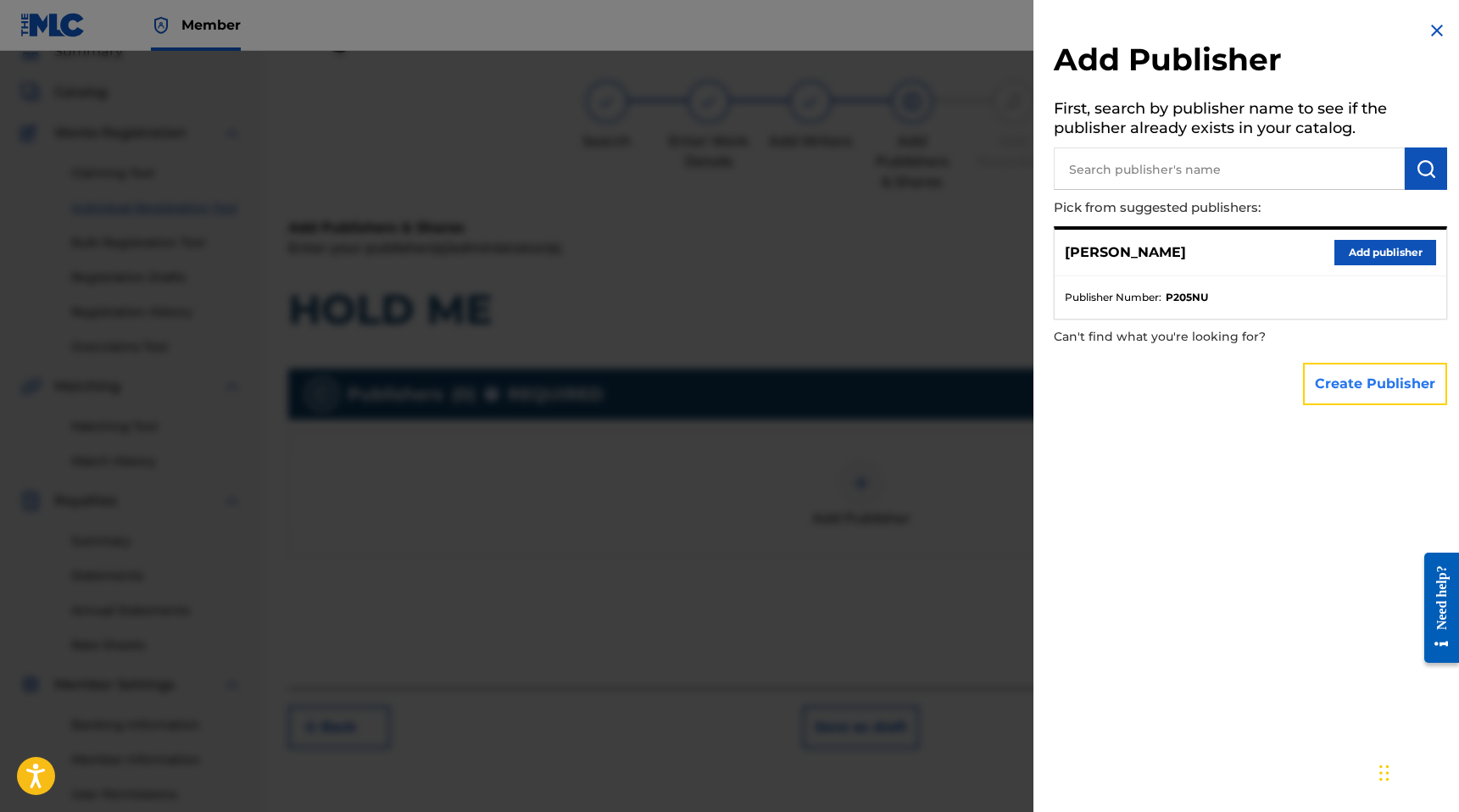
click at [1348, 380] on button "Create Publisher" at bounding box center [1375, 384] width 144 height 43
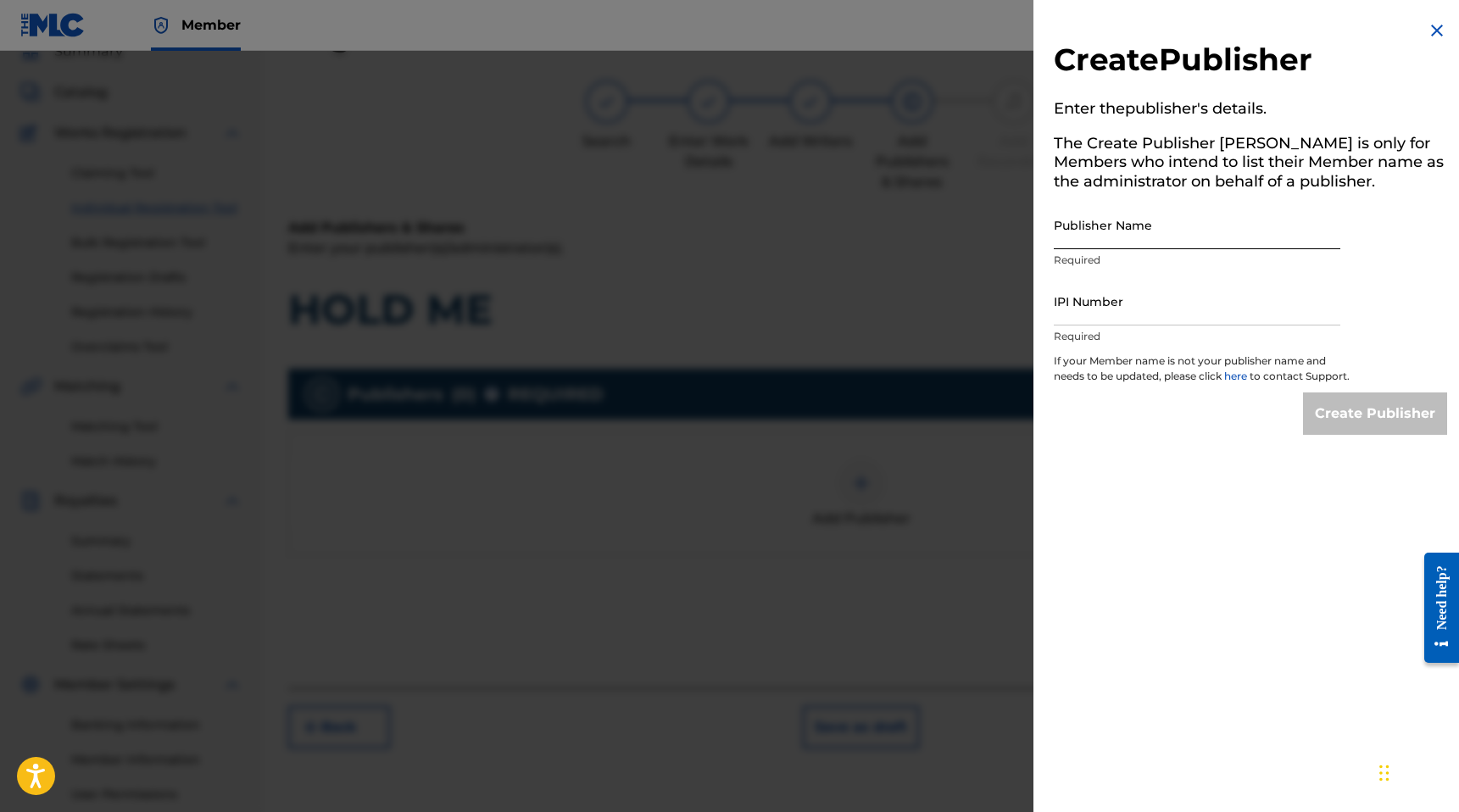
click at [1102, 228] on input "Publisher Name" at bounding box center [1197, 225] width 287 height 49
type input "MANUSCRIPT"
click at [1111, 310] on input "IPI Number" at bounding box center [1197, 301] width 287 height 49
type input "00686021835"
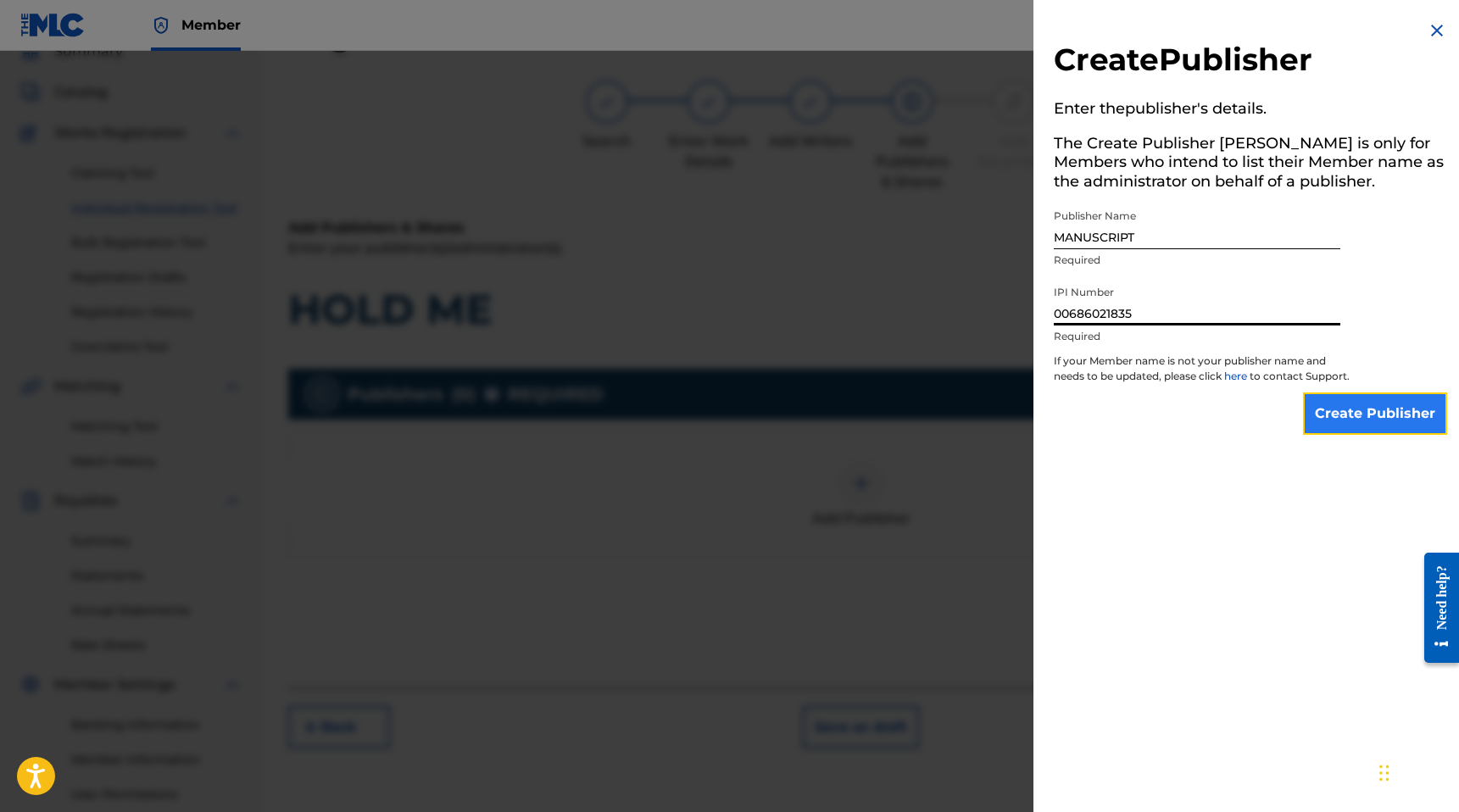
click at [1328, 413] on input "Create Publisher" at bounding box center [1375, 413] width 144 height 43
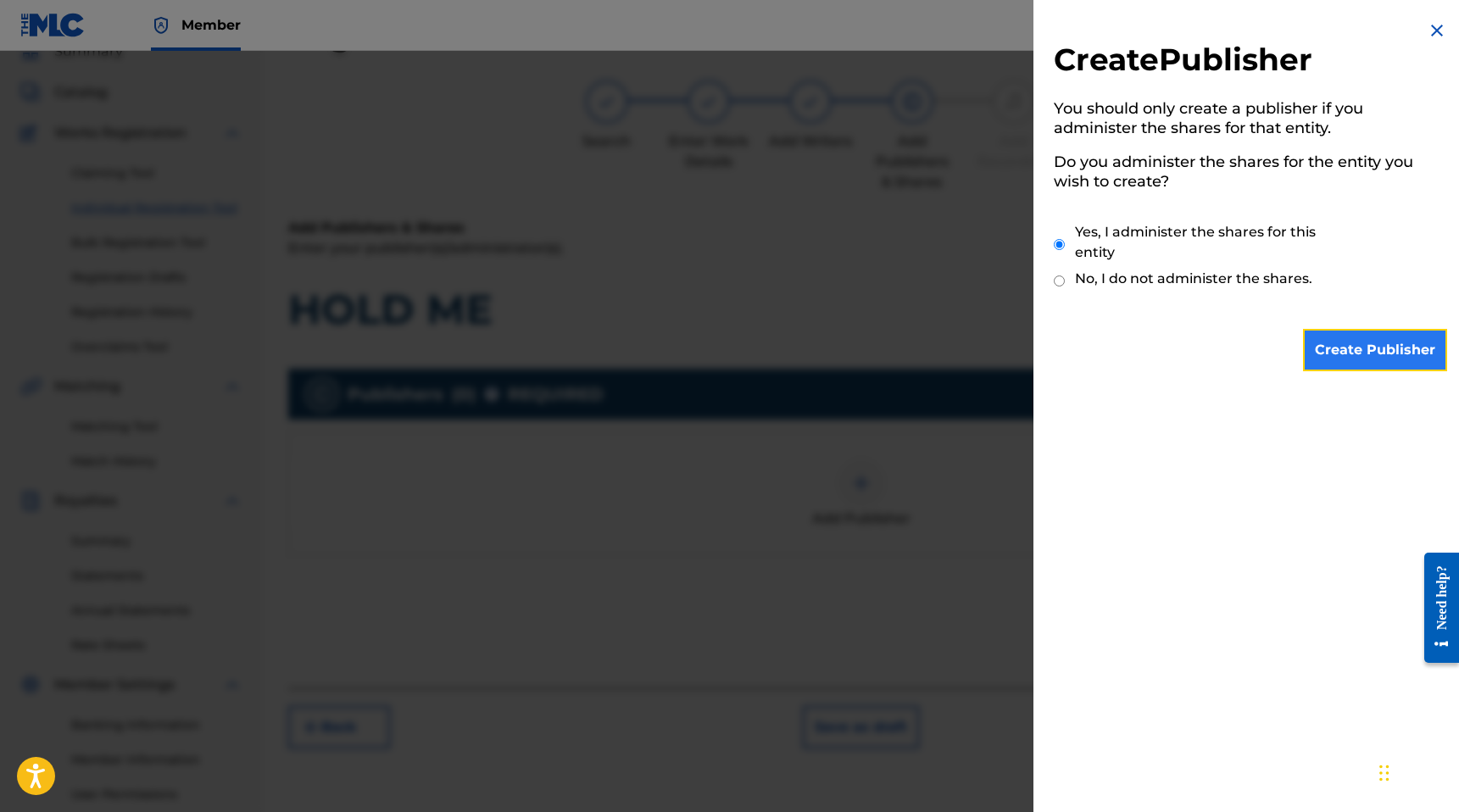
click at [1373, 336] on input "Create Publisher" at bounding box center [1375, 350] width 144 height 43
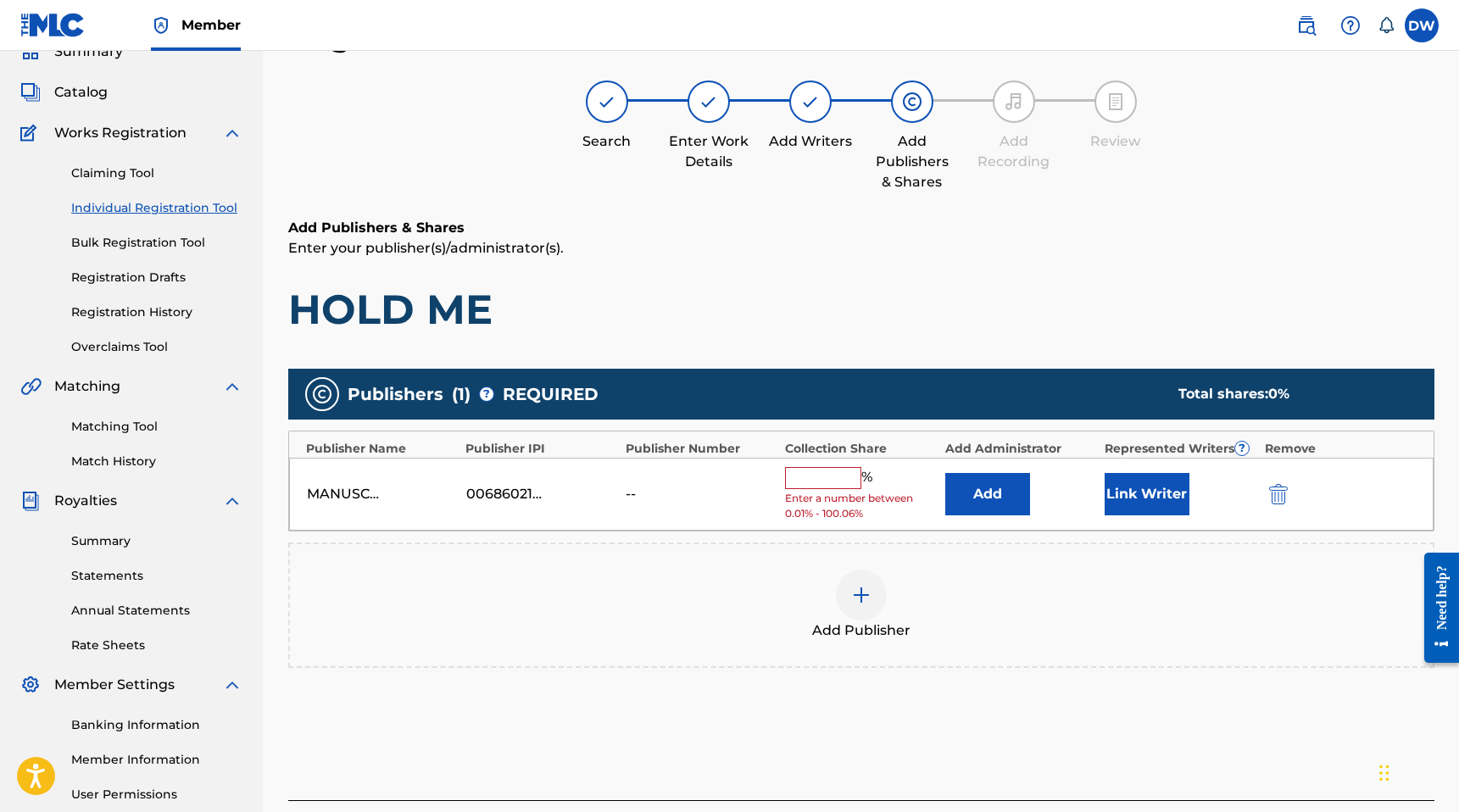
click at [832, 470] on input "text" at bounding box center [823, 478] width 76 height 22
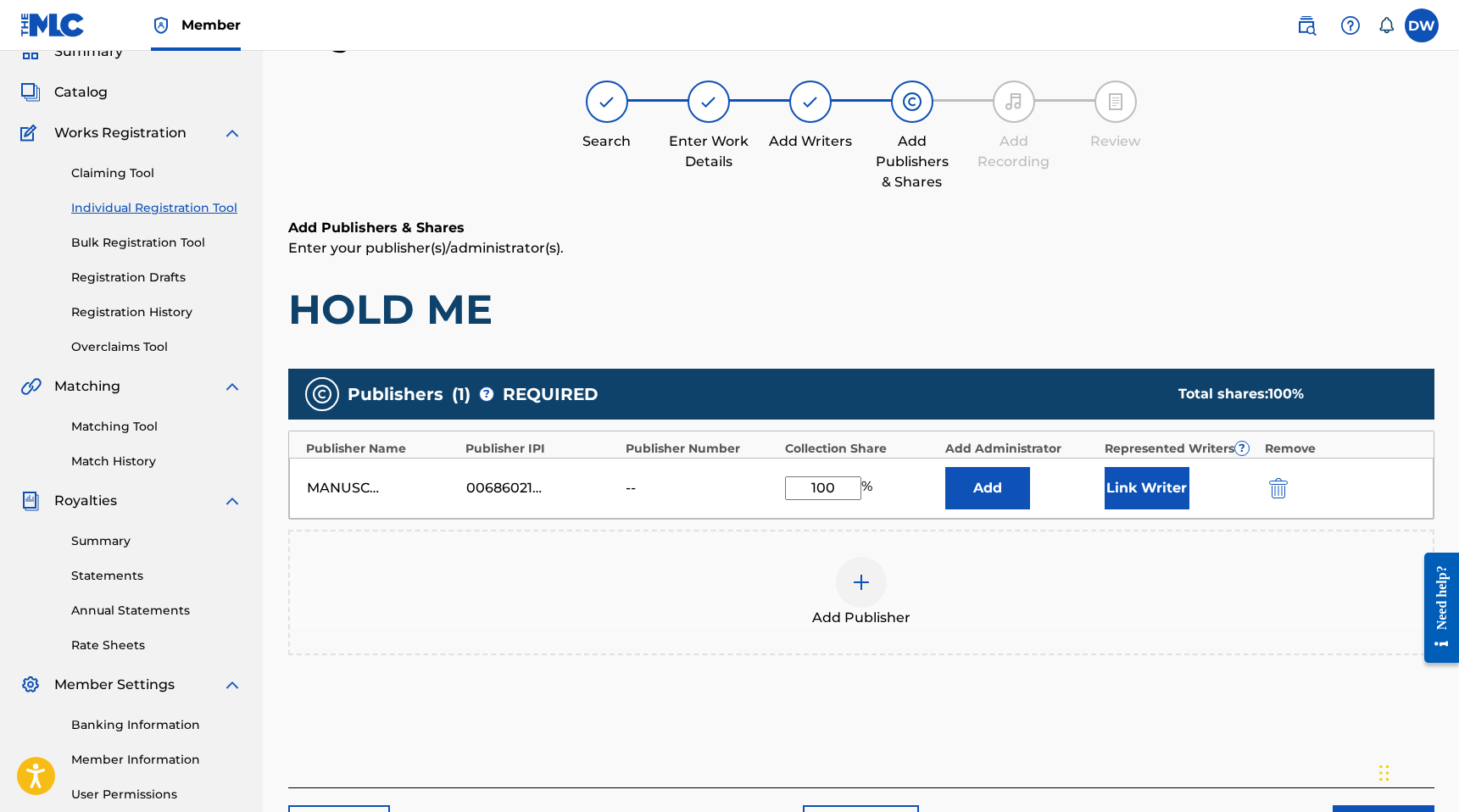
scroll to position [239, 0]
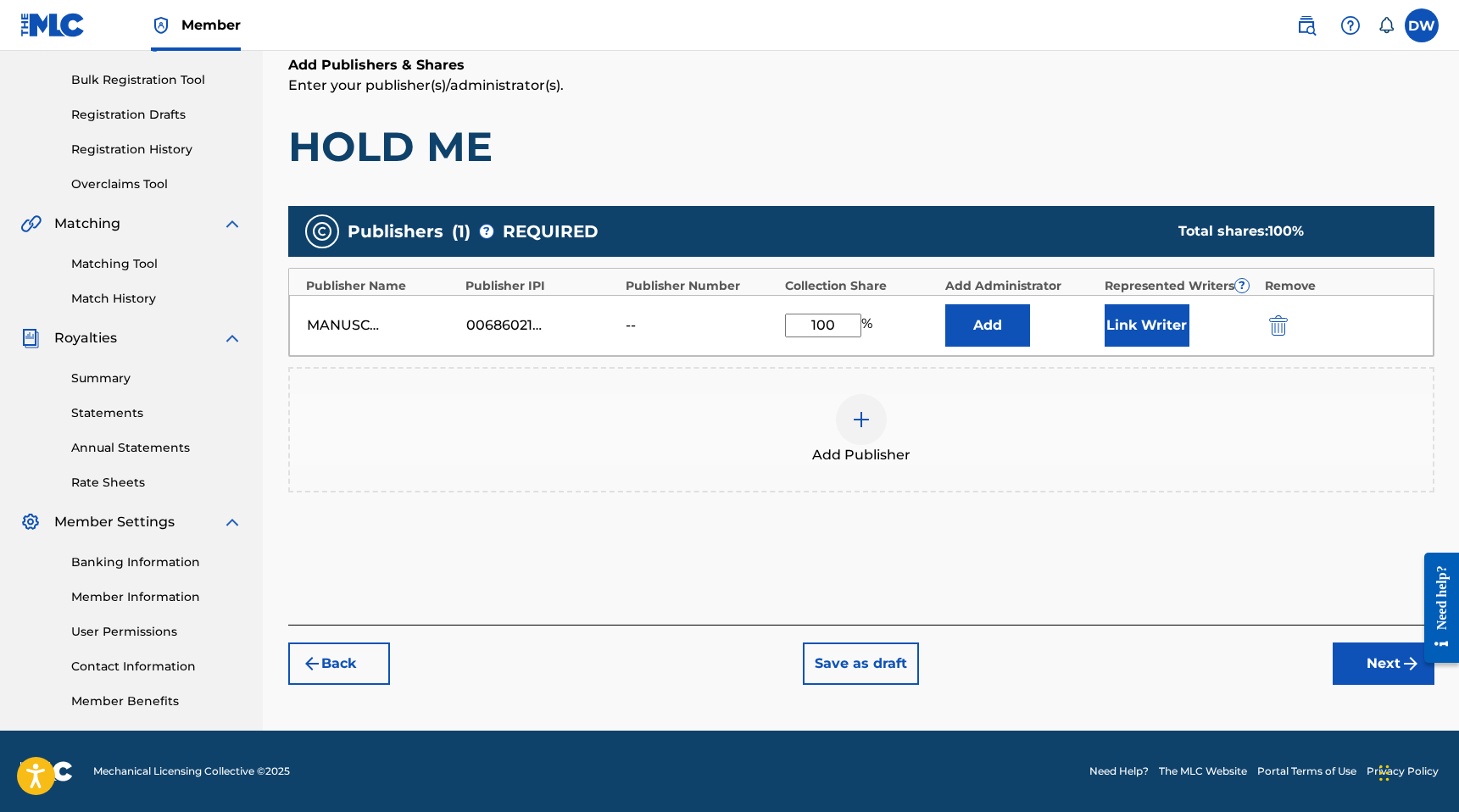
type input "100"
click at [1174, 612] on div "Add Publishers & Shares Enter your publisher(s)/administrator(s). HOLD ME Publi…" at bounding box center [862, 340] width 1146 height 570
click at [1389, 655] on button "Next" at bounding box center [1383, 663] width 102 height 43
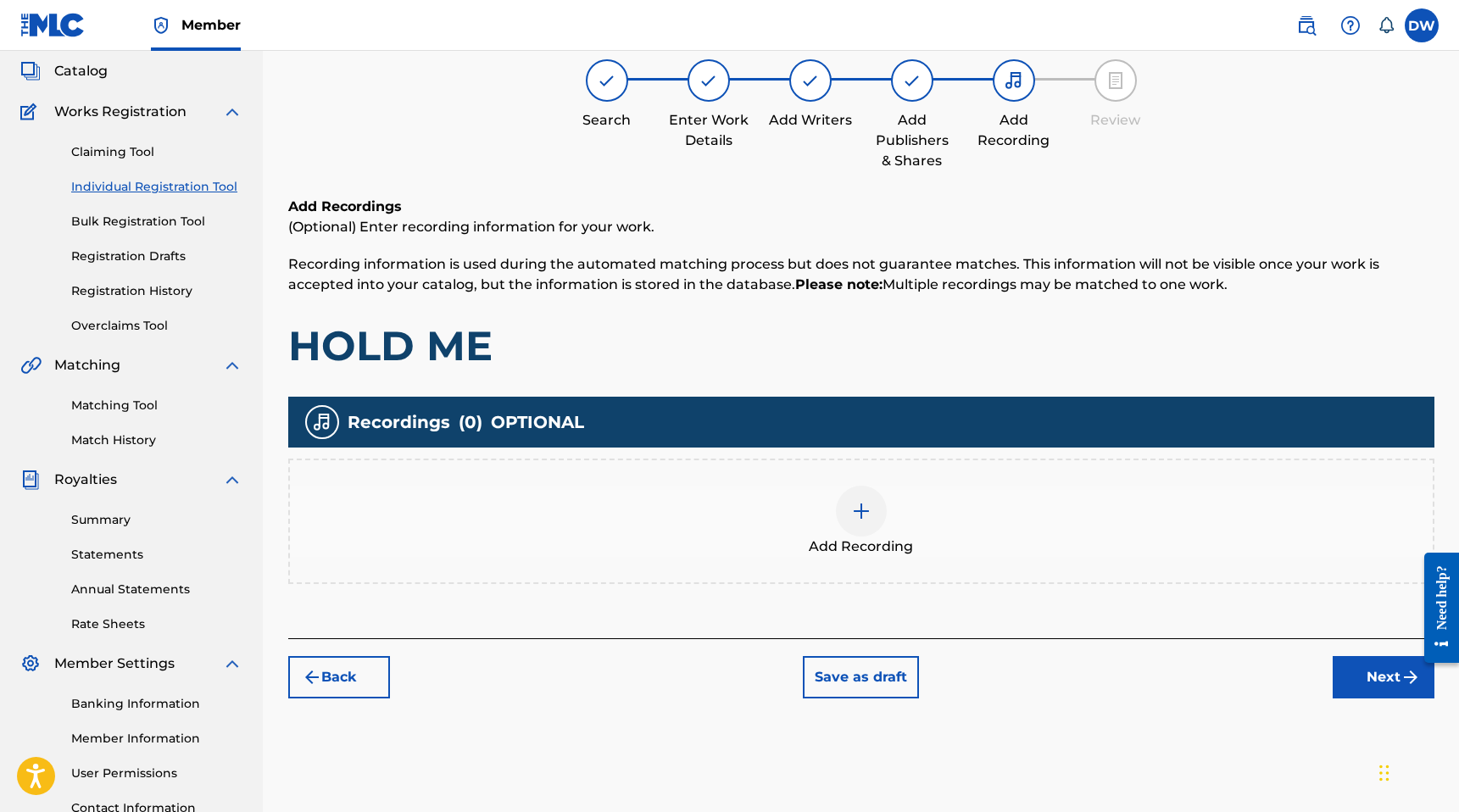
scroll to position [76, 0]
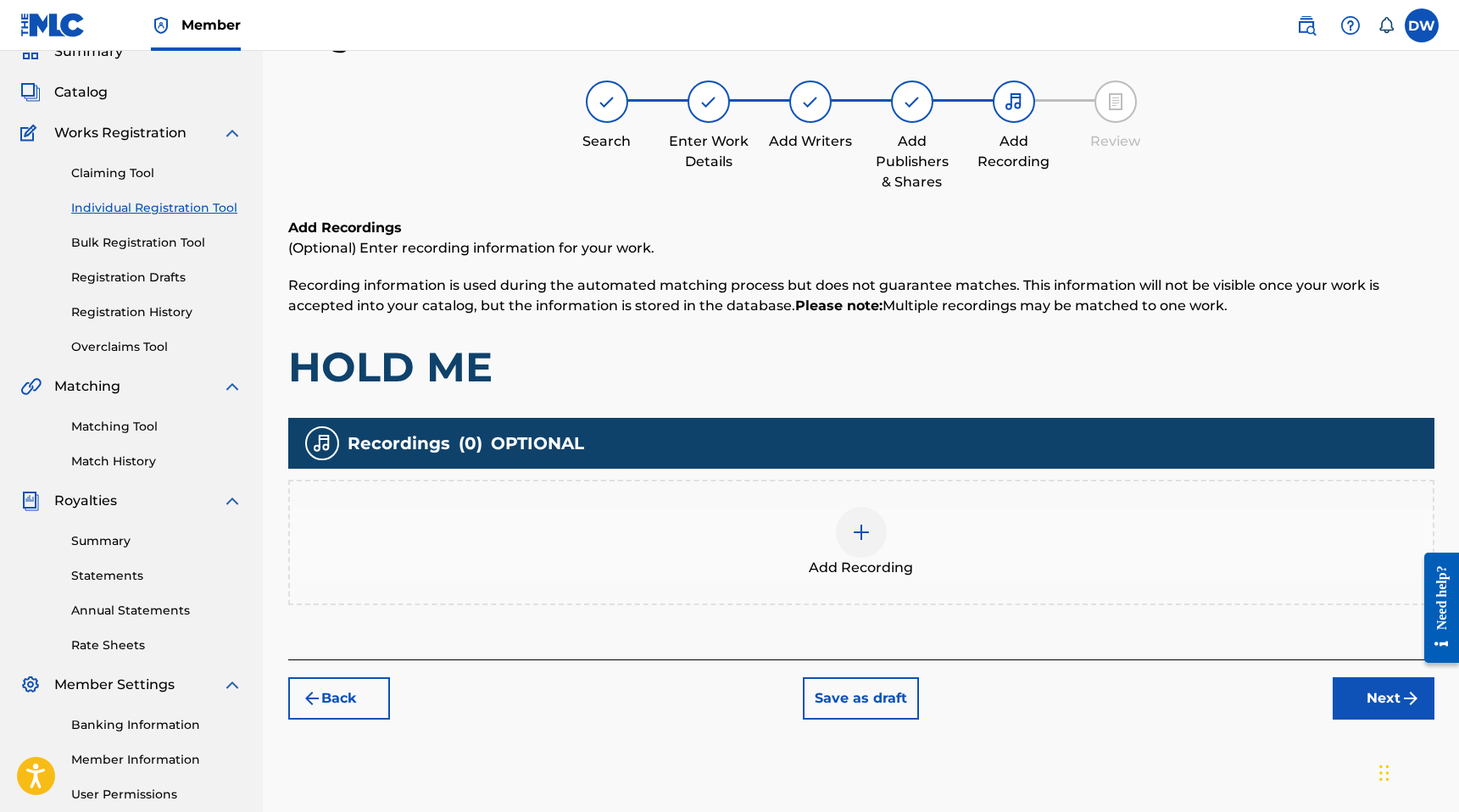
click at [1065, 588] on div "Add Recording" at bounding box center [862, 542] width 1146 height 125
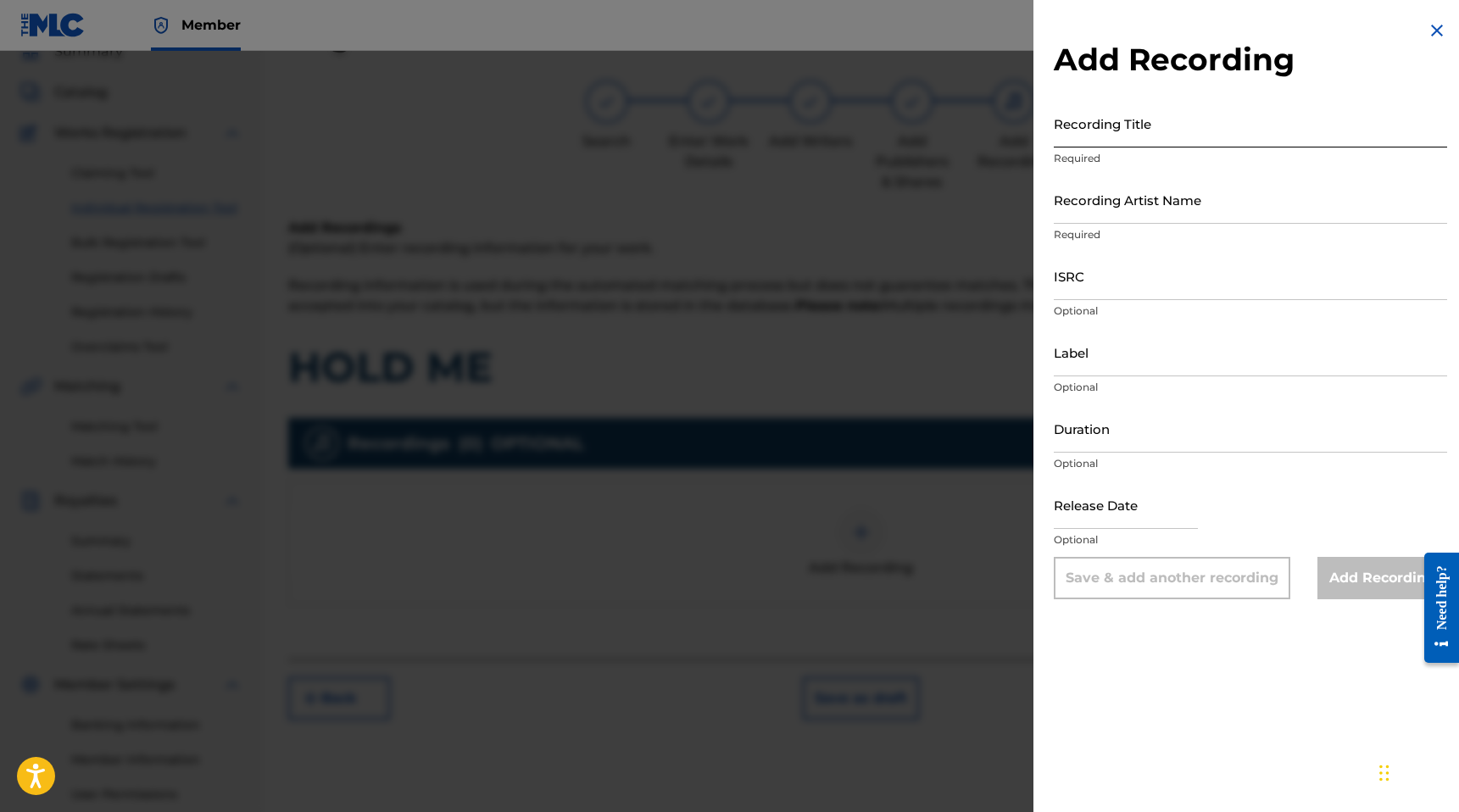
click at [1084, 144] on input "Recording Title" at bounding box center [1250, 123] width 393 height 49
type input "HOLD ME"
click at [1166, 221] on input "Recording Artist Name" at bounding box center [1250, 200] width 393 height 49
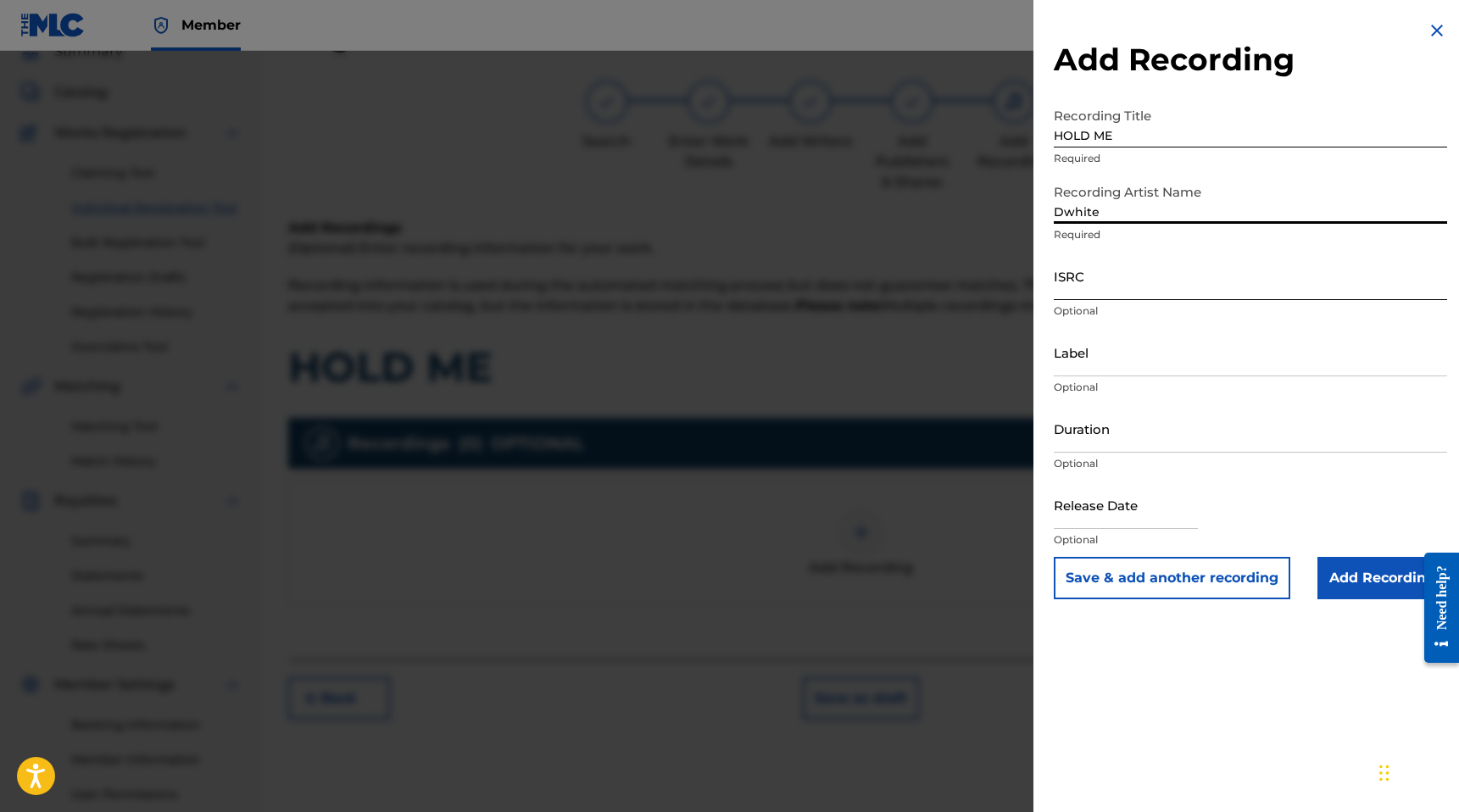
type input "Dwhite"
click at [1126, 274] on input "ISRC" at bounding box center [1250, 276] width 393 height 49
paste input "QZHN62216715"
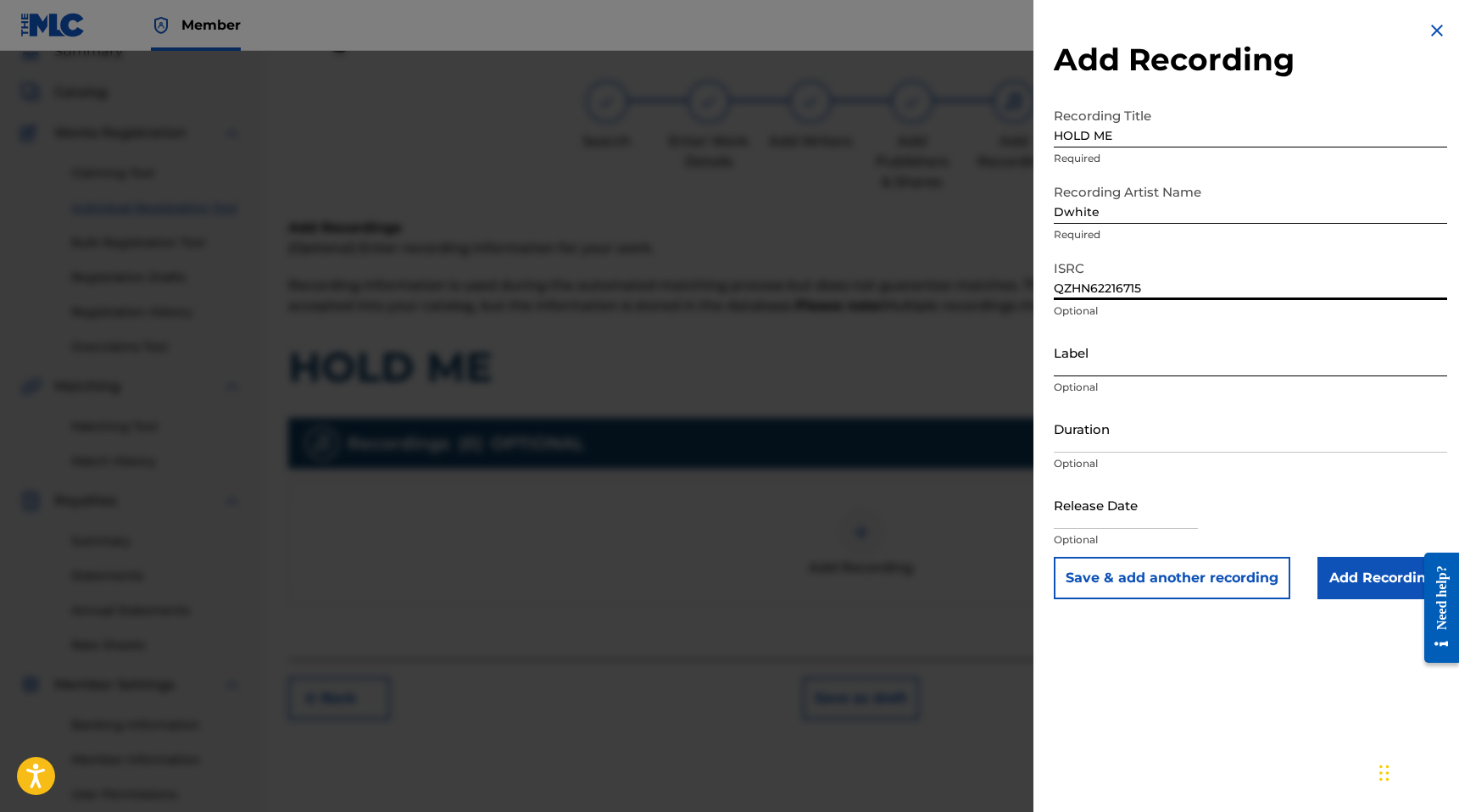
type input "QZHN62216715"
click at [1064, 364] on input "Label" at bounding box center [1250, 353] width 393 height 49
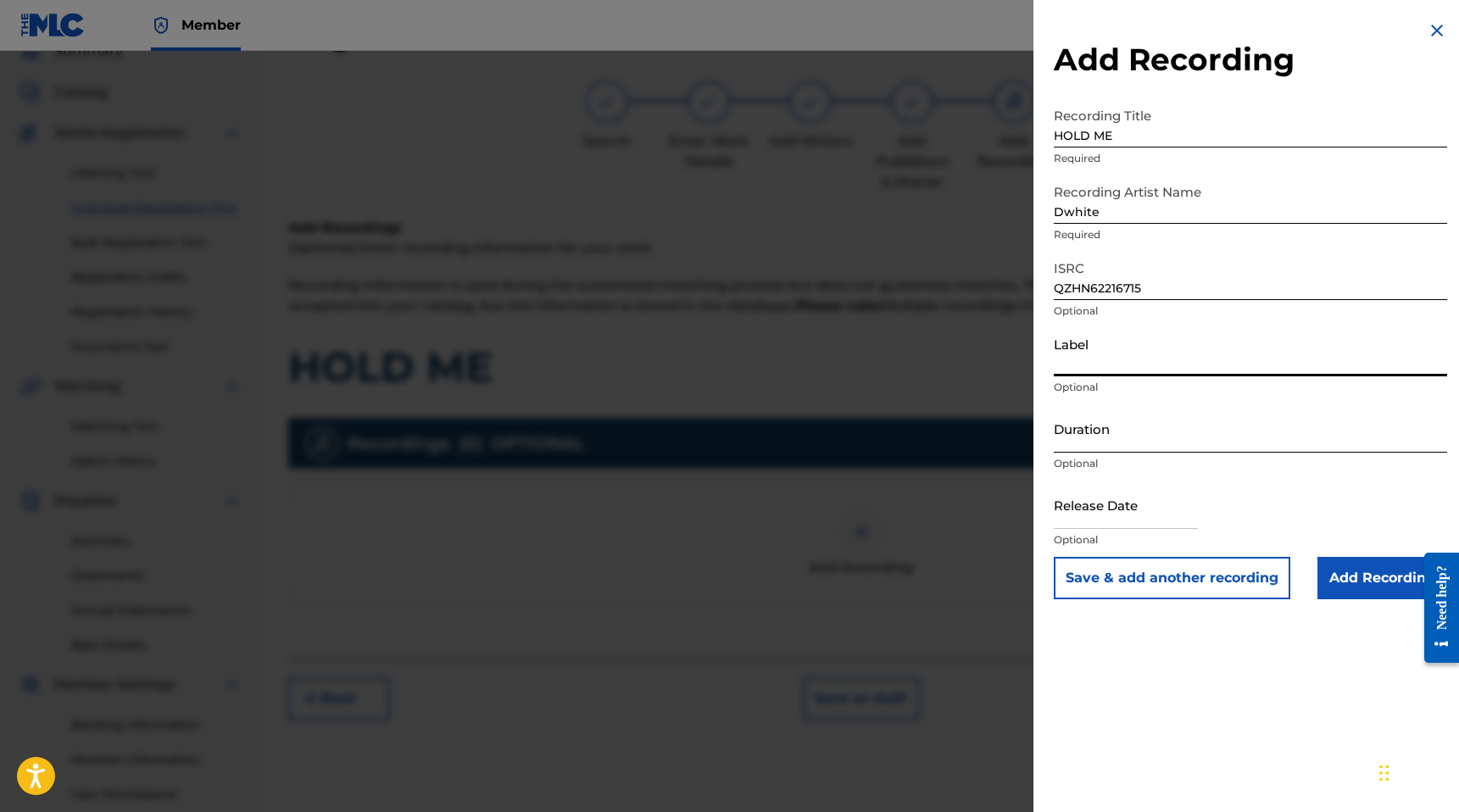
click at [1082, 449] on input "Duration" at bounding box center [1250, 429] width 393 height 49
type input "02:45"
click at [1093, 512] on input "text" at bounding box center [1126, 505] width 144 height 49
select select "8"
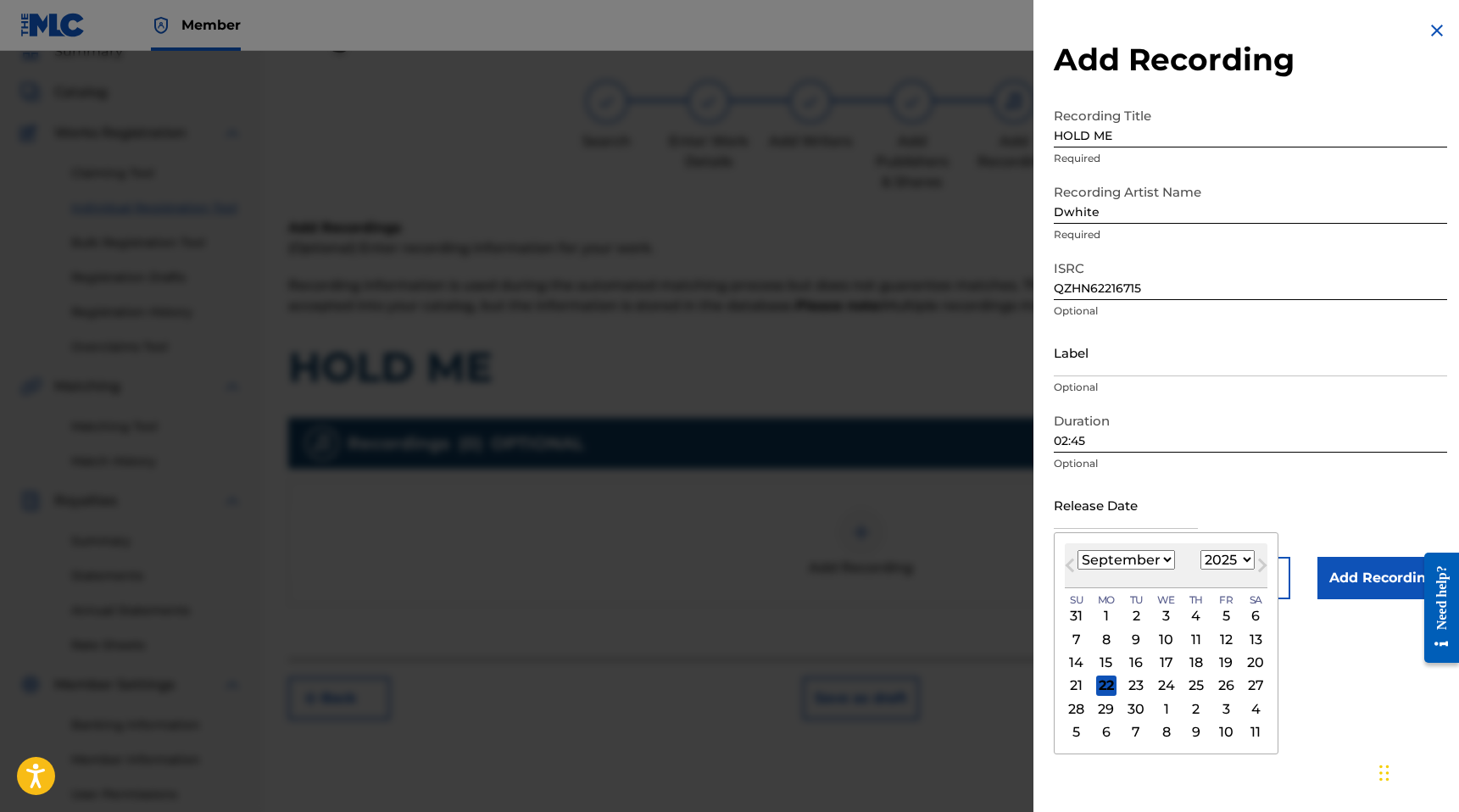
click at [1207, 553] on select "1899 1900 1901 1902 1903 1904 1905 1906 1907 1908 1909 1910 1911 1912 1913 1914…" at bounding box center [1227, 559] width 54 height 19
select select "2022"
click at [1200, 550] on select "1899 1900 1901 1902 1903 1904 1905 1906 1907 1908 1909 1910 1911 1912 1913 1914…" at bounding box center [1227, 559] width 54 height 19
click at [1144, 553] on select "January February March April May June July August September October November De…" at bounding box center [1126, 559] width 97 height 19
select select "4"
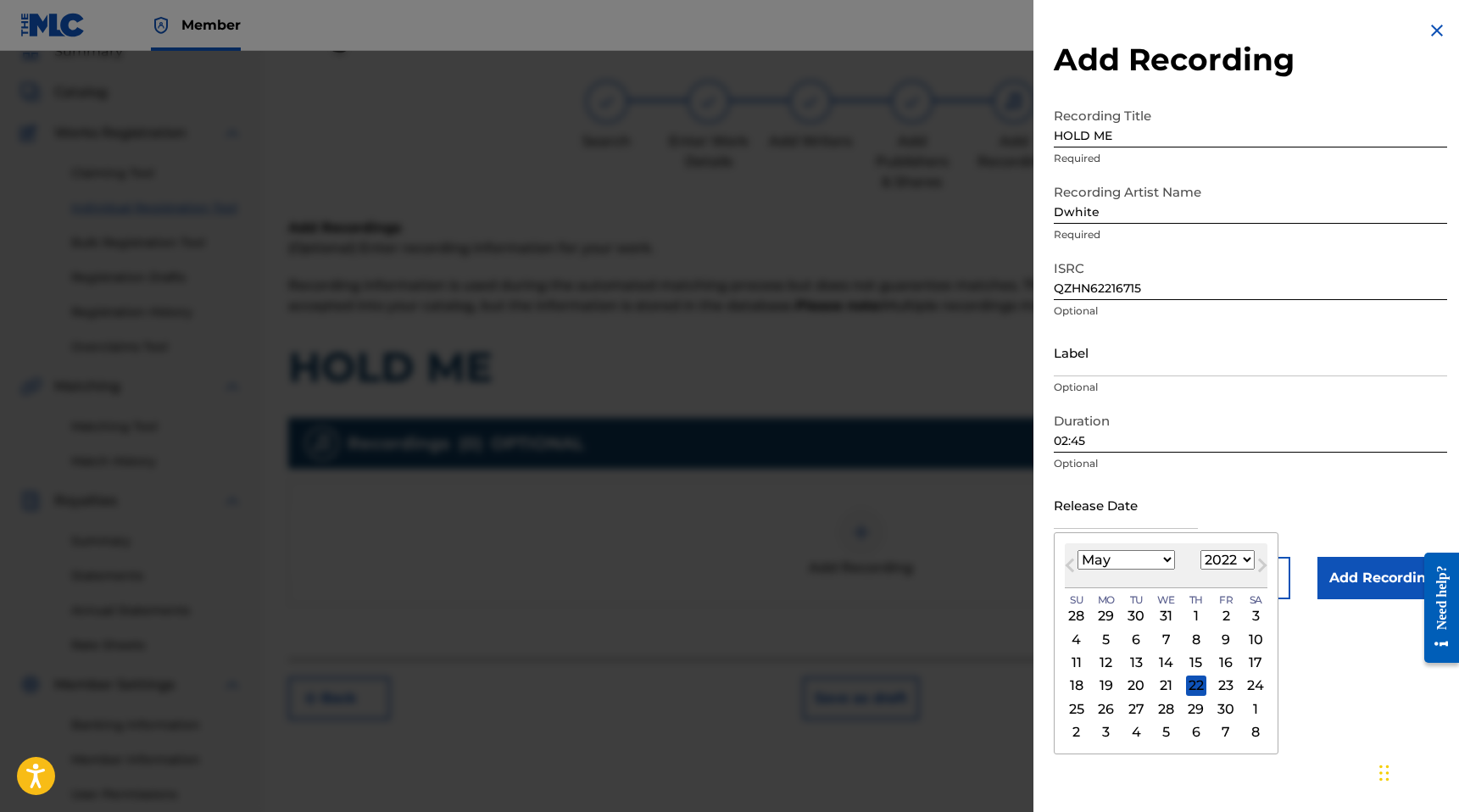
click at [1078, 550] on select "January February March April May June July August September October November De…" at bounding box center [1126, 559] width 97 height 19
click at [1134, 634] on div "10" at bounding box center [1135, 638] width 20 height 20
type input "[DATE]"
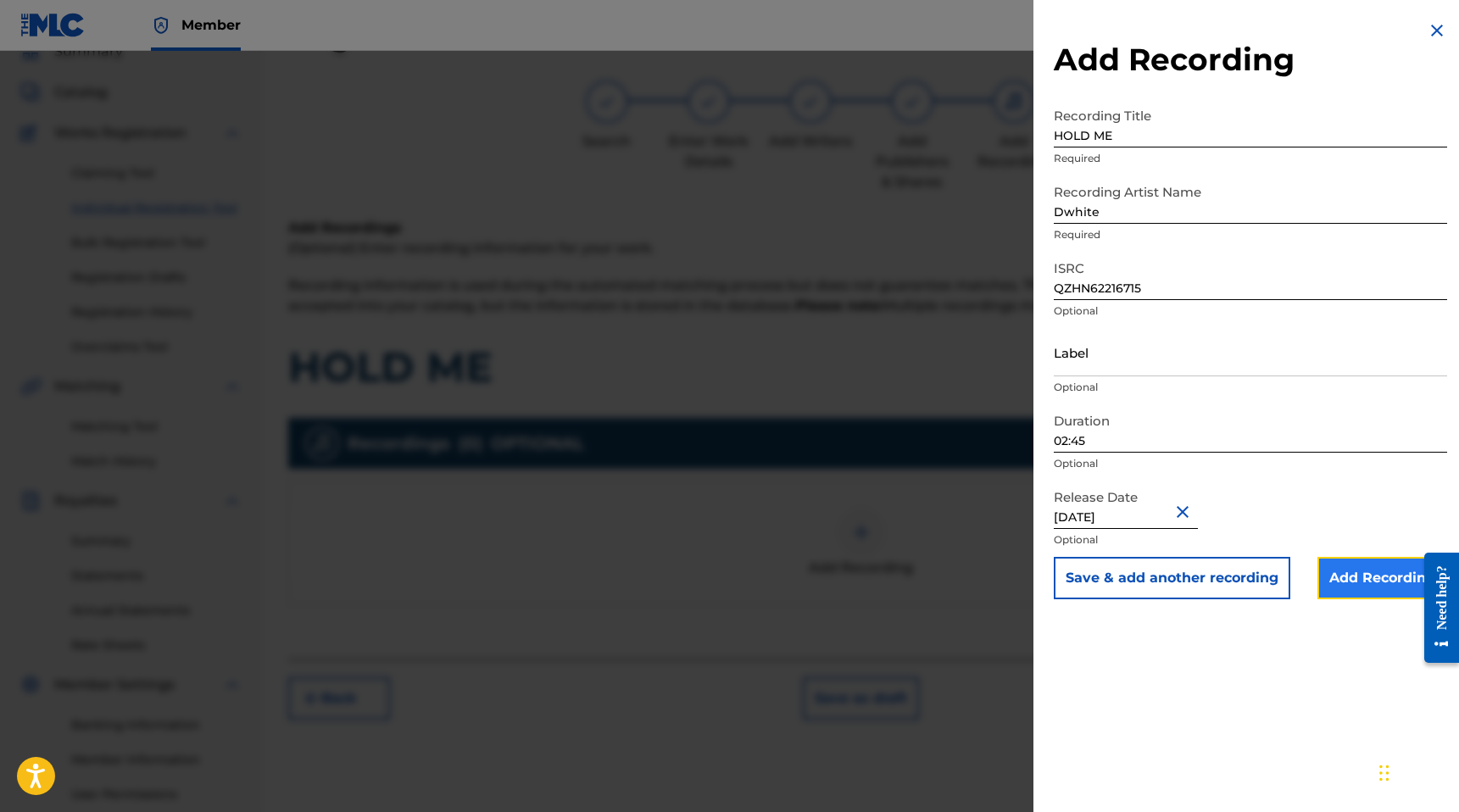
click at [1337, 582] on input "Add Recording" at bounding box center [1382, 578] width 129 height 43
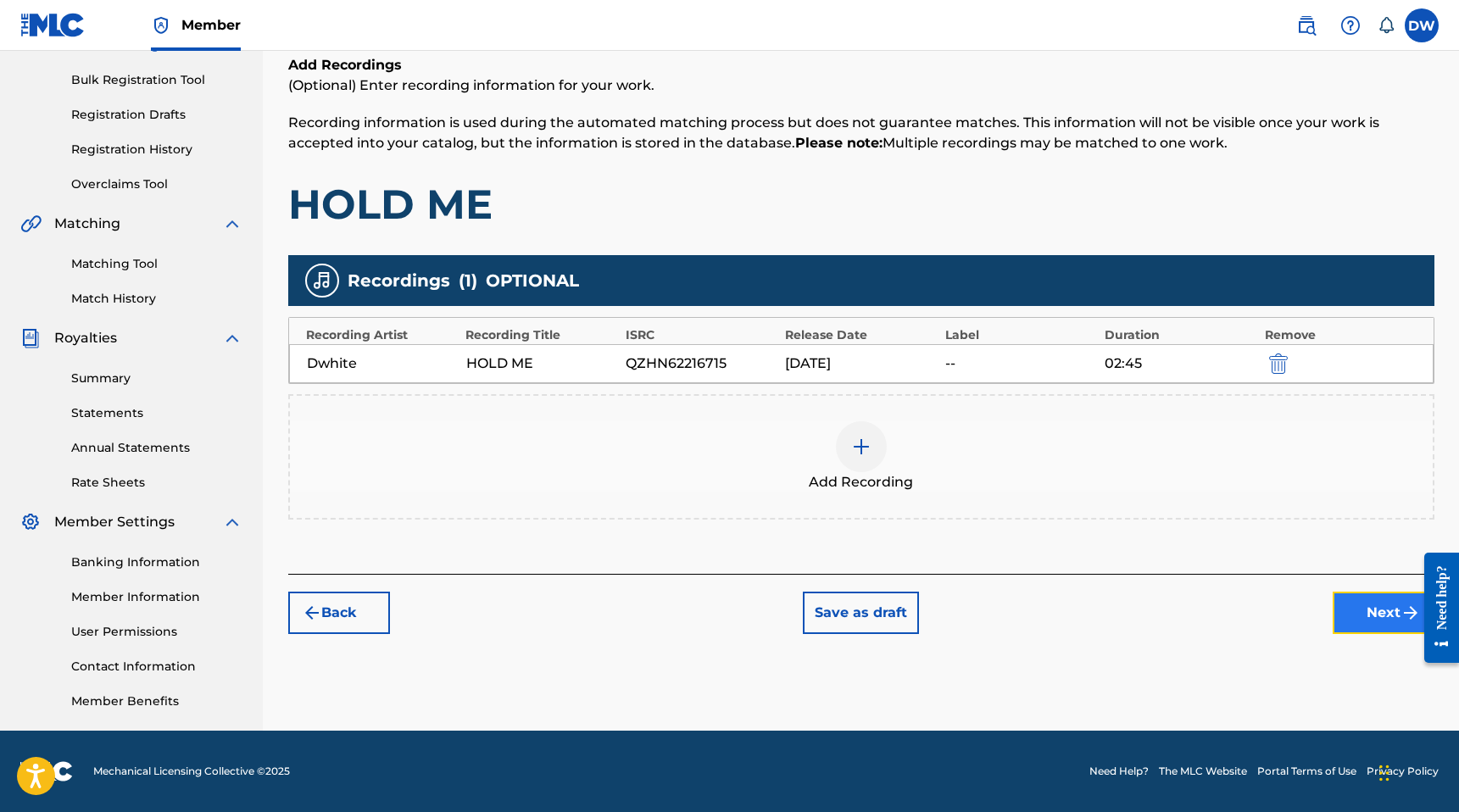
click at [1342, 611] on button "Next" at bounding box center [1383, 612] width 102 height 43
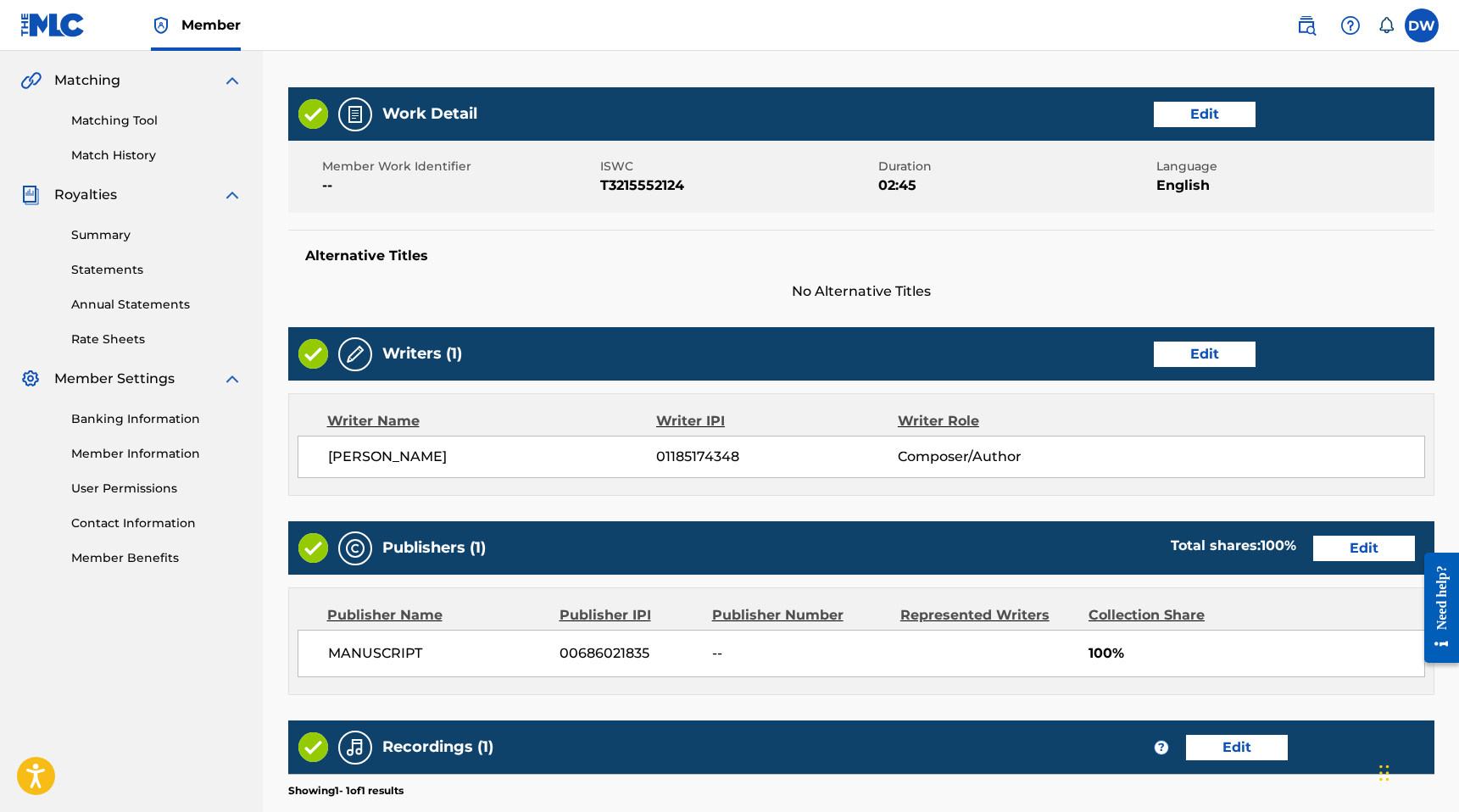
scroll to position [620, 0]
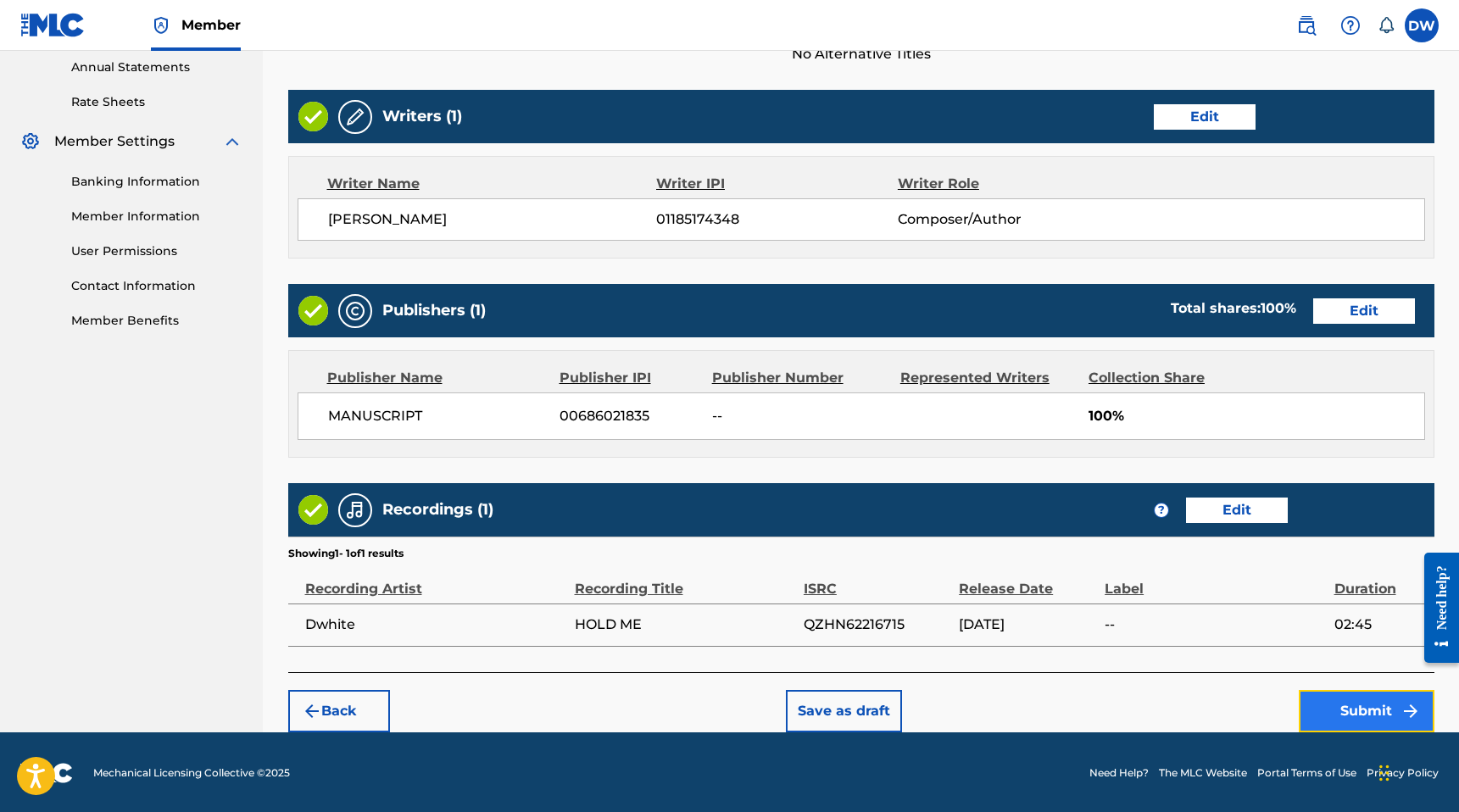
click at [1341, 710] on button "Submit" at bounding box center [1366, 711] width 135 height 43
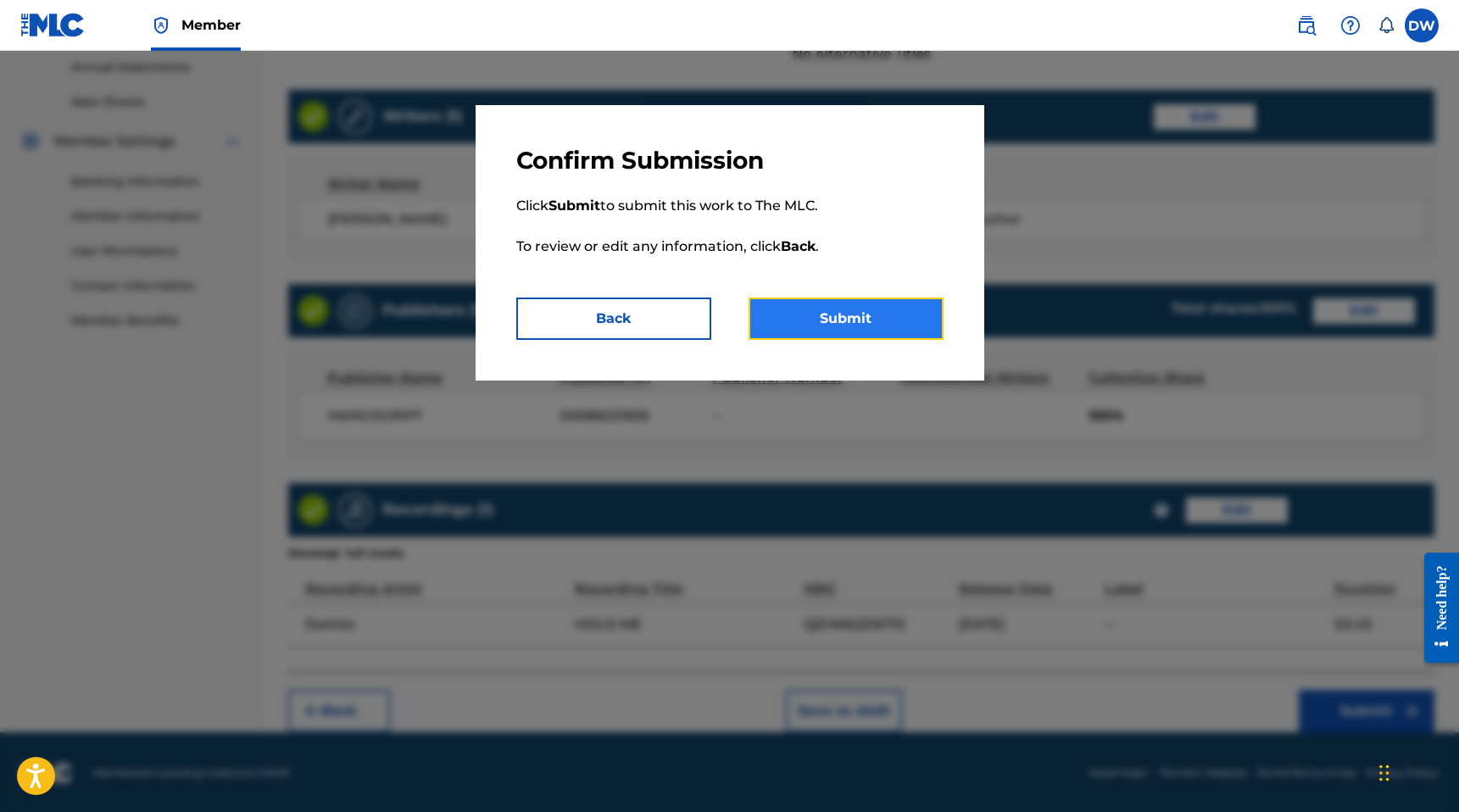
click at [905, 320] on button "Submit" at bounding box center [846, 319] width 195 height 43
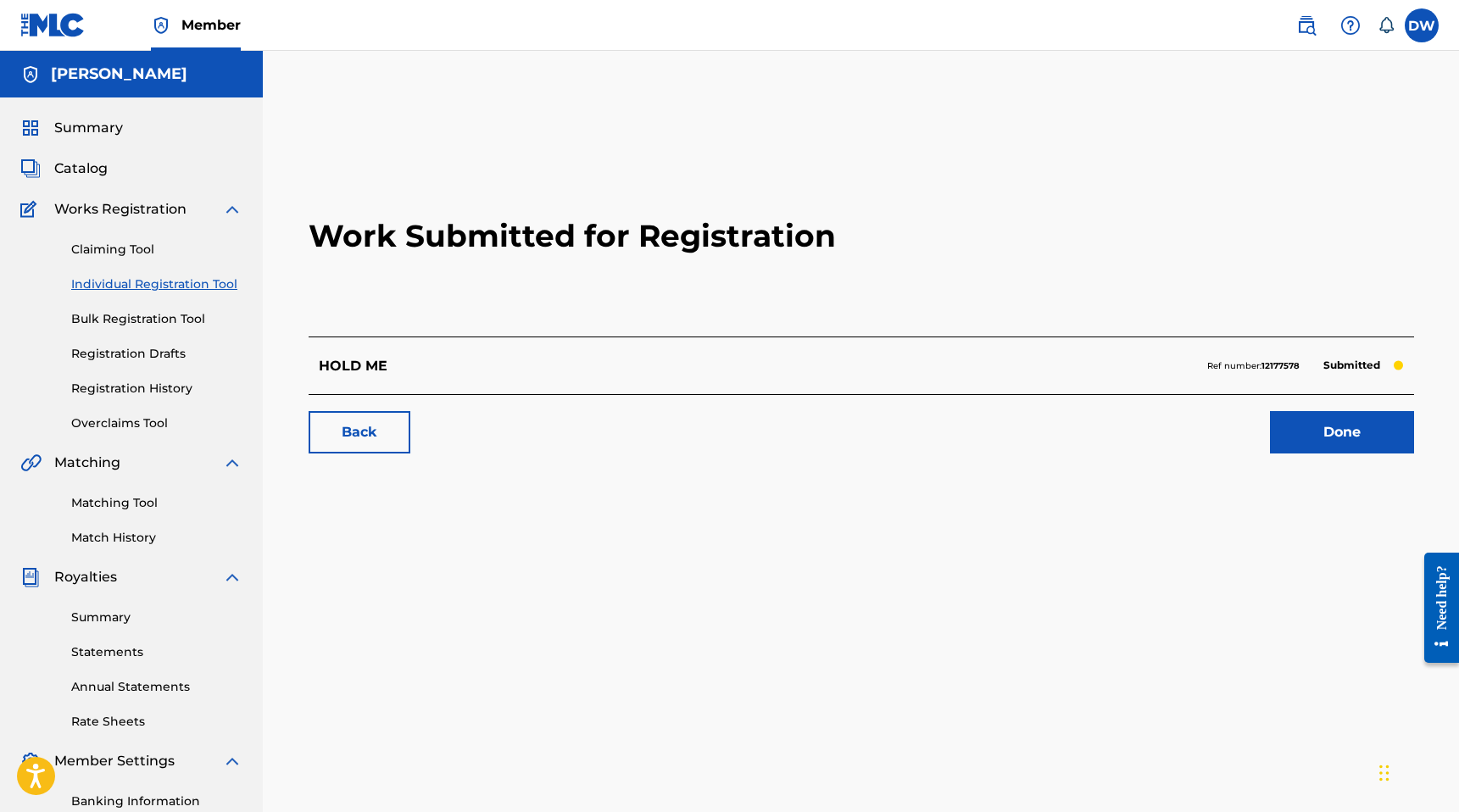
click at [200, 294] on div "Claiming Tool Individual Registration Tool Bulk Registration Tool Registration …" at bounding box center [131, 326] width 222 height 213
click at [202, 288] on link "Individual Registration Tool" at bounding box center [156, 284] width 171 height 17
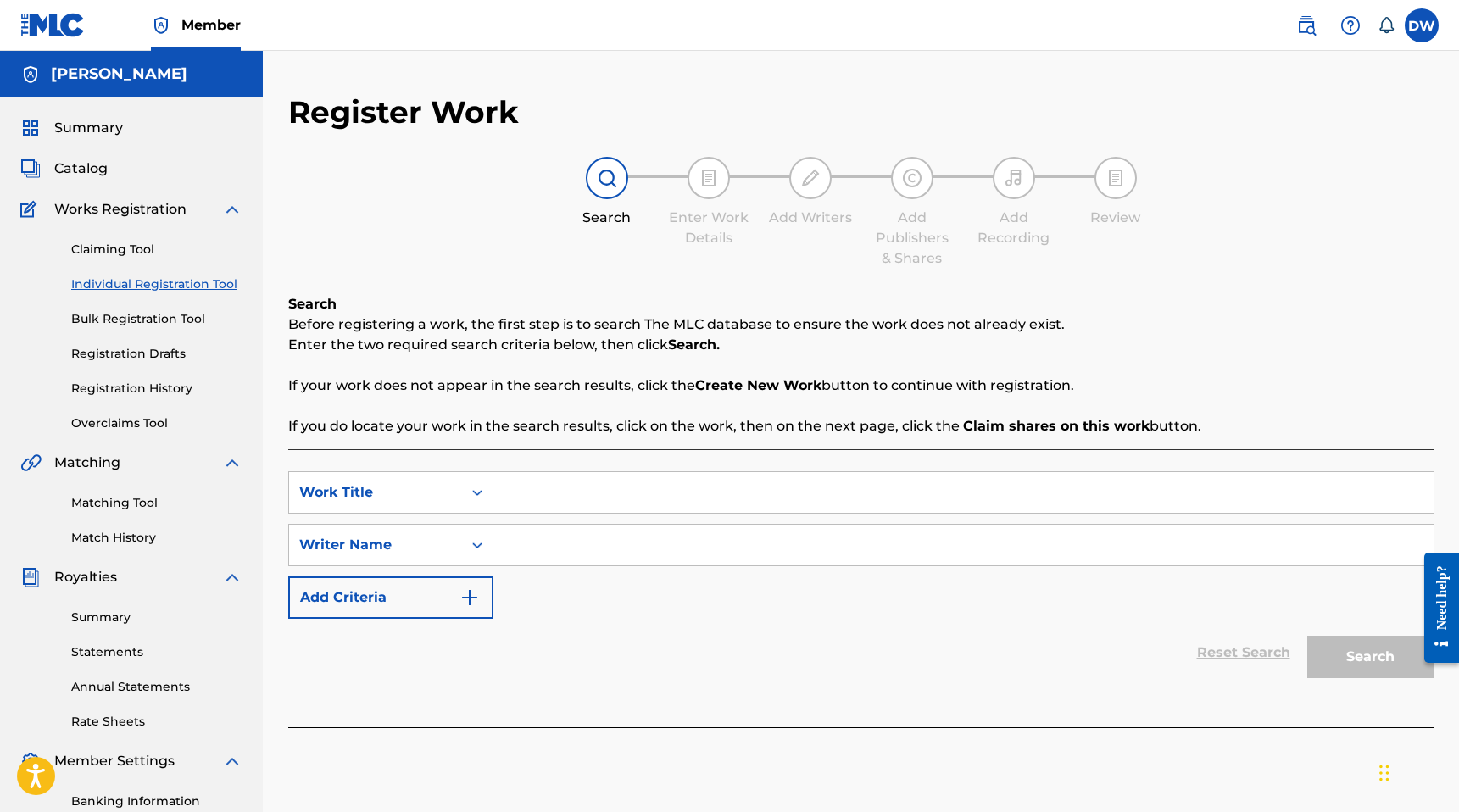
click at [545, 484] on input "Search Form" at bounding box center [963, 492] width 940 height 41
type input "CANT RELAX"
click at [585, 548] on input "Search Form" at bounding box center [963, 545] width 940 height 41
type input "[PERSON_NAME]"
click at [1354, 672] on button "Search" at bounding box center [1370, 657] width 127 height 43
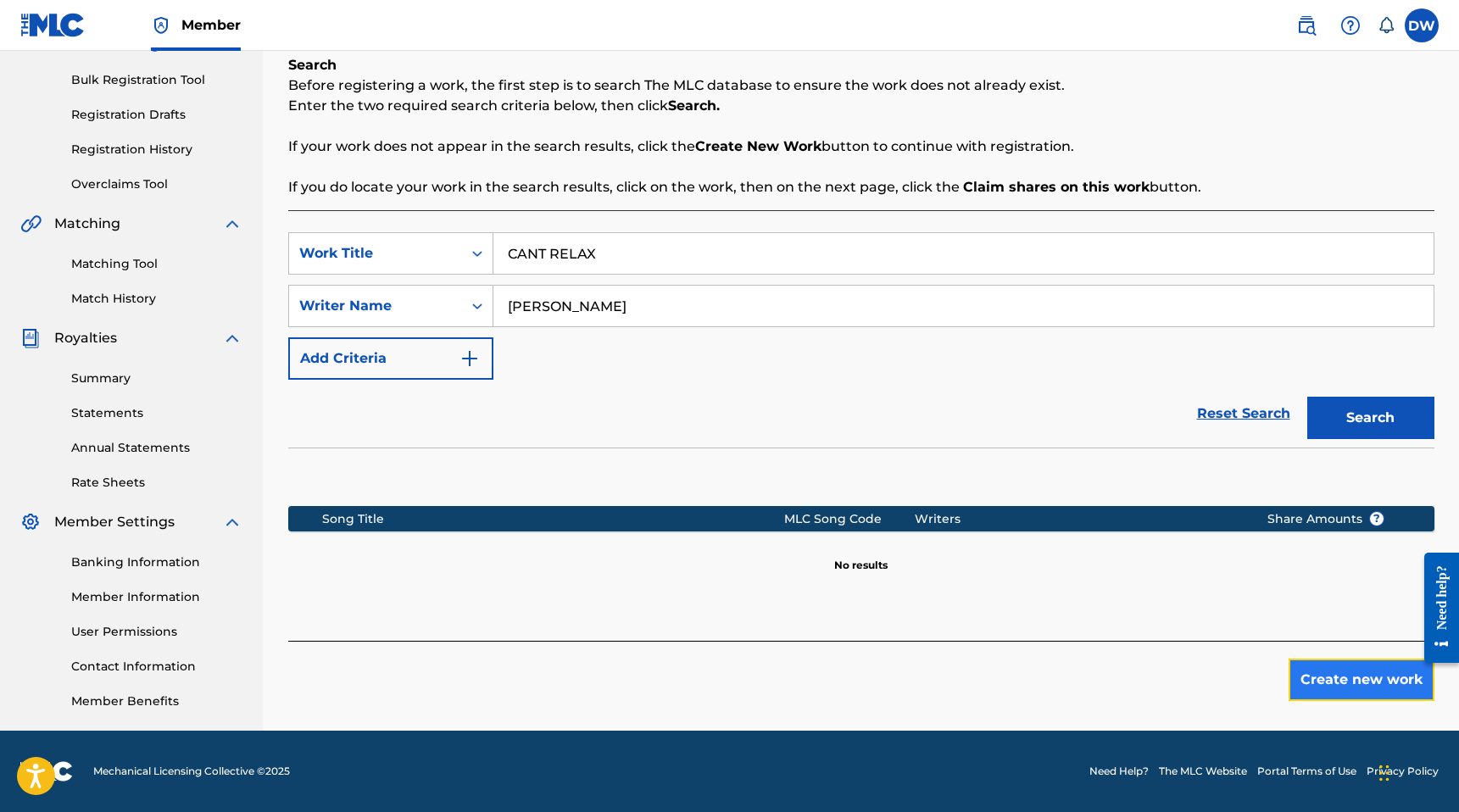
click at [1346, 671] on button "Create new work" at bounding box center [1362, 679] width 146 height 43
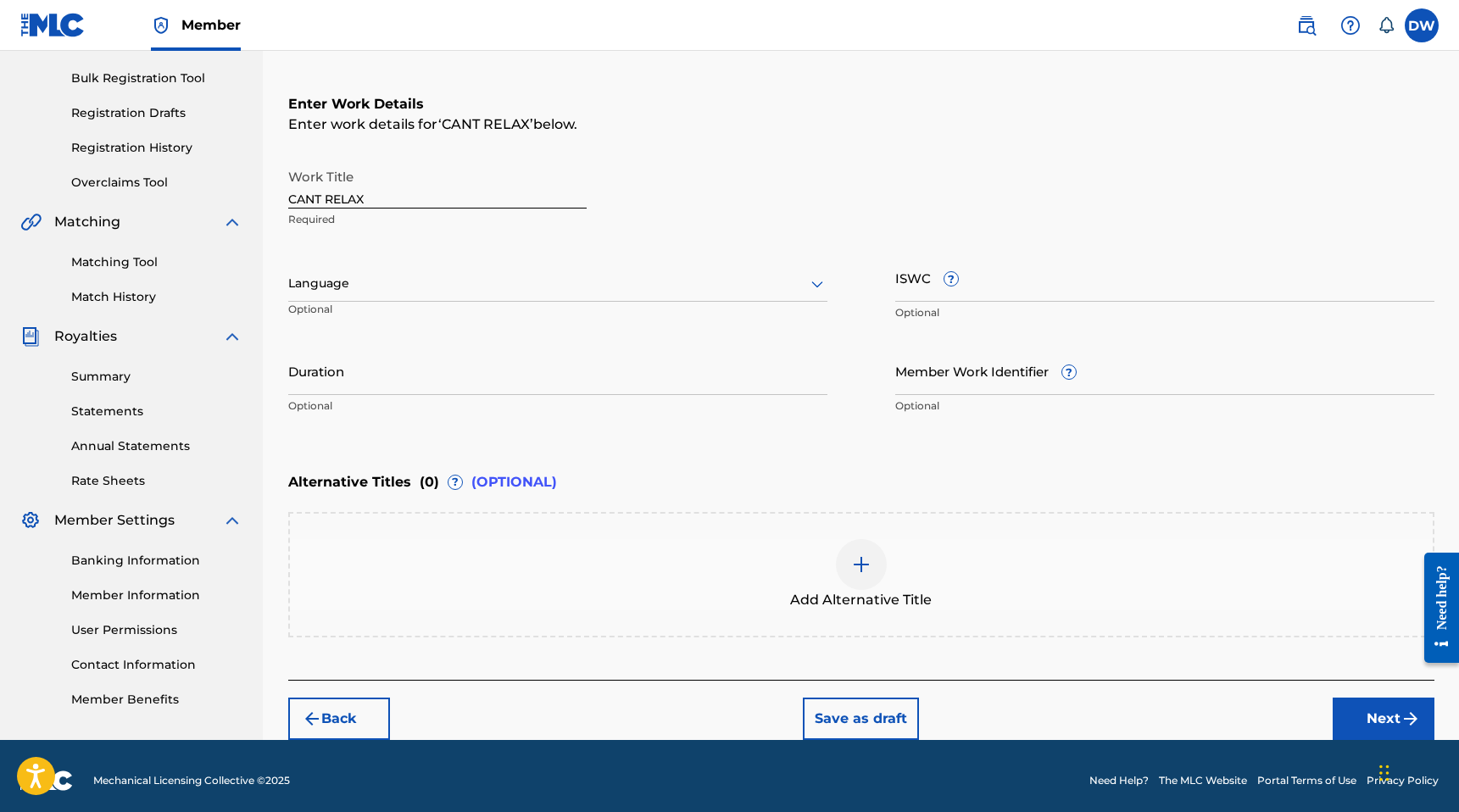
click at [314, 200] on input "CANT RELAX" at bounding box center [438, 184] width 299 height 49
type input "CAN'T RELAX"
click at [578, 278] on div at bounding box center [558, 283] width 539 height 21
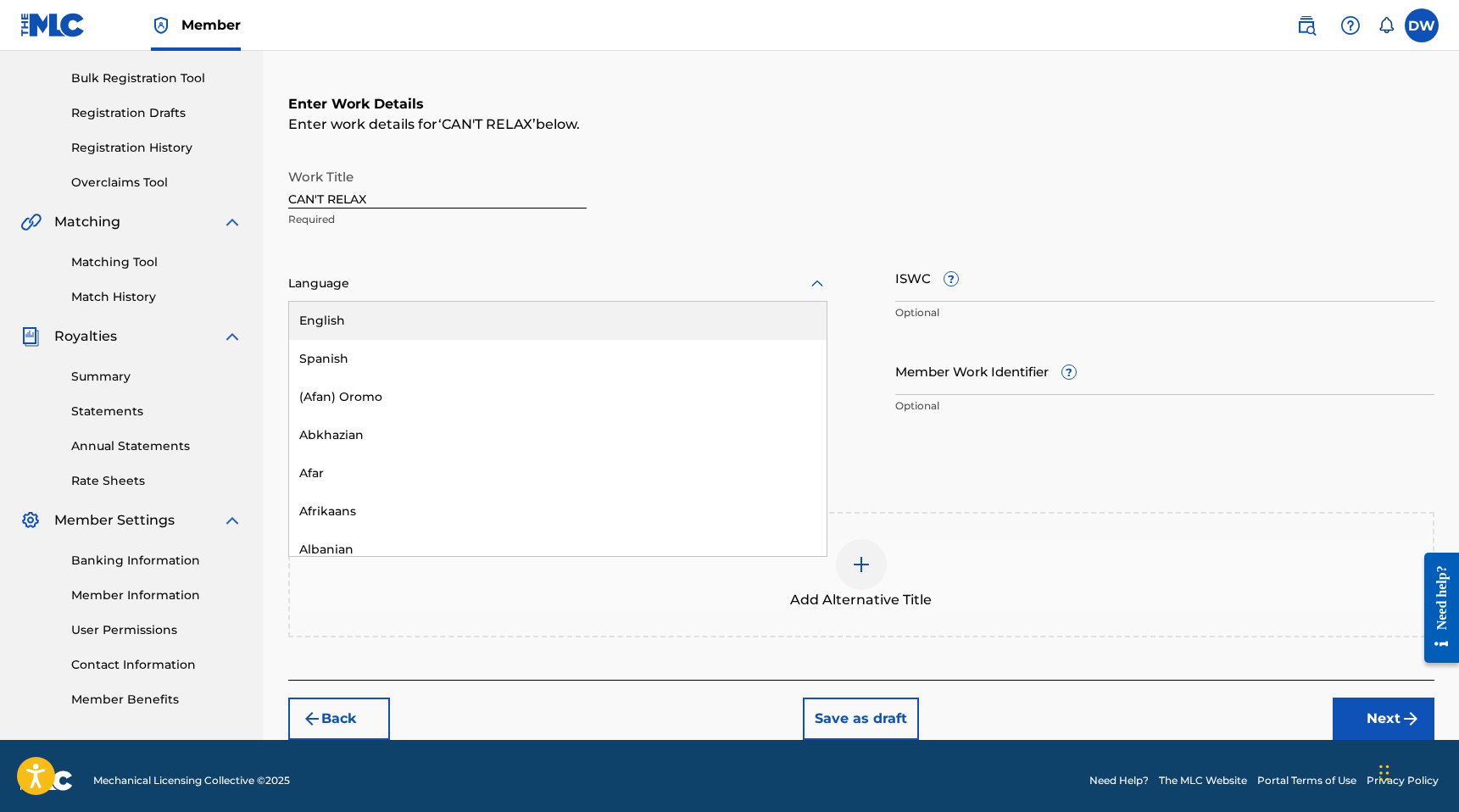
click at [582, 320] on div "English" at bounding box center [558, 320] width 538 height 38
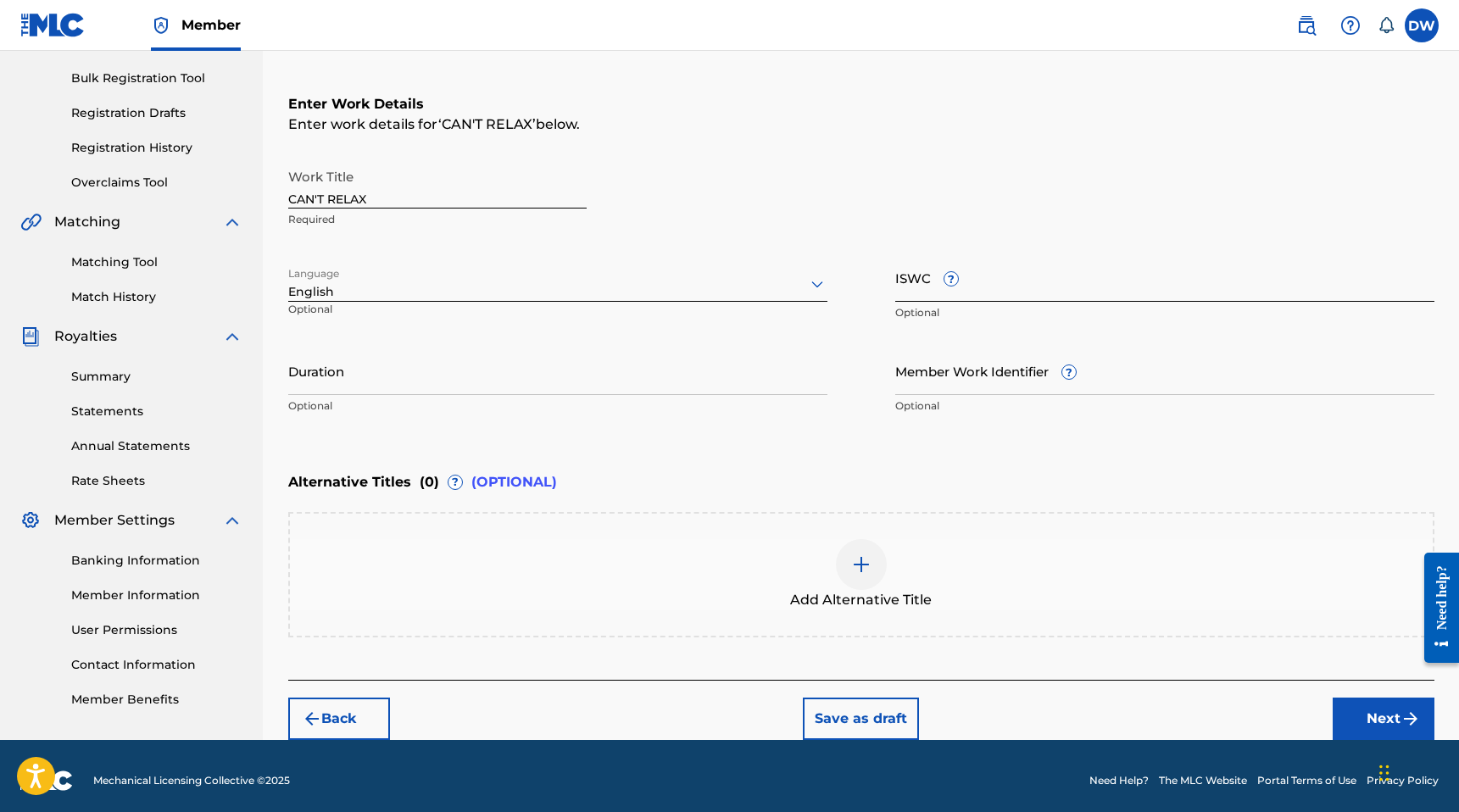
click at [1016, 285] on input "ISWC ?" at bounding box center [1165, 278] width 539 height 49
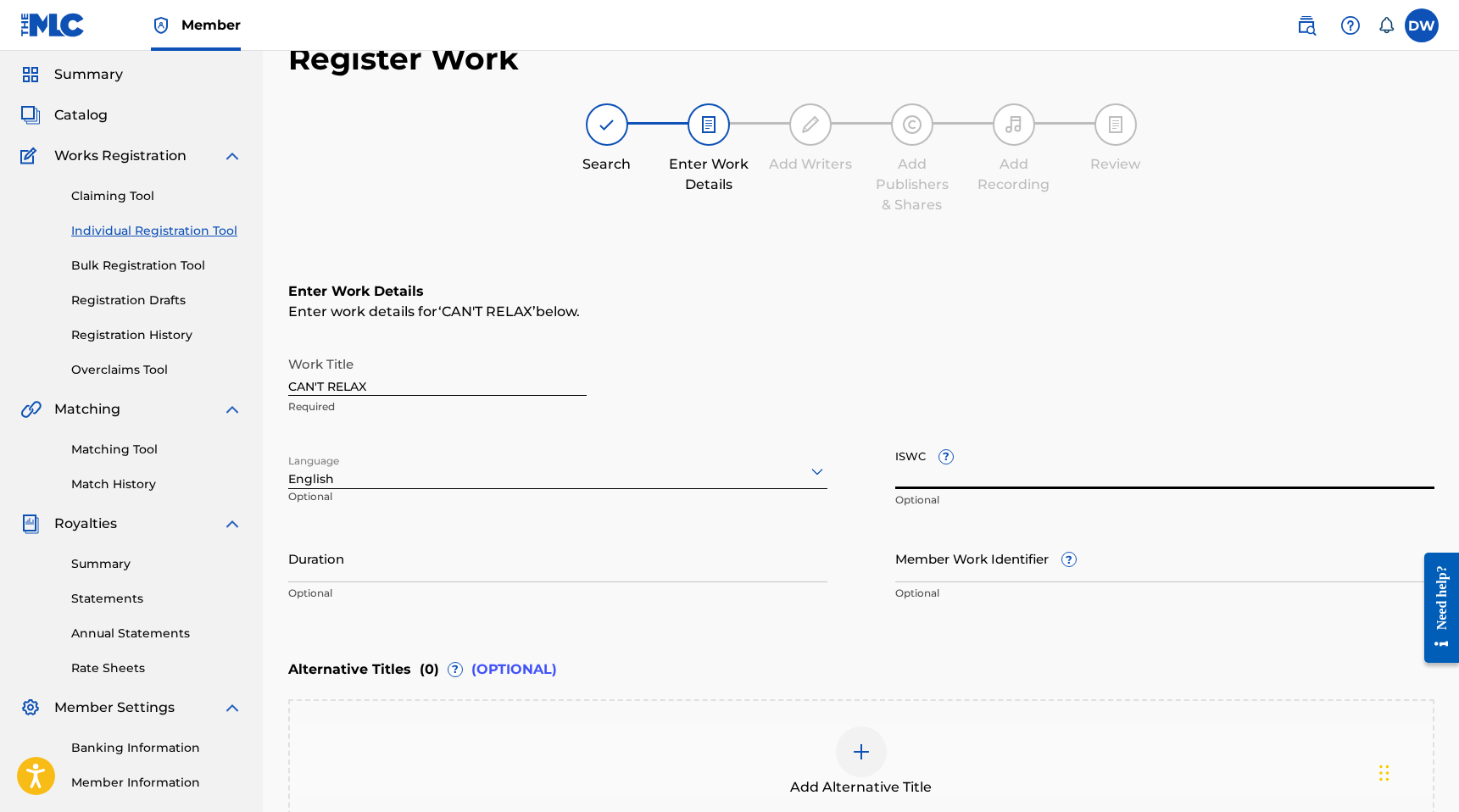
scroll to position [0, 0]
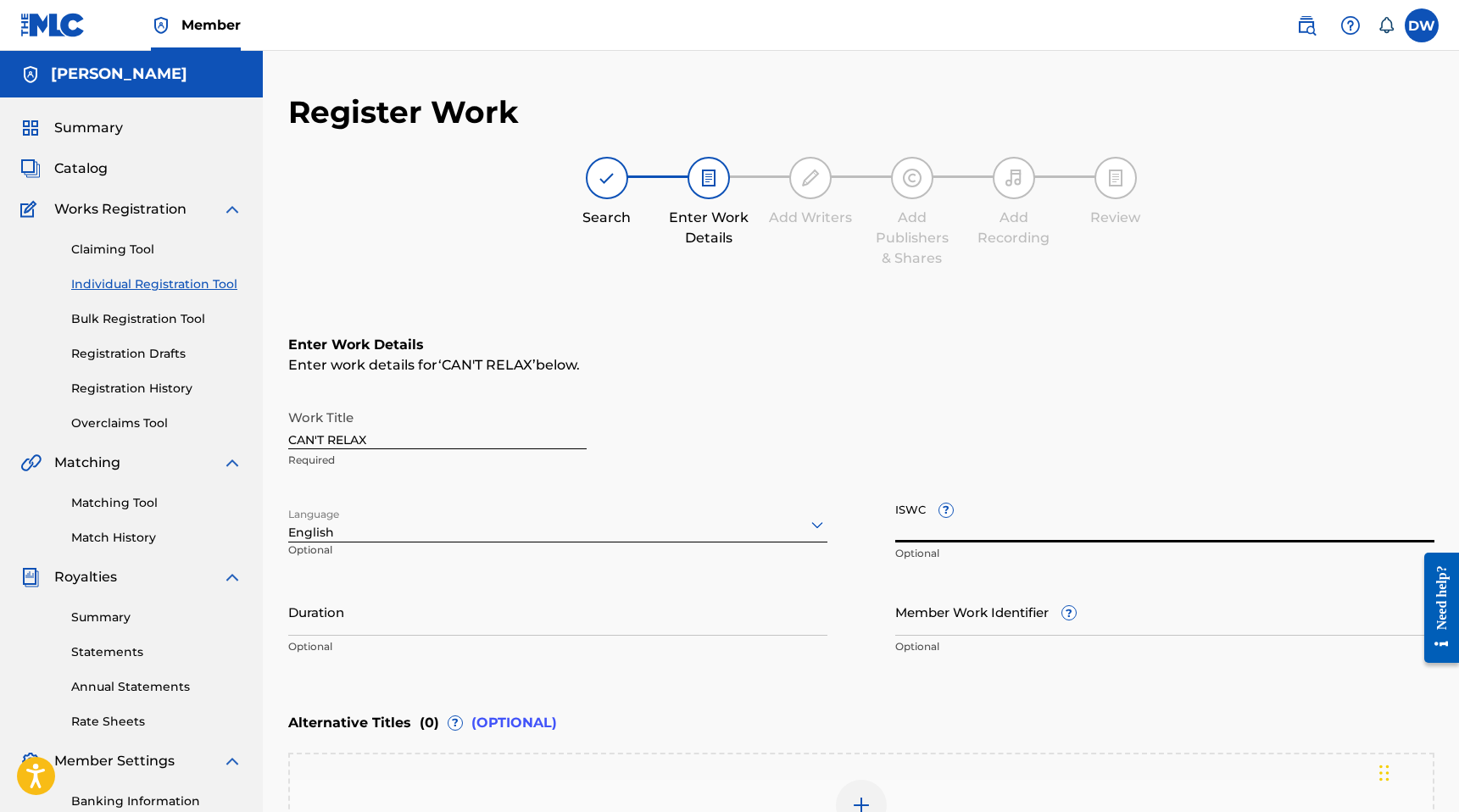
click at [119, 175] on div "Catalog" at bounding box center [131, 168] width 222 height 20
click at [81, 168] on span "Catalog" at bounding box center [80, 168] width 53 height 20
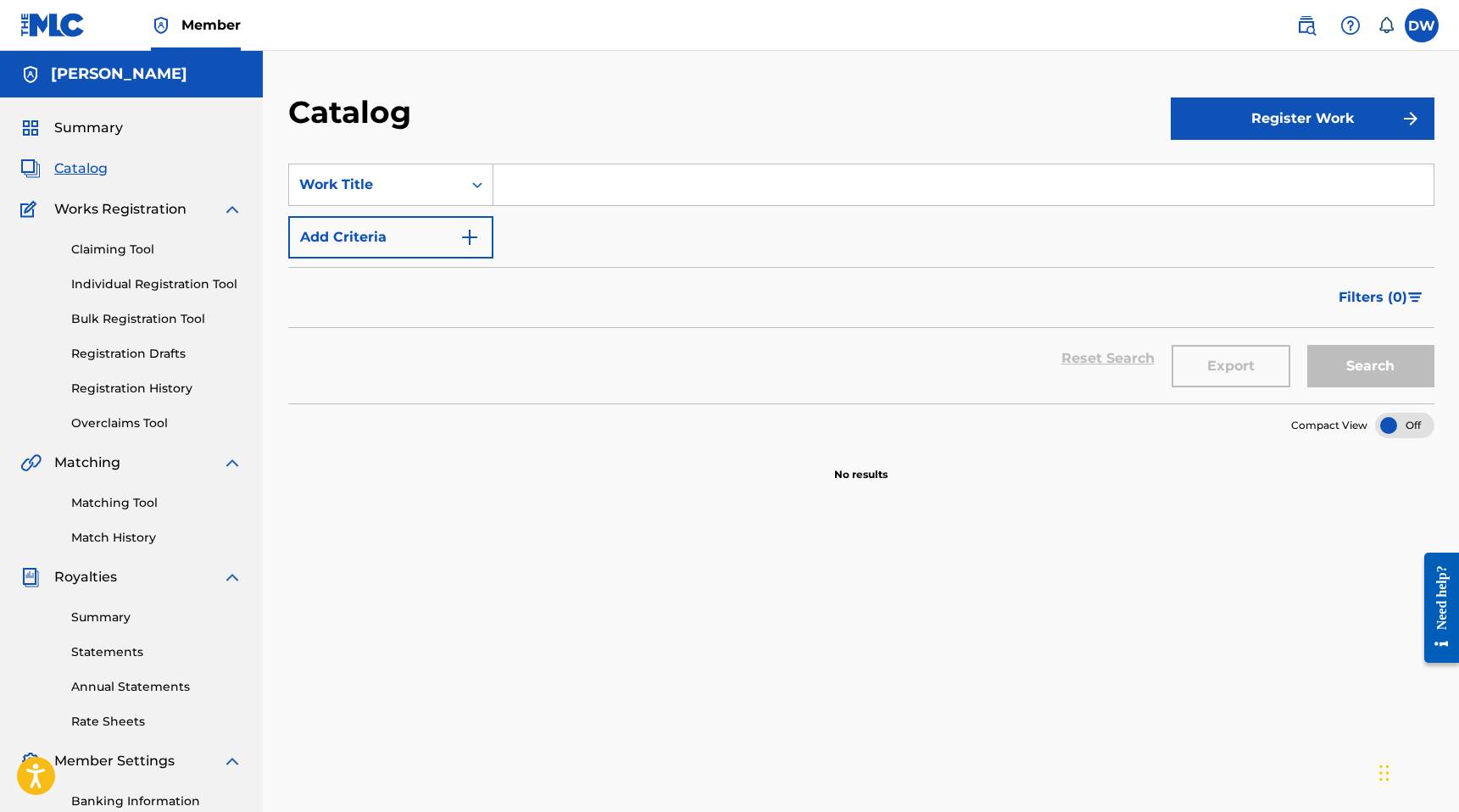
scroll to position [50, 0]
